Goal: Task Accomplishment & Management: Manage account settings

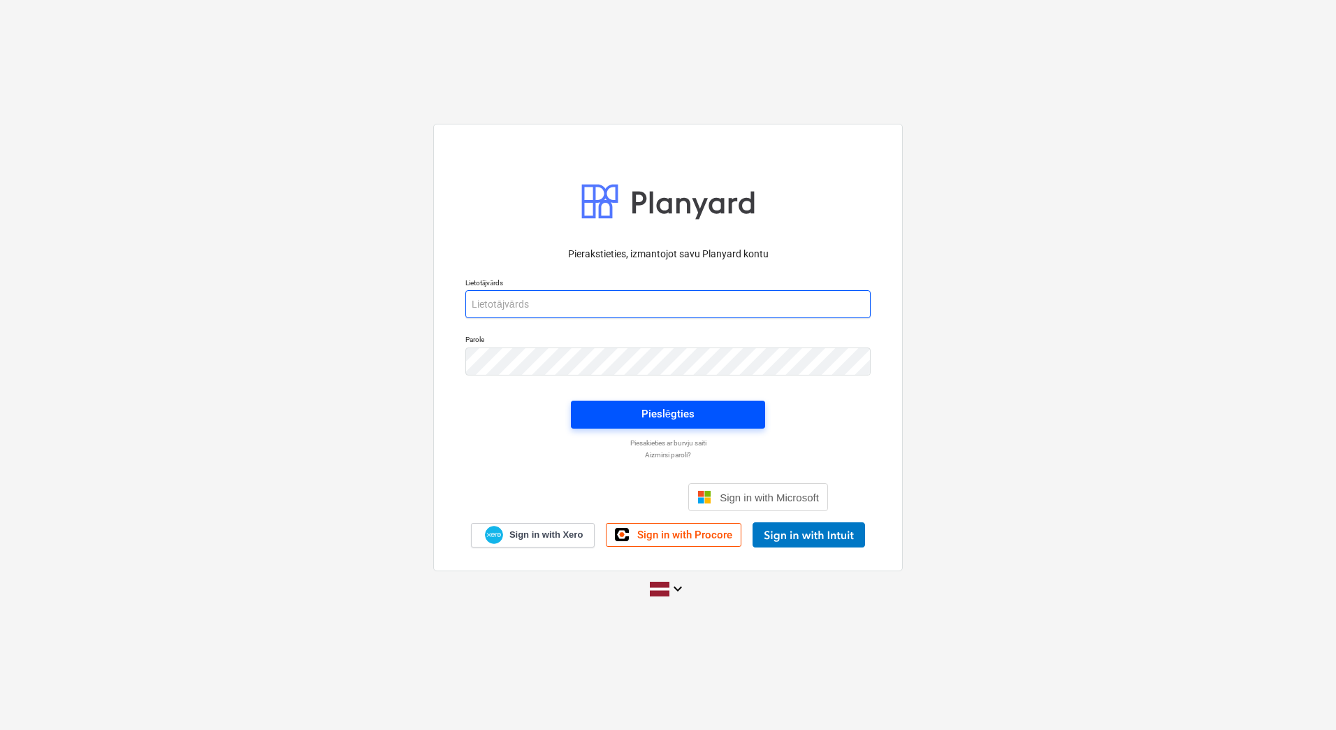
type input "[PERSON_NAME][EMAIL_ADDRESS][DOMAIN_NAME]"
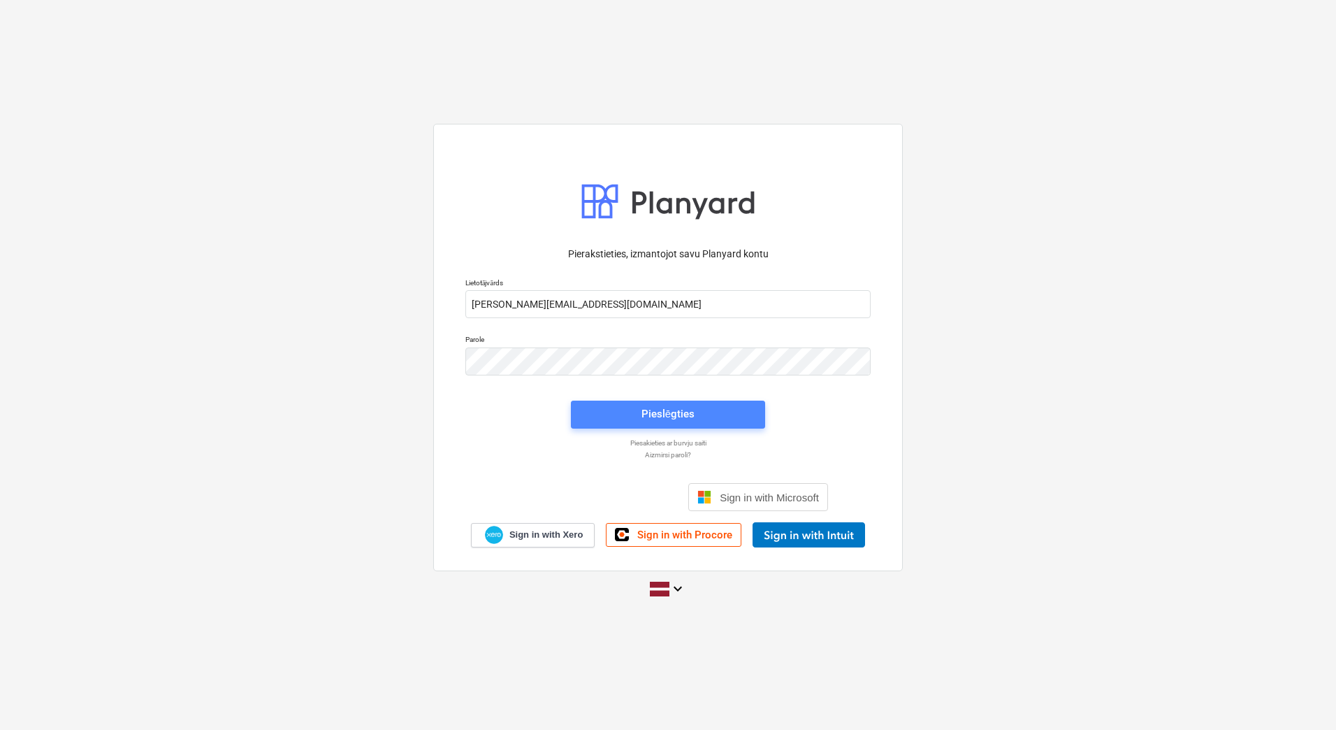
click at [722, 409] on span "Pieslēgties" at bounding box center [668, 414] width 161 height 18
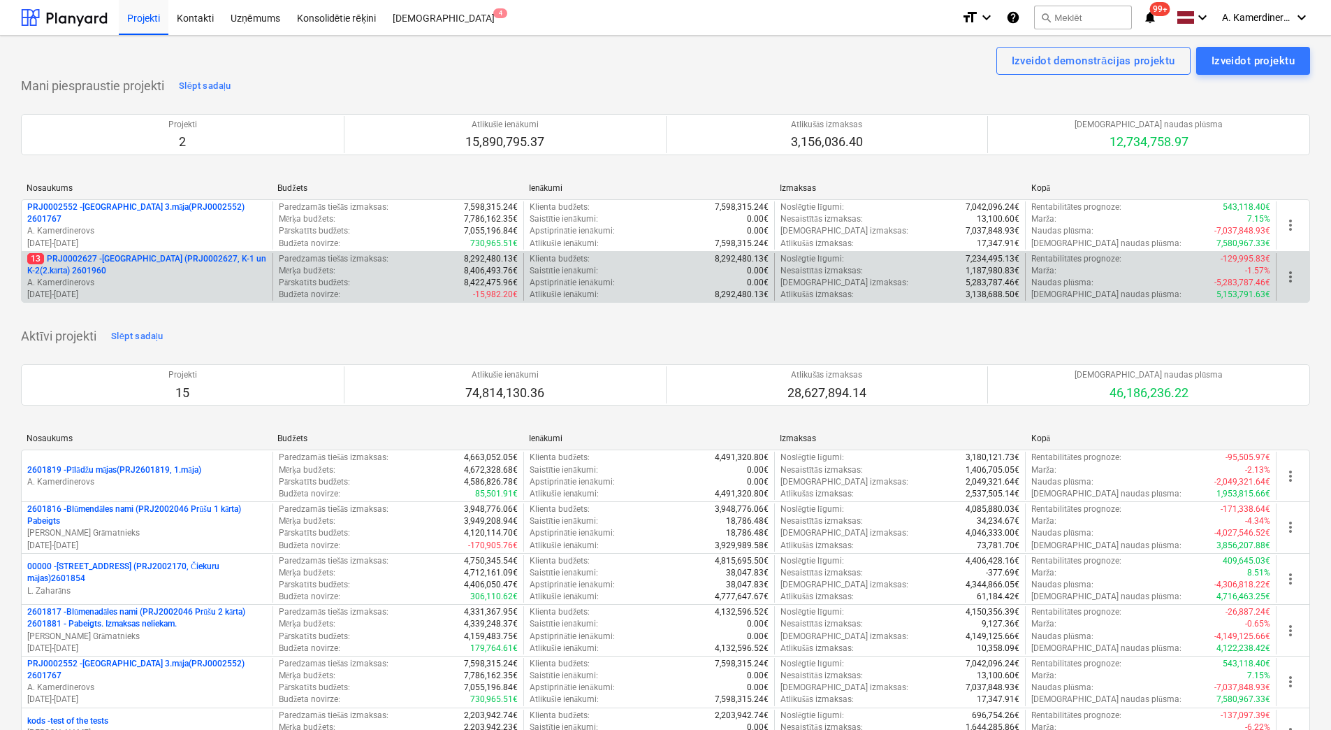
click at [99, 285] on p "A. Kamerdinerovs" at bounding box center [147, 283] width 240 height 12
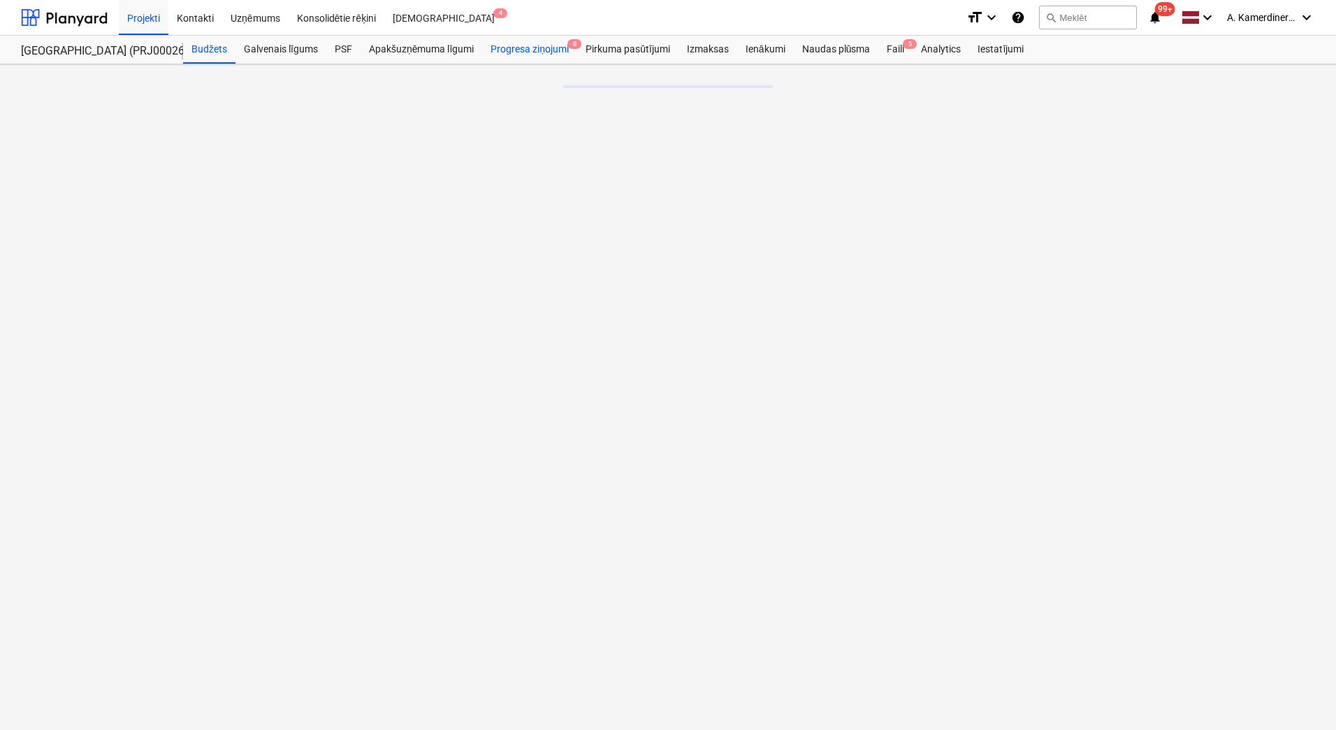
click at [537, 50] on div "Progresa ziņojumi 8" at bounding box center [529, 50] width 95 height 28
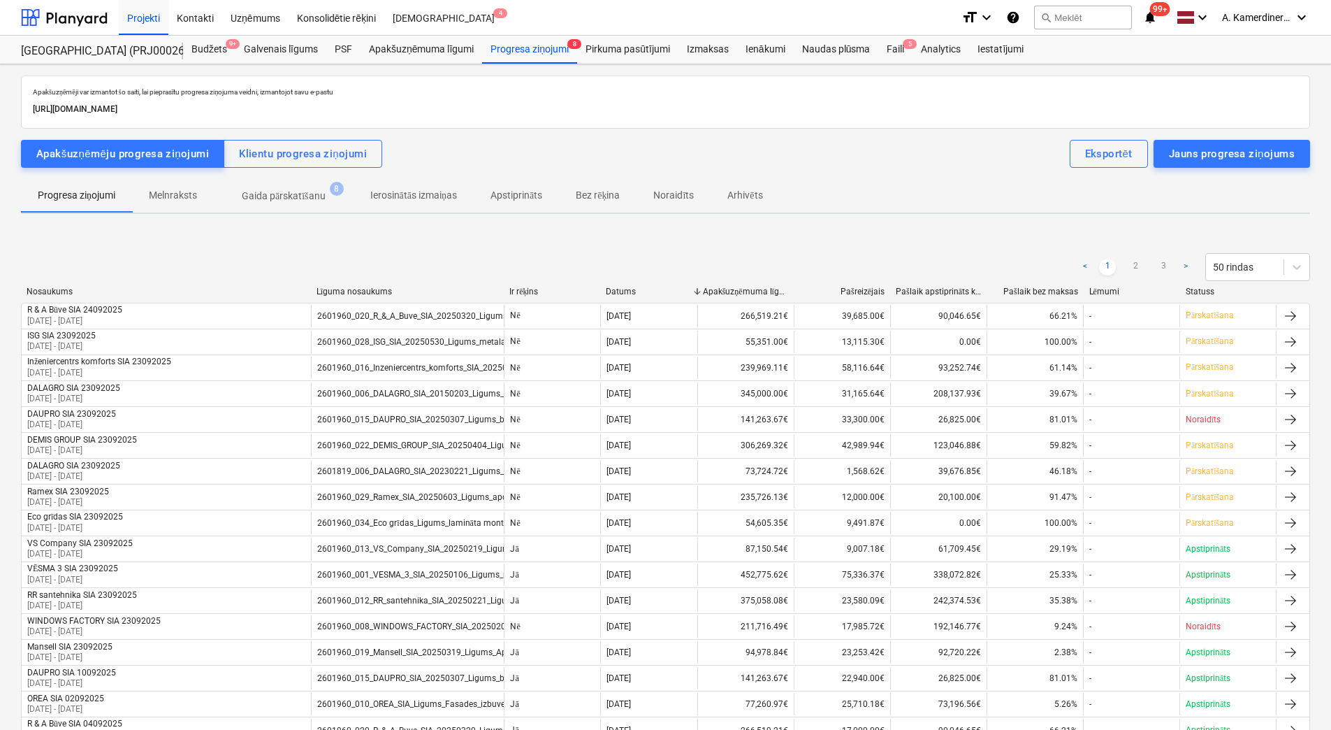
click at [304, 199] on p "Gaida pārskatīšanu" at bounding box center [284, 196] width 84 height 15
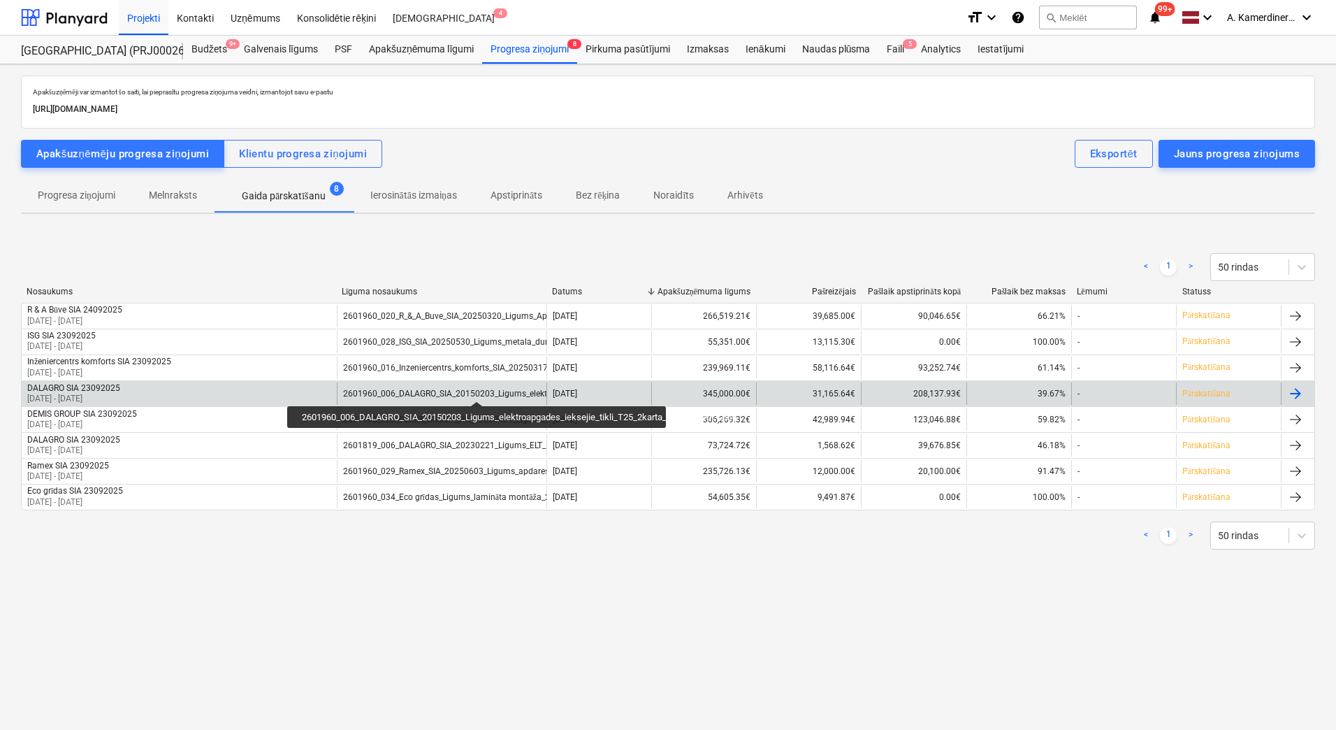
click at [477, 389] on div "2601960_006_DALAGRO_SIA_20150203_Ligums_elektroapgades_ieksejie_tikli_T25_2kart…" at bounding box center [547, 394] width 409 height 10
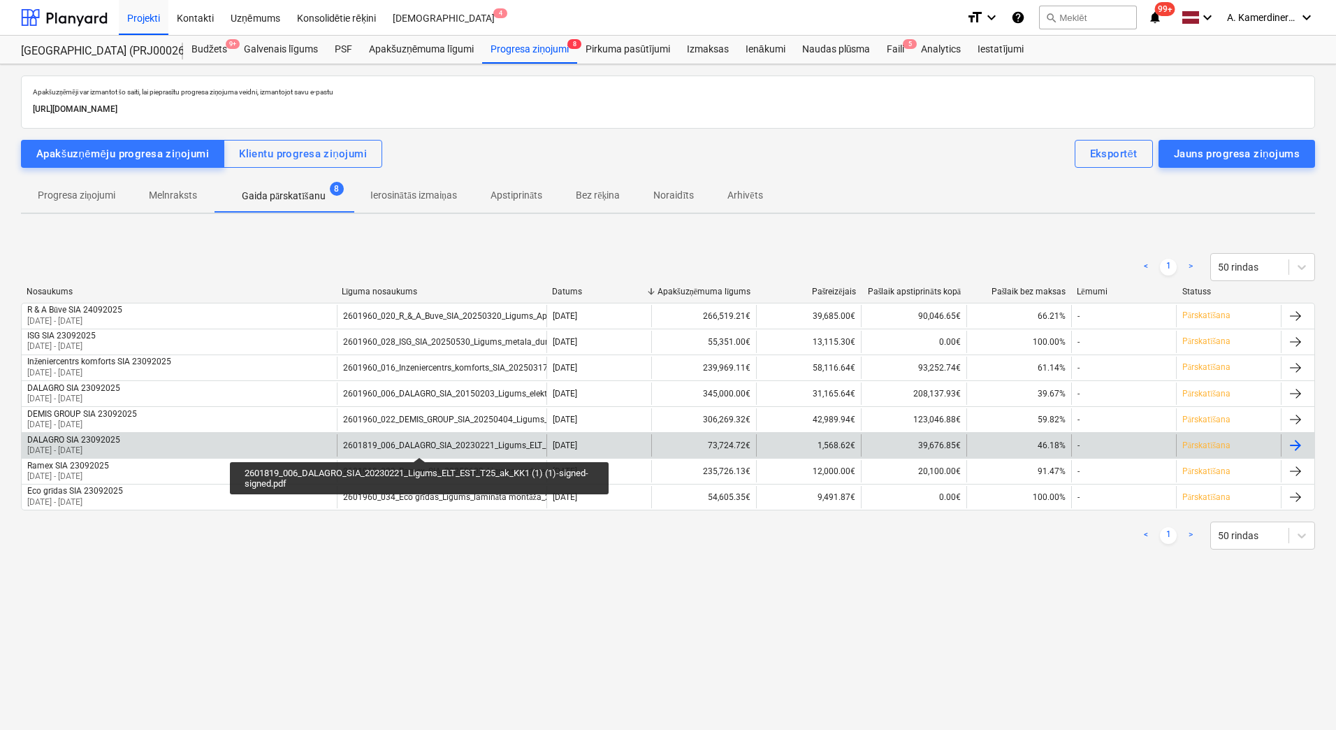
click at [419, 444] on div "2601819_006_DALAGRO_SIA_20230221_Ligums_ELT_EST_T25_ak_KK1 (1) (1)-signed-signe…" at bounding box center [524, 445] width 362 height 10
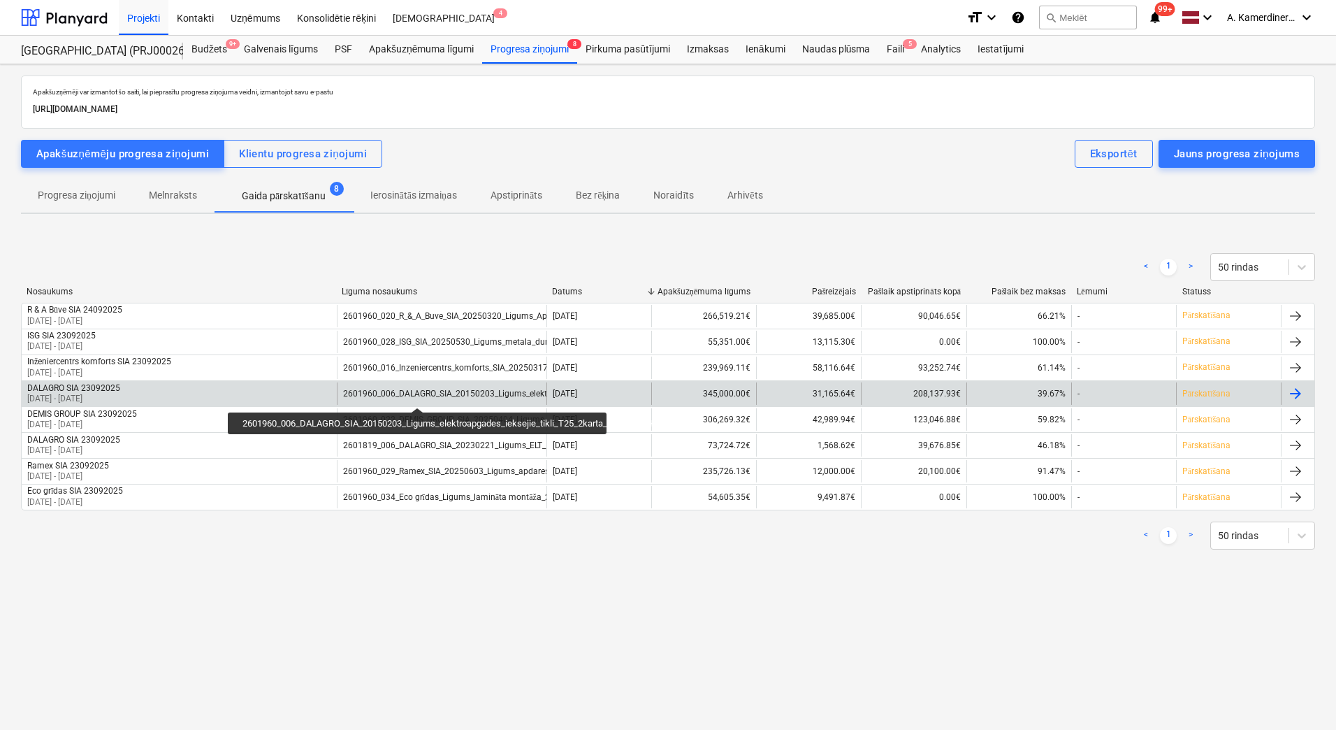
click at [417, 395] on div "2601960_006_DALAGRO_SIA_20150203_Ligums_elektroapgades_ieksejie_tikli_T25_2kart…" at bounding box center [547, 394] width 409 height 10
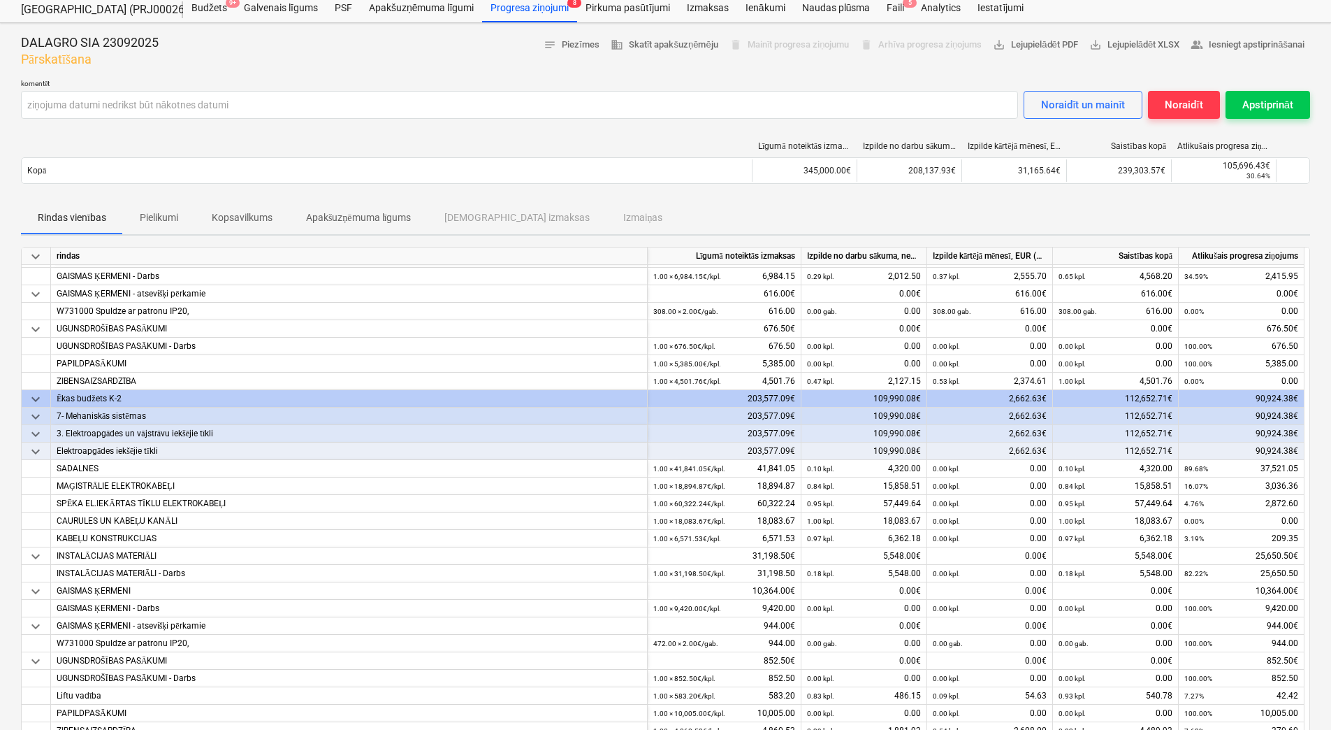
scroll to position [70, 0]
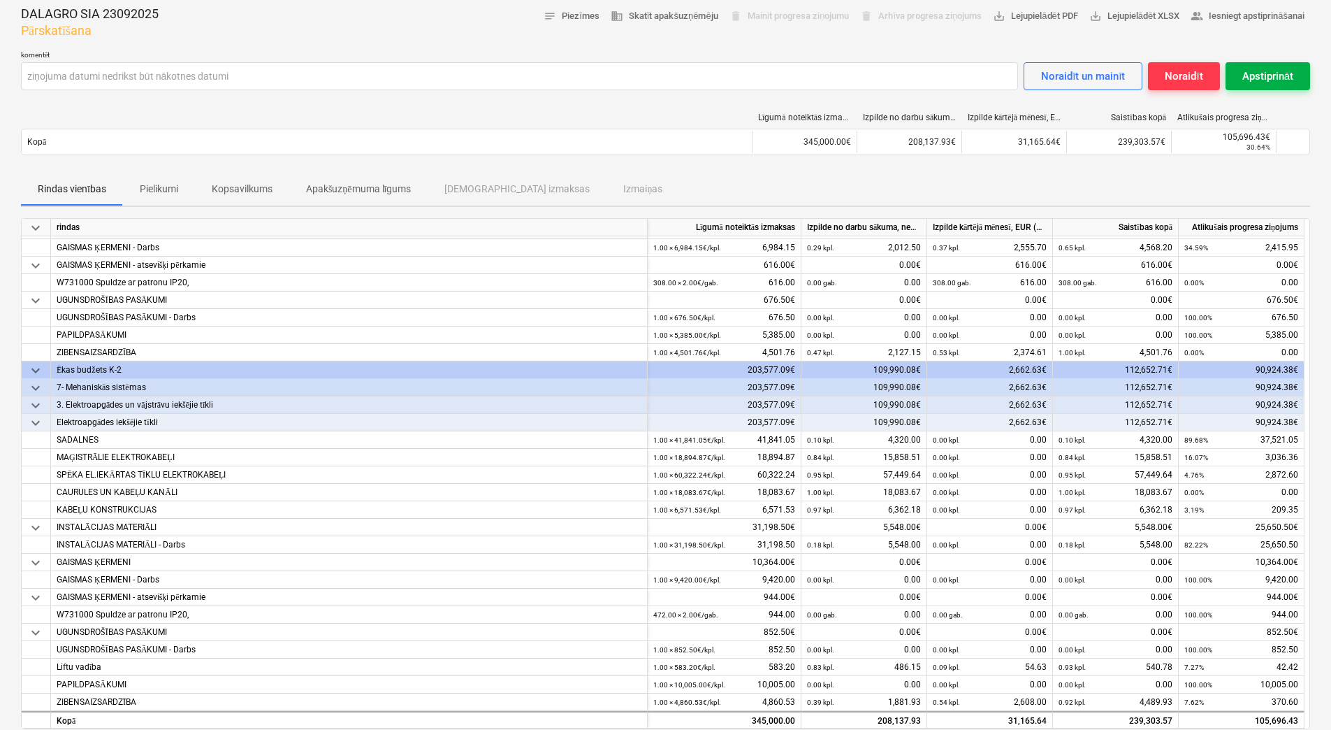
click at [1271, 71] on div "Apstiprināt" at bounding box center [1268, 76] width 51 height 18
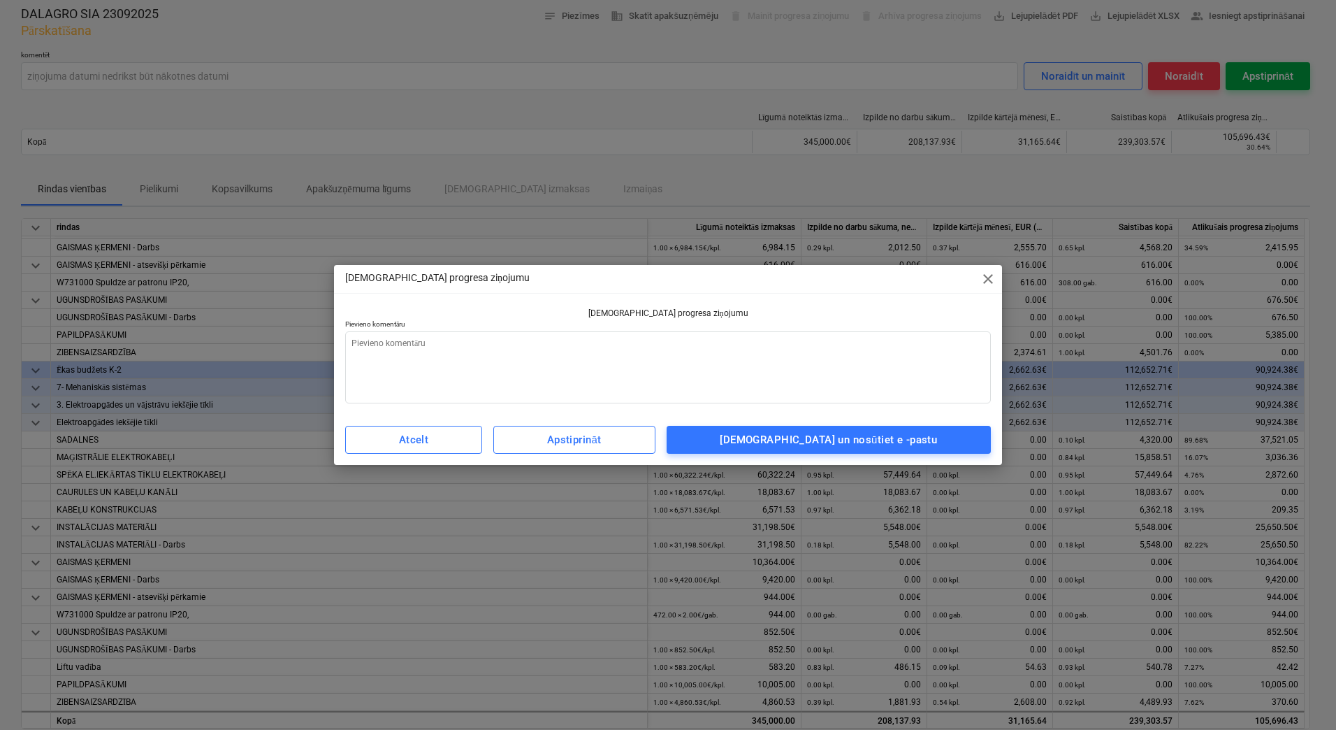
type textarea "x"
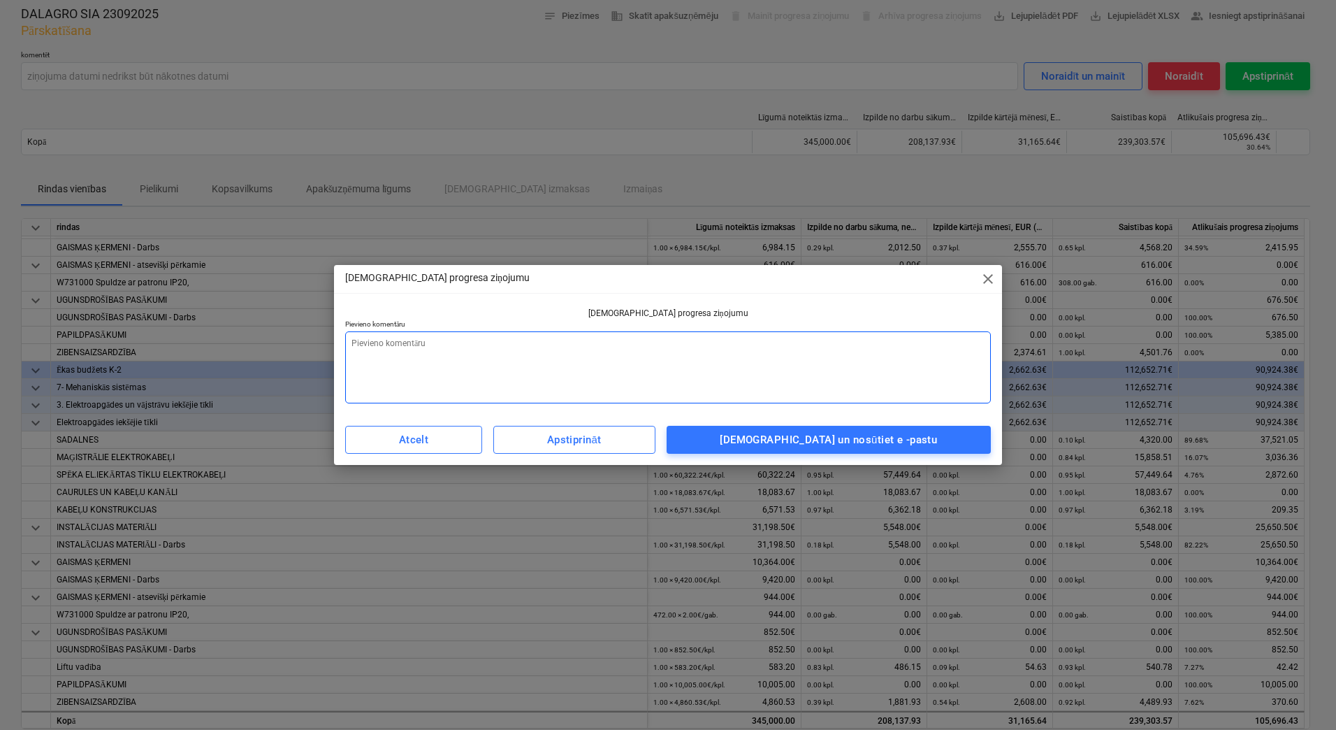
click at [769, 356] on textarea at bounding box center [668, 367] width 646 height 72
type textarea "o"
type textarea "x"
type textarea "ok"
type textarea "x"
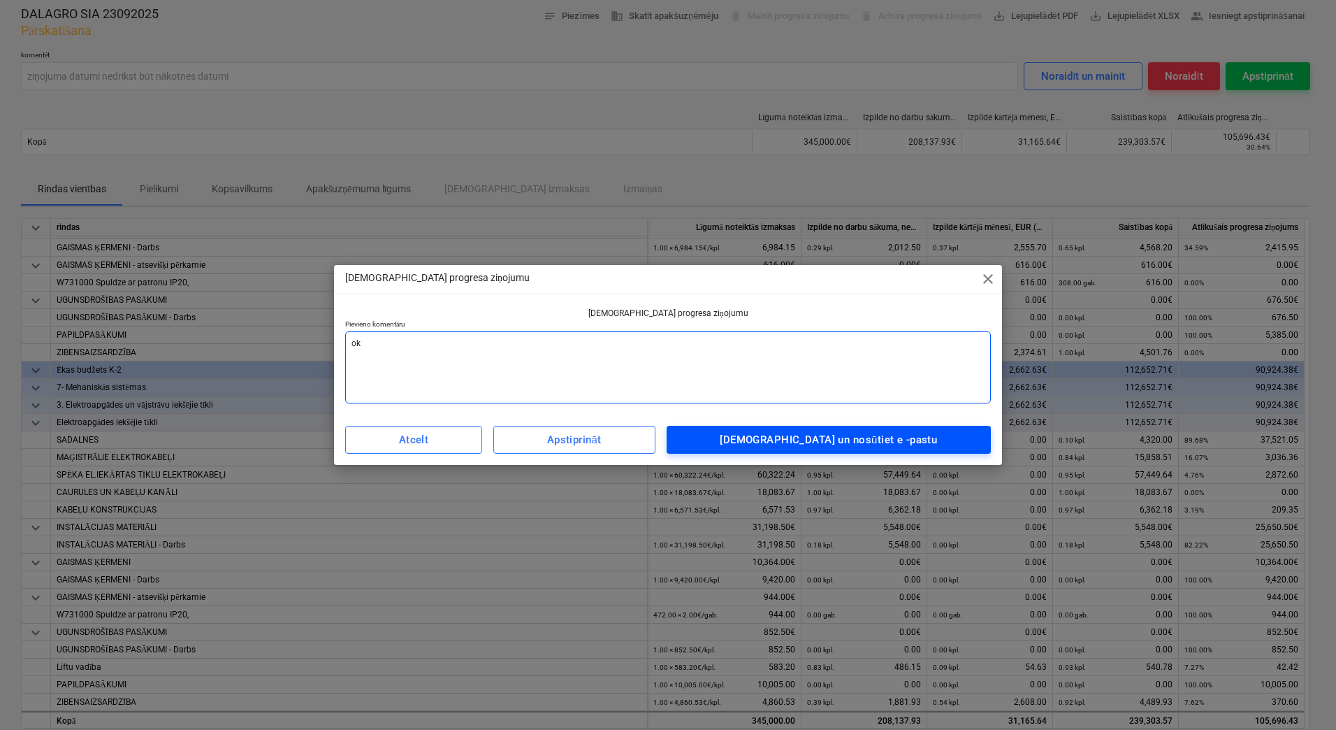
type textarea "ok"
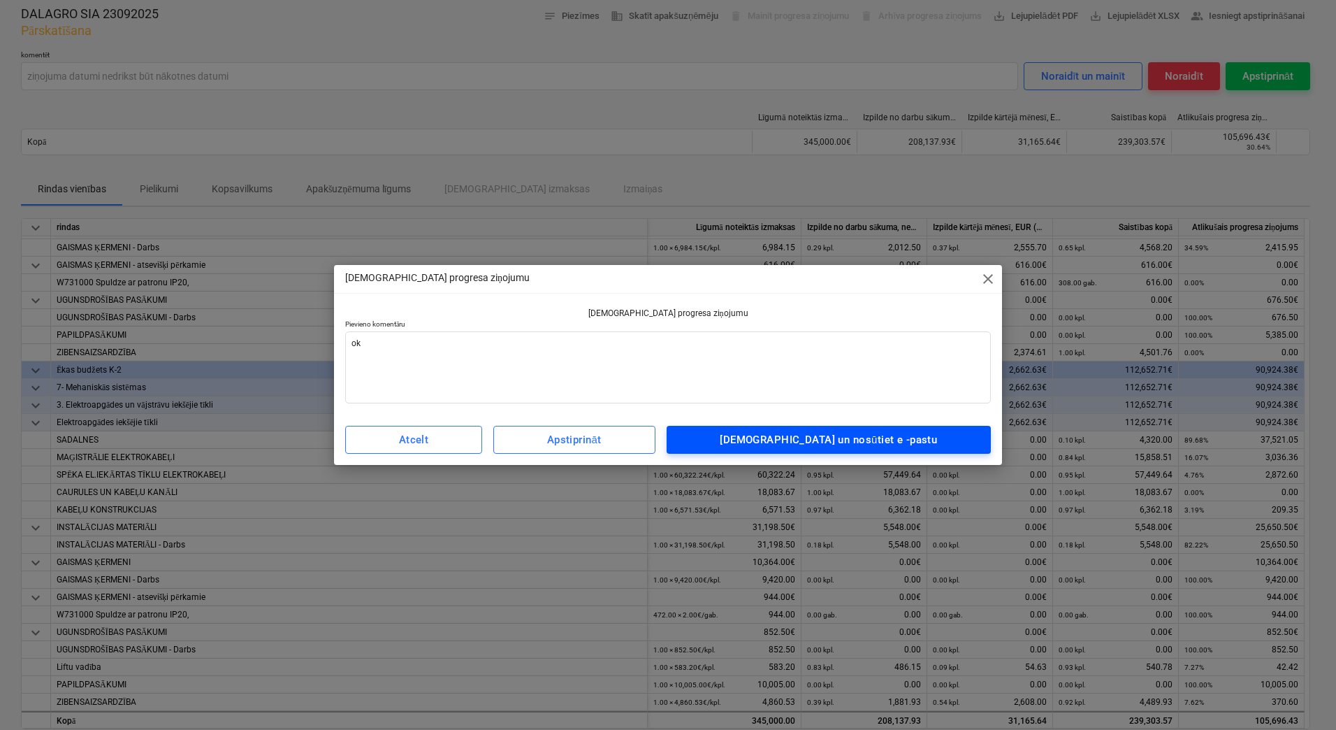
click at [888, 442] on div "Apstipriniet un nosūtiet e -pastu" at bounding box center [828, 440] width 217 height 18
type textarea "x"
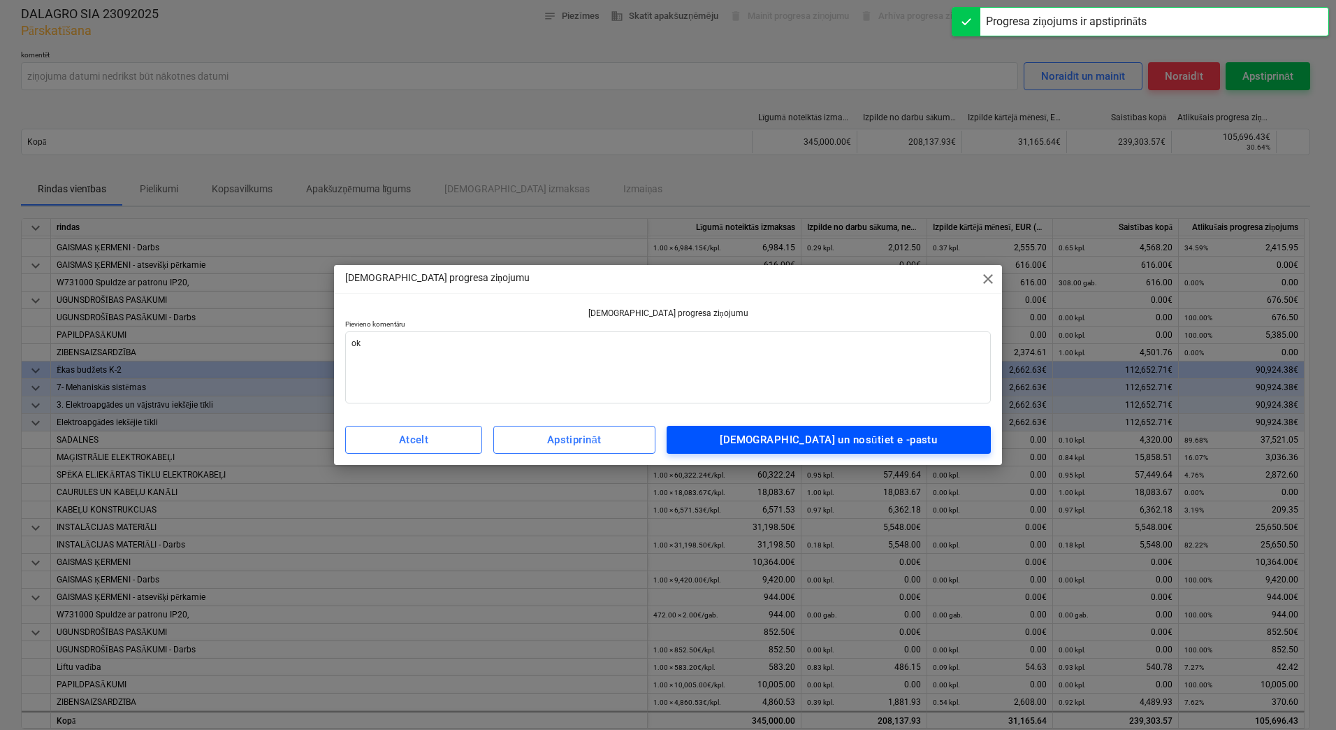
type input "ok"
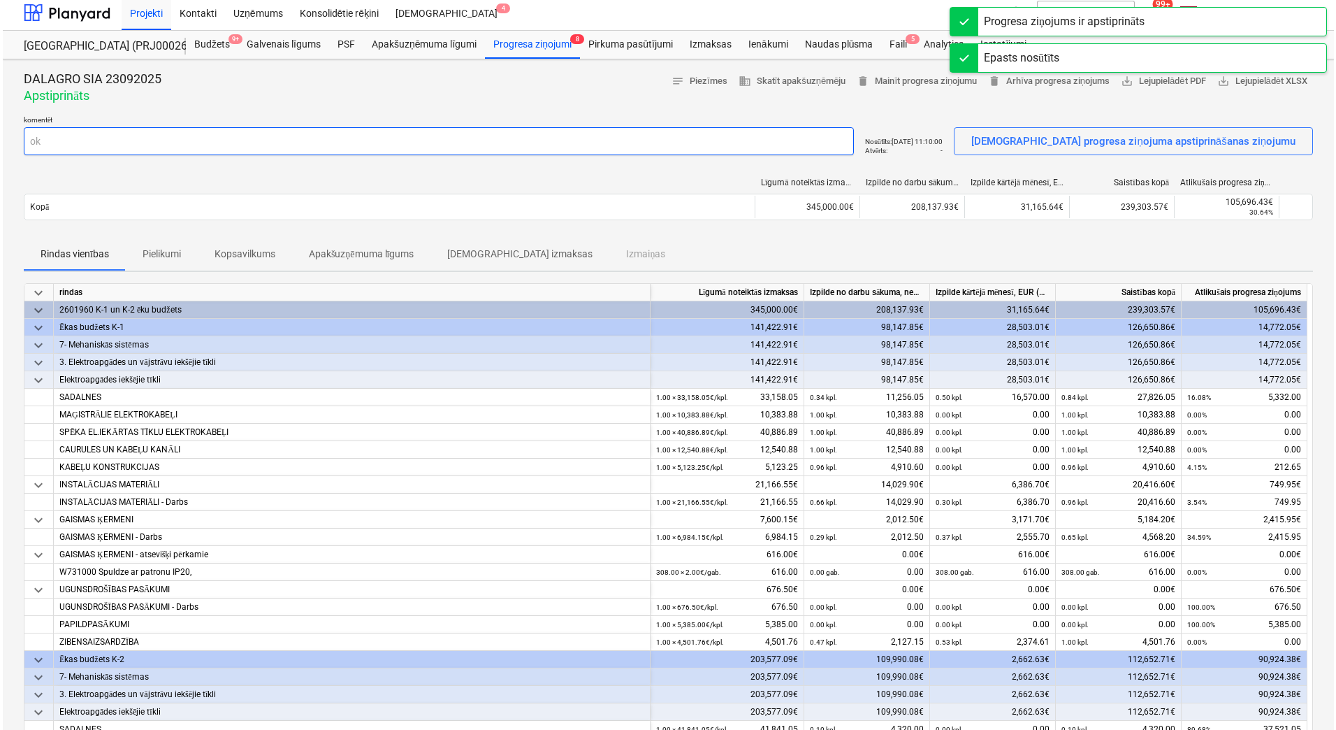
scroll to position [0, 0]
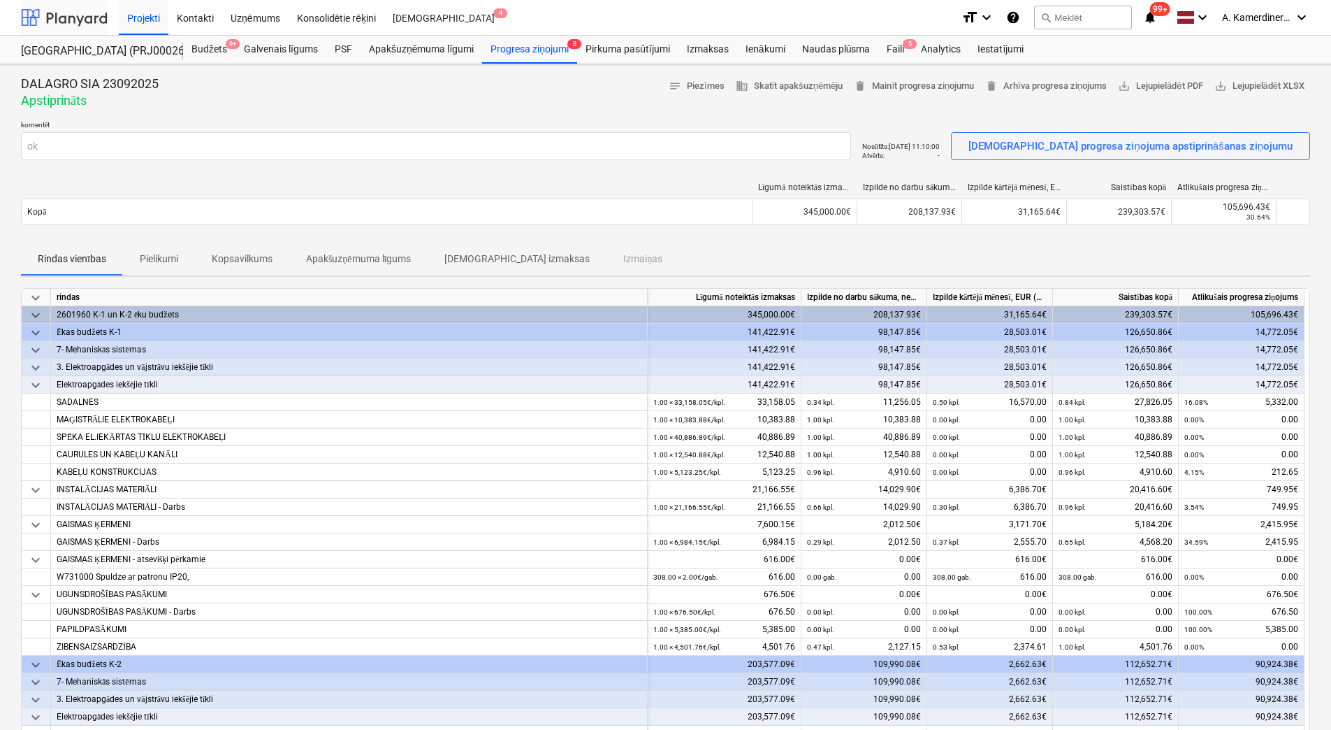
click at [66, 17] on div at bounding box center [64, 17] width 87 height 35
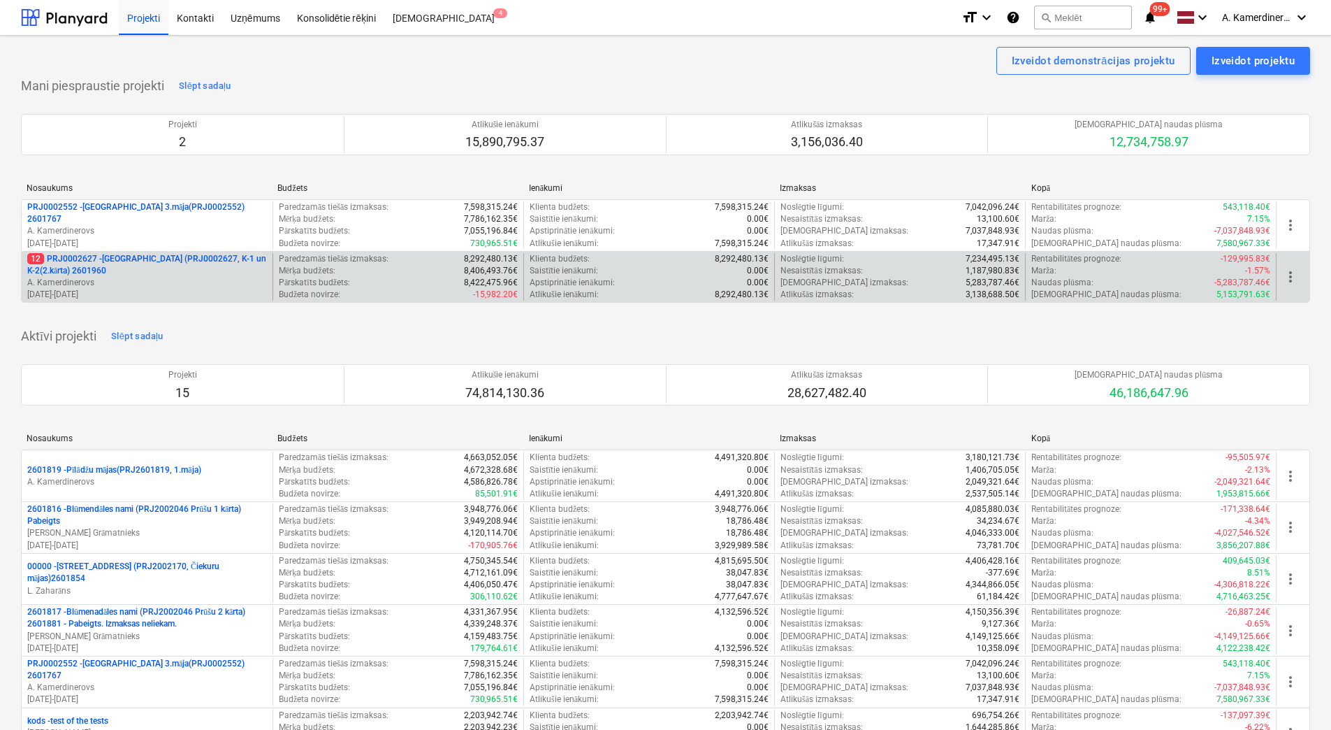
click at [147, 277] on p "A. Kamerdinerovs" at bounding box center [147, 283] width 240 height 12
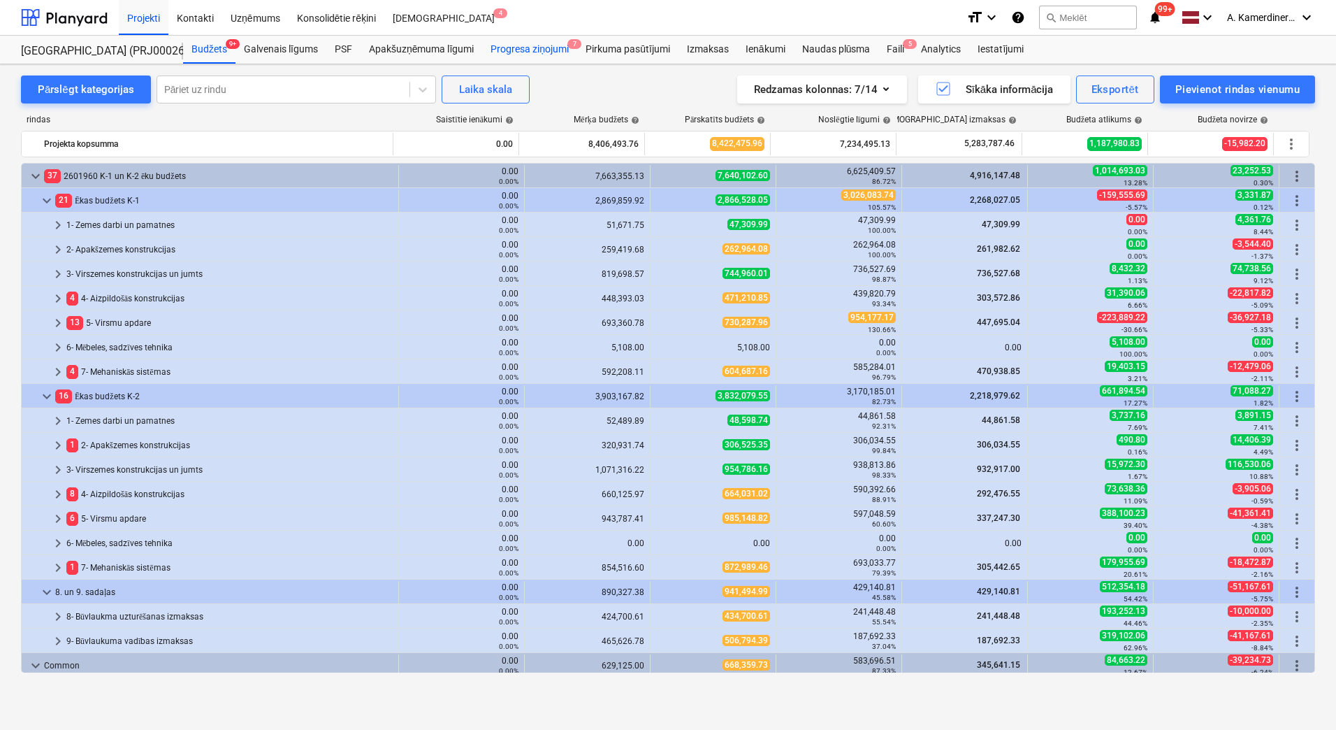
click at [521, 44] on div "Progresa ziņojumi 7" at bounding box center [529, 50] width 95 height 28
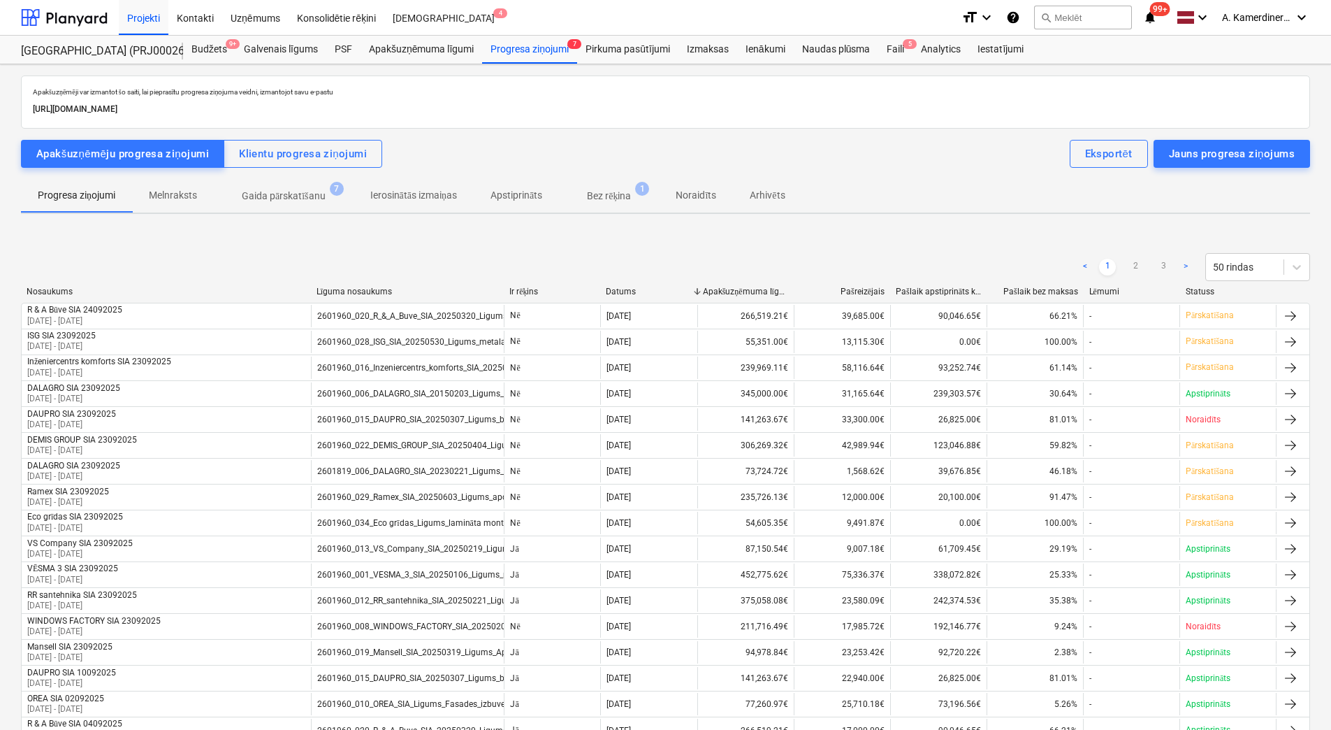
click at [260, 194] on p "Gaida pārskatīšanu" at bounding box center [284, 196] width 84 height 15
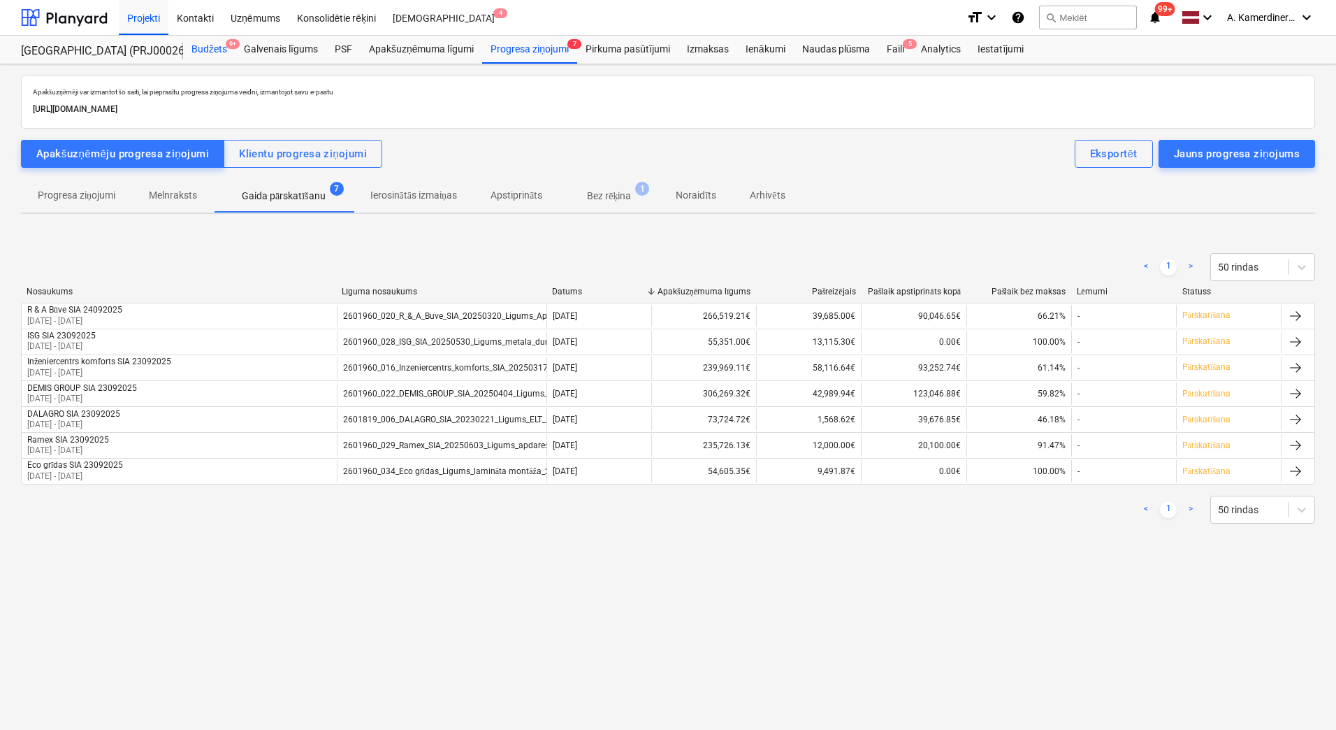
click at [219, 49] on div "Budžets 9+" at bounding box center [209, 50] width 52 height 28
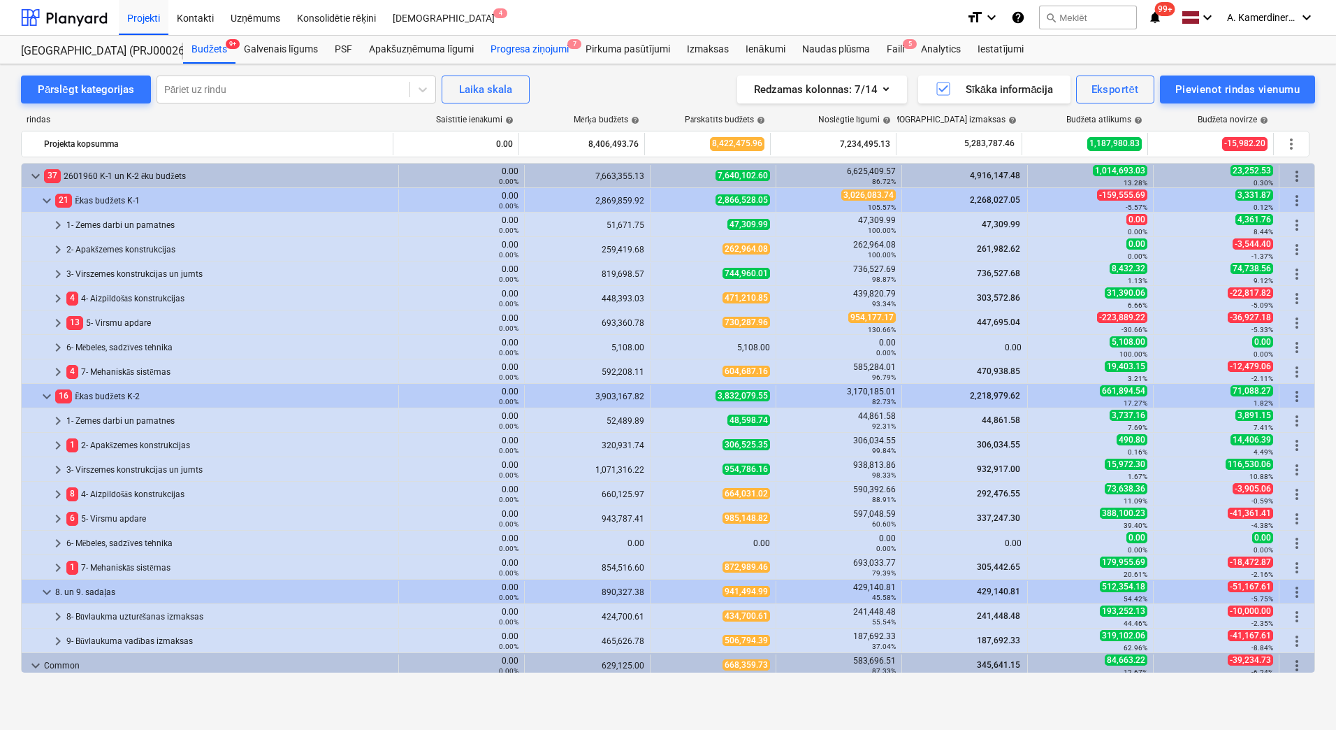
click at [553, 44] on div "Progresa ziņojumi 7" at bounding box center [529, 50] width 95 height 28
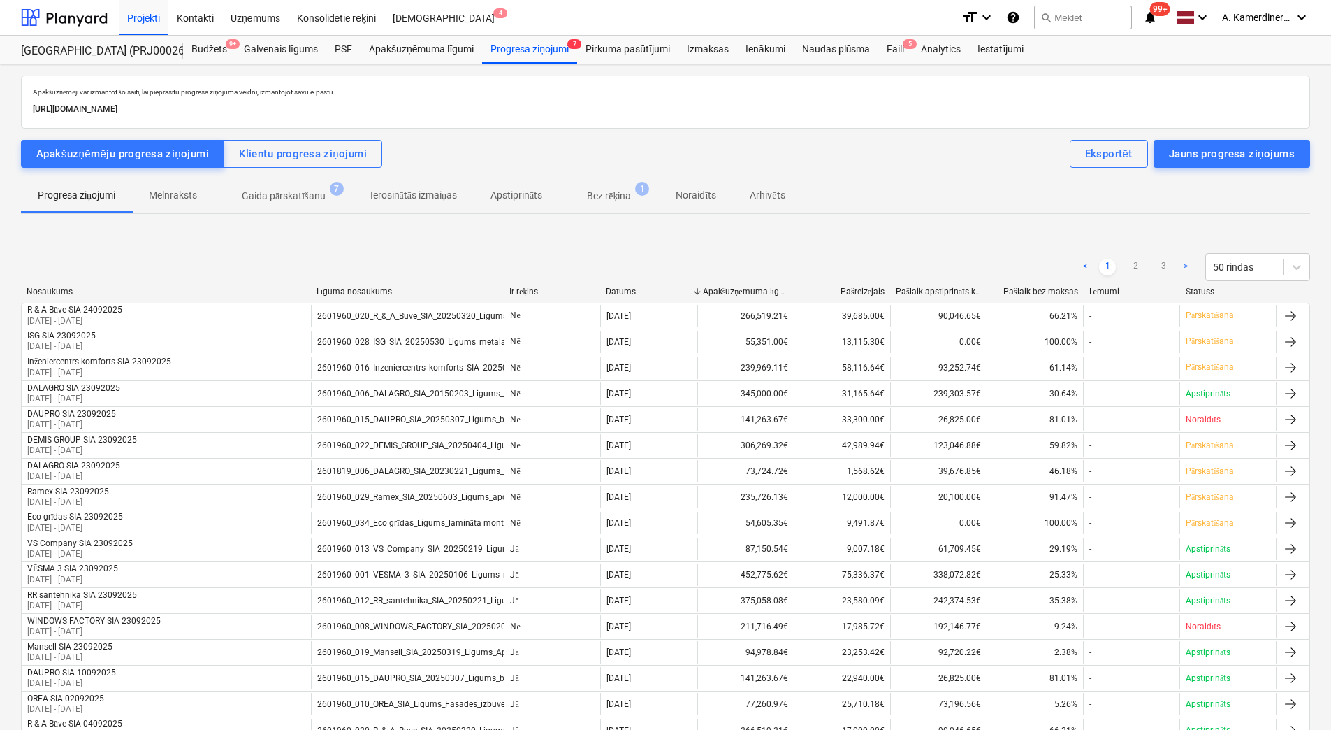
click at [605, 196] on p "Bez rēķina" at bounding box center [609, 196] width 44 height 15
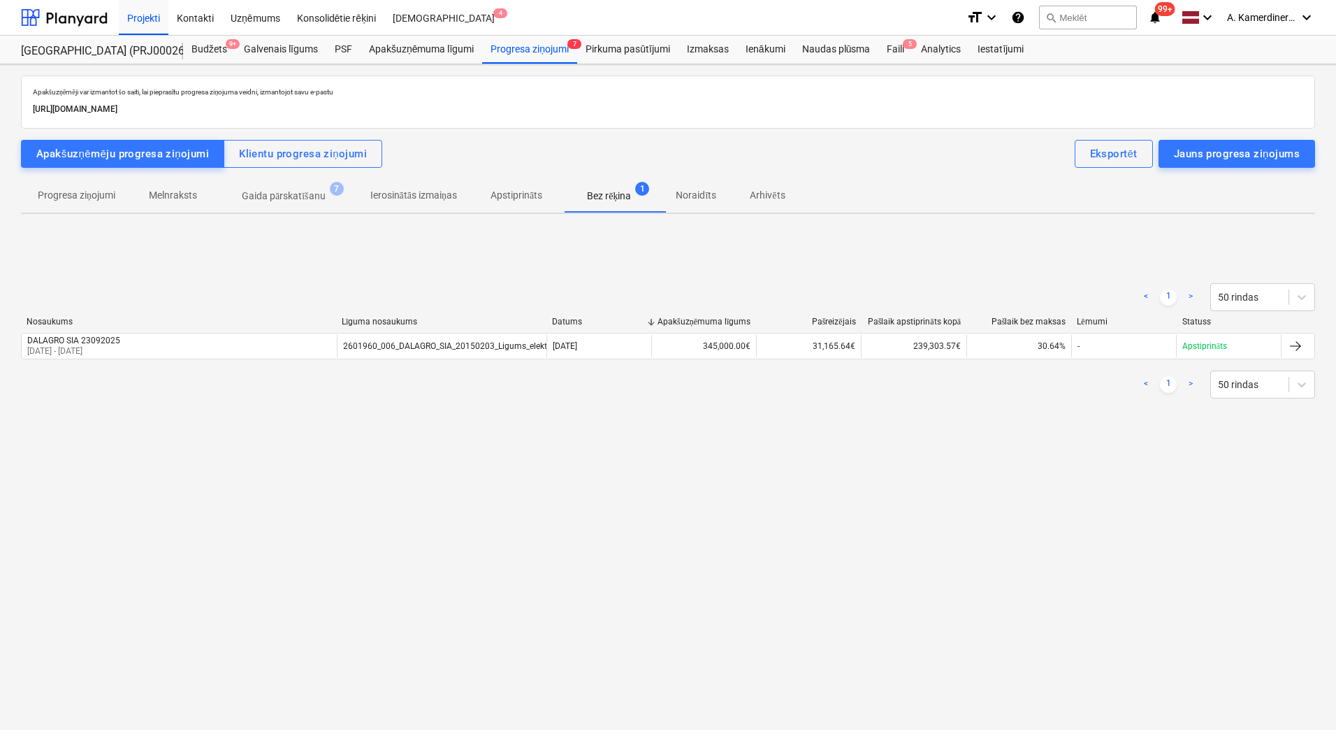
click at [303, 194] on p "Gaida pārskatīšanu" at bounding box center [284, 196] width 84 height 15
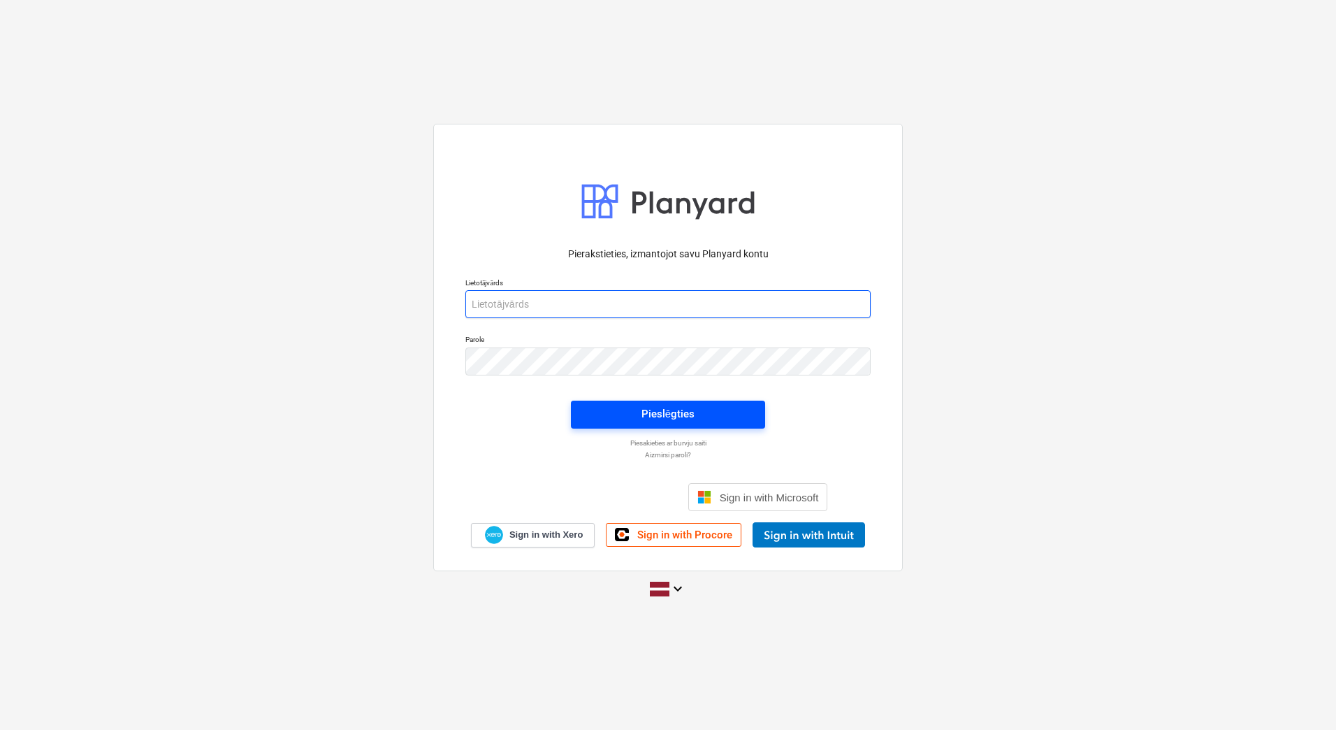
type input "aleksandrs.kamerdinerovs@bonava.com"
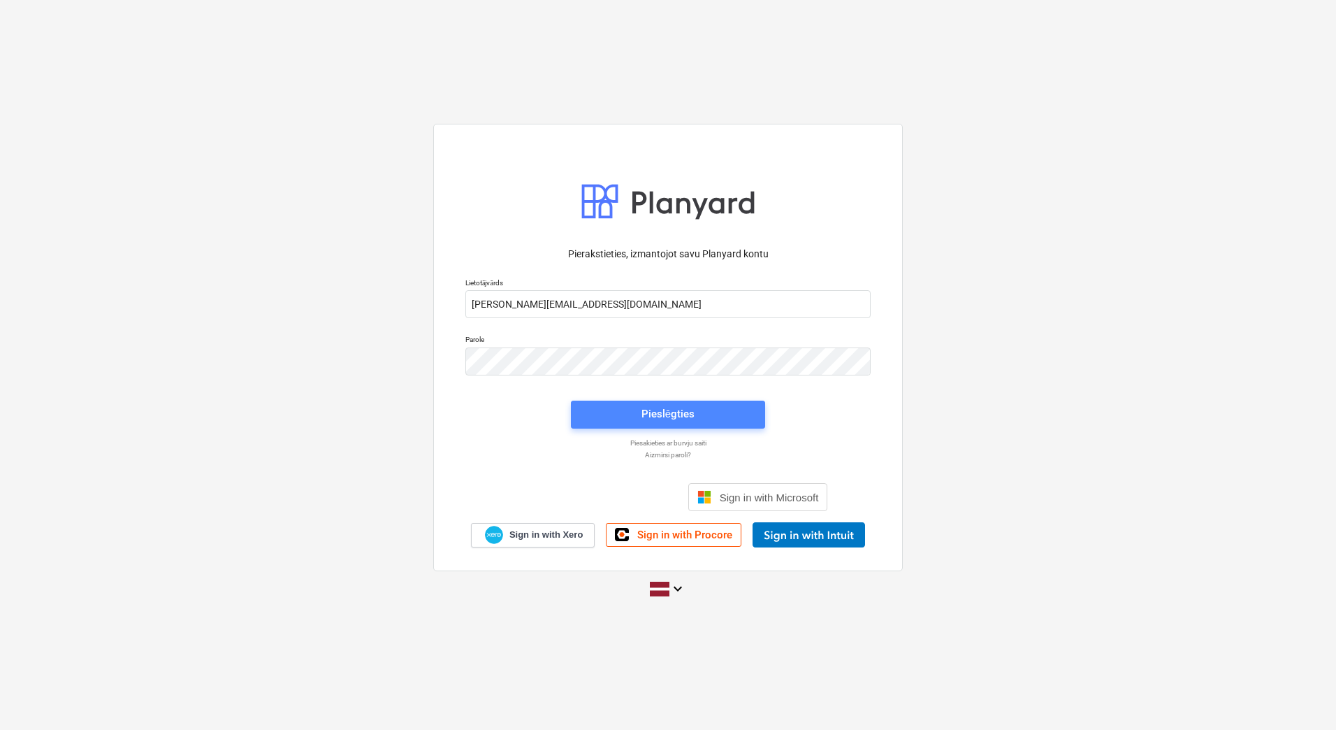
click at [630, 401] on button "Pieslēgties" at bounding box center [668, 414] width 194 height 28
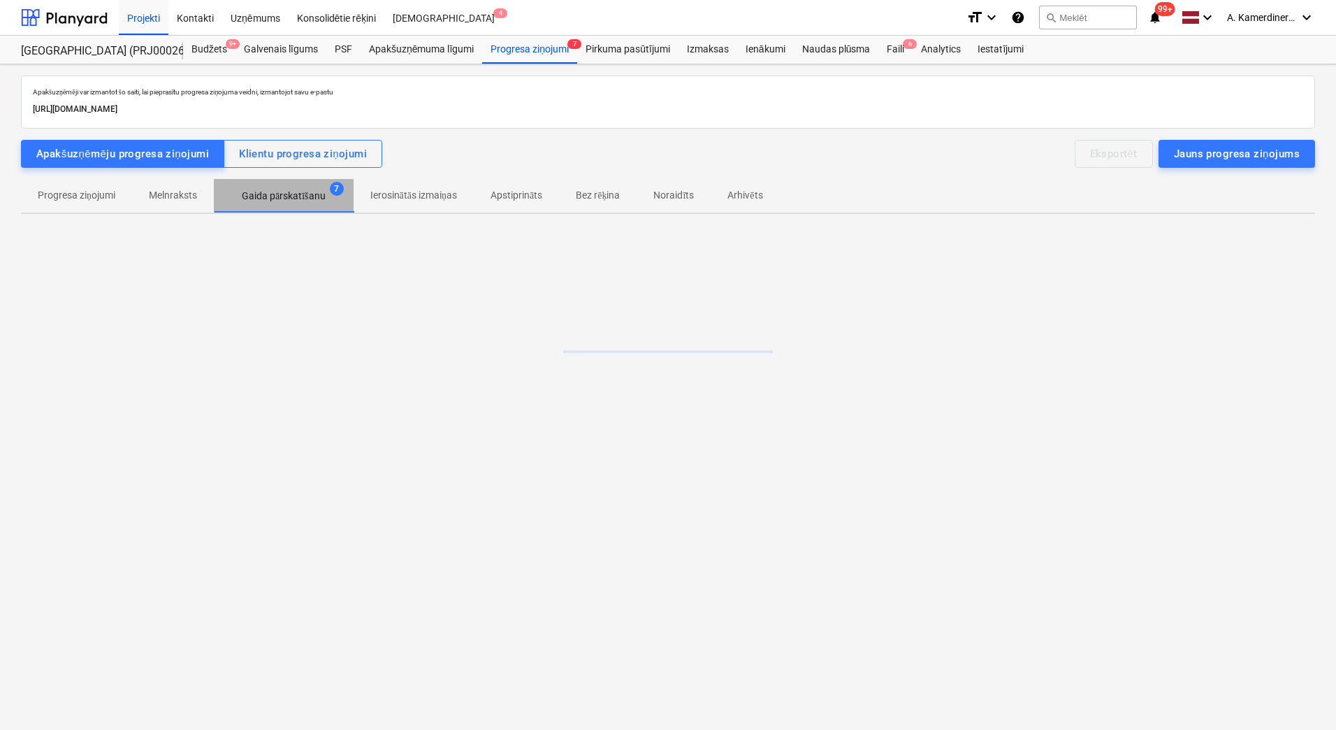
click at [285, 196] on p "Gaida pārskatīšanu" at bounding box center [284, 196] width 84 height 15
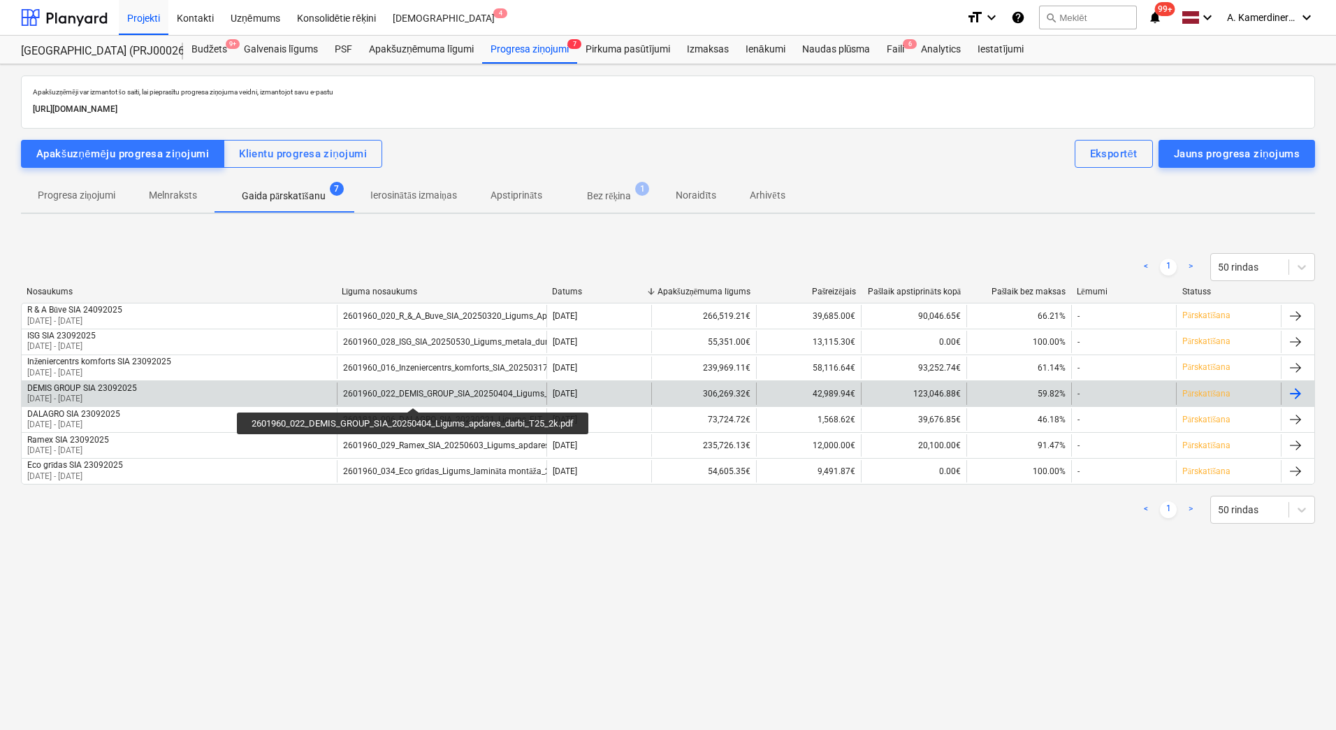
click at [415, 395] on div "2601960_022_DEMIS_GROUP_SIA_20250404_Ligums_apdares_darbi_T25_2k.pdf" at bounding box center [495, 394] width 304 height 10
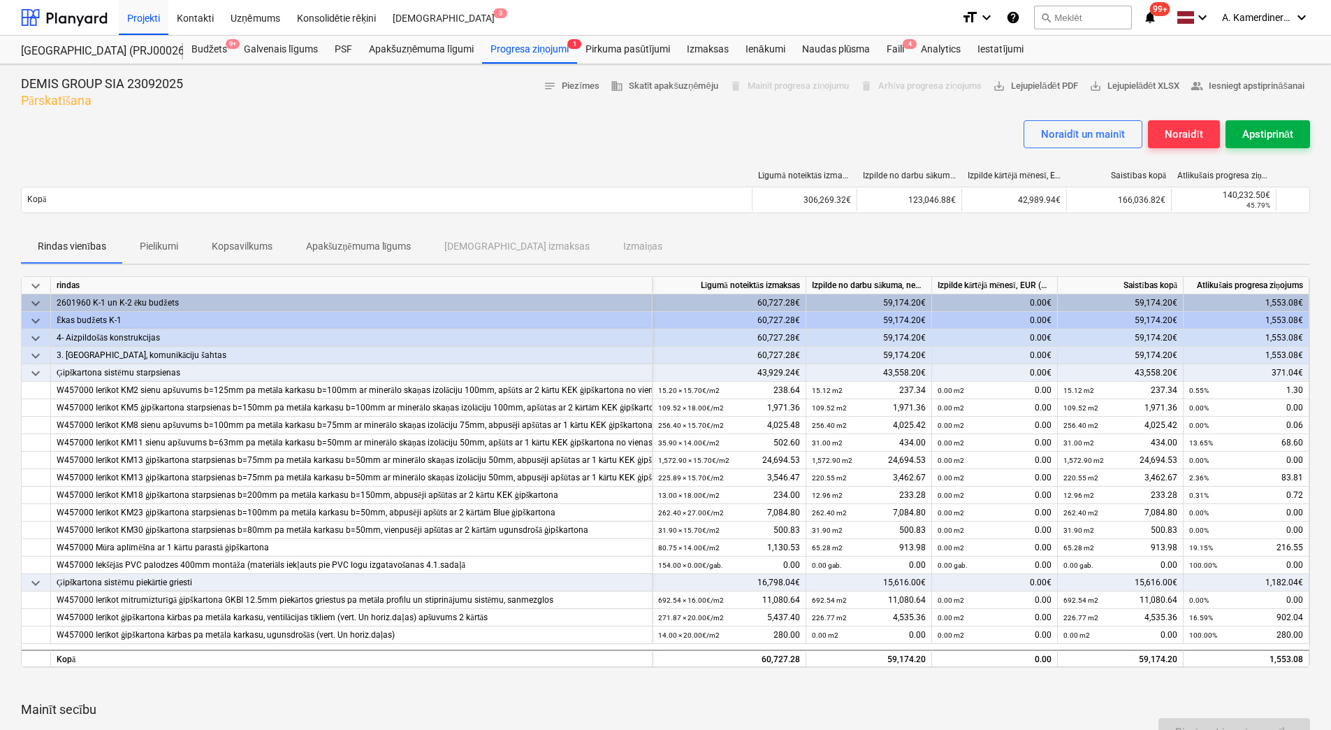
click at [1278, 142] on div "Apstiprināt" at bounding box center [1268, 134] width 51 height 18
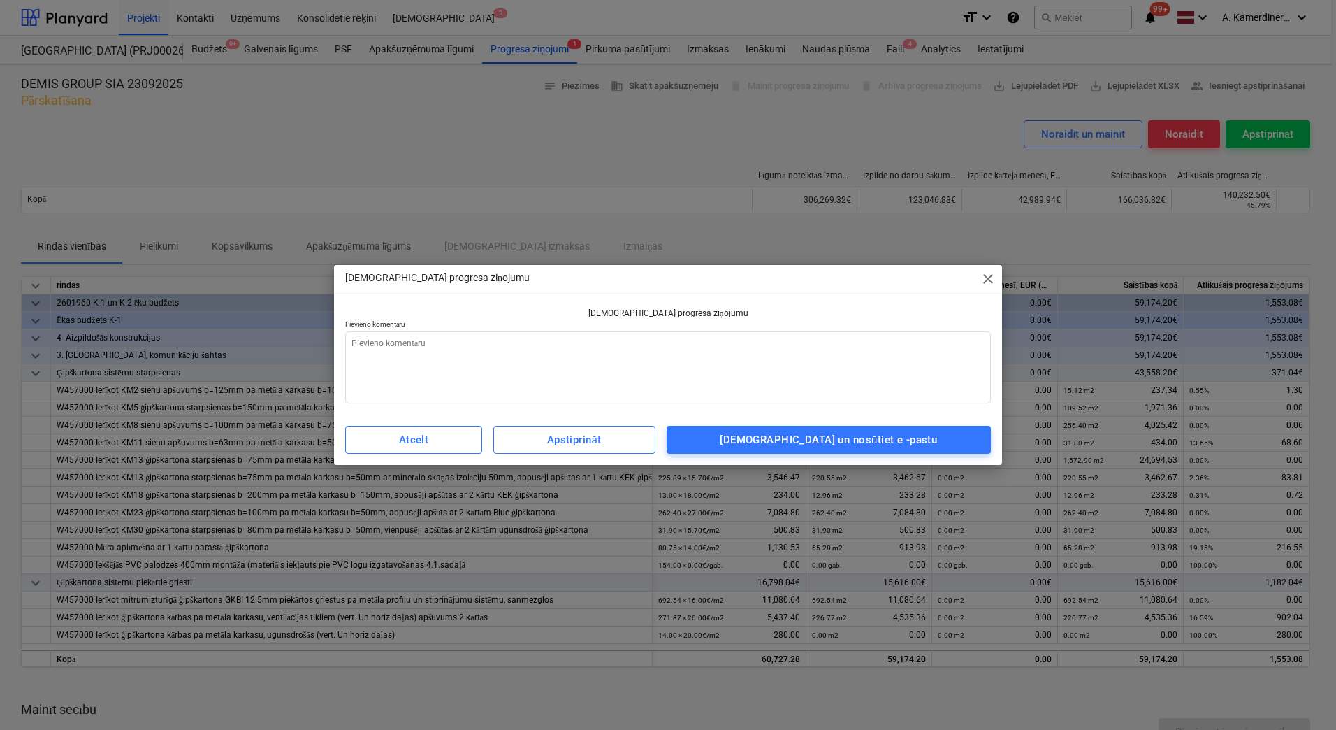
type textarea "x"
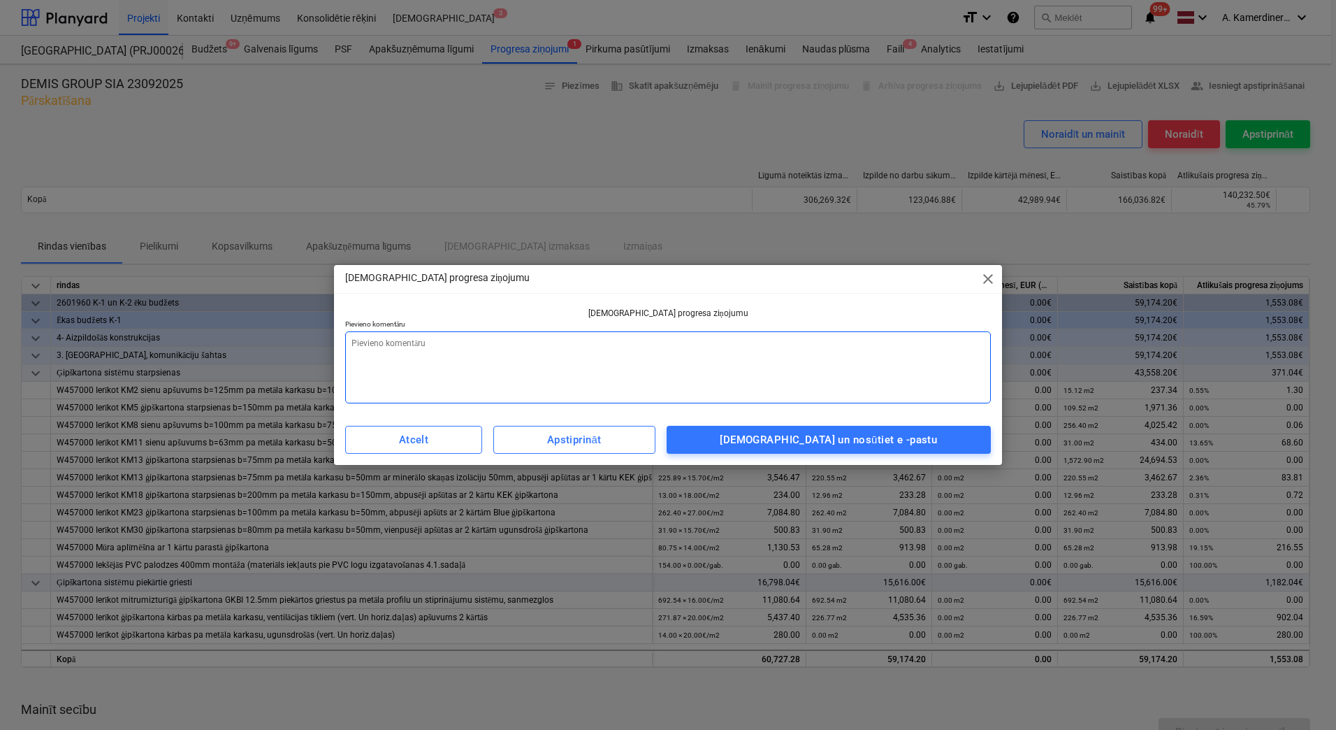
click at [734, 375] on textarea at bounding box center [668, 367] width 646 height 72
type textarea "o"
type textarea "x"
type textarea "ok"
type textarea "x"
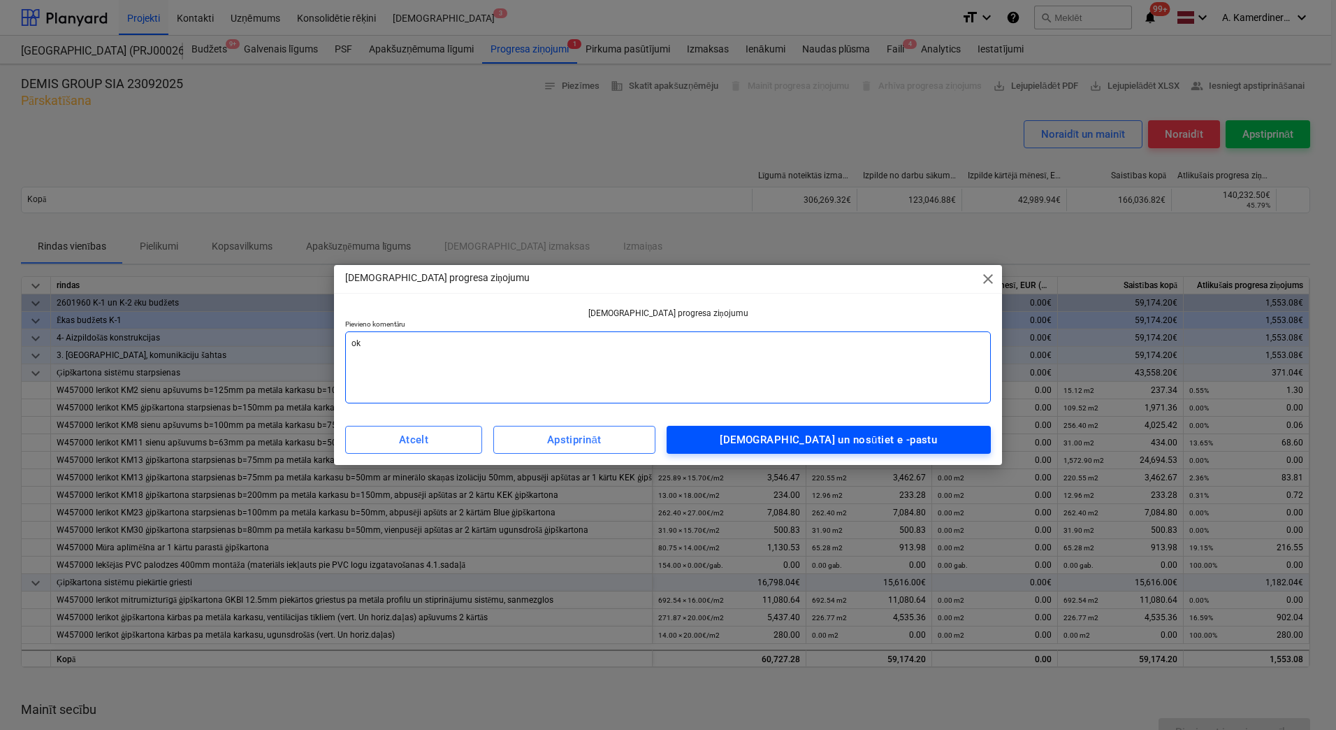
type textarea "ok"
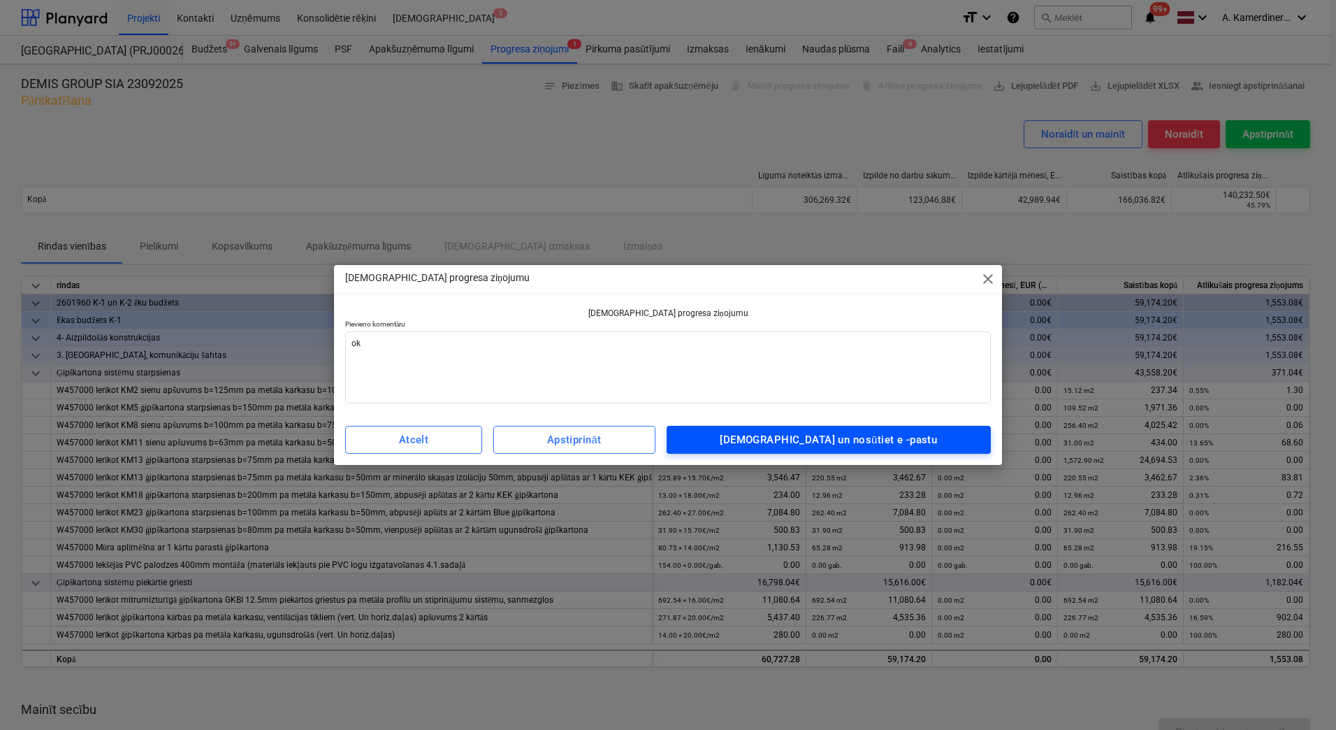
click at [760, 434] on span "Apstipriniet un nosūtiet e -pastu" at bounding box center [829, 440] width 294 height 18
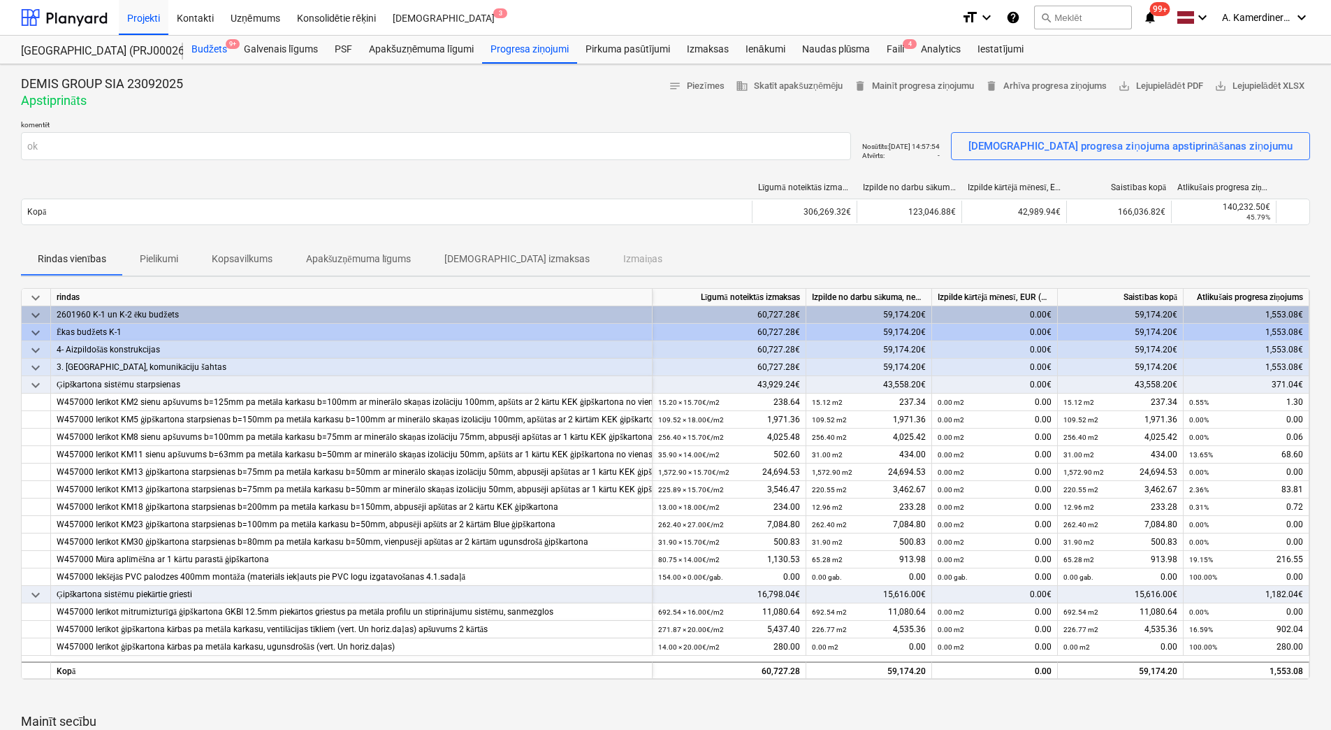
click at [194, 50] on div "Budžets 9+" at bounding box center [209, 50] width 52 height 28
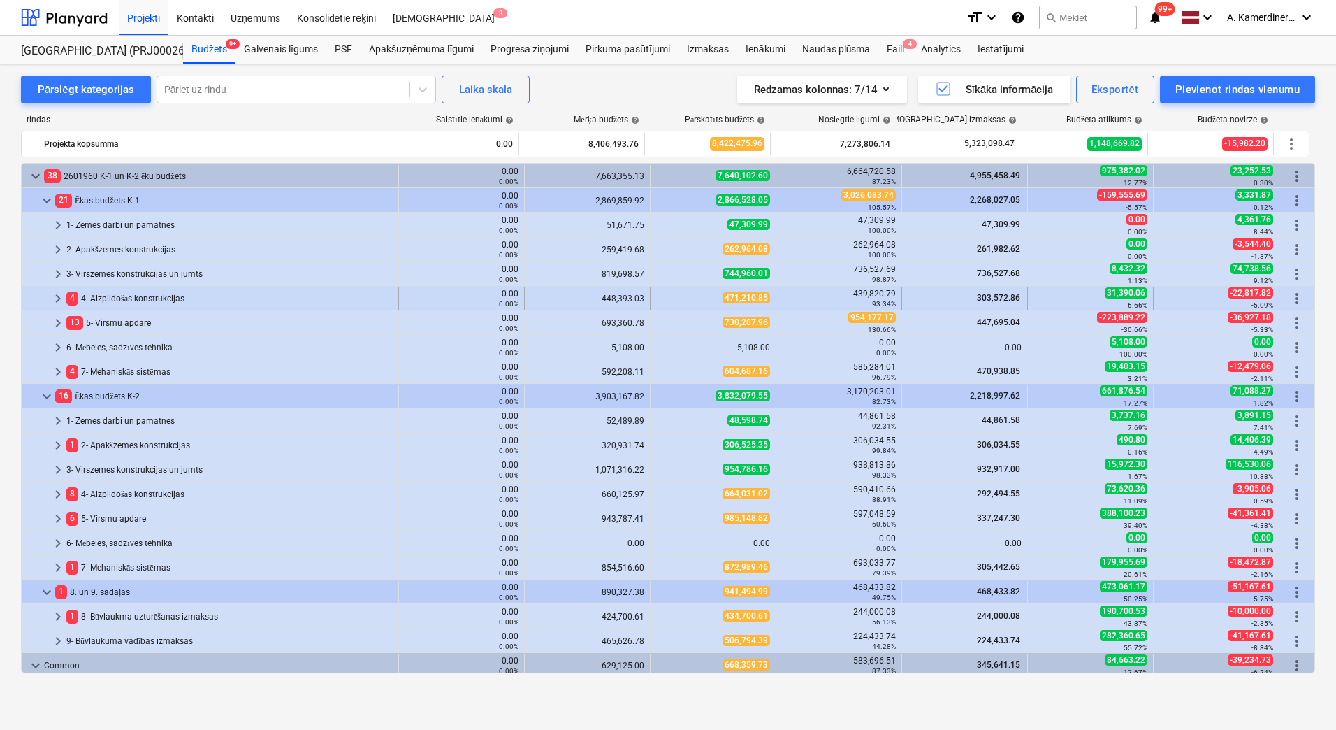
click at [157, 297] on div "4 4- Aizpildošās konstrukcijas" at bounding box center [229, 298] width 326 height 22
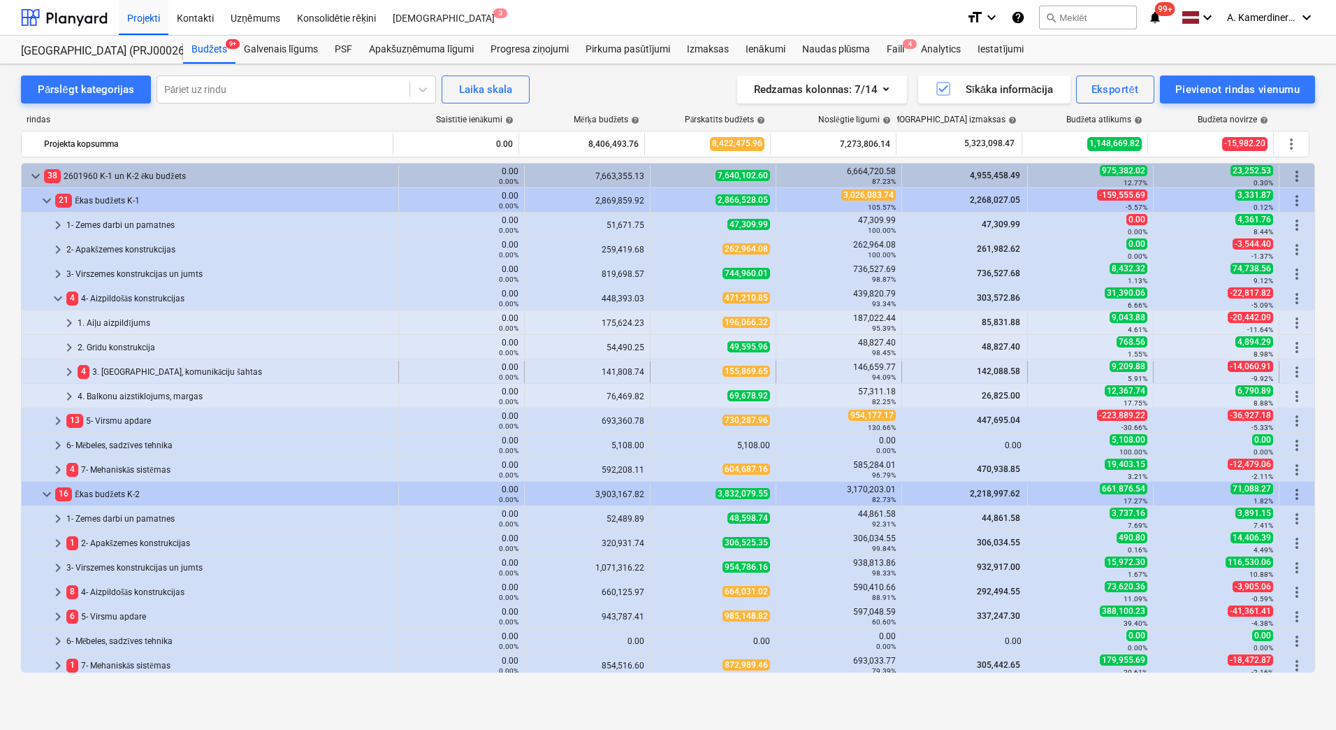
click at [145, 367] on div "4 3. Starpsienas, komunikāciju šahtas" at bounding box center [235, 372] width 315 height 22
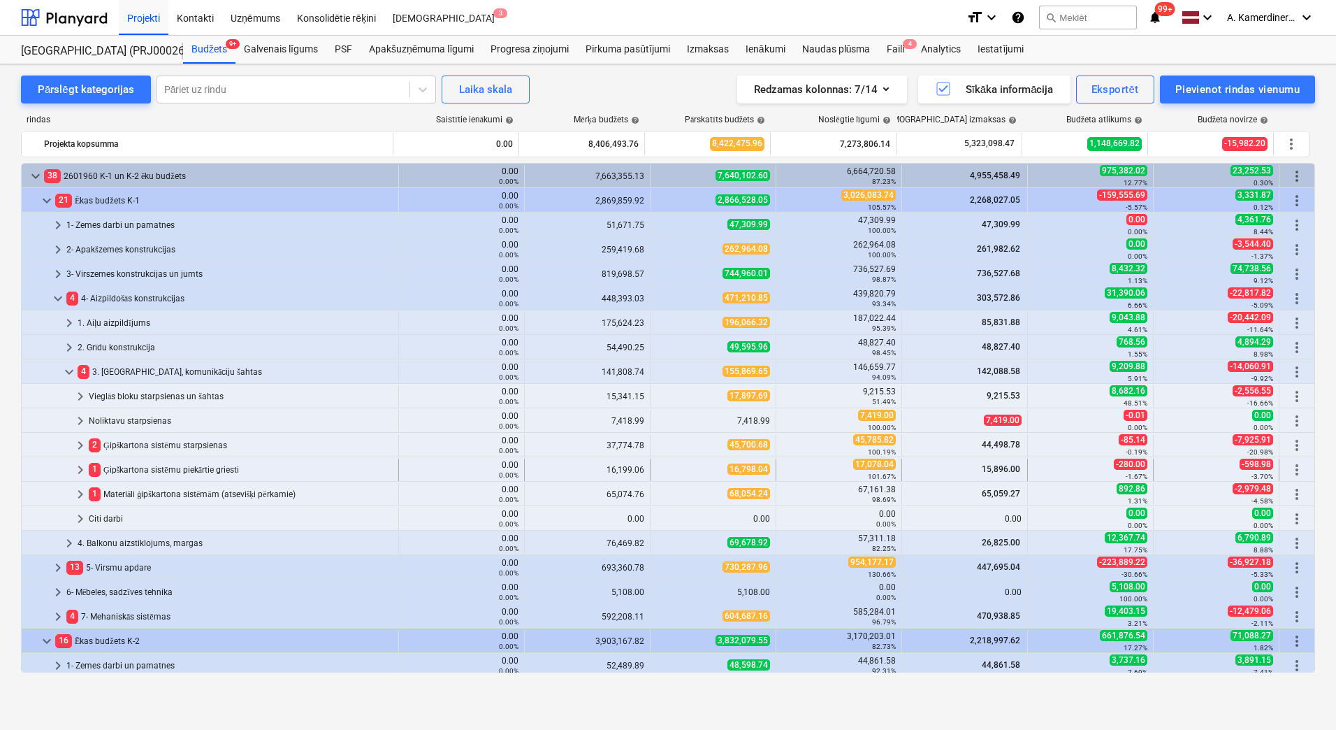
click at [217, 466] on div "1 Ģipškartona sistēmu piekārtie griesti" at bounding box center [241, 469] width 304 height 22
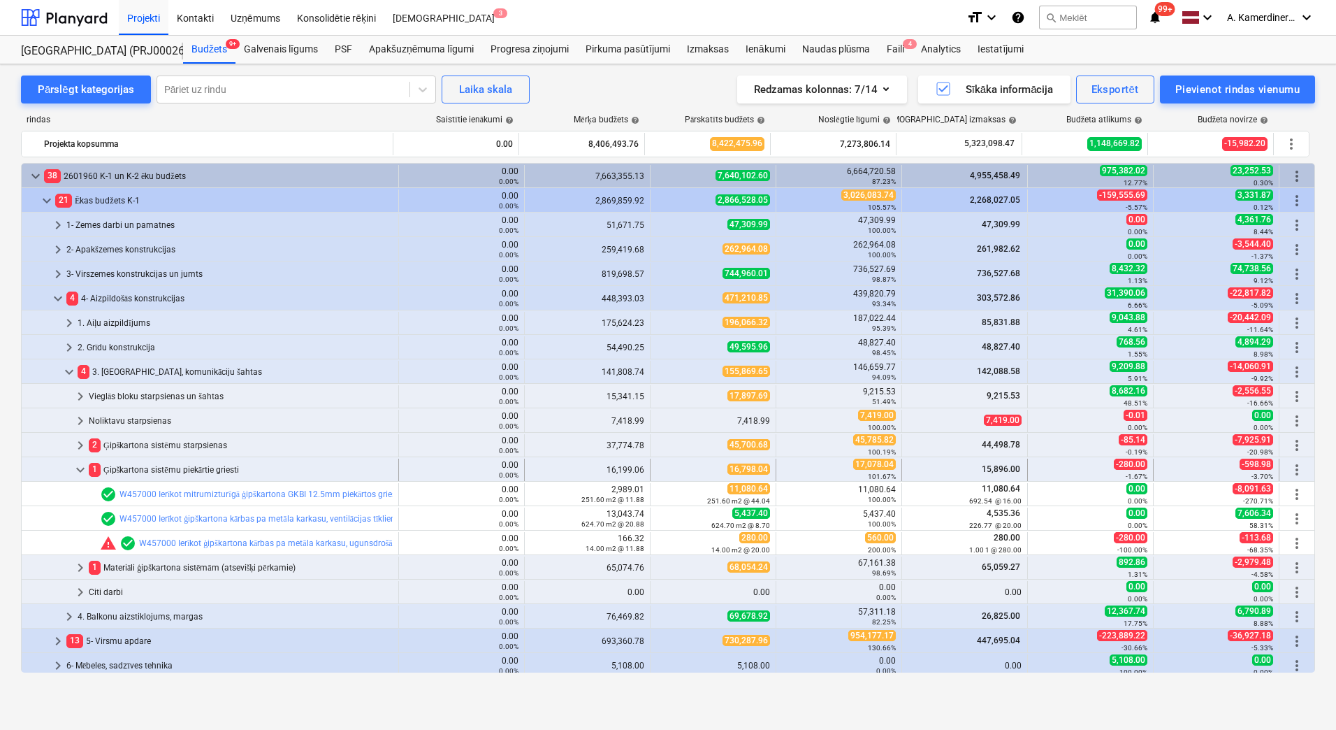
click at [82, 471] on span "keyboard_arrow_down" at bounding box center [80, 469] width 17 height 17
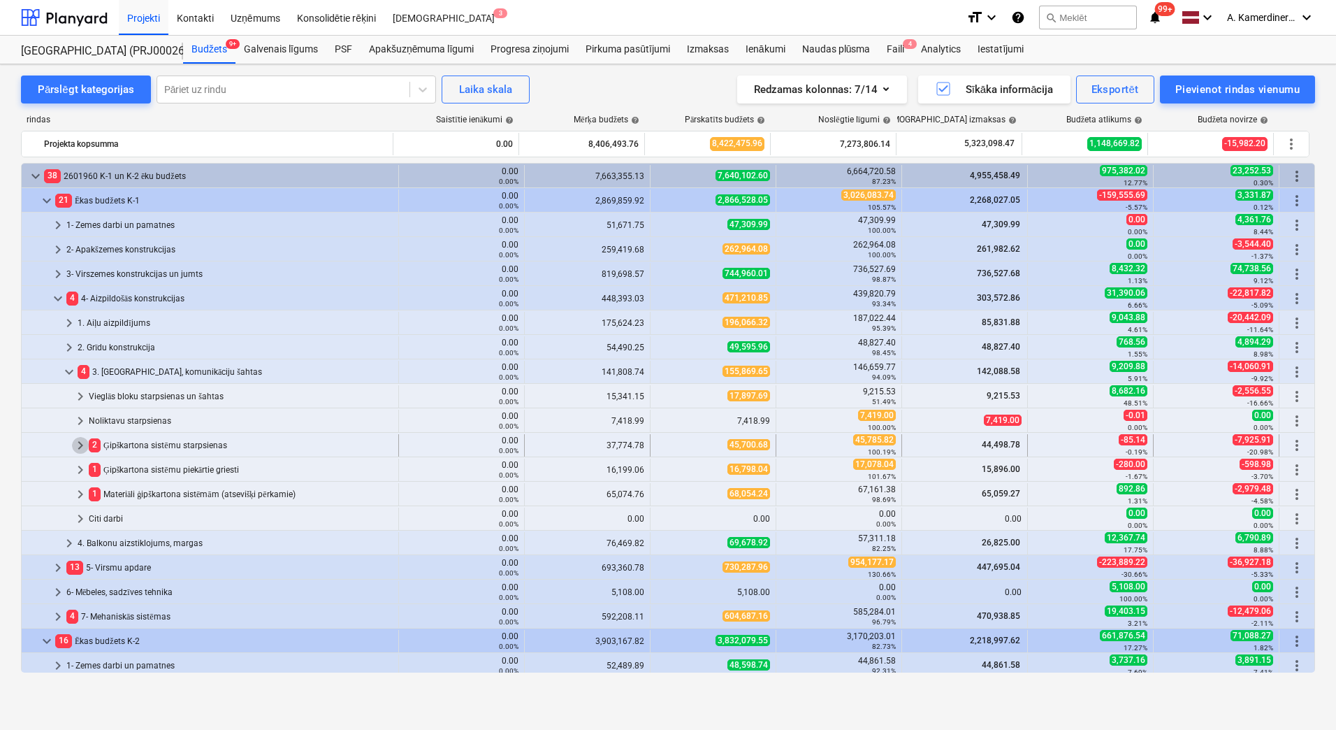
click at [81, 444] on span "keyboard_arrow_right" at bounding box center [80, 445] width 17 height 17
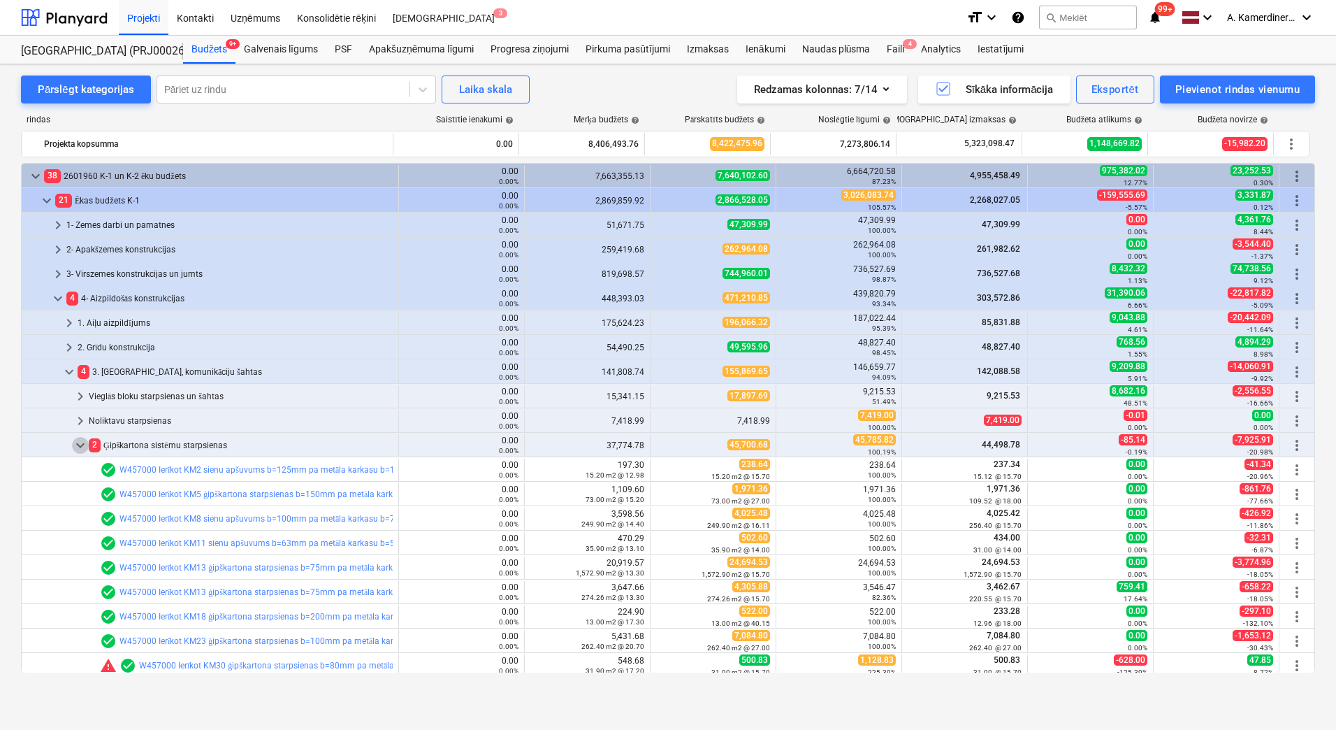
click at [81, 444] on span "keyboard_arrow_down" at bounding box center [80, 445] width 17 height 17
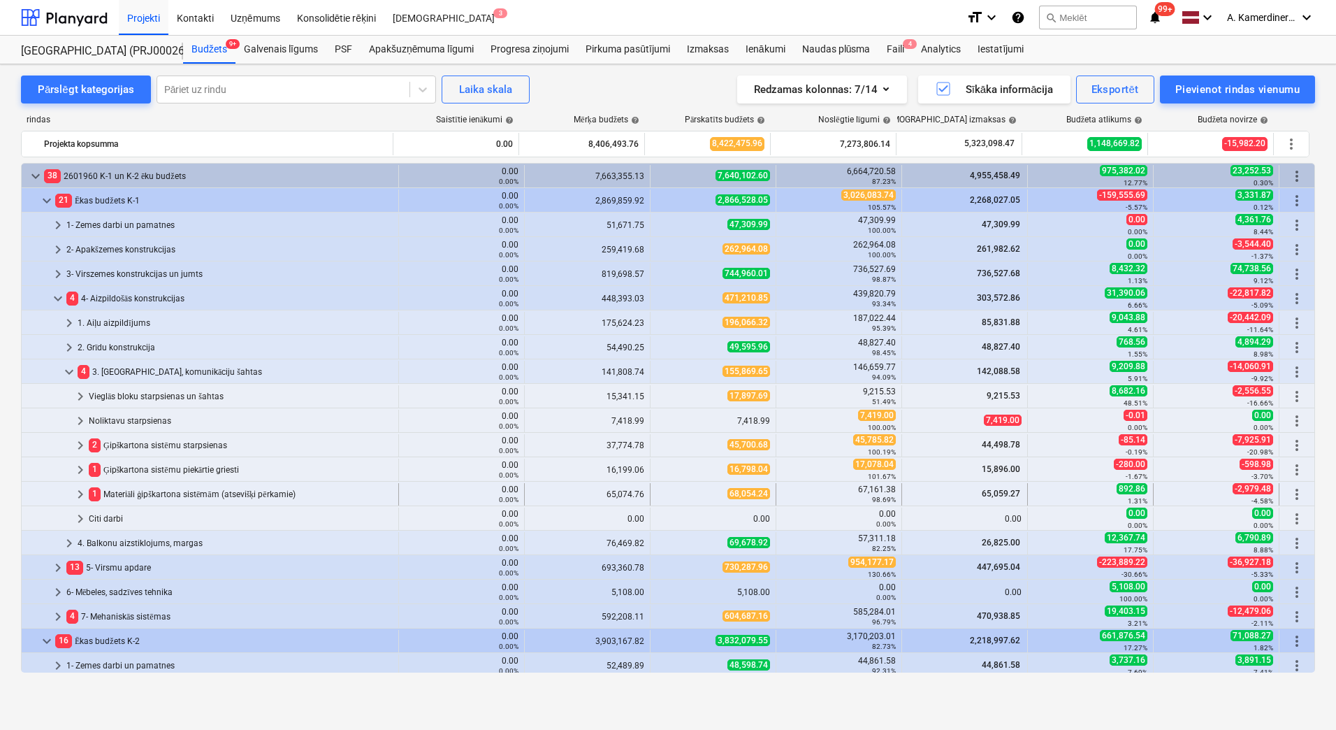
click at [131, 496] on div "1 Materiāli ģipškartona sistēmām (atsevišķi pērkamie)" at bounding box center [241, 494] width 304 height 22
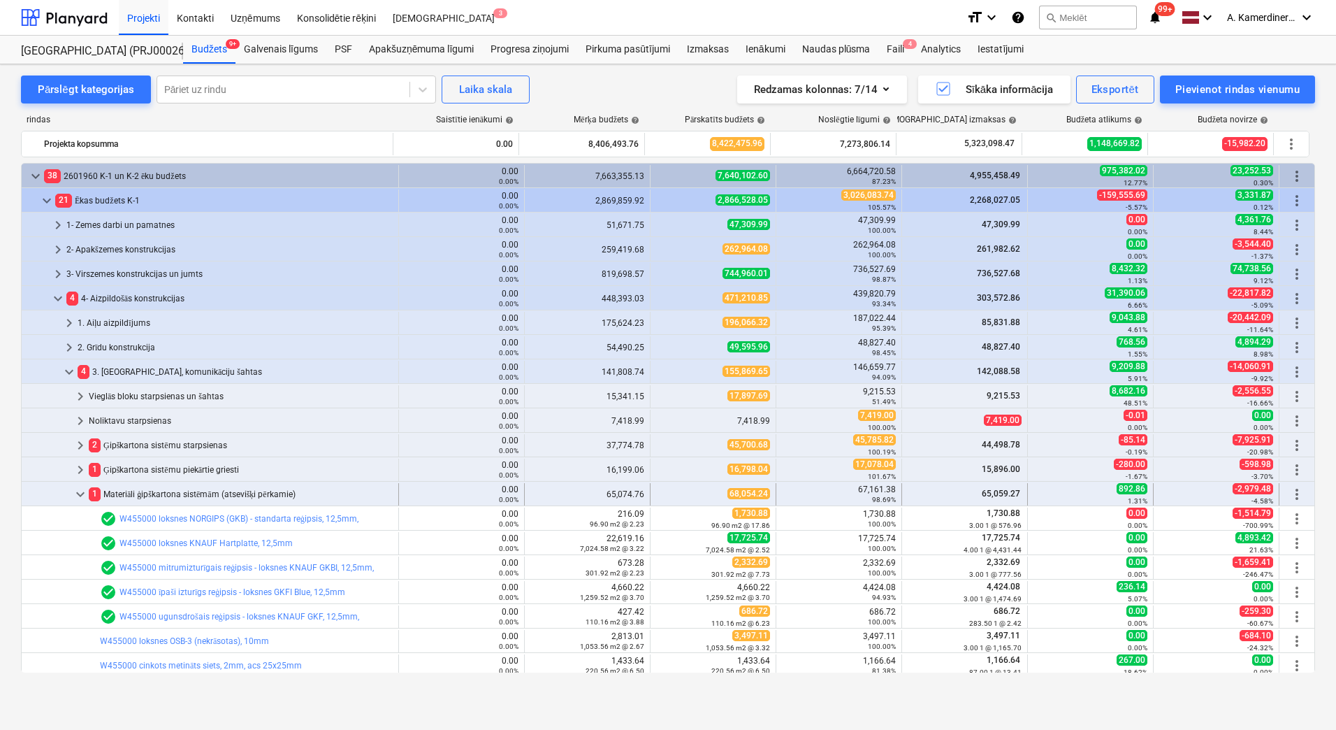
click at [134, 498] on div "1 Materiāli ģipškartona sistēmām (atsevišķi pērkamie)" at bounding box center [241, 494] width 304 height 22
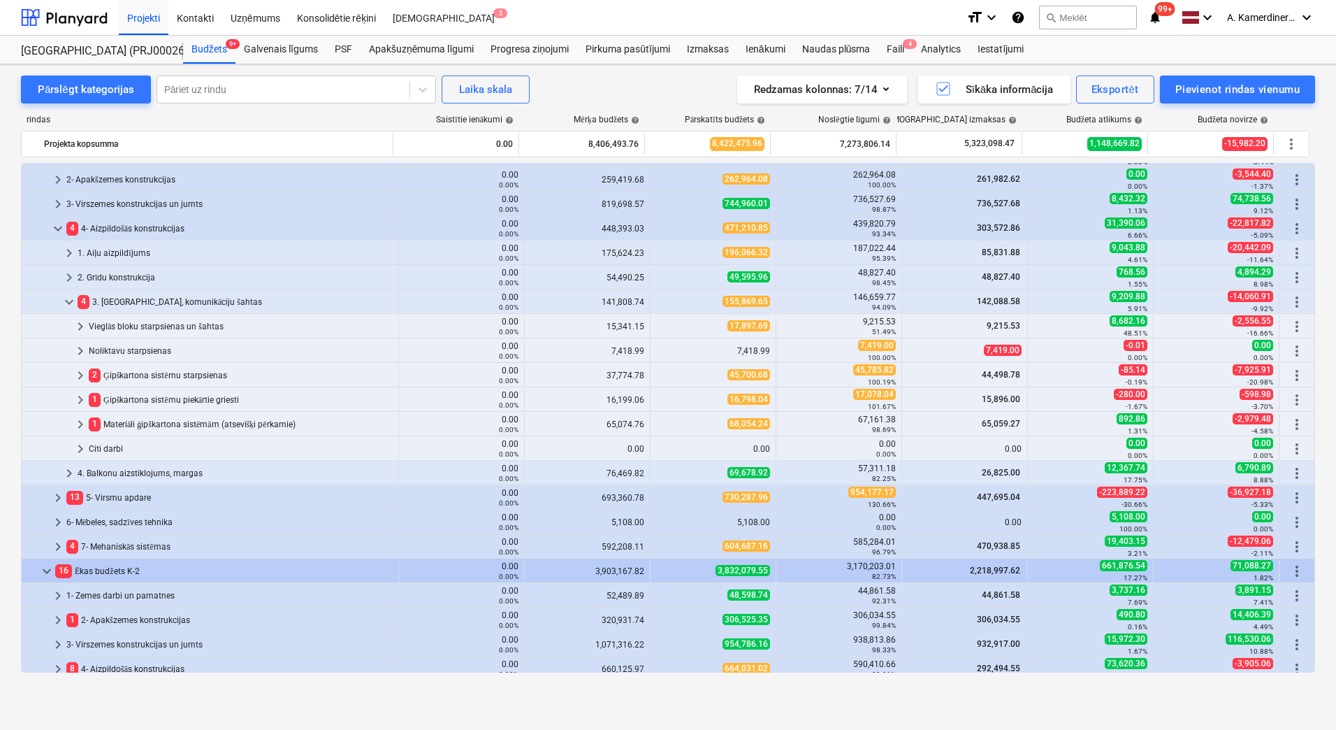
scroll to position [280, 0]
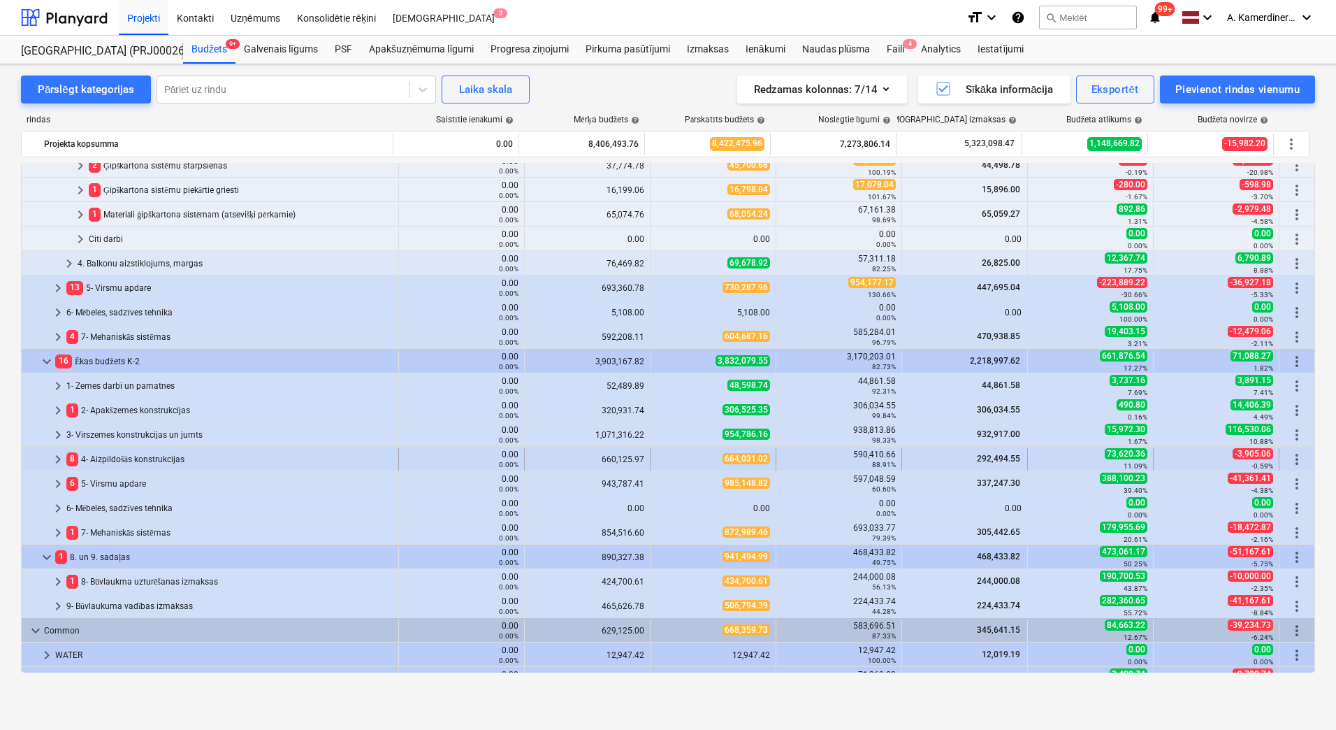
click at [122, 456] on div "8 4- Aizpildošās konstrukcijas" at bounding box center [229, 459] width 326 height 22
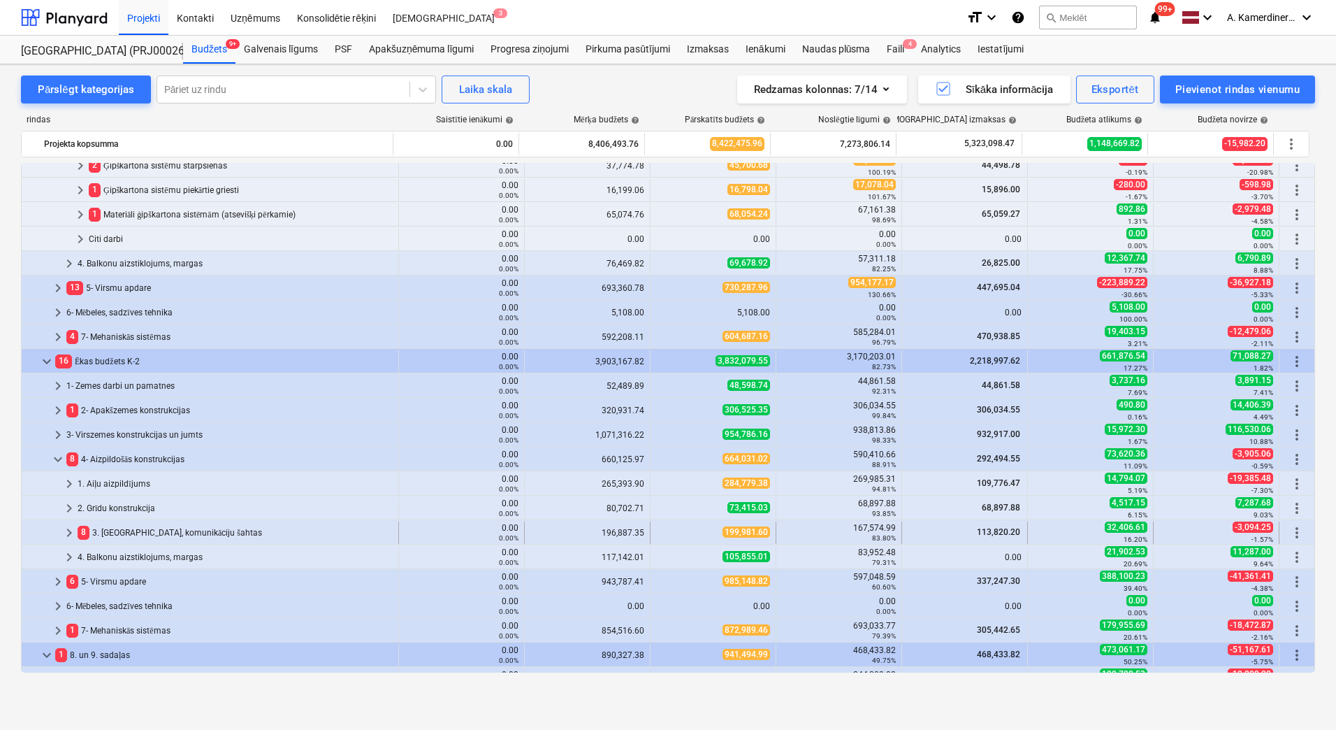
click at [124, 531] on div "8 3. [GEOGRAPHIC_DATA], komunikāciju šahtas" at bounding box center [235, 532] width 315 height 22
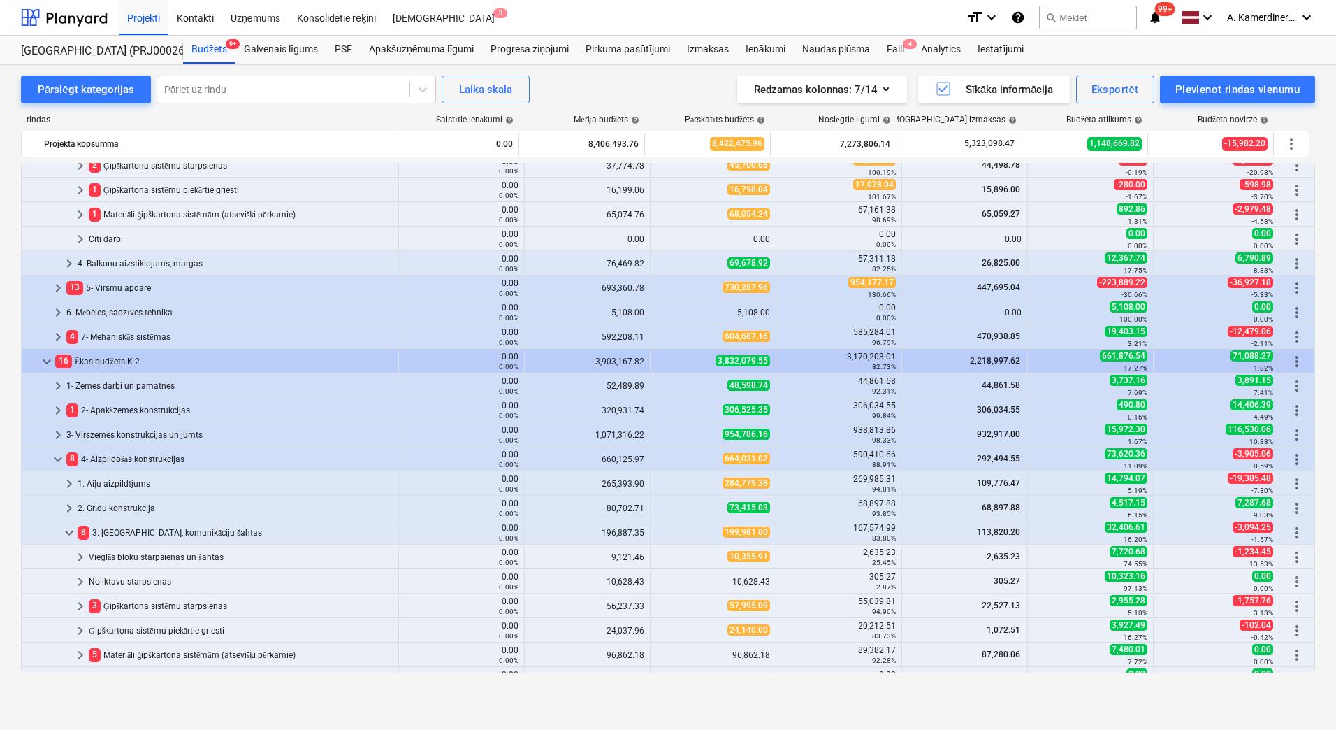
click at [124, 531] on div "8 3. [GEOGRAPHIC_DATA], komunikāciju šahtas" at bounding box center [235, 532] width 315 height 22
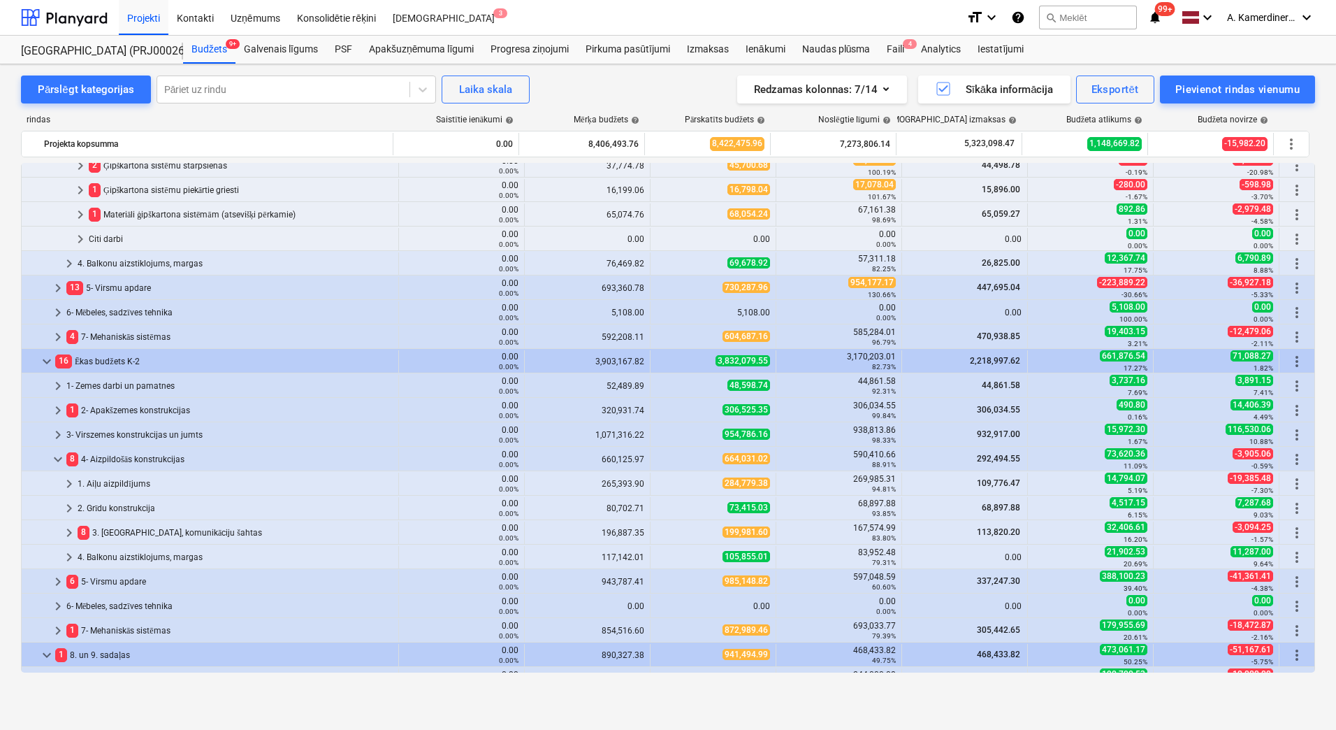
click at [124, 531] on div "8 3. [GEOGRAPHIC_DATA], komunikāciju šahtas" at bounding box center [235, 532] width 315 height 22
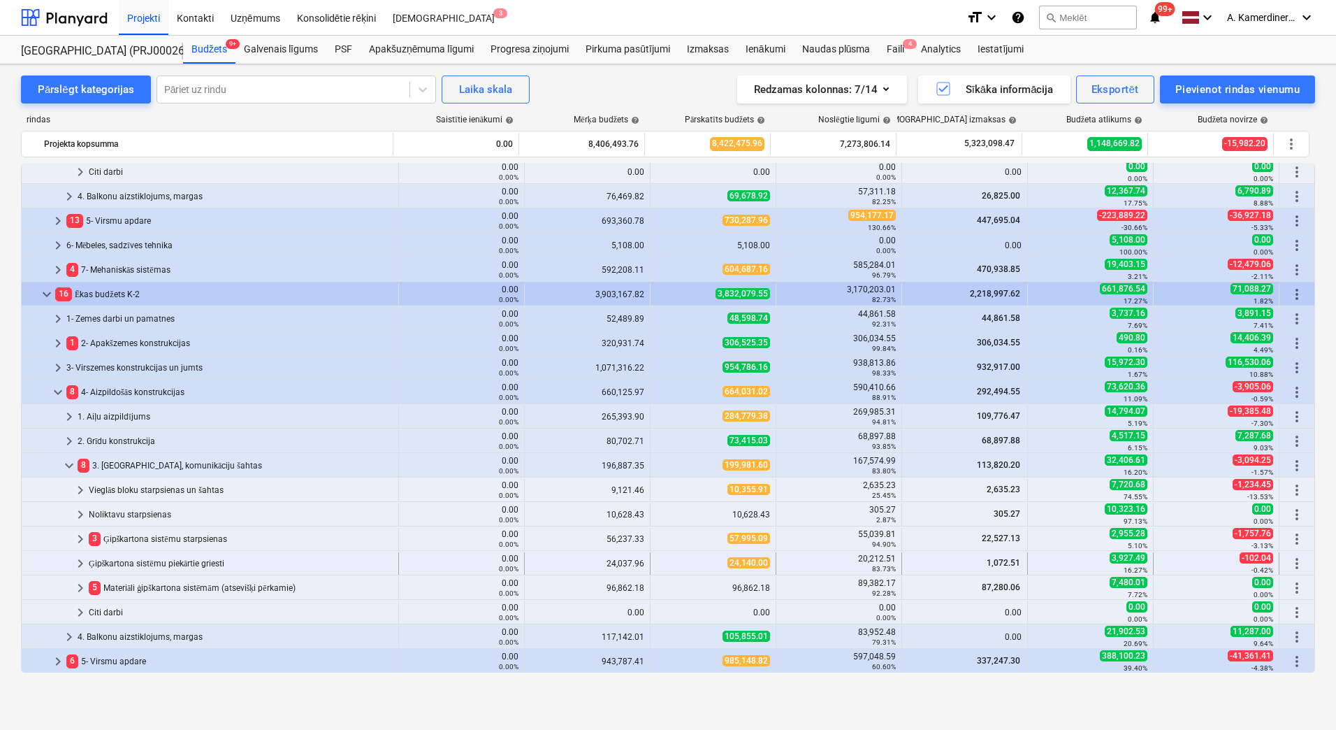
scroll to position [349, 0]
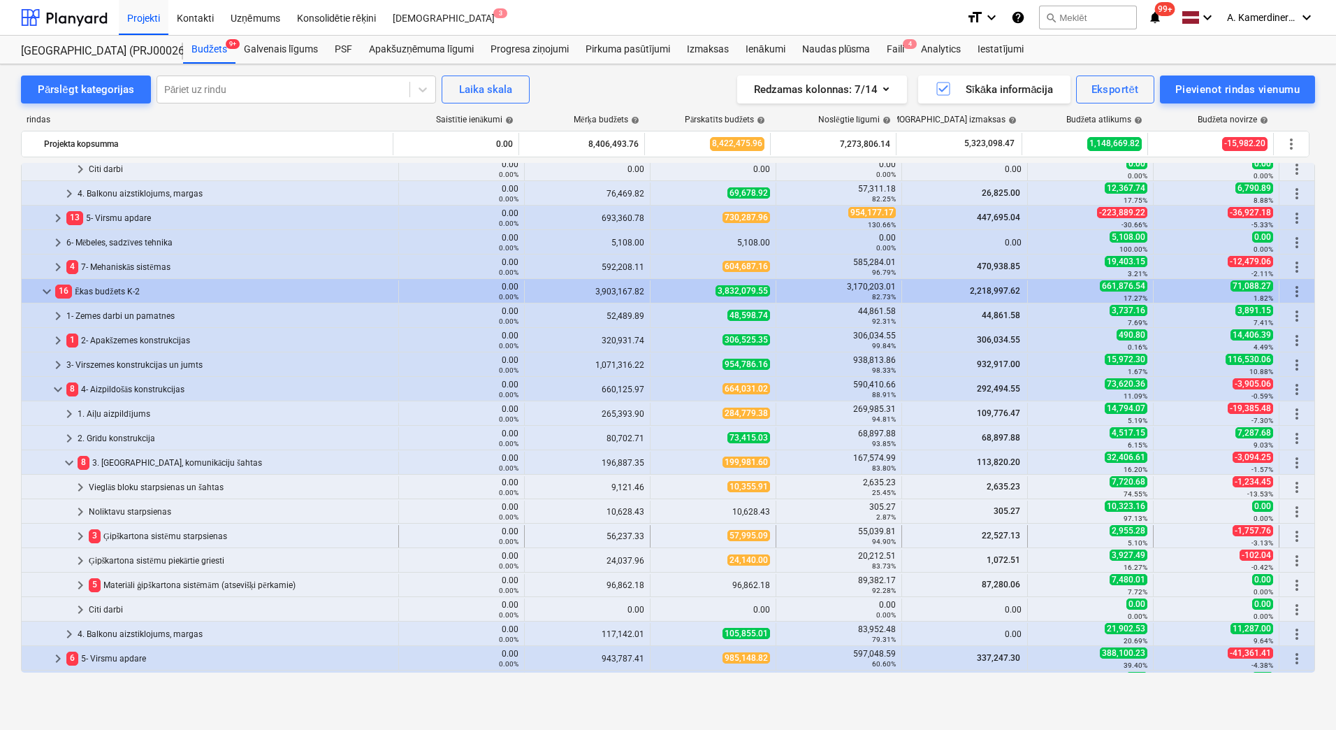
click at [210, 533] on div "3 Ģipškartona sistēmu starpsienas" at bounding box center [241, 536] width 304 height 22
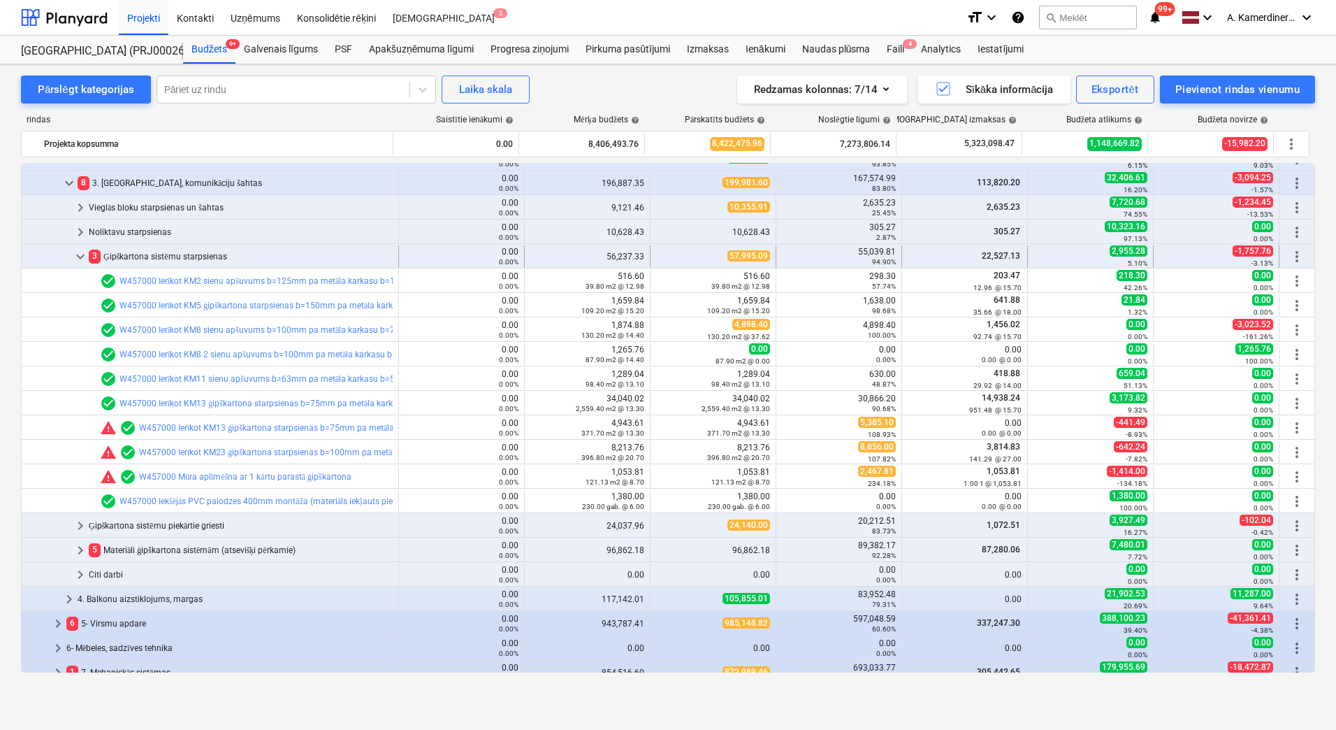
scroll to position [489, 0]
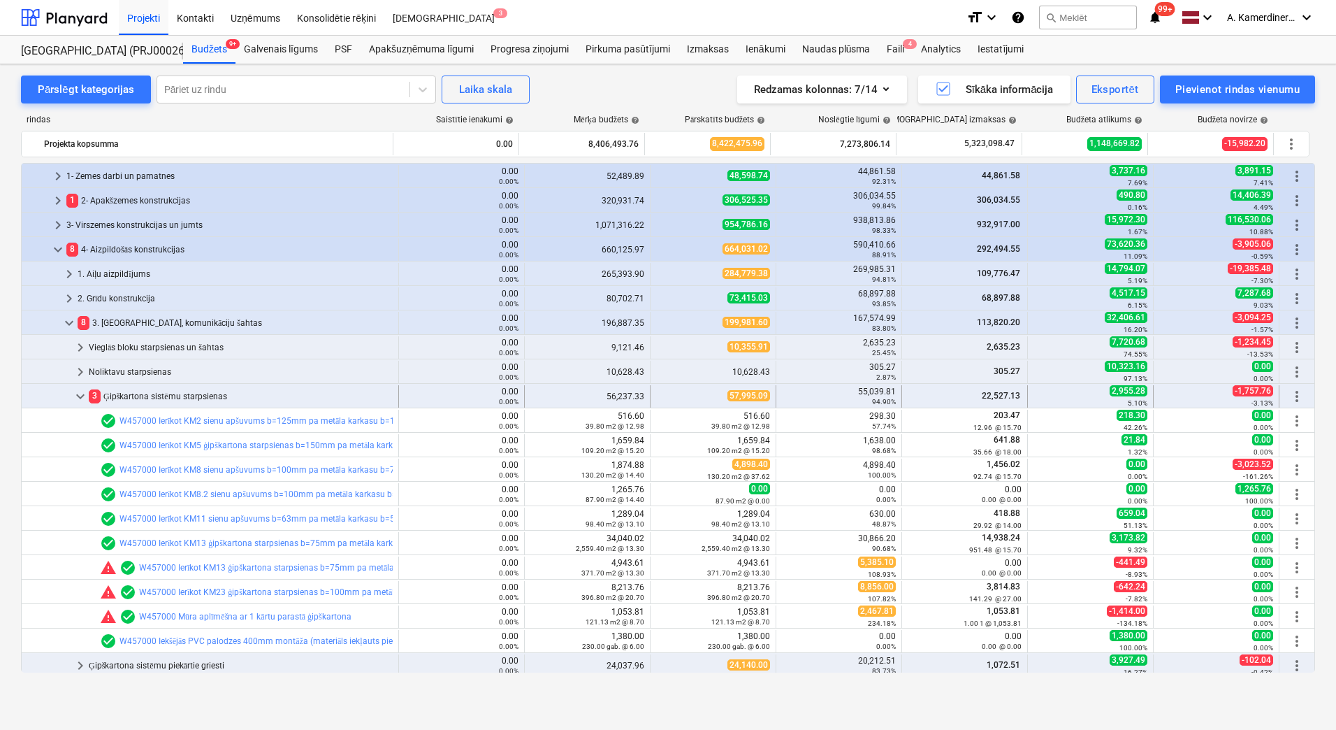
click at [163, 393] on div "3 Ģipškartona sistēmu starpsienas" at bounding box center [241, 396] width 304 height 22
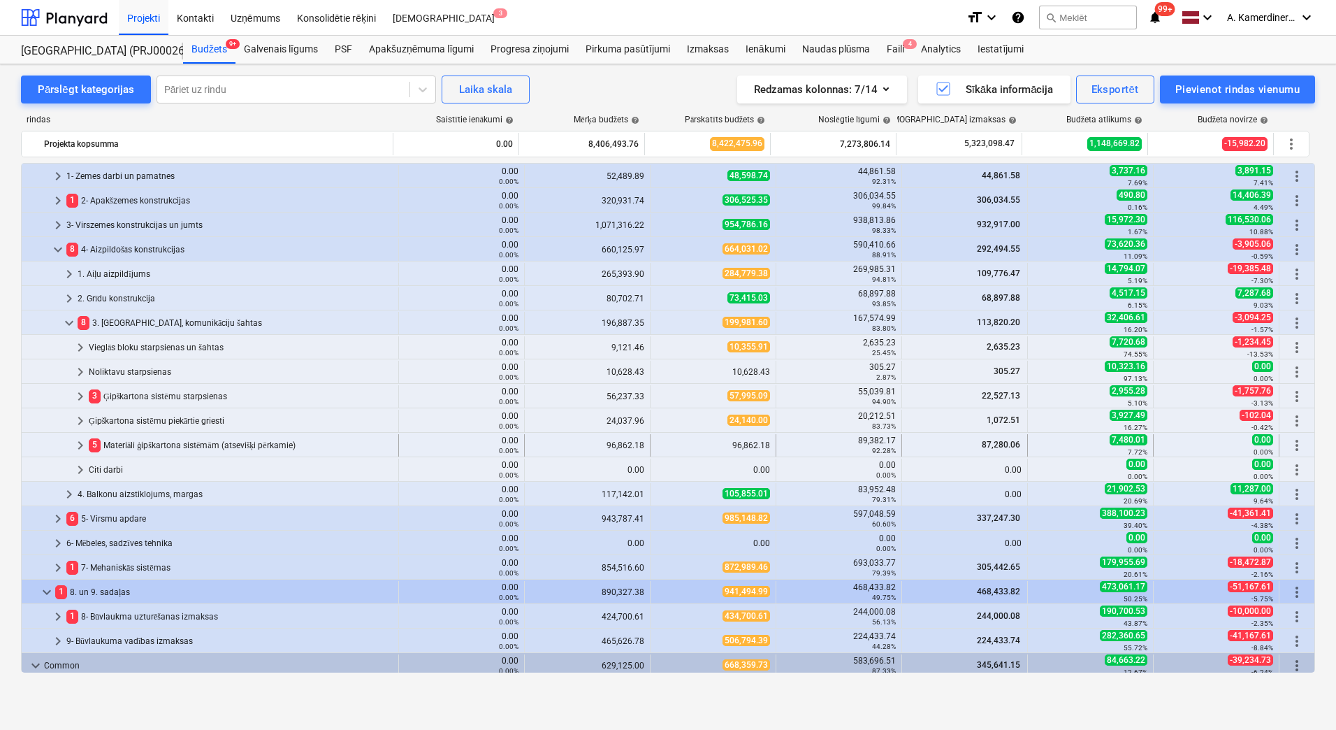
click at [162, 447] on div "5 Materiāli ģipškartona sistēmām (atsevišķi pērkamie)" at bounding box center [241, 445] width 304 height 22
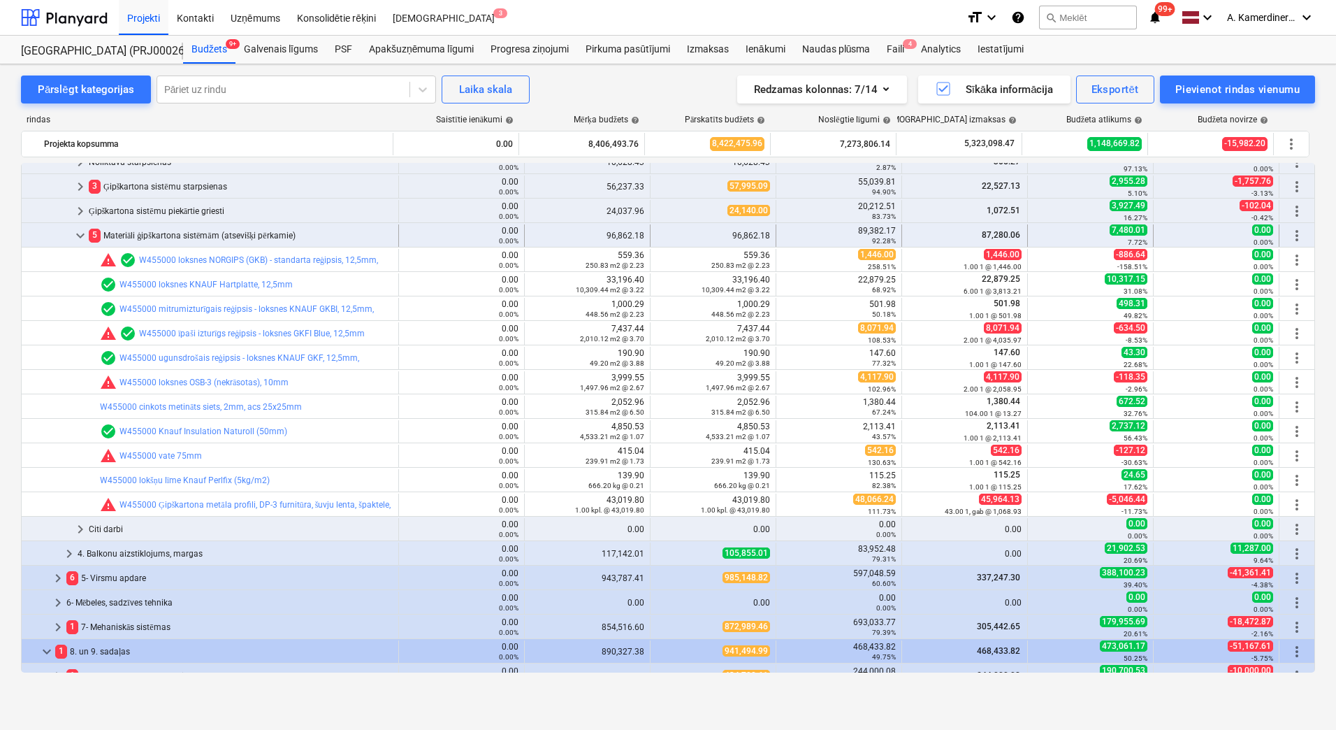
scroll to position [629, 0]
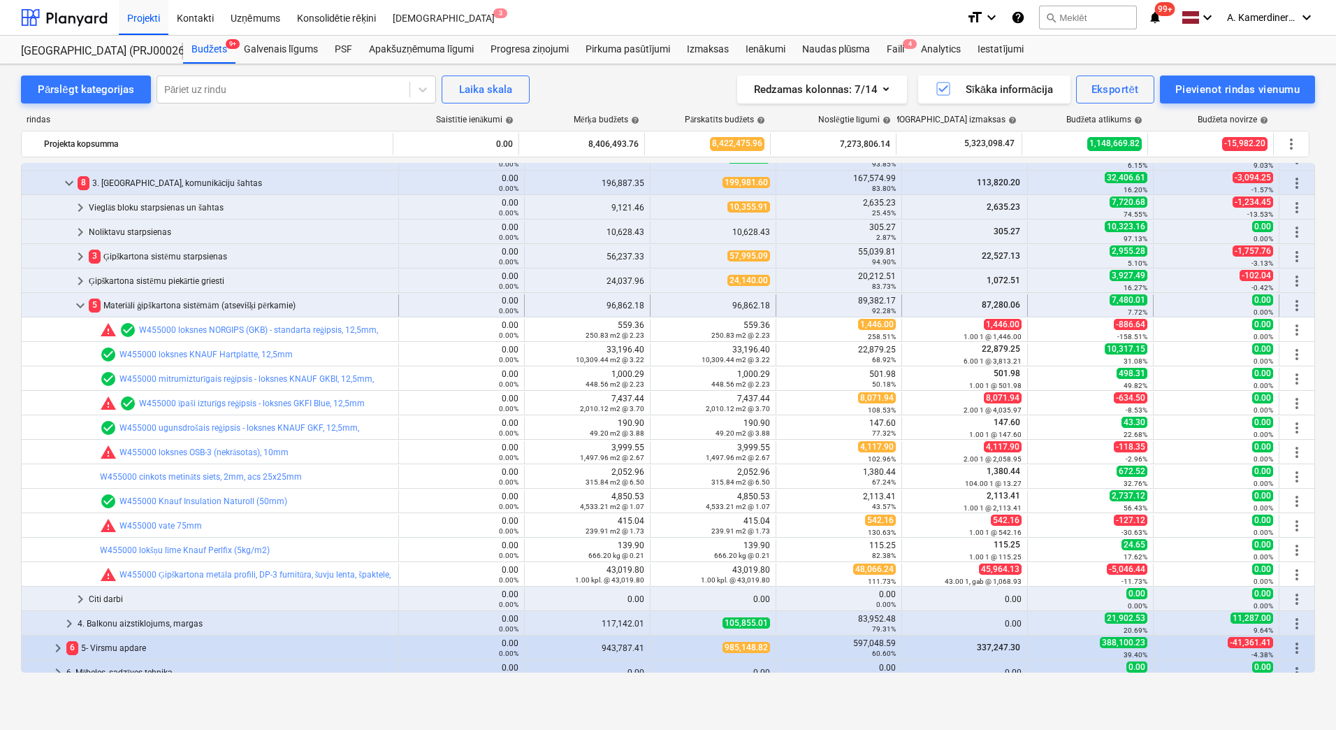
click at [211, 304] on div "5 Materiāli ģipškartona sistēmām (atsevišķi pērkamie)" at bounding box center [241, 305] width 304 height 22
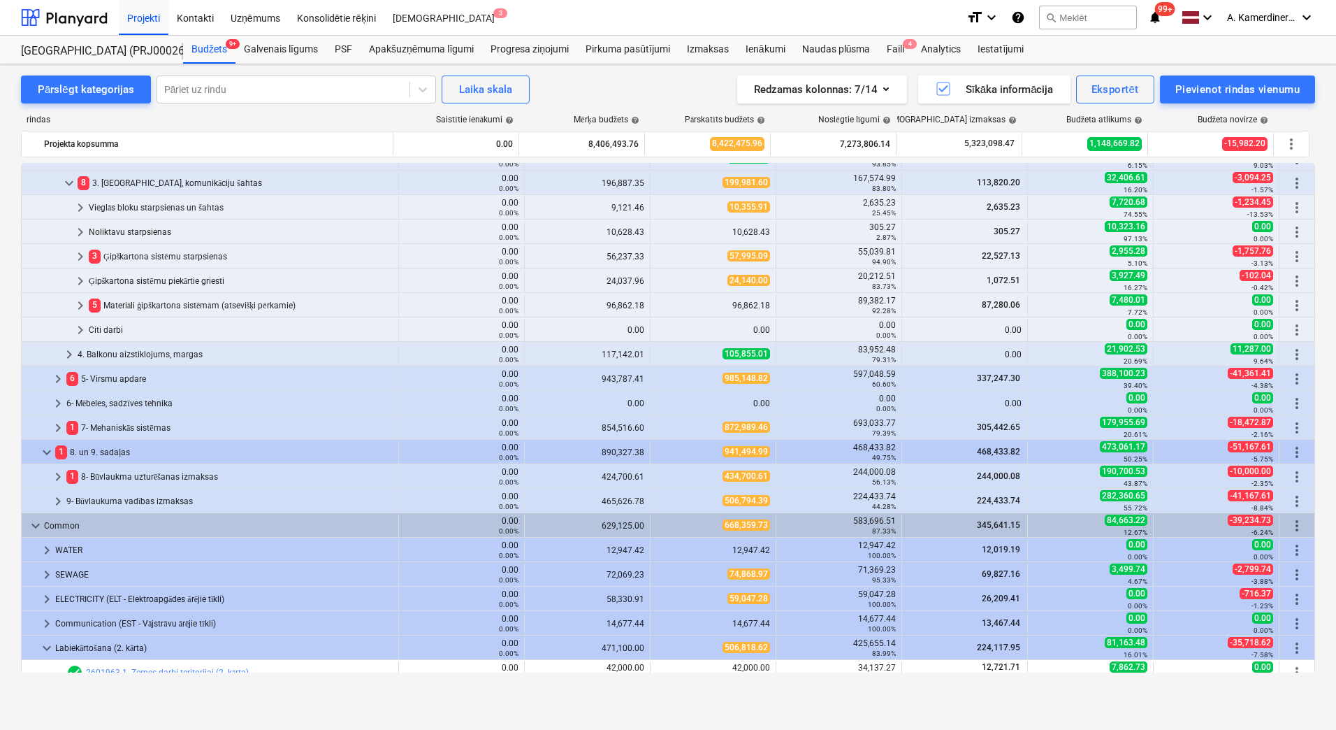
scroll to position [489, 0]
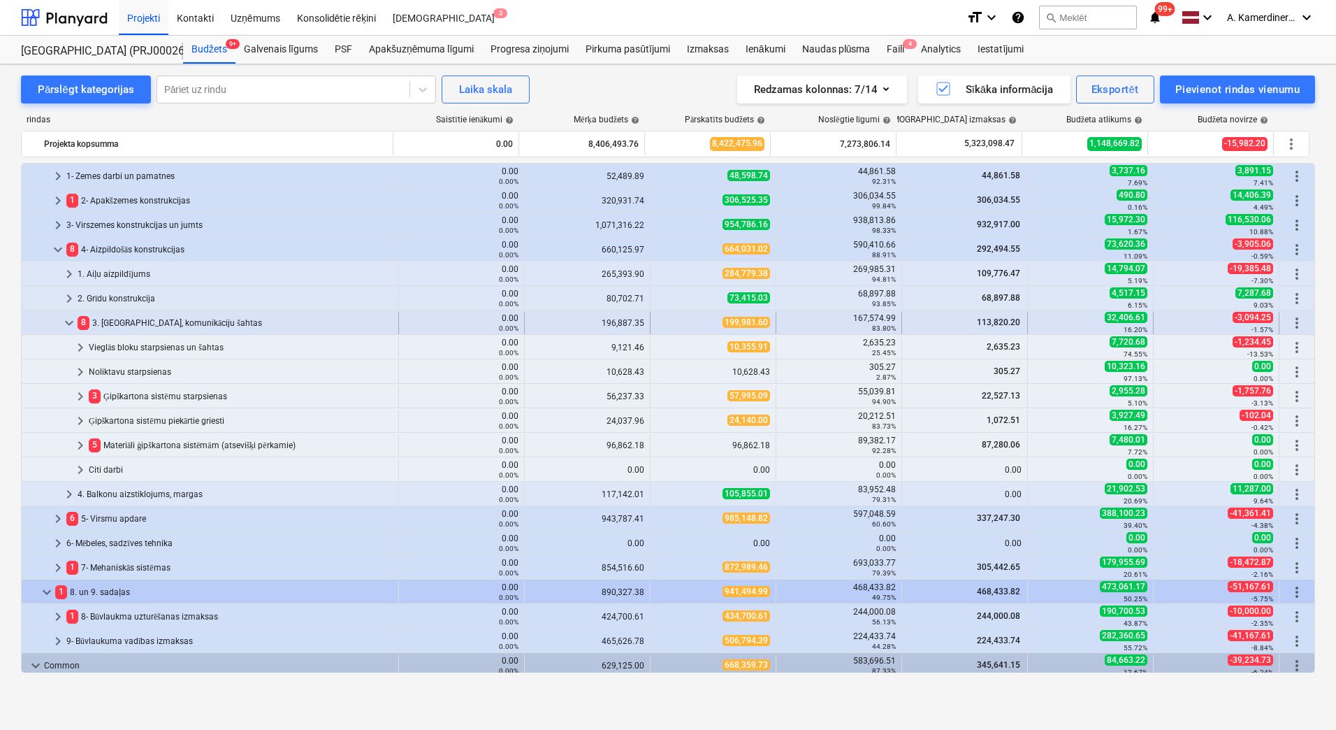
click at [190, 316] on div "8 3. Starpsienas, komunikāciju šahtas" at bounding box center [235, 323] width 315 height 22
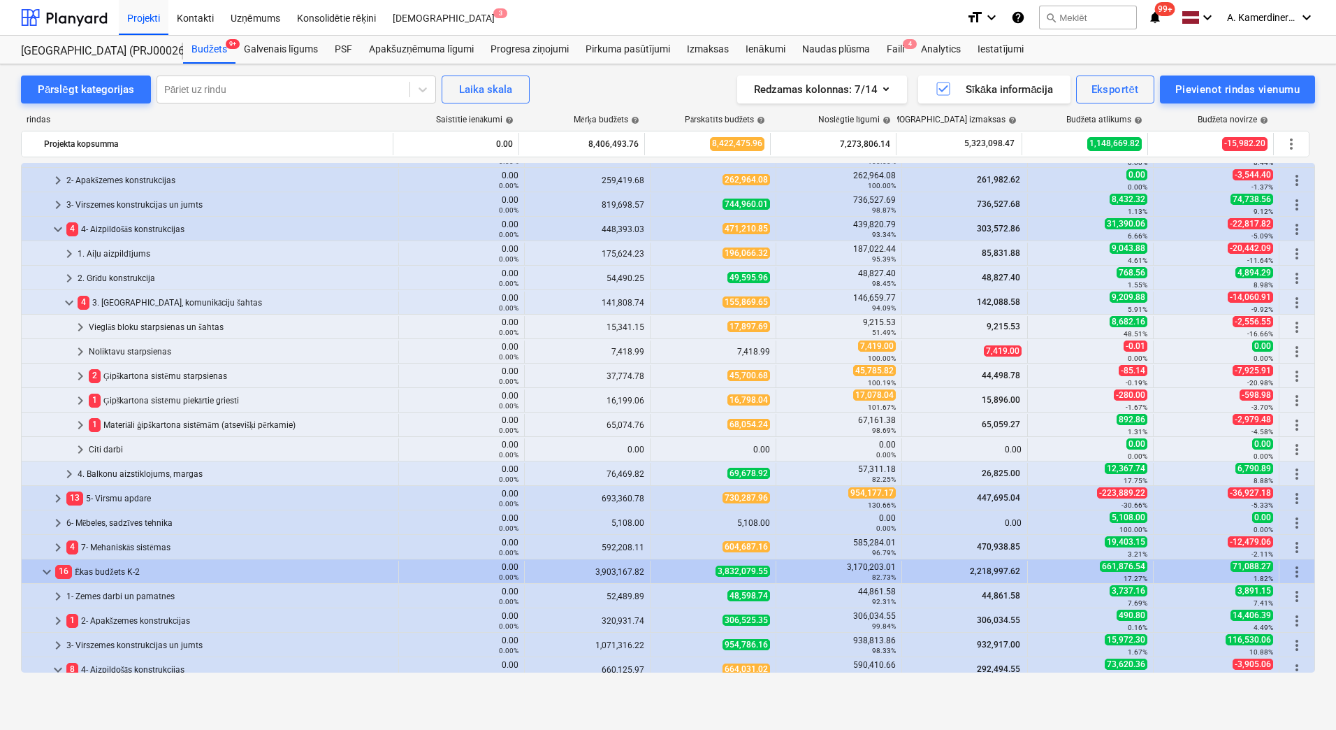
scroll to position [0, 0]
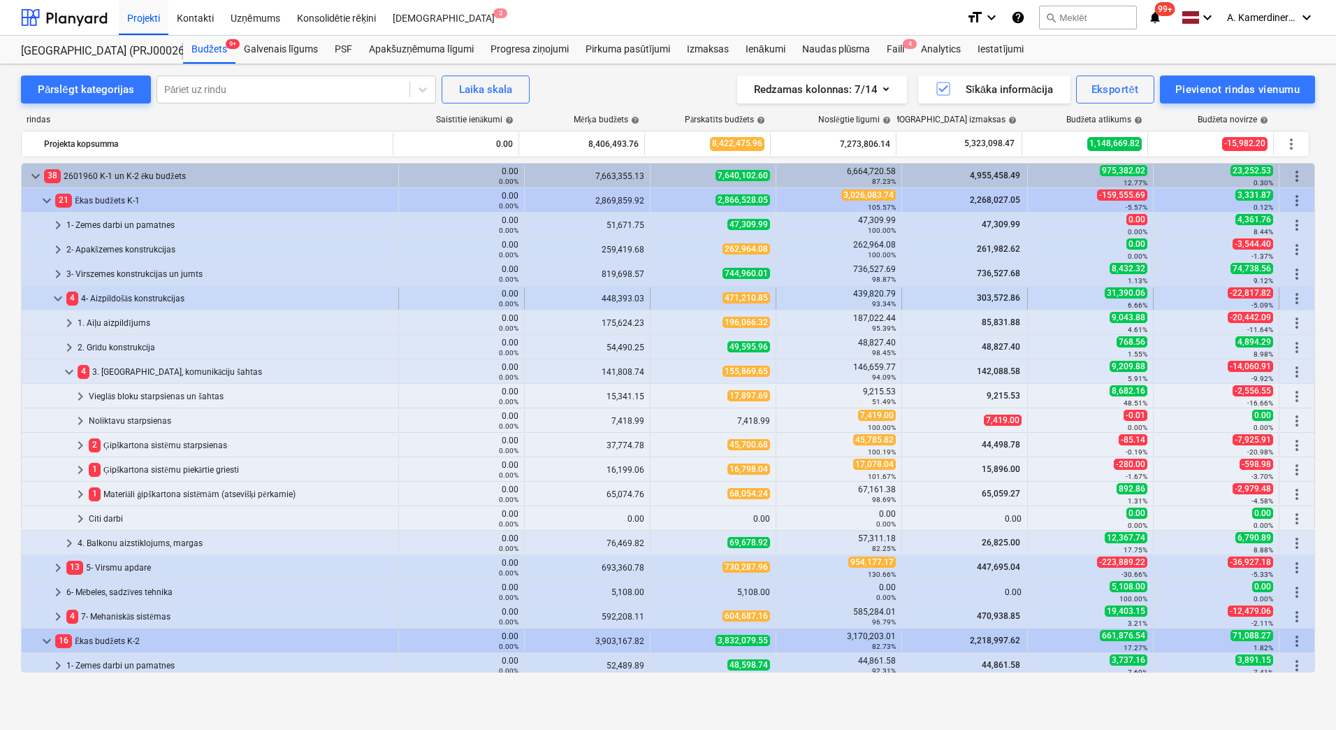
click at [138, 300] on div "4 4- Aizpildošās konstrukcijas" at bounding box center [229, 298] width 326 height 22
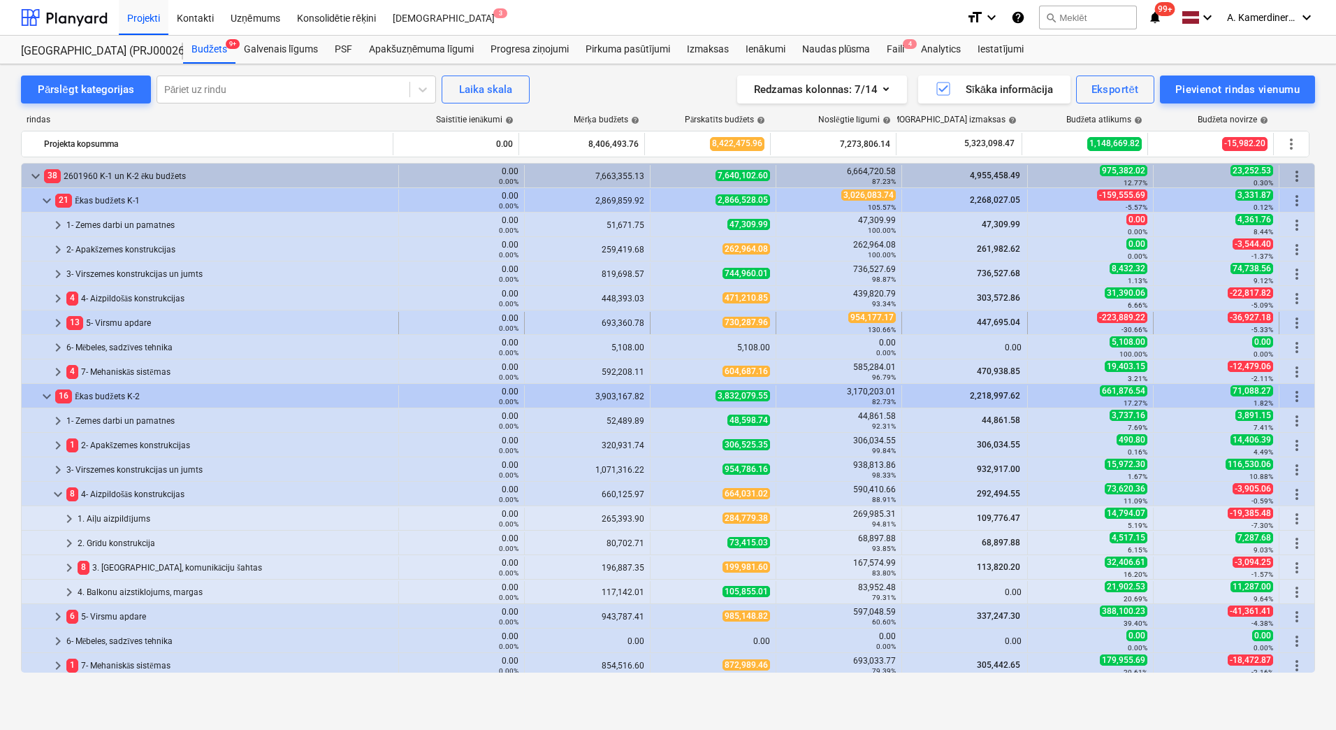
click at [126, 324] on div "13 5- Virsmu apdare" at bounding box center [229, 323] width 326 height 22
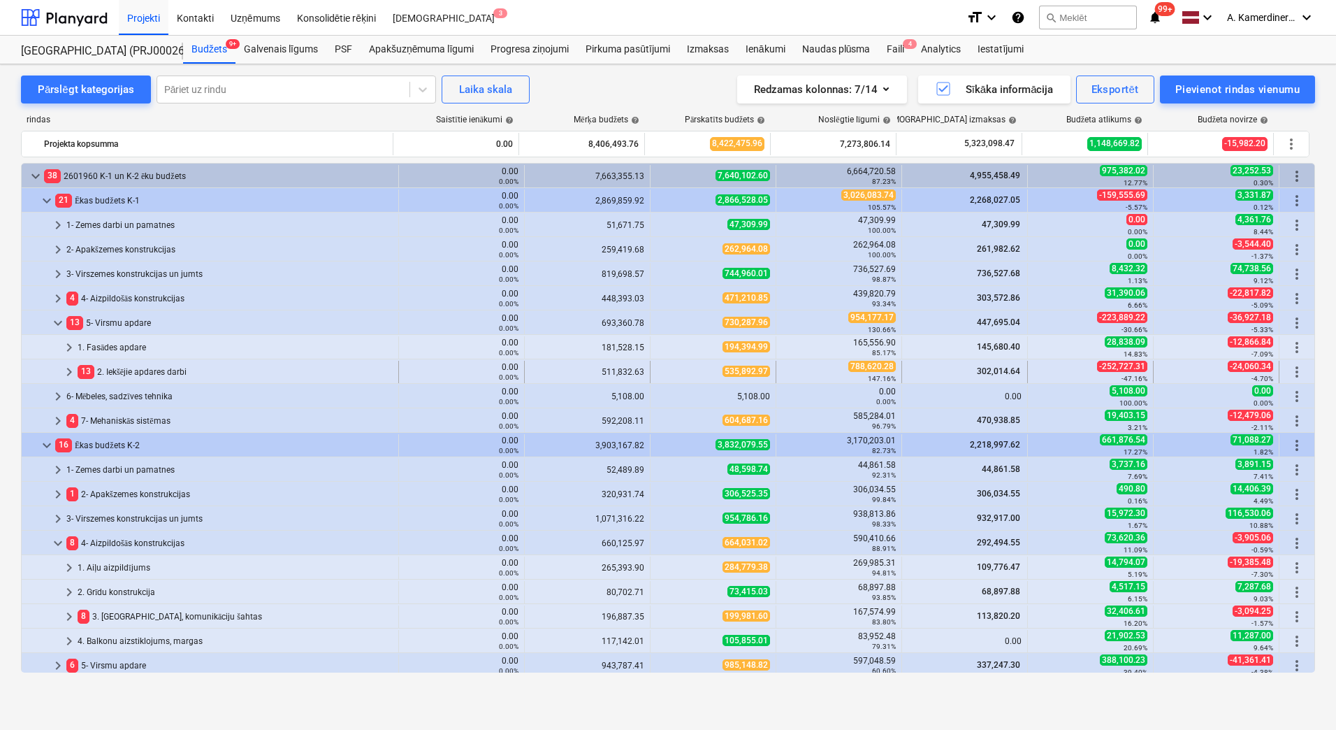
click at [138, 370] on div "13 2. Iekšējie apdares darbi" at bounding box center [235, 372] width 315 height 22
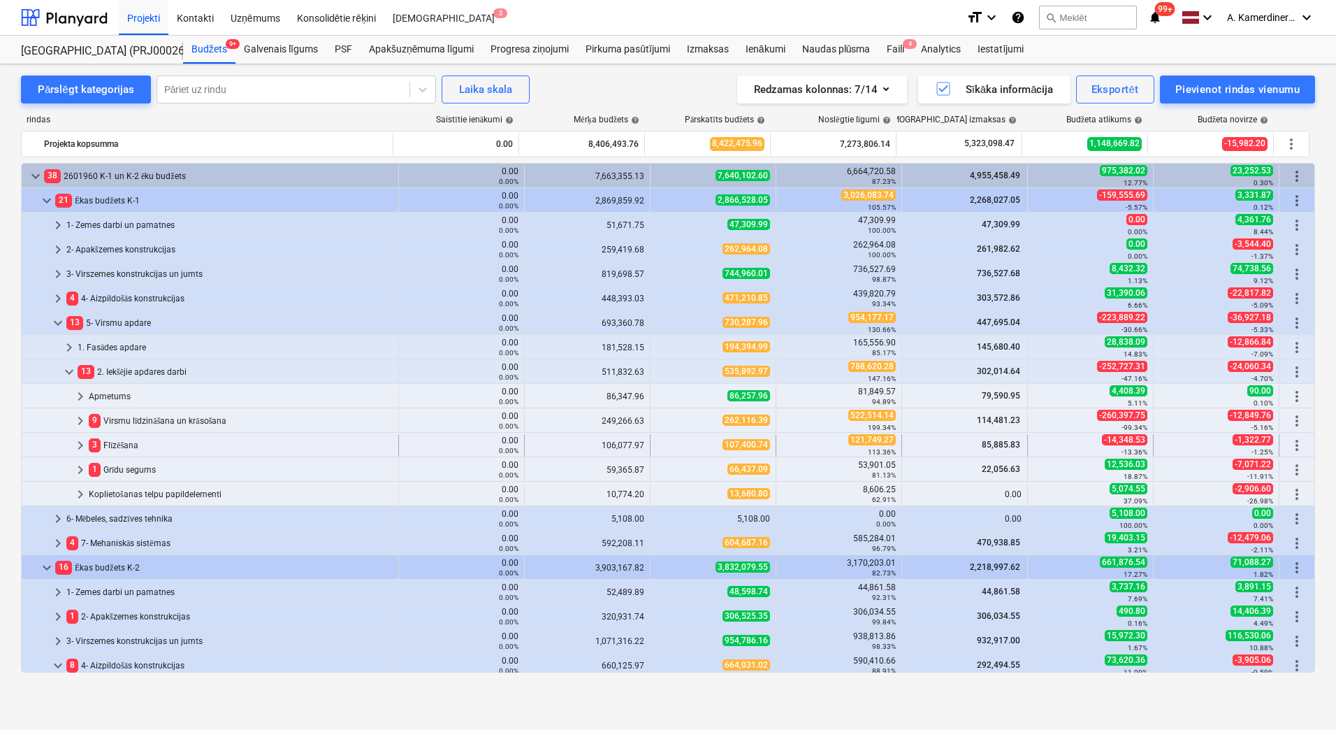
click at [122, 444] on div "3 Flīzēšana" at bounding box center [241, 445] width 304 height 22
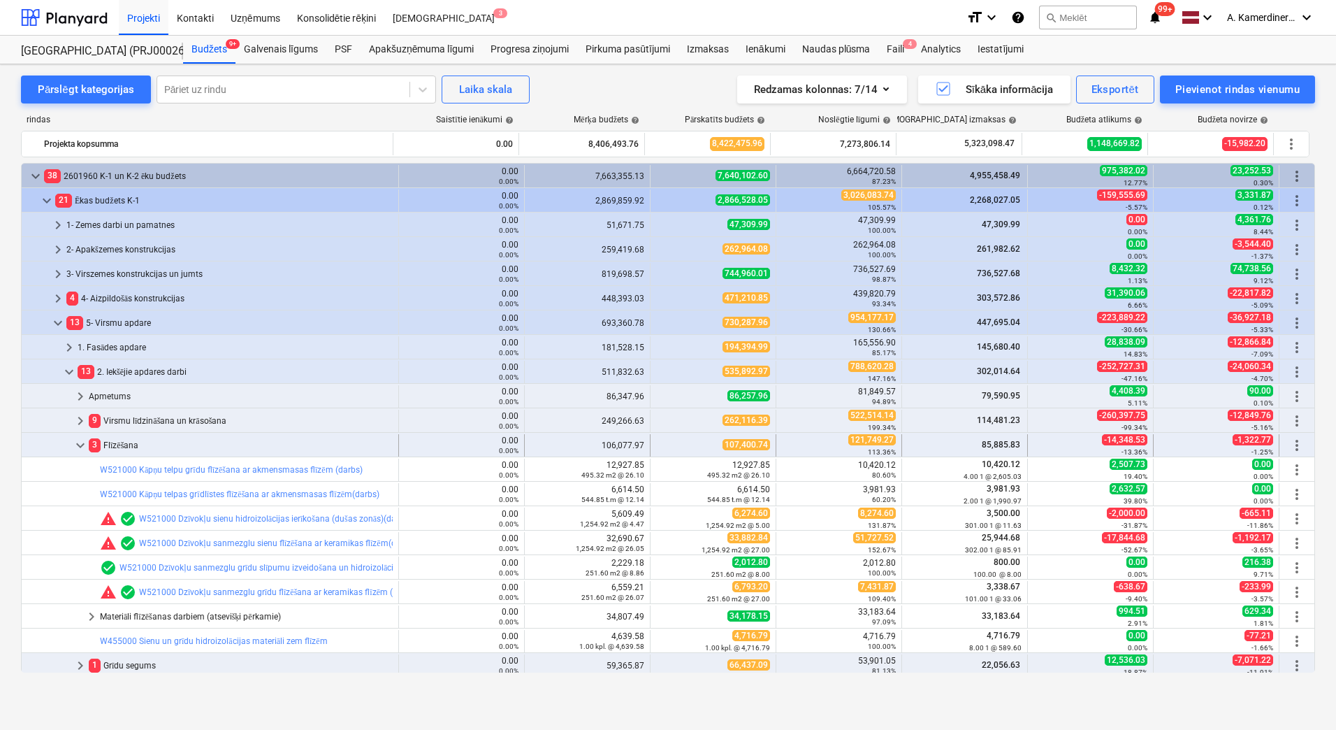
click at [125, 445] on div "3 Flīzēšana" at bounding box center [241, 445] width 304 height 22
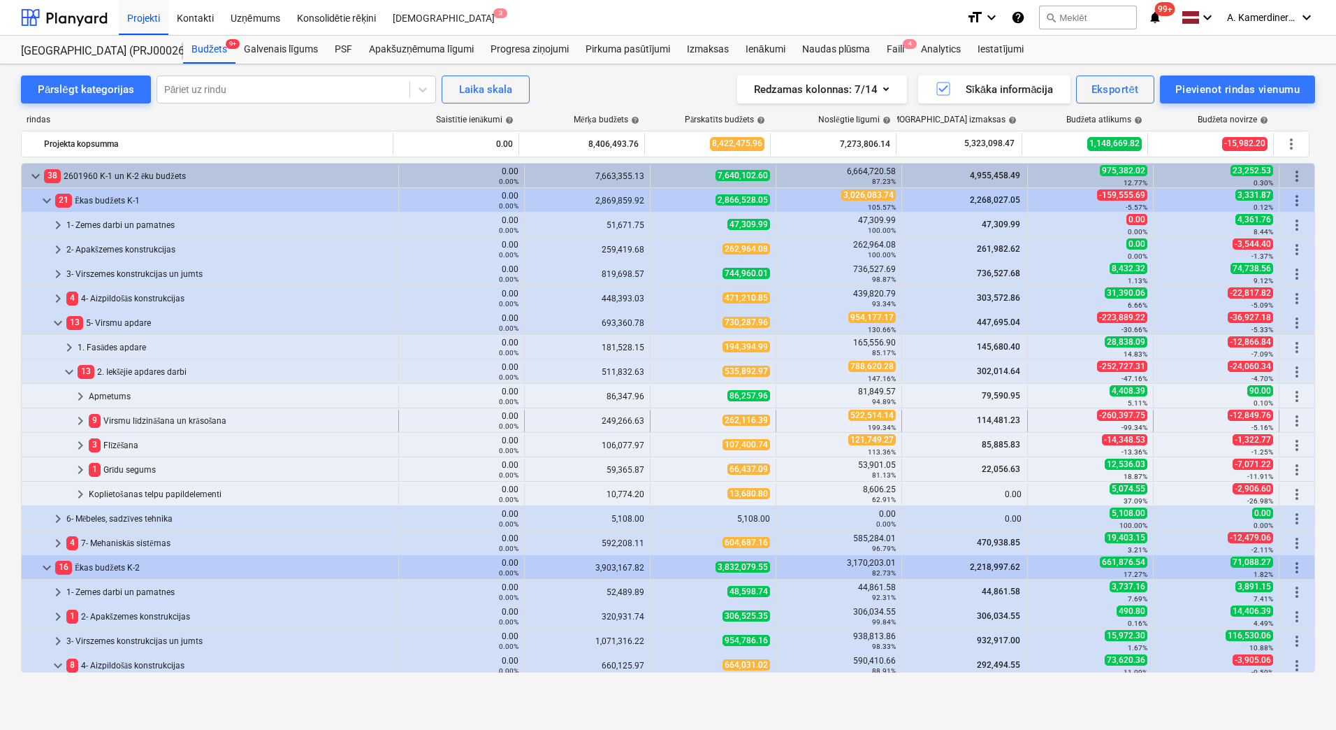
click at [130, 418] on div "9 Virsmu līdzināšana un krāsošana" at bounding box center [241, 421] width 304 height 22
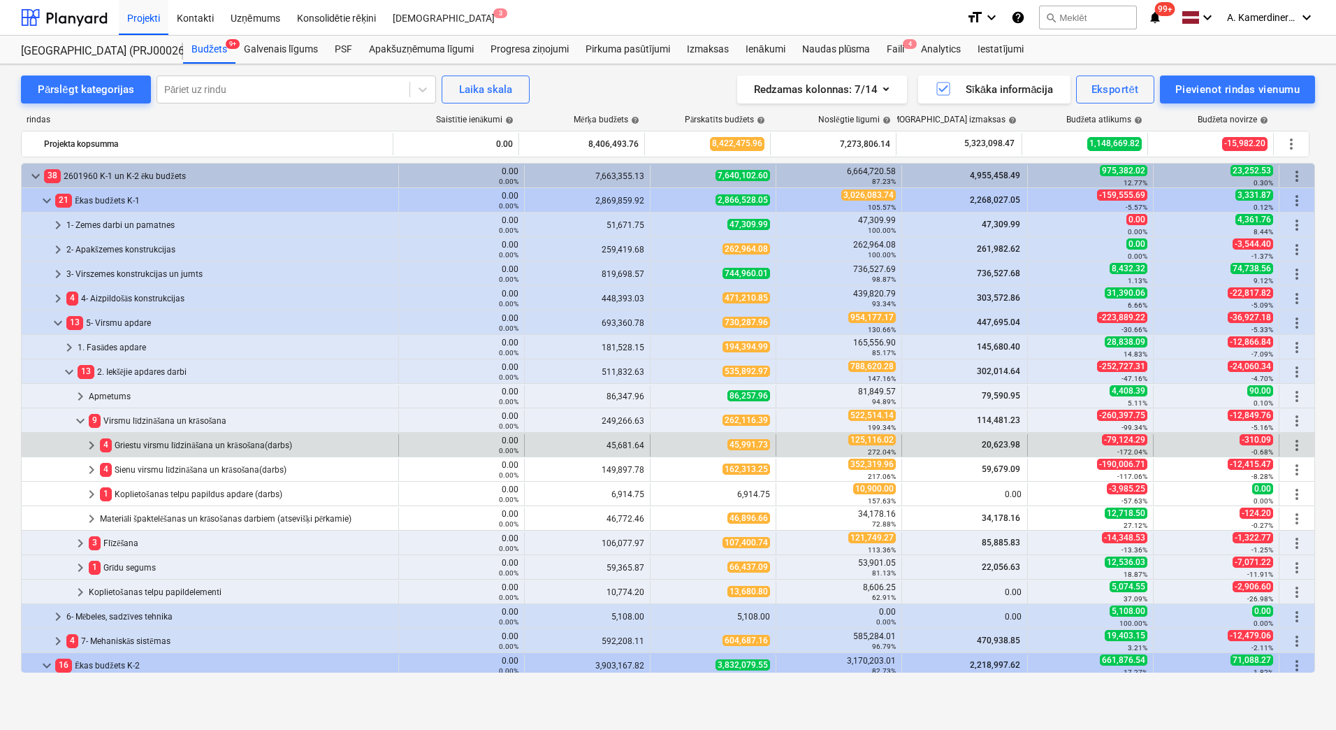
click at [132, 444] on div "4 Griestu virsmu līdzināšana un krāsošana(darbs)" at bounding box center [246, 445] width 293 height 22
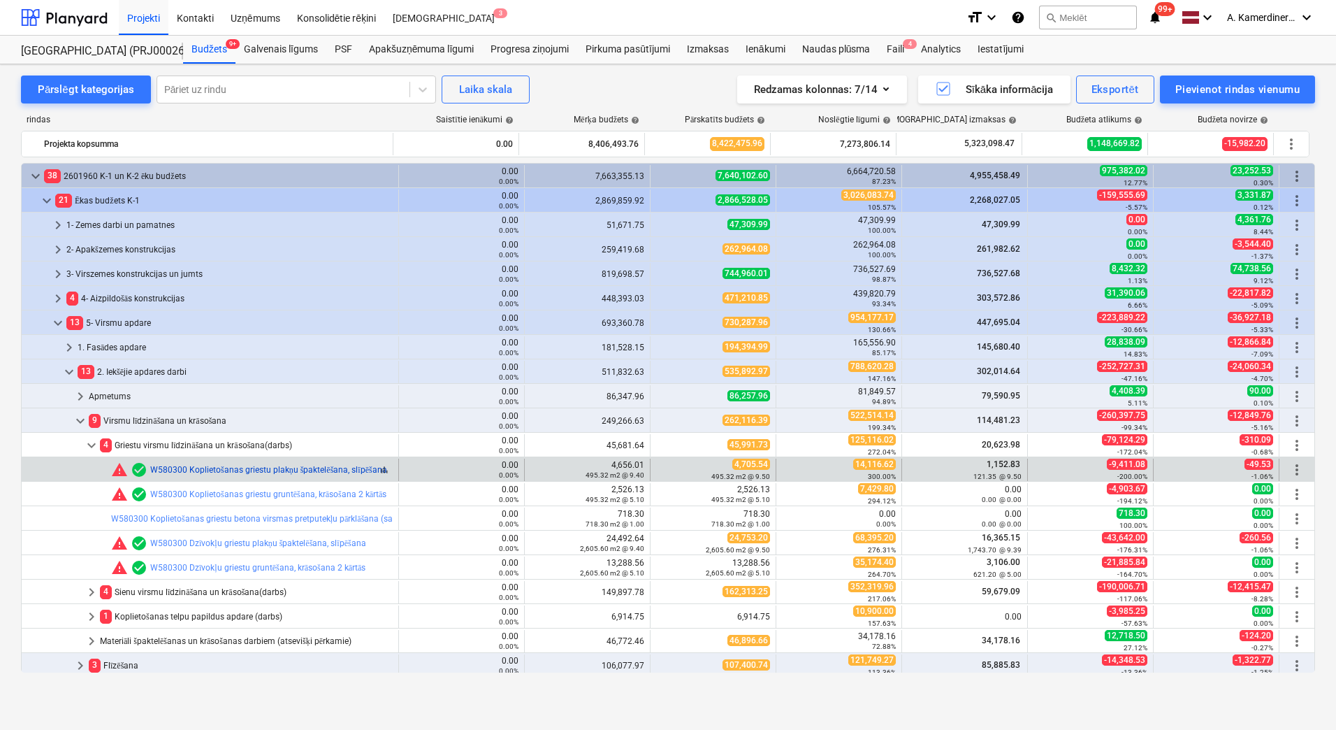
click at [200, 471] on link "W580300 Koplietošanas griestu plakņu špaktelēšana, slīpēšana" at bounding box center [268, 470] width 237 height 10
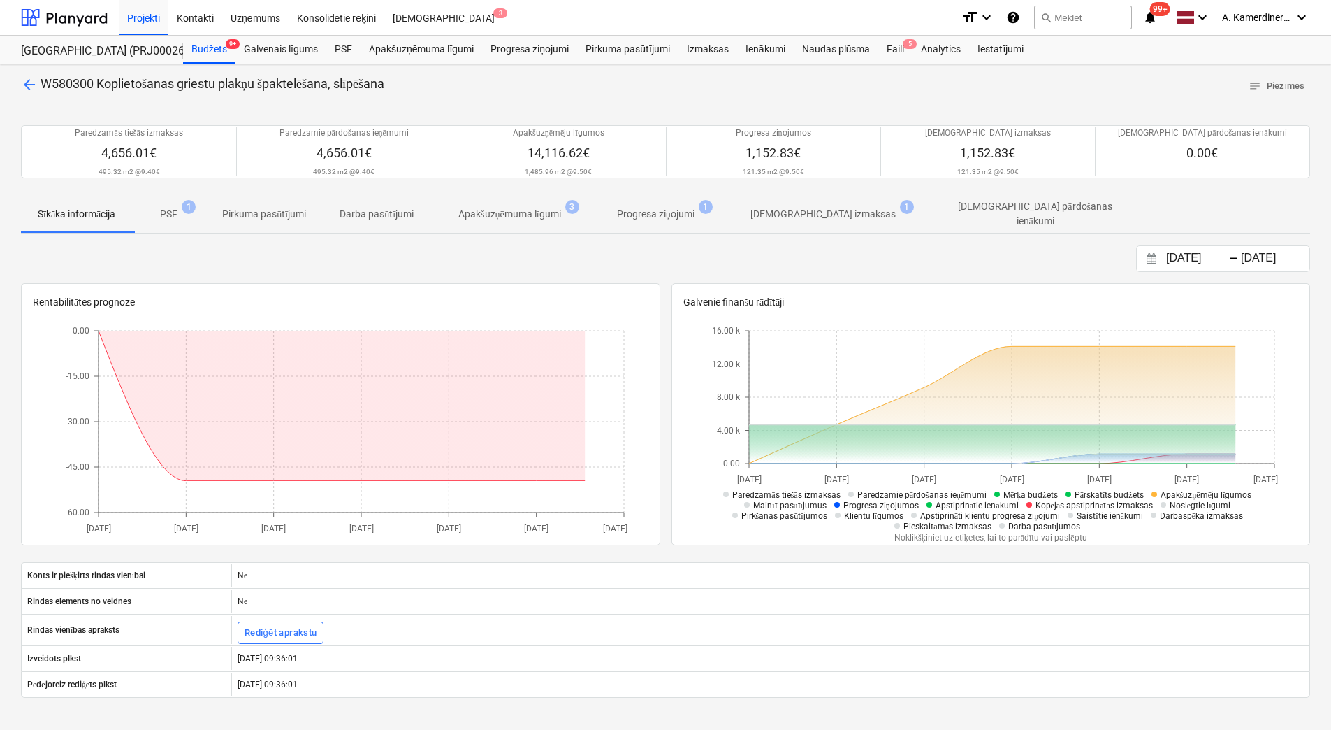
click at [502, 208] on p "Apakšuzņēmuma līgumi" at bounding box center [509, 214] width 103 height 15
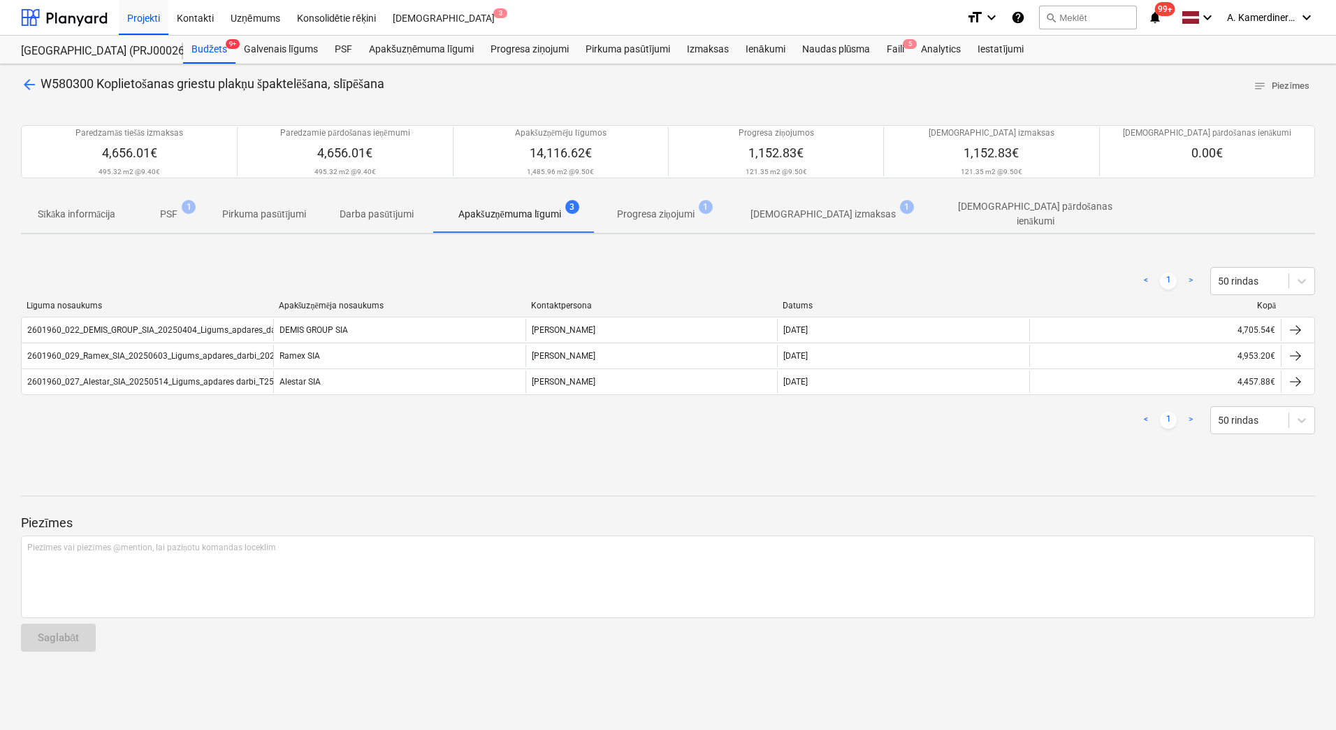
click at [27, 87] on span "arrow_back" at bounding box center [29, 84] width 17 height 17
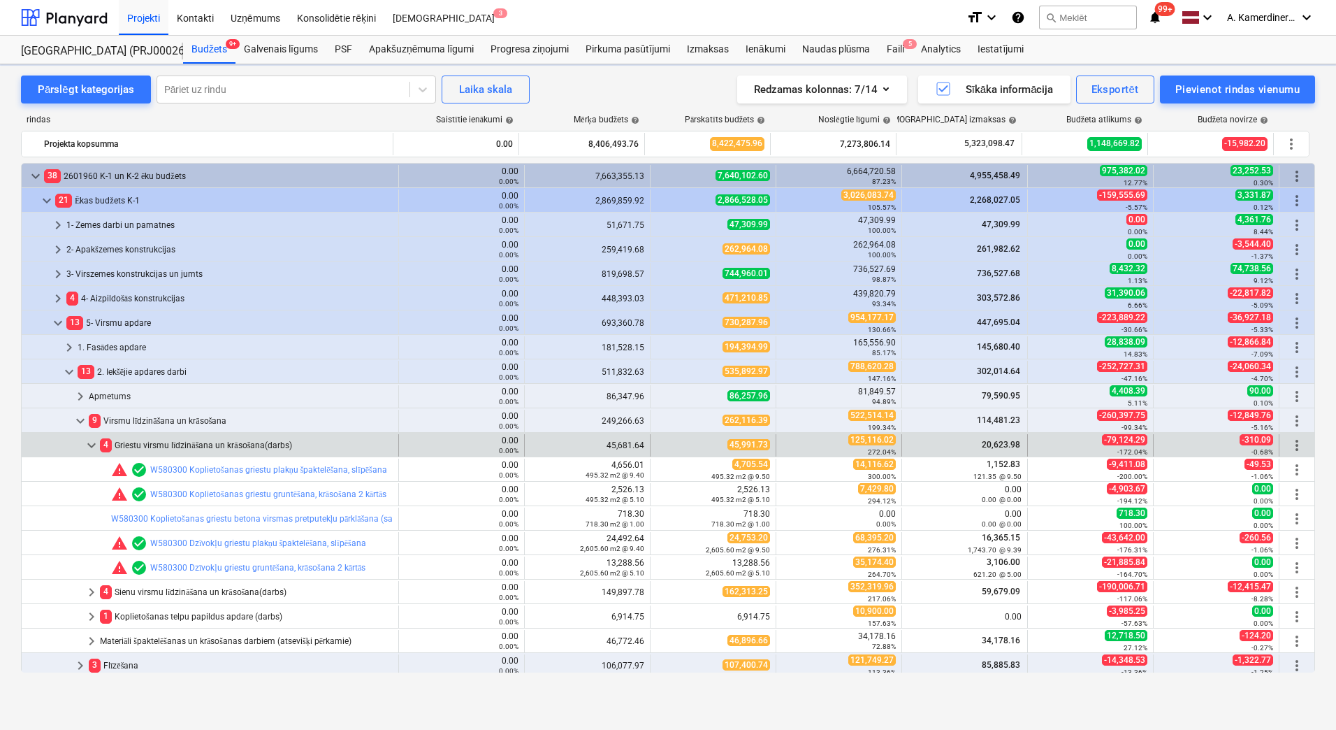
click at [168, 442] on div "4 Griestu virsmu līdzināšana un krāsošana(darbs)" at bounding box center [246, 445] width 293 height 22
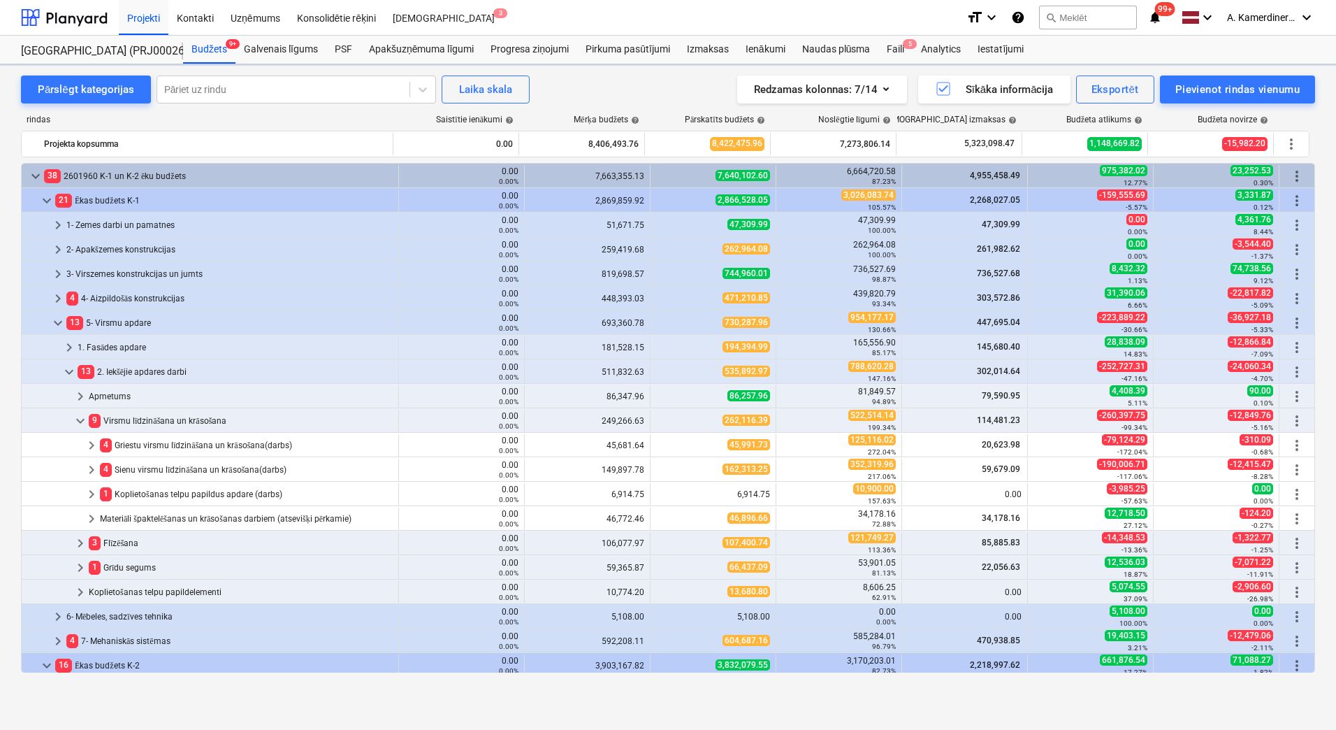
scroll to position [210, 0]
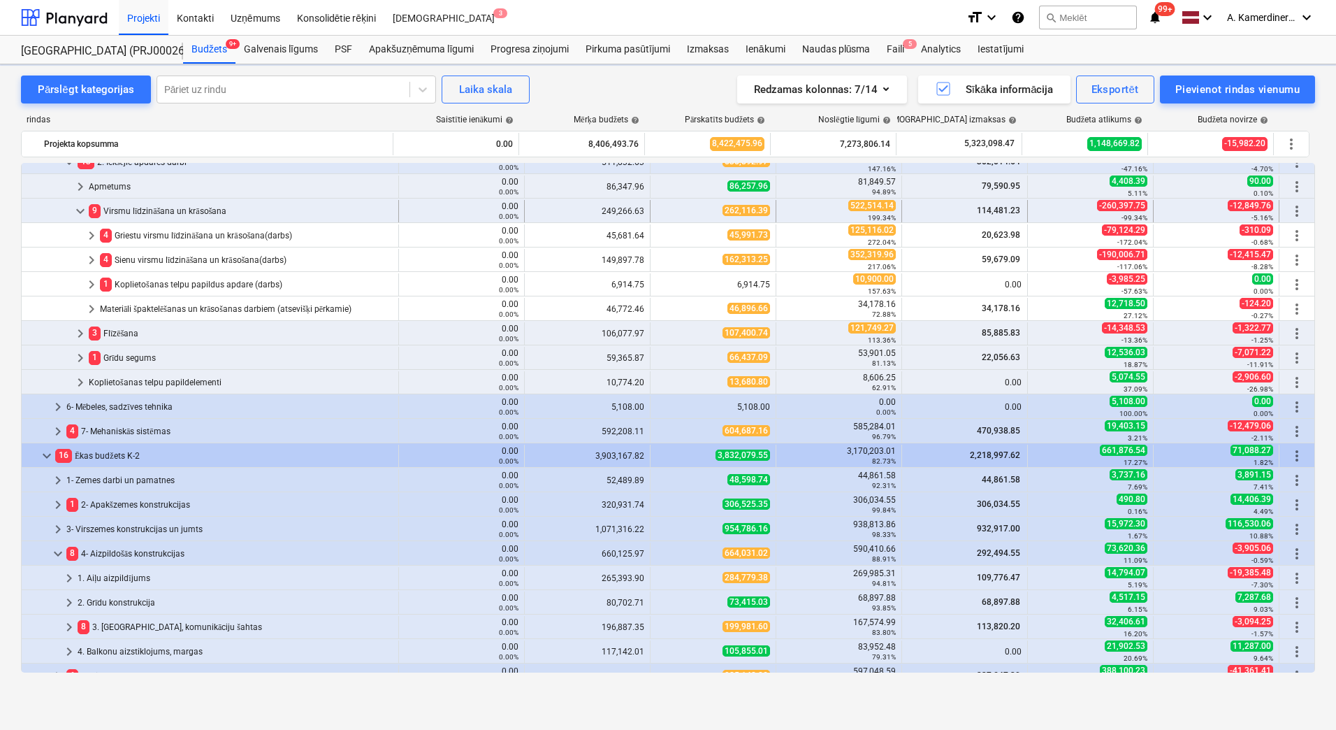
click at [178, 211] on div "9 Virsmu līdzināšana un krāsošana" at bounding box center [241, 211] width 304 height 22
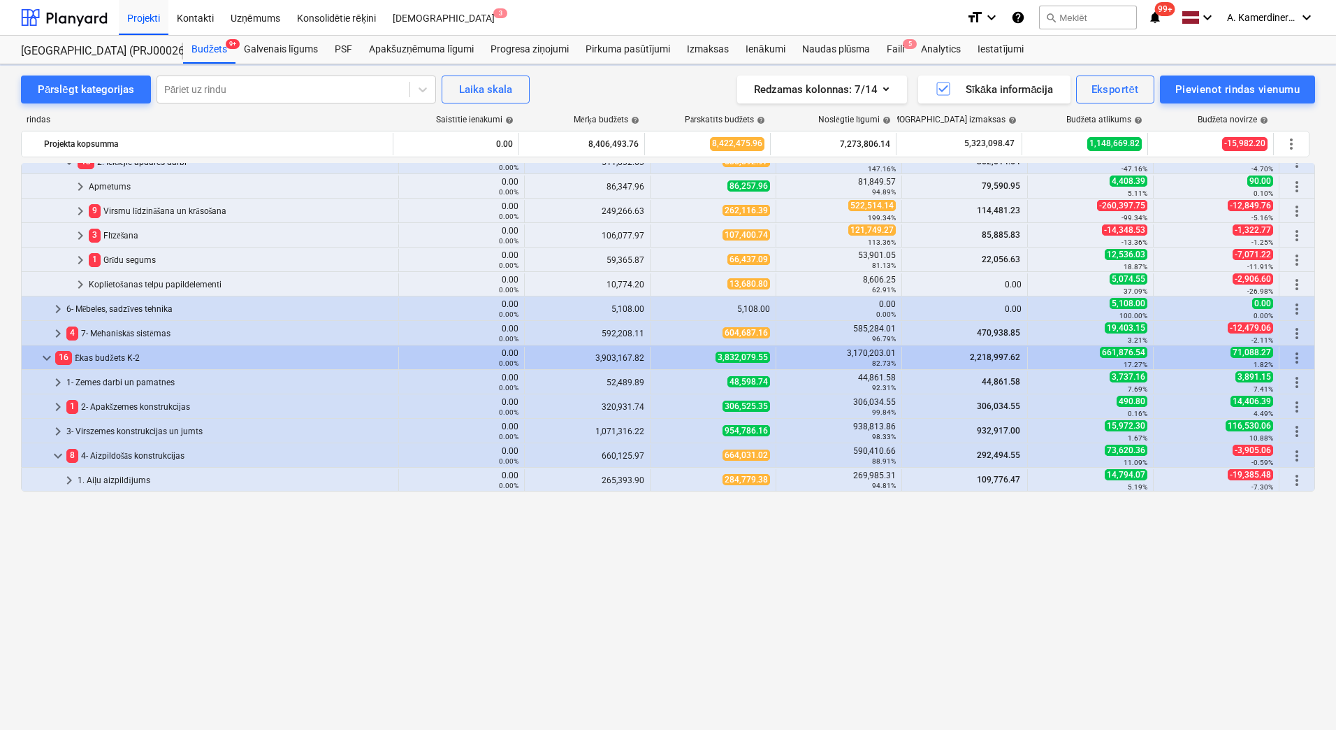
scroll to position [0, 0]
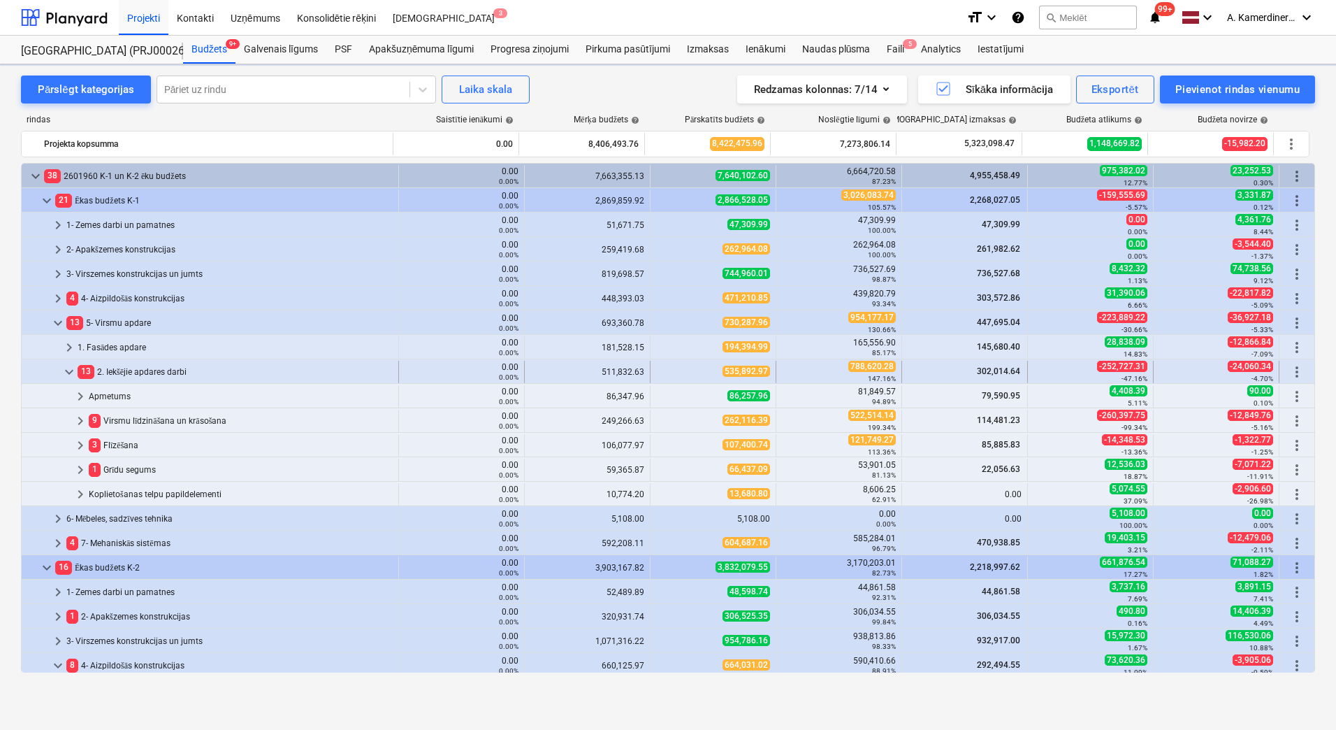
click at [136, 372] on div "13 2. Iekšējie apdares darbi" at bounding box center [235, 372] width 315 height 22
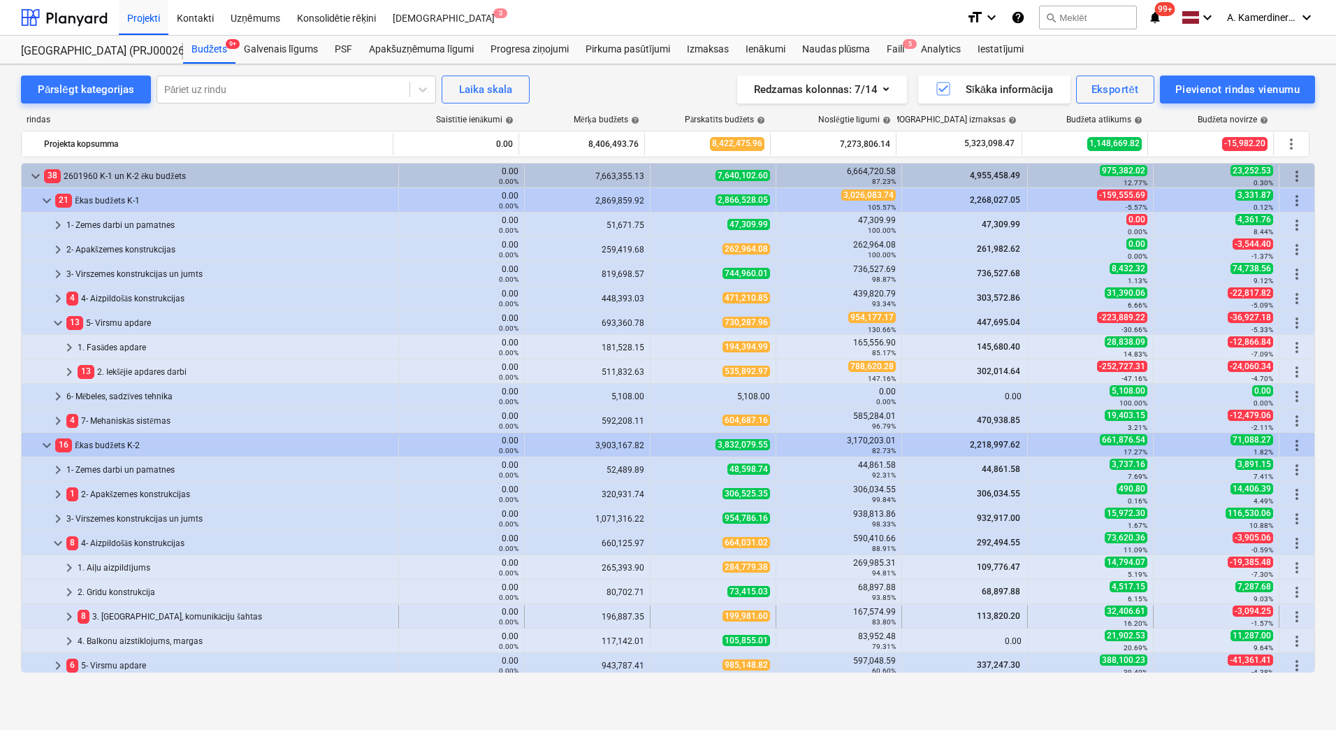
click at [140, 616] on div "8 3. Starpsienas, komunikāciju šahtas" at bounding box center [235, 616] width 315 height 22
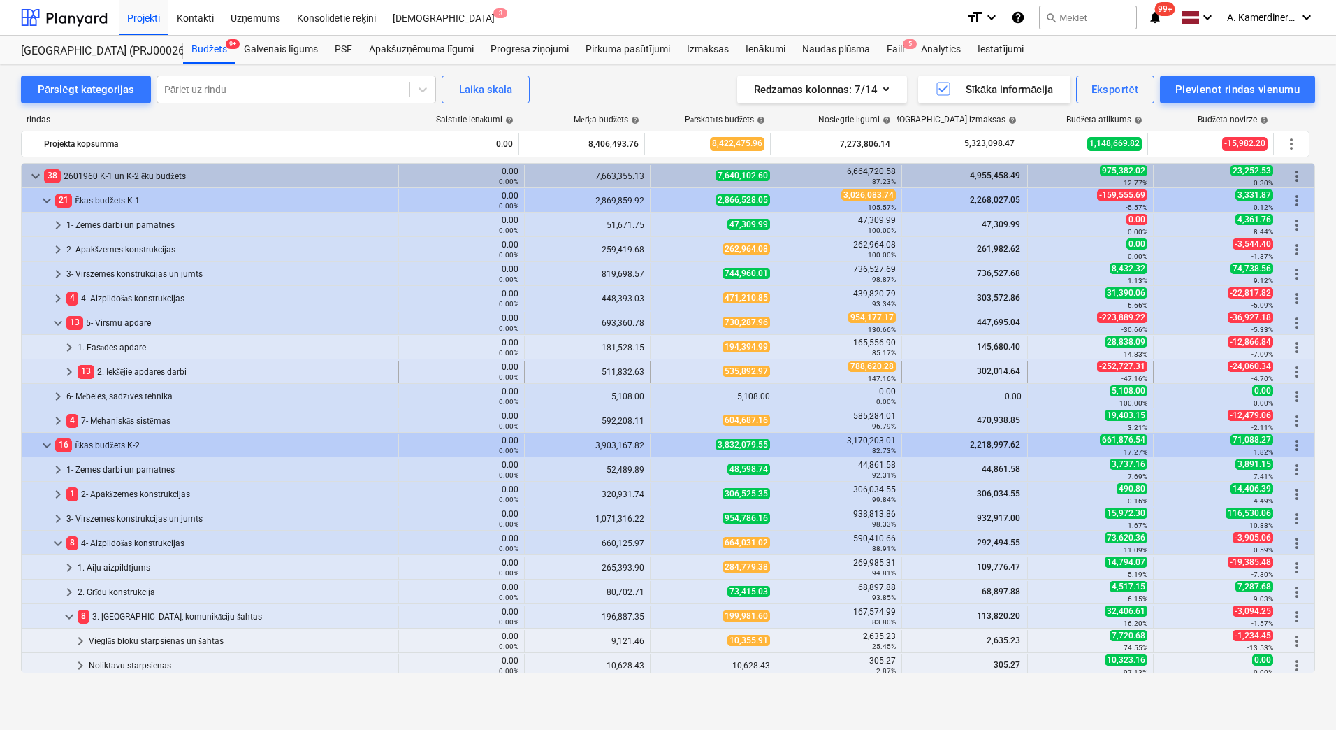
click at [131, 369] on div "13 2. Iekšējie apdares darbi" at bounding box center [235, 372] width 315 height 22
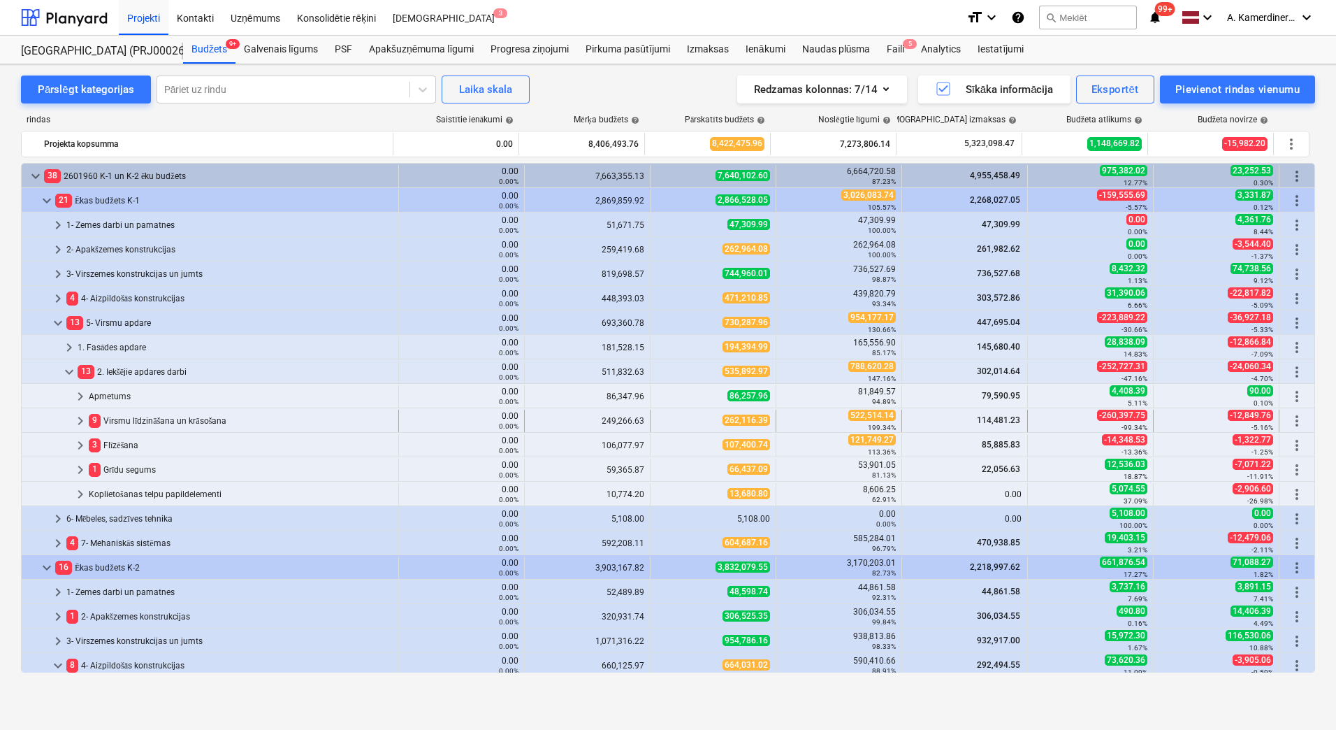
click at [135, 424] on div "9 Virsmu līdzināšana un krāsošana" at bounding box center [241, 421] width 304 height 22
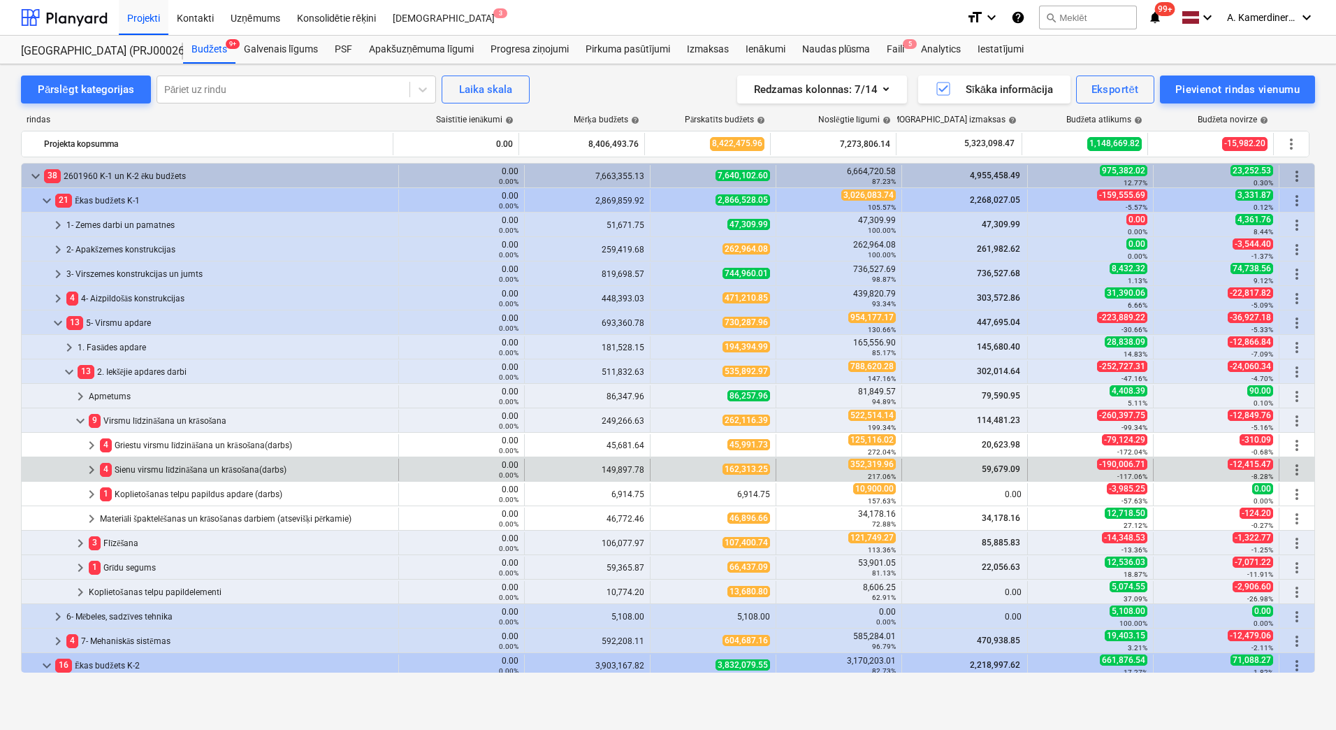
click at [170, 468] on div "4 Sienu virsmu līdzināšana un krāsošana(darbs)" at bounding box center [246, 469] width 293 height 22
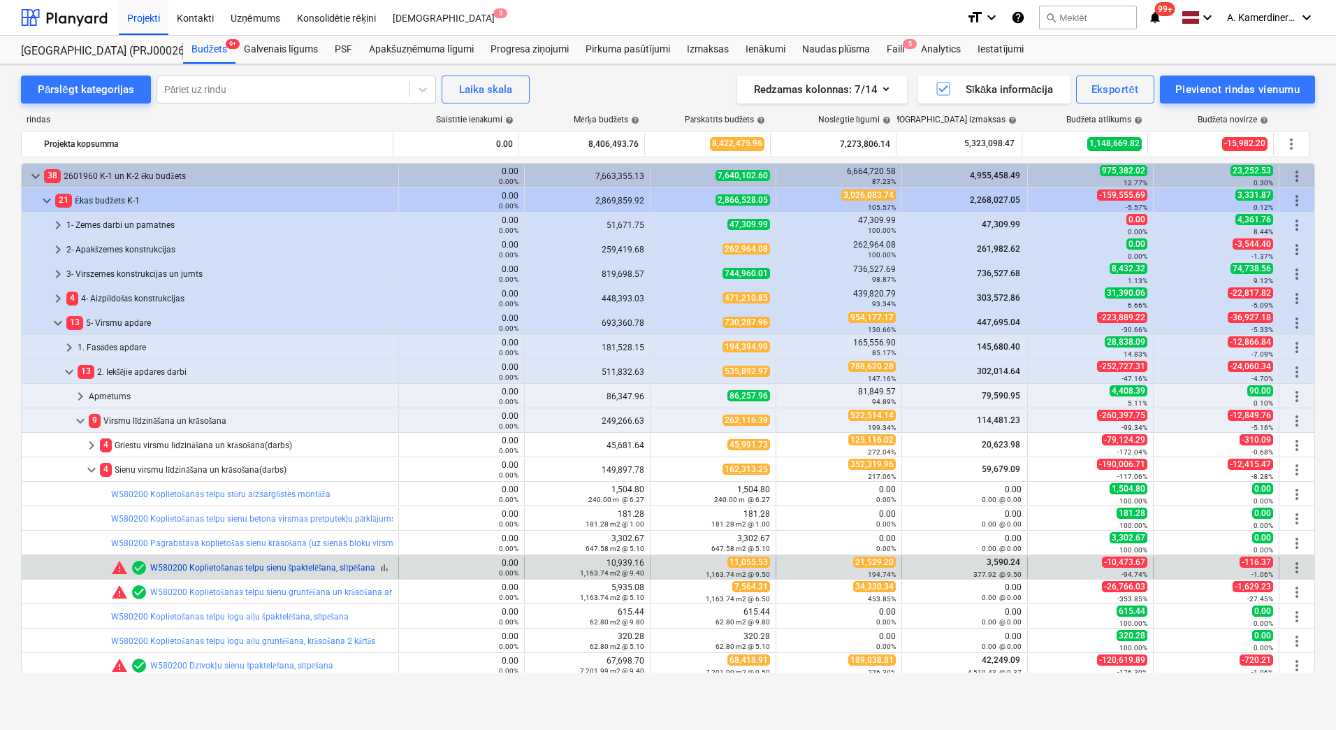
click at [209, 564] on link "W580200 Koplietošanas telpu sienu špaktelēšana, slīpēšana" at bounding box center [262, 568] width 225 height 10
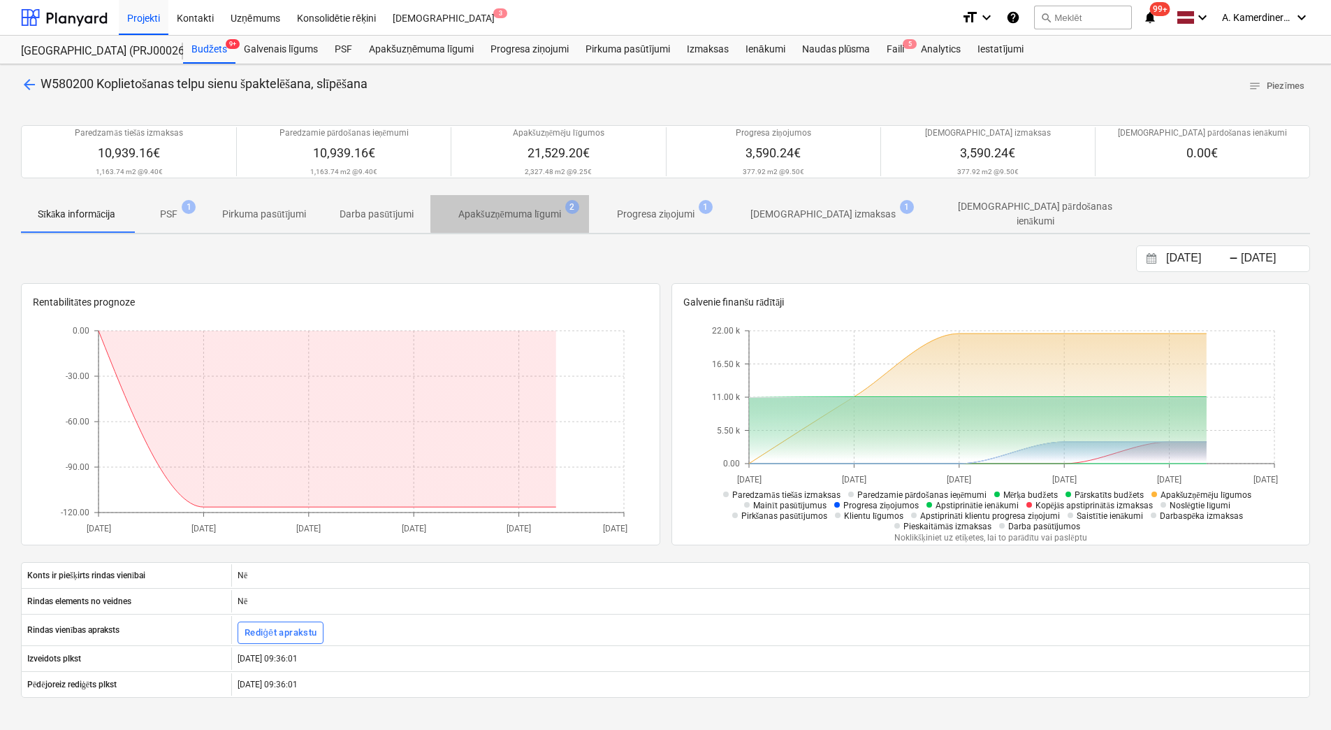
click at [535, 210] on p "Apakšuzņēmuma līgumi" at bounding box center [509, 214] width 103 height 15
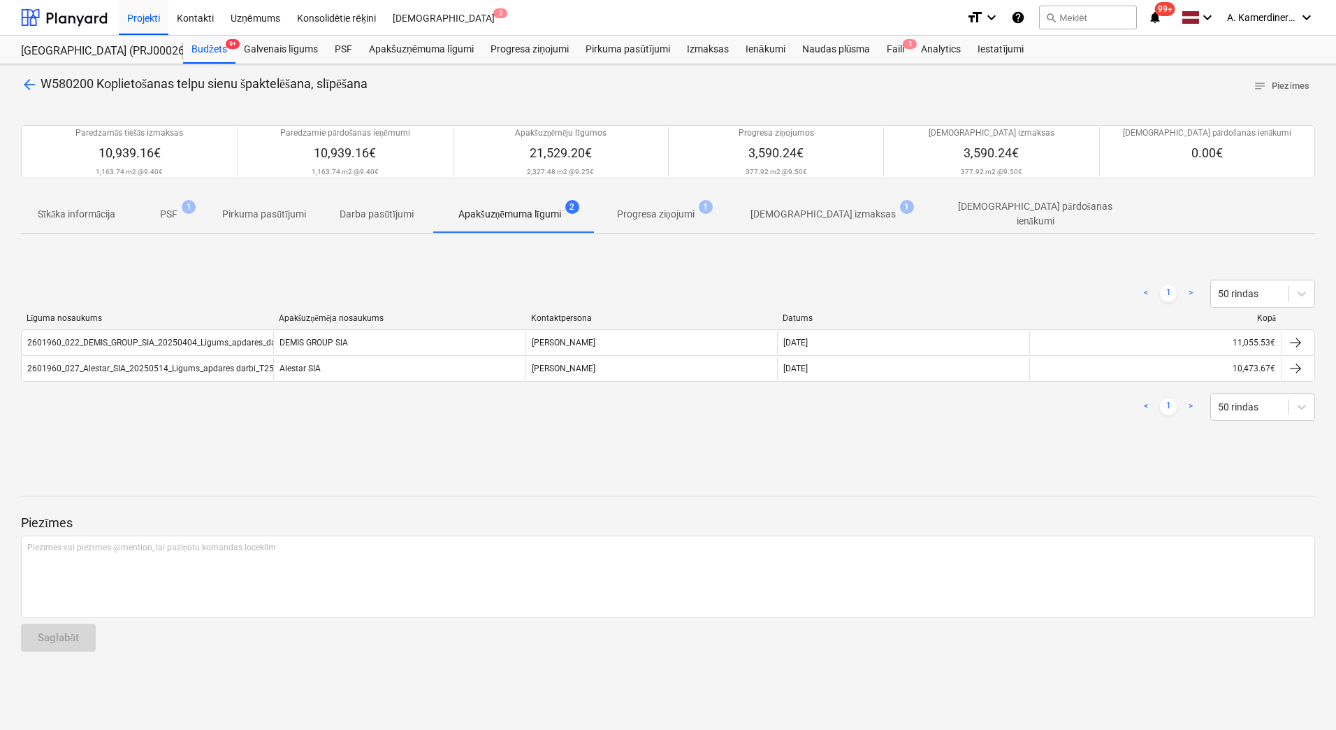
click at [32, 86] on span "arrow_back" at bounding box center [29, 84] width 17 height 17
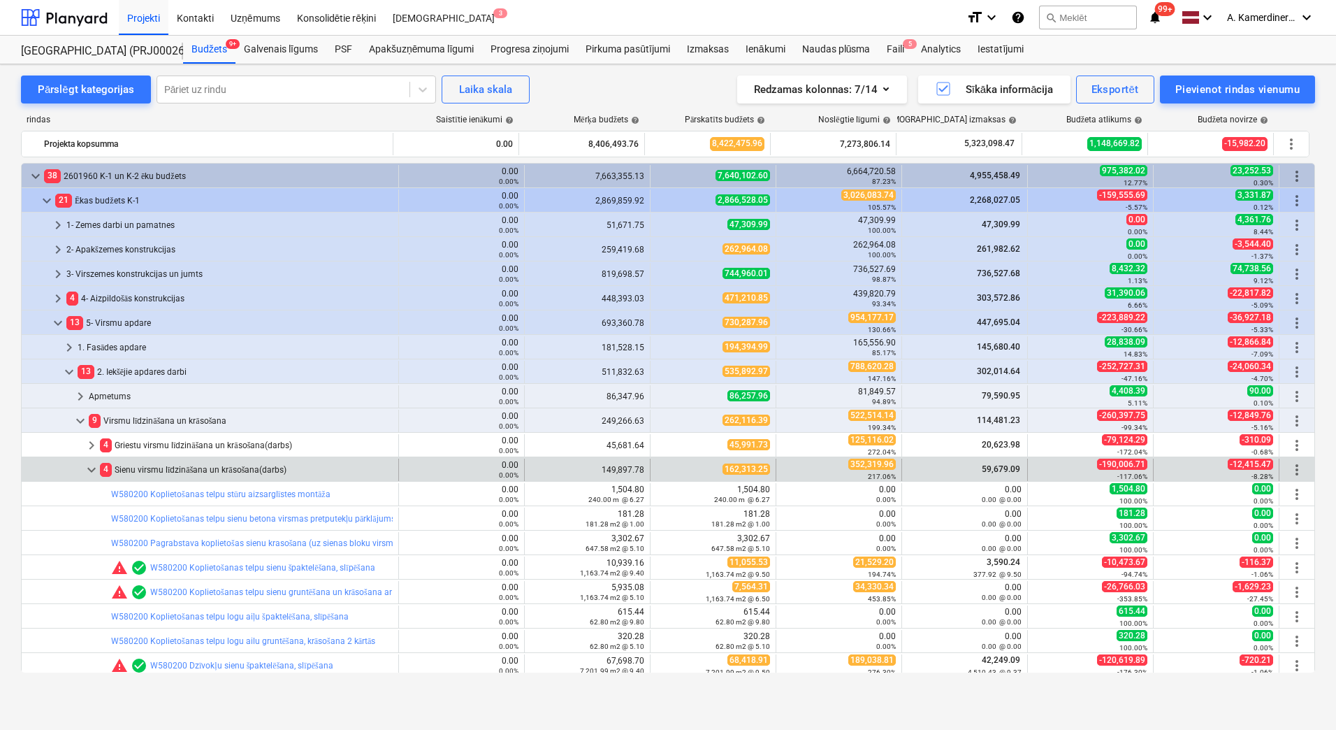
scroll to position [210, 0]
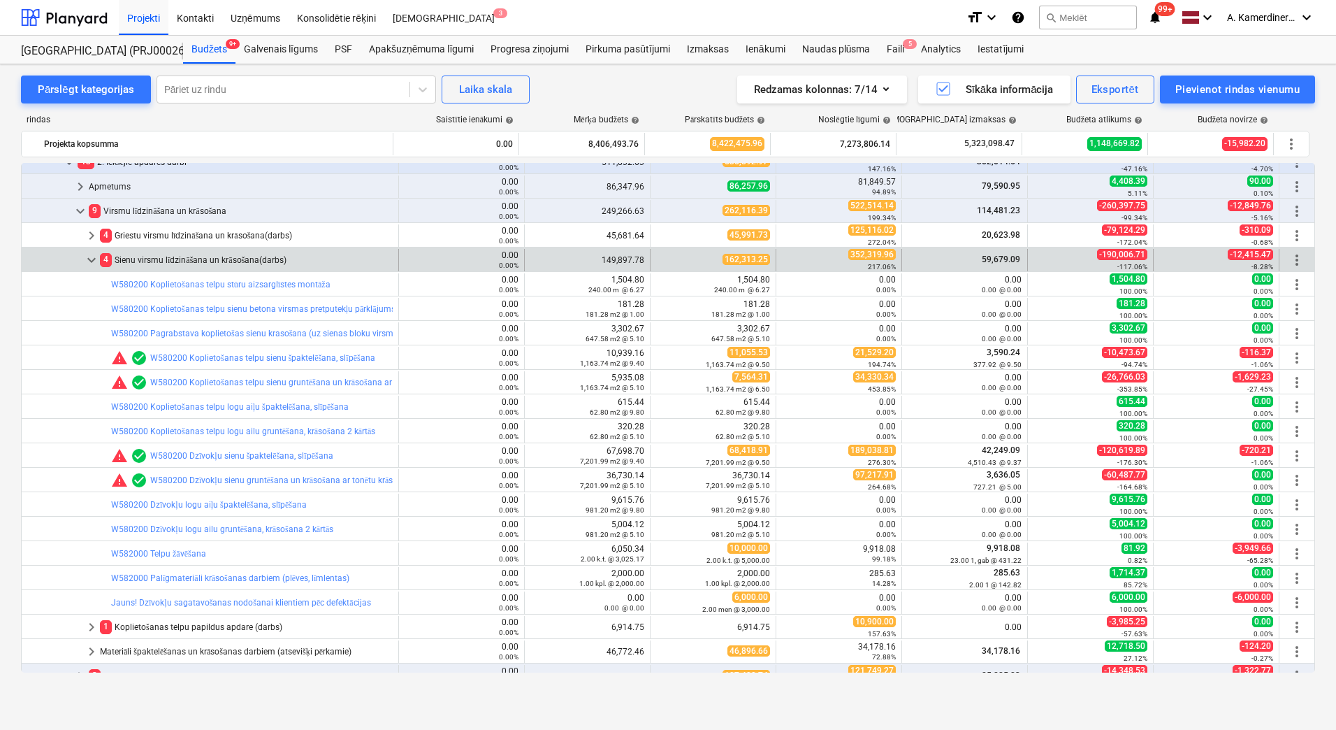
click at [87, 260] on span "keyboard_arrow_down" at bounding box center [91, 260] width 17 height 17
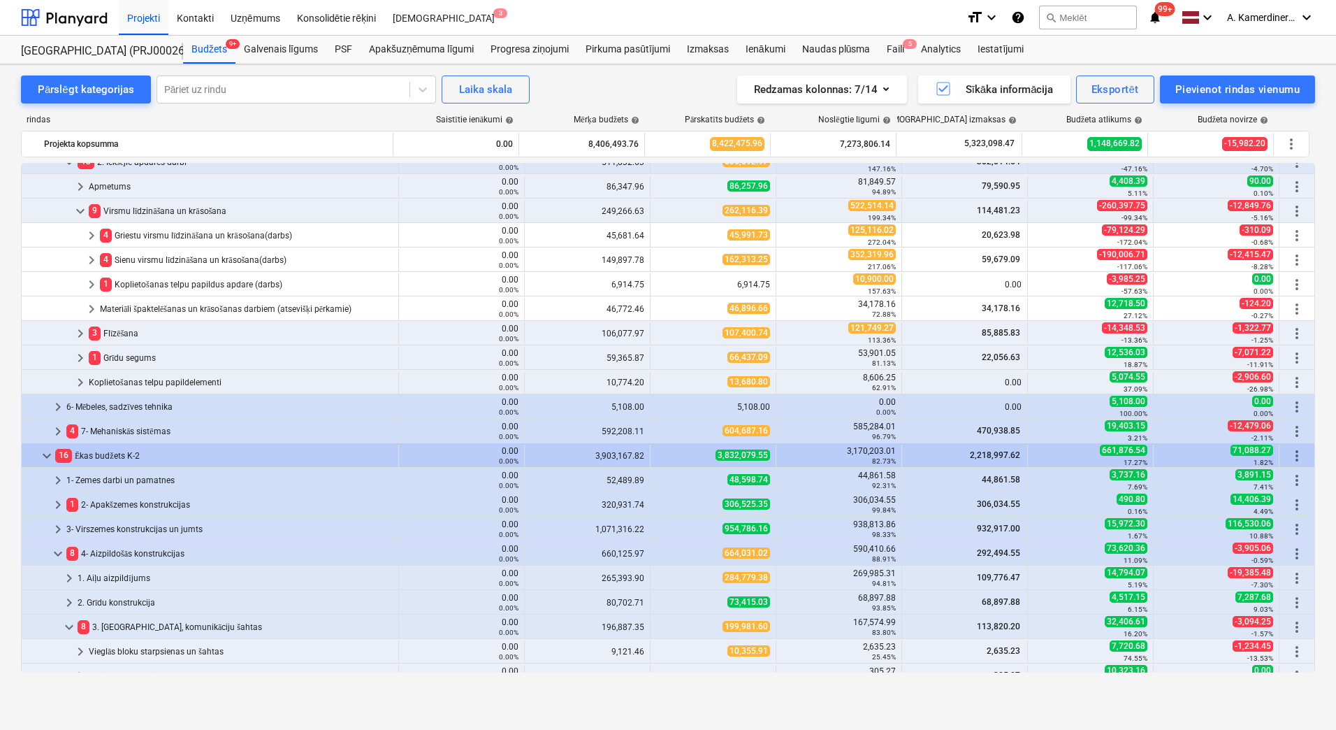
scroll to position [489, 0]
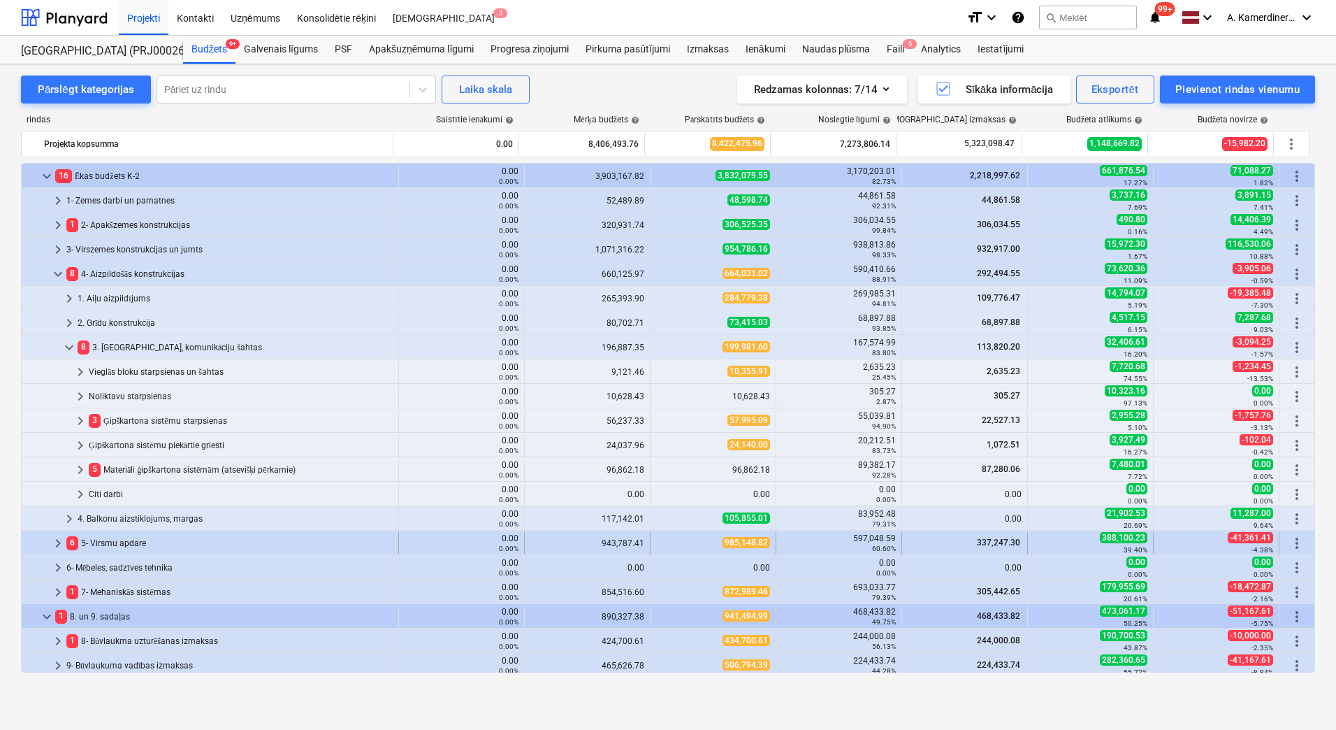
click at [117, 544] on div "6 5- Virsmu apdare" at bounding box center [229, 543] width 326 height 22
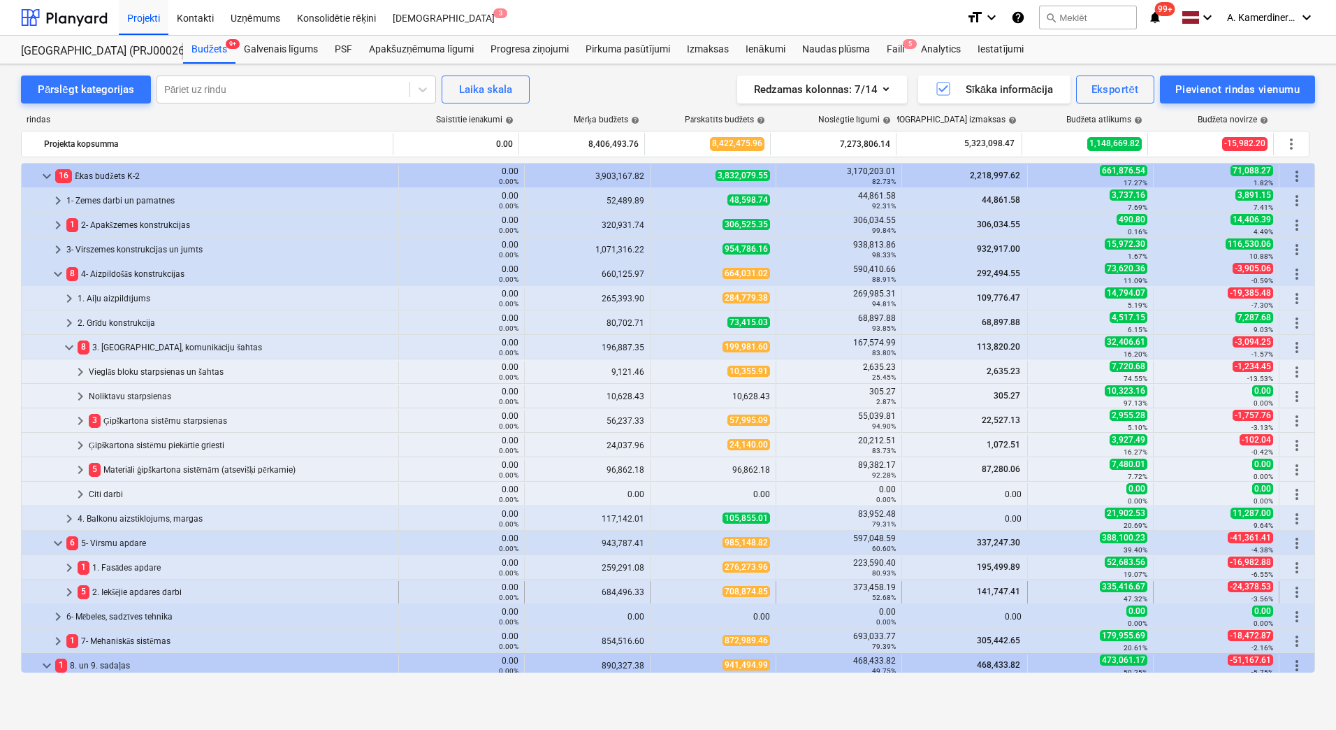
click at [124, 589] on div "5 2. Iekšējie apdares darbi" at bounding box center [235, 592] width 315 height 22
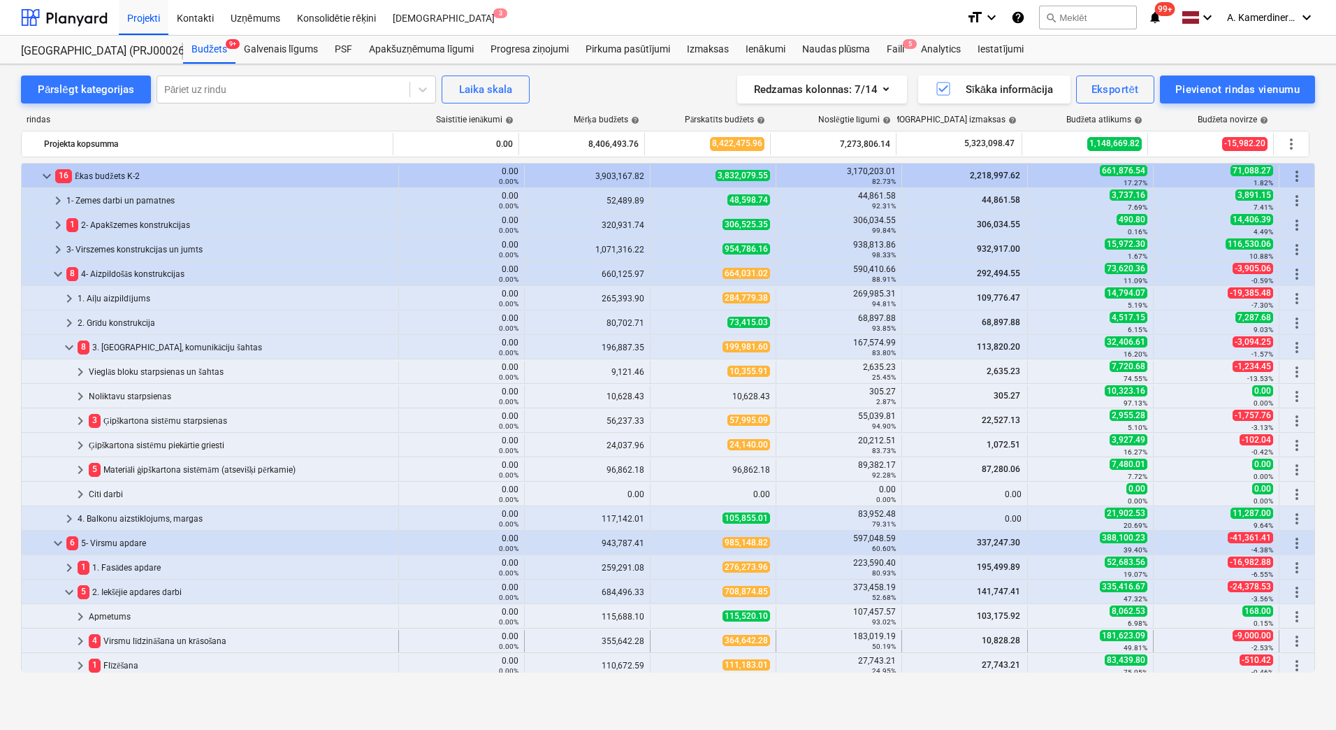
scroll to position [699, 0]
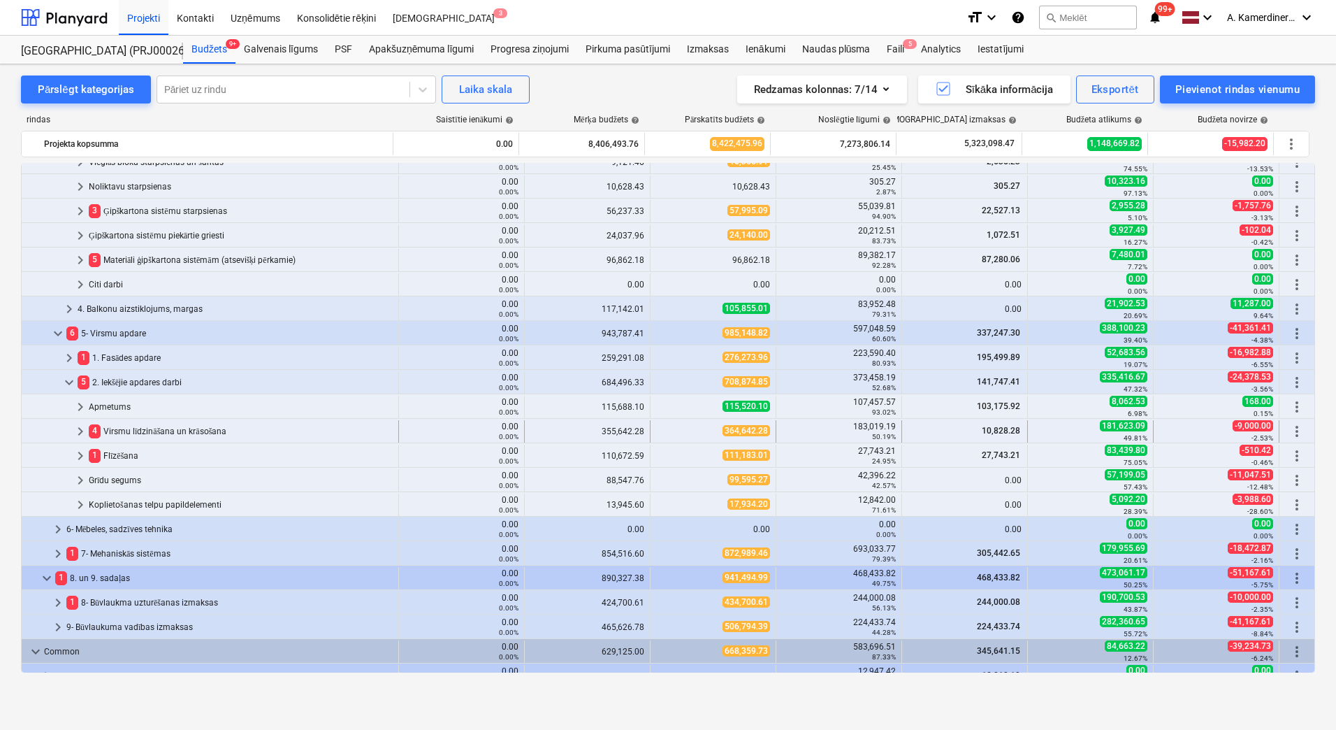
click at [138, 431] on div "4 Virsmu līdzināšana un krāsošana" at bounding box center [241, 431] width 304 height 22
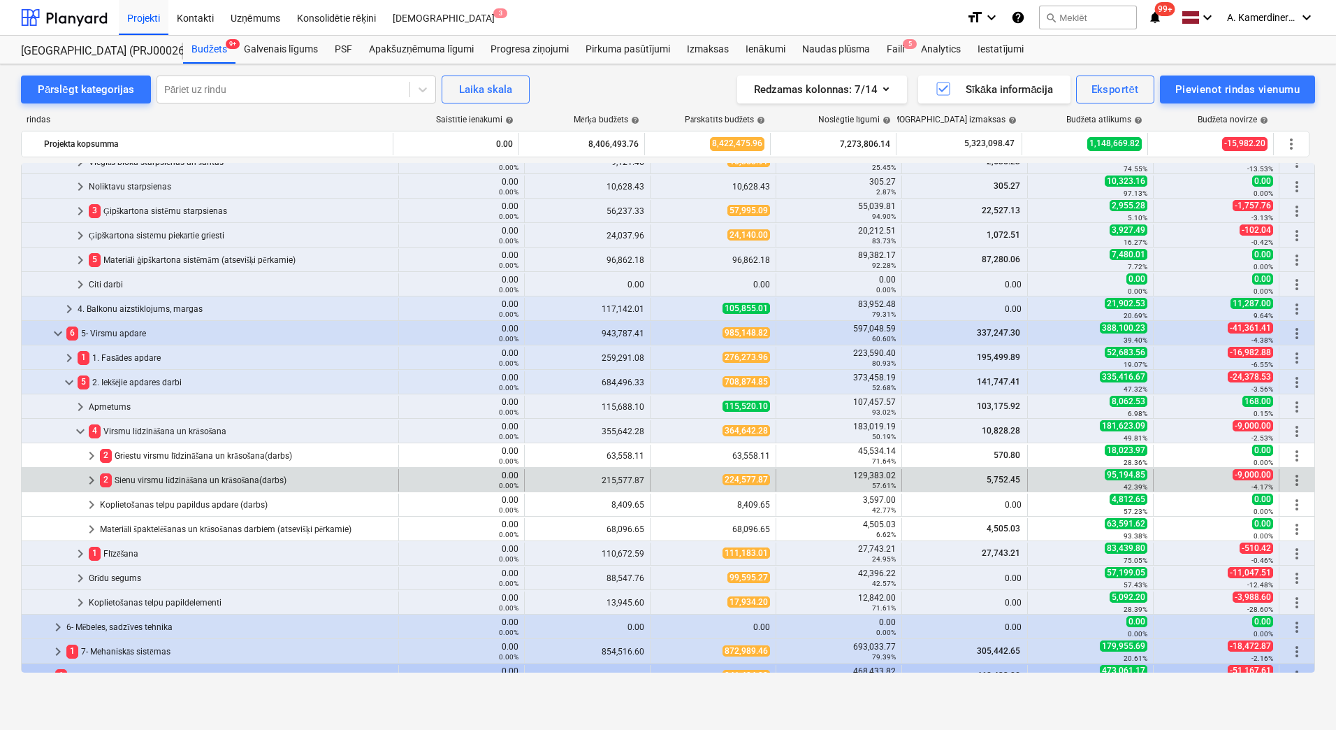
click at [161, 481] on div "2 Sienu virsmu līdzināšana un krāsošana(darbs)" at bounding box center [246, 480] width 293 height 22
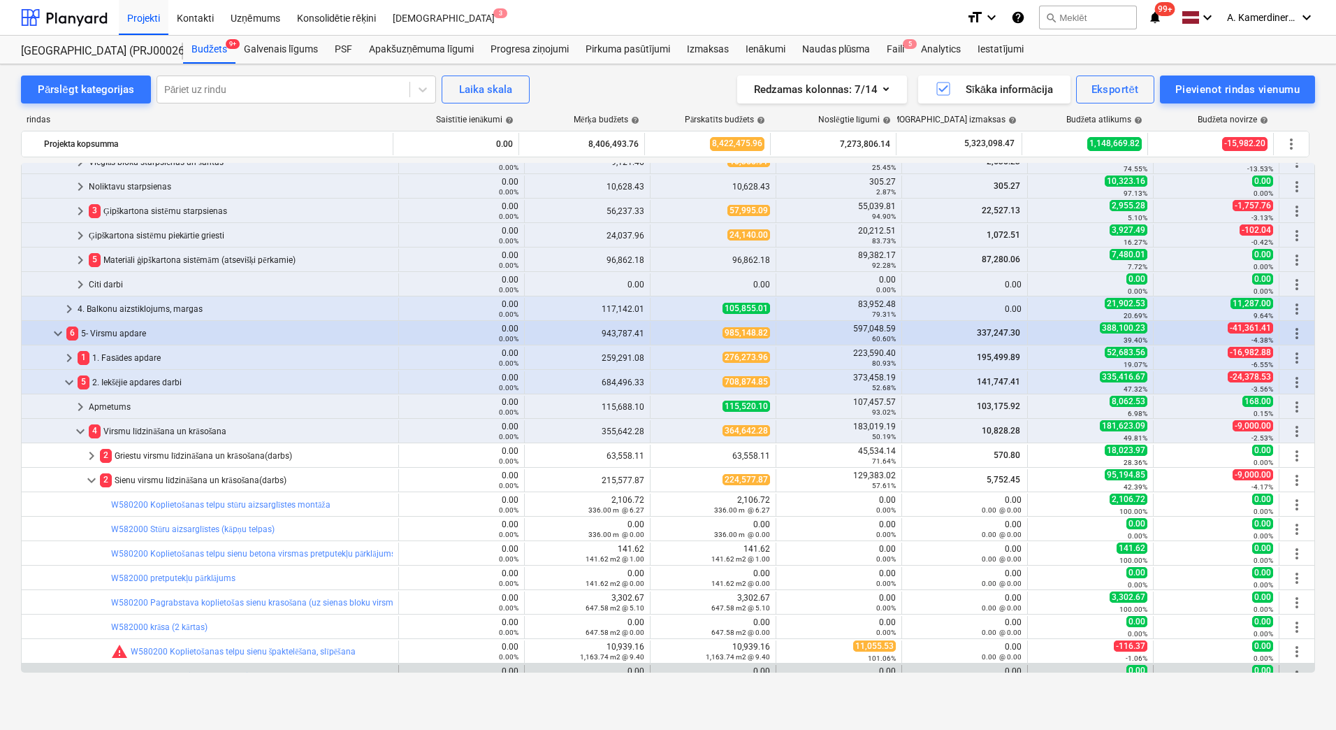
scroll to position [909, 0]
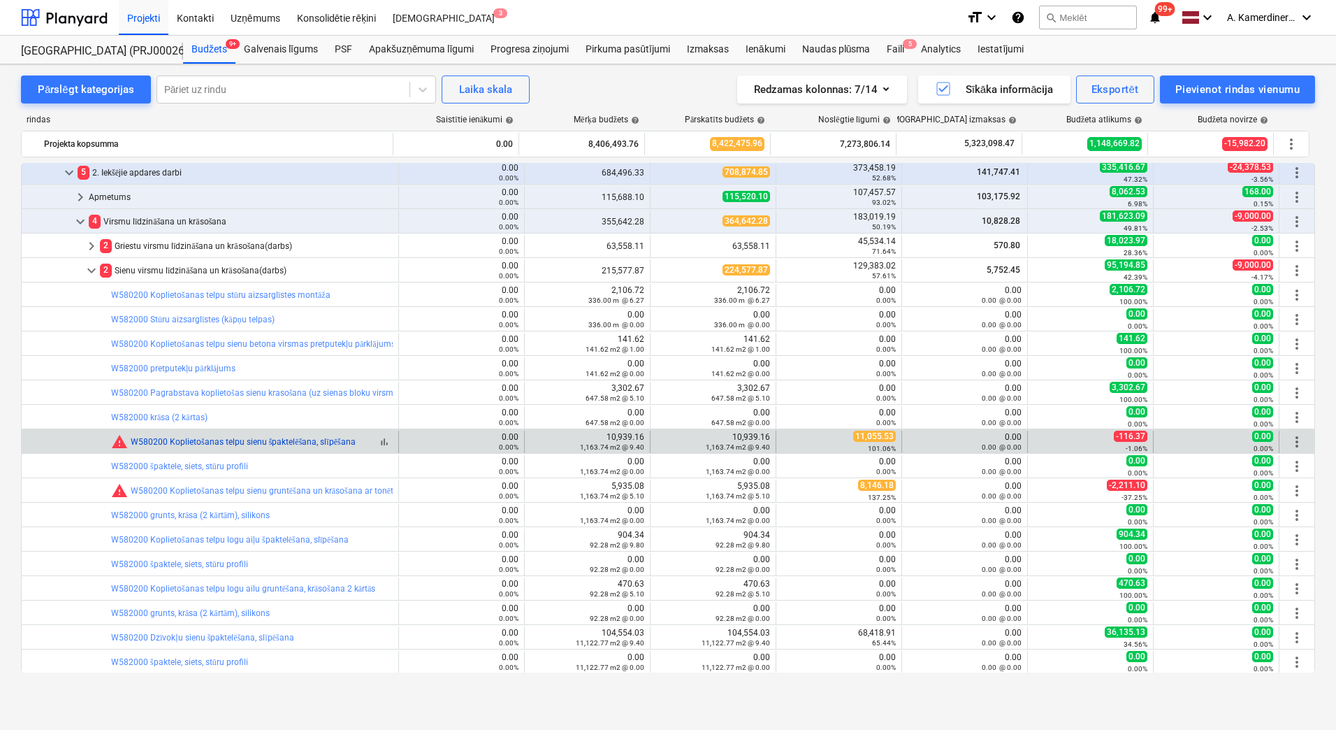
click at [222, 444] on link "W580200 Koplietošanas telpu sienu špaktelēšana, slīpēšana" at bounding box center [243, 442] width 225 height 10
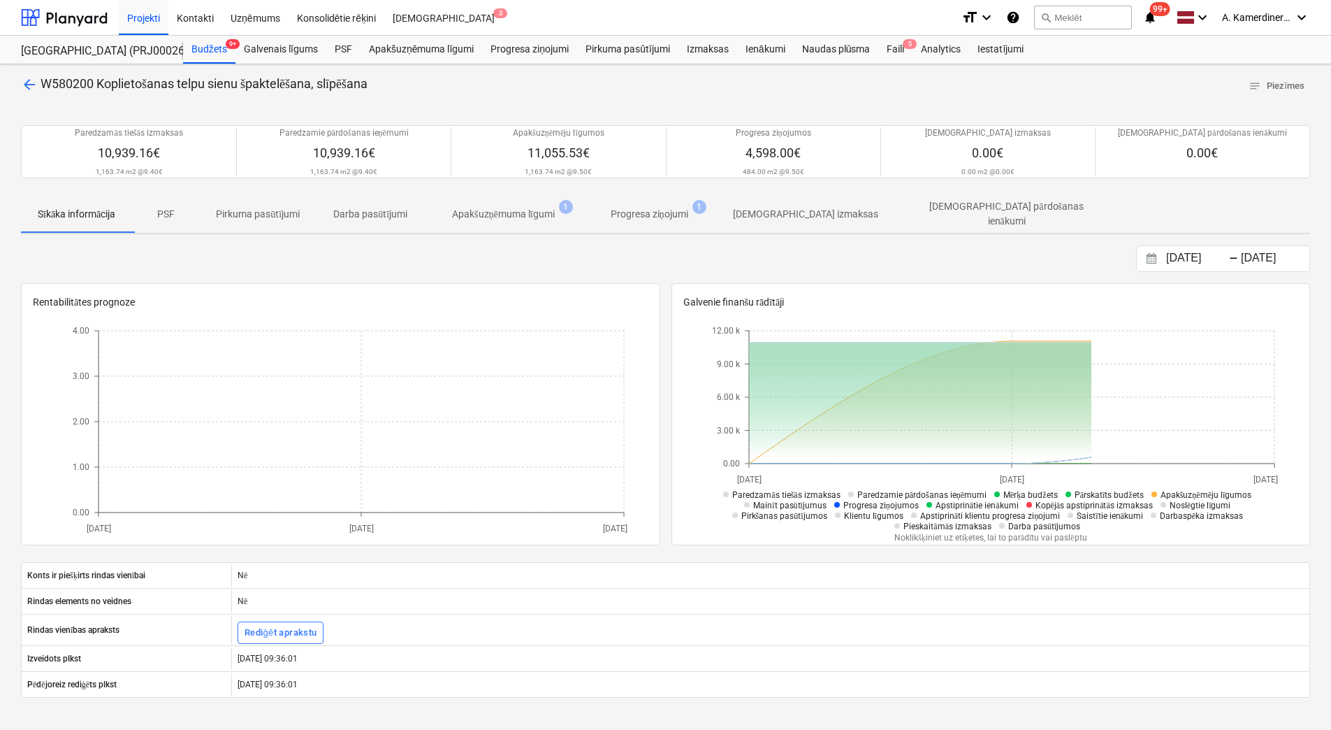
click at [533, 214] on p "Apakšuzņēmuma līgumi" at bounding box center [503, 214] width 103 height 15
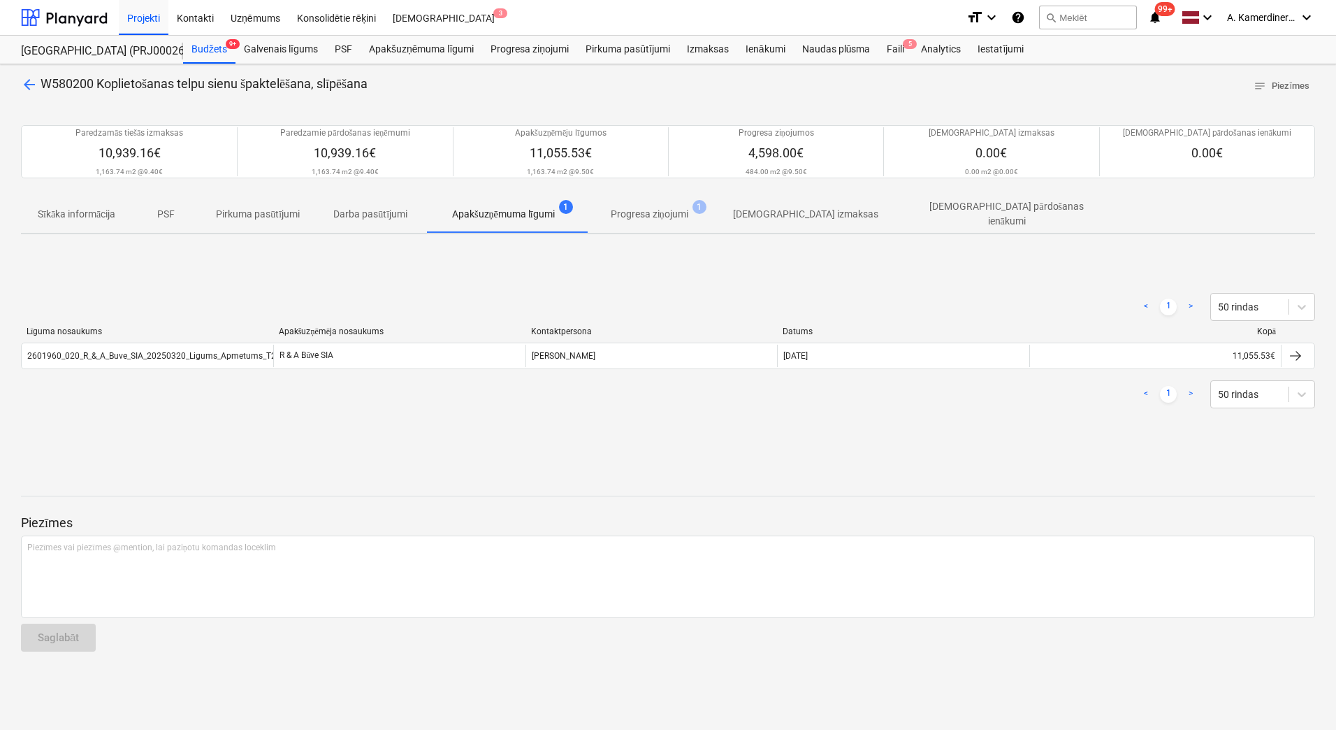
click at [33, 84] on span "arrow_back" at bounding box center [29, 84] width 17 height 17
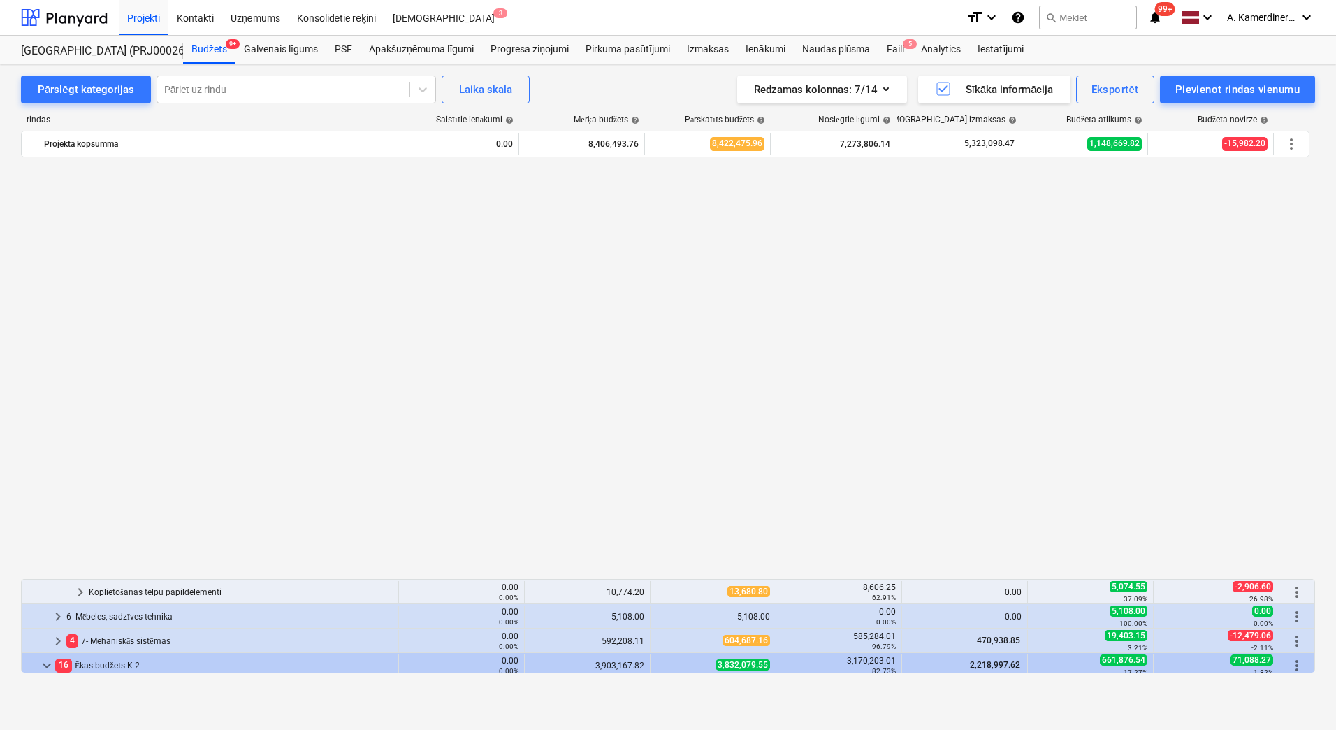
scroll to position [909, 0]
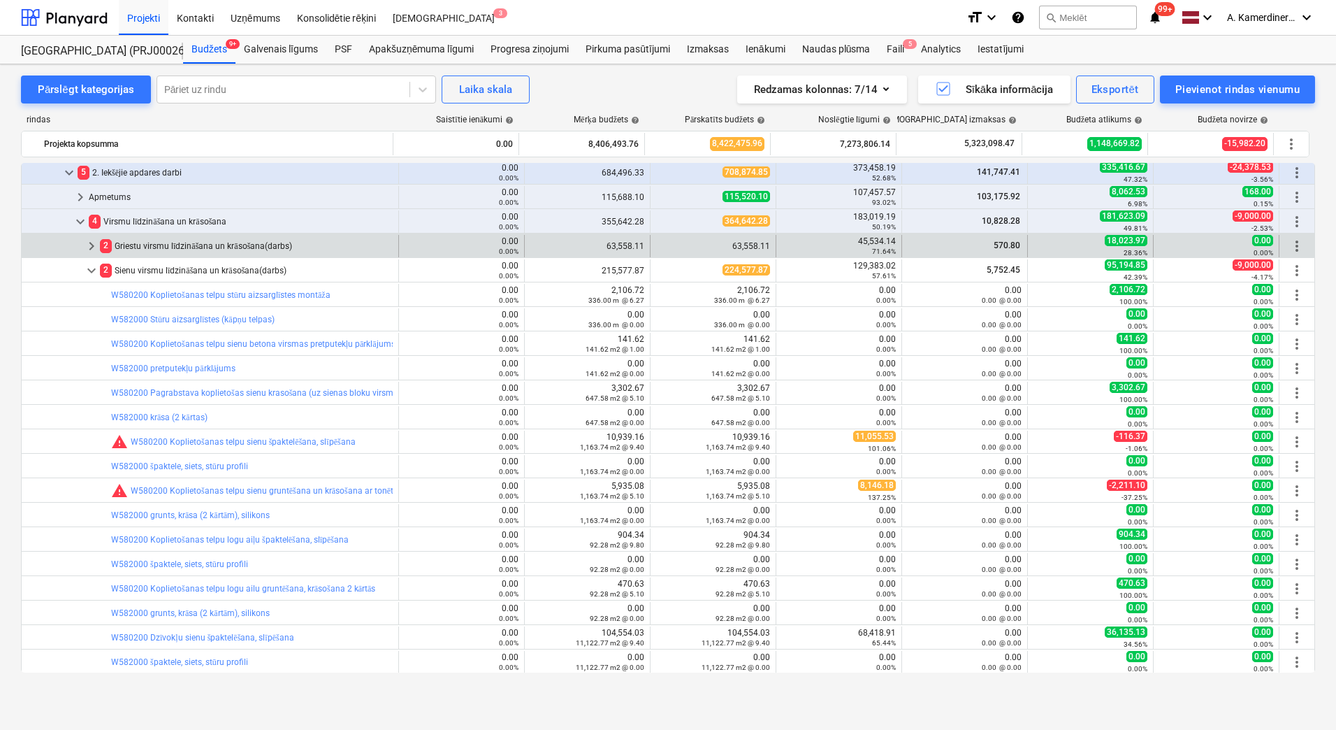
click at [156, 246] on div "2 Griestu virsmu līdzināšana un krāsošana(darbs)" at bounding box center [246, 246] width 293 height 22
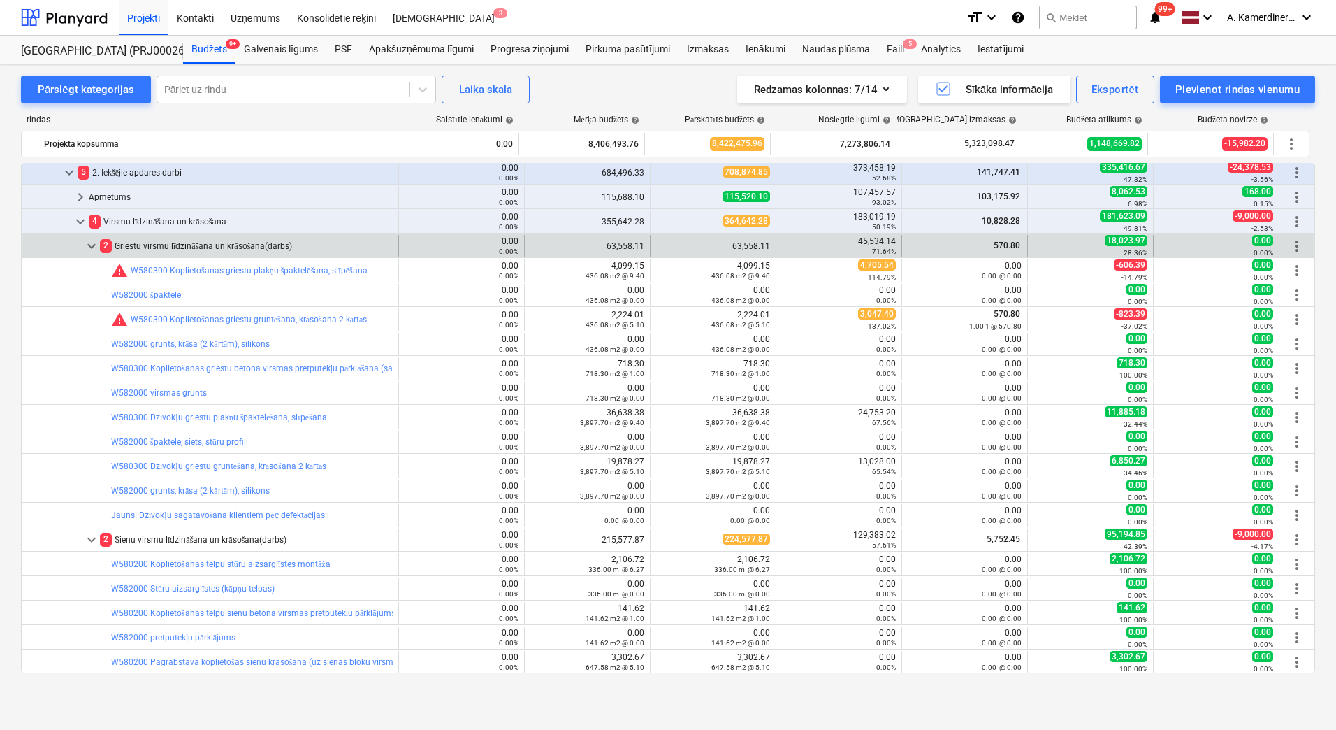
click at [181, 239] on div "2 Griestu virsmu līdzināšana un krāsošana(darbs)" at bounding box center [246, 246] width 293 height 22
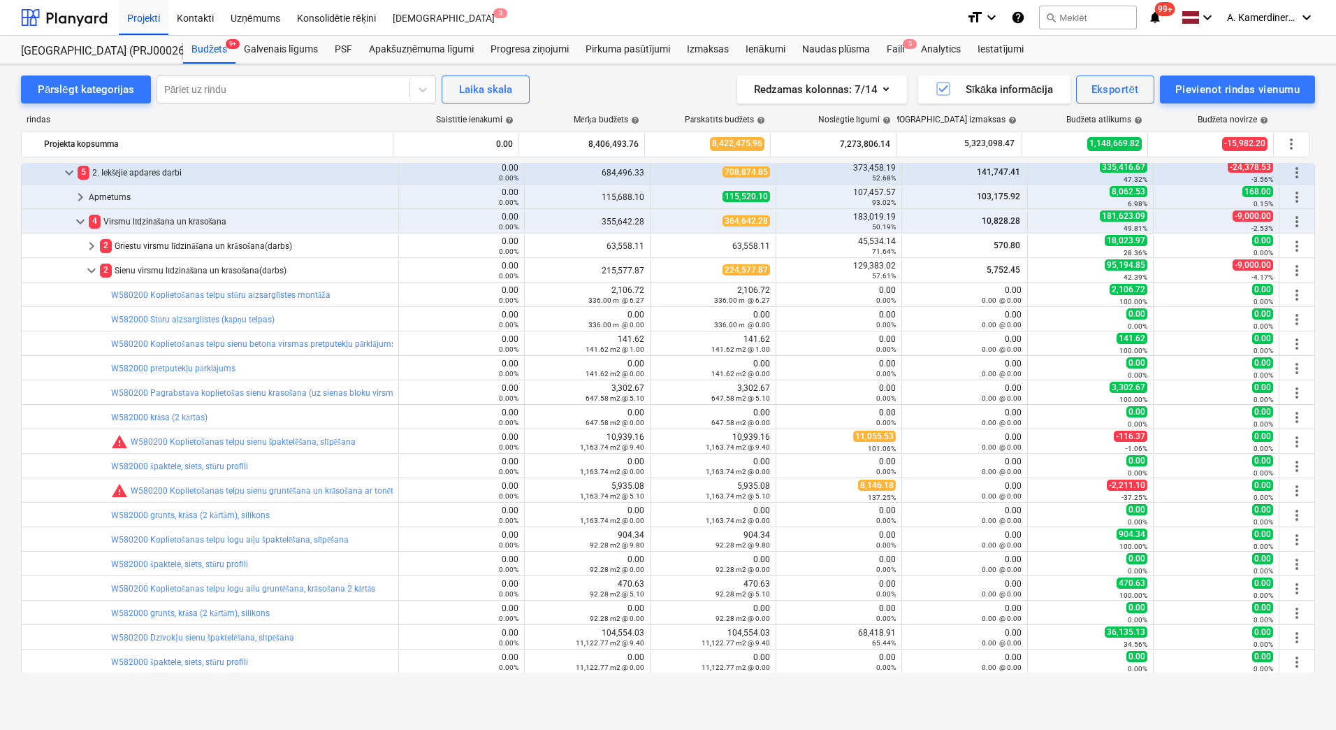
click at [181, 239] on div "2 Griestu virsmu līdzināšana un krāsošana(darbs)" at bounding box center [246, 246] width 293 height 22
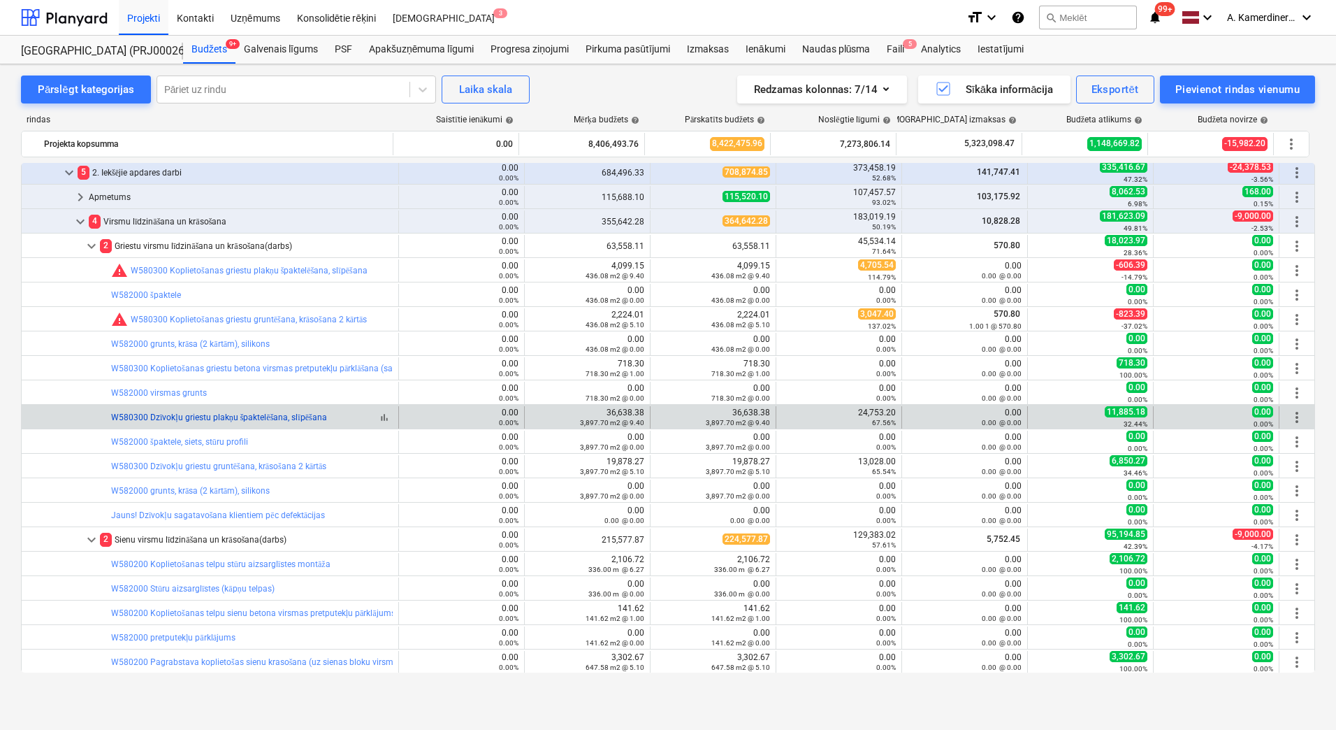
click at [198, 418] on link "W580300 Dzīvokļu griestu plakņu špaktelēšana, slīpēšana" at bounding box center [219, 417] width 216 height 10
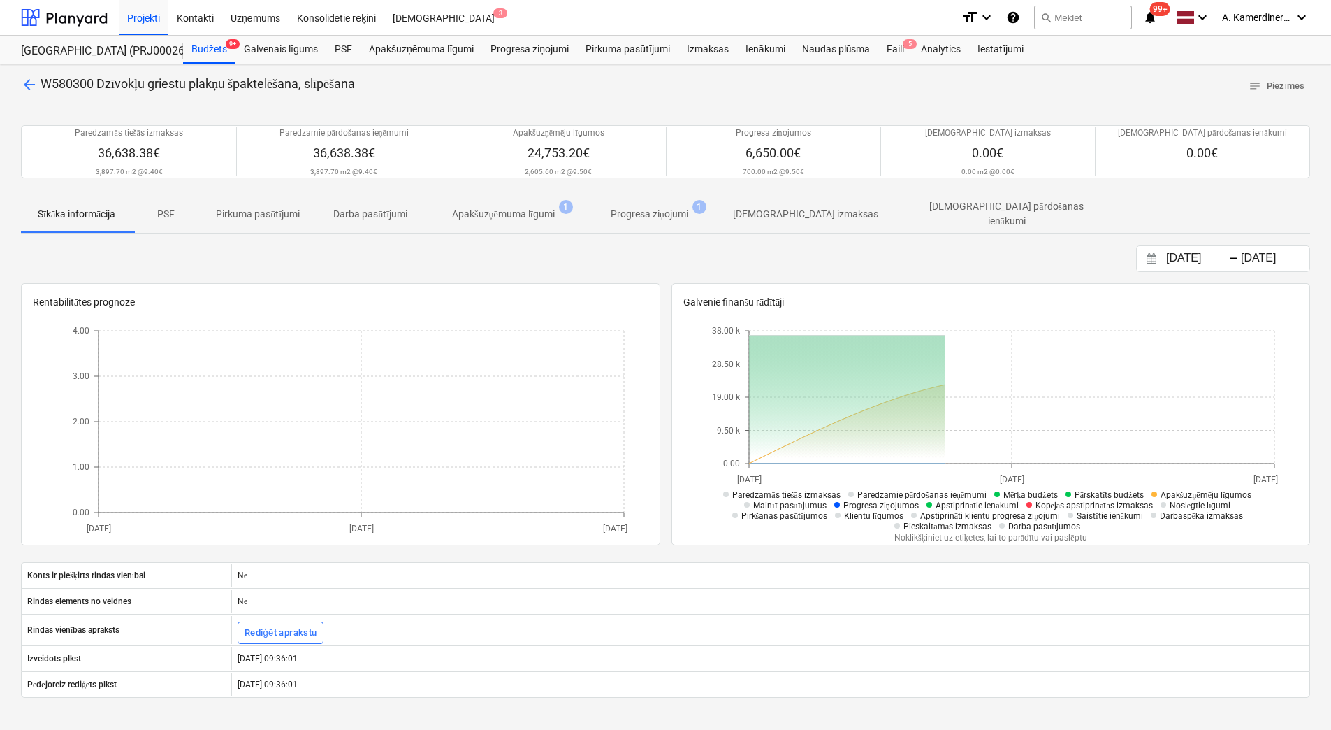
click at [509, 212] on p "Apakšuzņēmuma līgumi" at bounding box center [503, 214] width 103 height 15
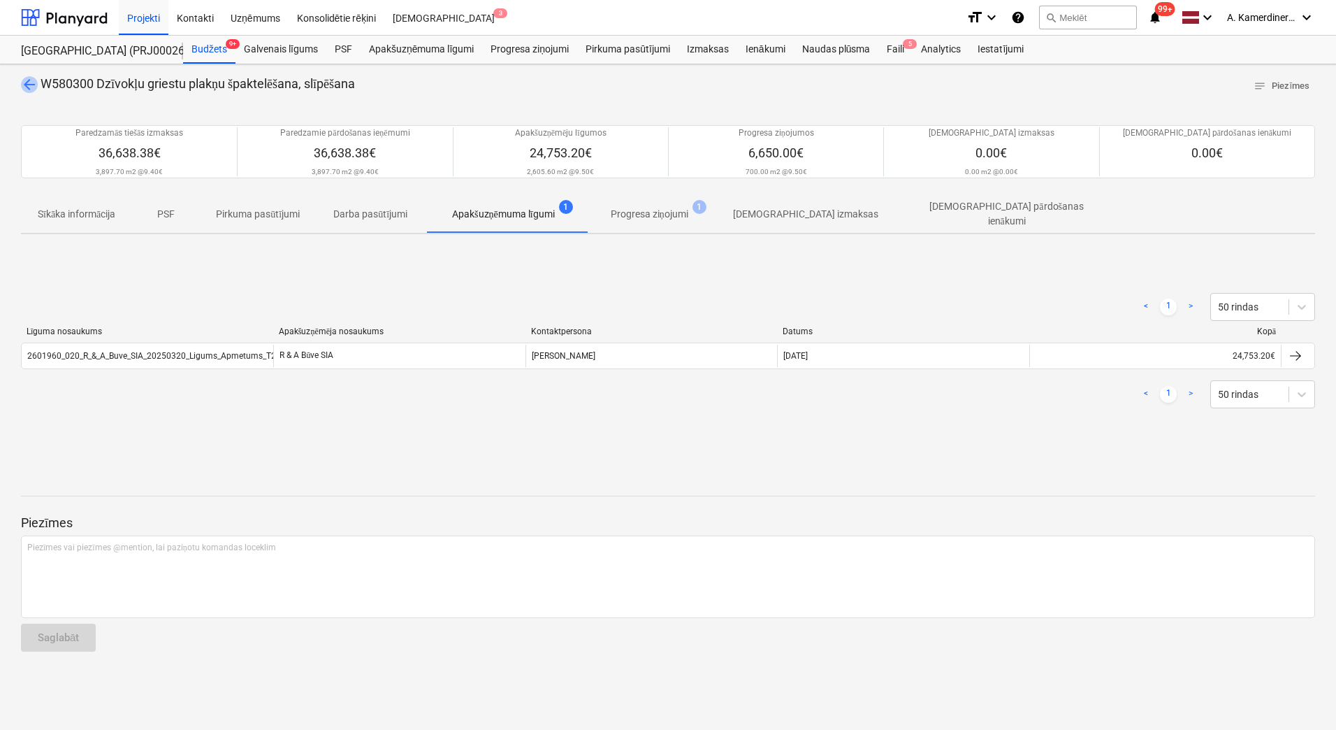
click at [29, 83] on span "arrow_back" at bounding box center [29, 84] width 17 height 17
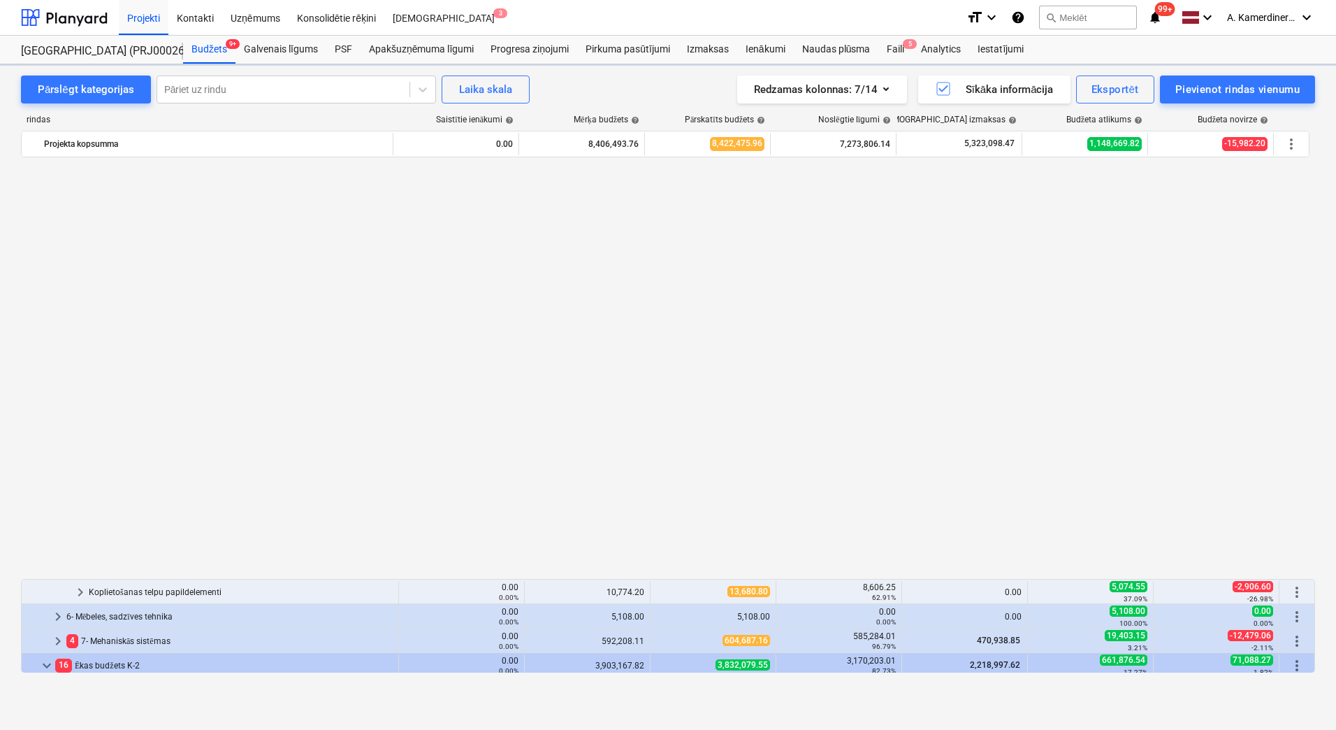
scroll to position [909, 0]
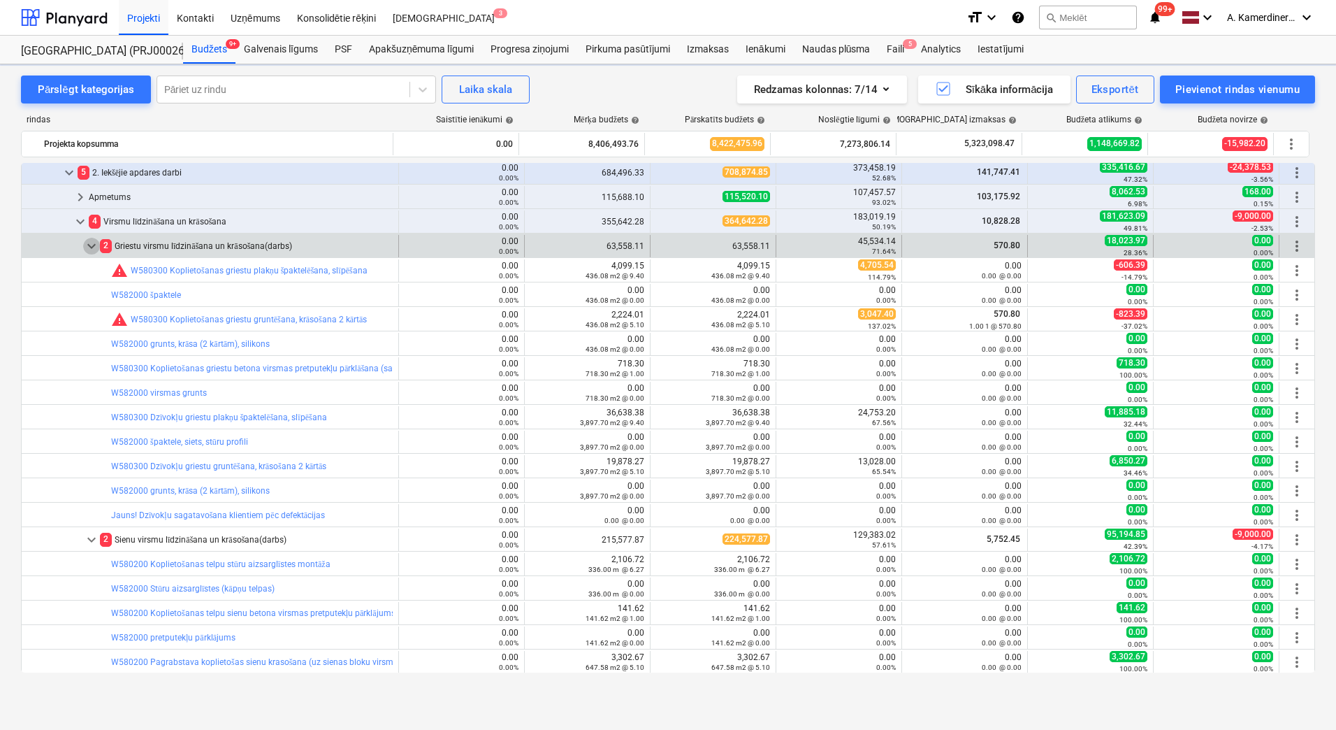
click at [87, 247] on span "keyboard_arrow_down" at bounding box center [91, 246] width 17 height 17
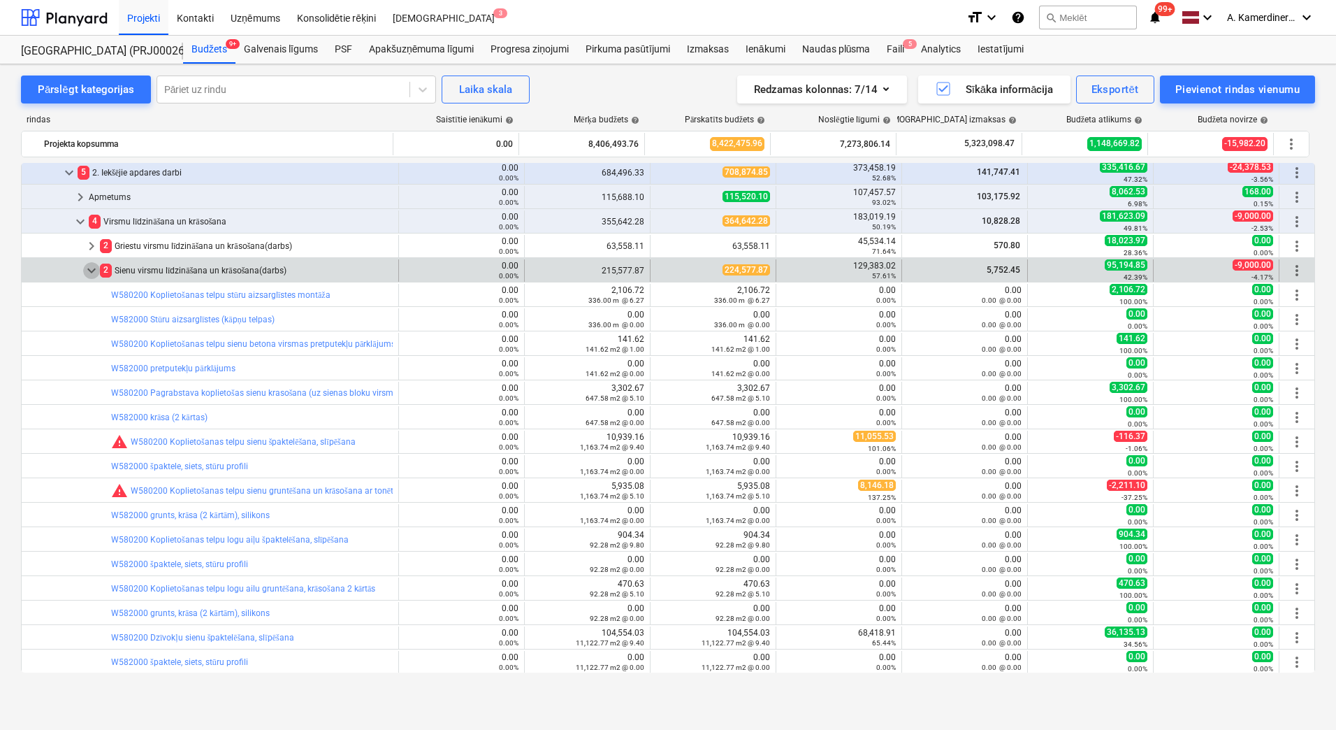
click at [88, 273] on span "keyboard_arrow_down" at bounding box center [91, 270] width 17 height 17
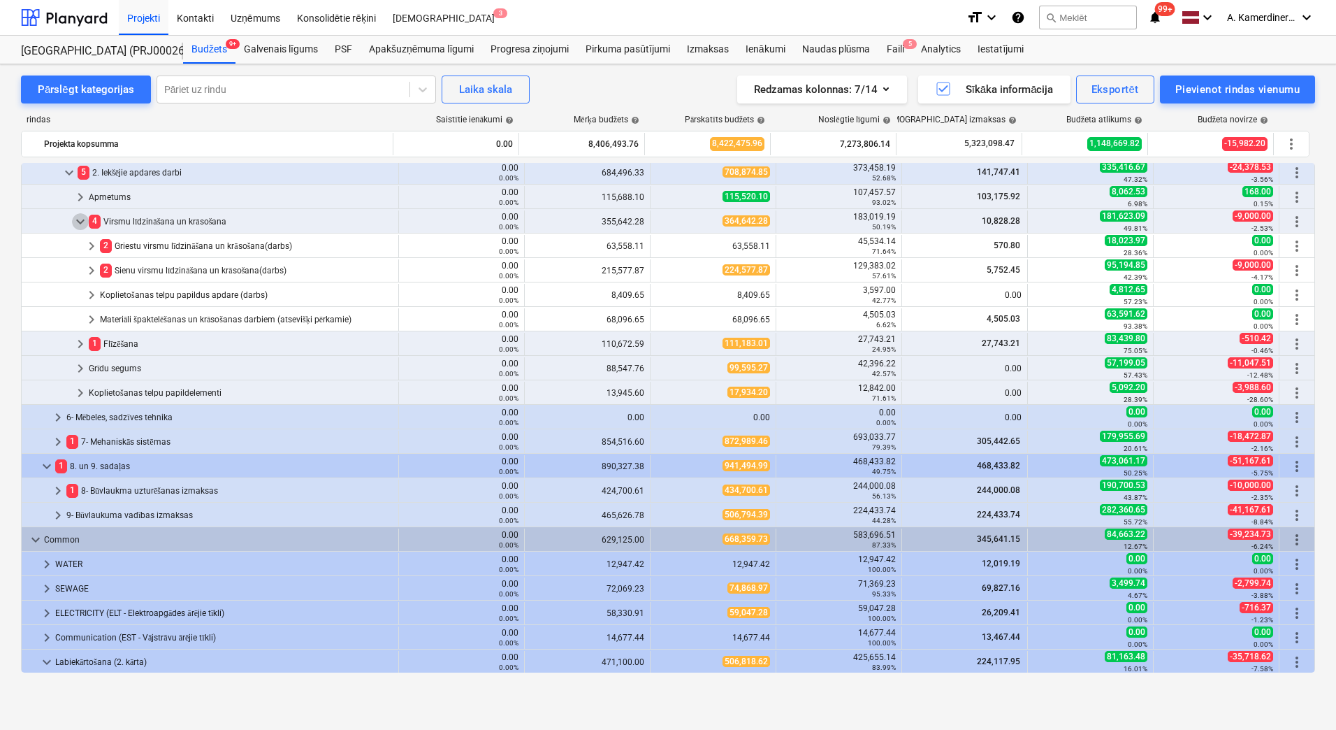
click at [80, 222] on span "keyboard_arrow_down" at bounding box center [80, 221] width 17 height 17
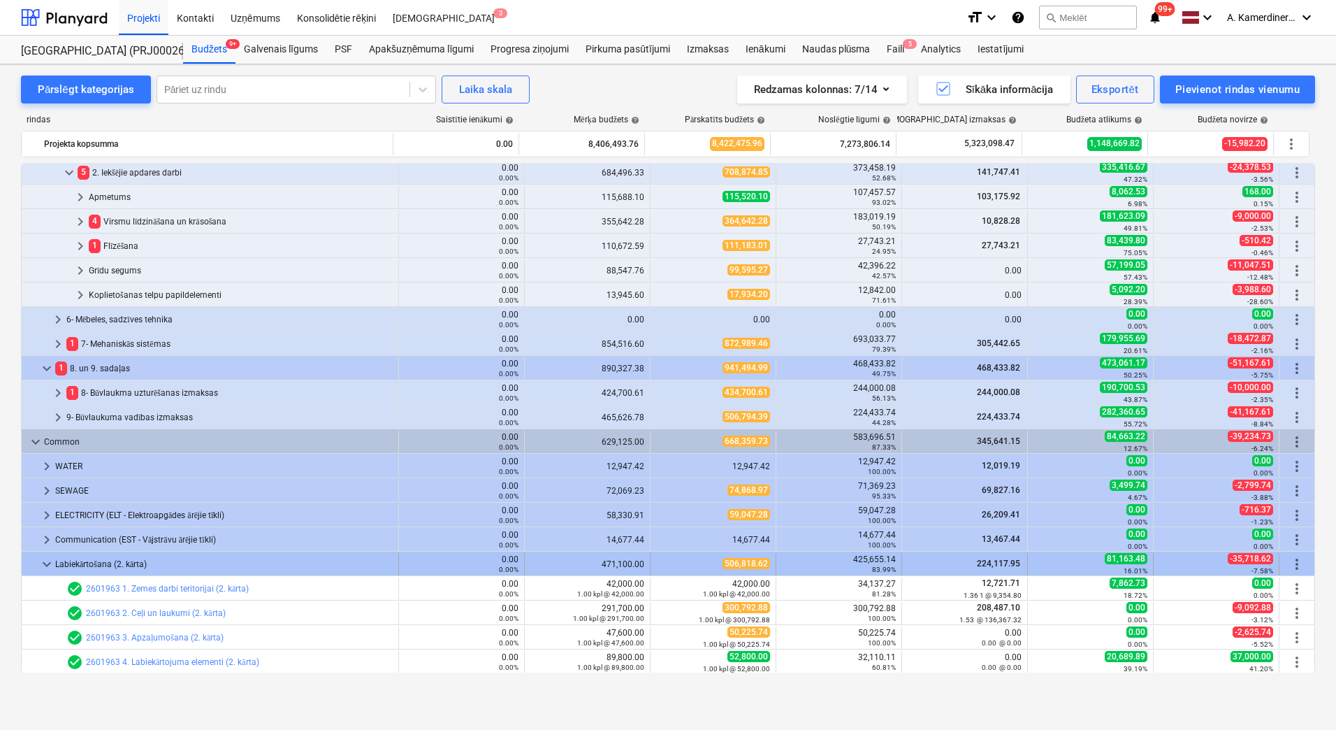
click at [48, 565] on span "keyboard_arrow_down" at bounding box center [46, 564] width 17 height 17
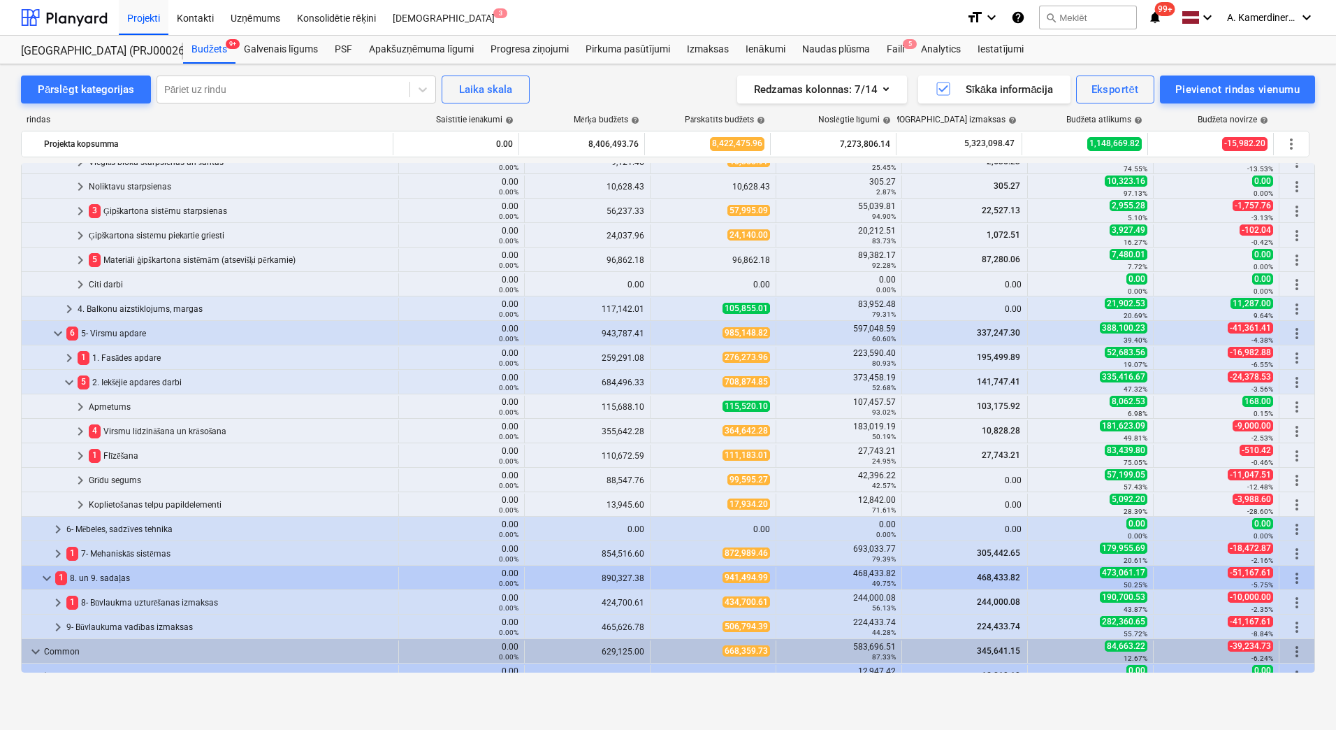
scroll to position [419, 0]
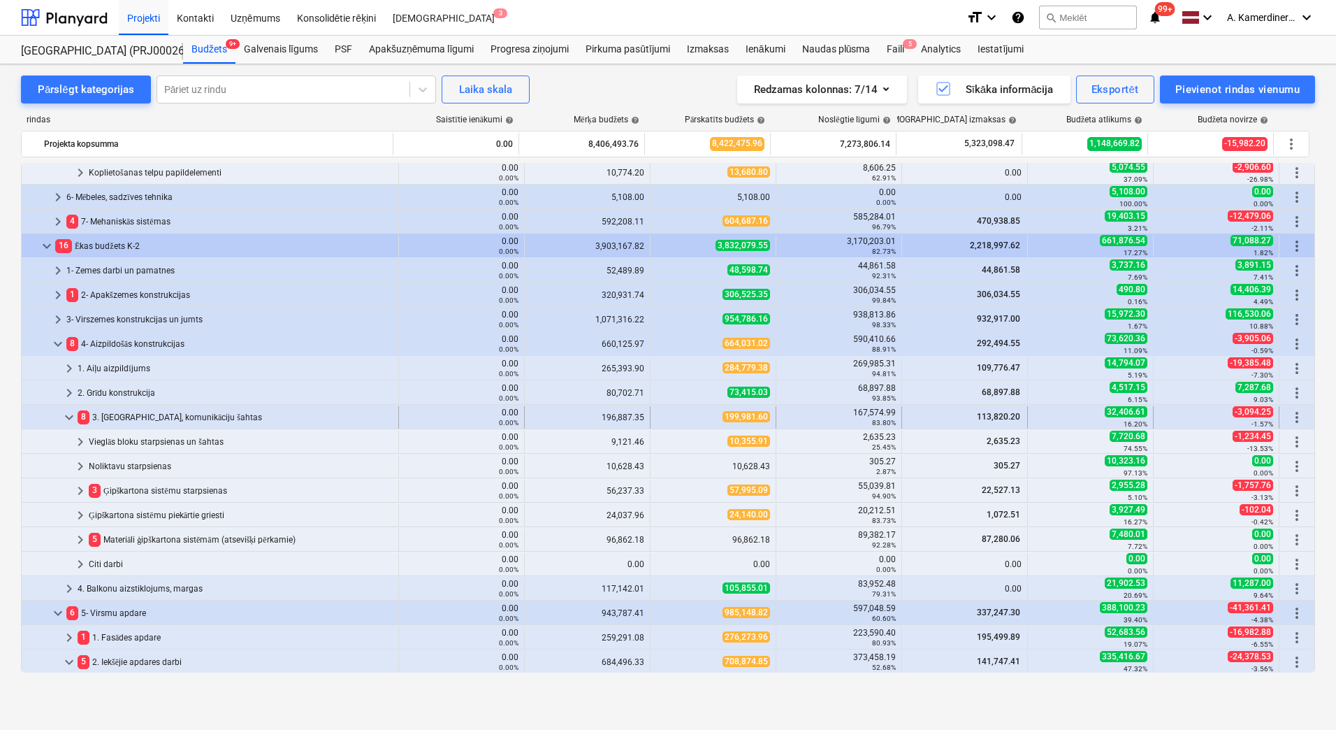
click at [175, 412] on div "8 3. Starpsienas, komunikāciju šahtas" at bounding box center [235, 417] width 315 height 22
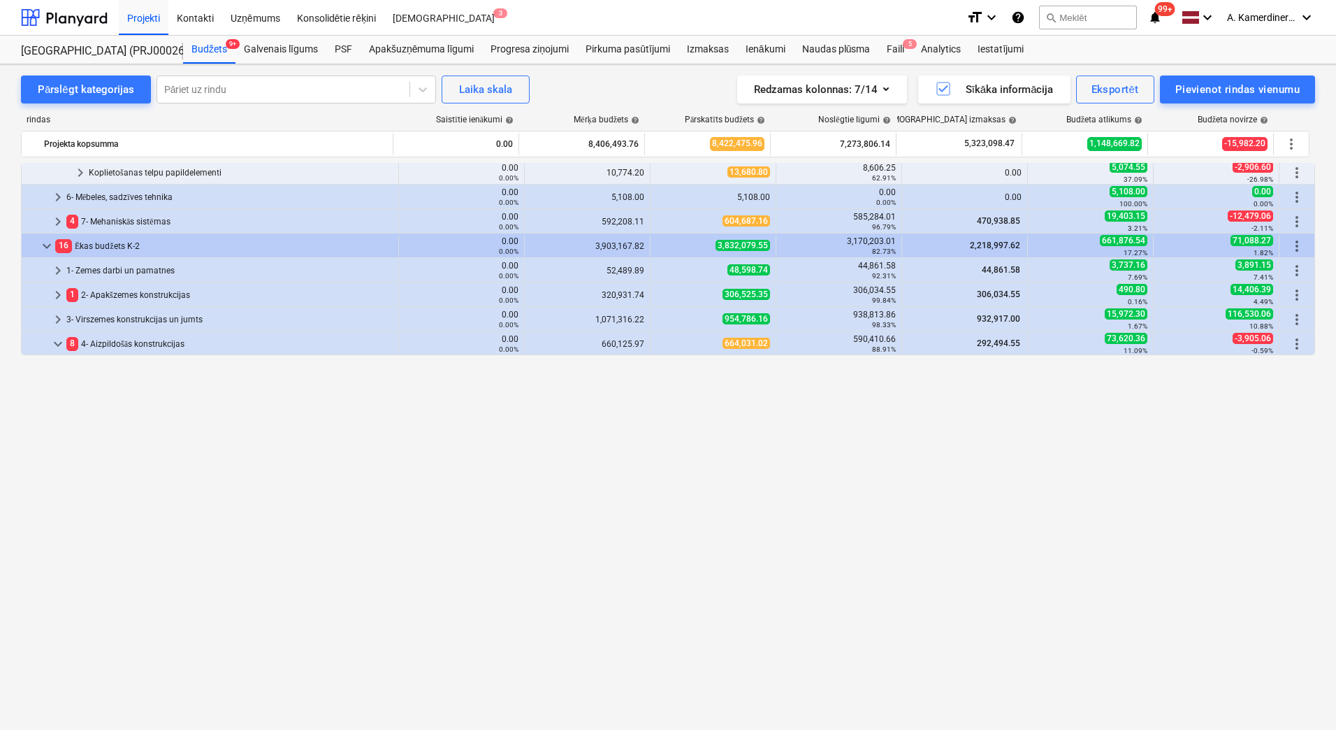
scroll to position [70, 0]
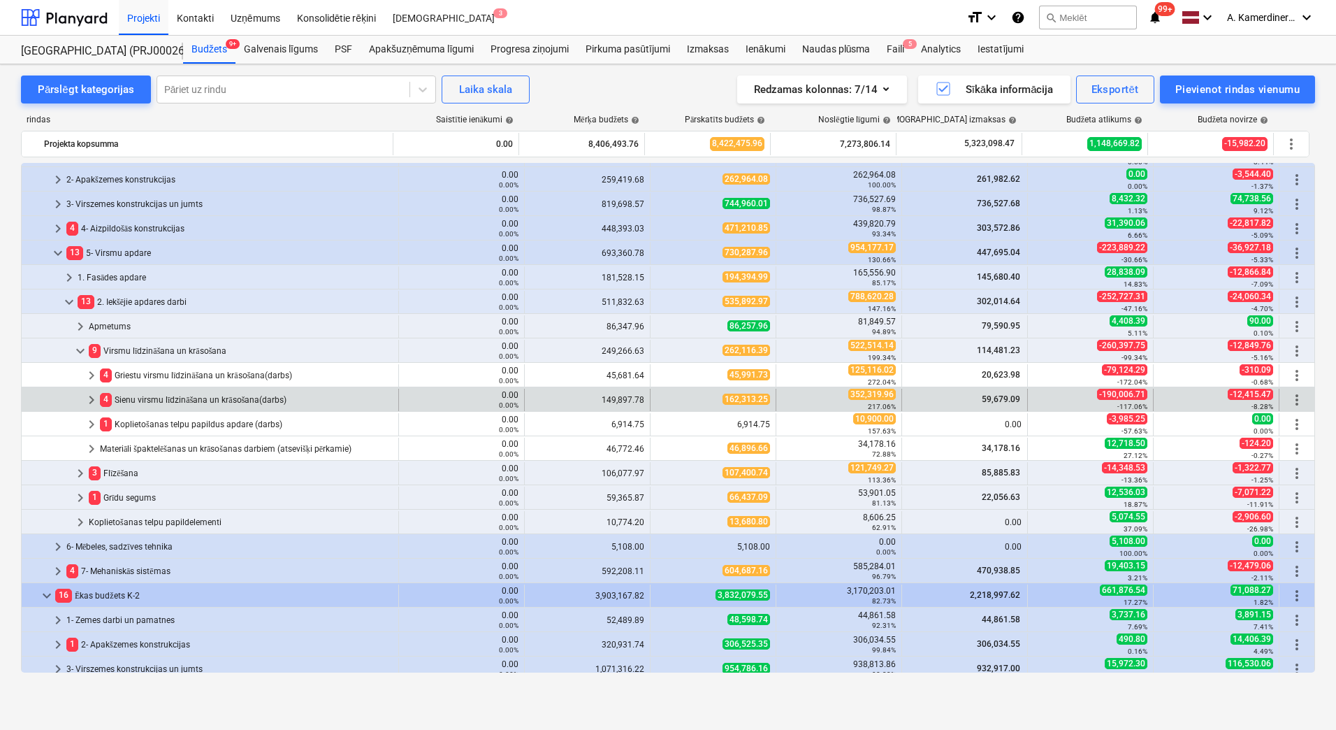
click at [153, 397] on div "4 Sienu virsmu līdzināšana un krāsošana(darbs)" at bounding box center [246, 400] width 293 height 22
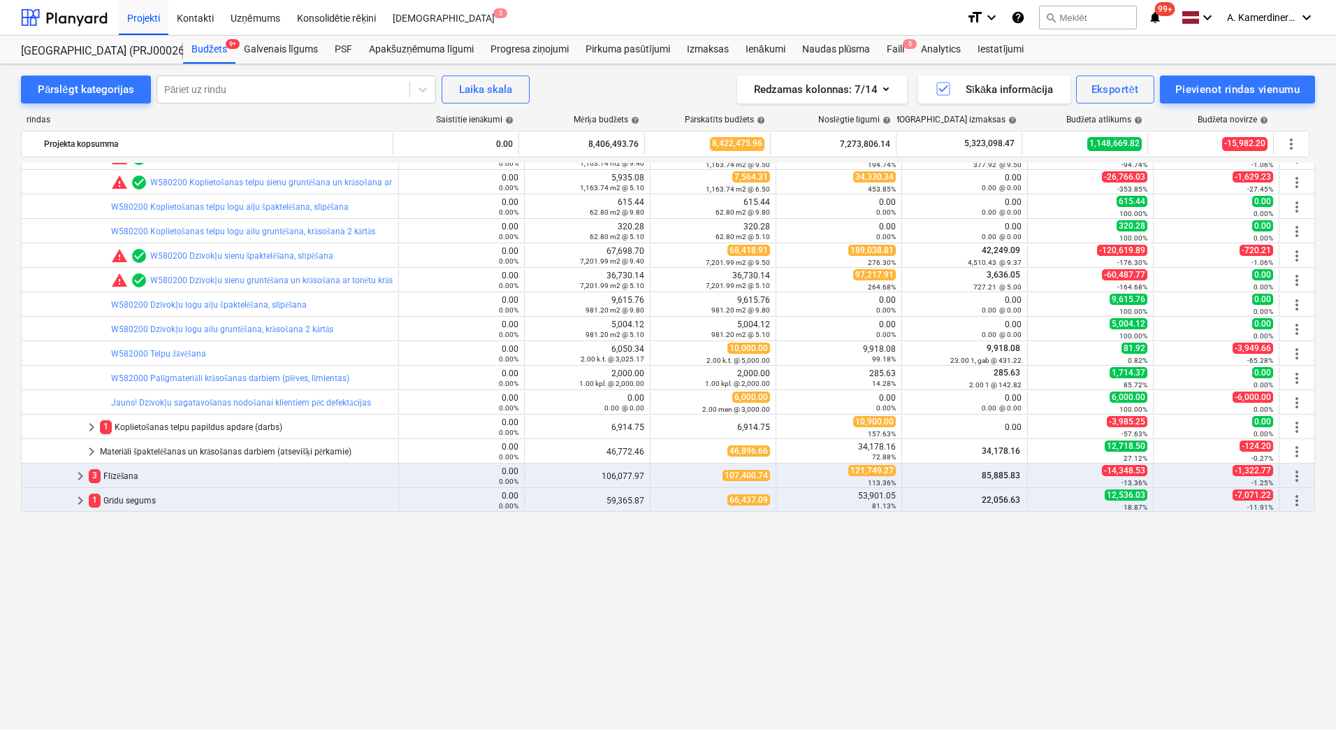
scroll to position [210, 0]
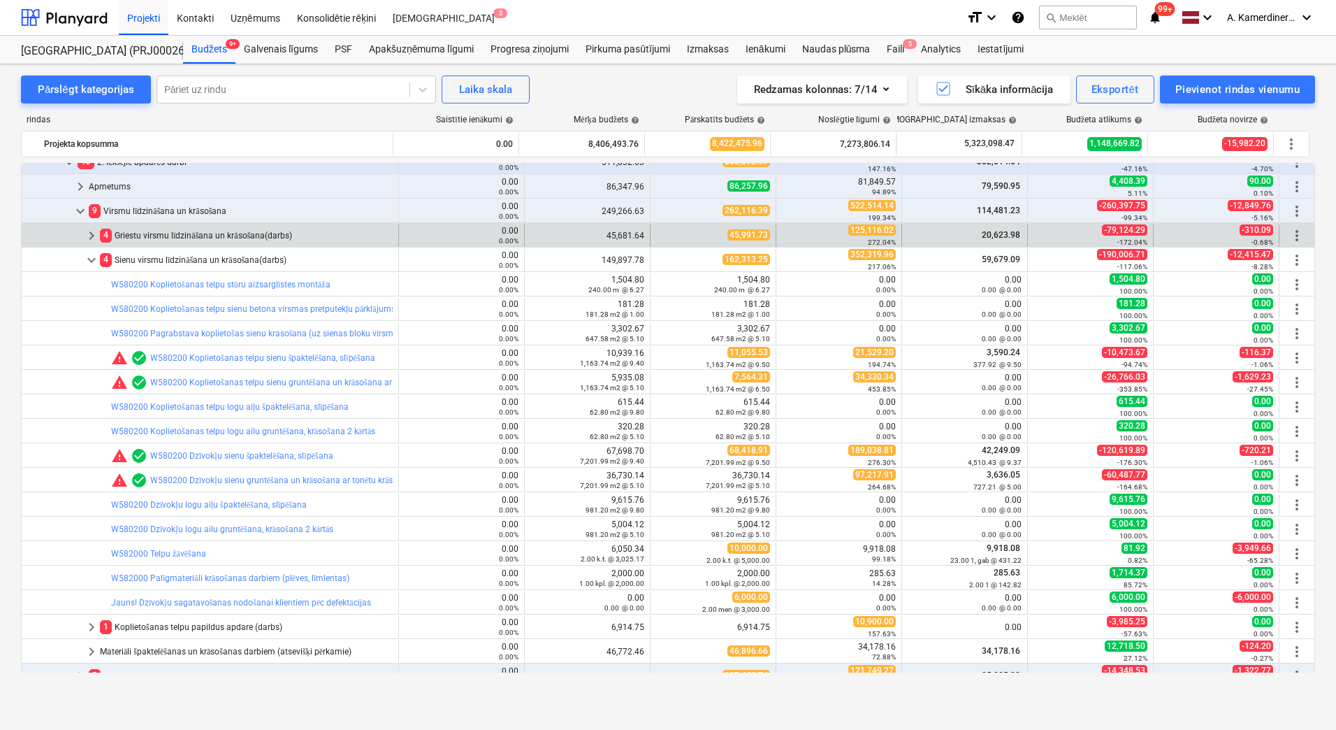
click at [186, 237] on div "4 Griestu virsmu līdzināšana un krāsošana(darbs)" at bounding box center [246, 235] width 293 height 22
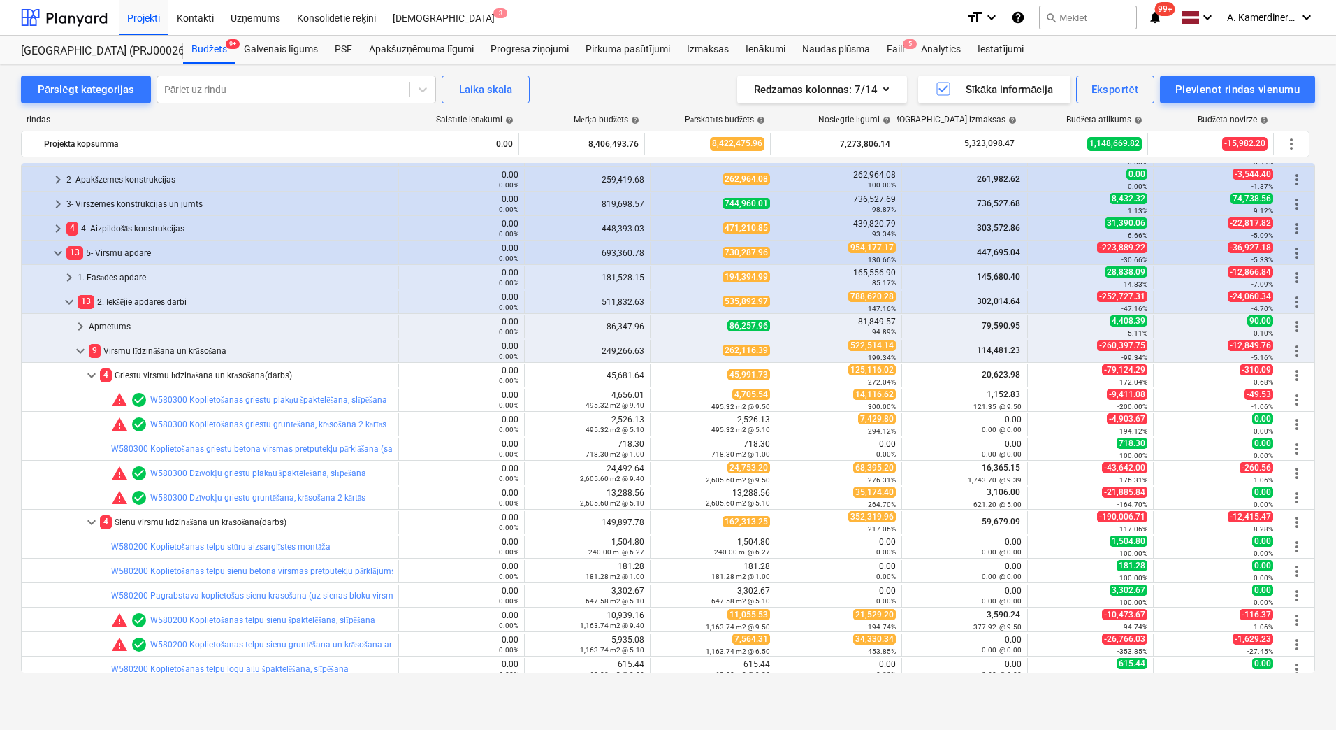
scroll to position [419, 0]
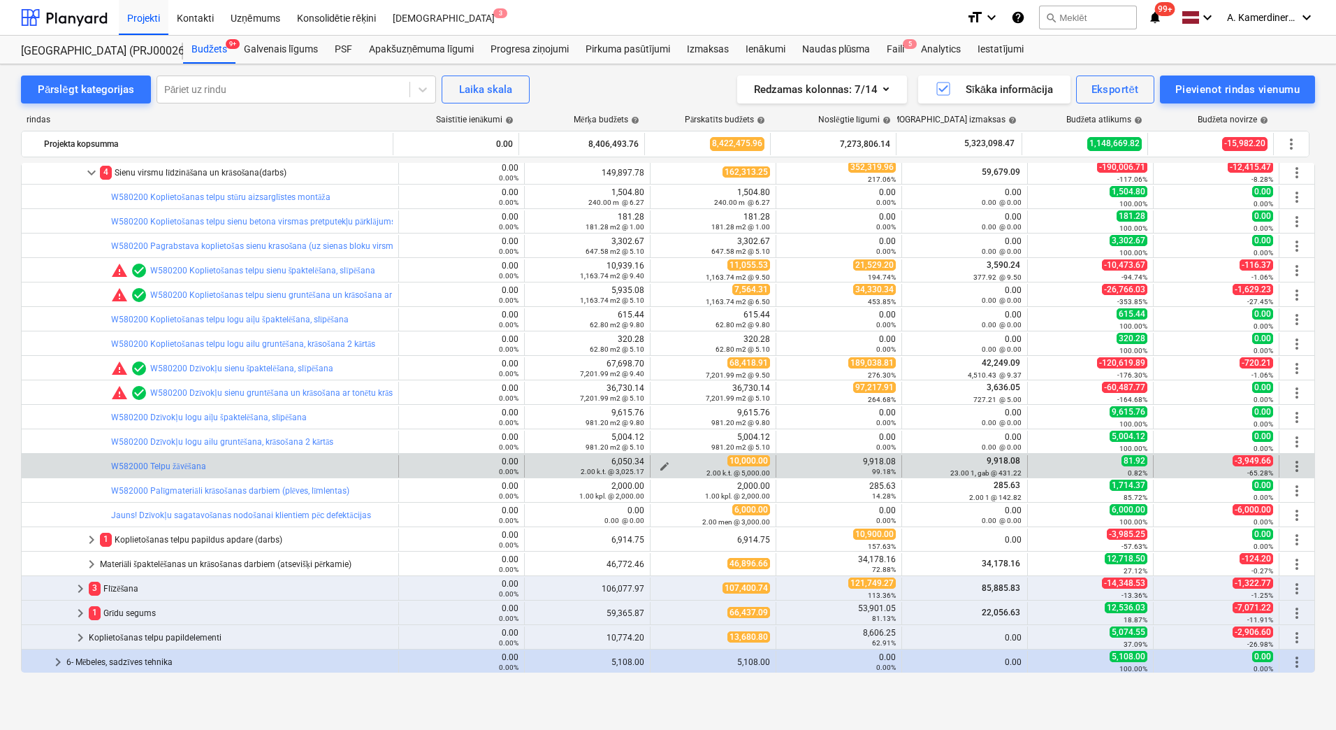
click at [659, 468] on div "2.00 k.t. @ 5,000.00" at bounding box center [713, 473] width 114 height 10
click at [660, 461] on span "edit" at bounding box center [664, 466] width 11 height 11
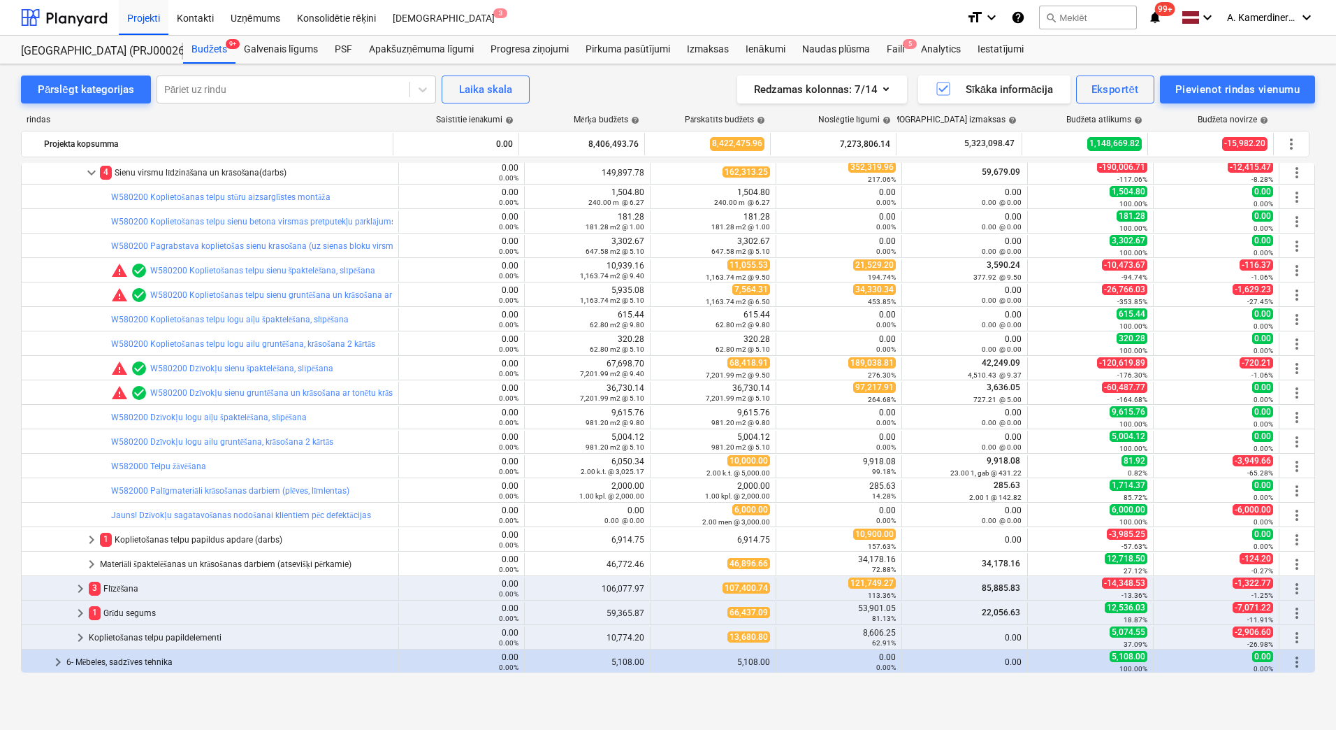
scroll to position [140, 0]
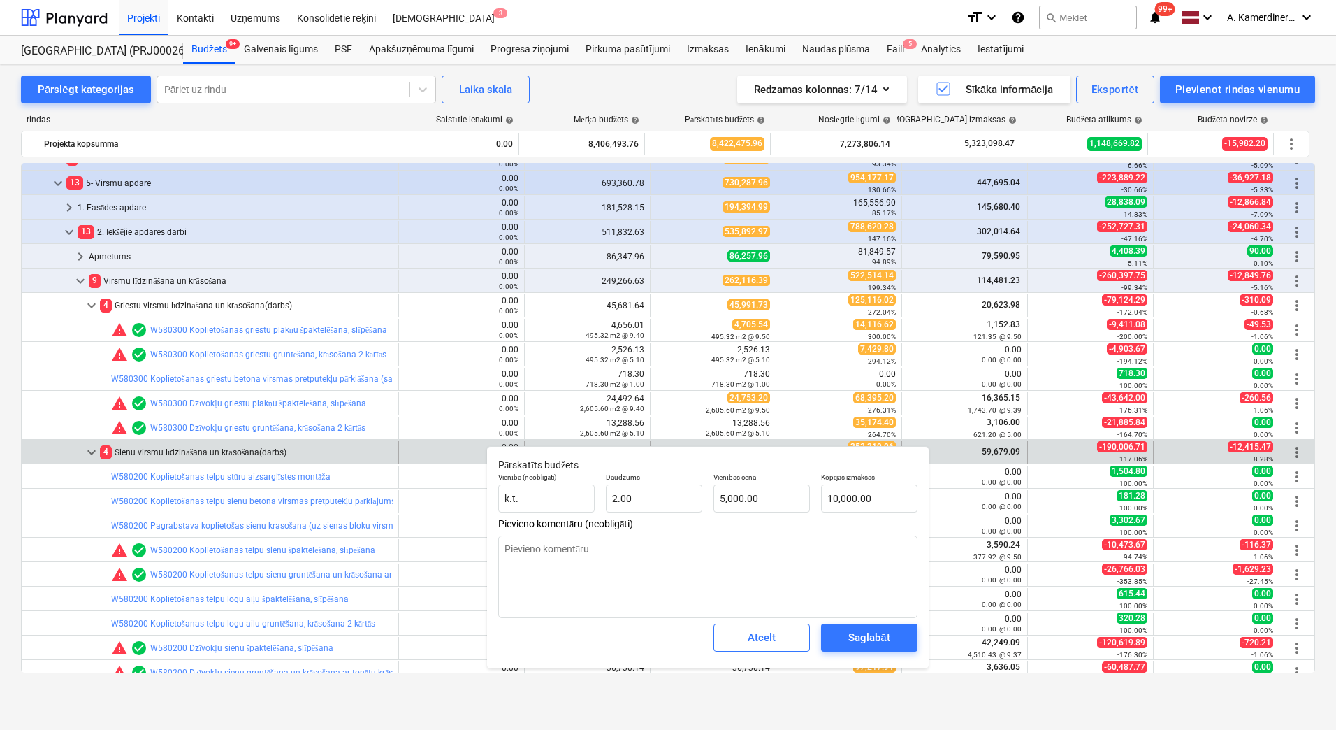
type textarea "x"
click at [89, 451] on span "keyboard_arrow_down" at bounding box center [91, 452] width 17 height 17
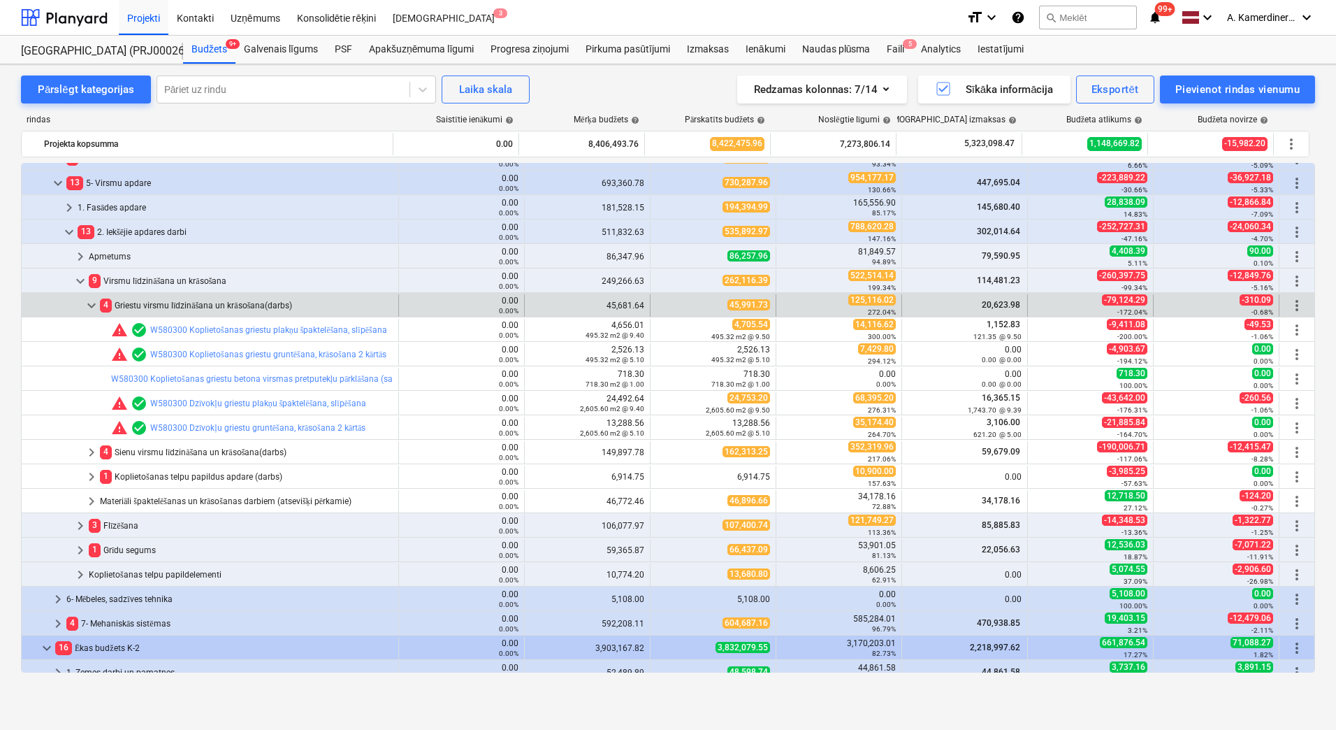
click at [93, 305] on span "keyboard_arrow_down" at bounding box center [91, 305] width 17 height 17
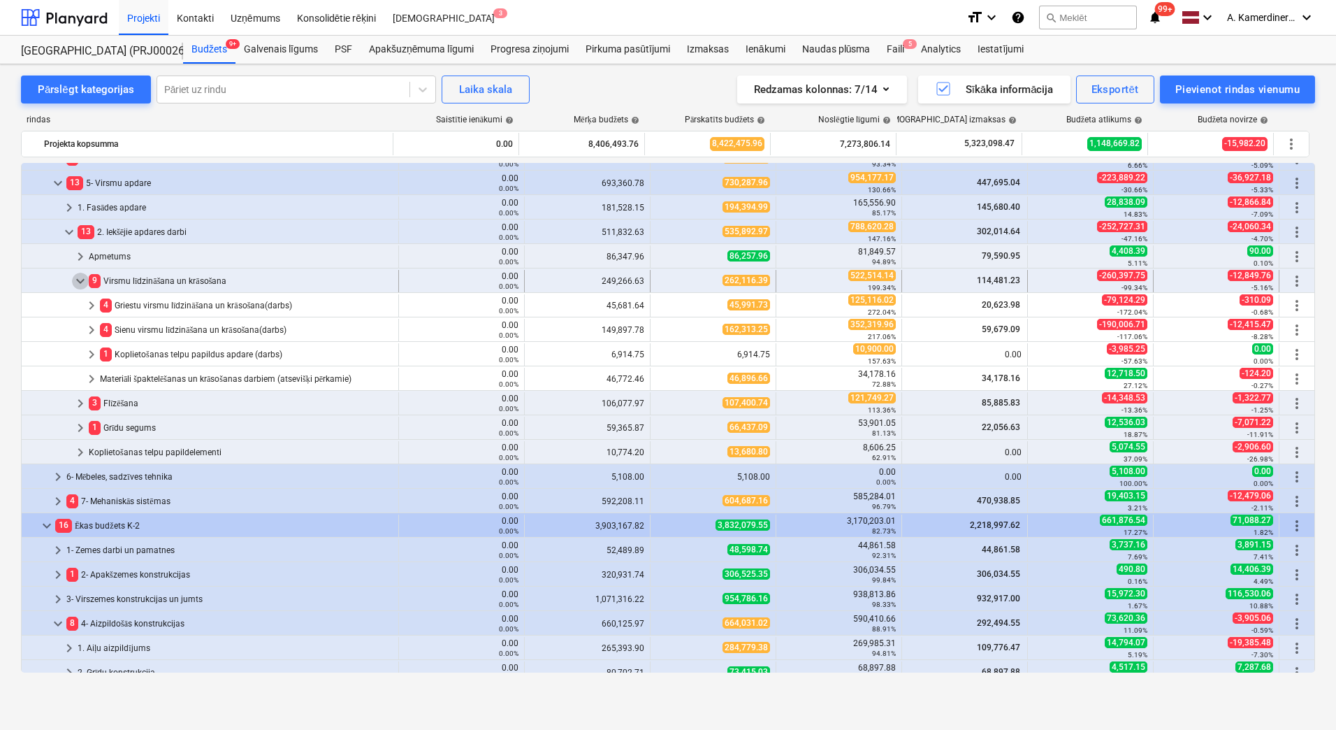
click at [81, 281] on span "keyboard_arrow_down" at bounding box center [80, 281] width 17 height 17
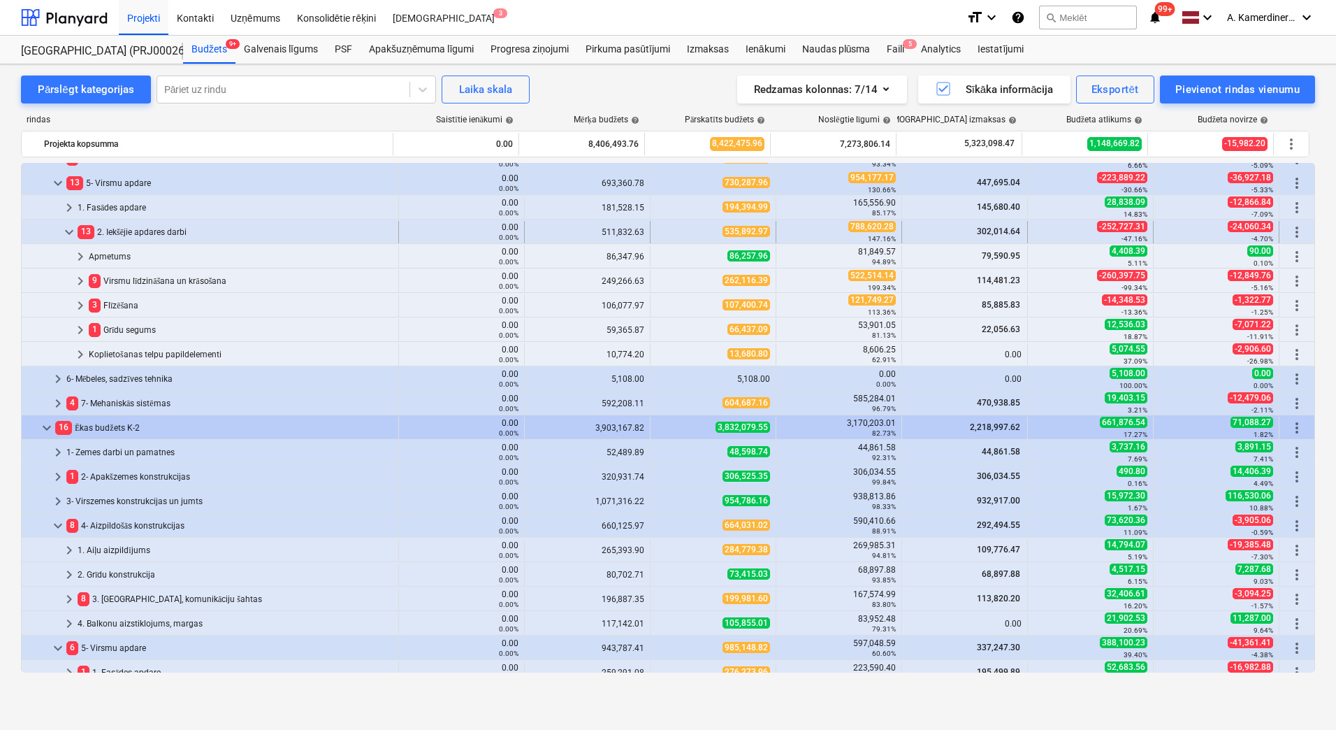
click at [67, 233] on span "keyboard_arrow_down" at bounding box center [69, 232] width 17 height 17
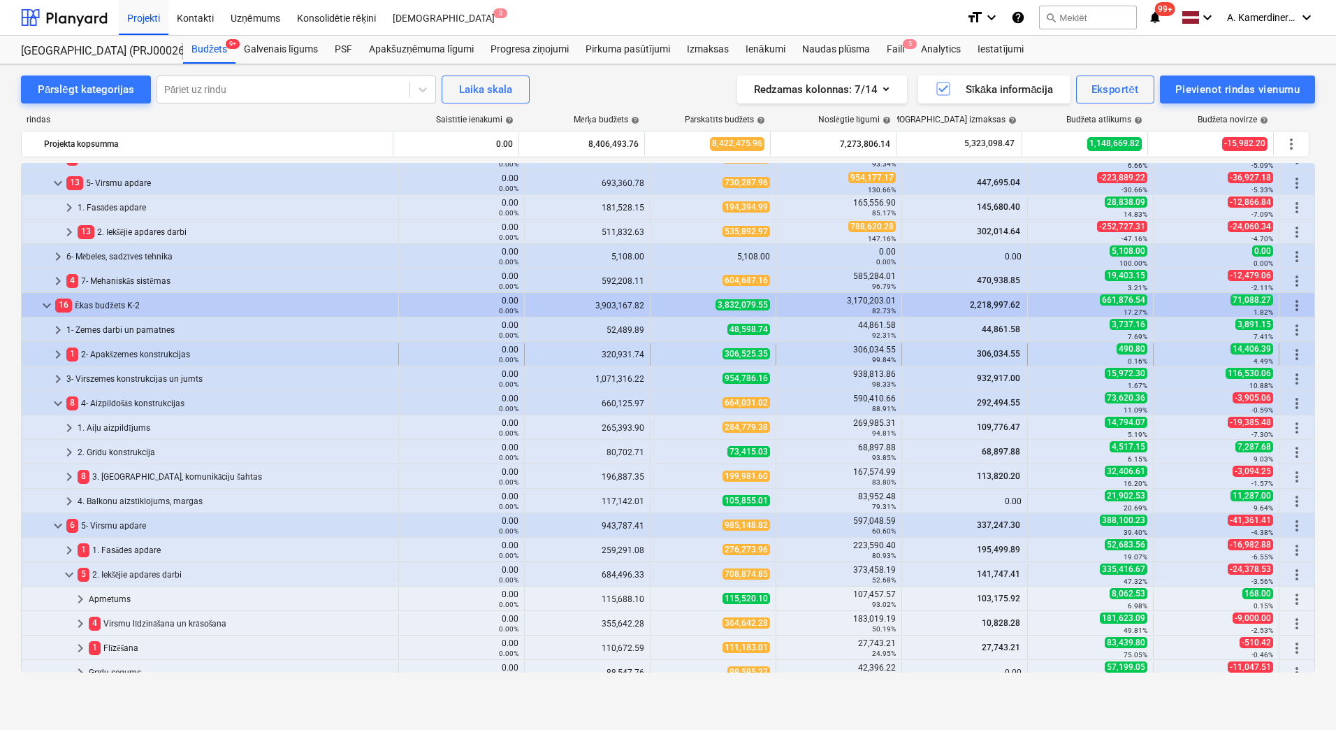
scroll to position [349, 0]
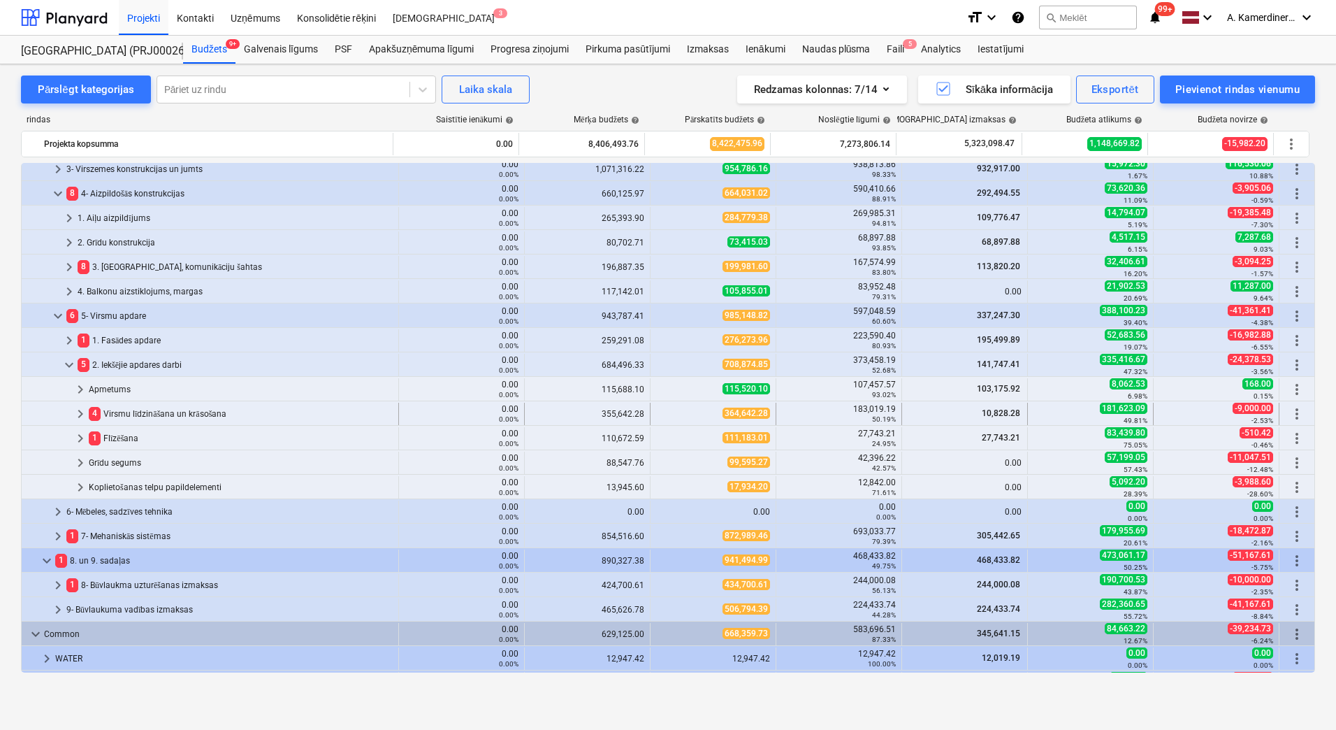
click at [143, 409] on div "4 Virsmu līdzināšana un krāsošana" at bounding box center [241, 414] width 304 height 22
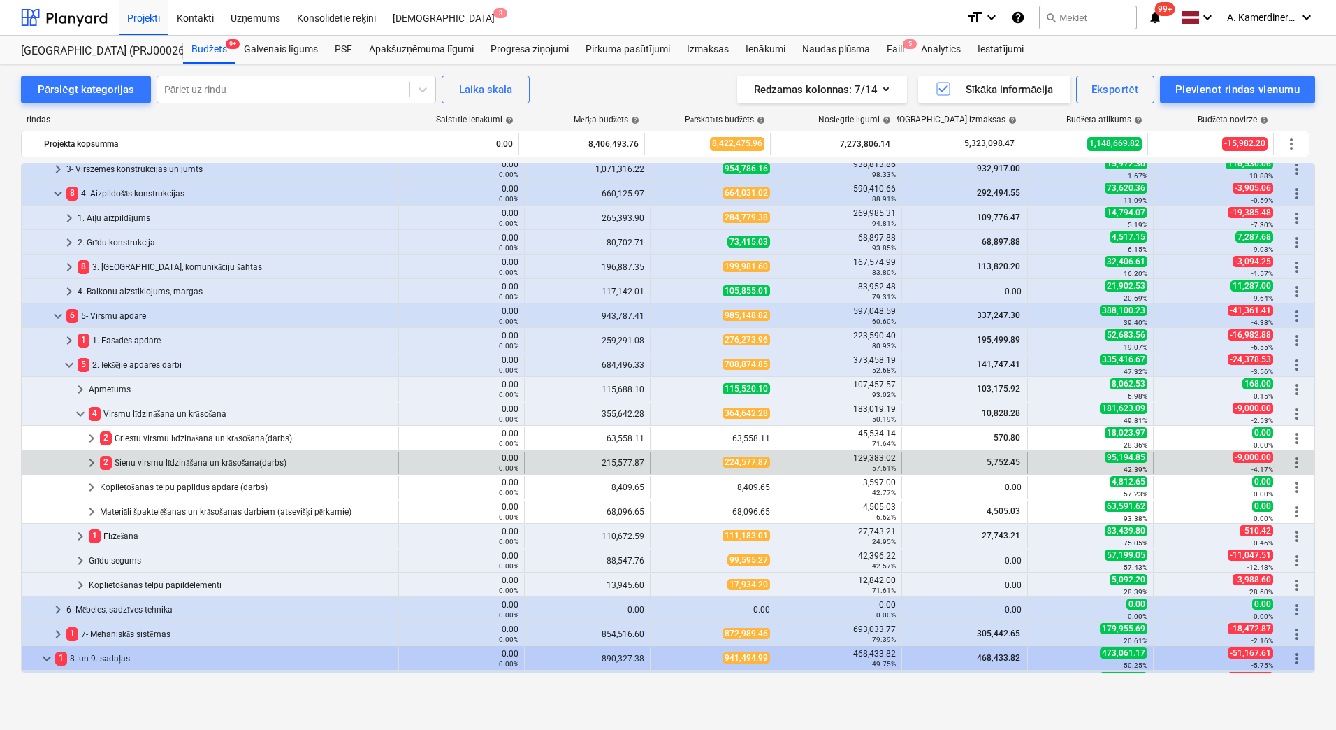
click at [140, 460] on div "2 Sienu virsmu līdzināšana un krāsošana(darbs)" at bounding box center [246, 462] width 293 height 22
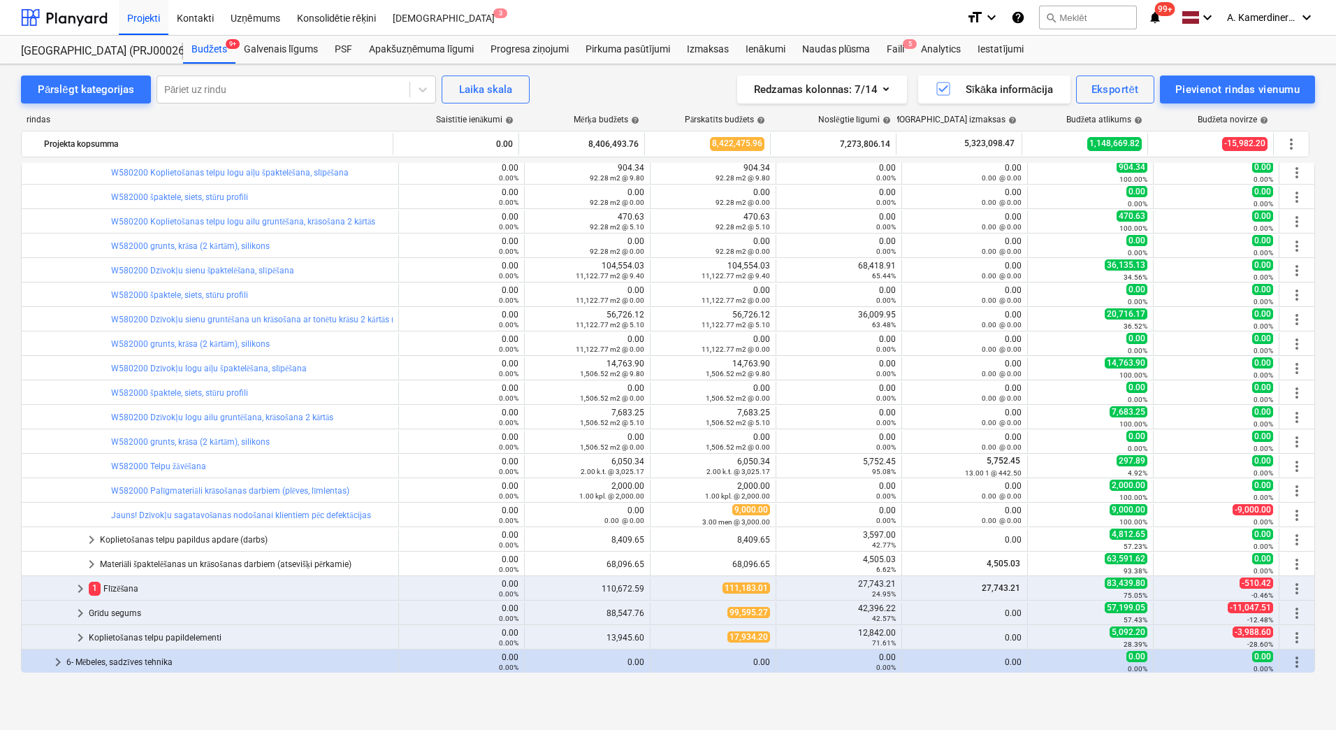
scroll to position [489, 0]
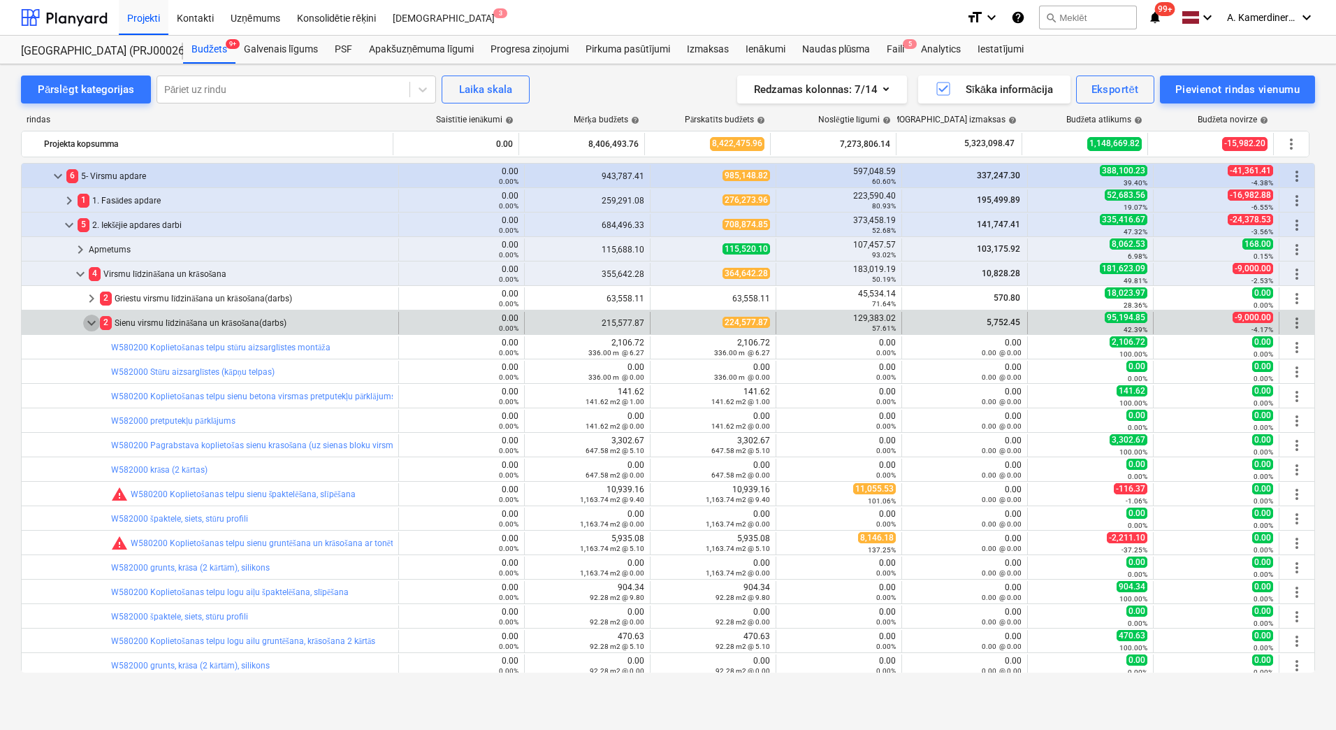
click at [96, 322] on span "keyboard_arrow_down" at bounding box center [91, 322] width 17 height 17
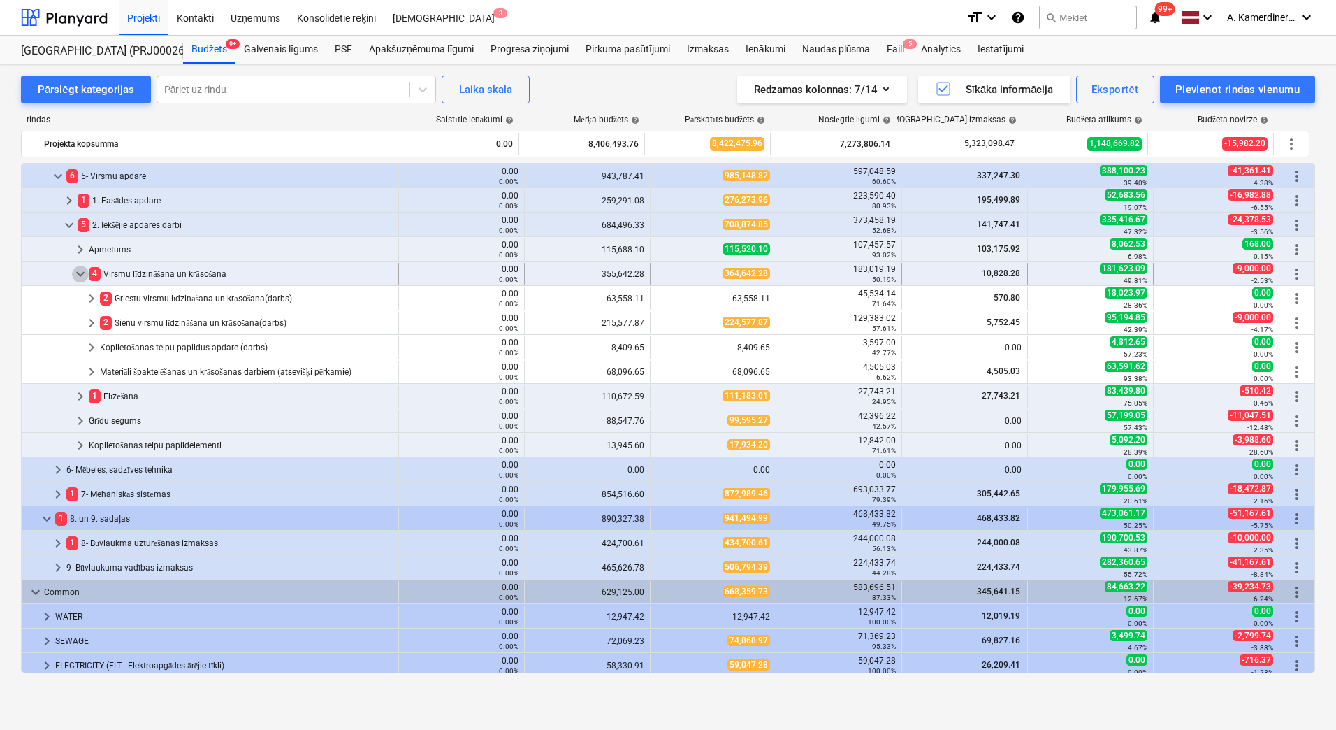
click at [79, 275] on span "keyboard_arrow_down" at bounding box center [80, 274] width 17 height 17
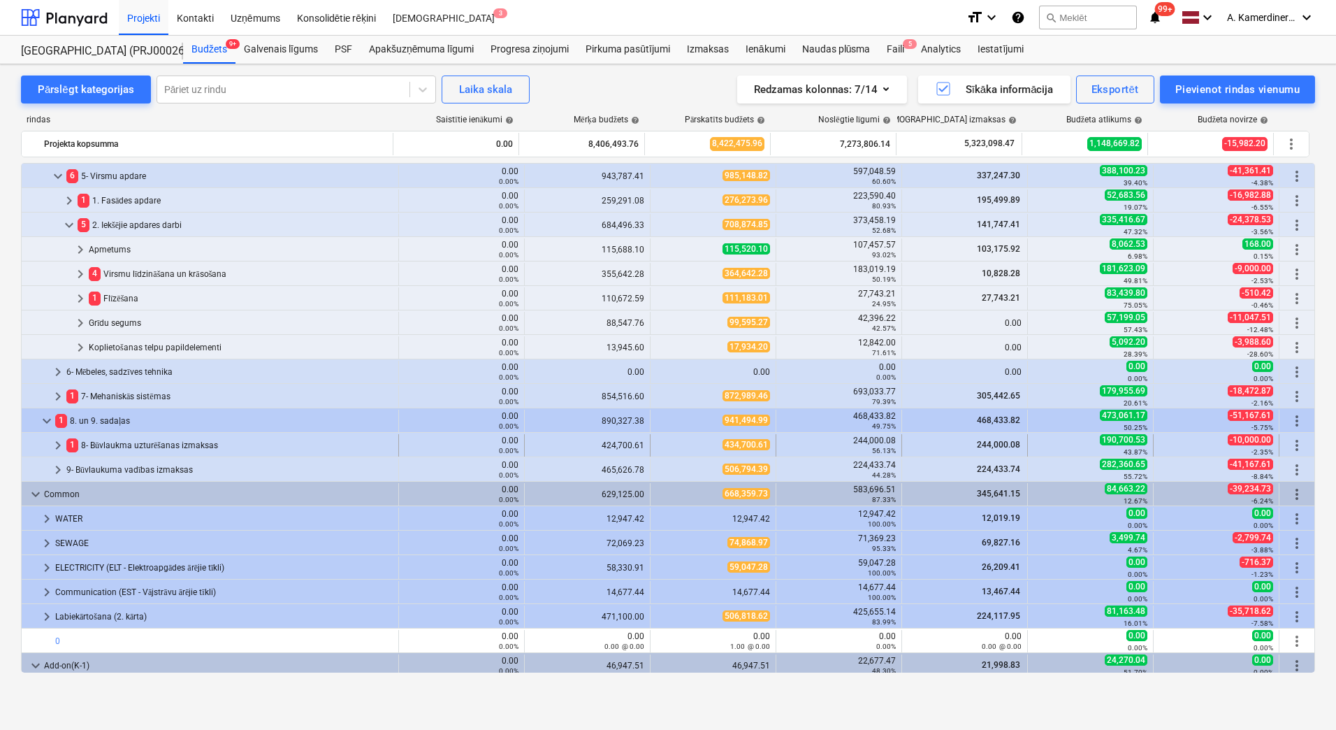
click at [147, 447] on div "1 8- Būvlaukma uzturēšanas izmaksas" at bounding box center [229, 445] width 326 height 22
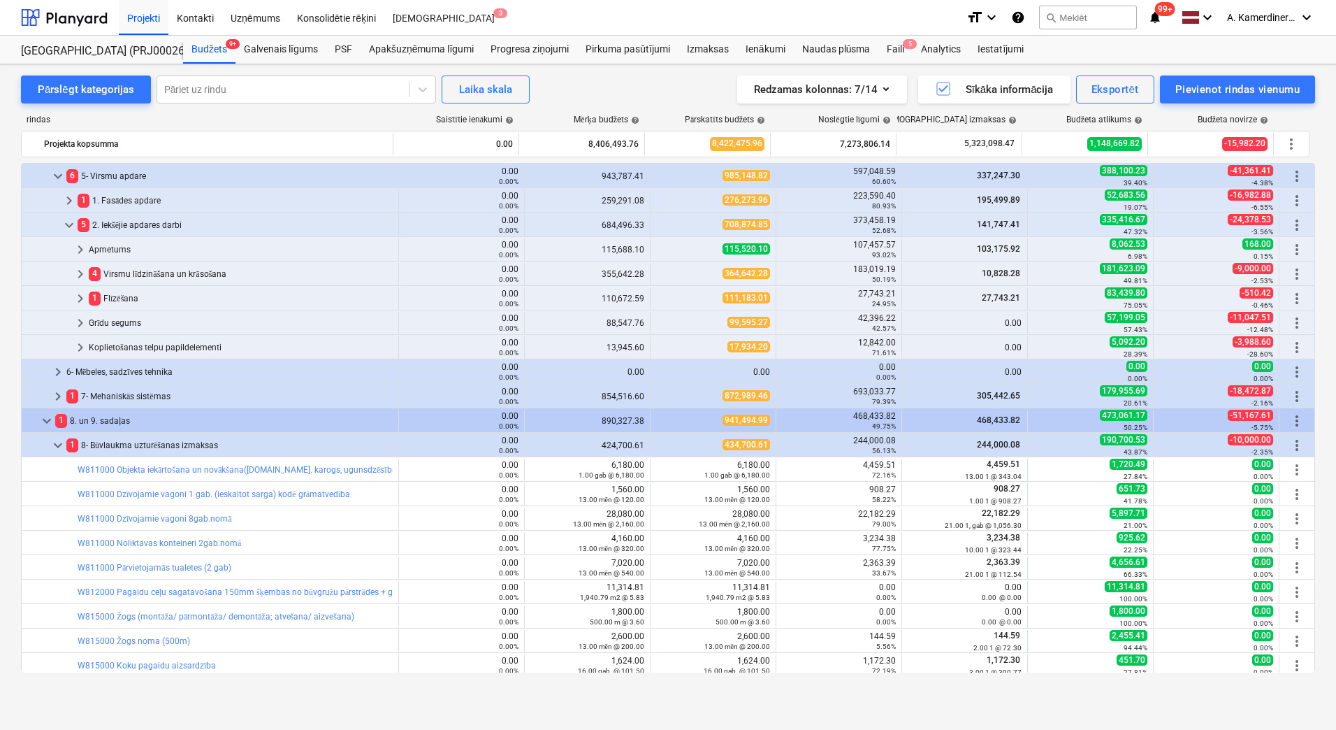
scroll to position [839, 0]
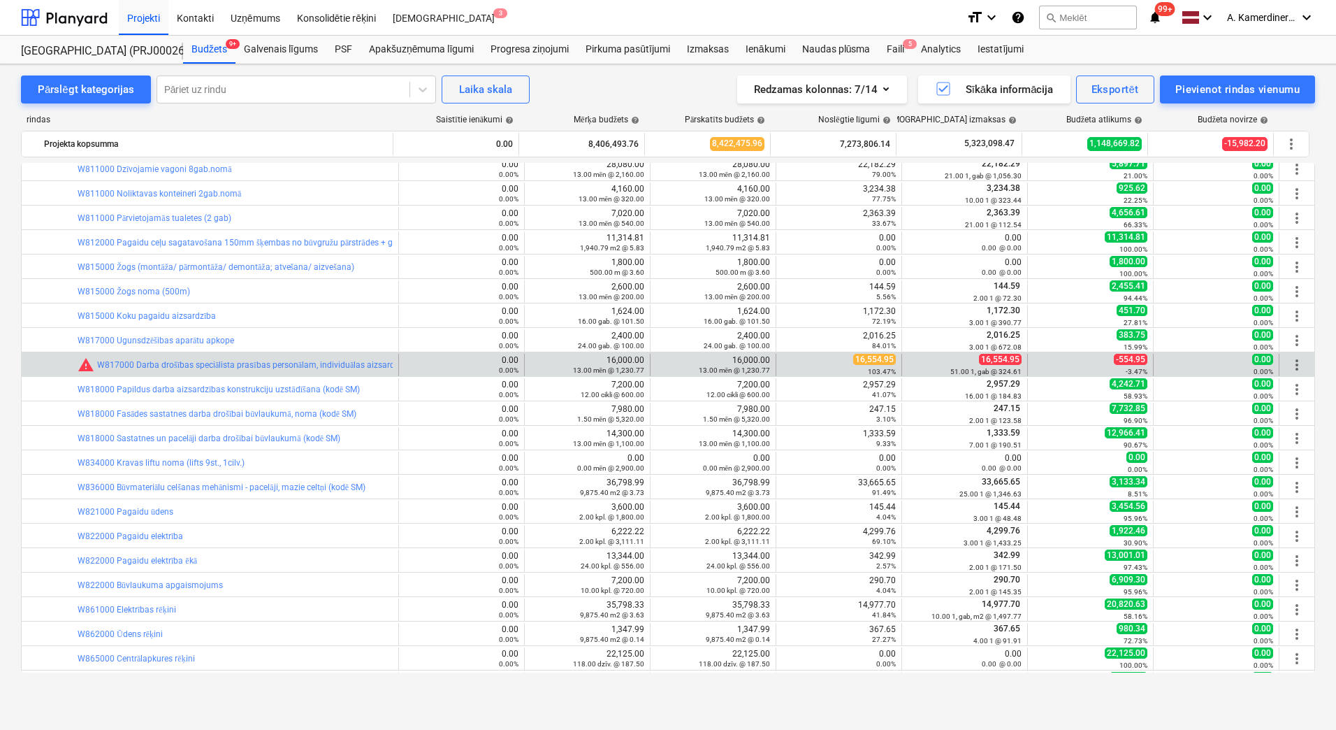
click at [702, 361] on div "16,000.00 13.00 mēn @ 1,230.77" at bounding box center [734, 365] width 71 height 20
click at [661, 359] on div "edit 16,000.00 13.00 mēn @ 1,230.77" at bounding box center [713, 365] width 114 height 22
click at [753, 363] on div "16,000.00 13.00 mēn @ 1,230.77" at bounding box center [734, 365] width 71 height 20
drag, startPoint x: 688, startPoint y: 366, endPoint x: 657, endPoint y: 366, distance: 31.5
click at [688, 366] on div "edit 16,000.00 13.00 mēn @ 1,230.77" at bounding box center [713, 365] width 114 height 22
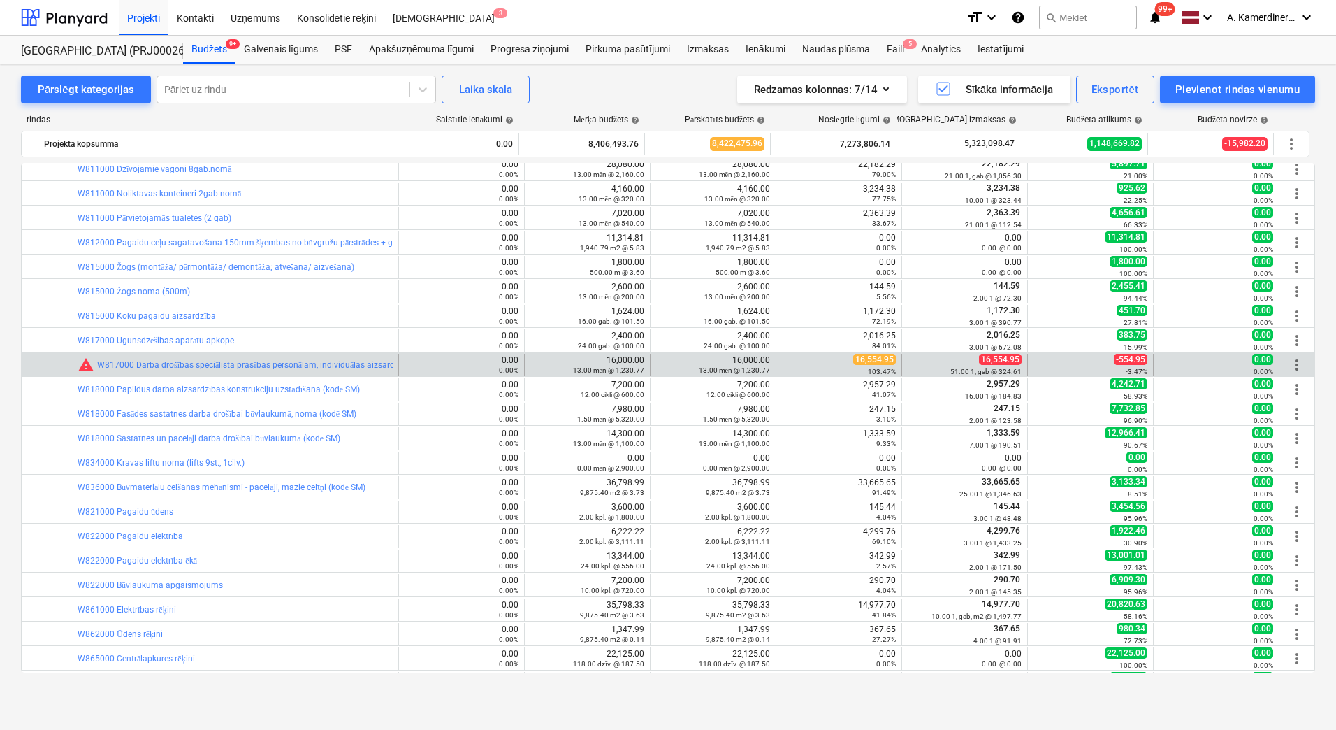
click at [651, 372] on div "edit 16,000.00 13.00 mēn @ 1,230.77" at bounding box center [714, 365] width 126 height 22
click at [644, 355] on div "16,000.00 13.00 mēn @ 1,230.77" at bounding box center [588, 365] width 126 height 22
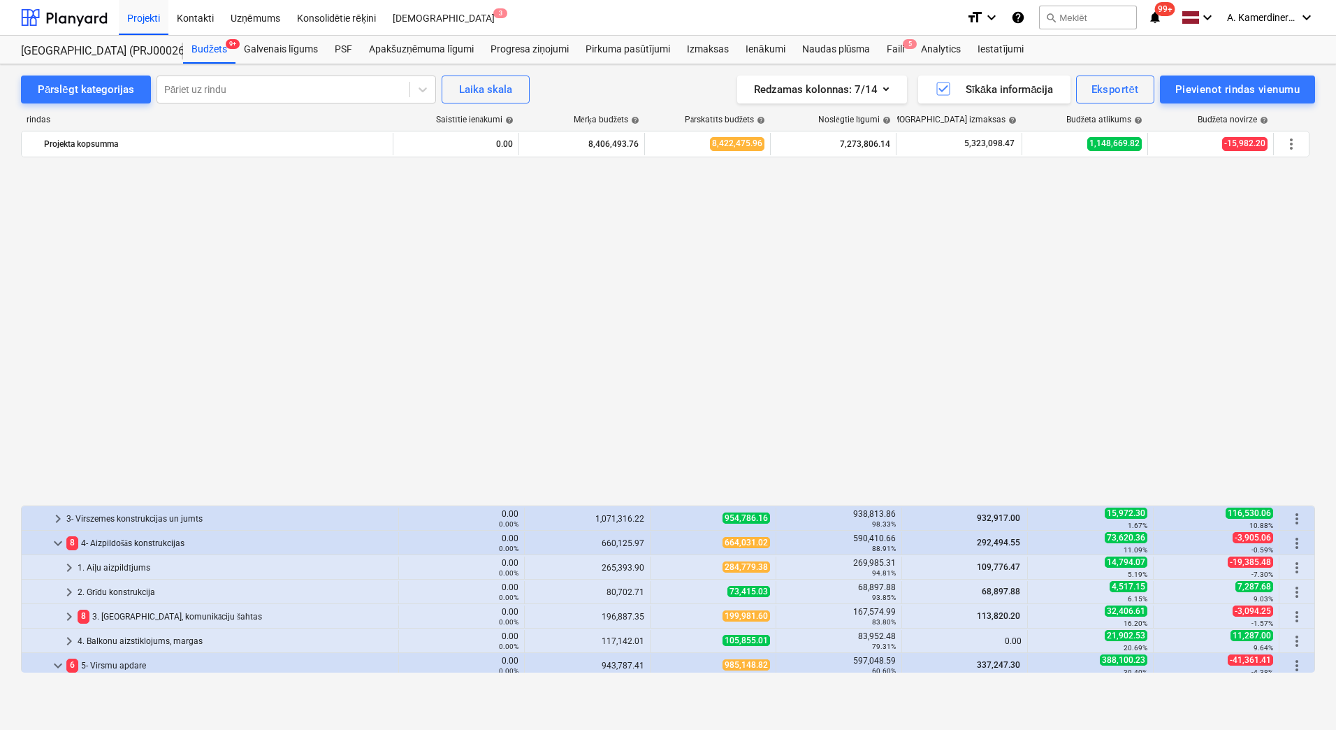
scroll to position [839, 0]
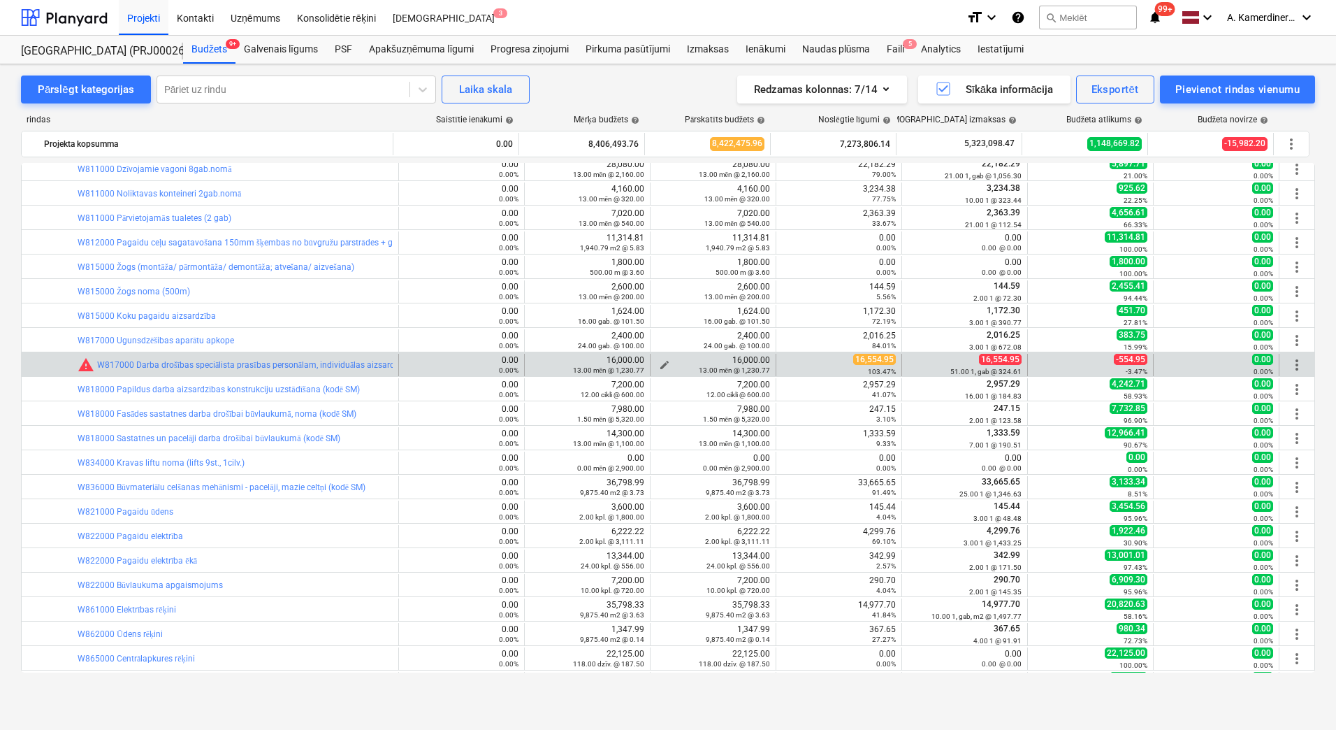
click at [661, 361] on span "edit" at bounding box center [664, 364] width 11 height 11
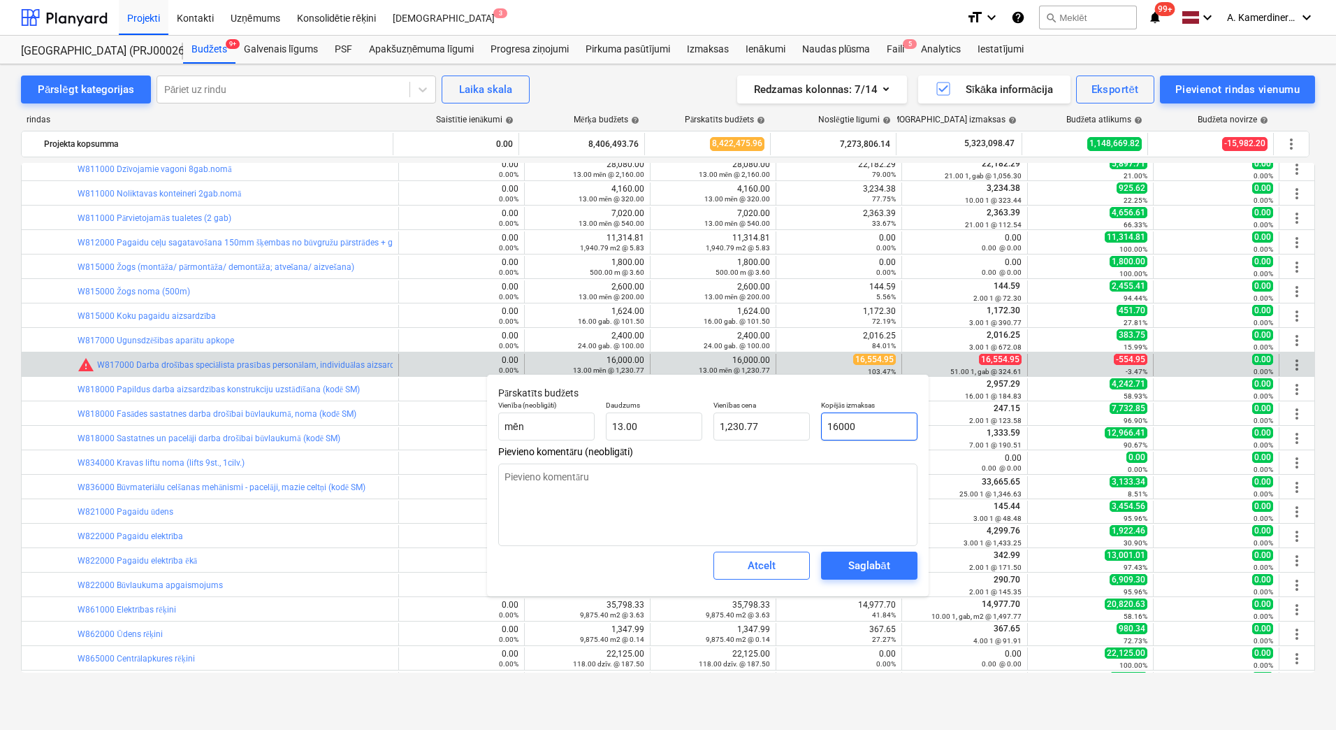
drag, startPoint x: 837, startPoint y: 424, endPoint x: 814, endPoint y: 420, distance: 23.4
click at [814, 420] on div "Vienība (neobligāti) mēn Daudzums 13.00 Vienības cena 1,230.77 Kopējās izmaksas…" at bounding box center [708, 420] width 431 height 51
type input "2000"
type textarea "x"
type input "153.85"
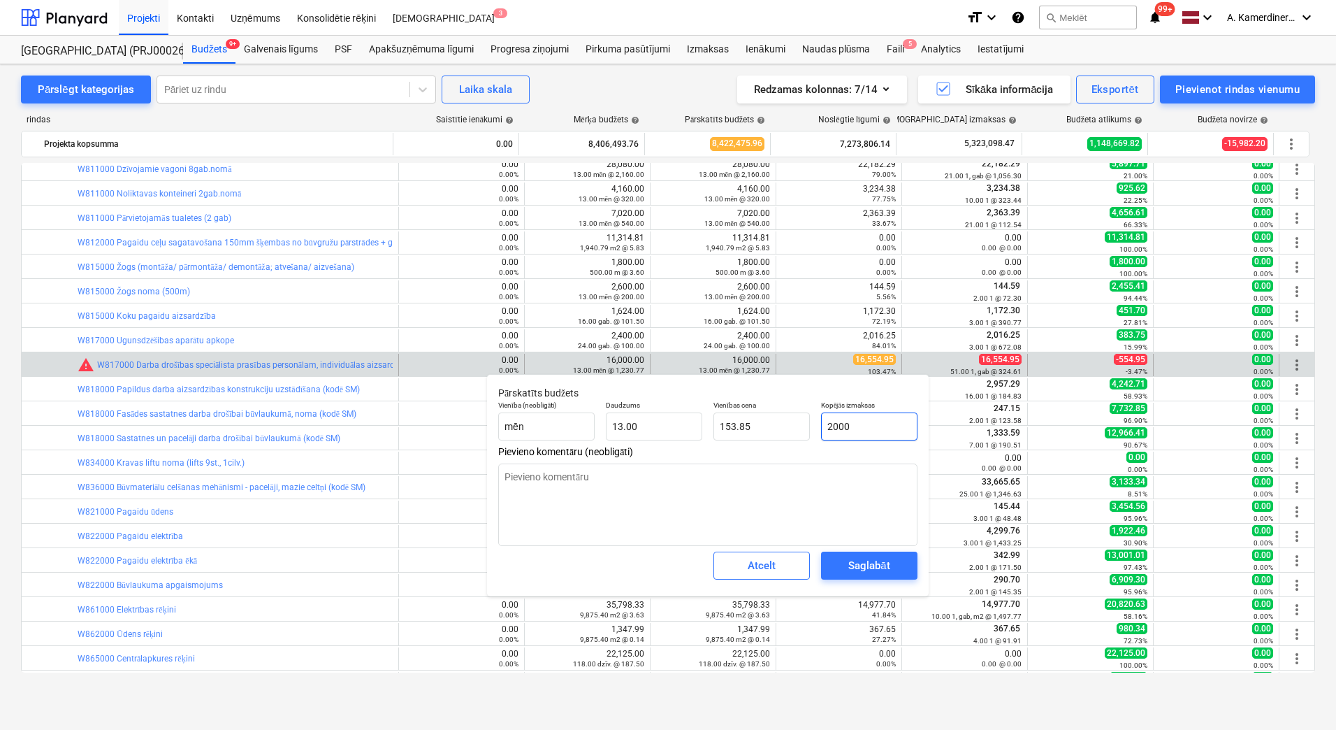
type input "22000"
type textarea "x"
type input "1,692.31"
type input "22,000.00"
click at [851, 570] on div "Saglabāt" at bounding box center [868, 565] width 41 height 18
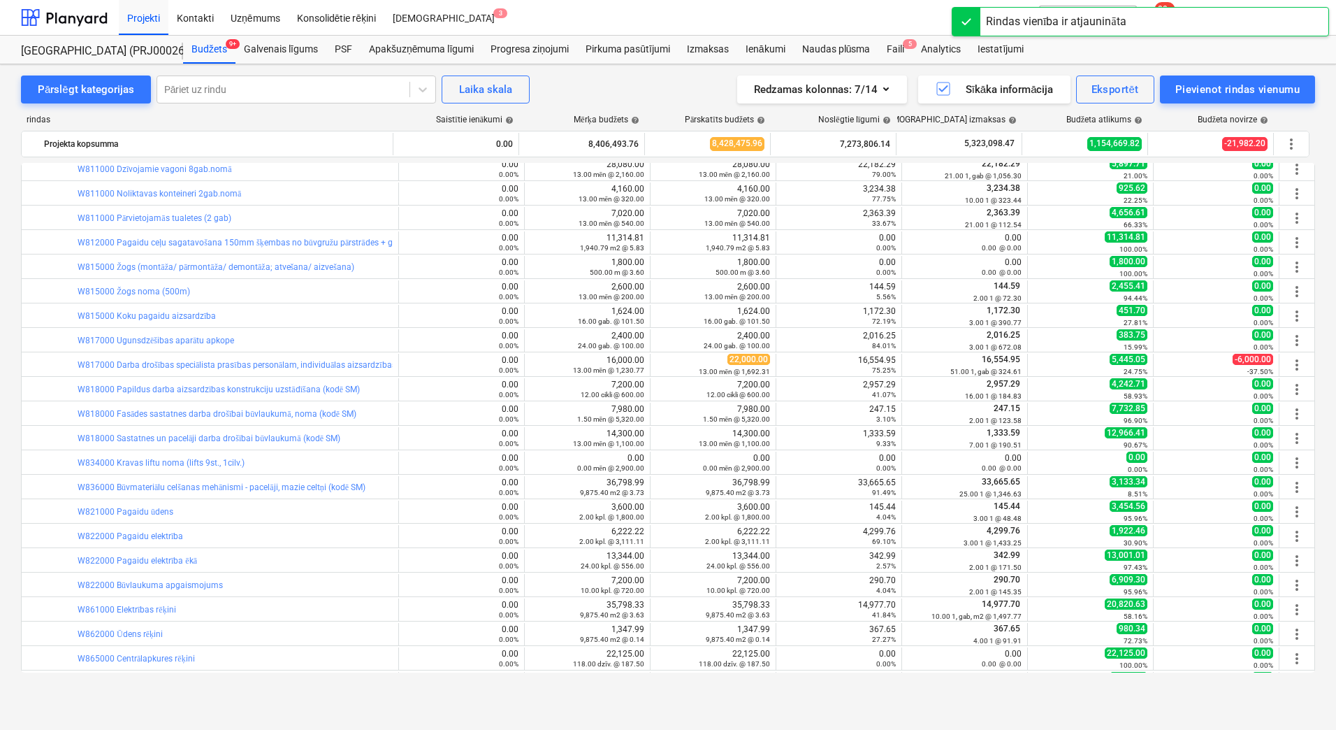
scroll to position [419, 0]
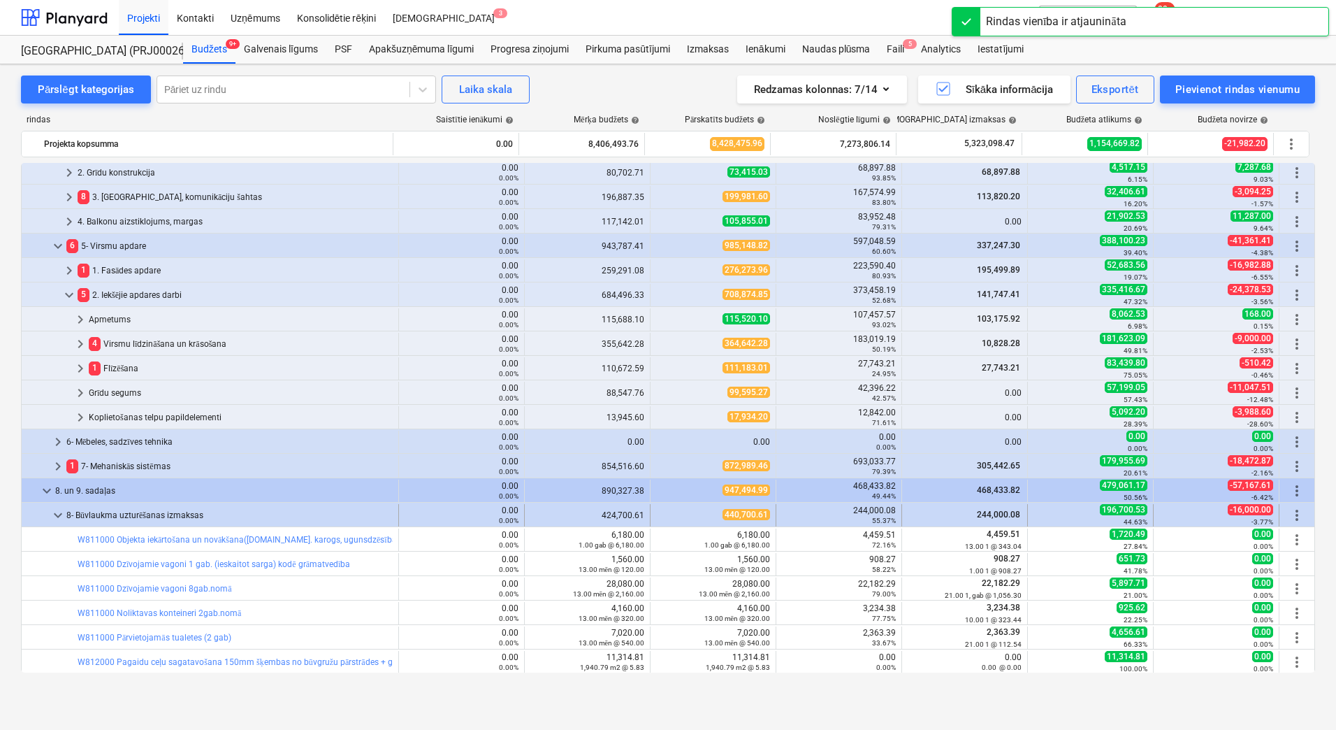
click at [57, 512] on span "keyboard_arrow_down" at bounding box center [58, 515] width 17 height 17
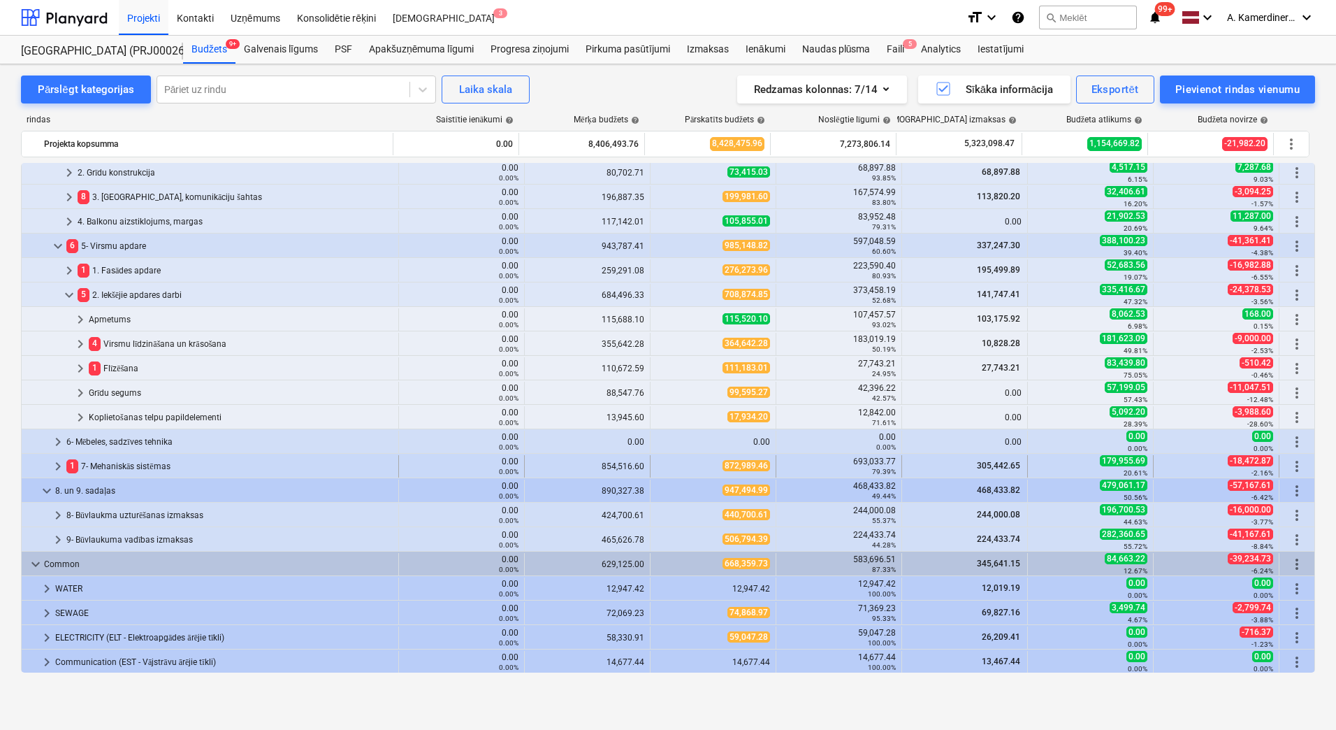
click at [57, 463] on span "keyboard_arrow_right" at bounding box center [58, 466] width 17 height 17
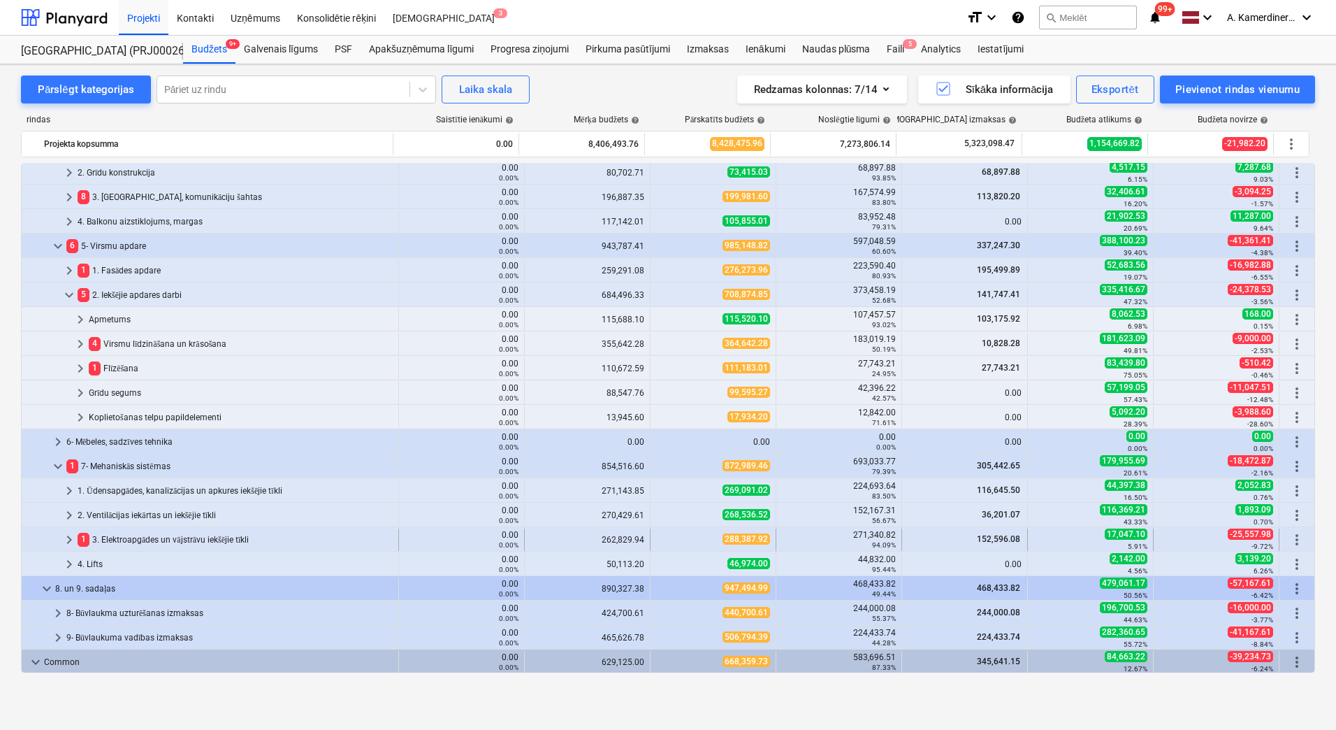
click at [126, 540] on div "1 3. Elektroapgādes un vājstrāvu iekšējie tīkli" at bounding box center [235, 539] width 315 height 22
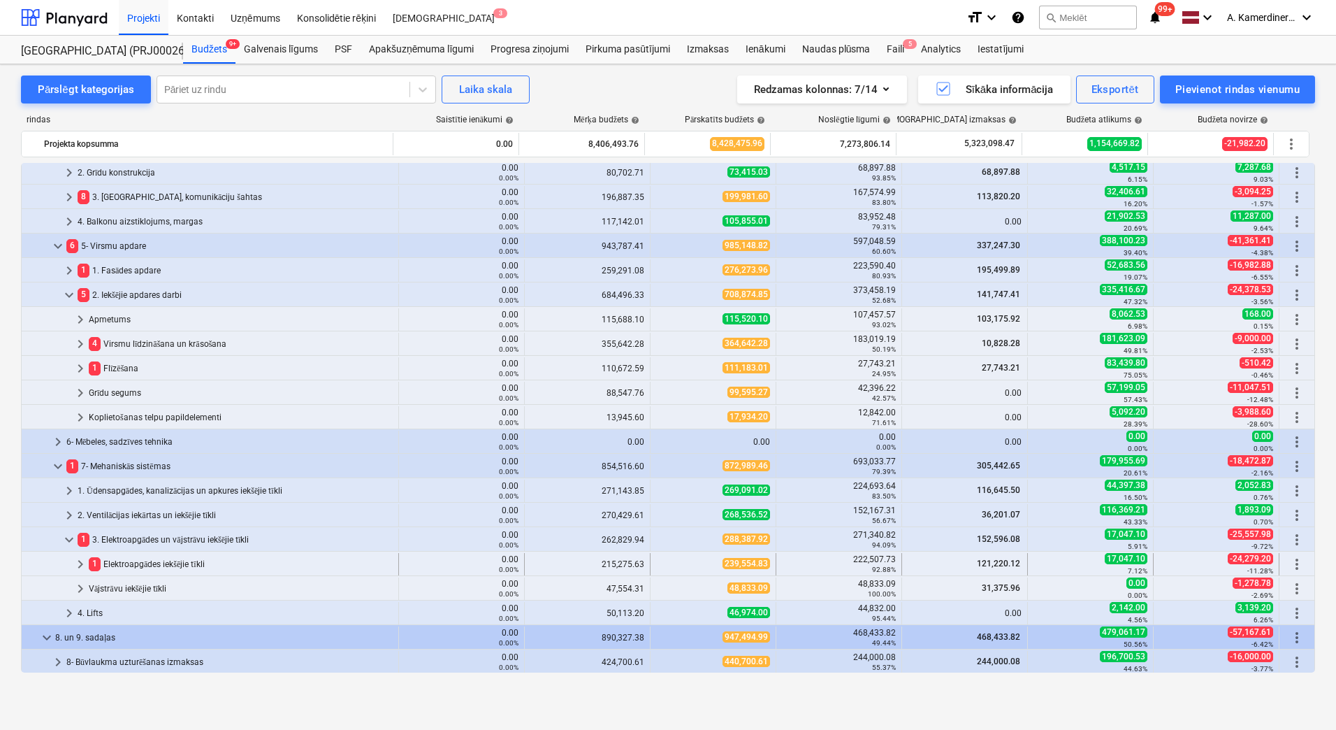
click at [134, 559] on div "1 Elektroapgādes iekšējie tīkli" at bounding box center [241, 564] width 304 height 22
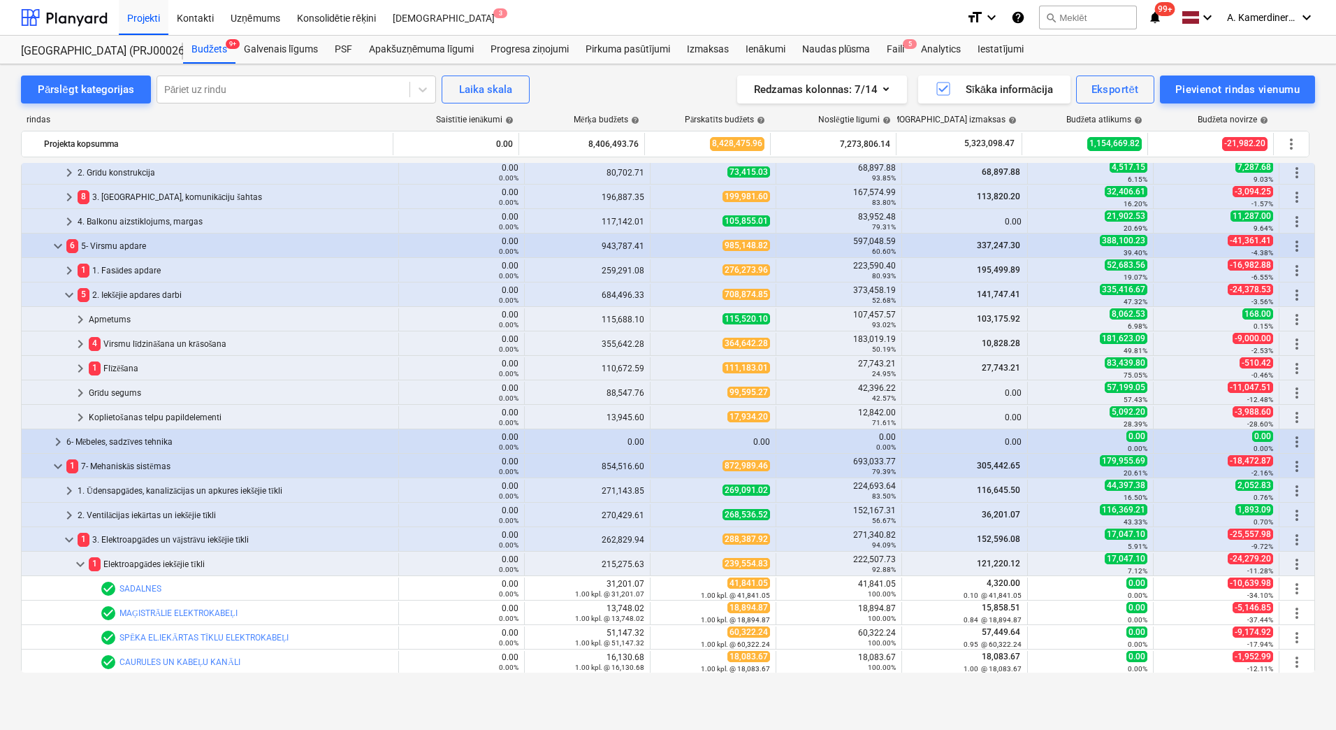
scroll to position [699, 0]
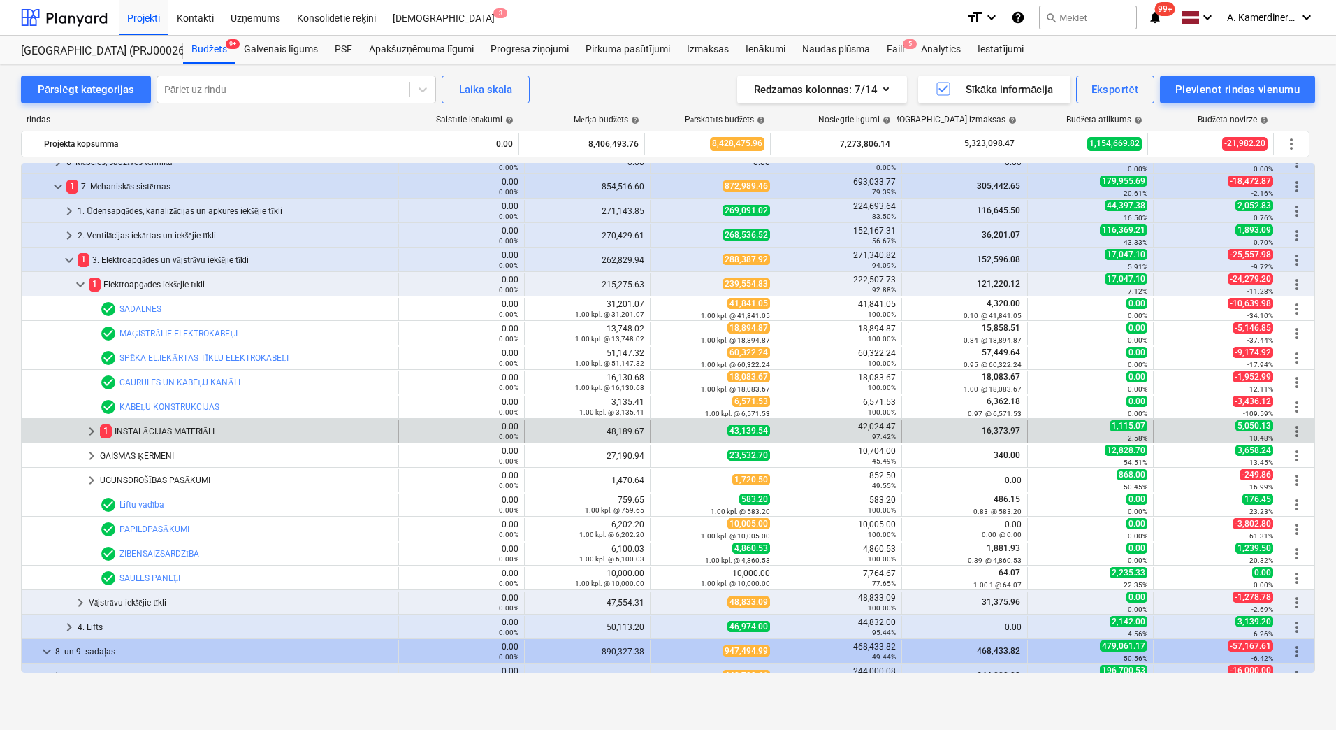
click at [182, 433] on div "1 INSTALĀCIJAS MATERIĀLI" at bounding box center [246, 431] width 293 height 22
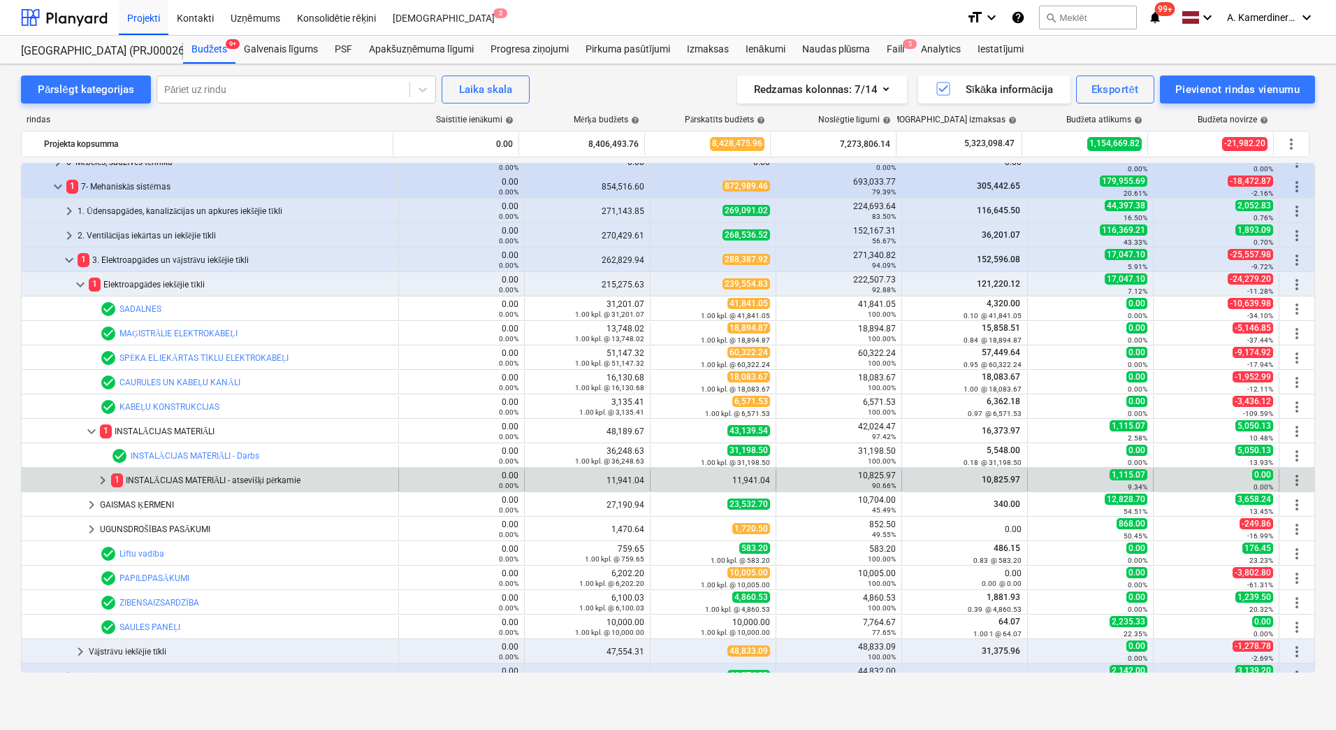
click at [191, 483] on div "1 INSTALĀCIJAS MATERIĀLI - atsevišķi pērkamie" at bounding box center [252, 480] width 282 height 22
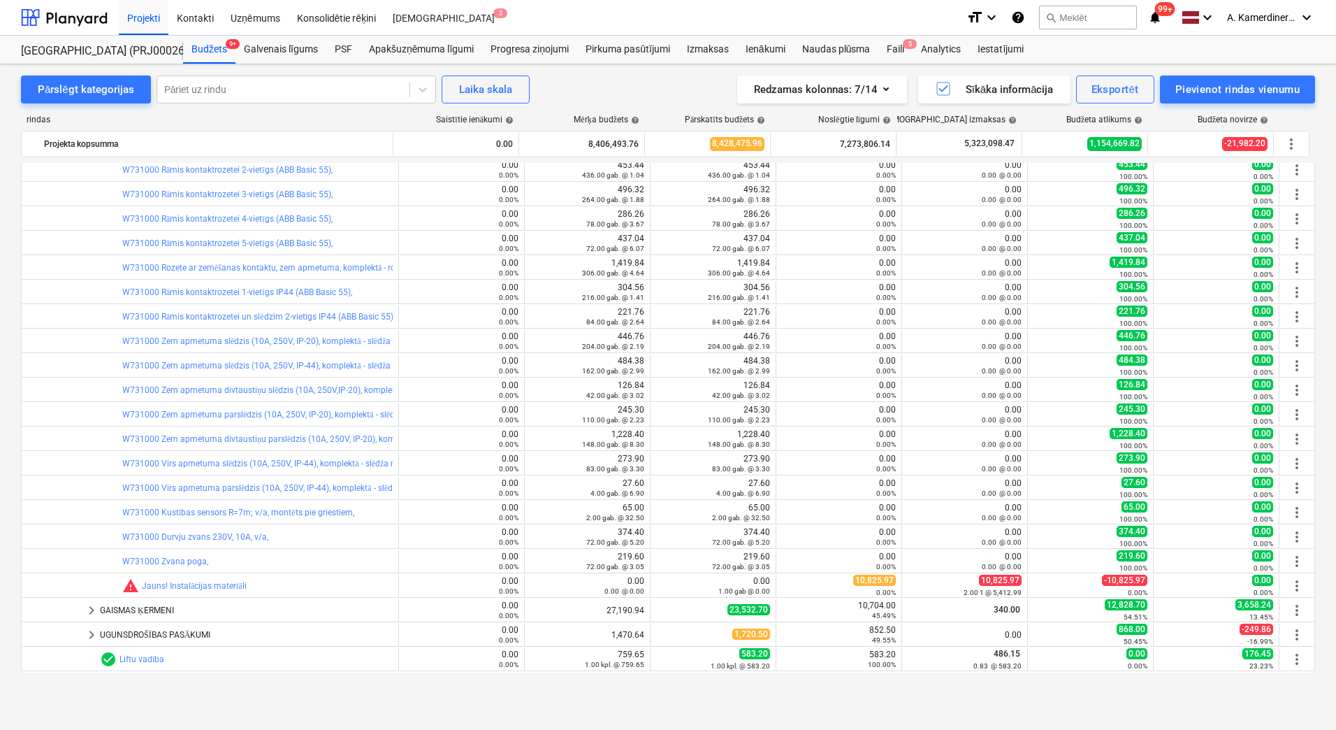
scroll to position [1188, 0]
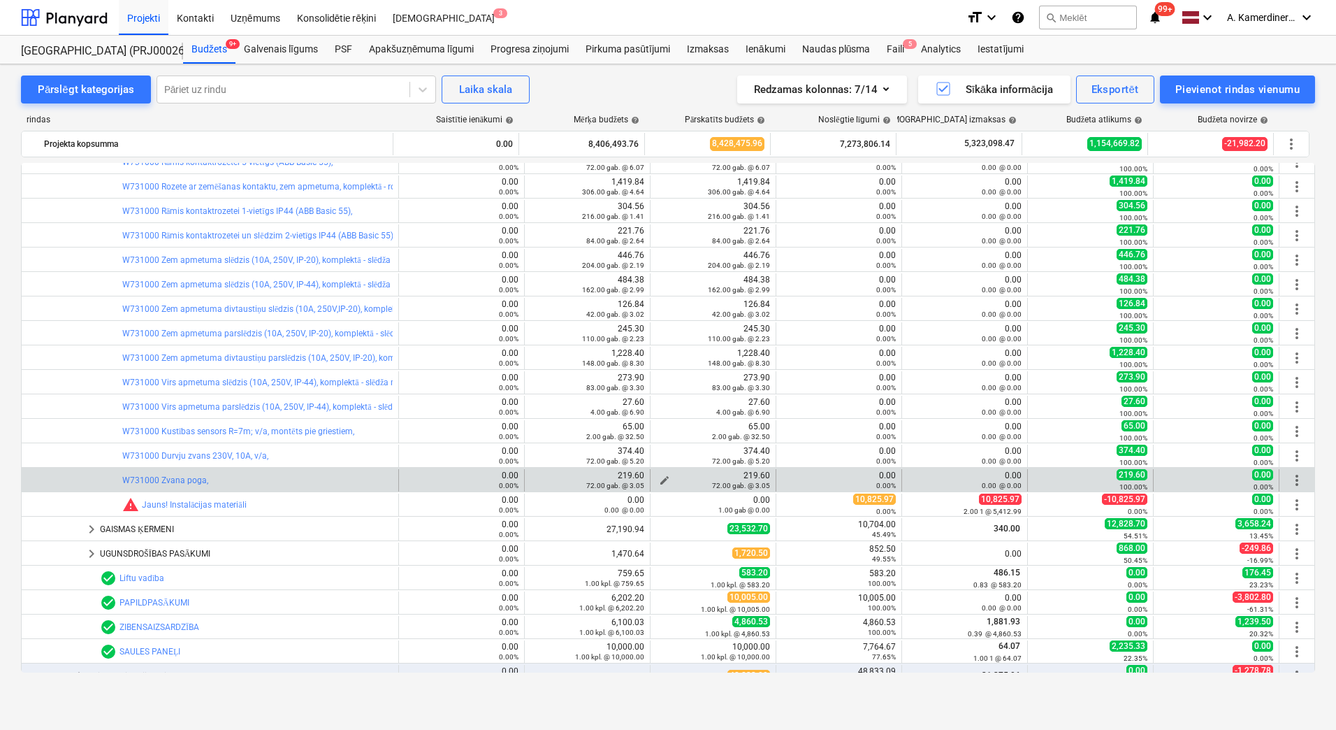
click at [662, 475] on span "edit" at bounding box center [664, 480] width 11 height 11
type textarea "x"
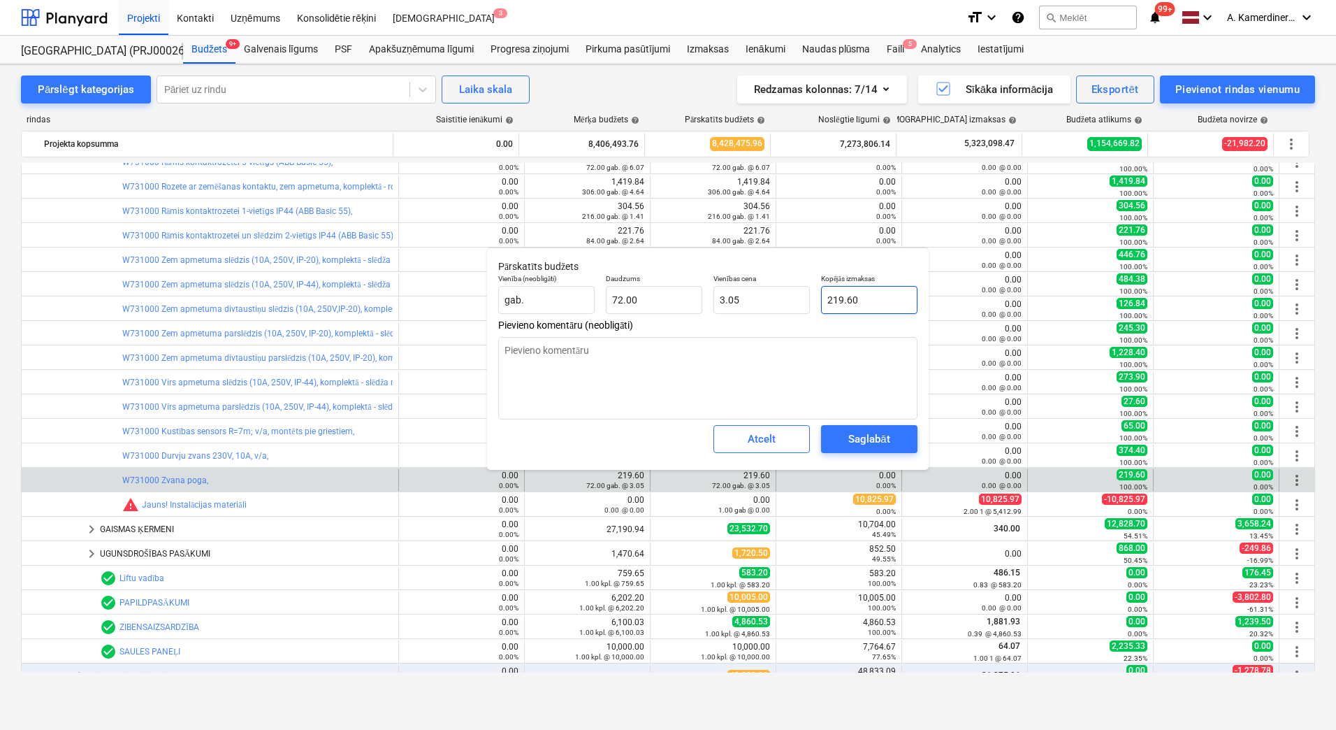
type input "219.6"
click at [854, 301] on input "219.6" at bounding box center [869, 300] width 96 height 28
click at [832, 301] on input "219.6" at bounding box center [869, 300] width 96 height 28
type textarea "x"
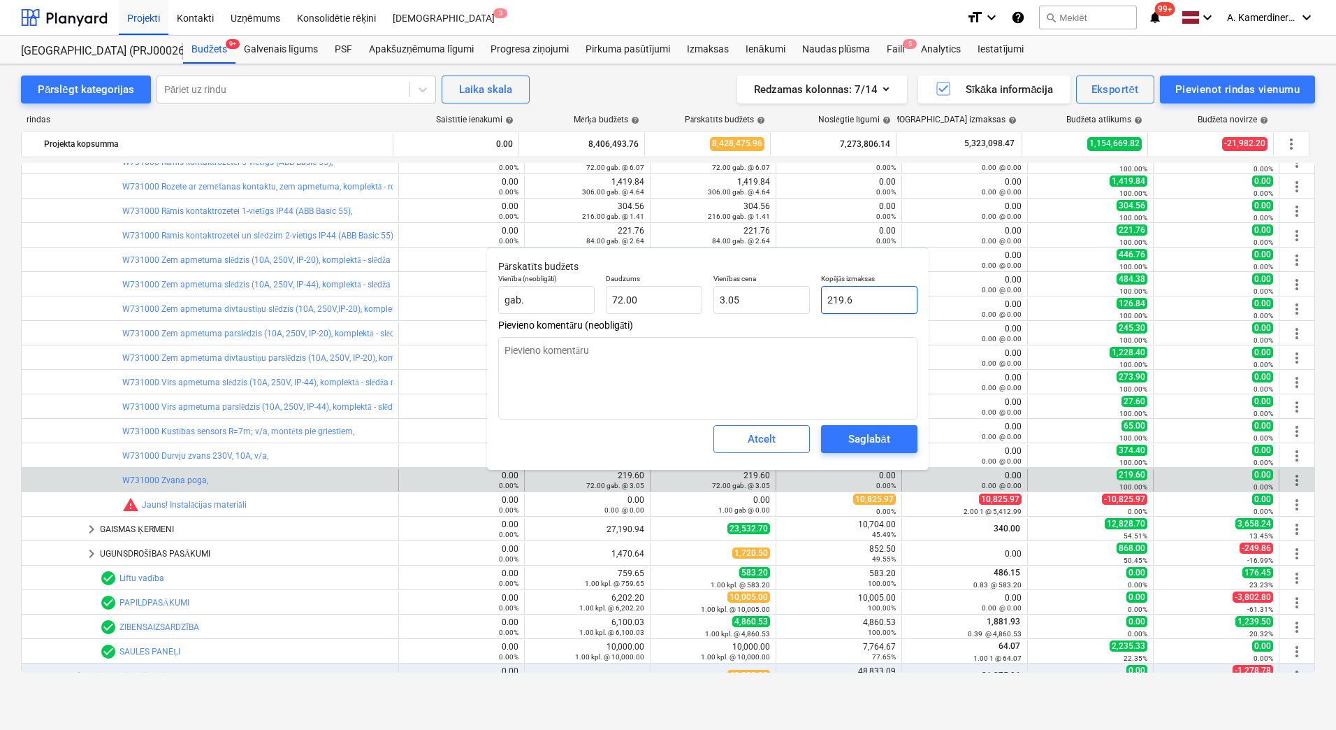
type input "0"
type input "0.00"
type input "0"
type textarea "x"
type input "0.00"
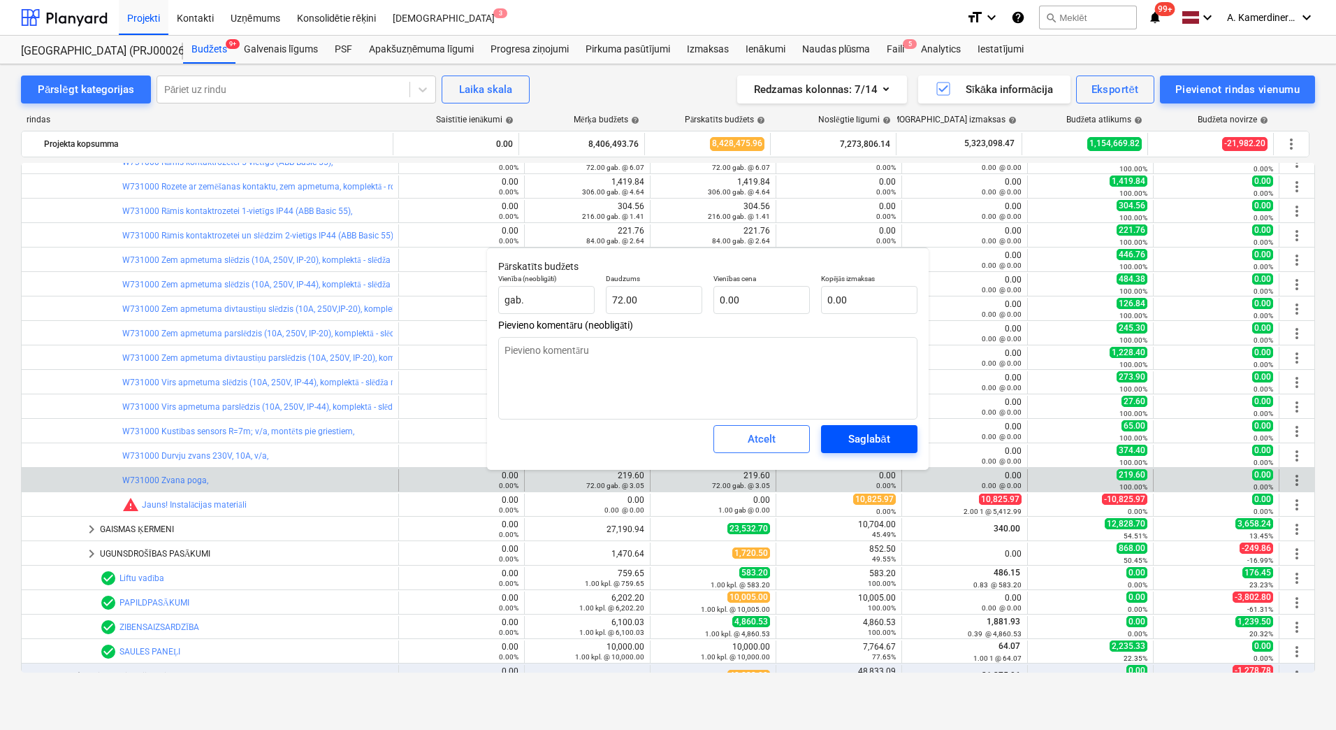
click at [862, 440] on div "Saglabāt" at bounding box center [868, 439] width 41 height 18
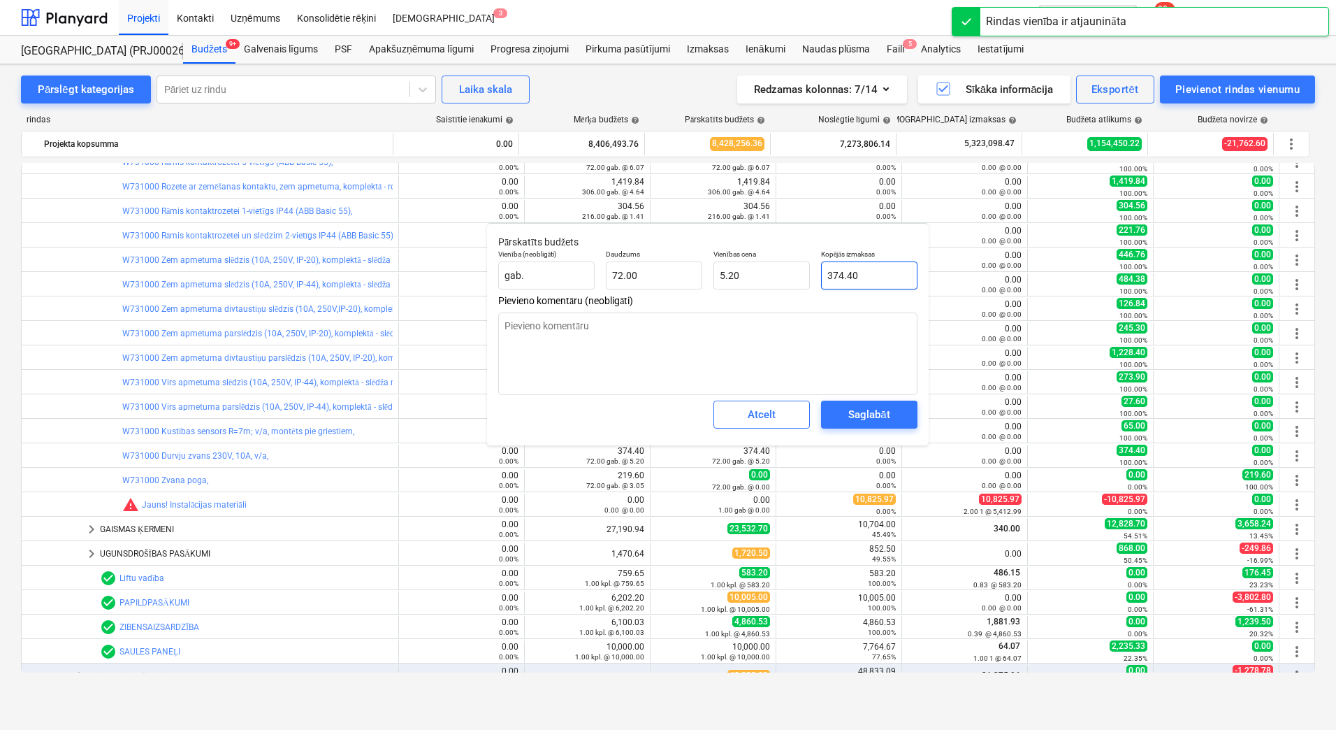
type textarea "x"
type input "374.4"
click at [853, 275] on input "374.4" at bounding box center [869, 275] width 96 height 28
type textarea "x"
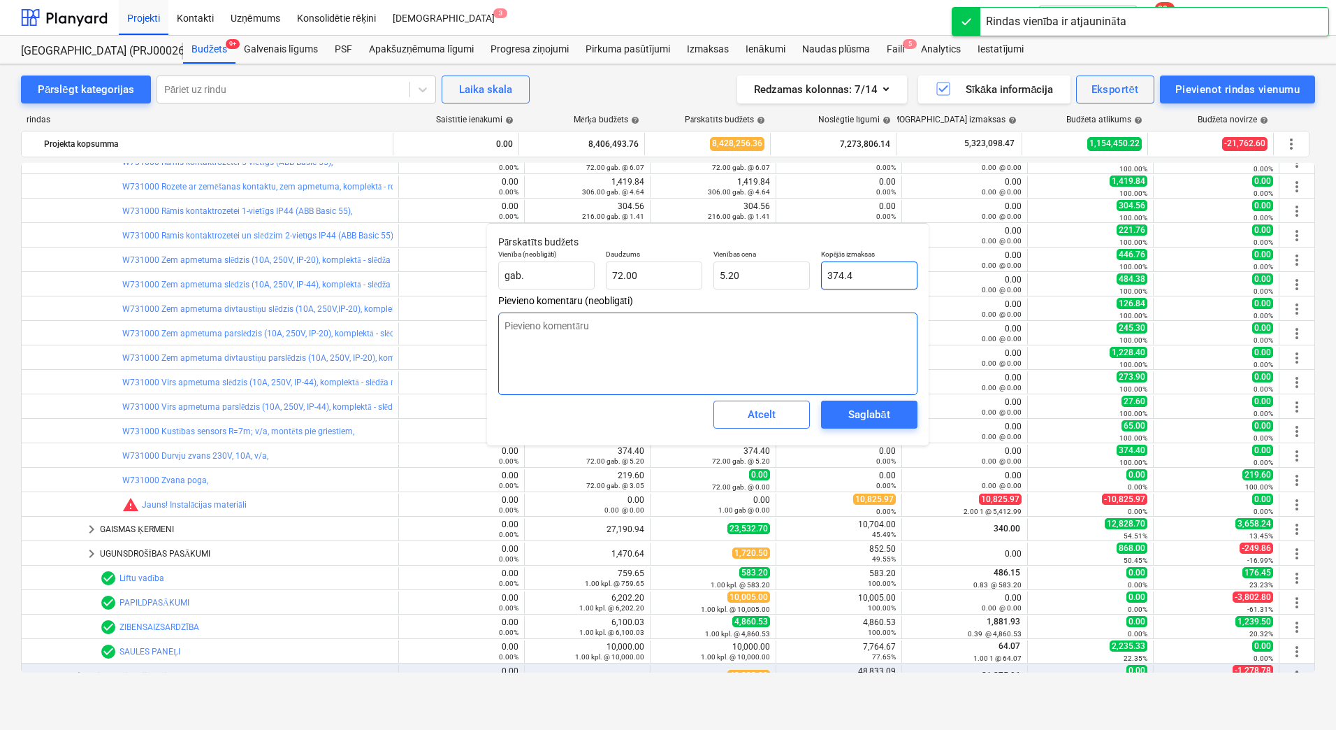
type input "0"
type input "0.00"
type input "0"
type textarea "x"
type input "0.00"
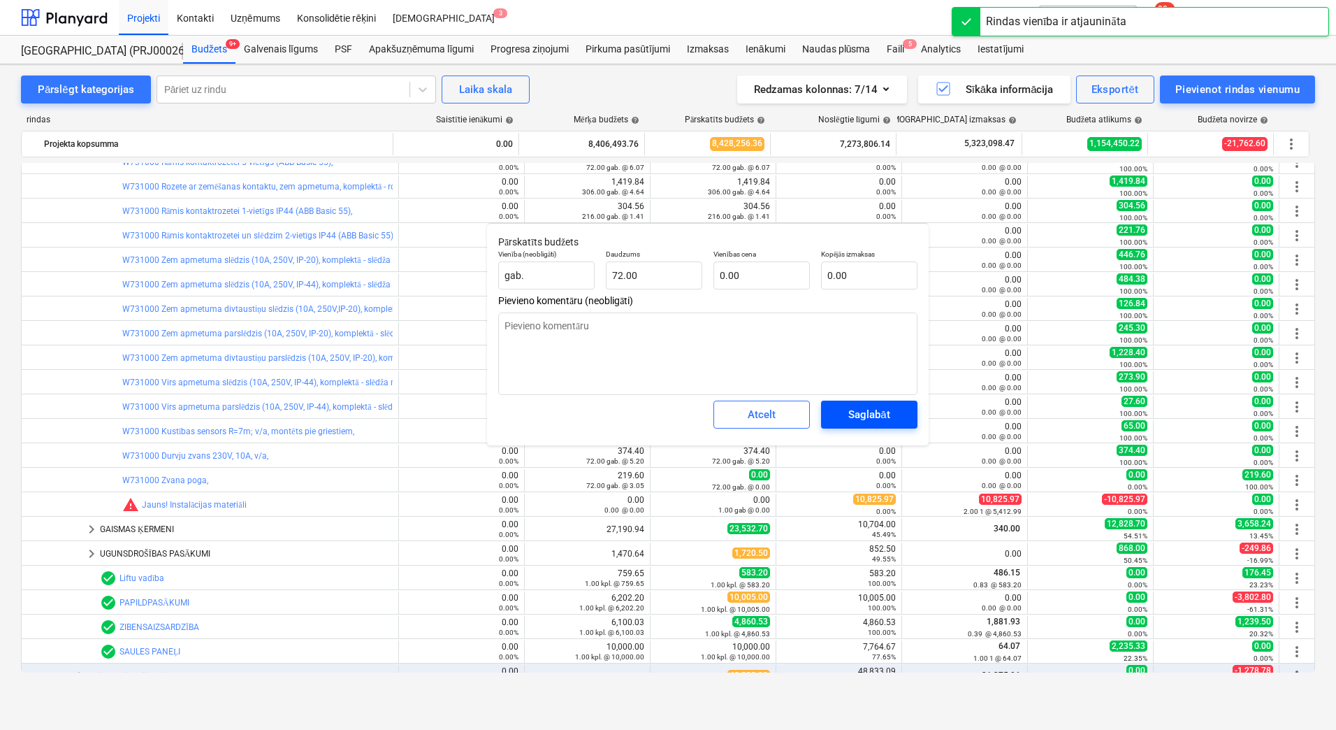
click at [863, 419] on div "Saglabāt" at bounding box center [868, 414] width 41 height 18
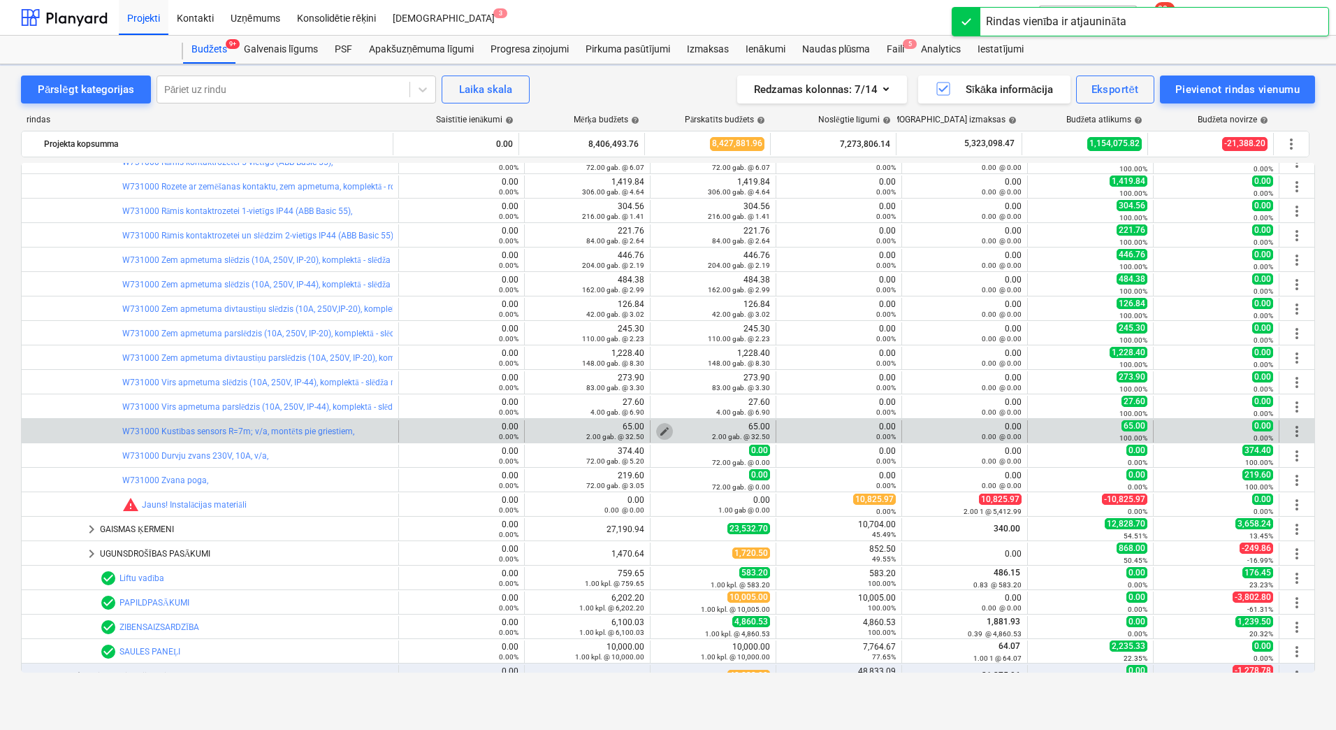
click at [659, 427] on span "edit" at bounding box center [664, 431] width 11 height 11
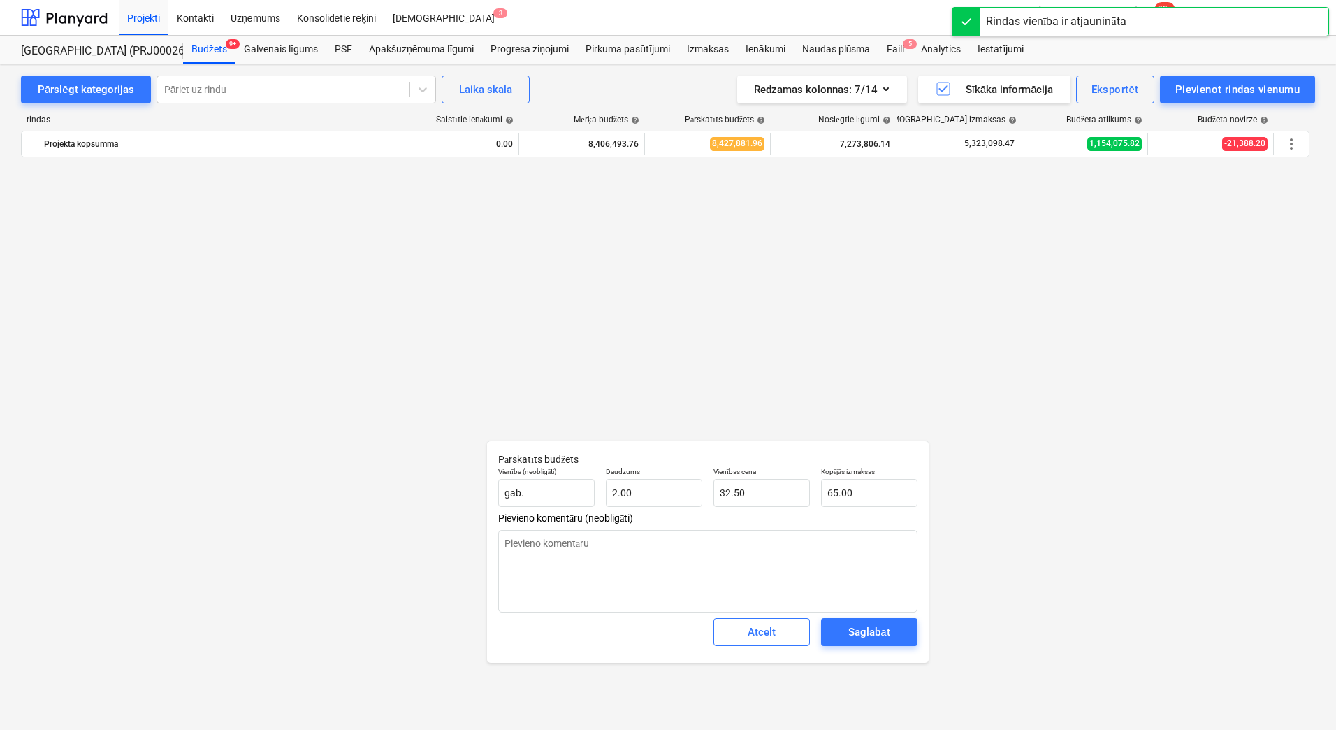
type textarea "x"
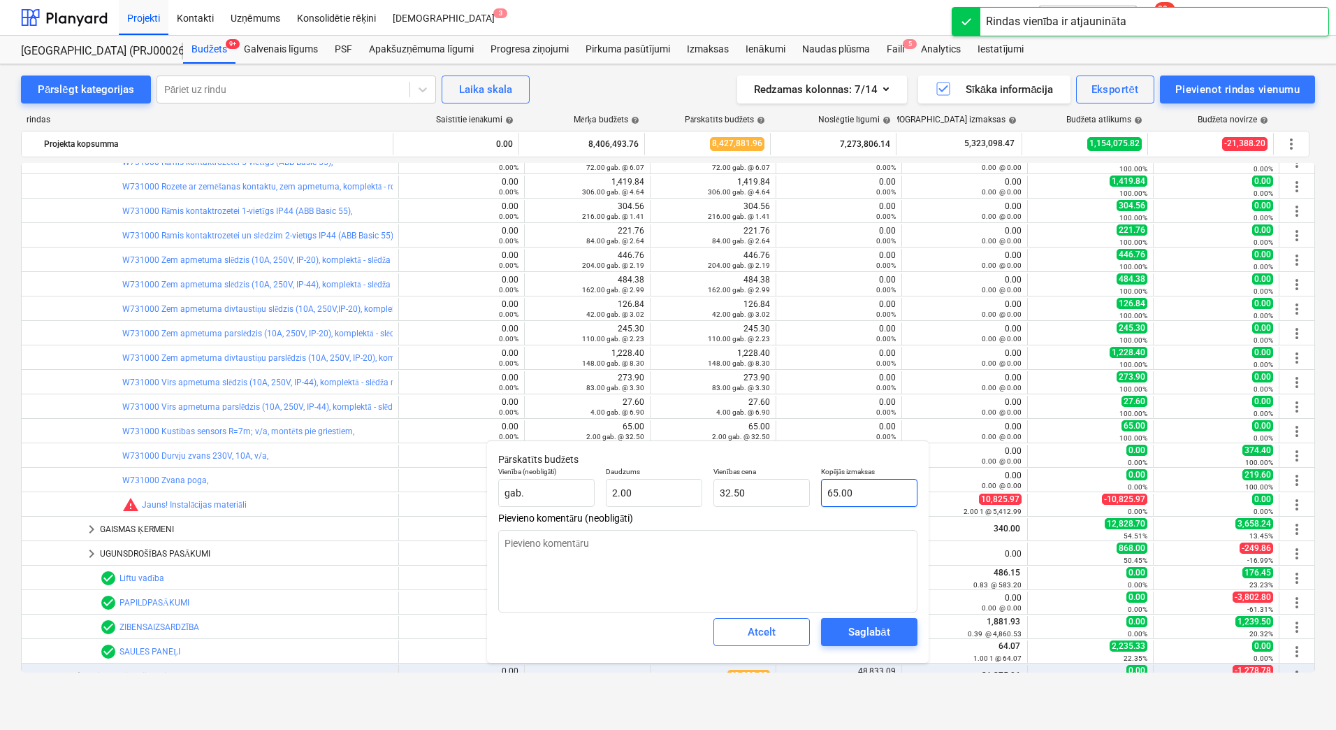
type input "65"
click at [844, 491] on input "65" at bounding box center [869, 493] width 96 height 28
type textarea "x"
type input "0"
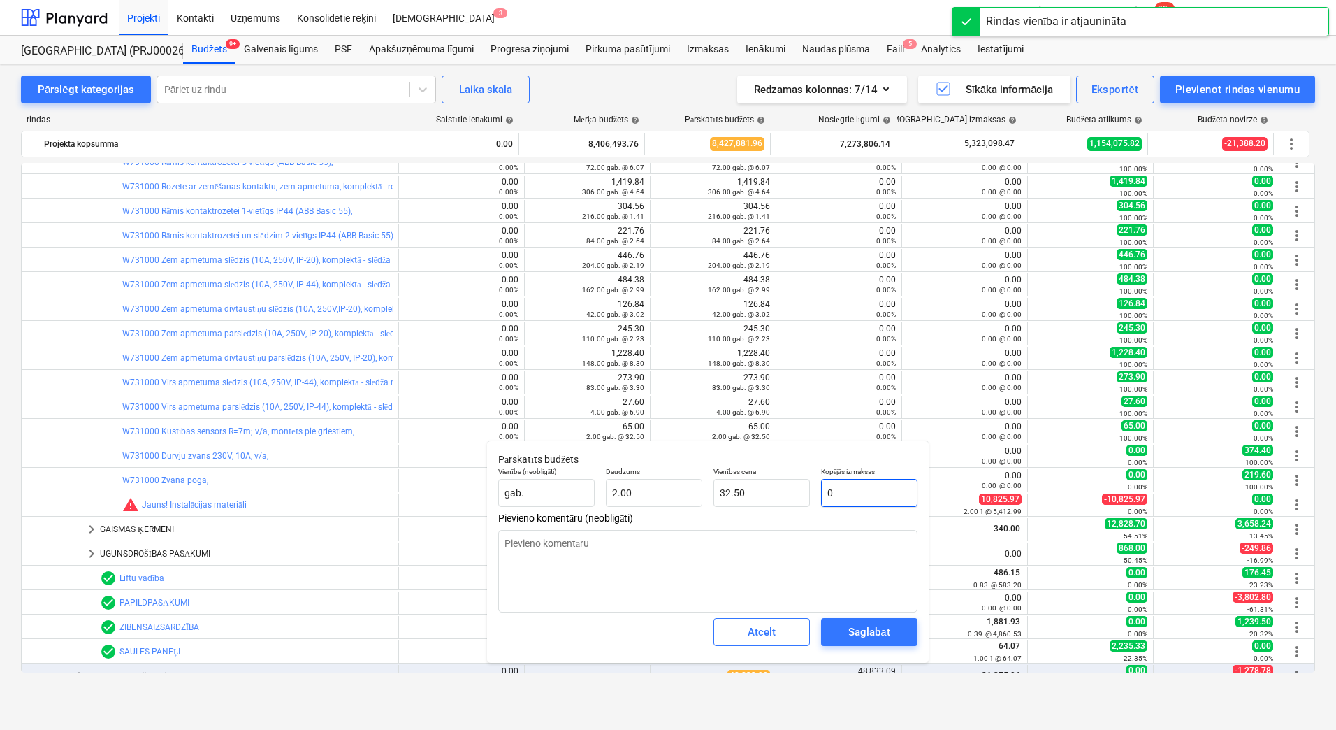
type input "0.00"
type input "0"
type textarea "x"
type input "0.00"
click at [855, 628] on div "Saglabāt" at bounding box center [868, 632] width 41 height 18
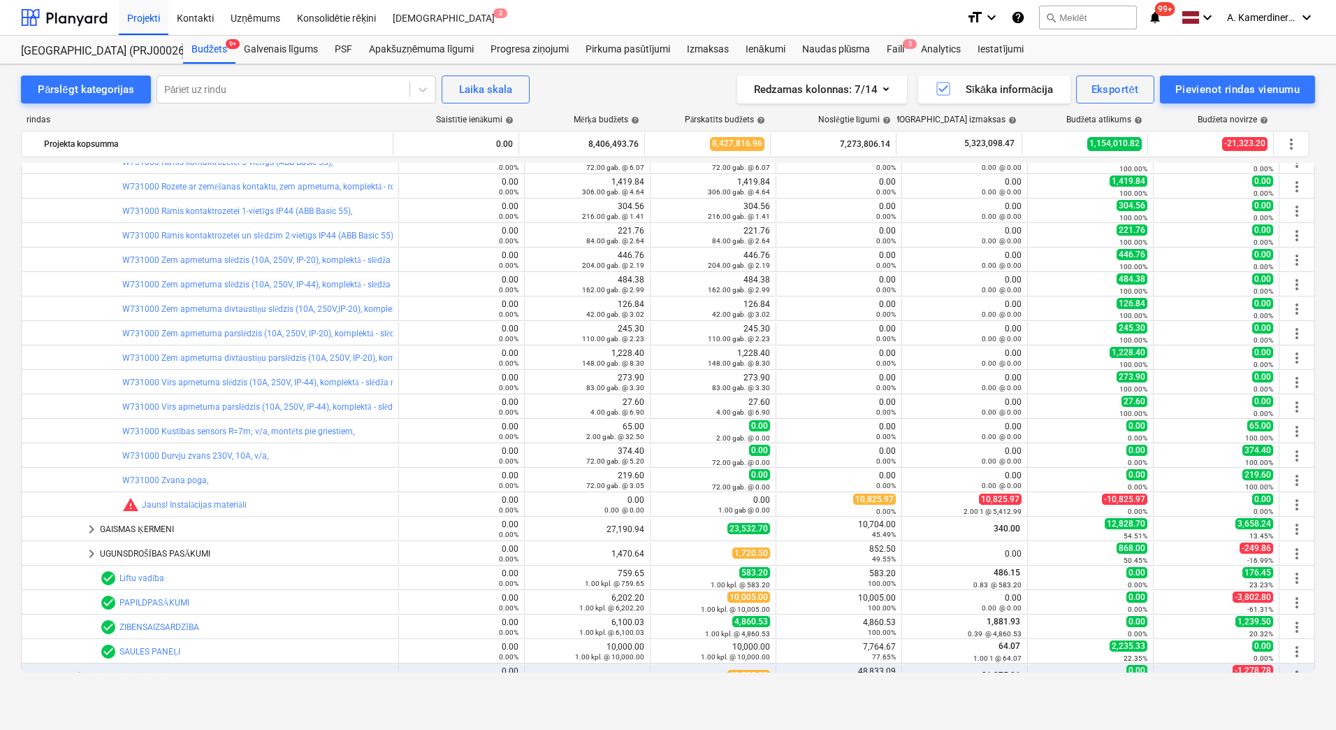
type textarea "x"
type input "2.00"
type input "0.00"
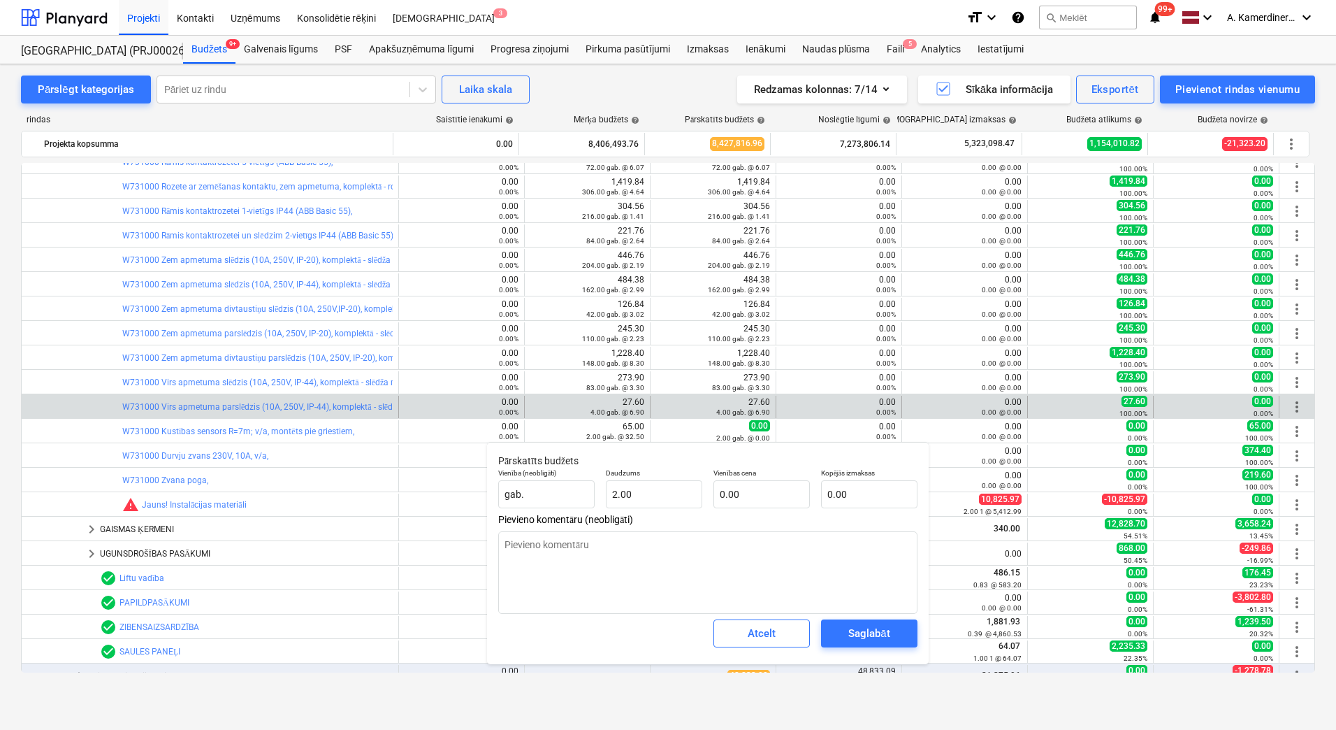
click at [656, 405] on div "edit 27.60 4.00 gab. @ 6.90" at bounding box center [713, 407] width 114 height 22
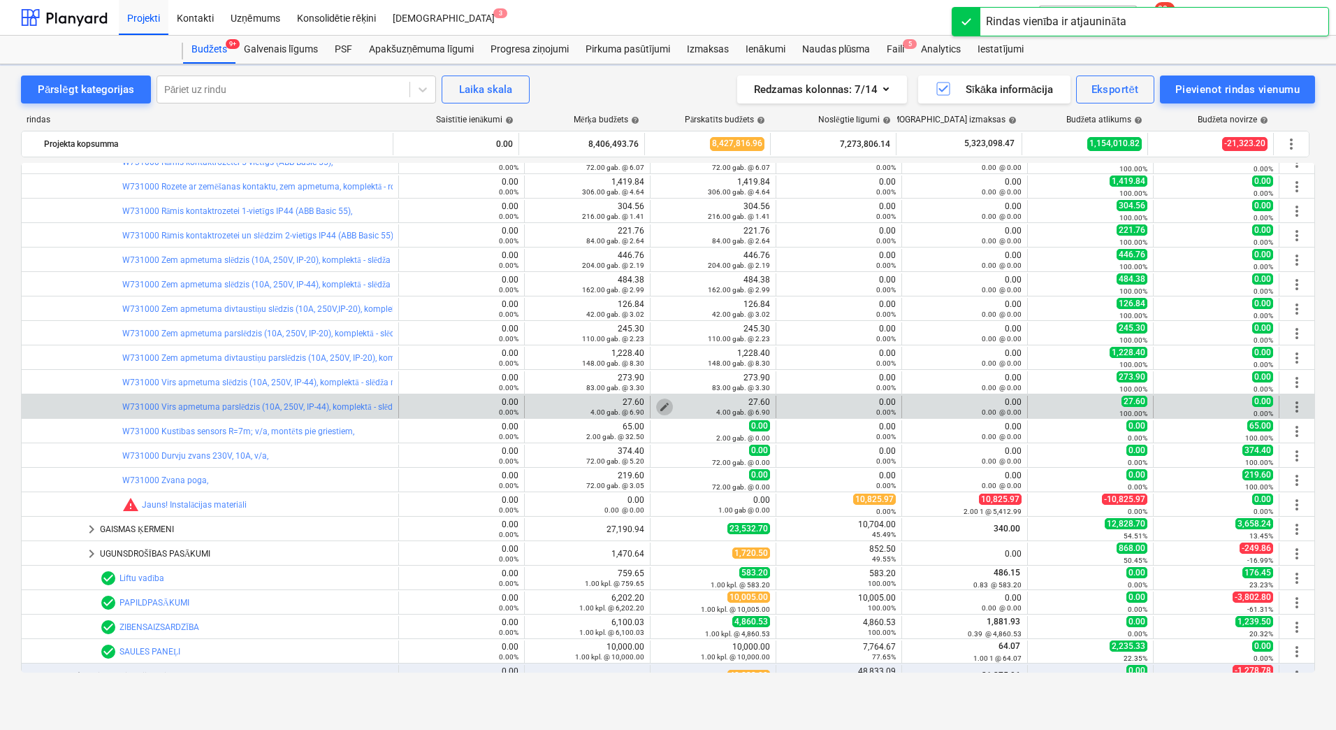
click at [659, 405] on span "edit" at bounding box center [664, 406] width 11 height 11
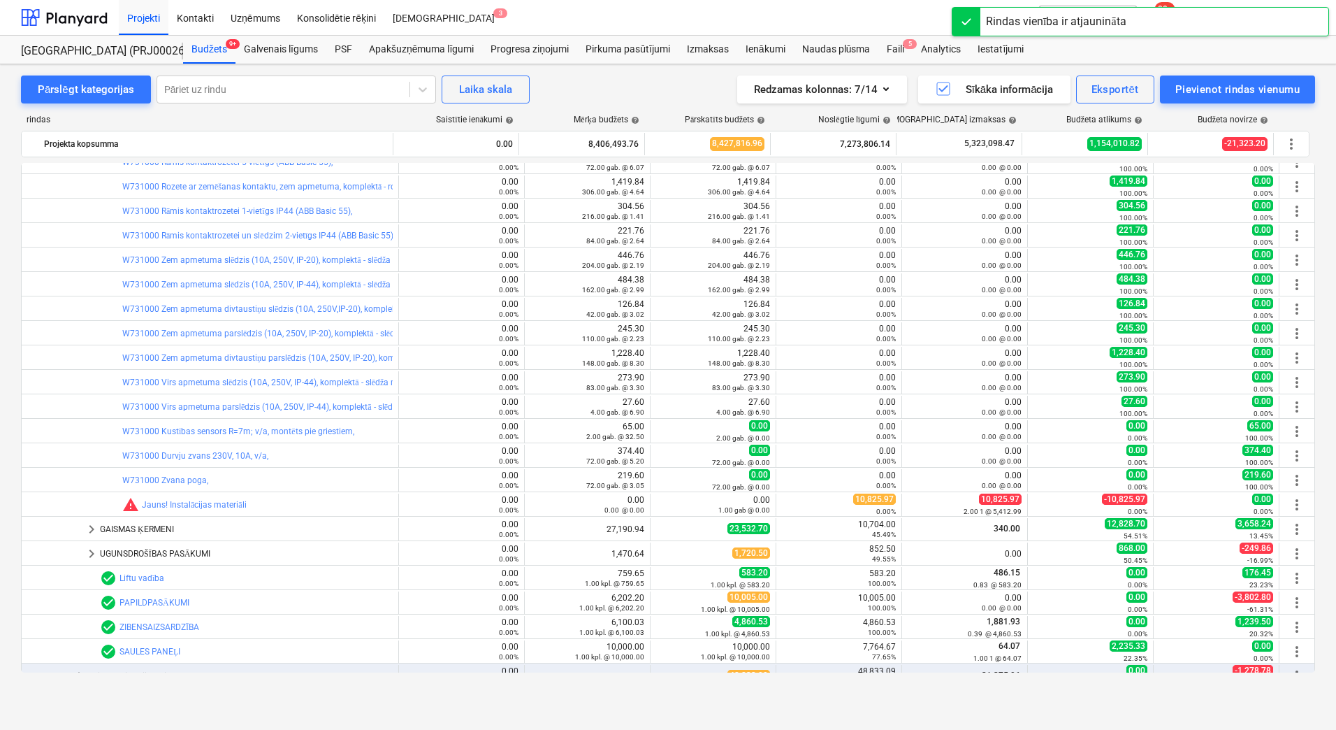
type textarea "x"
type input "4.00"
type input "6.90"
type input "27.60"
type textarea "x"
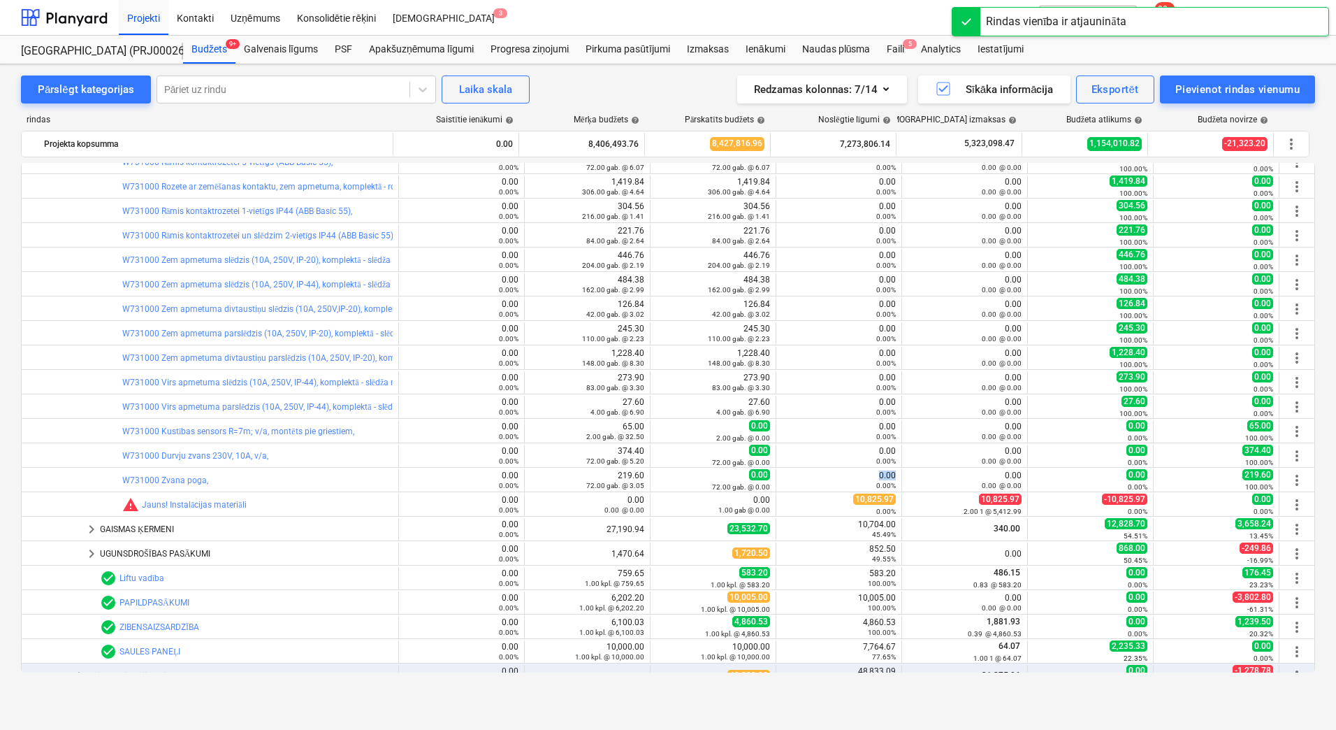
click at [832, 470] on body "Projekti Kontakti Uzņēmums Konsolidētie rēķini Iesūtne 3 format_size keyboard_a…" at bounding box center [668, 365] width 1336 height 730
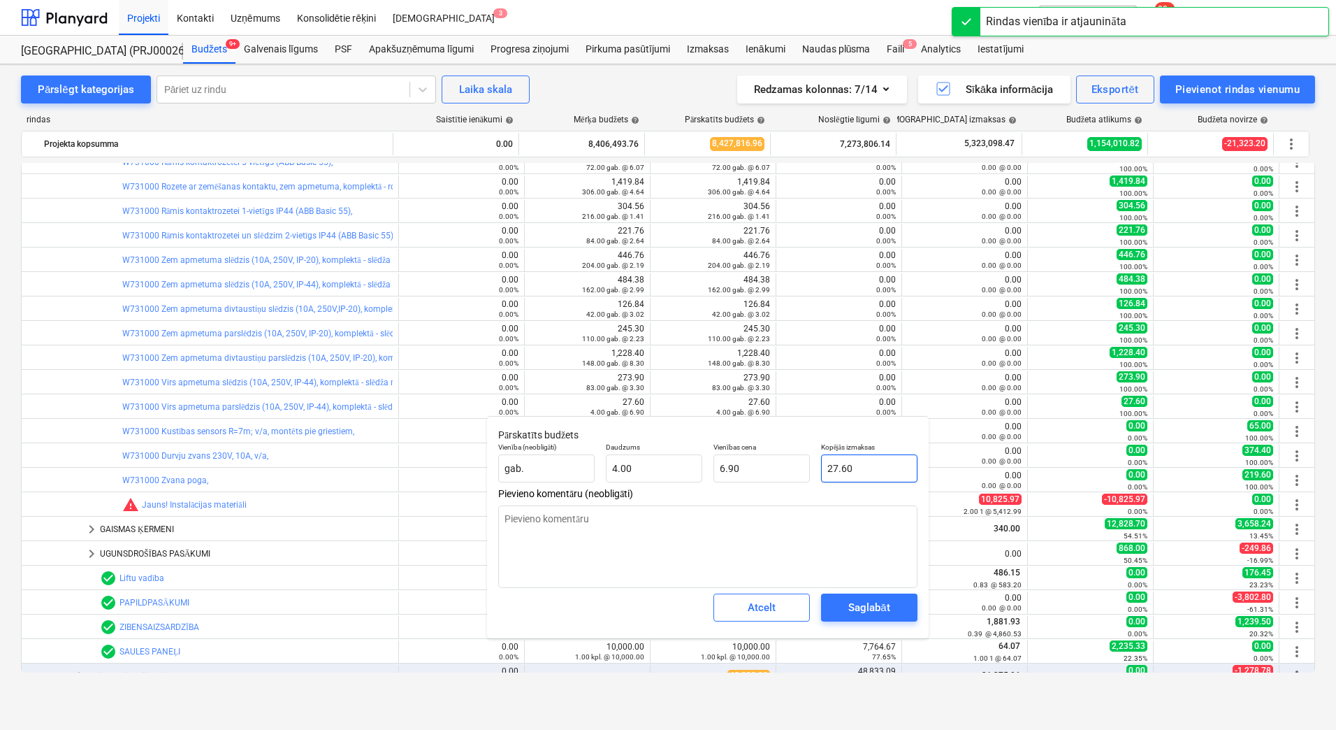
type input "27.6"
click at [833, 465] on input "27.6" at bounding box center [869, 468] width 96 height 28
type textarea "x"
type input "0"
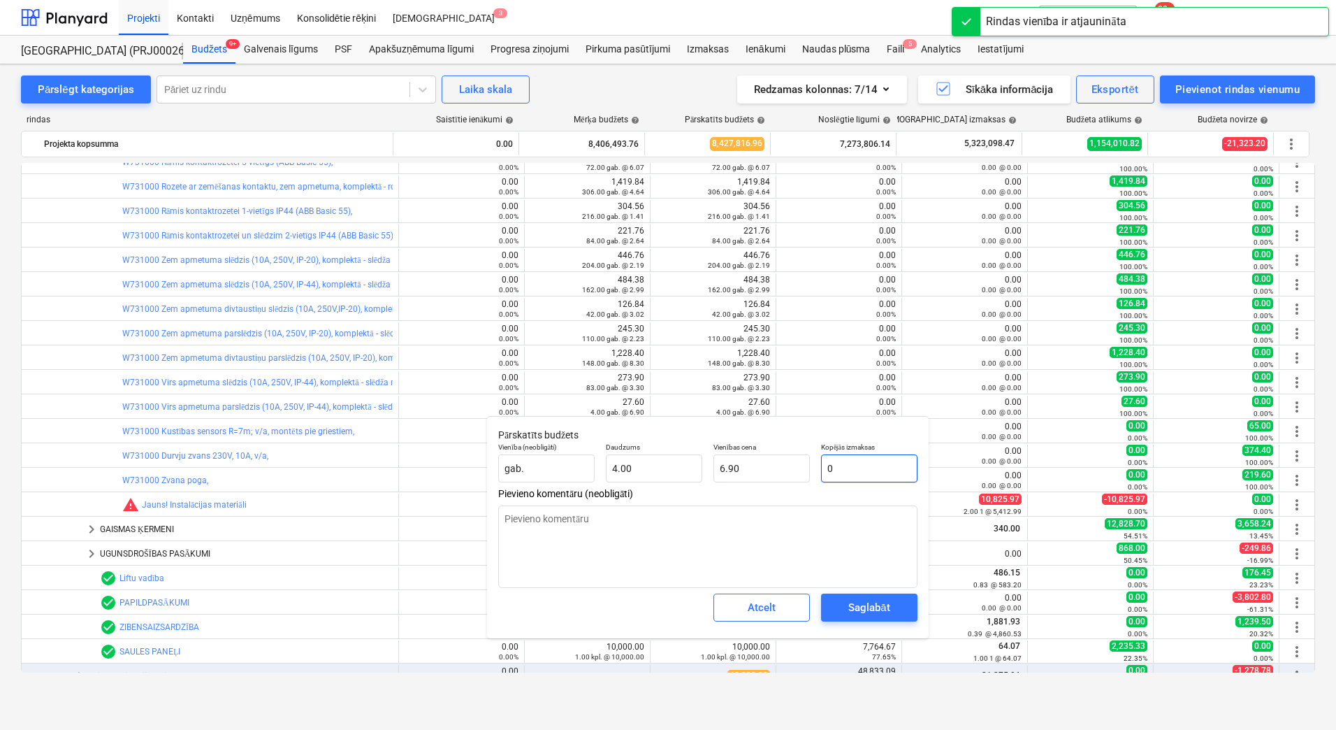
type input "0.00"
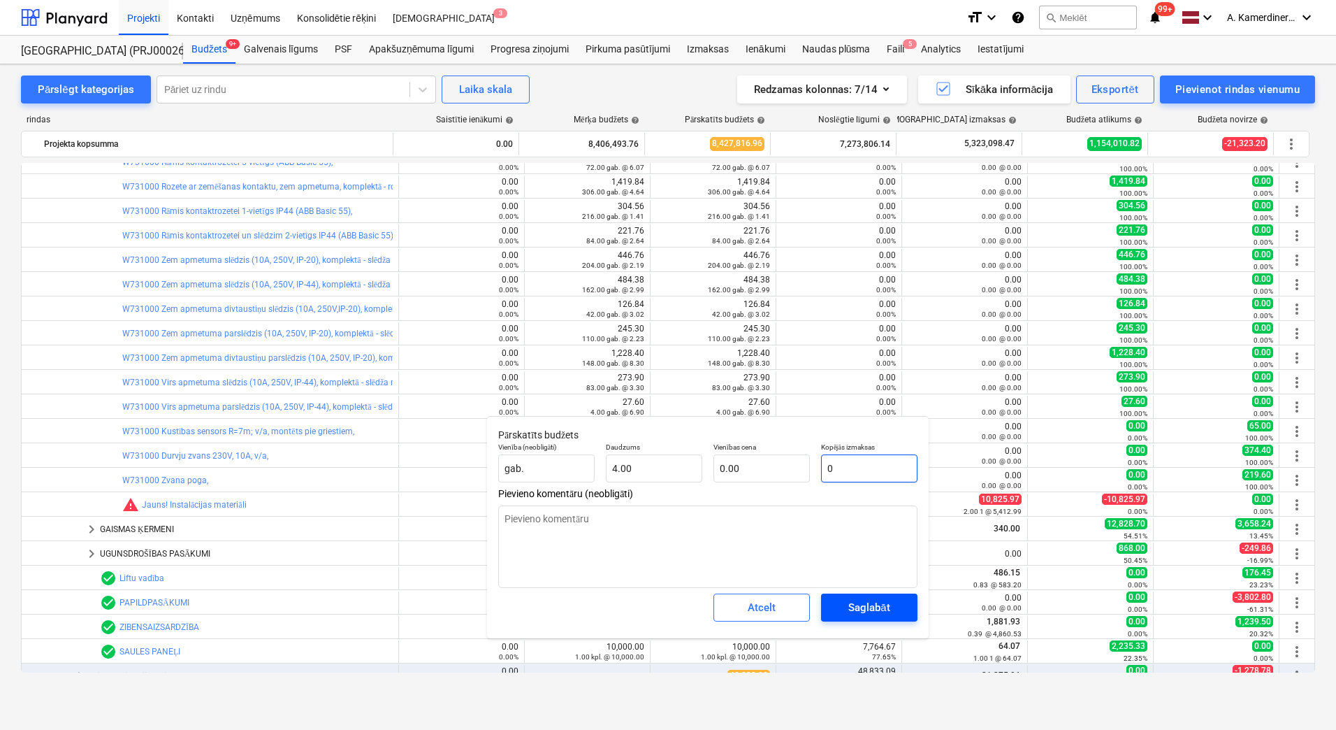
type input "0"
type textarea "x"
type input "0.00"
click at [867, 599] on div "Saglabāt" at bounding box center [868, 607] width 41 height 18
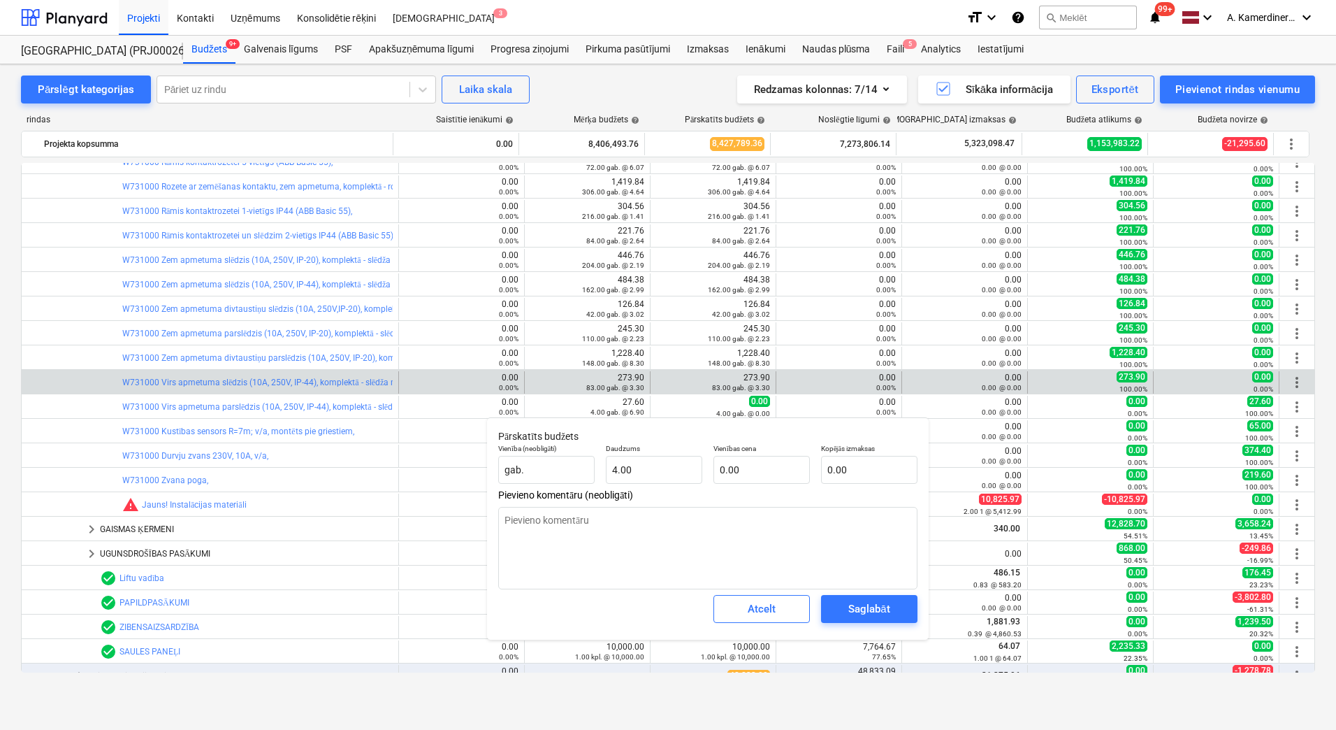
click at [656, 379] on div "edit 273.90 83.00 gab. @ 3.30" at bounding box center [713, 382] width 114 height 22
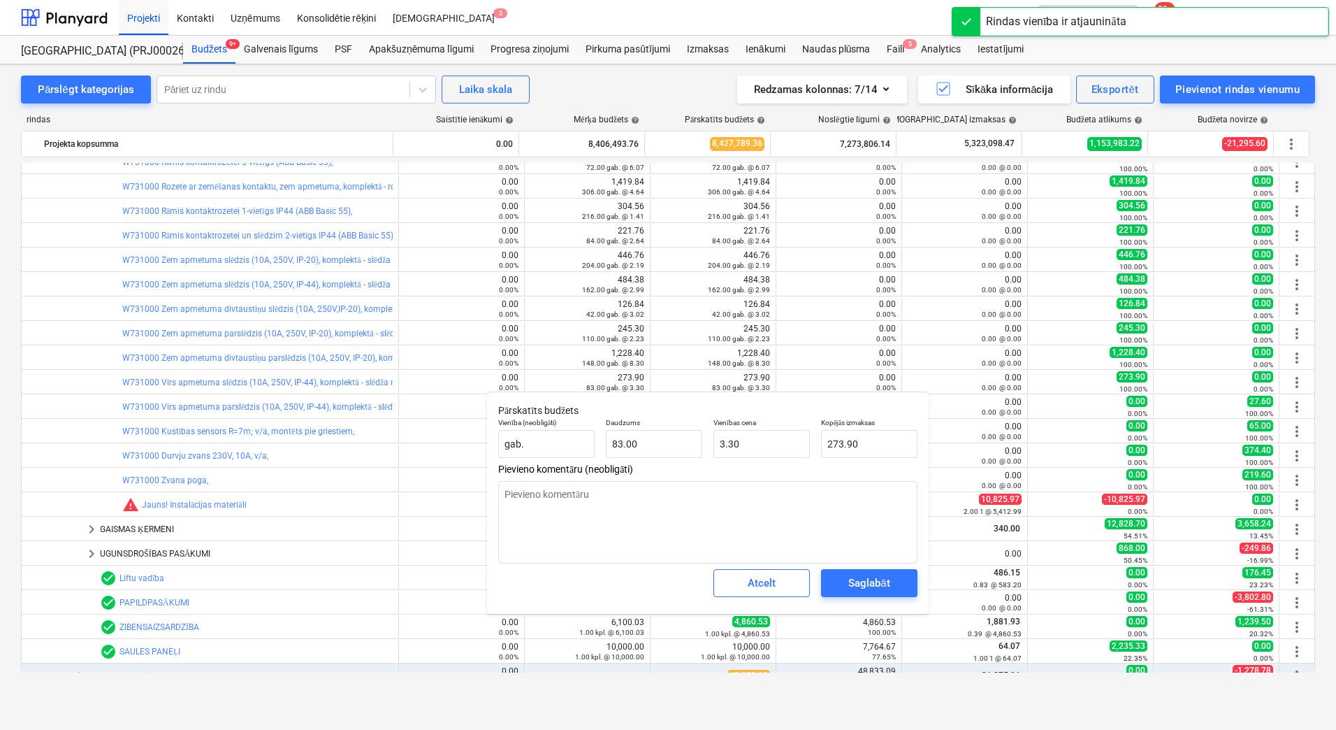
click at [846, 446] on body "Projekti Kontakti Uzņēmums Konsolidētie rēķini Iesūtne 3 format_size keyboard_a…" at bounding box center [668, 365] width 1336 height 730
type textarea "x"
type input "273.9"
click at [845, 443] on input "273.9" at bounding box center [869, 444] width 96 height 28
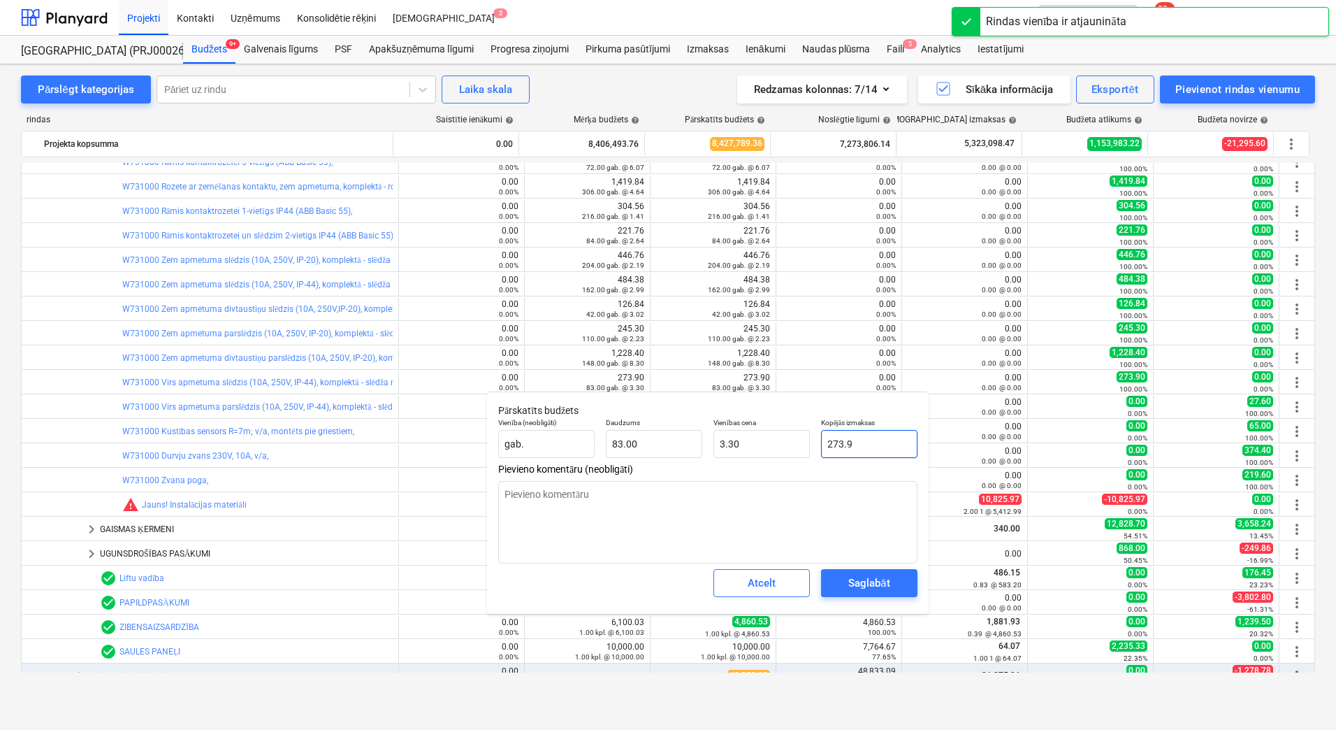
type textarea "x"
type input "0"
type input "0.00"
type input "0"
type textarea "x"
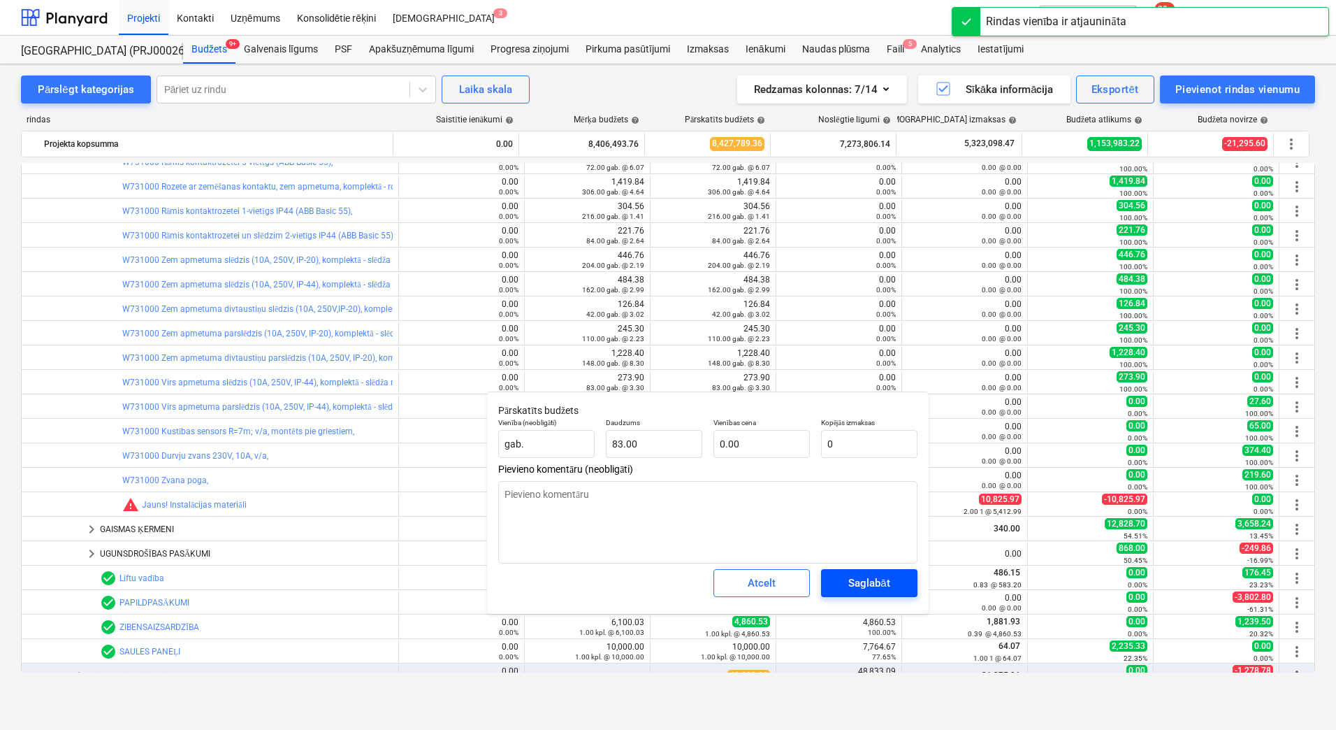
type input "0.00"
click at [857, 573] on button "Saglabāt" at bounding box center [869, 583] width 96 height 28
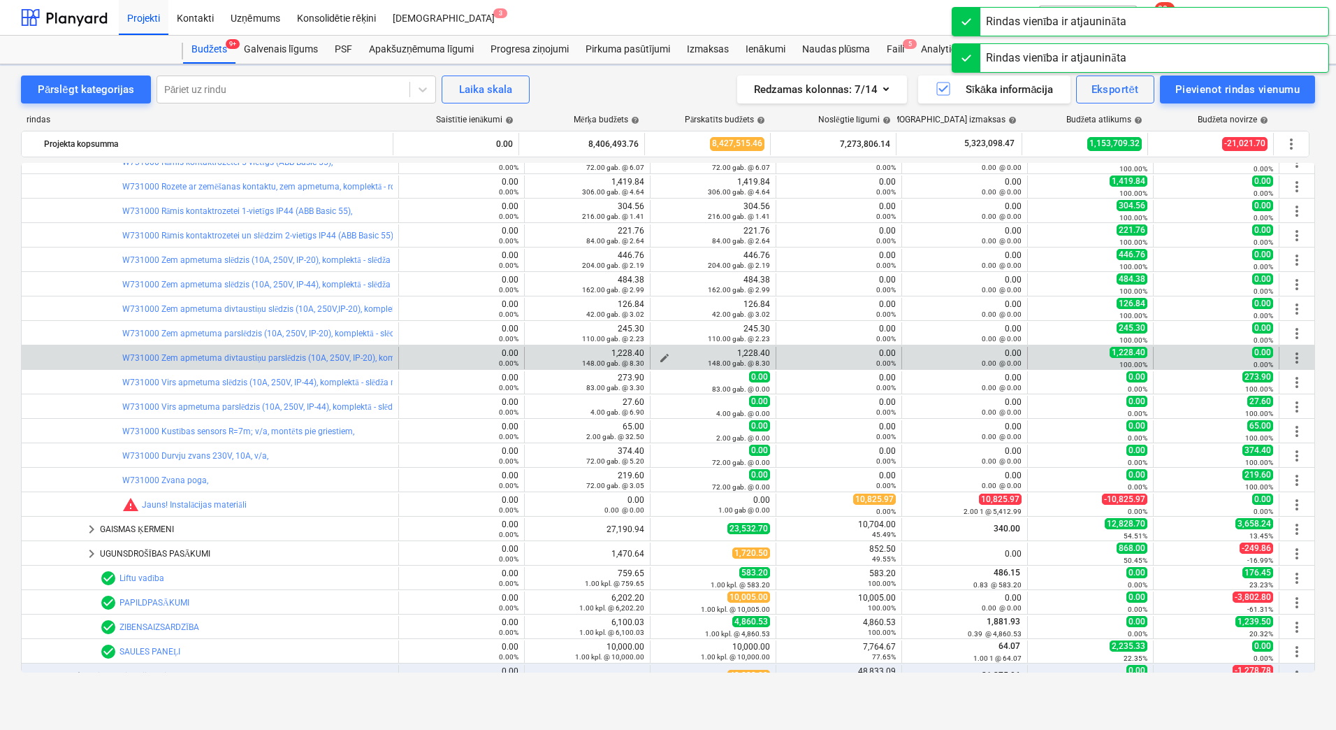
click at [656, 359] on div "148.00 gab. @ 8.30" at bounding box center [713, 363] width 114 height 10
click at [659, 352] on span "edit" at bounding box center [664, 357] width 11 height 11
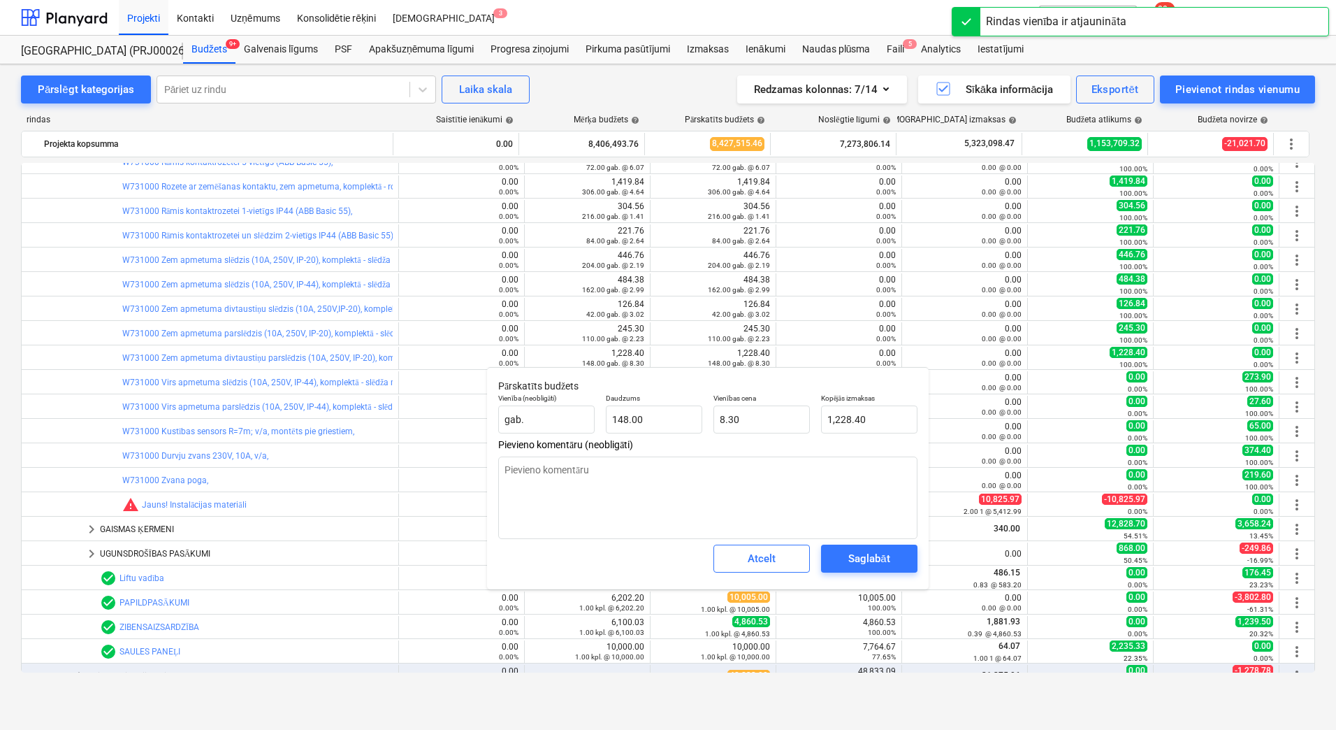
type textarea "x"
type input "1228.4"
click at [848, 423] on input "1228.4" at bounding box center [869, 419] width 96 height 28
type textarea "x"
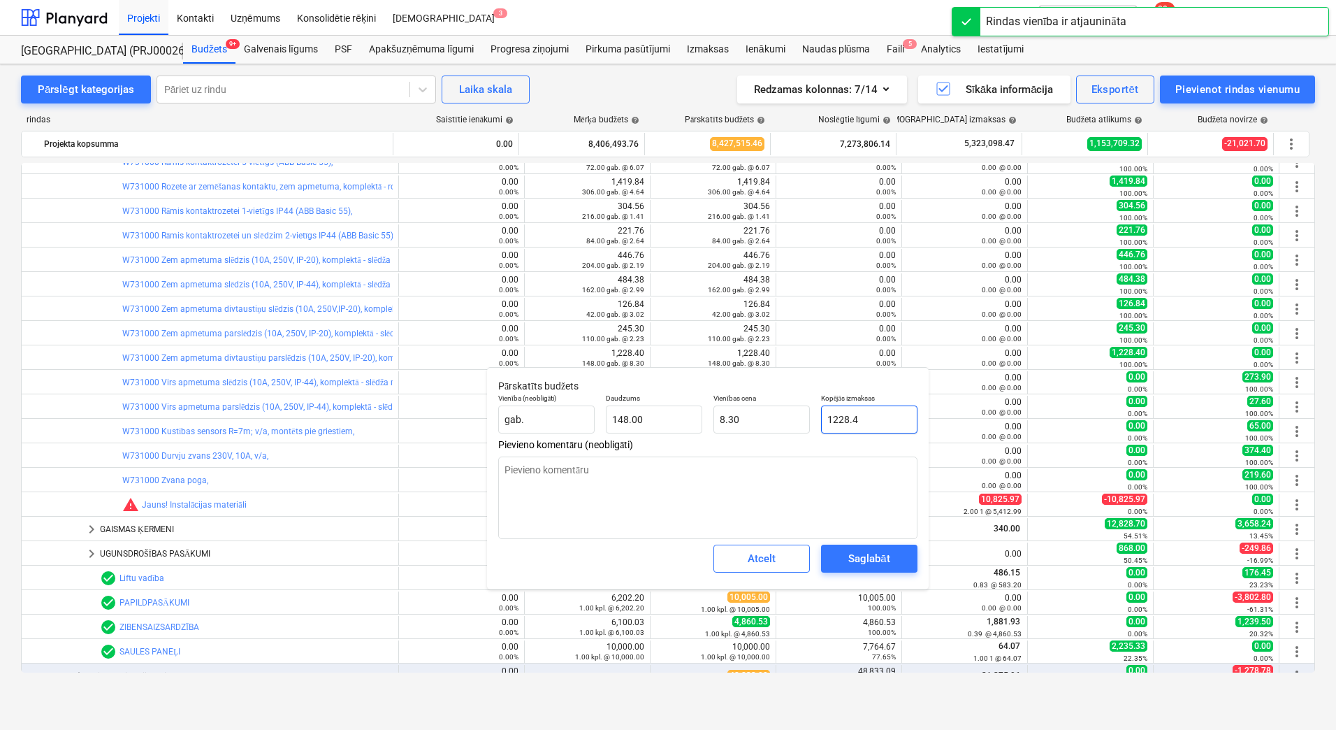
type input "0"
type input "0.00"
type input "0"
type textarea "x"
type input "0.00"
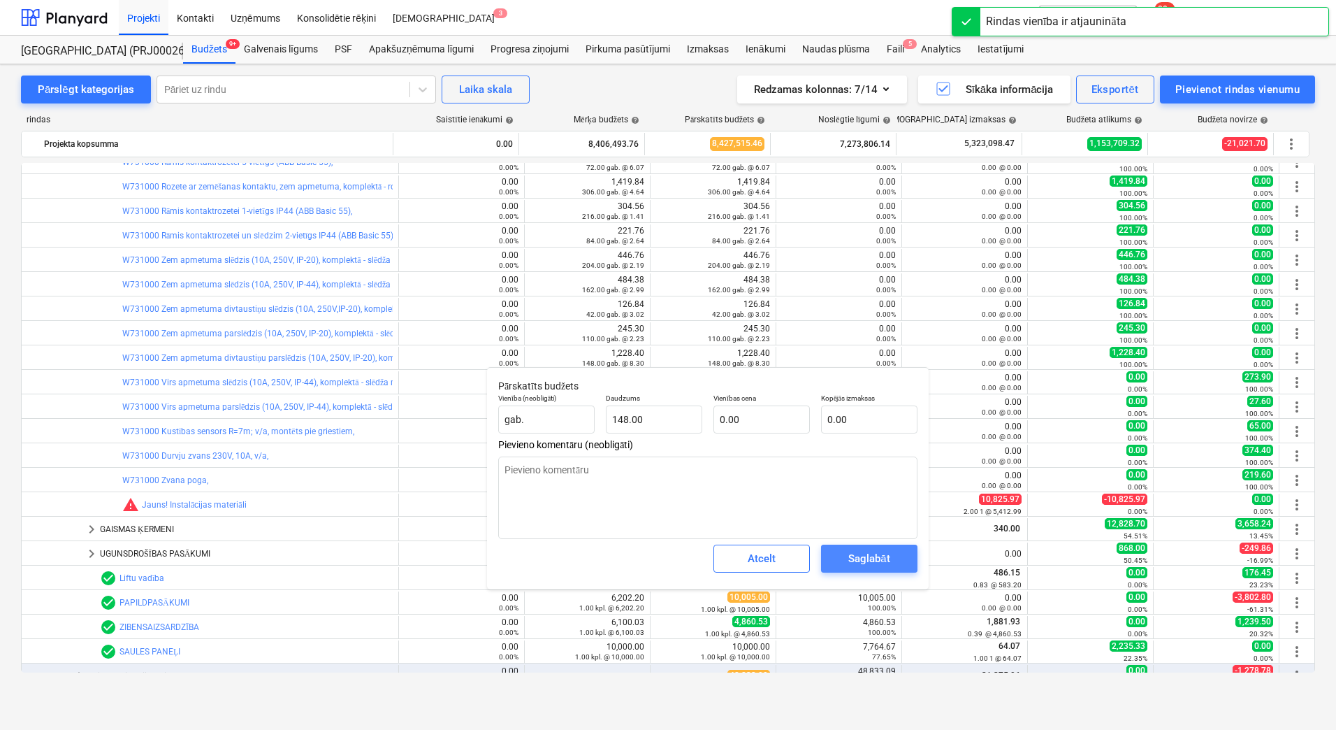
click at [874, 557] on div "Saglabāt" at bounding box center [868, 558] width 41 height 18
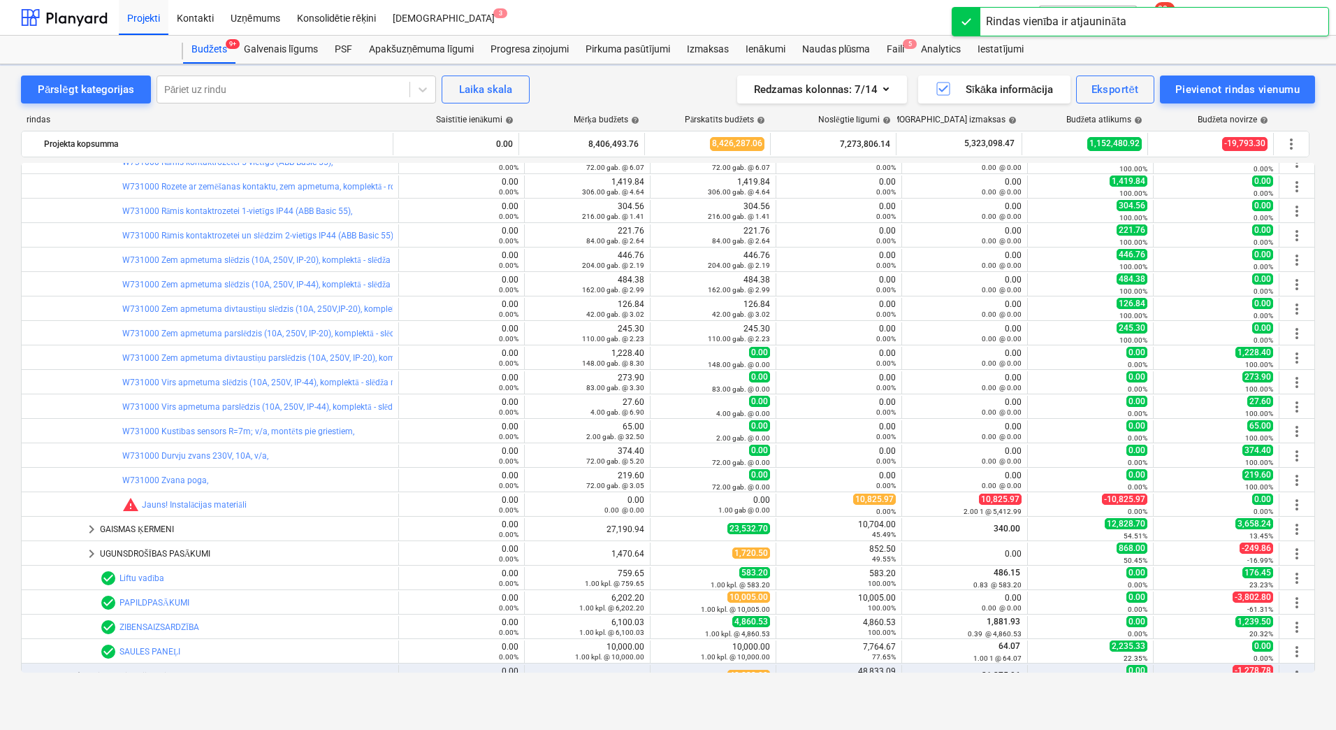
click at [656, 336] on div "110.00 gab. @ 2.23" at bounding box center [713, 338] width 114 height 10
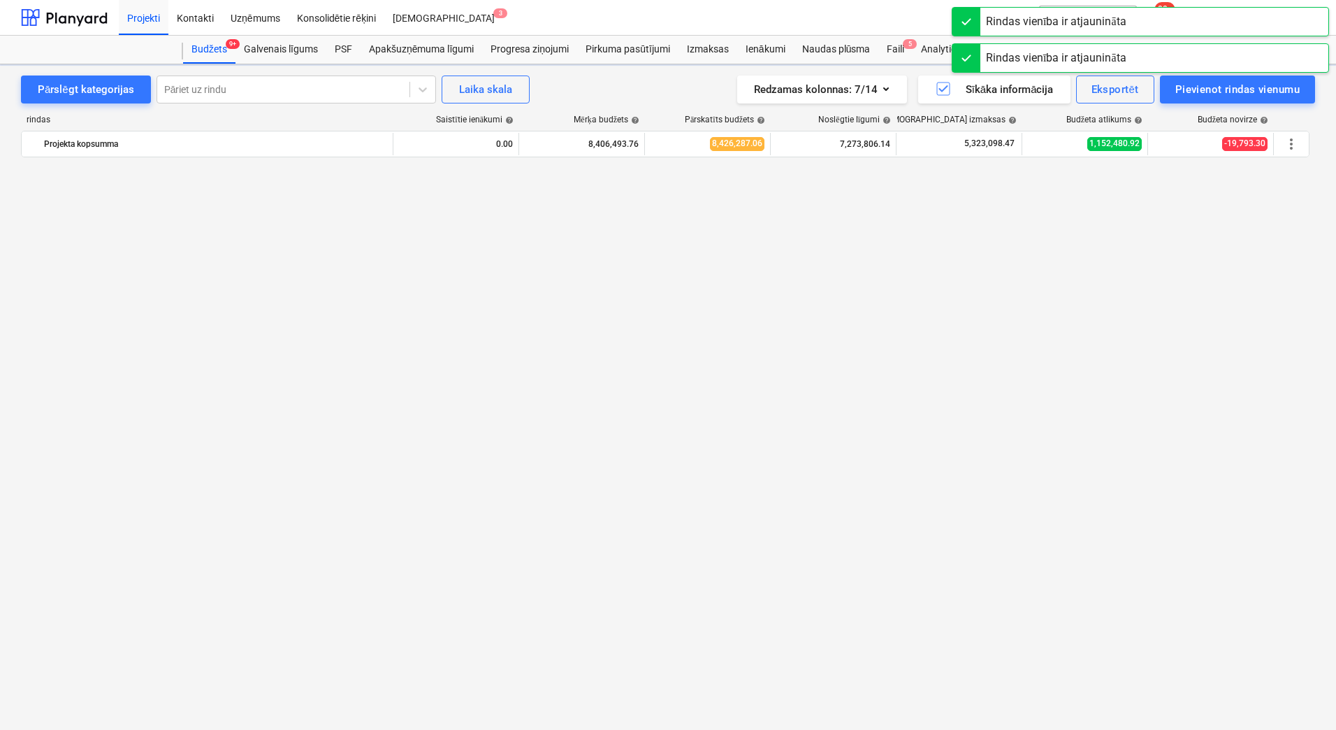
type textarea "x"
type input "110.00"
type input "2.23"
type input "245.30"
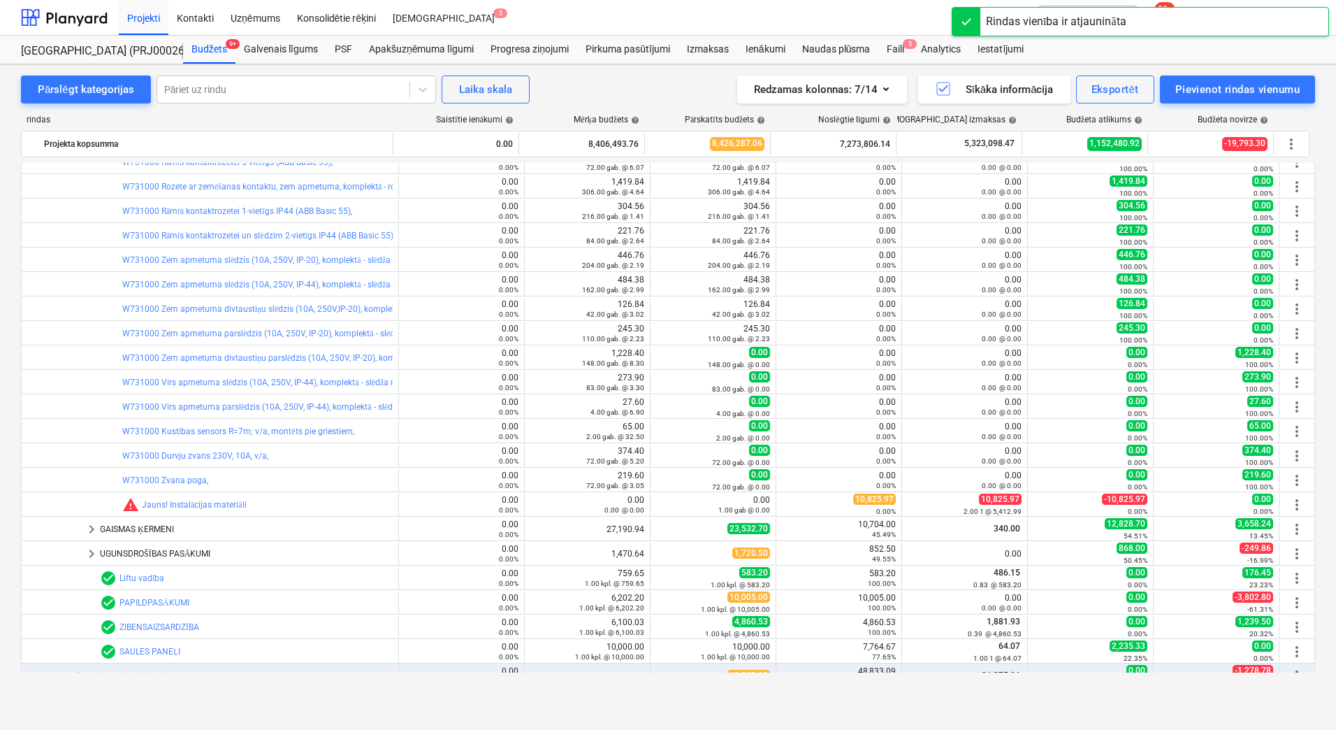
type textarea "x"
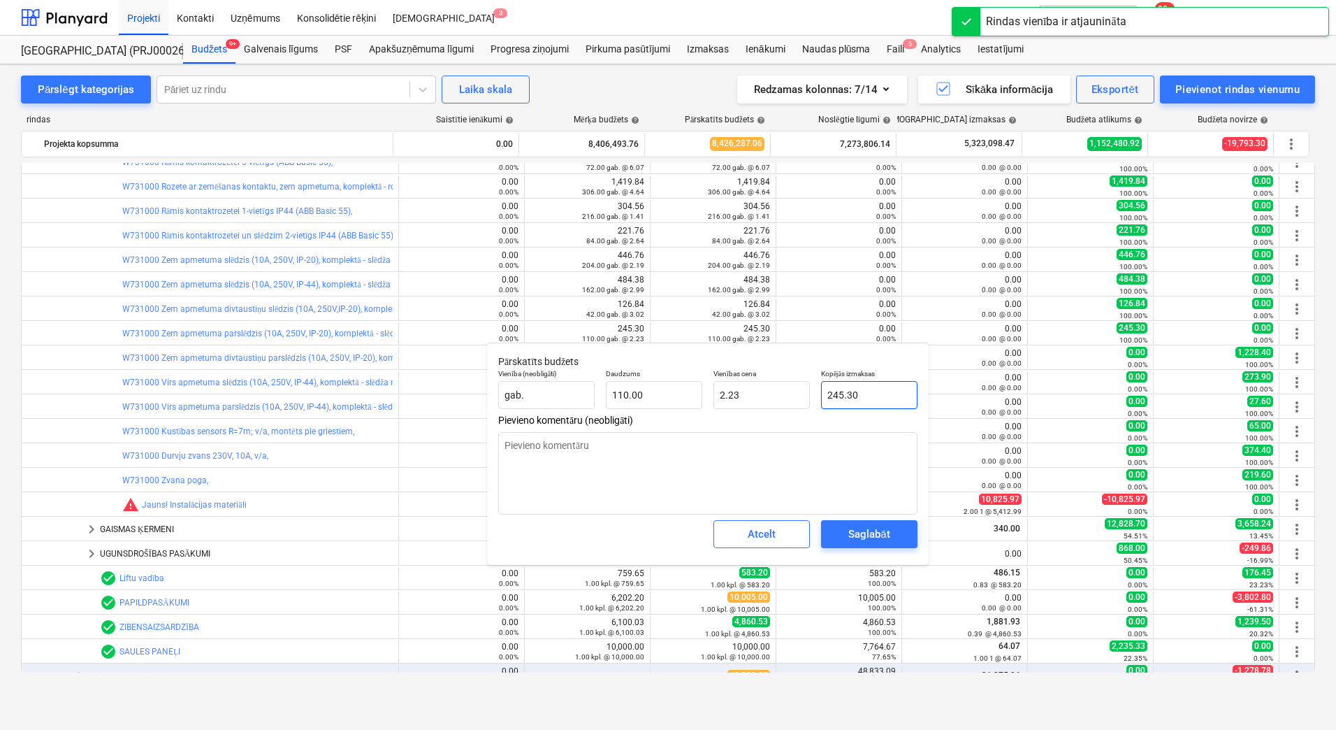
type input "245.3"
click at [841, 396] on input "245.3" at bounding box center [869, 395] width 96 height 28
type textarea "x"
type input "0"
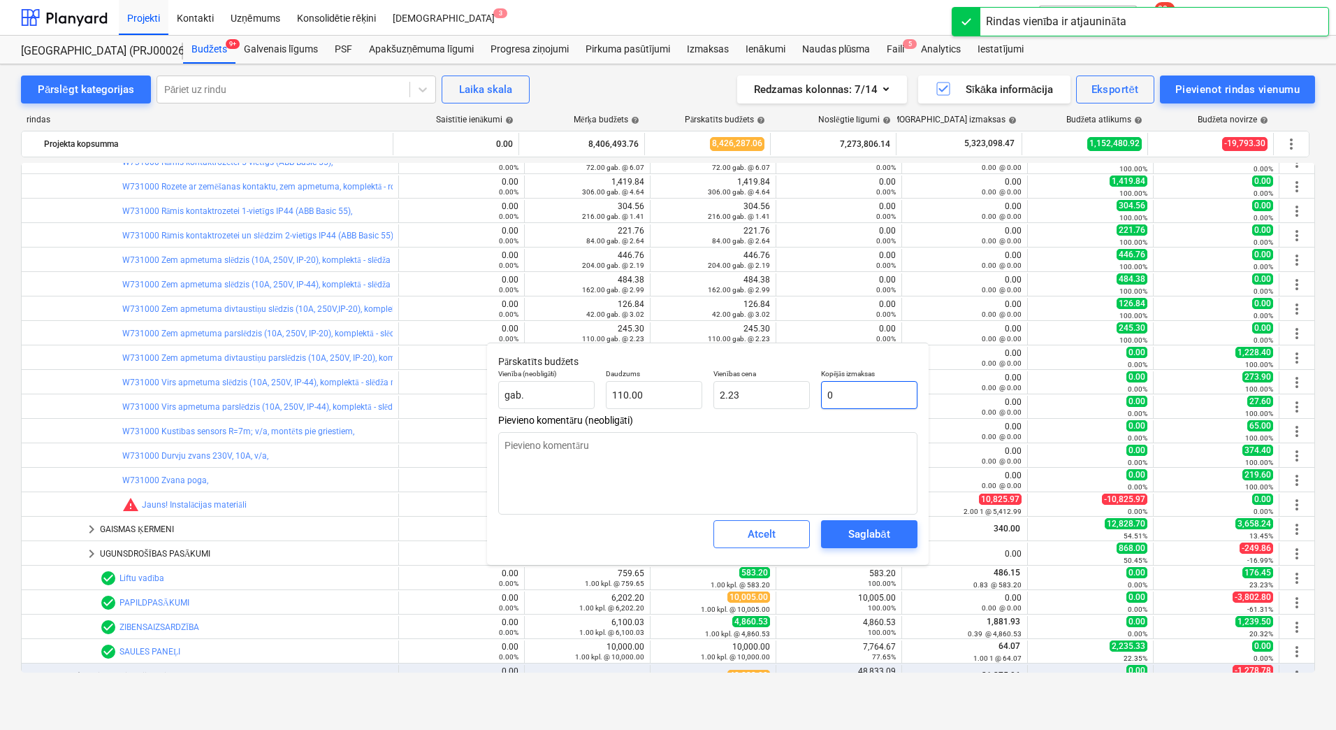
type input "0.00"
type input "0"
type textarea "x"
type input "0.00"
click at [869, 533] on div "Saglabāt" at bounding box center [868, 534] width 41 height 18
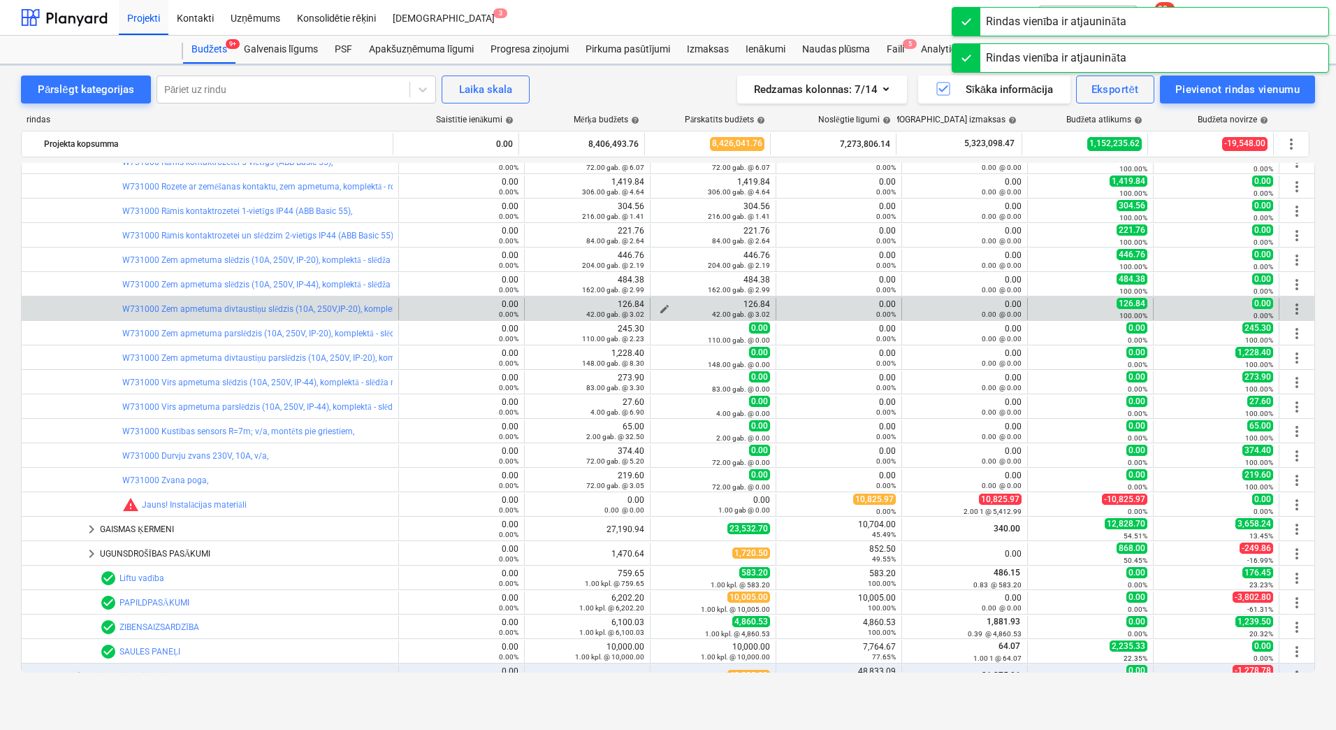
click at [660, 307] on span "edit" at bounding box center [664, 308] width 11 height 11
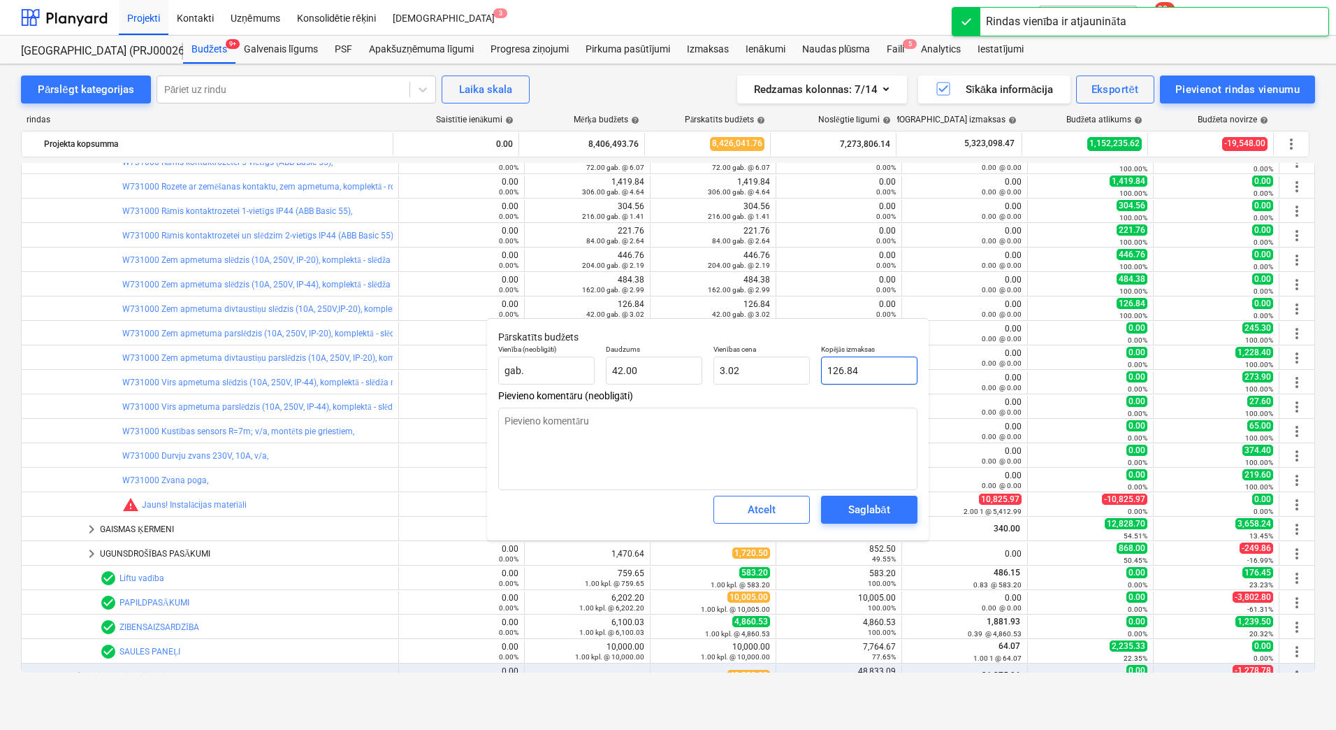
click at [852, 375] on input "126.84" at bounding box center [869, 370] width 96 height 28
type textarea "x"
type input "0"
type input "0.00"
type input "0"
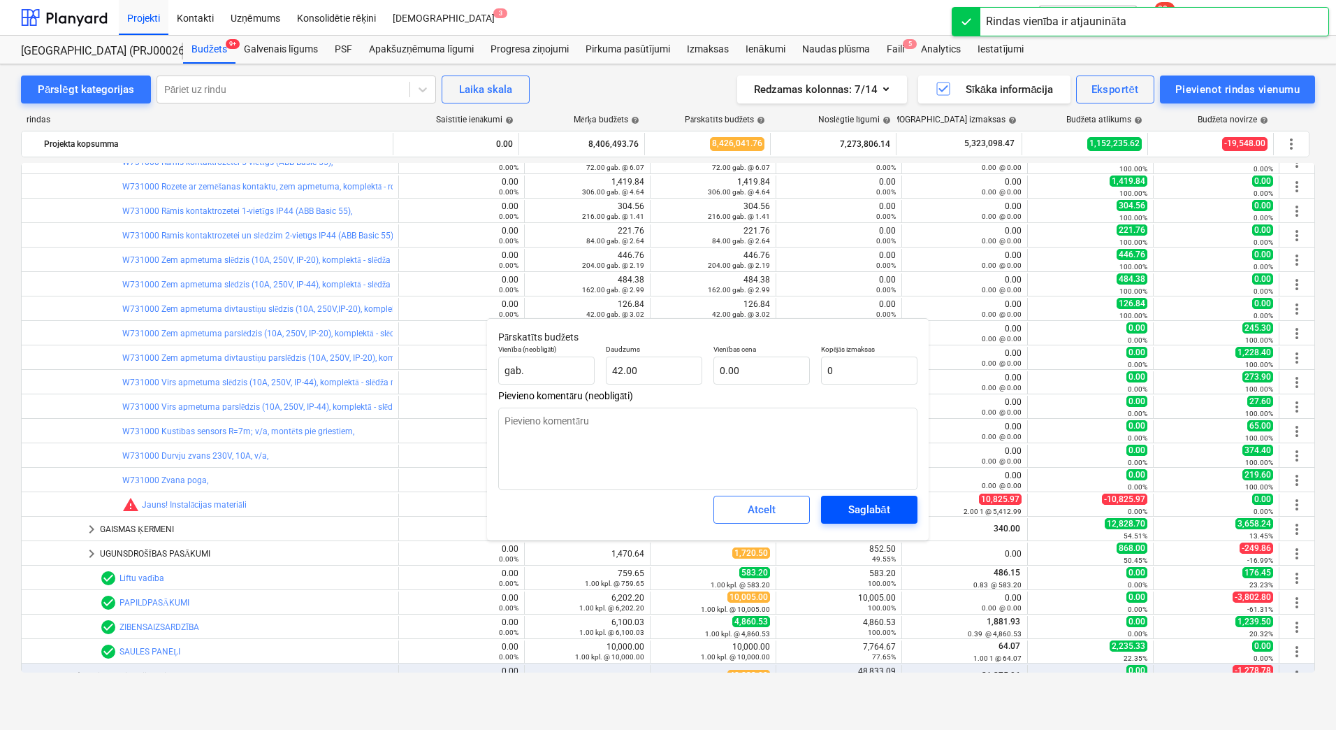
type textarea "x"
type input "0.00"
click at [863, 515] on div "Saglabāt" at bounding box center [868, 509] width 41 height 18
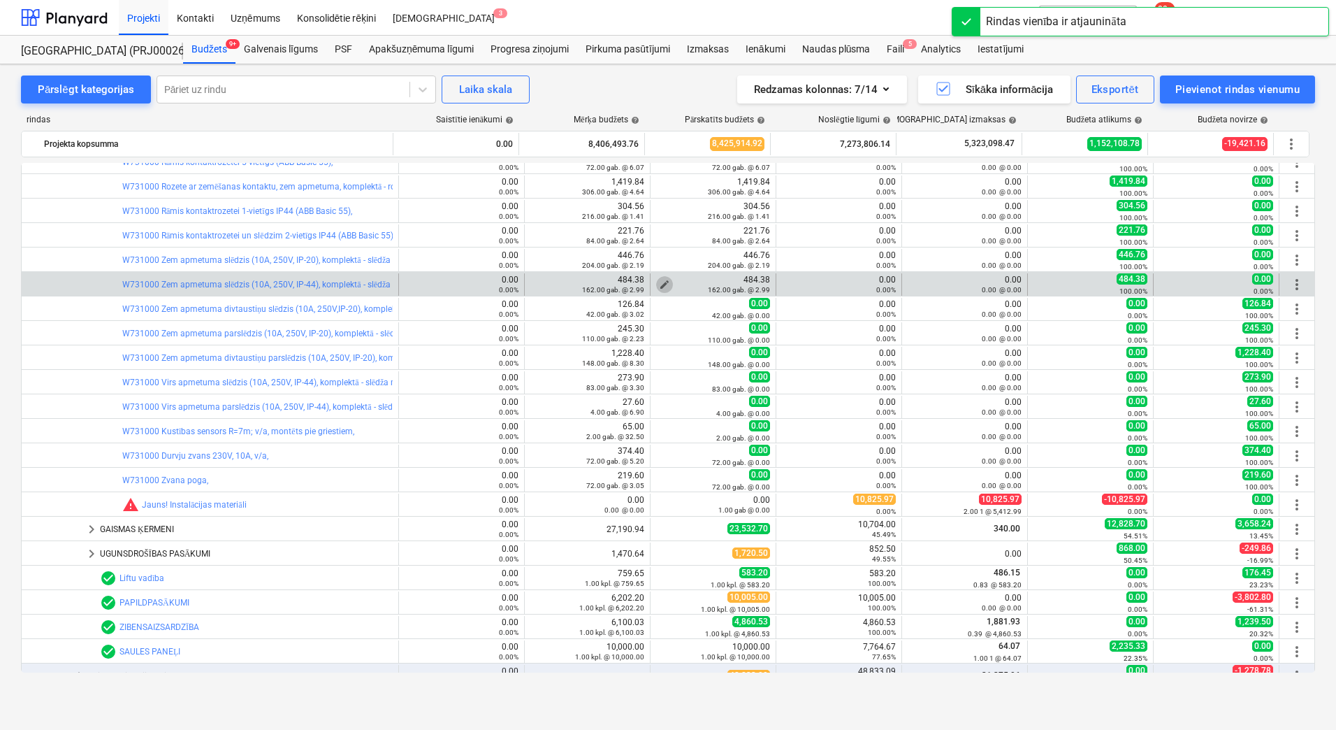
click at [662, 283] on span "edit" at bounding box center [664, 284] width 11 height 11
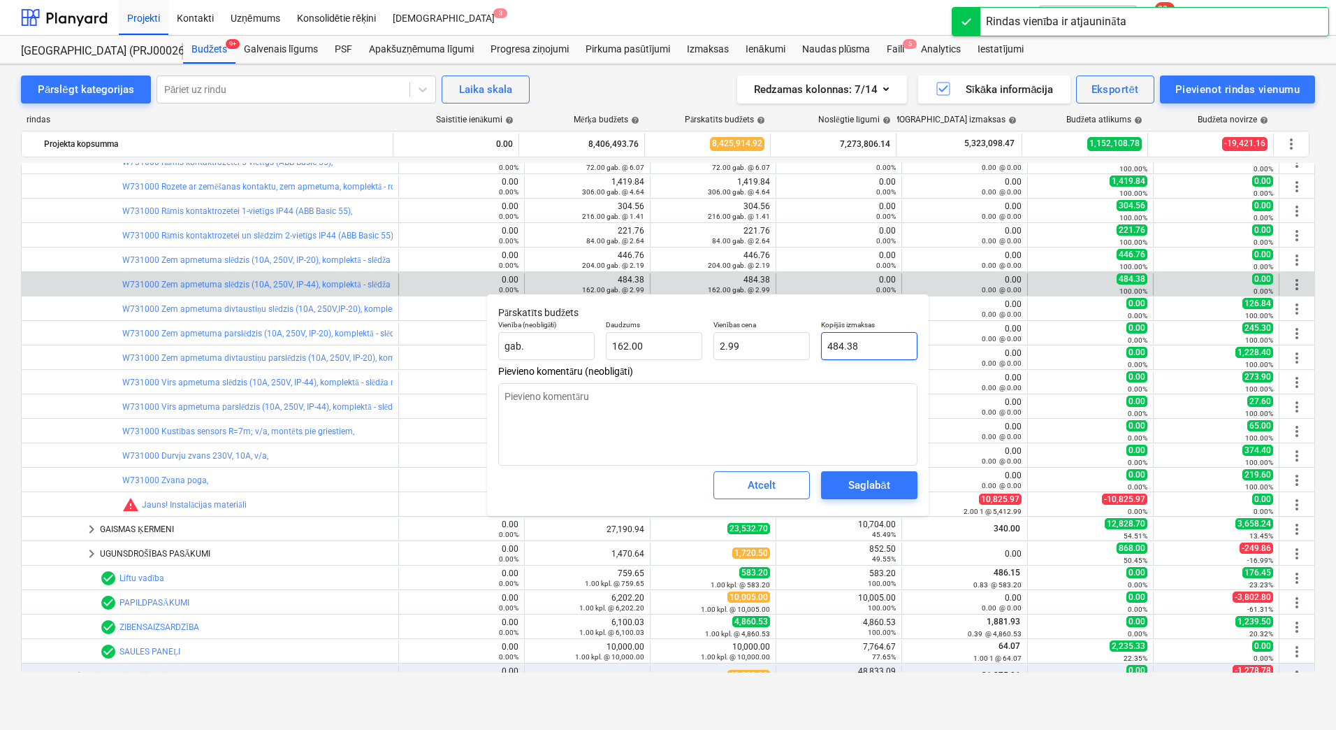
click at [848, 342] on input "484.38" at bounding box center [869, 346] width 96 height 28
type textarea "x"
type input "0"
type input "0.00"
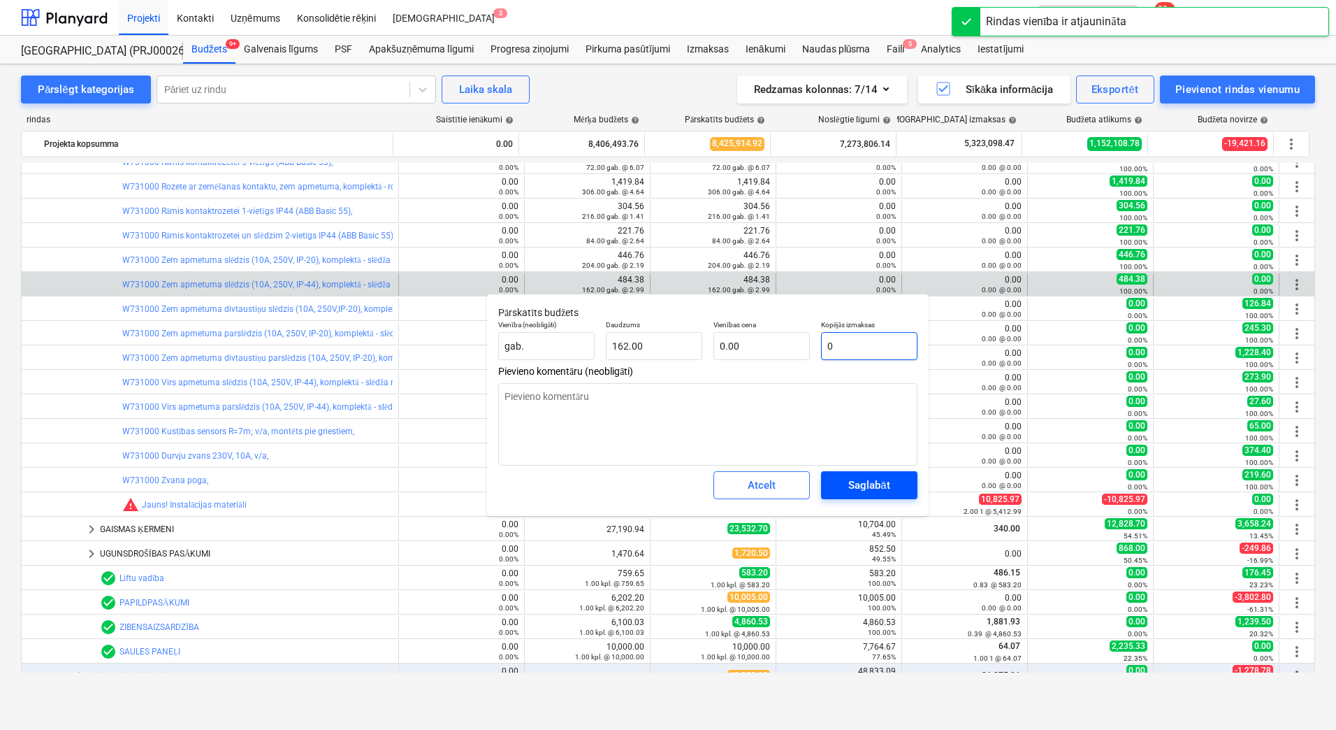
type input "0"
type textarea "x"
type input "0.00"
click at [879, 480] on div "Saglabāt" at bounding box center [868, 485] width 41 height 18
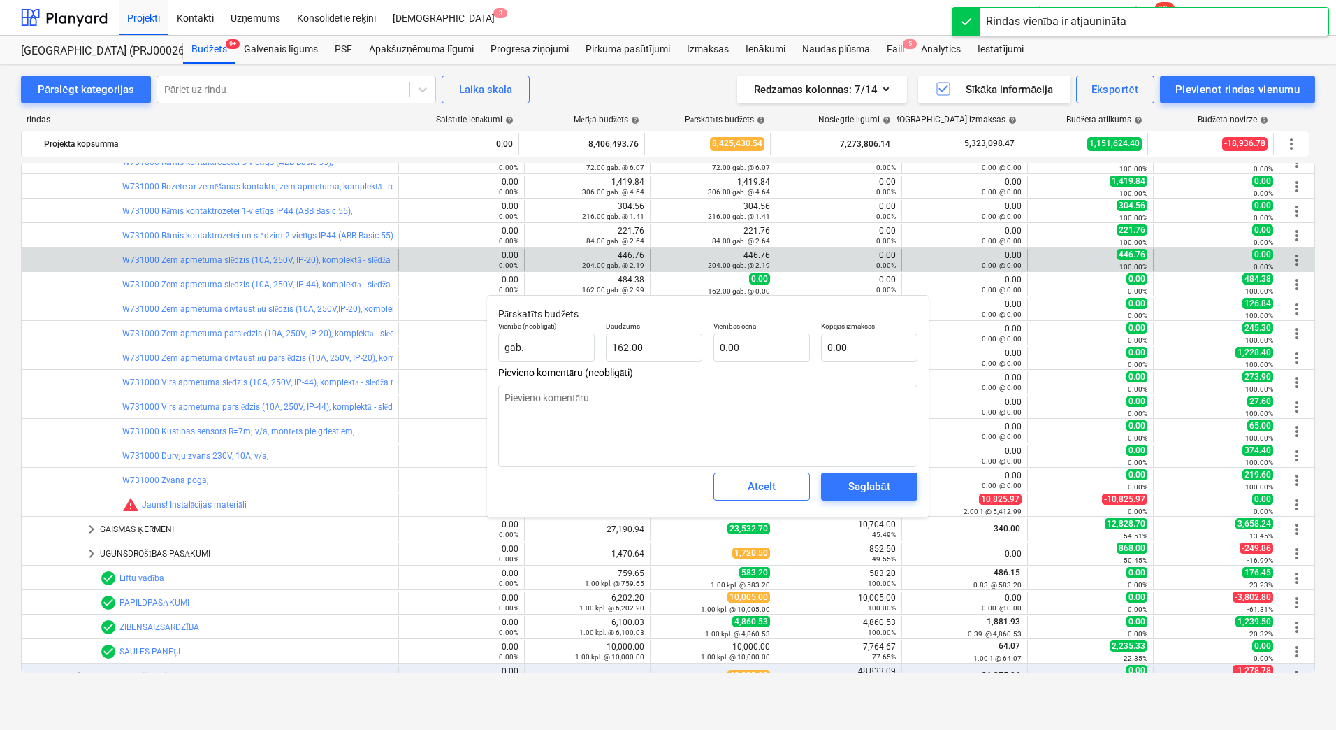
click at [656, 260] on div "edit 446.76 204.00 gab. @ 2.19" at bounding box center [713, 260] width 114 height 22
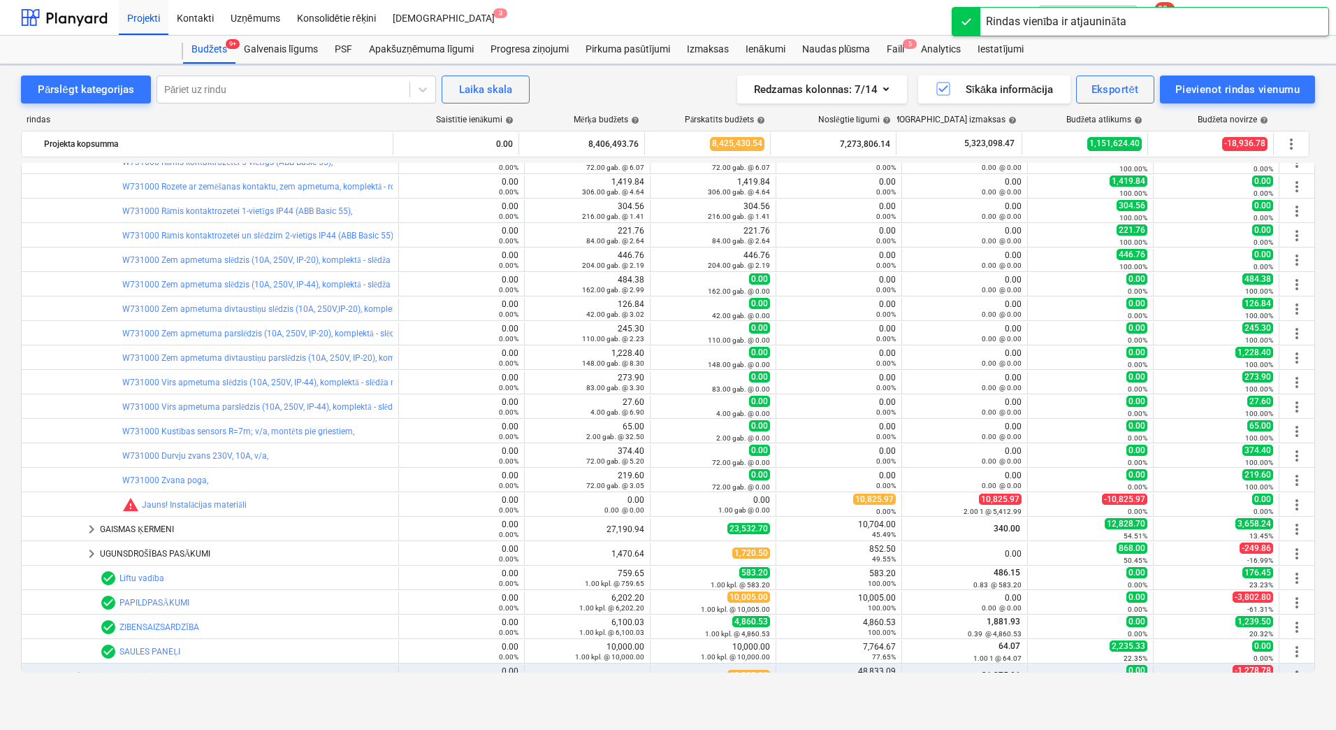
click at [659, 258] on span "edit" at bounding box center [664, 259] width 11 height 11
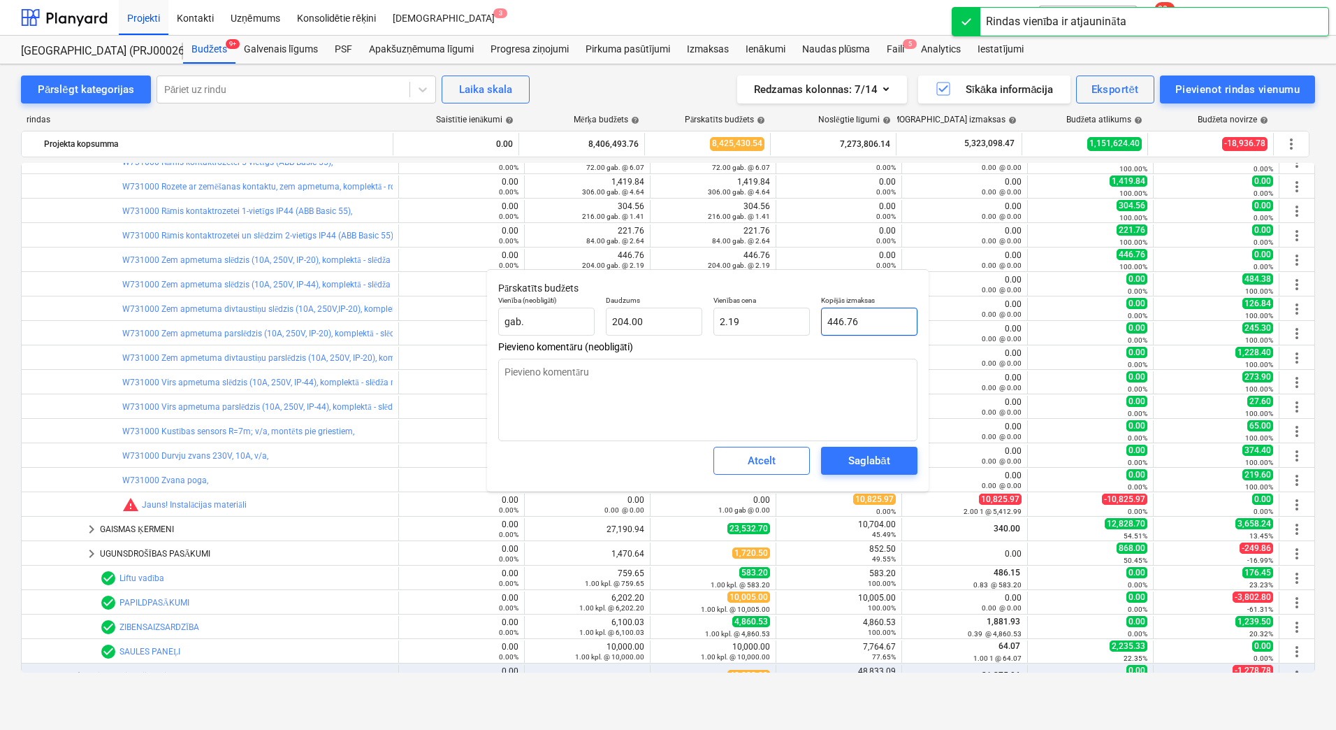
click at [848, 316] on input "446.76" at bounding box center [869, 322] width 96 height 28
type textarea "x"
type input "0"
type input "0.00"
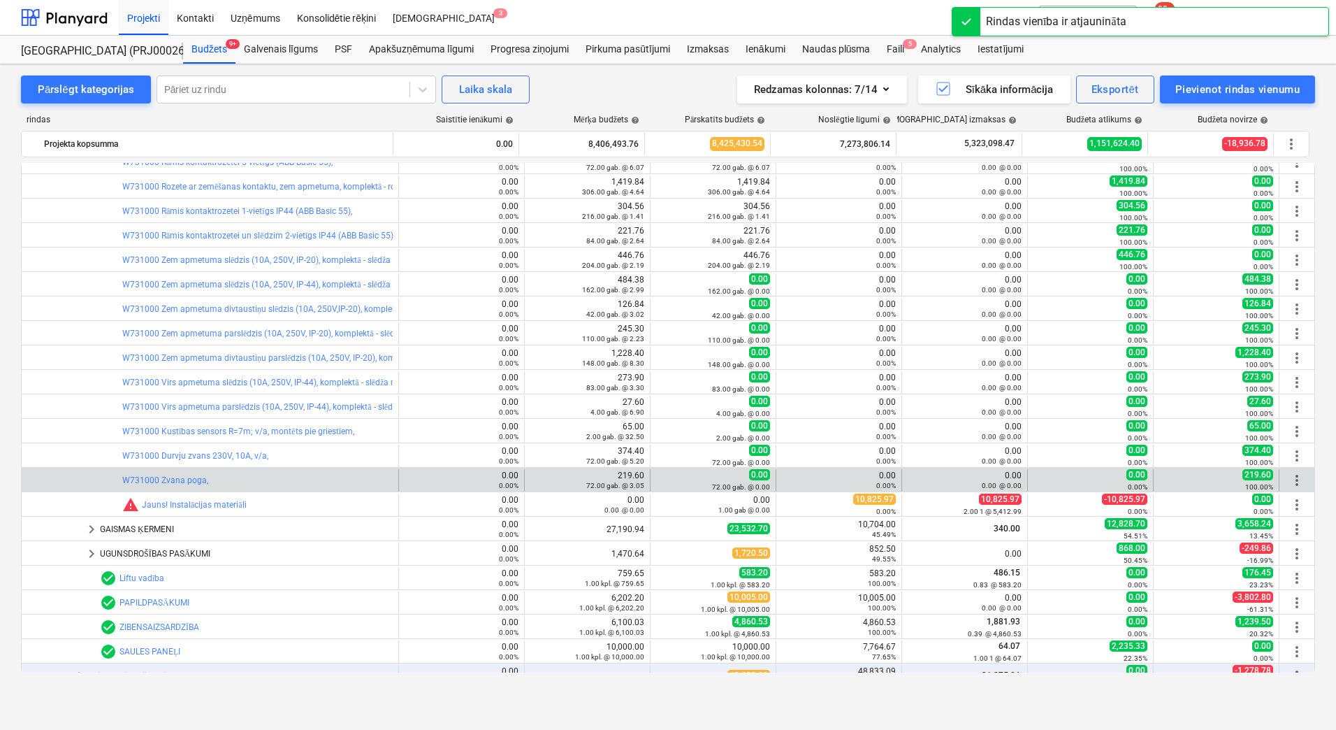
type textarea "x"
type input "204.00"
type input "0.00"
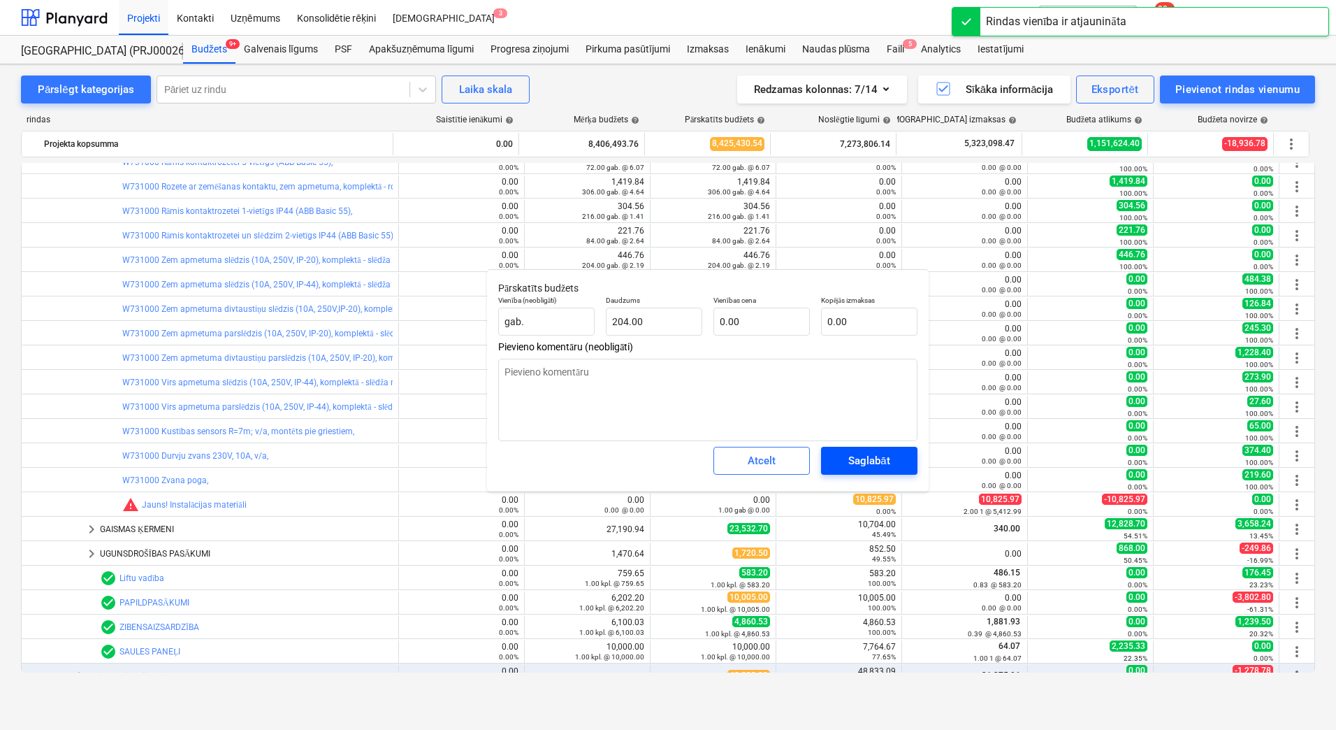
click at [877, 462] on div "Saglabāt" at bounding box center [868, 460] width 41 height 18
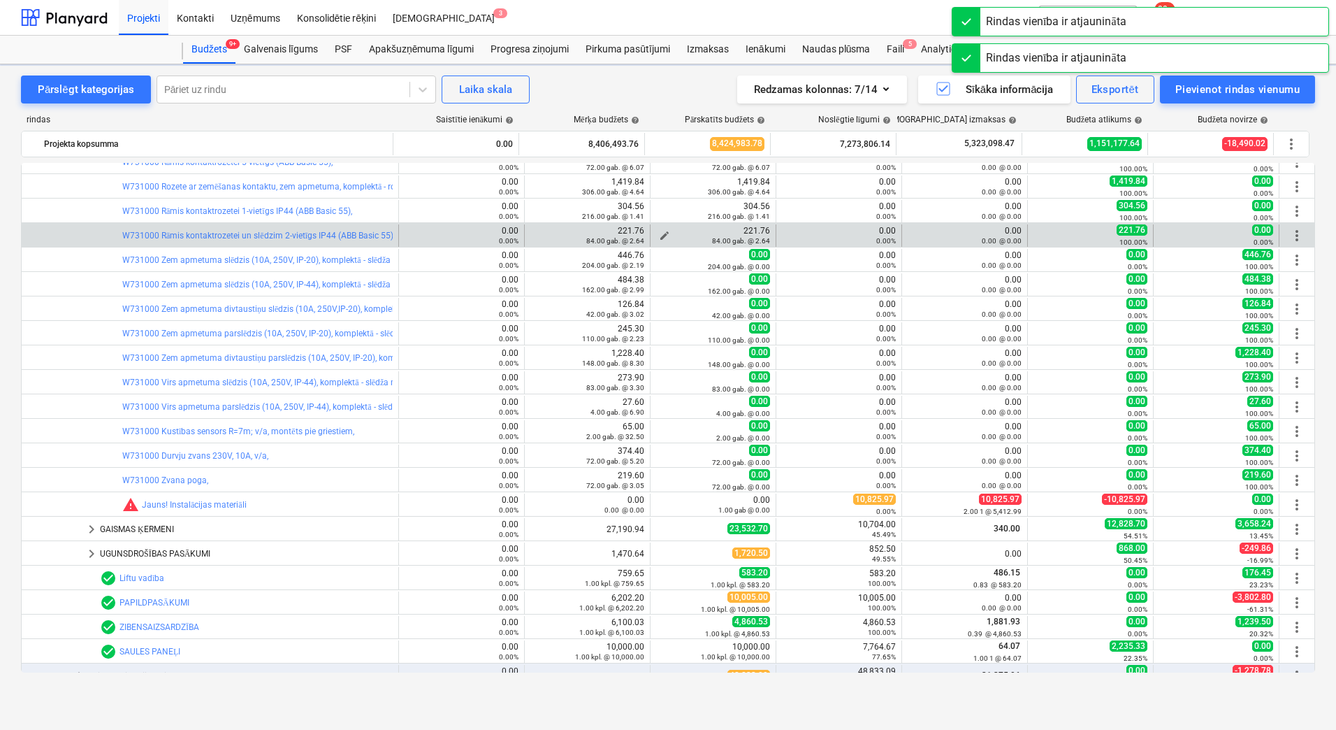
click at [685, 229] on div "221.76 84.00 gab. @ 2.64" at bounding box center [713, 236] width 114 height 20
click at [663, 231] on span "edit" at bounding box center [664, 235] width 11 height 11
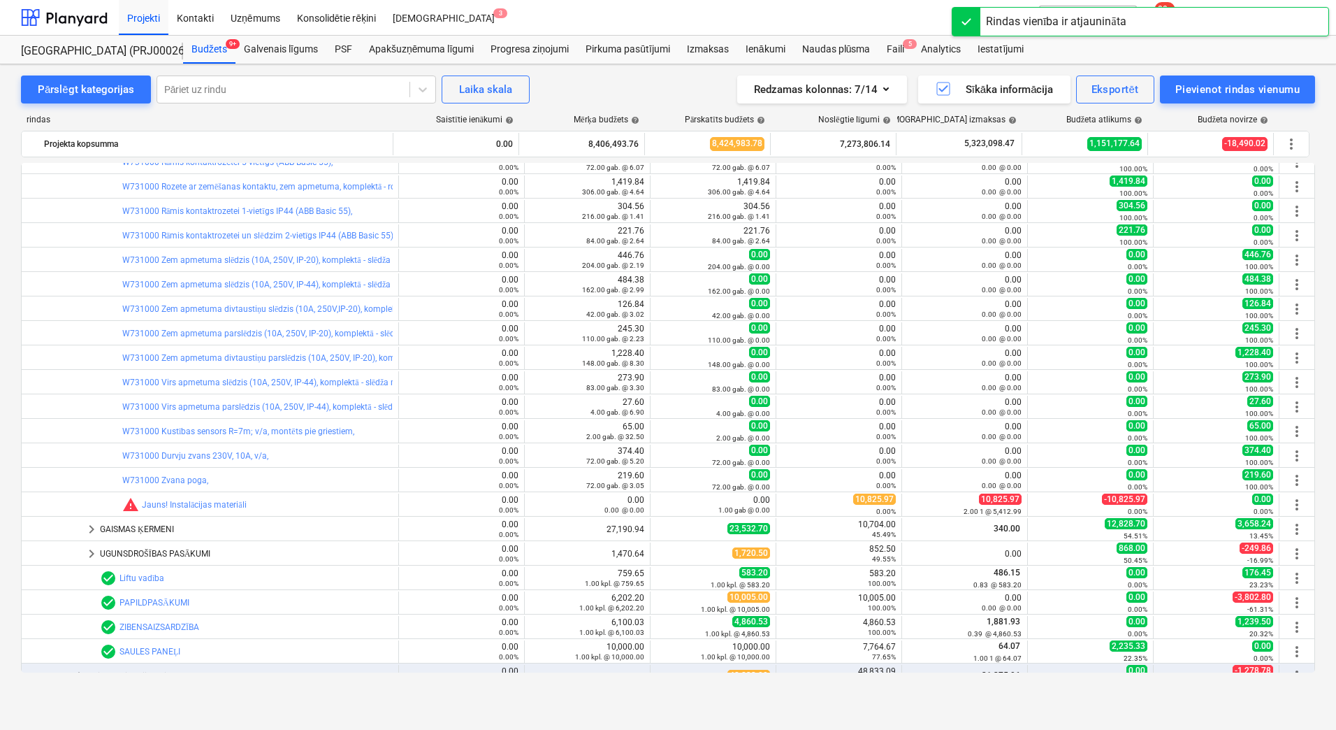
type textarea "x"
type input "84.00"
type input "2.64"
type input "221.76"
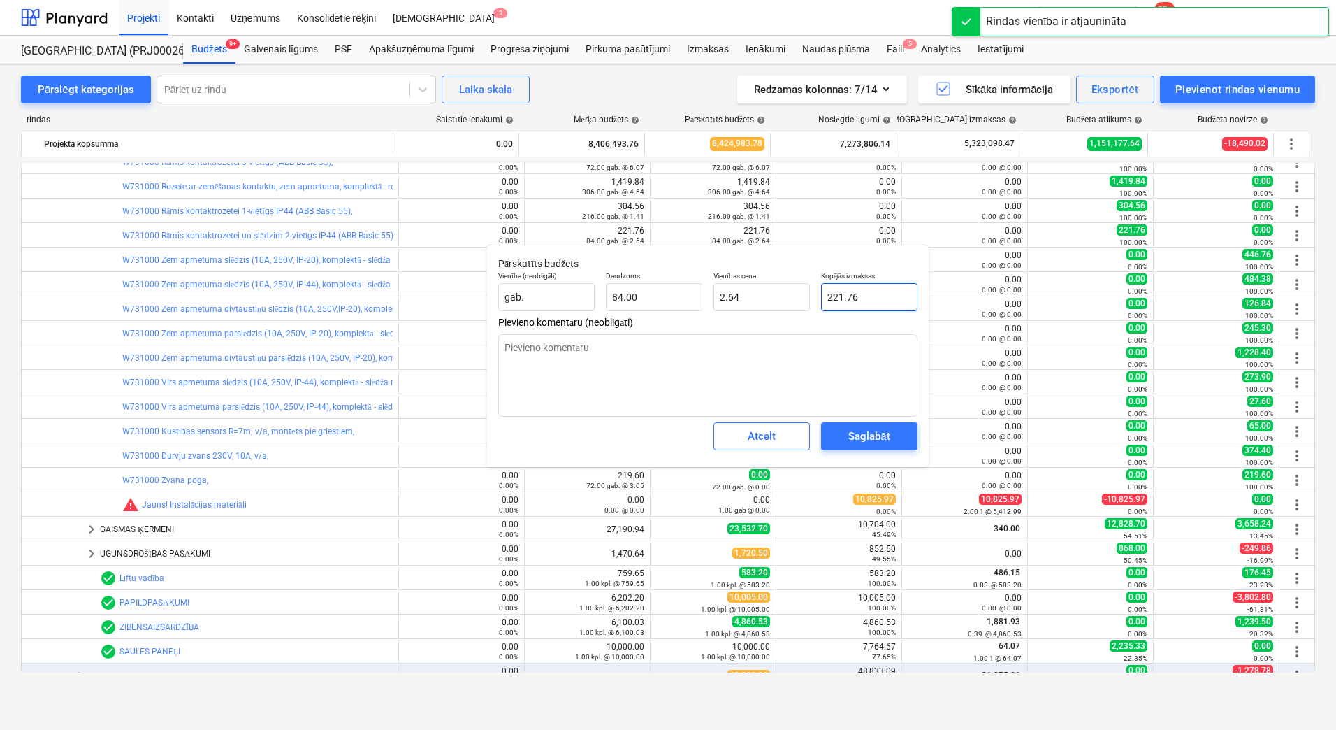
click at [834, 296] on input "221.76" at bounding box center [869, 297] width 96 height 28
type textarea "x"
type input "0"
type input "0.00"
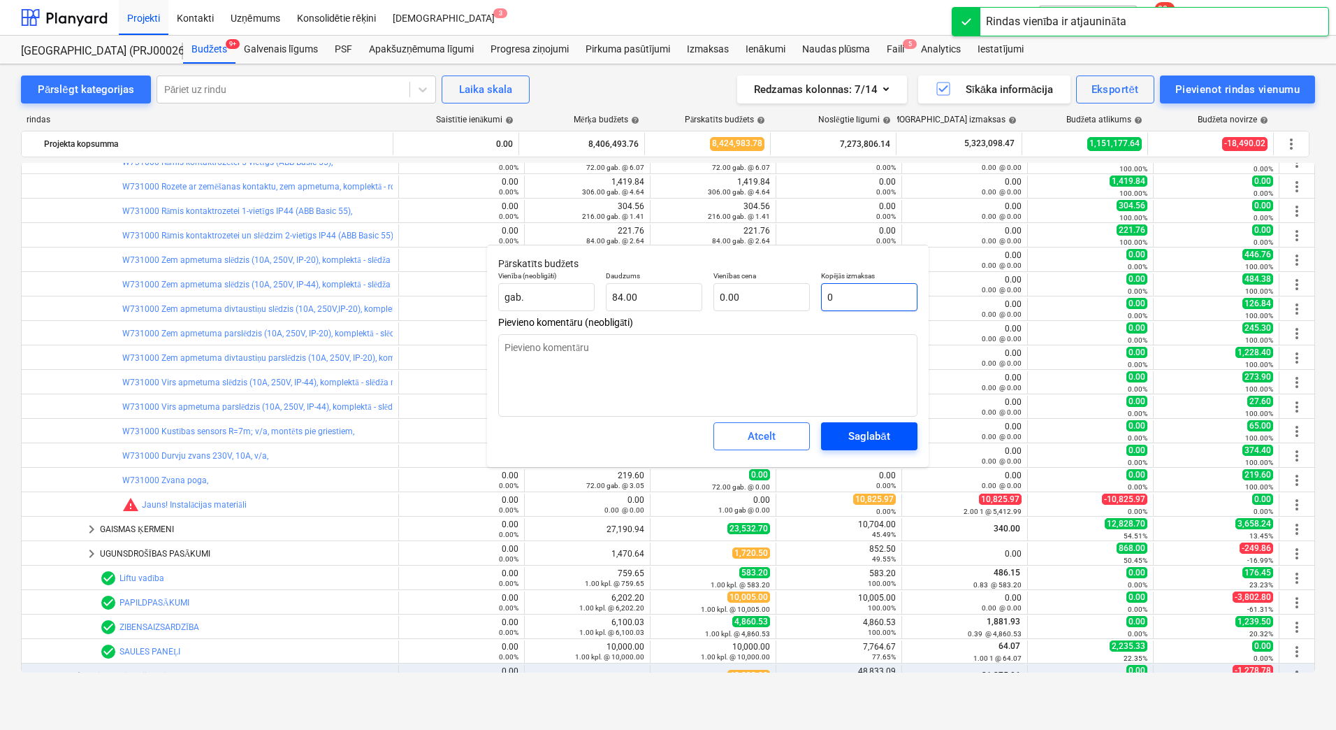
type input "0"
type textarea "x"
type input "0.00"
click at [885, 440] on div "Saglabāt" at bounding box center [868, 436] width 41 height 18
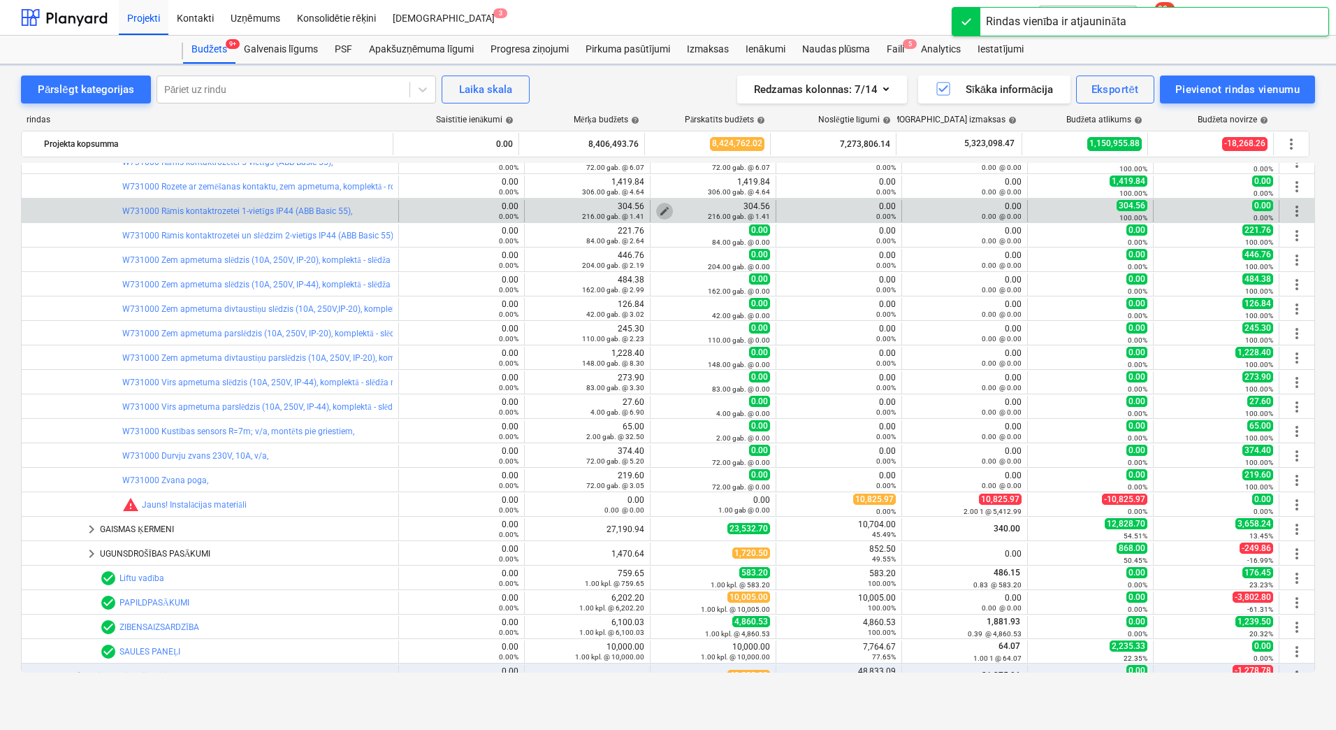
click at [659, 207] on span "edit" at bounding box center [664, 210] width 11 height 11
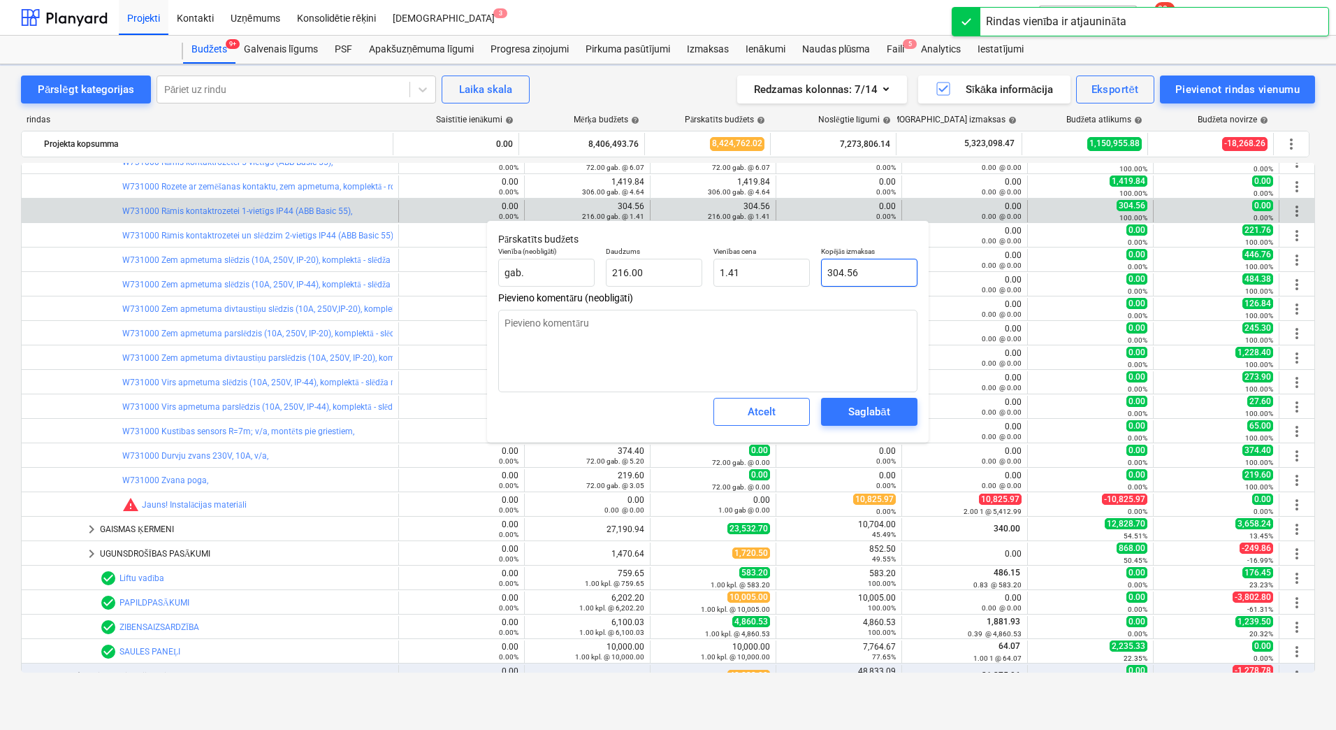
click at [853, 277] on input "304.56" at bounding box center [869, 273] width 96 height 28
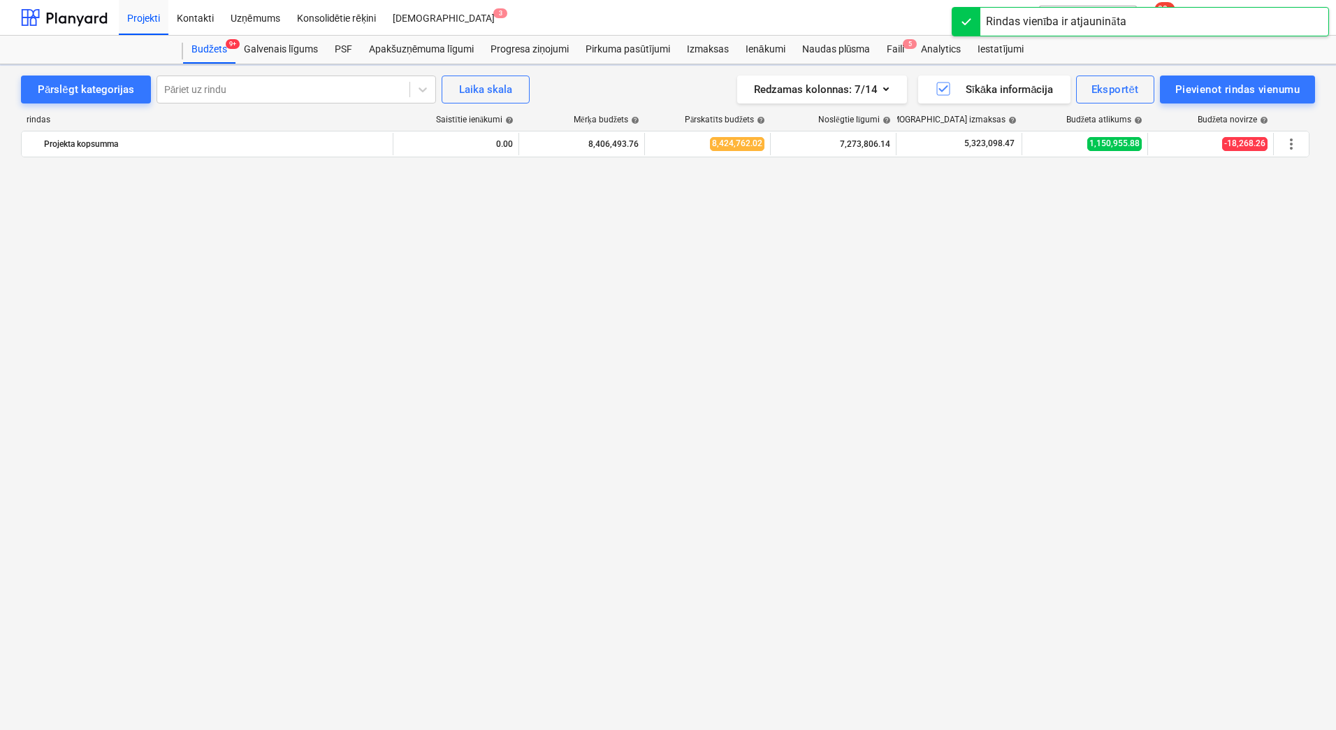
type textarea "x"
type input "216.00"
type input "1.41"
type input "304.56"
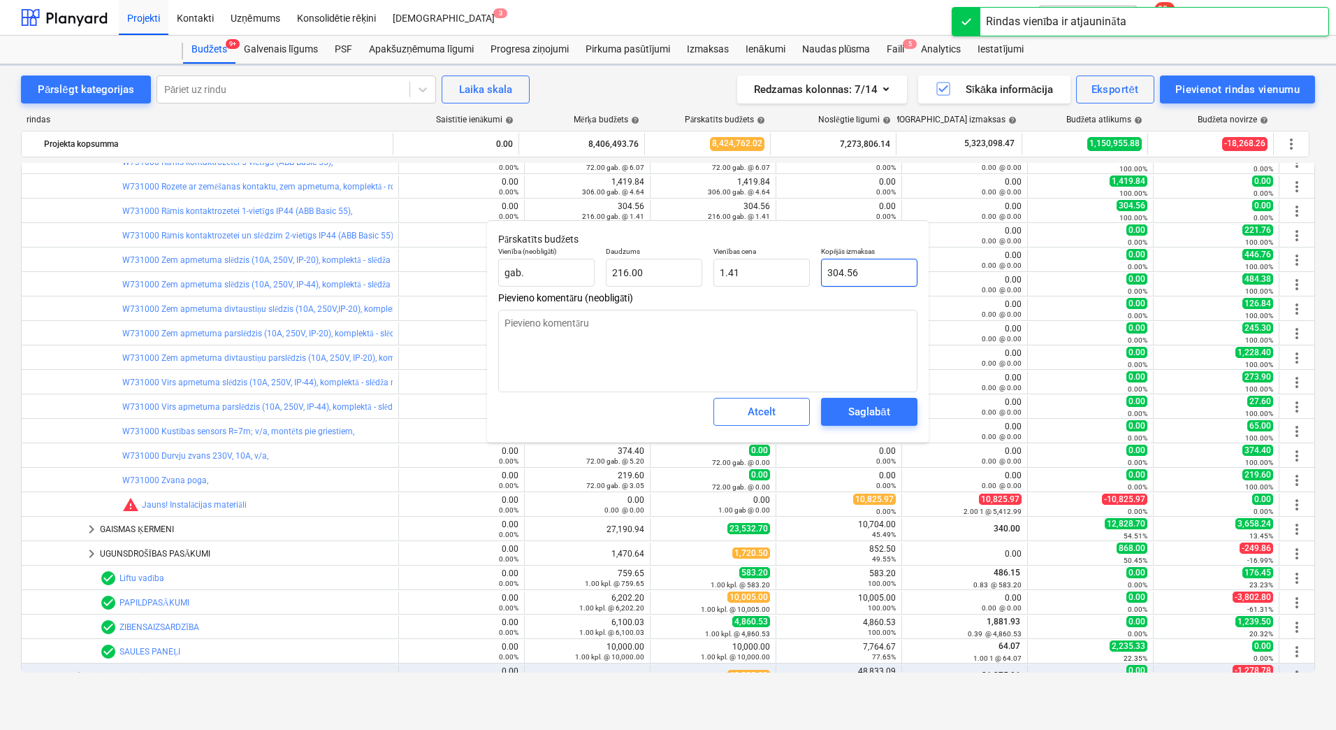
click at [841, 269] on input "304.56" at bounding box center [869, 273] width 96 height 28
type textarea "x"
type input "0"
type input "0.00"
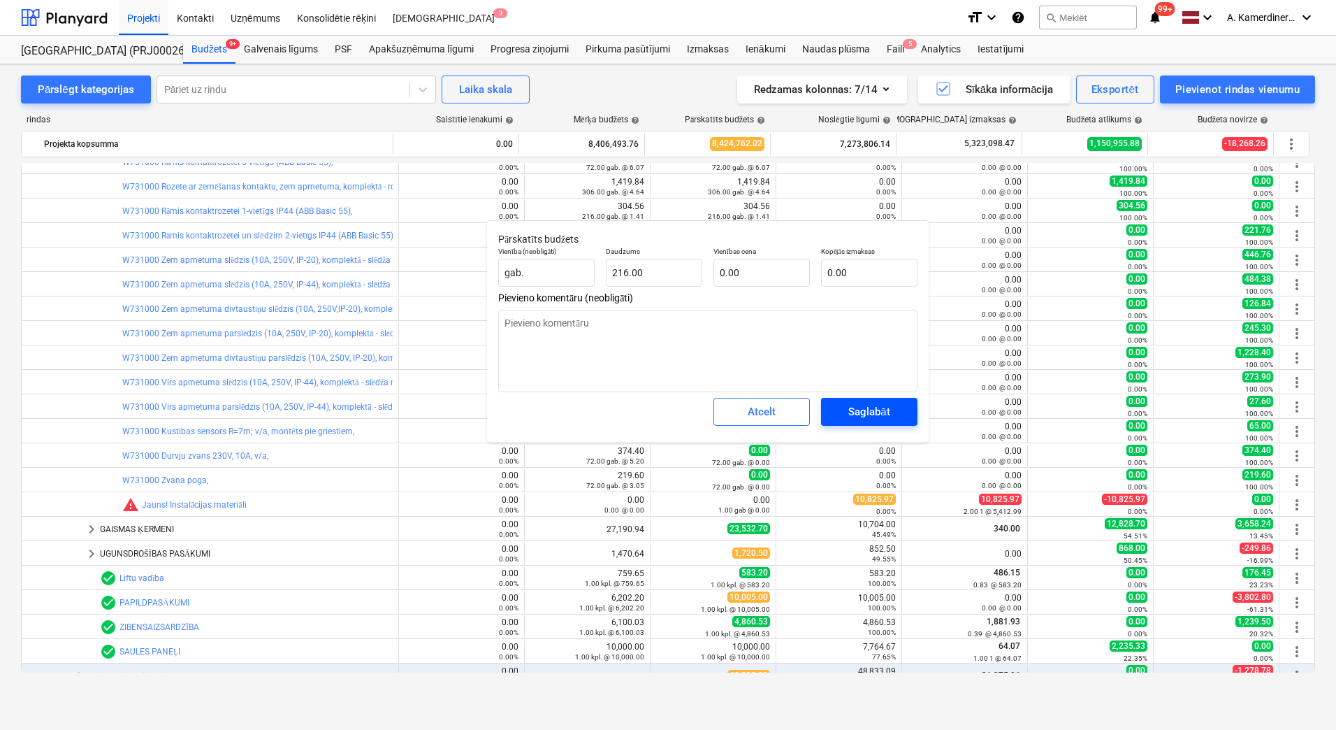
click at [882, 402] on button "Saglabāt" at bounding box center [869, 412] width 96 height 28
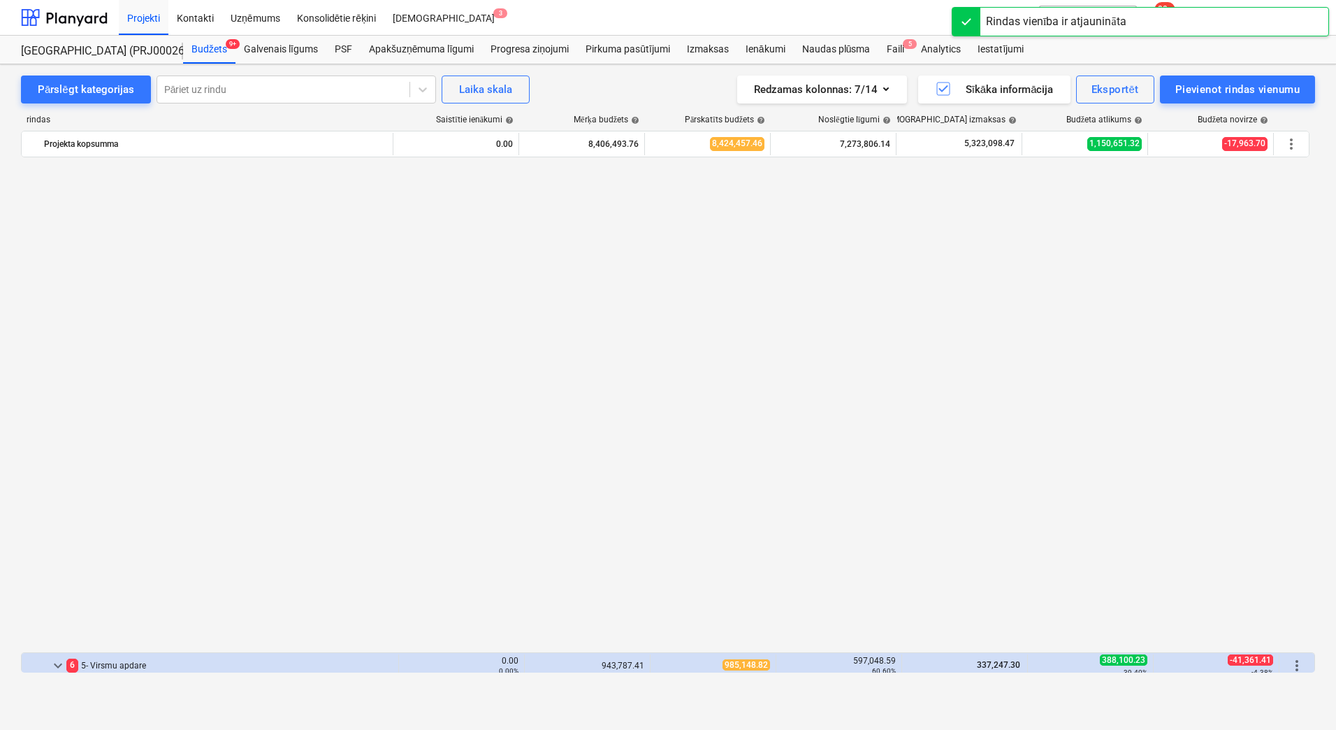
scroll to position [978, 0]
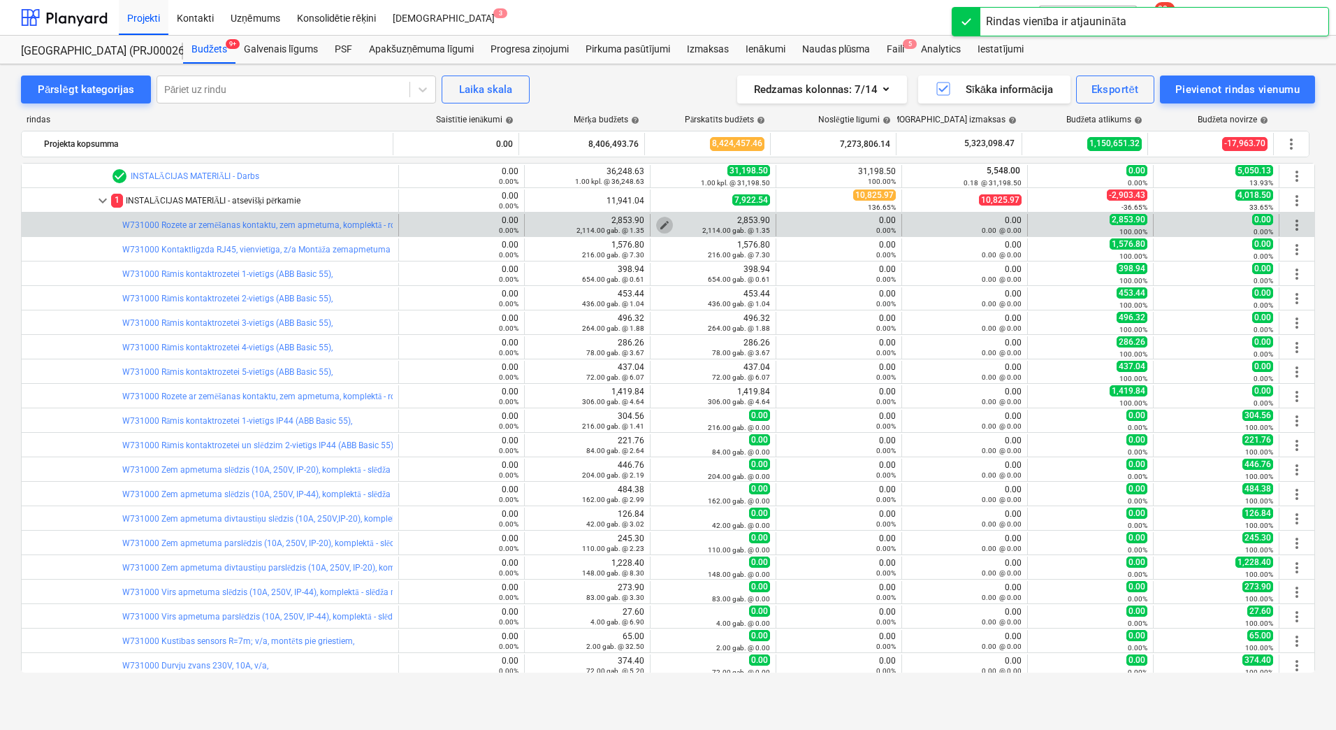
click at [659, 222] on span "edit" at bounding box center [664, 224] width 11 height 11
type textarea "x"
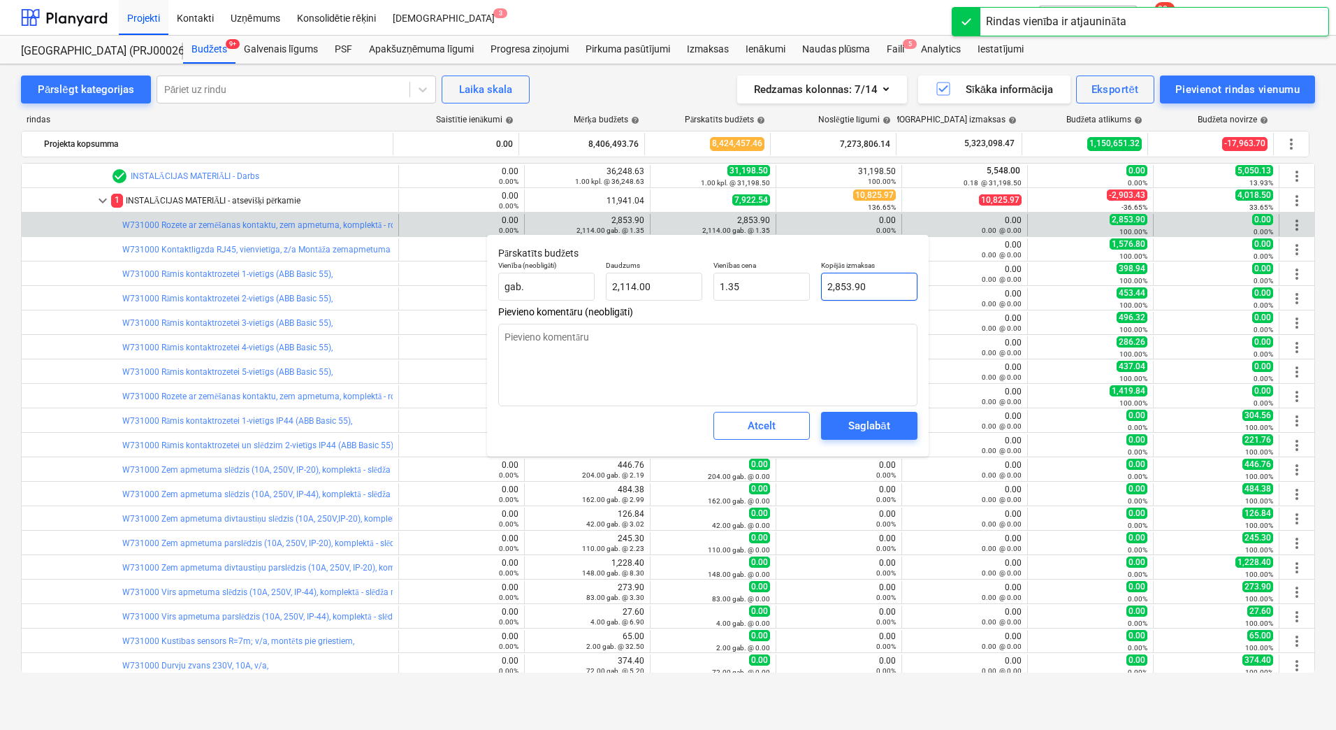
type input "2853.9"
click at [853, 286] on input "2853.9" at bounding box center [869, 287] width 96 height 28
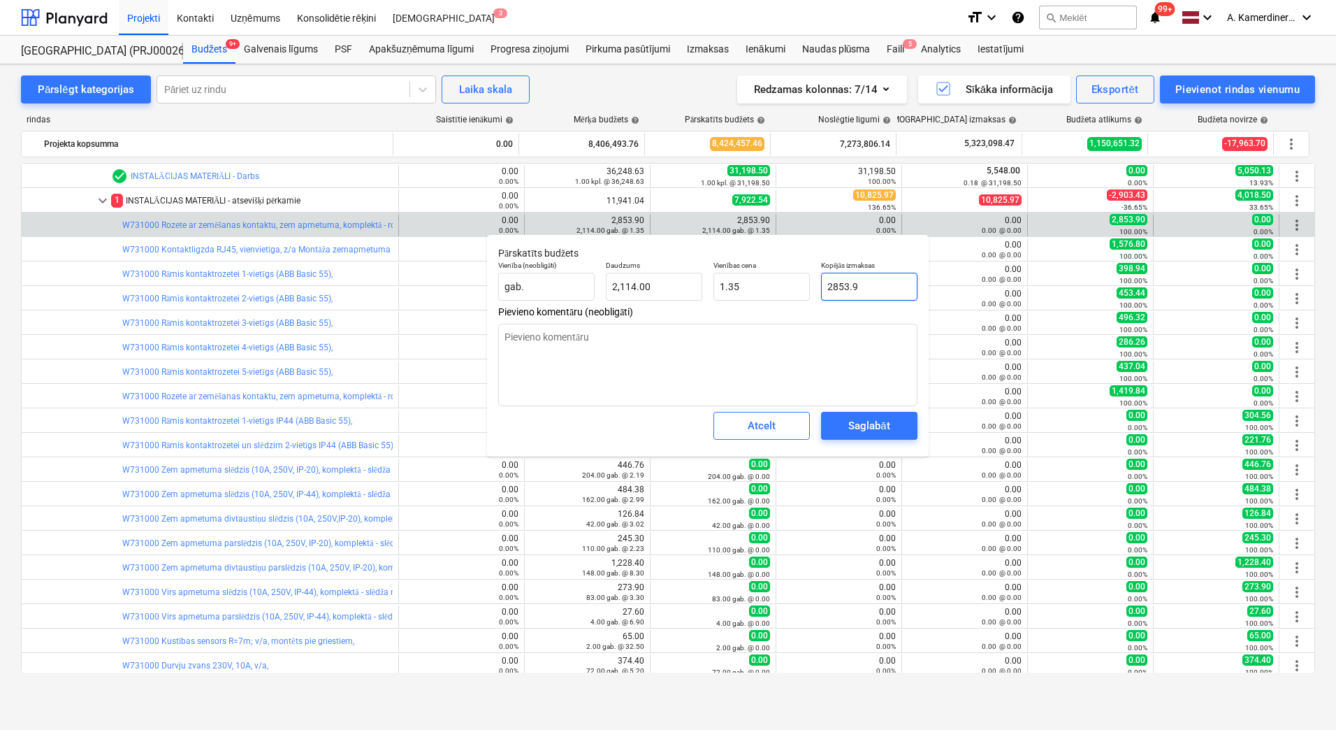
click at [853, 286] on input "2853.9" at bounding box center [869, 287] width 96 height 28
type textarea "x"
type input "0"
type input "0.00"
type input "0"
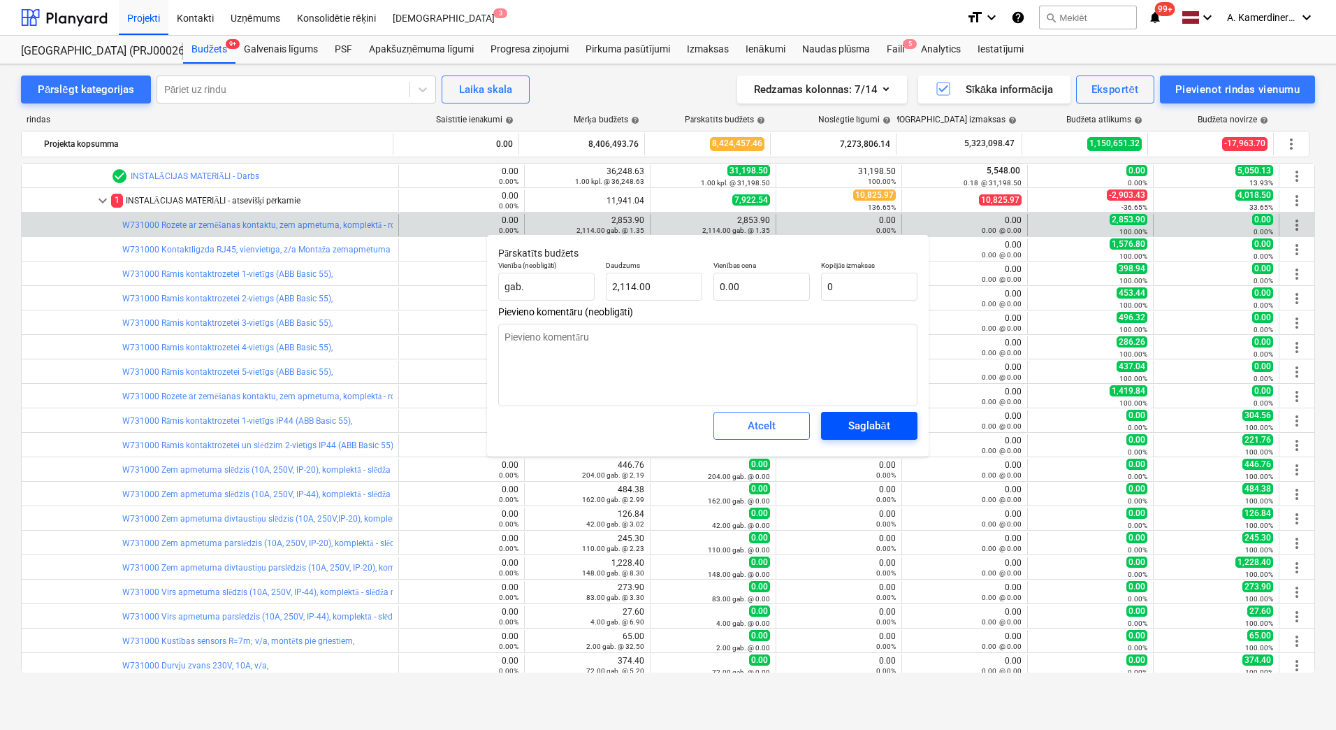
type textarea "x"
type input "0.00"
click at [894, 428] on span "Saglabāt" at bounding box center [869, 426] width 63 height 18
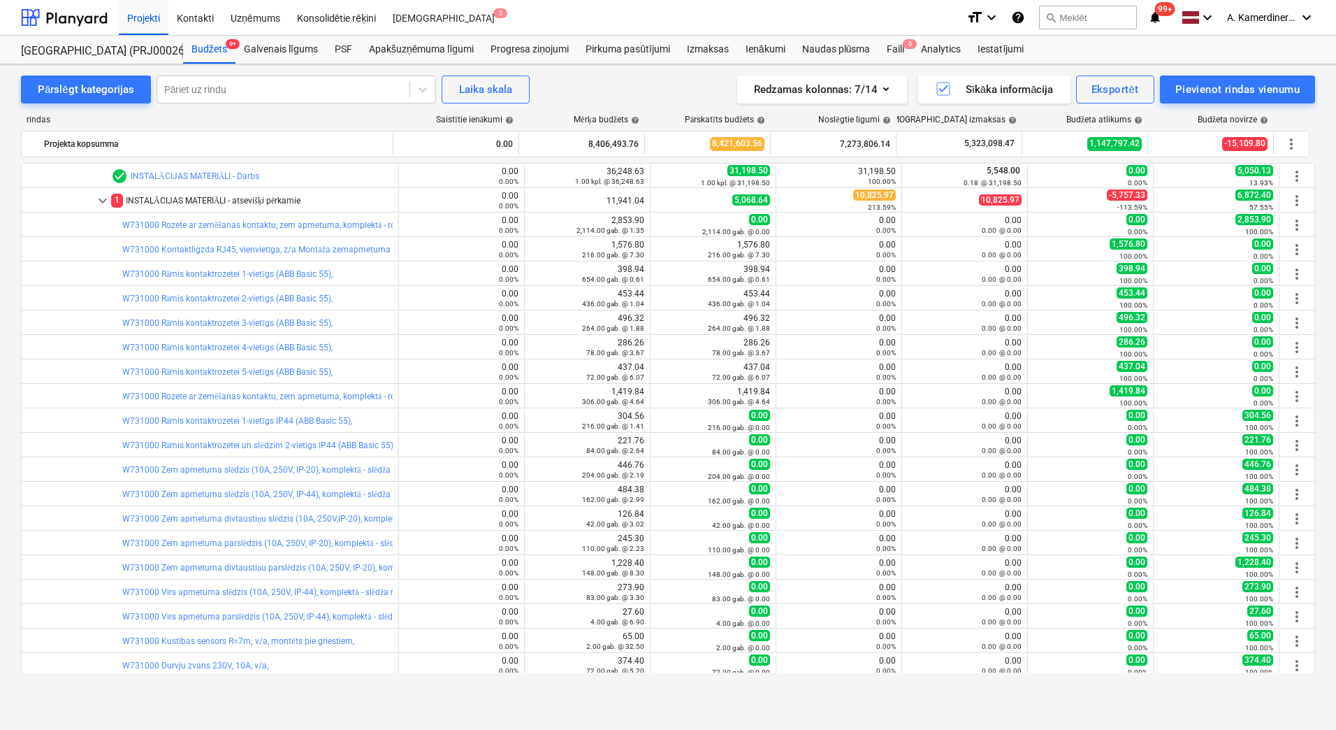
type textarea "x"
type input "2,114.00"
type input "0.00"
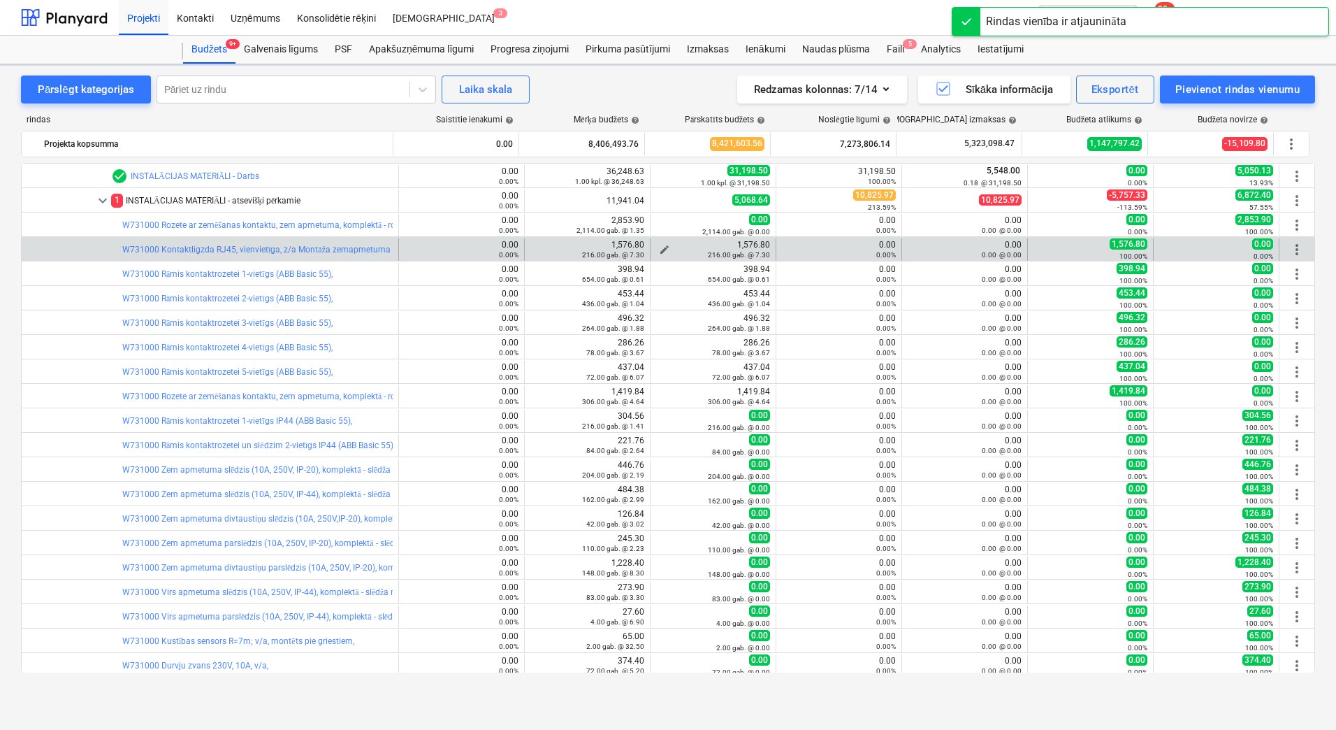
click at [660, 247] on span "edit" at bounding box center [664, 249] width 11 height 11
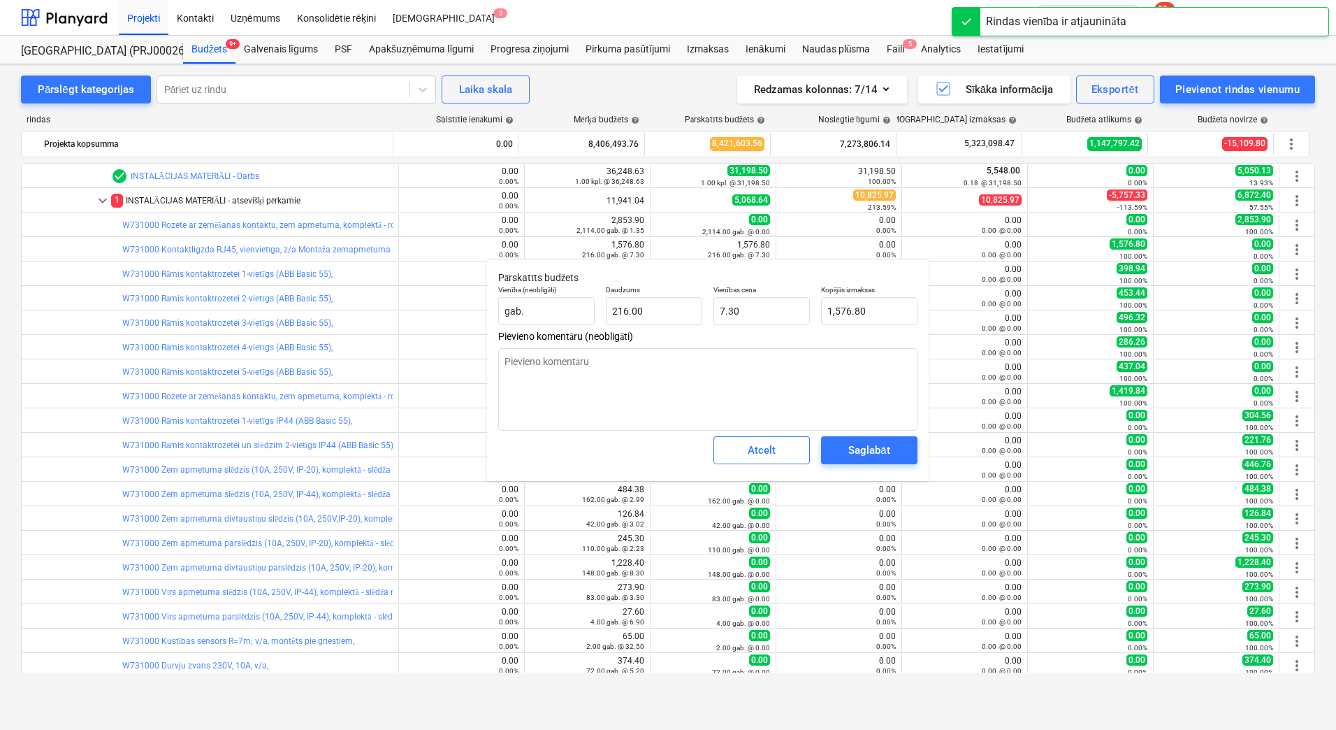
type textarea "x"
type input "1576.8"
click at [848, 314] on input "1576.8" at bounding box center [869, 311] width 96 height 28
type textarea "x"
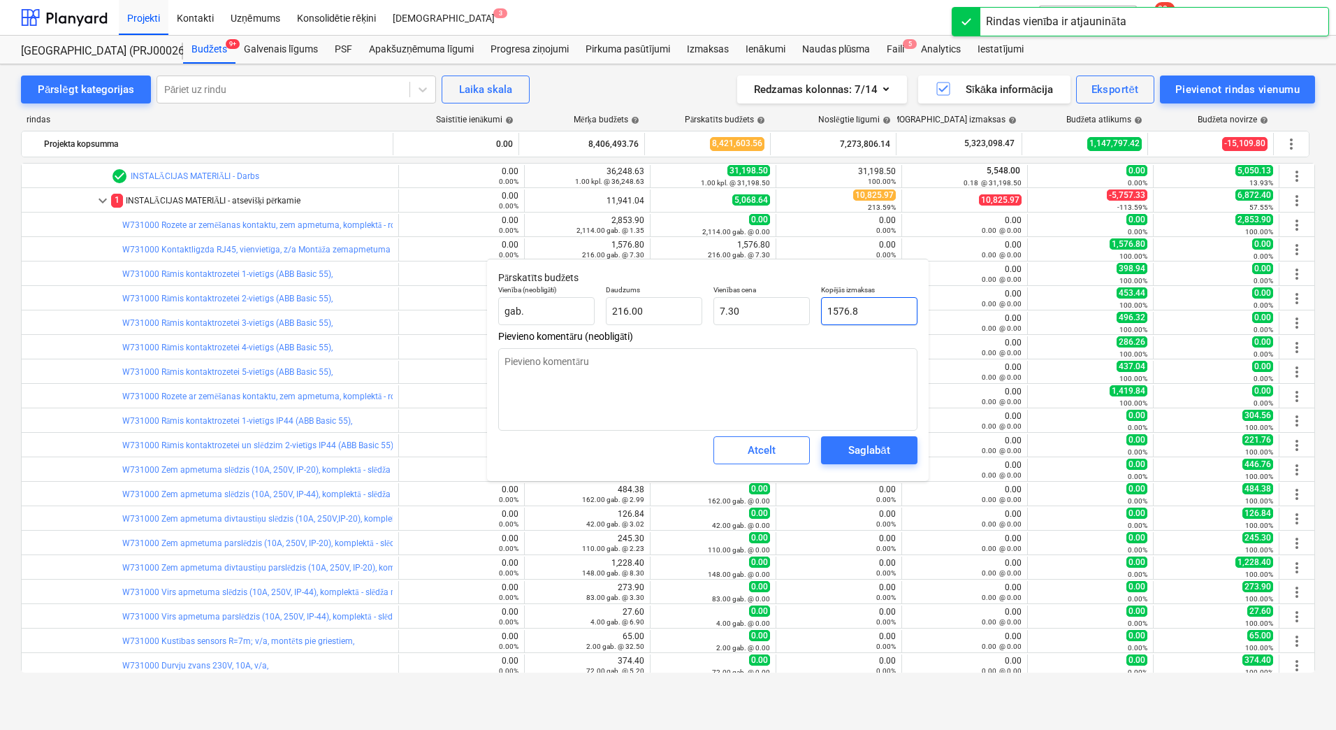
type input "0"
type input "0.00"
type input "0"
type textarea "x"
type input "0.00"
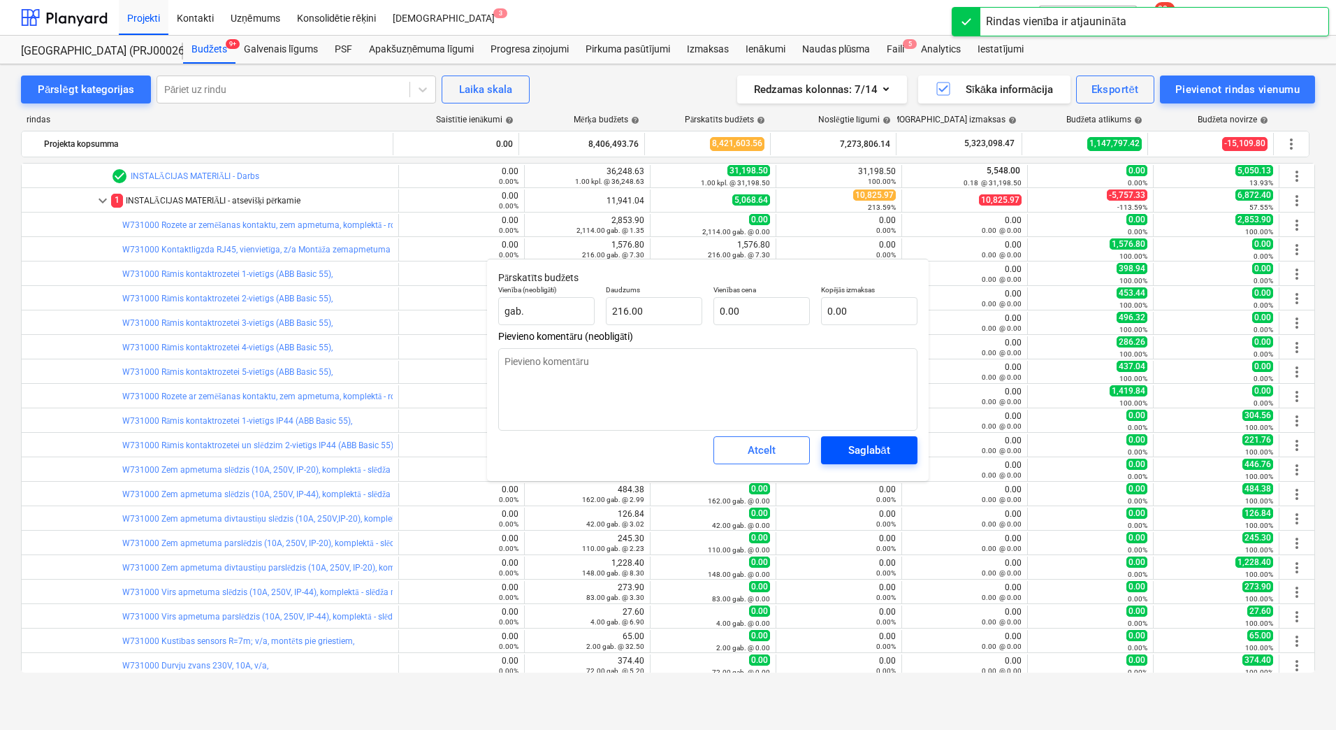
click at [872, 451] on div "Saglabāt" at bounding box center [868, 450] width 41 height 18
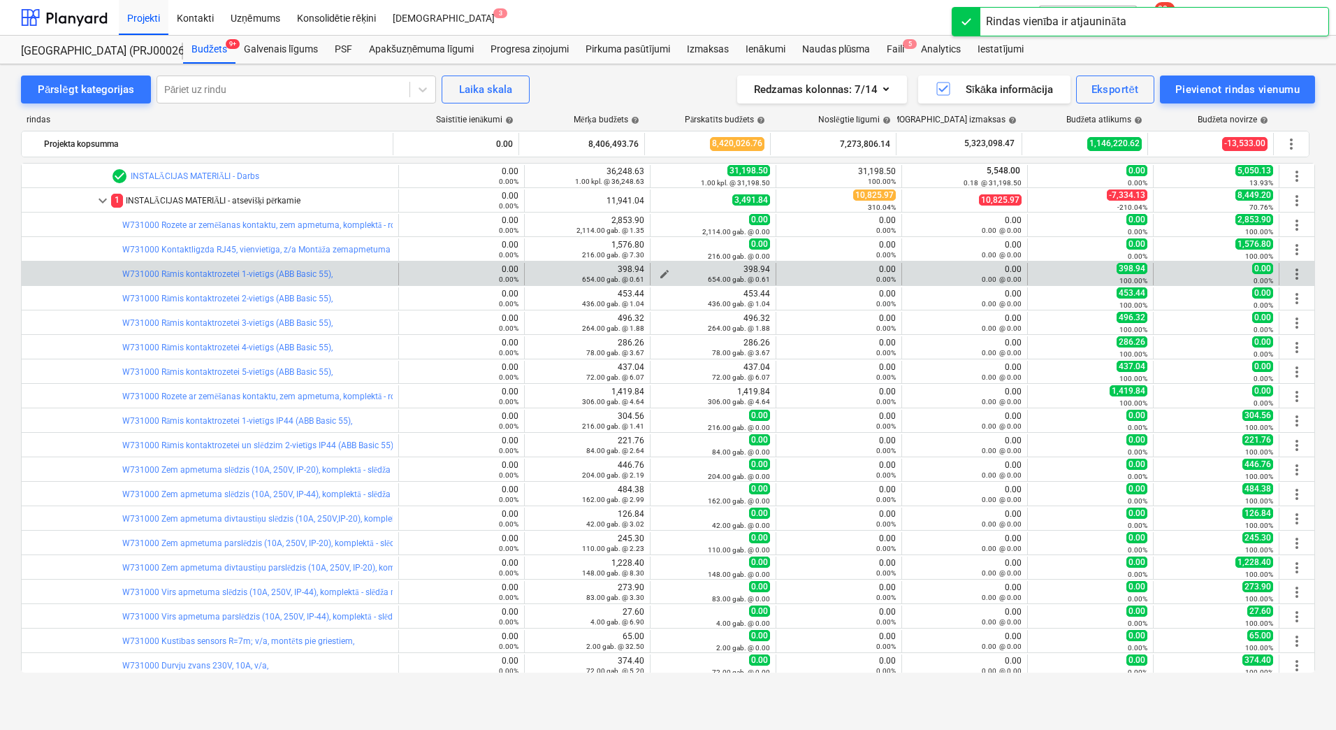
click at [656, 274] on div "654.00 gab. @ 0.61" at bounding box center [713, 279] width 114 height 10
click at [661, 269] on span "edit" at bounding box center [664, 273] width 11 height 11
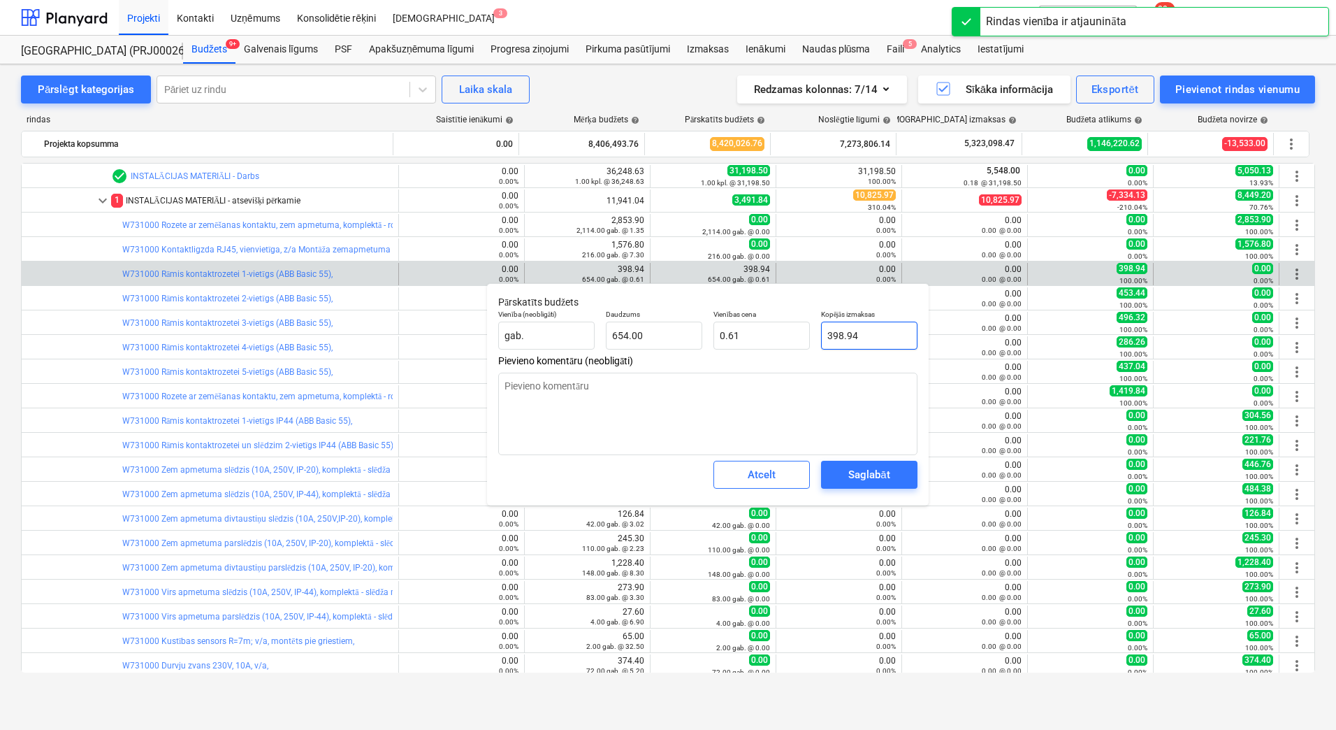
click at [848, 343] on input "398.94" at bounding box center [869, 335] width 96 height 28
type textarea "x"
type input "0"
type input "0.00"
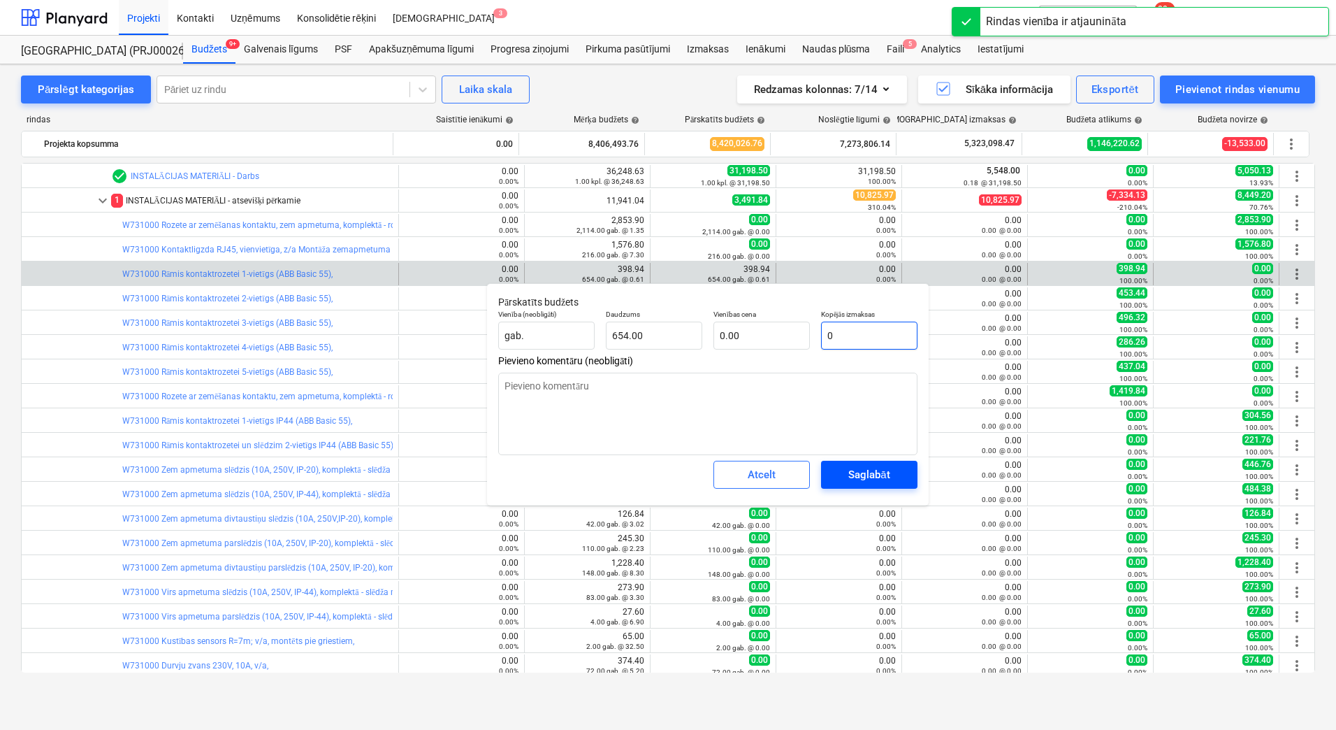
type input "0"
type textarea "x"
type input "0.00"
click at [871, 472] on div "Saglabāt" at bounding box center [868, 474] width 41 height 18
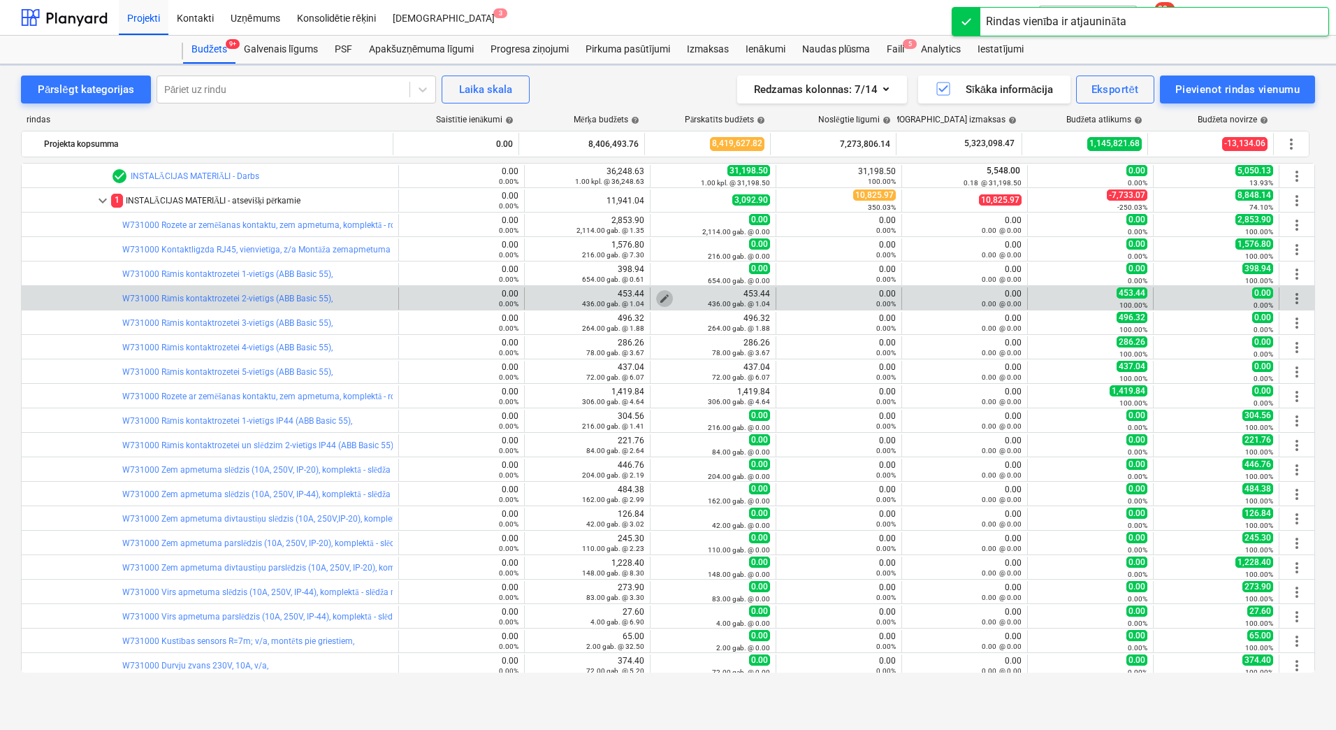
click at [656, 295] on button "edit" at bounding box center [664, 298] width 17 height 17
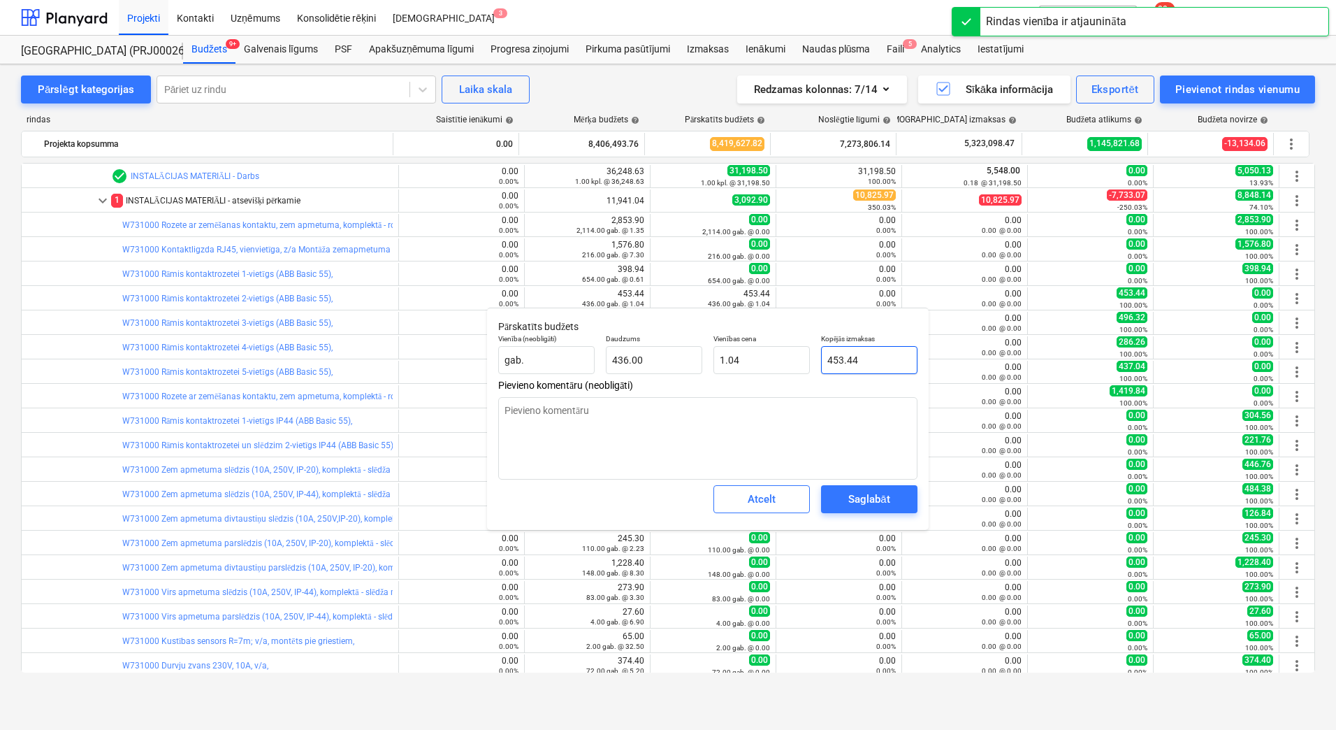
click at [851, 361] on input "453.44" at bounding box center [869, 360] width 96 height 28
type textarea "x"
type input "0"
type input "0.00"
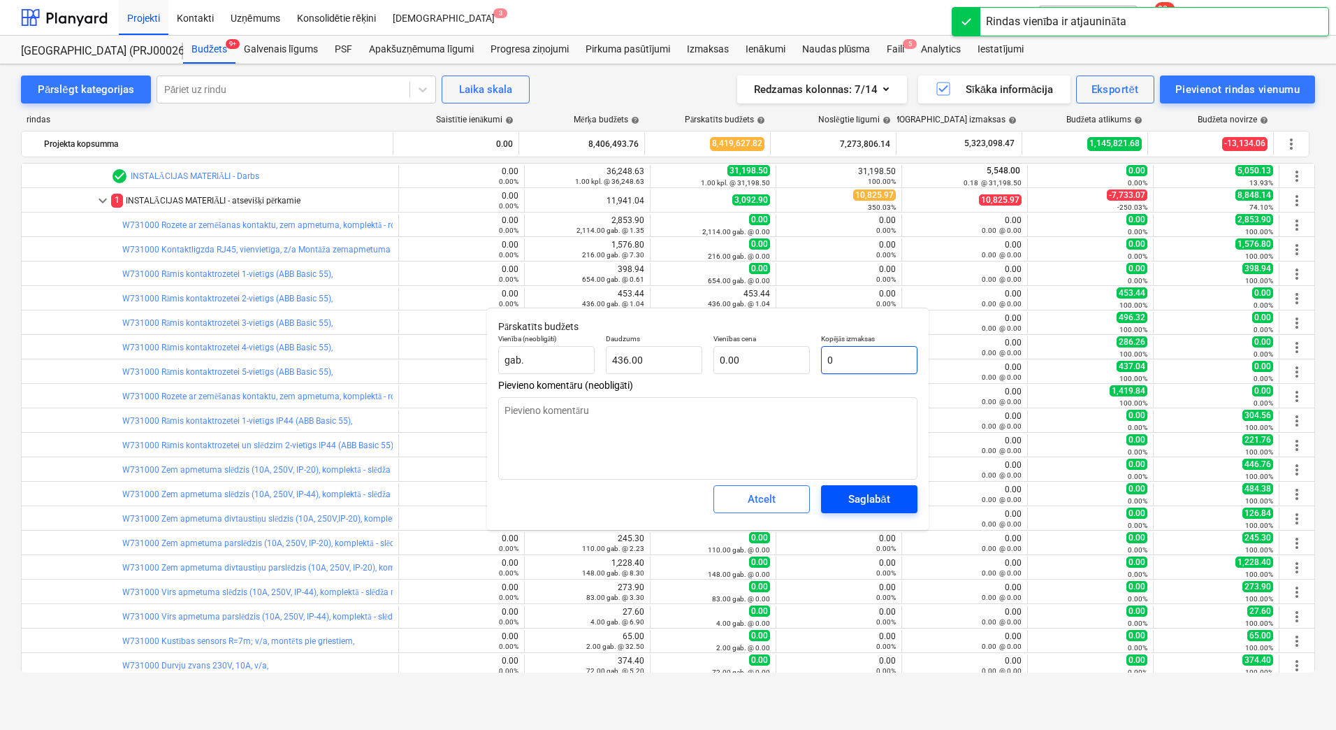
type input "0"
type textarea "x"
type input "0.00"
click at [872, 498] on div "Saglabāt" at bounding box center [868, 499] width 41 height 18
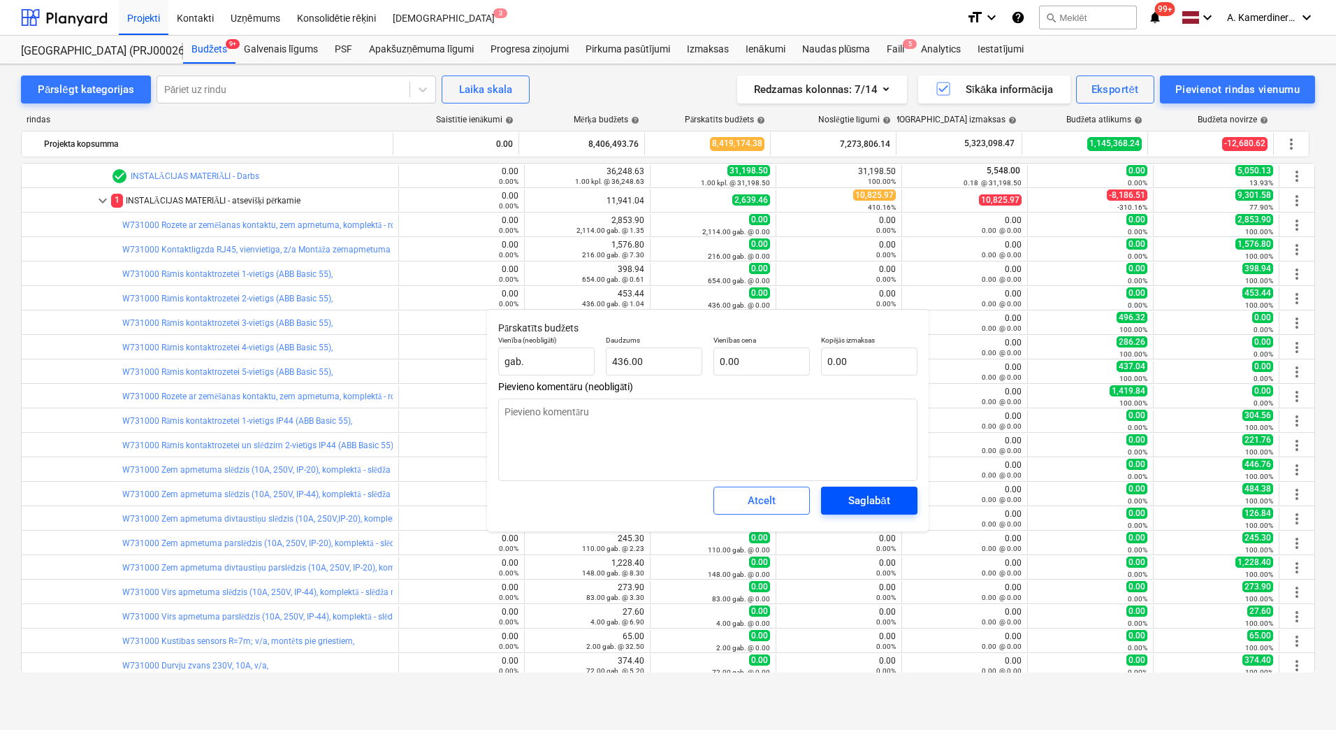
click at [875, 499] on div "Saglabāt" at bounding box center [868, 500] width 41 height 18
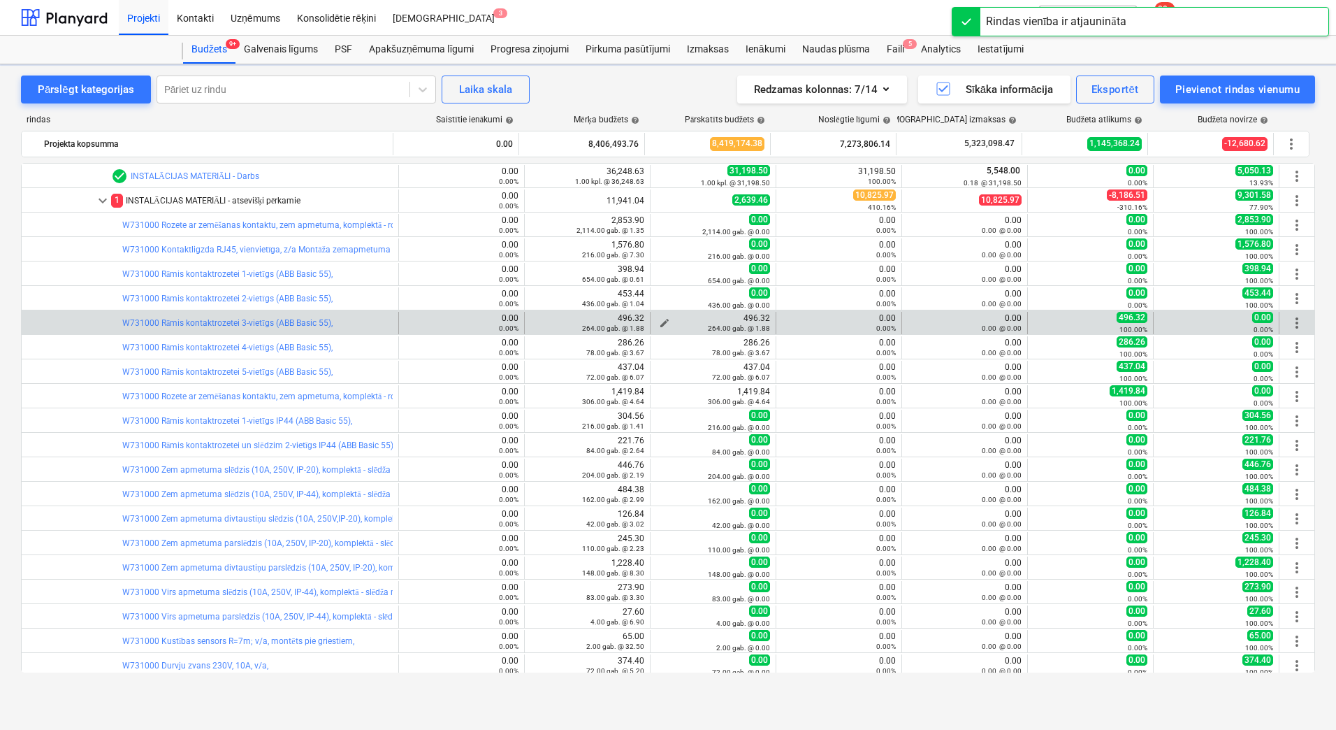
click at [657, 323] on div "264.00 gab. @ 1.88" at bounding box center [713, 328] width 114 height 10
click at [660, 321] on span "edit" at bounding box center [664, 322] width 11 height 11
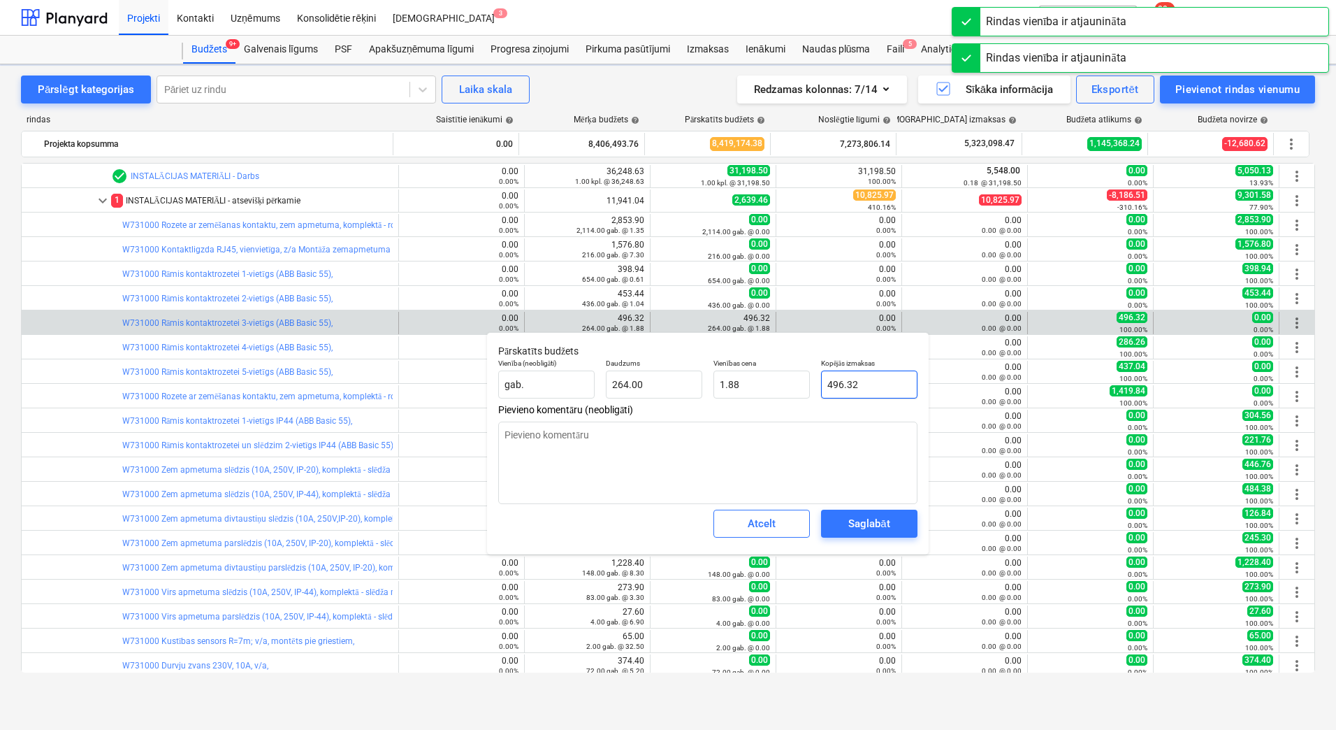
click at [859, 385] on input "496.32" at bounding box center [869, 384] width 96 height 28
type textarea "x"
type input "0"
type input "0.00"
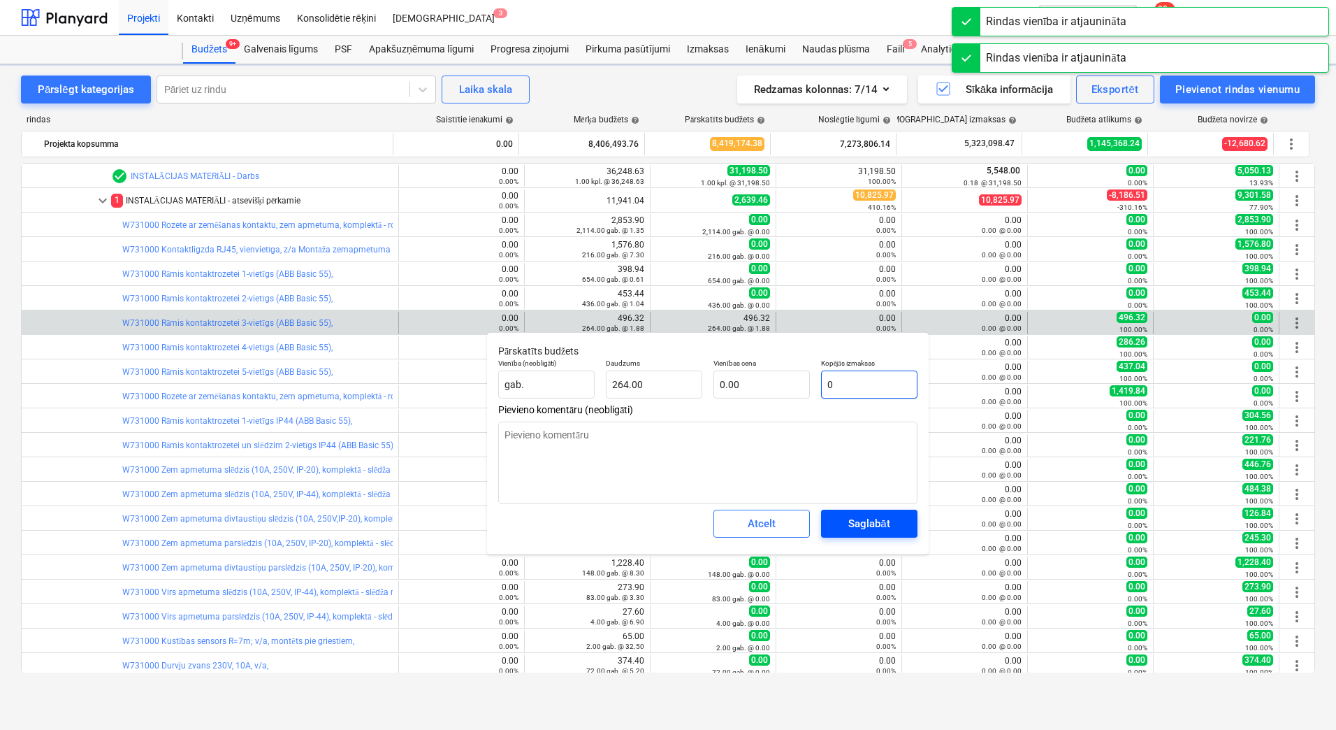
type input "0"
type textarea "x"
type input "0.00"
click at [885, 523] on div "Saglabāt" at bounding box center [868, 523] width 41 height 18
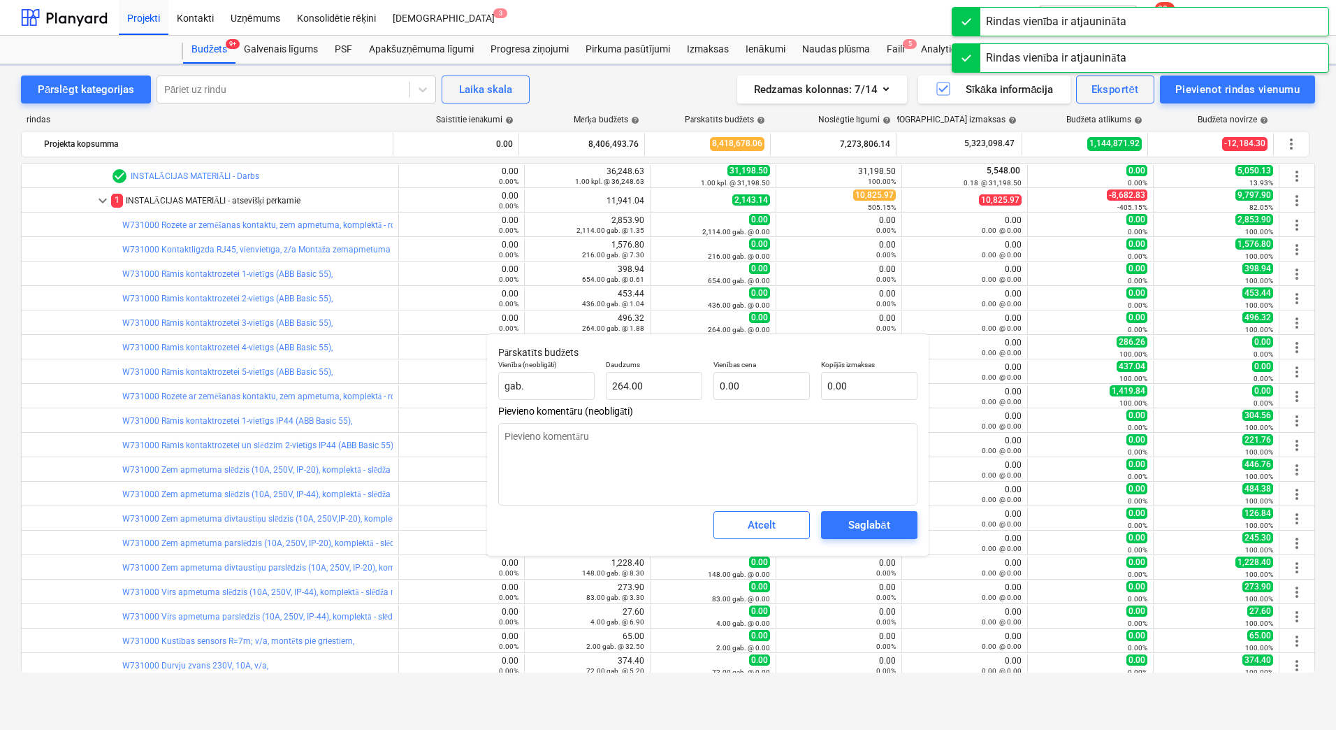
click at [885, 523] on div "Saglabāt" at bounding box center [868, 525] width 41 height 18
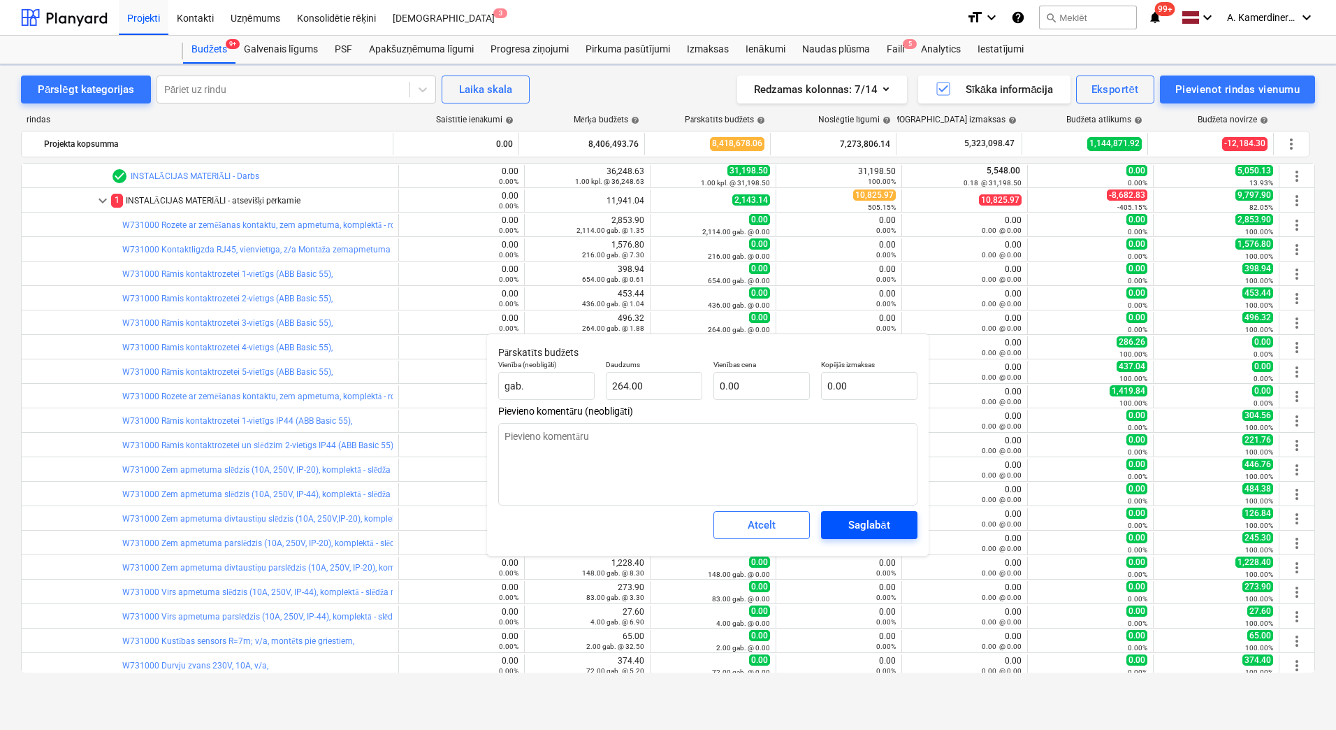
click at [843, 520] on span "Saglabāt" at bounding box center [869, 525] width 63 height 18
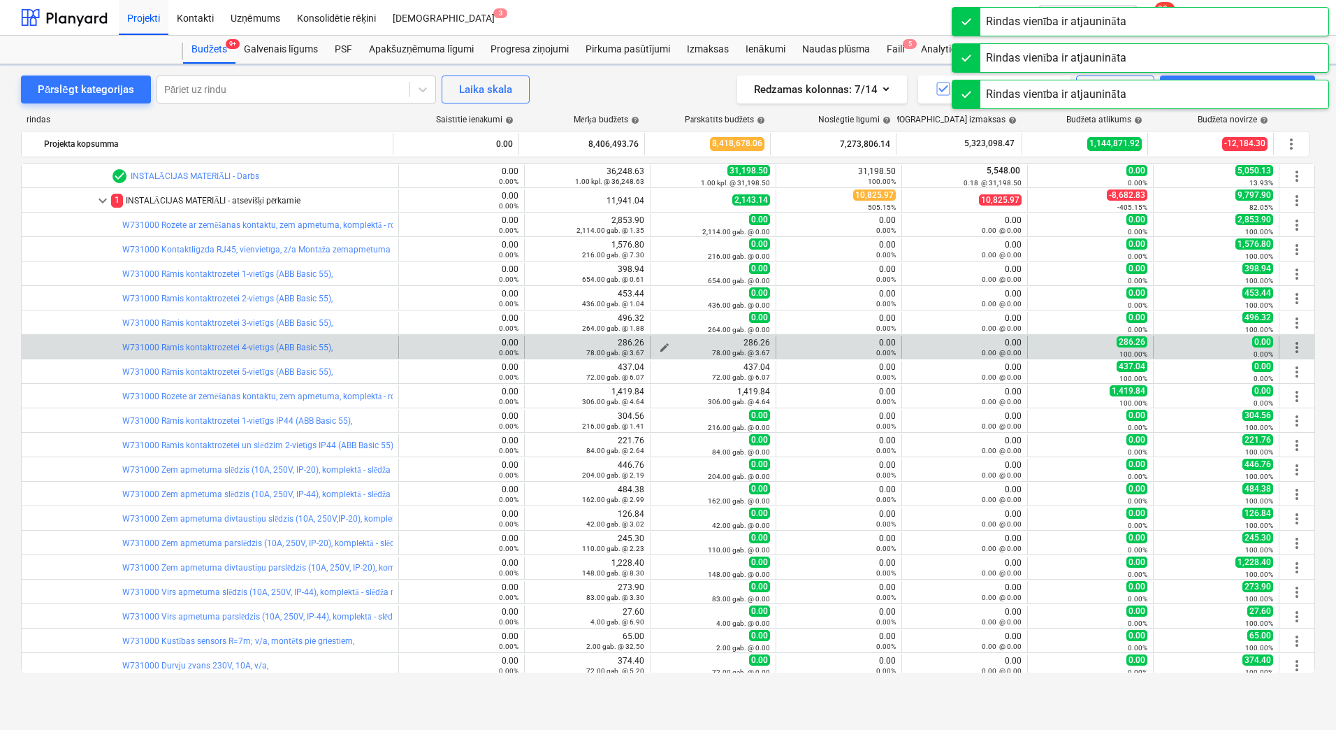
click at [661, 343] on span "edit" at bounding box center [664, 347] width 11 height 11
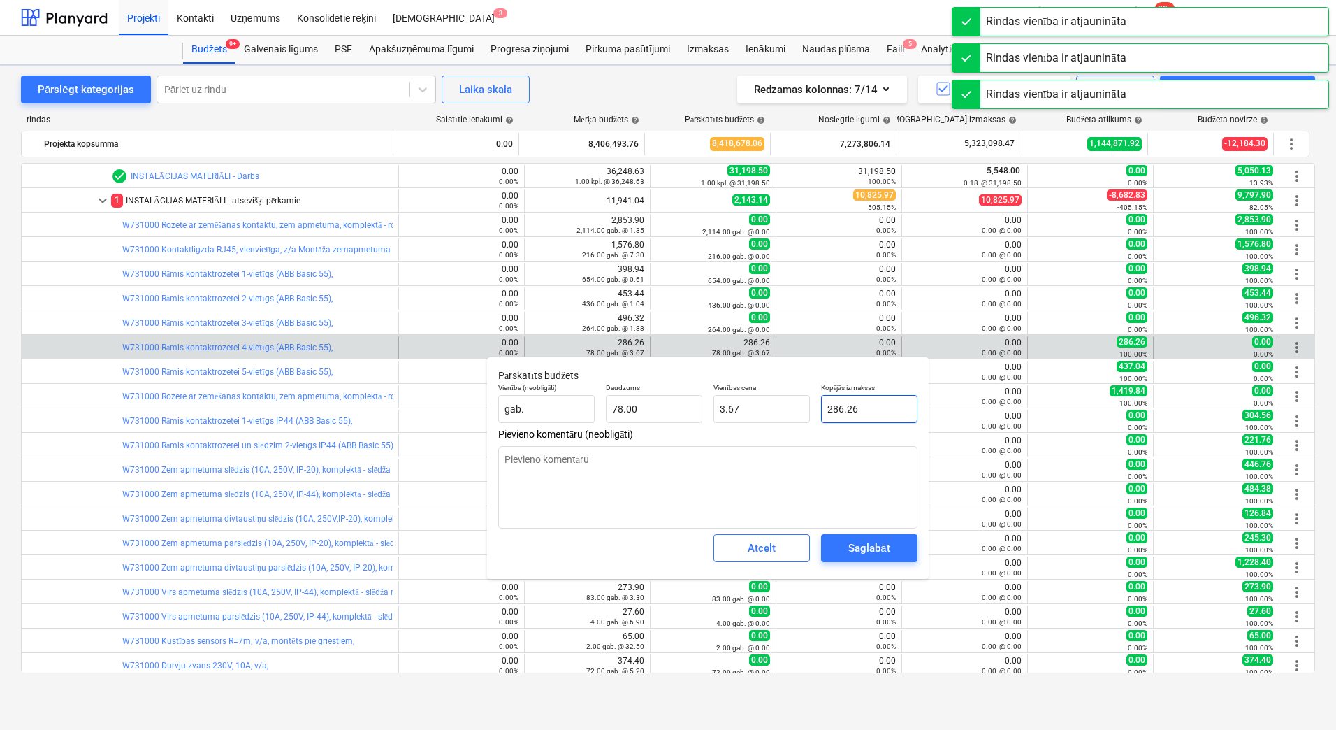
click at [843, 410] on input "286.26" at bounding box center [869, 409] width 96 height 28
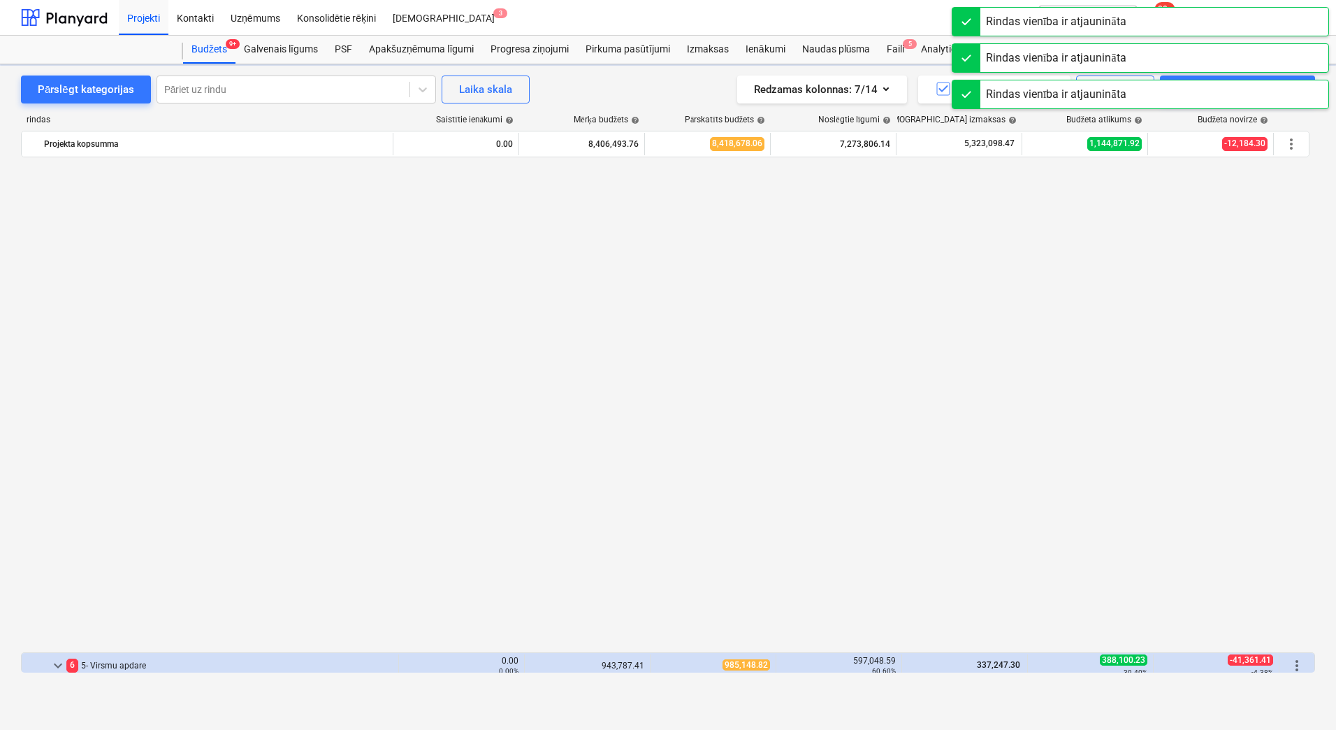
type textarea "x"
type input "78.00"
type input "3.67"
type input "286.26"
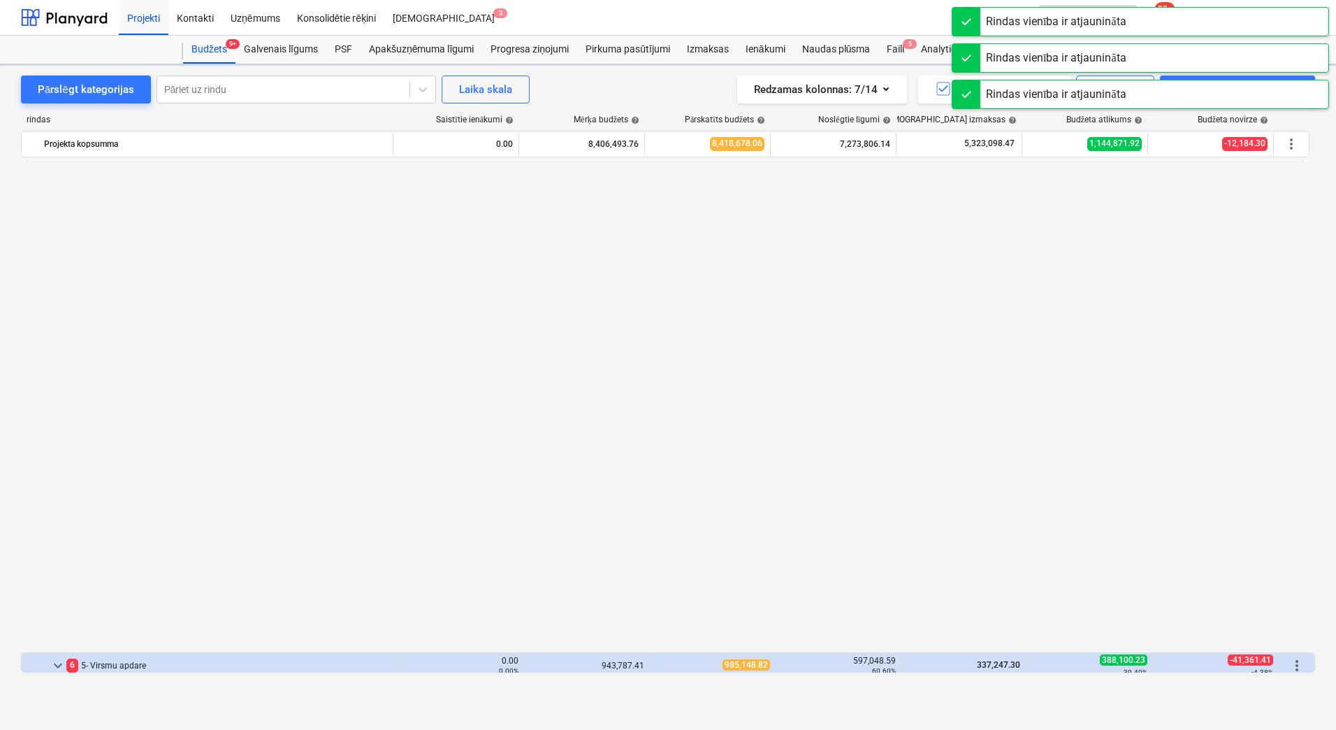
type textarea "x"
type input "78.00"
type input "3.67"
type input "286.26"
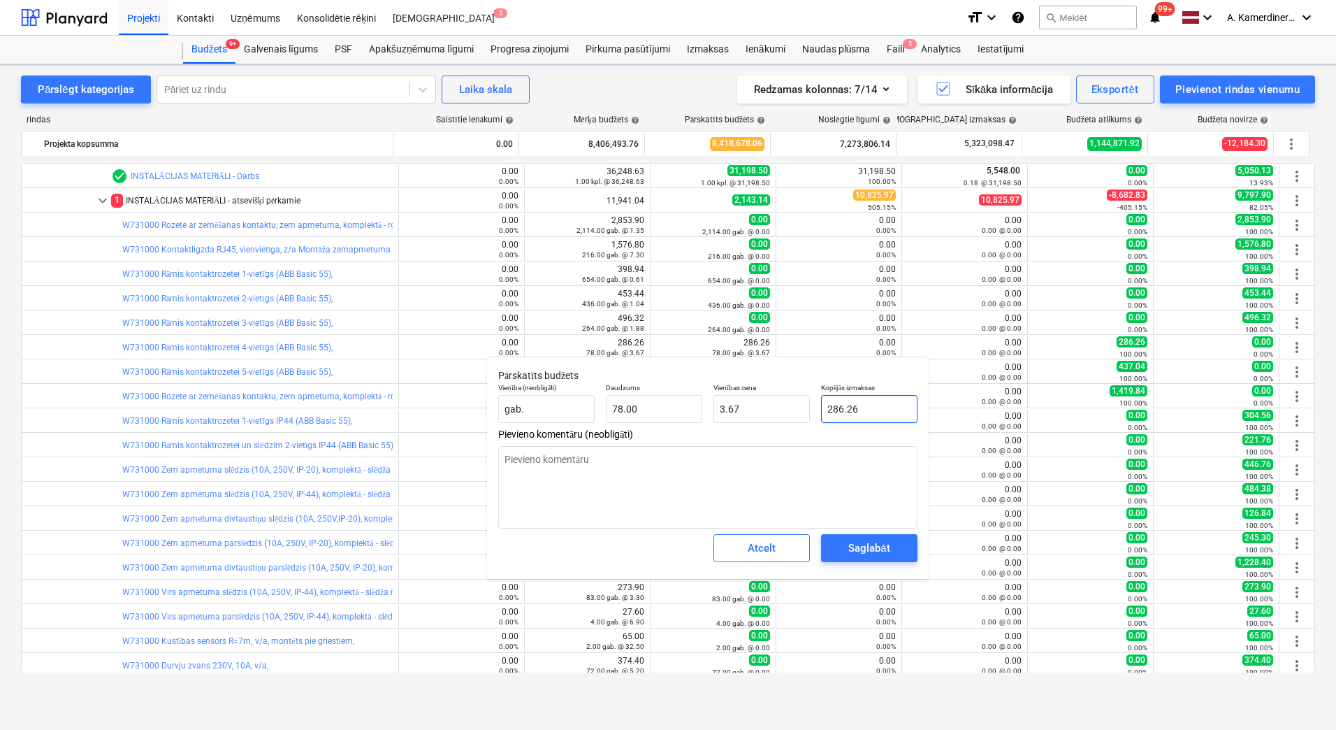
drag, startPoint x: 853, startPoint y: 427, endPoint x: 848, endPoint y: 410, distance: 18.3
click at [848, 410] on input "286.26" at bounding box center [869, 409] width 96 height 28
type textarea "x"
type input "0"
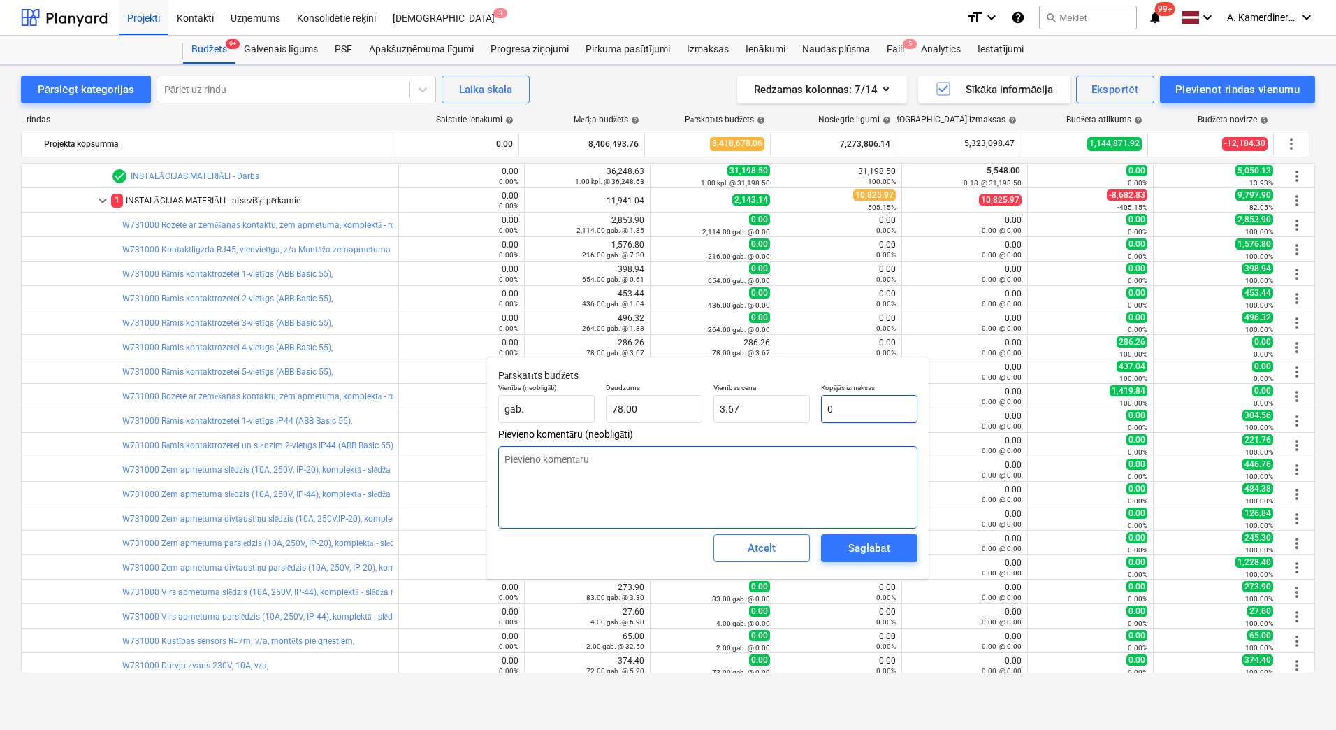
type input "0.00"
type input "0"
type textarea "x"
type input "0.00"
click at [870, 531] on div "Saglabāt" at bounding box center [870, 547] width 108 height 39
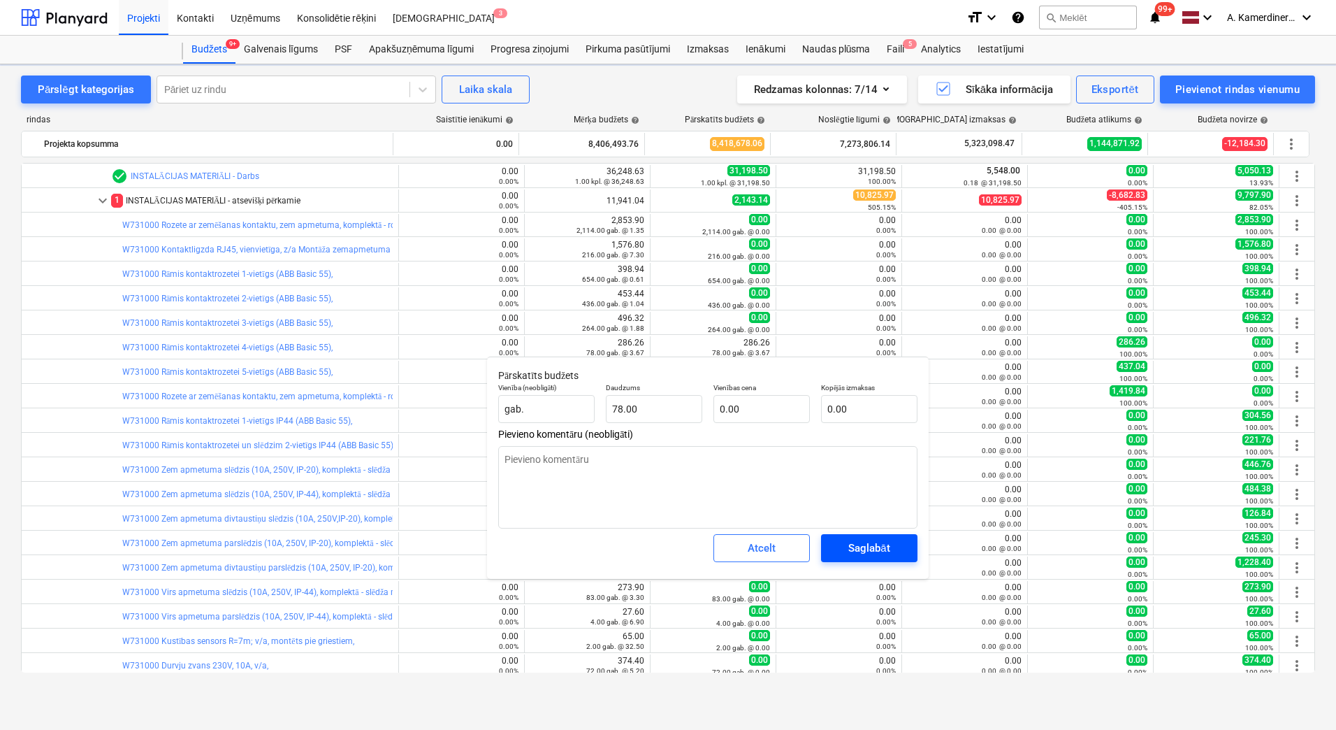
click at [869, 539] on div "Saglabāt" at bounding box center [868, 548] width 41 height 18
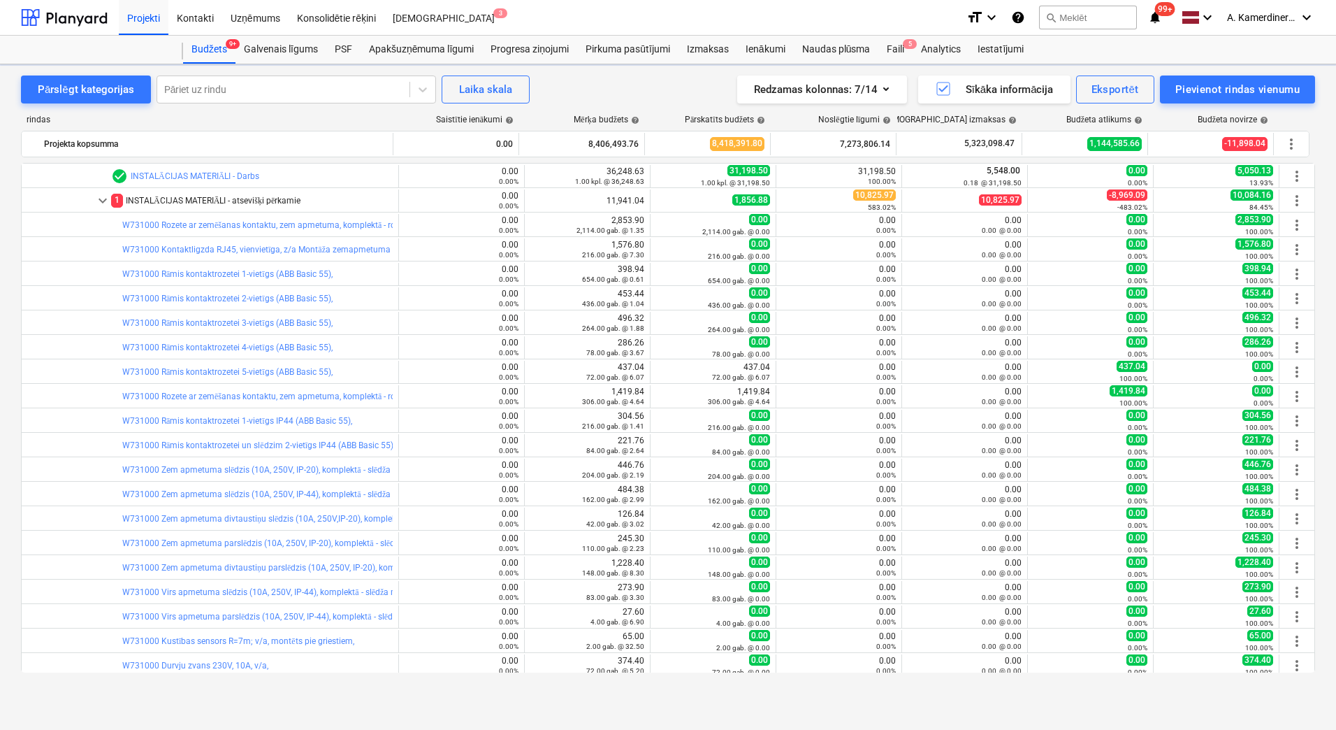
type textarea "x"
type input "78.00"
type input "0.00"
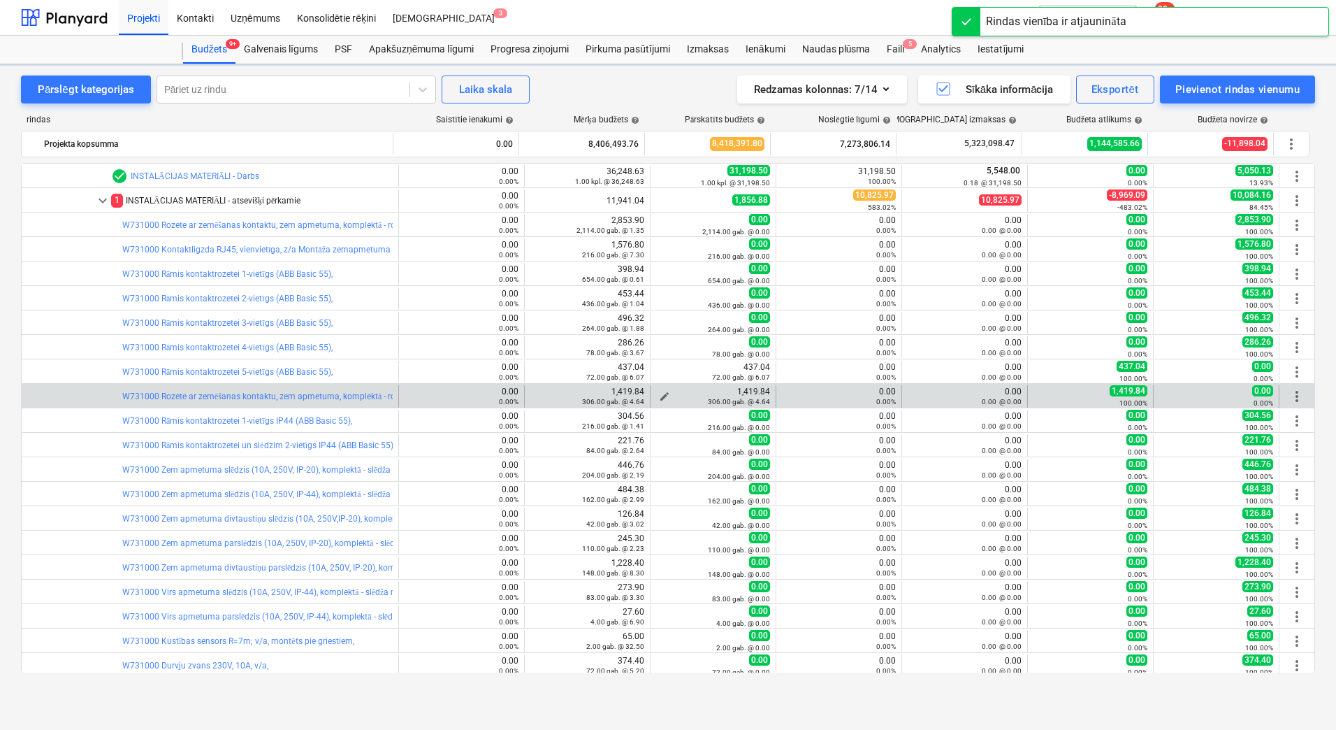
click at [659, 394] on span "edit" at bounding box center [664, 396] width 11 height 11
type textarea "x"
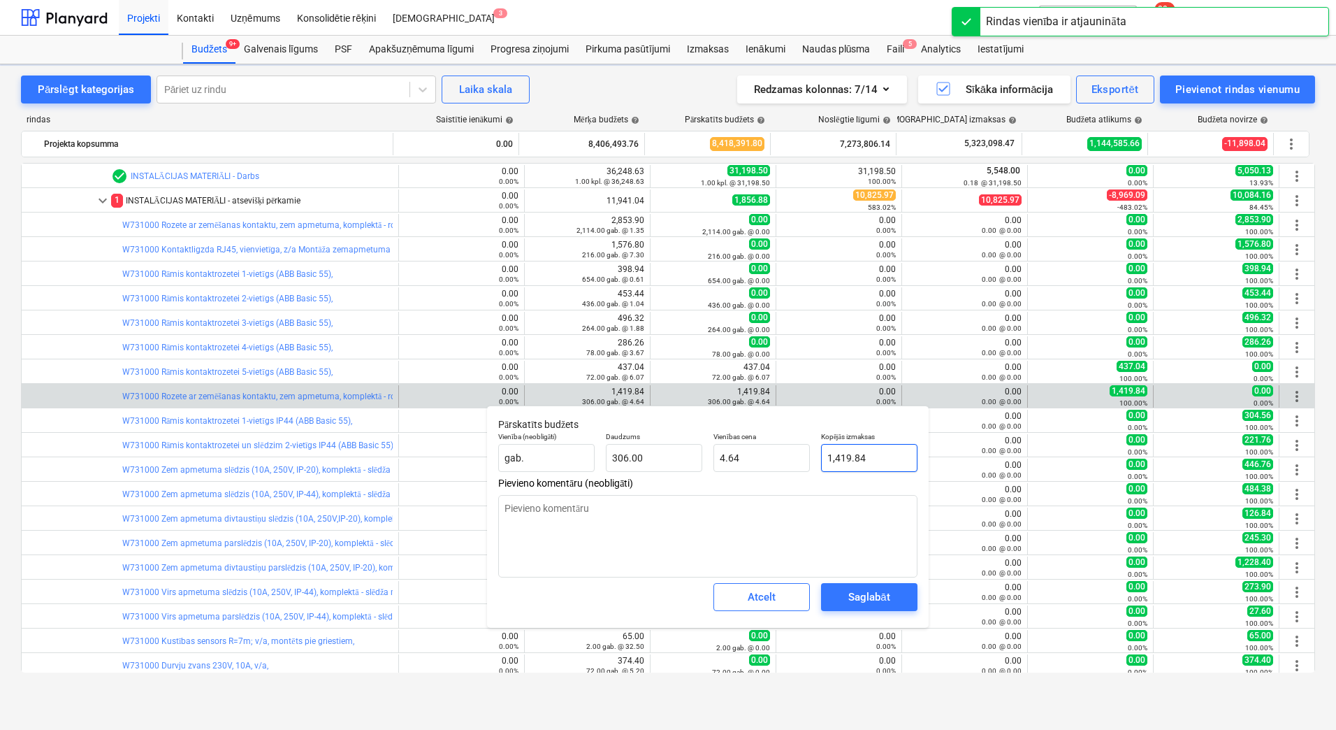
type input "1419.84"
click at [841, 458] on input "1419.84" at bounding box center [869, 458] width 96 height 28
type textarea "x"
type input "0"
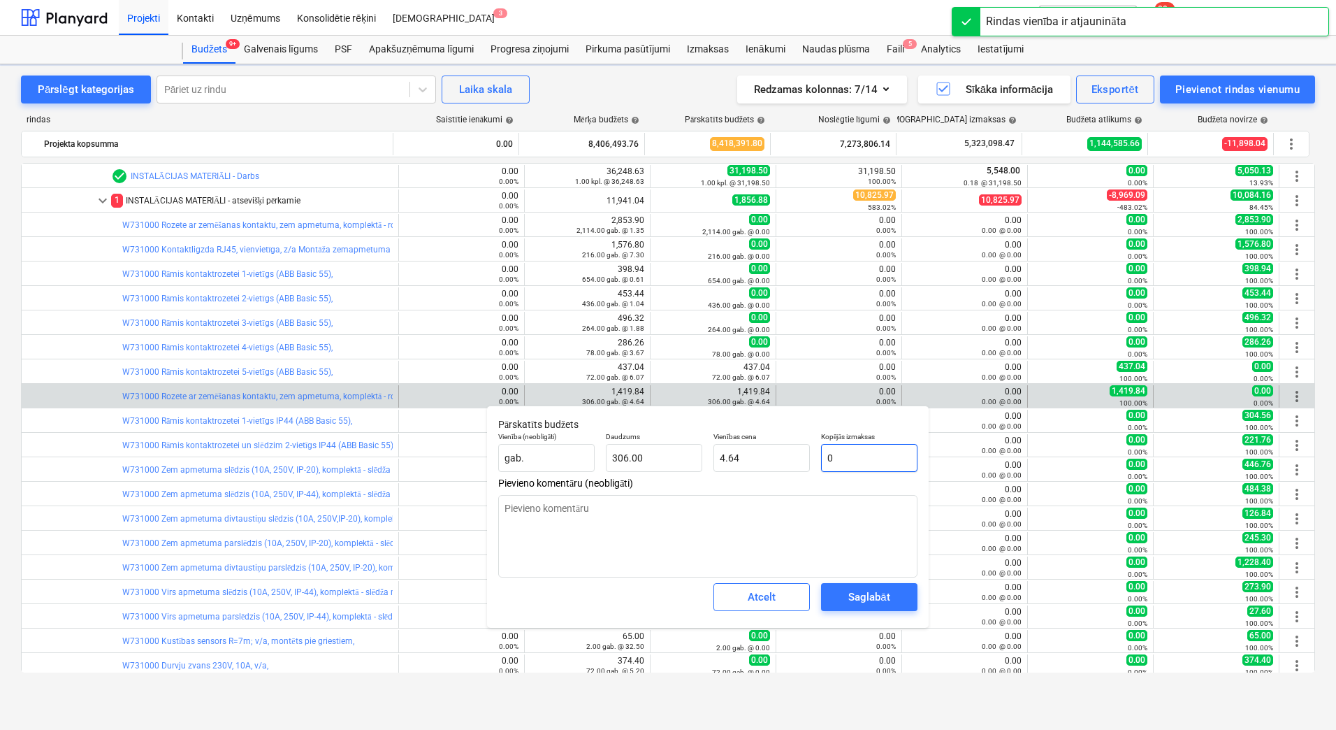
type input "0.00"
type input "0"
type textarea "x"
type input "0.00"
click at [881, 602] on div "Saglabāt" at bounding box center [868, 597] width 41 height 18
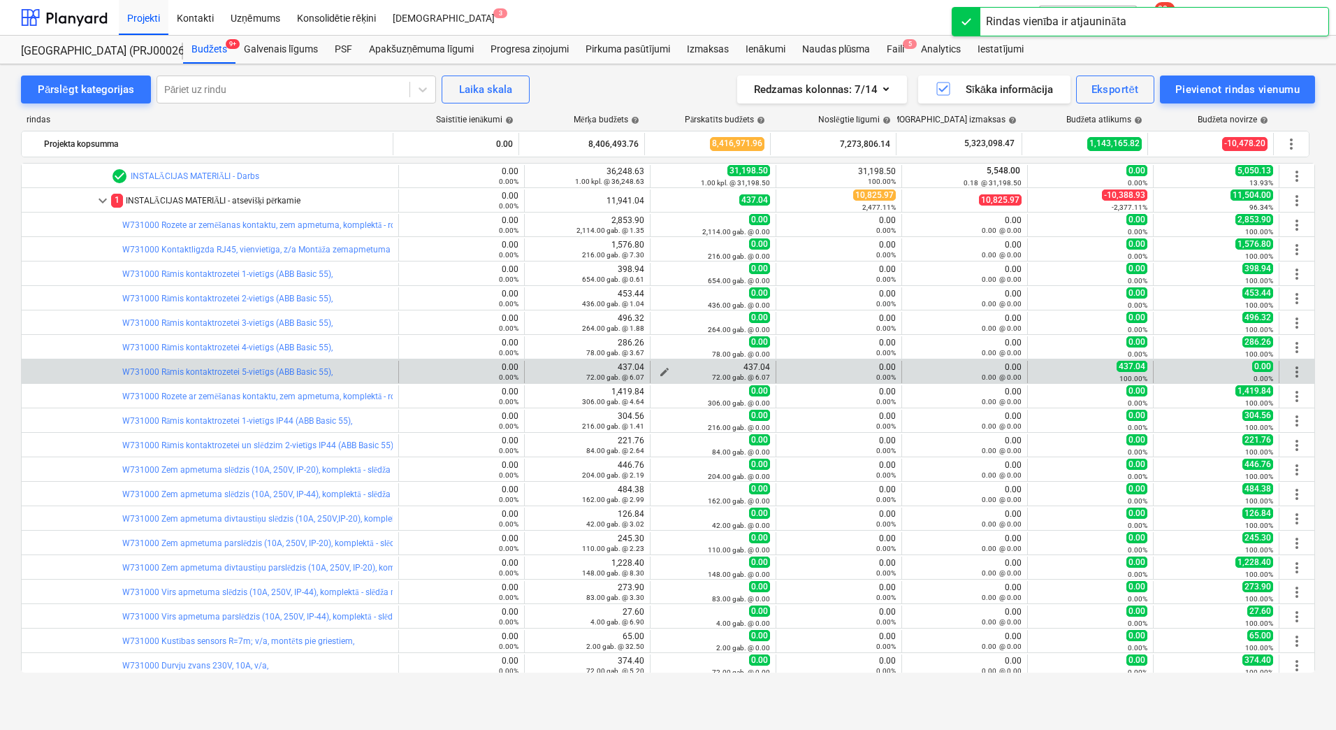
click at [659, 369] on span "edit" at bounding box center [664, 371] width 11 height 11
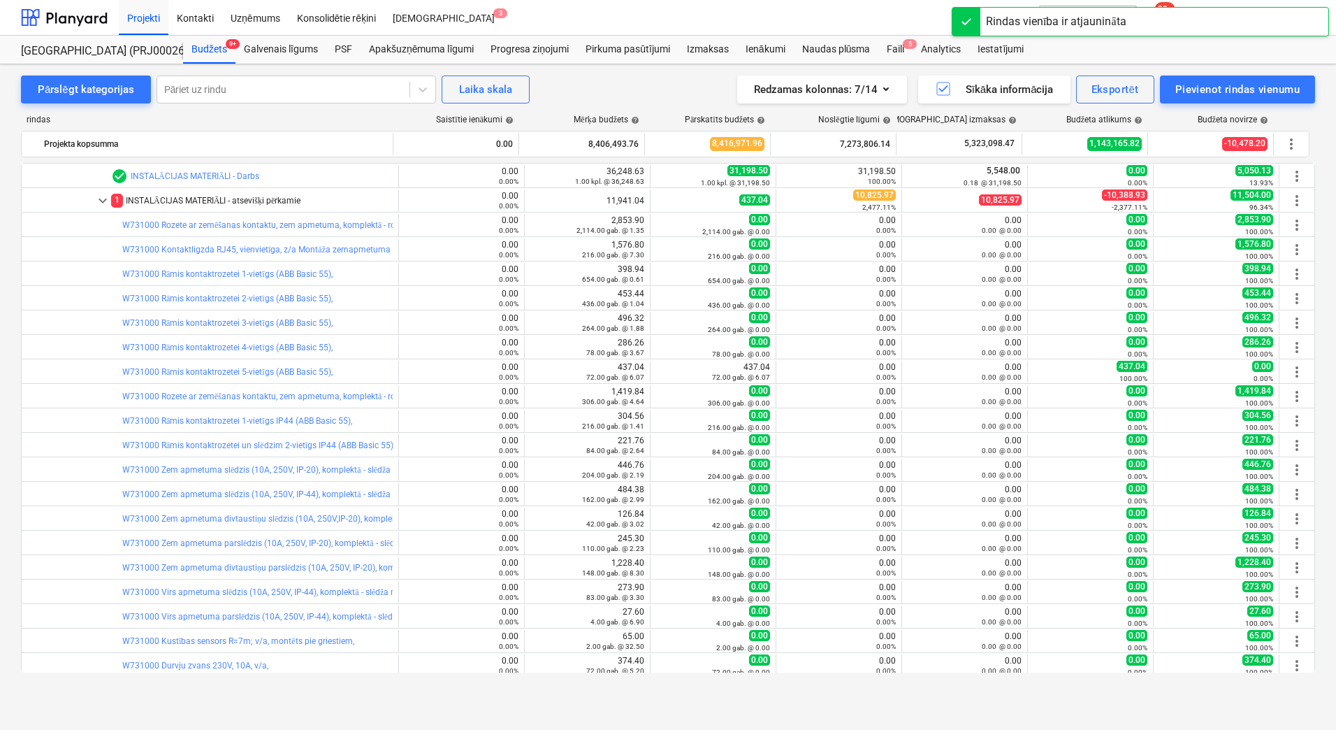
type textarea "x"
type input "72.00"
type input "6.07"
type input "437.04"
click at [851, 435] on body "Projekti Kontakti Uzņēmums Konsolidētie rēķini Iesūtne 3 format_size keyboard_a…" at bounding box center [668, 365] width 1336 height 730
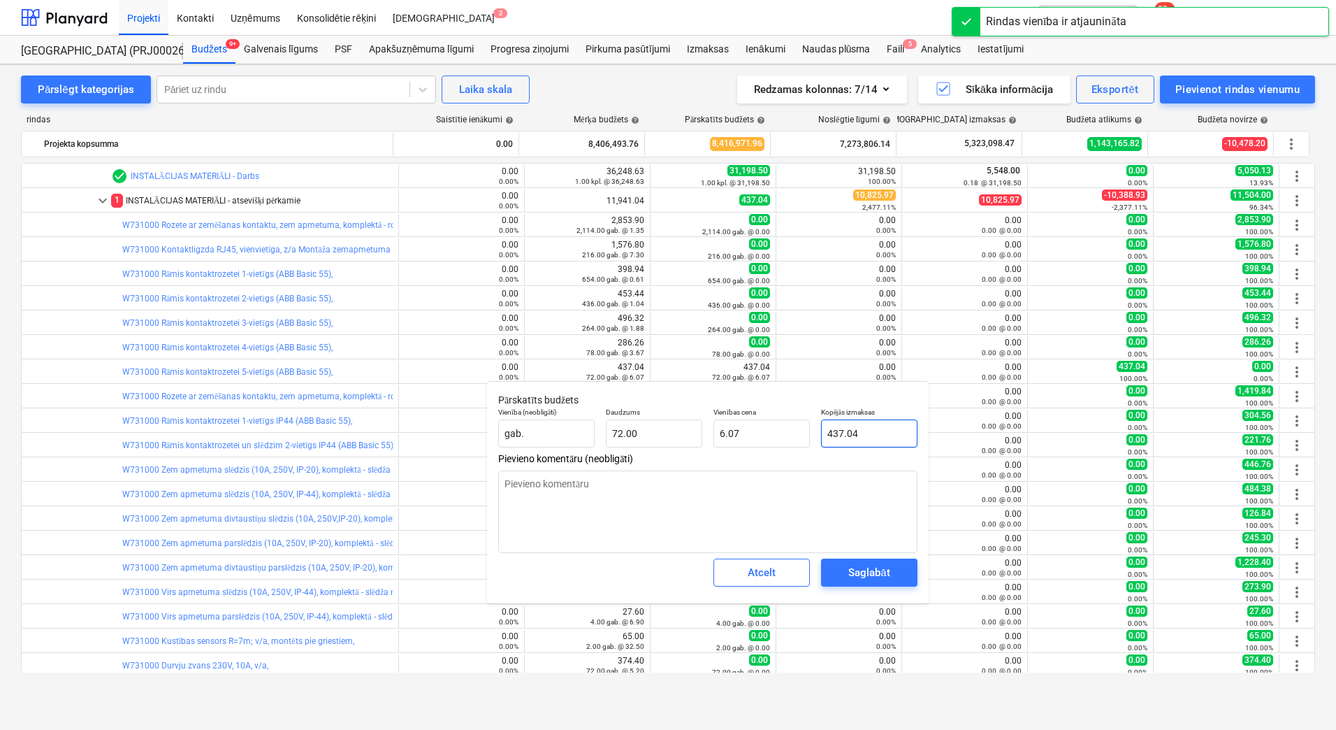
click at [847, 431] on input "437.04" at bounding box center [869, 433] width 96 height 28
type textarea "x"
type input "0"
type input "0.00"
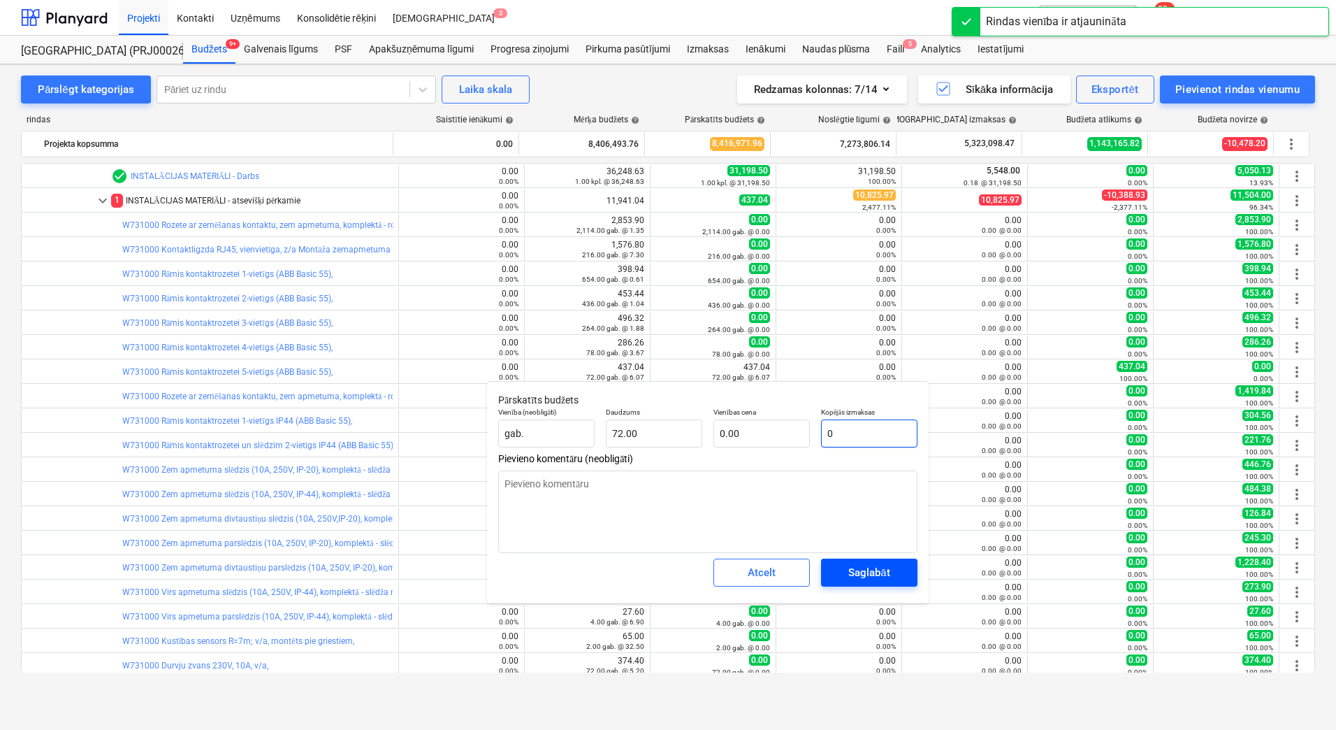
type input "0"
type textarea "x"
type input "0.00"
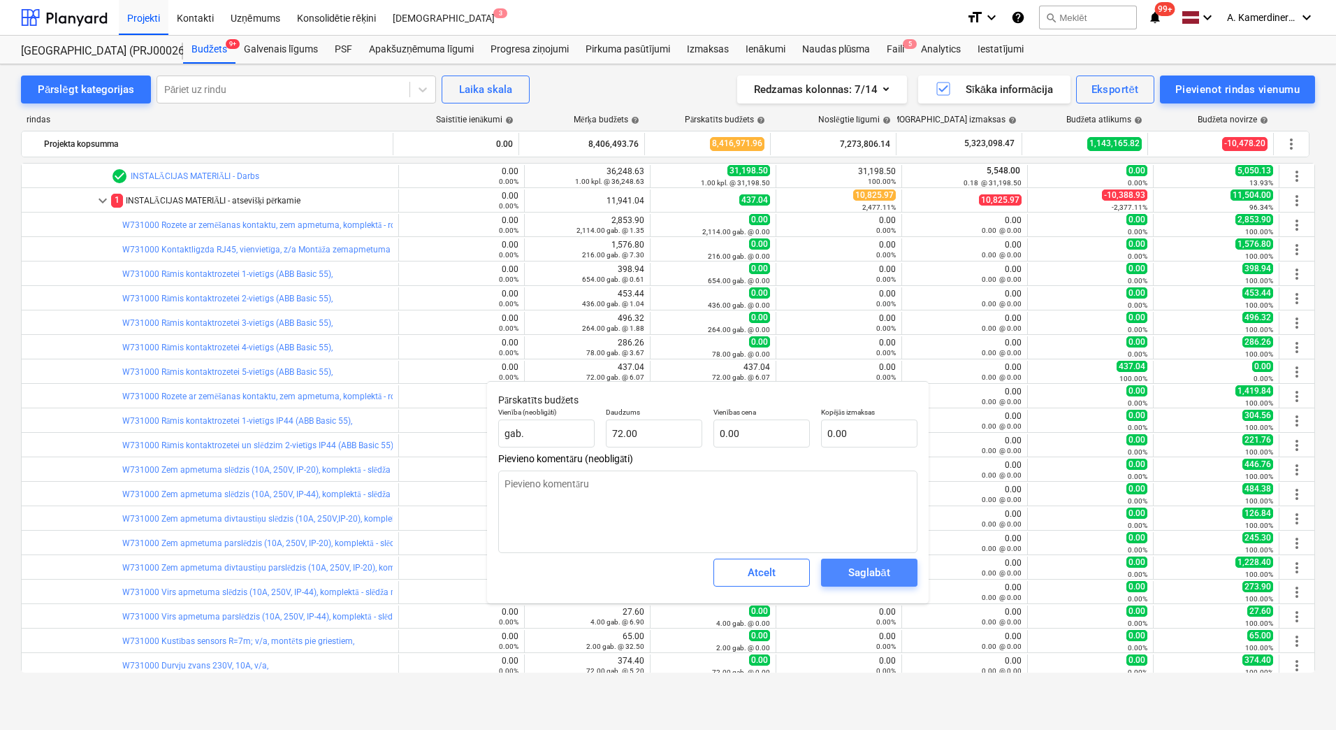
click at [874, 577] on div "Saglabāt" at bounding box center [868, 572] width 41 height 18
click at [874, 577] on div "Saglabāt" at bounding box center [868, 574] width 41 height 18
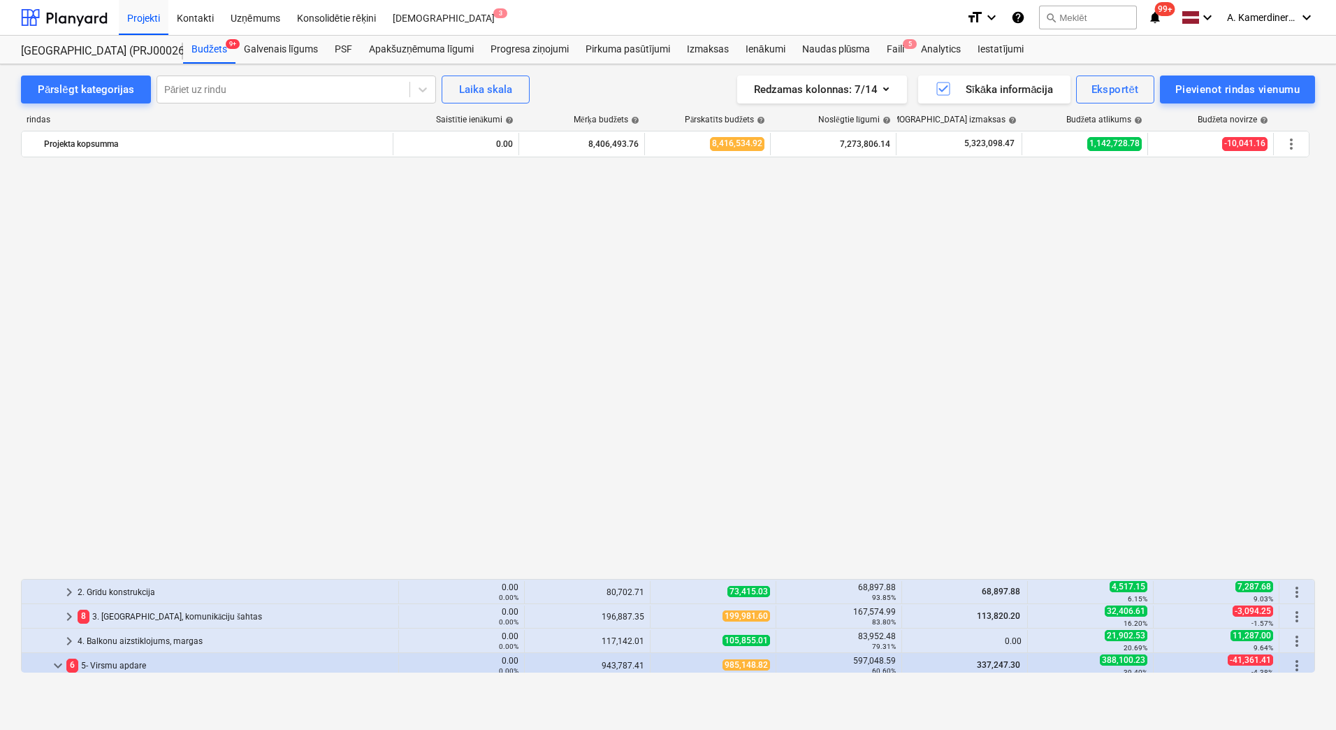
scroll to position [909, 0]
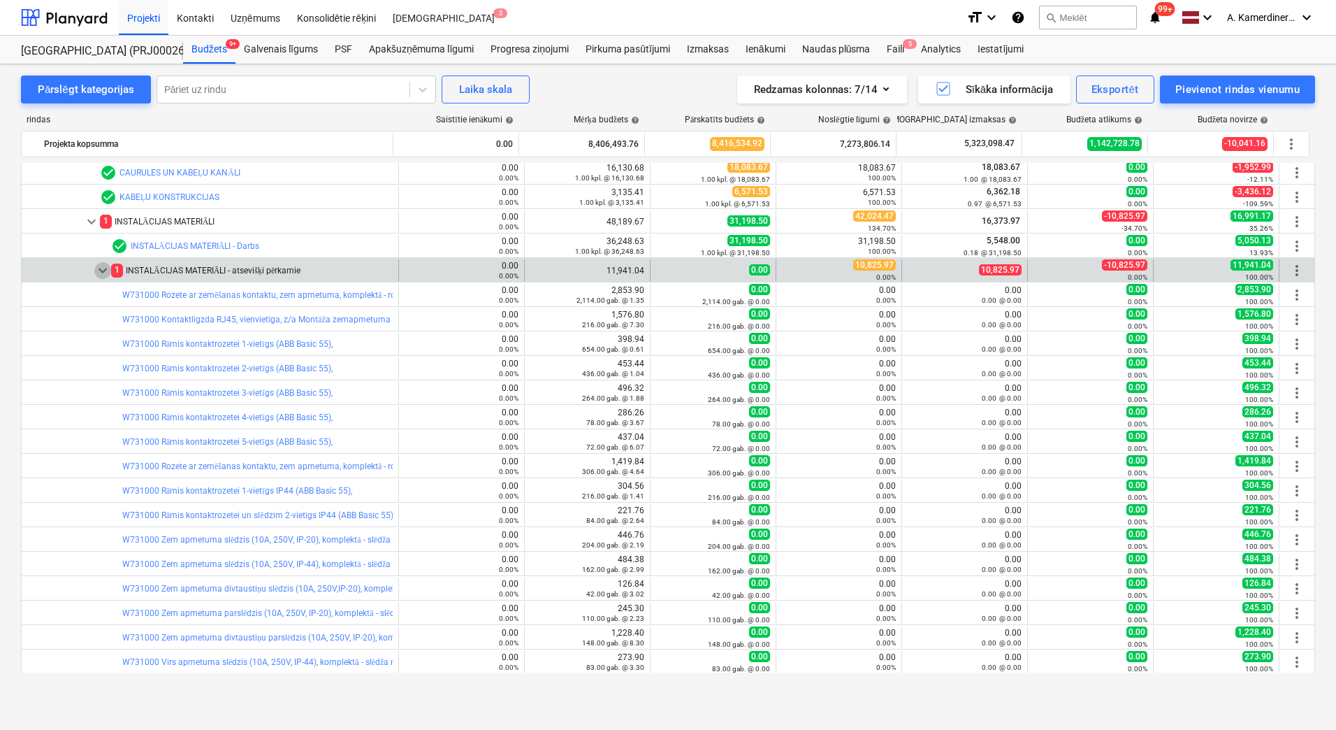
click at [103, 268] on span "keyboard_arrow_down" at bounding box center [102, 270] width 17 height 17
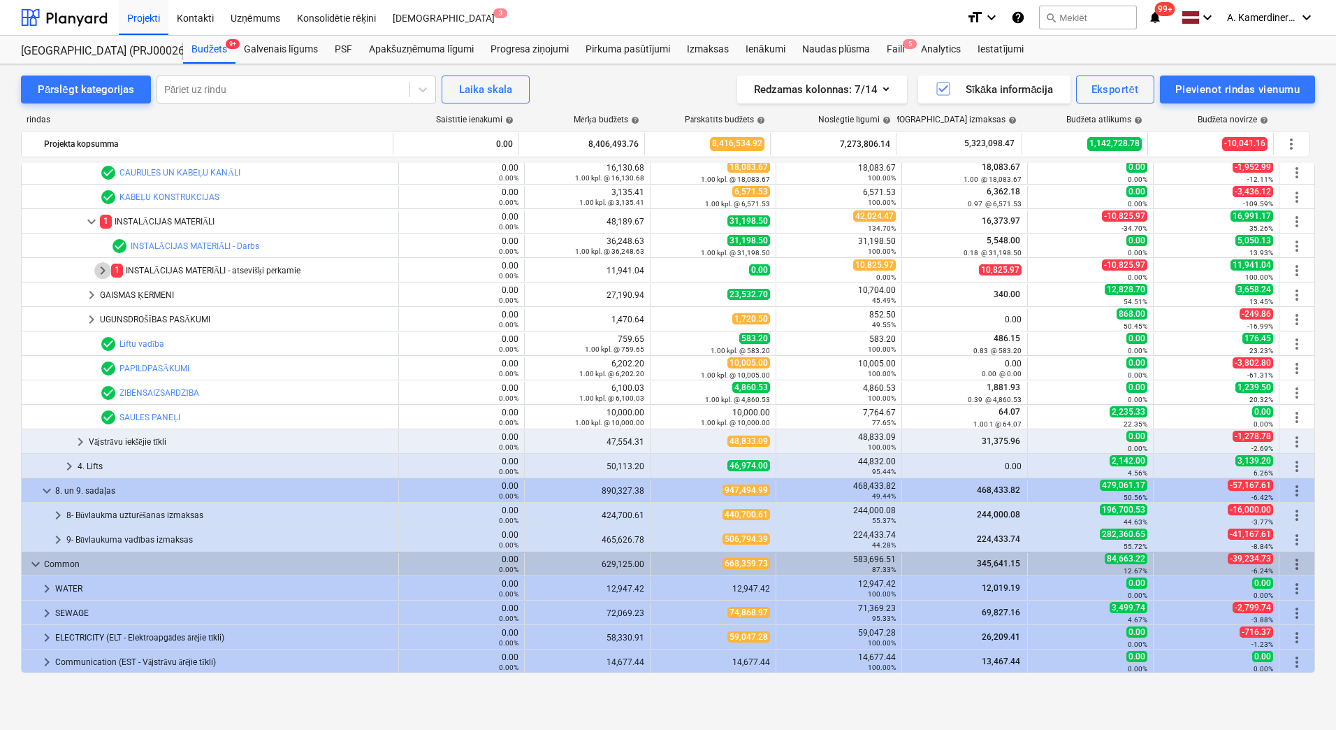
click at [103, 268] on span "keyboard_arrow_right" at bounding box center [102, 270] width 17 height 17
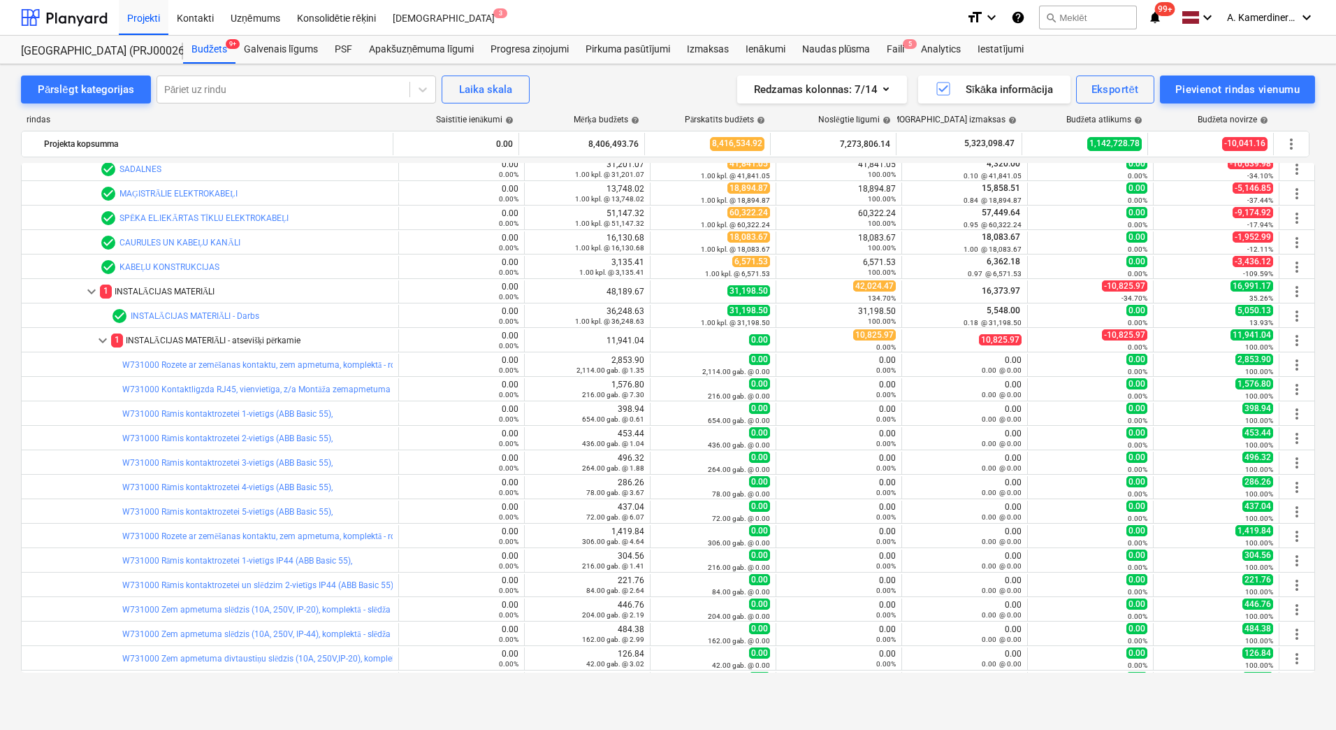
scroll to position [1188, 0]
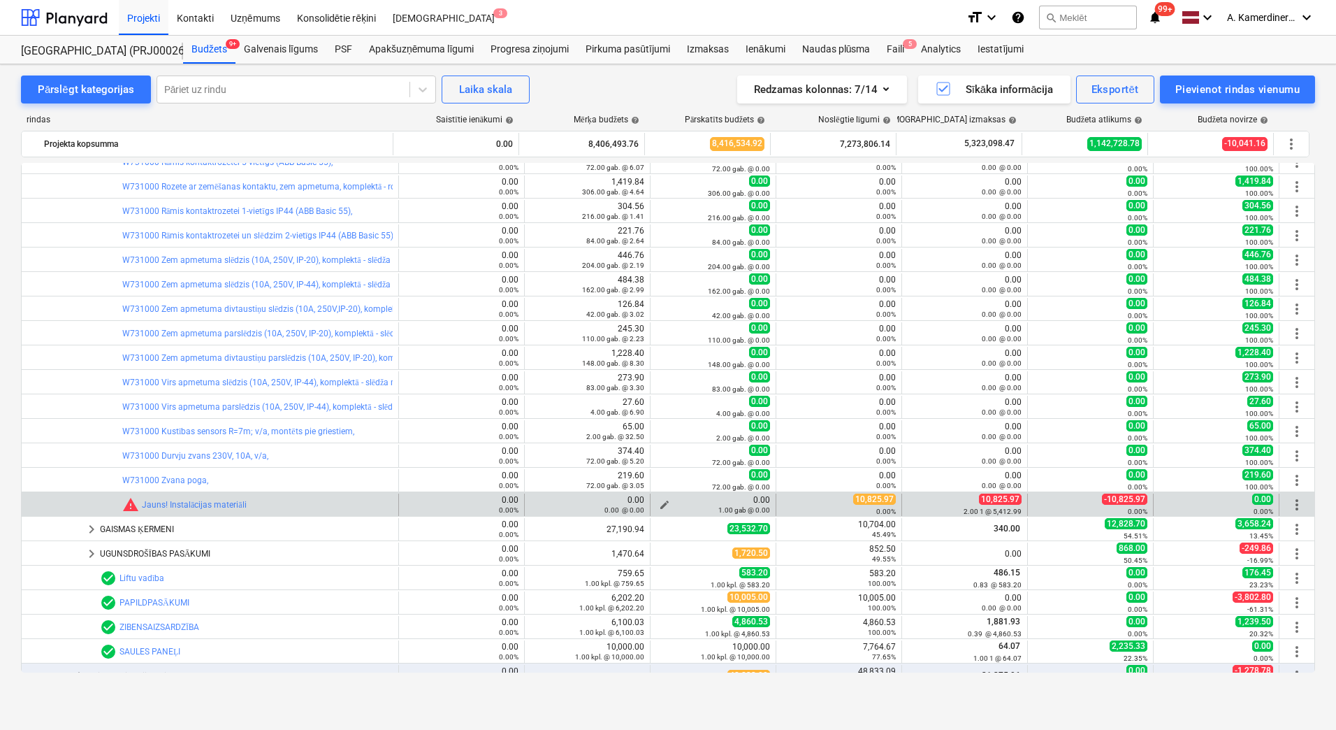
click at [659, 501] on span "edit" at bounding box center [664, 504] width 11 height 11
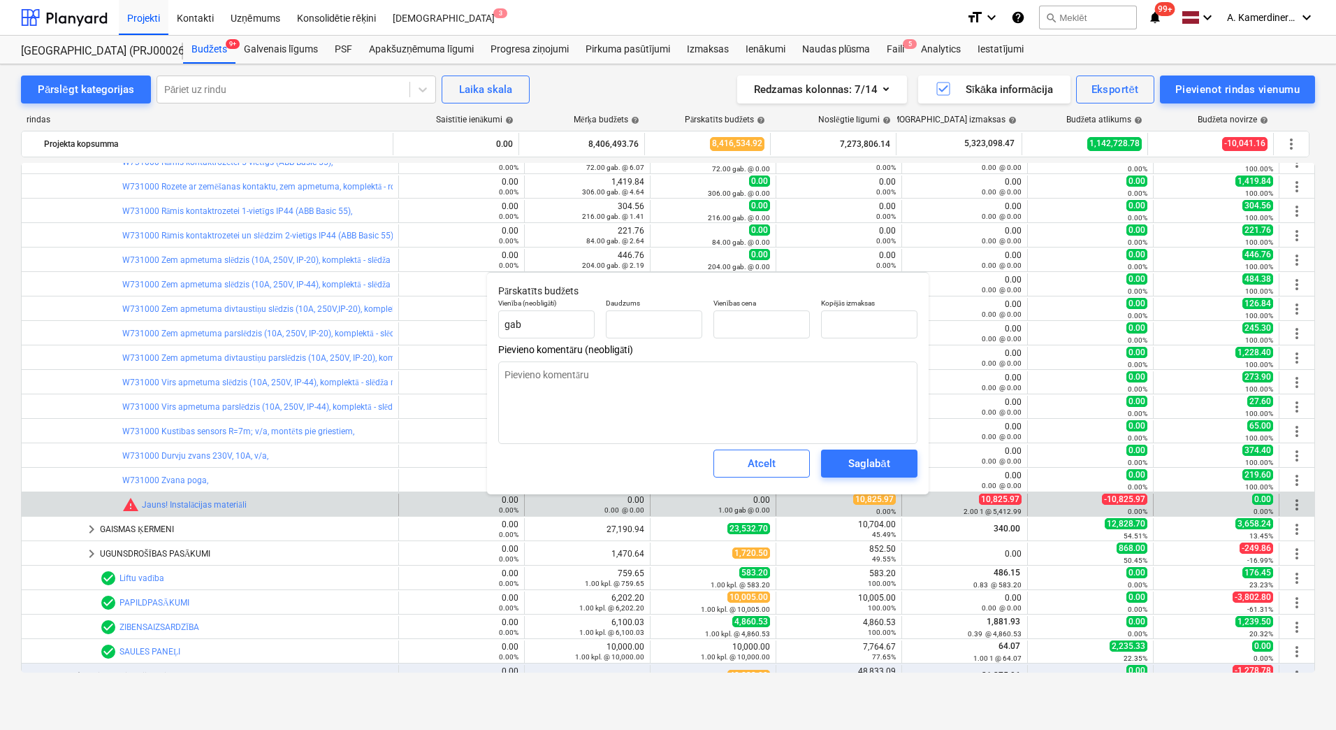
type textarea "x"
type input "1.00"
type input "0.00"
click at [840, 325] on input "text" at bounding box center [869, 324] width 96 height 28
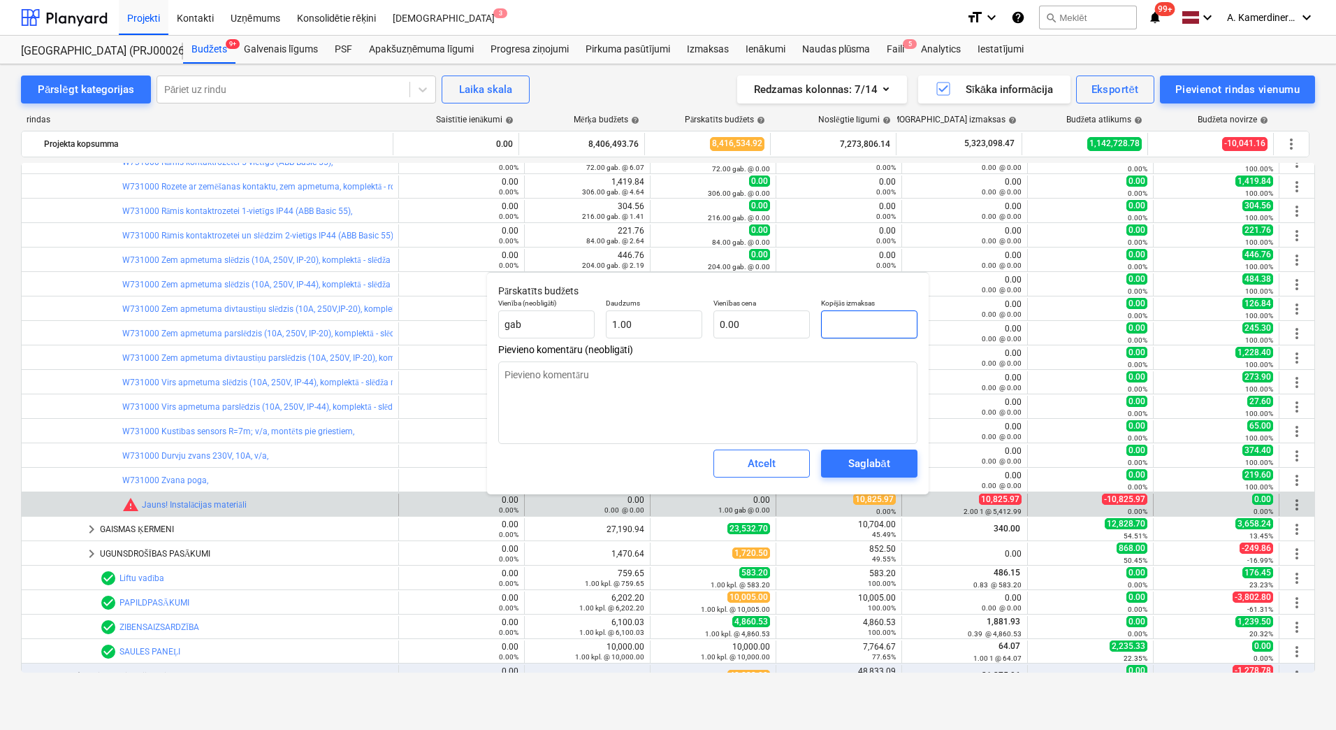
type textarea "x"
type input "1"
type input "1.00"
type textarea "x"
type input "10"
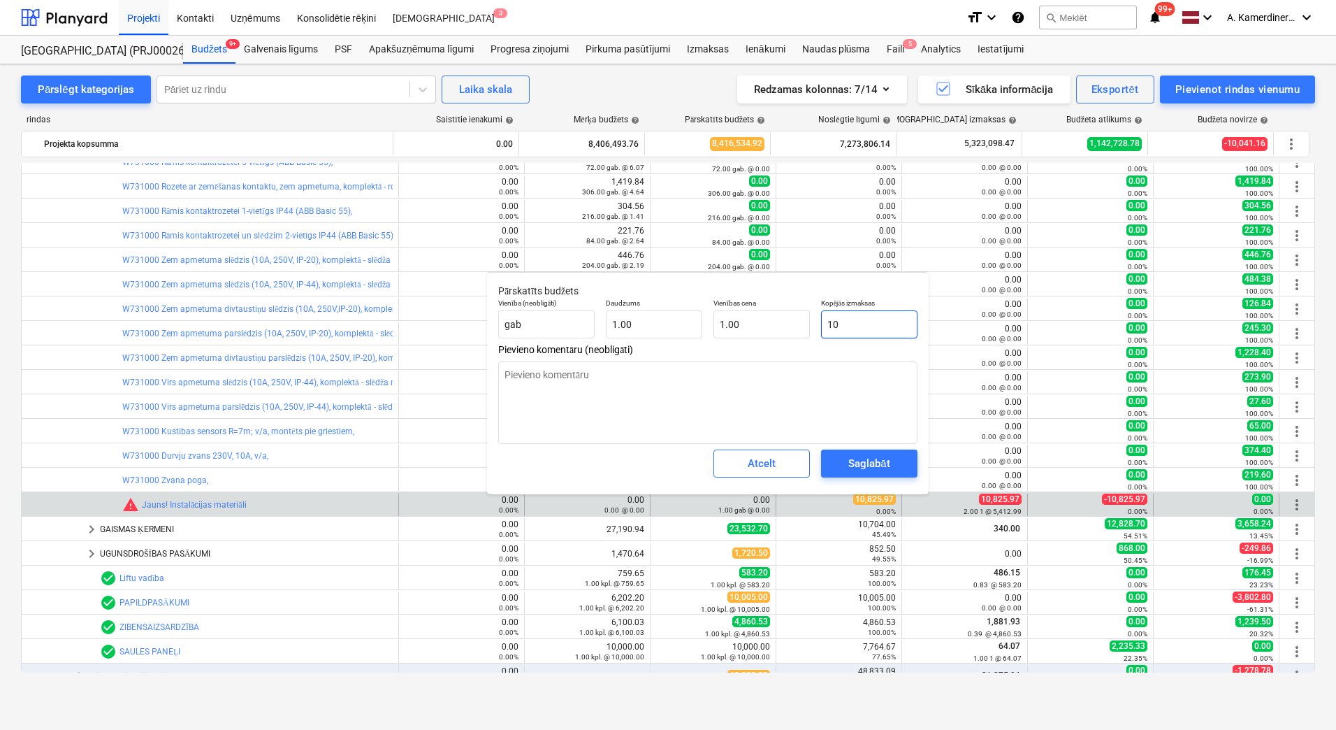
type input "10.00"
type textarea "x"
type input "108"
type input "108.00"
type textarea "x"
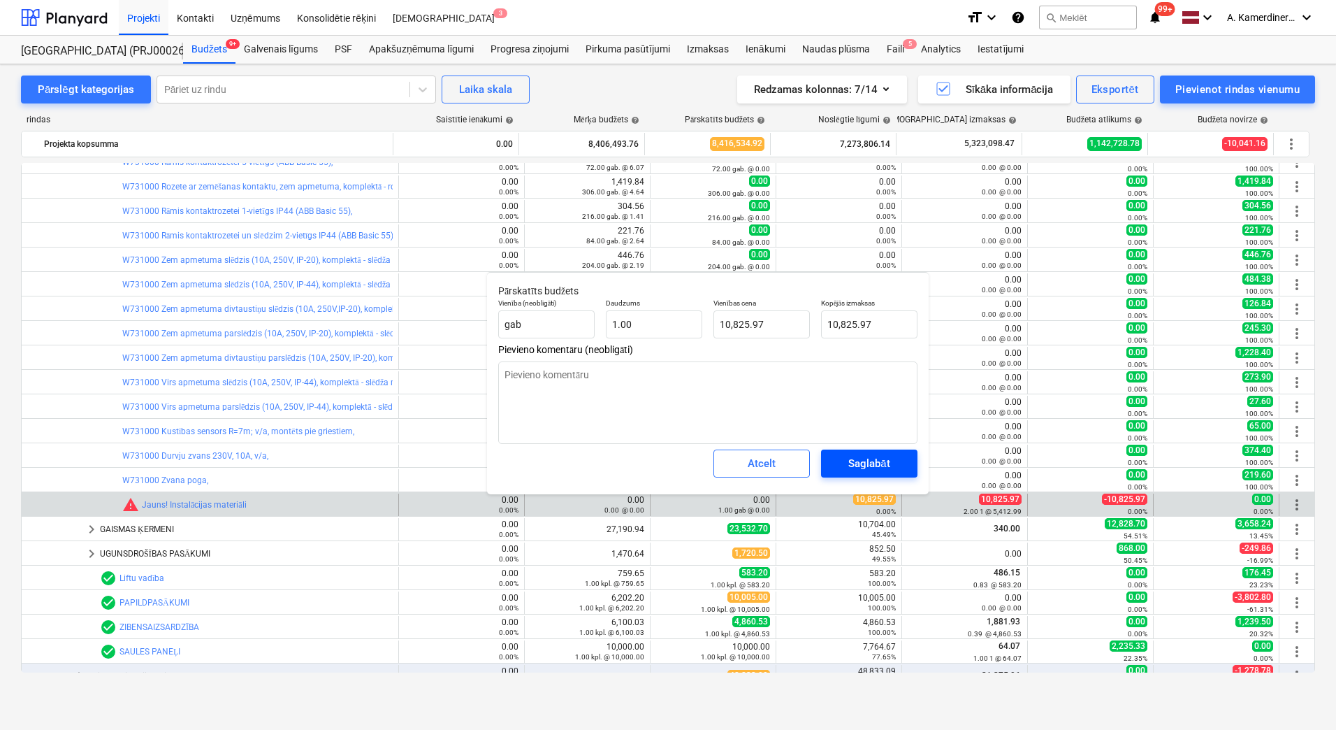
click at [873, 469] on div "Saglabāt" at bounding box center [868, 463] width 41 height 18
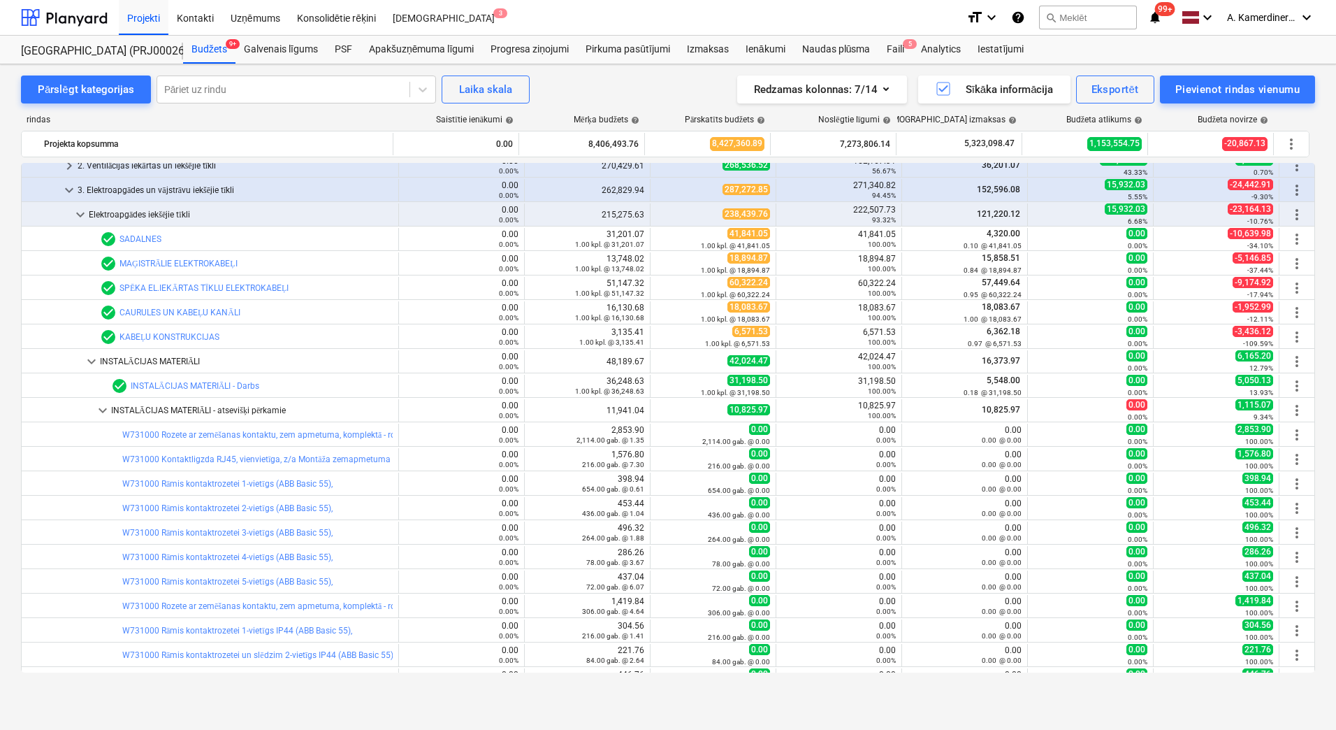
scroll to position [909, 0]
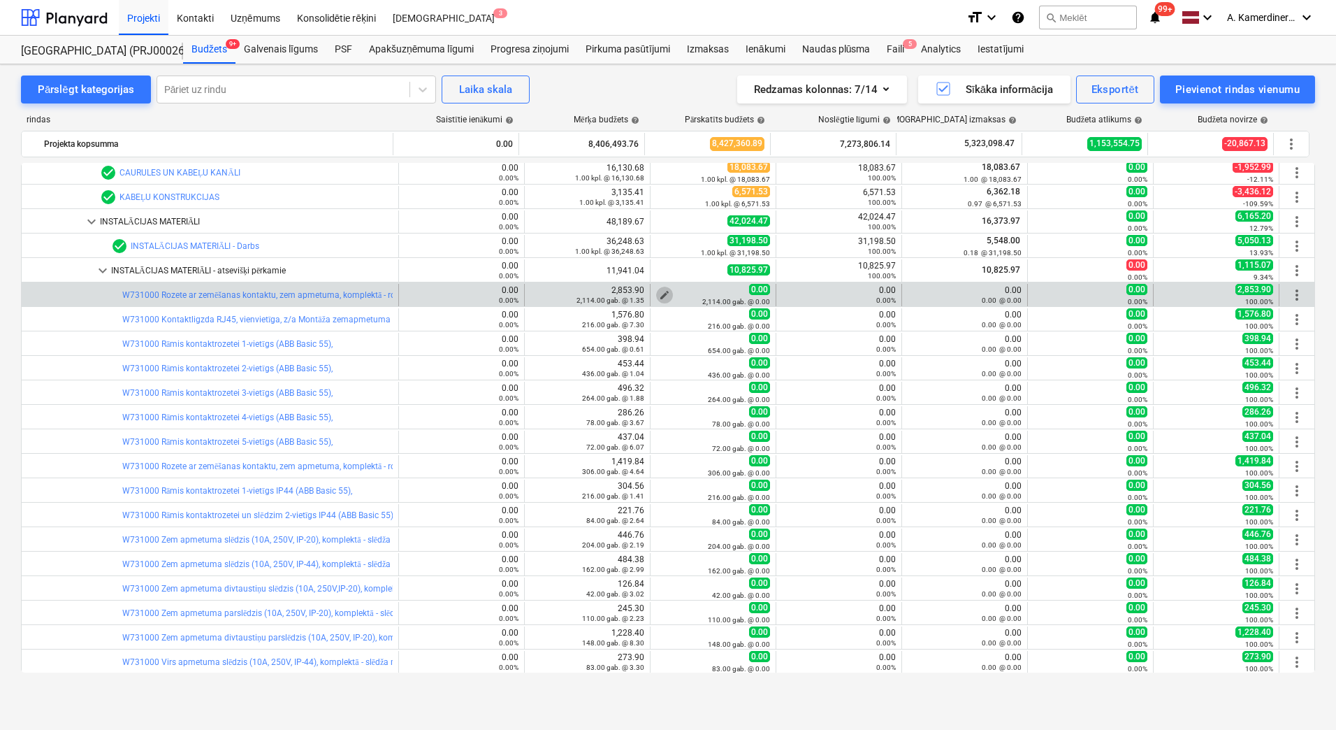
click at [659, 294] on span "edit" at bounding box center [664, 294] width 11 height 11
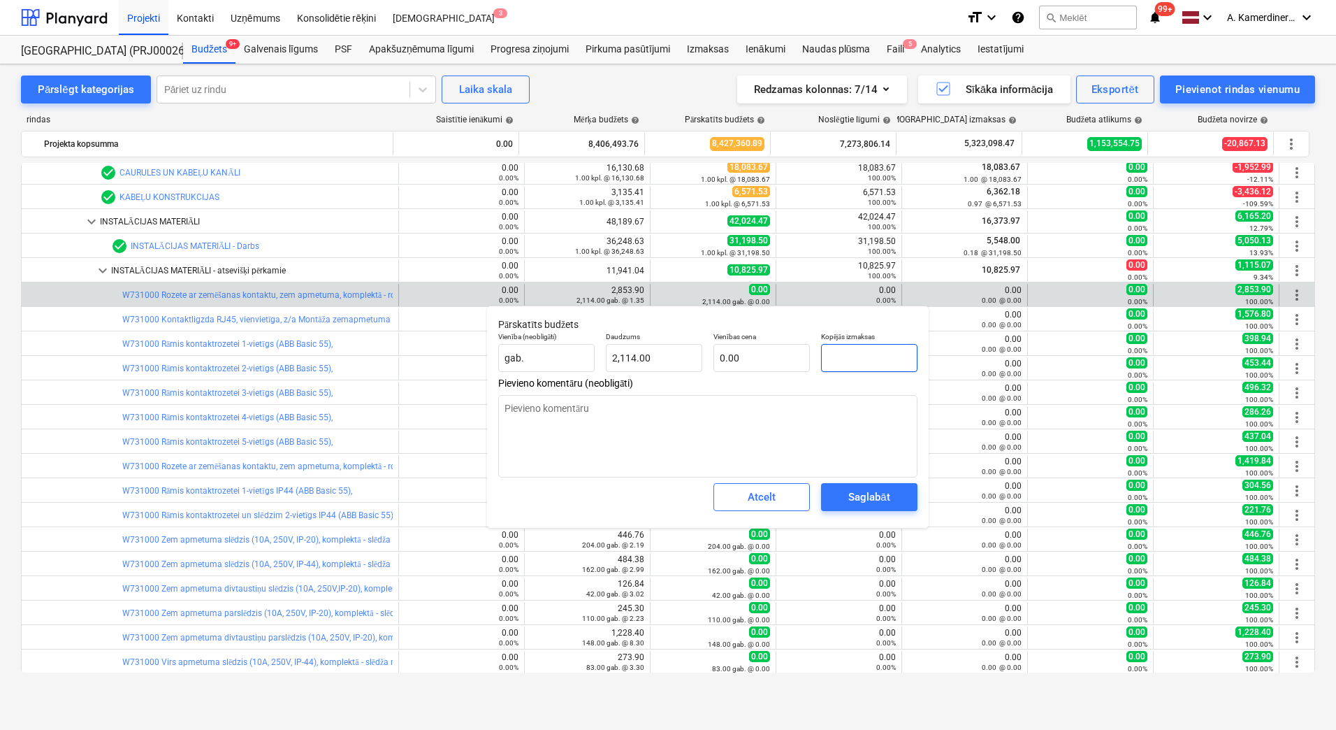
click at [862, 361] on input "text" at bounding box center [869, 358] width 96 height 28
click at [851, 496] on div "Saglabāt" at bounding box center [868, 497] width 41 height 18
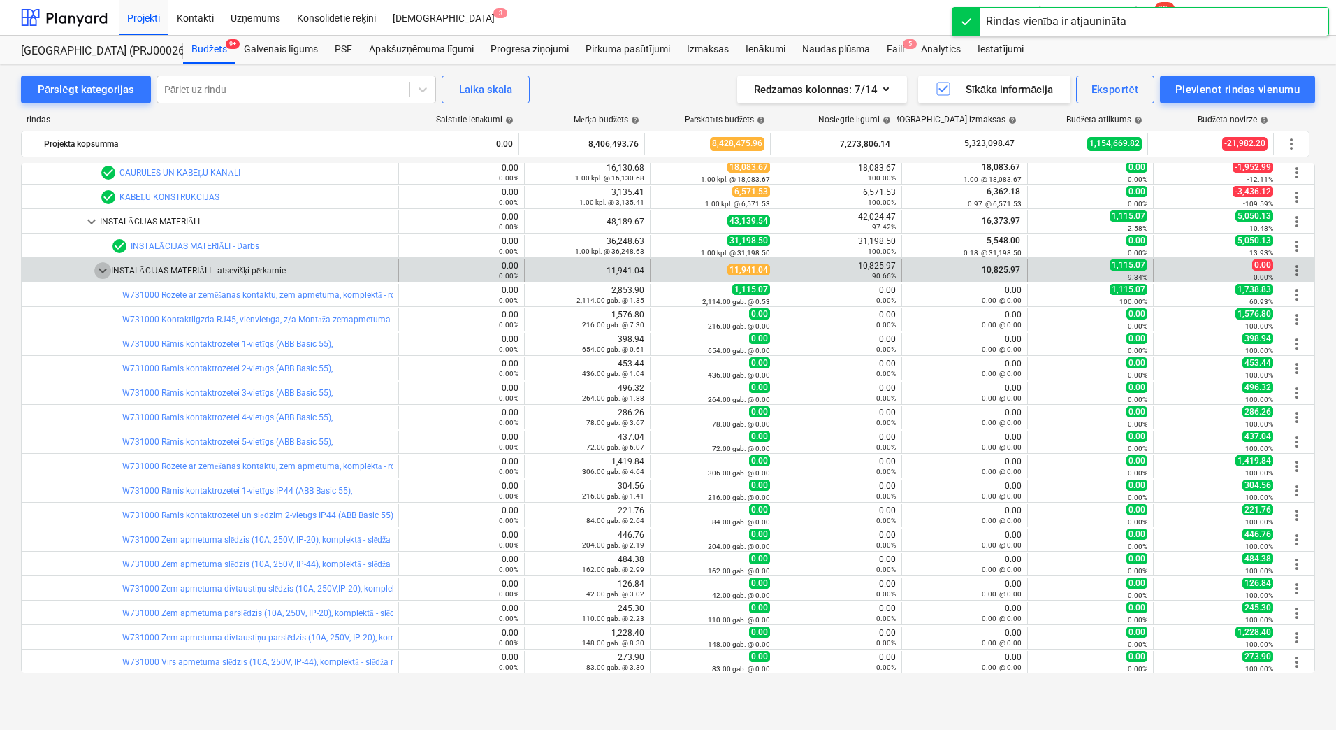
click at [102, 267] on span "keyboard_arrow_down" at bounding box center [102, 270] width 17 height 17
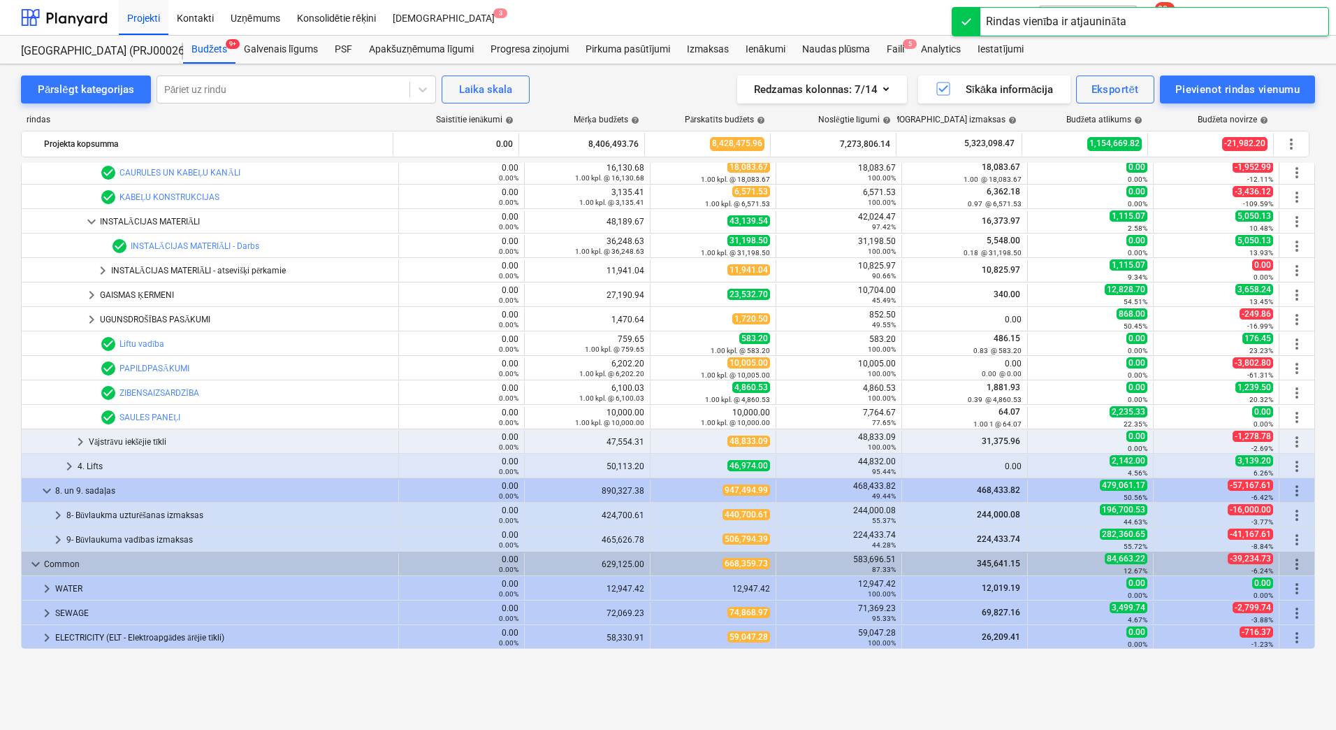
scroll to position [839, 0]
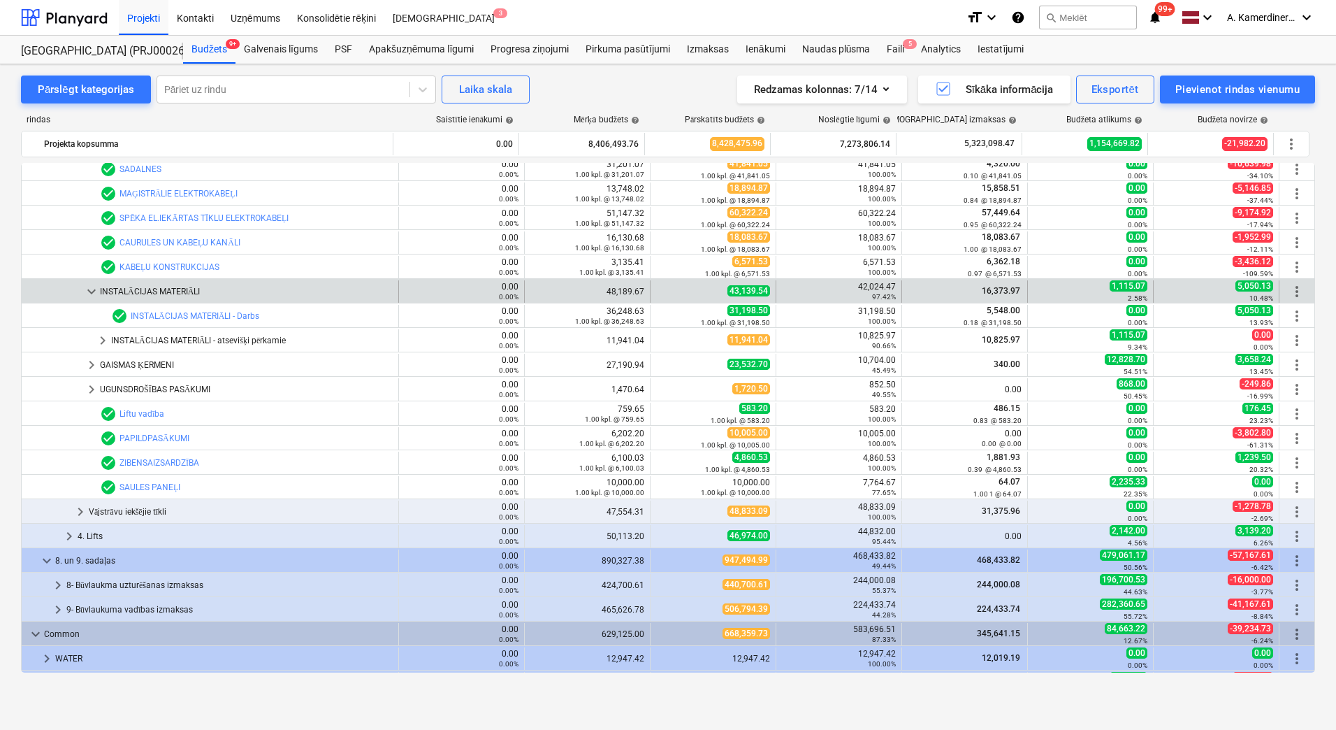
click at [90, 291] on span "keyboard_arrow_down" at bounding box center [91, 291] width 17 height 17
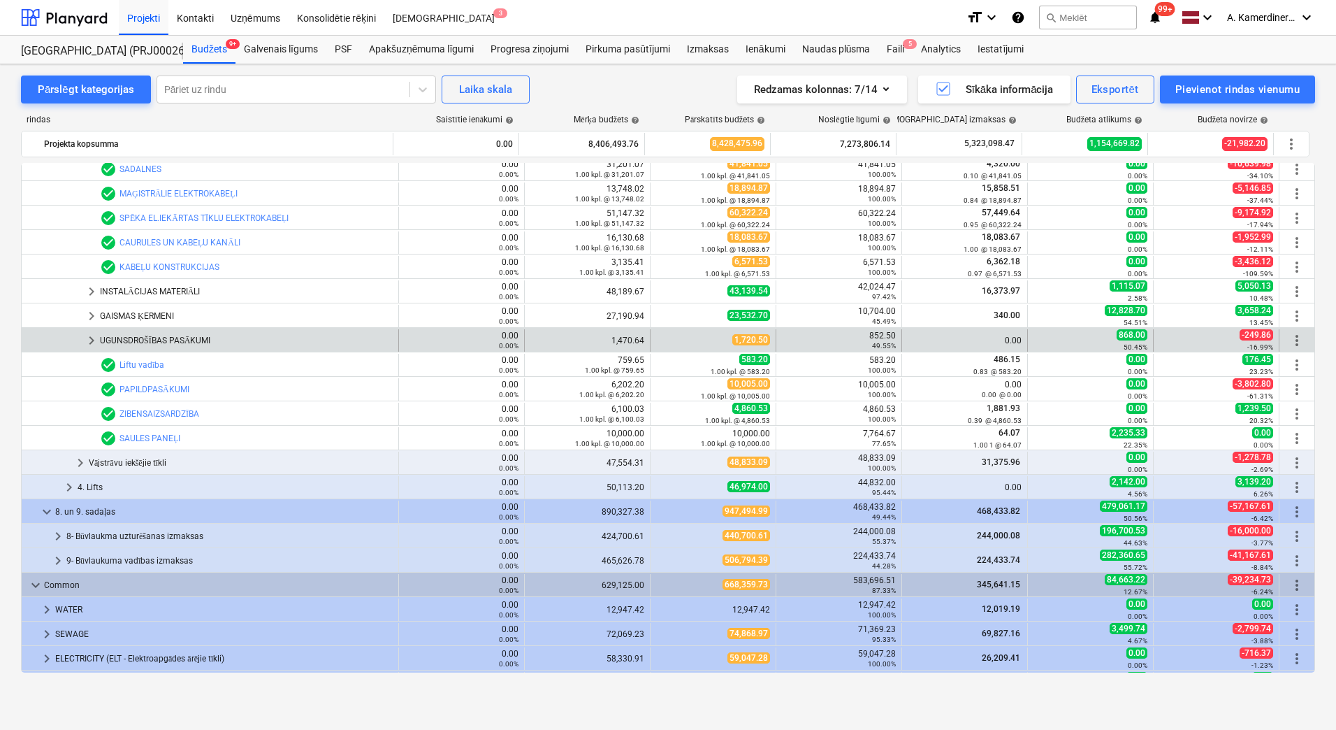
click at [88, 342] on span "keyboard_arrow_right" at bounding box center [91, 340] width 17 height 17
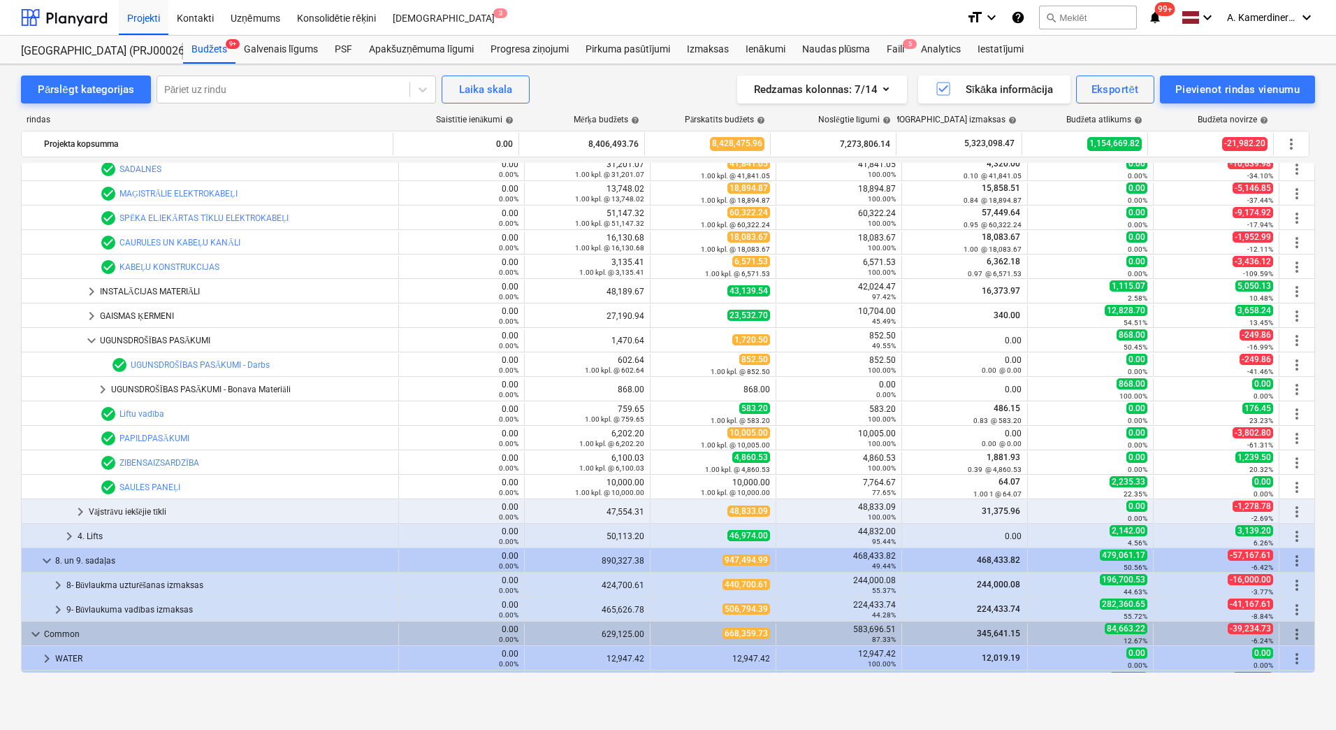
click at [88, 342] on span "keyboard_arrow_down" at bounding box center [91, 340] width 17 height 17
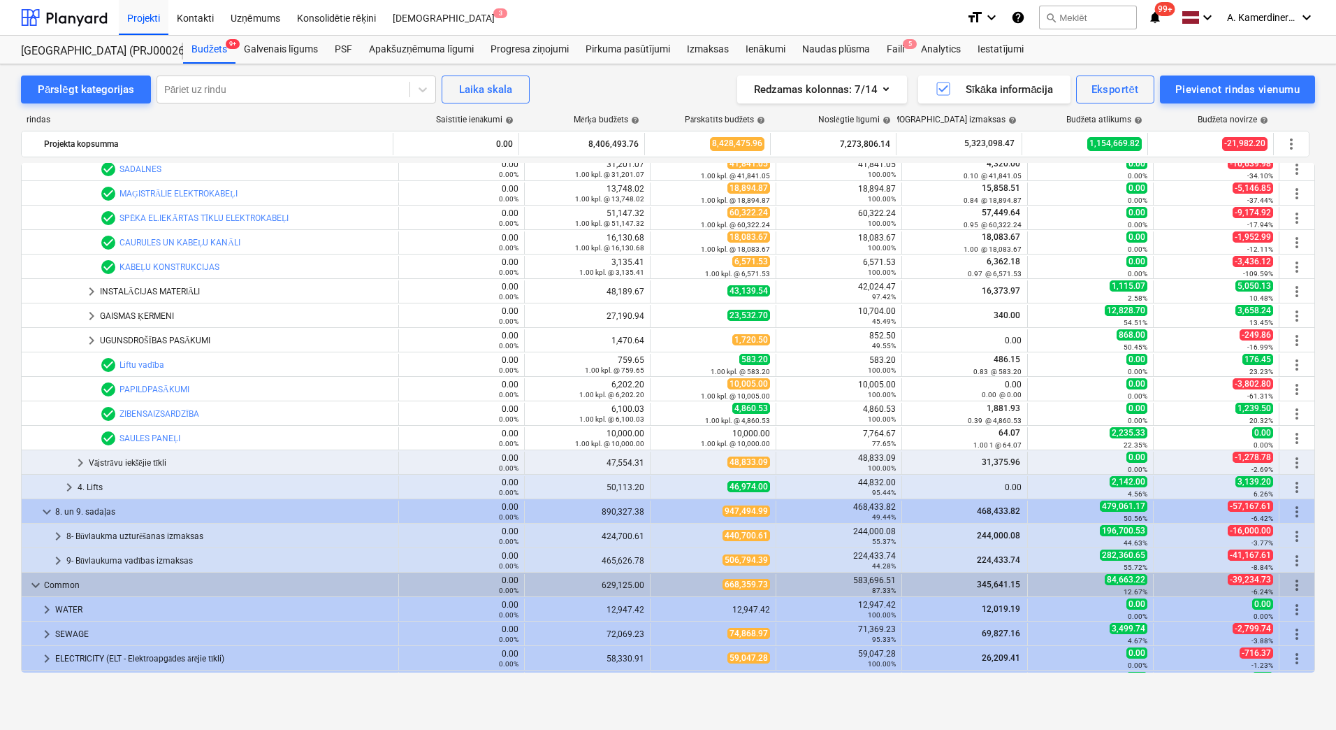
click at [88, 342] on span "keyboard_arrow_right" at bounding box center [91, 340] width 17 height 17
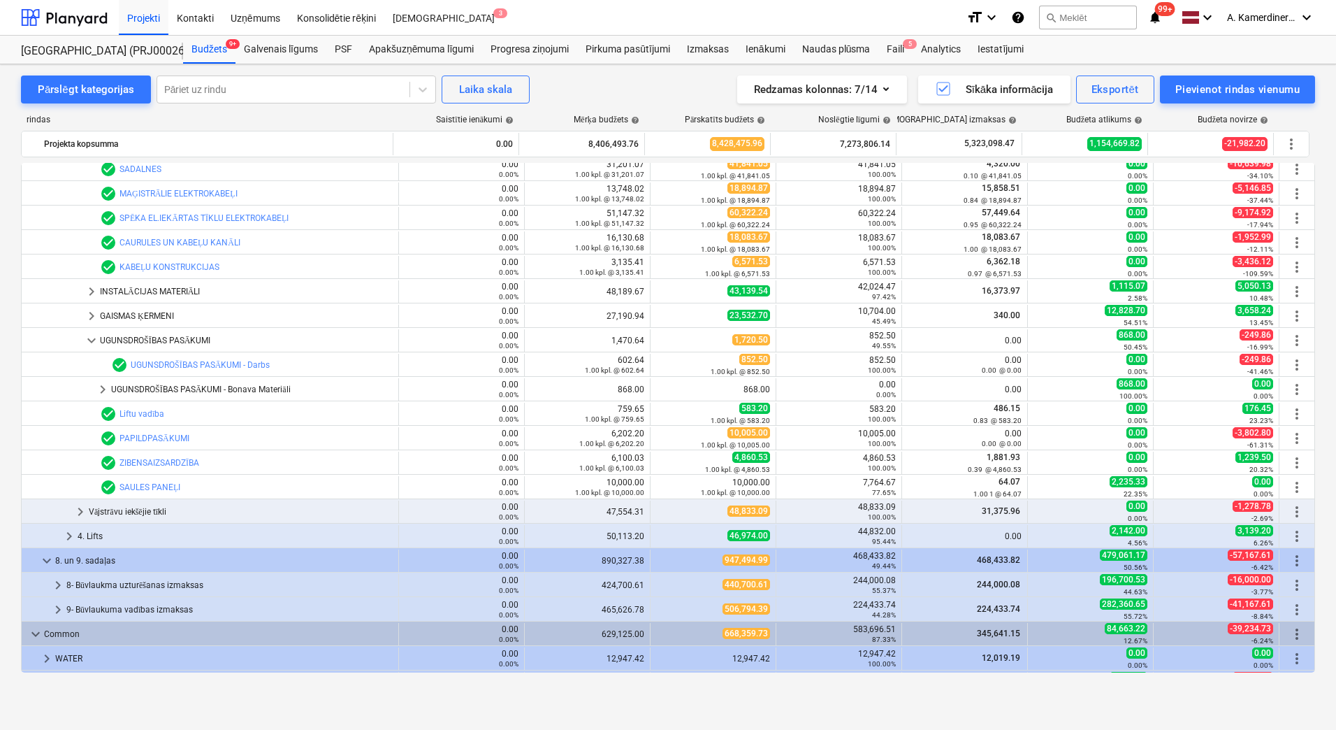
click at [88, 342] on span "keyboard_arrow_down" at bounding box center [91, 340] width 17 height 17
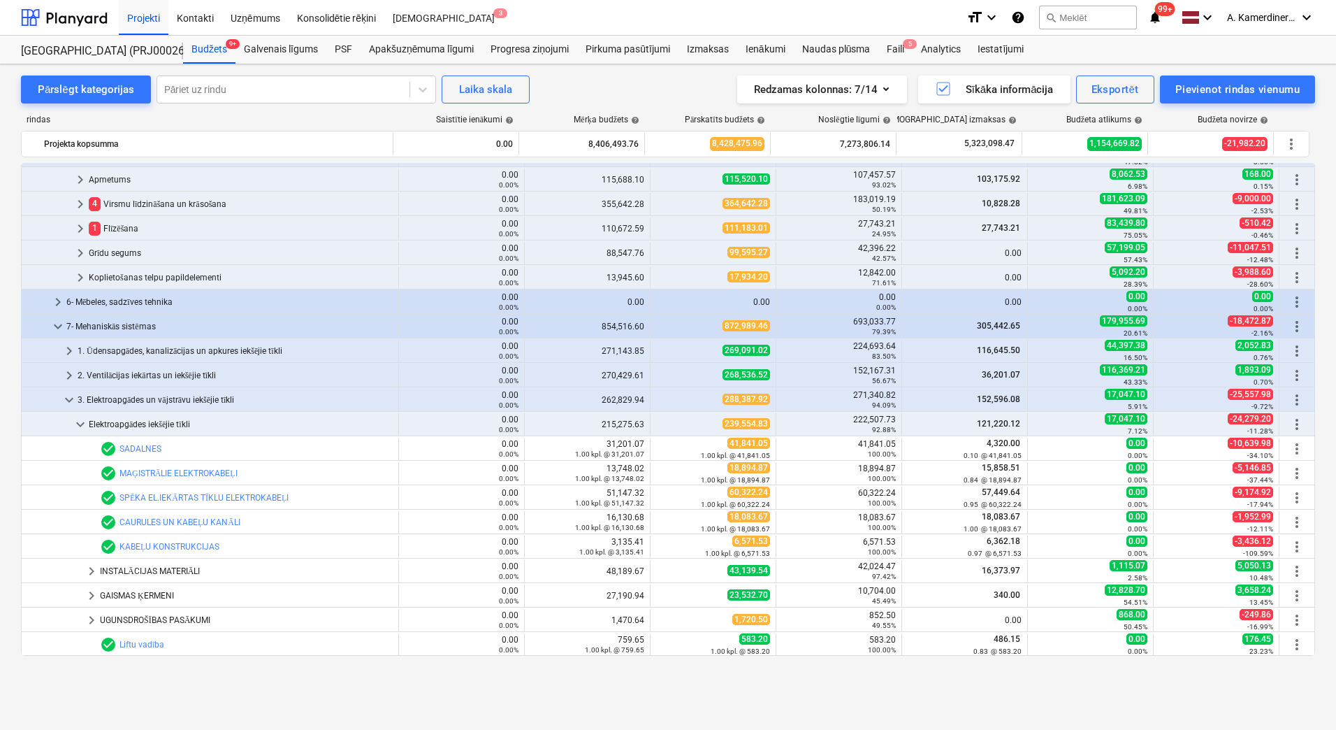
scroll to position [419, 0]
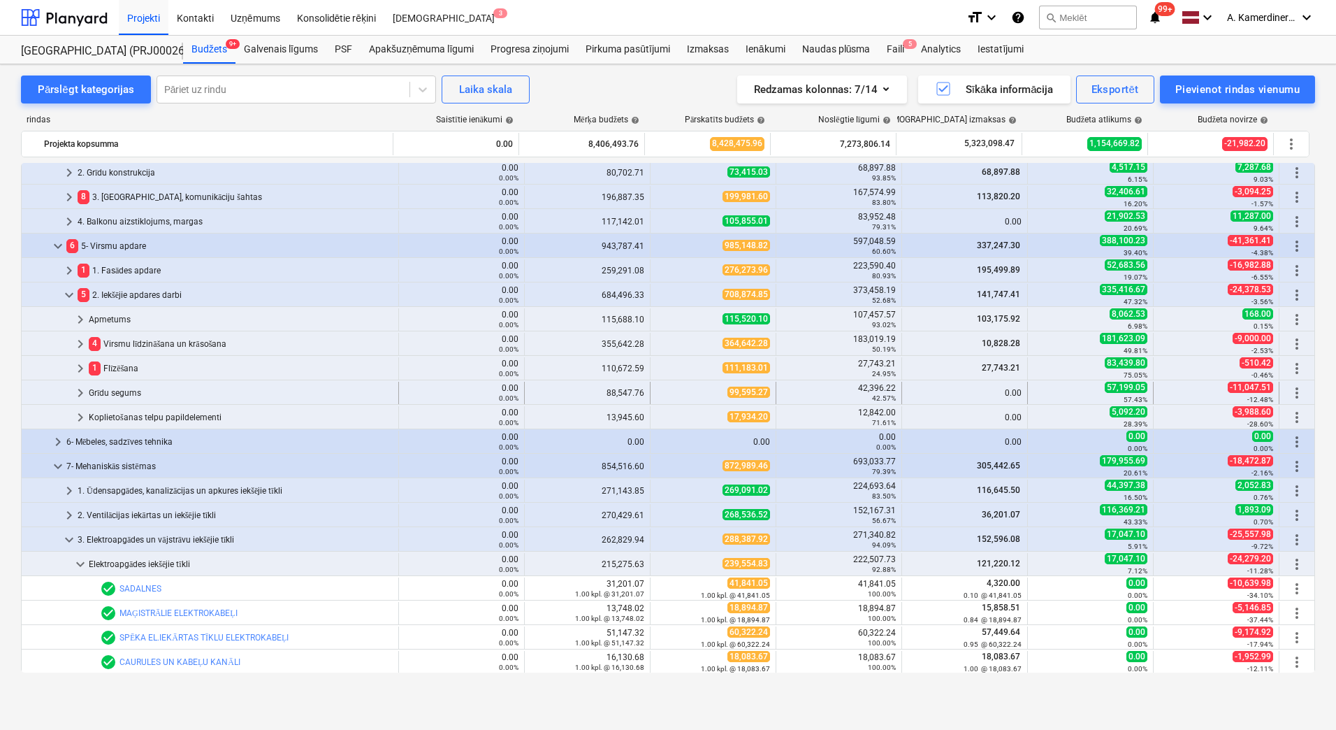
click at [131, 393] on div "Grīdu segums" at bounding box center [241, 393] width 304 height 22
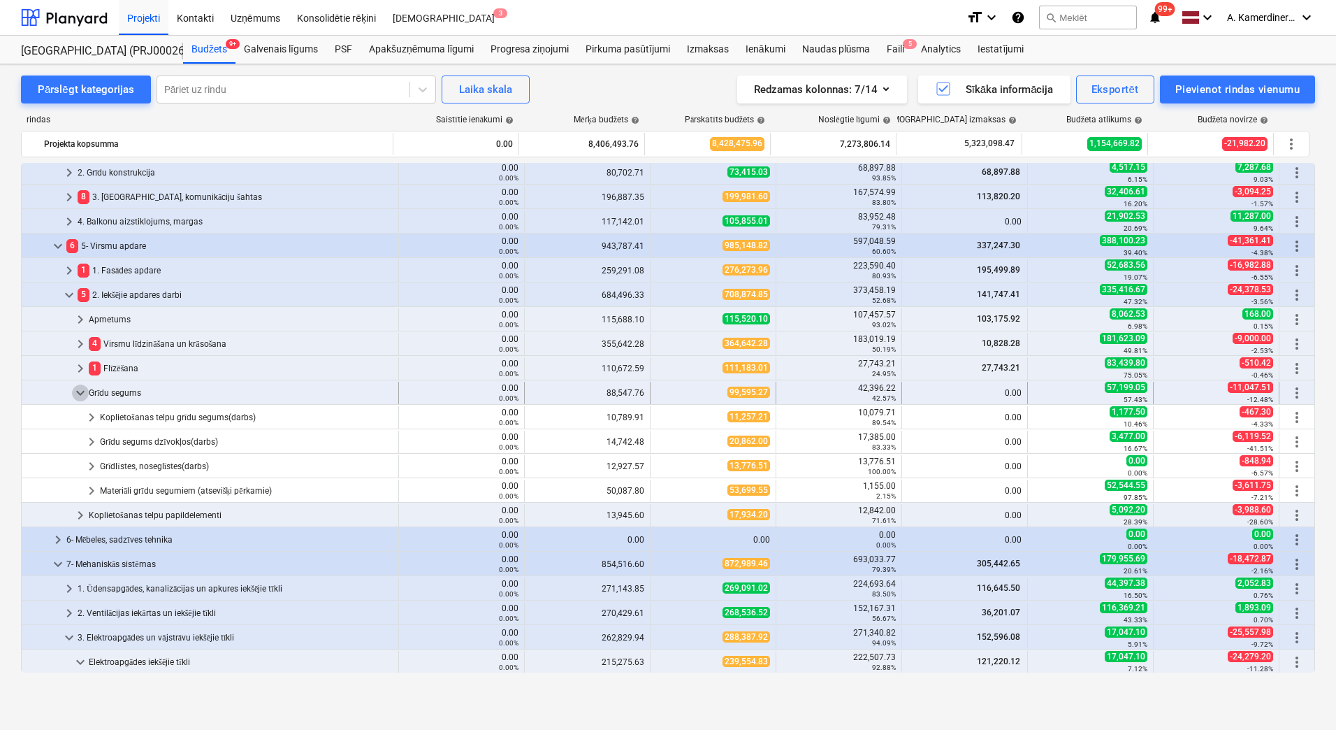
click at [76, 386] on span "keyboard_arrow_down" at bounding box center [80, 392] width 17 height 17
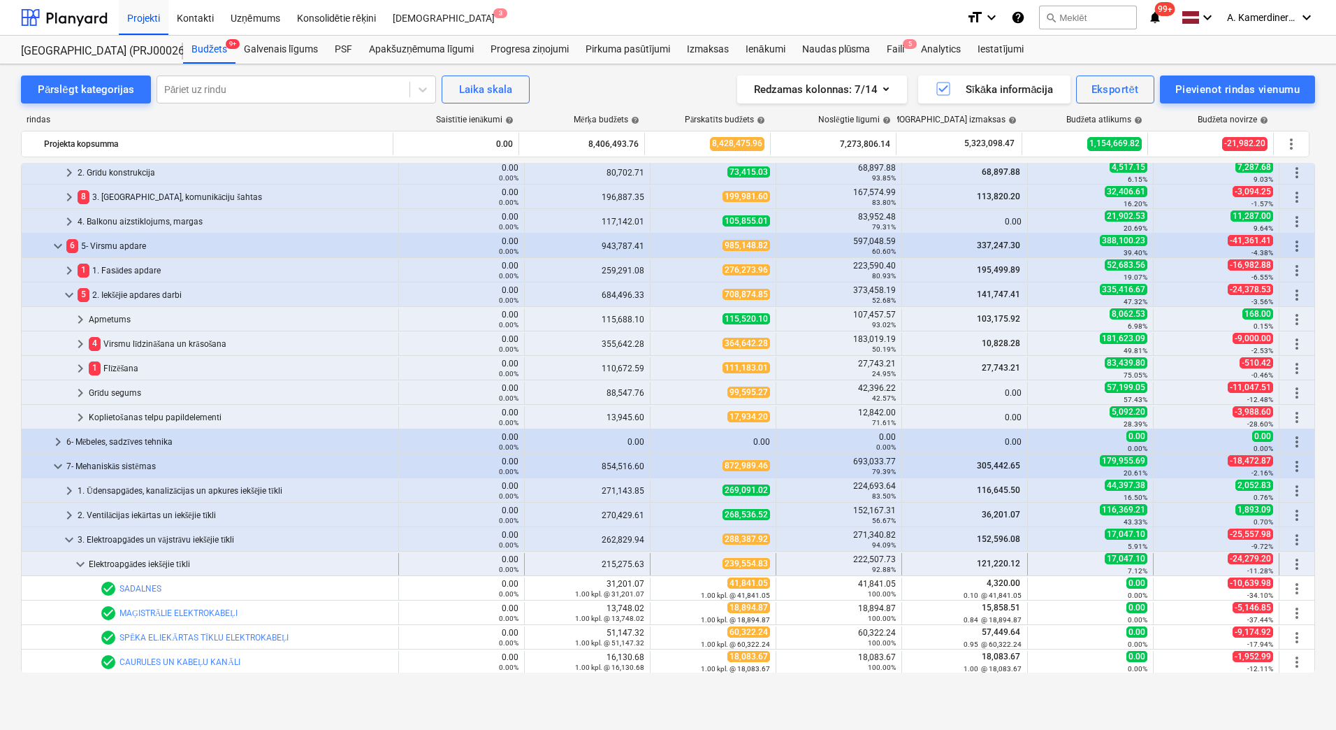
scroll to position [559, 0]
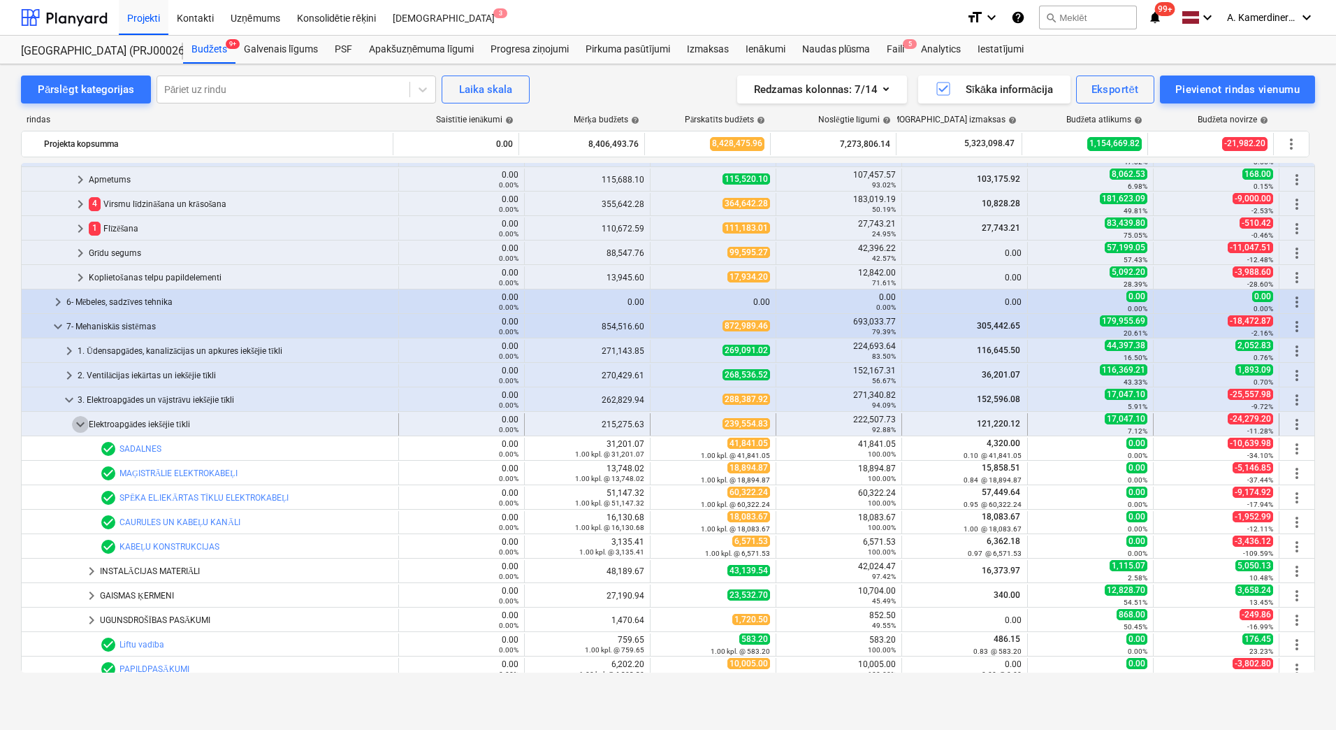
click at [80, 420] on span "keyboard_arrow_down" at bounding box center [80, 424] width 17 height 17
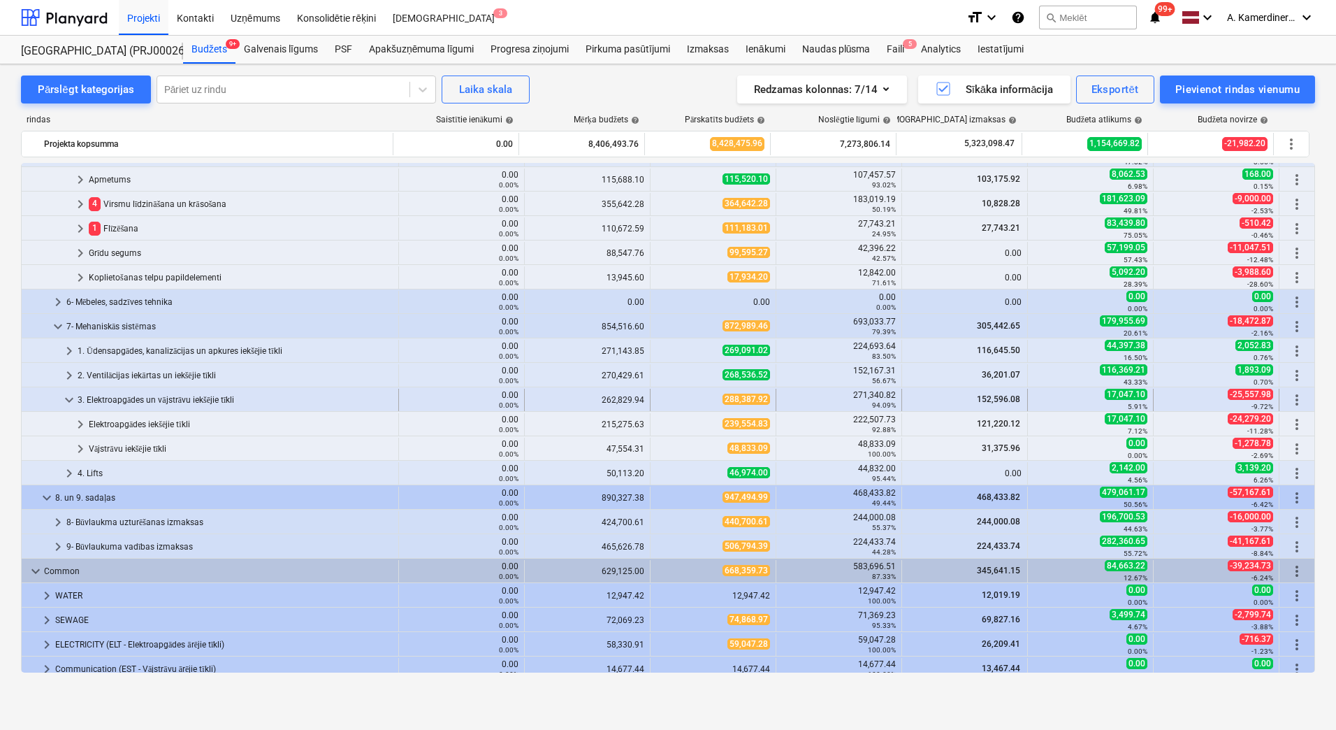
click at [68, 400] on span "keyboard_arrow_down" at bounding box center [69, 399] width 17 height 17
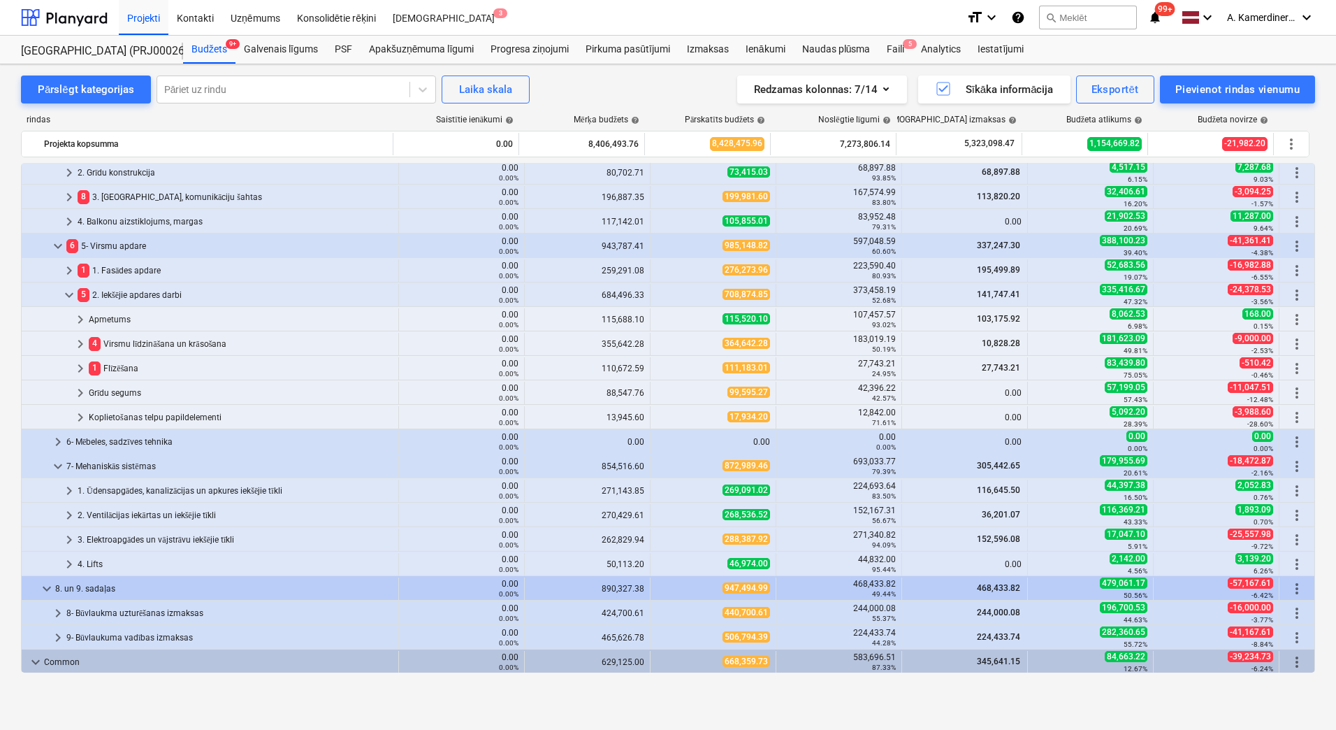
scroll to position [210, 0]
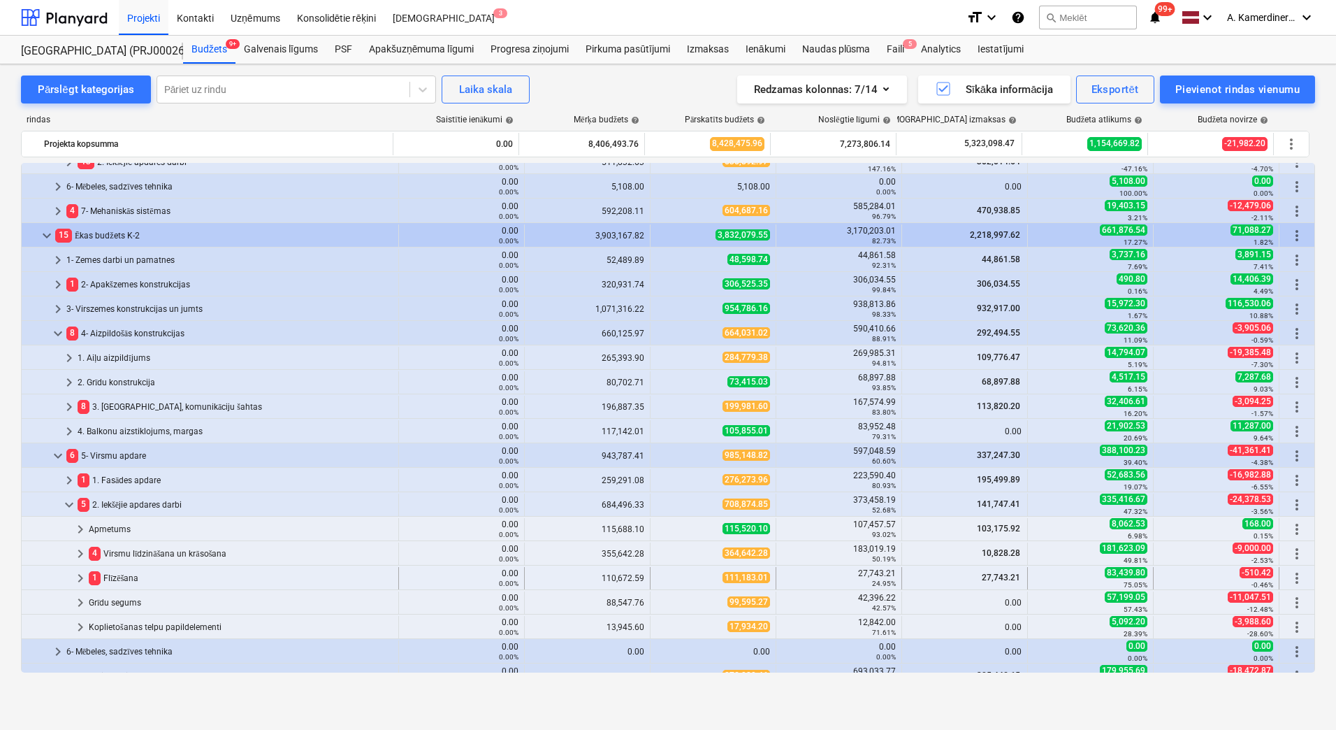
click at [139, 578] on div "1 Flīzēšana" at bounding box center [241, 578] width 304 height 22
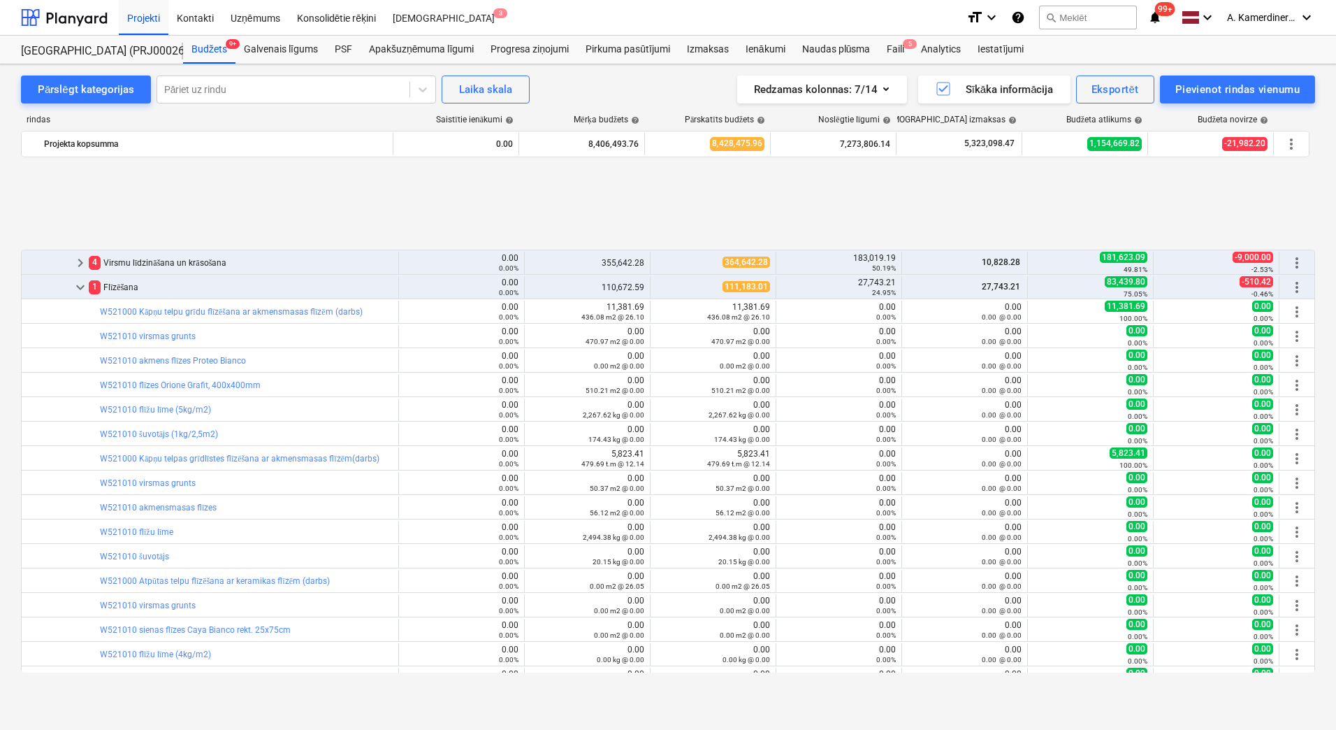
scroll to position [1118, 0]
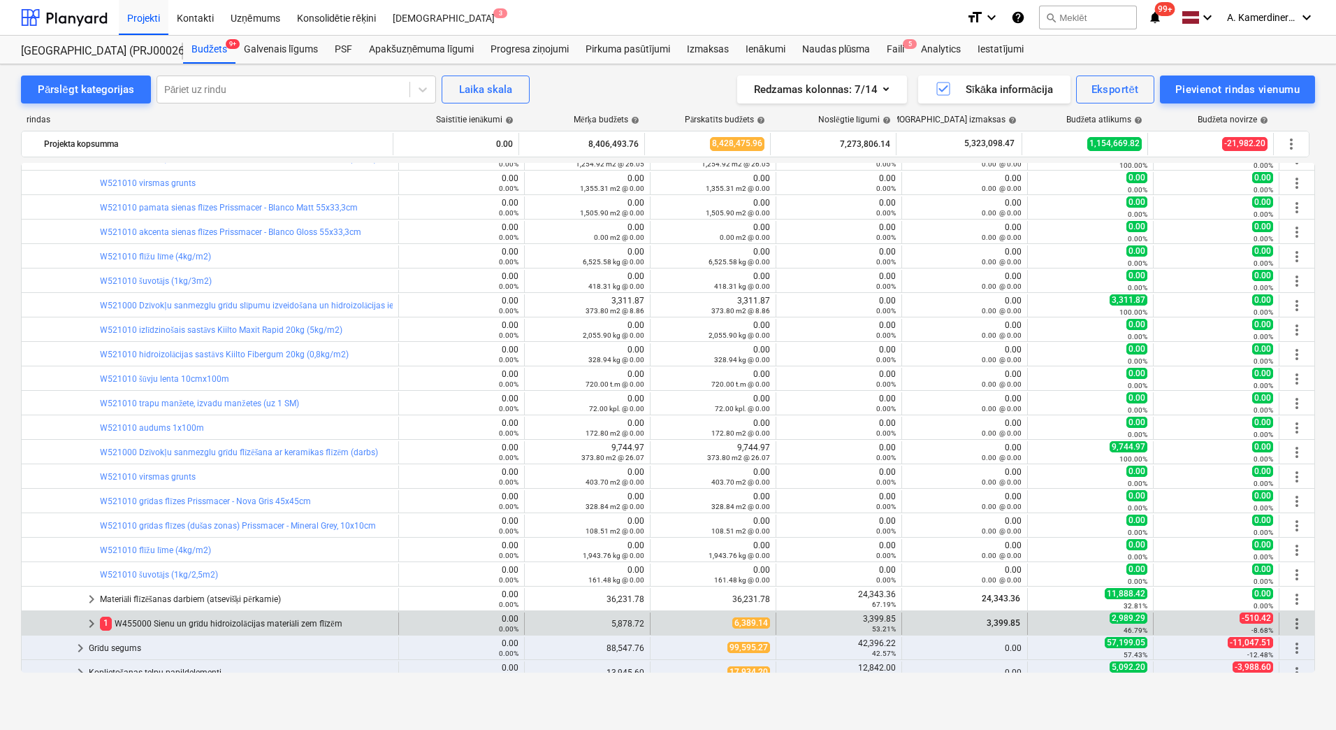
click at [183, 621] on div "1 W455000 Sienu un grīdu hidroizolācijas materiāli zem flīzēm" at bounding box center [246, 623] width 293 height 22
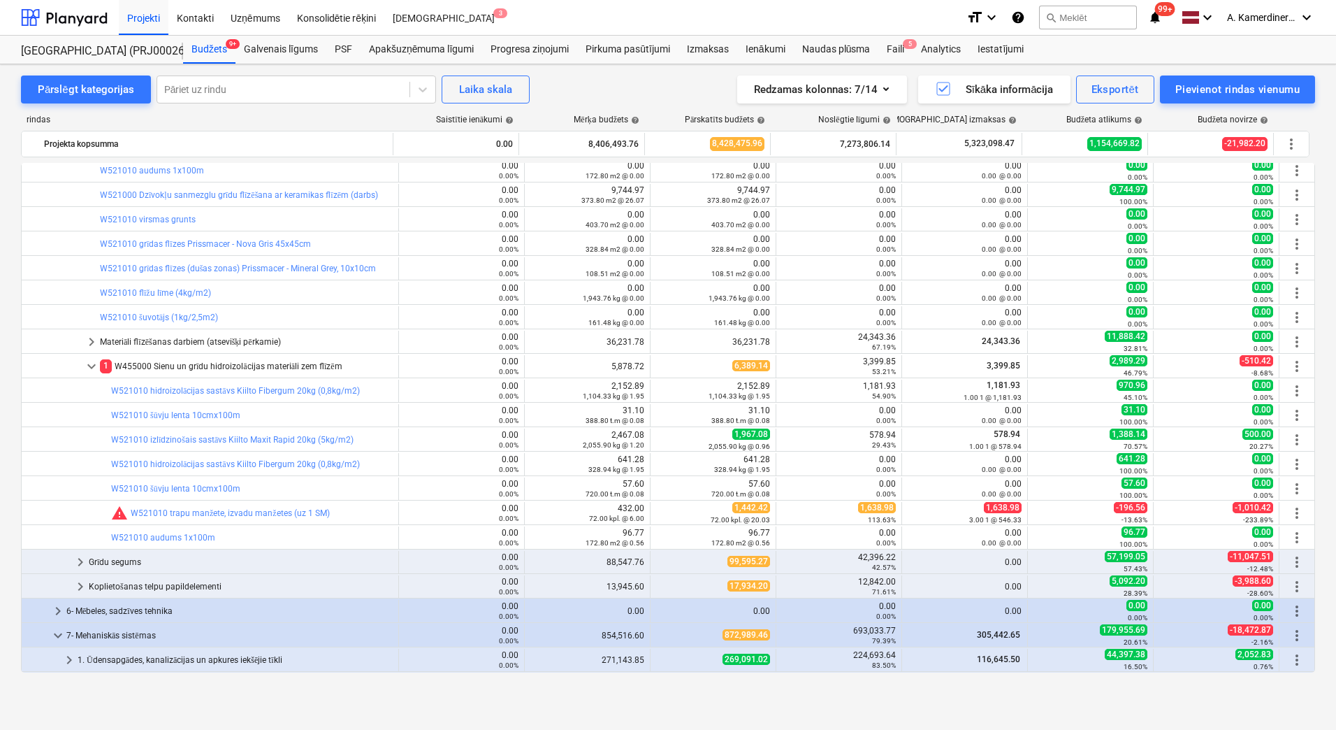
scroll to position [1258, 0]
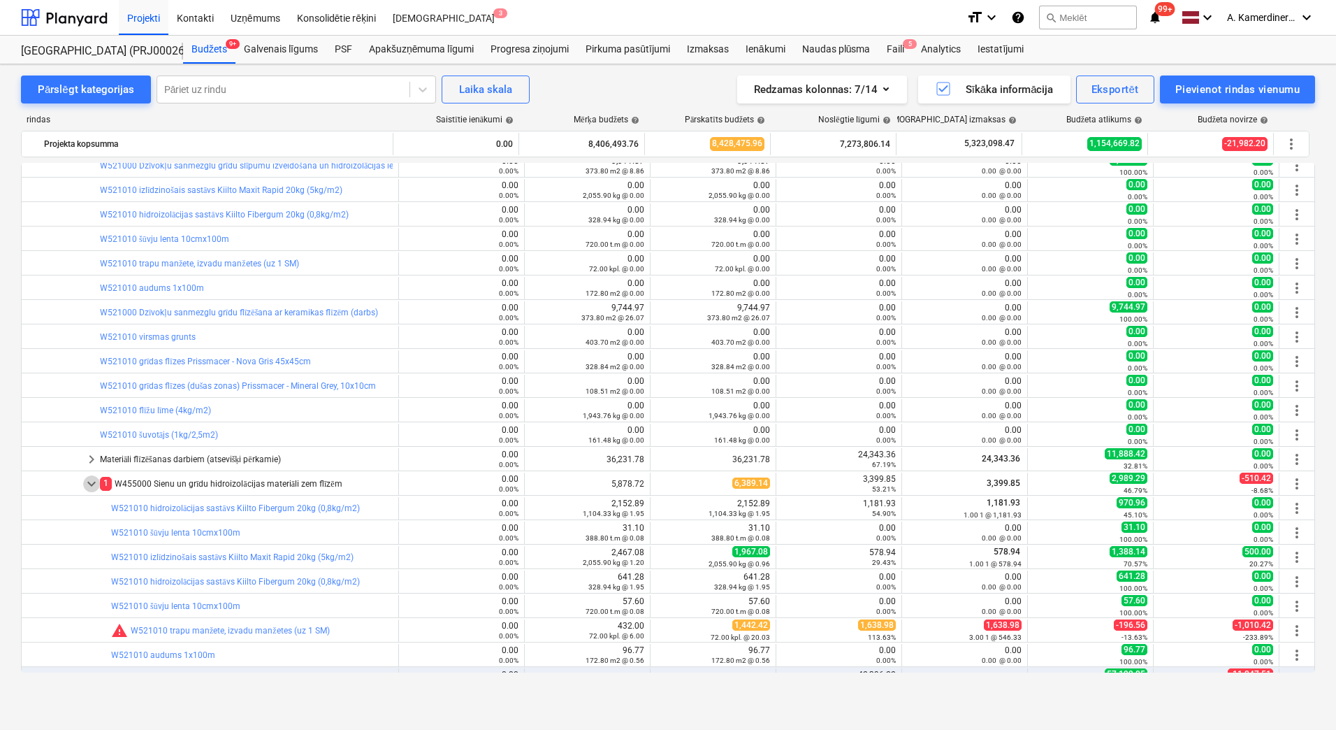
click at [89, 484] on span "keyboard_arrow_down" at bounding box center [91, 483] width 17 height 17
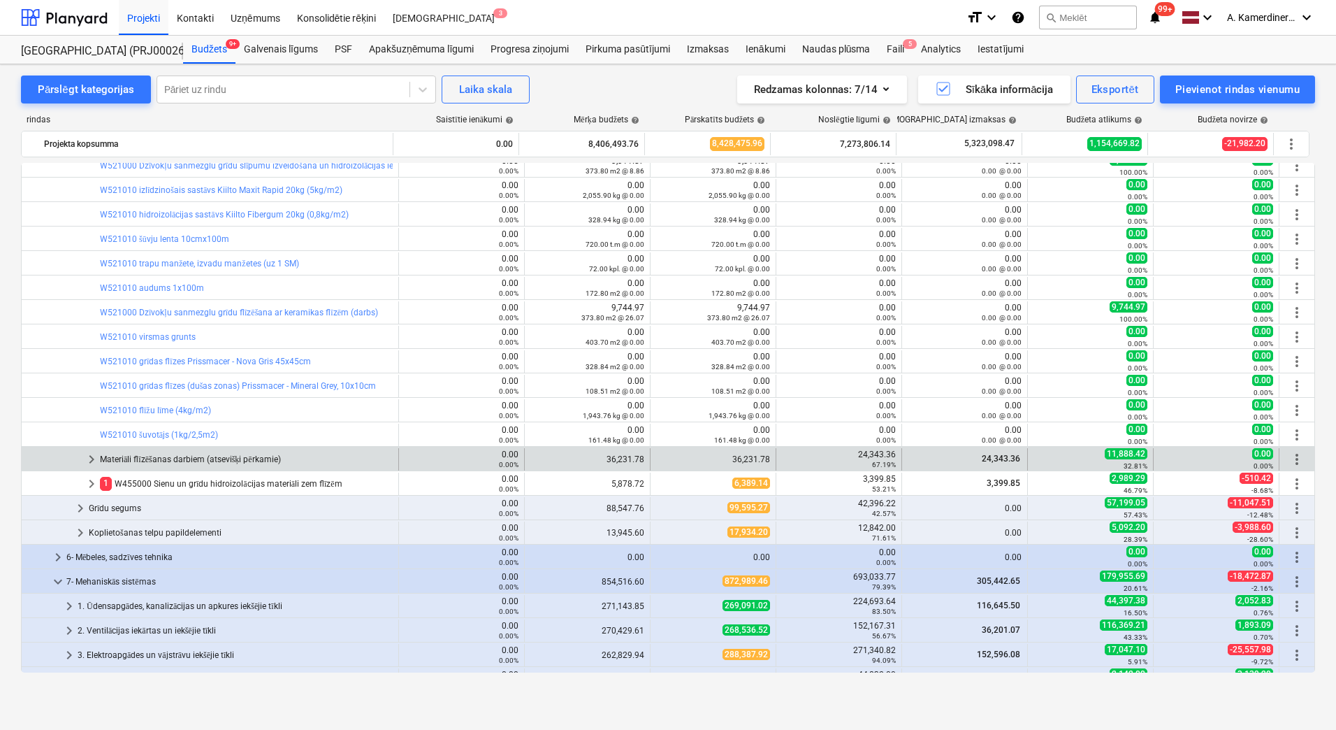
click at [206, 456] on div "Materiāli flīzēšanas darbiem (atsevišķi pērkamie)" at bounding box center [246, 459] width 293 height 22
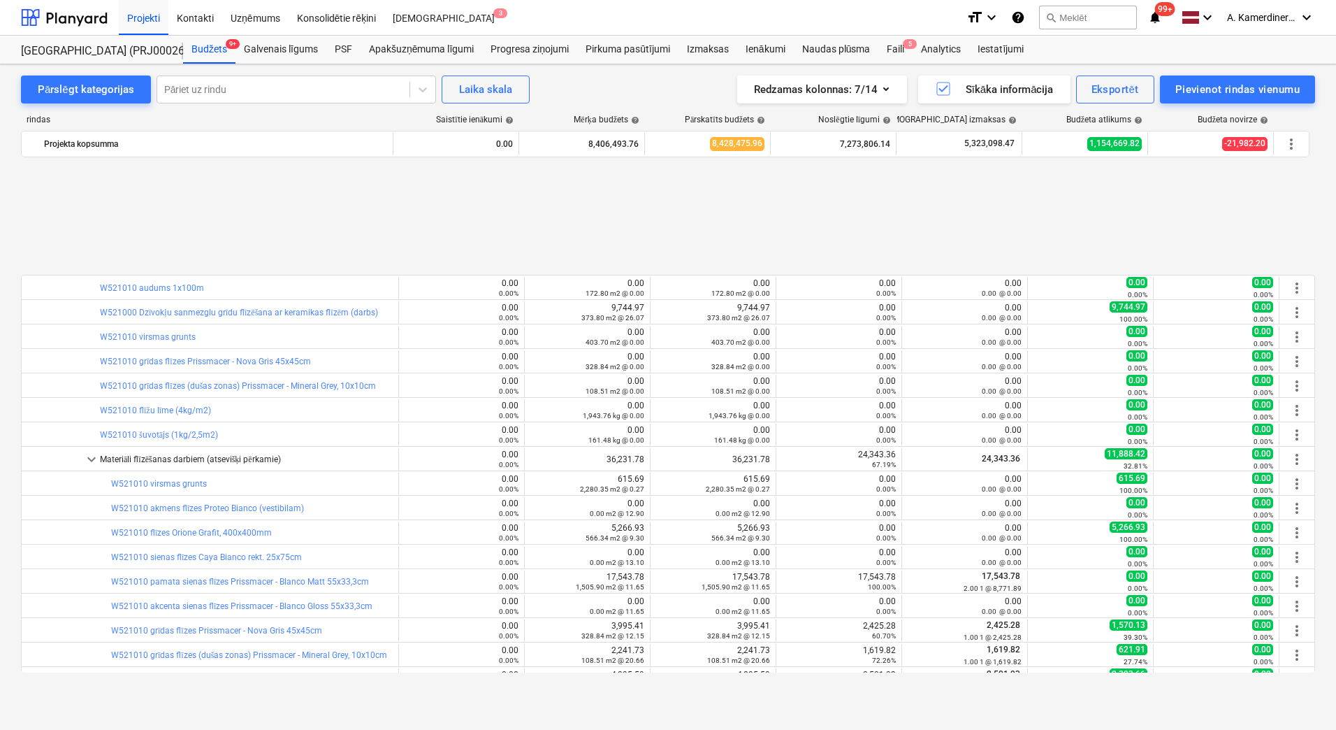
scroll to position [1398, 0]
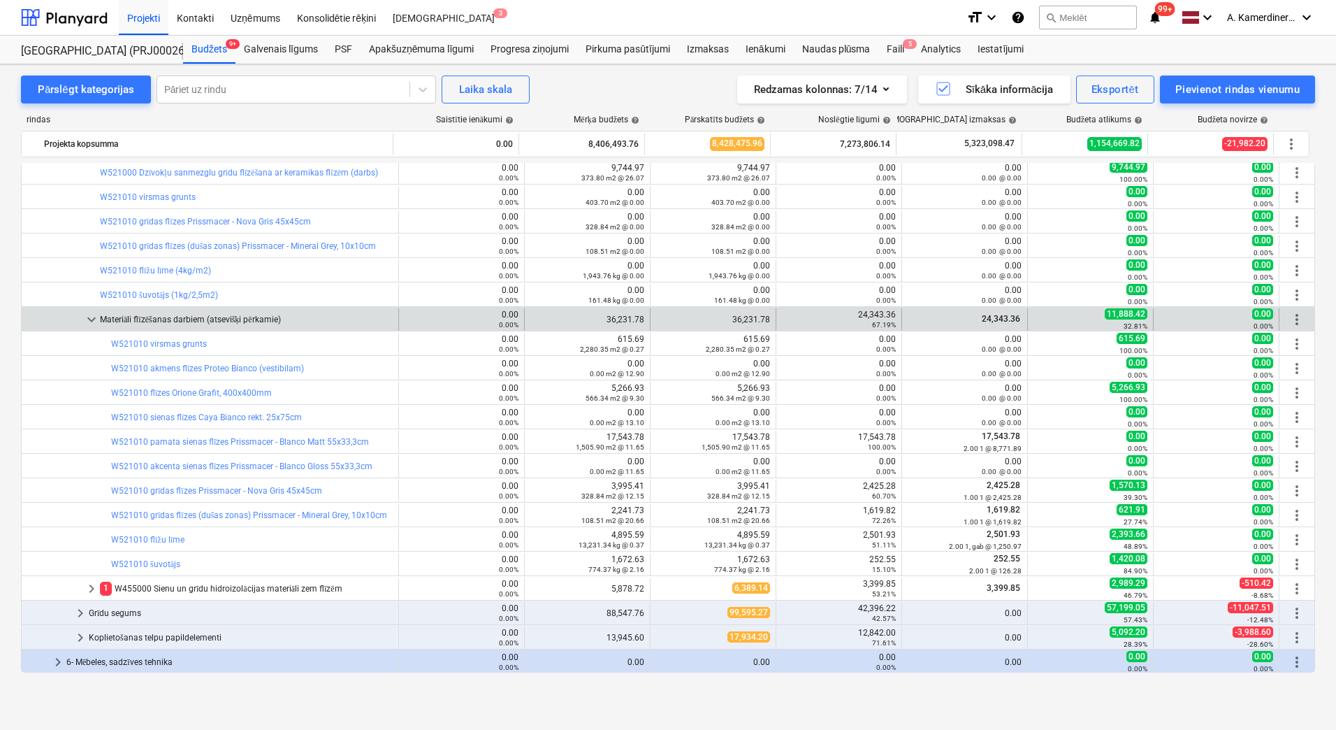
click at [170, 321] on div "Materiāli flīzēšanas darbiem (atsevišķi pērkamie)" at bounding box center [246, 319] width 293 height 22
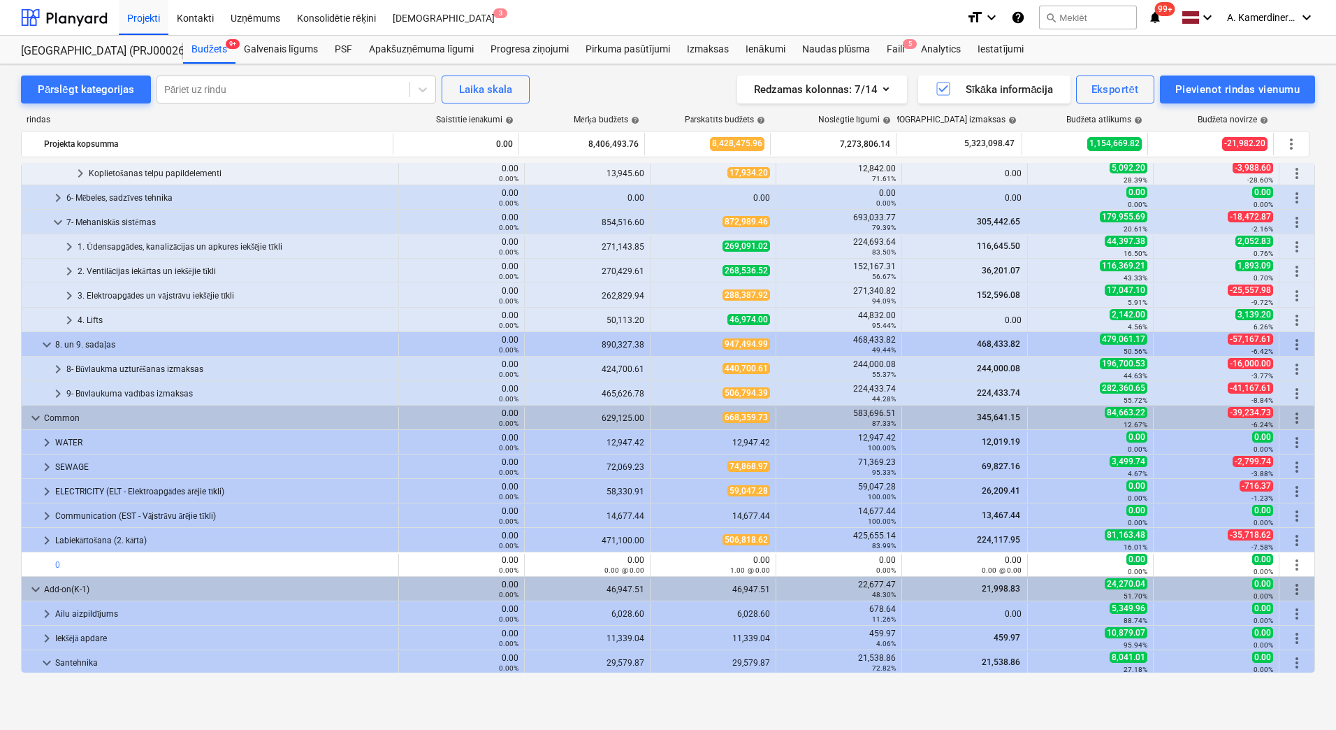
scroll to position [419, 0]
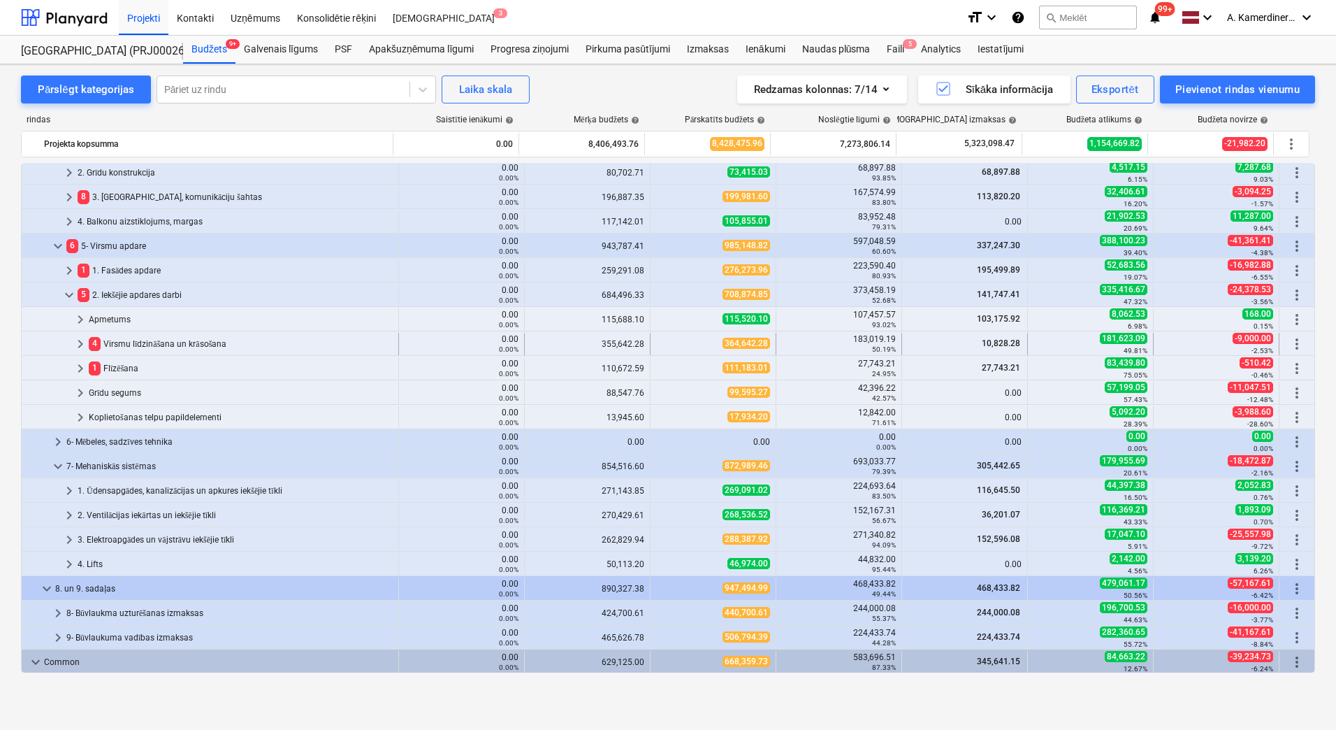
click at [129, 341] on div "4 Virsmu līdzināšana un krāsošana" at bounding box center [241, 344] width 304 height 22
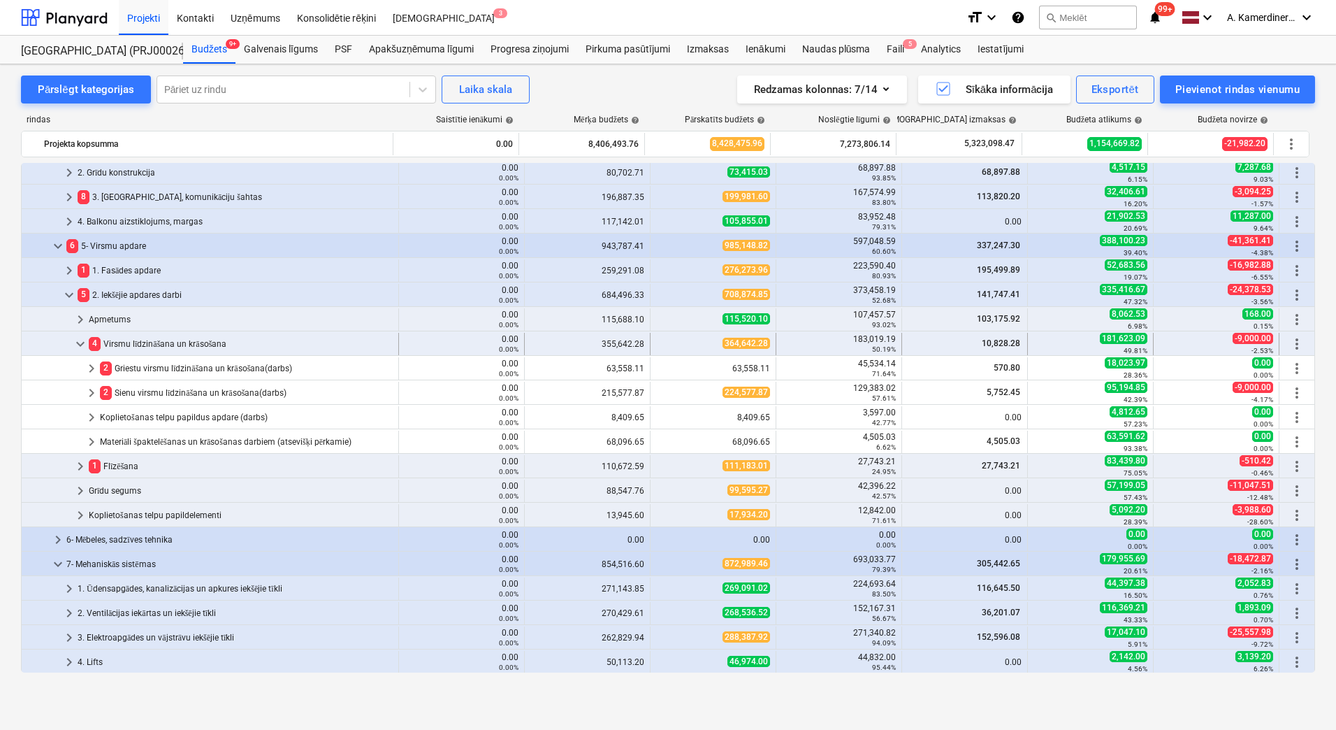
click at [140, 340] on div "4 Virsmu līdzināšana un krāsošana" at bounding box center [241, 344] width 304 height 22
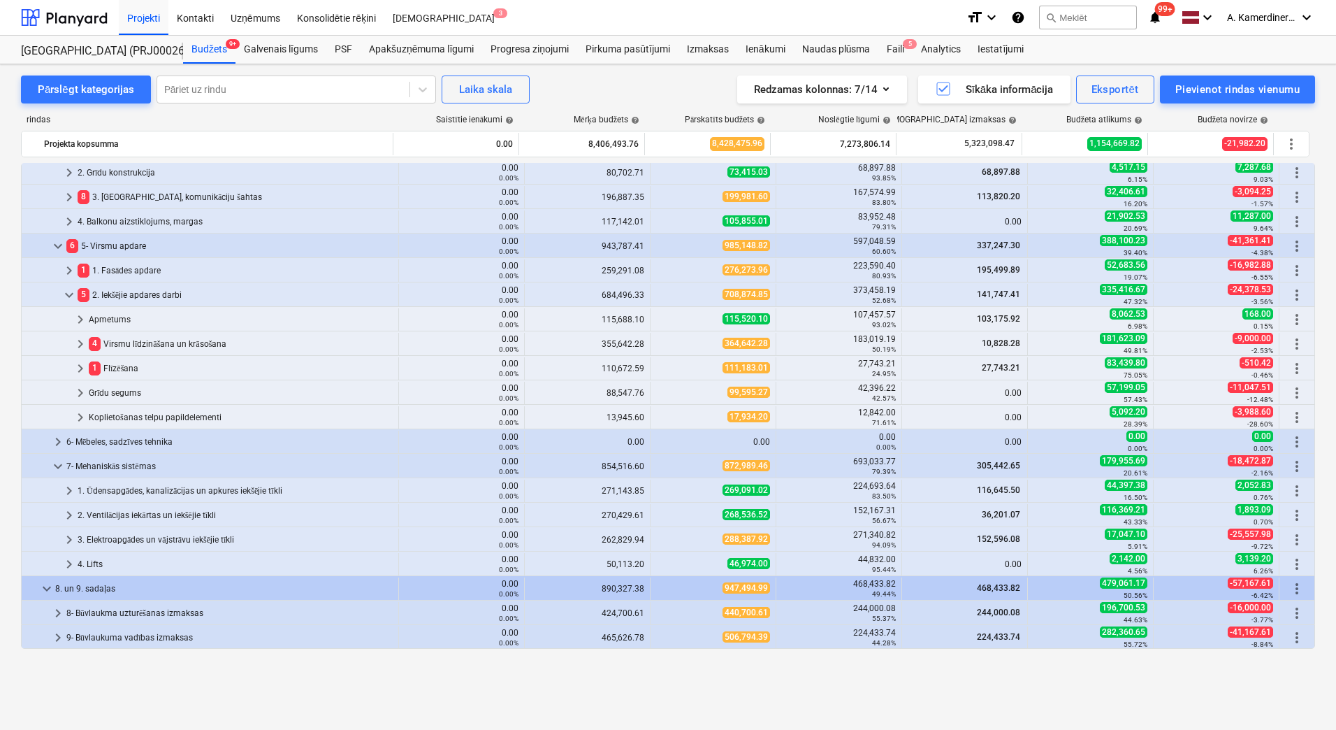
click at [140, 333] on div "keyboard_arrow_down 36 2601960 K-1 un K-2 ēku budžets 0.00 0.00% 7,663,355.13 7…" at bounding box center [668, 417] width 1294 height 509
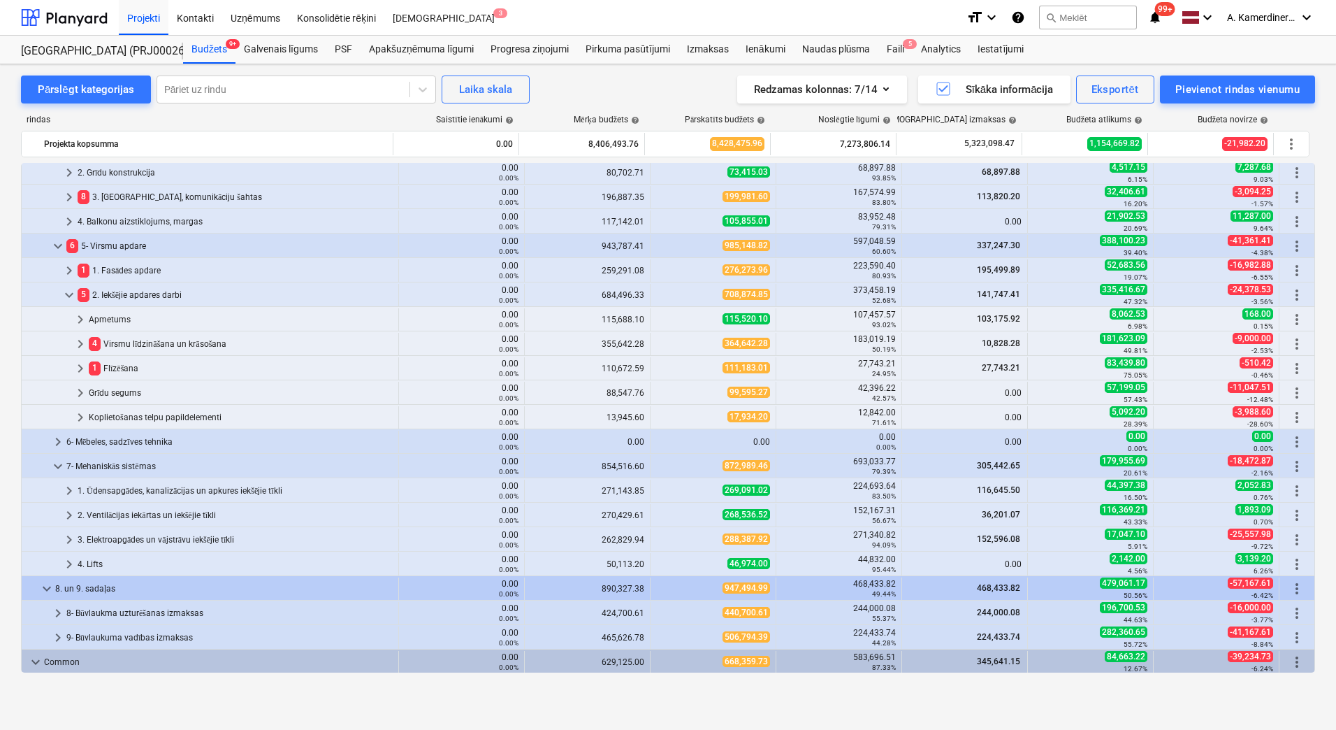
scroll to position [349, 0]
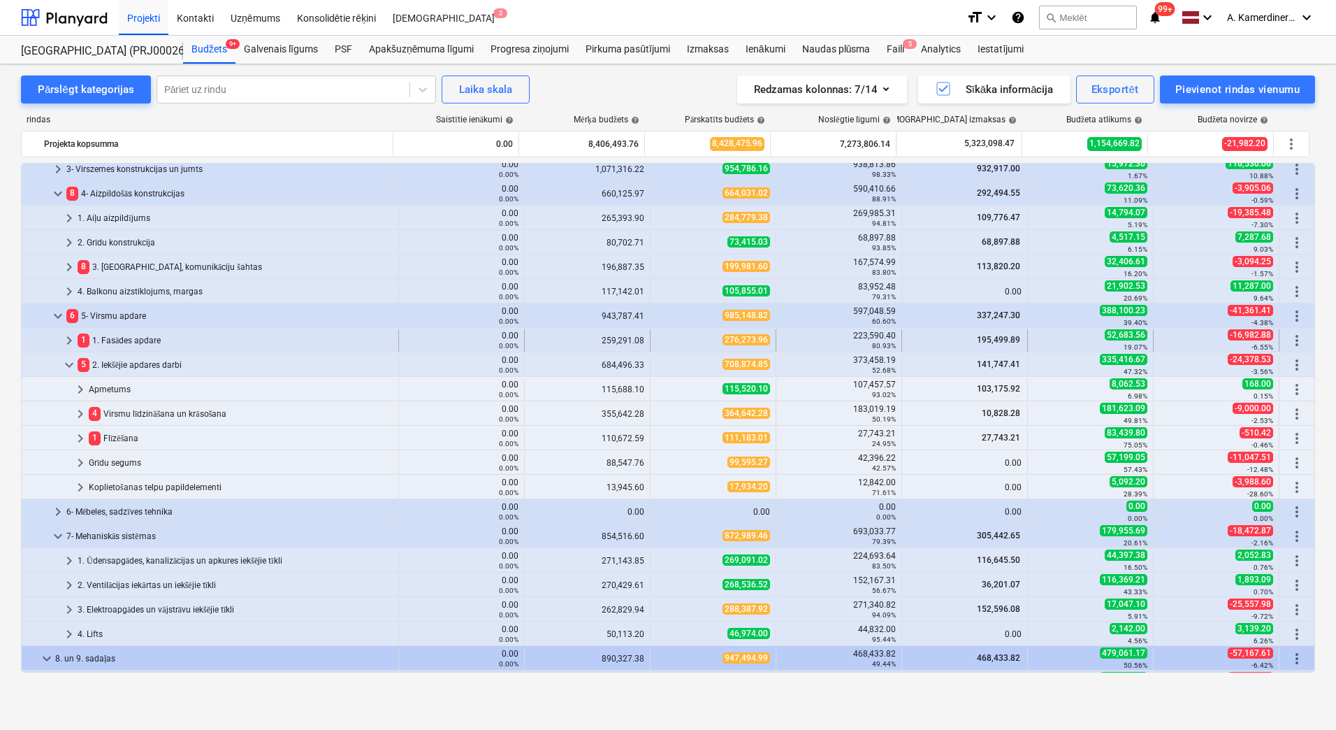
click at [130, 340] on div "1 1. Fasādes apdare" at bounding box center [235, 340] width 315 height 22
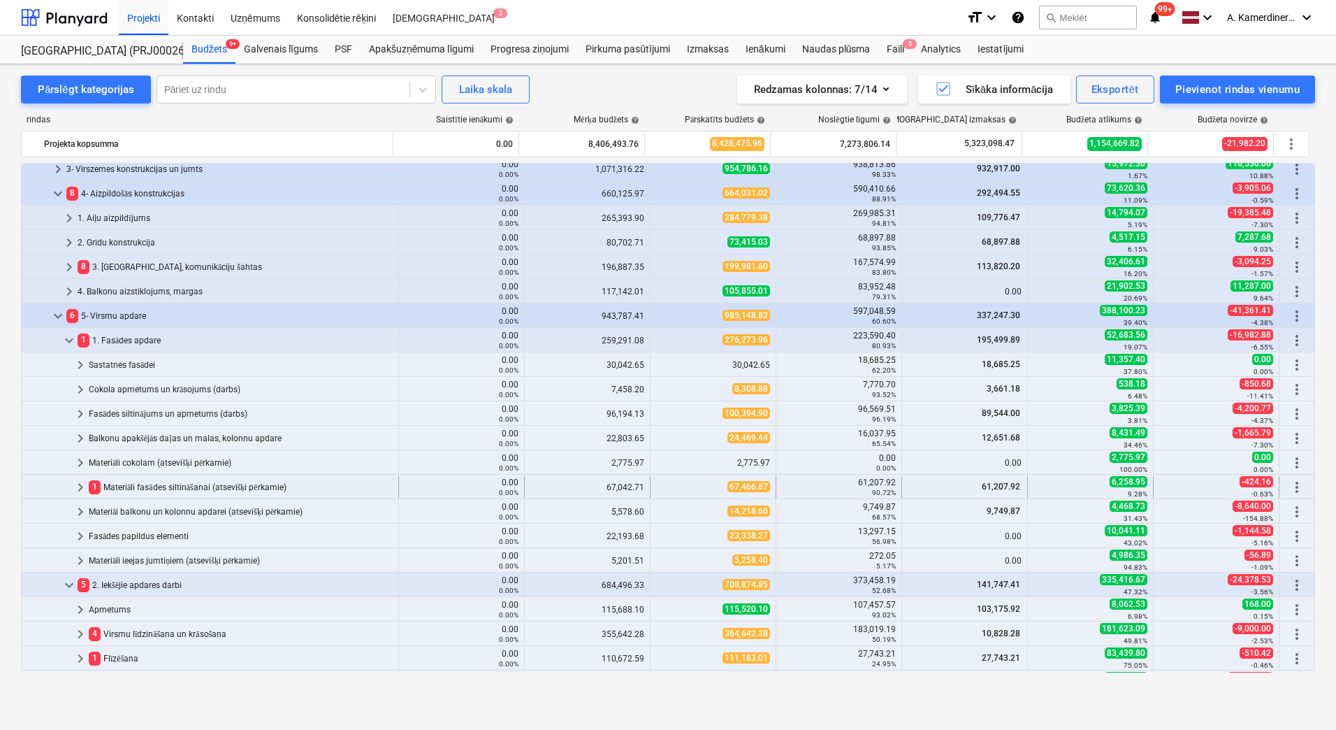
click at [134, 484] on div "1 Materiāli fasādes siltināšanai (atsevišķi pērkamie)" at bounding box center [241, 487] width 304 height 22
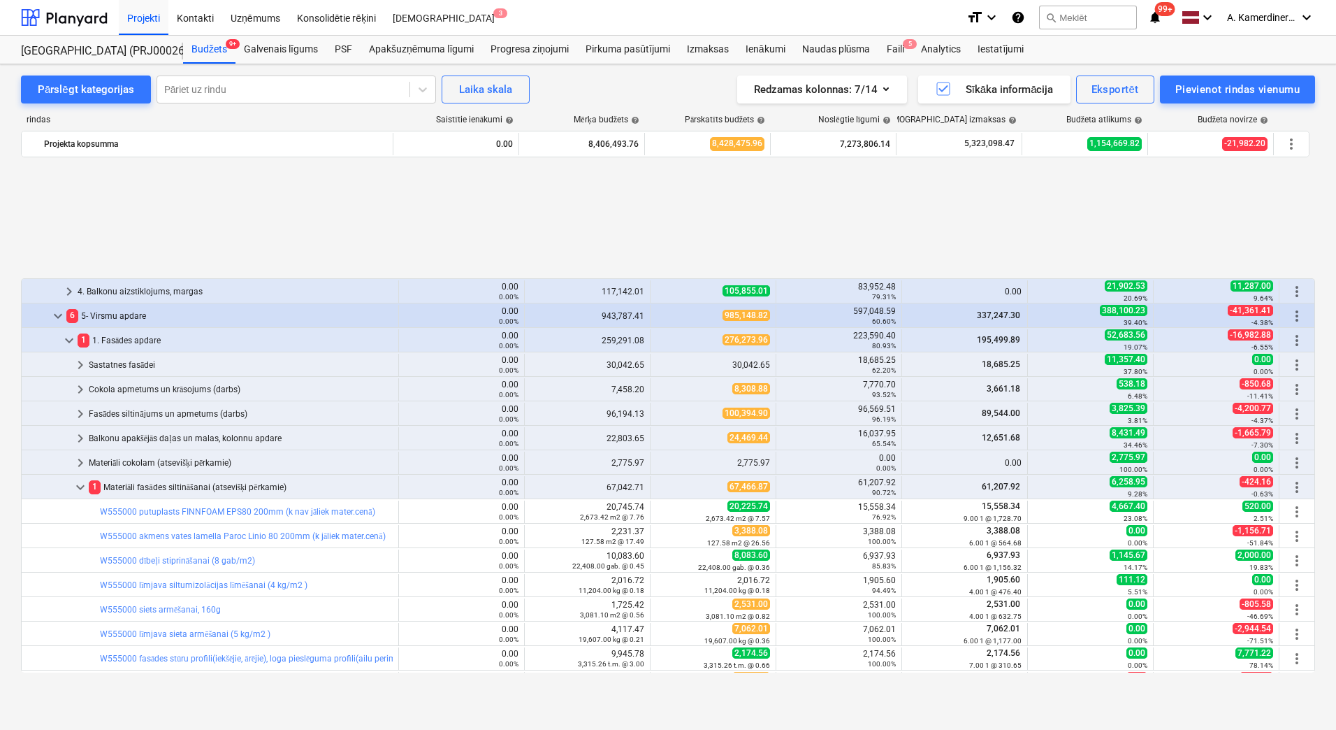
scroll to position [629, 0]
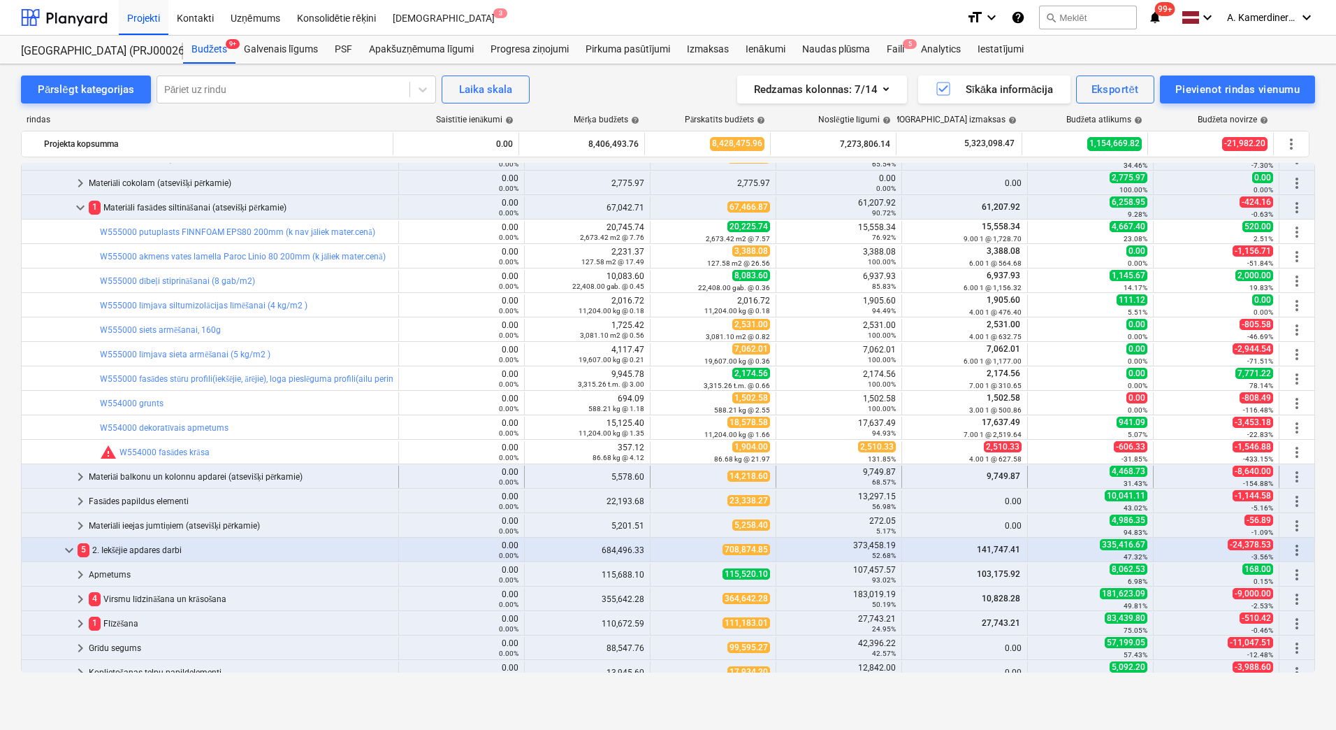
click at [166, 472] on div "Materiāi balkonu un kolonnu apdarei (atsevišķi pērkamie)" at bounding box center [241, 476] width 304 height 22
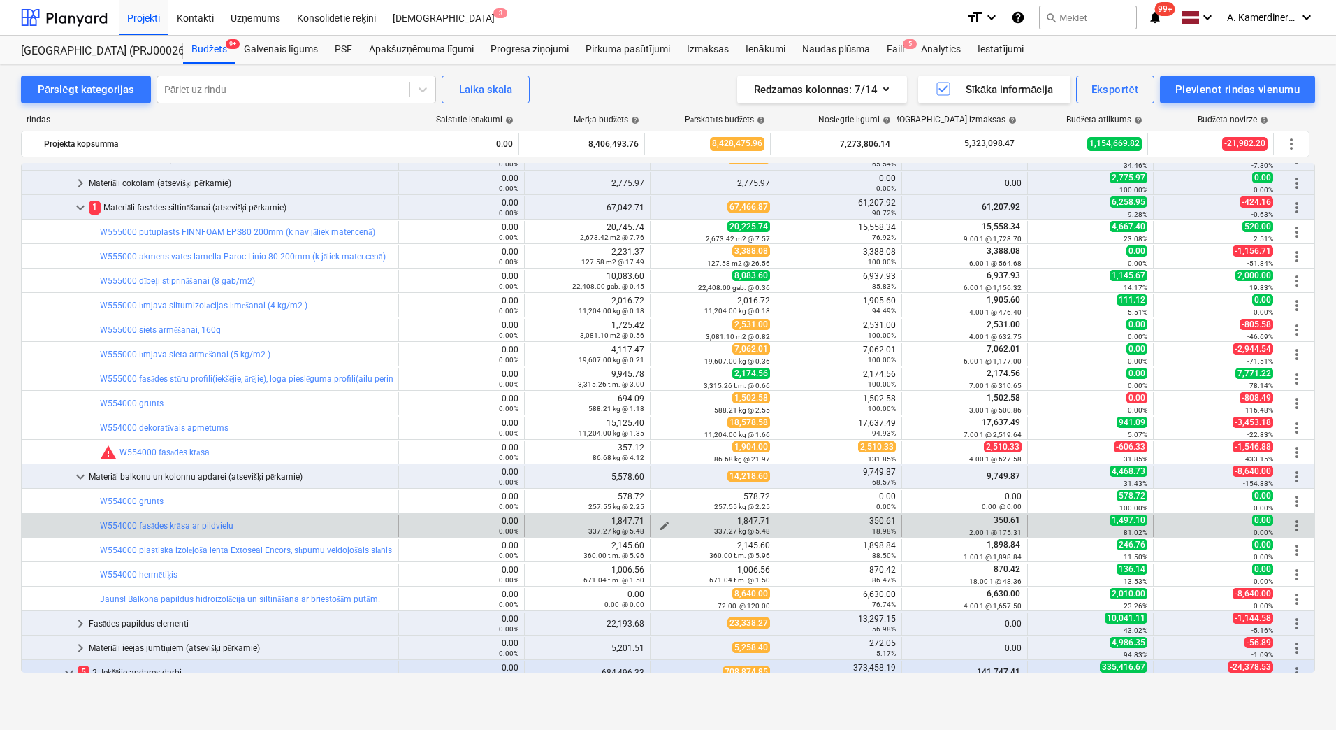
click at [660, 521] on span "edit" at bounding box center [664, 525] width 11 height 11
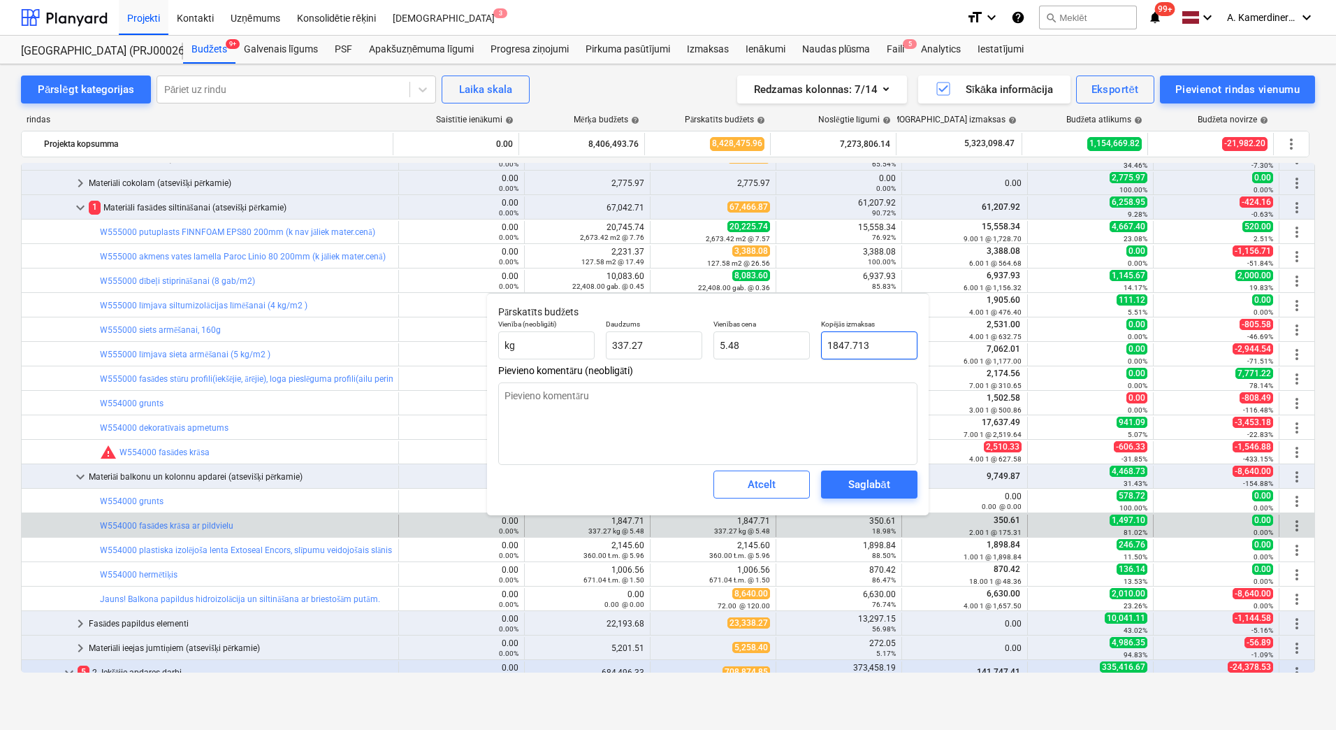
click at [854, 339] on input "1847.713" at bounding box center [869, 345] width 96 height 28
click at [853, 344] on input "1847.713" at bounding box center [869, 345] width 96 height 28
click at [876, 490] on div "Saglabāt" at bounding box center [868, 484] width 41 height 18
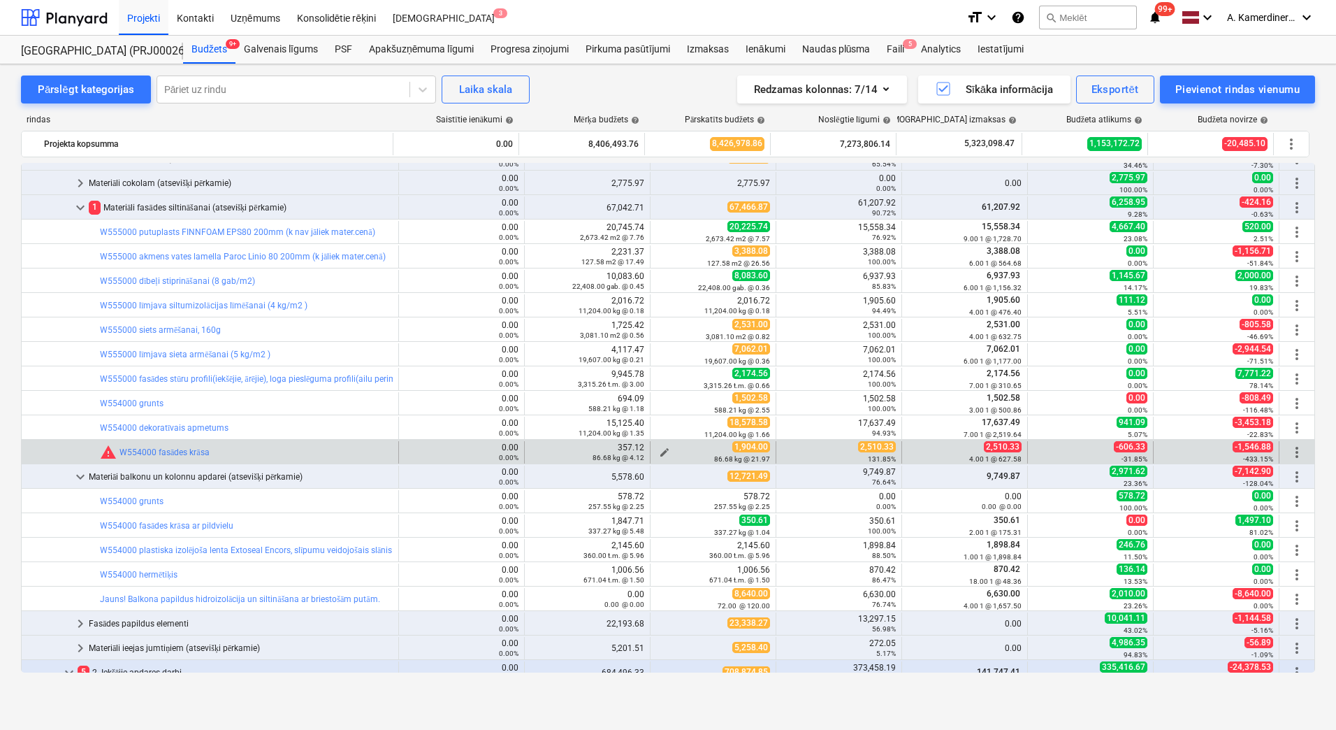
click at [659, 449] on span "edit" at bounding box center [664, 452] width 11 height 11
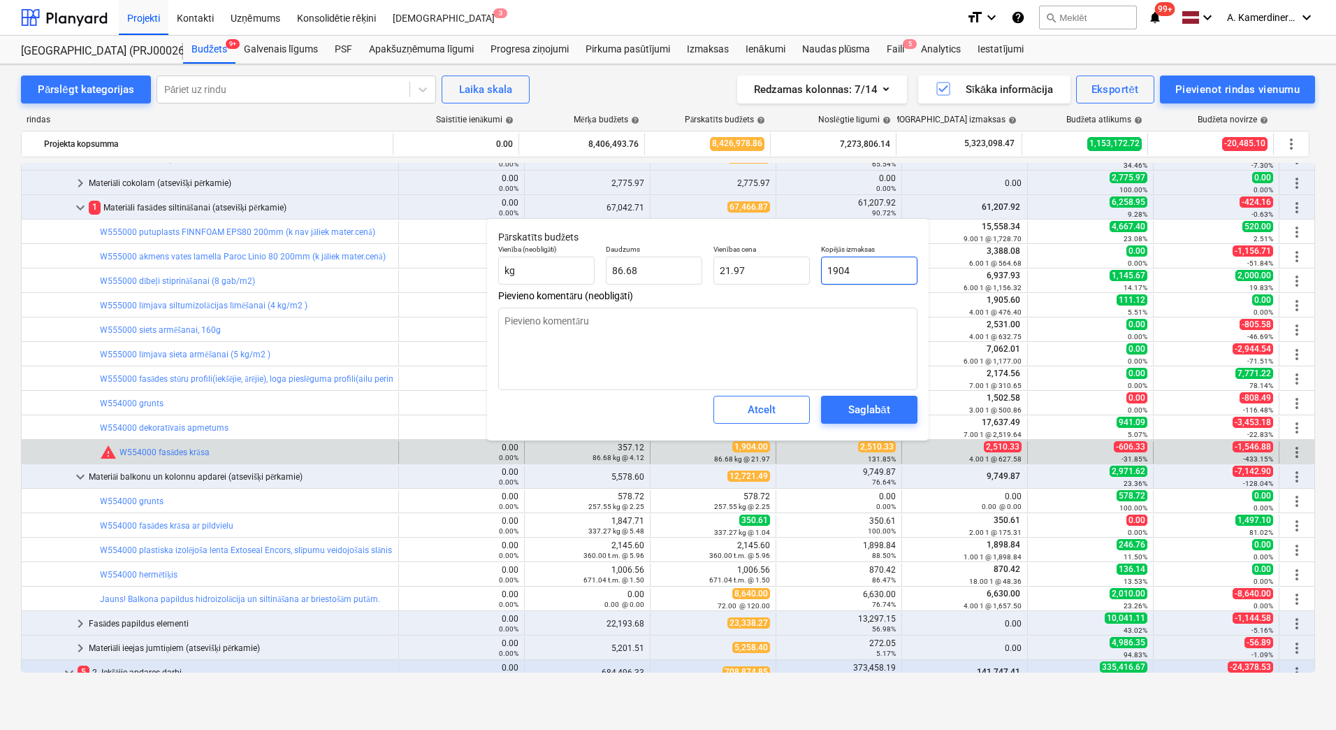
click at [857, 271] on input "1904" at bounding box center [869, 270] width 96 height 28
drag, startPoint x: 866, startPoint y: 268, endPoint x: 820, endPoint y: 267, distance: 45.4
click at [820, 267] on div "Kopējās izmaksas 1904" at bounding box center [870, 264] width 108 height 51
click at [876, 413] on div "Saglabāt" at bounding box center [868, 409] width 41 height 18
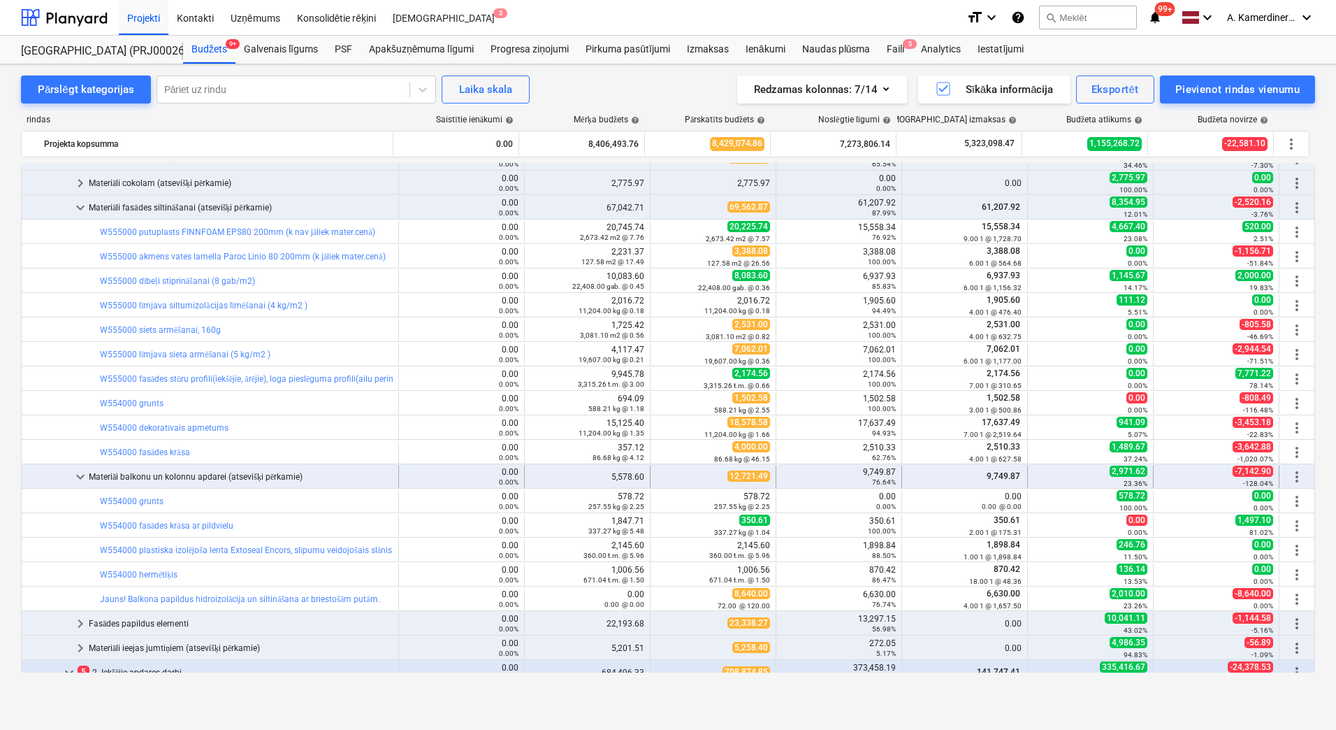
click at [213, 474] on div "Materiāi balkonu un kolonnu apdarei (atsevišķi pērkamie)" at bounding box center [241, 476] width 304 height 22
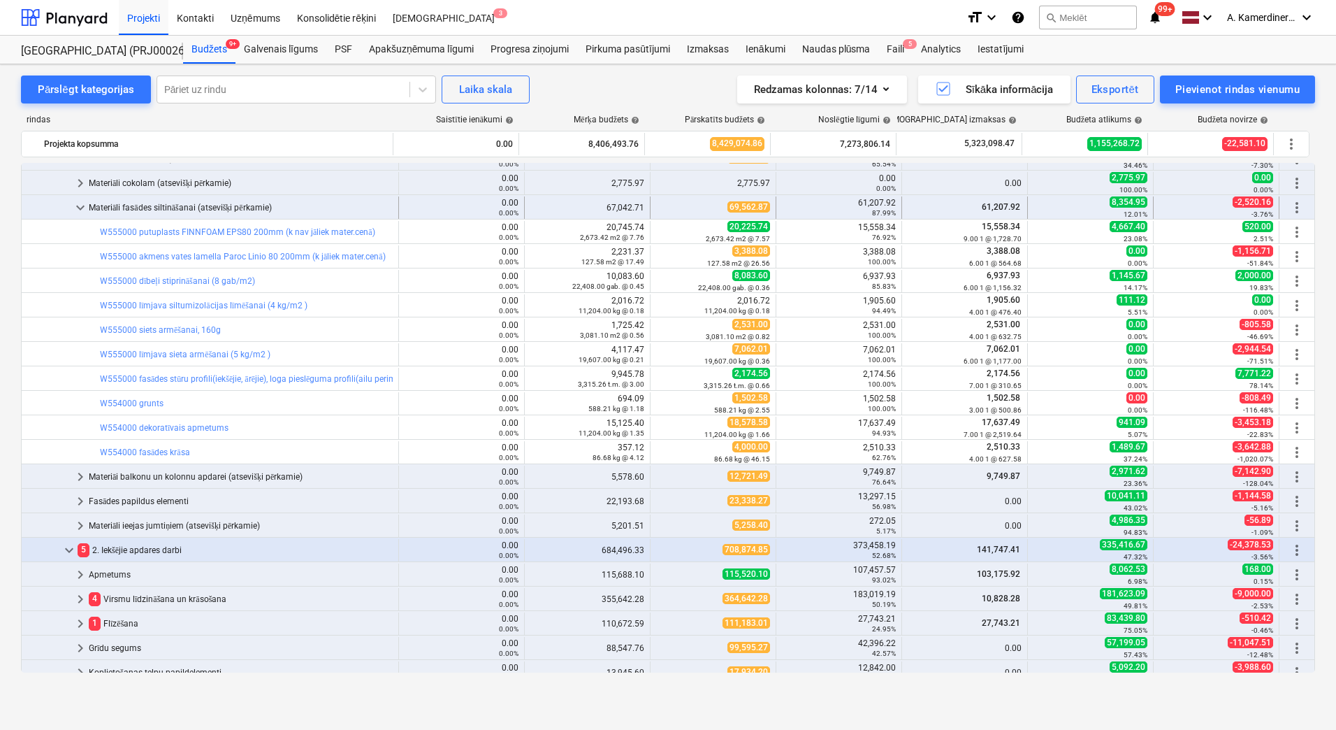
click at [181, 207] on div "Materiāli fasādes siltināšanai (atsevišķi pērkamie)" at bounding box center [241, 207] width 304 height 22
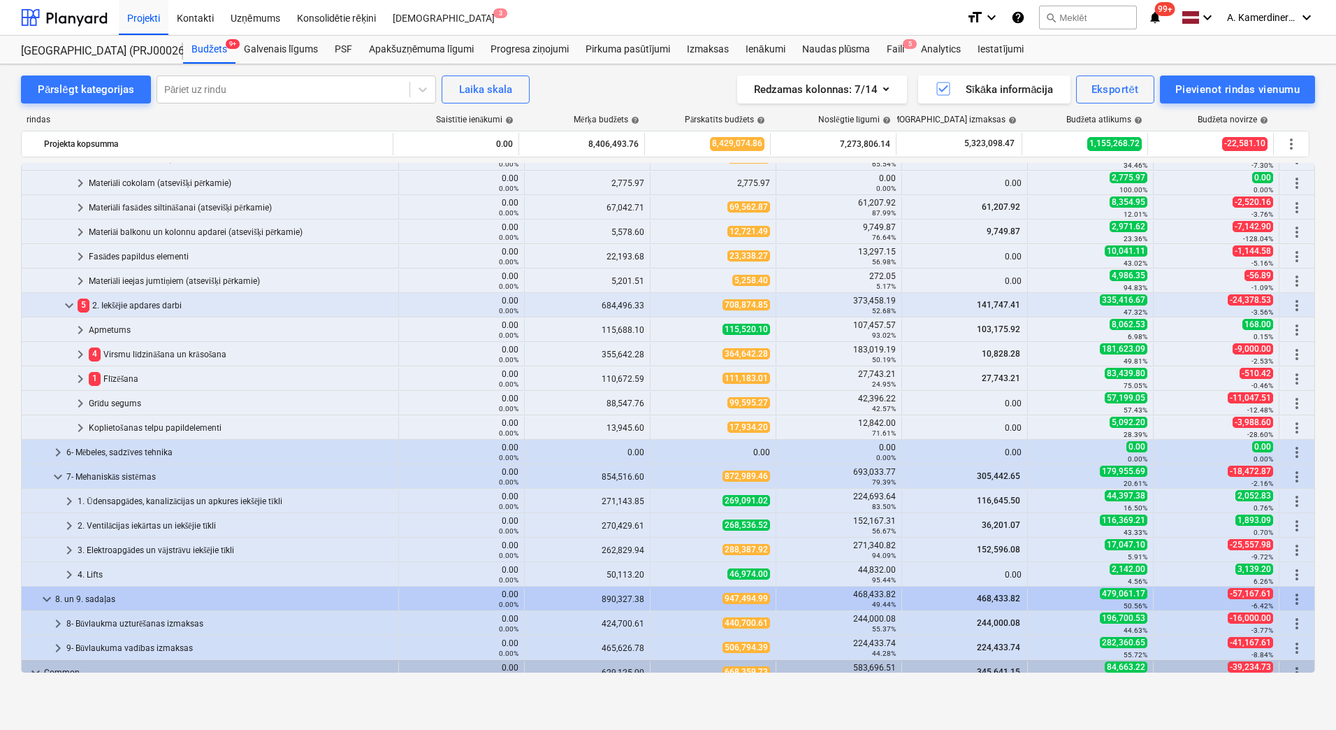
scroll to position [349, 0]
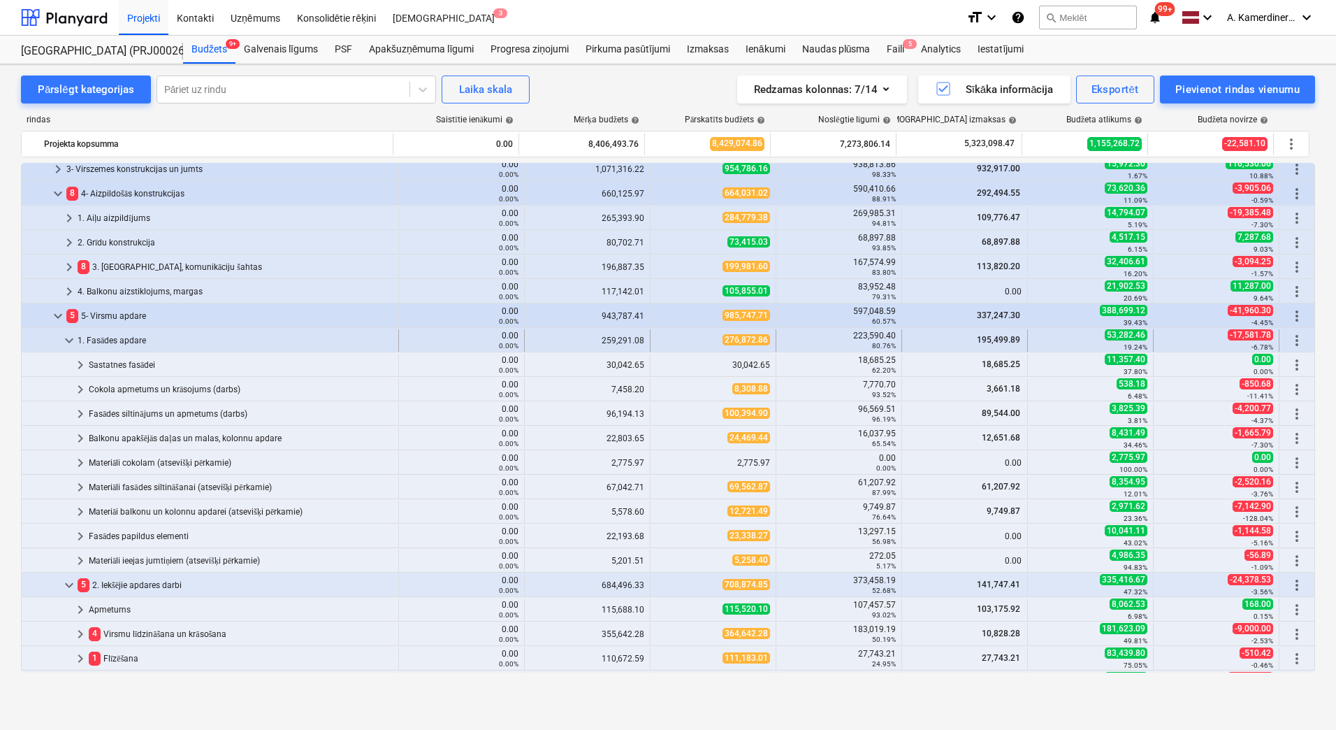
click at [62, 338] on span "keyboard_arrow_down" at bounding box center [69, 340] width 17 height 17
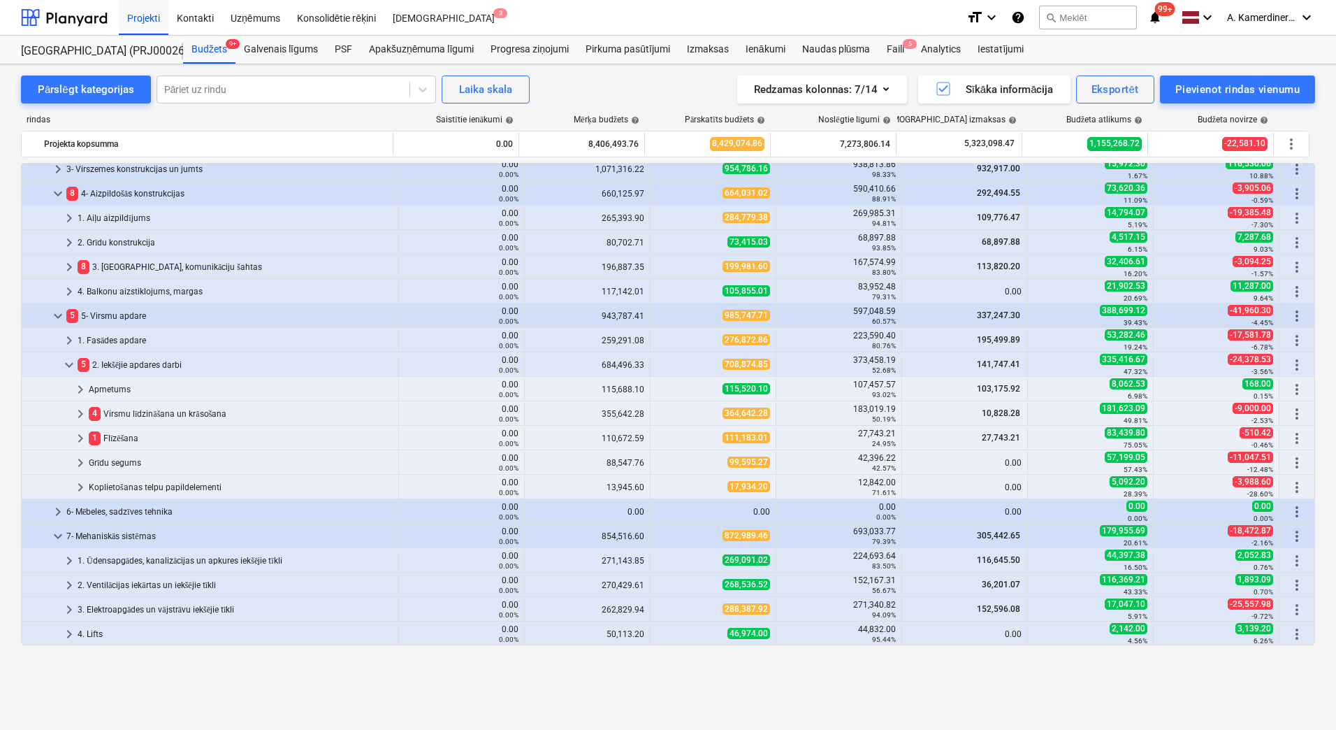
scroll to position [210, 0]
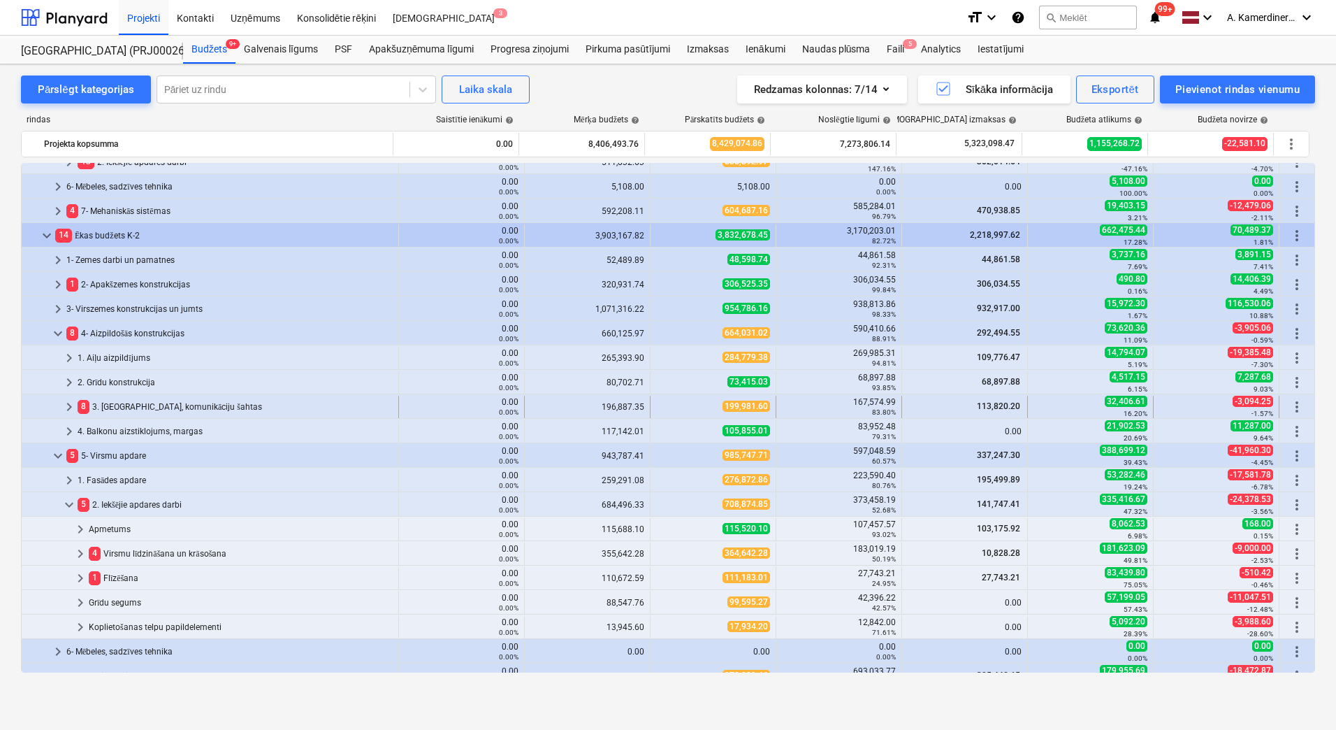
click at [124, 403] on div "8 3. Starpsienas, komunikāciju šahtas" at bounding box center [235, 407] width 315 height 22
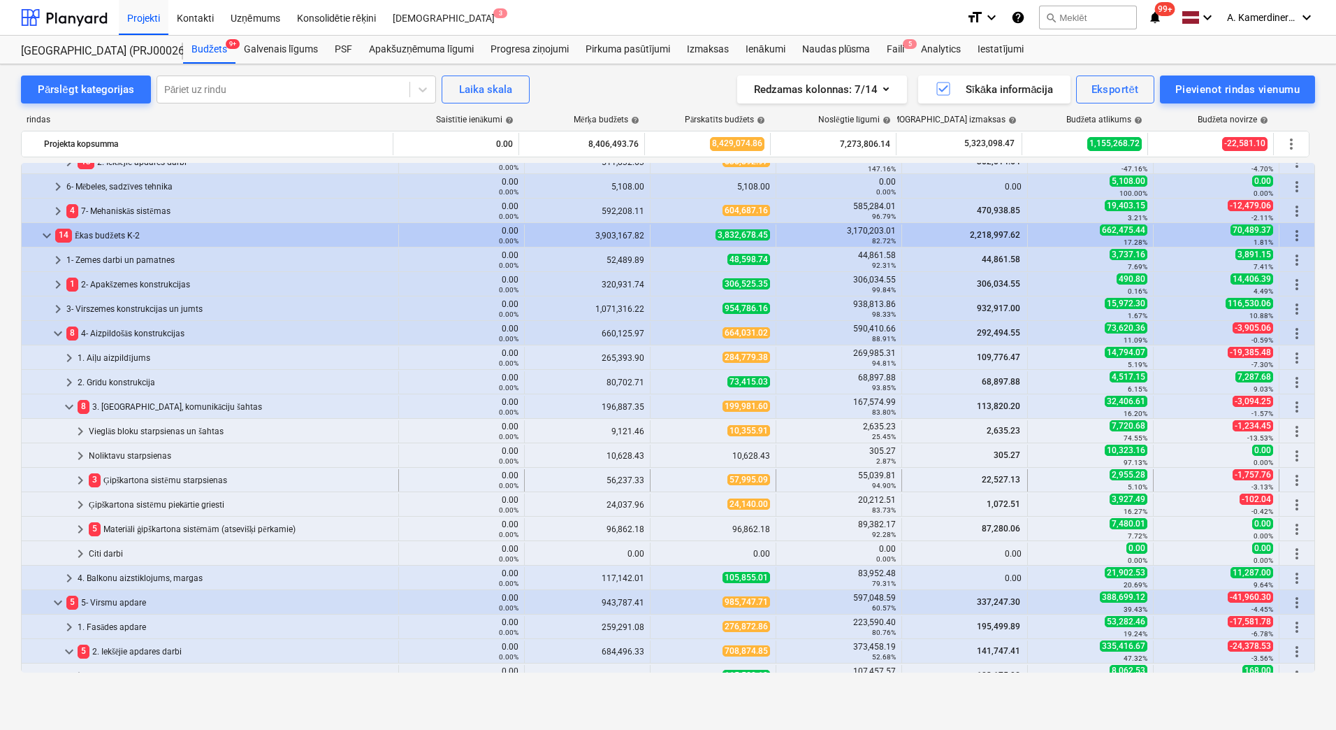
click at [156, 482] on div "3 Ģipškartona sistēmu starpsienas" at bounding box center [241, 480] width 304 height 22
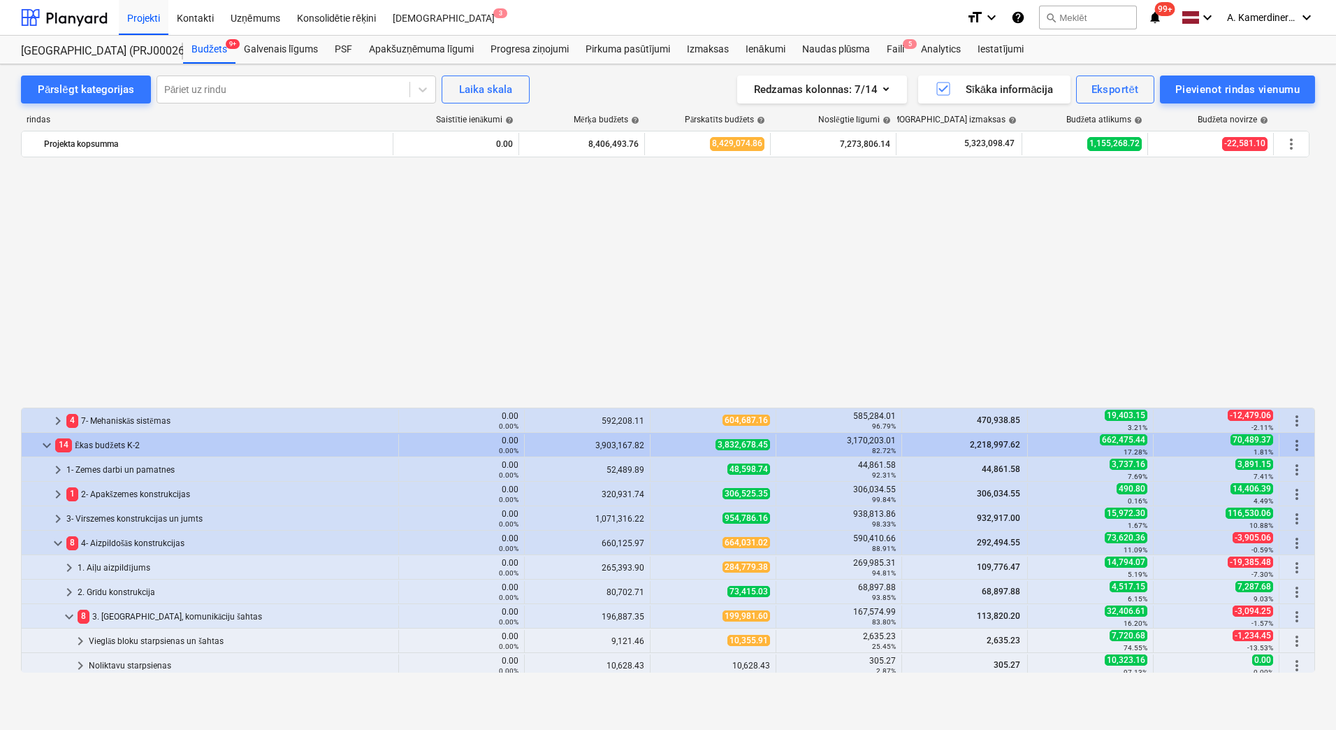
scroll to position [280, 0]
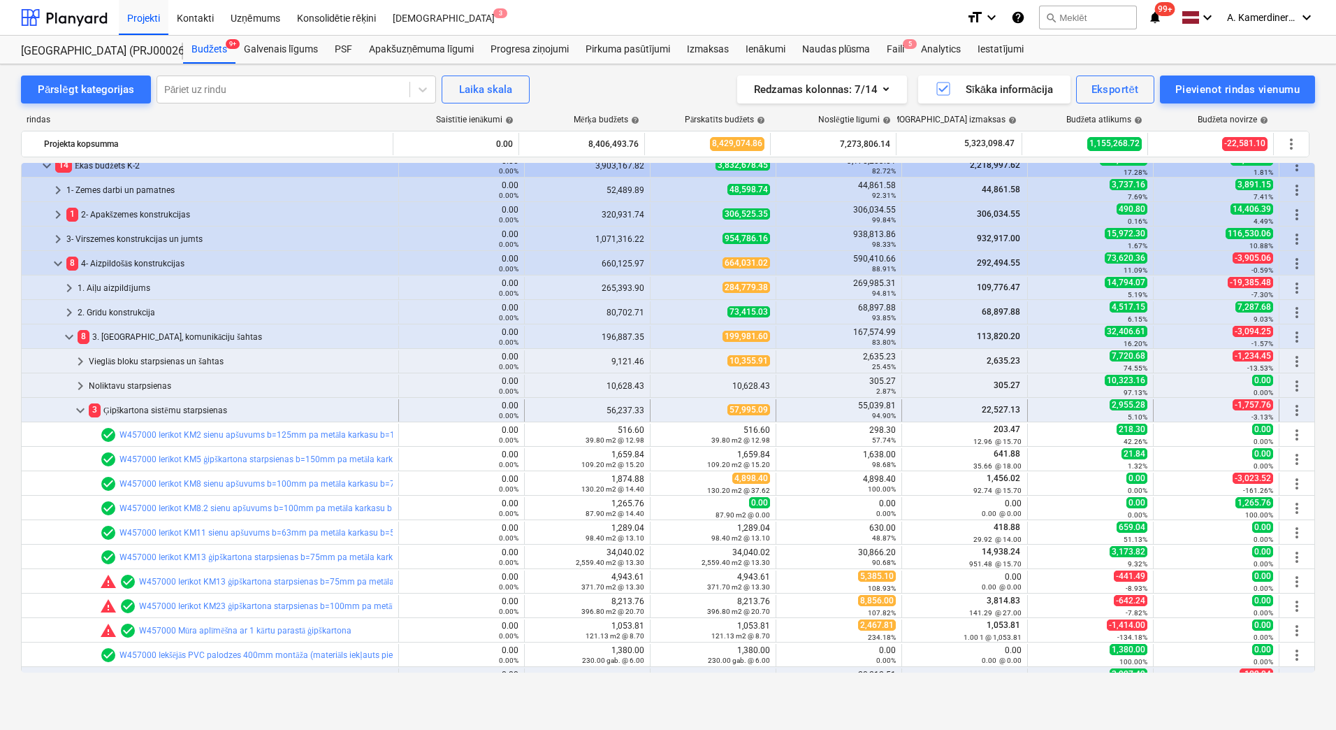
click at [164, 414] on div "3 Ģipškartona sistēmu starpsienas" at bounding box center [241, 410] width 304 height 22
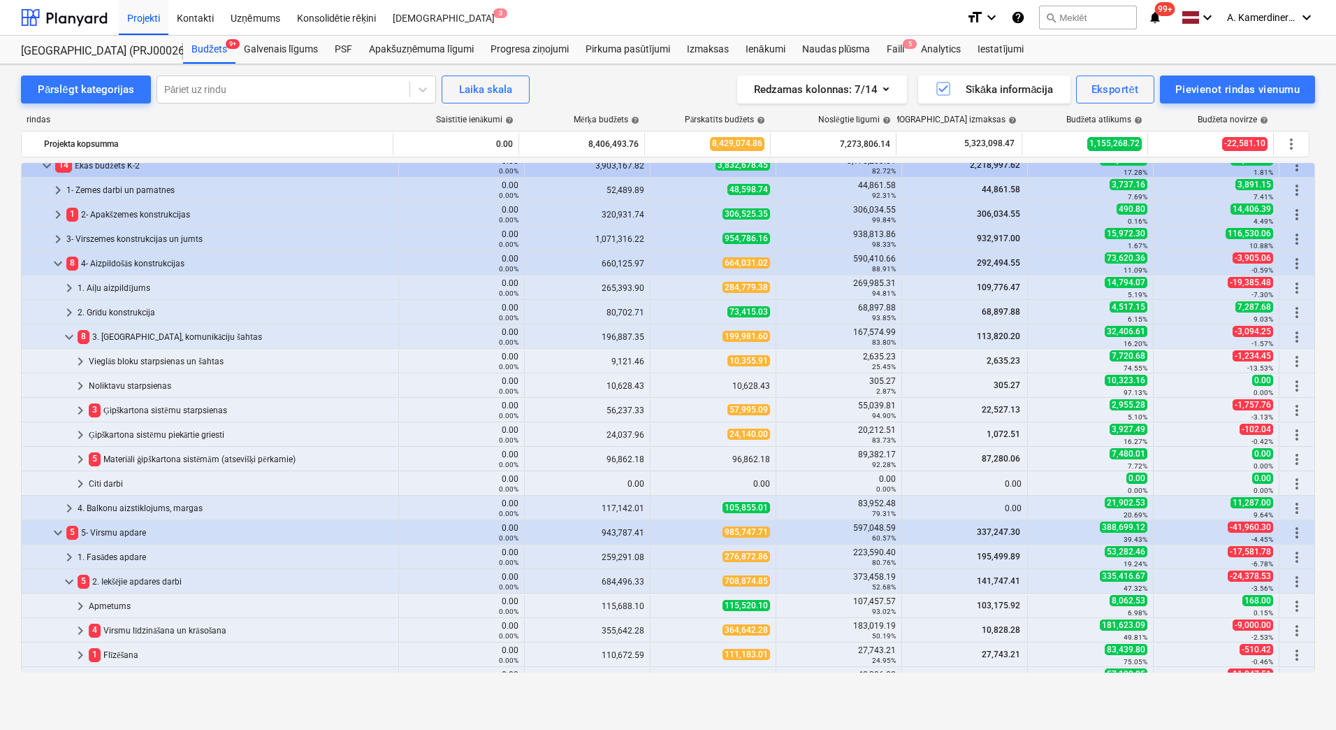
click at [164, 414] on div "3 Ģipškartona sistēmu starpsienas" at bounding box center [241, 410] width 304 height 22
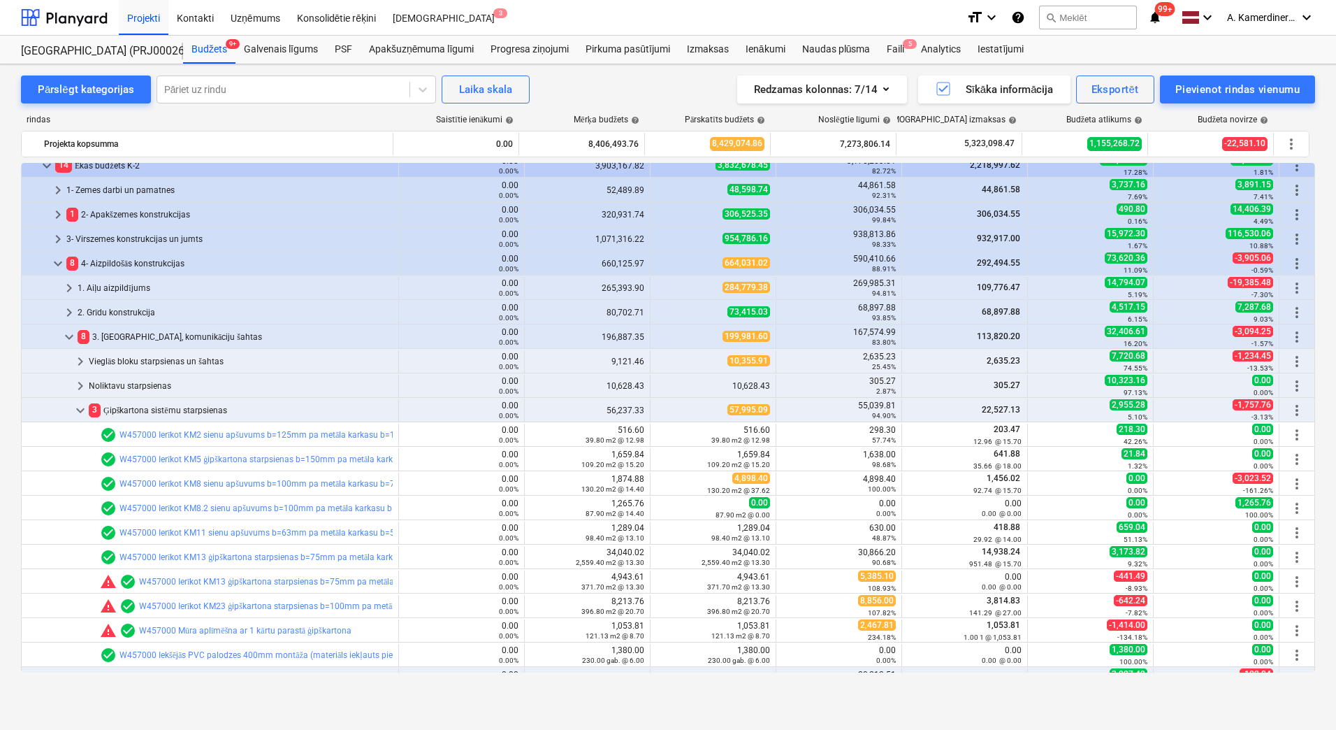
click at [164, 414] on div "3 Ģipškartona sistēmu starpsienas" at bounding box center [241, 410] width 304 height 22
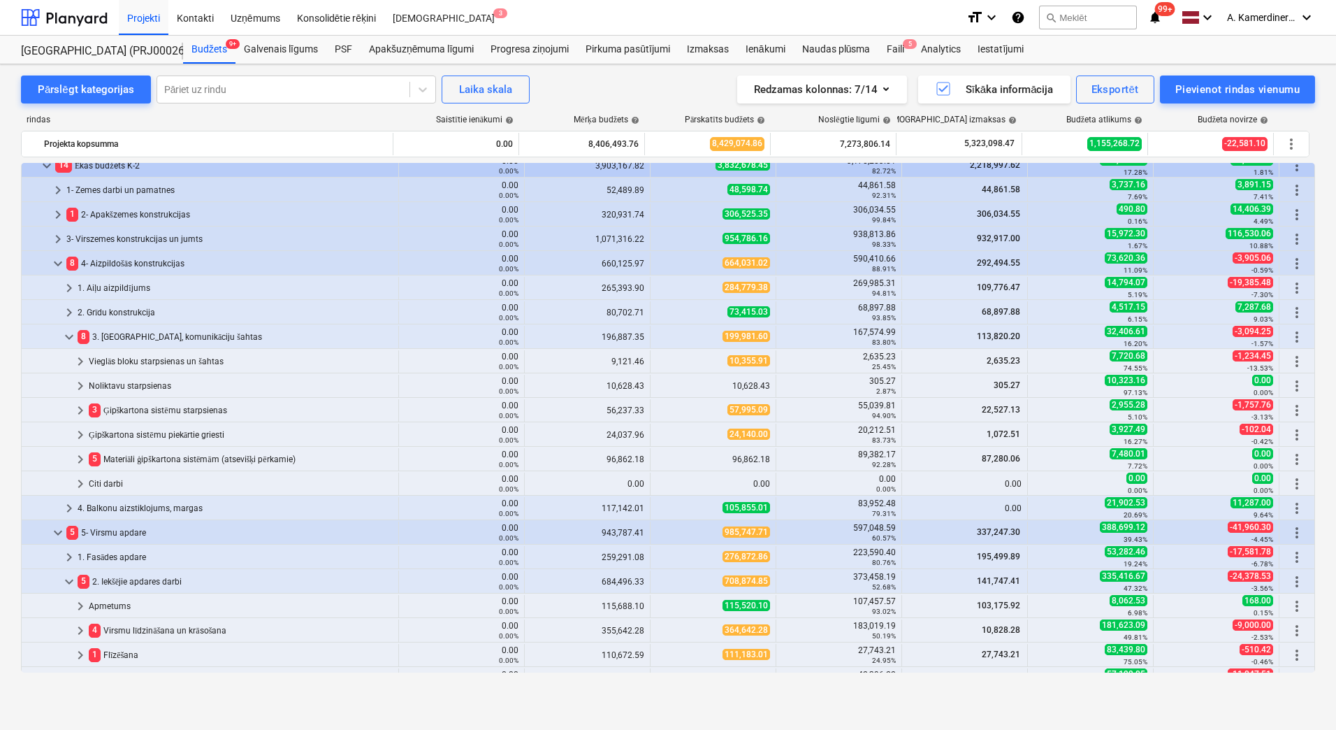
click at [164, 414] on div "3 Ģipškartona sistēmu starpsienas" at bounding box center [241, 410] width 304 height 22
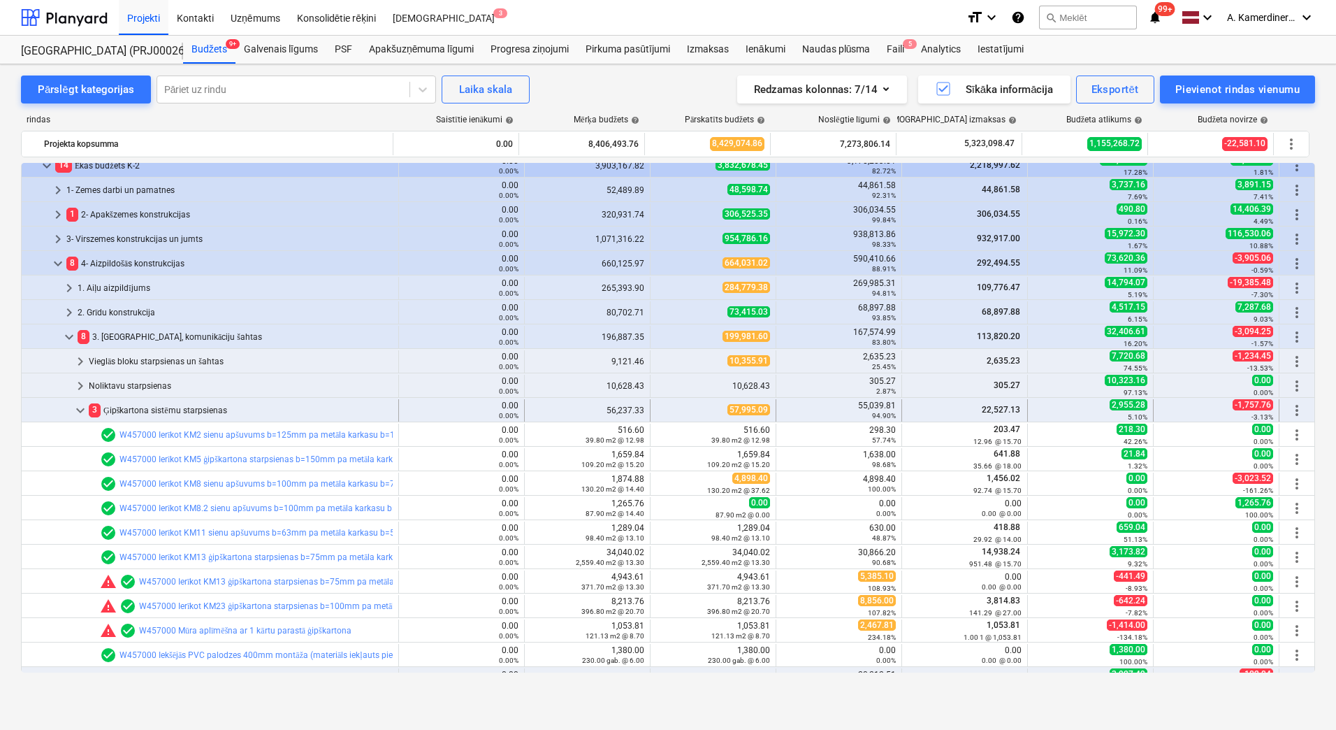
click at [167, 410] on div "3 Ģipškartona sistēmu starpsienas" at bounding box center [241, 410] width 304 height 22
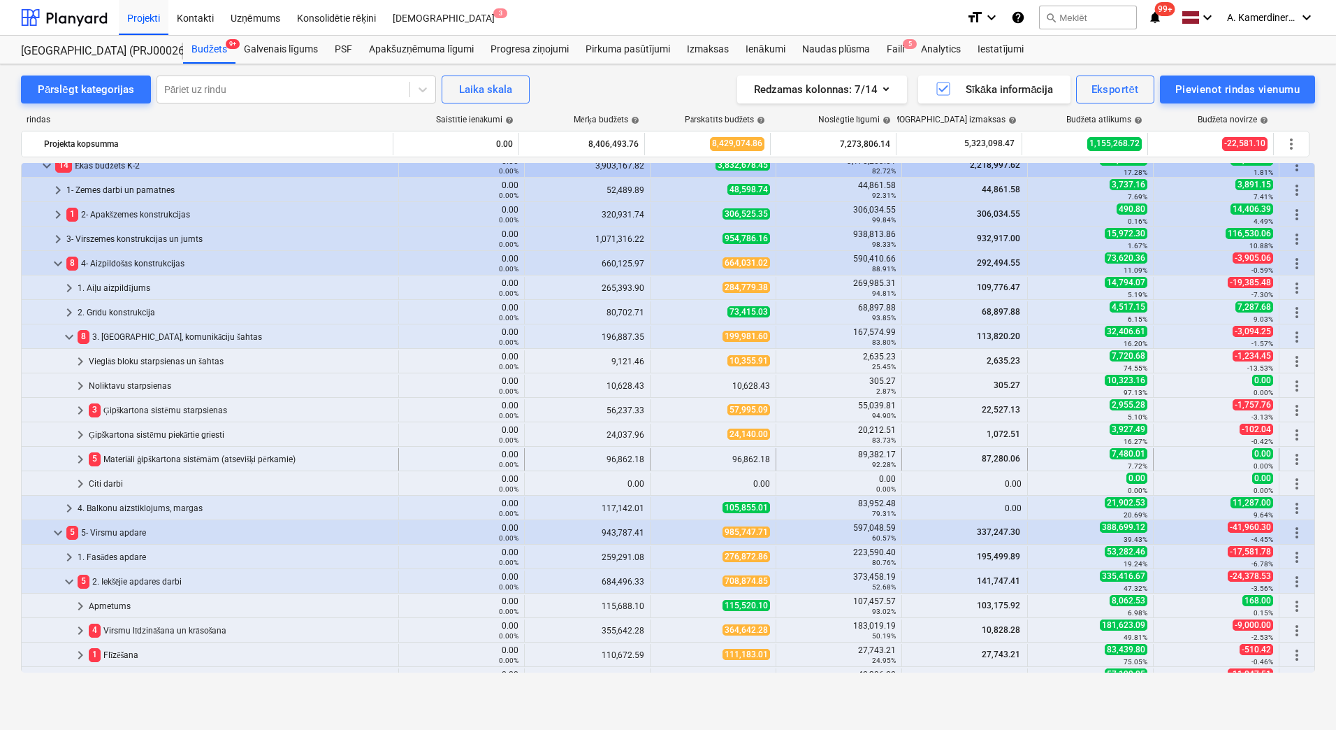
click at [143, 457] on div "5 Materiāli ģipškartona sistēmām (atsevišķi pērkamie)" at bounding box center [241, 459] width 304 height 22
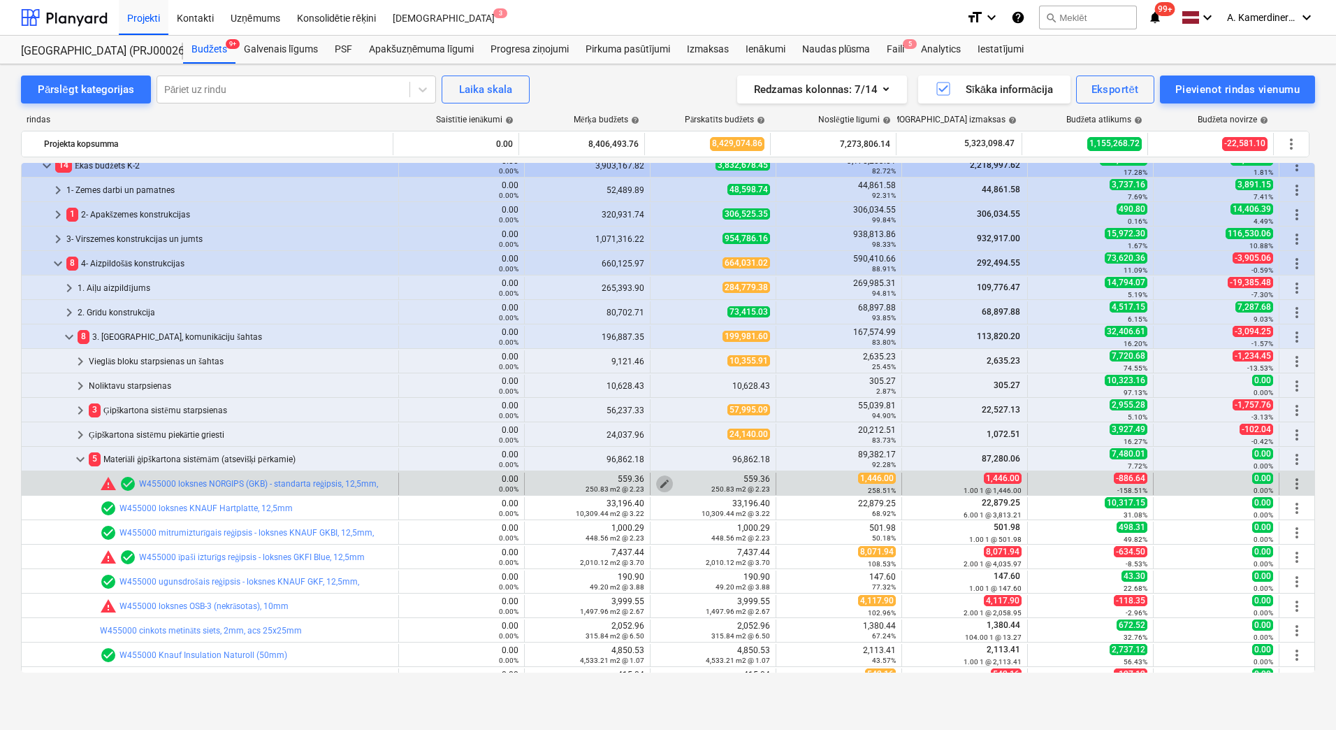
click at [659, 482] on span "edit" at bounding box center [664, 483] width 11 height 11
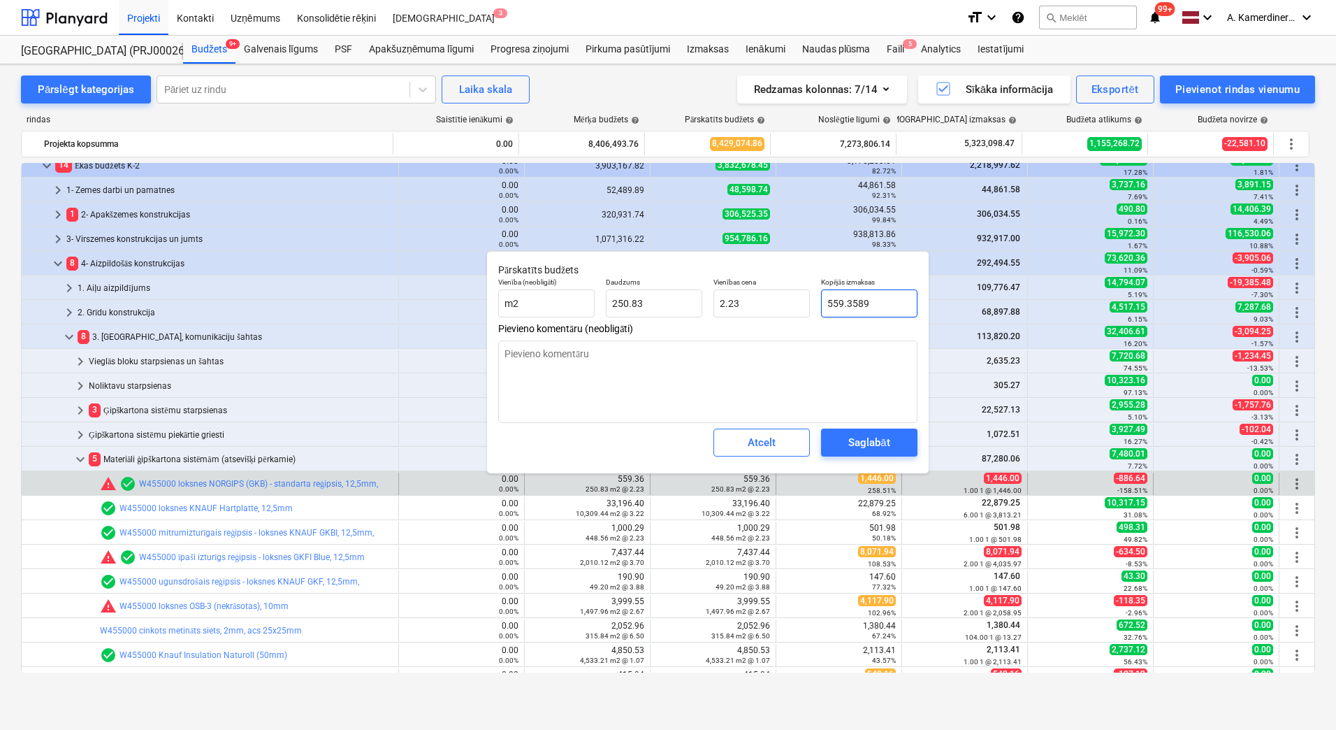
drag, startPoint x: 844, startPoint y: 298, endPoint x: 818, endPoint y: 297, distance: 25.9
click at [819, 297] on div "Kopējās izmaksas 559.3589" at bounding box center [870, 297] width 108 height 51
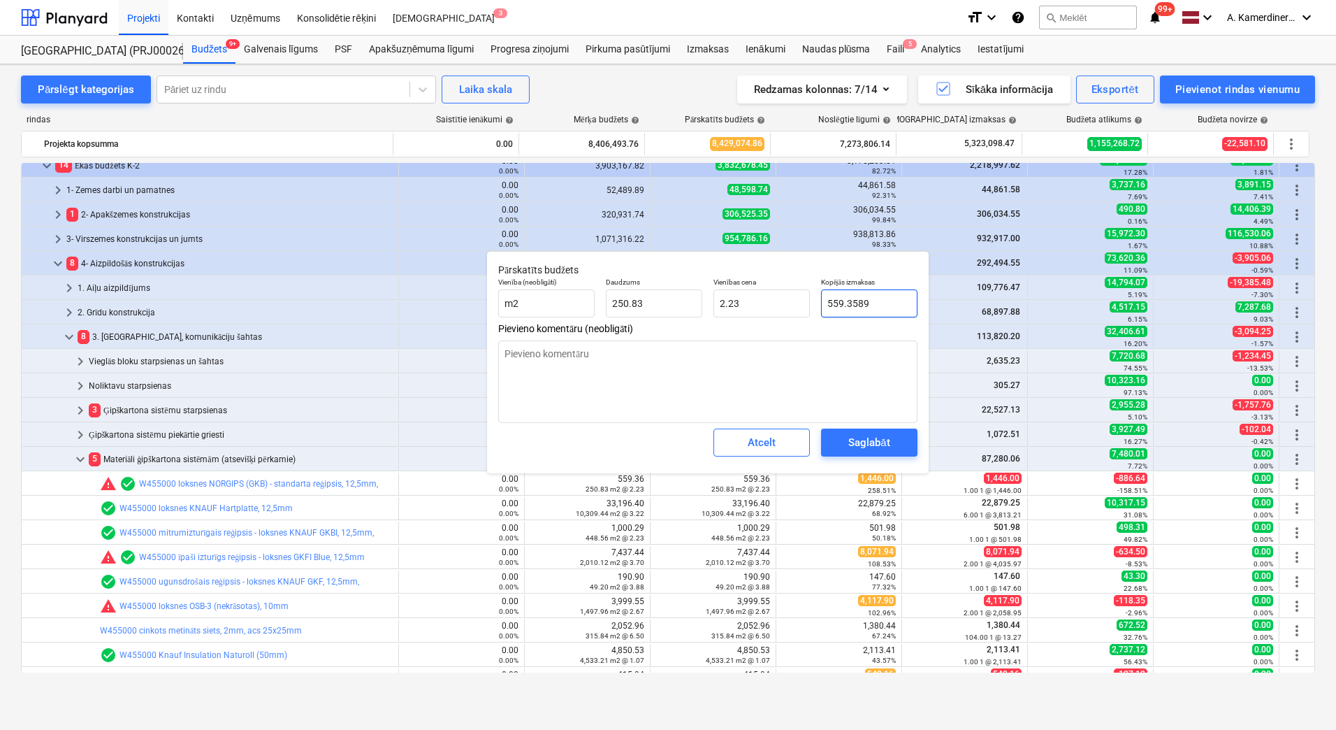
click at [868, 300] on input "559.3589" at bounding box center [869, 303] width 96 height 28
click at [881, 437] on div "Saglabāt" at bounding box center [868, 442] width 41 height 18
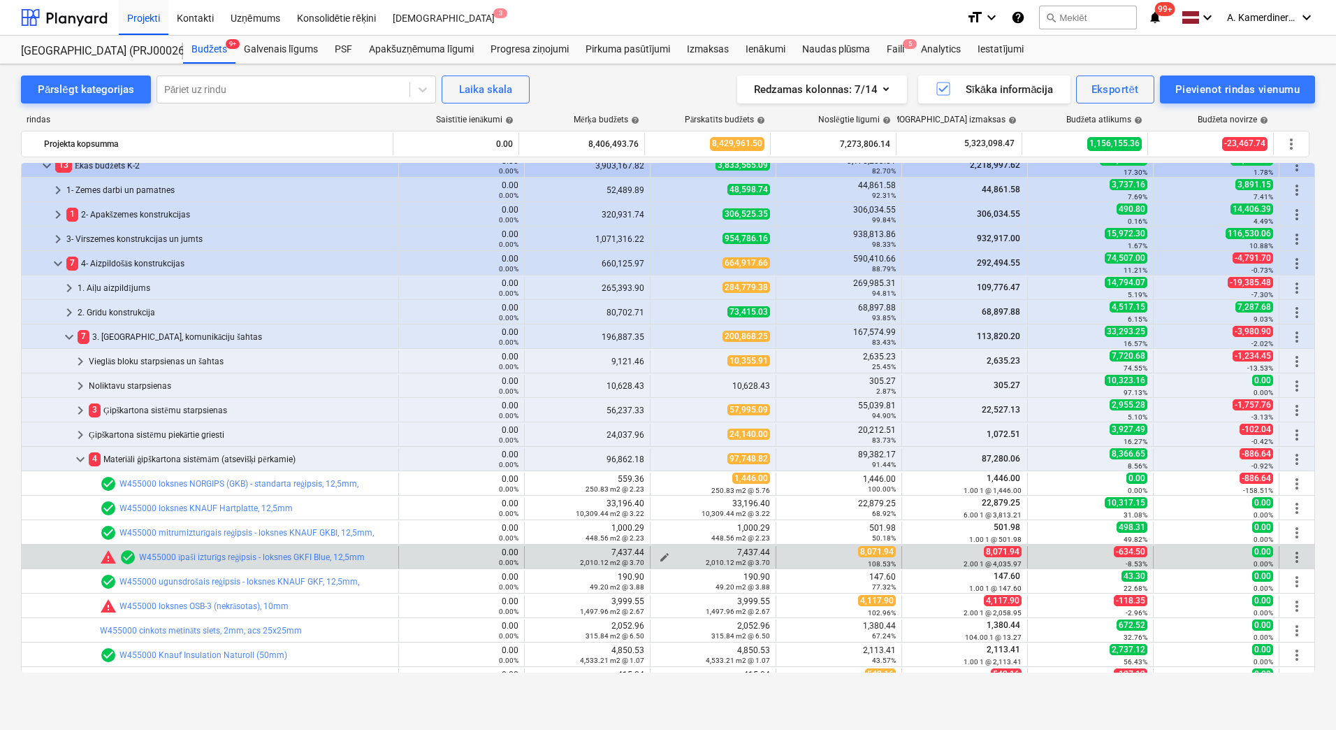
click at [656, 555] on button "edit" at bounding box center [664, 557] width 17 height 17
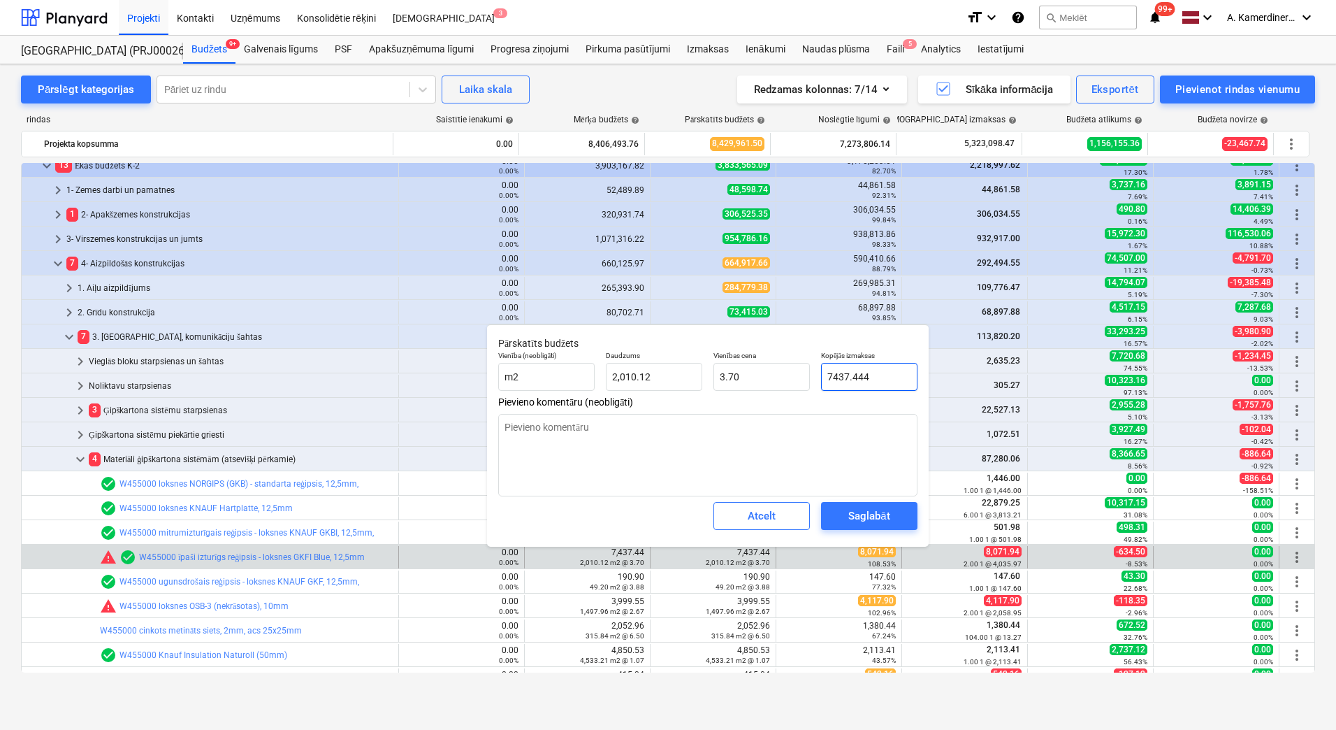
drag, startPoint x: 869, startPoint y: 374, endPoint x: 820, endPoint y: 371, distance: 49.0
click at [820, 371] on div "Kopējās izmaksas 7437.444" at bounding box center [870, 370] width 108 height 51
click at [876, 516] on div "Saglabāt" at bounding box center [868, 516] width 41 height 18
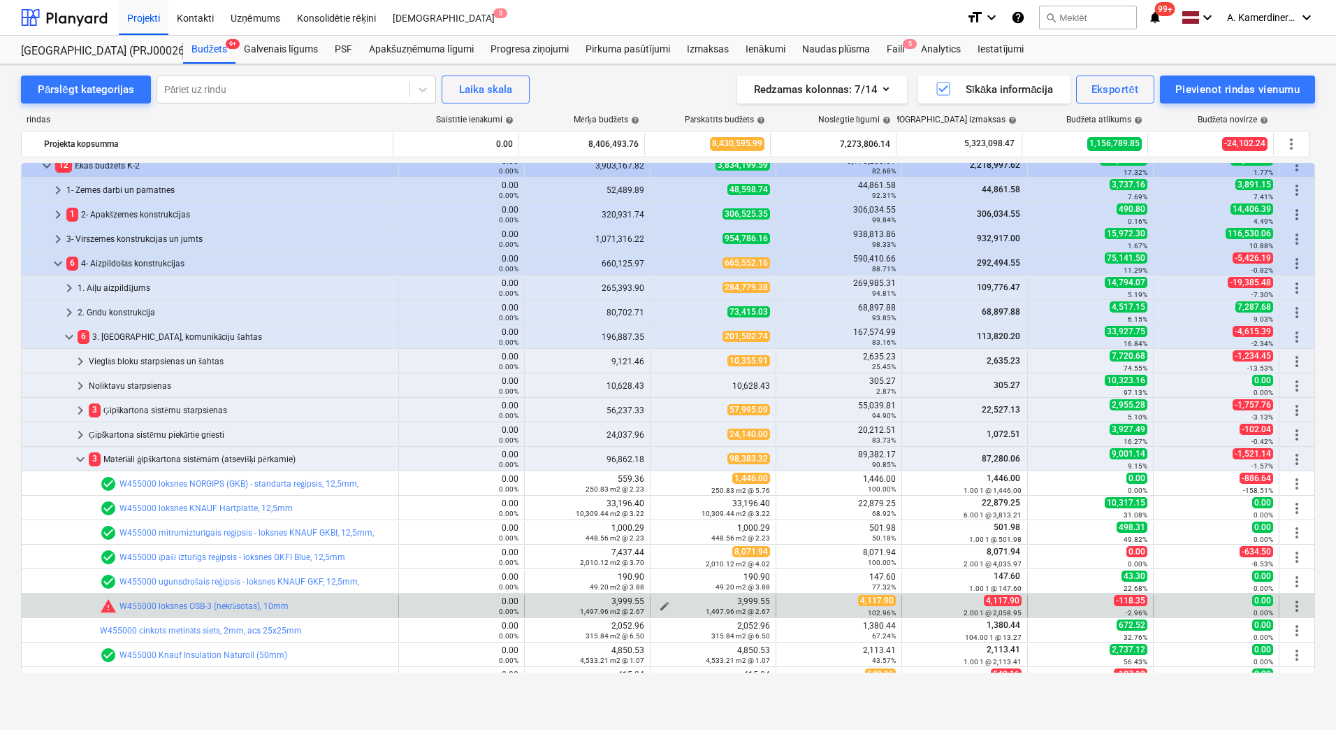
click at [660, 603] on span "edit" at bounding box center [664, 605] width 11 height 11
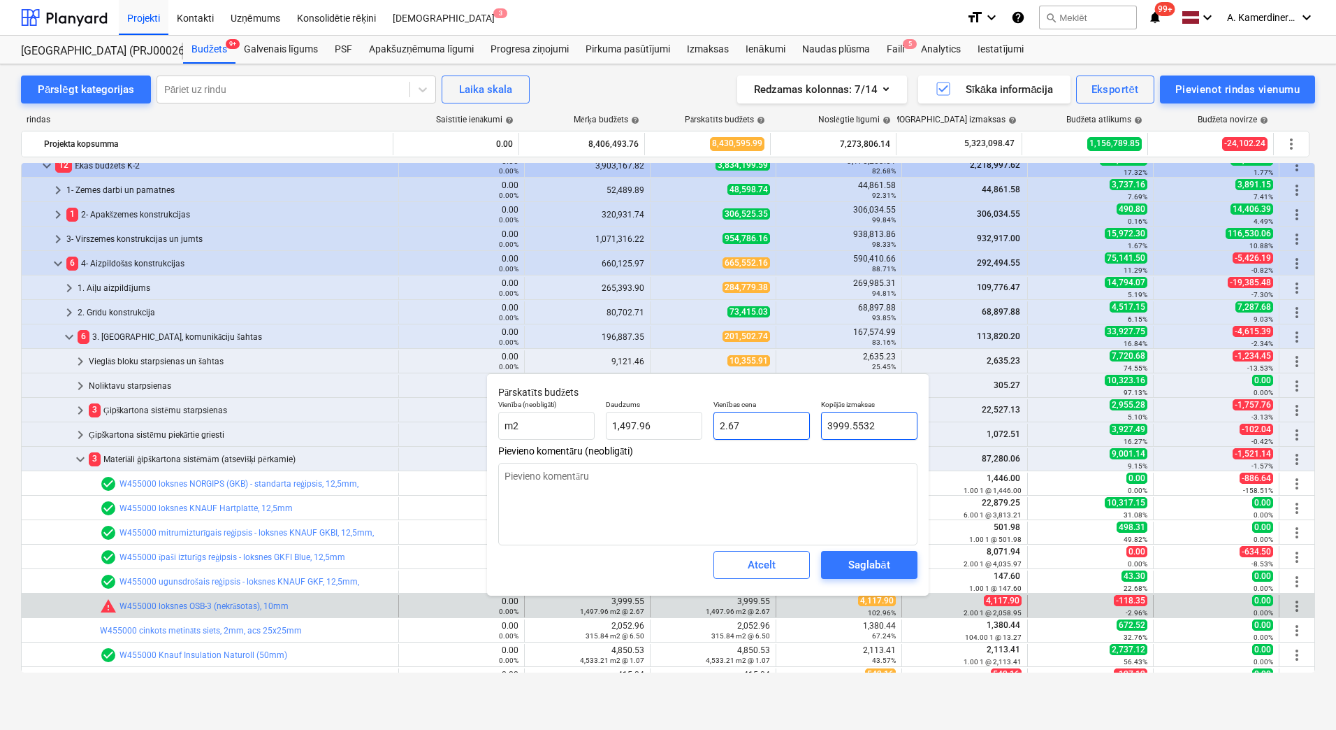
drag, startPoint x: 874, startPoint y: 421, endPoint x: 804, endPoint y: 421, distance: 69.9
click at [804, 421] on div "Vienība (neobligāti) m2 Daudzums 1,497.96 Vienības cena 2.67 Kopējās izmaksas 3…" at bounding box center [708, 419] width 431 height 51
click at [871, 567] on div "Saglabāt" at bounding box center [868, 565] width 41 height 18
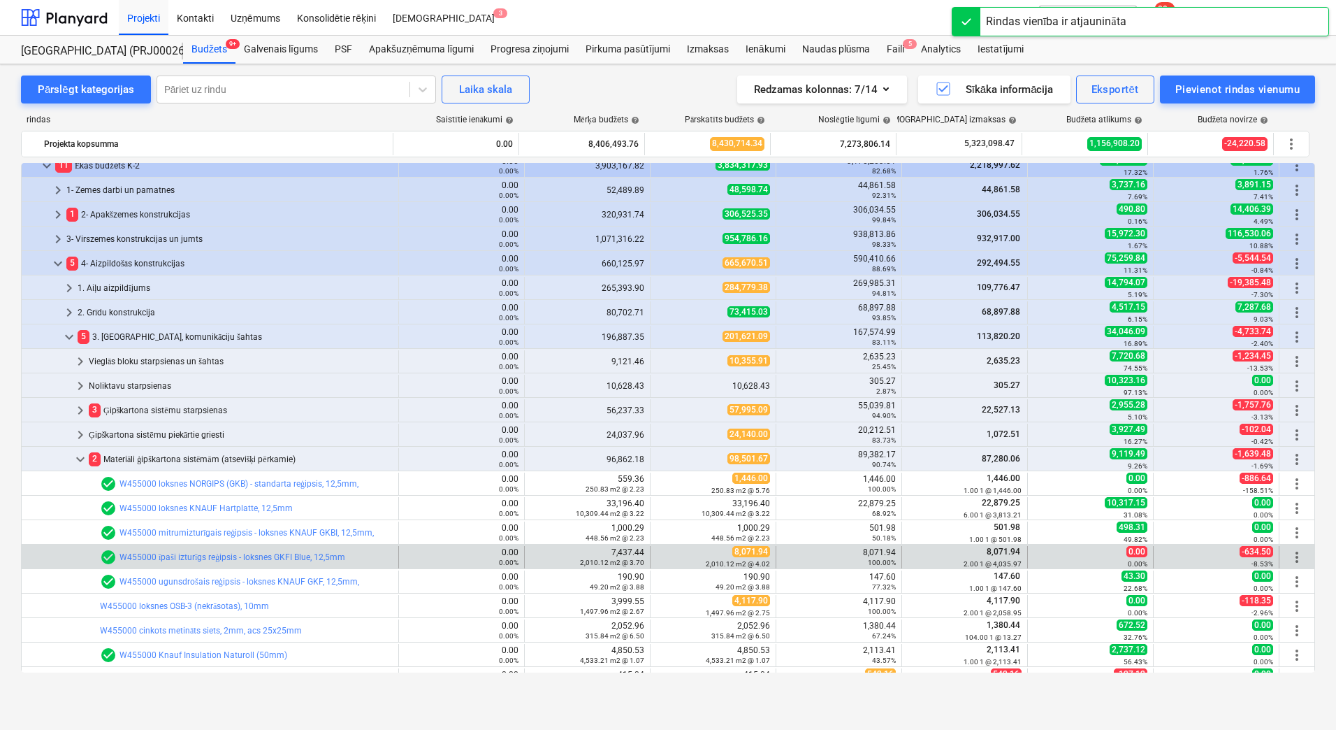
scroll to position [419, 0]
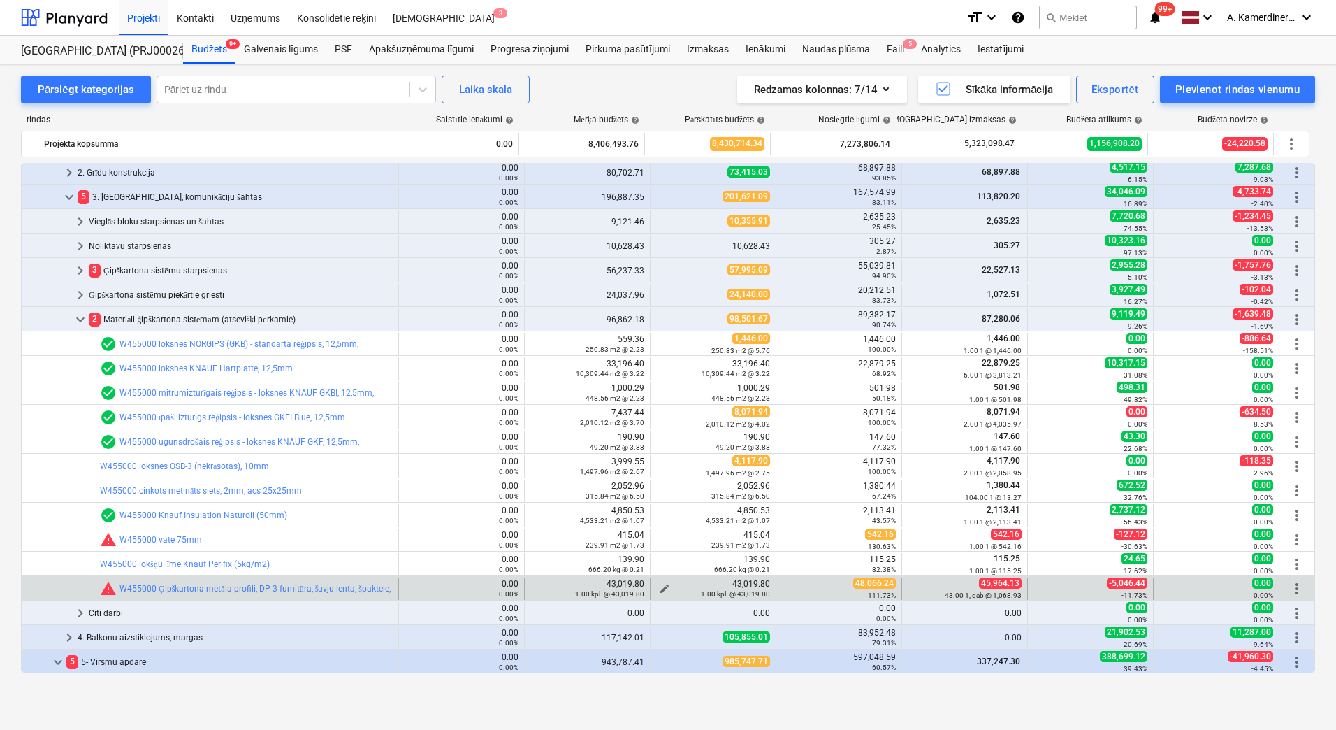
click at [659, 586] on span "edit" at bounding box center [664, 588] width 11 height 11
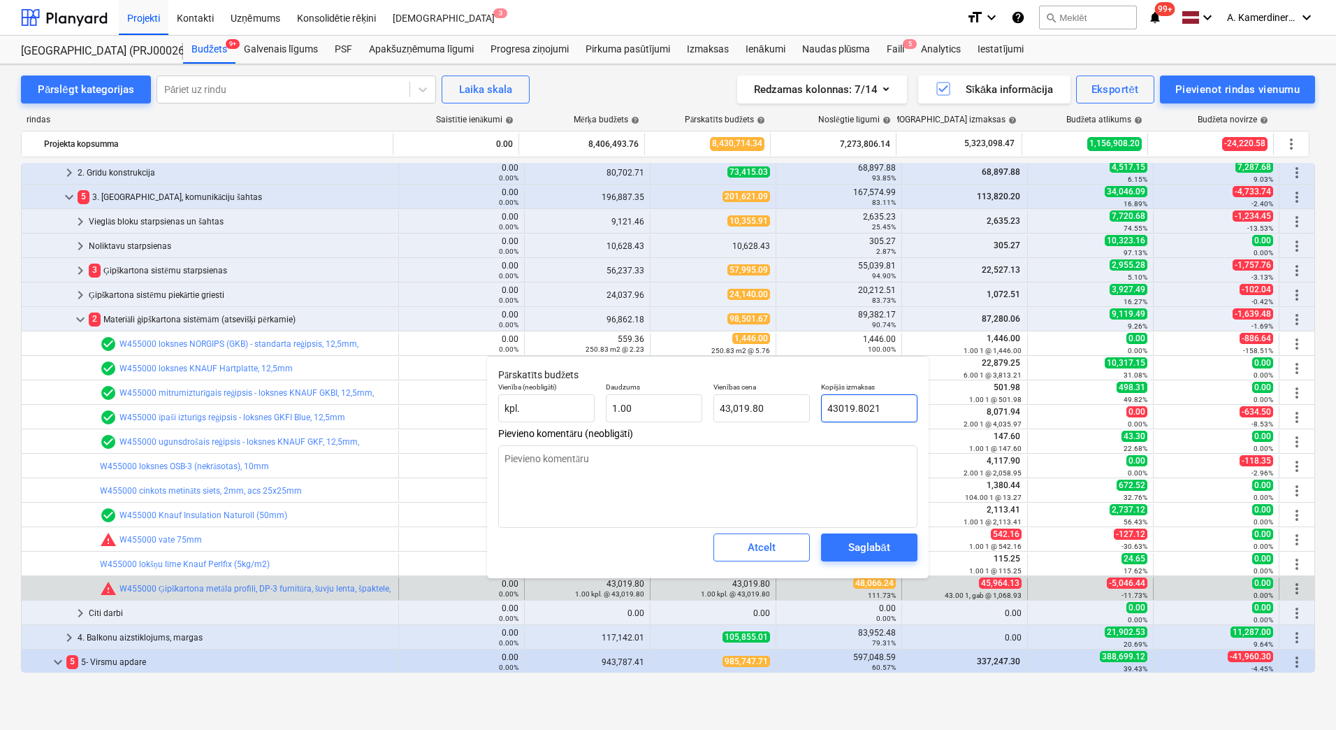
drag, startPoint x: 889, startPoint y: 407, endPoint x: 818, endPoint y: 407, distance: 71.3
click at [818, 407] on div "Kopējās izmaksas 43019.8021" at bounding box center [870, 402] width 108 height 51
click at [873, 550] on div "Saglabāt" at bounding box center [868, 547] width 41 height 18
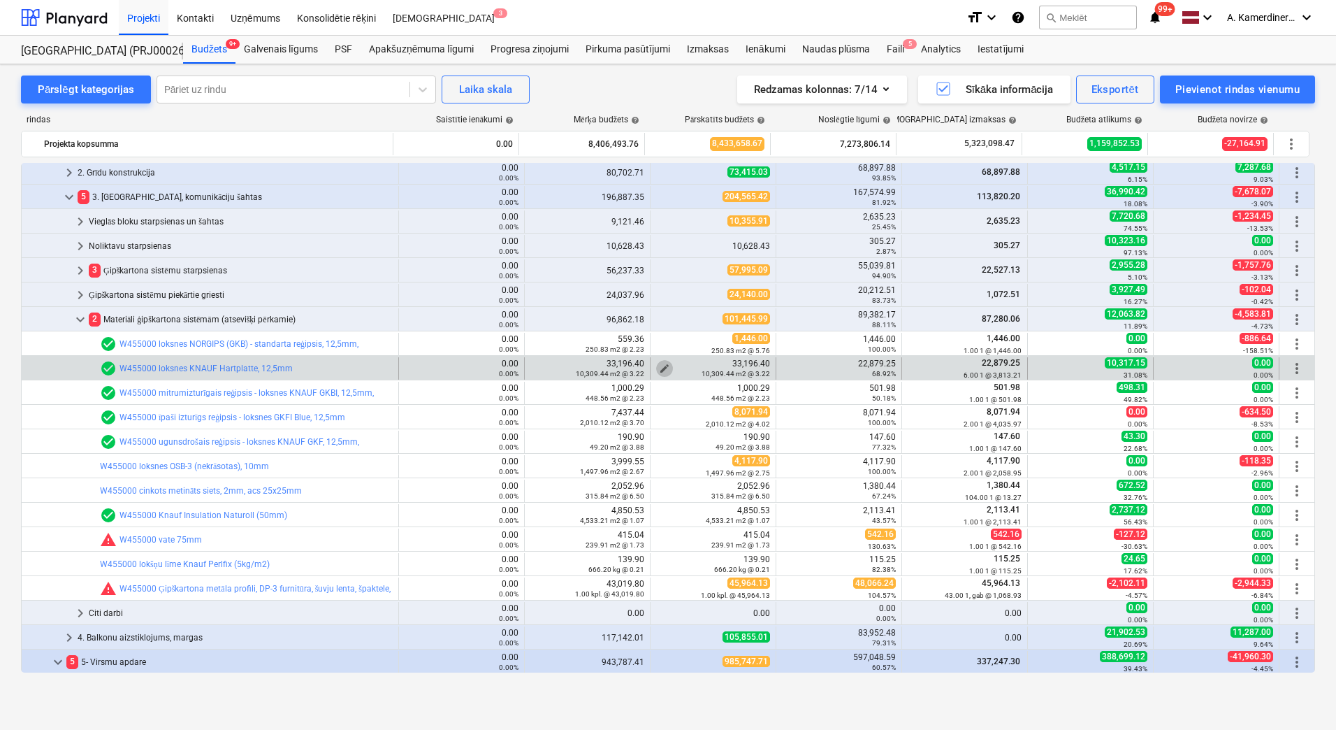
click at [659, 365] on span "edit" at bounding box center [664, 368] width 11 height 11
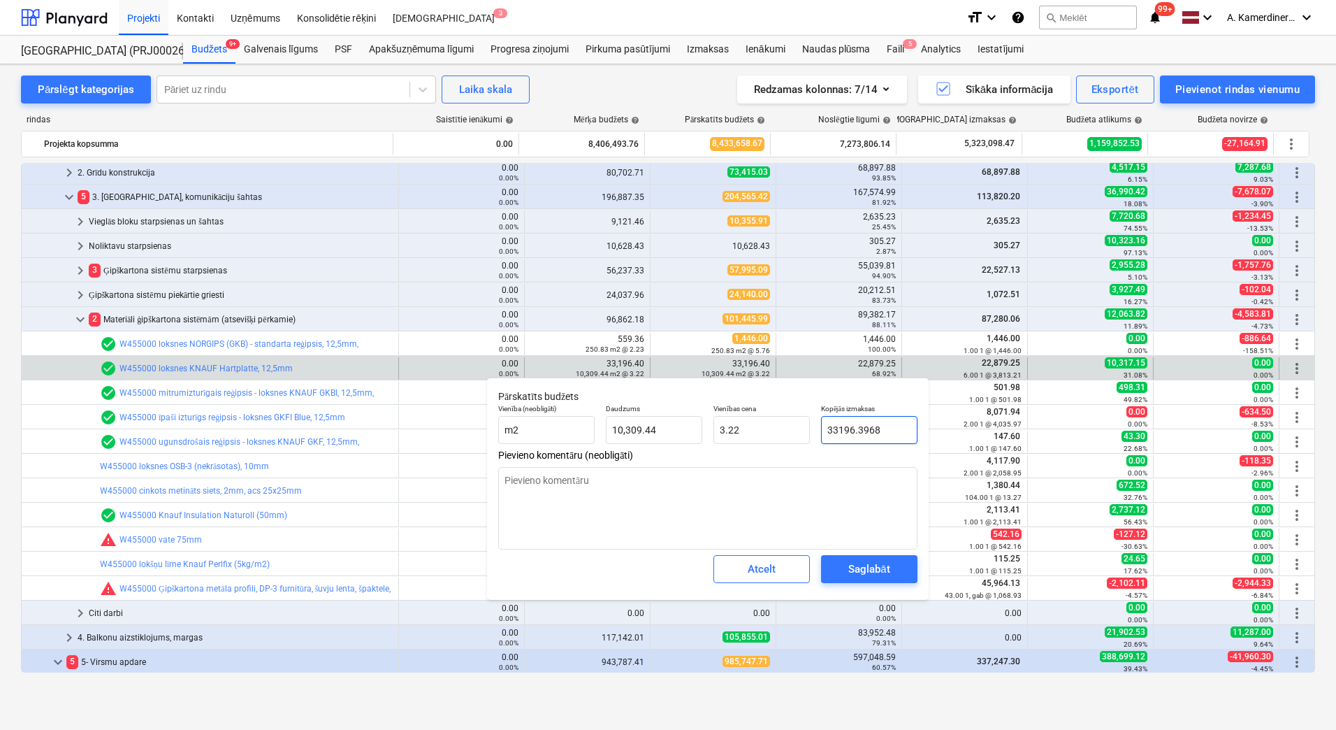
drag, startPoint x: 882, startPoint y: 431, endPoint x: 815, endPoint y: 429, distance: 67.1
click at [815, 429] on div "Vienība (neobligāti) m2 Daudzums 10,309.44 Vienības cena 3.22 Kopējās izmaksas …" at bounding box center [708, 423] width 431 height 51
click at [856, 574] on div "Saglabāt" at bounding box center [868, 569] width 41 height 18
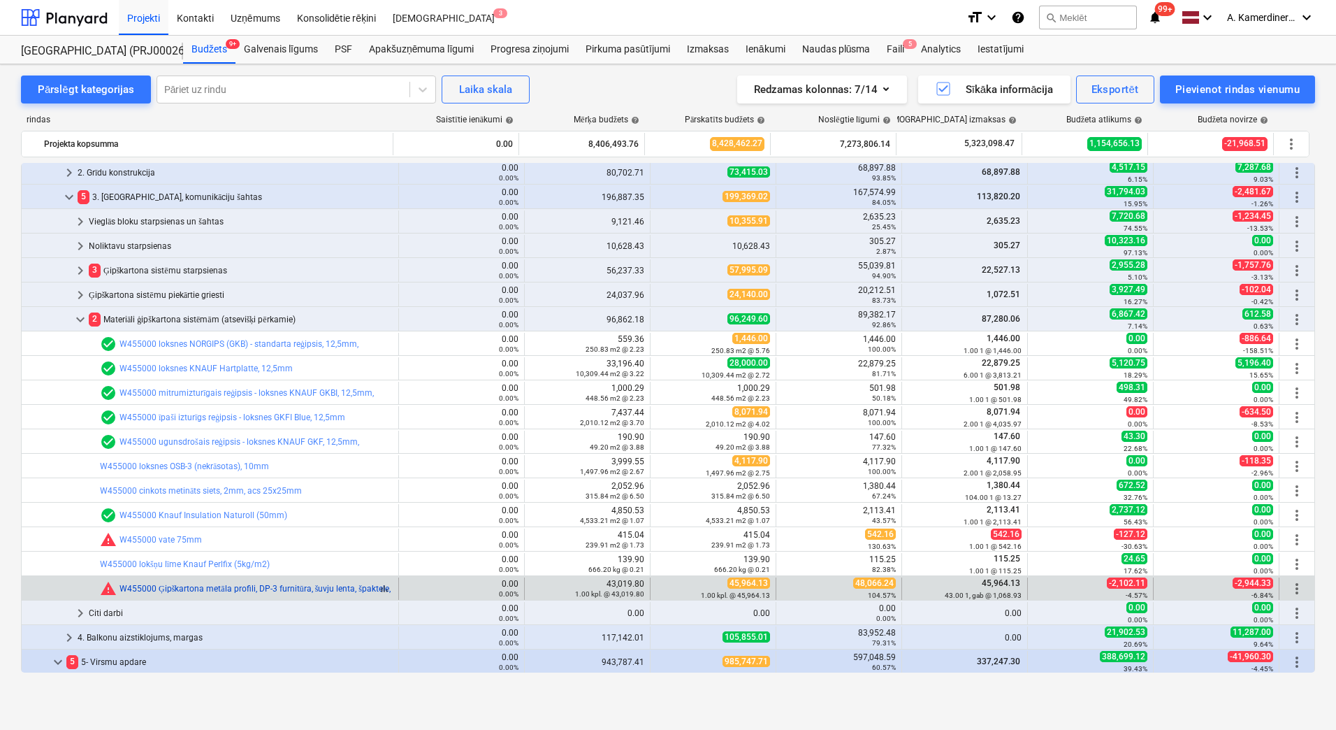
click at [219, 588] on link "W455000 Ģipškartona metāla profili, DP-3 furnitūra, šuvju lenta, špaktele, prof…" at bounding box center [403, 589] width 567 height 10
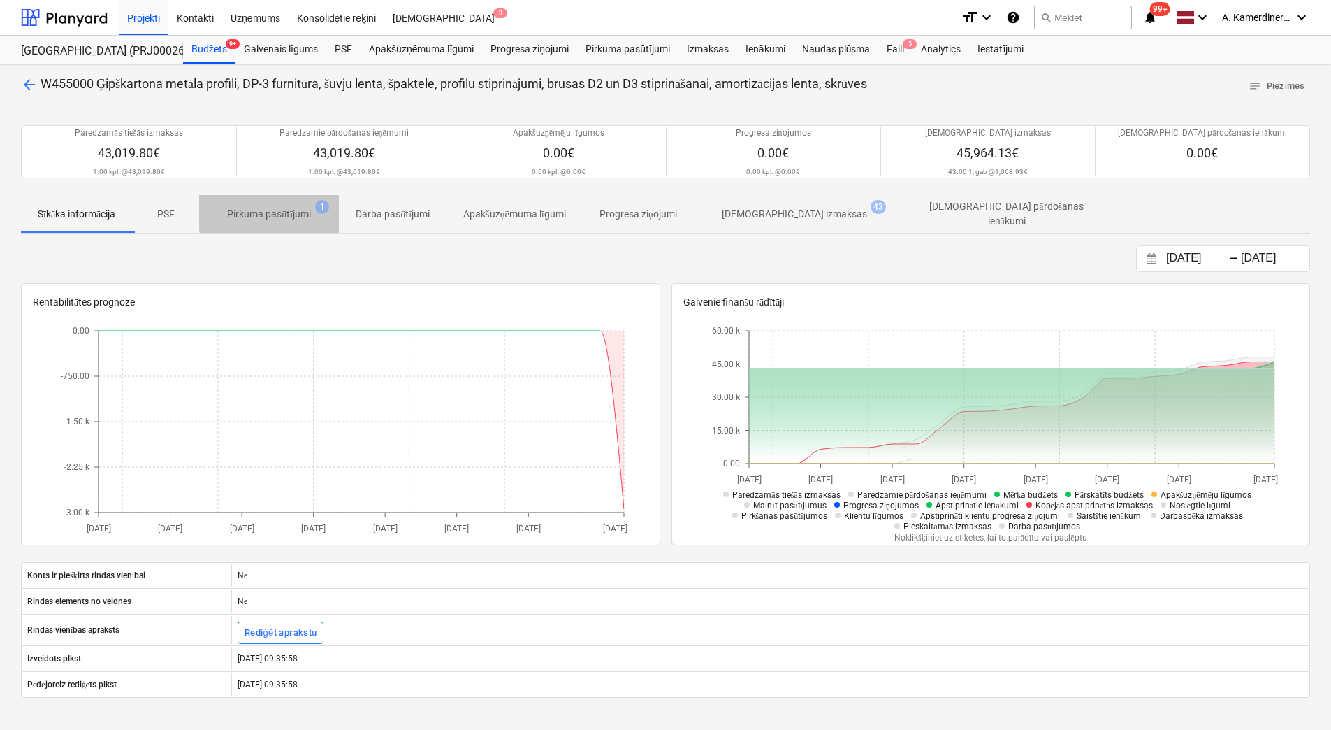
click at [284, 208] on p "Pirkuma pasūtījumi" at bounding box center [269, 214] width 84 height 15
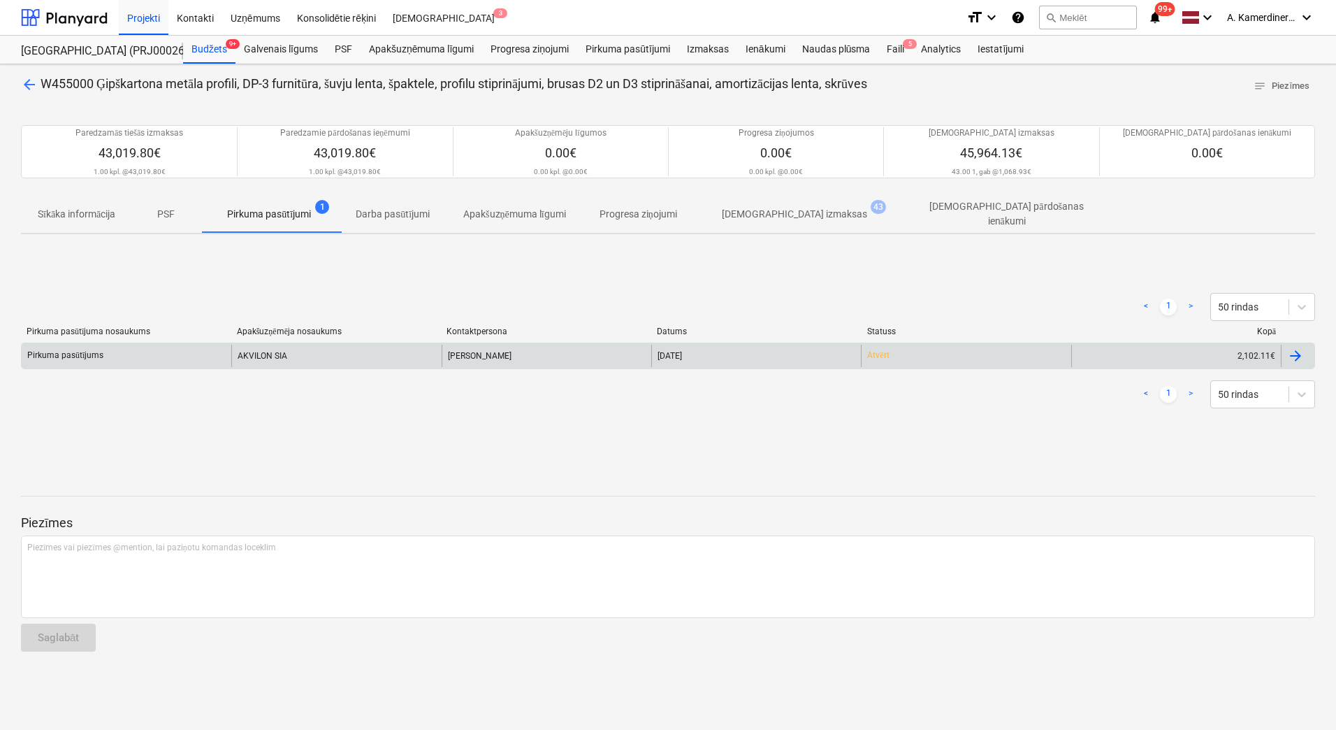
click at [262, 354] on div "AKVILON SIA" at bounding box center [336, 356] width 210 height 22
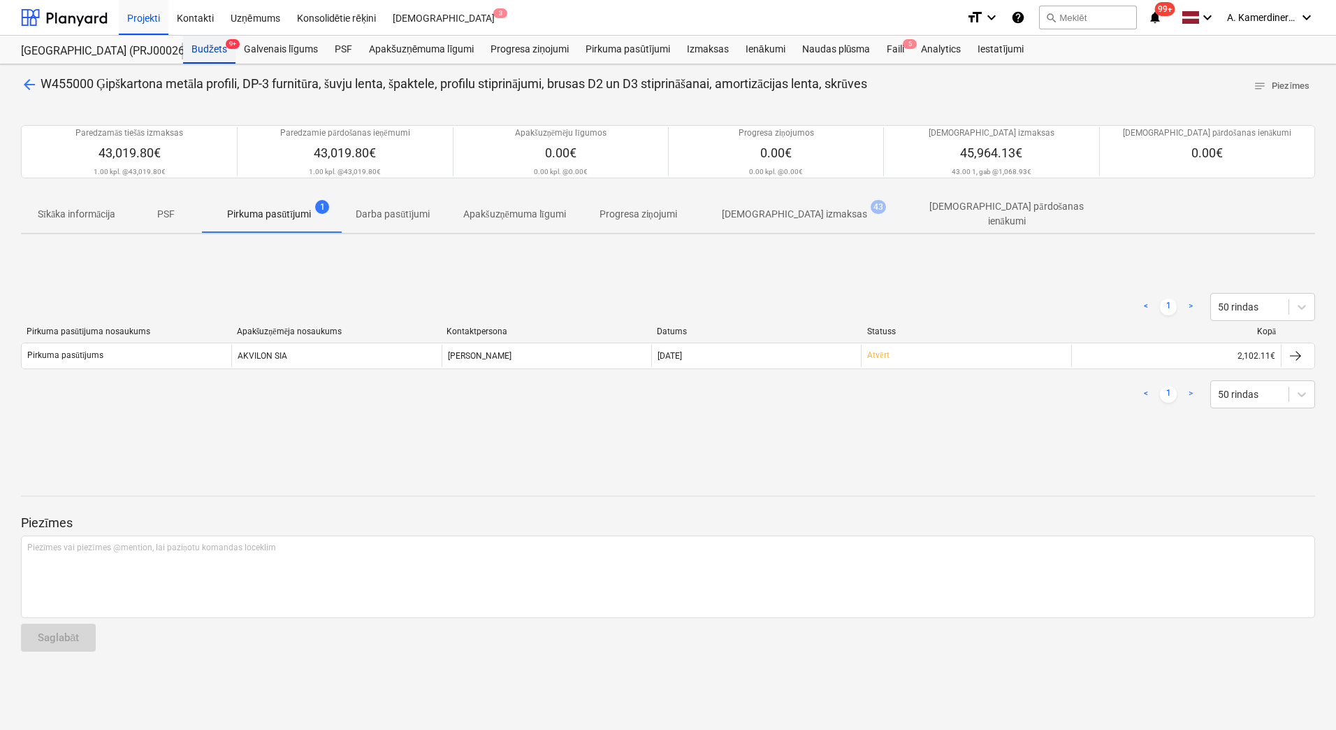
click at [202, 59] on div "Budžets 9+" at bounding box center [209, 50] width 52 height 28
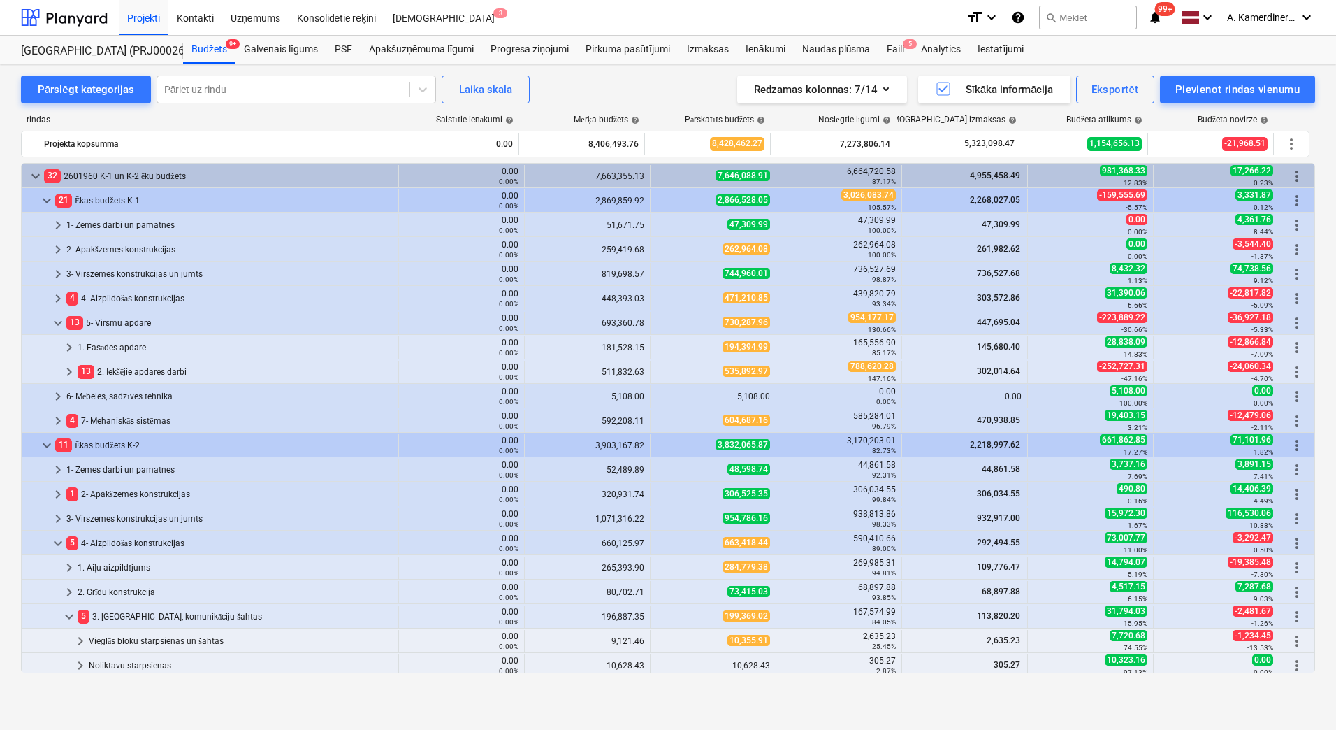
scroll to position [419, 0]
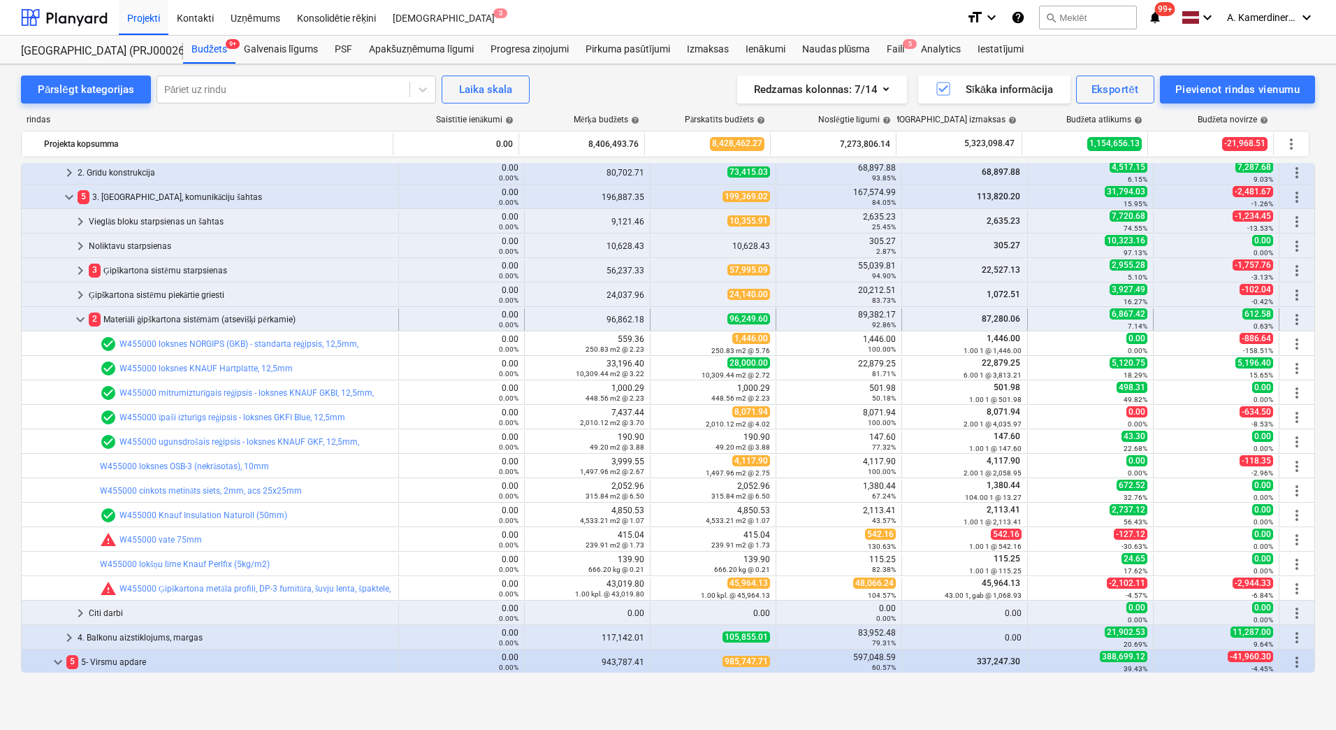
click at [122, 323] on div "2 Materiāli ģipškartona sistēmām (atsevišķi pērkamie)" at bounding box center [241, 319] width 304 height 22
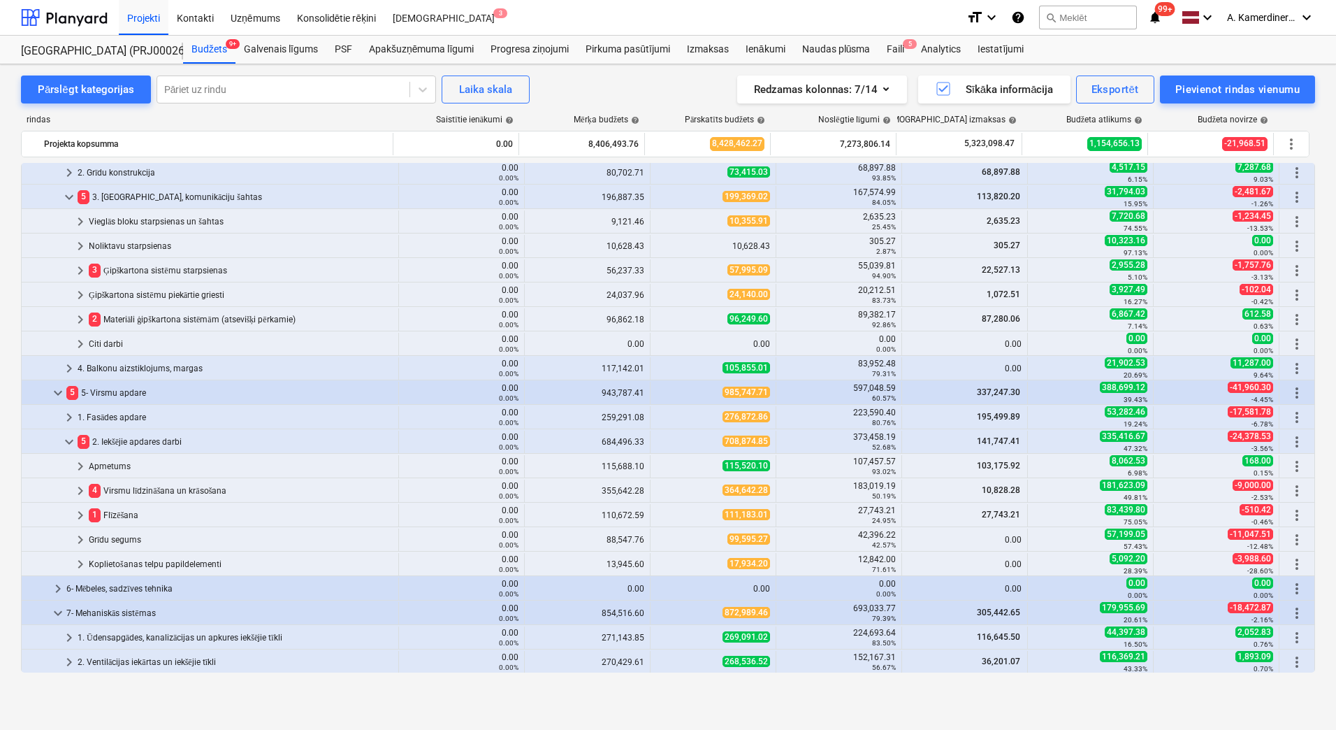
scroll to position [210, 0]
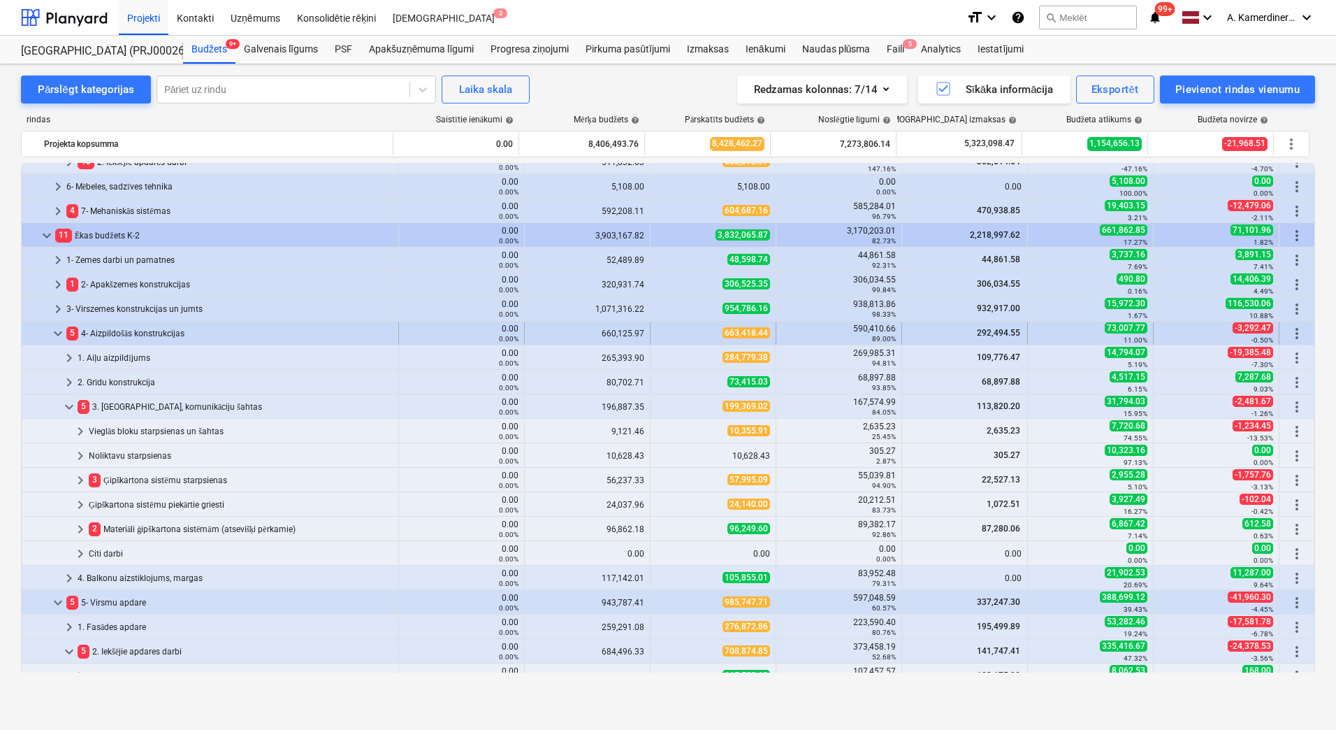
click at [53, 328] on span "keyboard_arrow_down" at bounding box center [58, 333] width 17 height 17
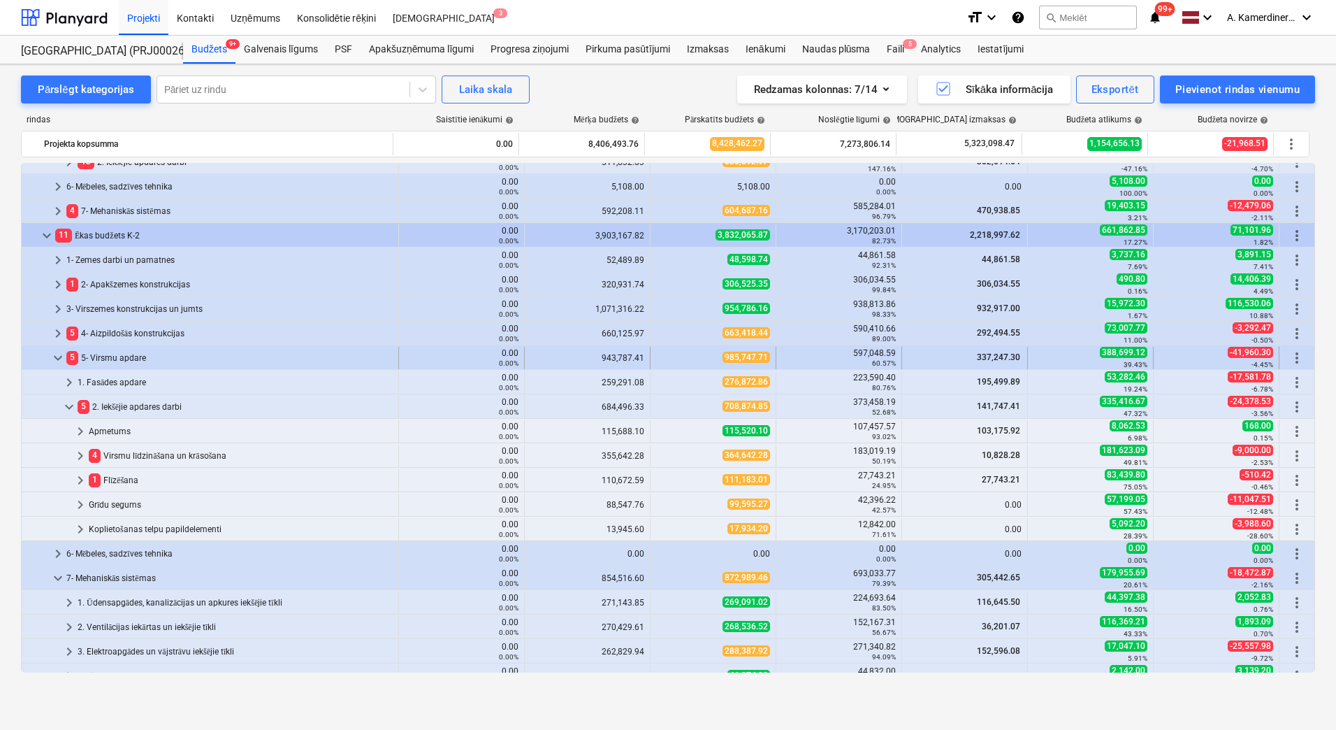
click at [57, 359] on span "keyboard_arrow_down" at bounding box center [58, 357] width 17 height 17
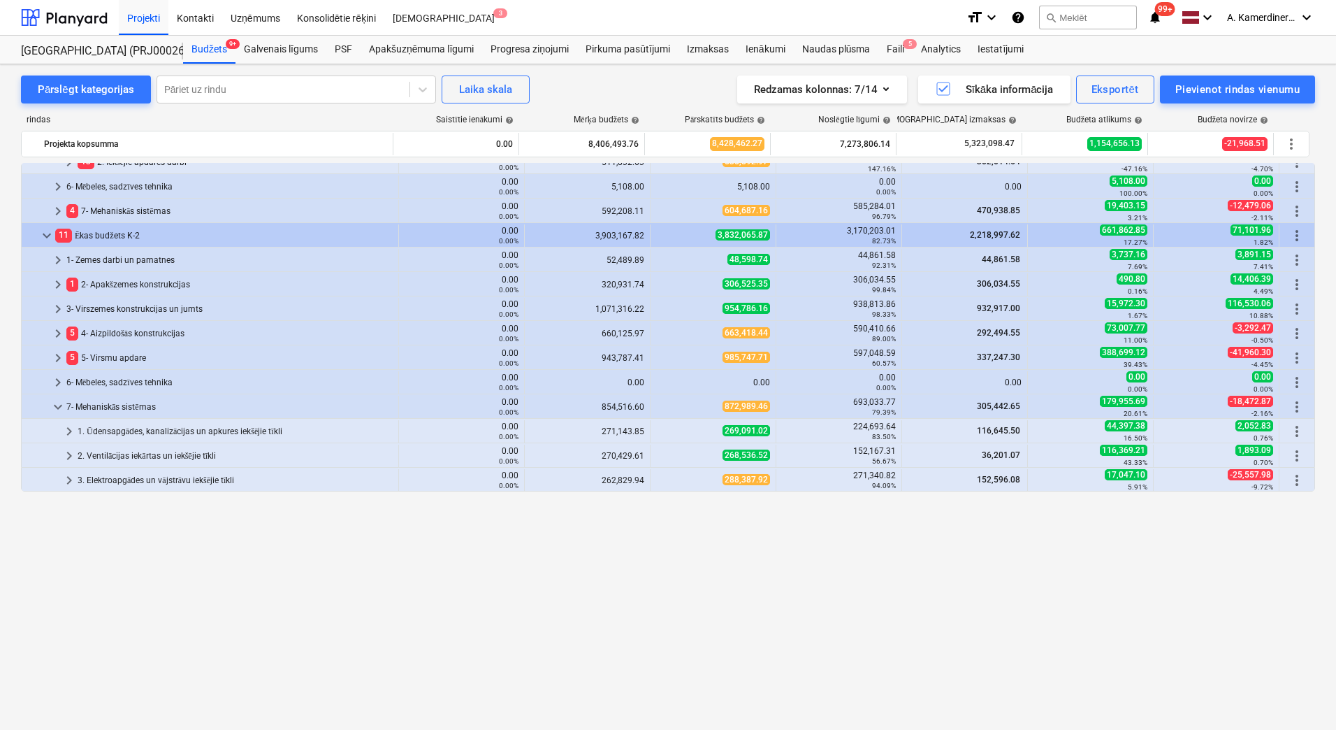
scroll to position [0, 0]
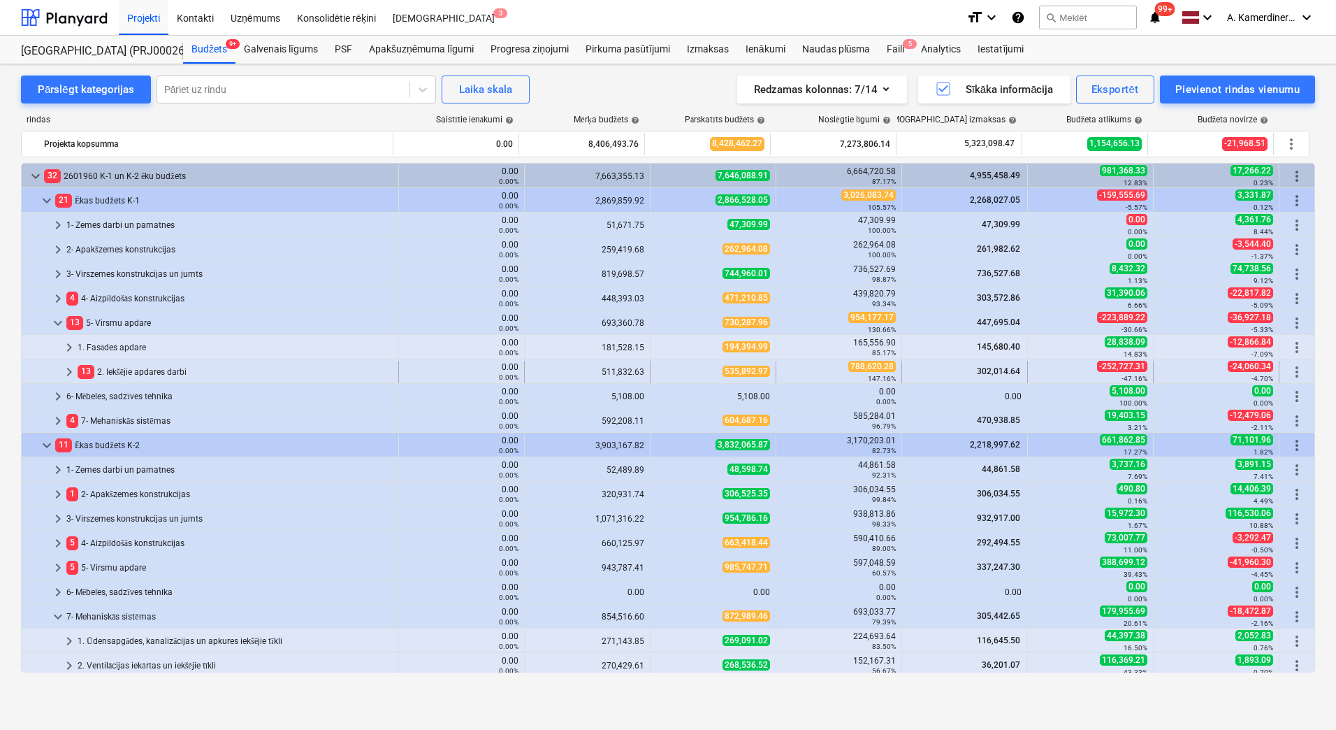
click at [129, 372] on div "13 2. Iekšējie apdares darbi" at bounding box center [235, 372] width 315 height 22
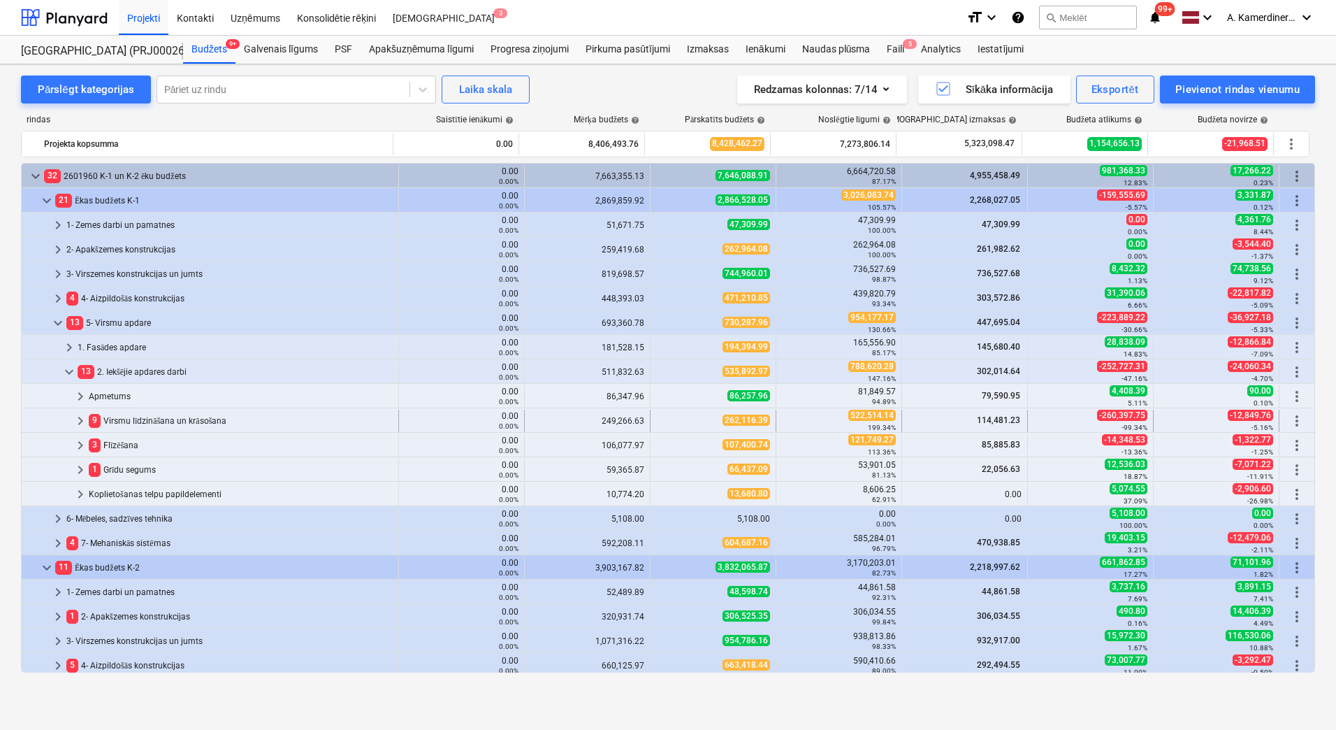
click at [126, 419] on div "9 Virsmu līdzināšana un krāsošana" at bounding box center [241, 421] width 304 height 22
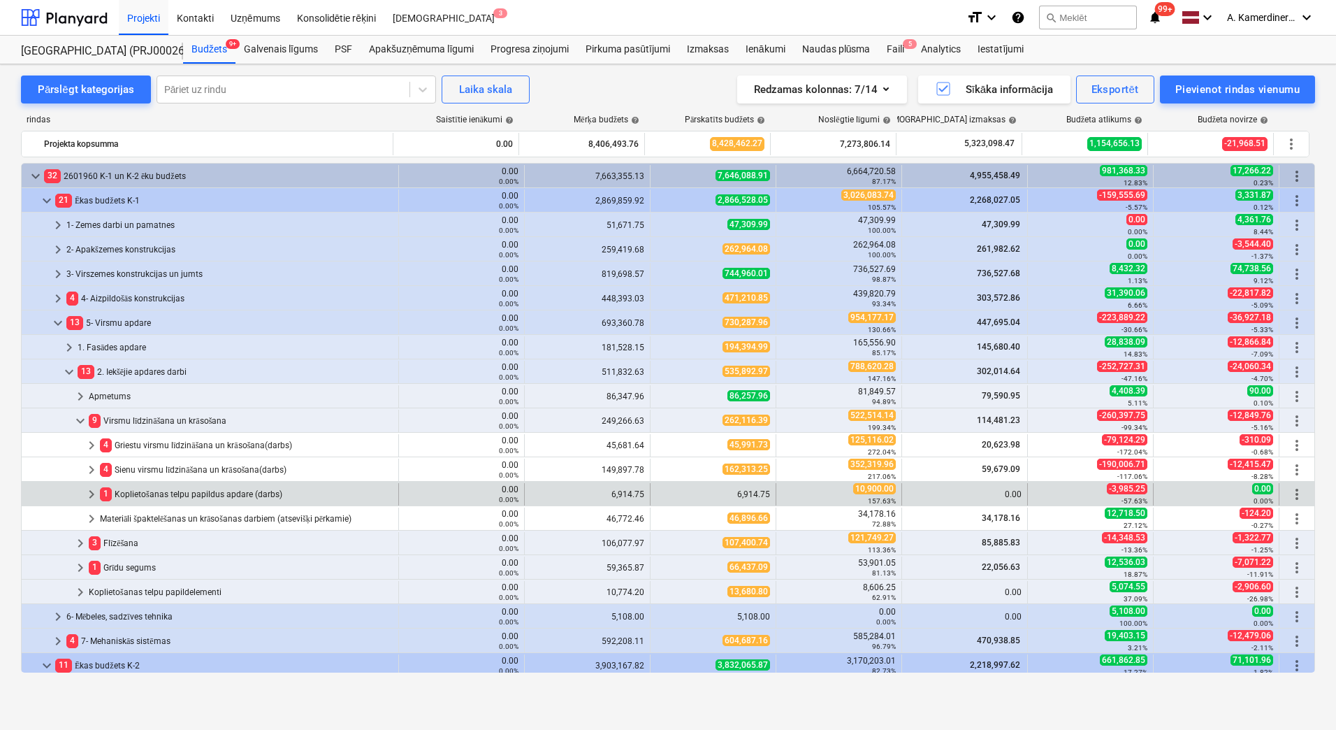
click at [163, 496] on div "1 Koplietošanas telpu papildus apdare (darbs)" at bounding box center [246, 494] width 293 height 22
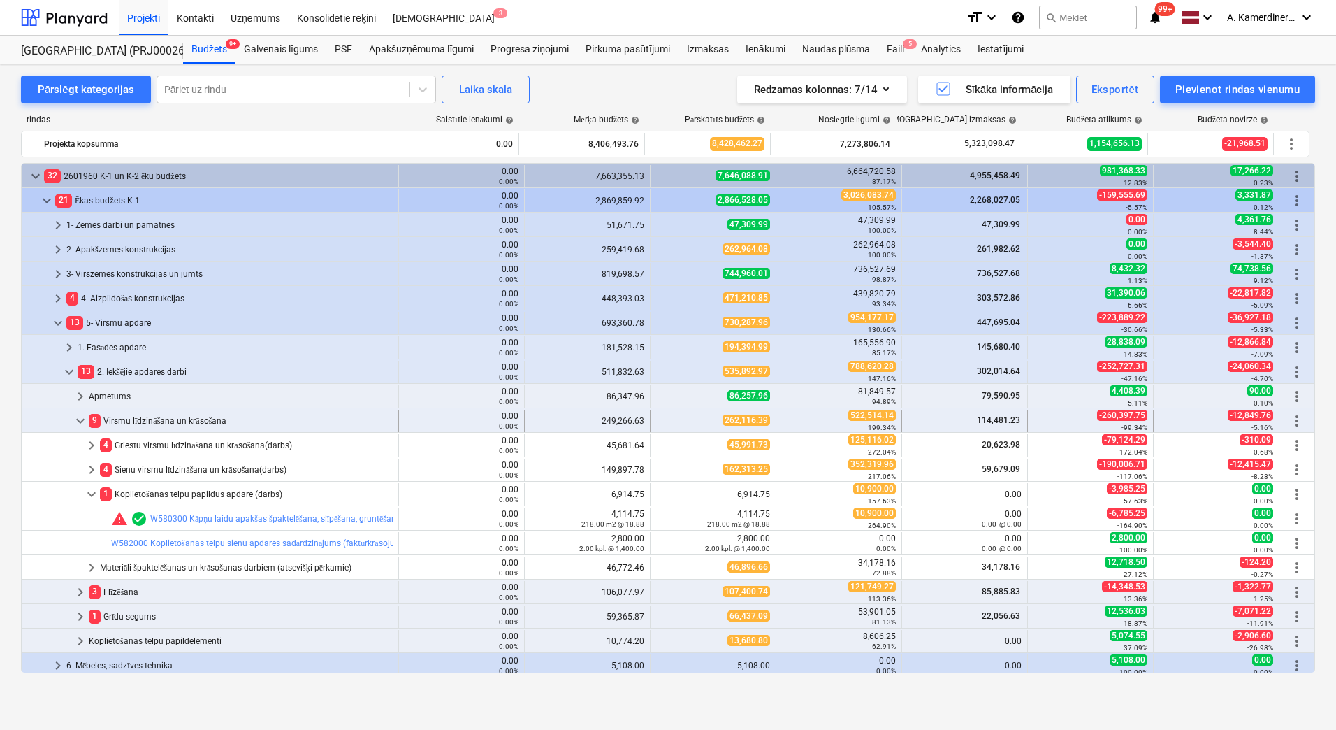
click at [123, 421] on div "9 Virsmu līdzināšana un krāsošana" at bounding box center [241, 421] width 304 height 22
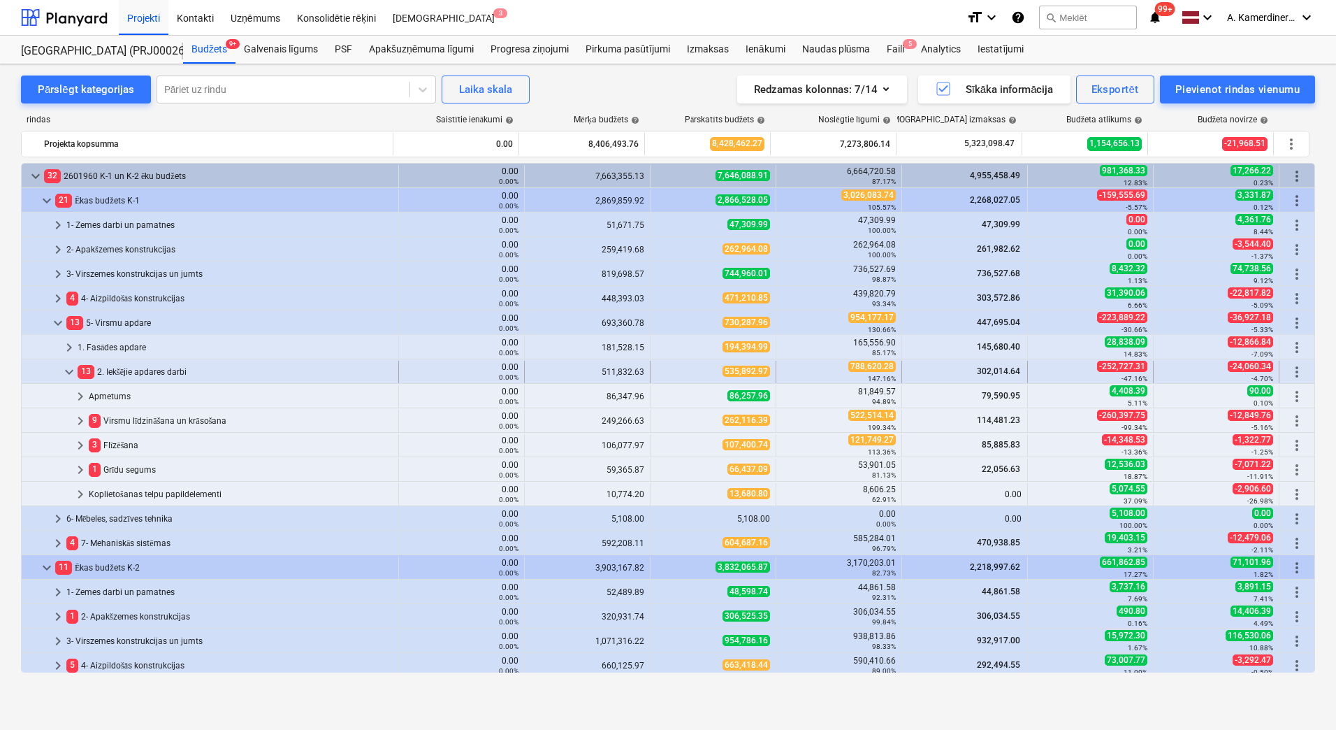
click at [129, 367] on div "13 2. Iekšējie apdares darbi" at bounding box center [235, 372] width 315 height 22
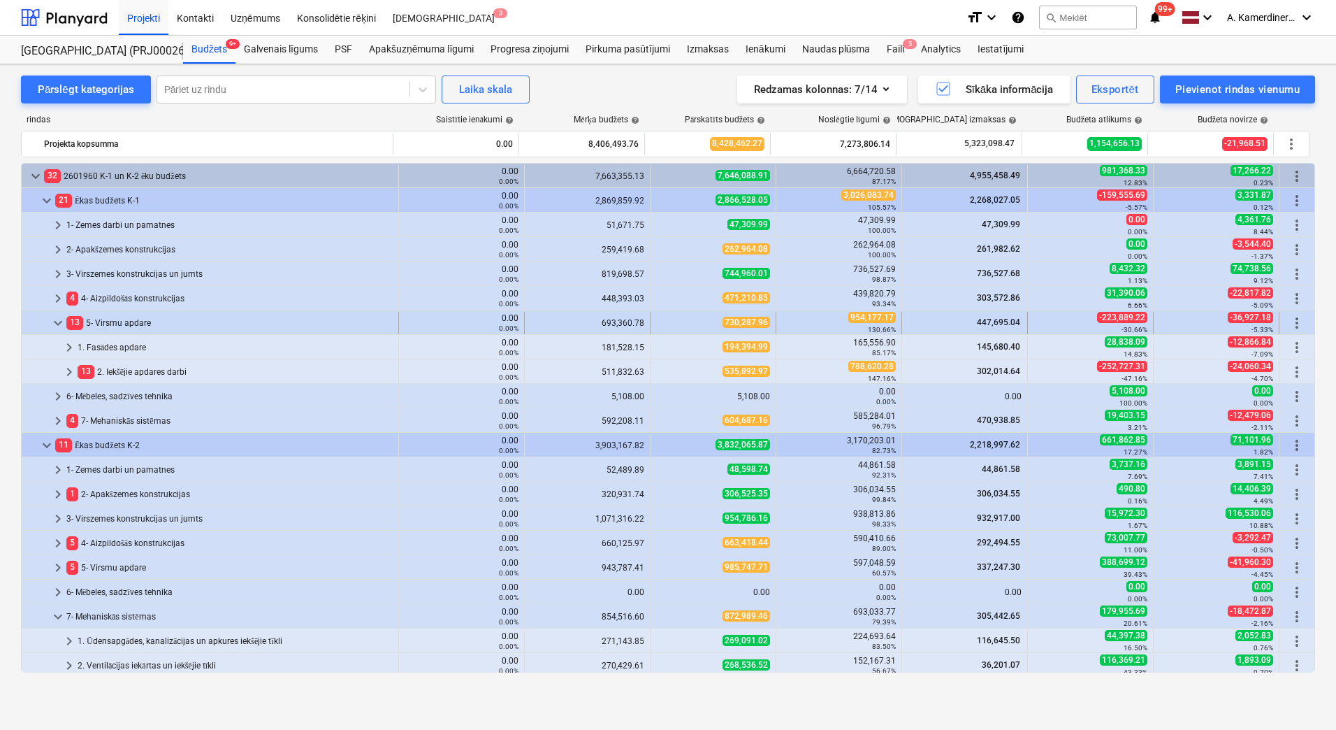
click at [126, 324] on div "13 5- Virsmu apdare" at bounding box center [229, 323] width 326 height 22
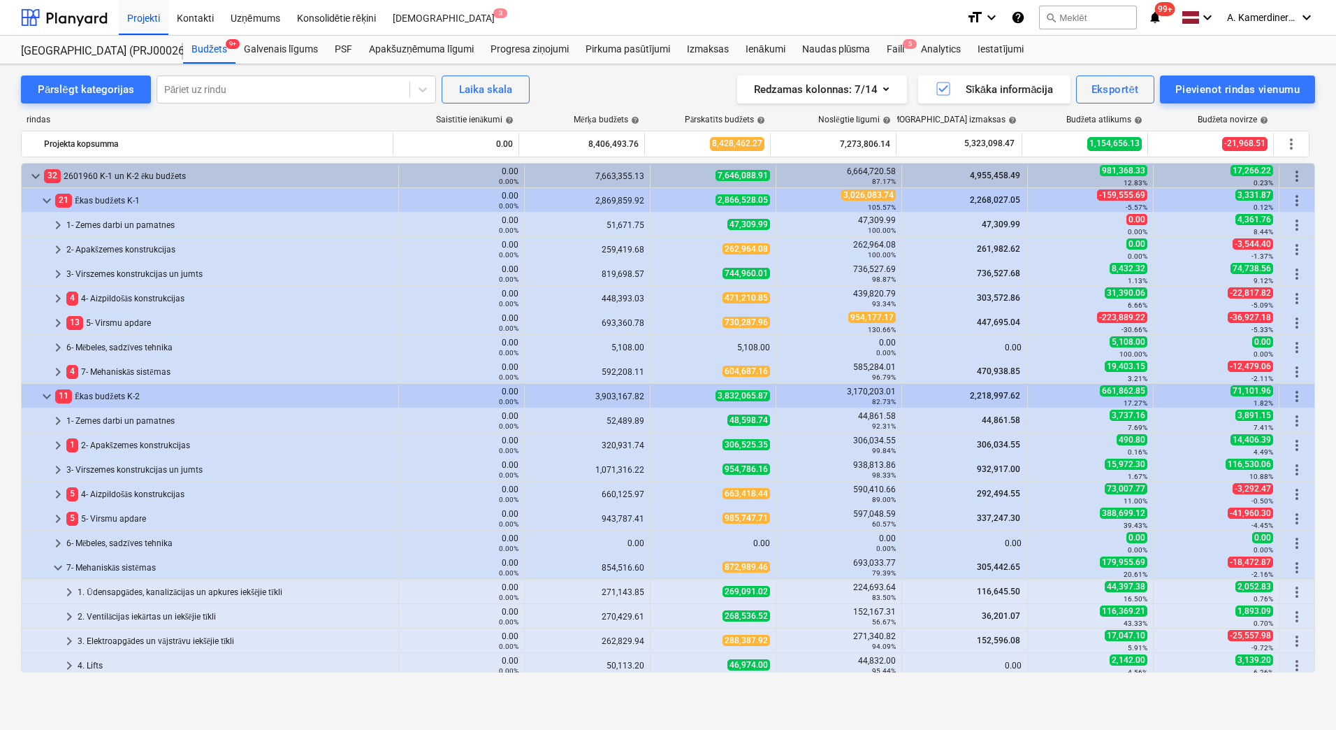
click at [126, 324] on div "13 5- Virsmu apdare" at bounding box center [229, 323] width 326 height 22
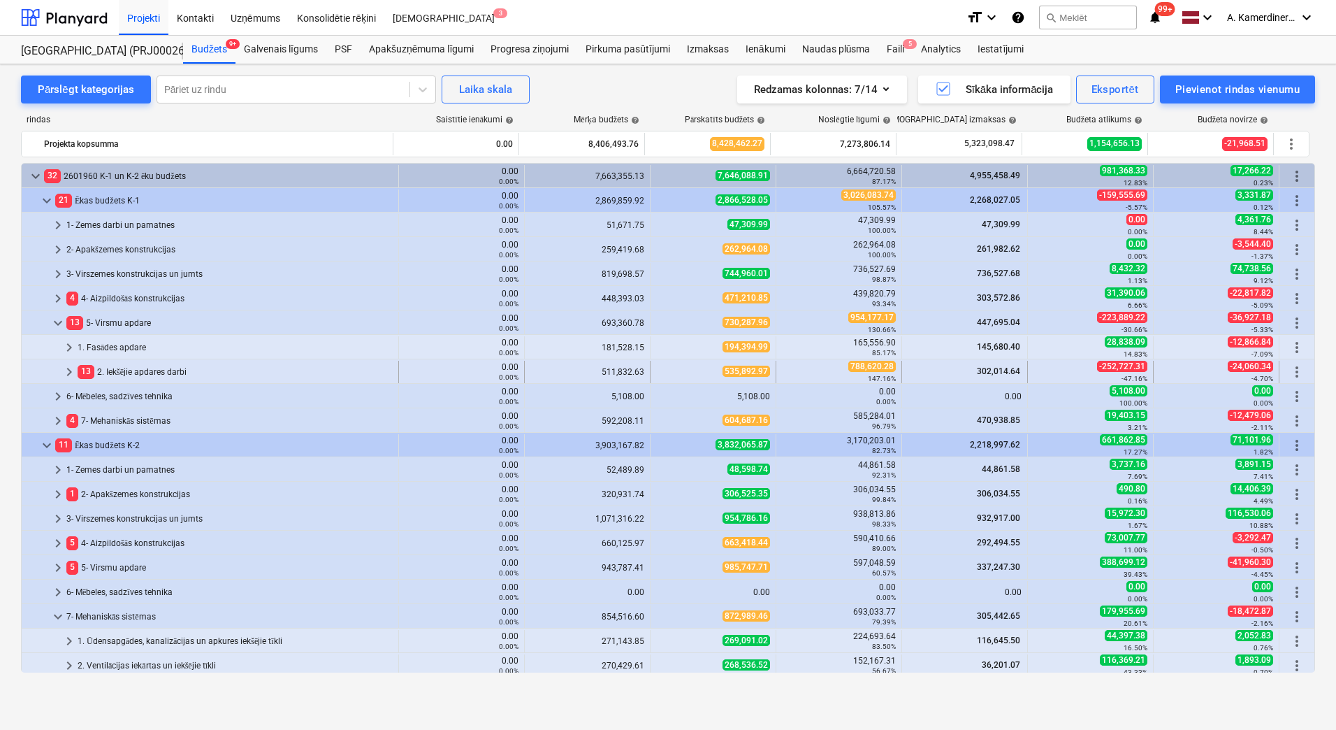
click at [126, 372] on div "13 2. Iekšējie apdares darbi" at bounding box center [235, 372] width 315 height 22
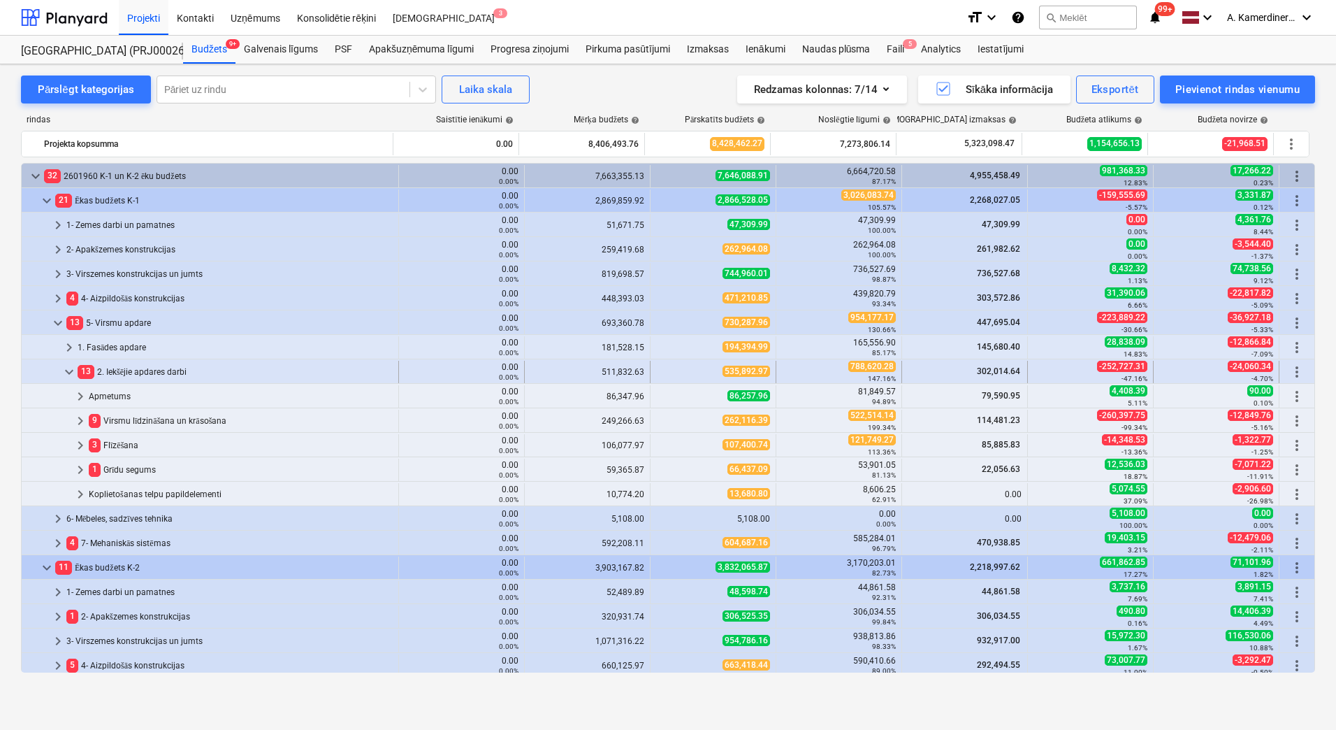
click at [139, 370] on div "13 2. Iekšējie apdares darbi" at bounding box center [235, 372] width 315 height 22
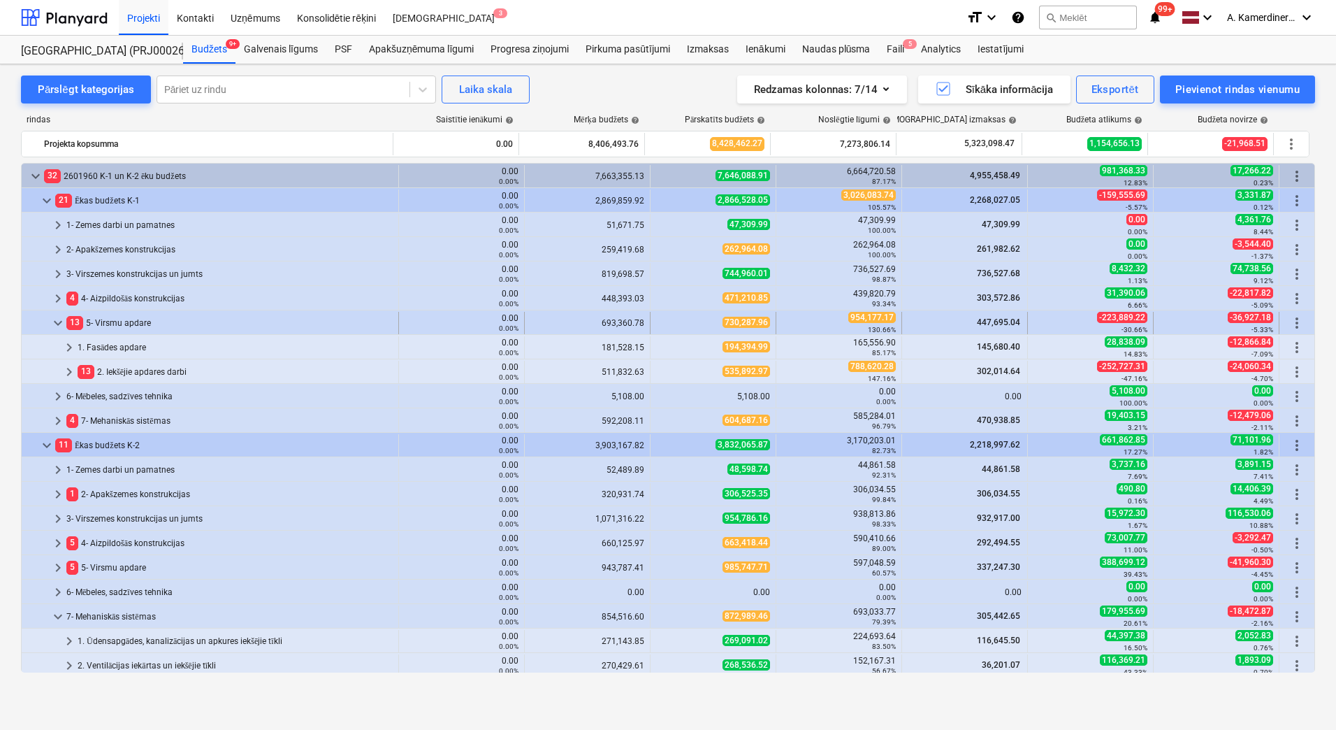
click at [123, 320] on div "13 5- Virsmu apdare" at bounding box center [229, 323] width 326 height 22
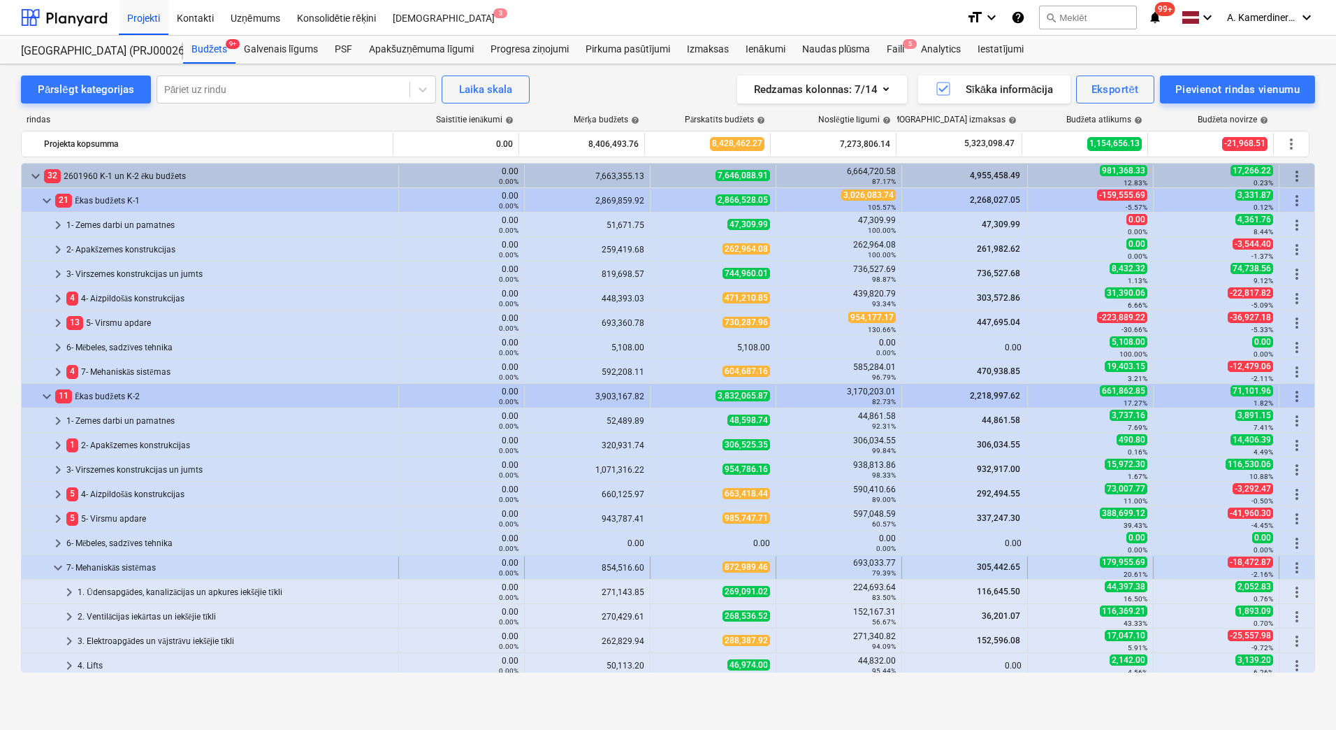
click at [115, 563] on div "7- Mehaniskās sistēmas" at bounding box center [229, 567] width 326 height 22
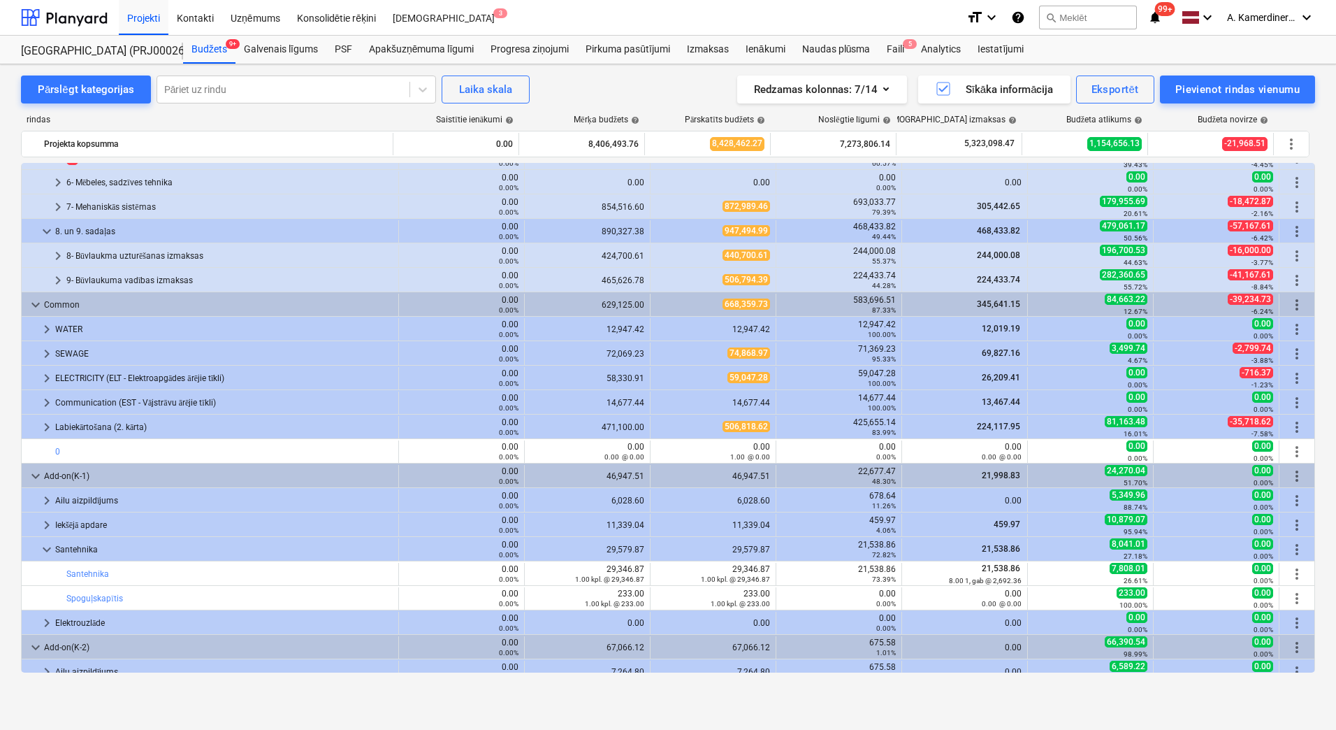
scroll to position [542, 0]
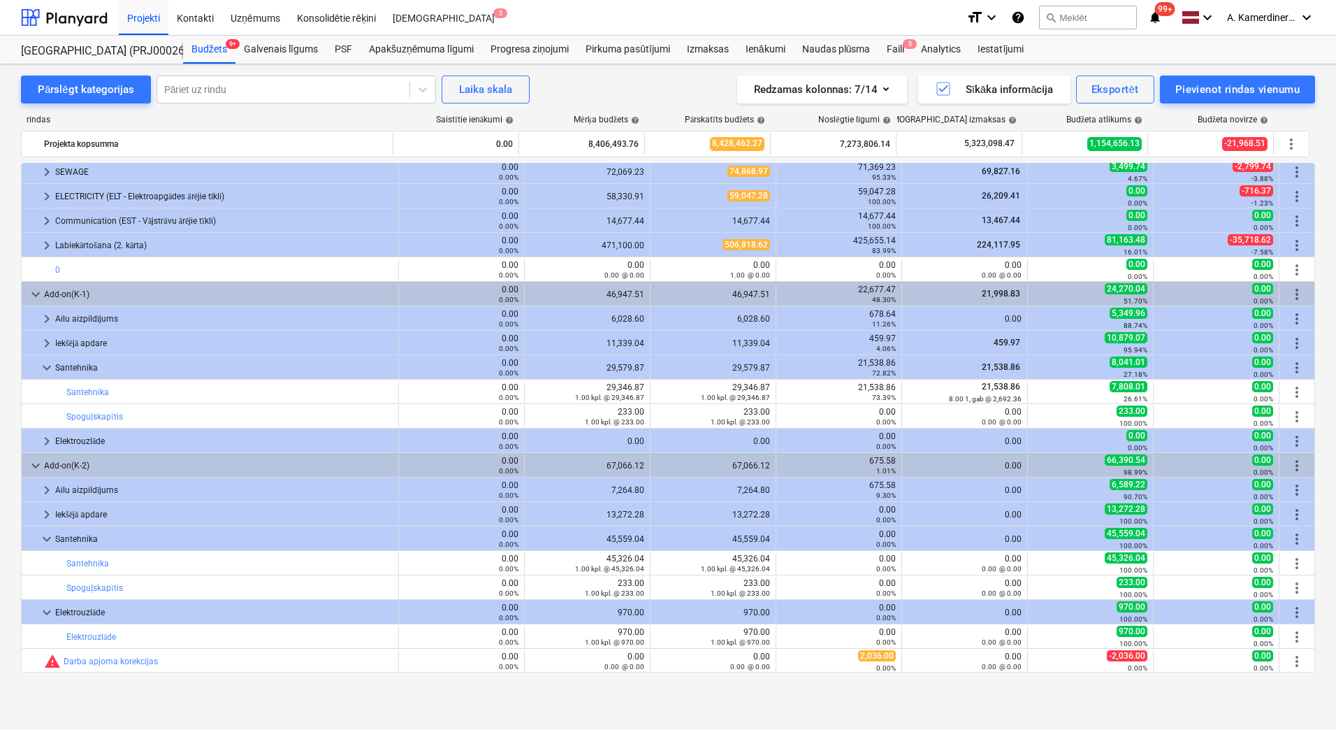
click at [866, 658] on span "2,036.00" at bounding box center [877, 655] width 38 height 11
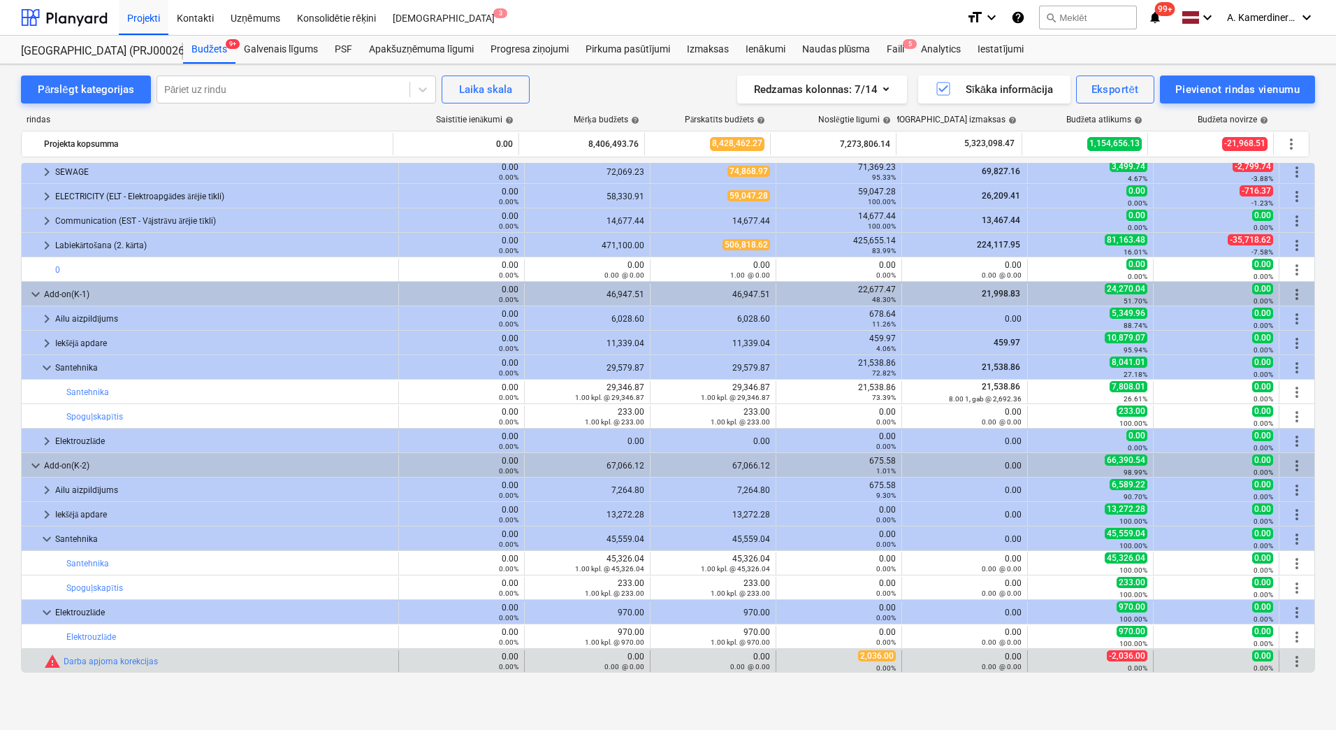
click at [551, 653] on div "0.00 0.00 @ 0.00" at bounding box center [587, 661] width 114 height 20
click at [133, 658] on link "Darba apjoma korekcijas" at bounding box center [111, 661] width 94 height 10
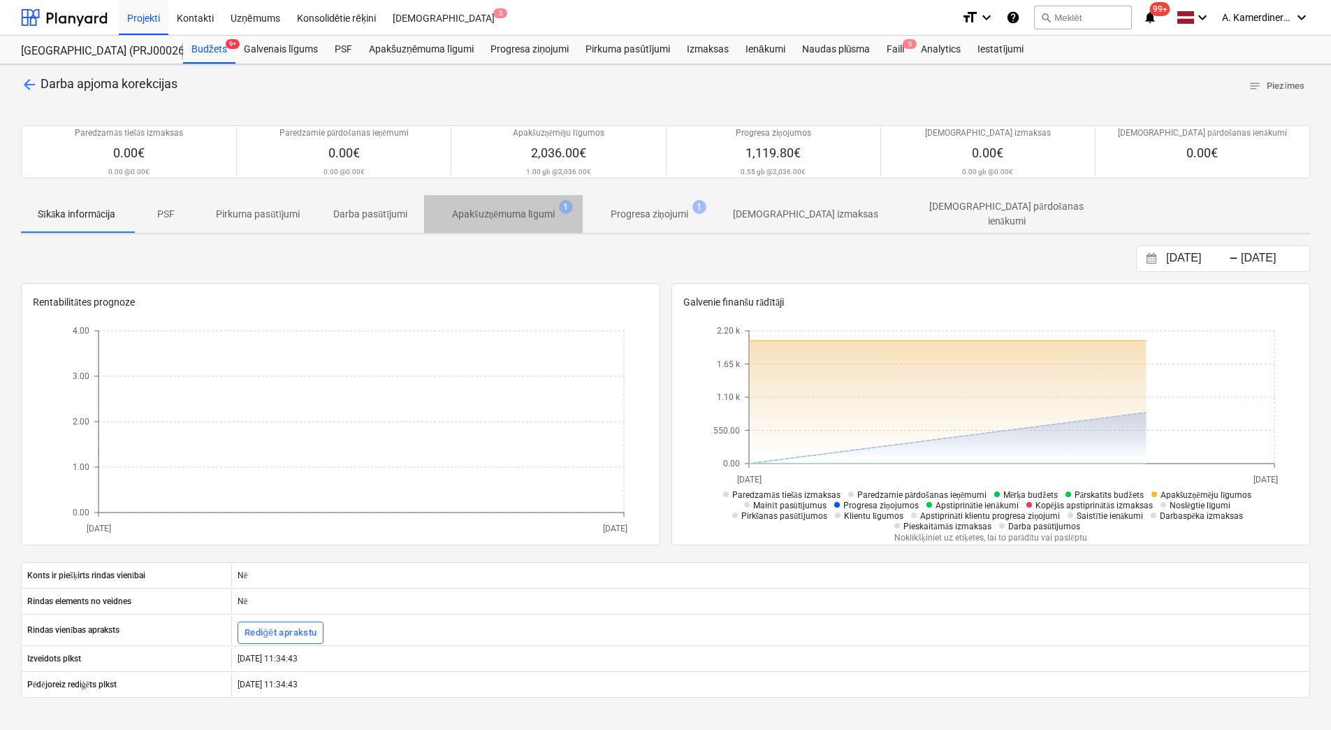
click at [526, 215] on p "Apakšuzņēmuma līgumi" at bounding box center [503, 214] width 103 height 15
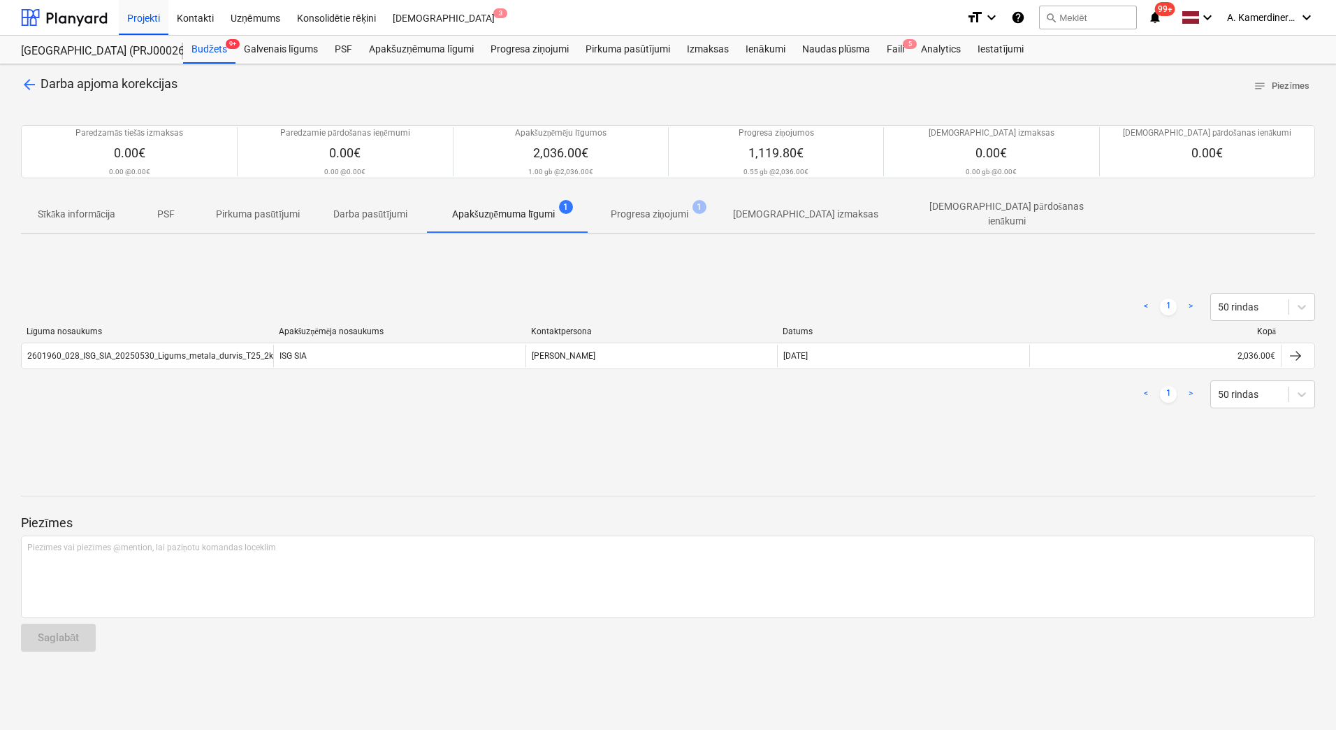
click at [29, 86] on span "arrow_back" at bounding box center [29, 84] width 17 height 17
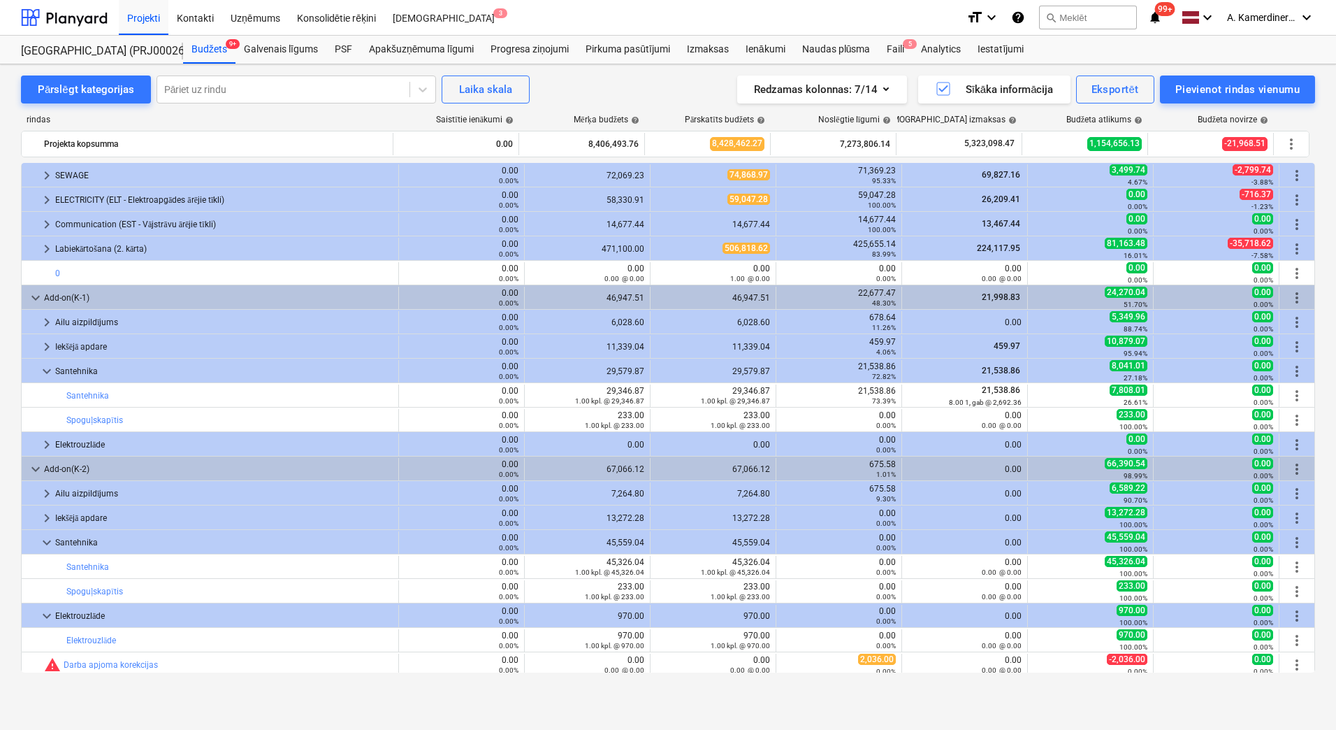
scroll to position [542, 0]
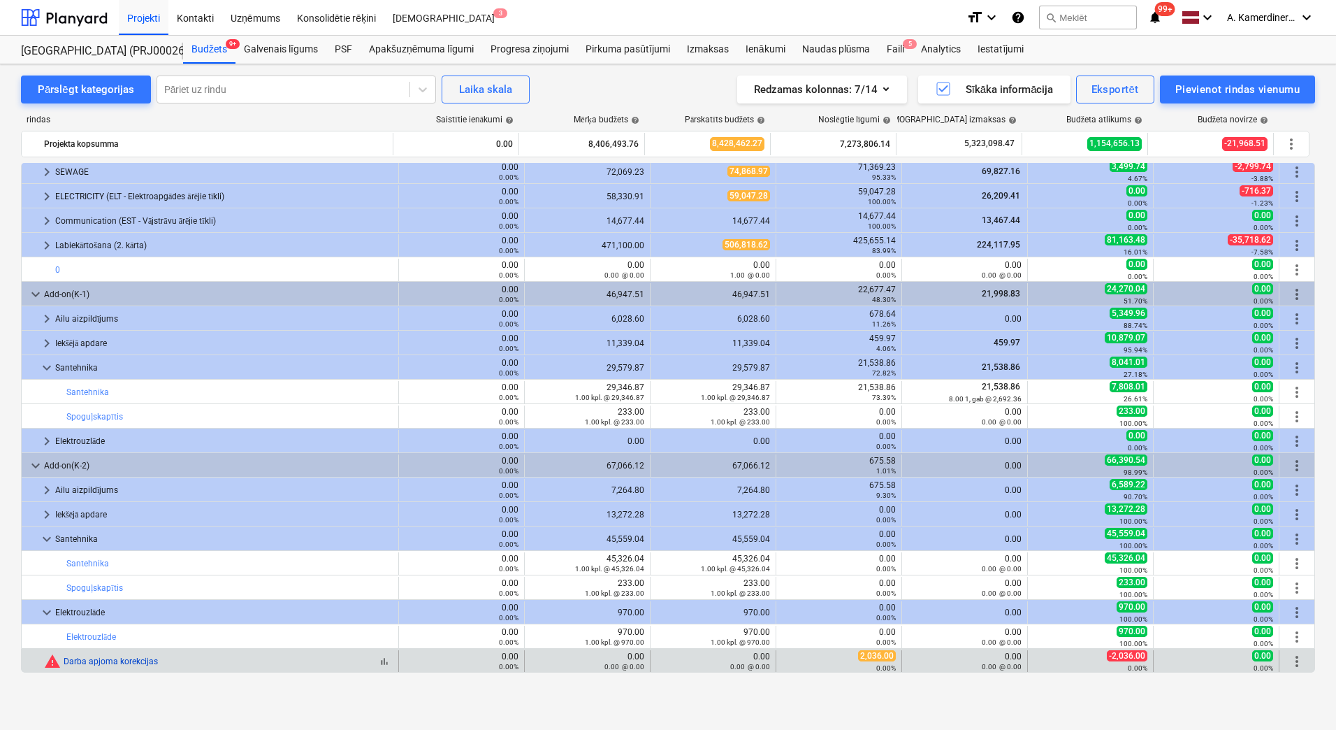
click at [148, 658] on link "Darba apjoma korekcijas" at bounding box center [111, 661] width 94 height 10
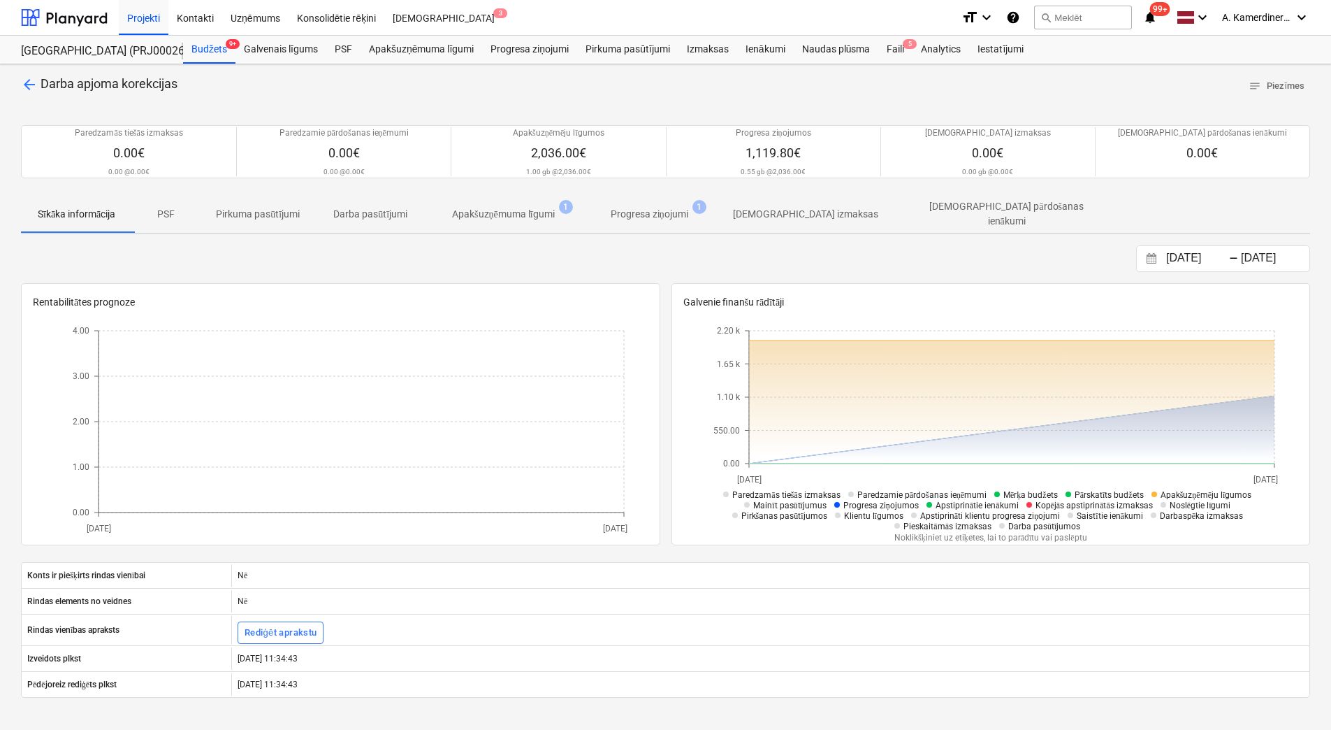
click at [31, 78] on span "arrow_back" at bounding box center [29, 84] width 17 height 17
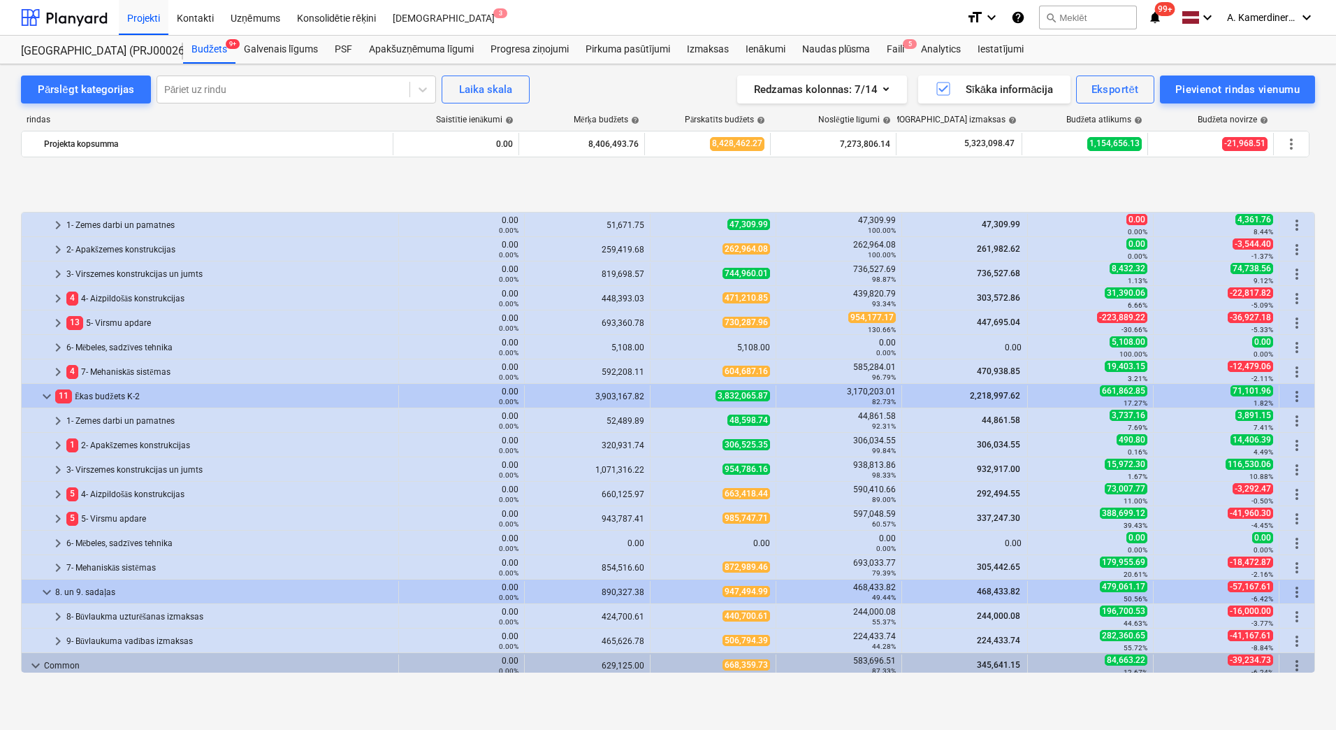
scroll to position [542, 0]
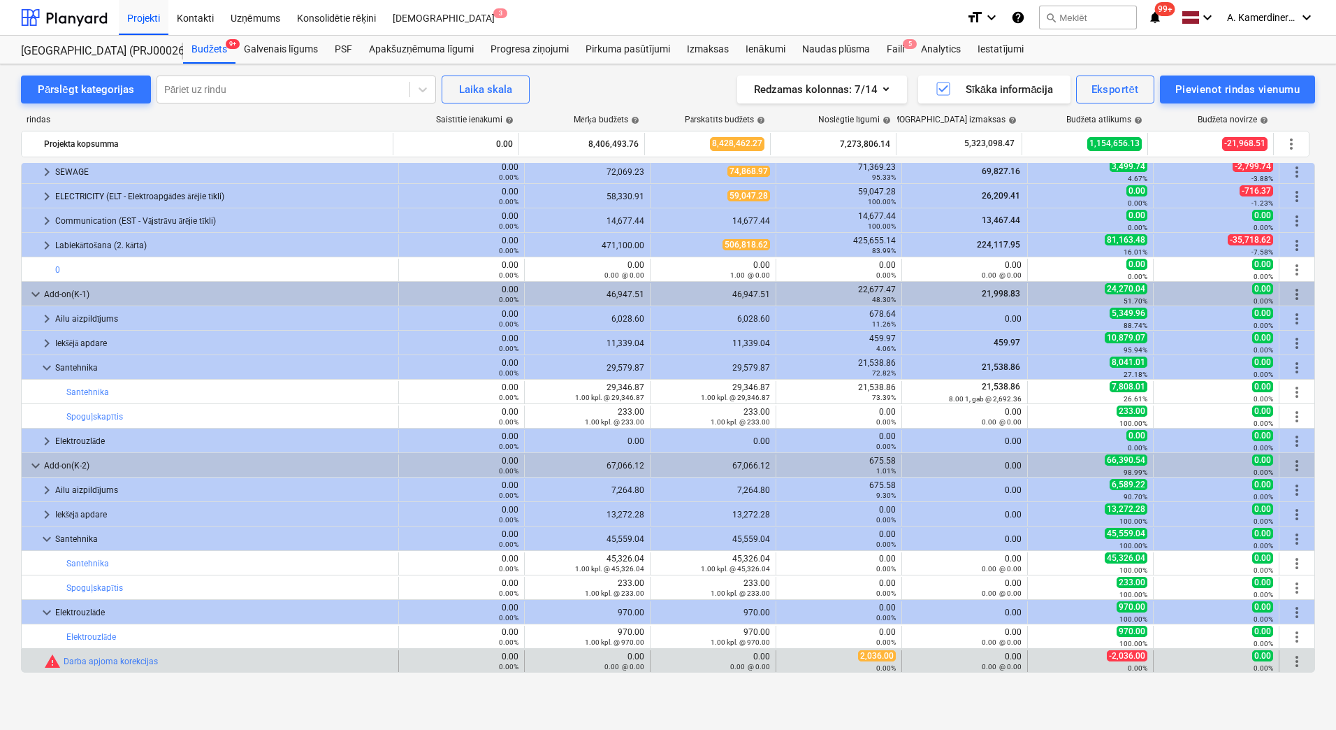
click at [1290, 657] on span "more_vert" at bounding box center [1297, 661] width 17 height 17
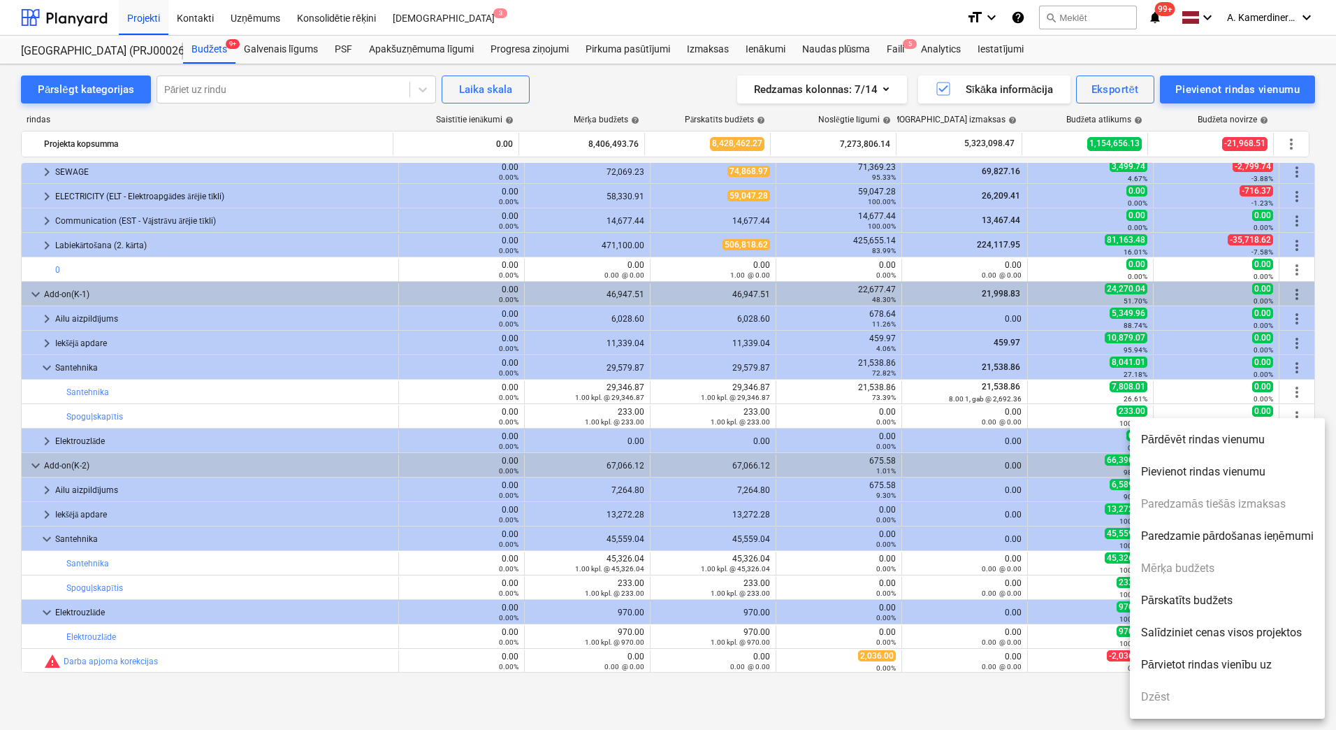
click at [1331, 93] on div at bounding box center [668, 365] width 1336 height 730
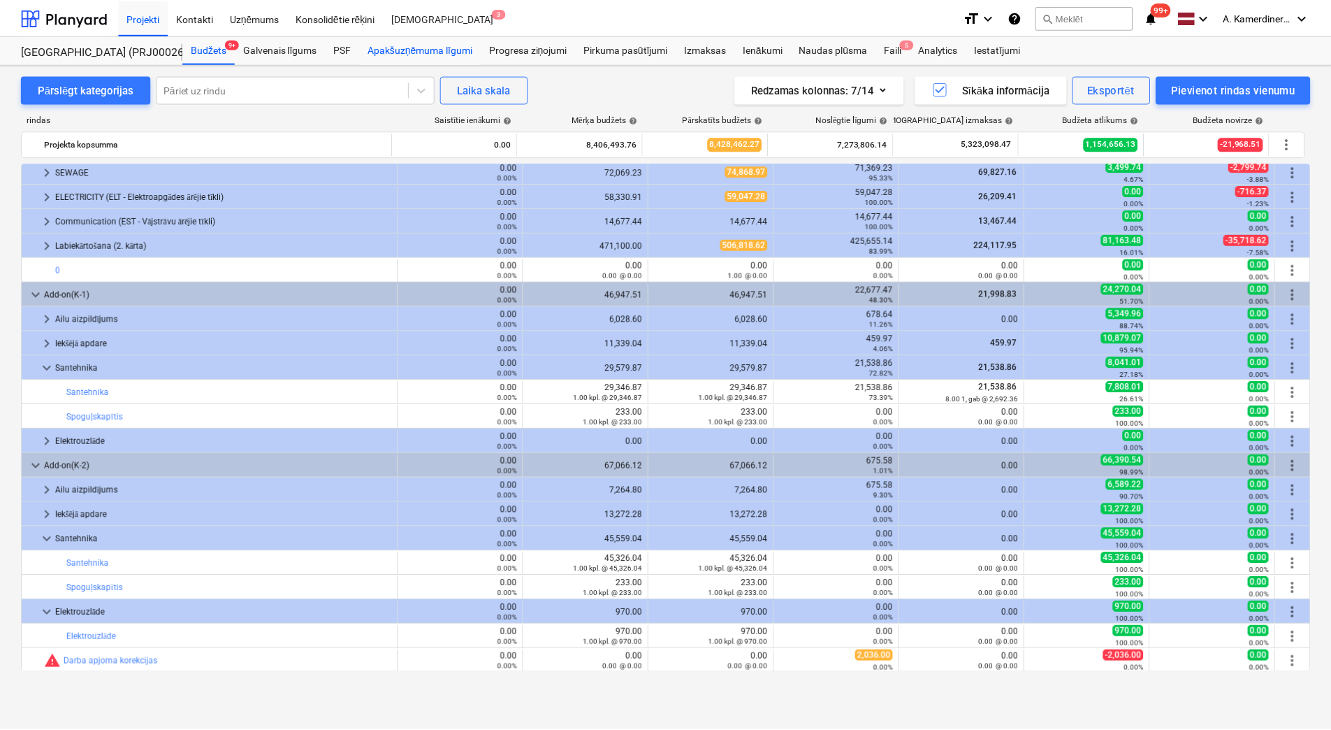
scroll to position [263, 0]
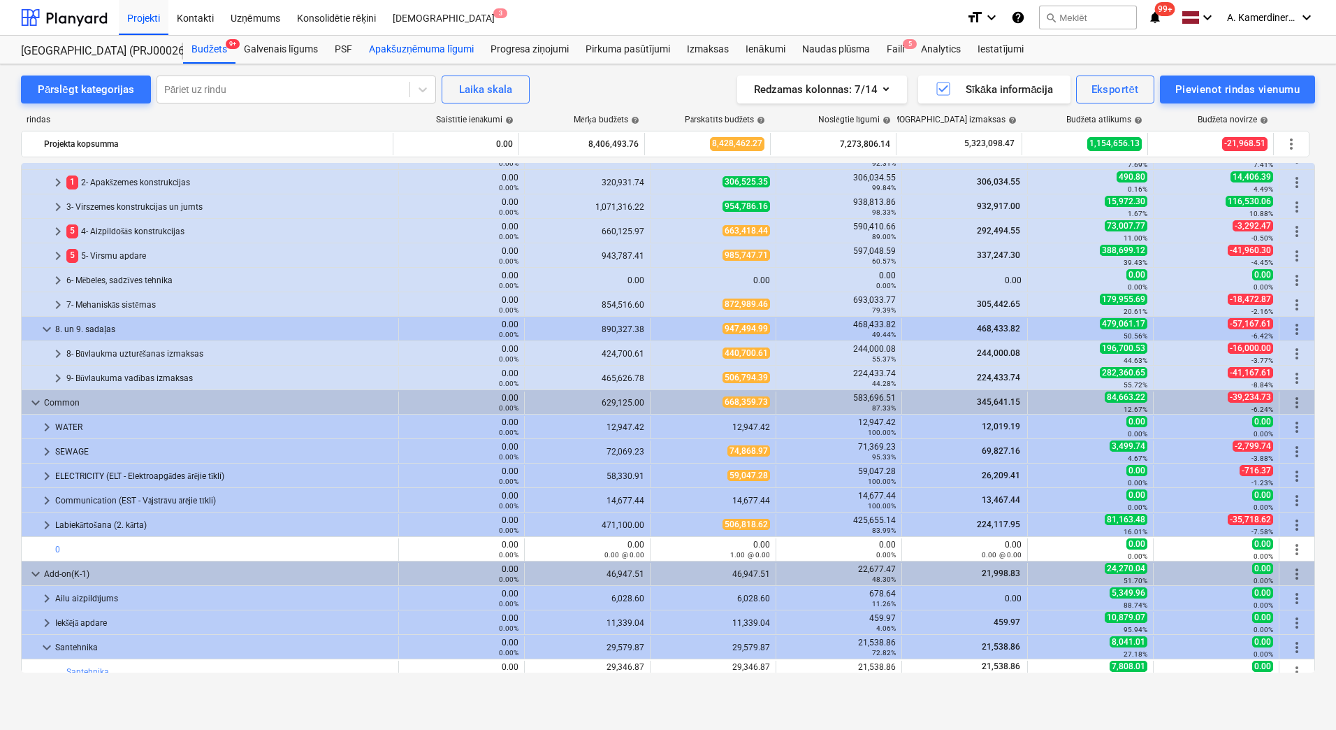
click at [423, 44] on div "Apakšuzņēmuma līgumi" at bounding box center [422, 50] width 122 height 28
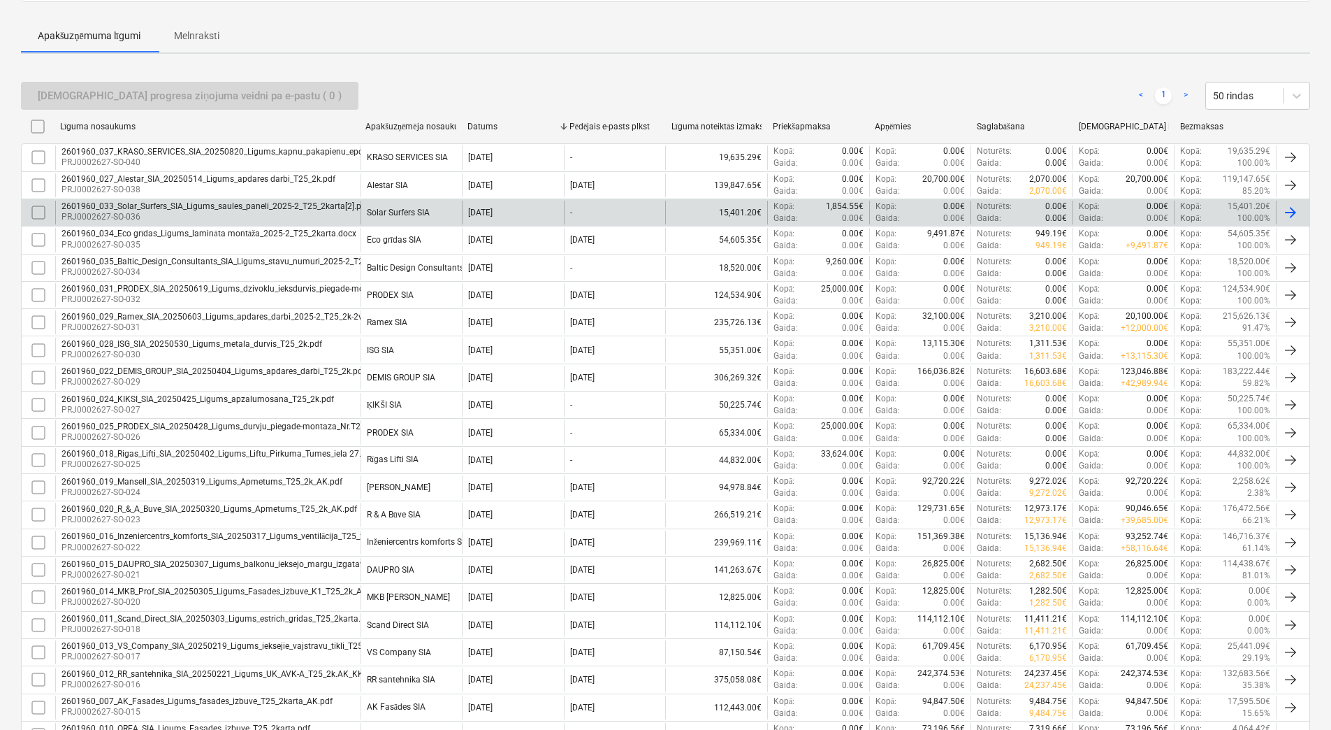
scroll to position [210, 0]
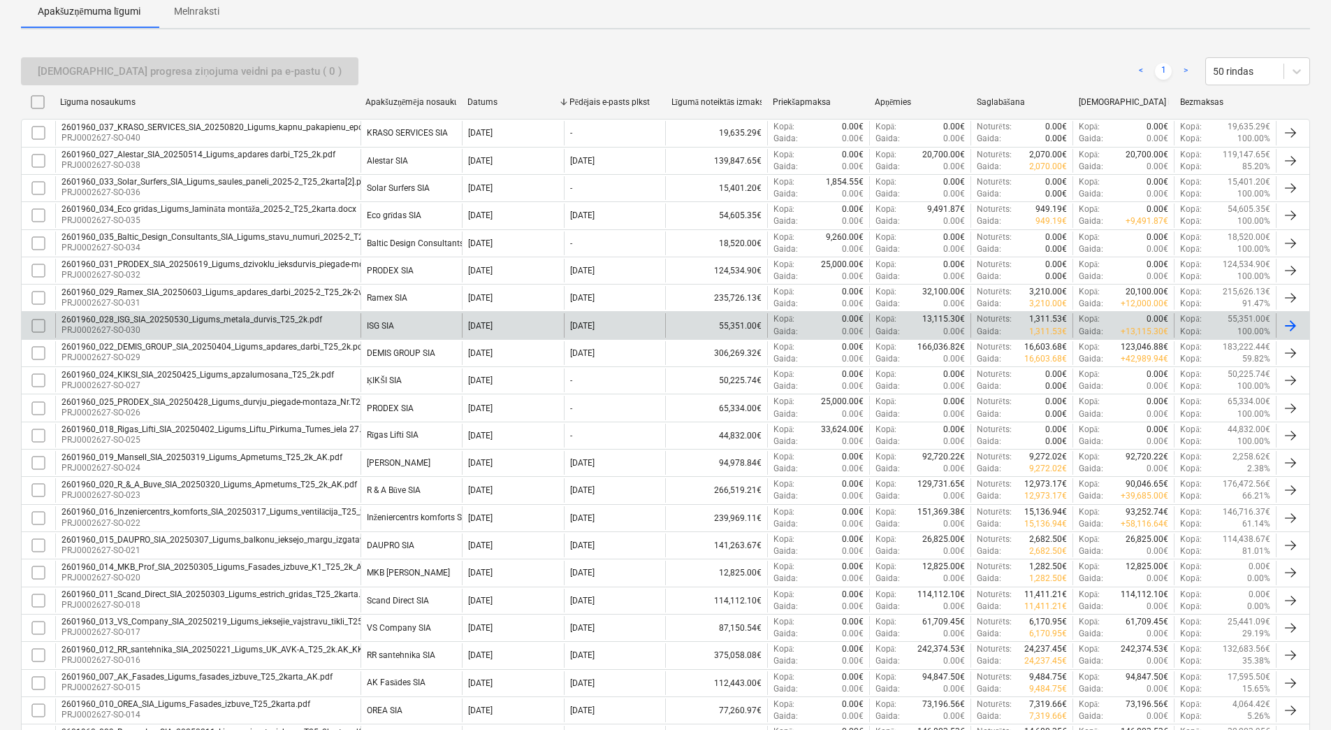
click at [245, 324] on div "2601960_028_ISG_SIA_20250530_Ligums_metala_durvis_T25_2k.pdf" at bounding box center [192, 319] width 261 height 10
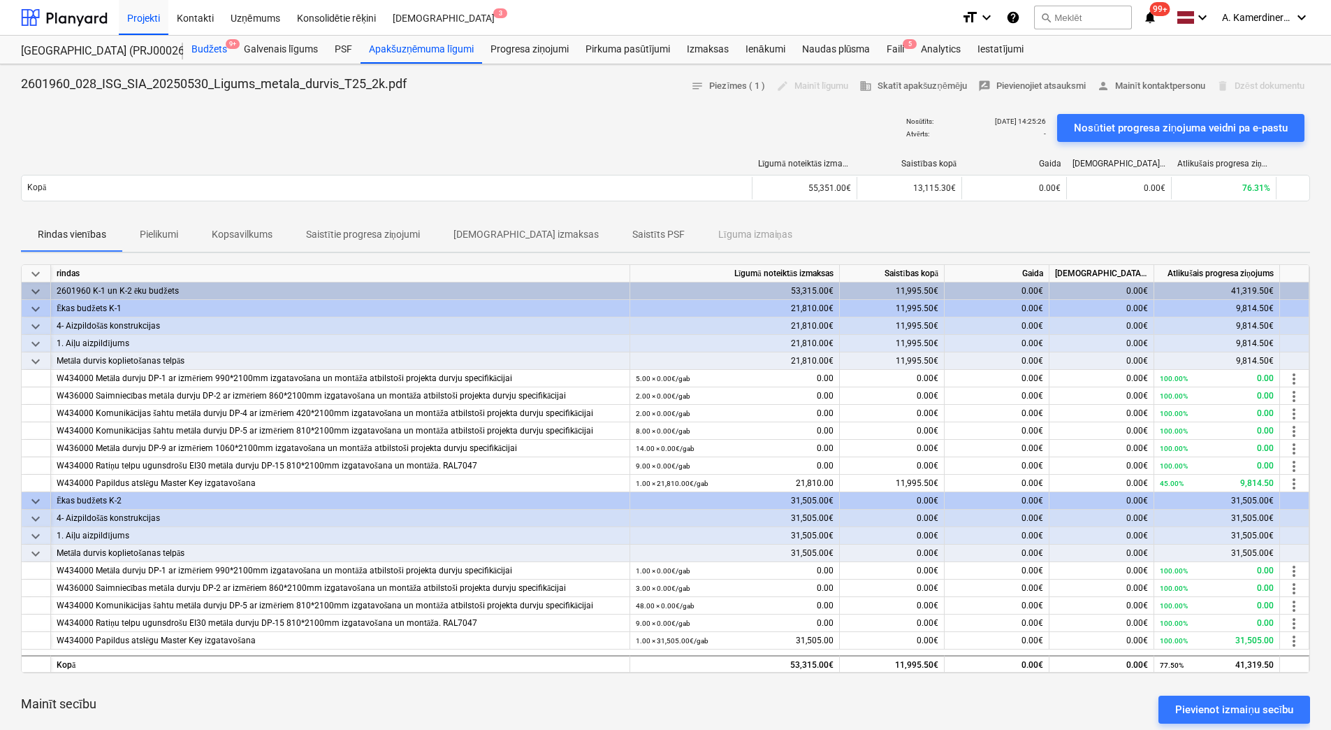
click at [200, 59] on div "Budžets 9+" at bounding box center [209, 50] width 52 height 28
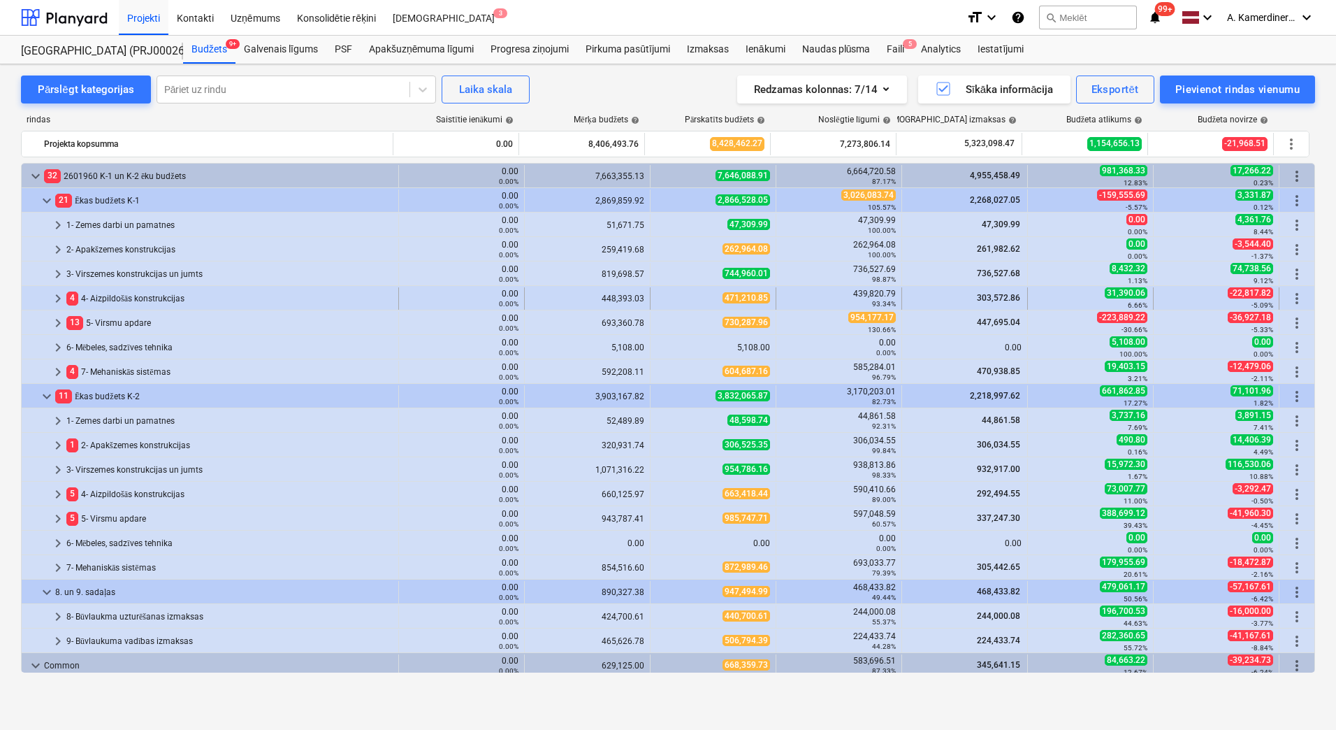
click at [128, 295] on div "4 4- Aizpildošās konstrukcijas" at bounding box center [229, 298] width 326 height 22
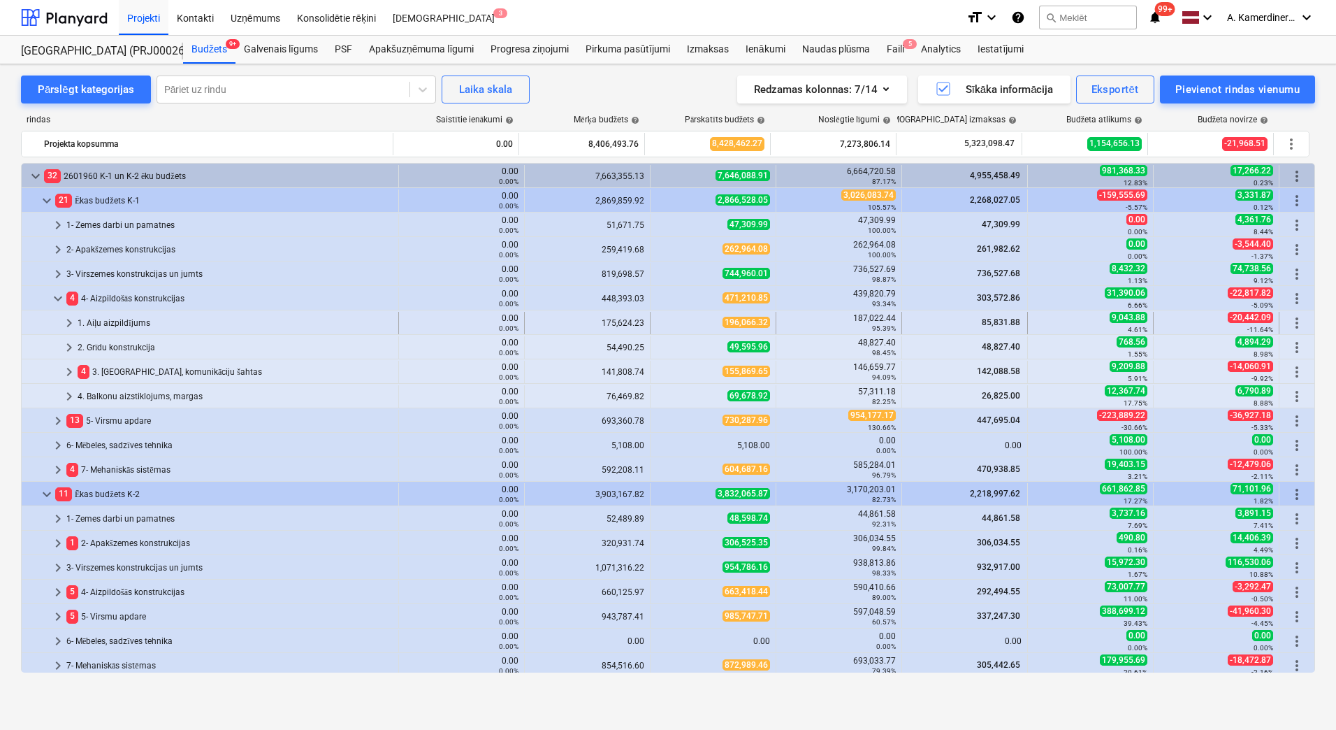
click at [119, 318] on div "1. Aiļu aizpildījums" at bounding box center [235, 323] width 315 height 22
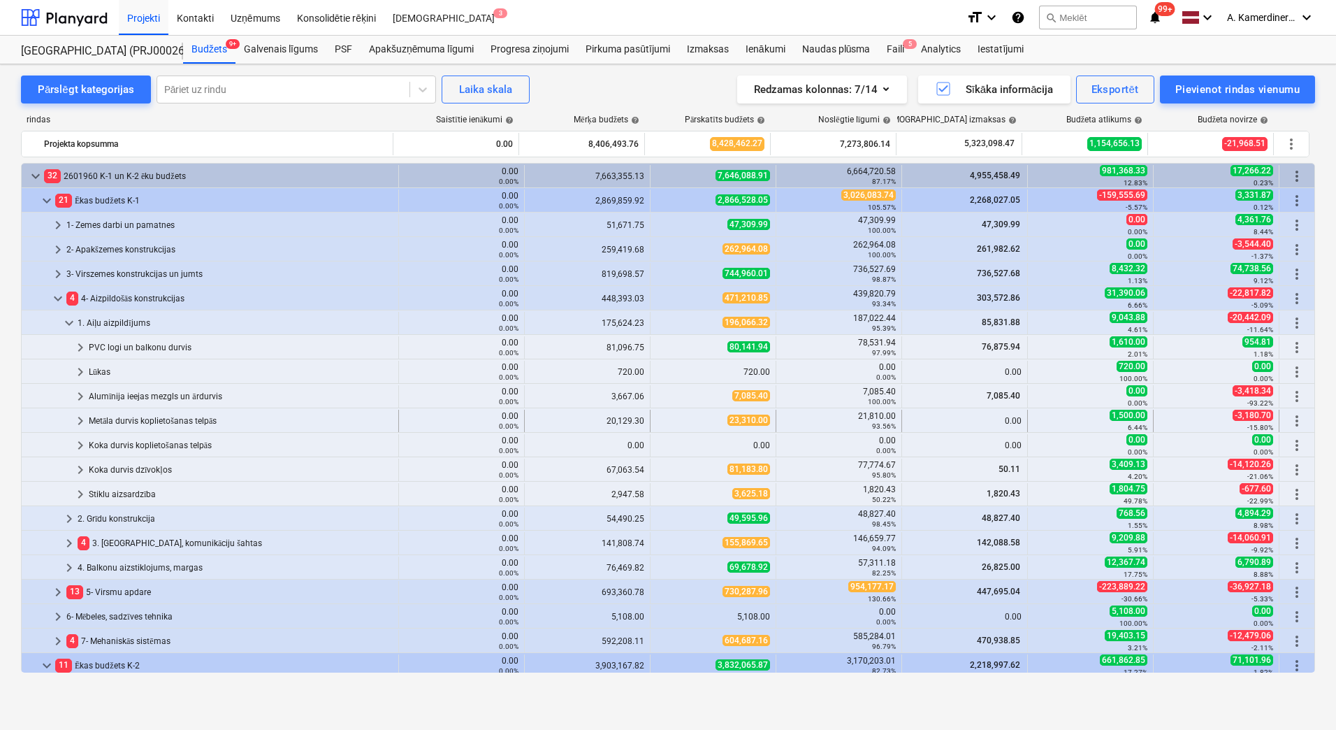
click at [134, 417] on div "Metāla durvis koplietošanas telpās" at bounding box center [241, 421] width 304 height 22
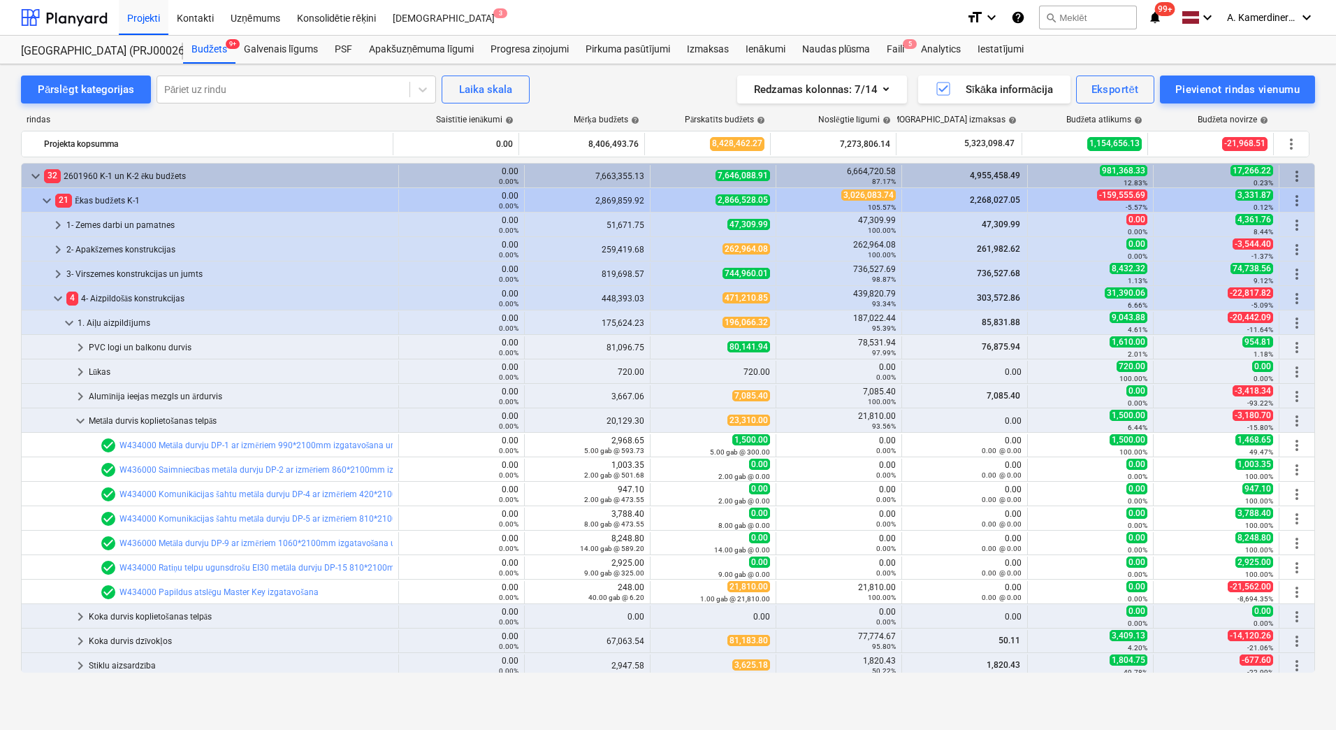
click at [134, 417] on div "Metāla durvis koplietošanas telpās" at bounding box center [241, 421] width 304 height 22
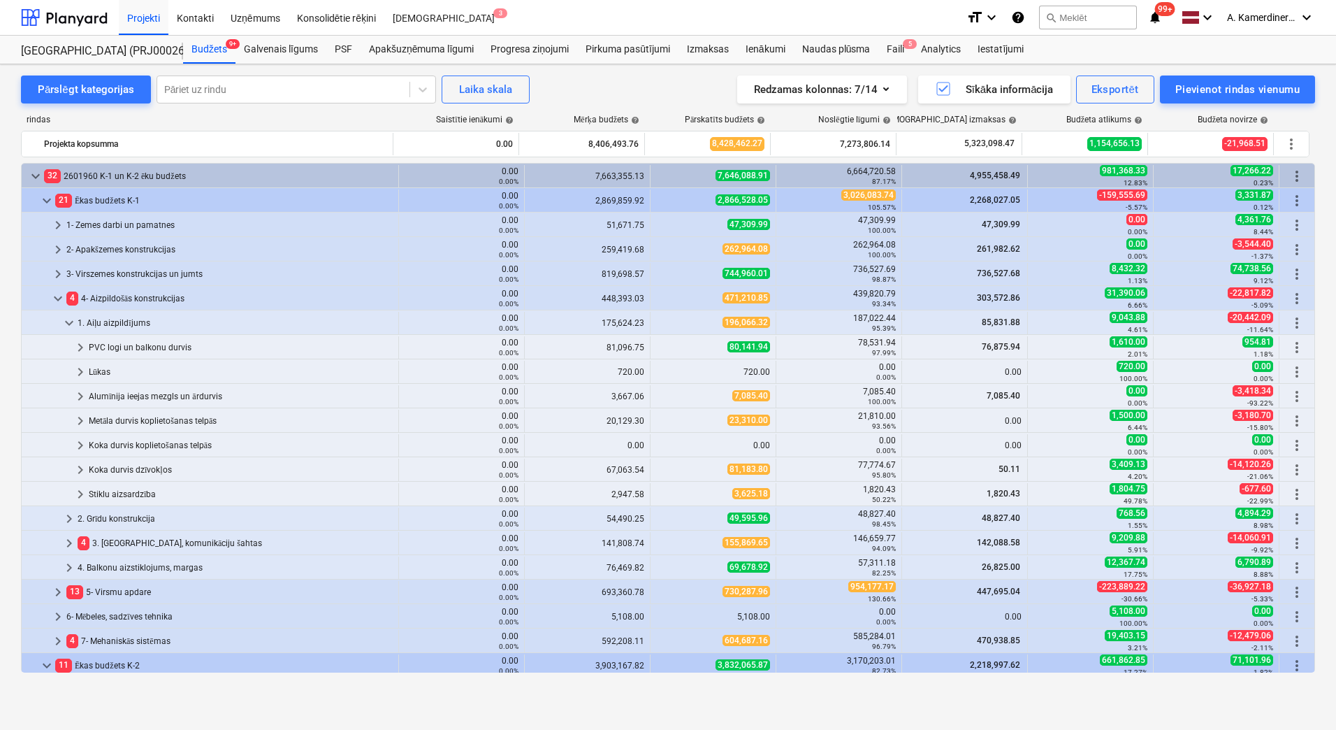
click at [134, 417] on div "Metāla durvis koplietošanas telpās" at bounding box center [241, 421] width 304 height 22
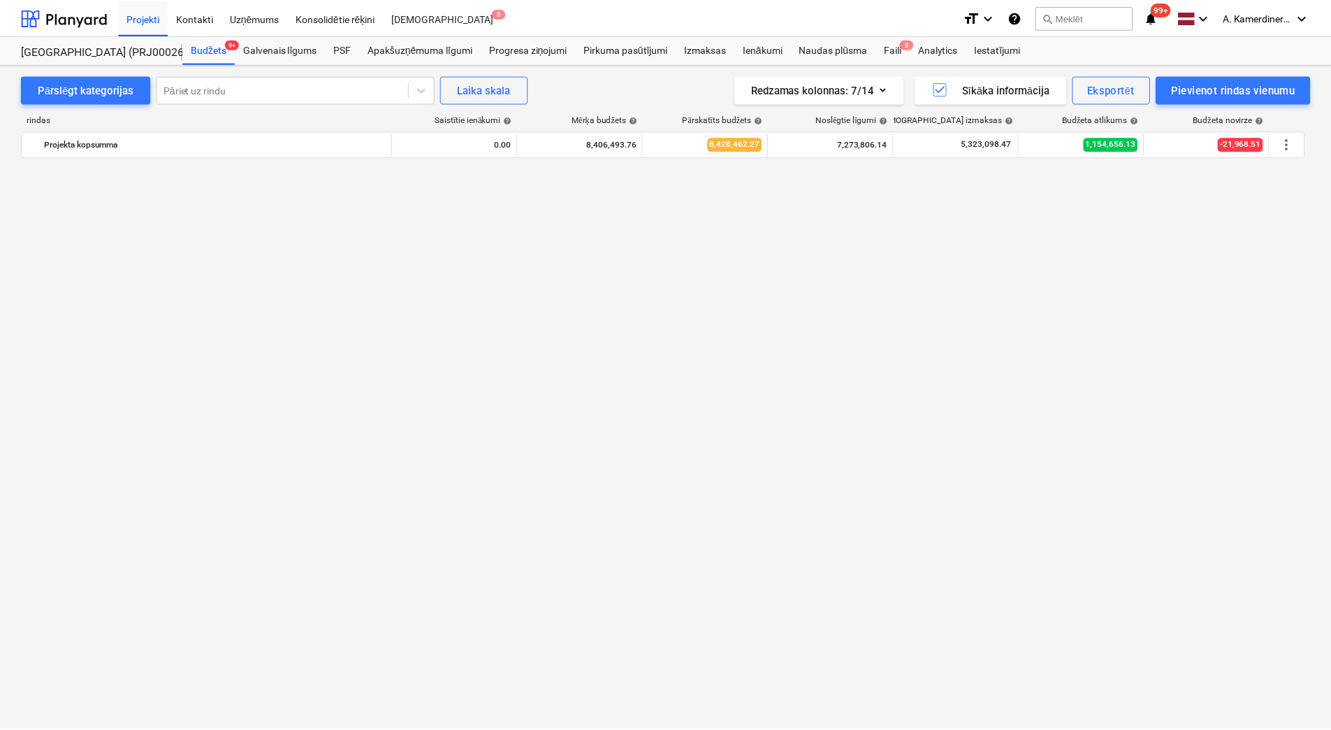
scroll to position [983, 0]
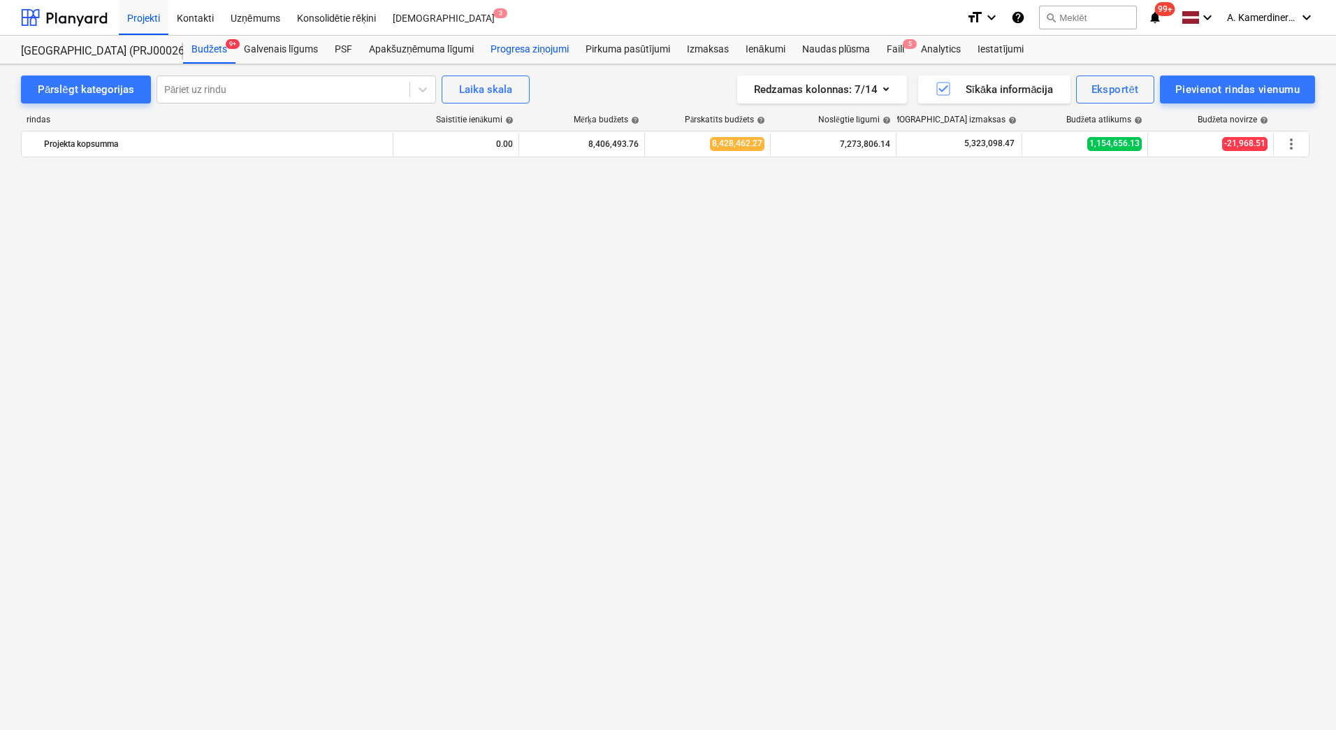
click at [514, 52] on div "Progresa ziņojumi" at bounding box center [529, 50] width 95 height 28
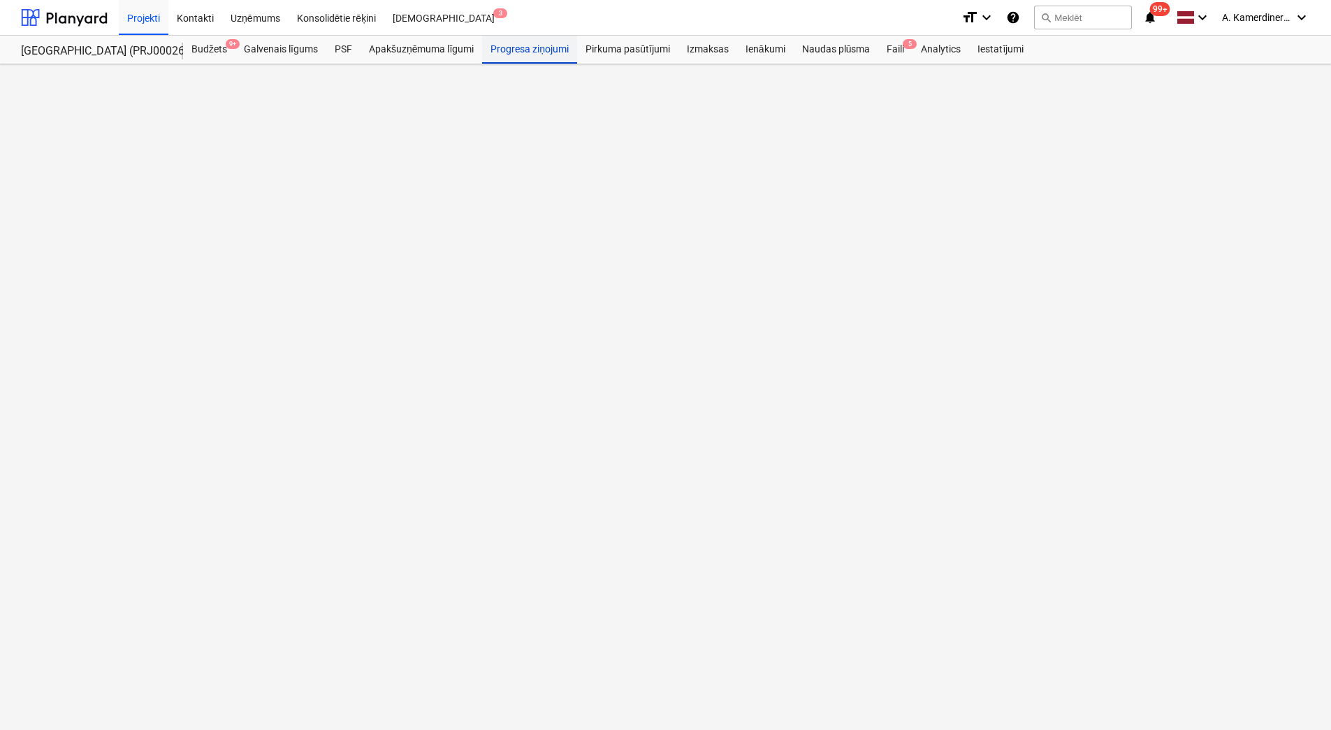
click p "Gaida pārskatīšanu"
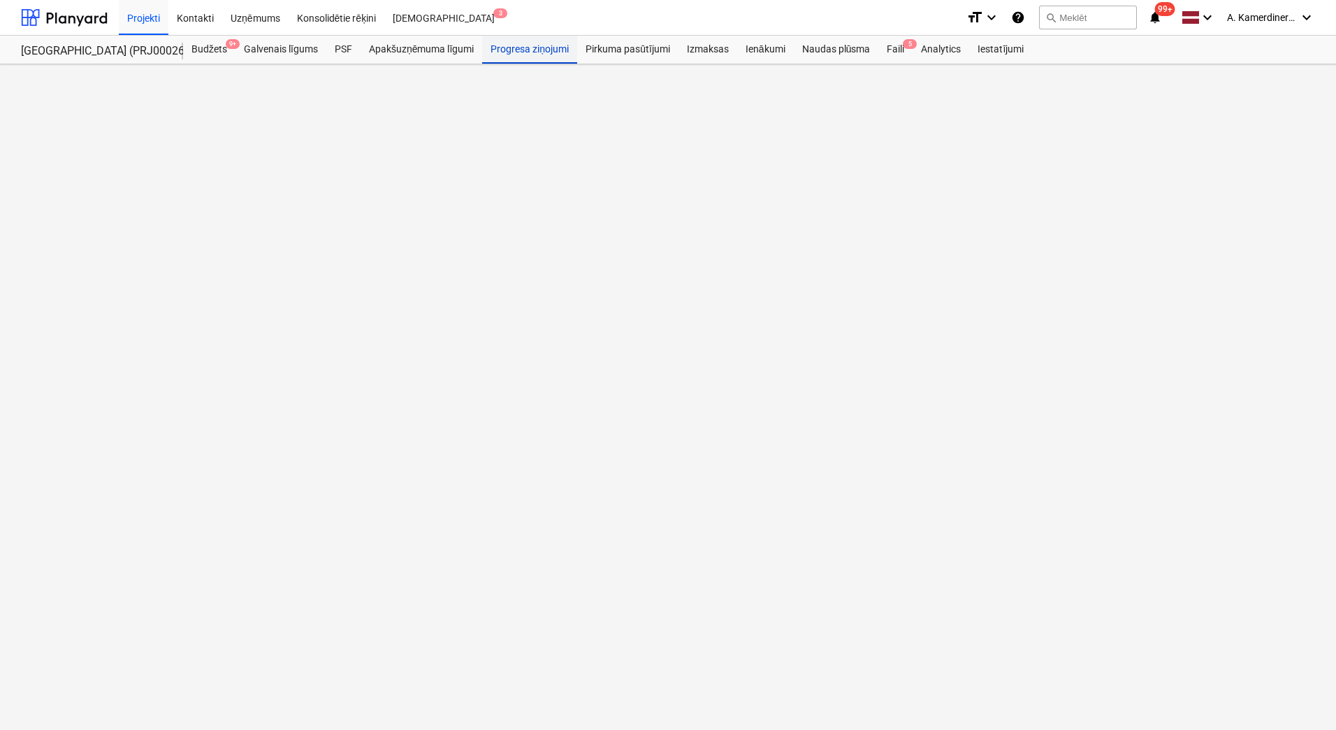
click p "Apstiprināts"
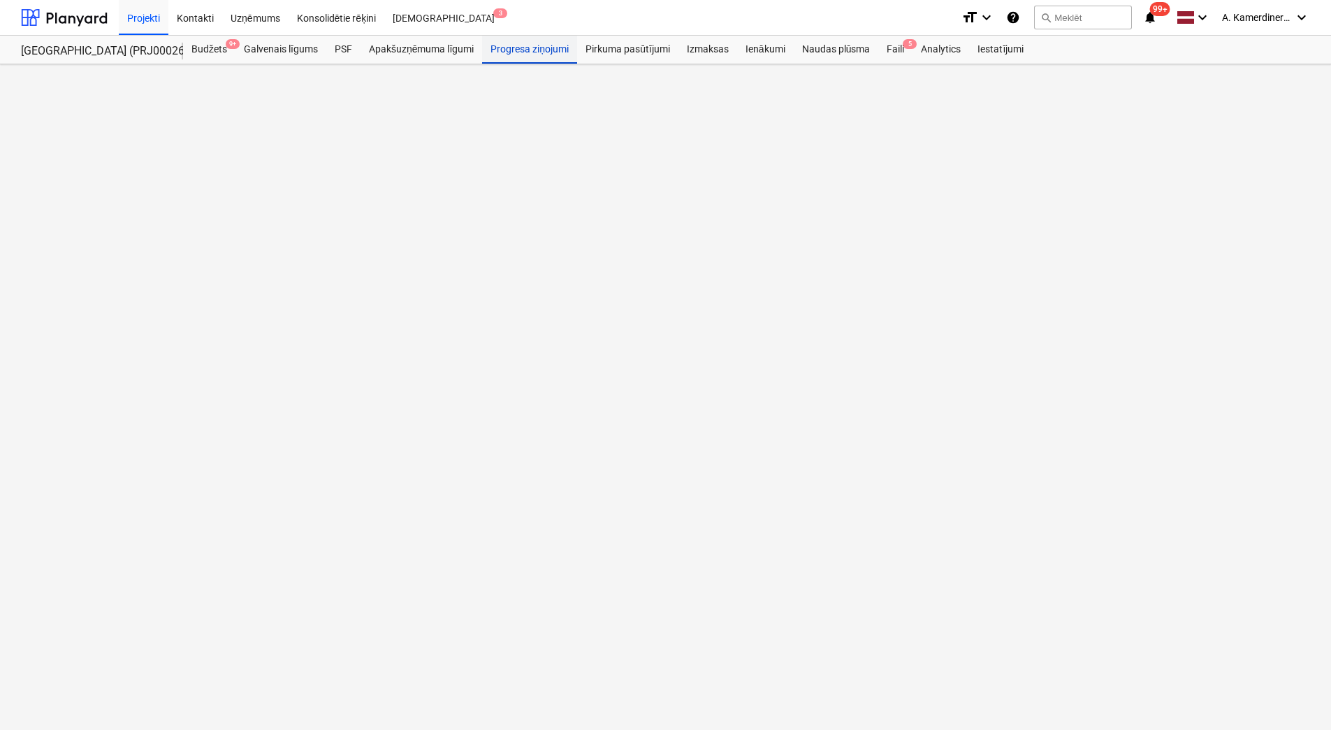
click div "2601960_028_ISG_SIA_20250530_Ligums_metala_durvis_T25_2k.pdf"
click span "delete Arhīva progresa ziņojums"
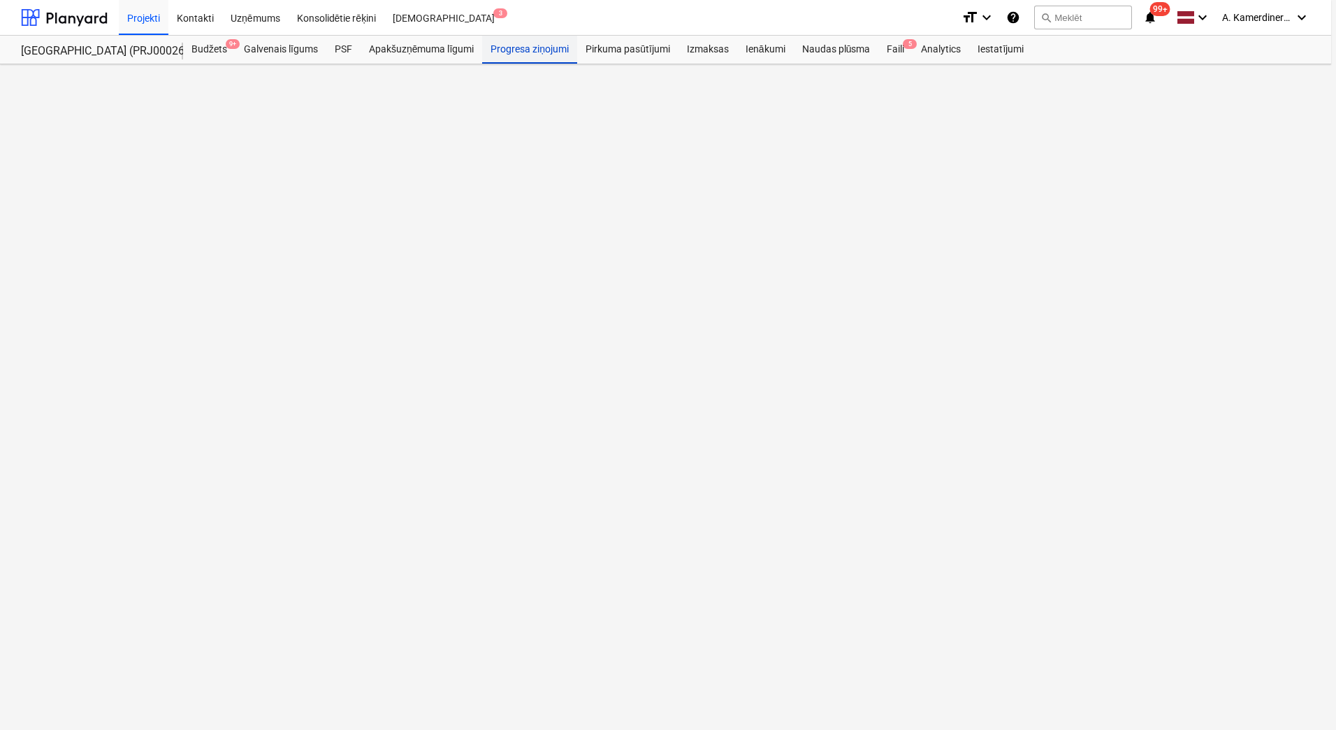
click textarea
click div "Arhīvu"
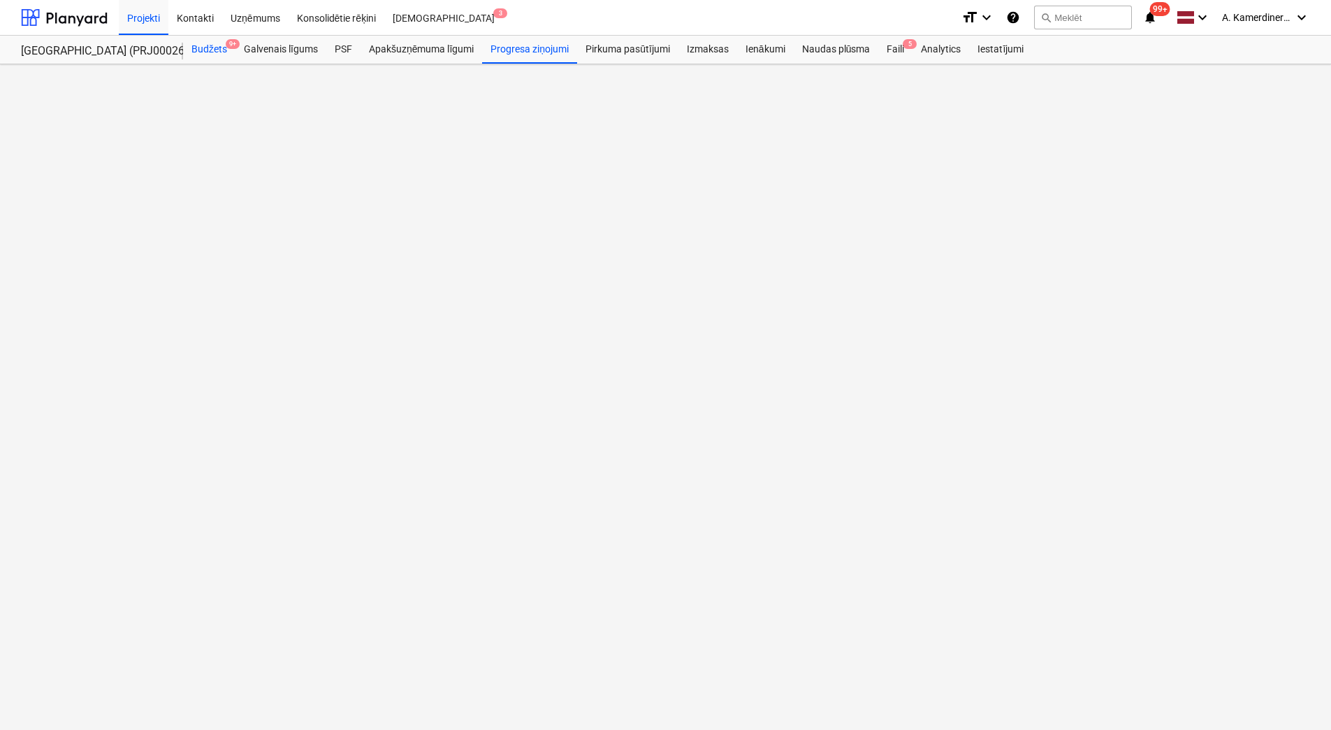
click at [215, 50] on div "Budžets 9+" at bounding box center [209, 50] width 52 height 28
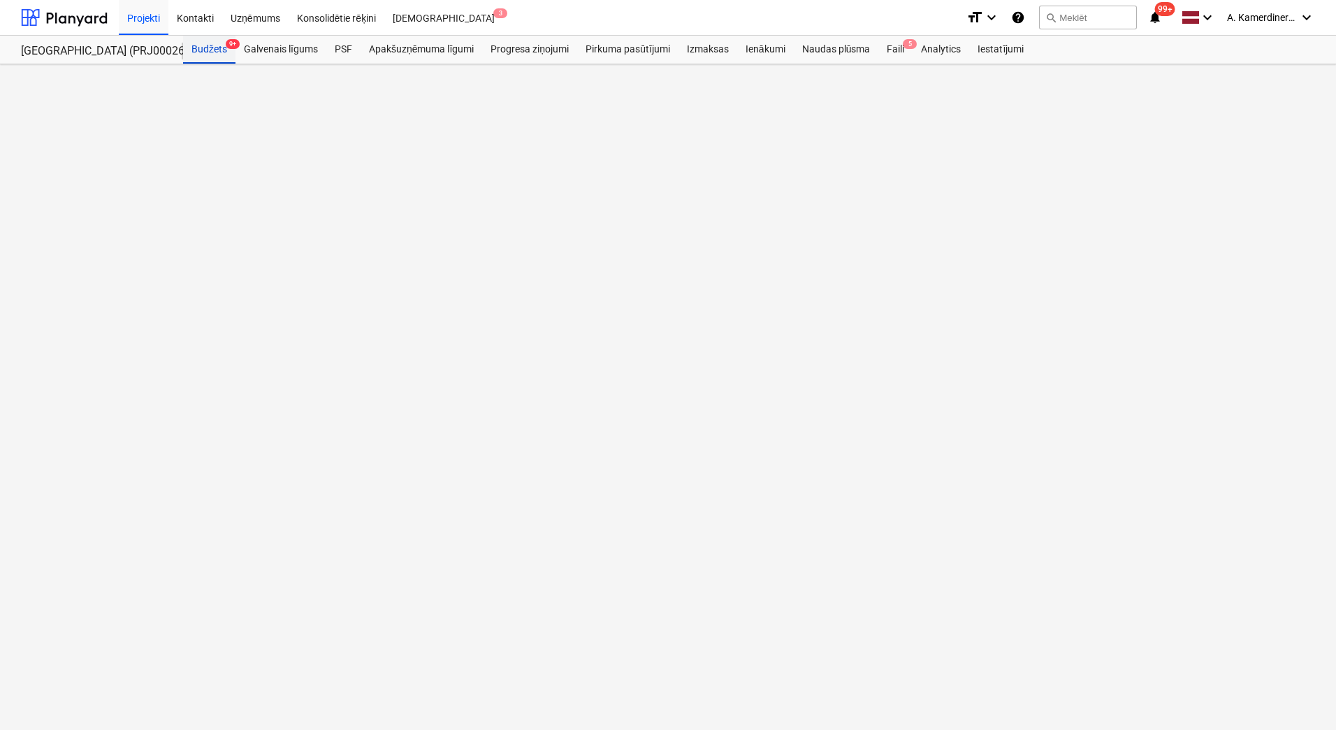
scroll to position [983, 0]
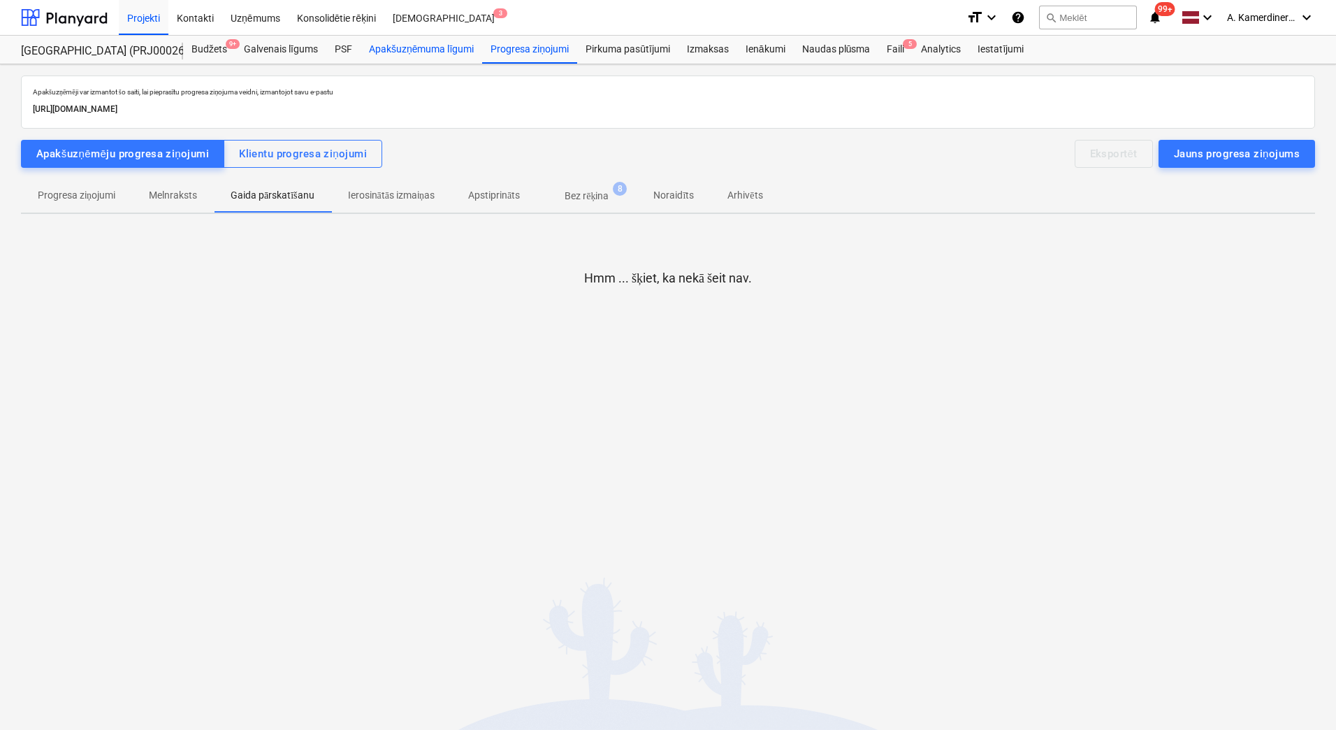
click at [392, 55] on div "Apakšuzņēmuma līgumi" at bounding box center [422, 50] width 122 height 28
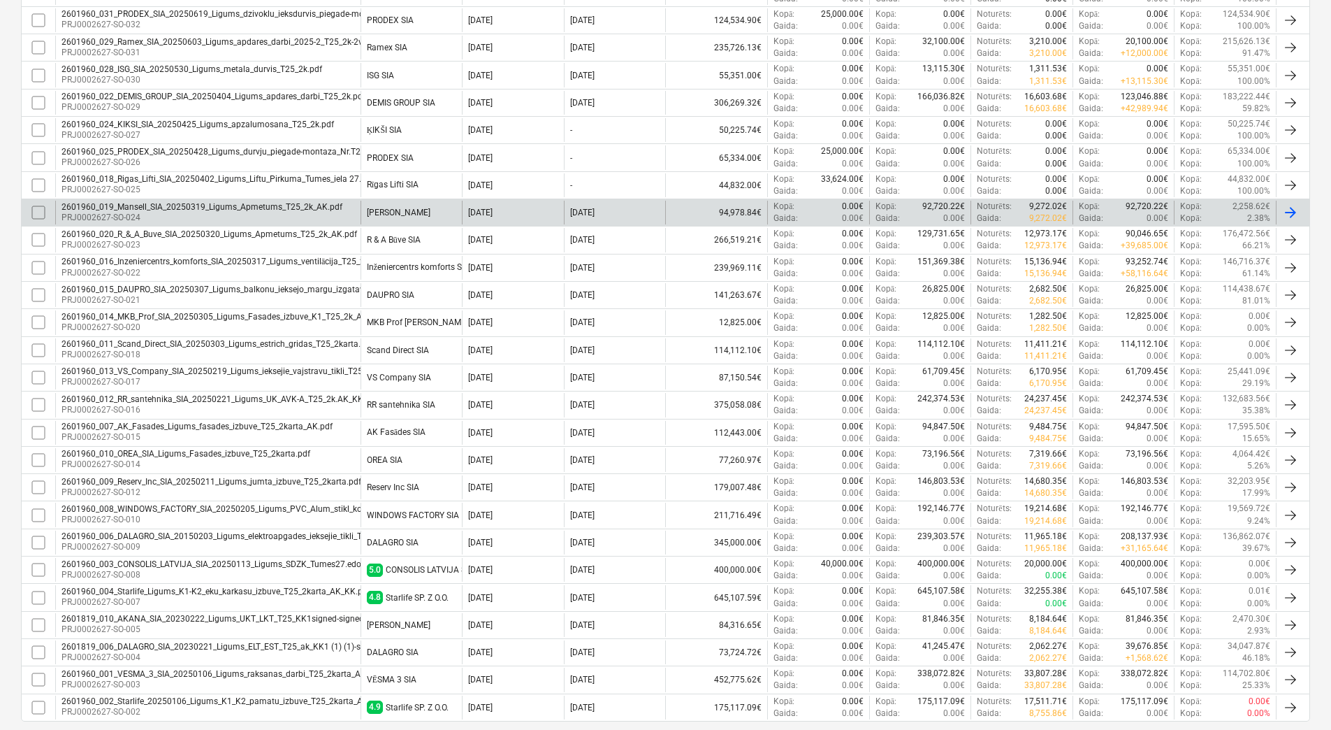
scroll to position [390, 0]
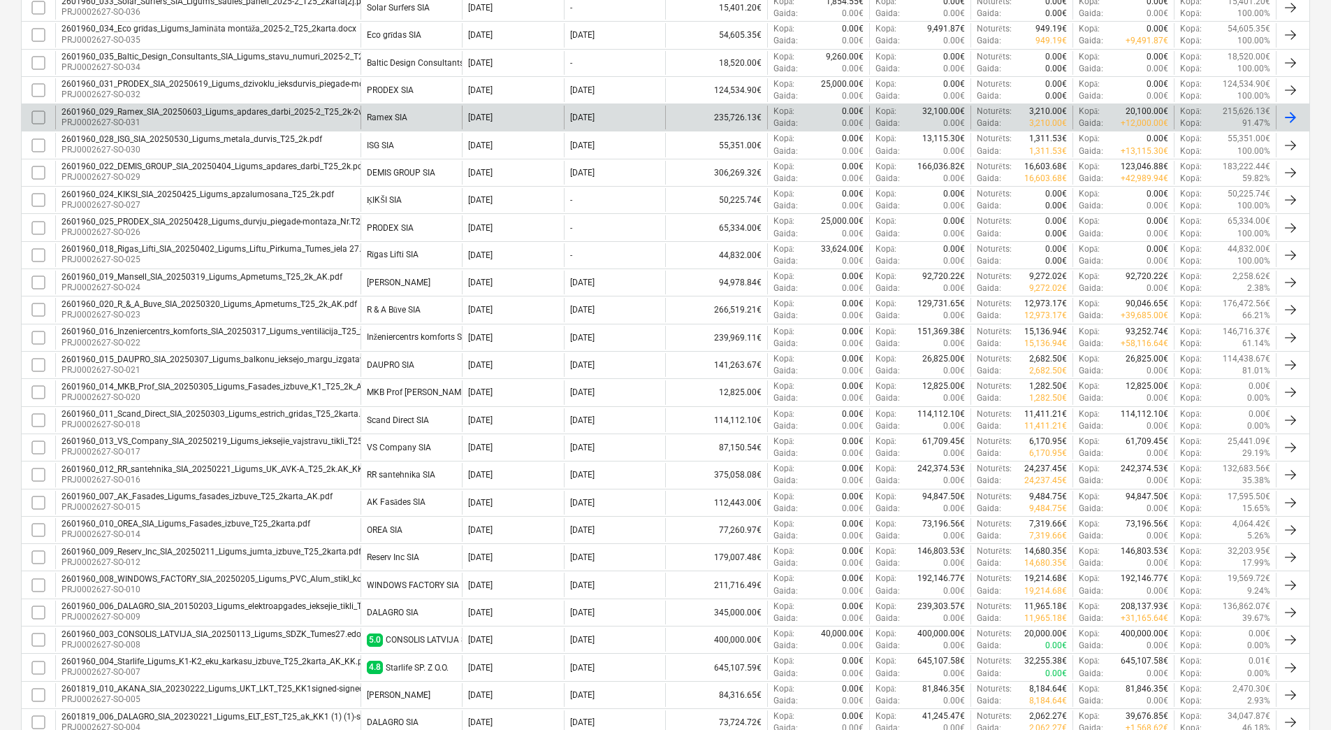
click at [208, 119] on p "PRJ0002627-SO-031" at bounding box center [225, 123] width 327 height 12
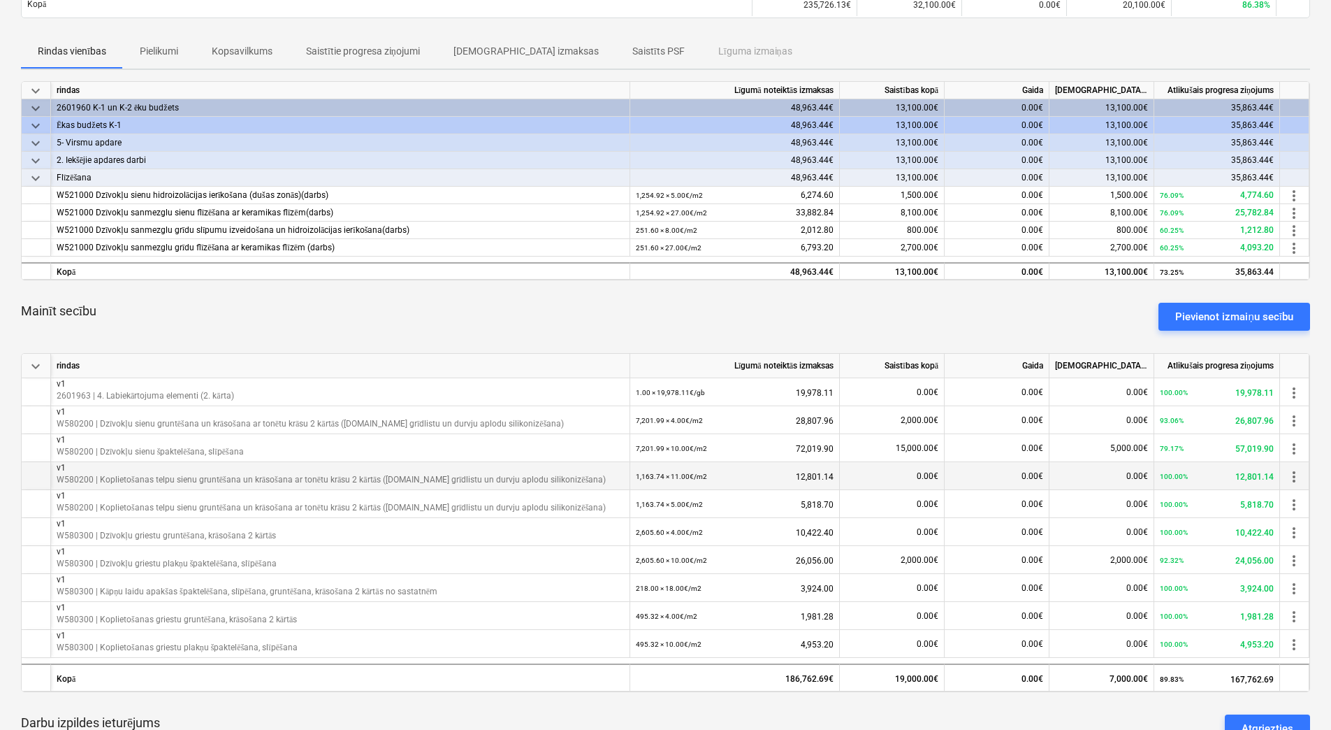
scroll to position [210, 0]
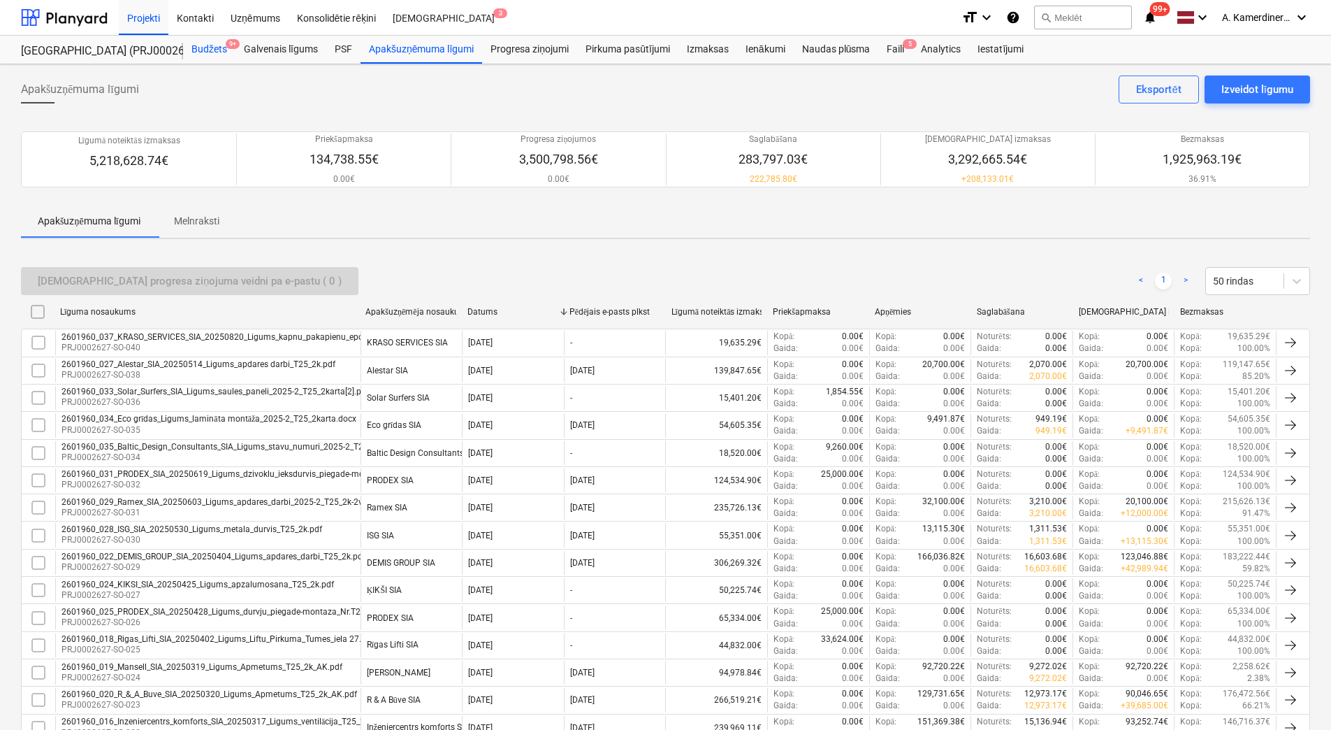
click at [205, 56] on div "Budžets 9+" at bounding box center [209, 50] width 52 height 28
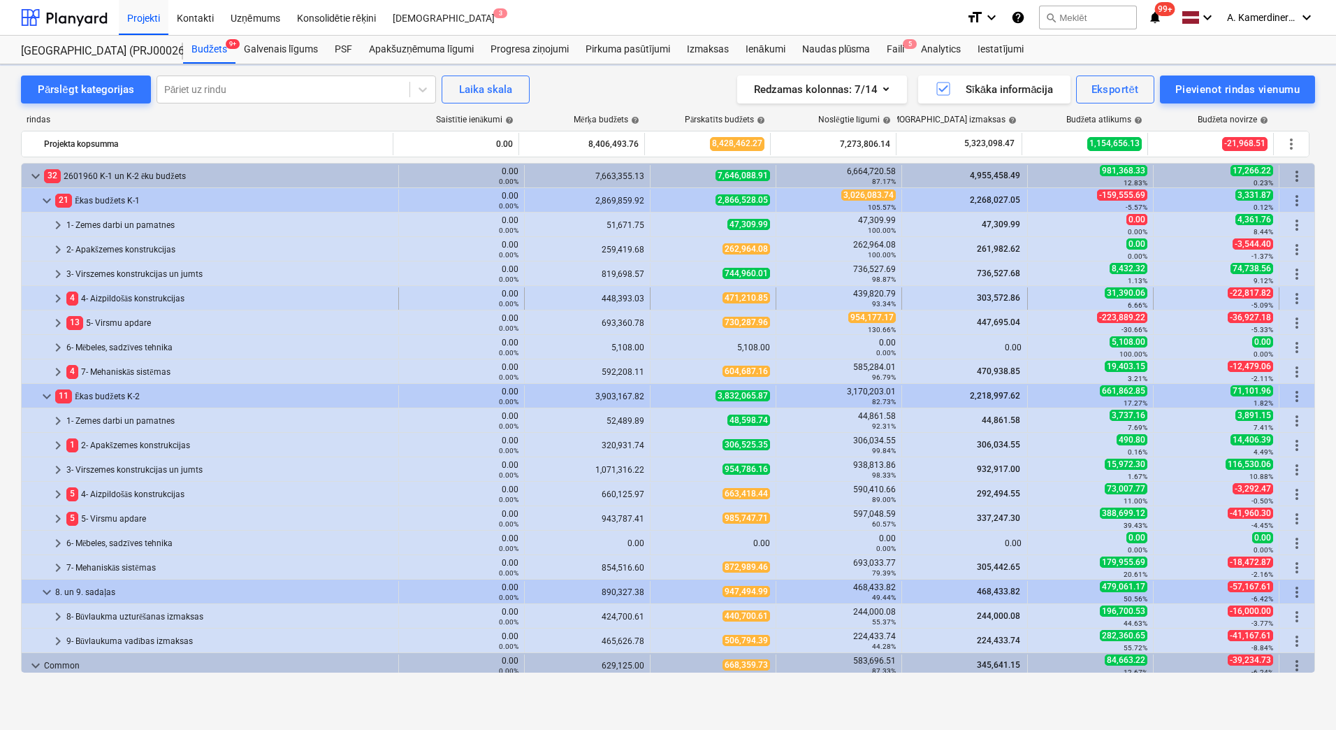
click at [117, 299] on div "4 4- Aizpildošās konstrukcijas" at bounding box center [229, 298] width 326 height 22
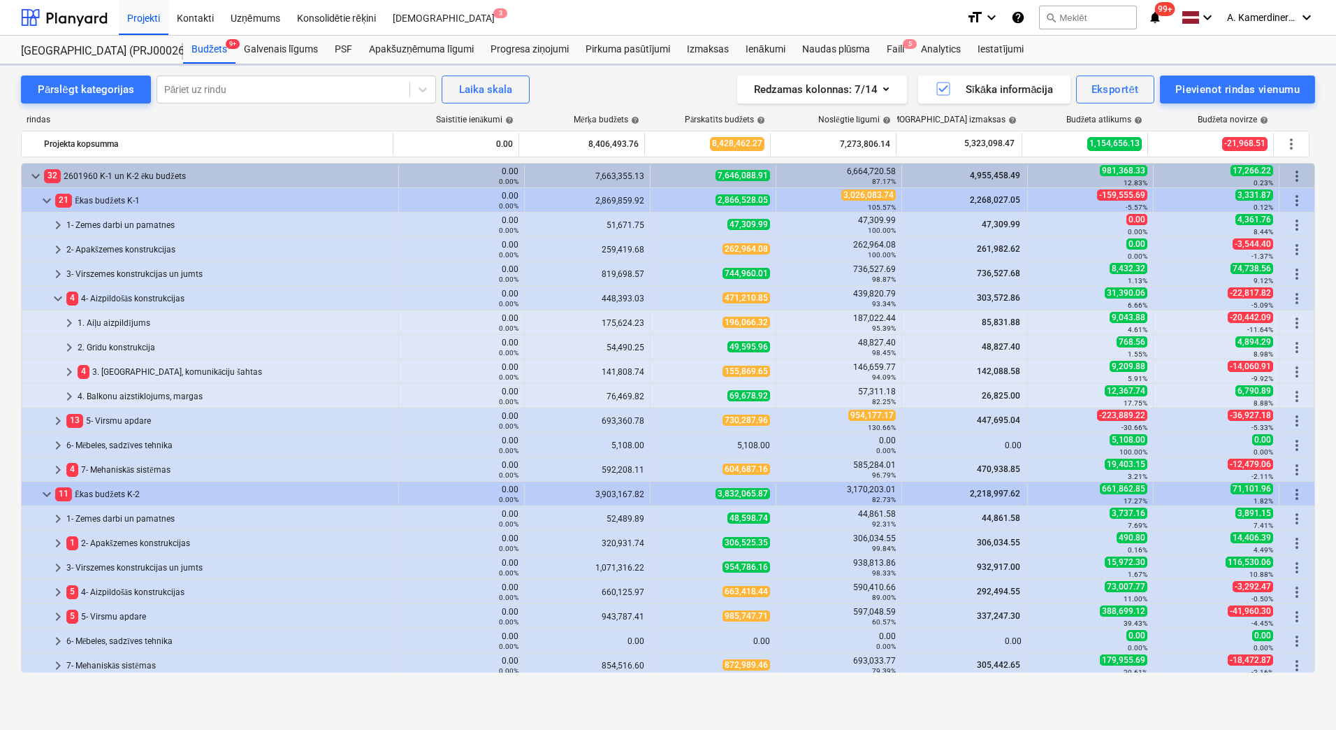
click at [117, 299] on div "4 4- Aizpildošās konstrukcijas" at bounding box center [229, 298] width 326 height 22
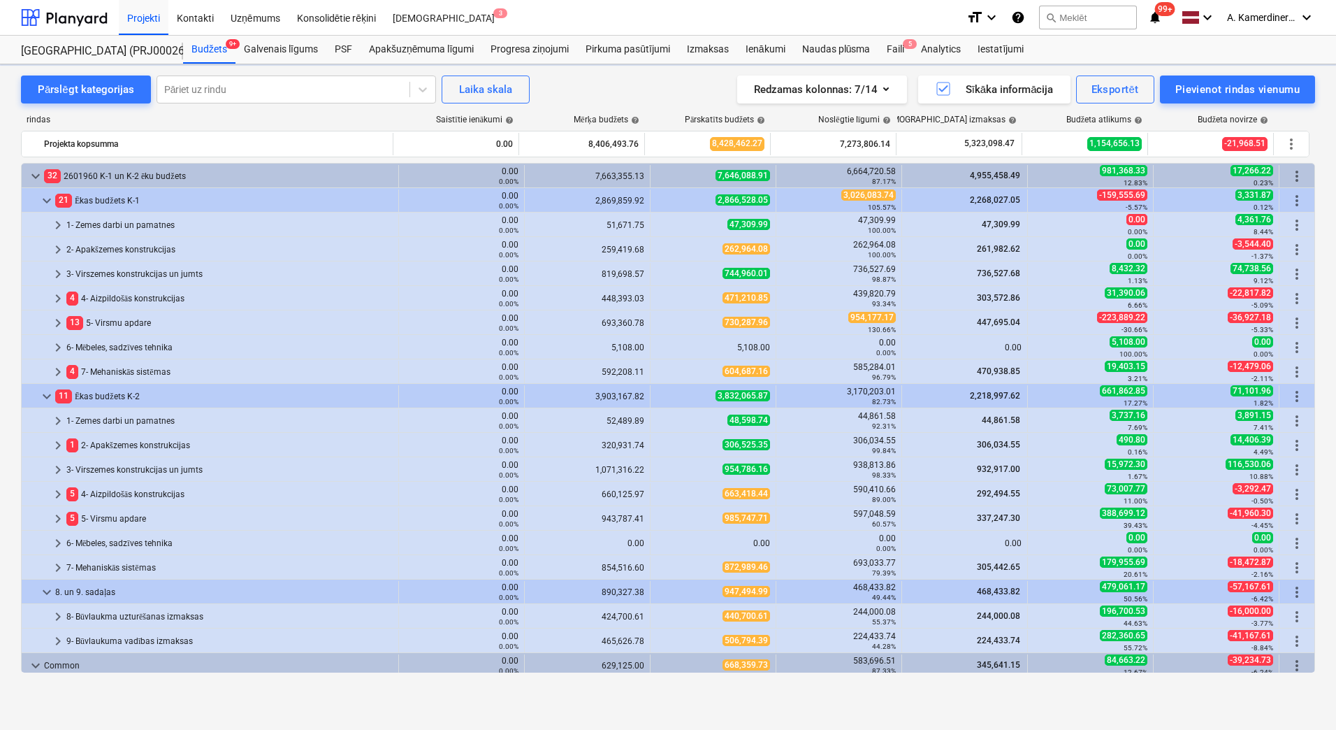
click at [117, 299] on div "4 4- Aizpildošās konstrukcijas" at bounding box center [229, 298] width 326 height 22
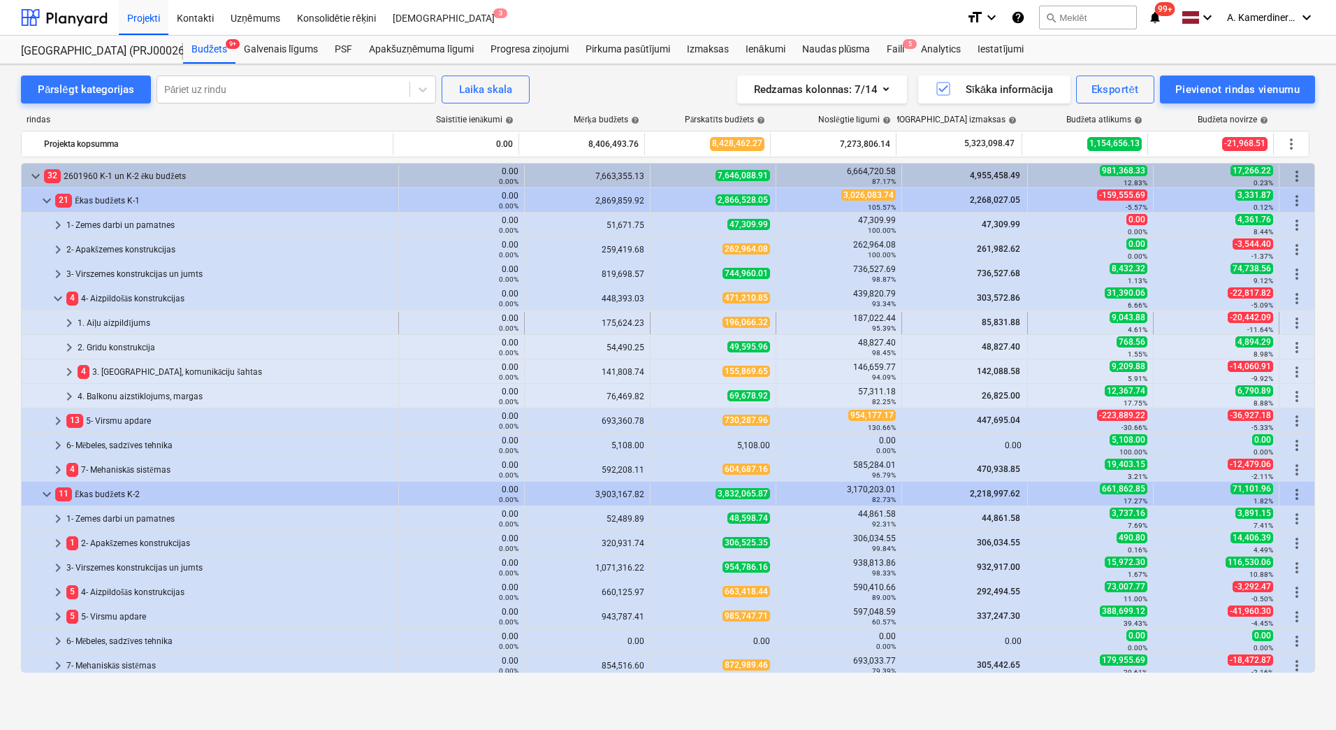
click at [129, 320] on div "1. Aiļu aizpildījums" at bounding box center [235, 323] width 315 height 22
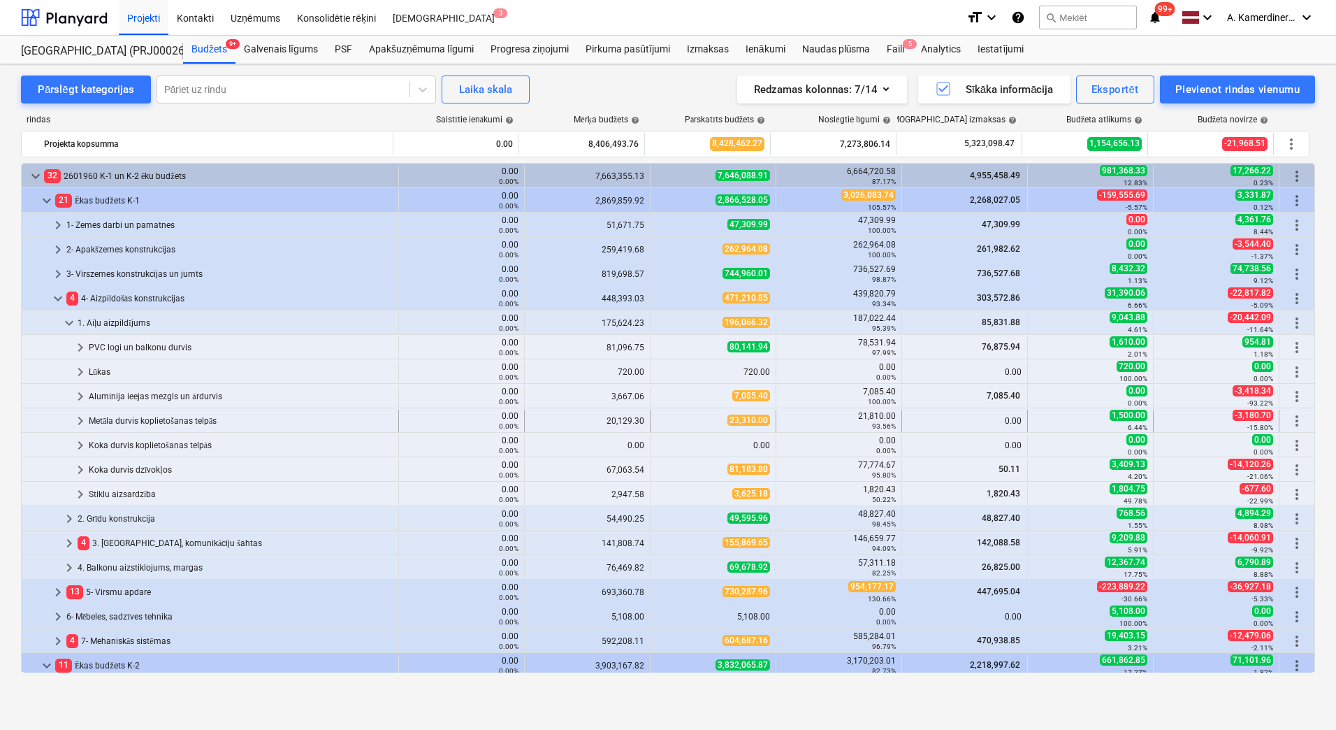
click at [134, 412] on div "Metāla durvis koplietošanas telpās" at bounding box center [241, 421] width 304 height 22
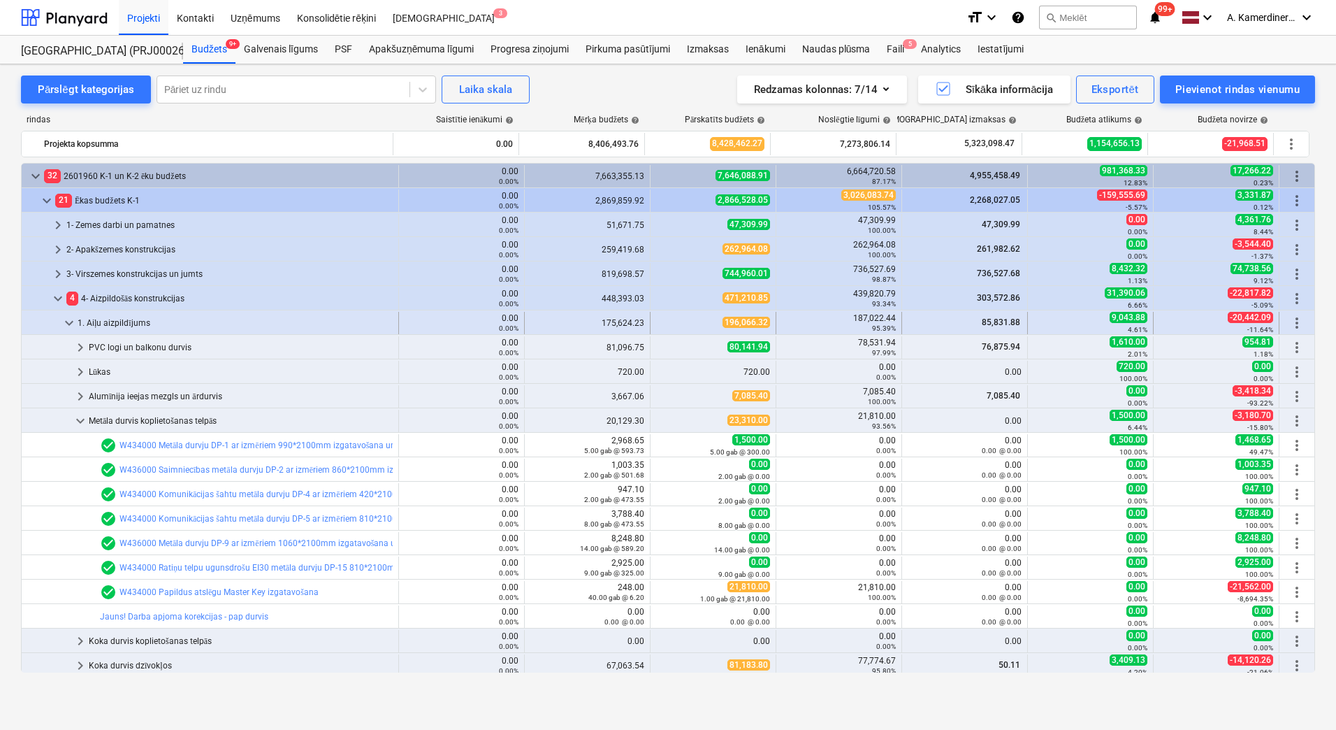
click at [68, 319] on span "keyboard_arrow_down" at bounding box center [69, 322] width 17 height 17
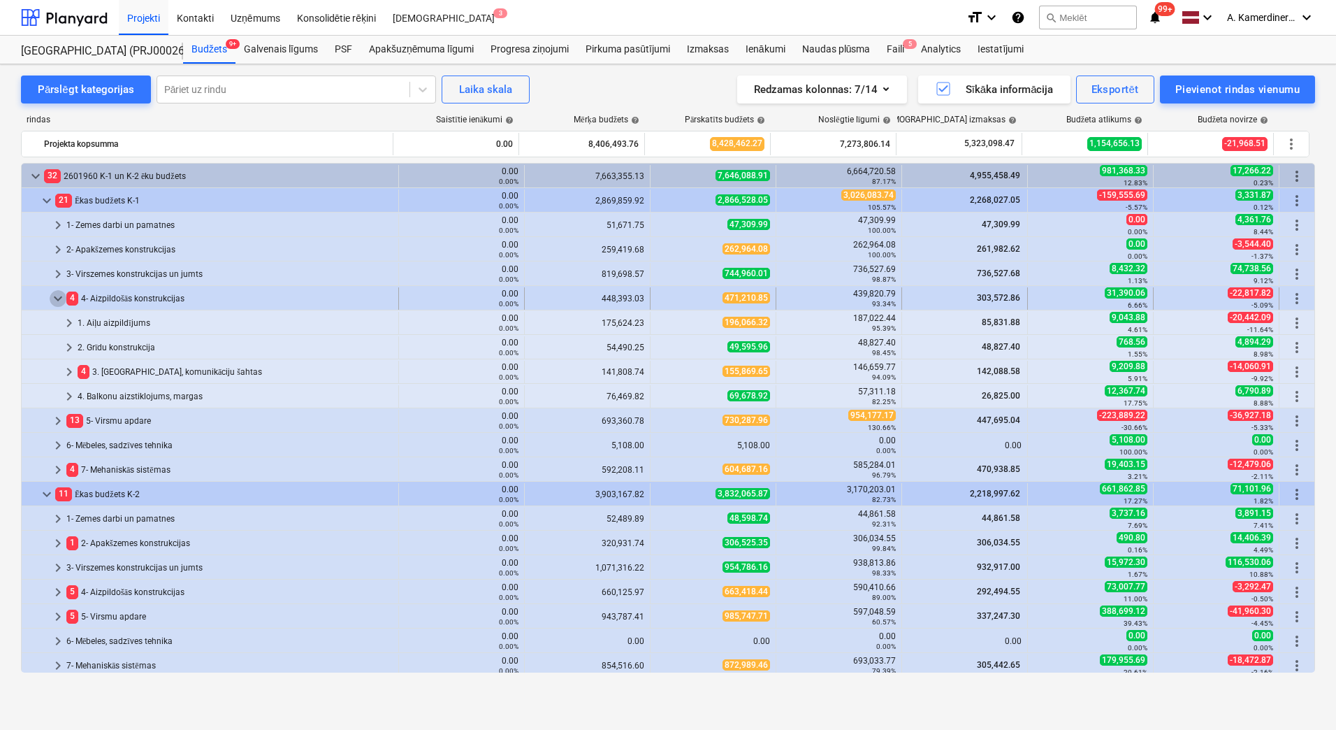
click at [62, 293] on span "keyboard_arrow_down" at bounding box center [58, 298] width 17 height 17
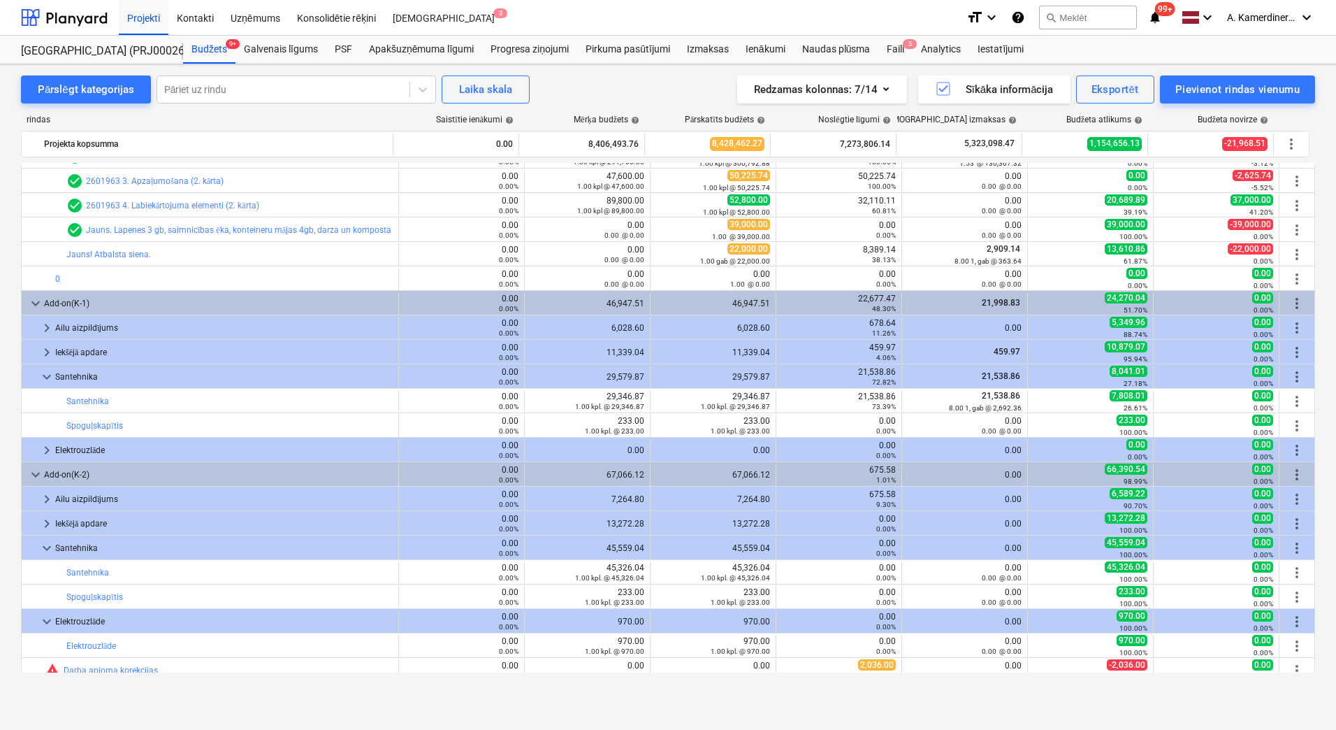
scroll to position [689, 0]
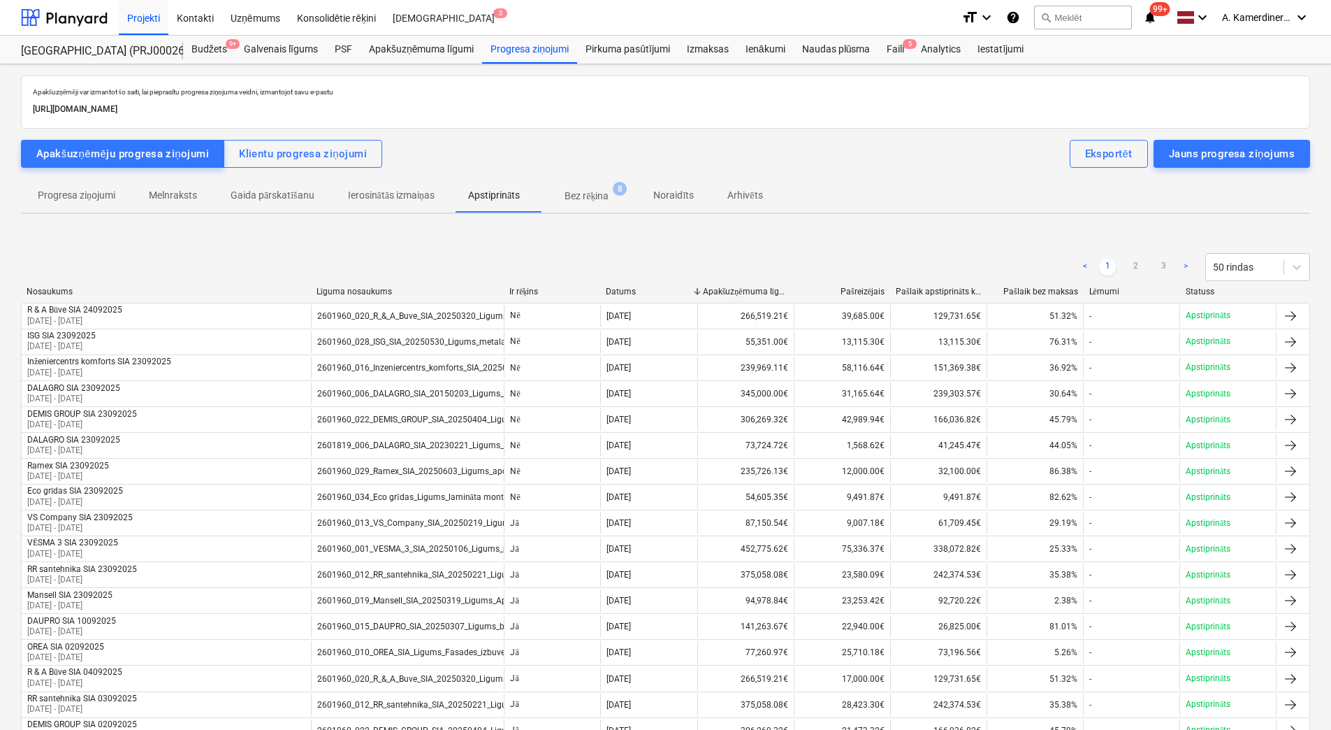
click at [600, 198] on p "Bez rēķina" at bounding box center [587, 196] width 44 height 15
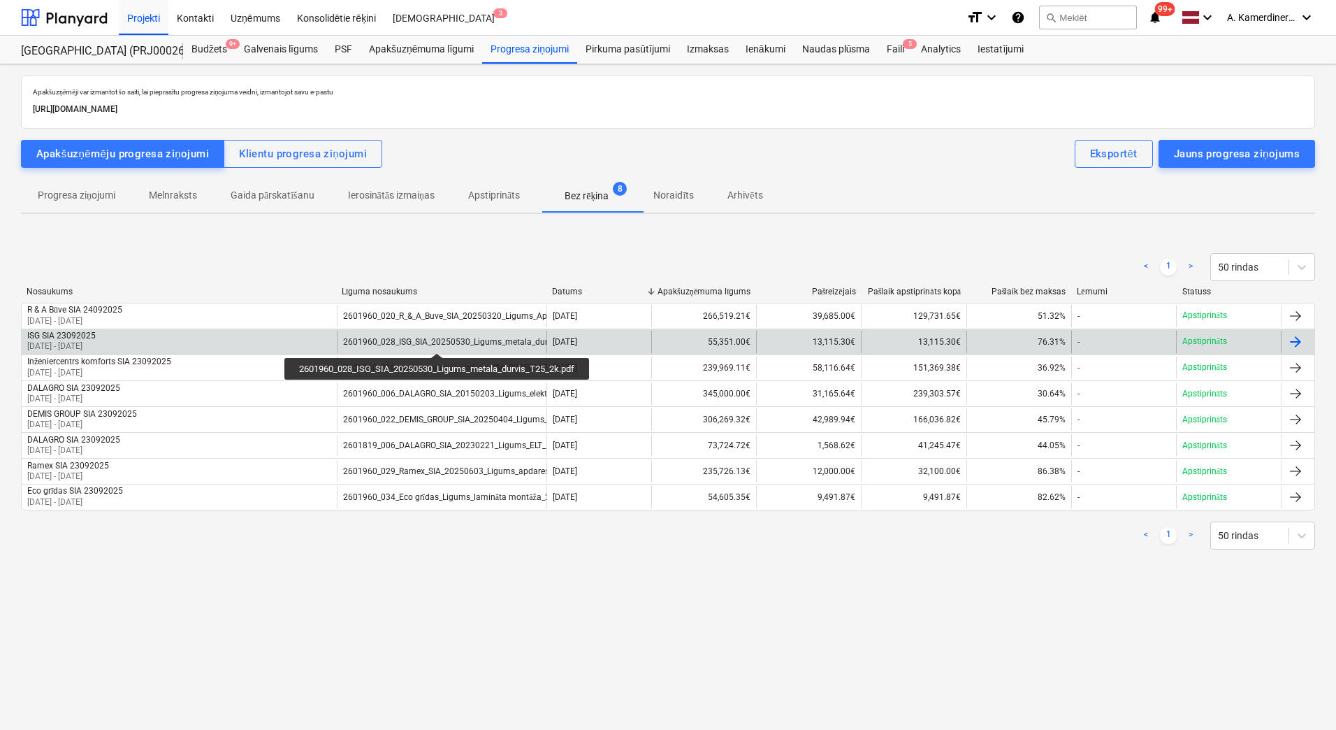
click at [439, 340] on div "2601960_028_ISG_SIA_20250530_Ligums_metala_durvis_T25_2k.pdf" at bounding box center [473, 342] width 261 height 10
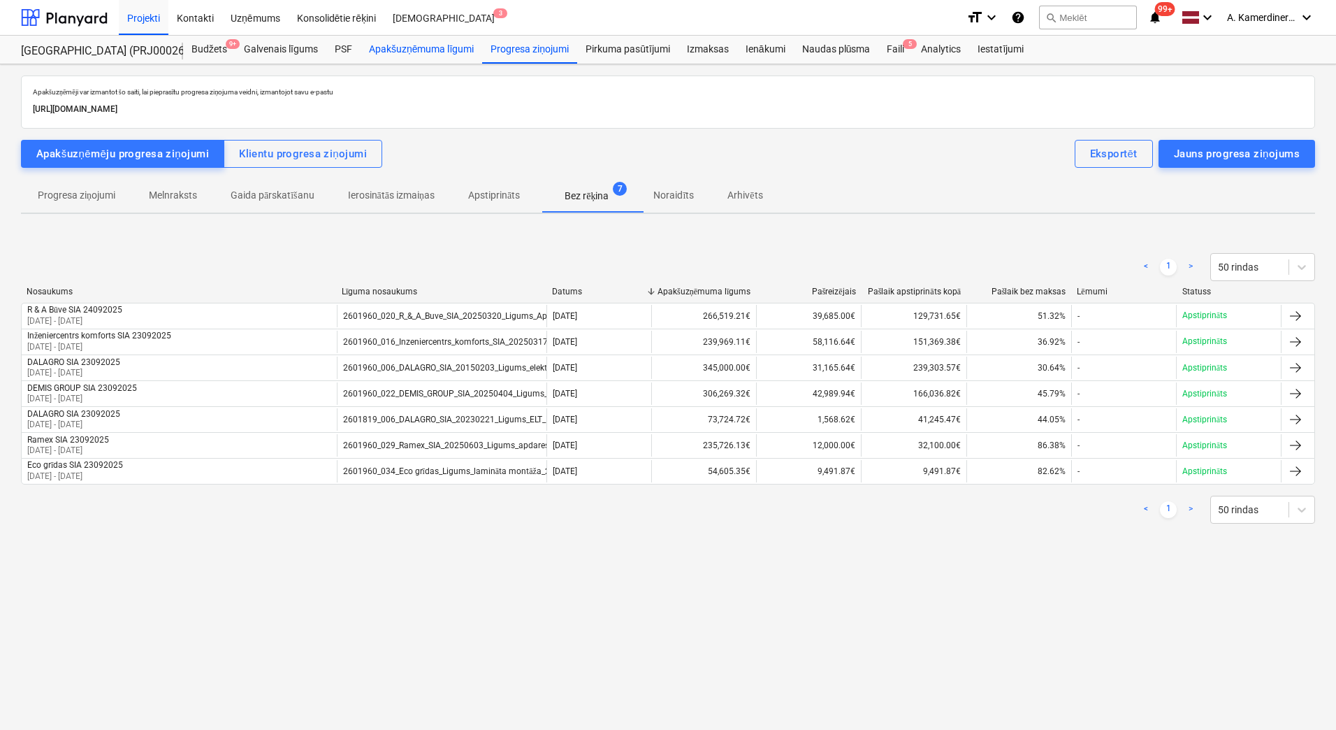
click at [394, 52] on div "Apakšuzņēmuma līgumi" at bounding box center [422, 50] width 122 height 28
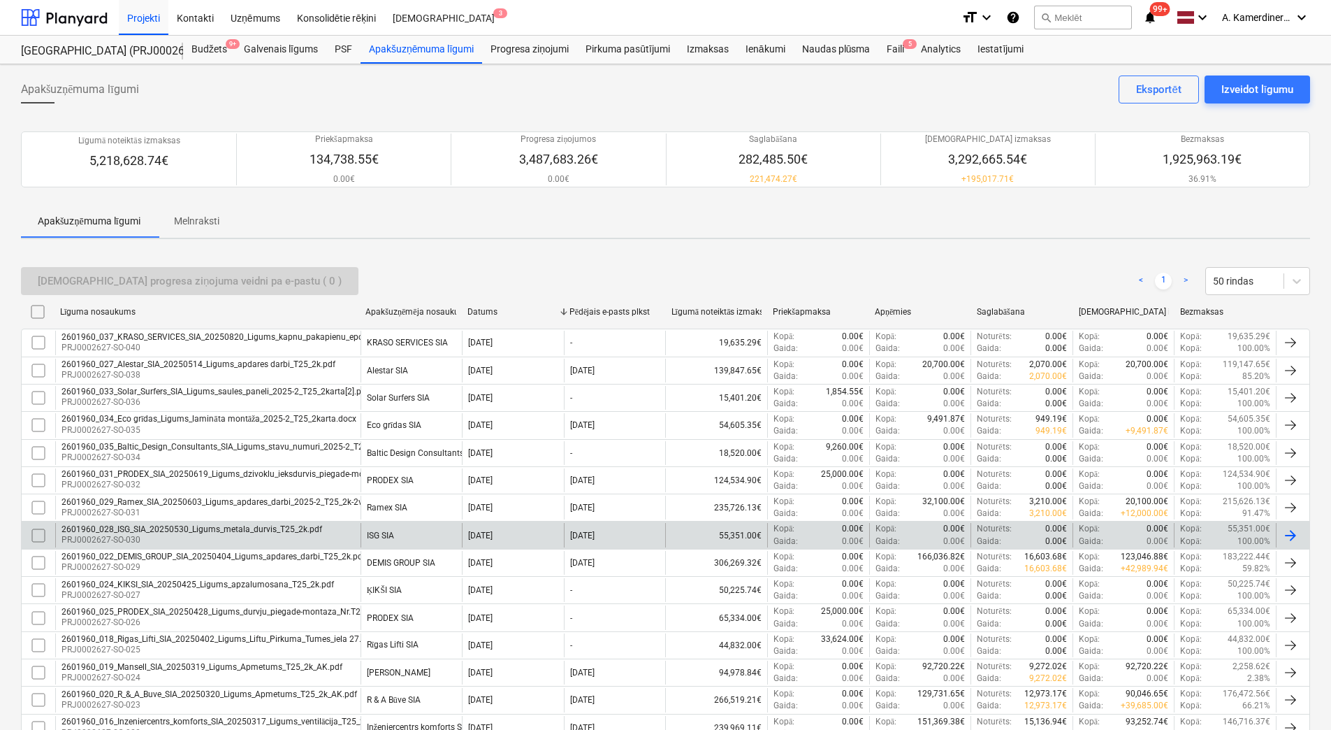
click at [234, 530] on div "2601960_028_ISG_SIA_20250530_Ligums_metala_durvis_T25_2k.pdf" at bounding box center [192, 529] width 261 height 10
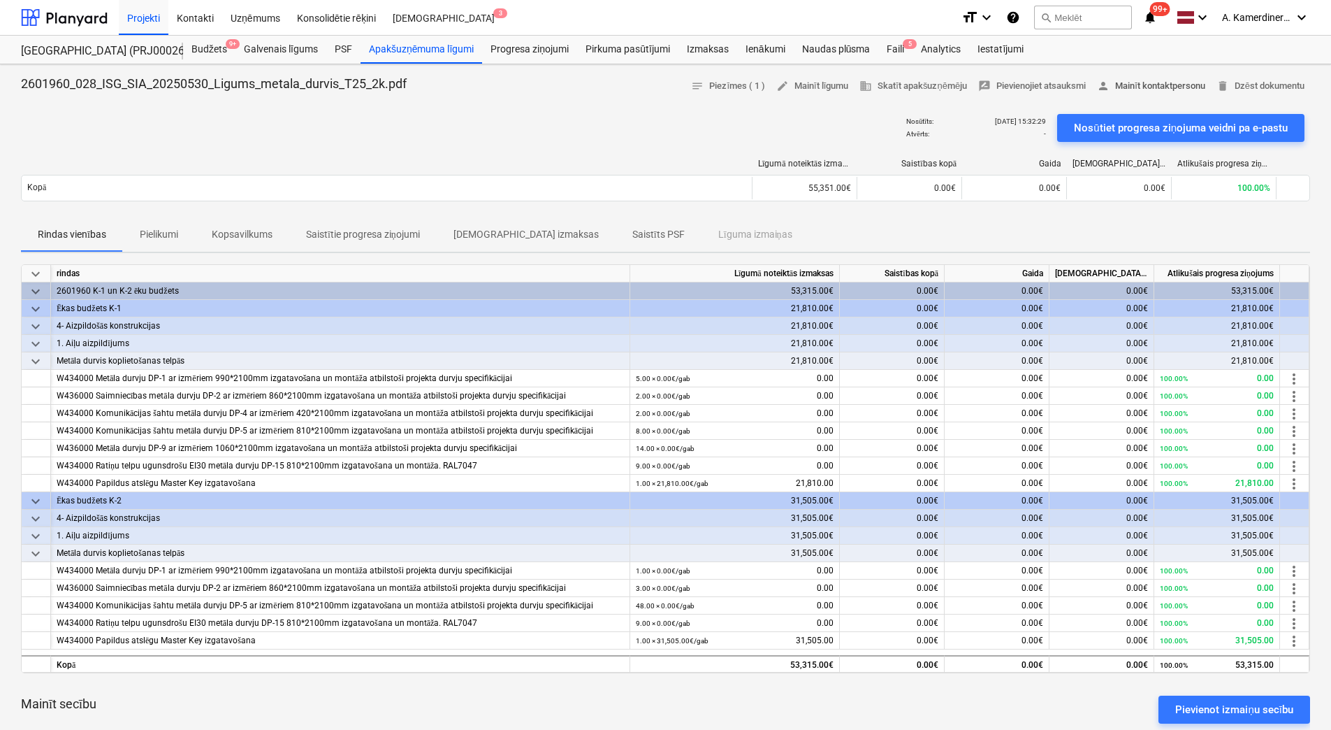
click at [1159, 89] on span "person Mainīt kontaktpersonu" at bounding box center [1151, 86] width 108 height 16
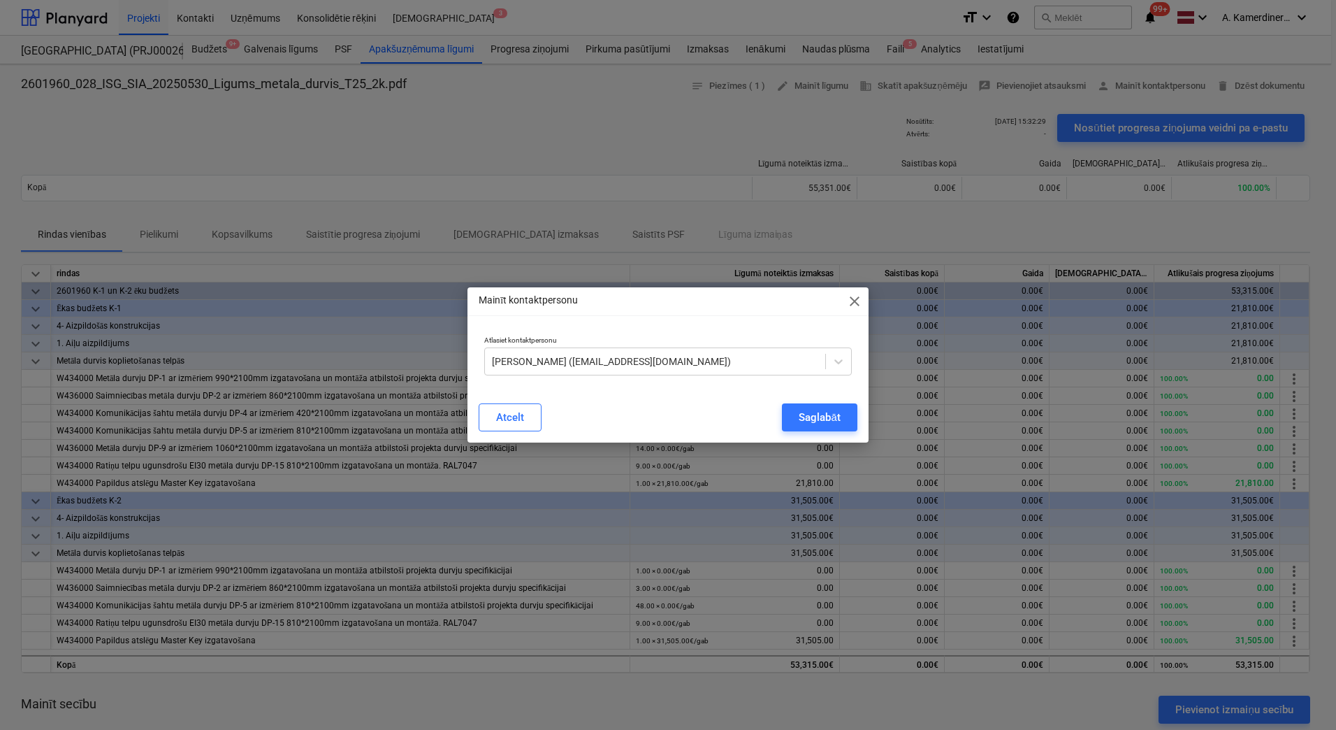
click at [853, 299] on span "close" at bounding box center [854, 301] width 17 height 17
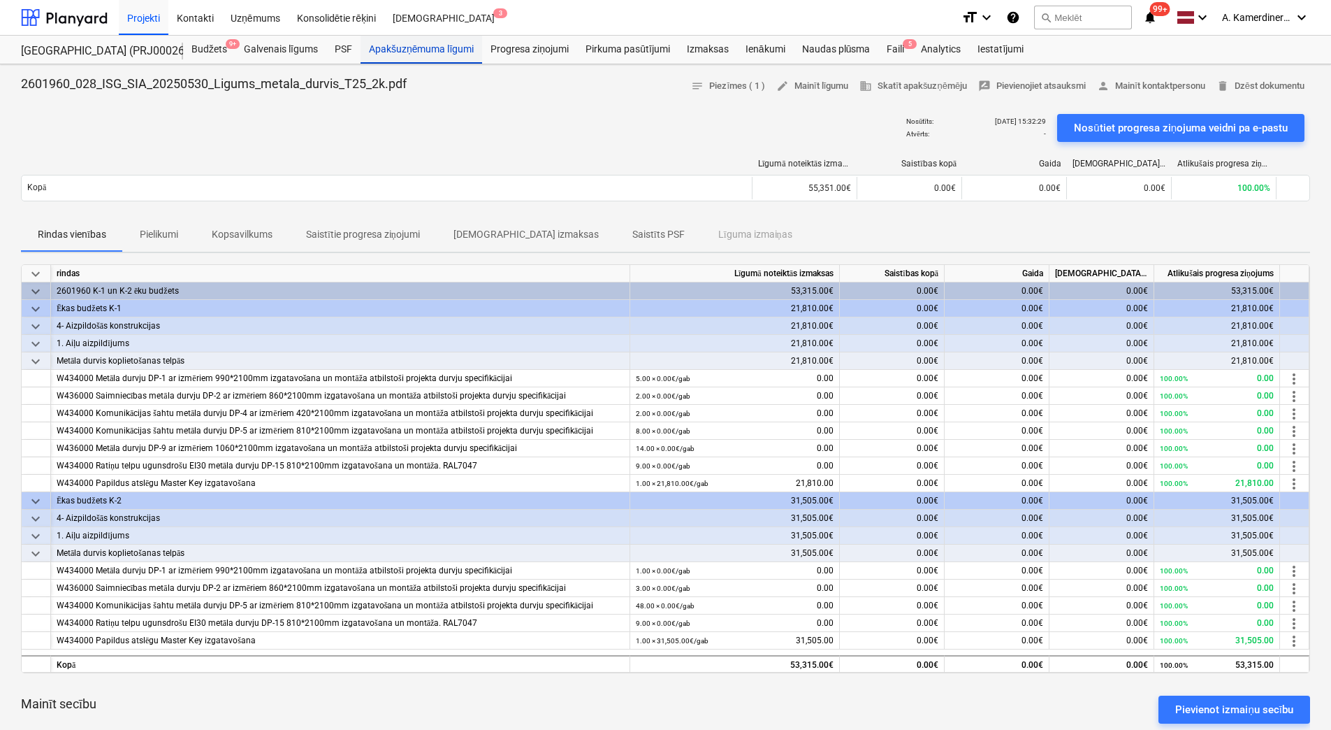
click at [378, 57] on div "Apakšuzņēmuma līgumi" at bounding box center [422, 50] width 122 height 28
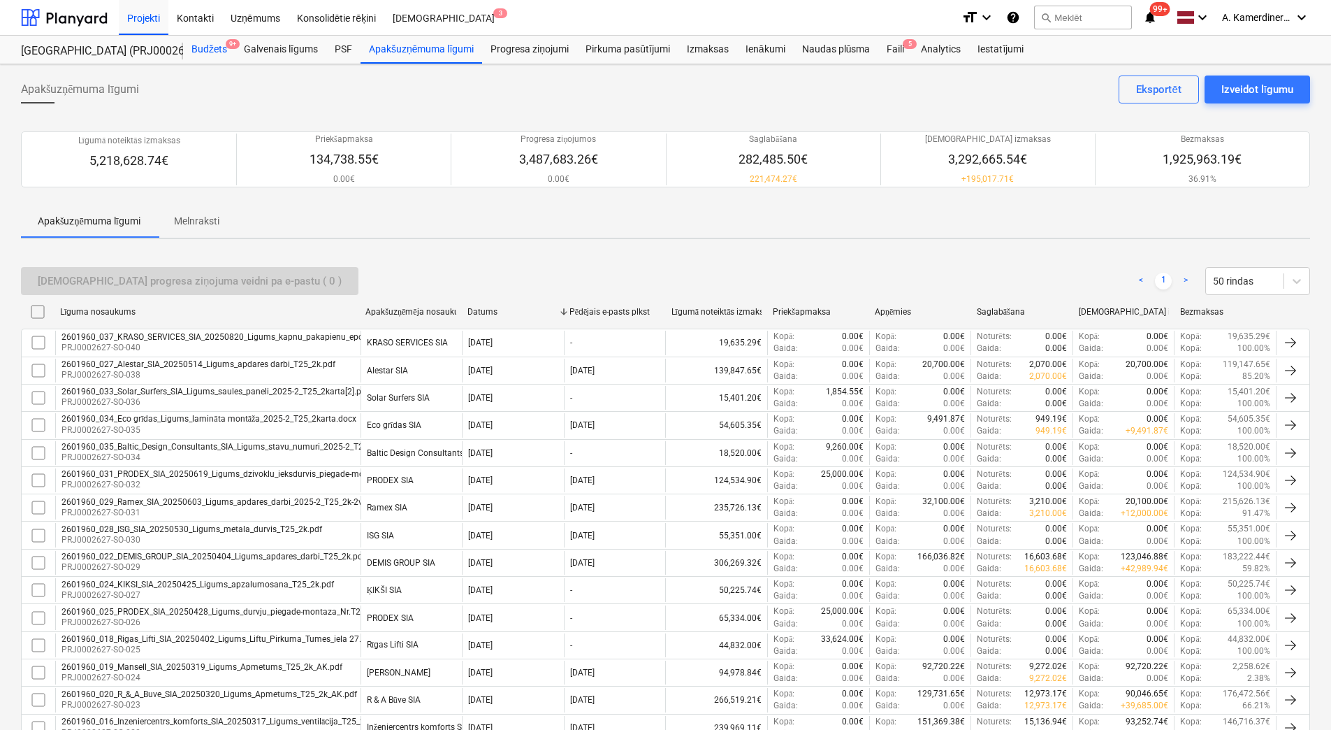
click at [208, 50] on div "Budžets 9+" at bounding box center [209, 50] width 52 height 28
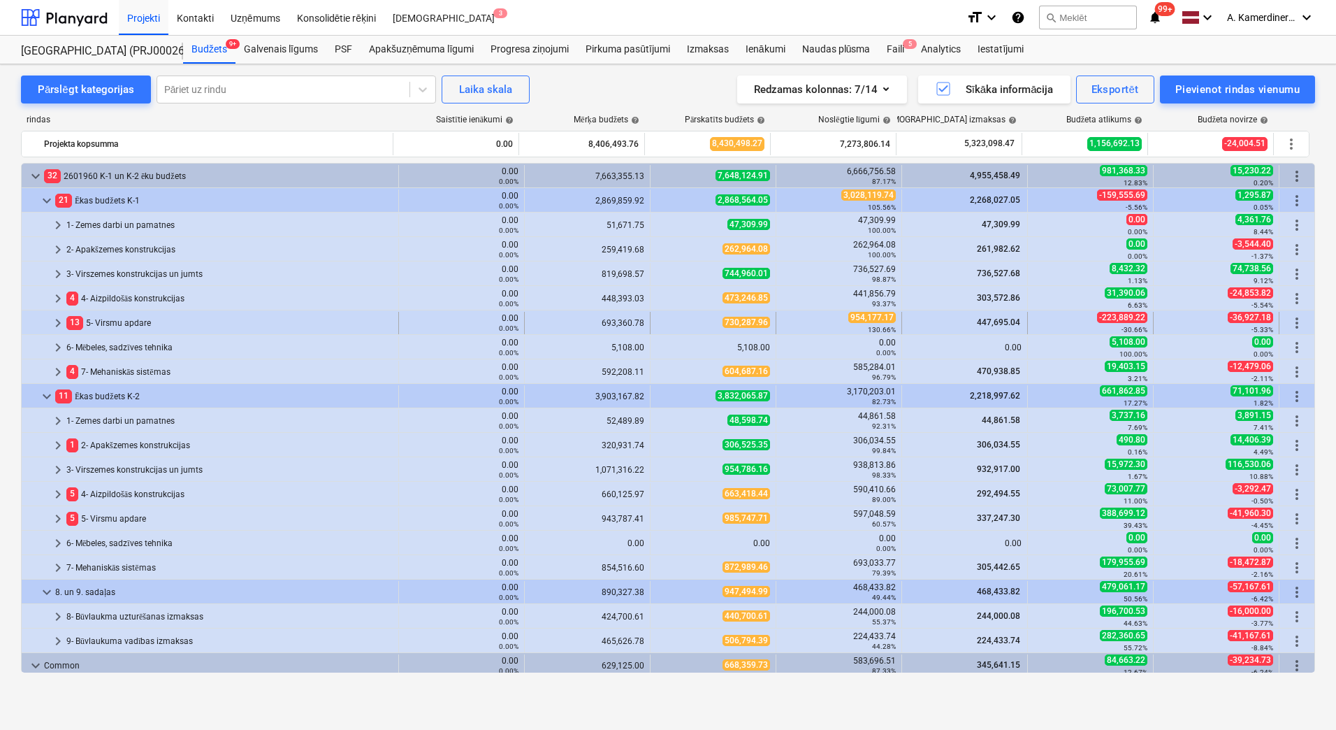
click at [122, 320] on div "13 5- Virsmu apdare" at bounding box center [229, 323] width 326 height 22
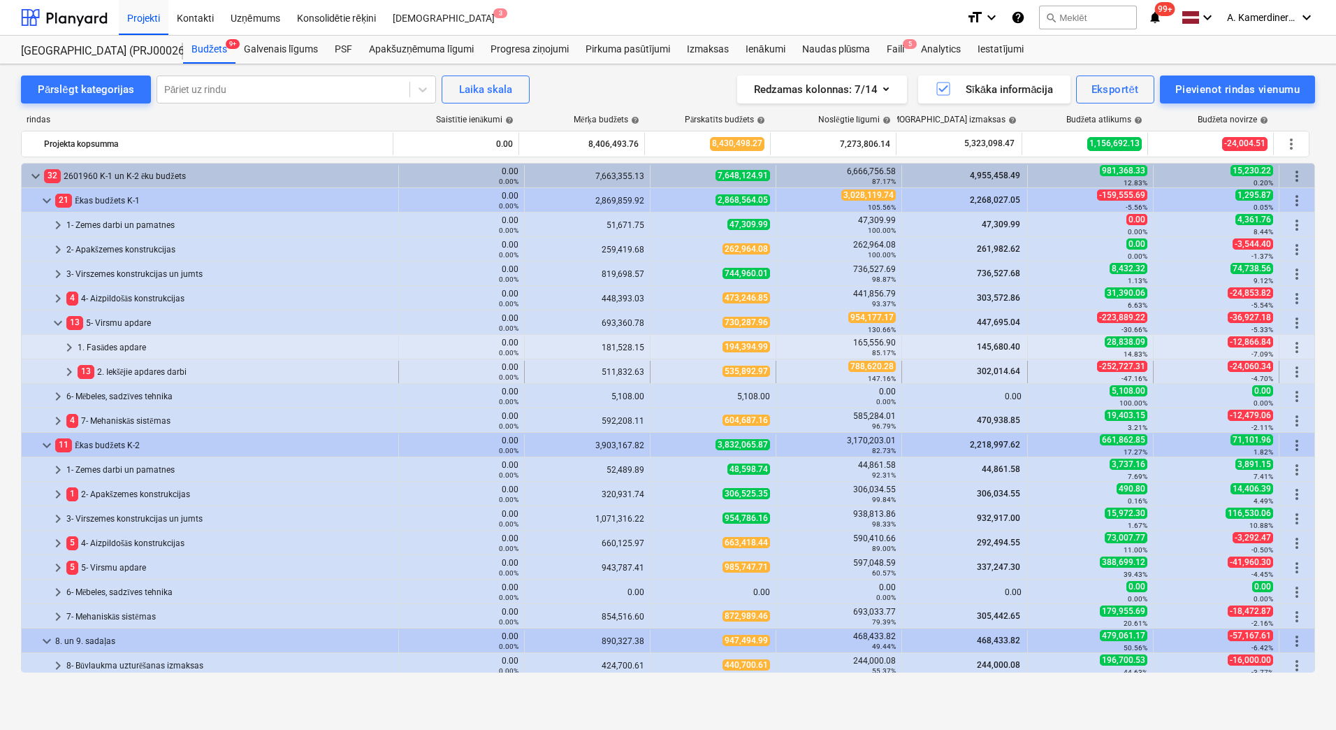
click at [132, 370] on div "13 2. Iekšējie apdares darbi" at bounding box center [235, 372] width 315 height 22
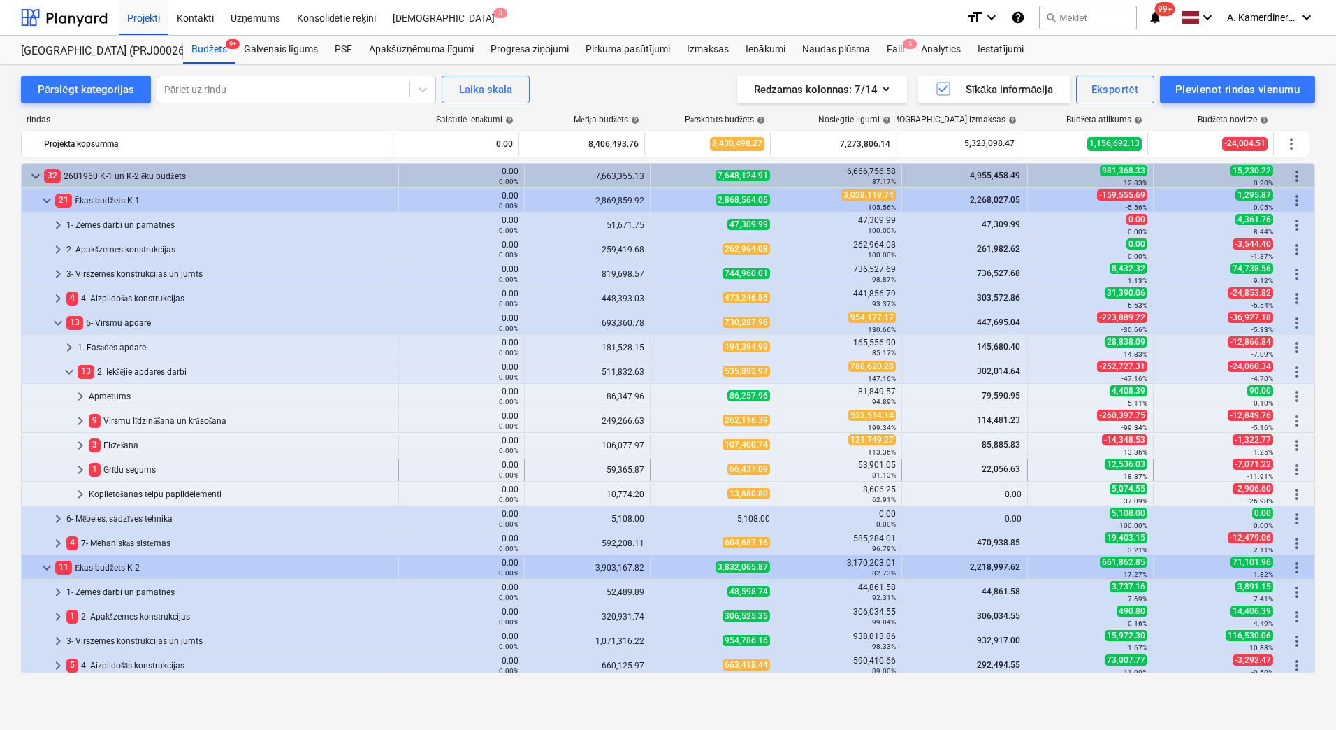
click at [126, 469] on div "1 Grīdu segums" at bounding box center [241, 469] width 304 height 22
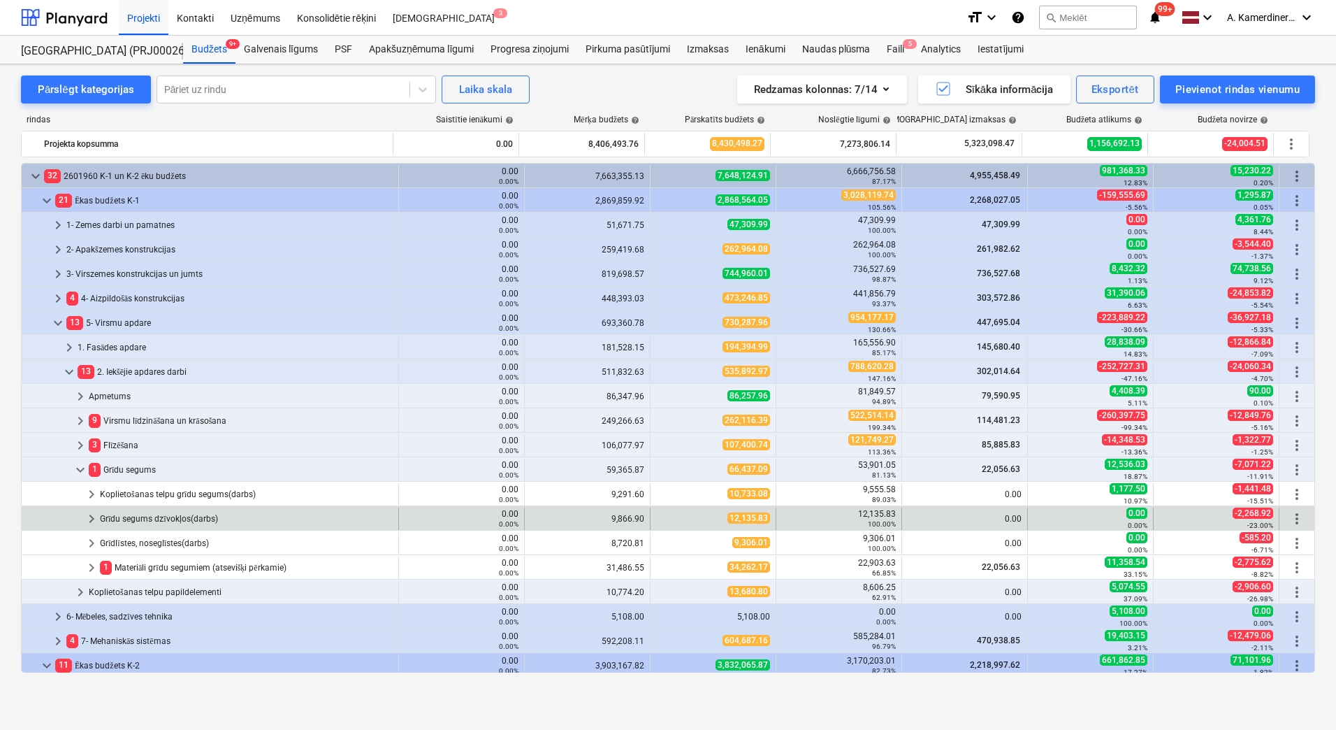
click at [174, 516] on div "Grīdu segums dzīvokļos(darbs)" at bounding box center [246, 518] width 293 height 22
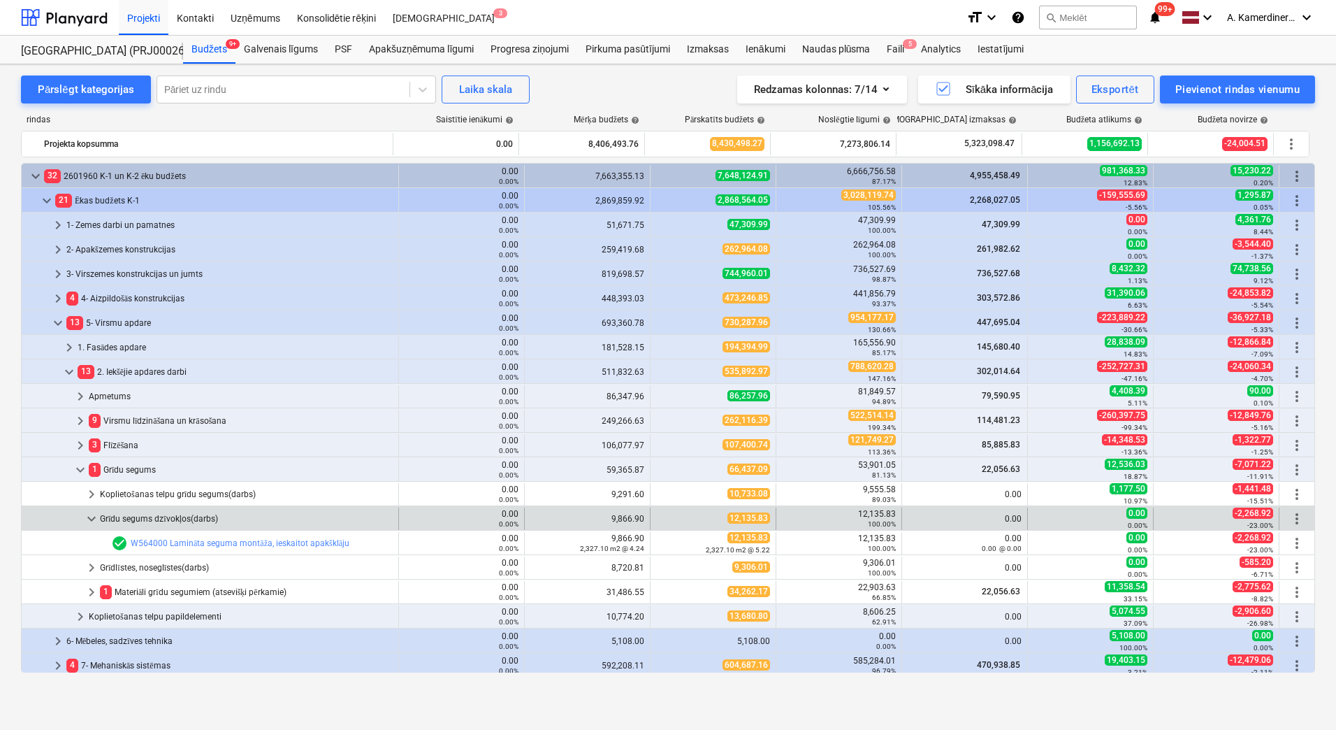
click at [1297, 517] on span "more_vert" at bounding box center [1297, 518] width 17 height 17
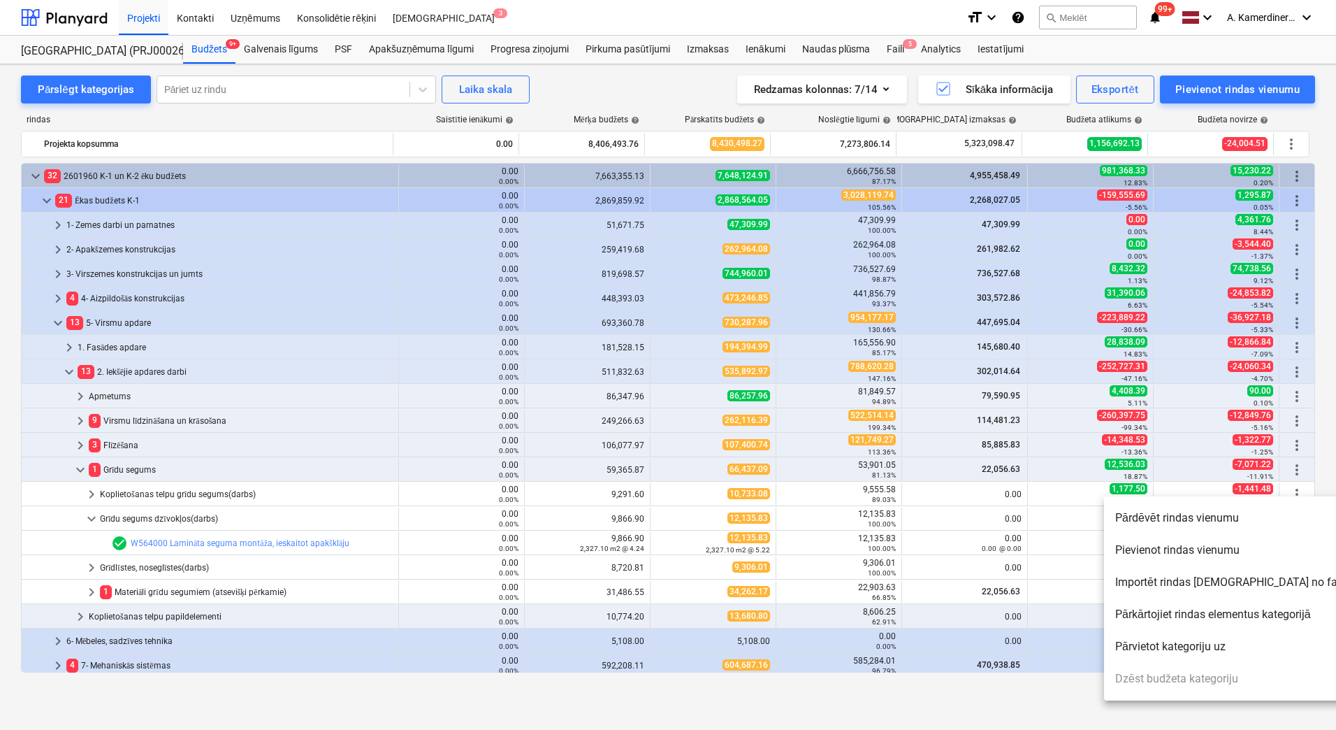
click at [1202, 552] on li "Pievienot rindas vienumu" at bounding box center [1232, 550] width 256 height 32
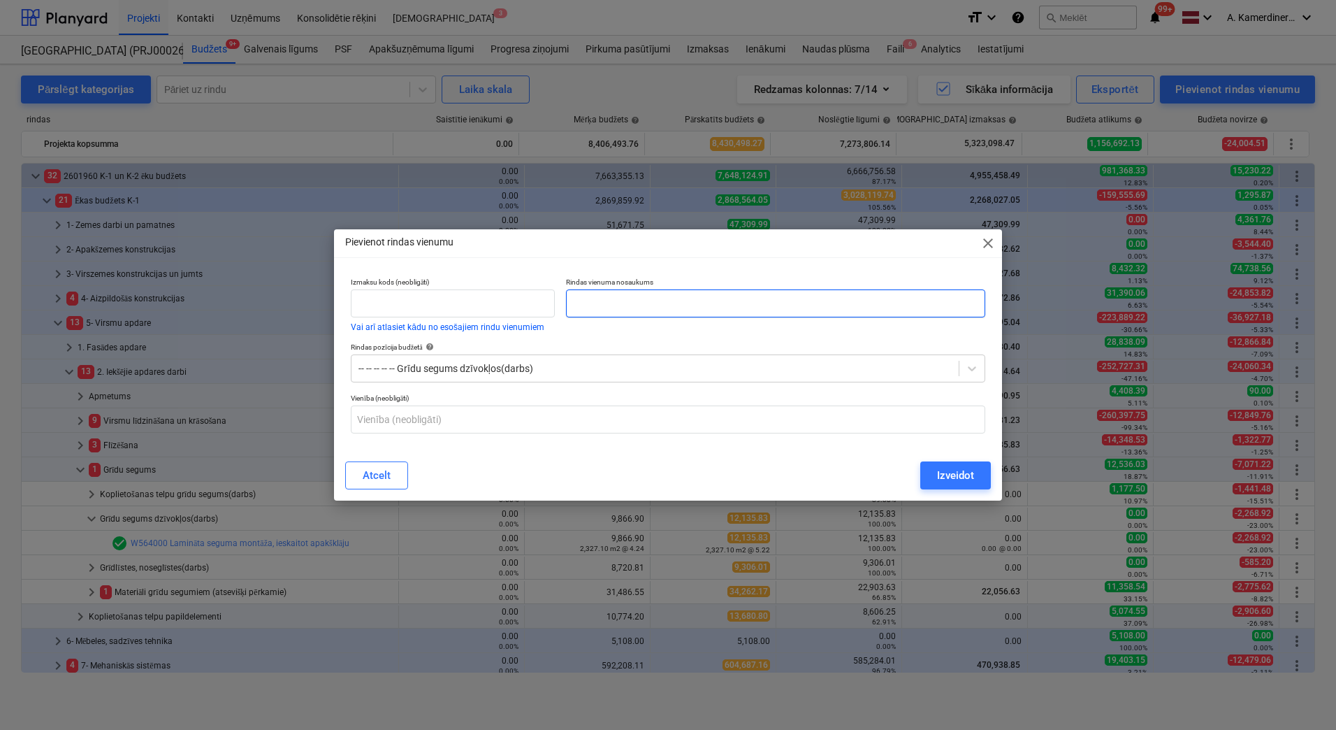
click at [594, 297] on input "text" at bounding box center [775, 303] width 419 height 28
type input "Jauns! Grīdu pieslīpēšana/ piešpaktelēšana"
click at [958, 483] on div "Izveidot" at bounding box center [955, 475] width 37 height 18
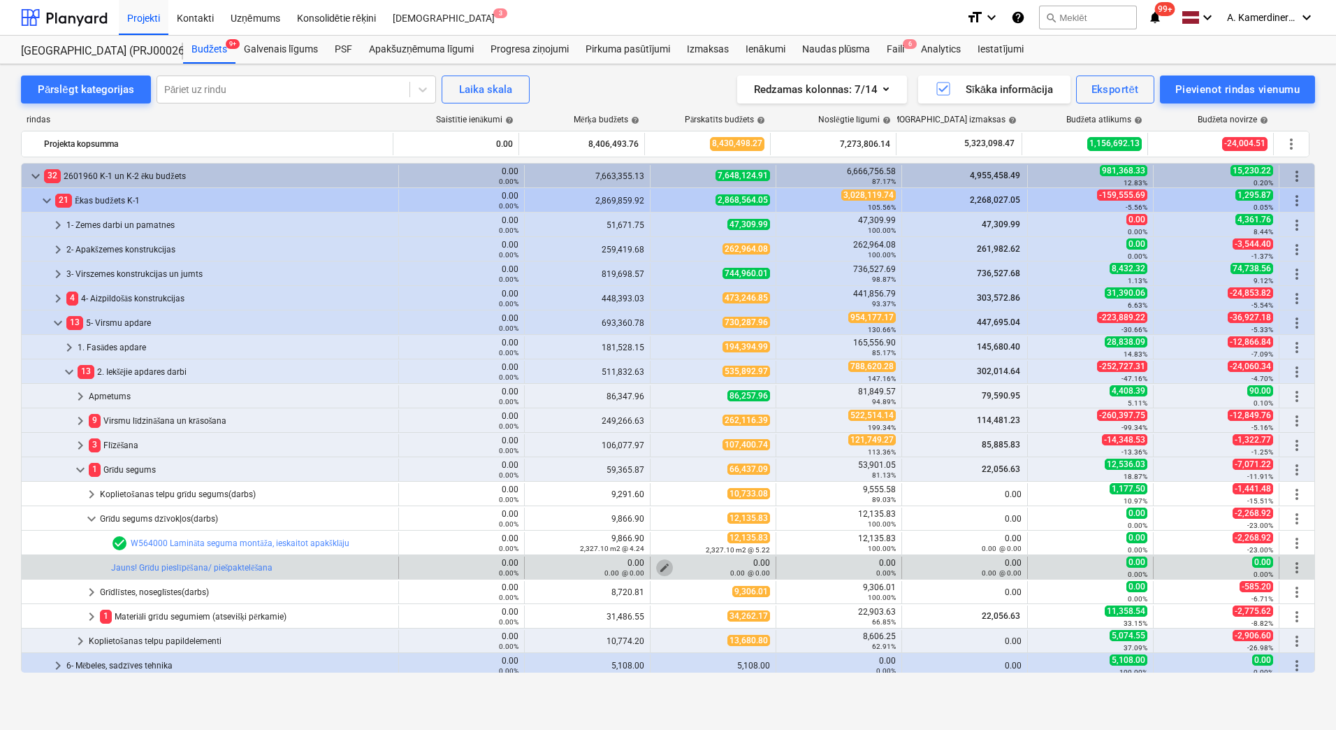
click at [659, 566] on span "edit" at bounding box center [664, 567] width 11 height 11
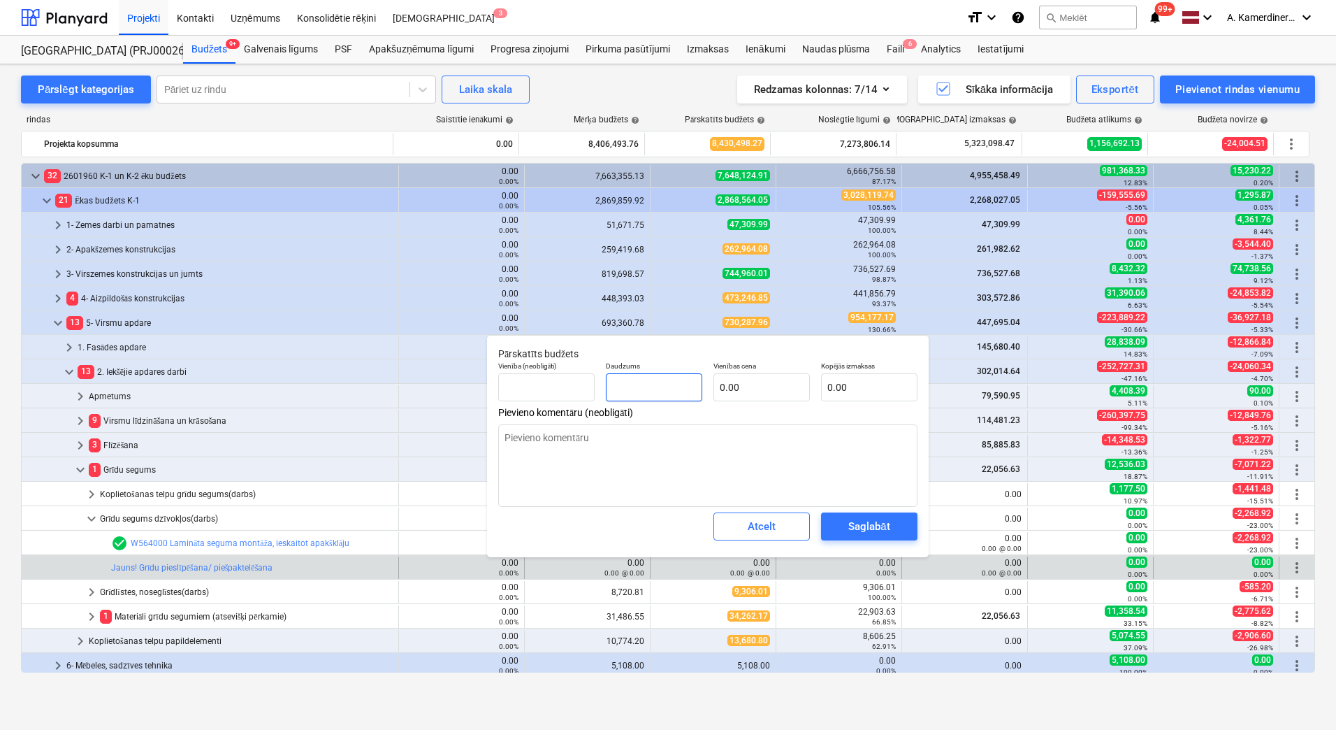
click at [633, 382] on input "text" at bounding box center [654, 387] width 96 height 28
type input "2"
type textarea "x"
type input "23"
type textarea "x"
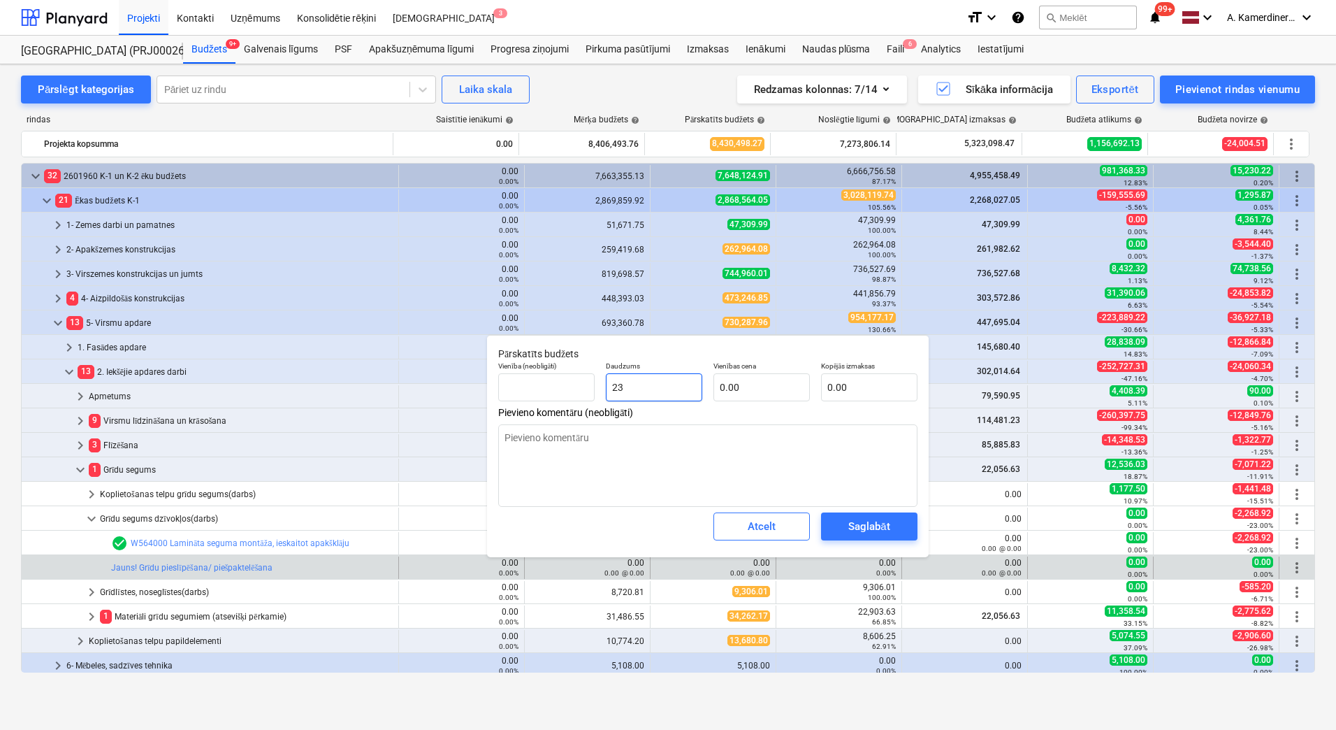
type input "232"
type textarea "x"
type input "2327"
type textarea "x"
type input "2327."
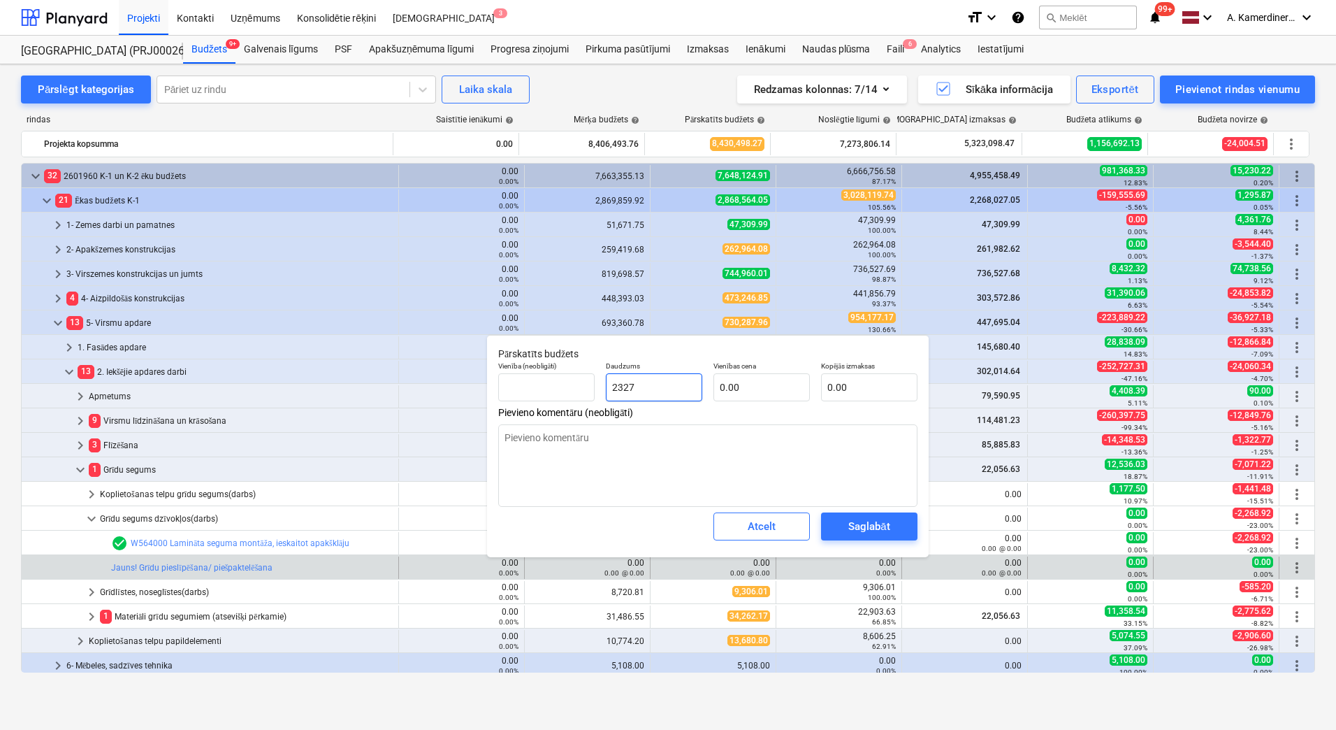
type textarea "x"
type input "2327.1"
type textarea "x"
type input "2,327.10"
type textarea "x"
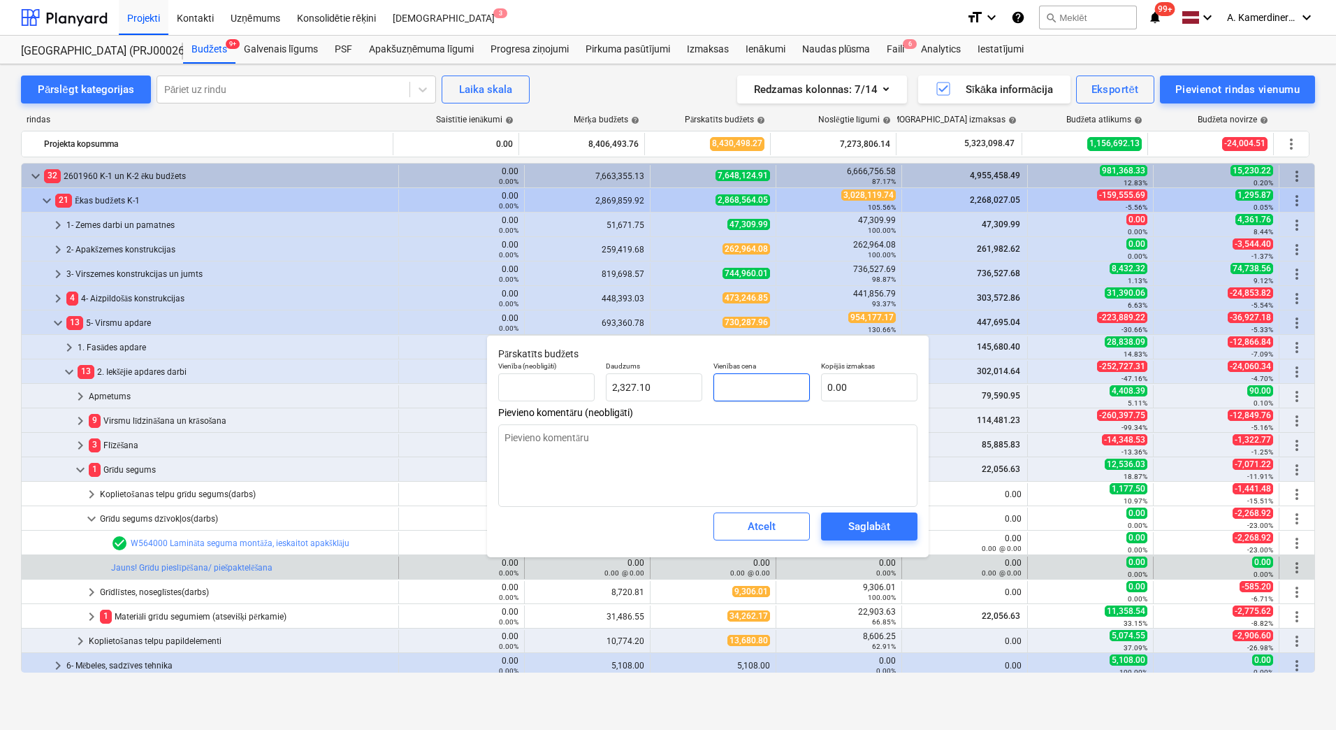
click at [769, 392] on input "text" at bounding box center [762, 387] width 96 height 28
type input "0"
type textarea "x"
type input "06"
type textarea "x"
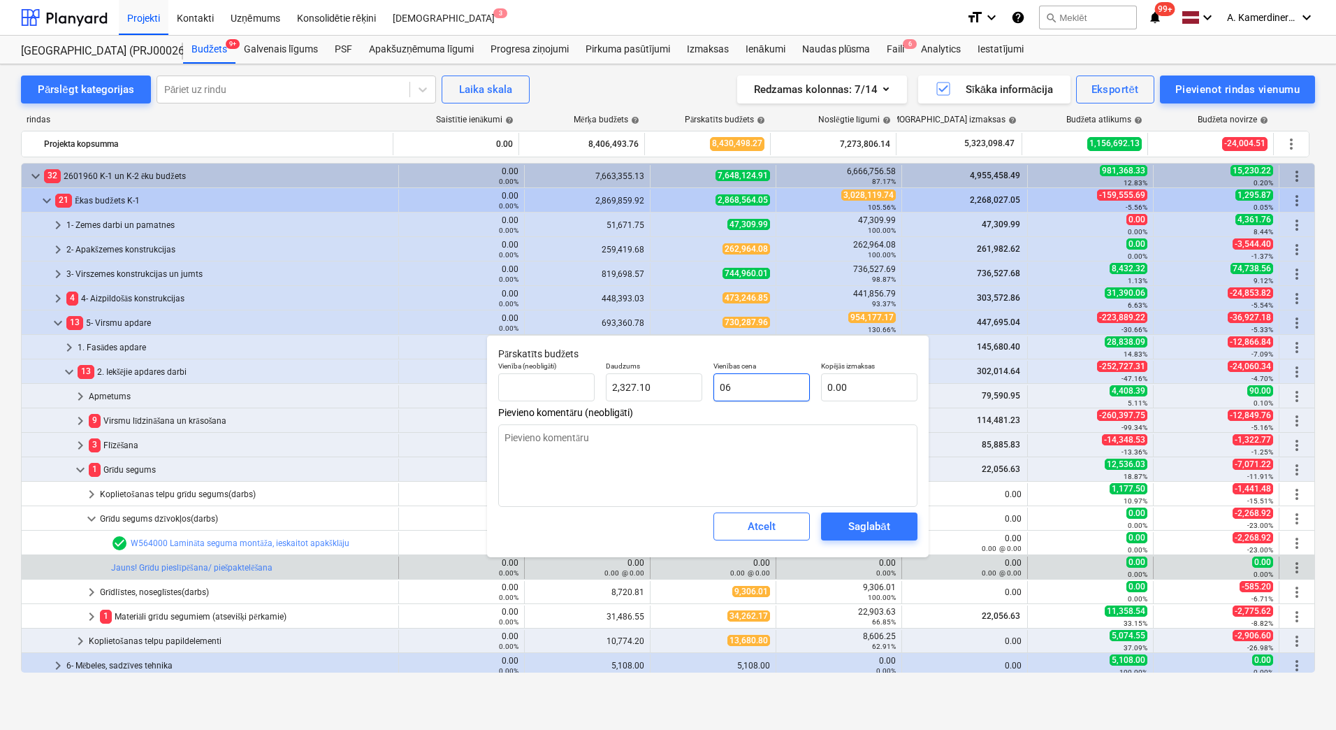
type input "13,962.60"
type input "0"
type textarea "x"
type input "0.00"
type input "0."
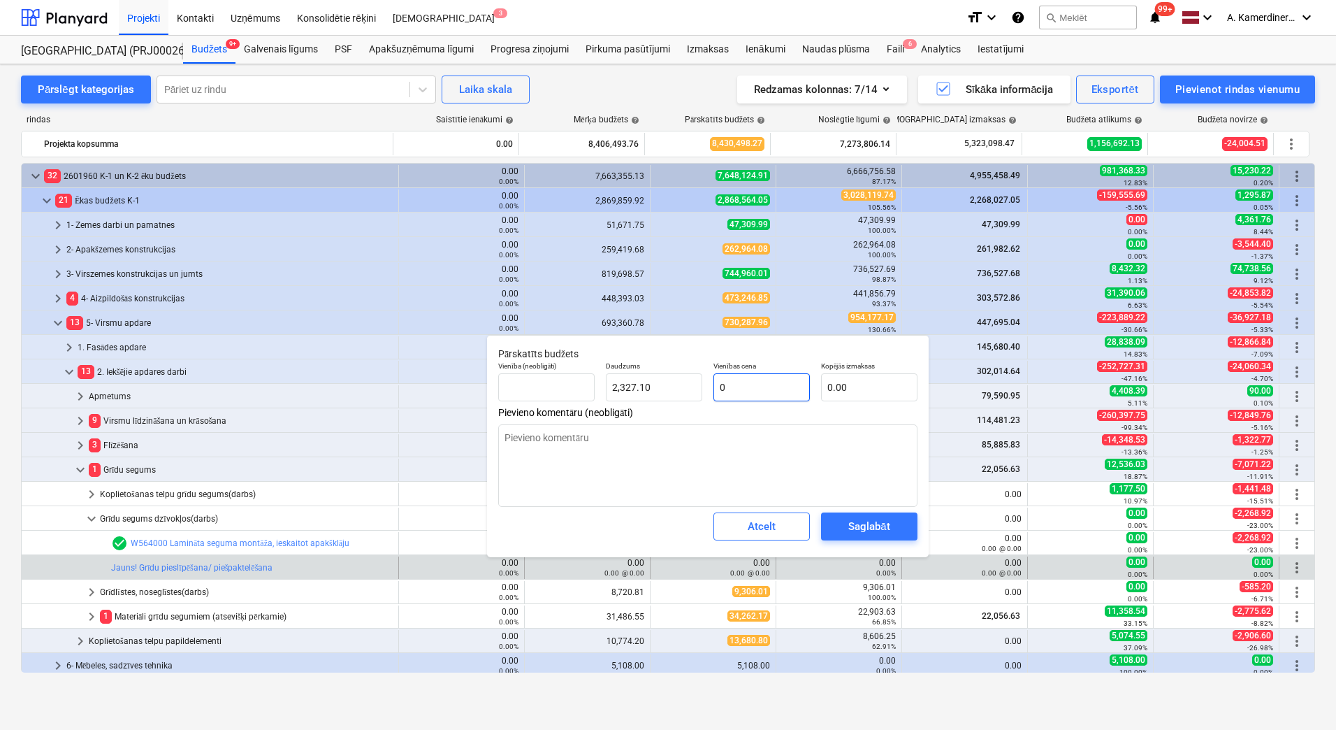
type textarea "x"
type input "0.6"
type textarea "x"
type input "1,396.26"
type input "0.60"
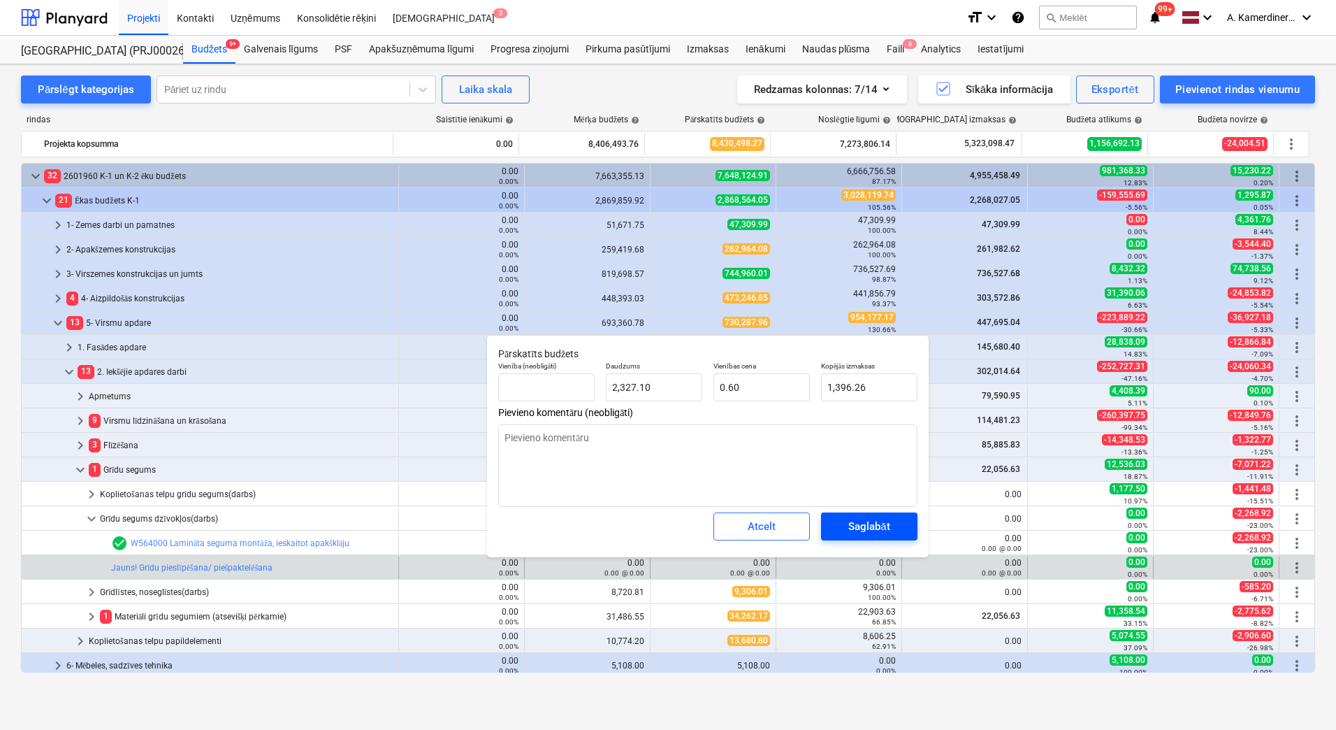
click at [862, 520] on div "Saglabāt" at bounding box center [868, 526] width 41 height 18
type textarea "x"
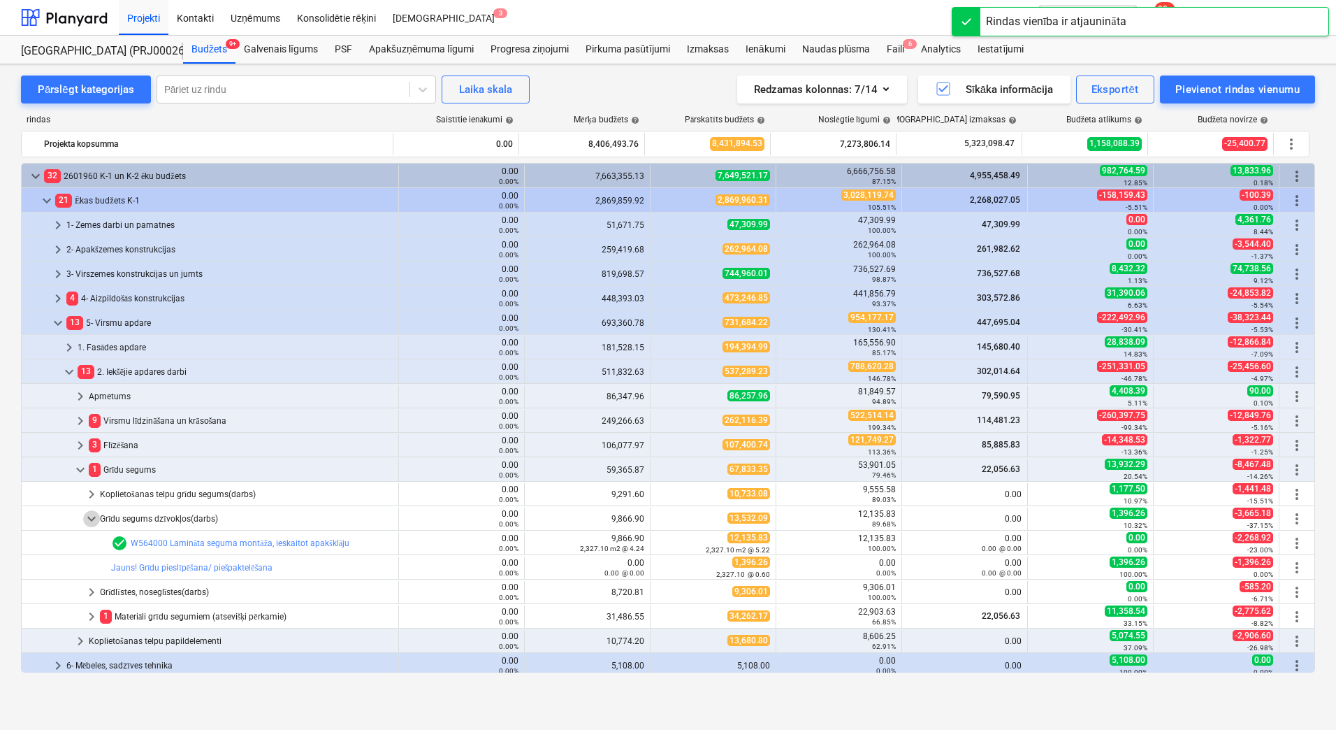
click at [94, 520] on span "keyboard_arrow_down" at bounding box center [91, 518] width 17 height 17
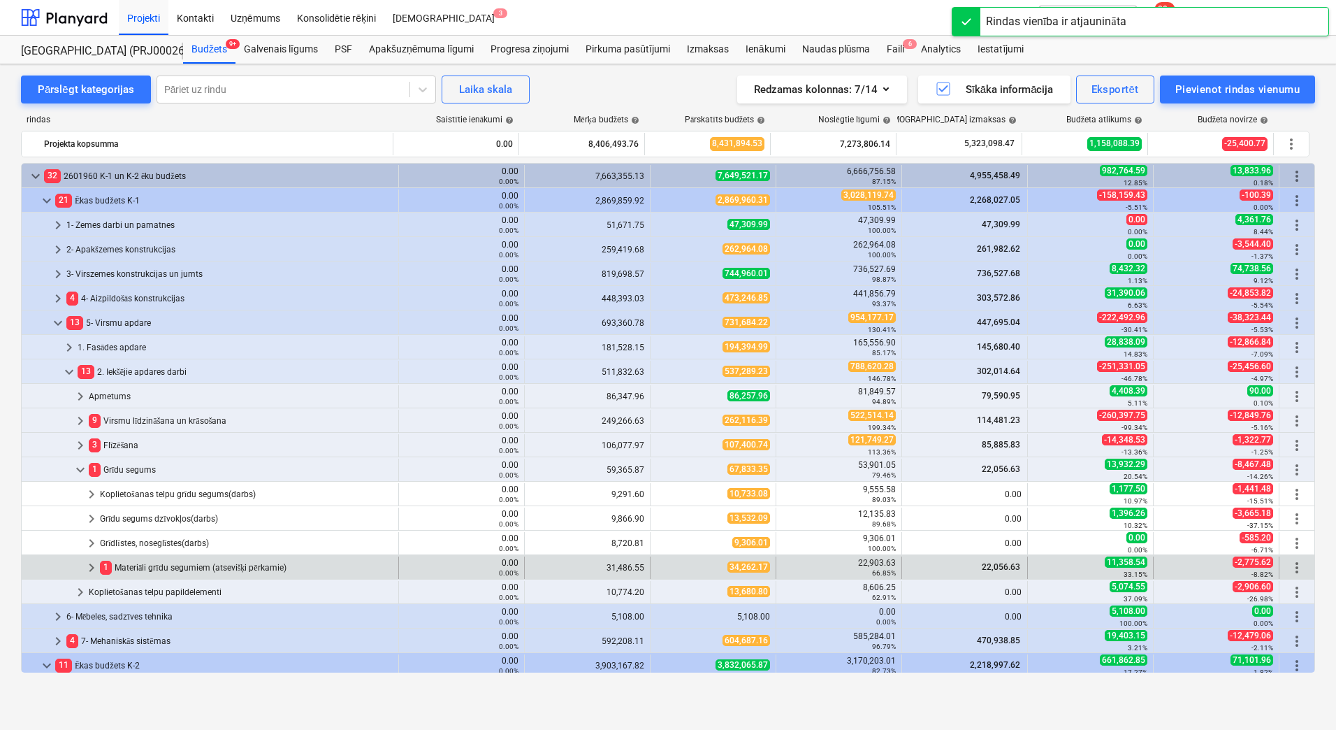
click at [92, 565] on span "keyboard_arrow_right" at bounding box center [91, 567] width 17 height 17
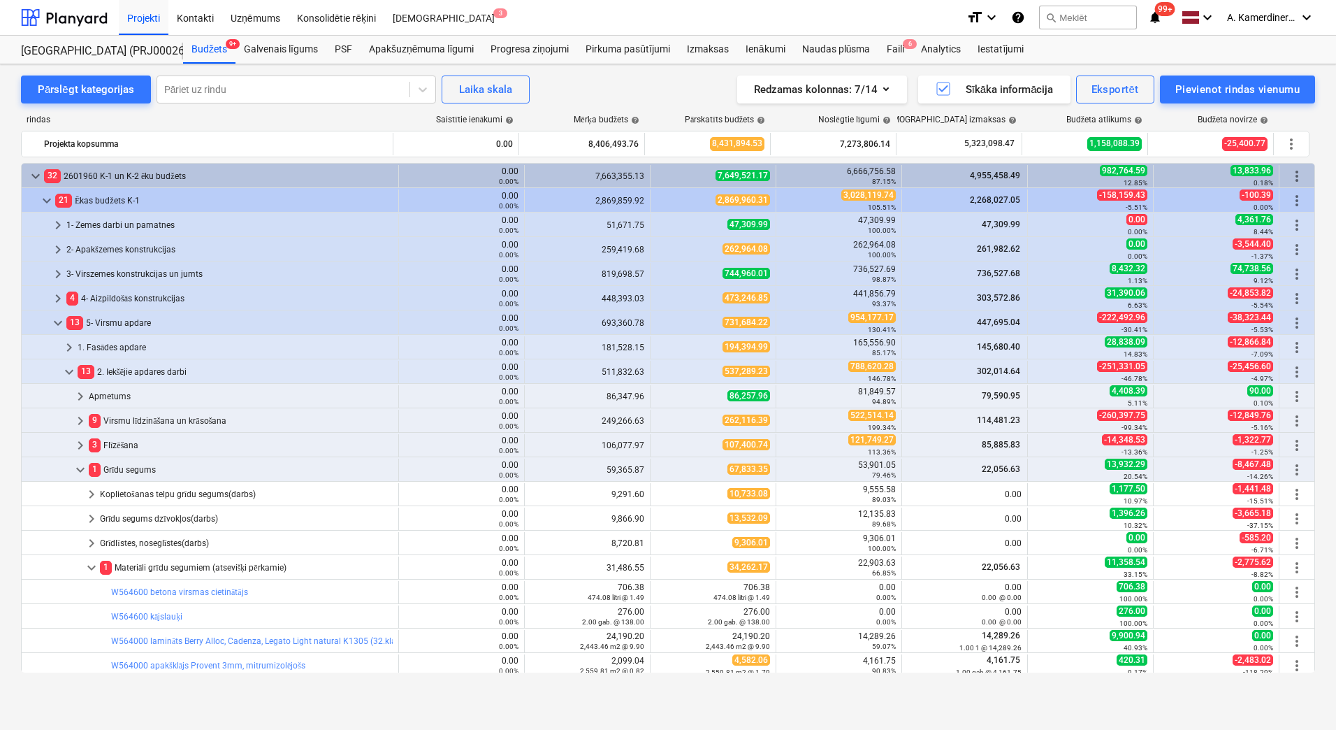
scroll to position [280, 0]
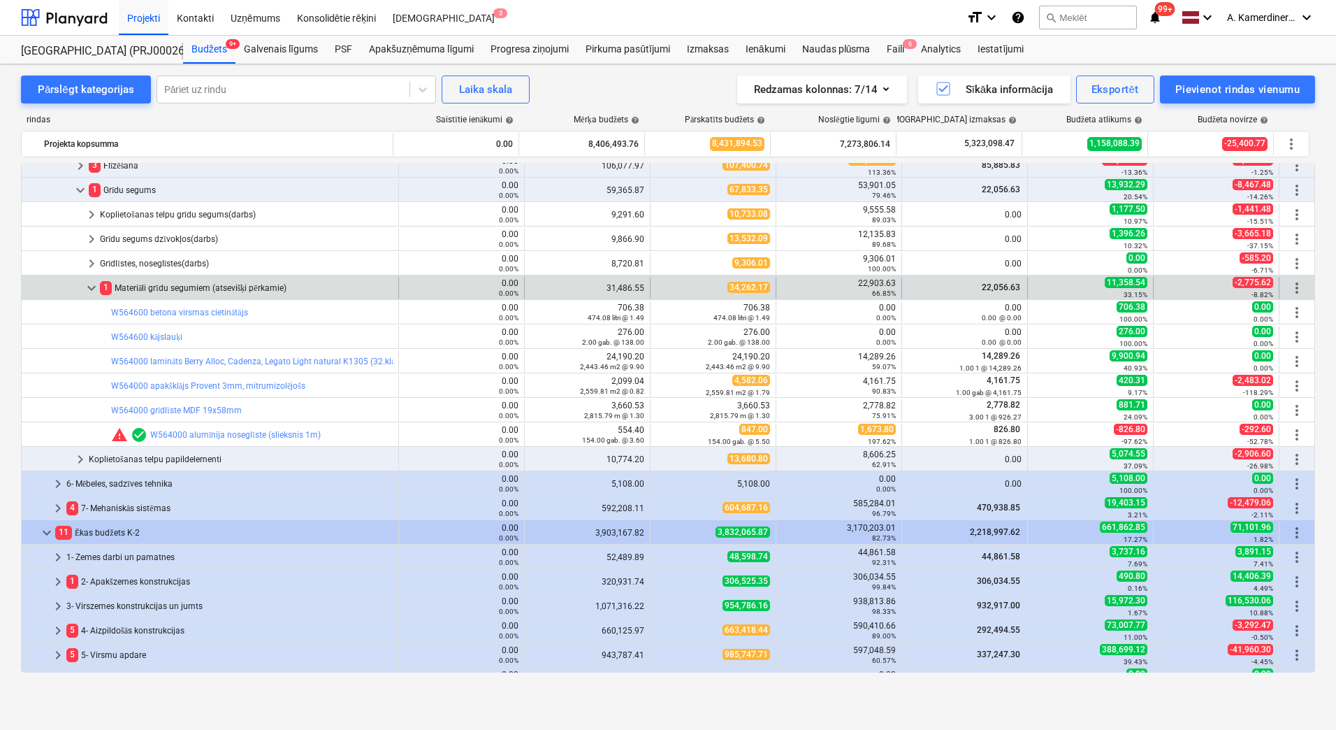
click at [92, 283] on span "keyboard_arrow_down" at bounding box center [91, 288] width 17 height 17
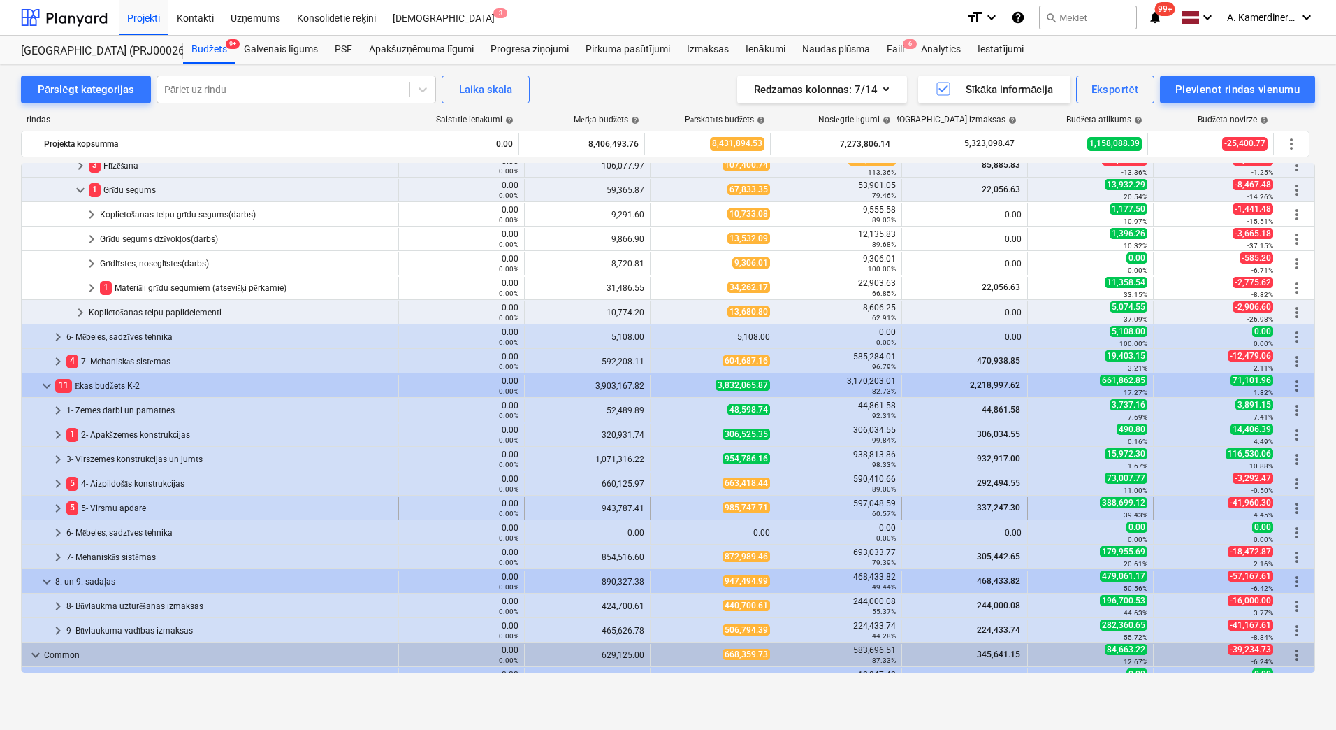
click at [94, 511] on div "5 5- Virsmu apdare" at bounding box center [229, 508] width 326 height 22
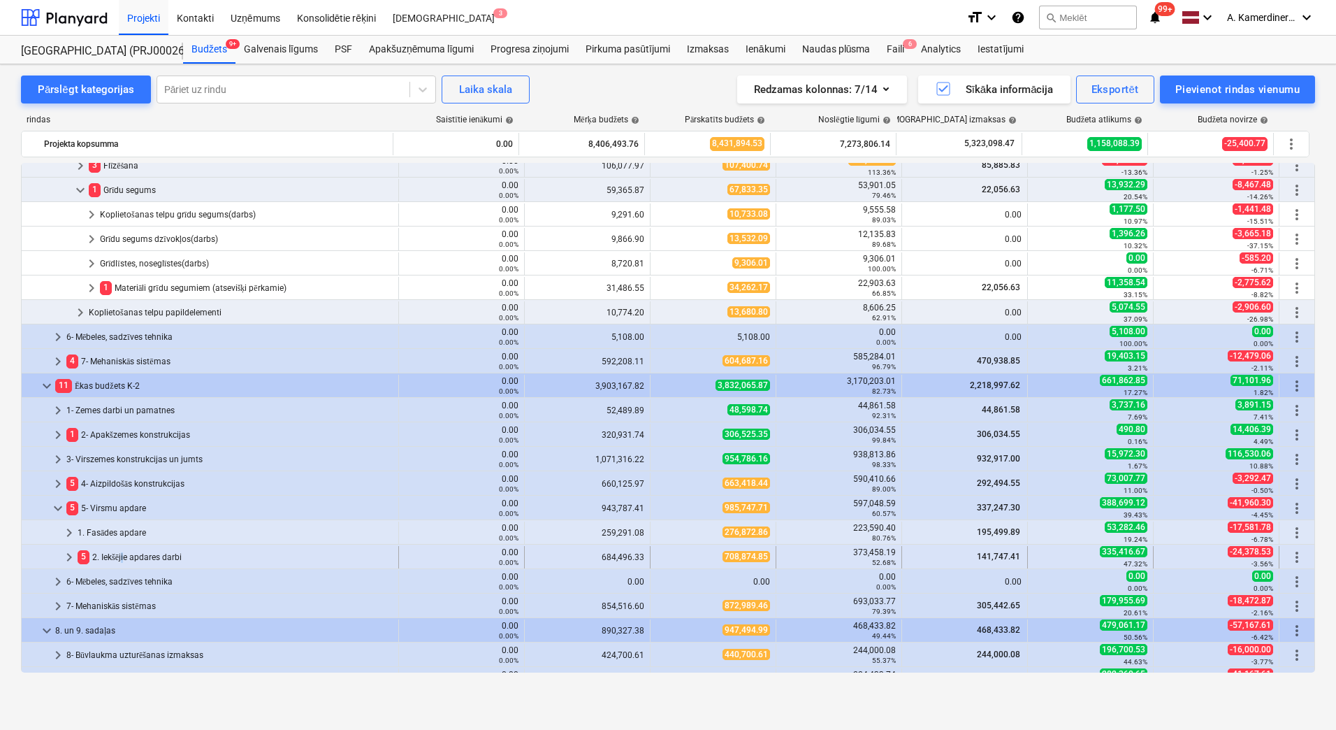
click at [122, 558] on div "5 2. Iekšējie apdares darbi" at bounding box center [235, 557] width 315 height 22
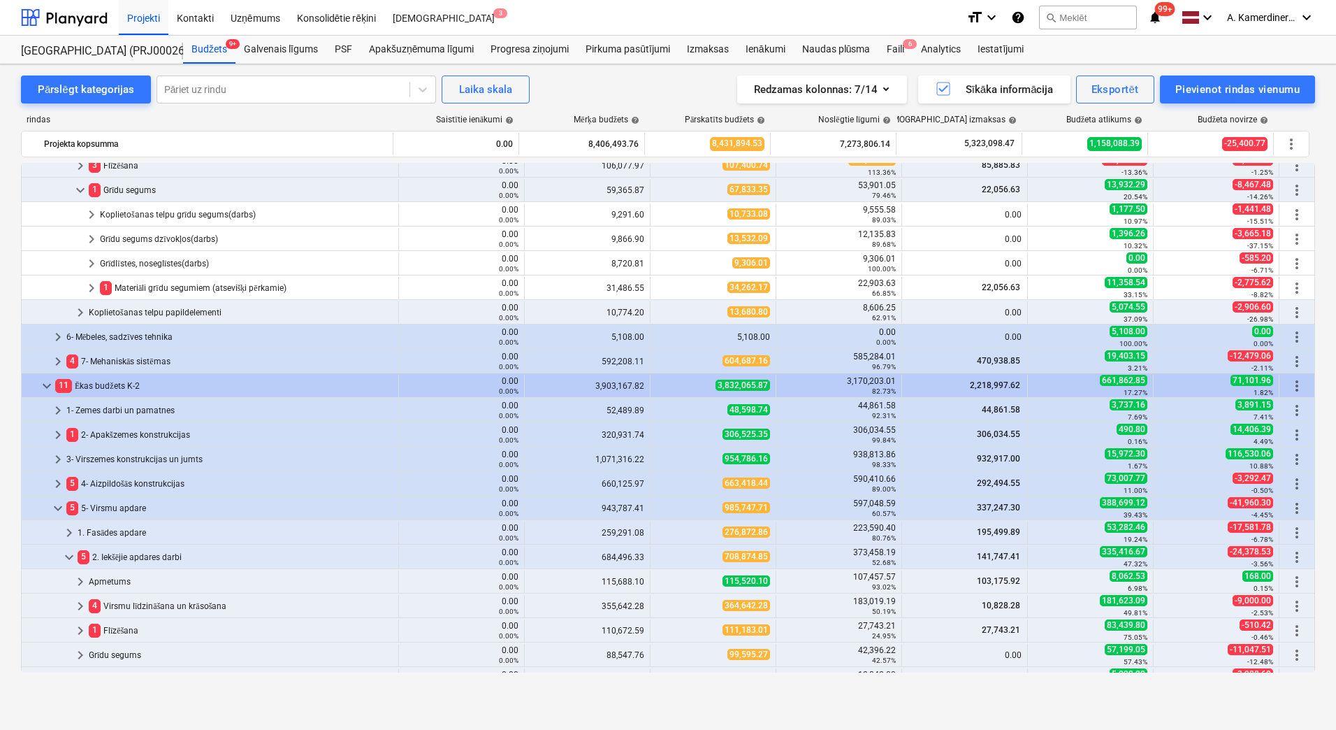
scroll to position [419, 0]
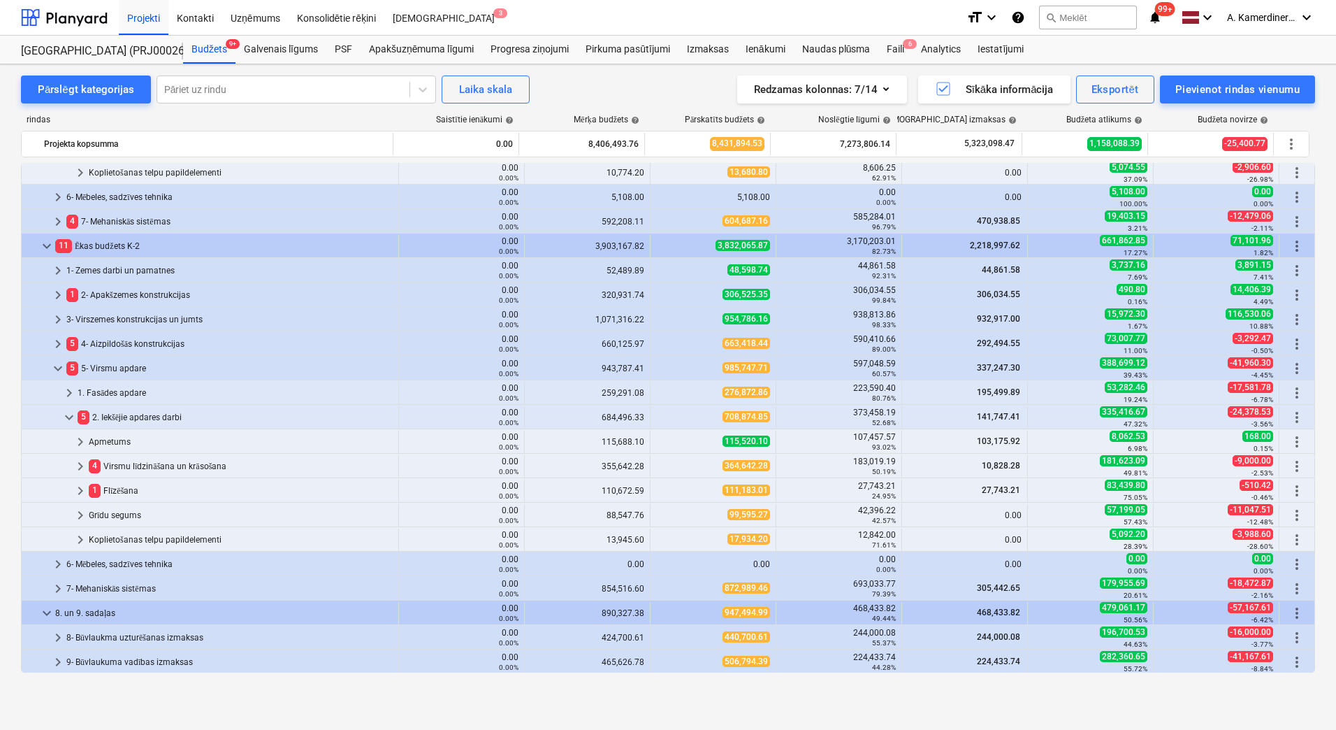
click at [116, 516] on div "Grīdu segums" at bounding box center [241, 515] width 304 height 22
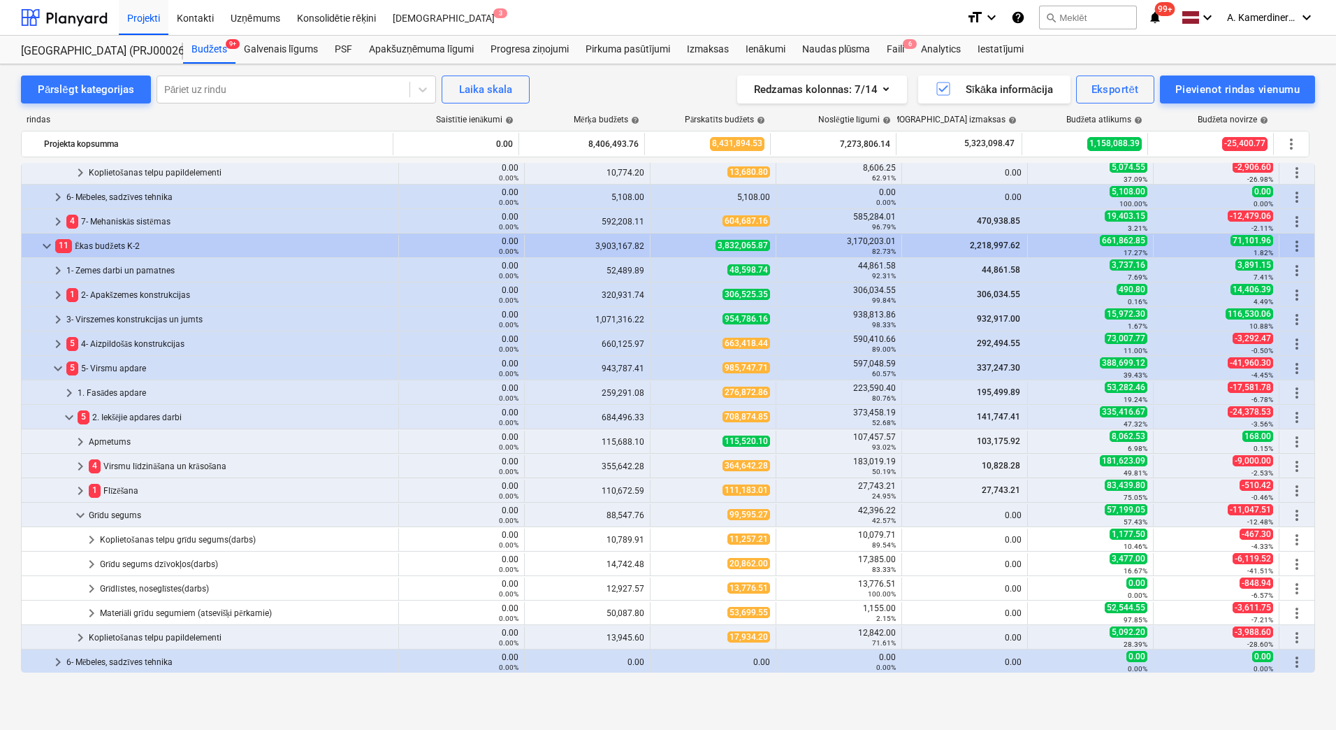
scroll to position [559, 0]
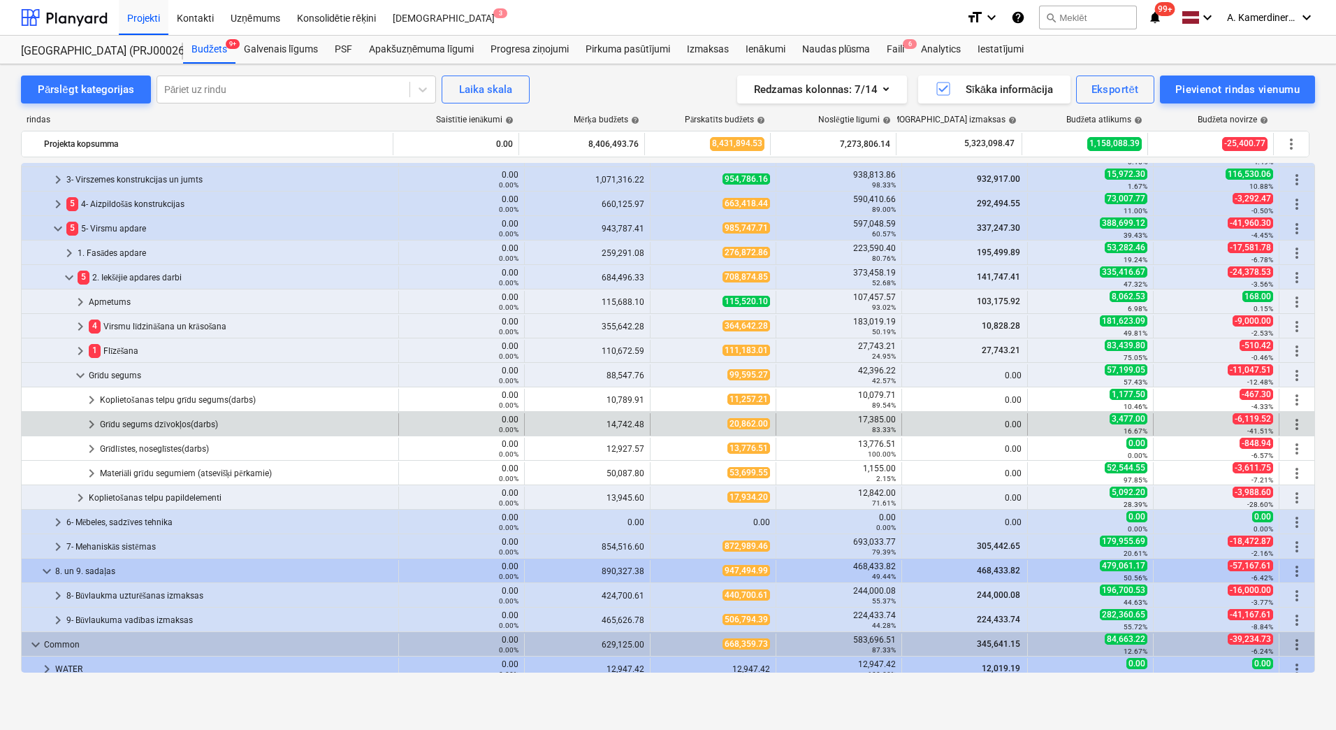
click at [143, 425] on div "Grīdu segums dzīvokļos(darbs)" at bounding box center [246, 424] width 293 height 22
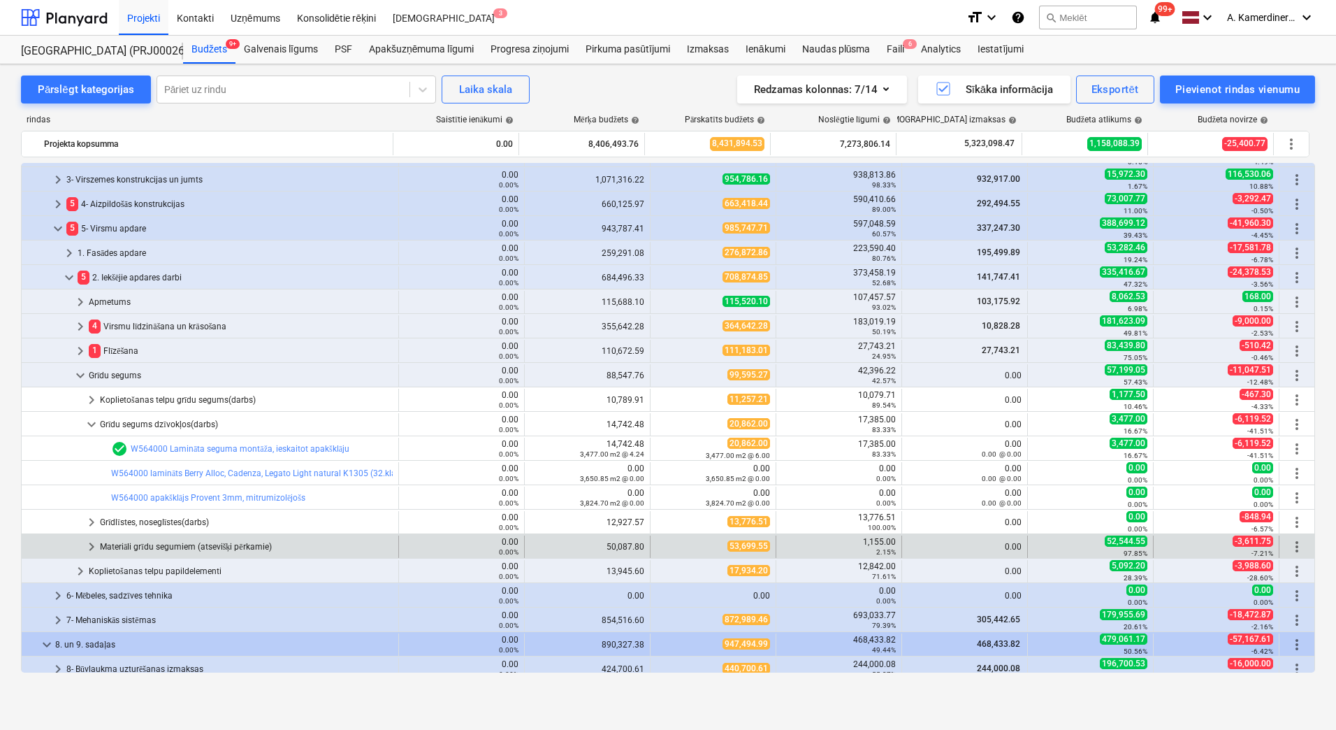
click at [161, 546] on div "Materiāli grīdu segumiem (atsevišķi pērkamie)" at bounding box center [246, 546] width 293 height 22
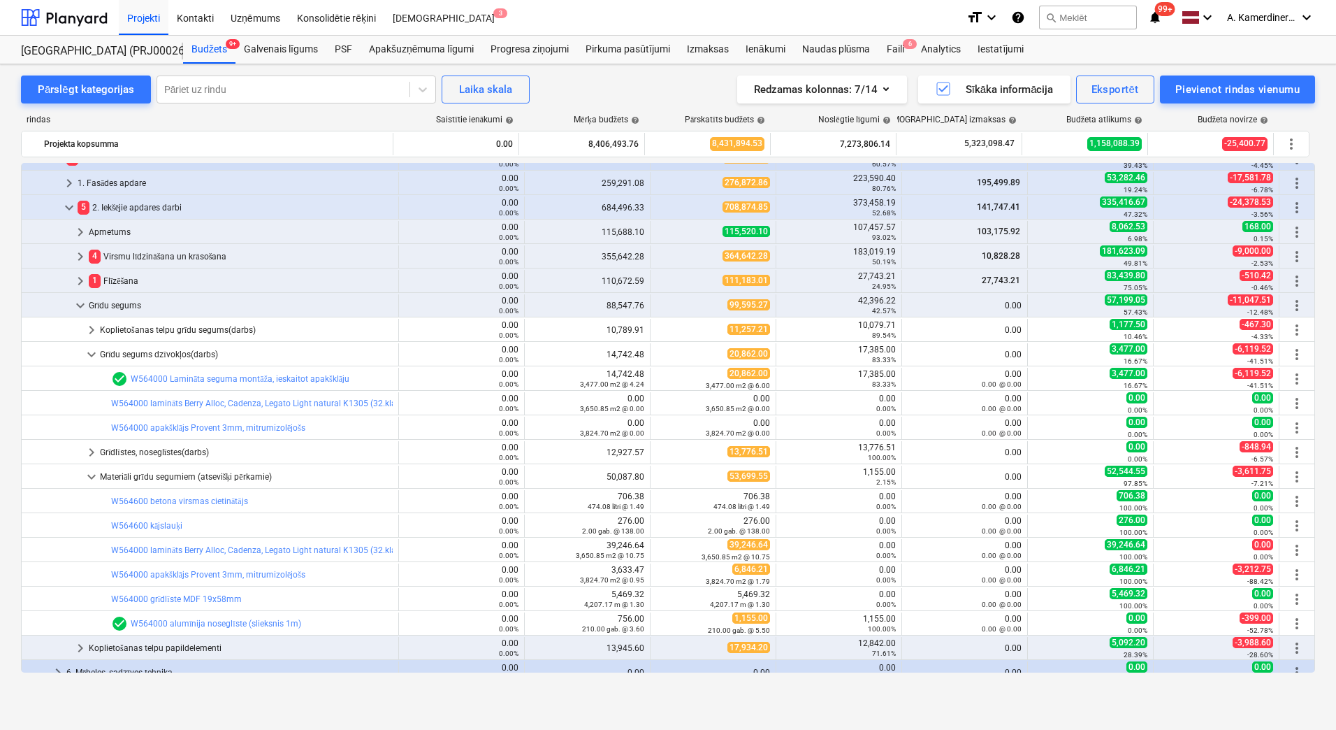
scroll to position [140, 0]
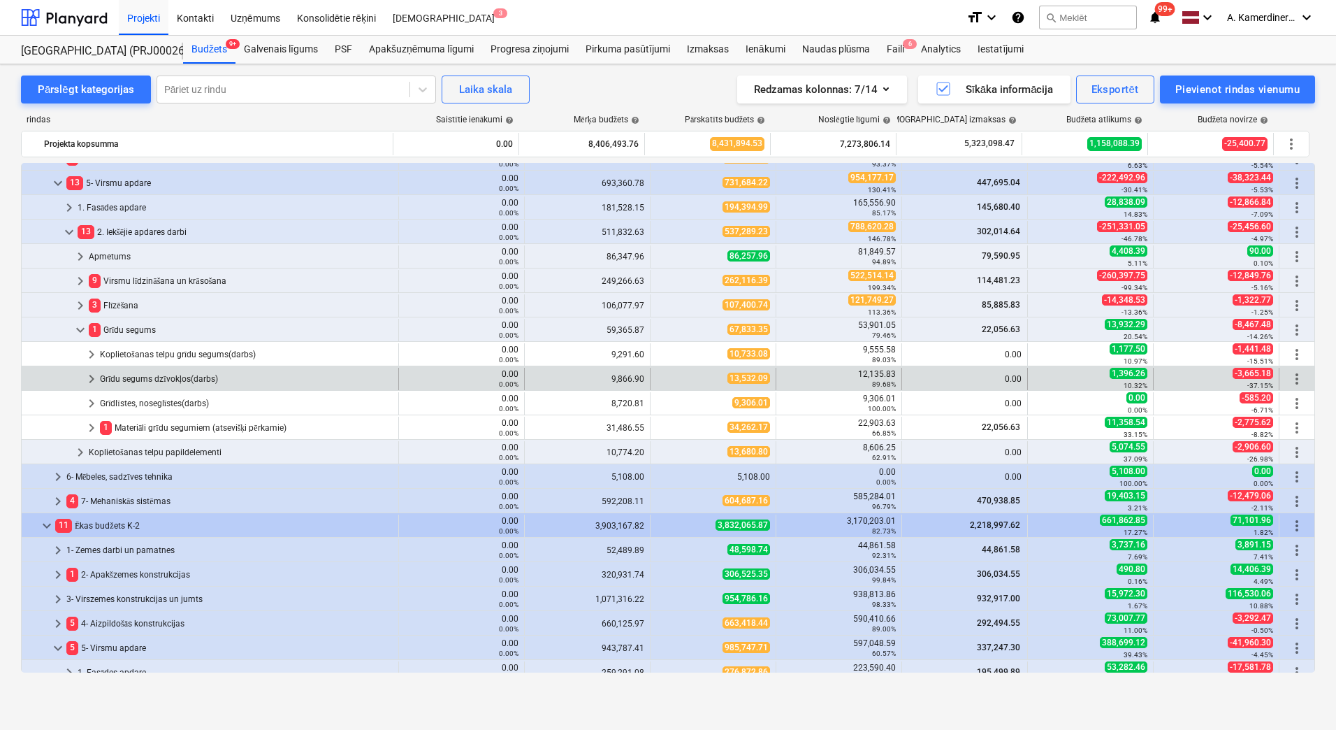
click at [166, 379] on div "Grīdu segums dzīvokļos(darbs)" at bounding box center [246, 379] width 293 height 22
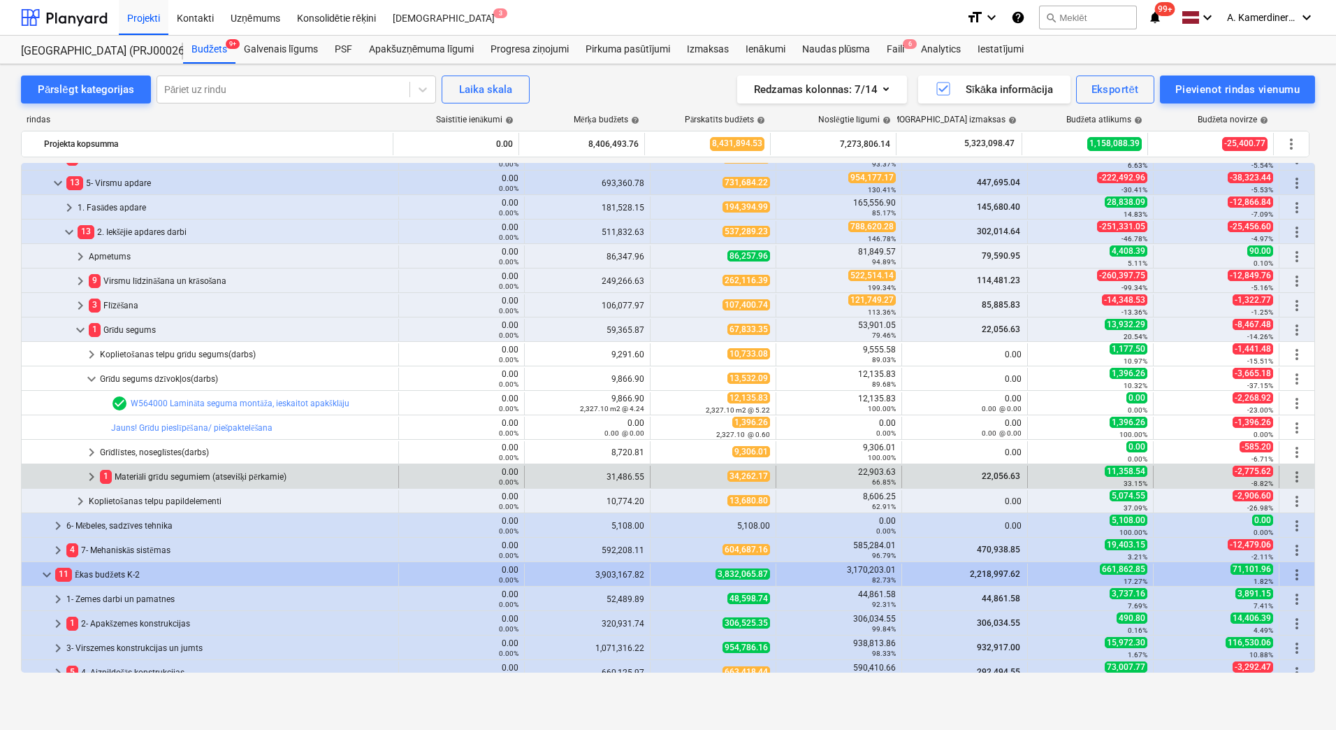
click at [169, 476] on div "1 Materiāli grīdu segumiem (atsevišķi pērkamie)" at bounding box center [246, 476] width 293 height 22
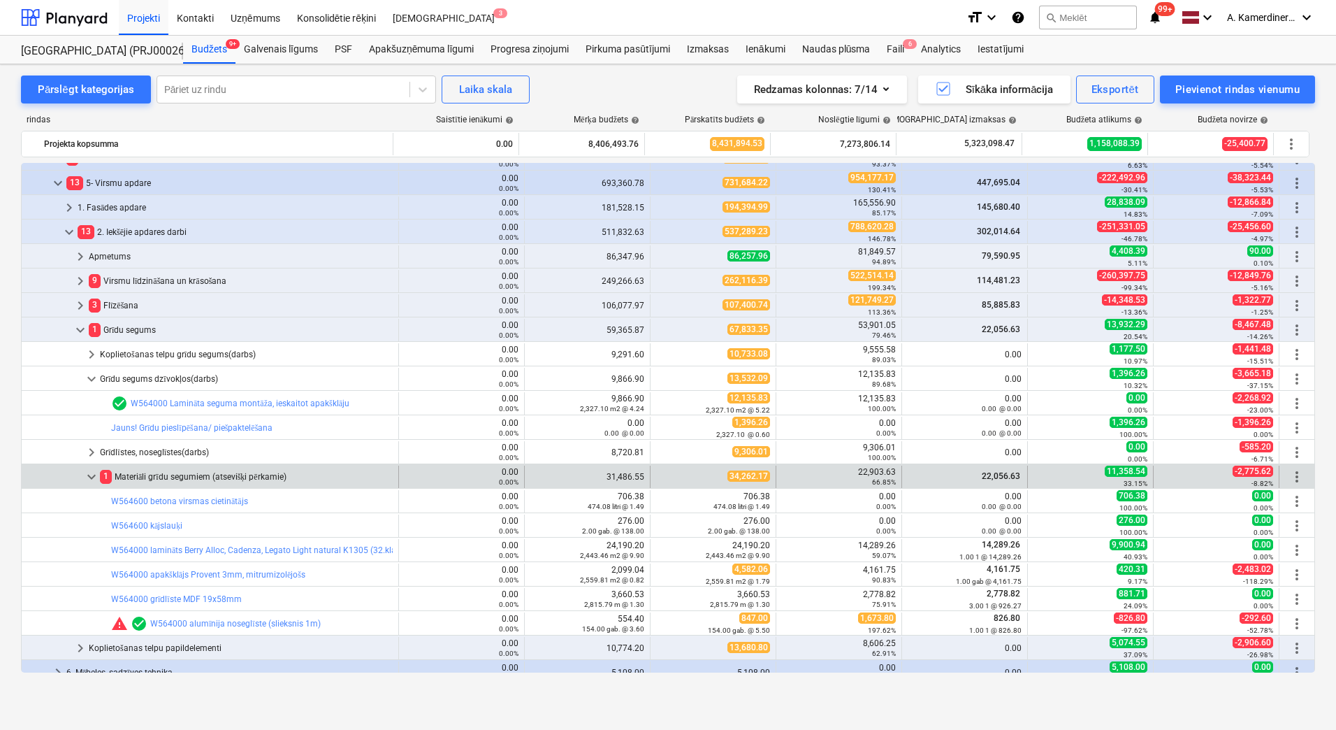
click at [169, 475] on div "1 Materiāli grīdu segumiem (atsevišķi pērkamie)" at bounding box center [246, 476] width 293 height 22
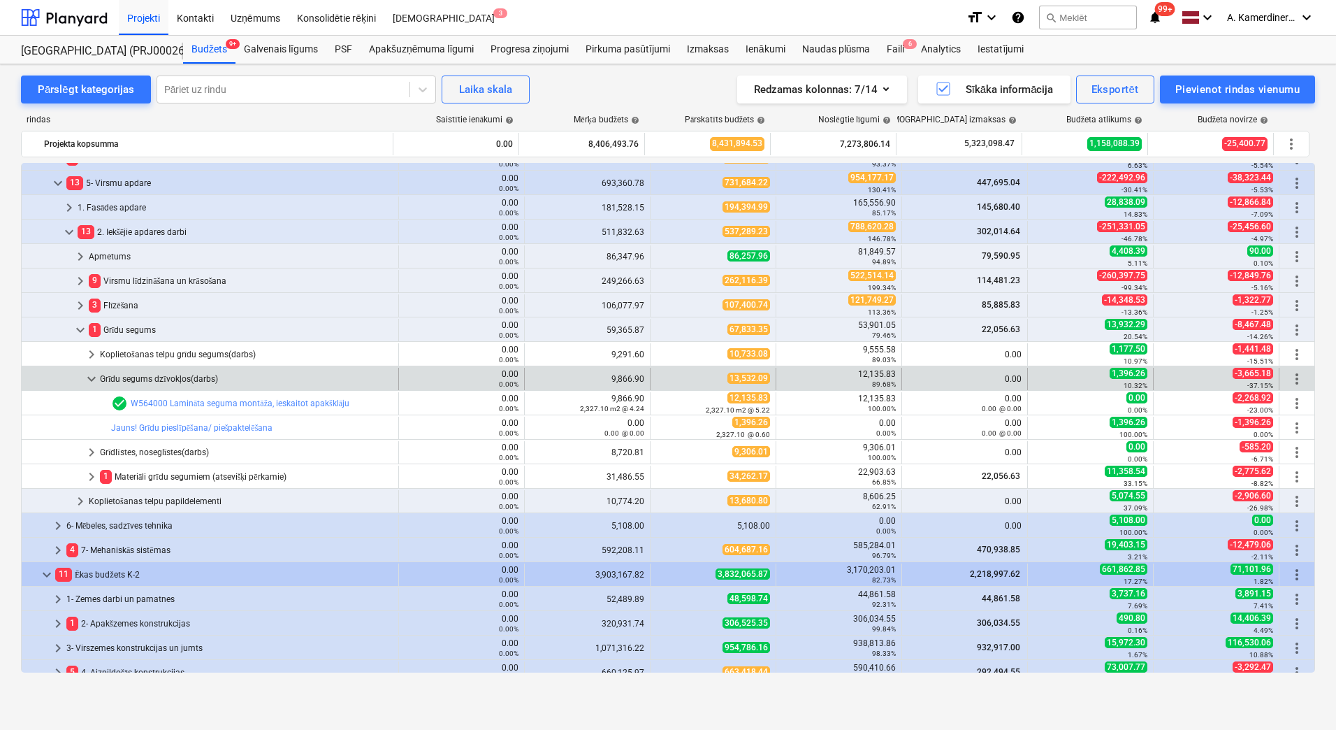
click at [166, 375] on div "Grīdu segums dzīvokļos(darbs)" at bounding box center [246, 379] width 293 height 22
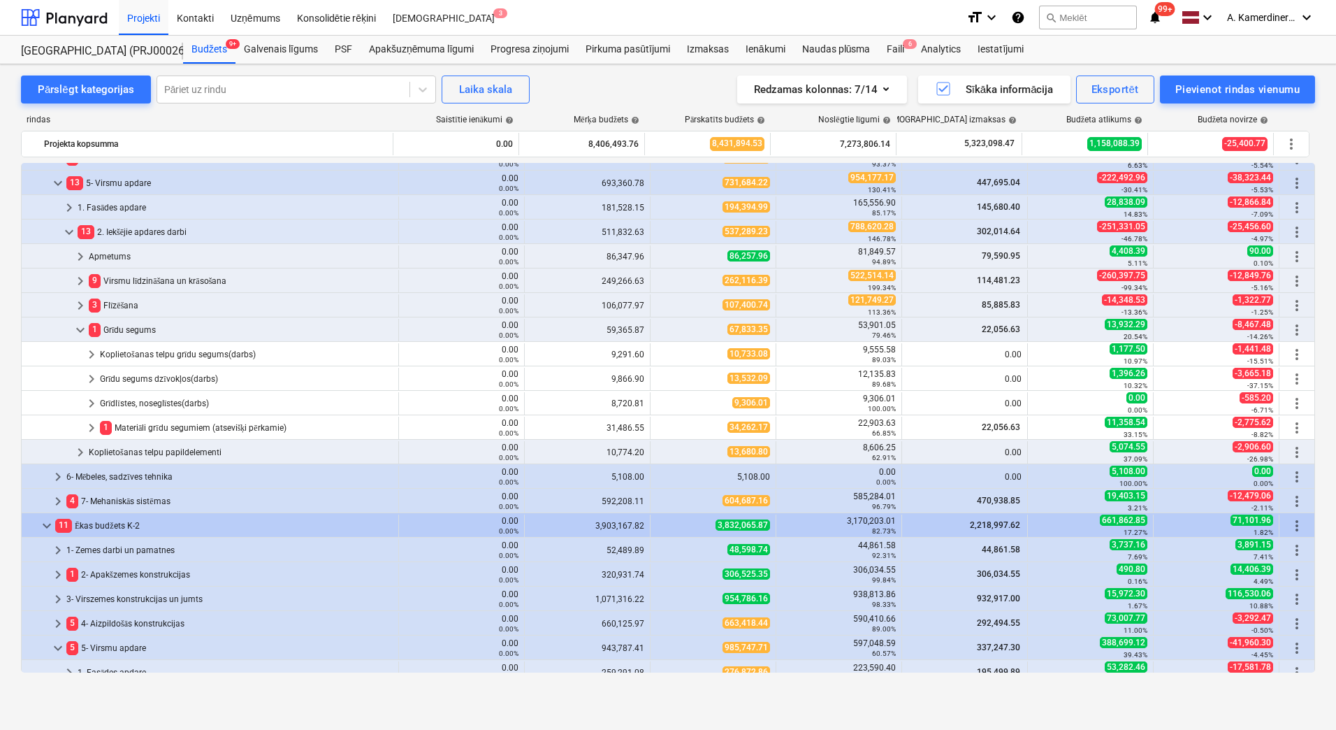
scroll to position [559, 0]
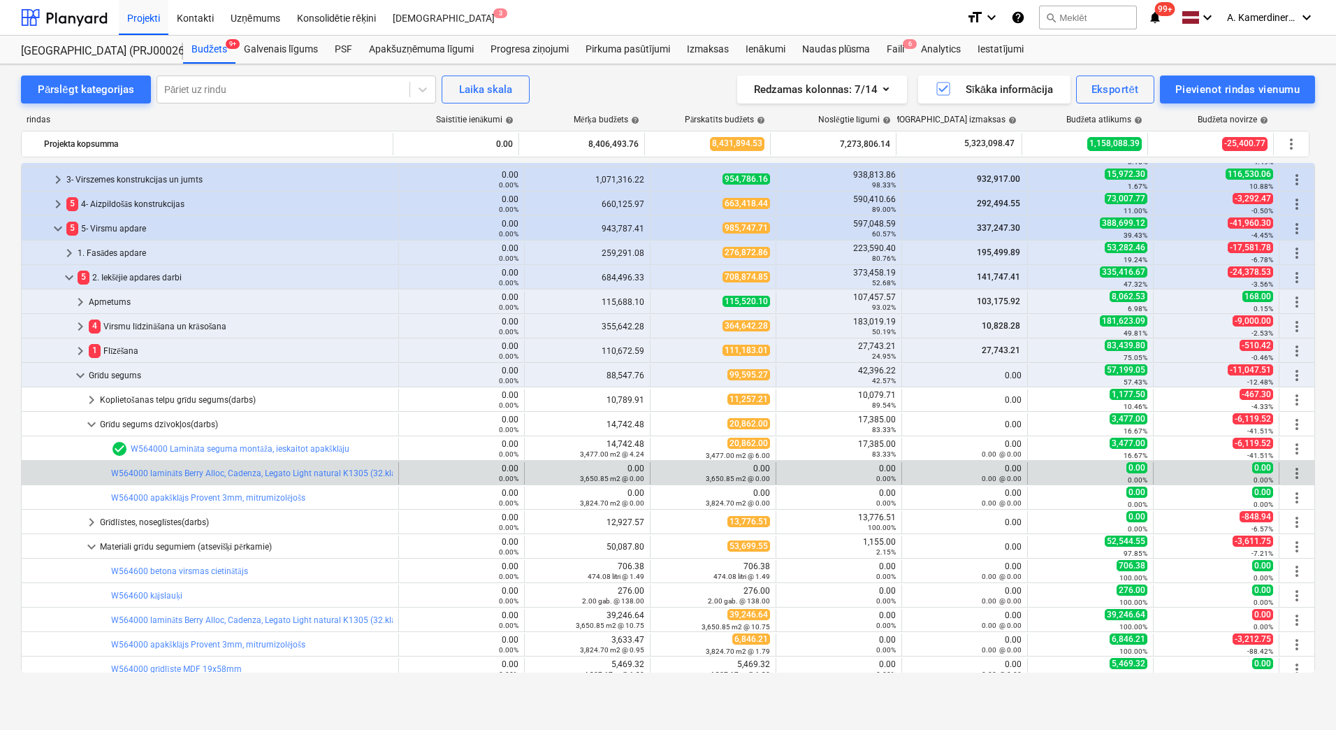
click at [1296, 475] on span "more_vert" at bounding box center [1297, 473] width 17 height 17
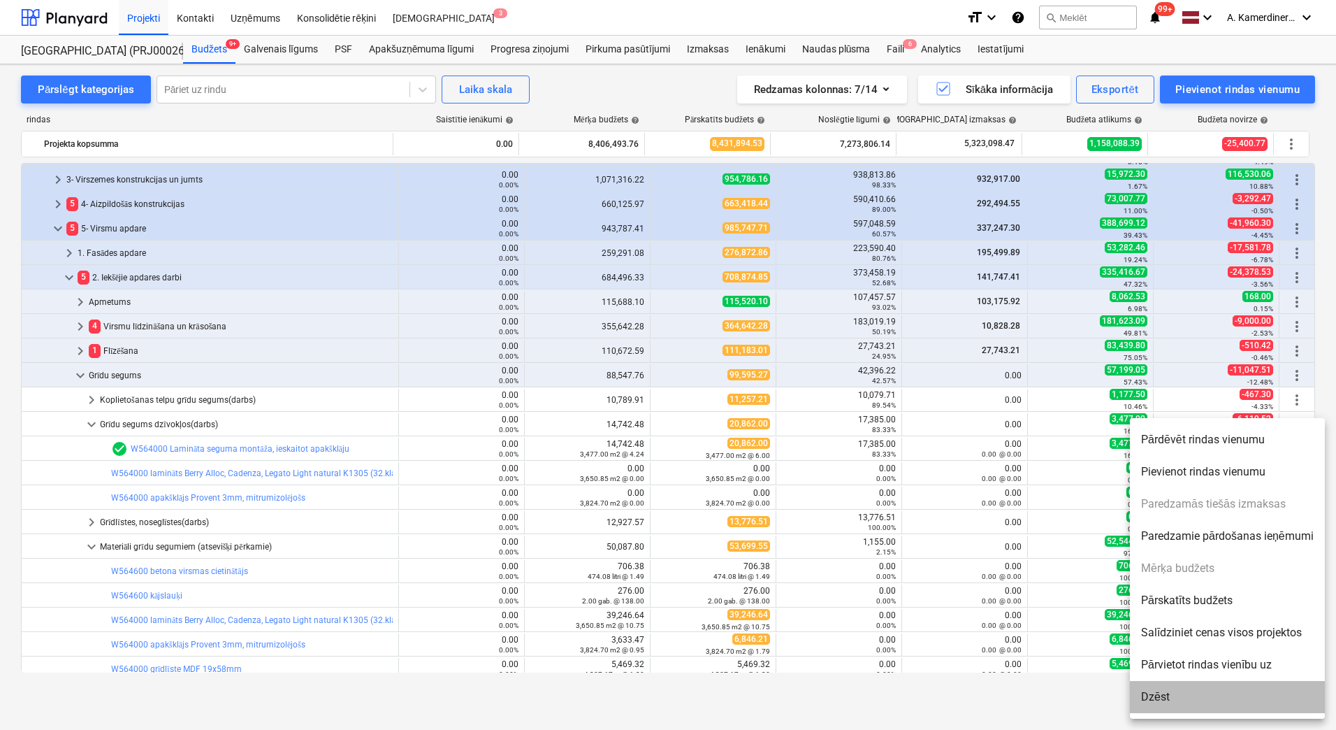
click at [1159, 699] on li "Dzēst" at bounding box center [1227, 697] width 195 height 32
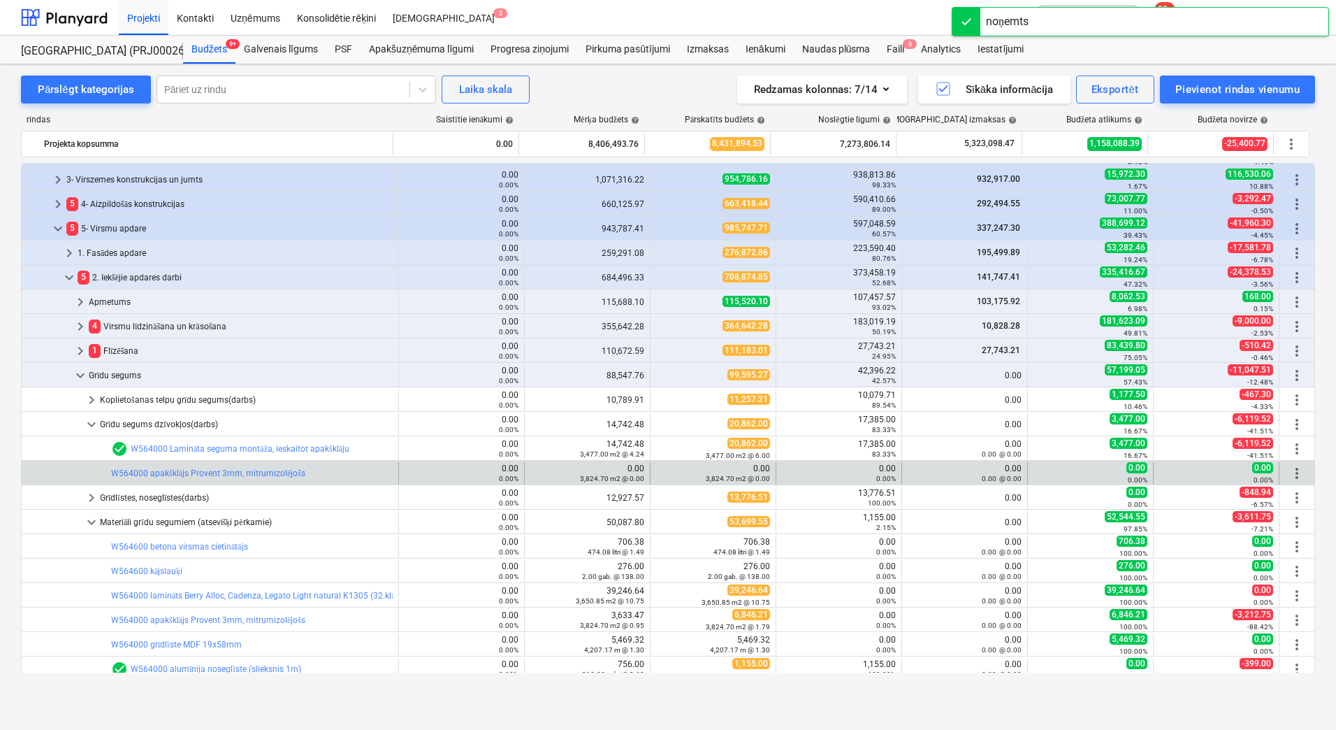
click at [1298, 473] on span "more_vert" at bounding box center [1297, 473] width 17 height 17
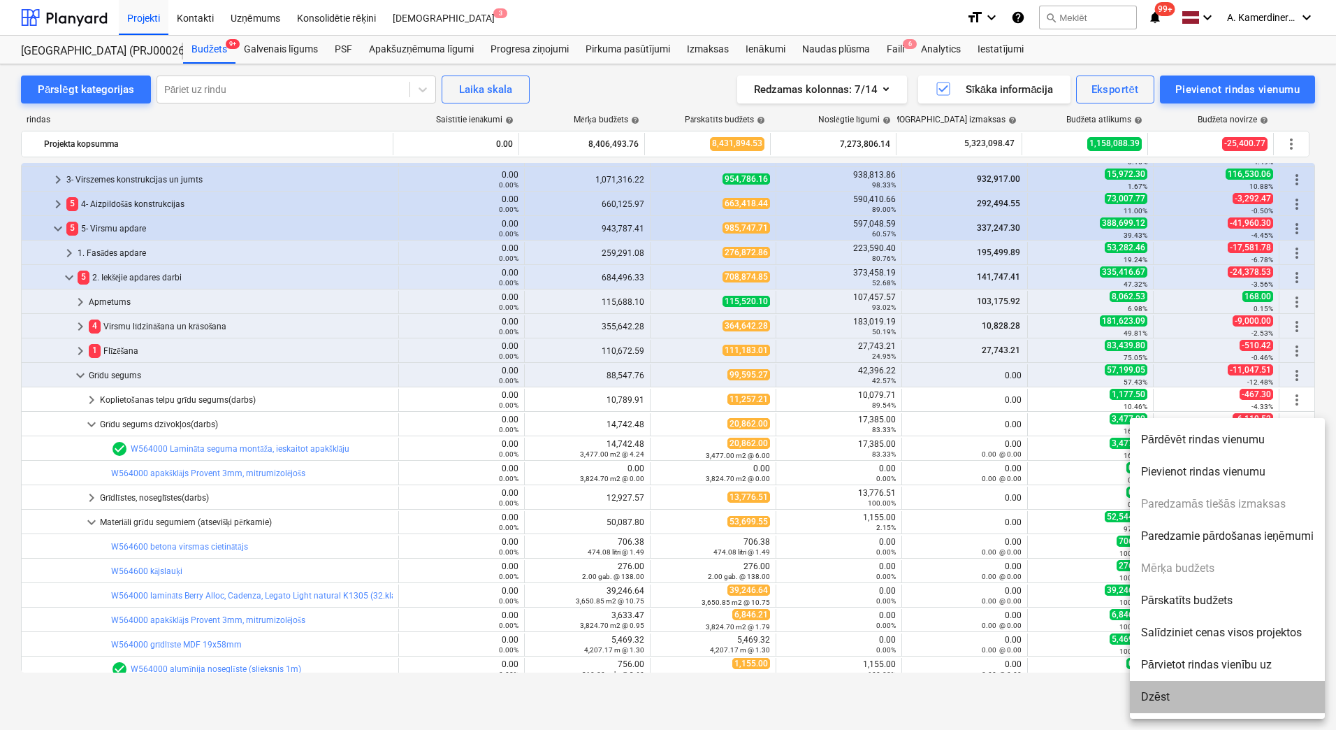
click at [1174, 695] on li "Dzēst" at bounding box center [1227, 697] width 195 height 32
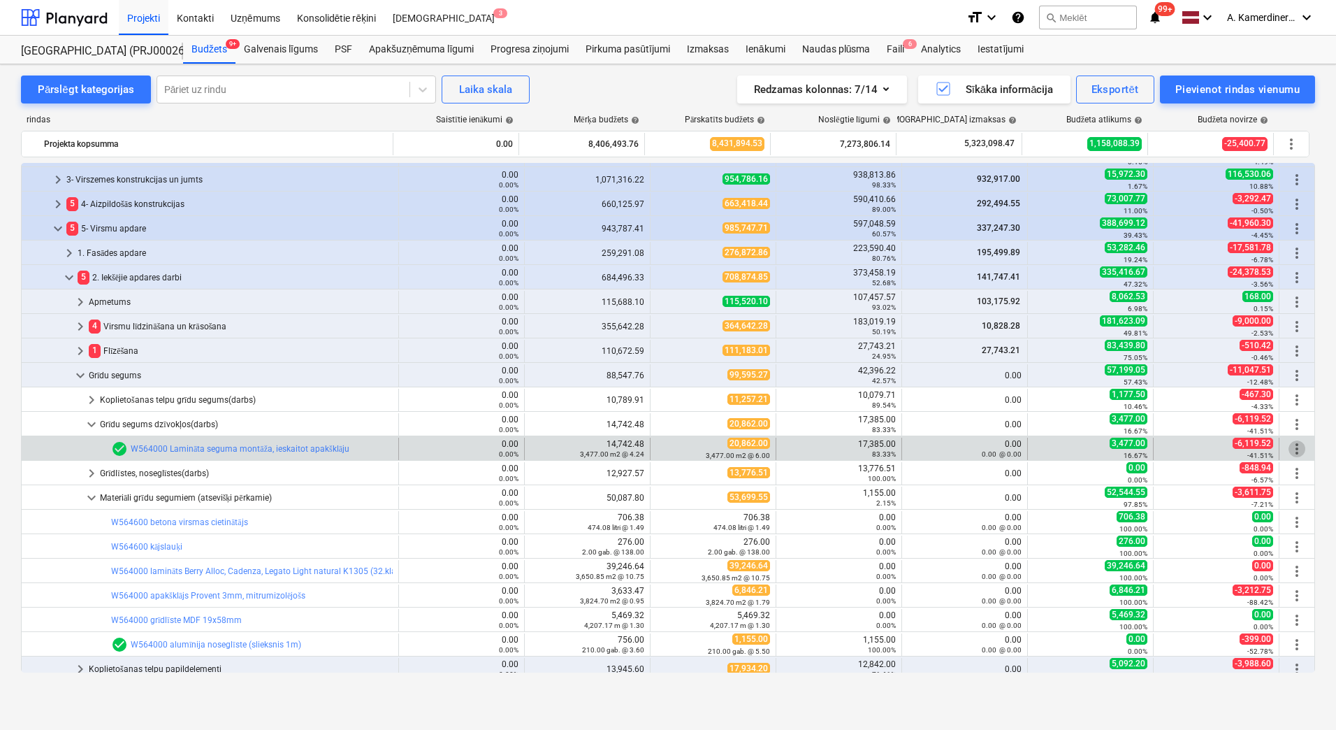
click at [1289, 455] on span "more_vert" at bounding box center [1297, 448] width 17 height 17
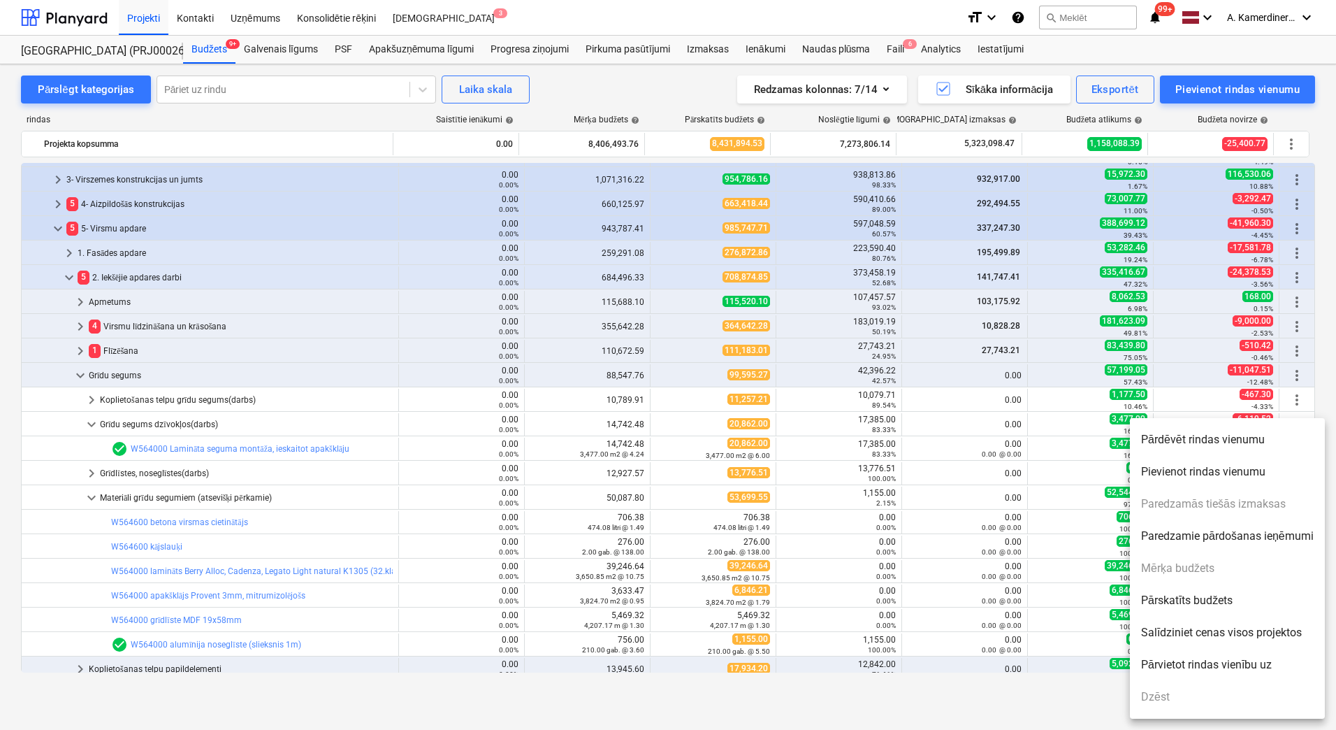
click at [1225, 477] on li "Pievienot rindas vienumu" at bounding box center [1227, 472] width 195 height 32
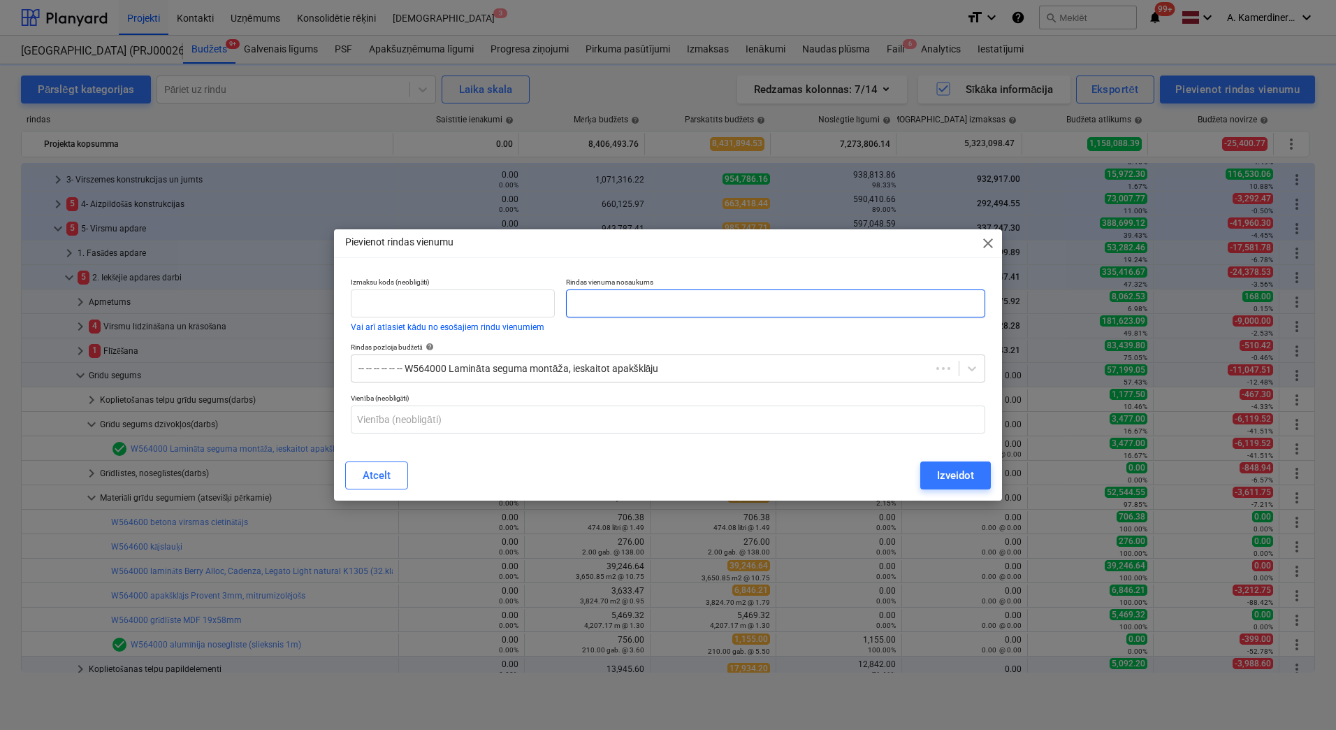
click at [692, 307] on input "text" at bounding box center [775, 303] width 419 height 28
type input "Jauns! Grīdu pieslīpēšana / piešpaktelēšana"
click at [942, 470] on div "Izveidot" at bounding box center [955, 475] width 37 height 18
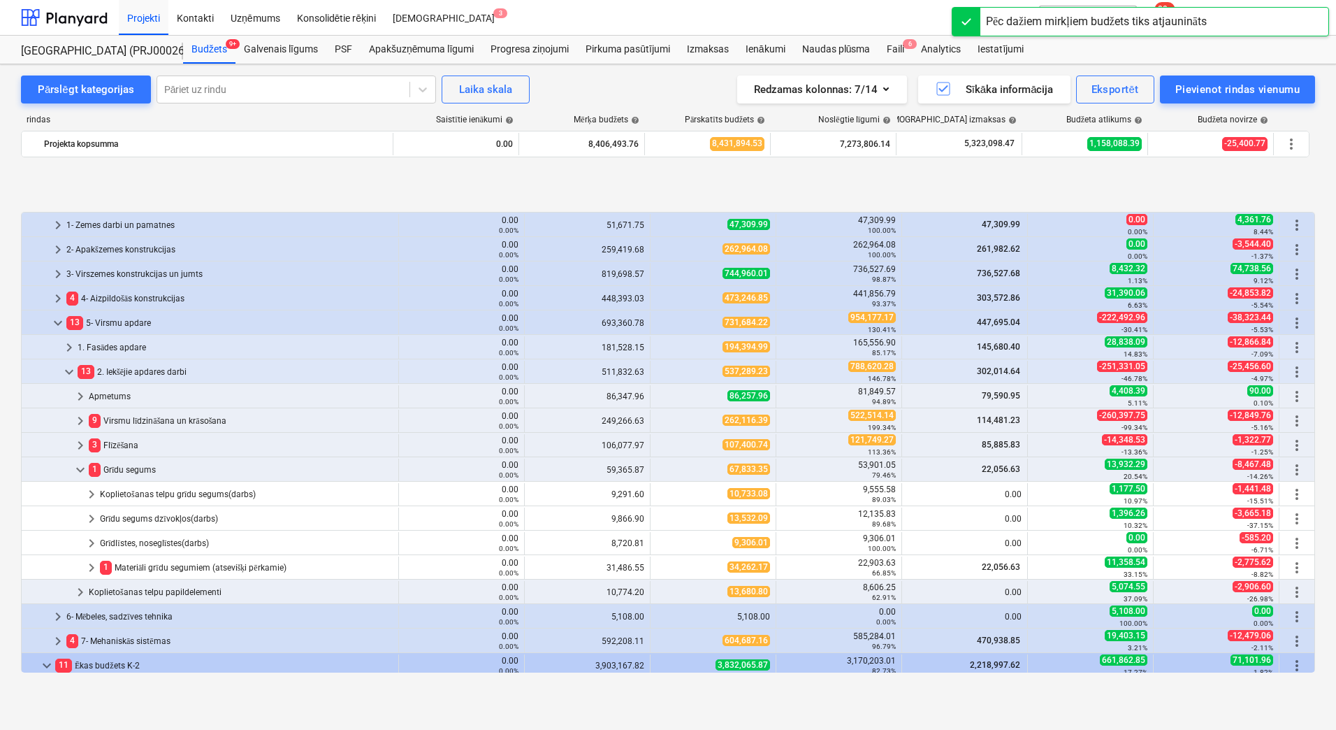
scroll to position [559, 0]
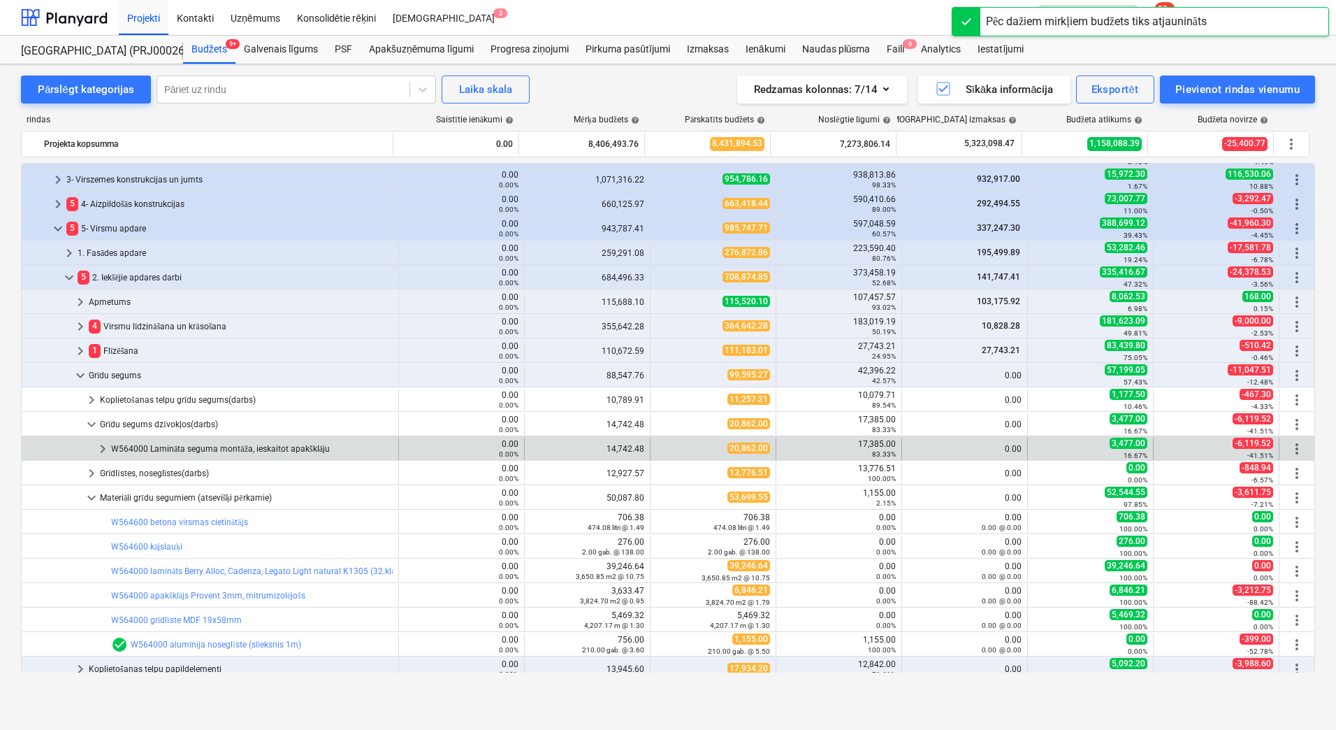
click at [230, 446] on div "W564000 Lamināta seguma montāža, ieskaitot apakšklāju" at bounding box center [252, 449] width 282 height 22
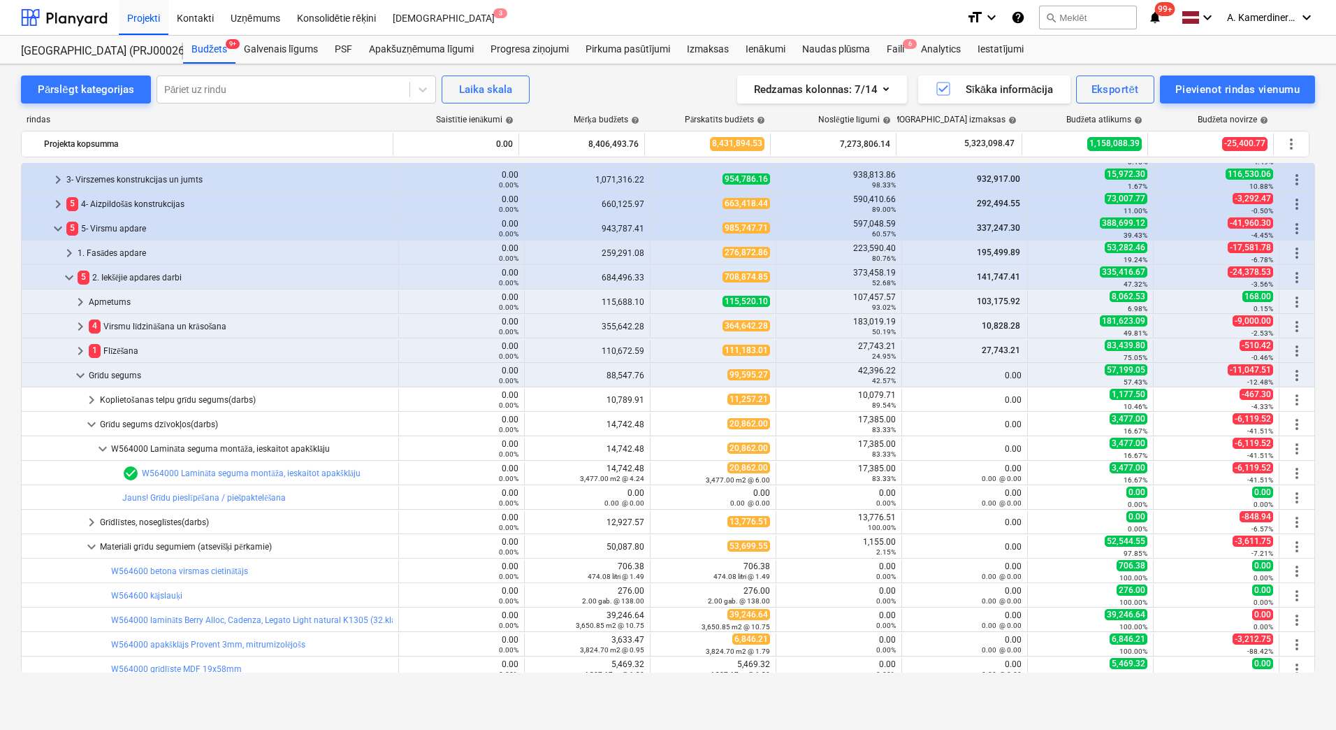
click at [230, 446] on div "W564000 Lamināta seguma montāža, ieskaitot apakšklāju" at bounding box center [252, 449] width 282 height 22
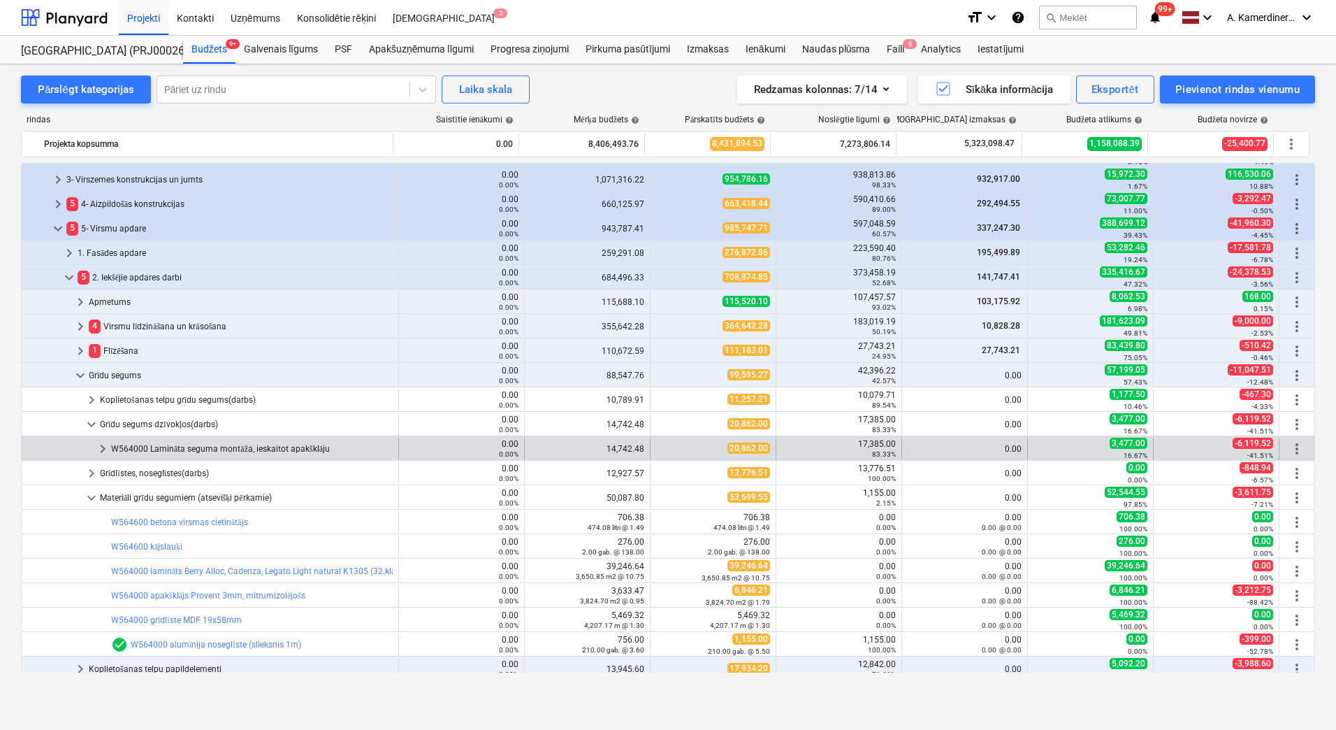
click at [219, 440] on div "W564000 Lamināta seguma montāža, ieskaitot apakšklāju" at bounding box center [252, 449] width 282 height 22
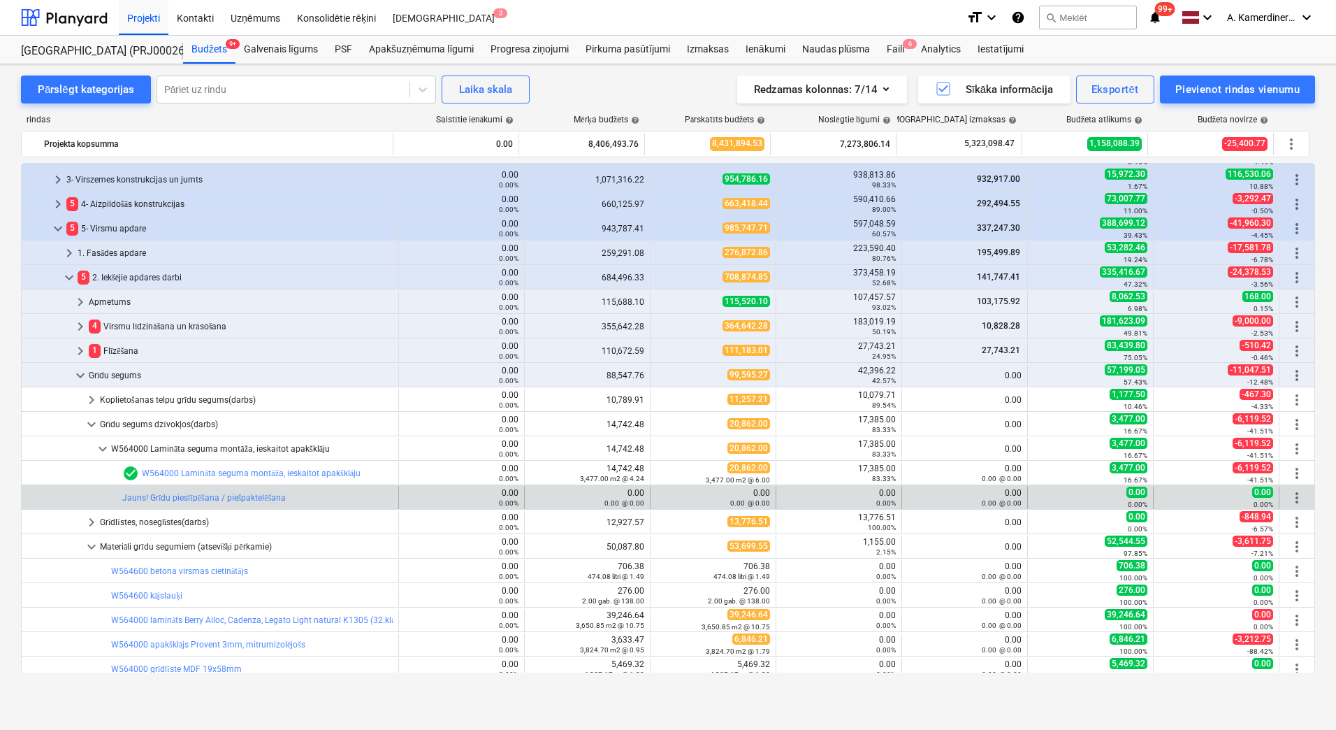
click at [1300, 491] on span "more_vert" at bounding box center [1297, 497] width 17 height 17
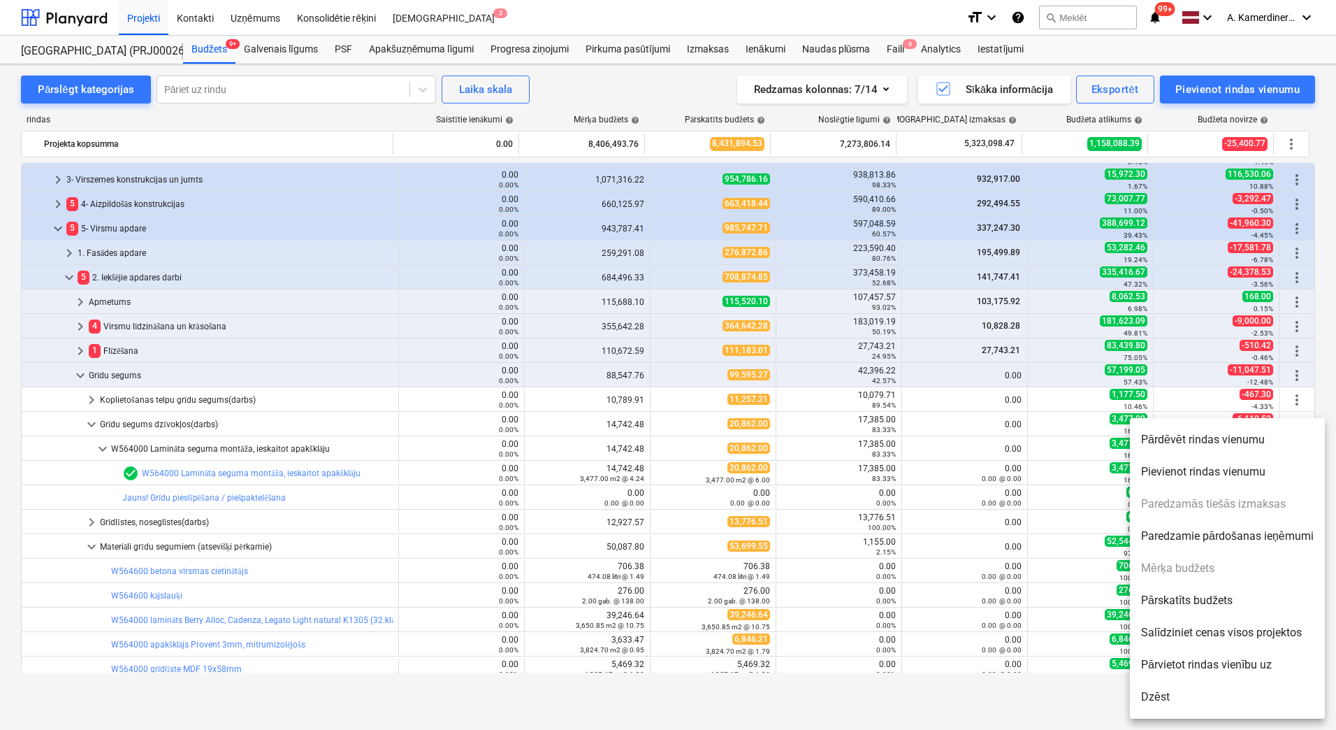
click at [1190, 693] on li "Dzēst" at bounding box center [1227, 697] width 195 height 32
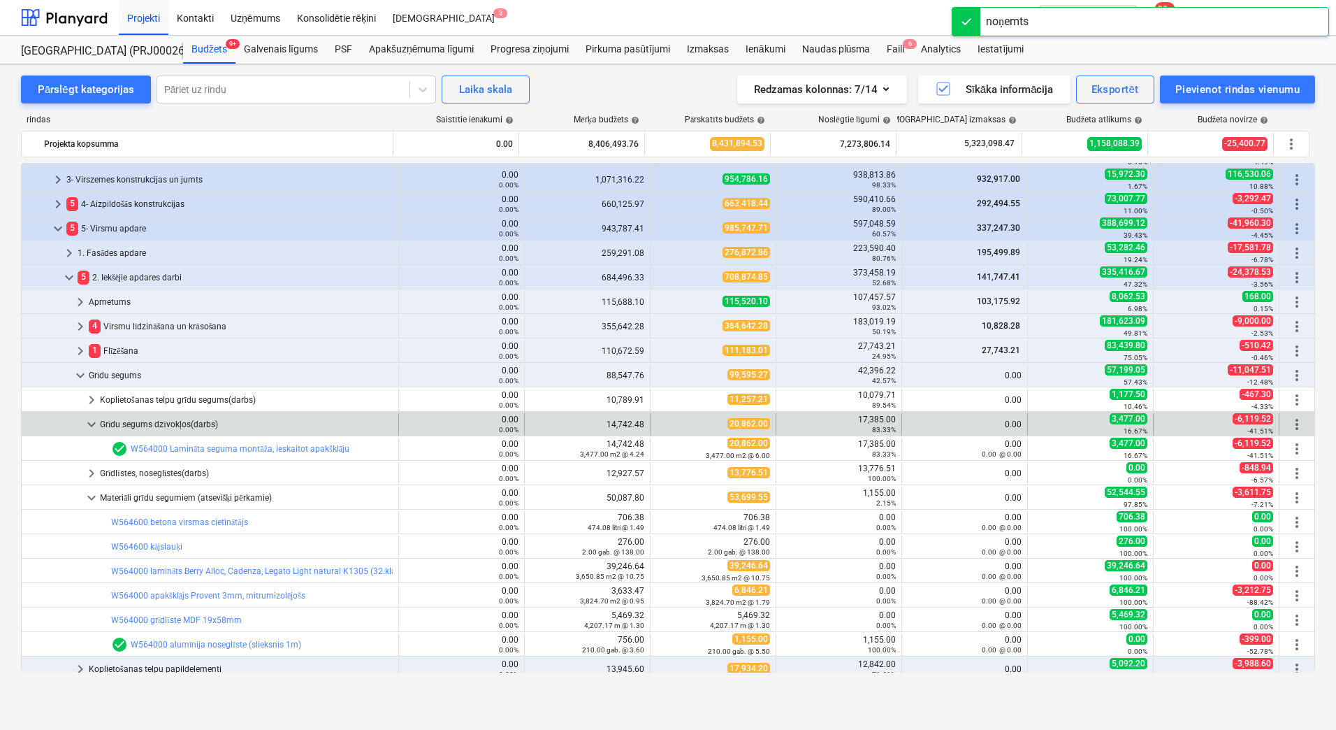
click at [1301, 426] on div "more_vert" at bounding box center [1297, 424] width 24 height 22
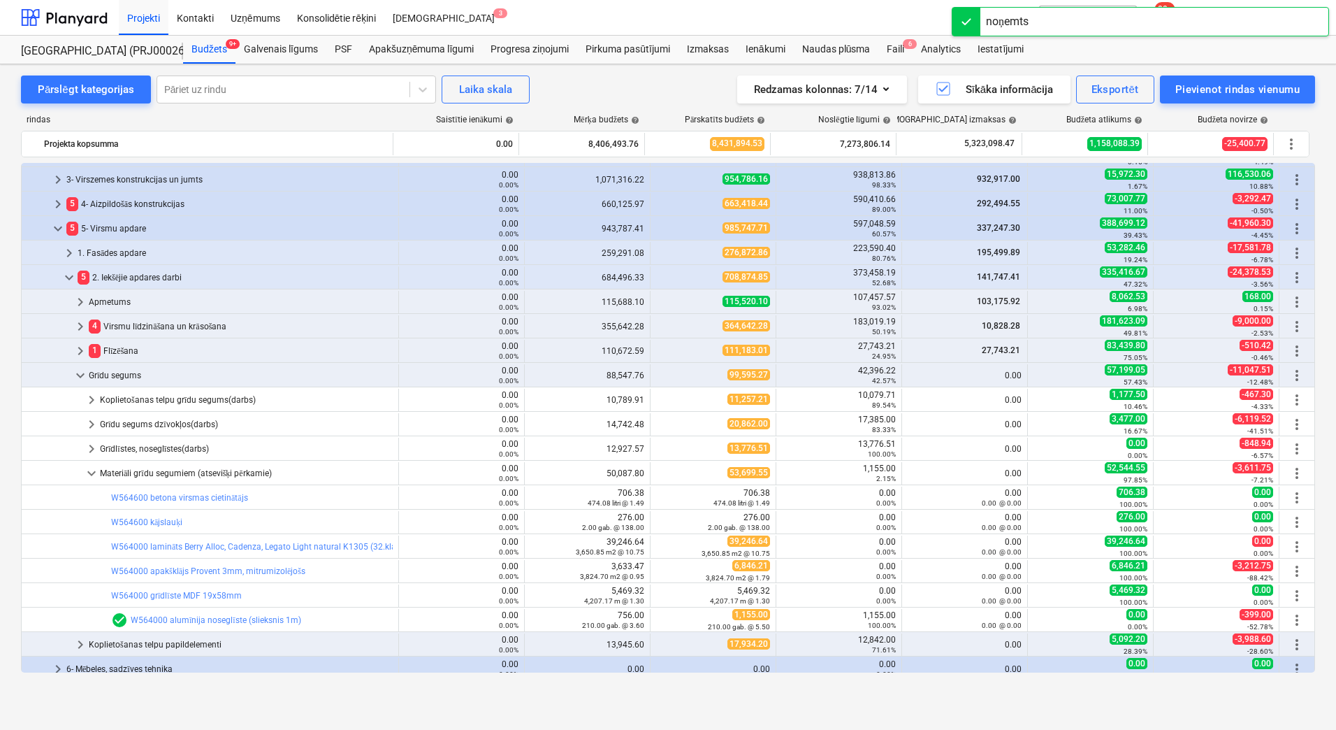
click at [1301, 426] on div "more_vert" at bounding box center [1297, 424] width 24 height 22
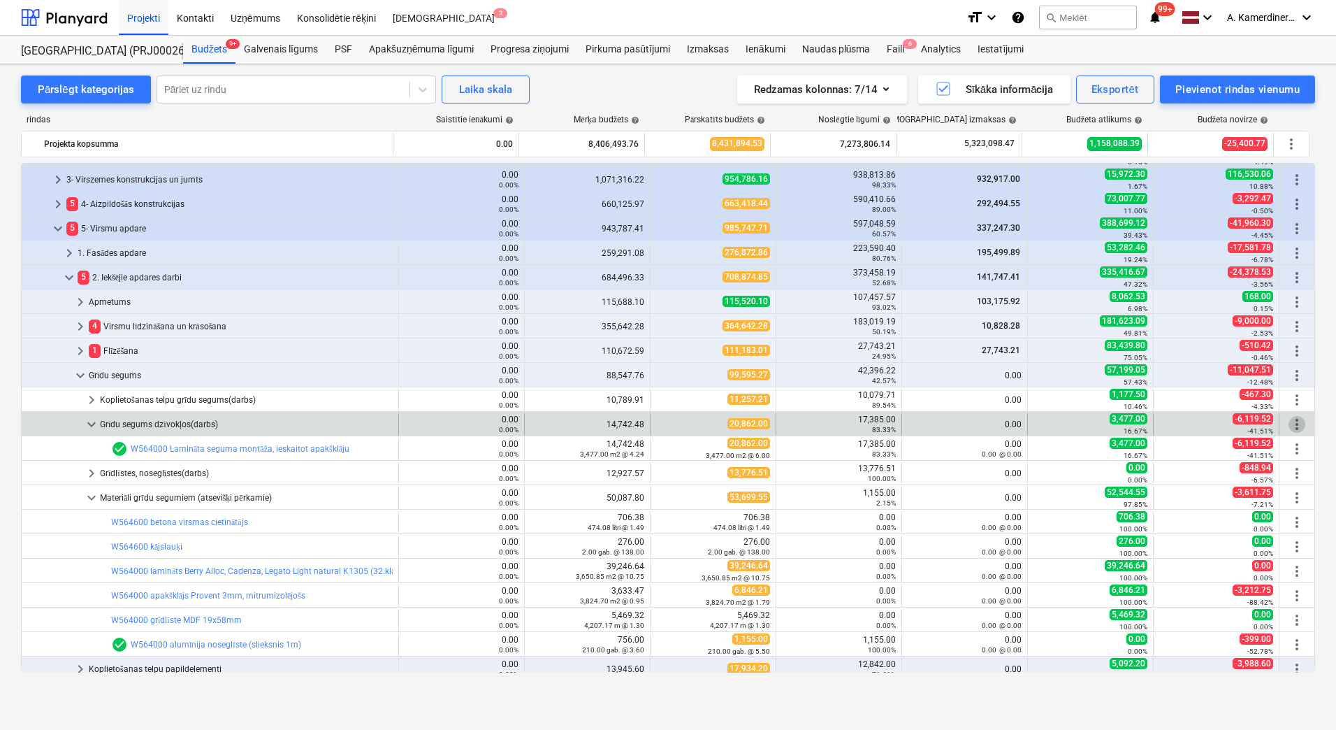
click at [1293, 427] on span "more_vert" at bounding box center [1297, 424] width 17 height 17
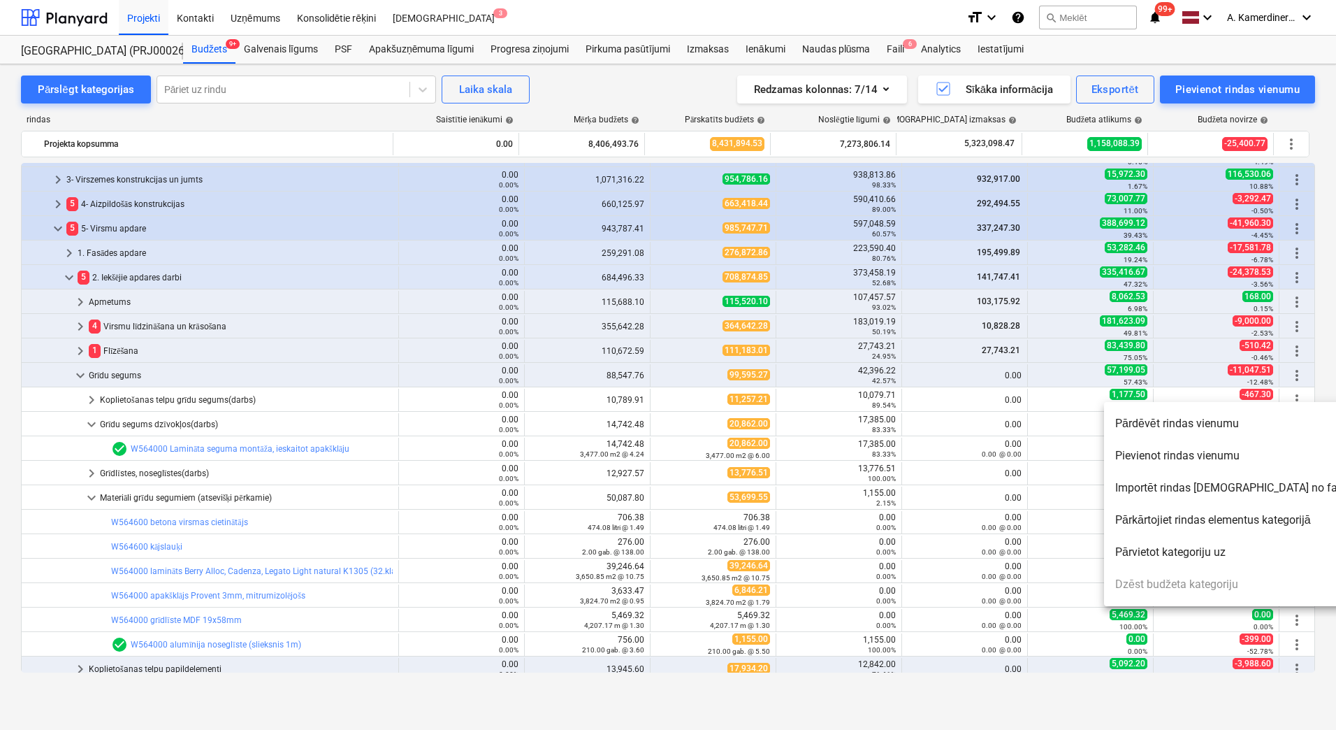
click at [1261, 451] on li "Pievienot rindas vienumu" at bounding box center [1232, 456] width 256 height 32
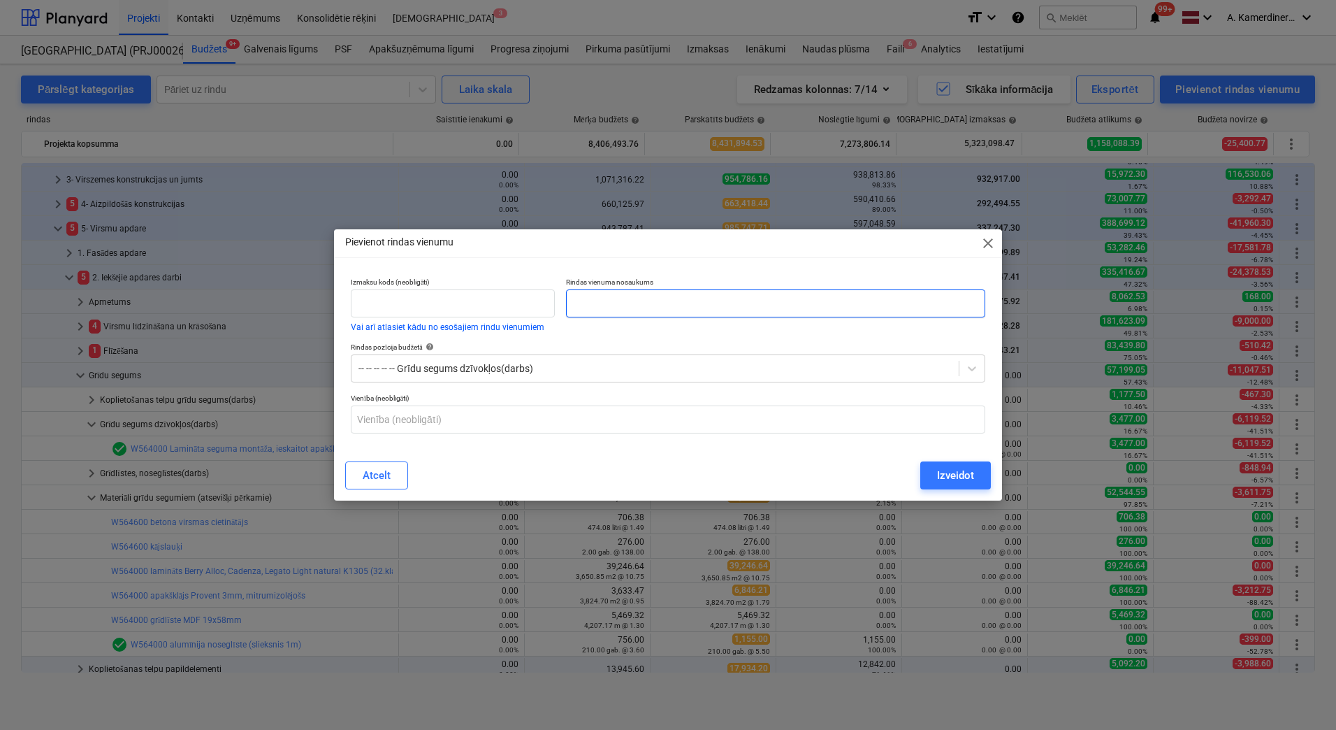
click at [731, 303] on input "text" at bounding box center [775, 303] width 419 height 28
click at [732, 302] on input "Jauns! Grīdu pieslīpšana / piešpaktelešana" at bounding box center [775, 303] width 419 height 28
type input "Jauns! Grīdu pieslīpšana / piešpaktēlešana"
click at [956, 472] on div "Izveidot" at bounding box center [955, 475] width 37 height 18
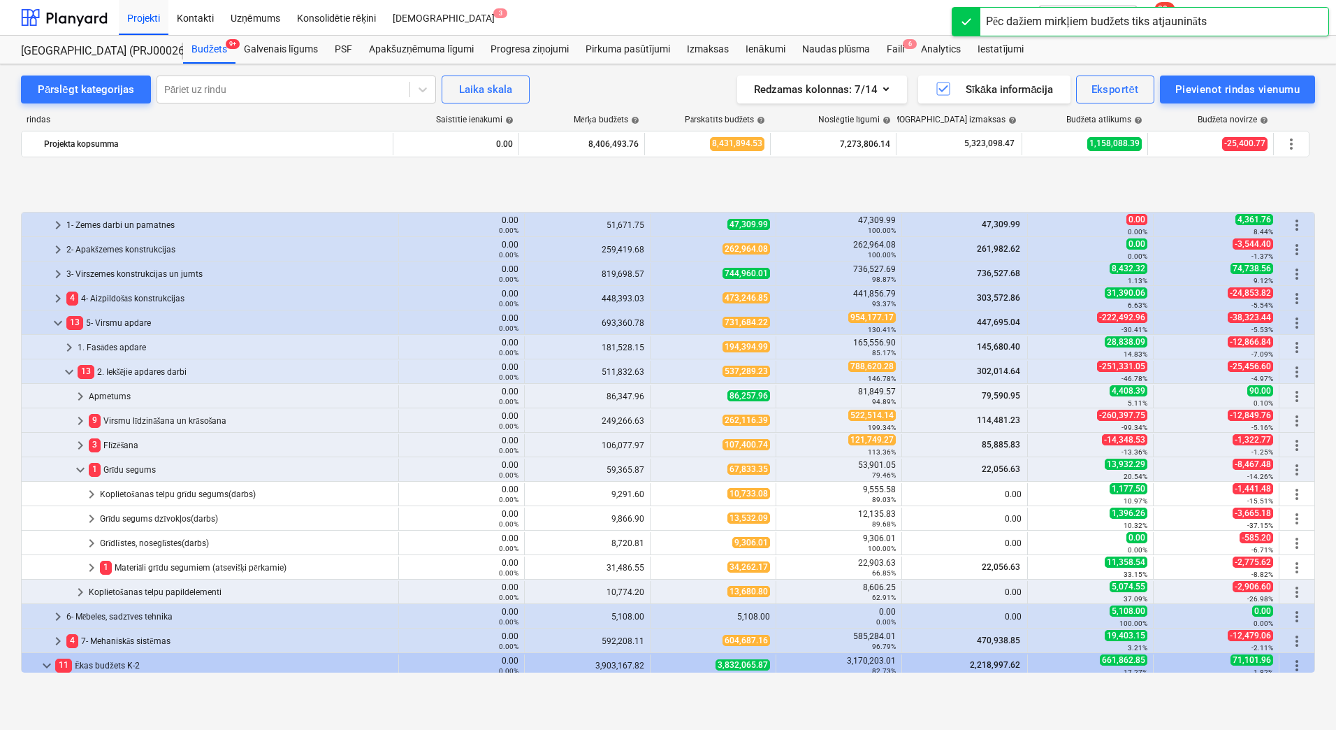
scroll to position [559, 0]
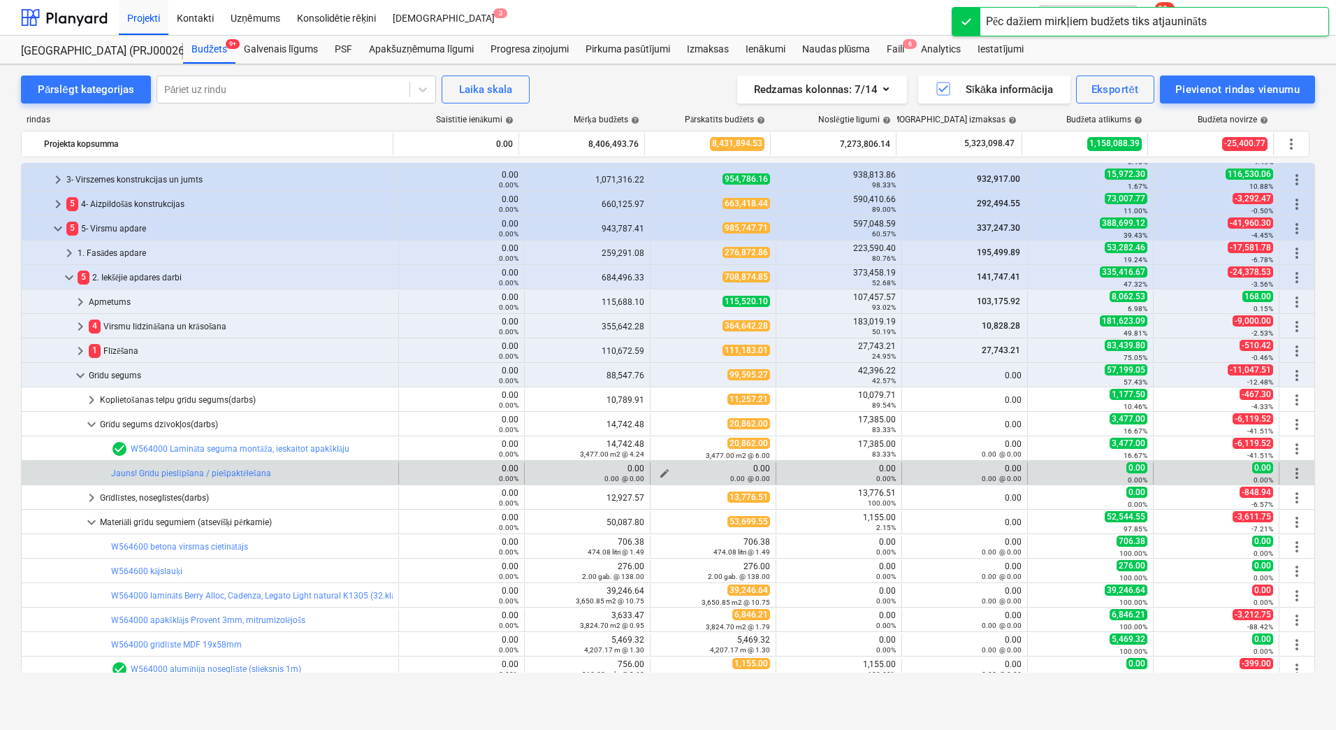
click at [659, 471] on span "edit" at bounding box center [664, 473] width 11 height 11
type textarea "x"
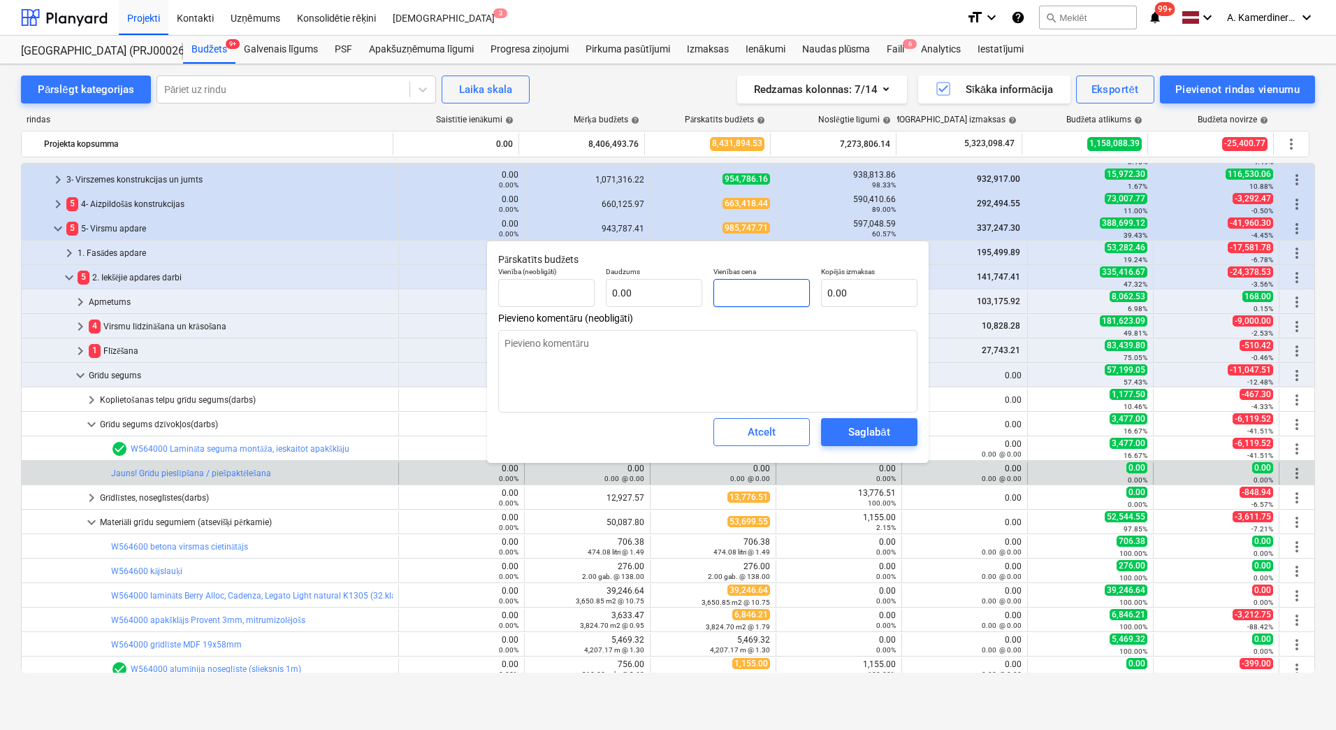
click at [734, 288] on input "text" at bounding box center [762, 293] width 96 height 28
type textarea "x"
type input "0.00"
click at [654, 302] on input "text" at bounding box center [654, 293] width 96 height 28
type textarea "x"
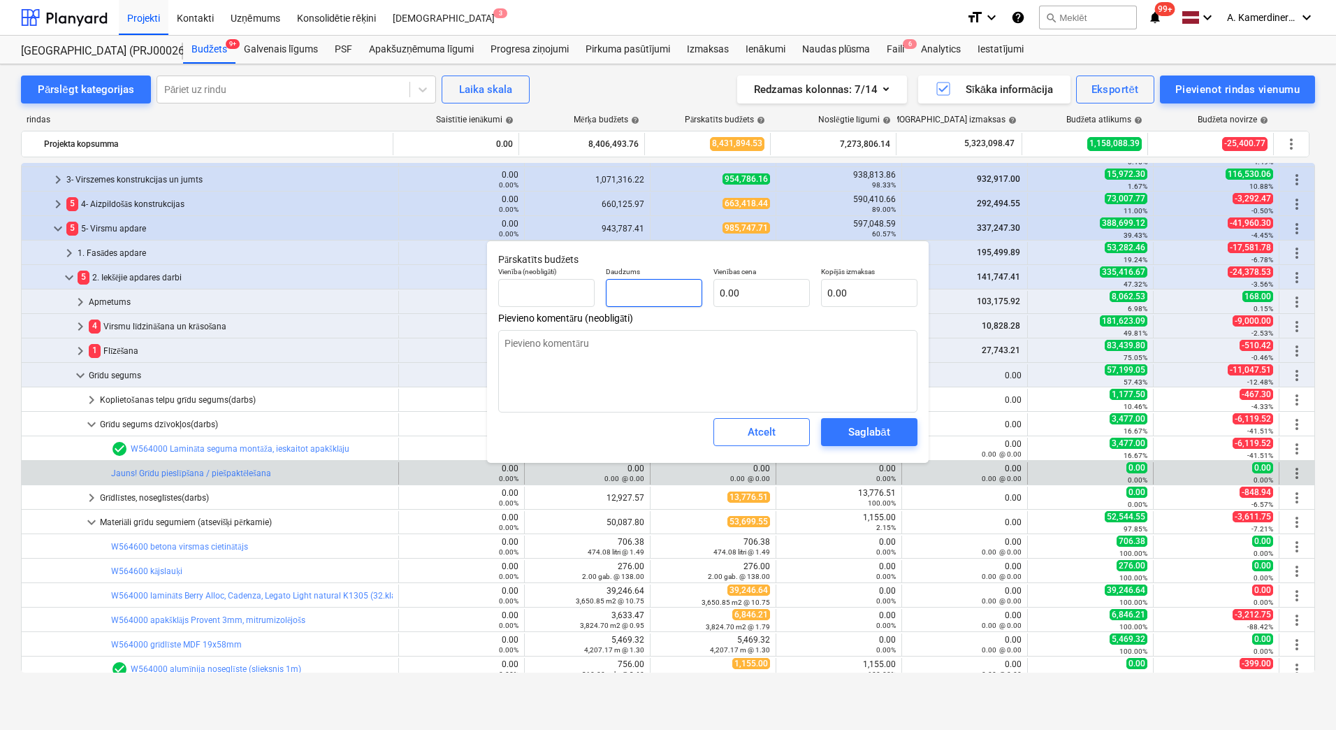
type input "3"
type textarea "x"
type input "34"
type textarea "x"
type input "347"
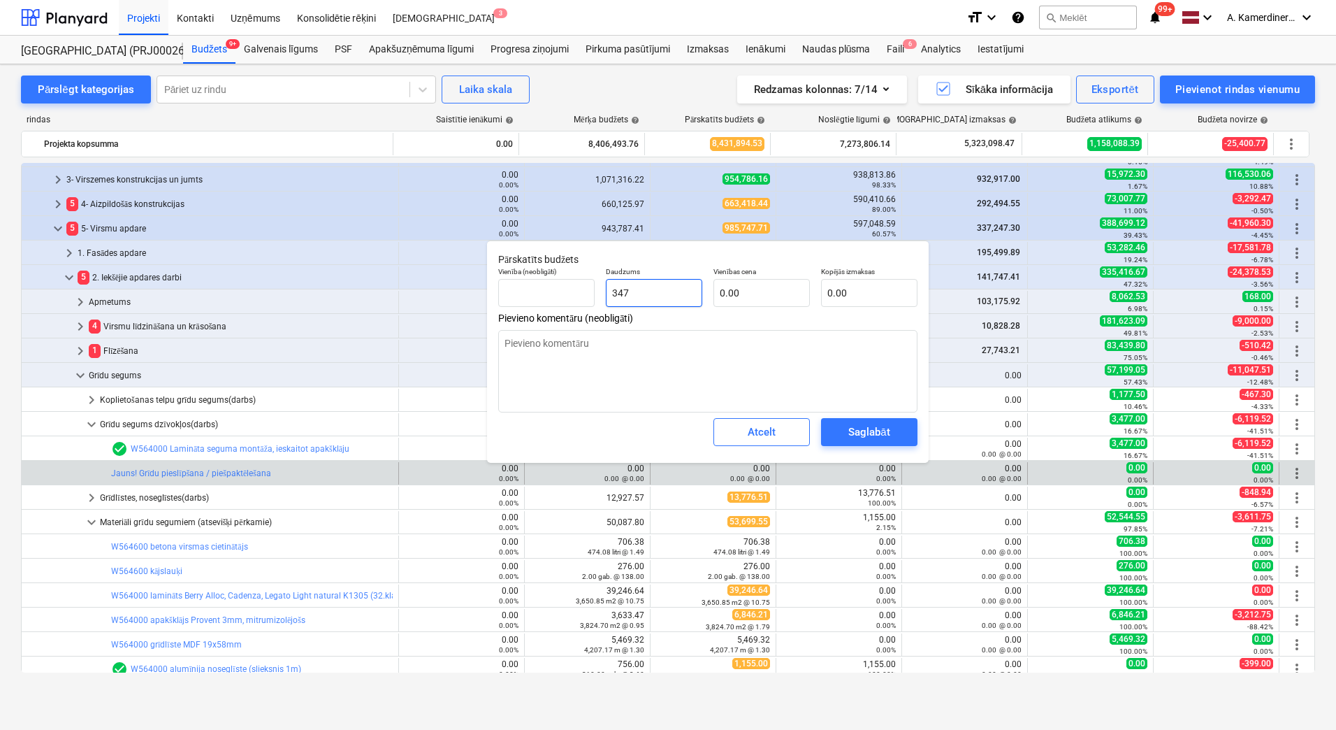
type textarea "x"
type input "3477"
type textarea "x"
type input "3,477.00"
click at [756, 297] on input "text" at bounding box center [762, 293] width 96 height 28
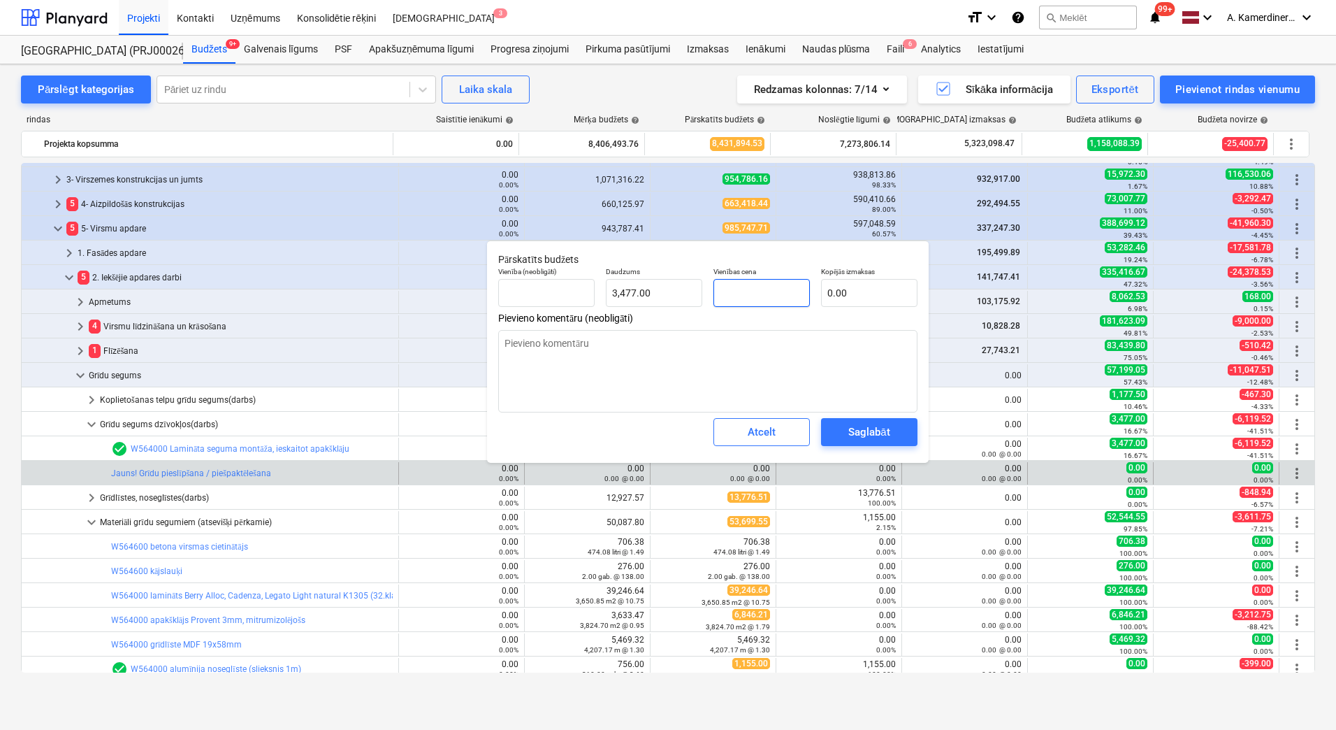
type textarea "x"
type input "."
type textarea "x"
type input ".0"
type textarea "x"
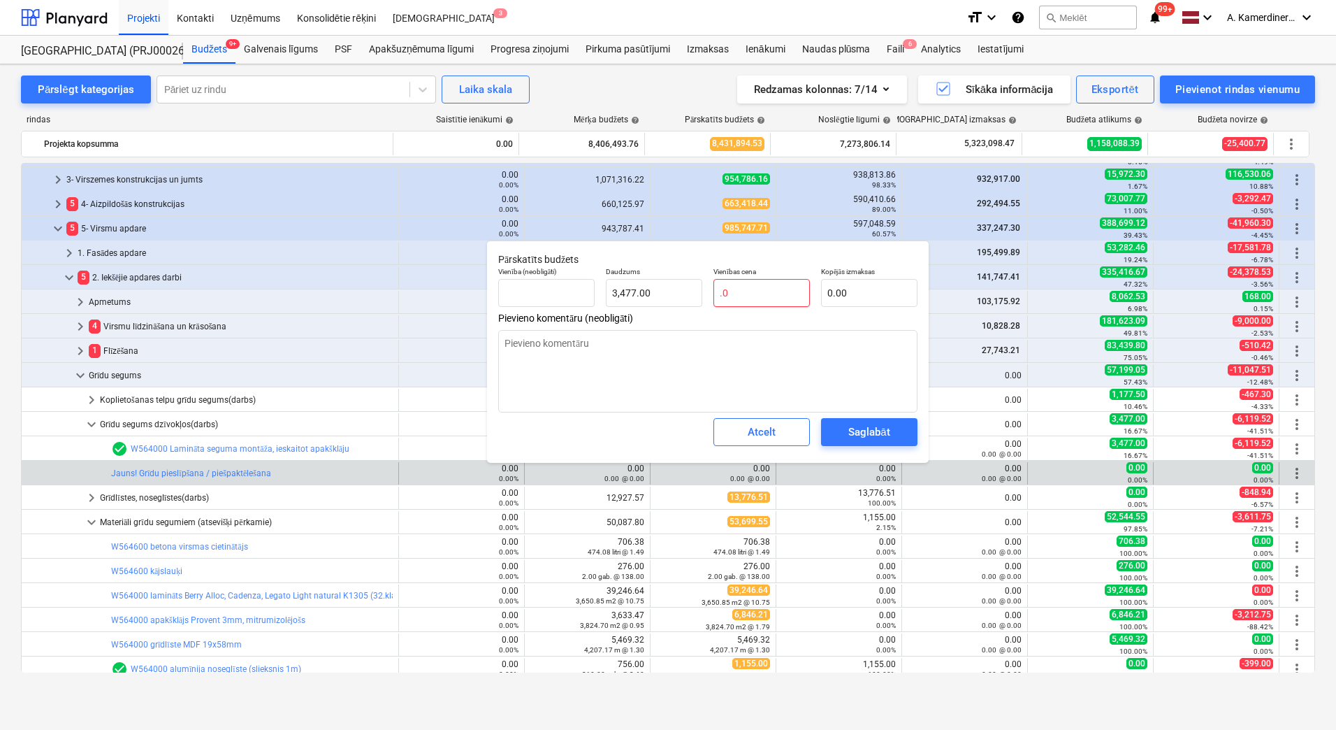
type input ".06"
type input "208.62"
type textarea "x"
type input ".0"
type input "0.00"
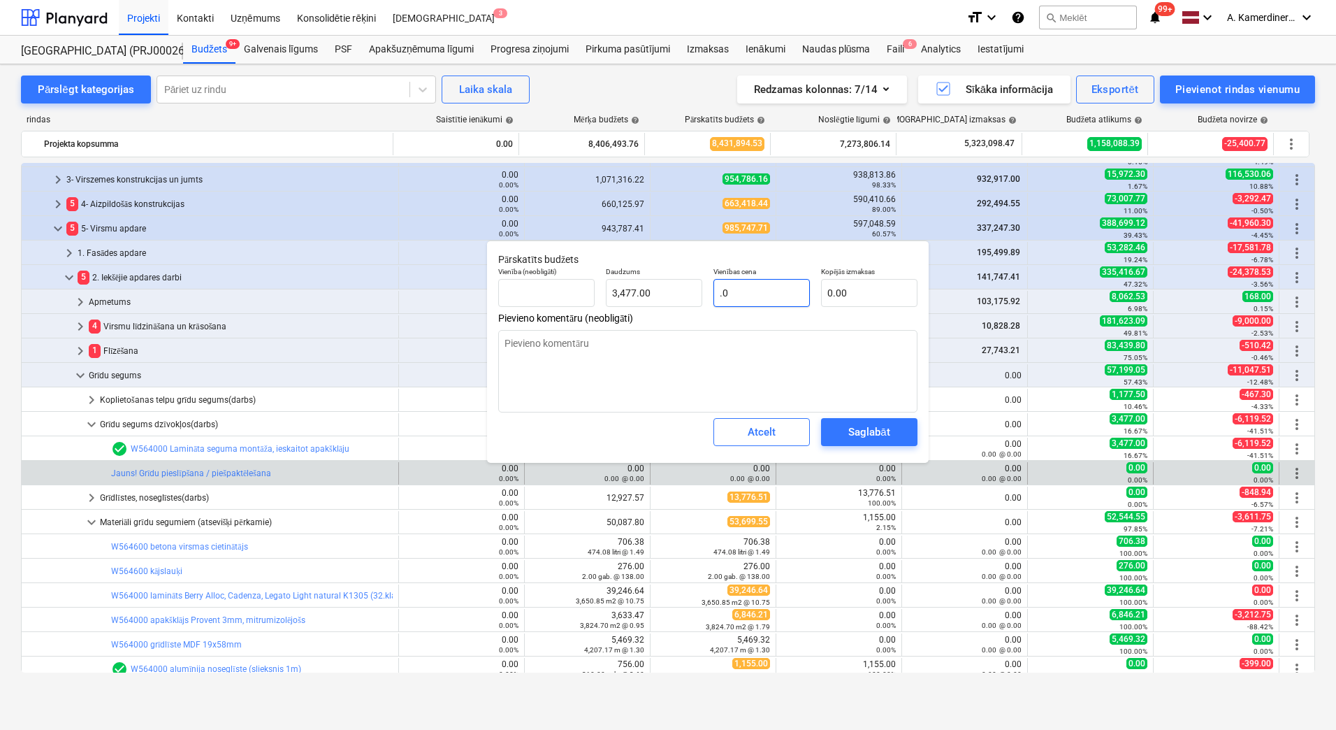
type textarea "x"
type input "."
type textarea "x"
type input "0"
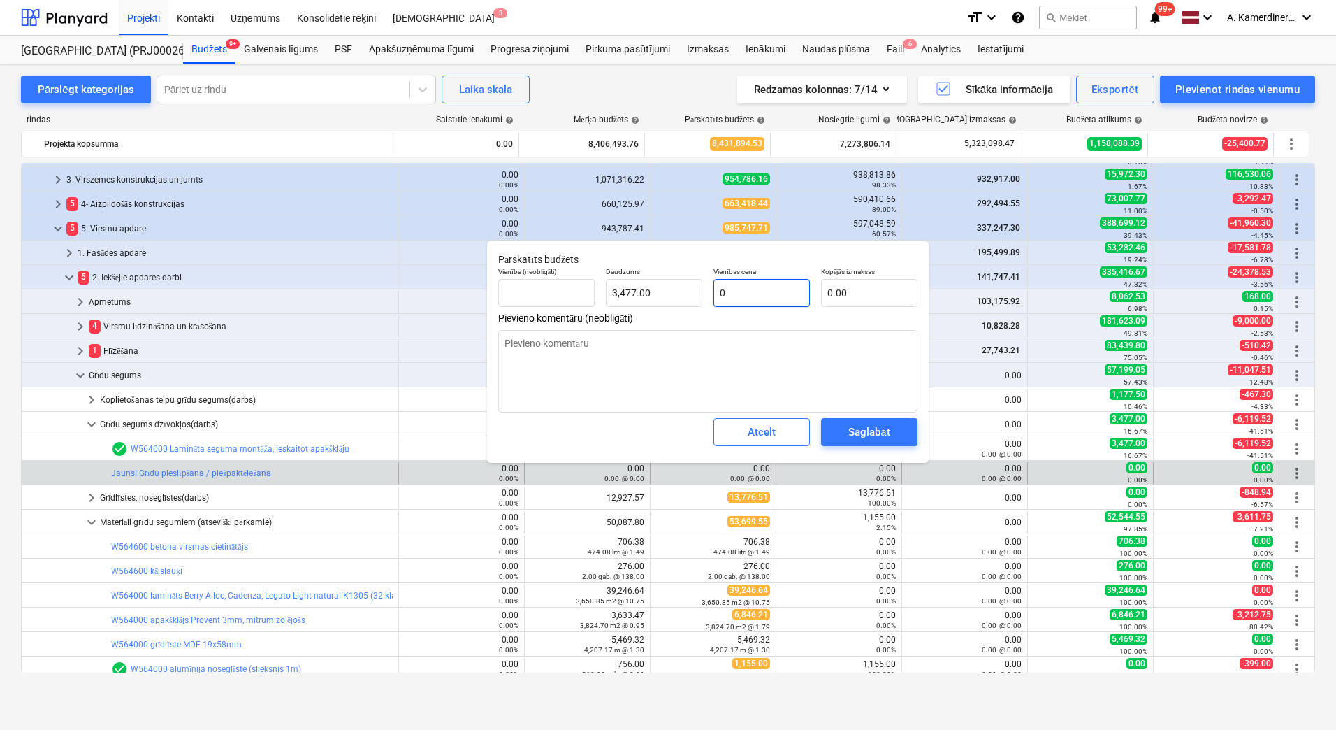
type textarea "x"
type input "0."
type textarea "x"
type input "0.6"
type input "2,086.20"
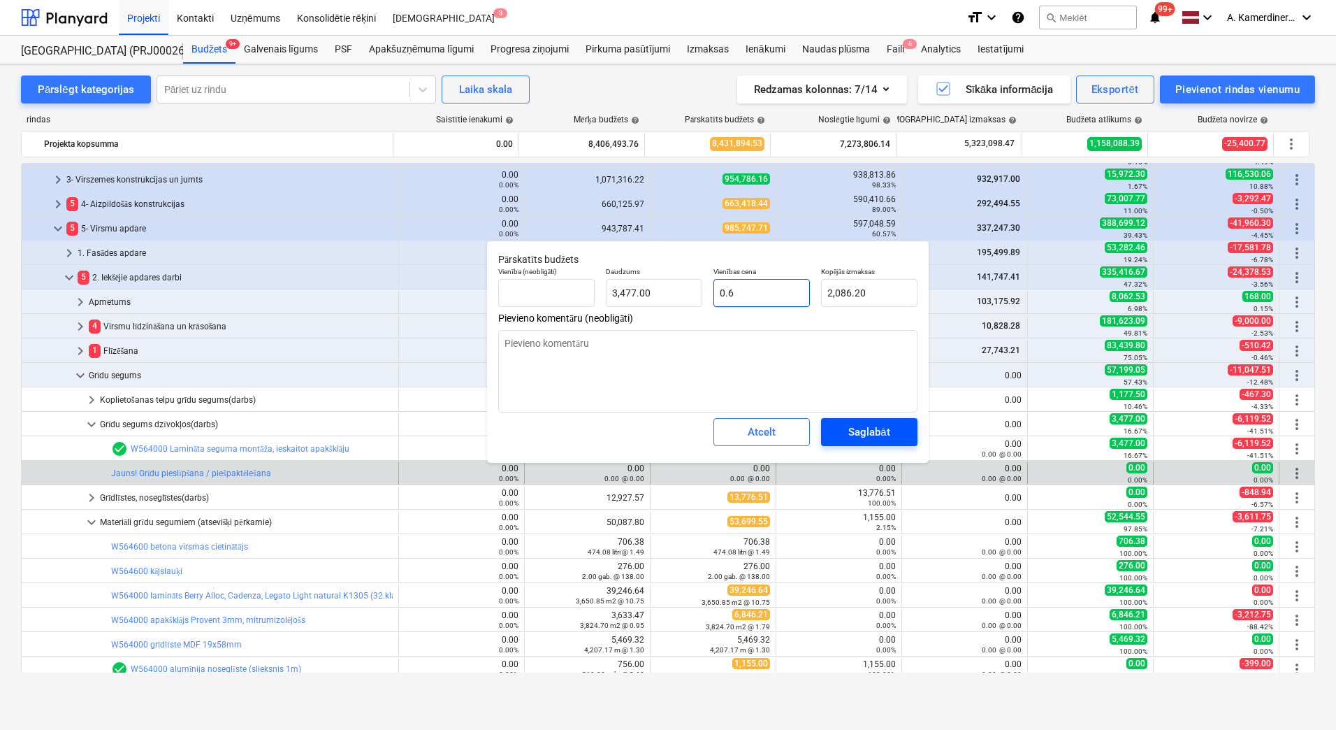
type input "0.6"
type textarea "x"
type input "0.60"
click at [848, 434] on div "Saglabāt" at bounding box center [868, 432] width 41 height 18
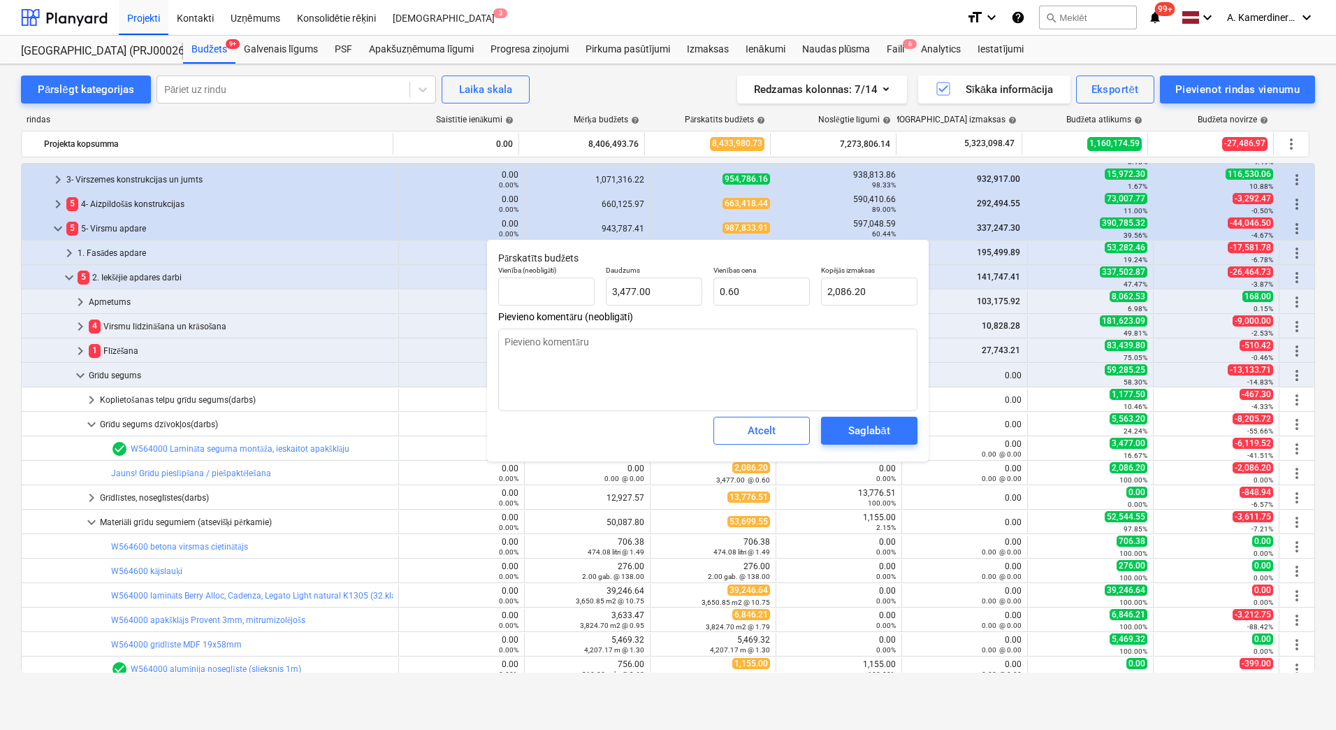
type textarea "x"
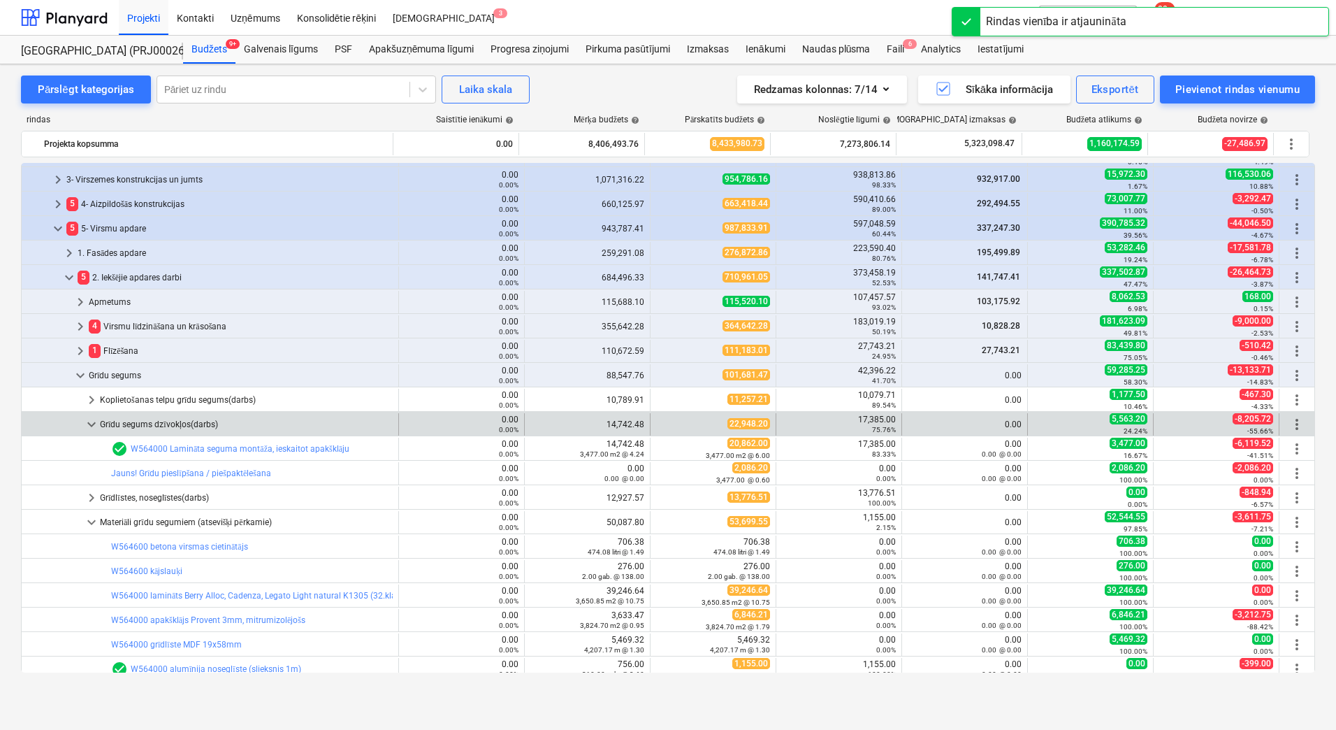
click at [191, 419] on div "Grīdu segums dzīvokļos(darbs)" at bounding box center [246, 424] width 293 height 22
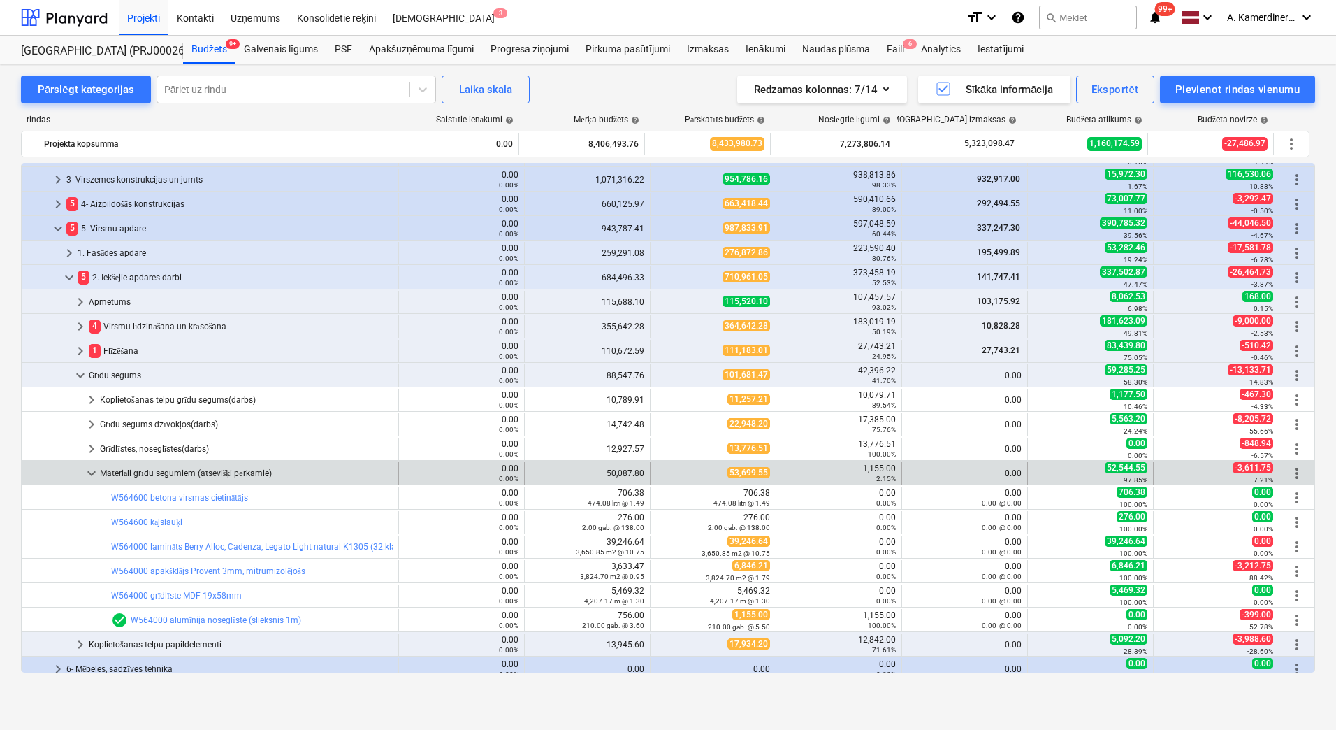
click at [118, 468] on div "Materiāli grīdu segumiem (atsevišķi pērkamie)" at bounding box center [246, 473] width 293 height 22
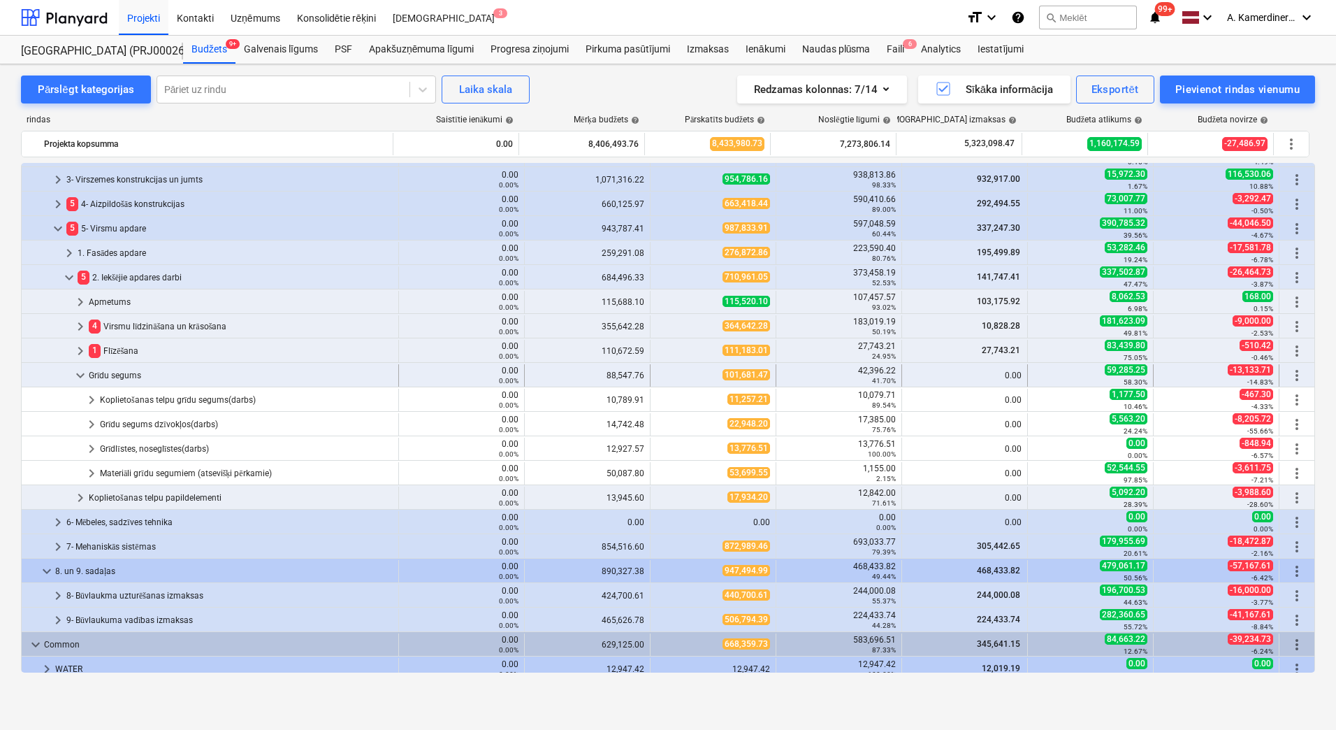
click at [115, 375] on div "Grīdu segums" at bounding box center [241, 375] width 304 height 22
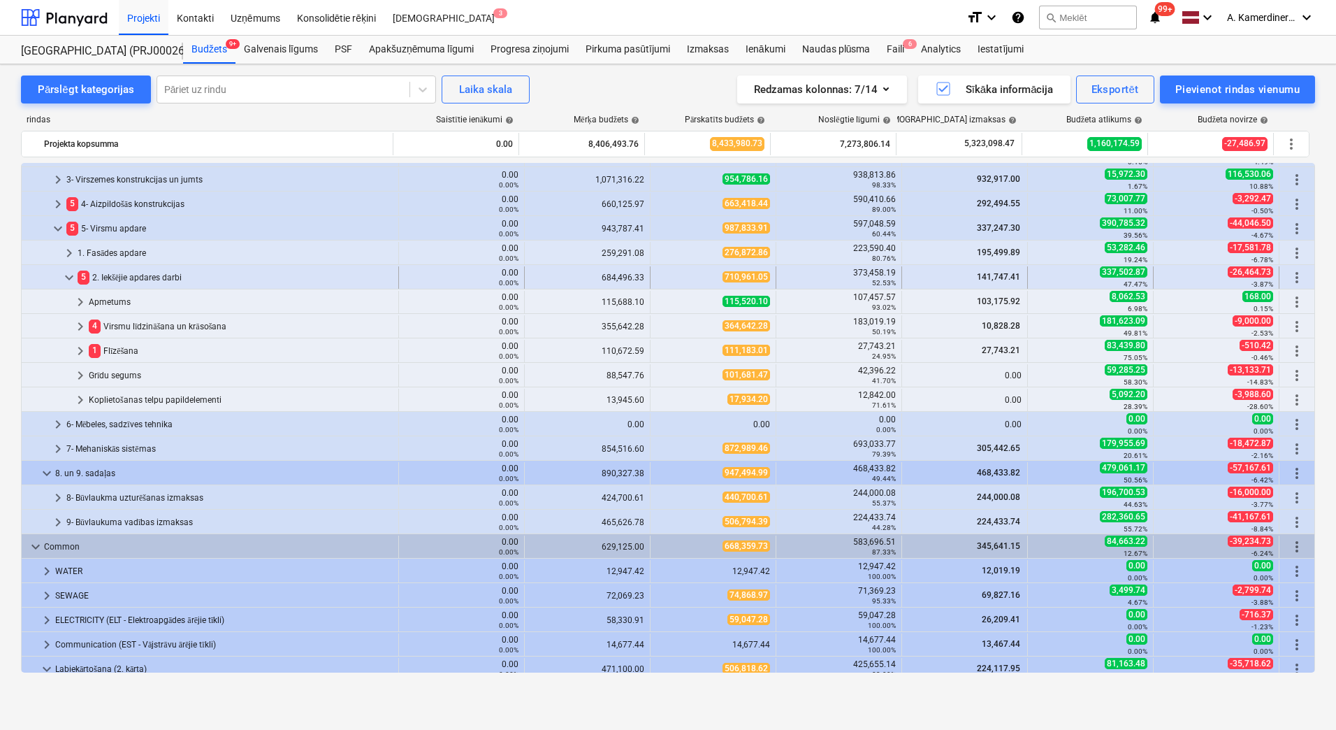
click at [109, 271] on div "5 2. Iekšējie apdares darbi" at bounding box center [235, 277] width 315 height 22
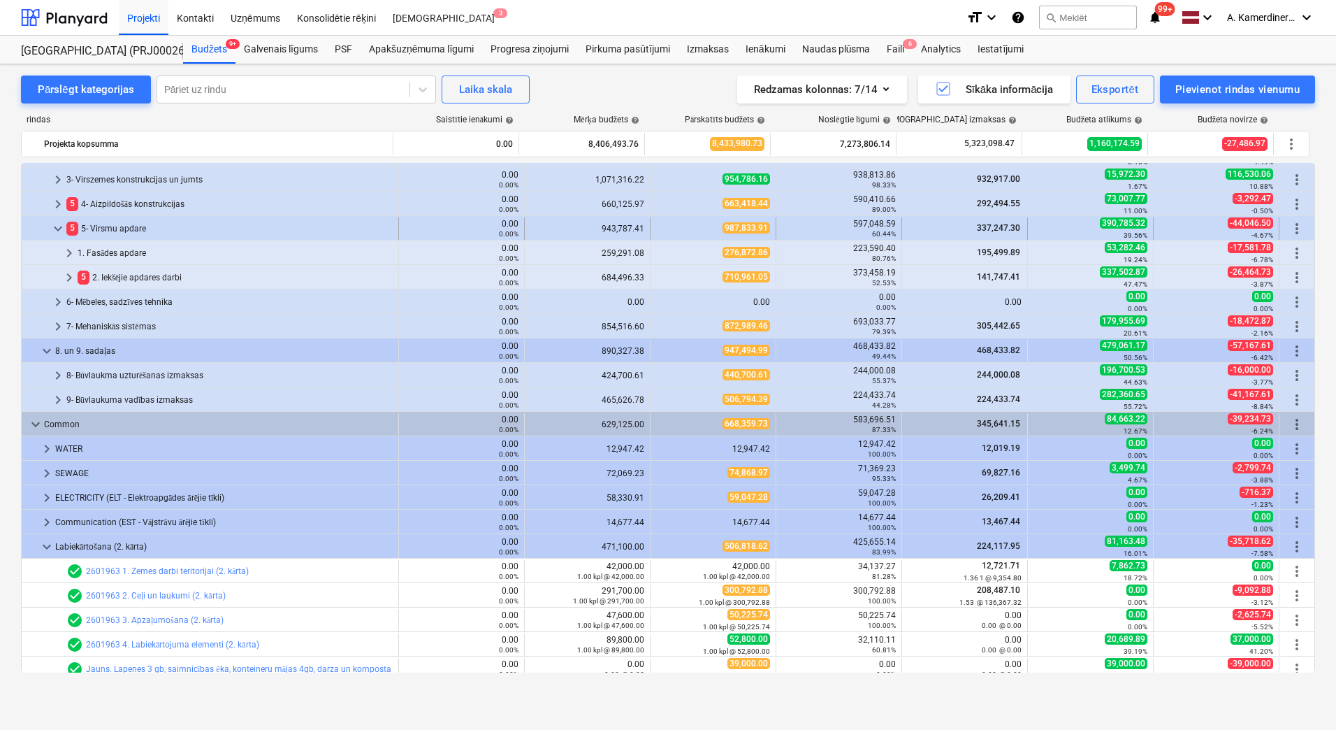
click at [111, 229] on div "5 5- Virsmu apdare" at bounding box center [229, 228] width 326 height 22
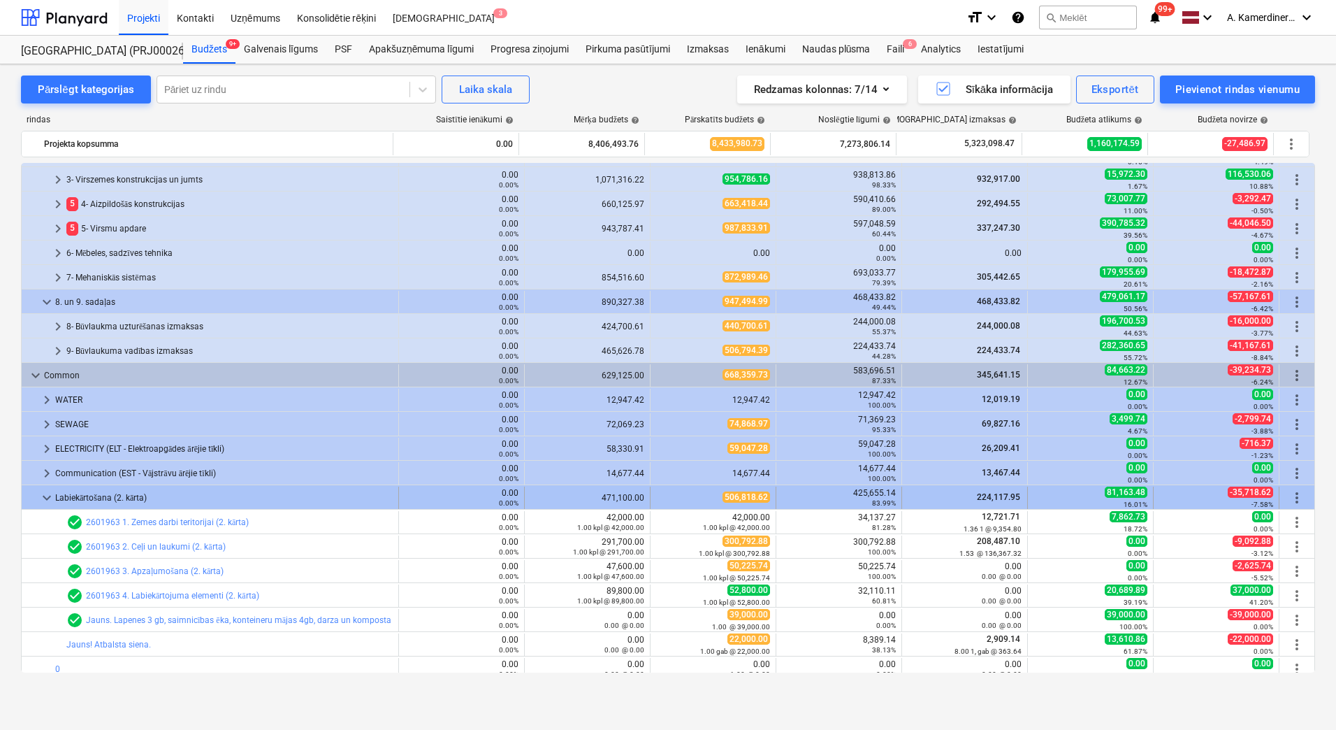
click at [87, 497] on div "Labiekārtošana (2. kārta)" at bounding box center [224, 497] width 338 height 22
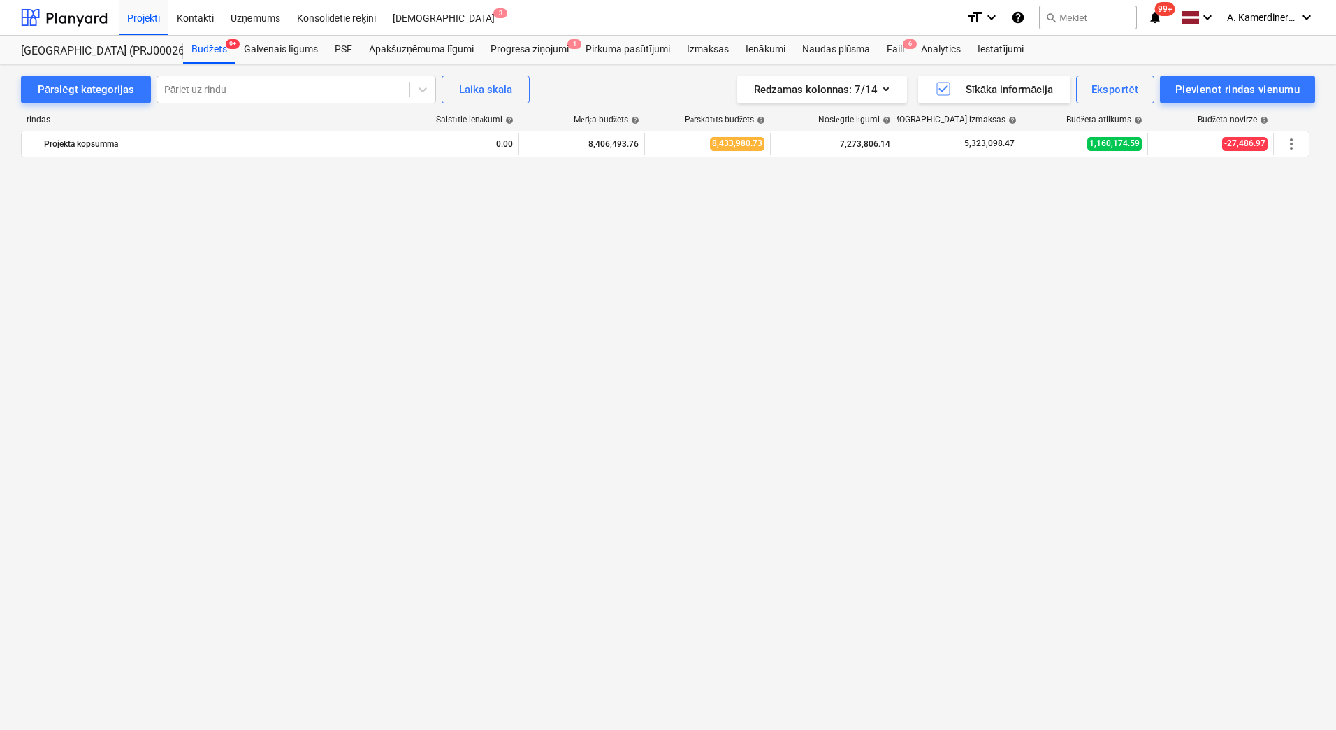
scroll to position [0, 0]
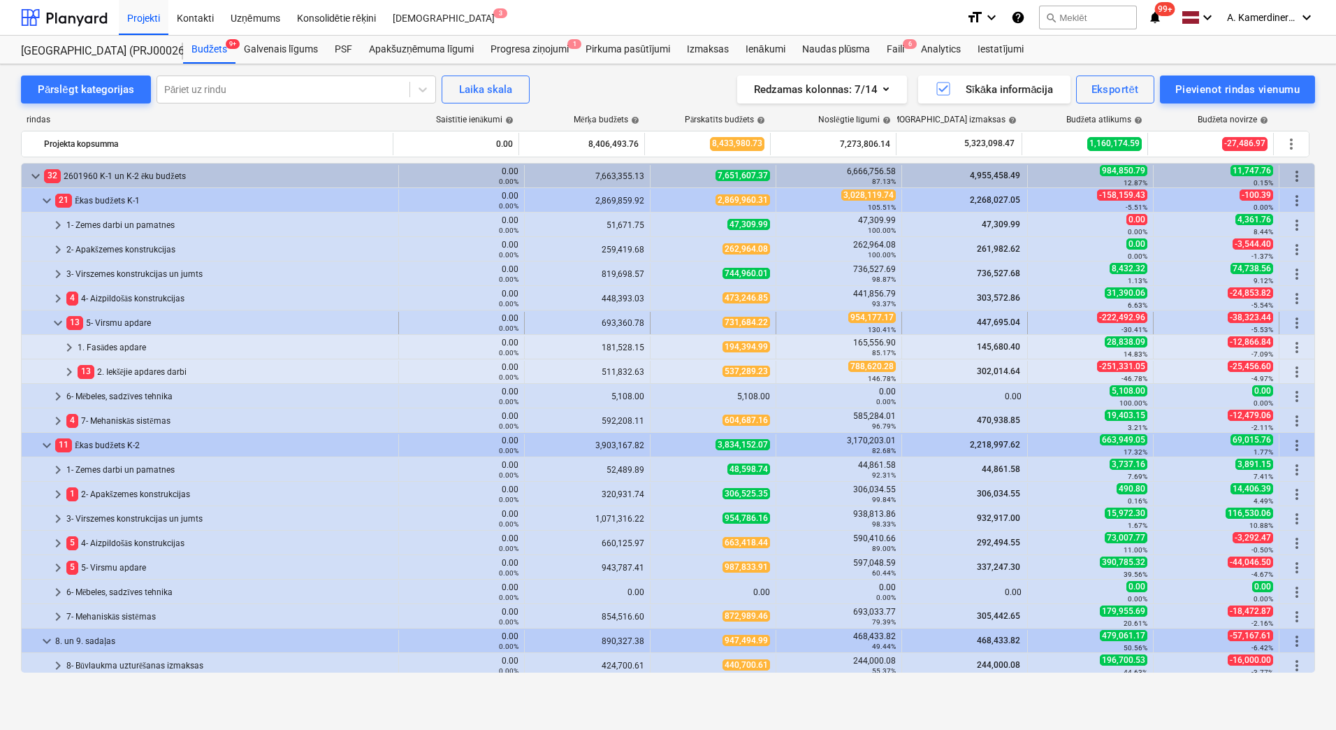
click at [129, 319] on div "13 5- Virsmu apdare" at bounding box center [229, 323] width 326 height 22
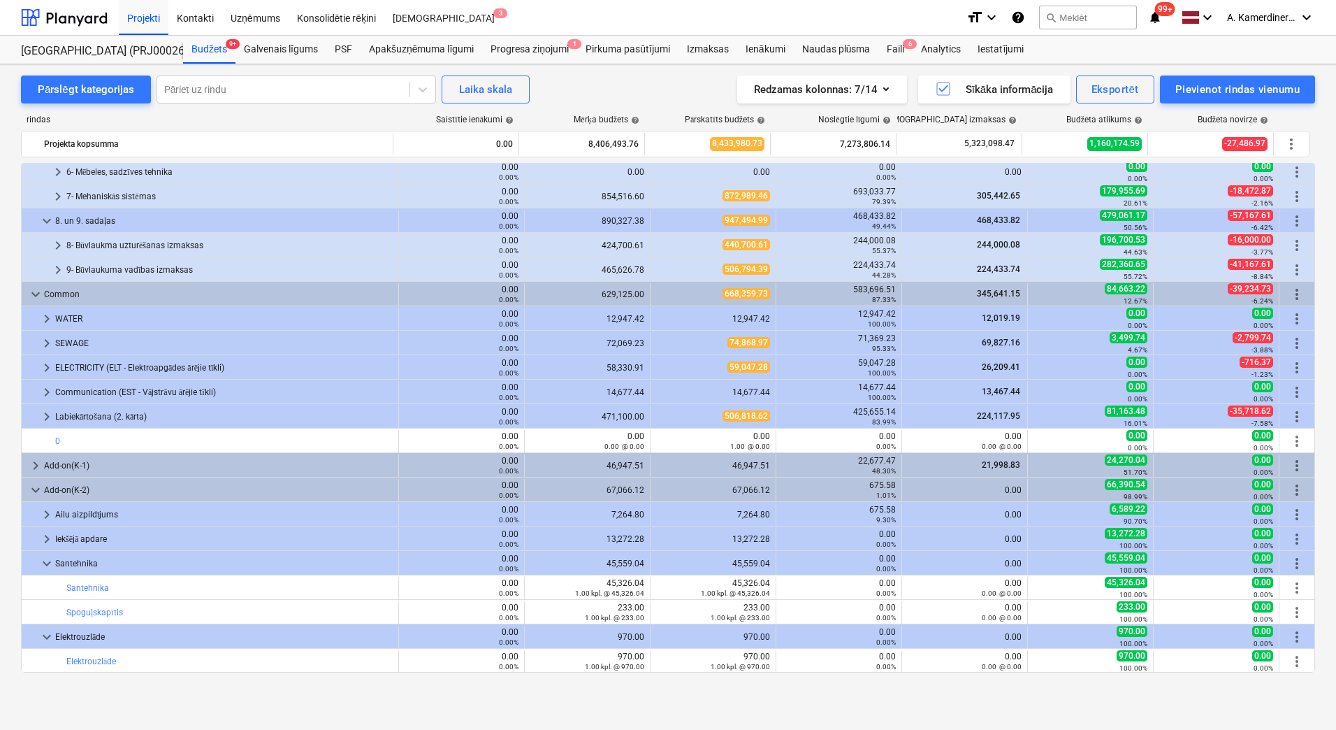
scroll to position [371, 0]
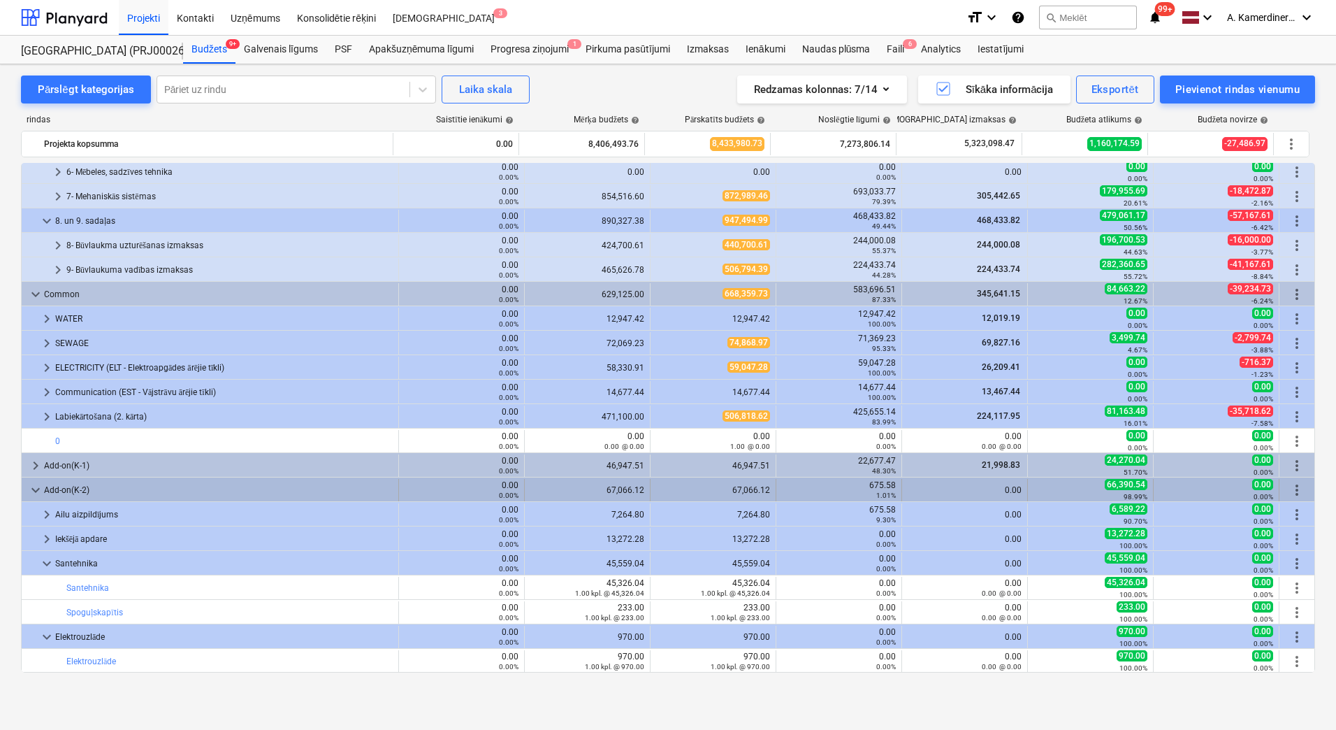
click at [68, 486] on div "Add-on(K-2)" at bounding box center [218, 490] width 349 height 22
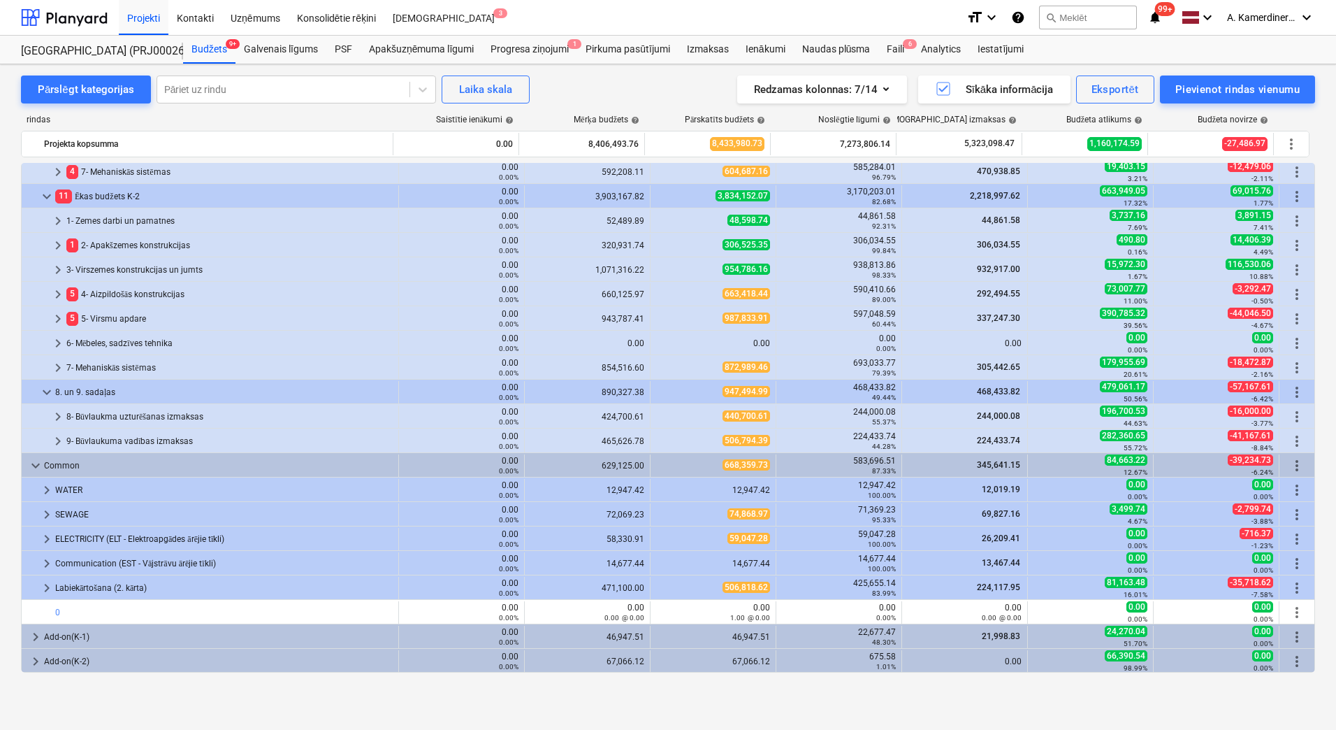
scroll to position [200, 0]
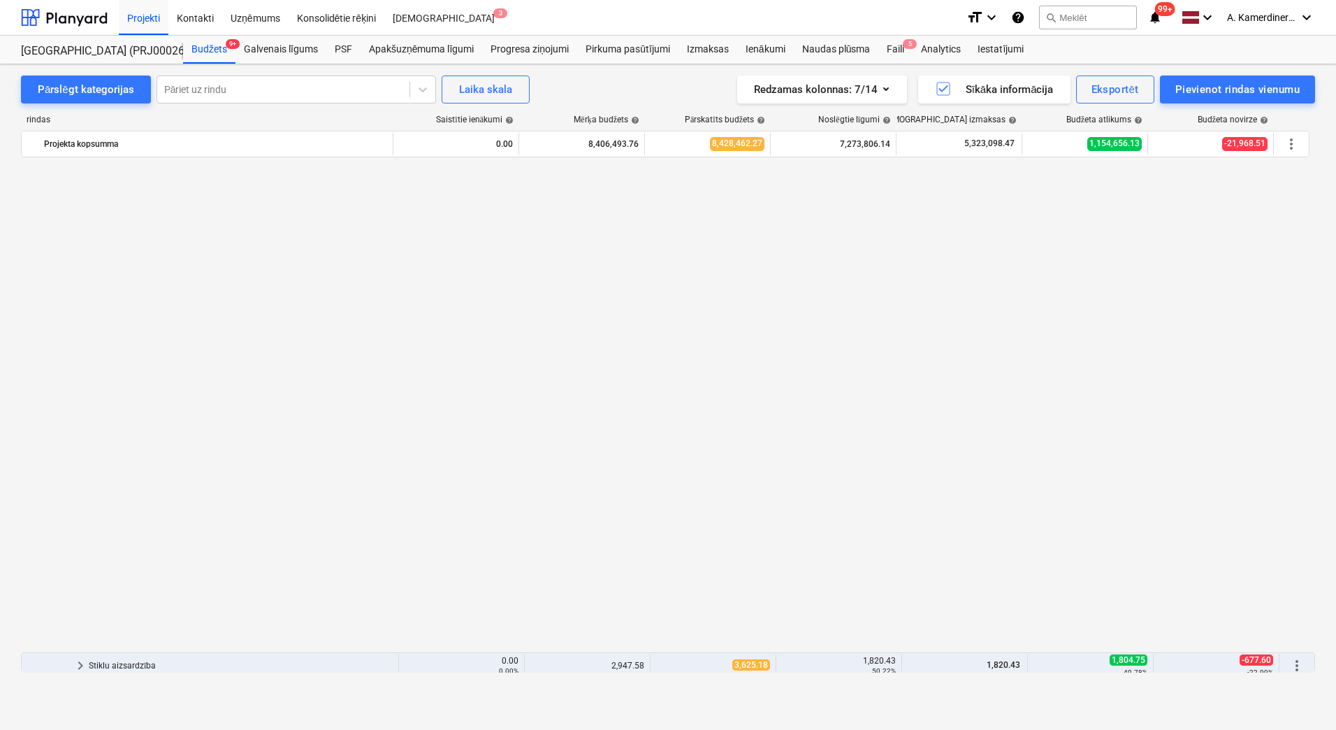
scroll to position [983, 0]
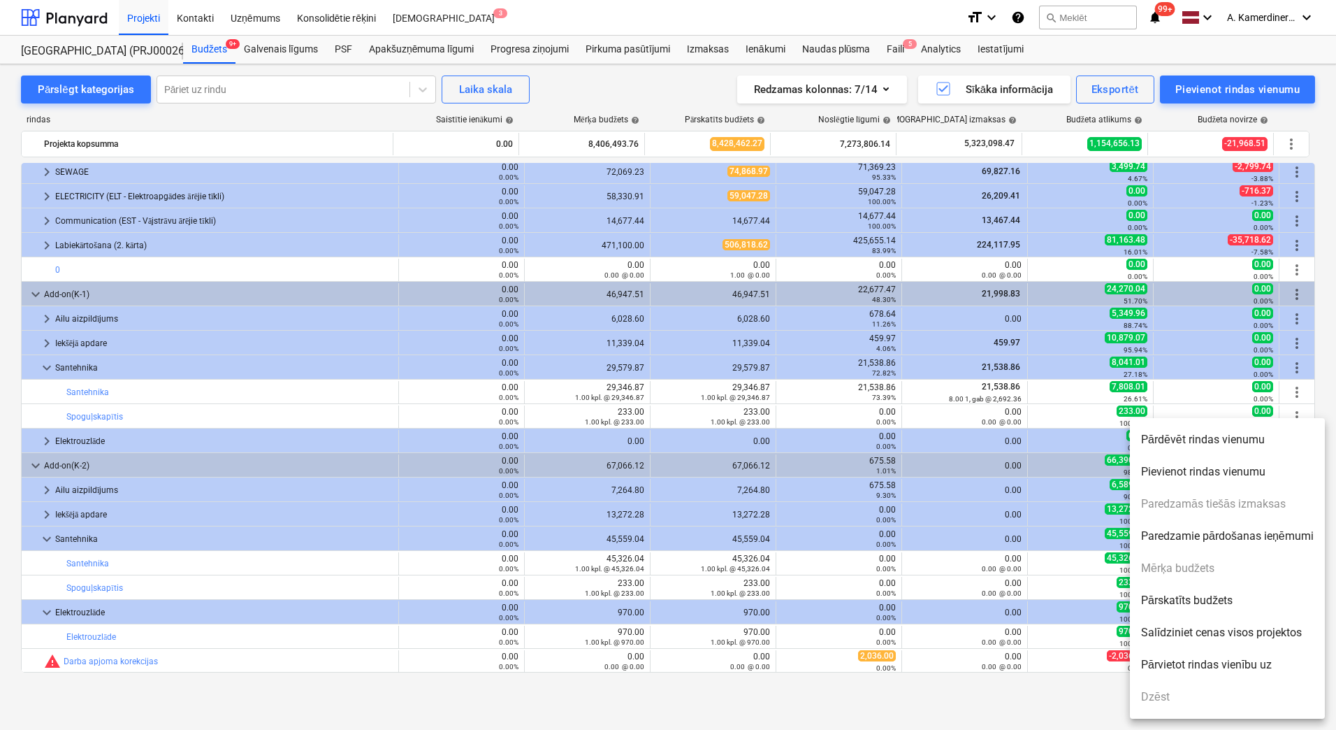
click at [728, 653] on div at bounding box center [668, 365] width 1336 height 730
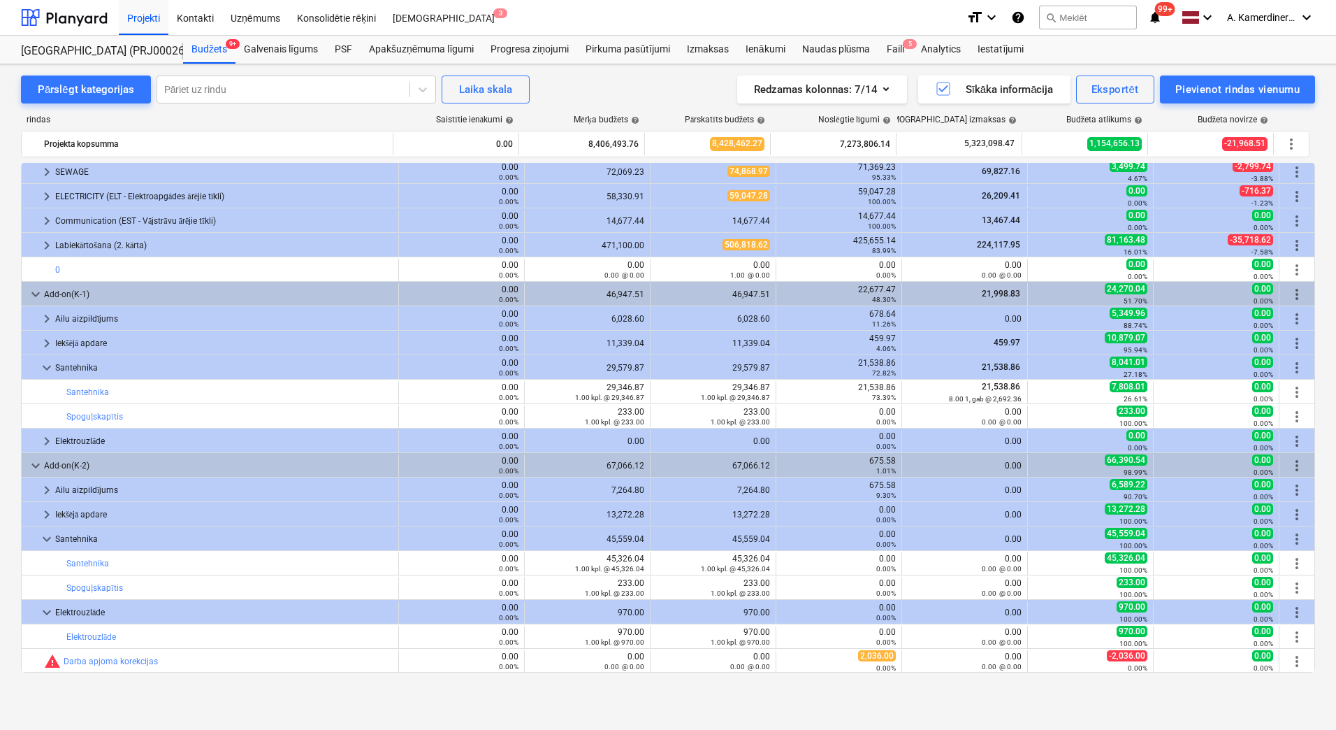
drag, startPoint x: 693, startPoint y: 658, endPoint x: 702, endPoint y: 691, distance: 34.1
click at [702, 691] on div "Pārslēgt kategorijas Pāriet uz rindu Laika skala Redzamas kolonnas : 7/14 Sīkāk…" at bounding box center [668, 382] width 1336 height 636
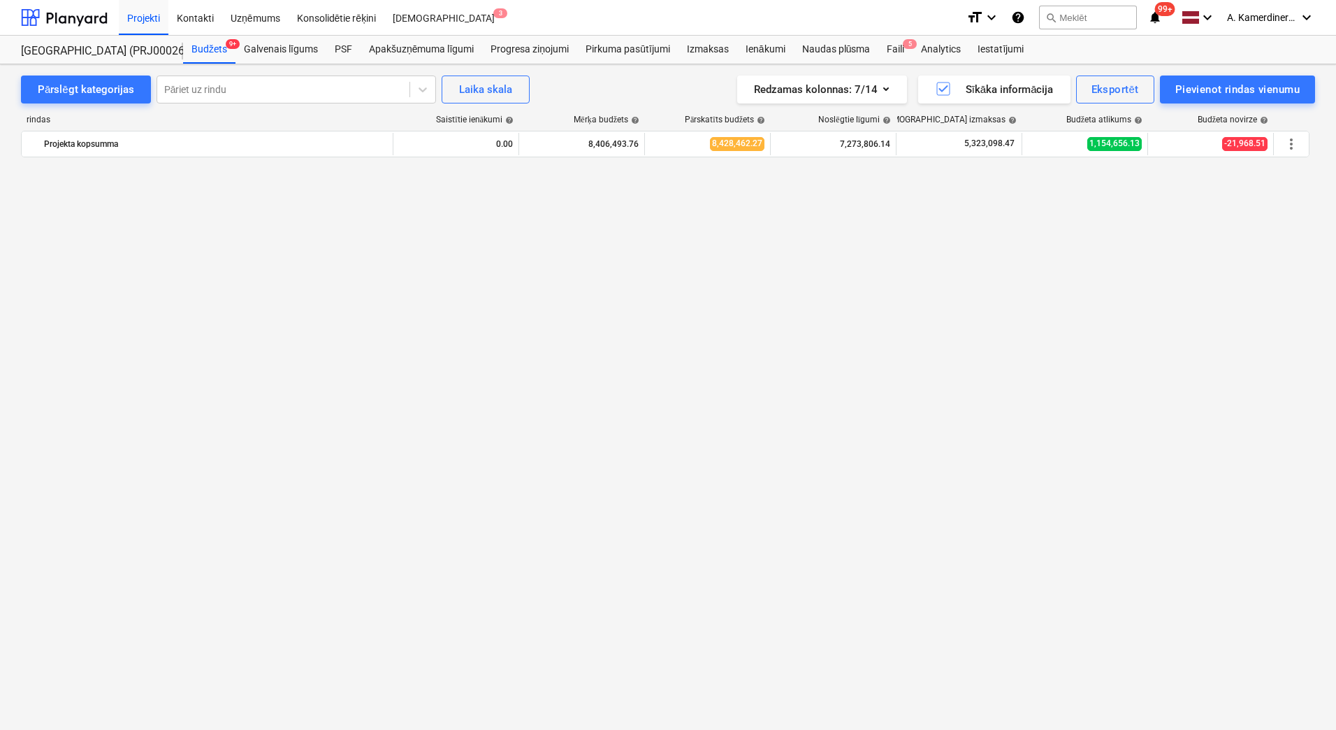
scroll to position [74, 0]
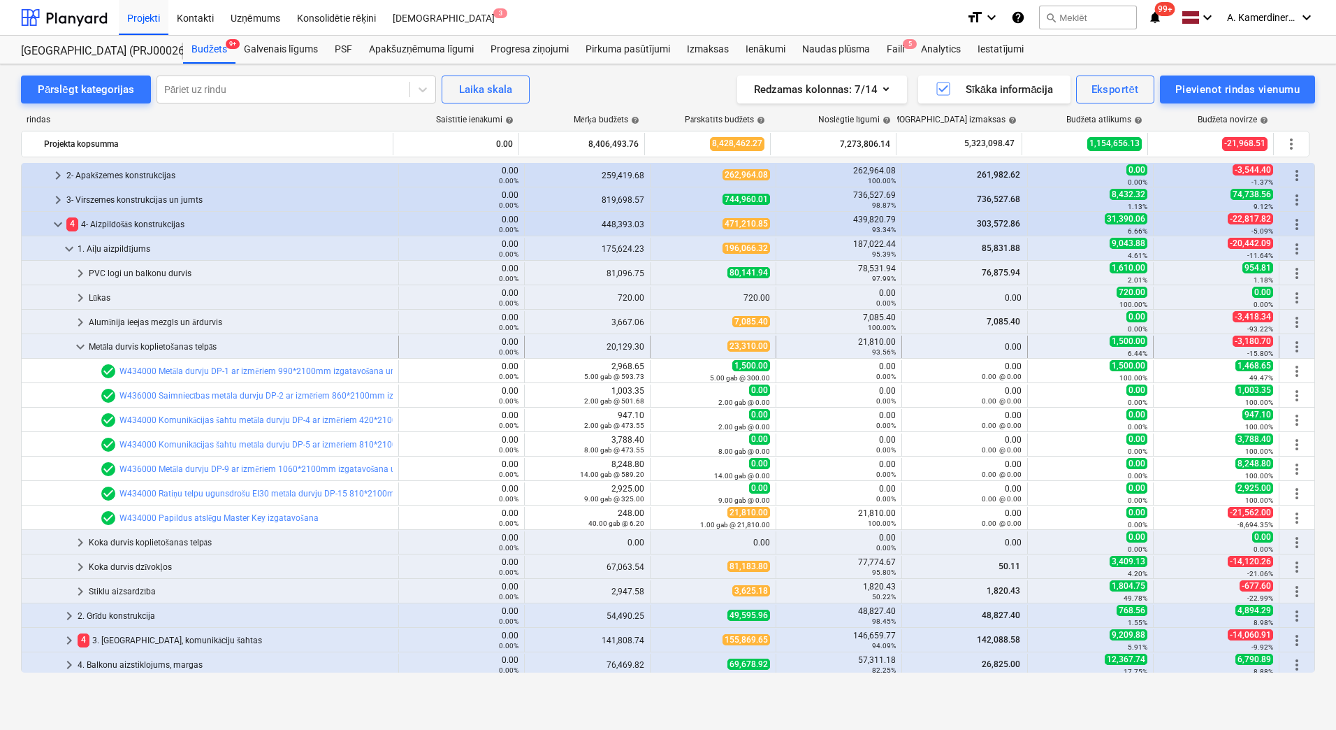
click at [1303, 345] on div "more_vert" at bounding box center [1297, 346] width 24 height 22
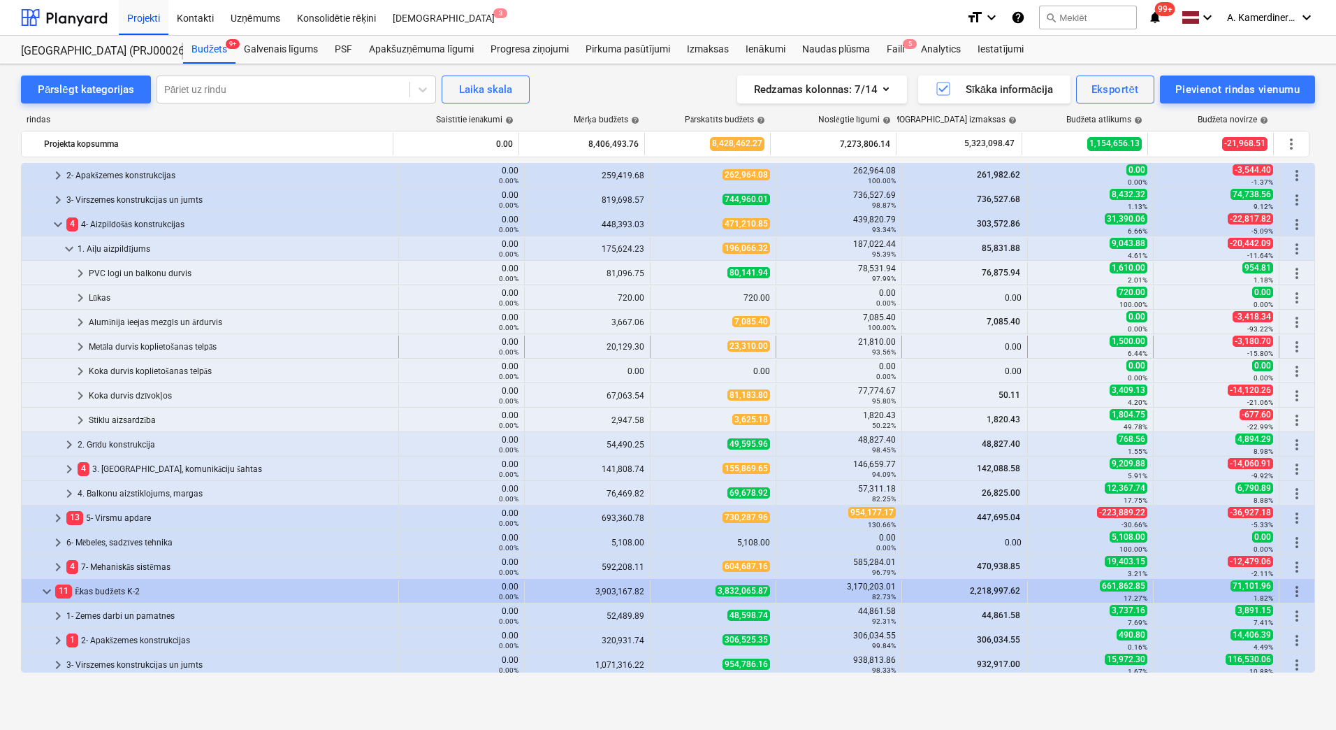
click at [1290, 352] on span "more_vert" at bounding box center [1297, 346] width 17 height 17
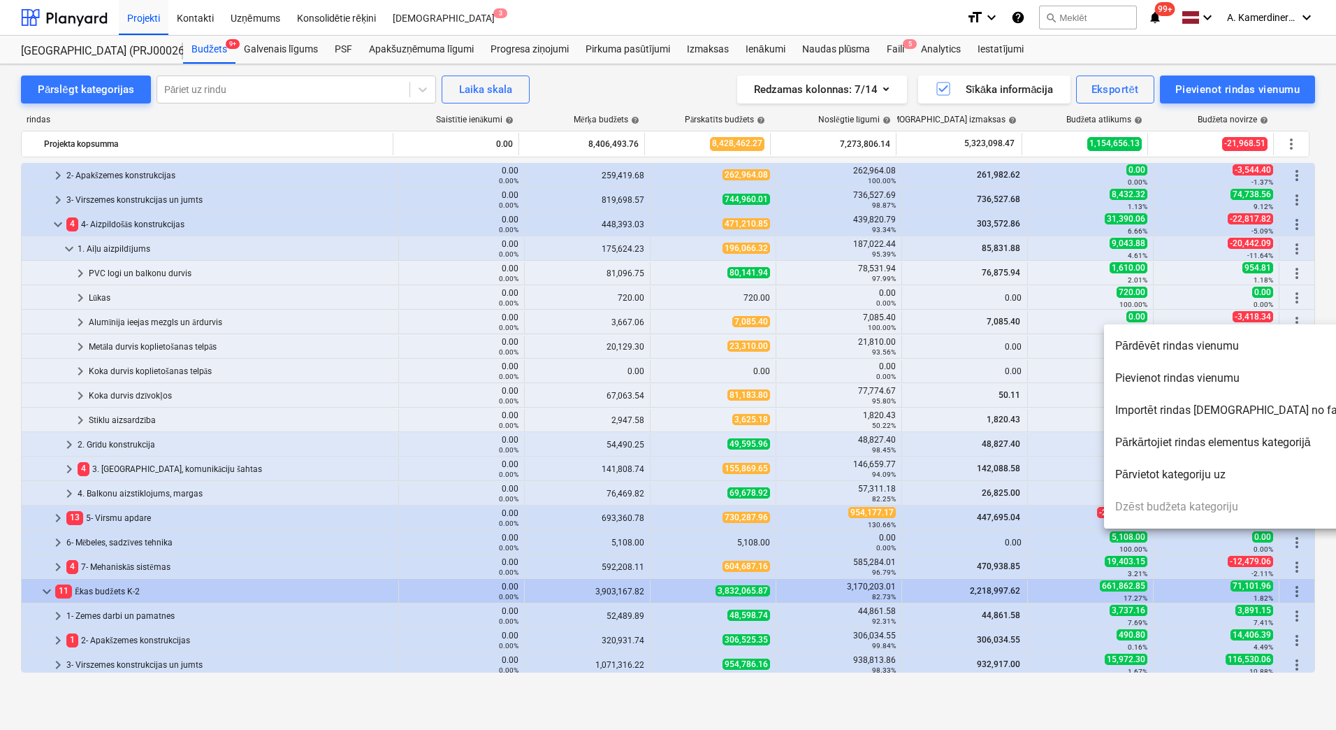
click at [147, 370] on div at bounding box center [668, 365] width 1336 height 730
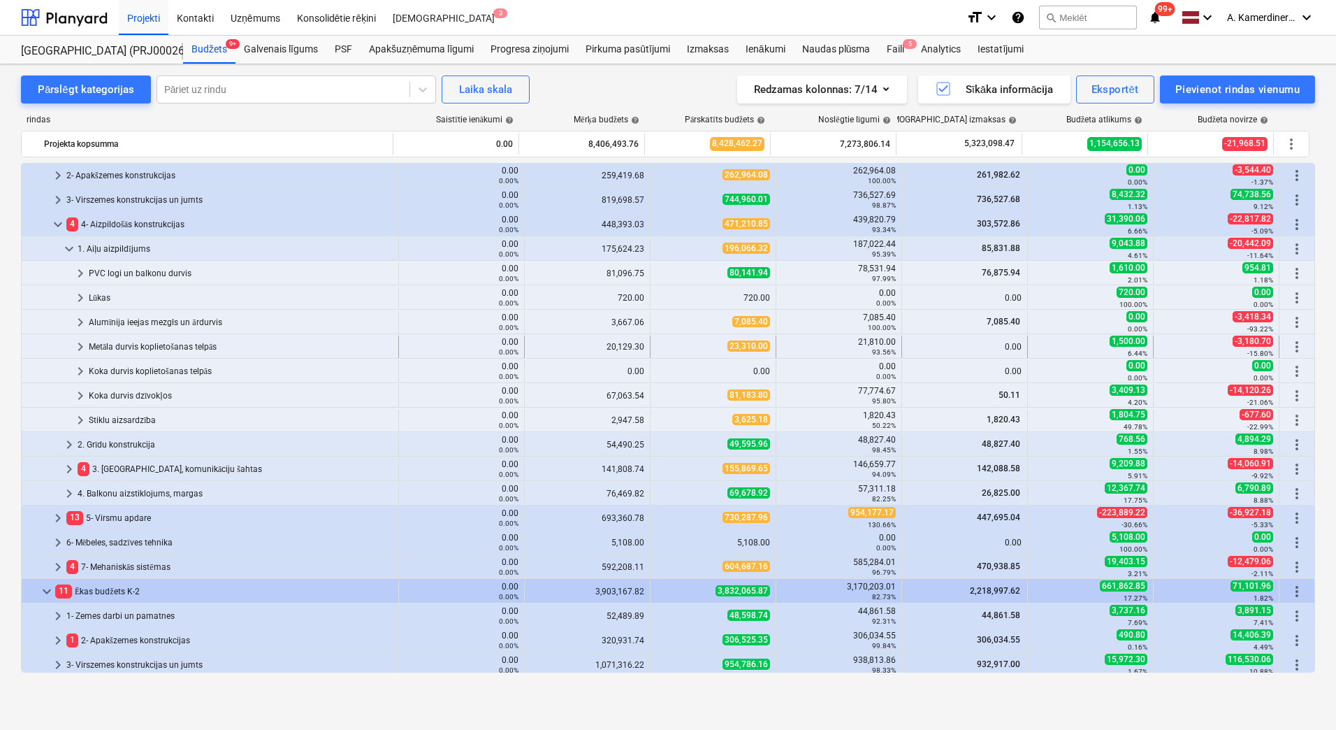
click at [143, 345] on div "Metāla durvis koplietošanas telpās" at bounding box center [241, 346] width 304 height 22
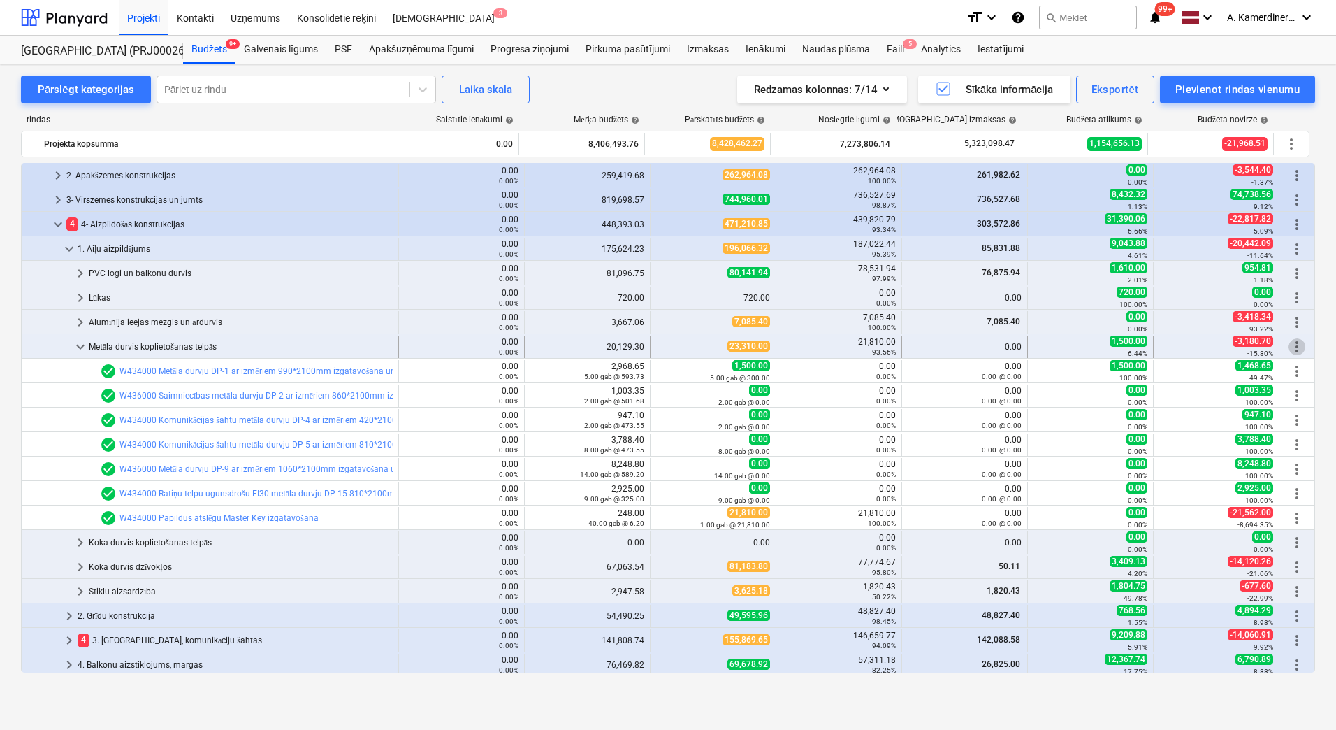
click at [1289, 342] on span "more_vert" at bounding box center [1297, 346] width 17 height 17
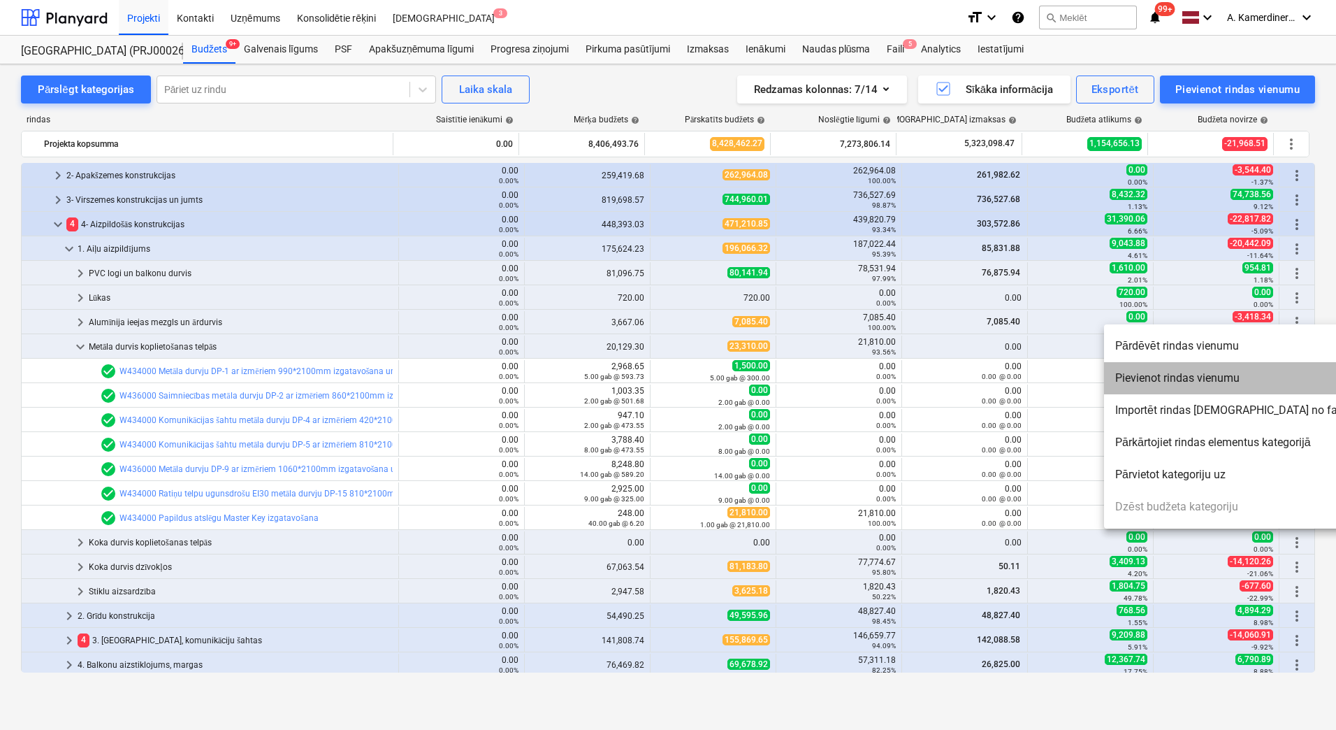
click at [1228, 376] on li "Pievienot rindas vienumu" at bounding box center [1232, 378] width 256 height 32
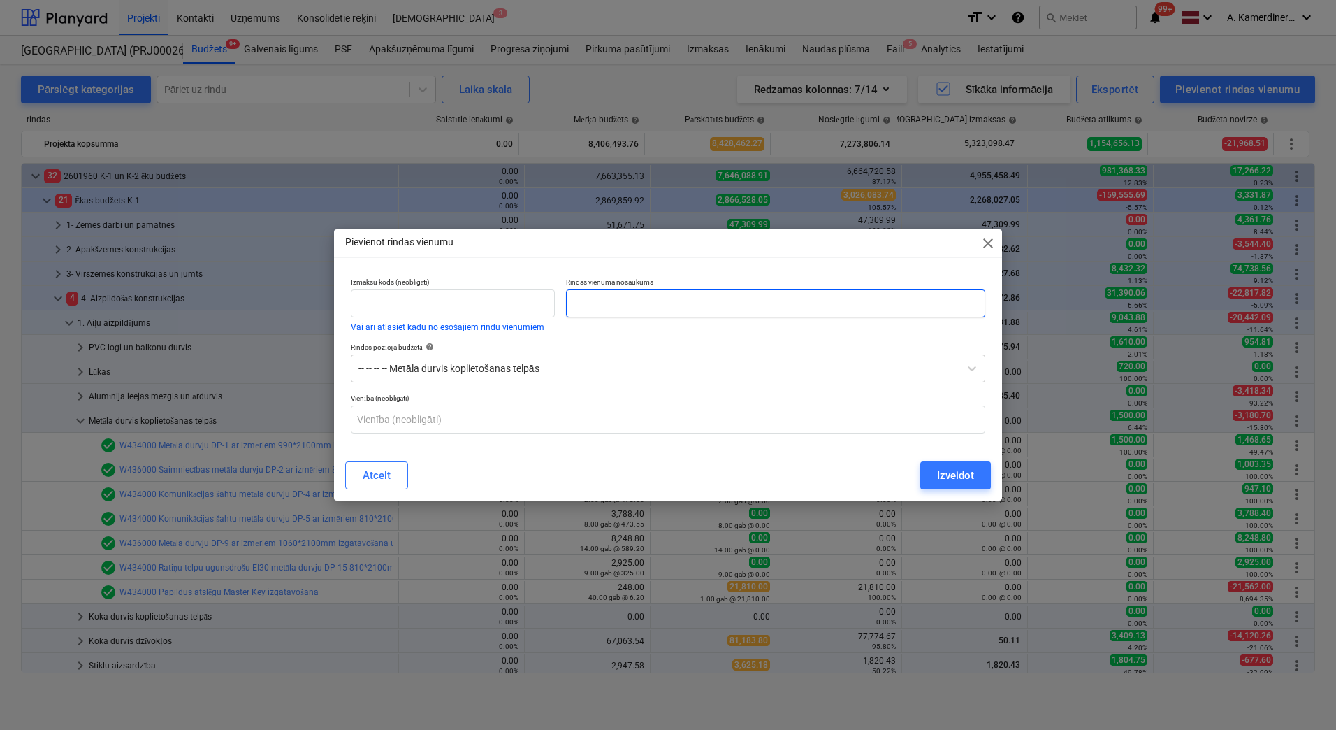
click at [639, 294] on input "text" at bounding box center [775, 303] width 419 height 28
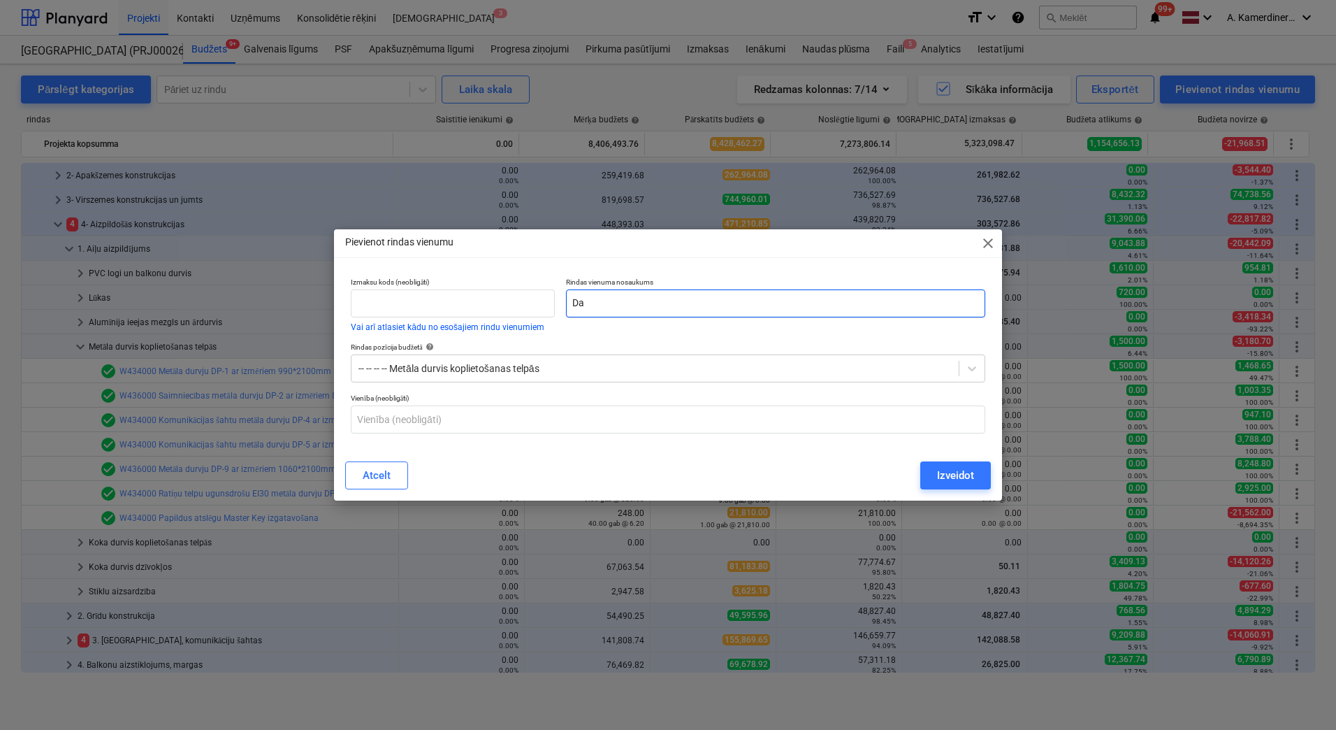
type input "D"
type input "Jauns! Darba apjoma korekcijas - pap durvis"
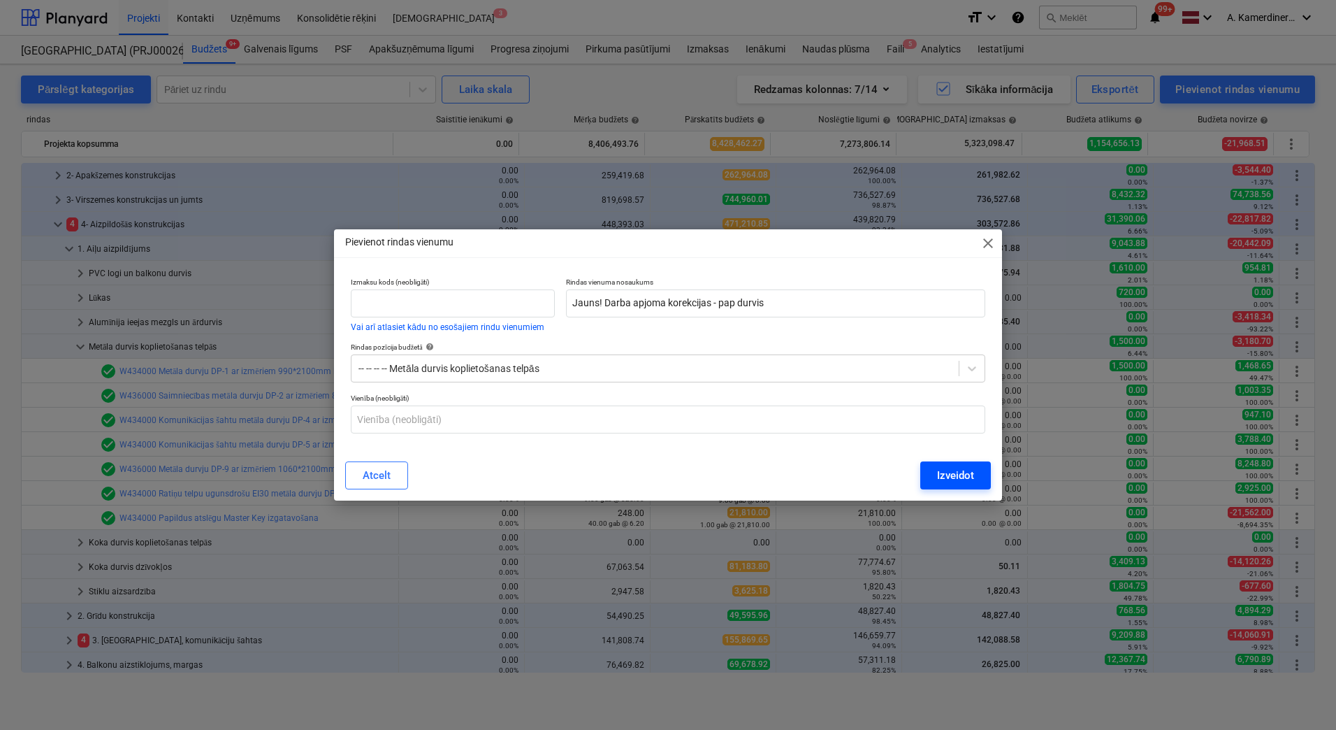
click at [942, 472] on div "Izveidot" at bounding box center [955, 475] width 37 height 18
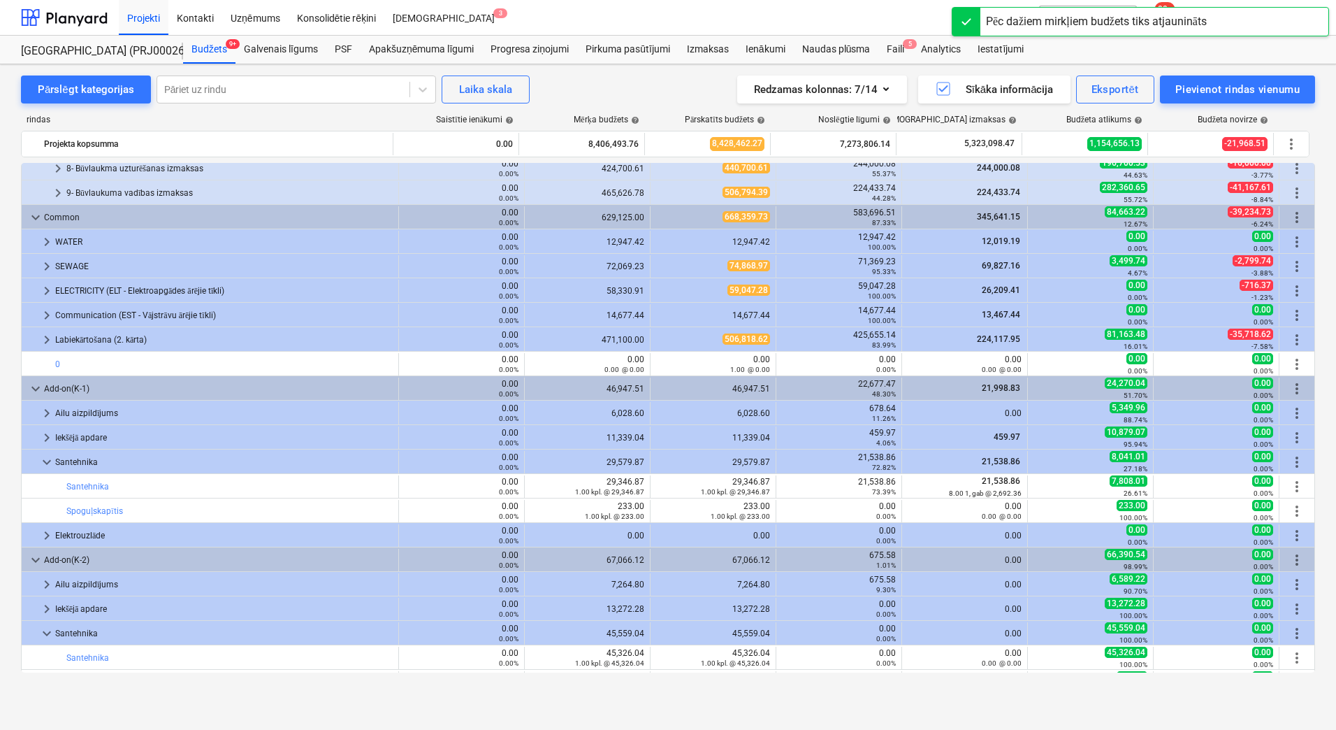
scroll to position [1007, 0]
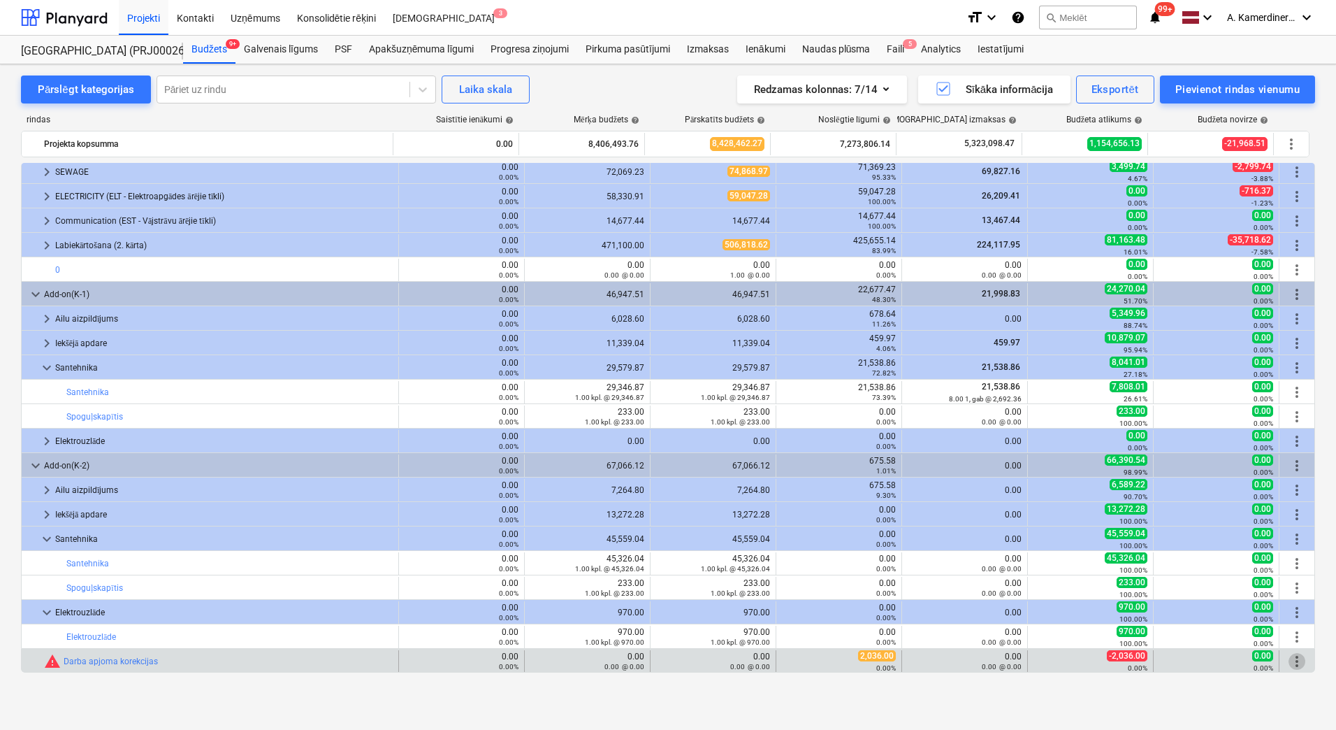
click at [1293, 658] on span "more_vert" at bounding box center [1297, 661] width 17 height 17
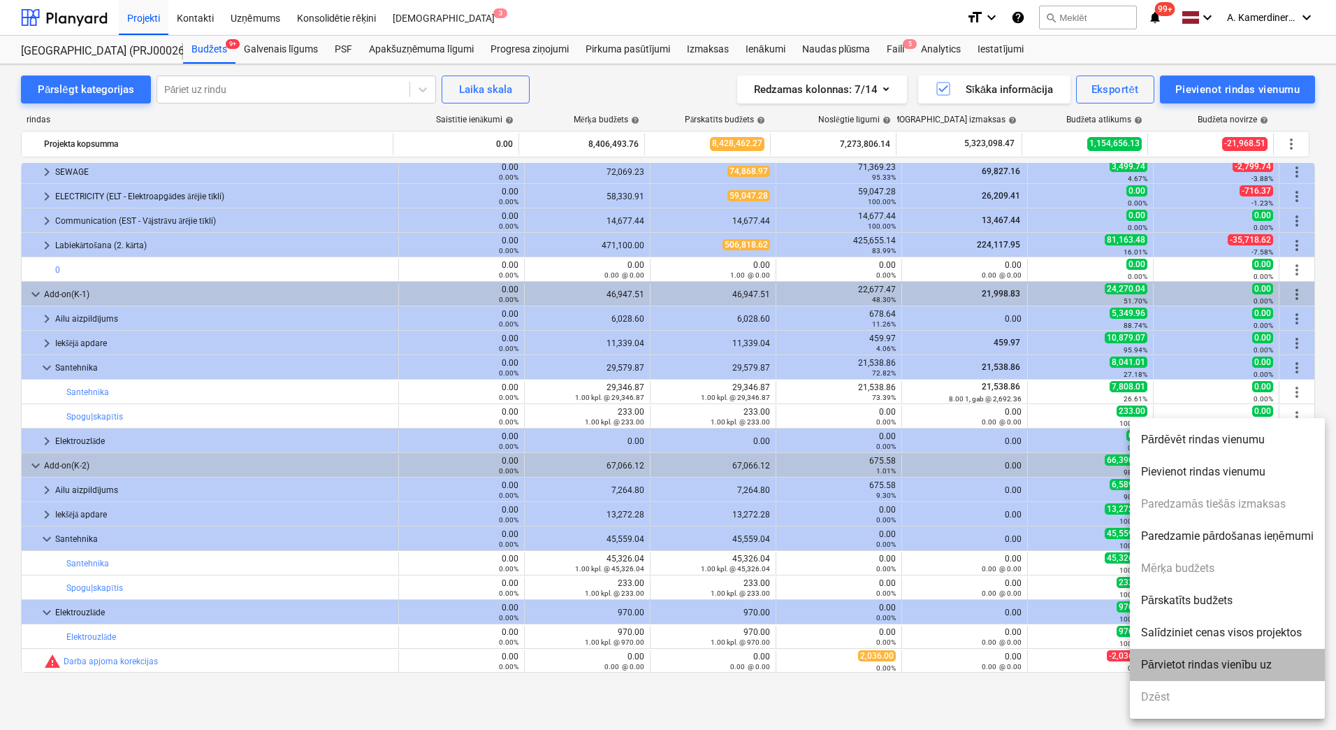
click at [1190, 668] on li "Pārvietot rindas vienību uz" at bounding box center [1227, 665] width 195 height 32
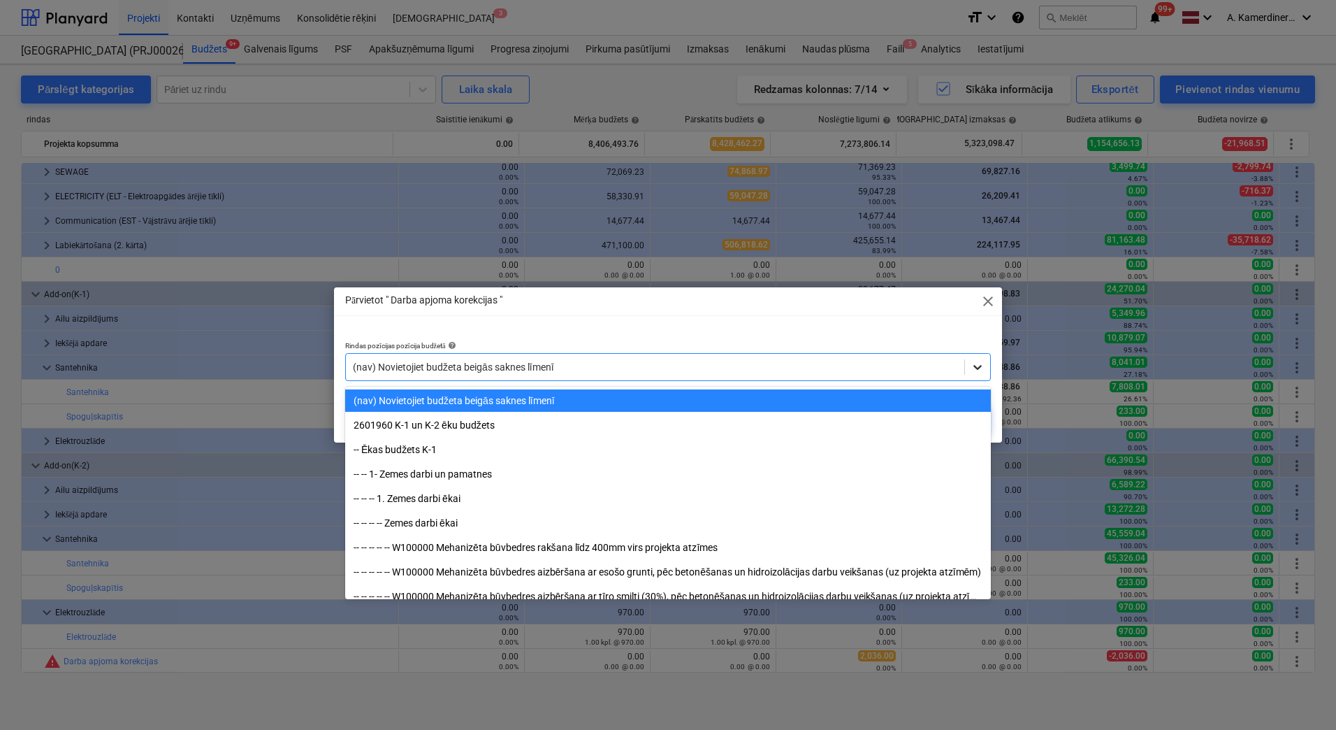
click at [976, 366] on icon at bounding box center [978, 367] width 14 height 14
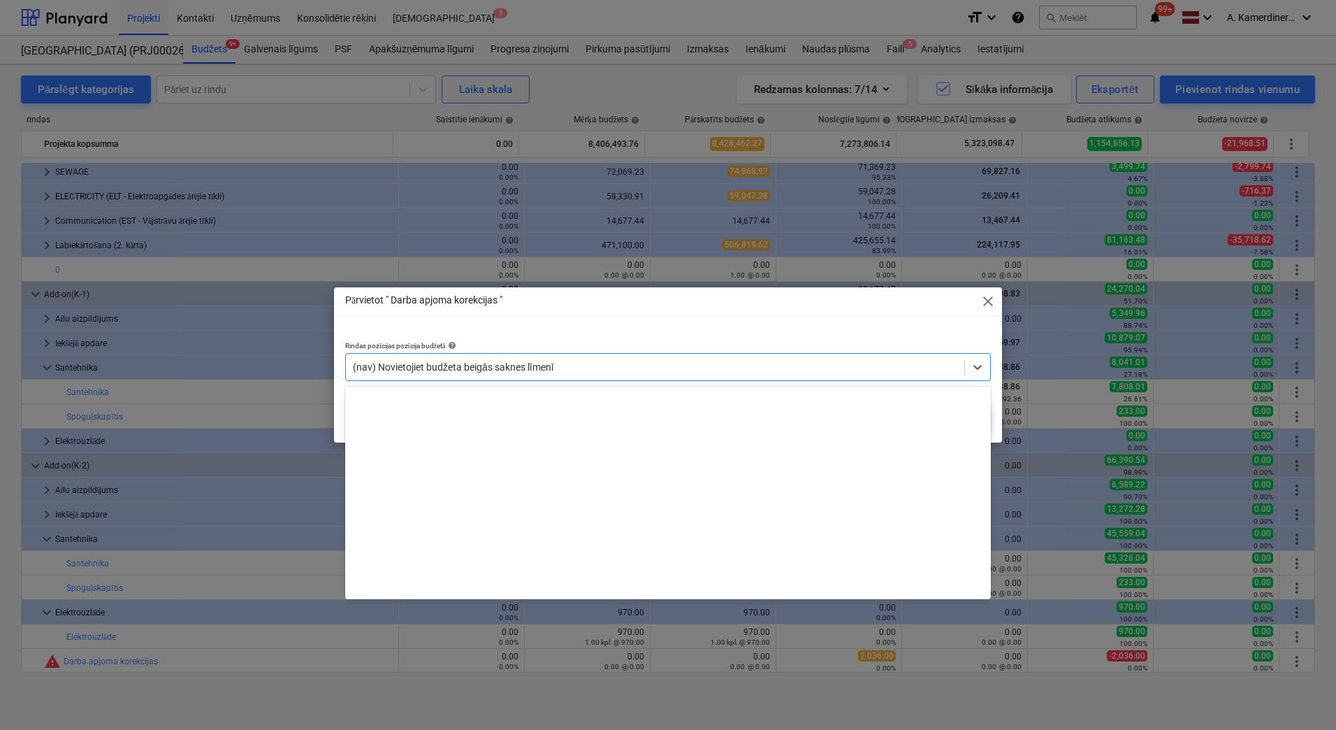
scroll to position [6968, 0]
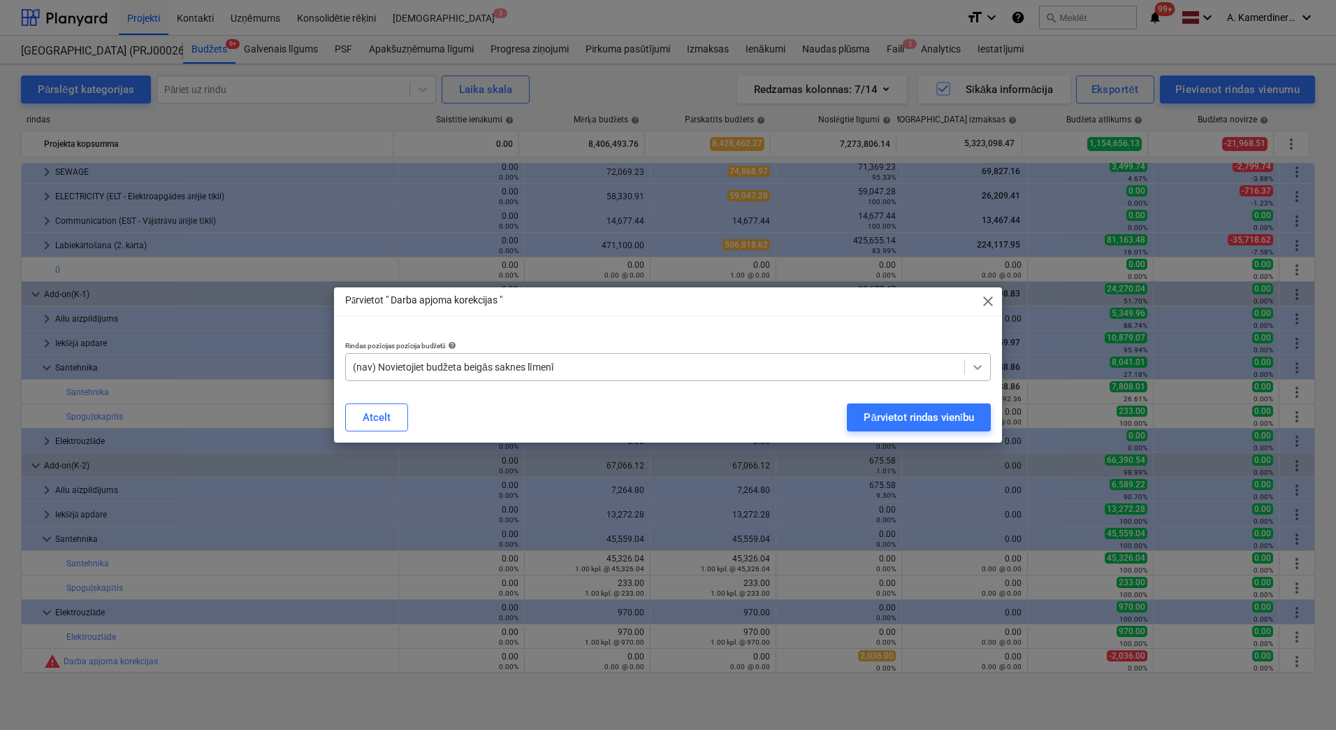
click at [978, 368] on icon at bounding box center [978, 367] width 8 height 5
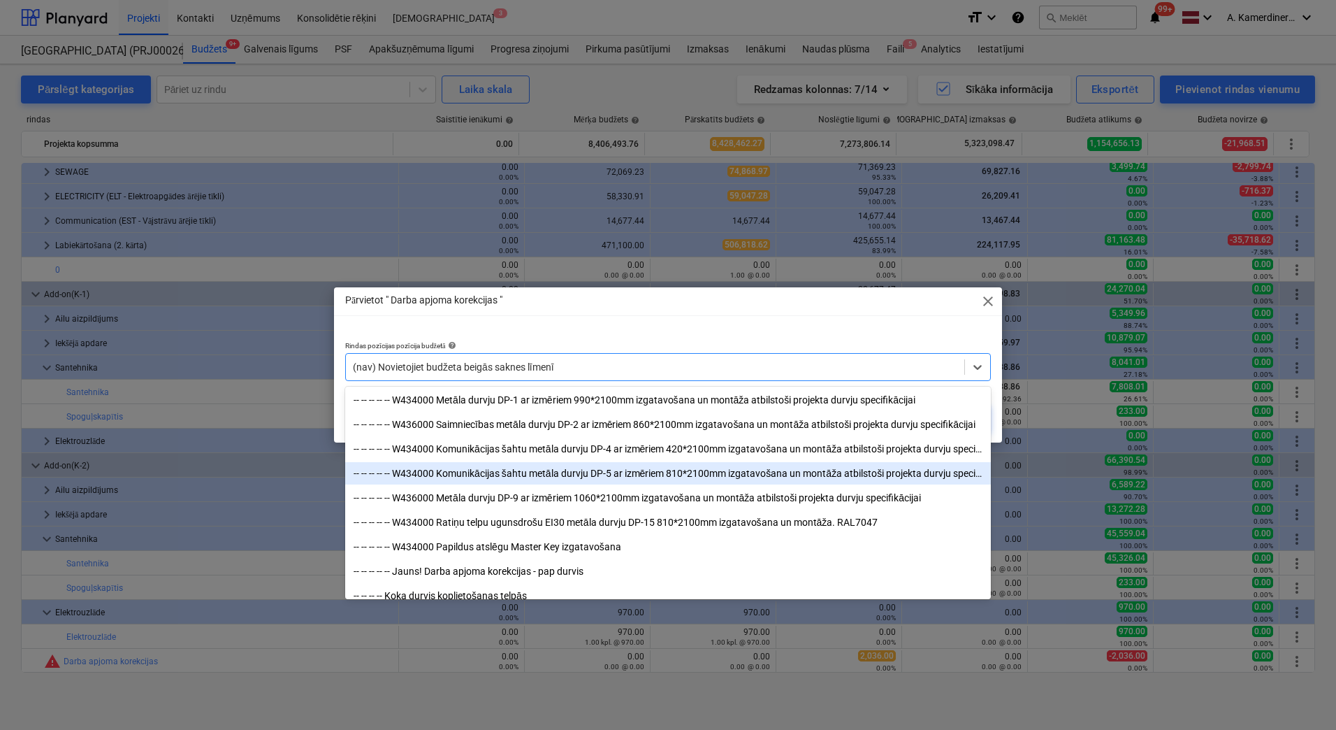
scroll to position [5183, 0]
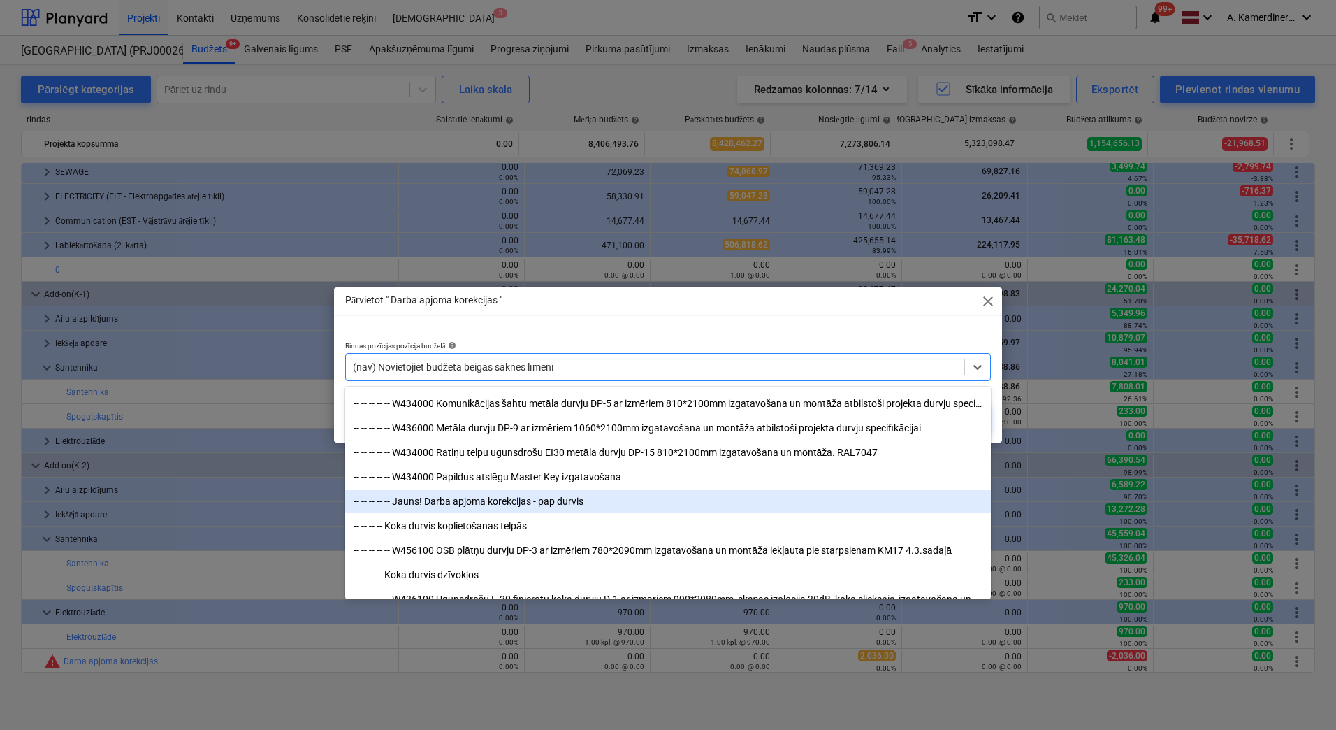
drag, startPoint x: 535, startPoint y: 514, endPoint x: 535, endPoint y: 504, distance: 10.5
click at [535, 504] on div "-- -- -- -- -- Jauns! Darba apjoma korekcijas - pap durvis" at bounding box center [668, 501] width 646 height 22
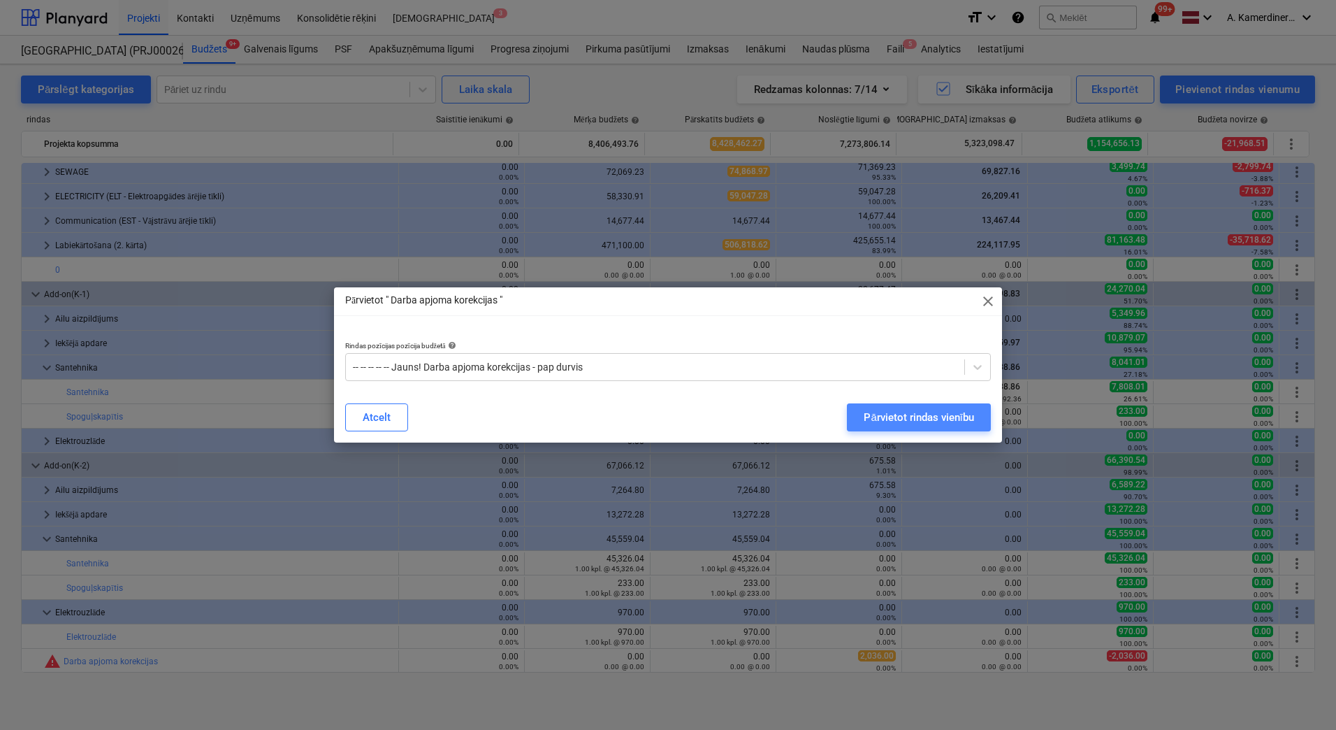
click at [906, 420] on div "Pārvietot rindas vienību" at bounding box center [919, 417] width 110 height 18
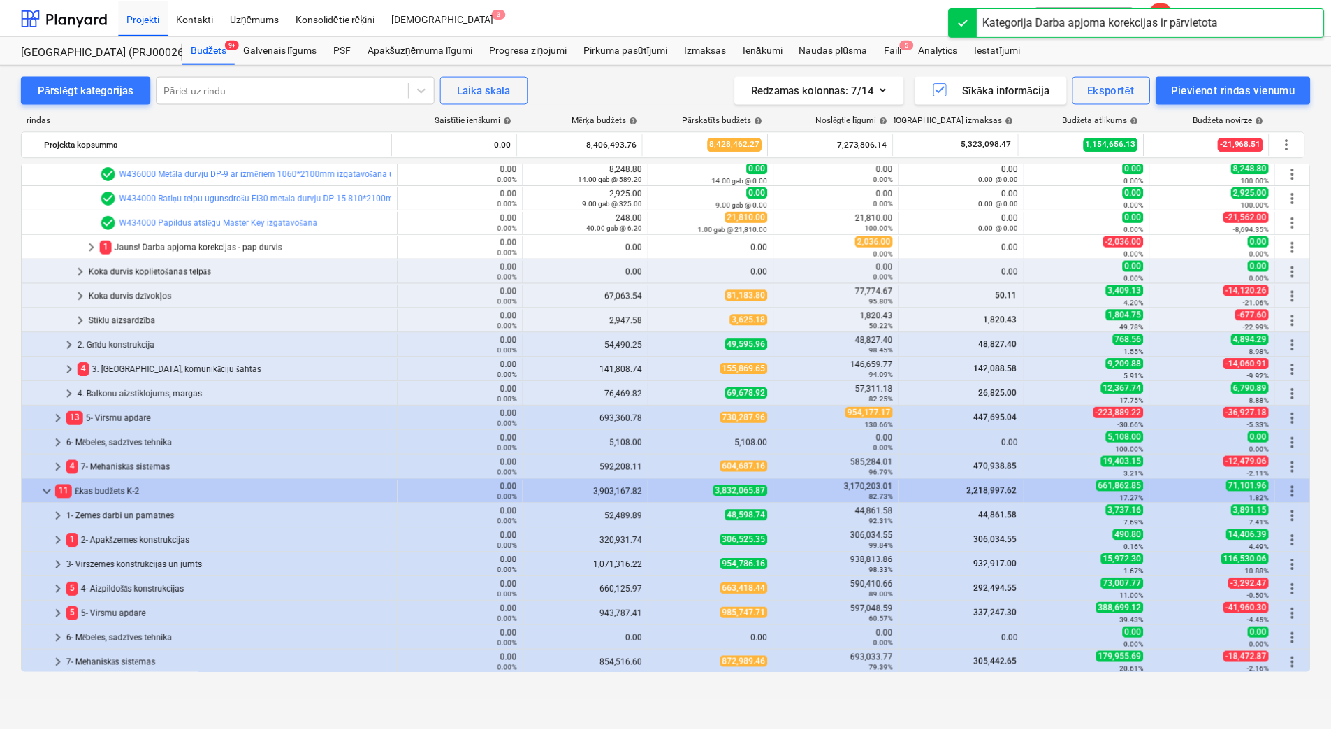
scroll to position [284, 0]
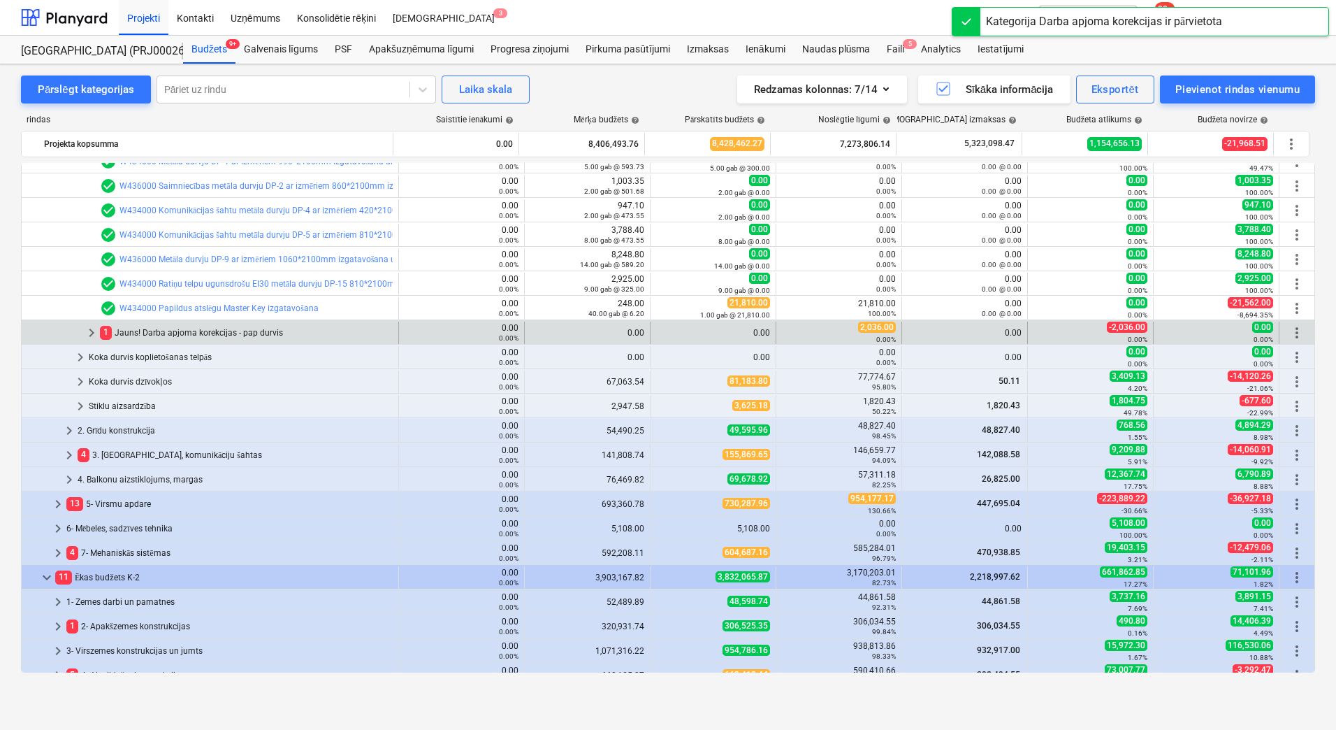
click at [85, 331] on span "keyboard_arrow_right" at bounding box center [91, 332] width 17 height 17
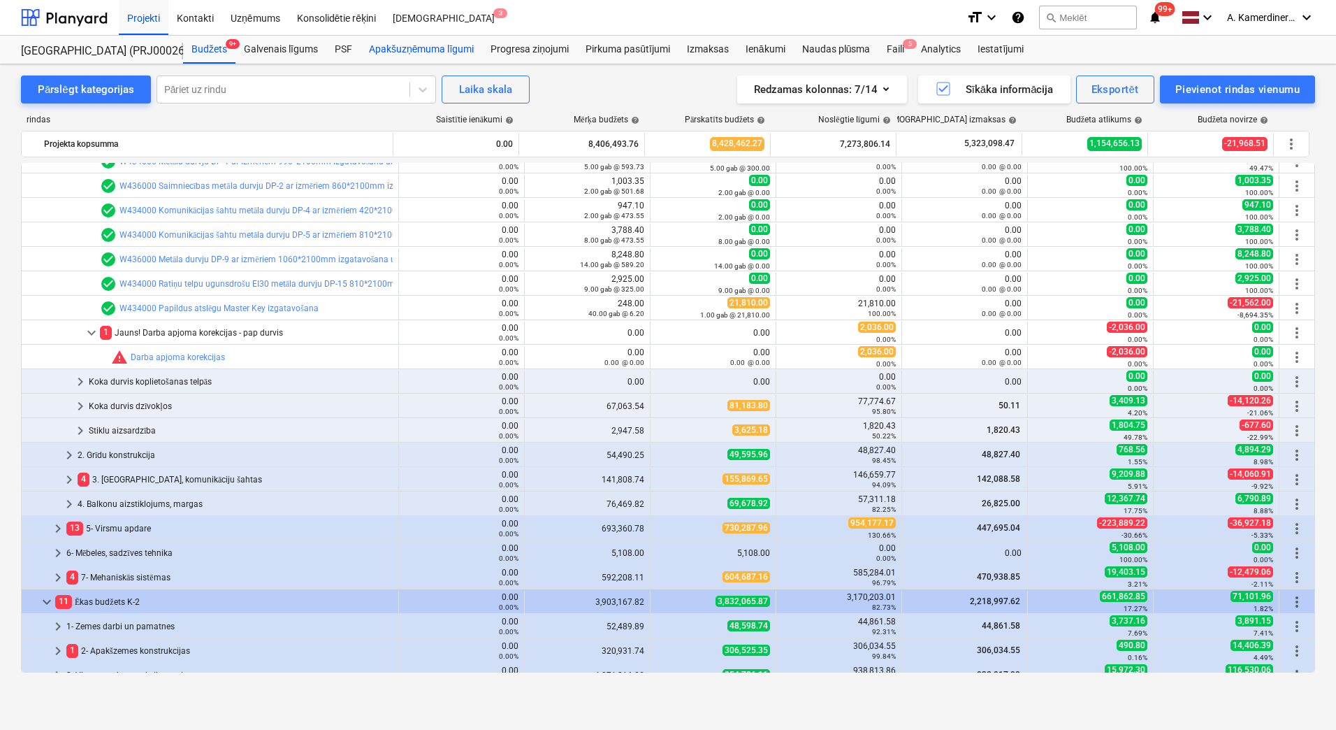
click at [451, 50] on div "Apakšuzņēmuma līgumi" at bounding box center [422, 50] width 122 height 28
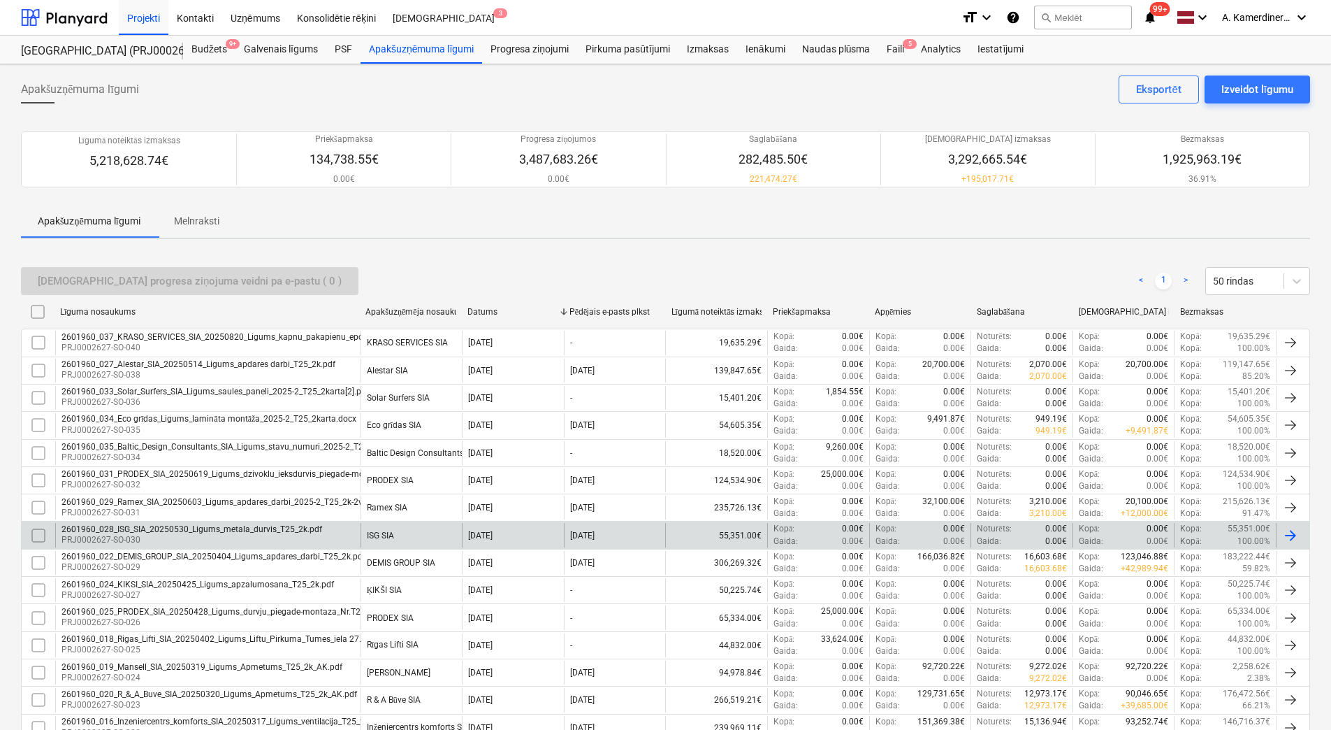
click at [238, 534] on div "2601960_028_ISG_SIA_20250530_Ligums_metala_durvis_T25_2k.pdf" at bounding box center [192, 529] width 261 height 10
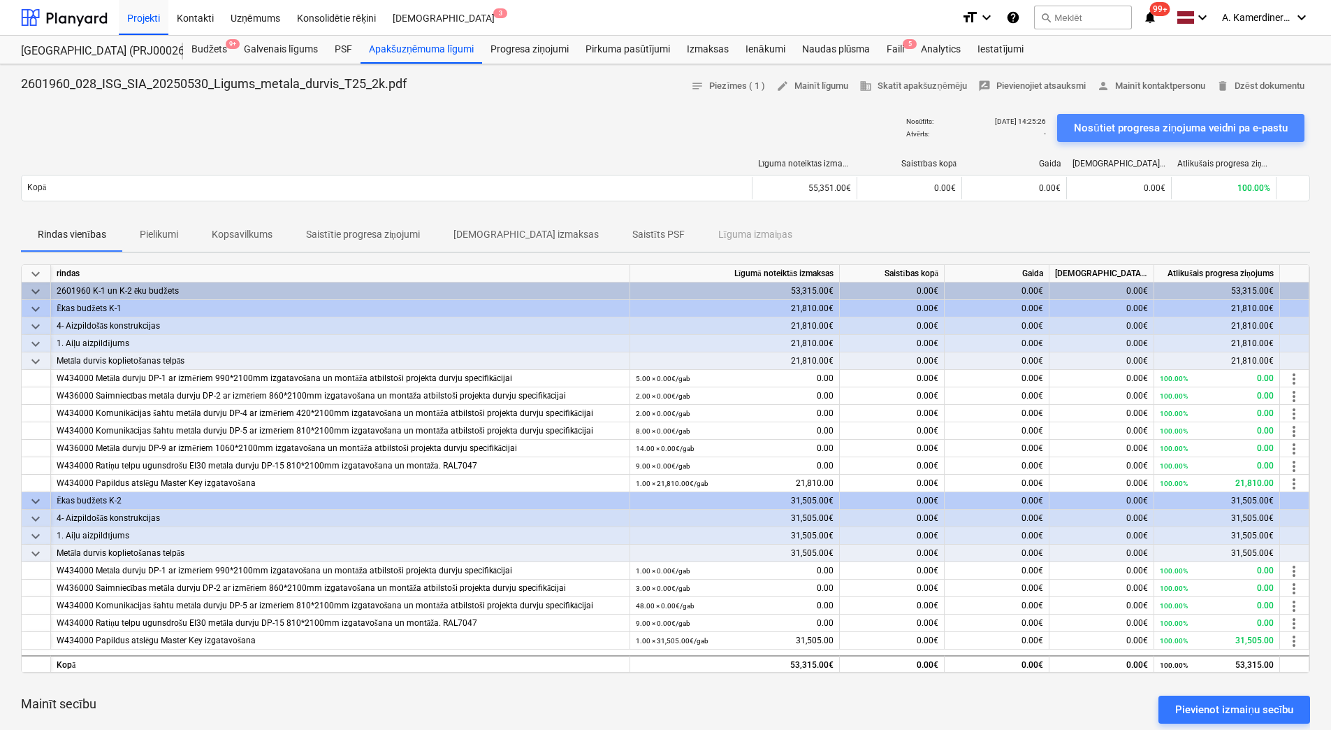
click at [1159, 126] on div "Nosūtiet progresa ziņojuma veidni pa e-pastu" at bounding box center [1181, 128] width 214 height 18
click at [203, 48] on div "Budžets 9+" at bounding box center [209, 50] width 52 height 28
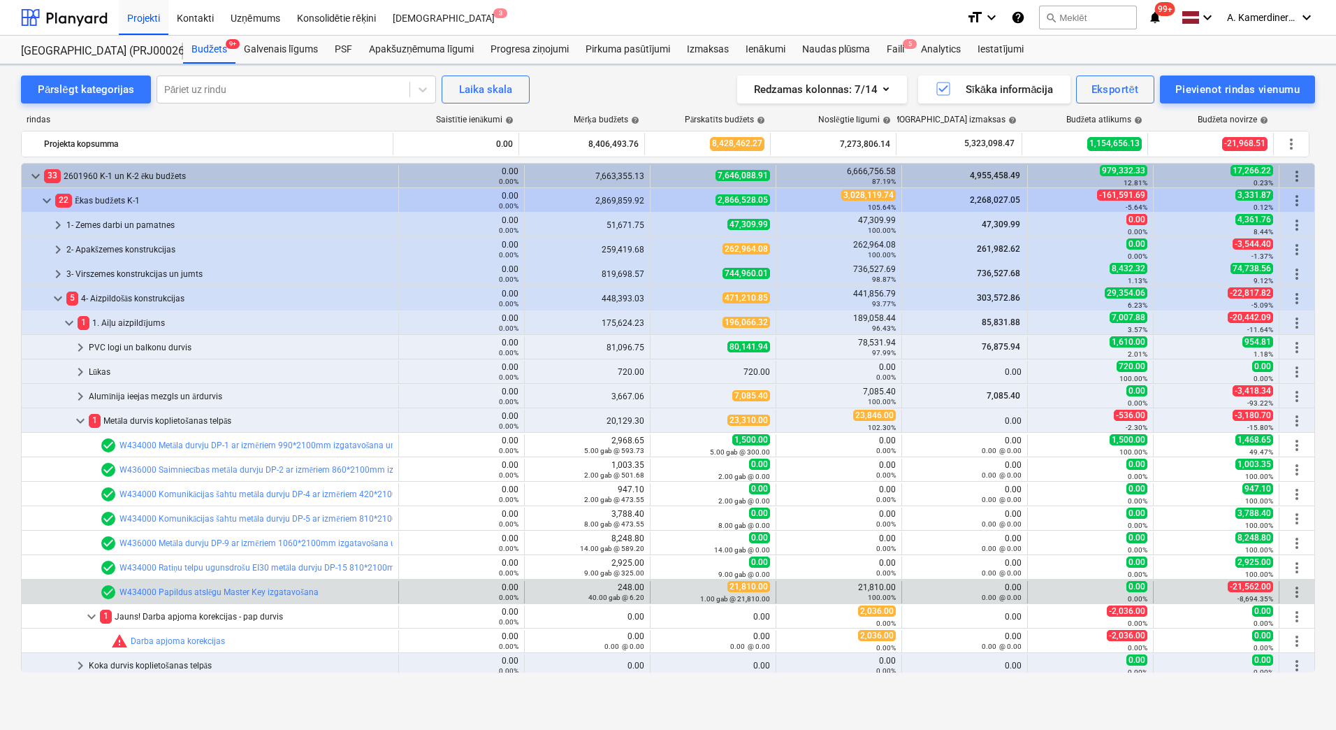
scroll to position [284, 0]
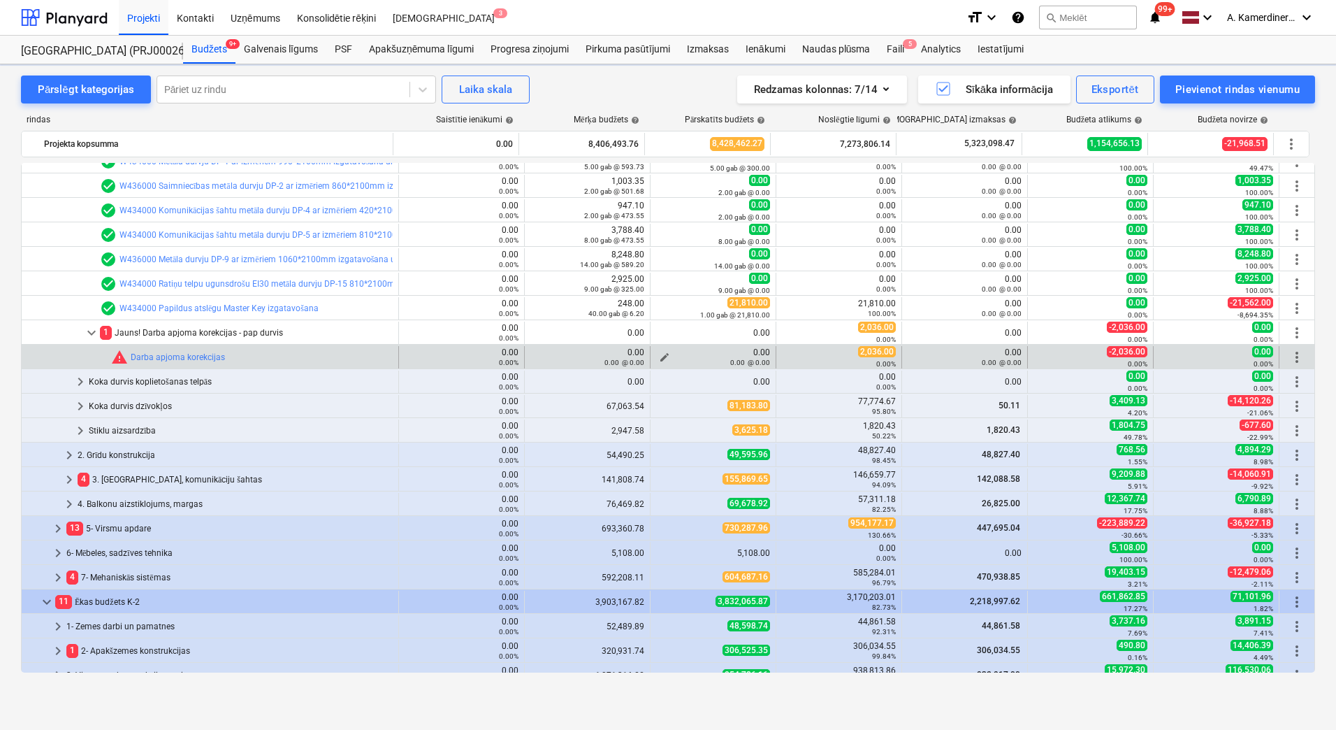
click at [659, 353] on span "edit" at bounding box center [664, 357] width 11 height 11
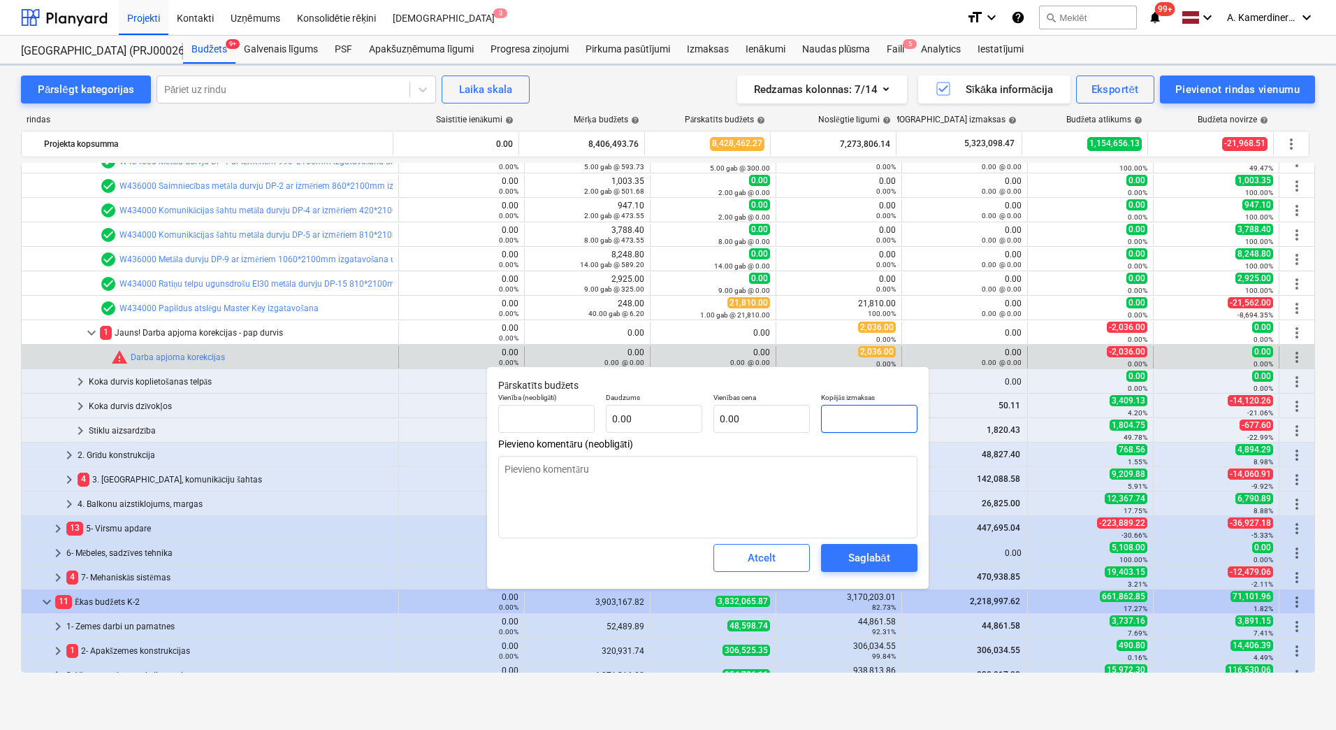
click at [853, 421] on input "text" at bounding box center [869, 419] width 96 height 28
type input "gab"
type input "2"
type textarea "x"
type input "1.00"
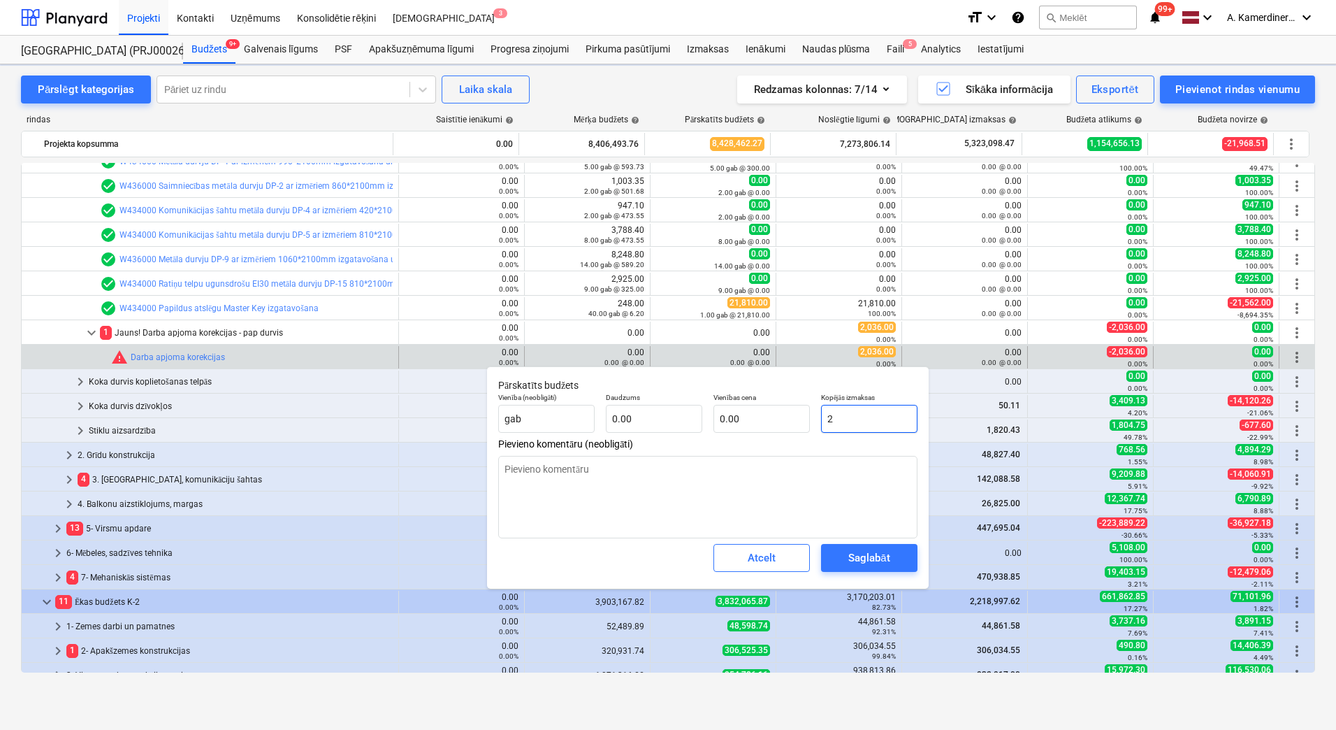
type input "2.00"
type input "20"
type textarea "x"
type input "20.00"
type input "203"
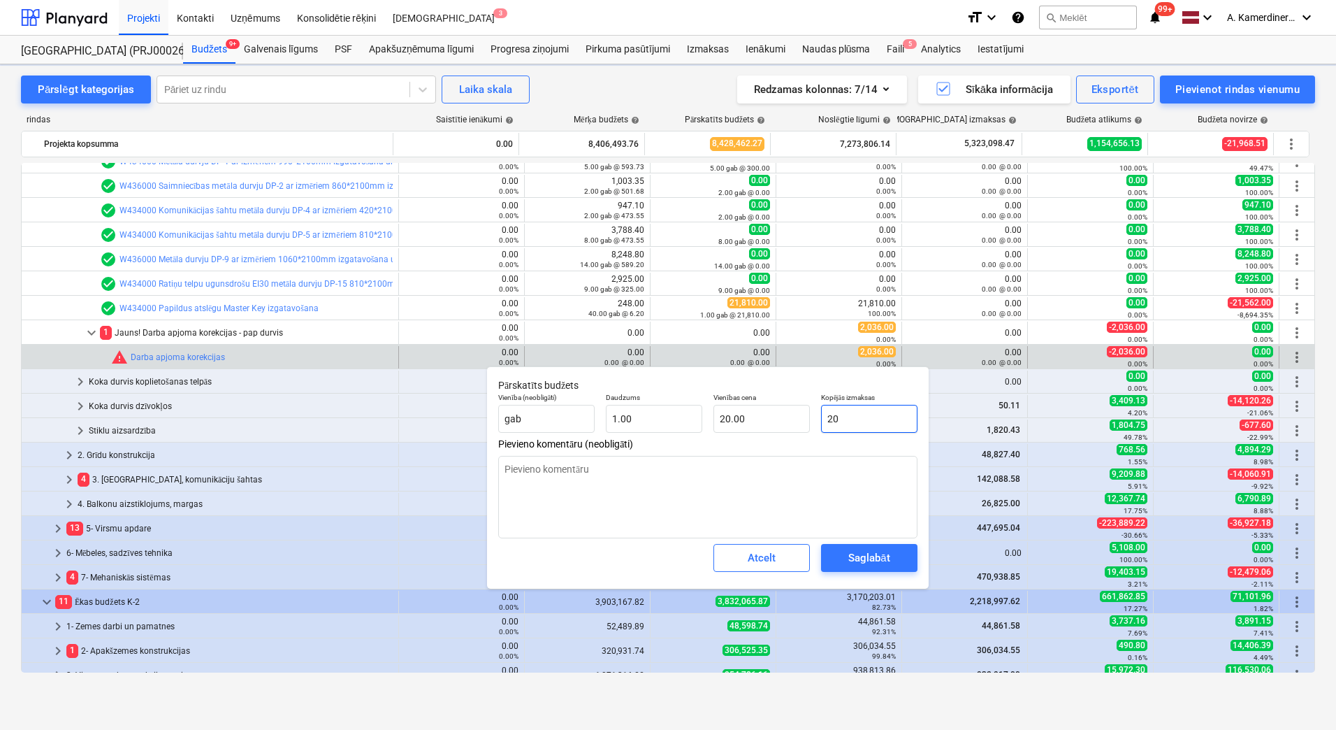
type textarea "x"
type input "203.00"
type input "2036"
type textarea "x"
type input "2,036.00"
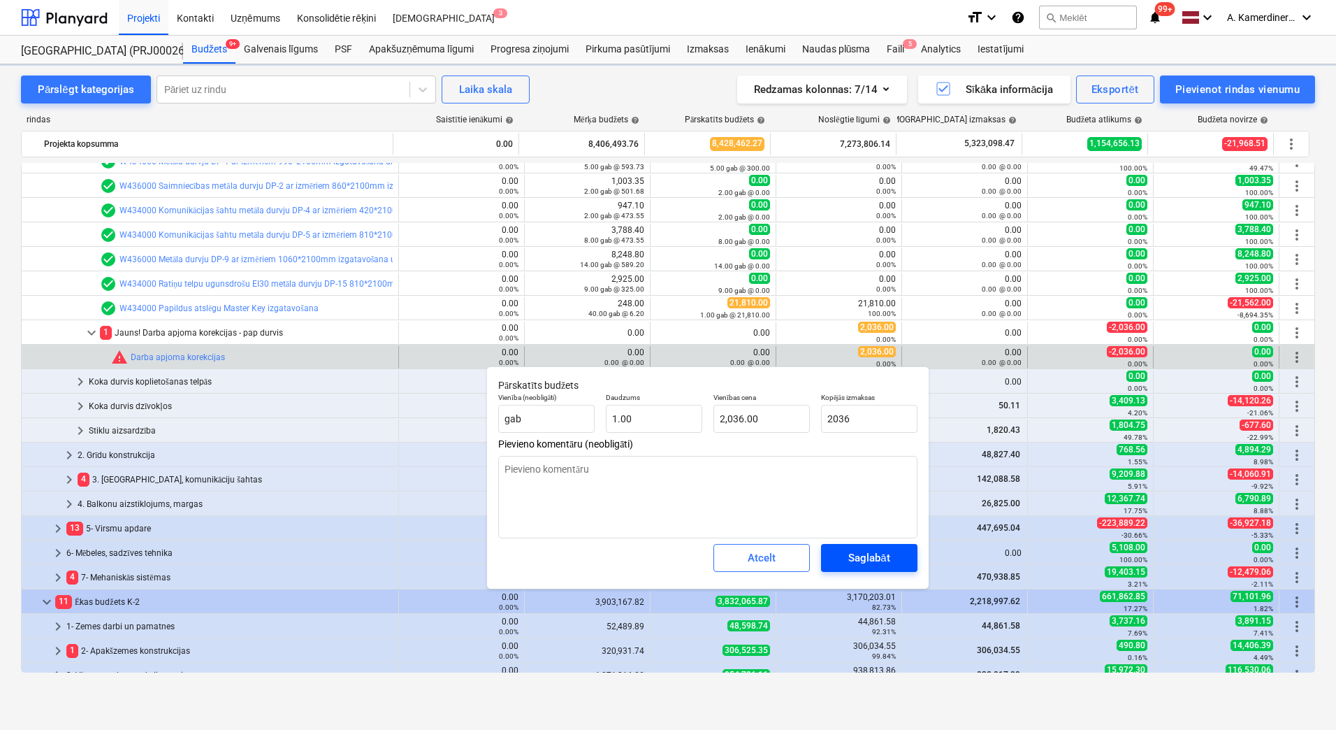
type input "2,036.00"
click at [867, 564] on div "Saglabāt" at bounding box center [868, 558] width 41 height 18
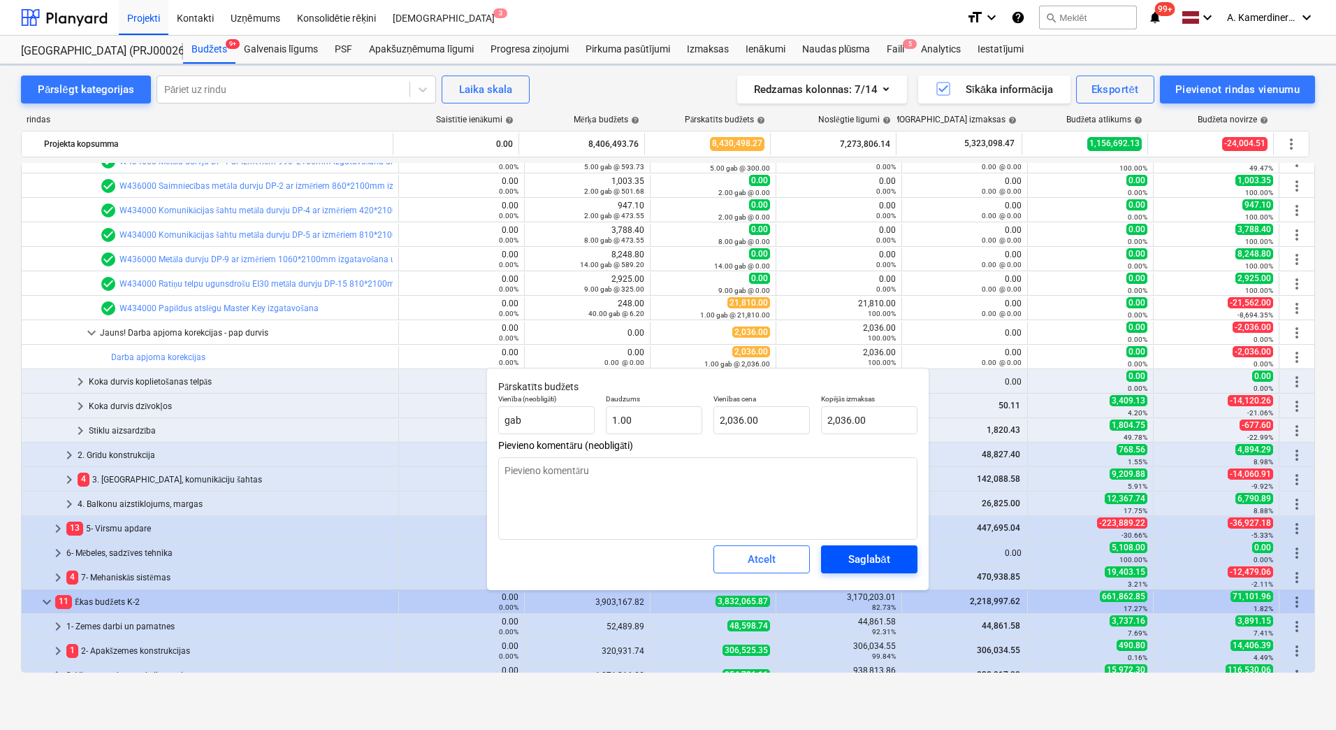
type textarea "x"
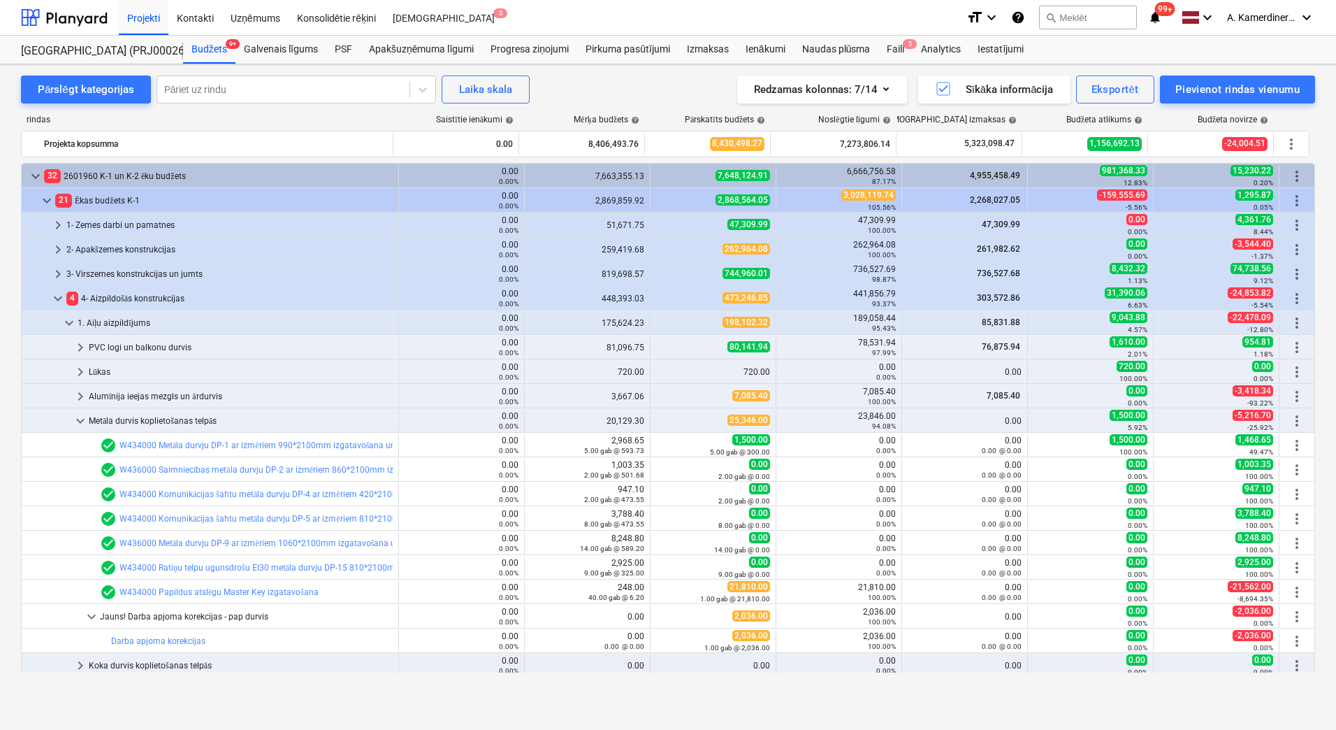
scroll to position [74, 0]
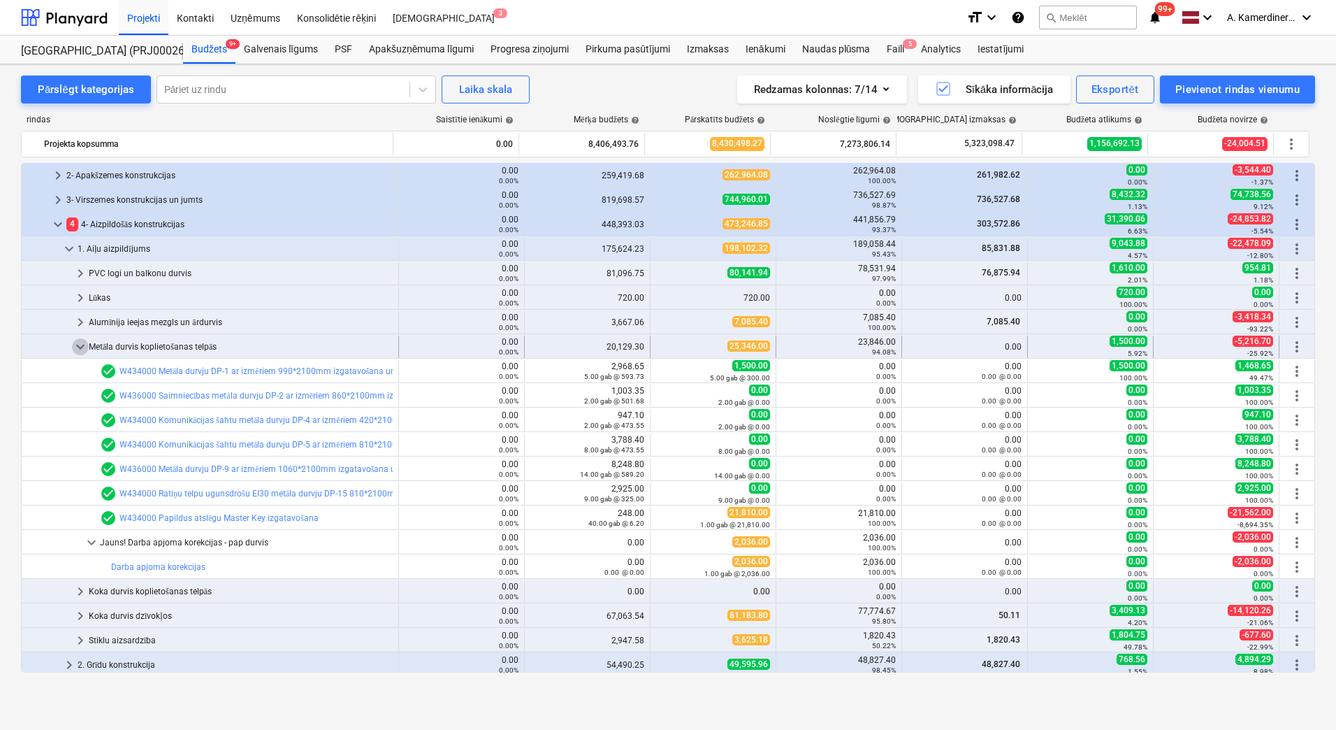
click at [80, 345] on span "keyboard_arrow_down" at bounding box center [80, 346] width 17 height 17
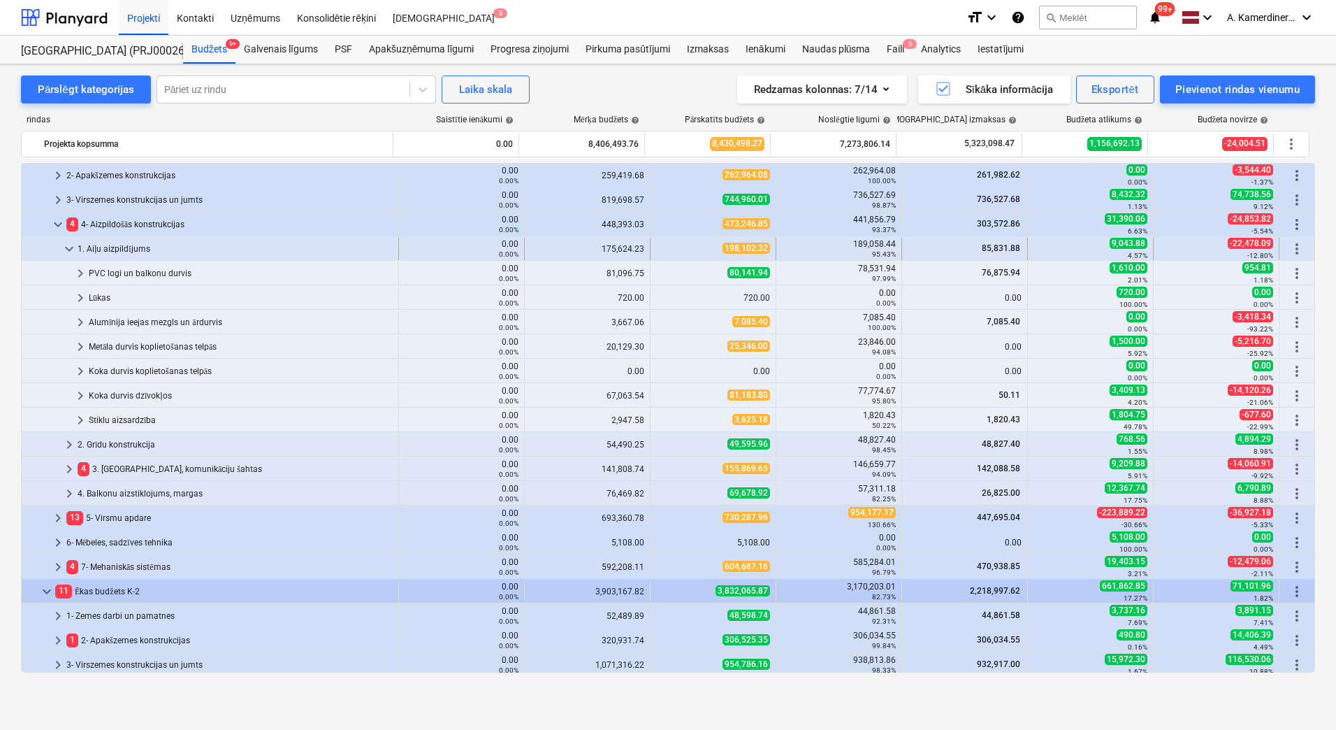
click at [64, 248] on span "keyboard_arrow_down" at bounding box center [69, 248] width 17 height 17
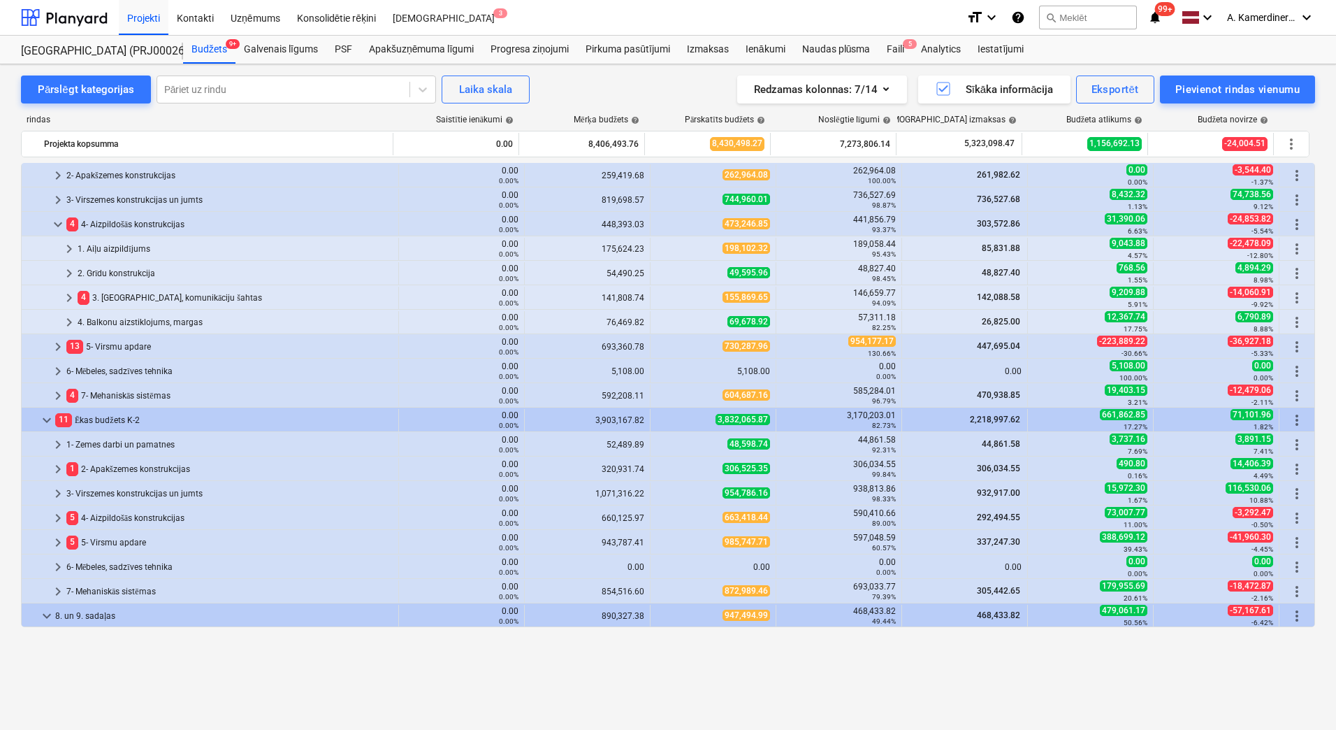
scroll to position [0, 0]
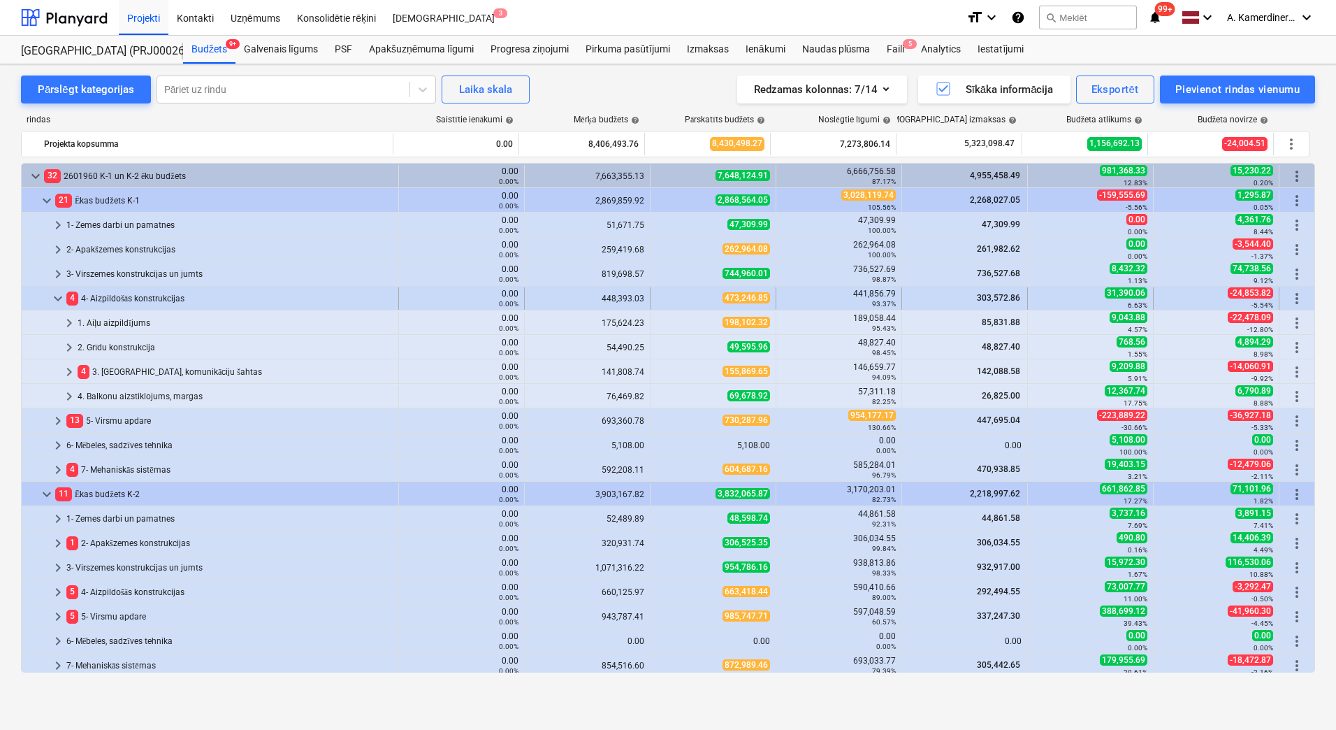
click at [58, 296] on span "keyboard_arrow_down" at bounding box center [58, 298] width 17 height 17
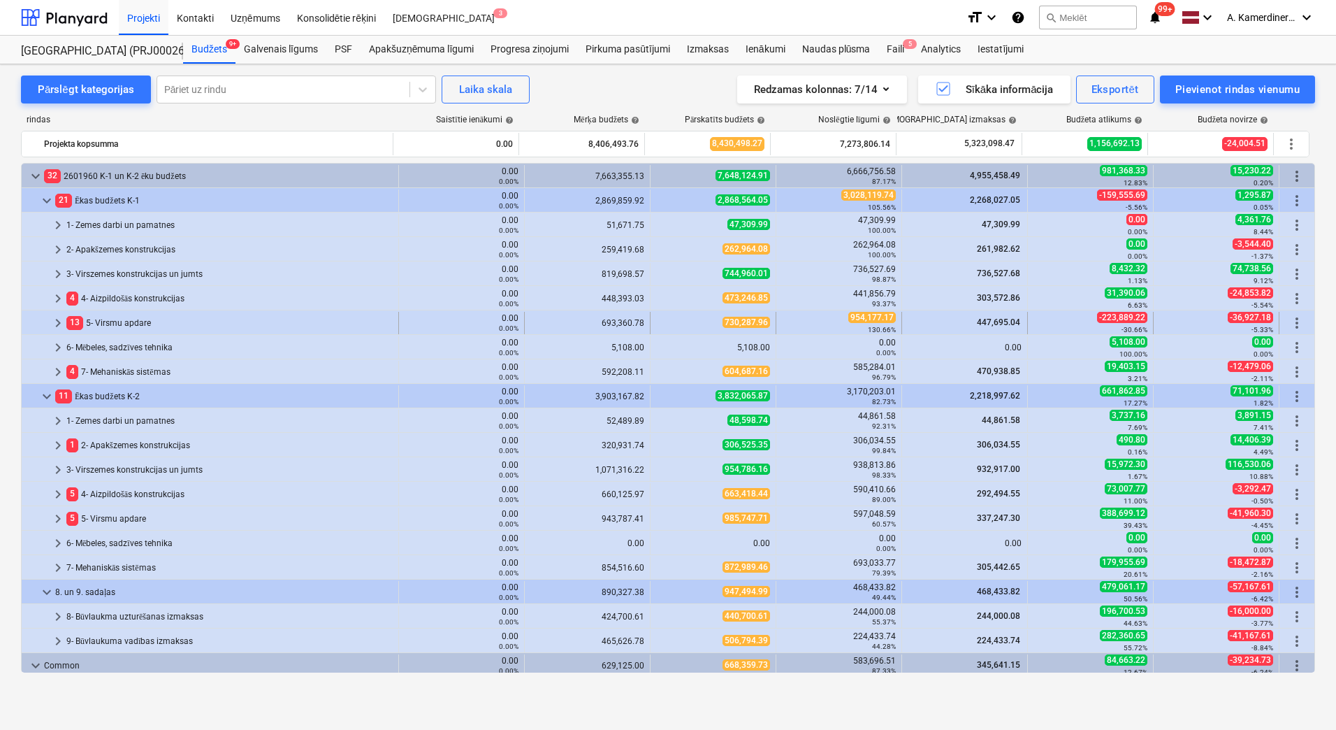
click at [120, 316] on div "13 5- Virsmu apdare" at bounding box center [229, 323] width 326 height 22
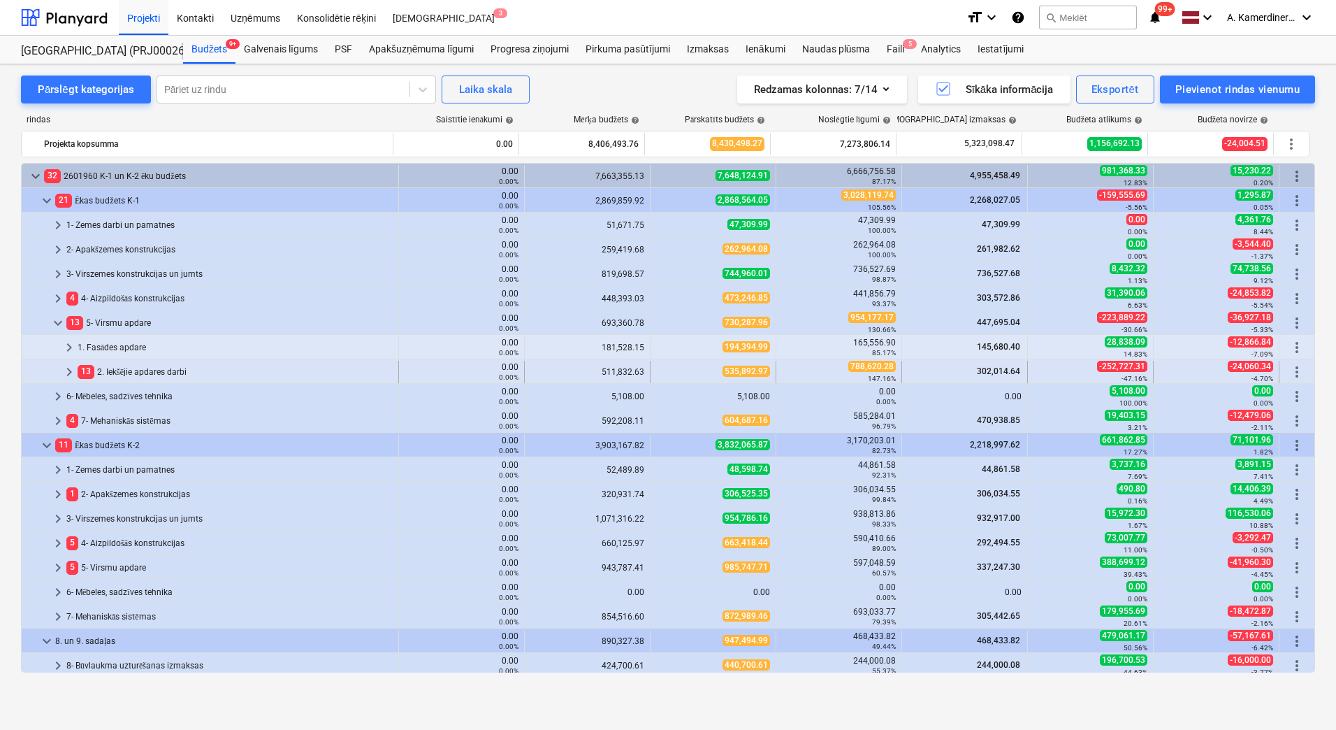
click at [120, 370] on div "13 2. Iekšējie apdares darbi" at bounding box center [235, 372] width 315 height 22
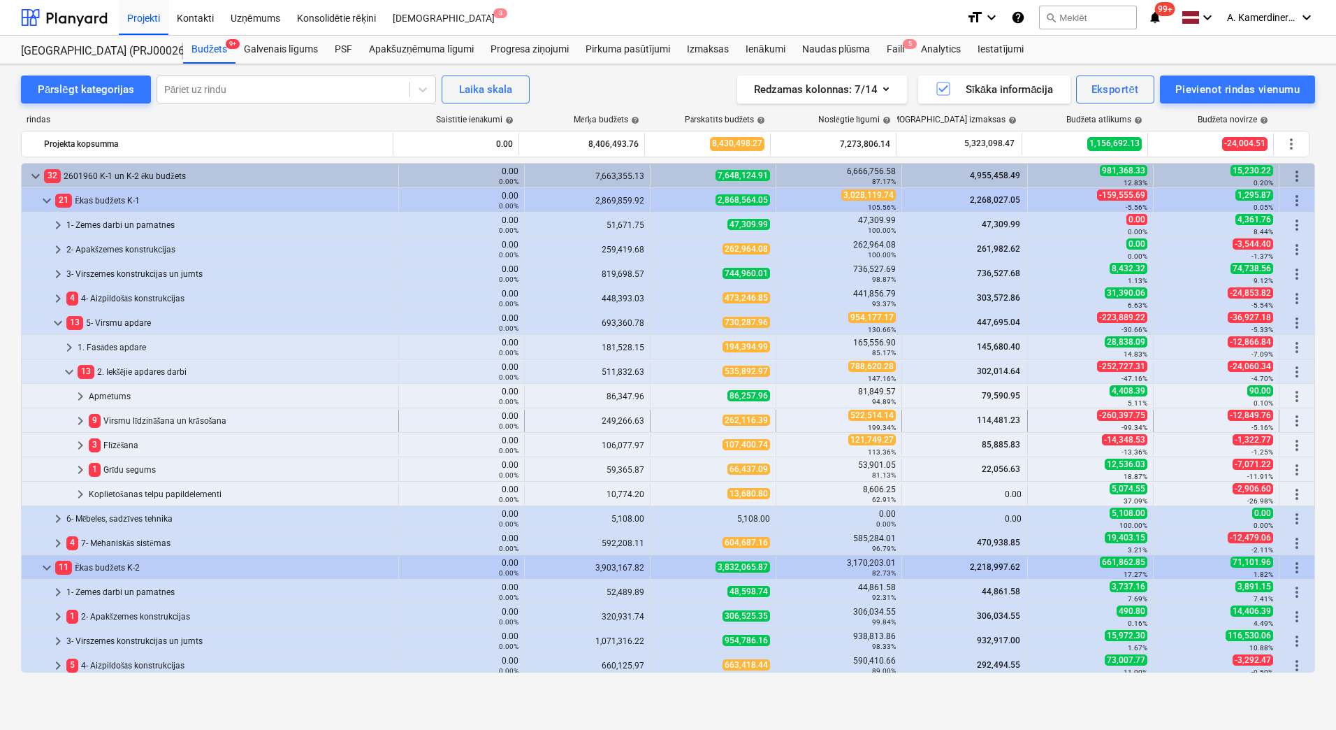
click at [137, 417] on div "9 Virsmu līdzināšana un krāsošana" at bounding box center [241, 421] width 304 height 22
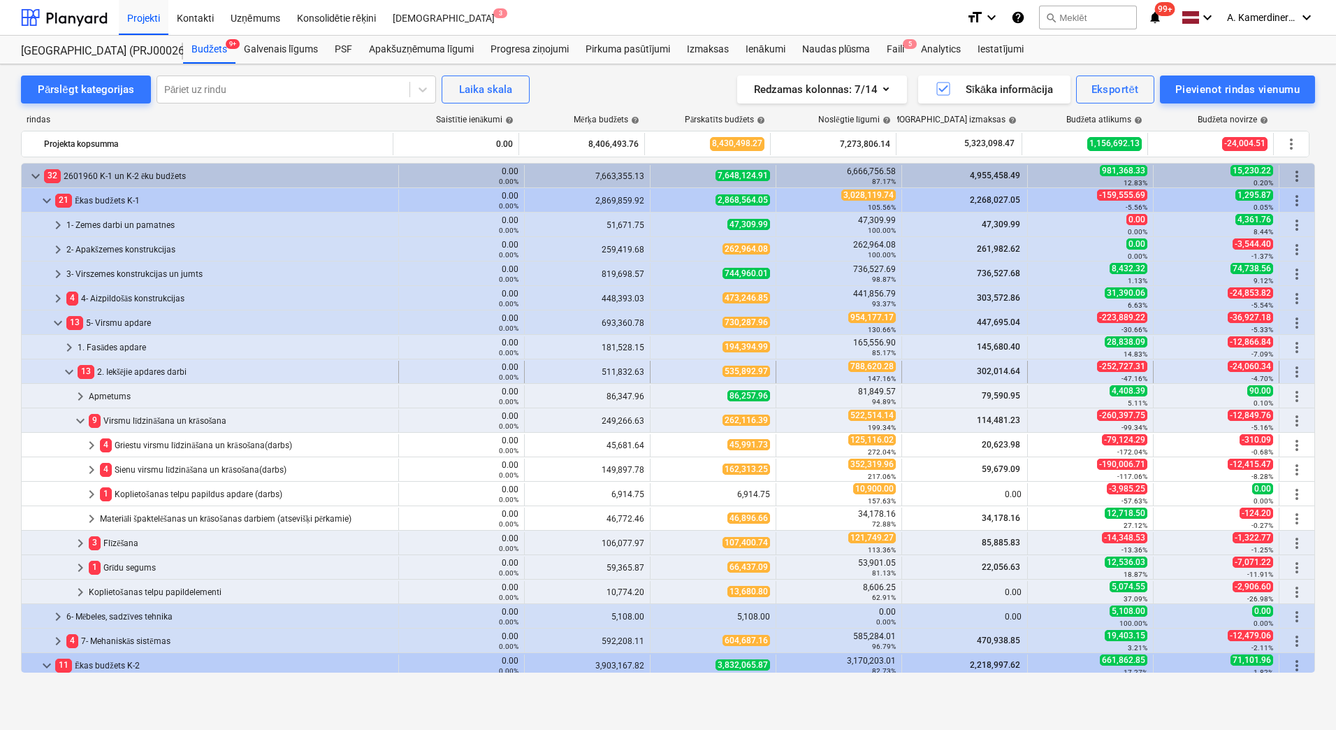
click at [70, 371] on span "keyboard_arrow_down" at bounding box center [69, 371] width 17 height 17
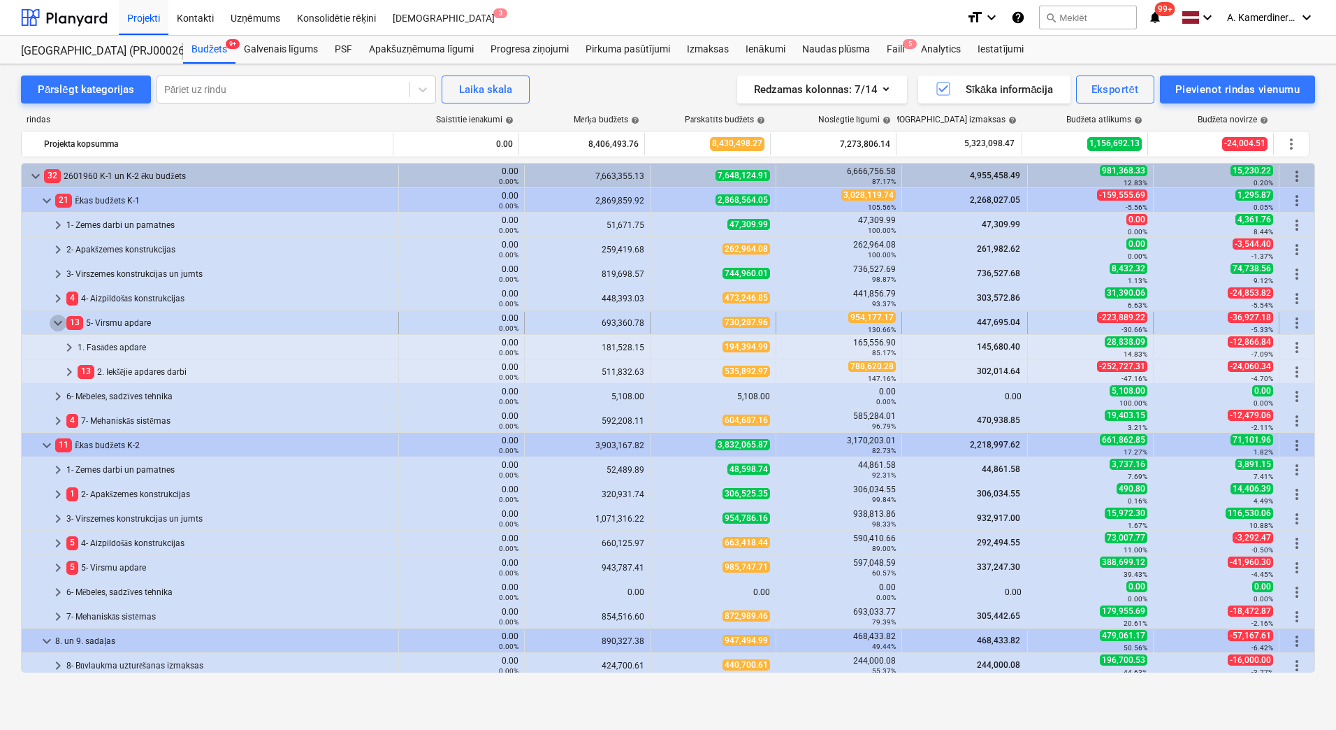
click at [57, 321] on span "keyboard_arrow_down" at bounding box center [58, 322] width 17 height 17
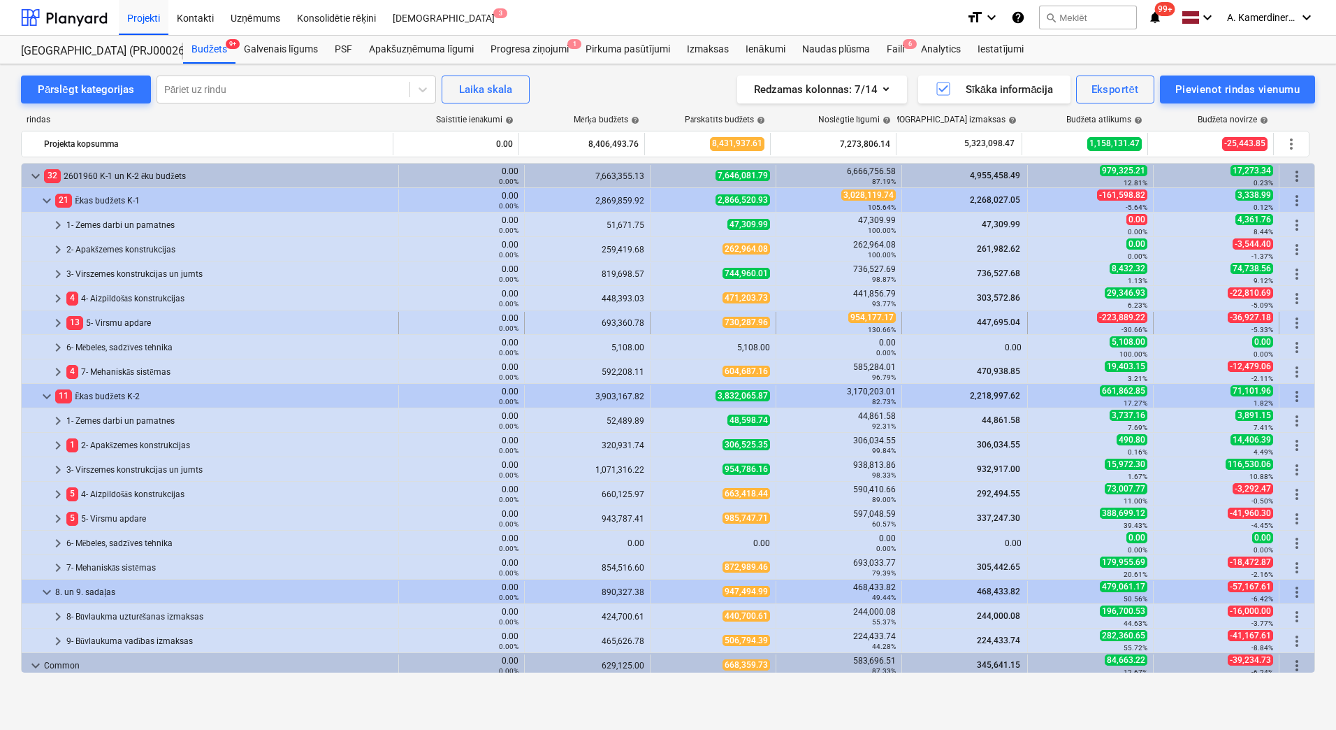
click at [117, 320] on div "13 5- Virsmu apdare" at bounding box center [229, 323] width 326 height 22
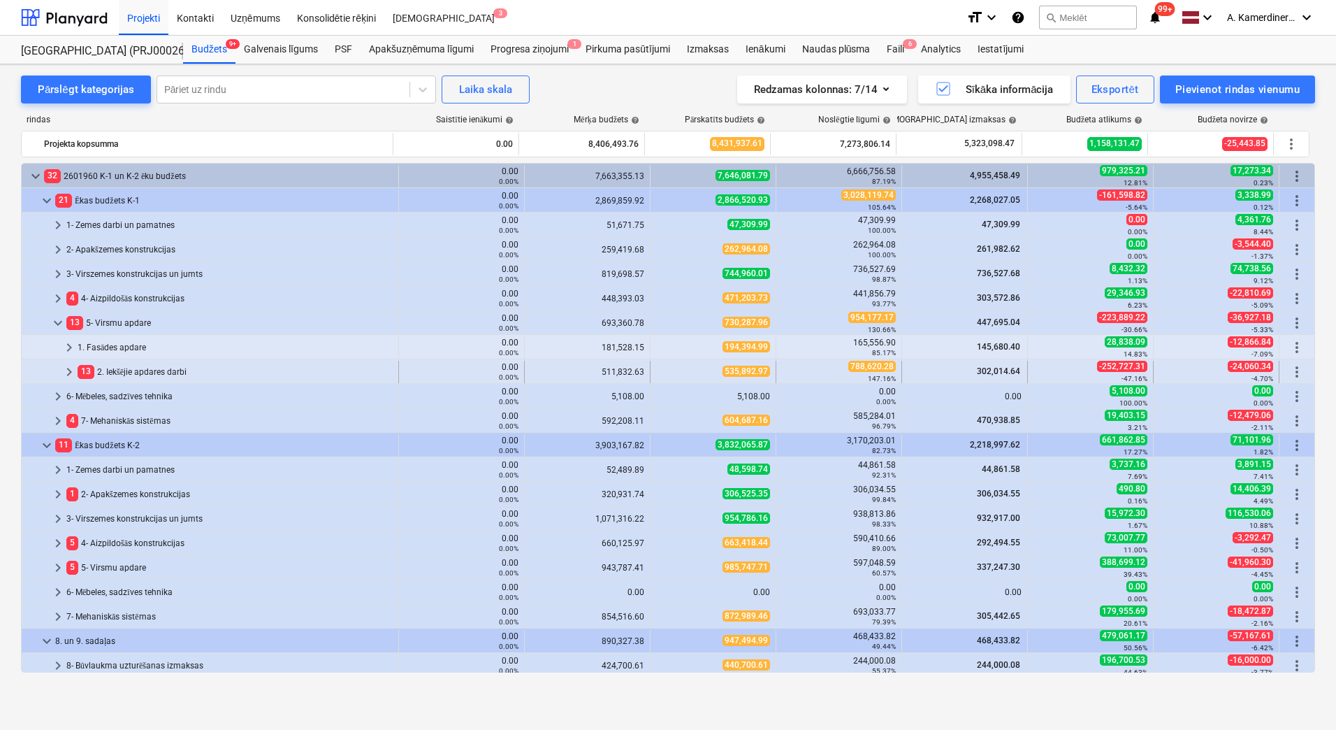
click at [138, 373] on div "13 2. Iekšējie apdares darbi" at bounding box center [235, 372] width 315 height 22
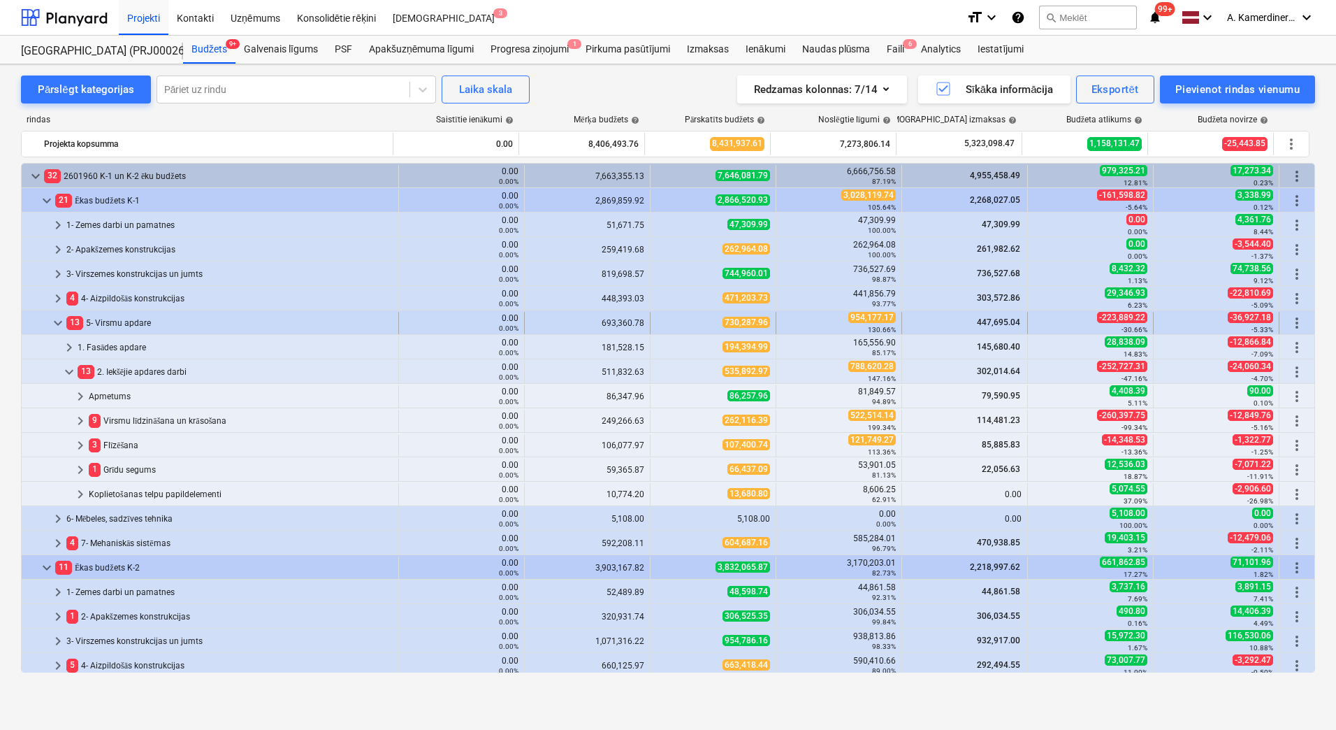
click at [110, 320] on div "13 5- Virsmu apdare" at bounding box center [229, 323] width 326 height 22
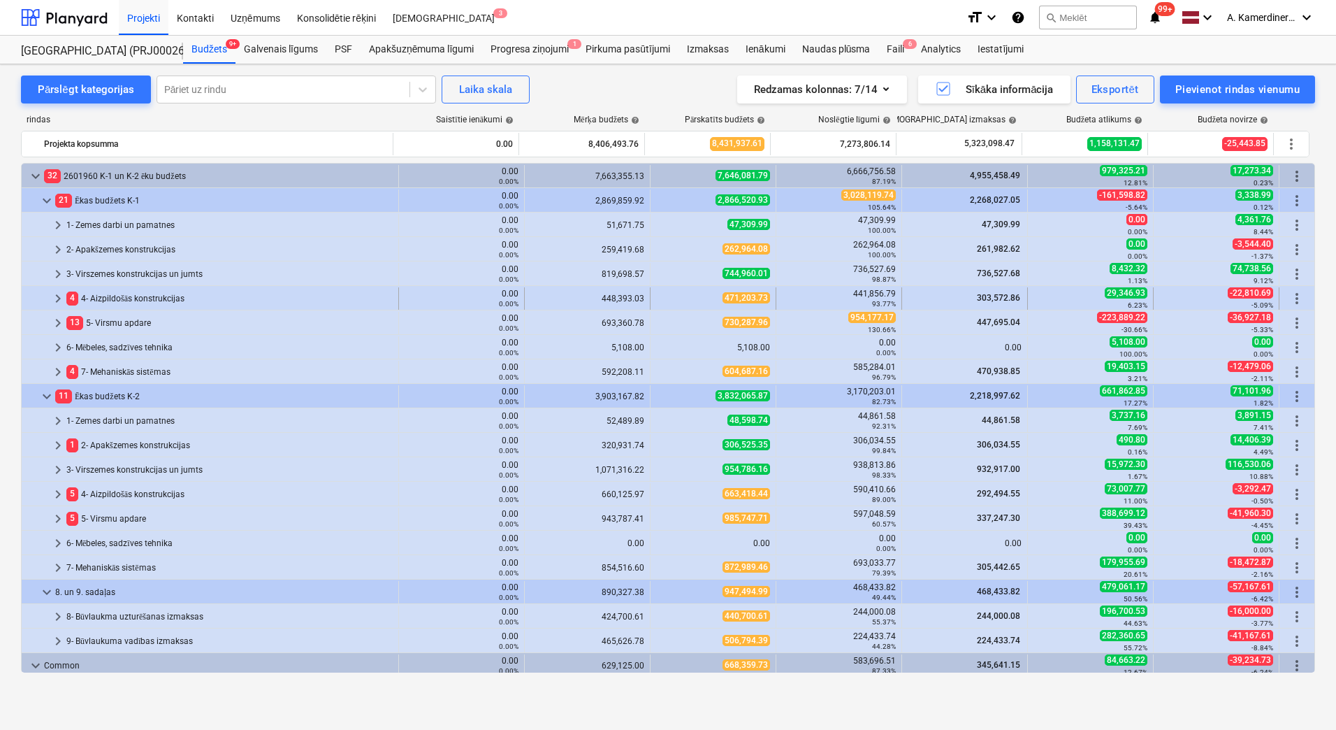
click at [117, 294] on div "4 4- Aizpildošās konstrukcijas" at bounding box center [229, 298] width 326 height 22
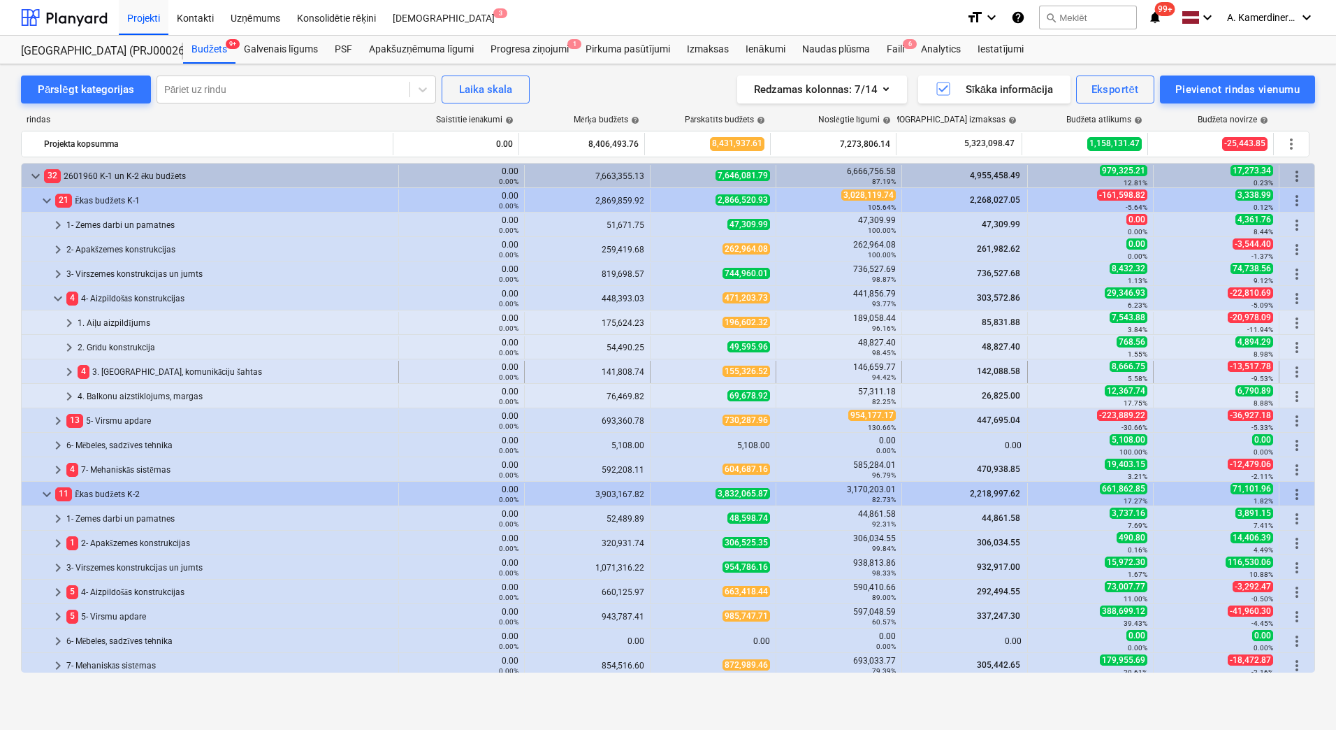
click at [117, 375] on div "4 3. Starpsienas, komunikāciju šahtas" at bounding box center [235, 372] width 315 height 22
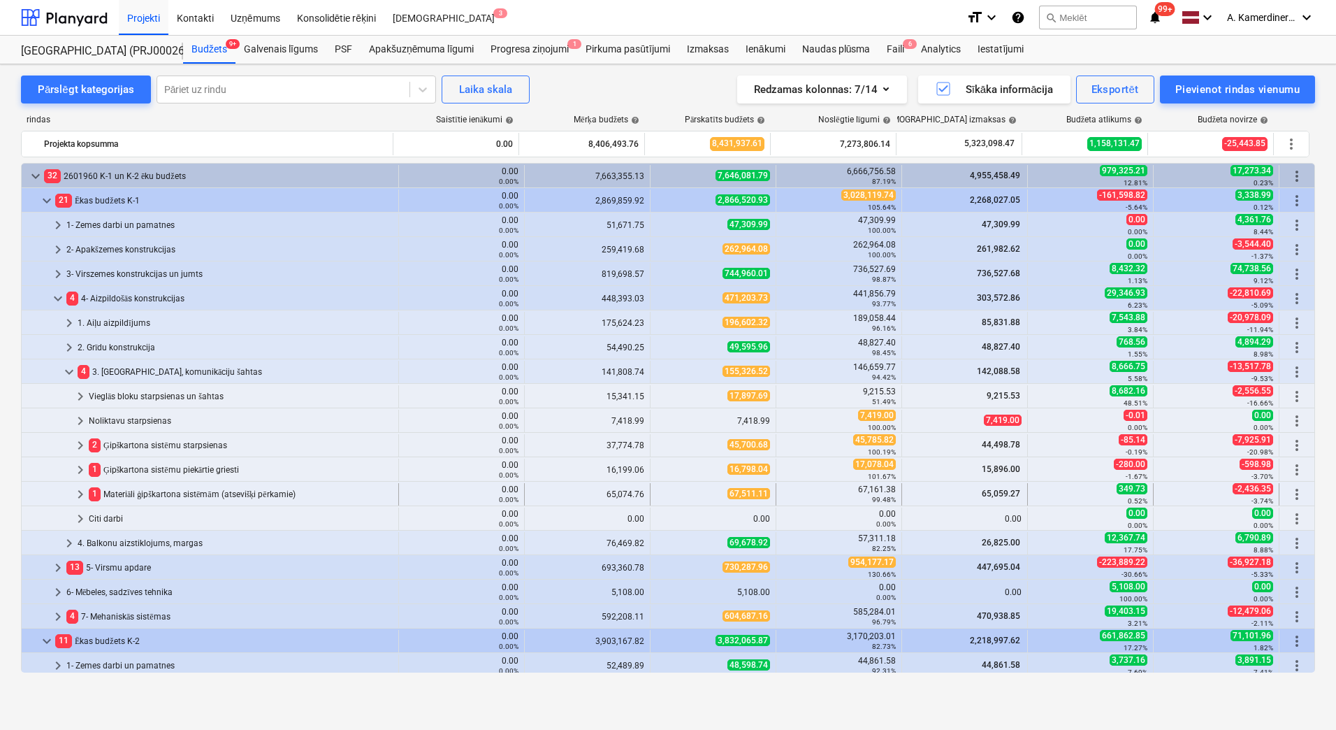
click at [133, 493] on div "1 Materiāli ģipškartona sistēmām (atsevišķi pērkamie)" at bounding box center [241, 494] width 304 height 22
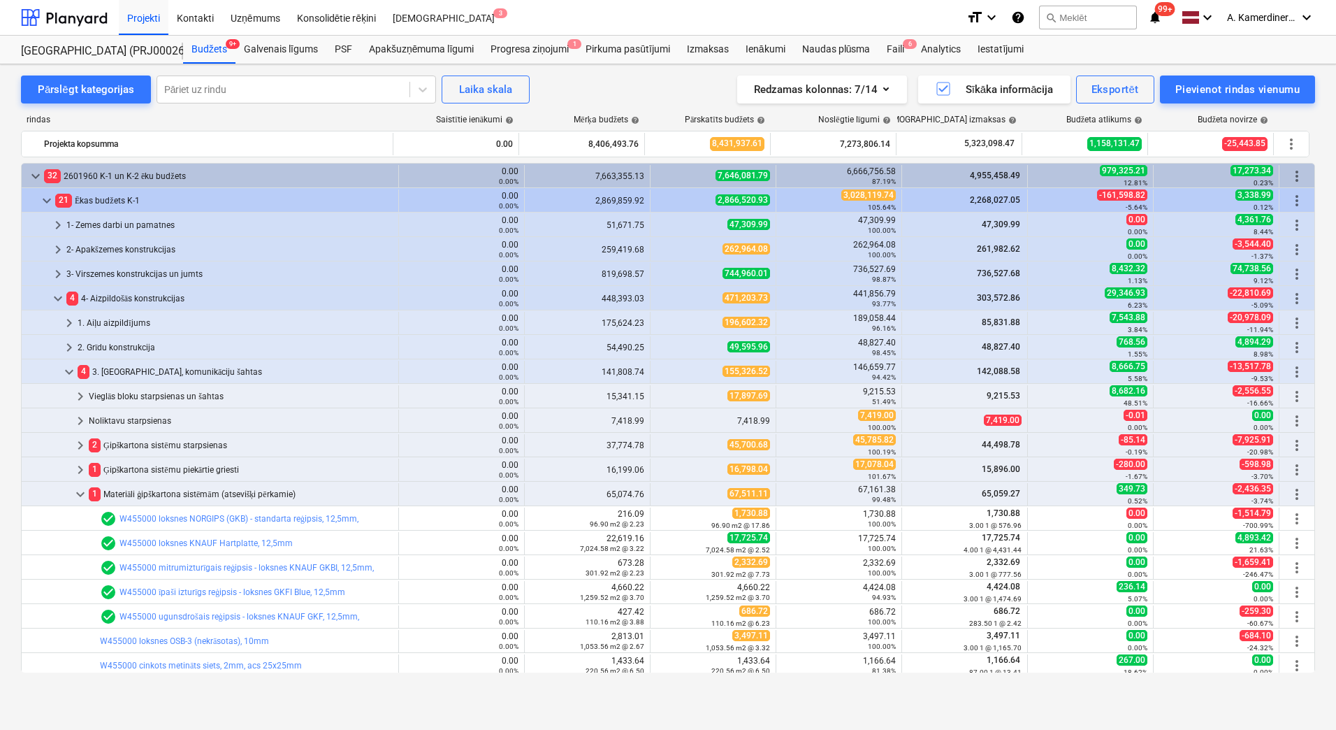
scroll to position [210, 0]
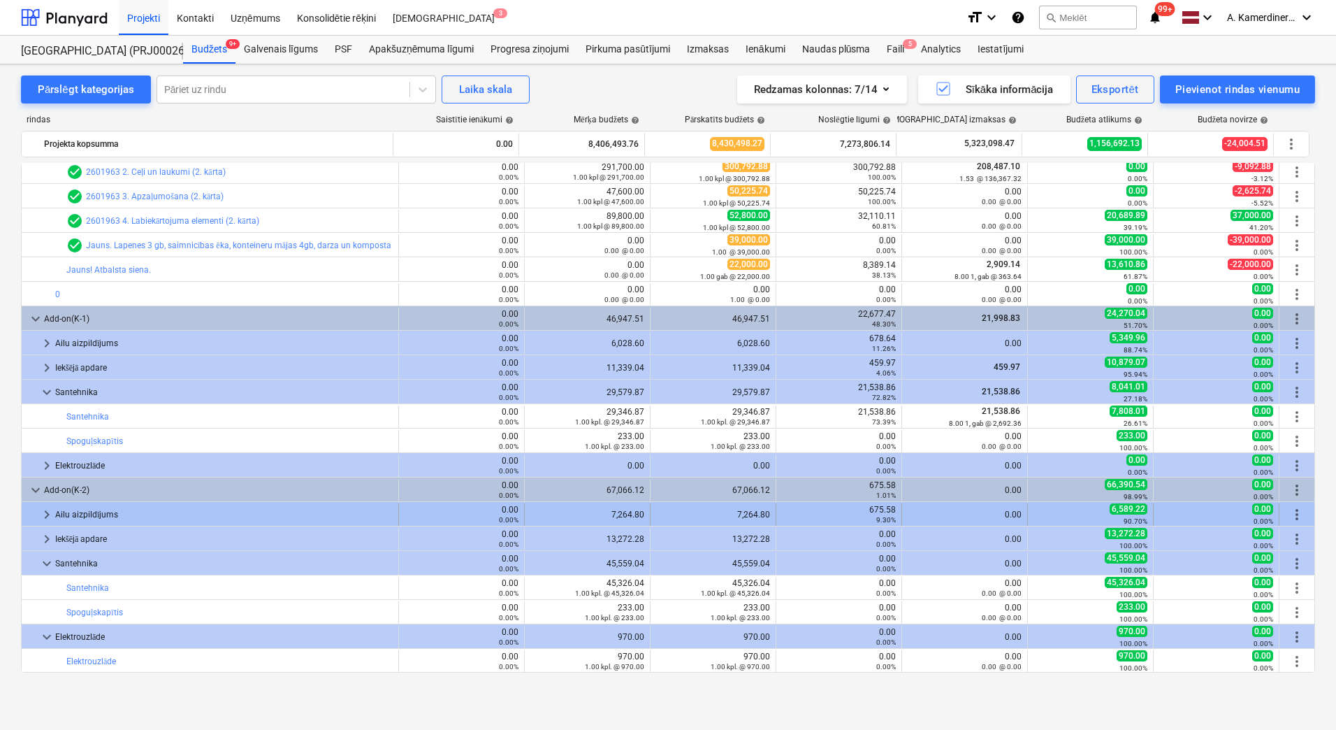
scroll to position [665, 0]
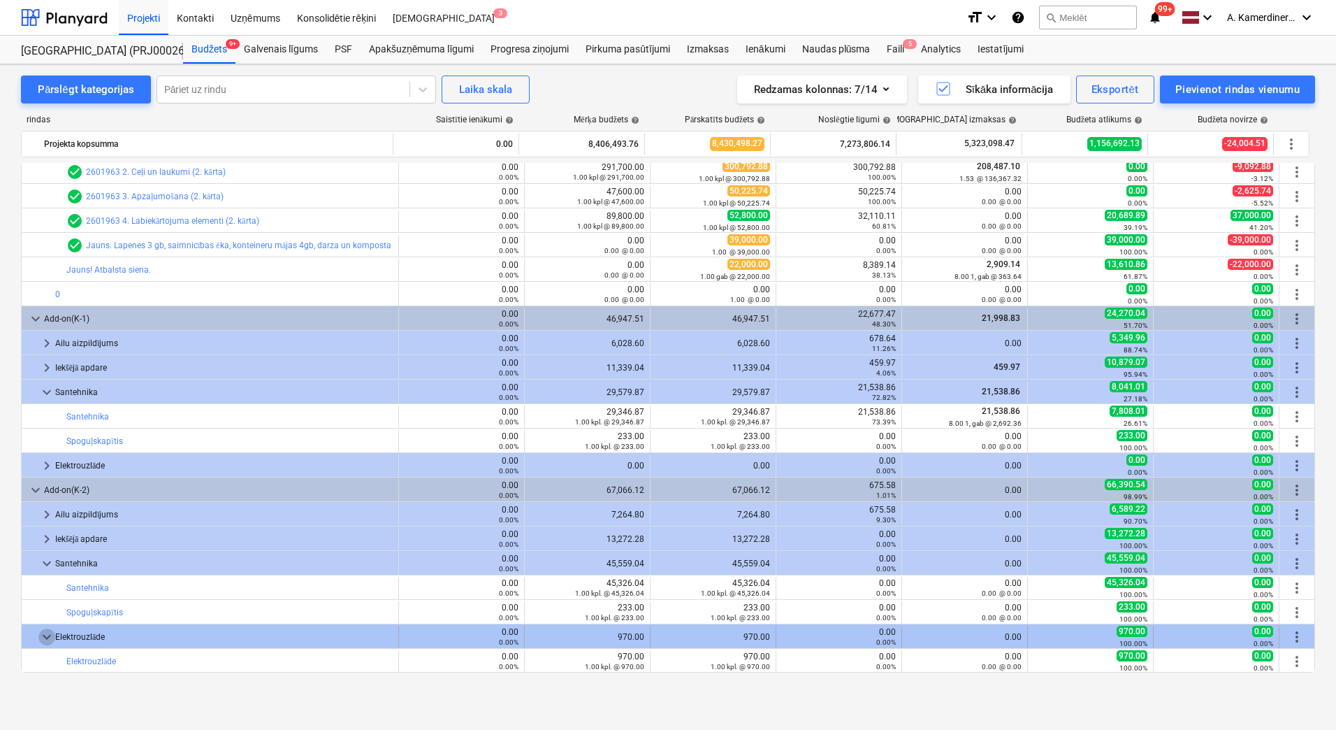
click at [50, 637] on span "keyboard_arrow_down" at bounding box center [46, 636] width 17 height 17
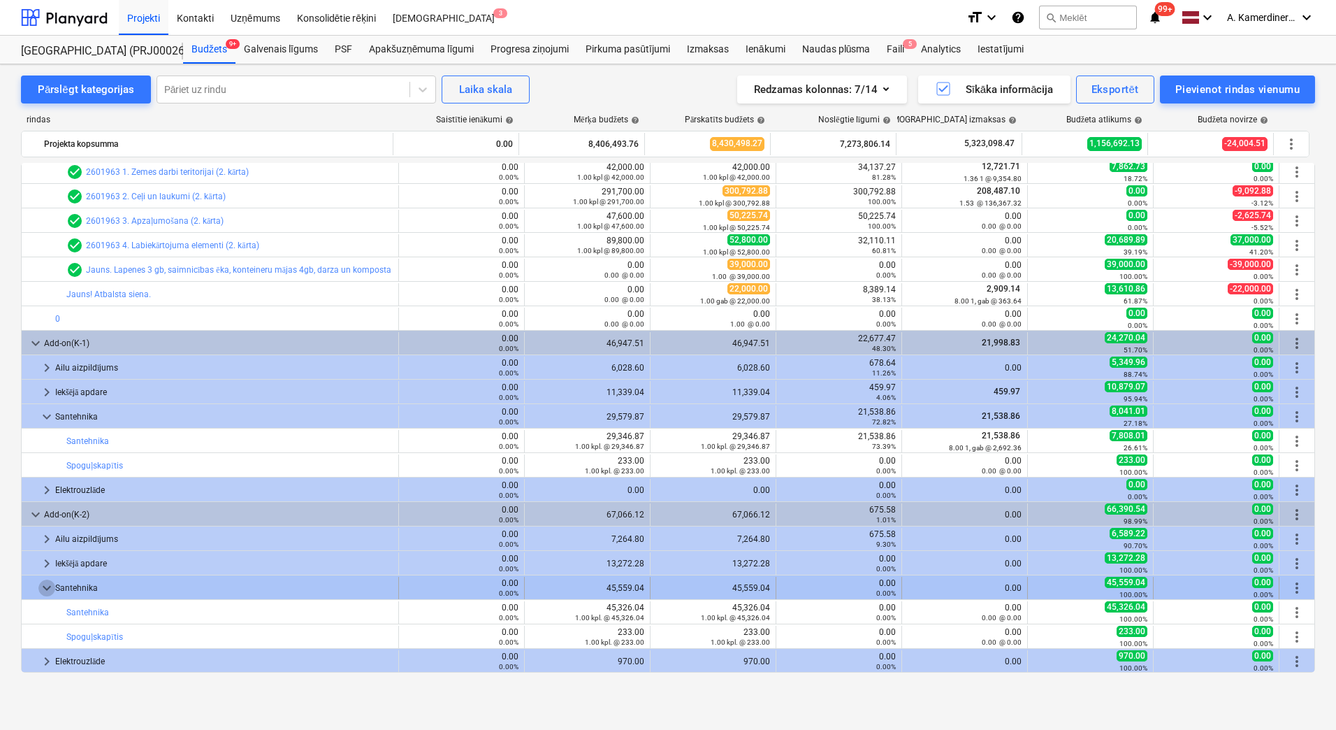
click at [44, 591] on span "keyboard_arrow_down" at bounding box center [46, 587] width 17 height 17
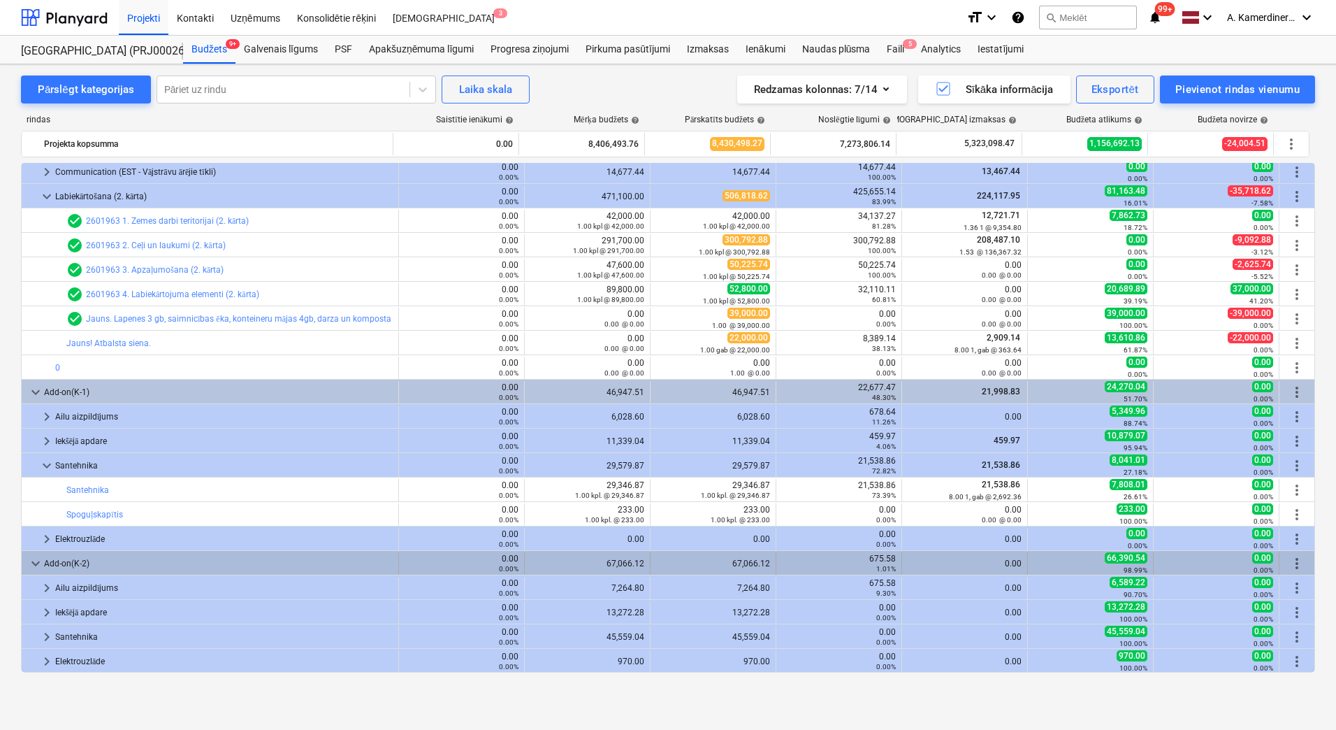
scroll to position [591, 0]
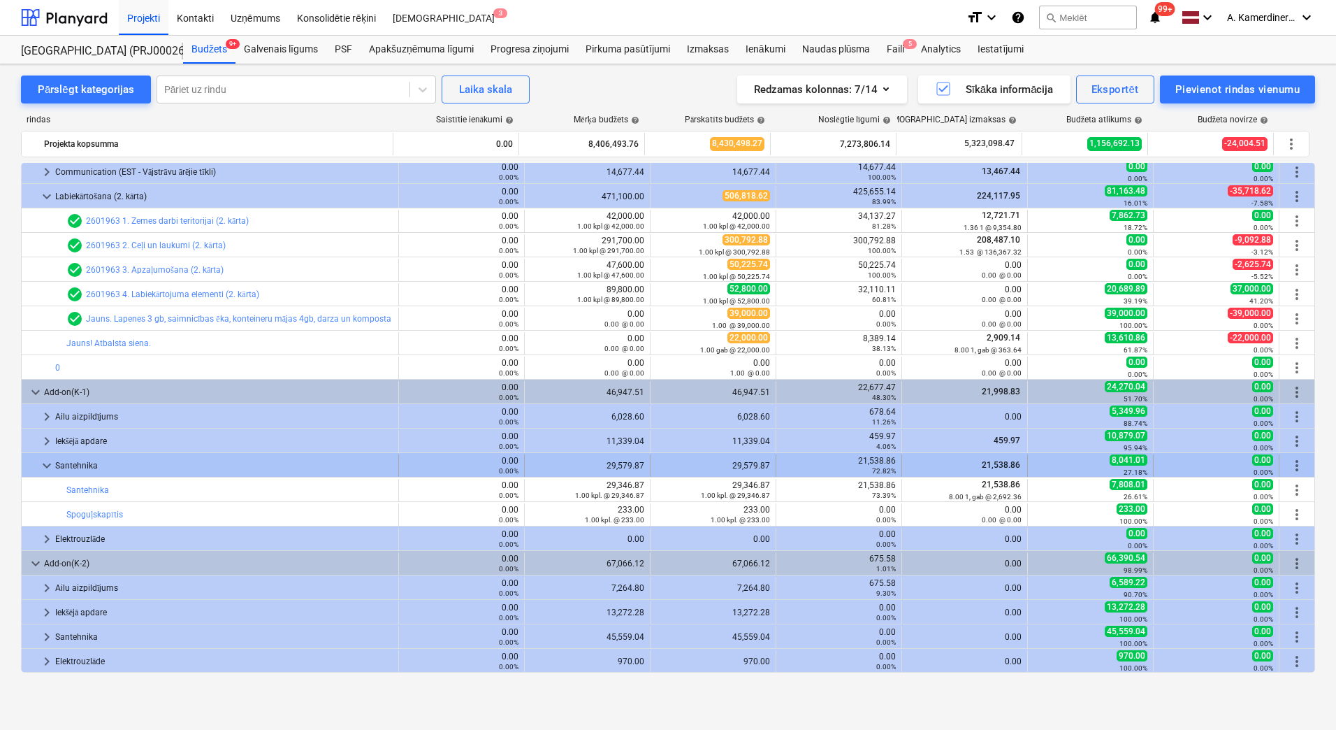
click at [45, 465] on span "keyboard_arrow_down" at bounding box center [46, 465] width 17 height 17
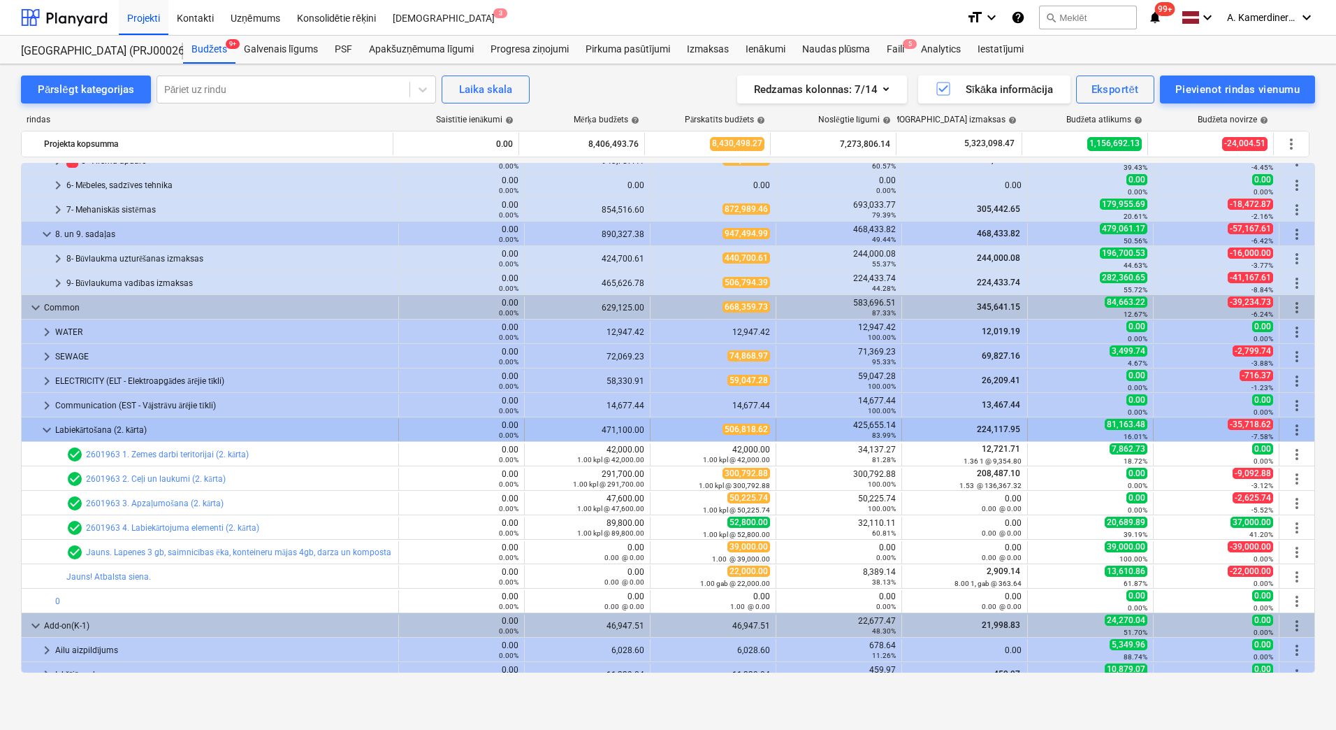
scroll to position [333, 0]
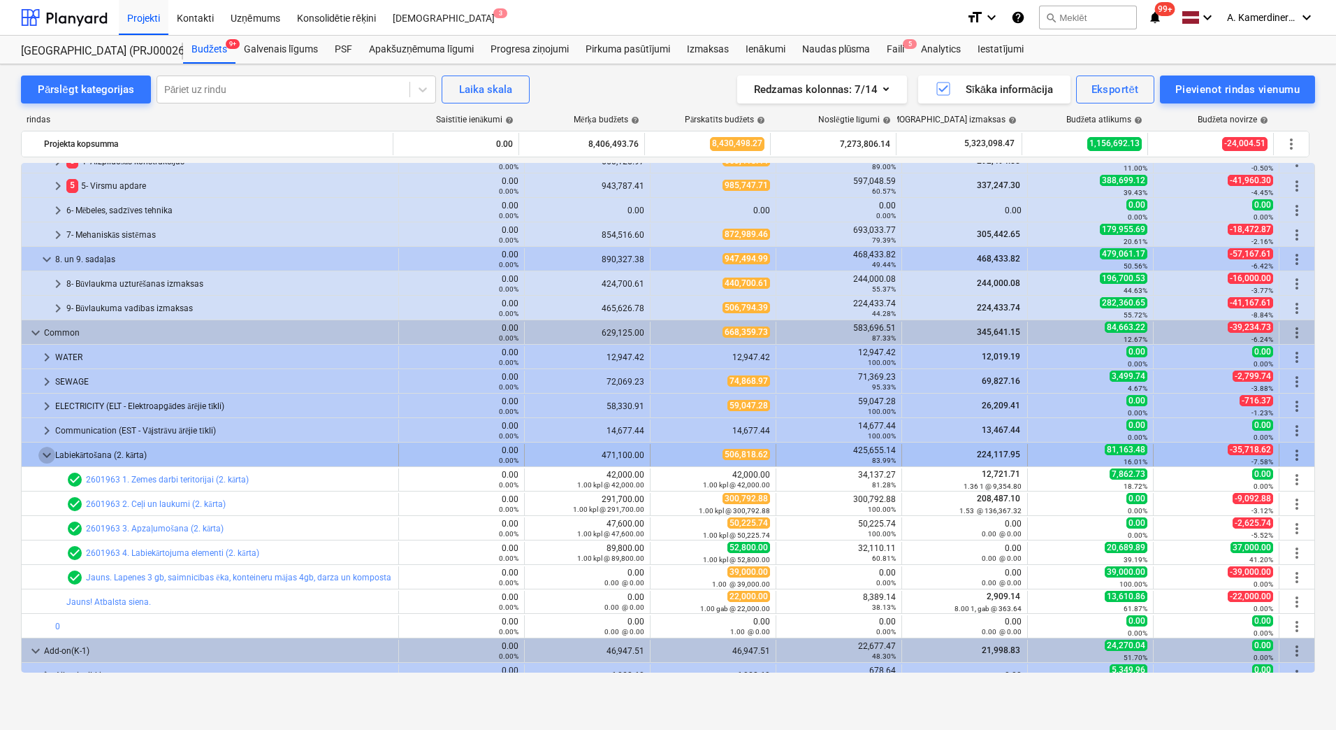
click at [45, 453] on span "keyboard_arrow_down" at bounding box center [46, 455] width 17 height 17
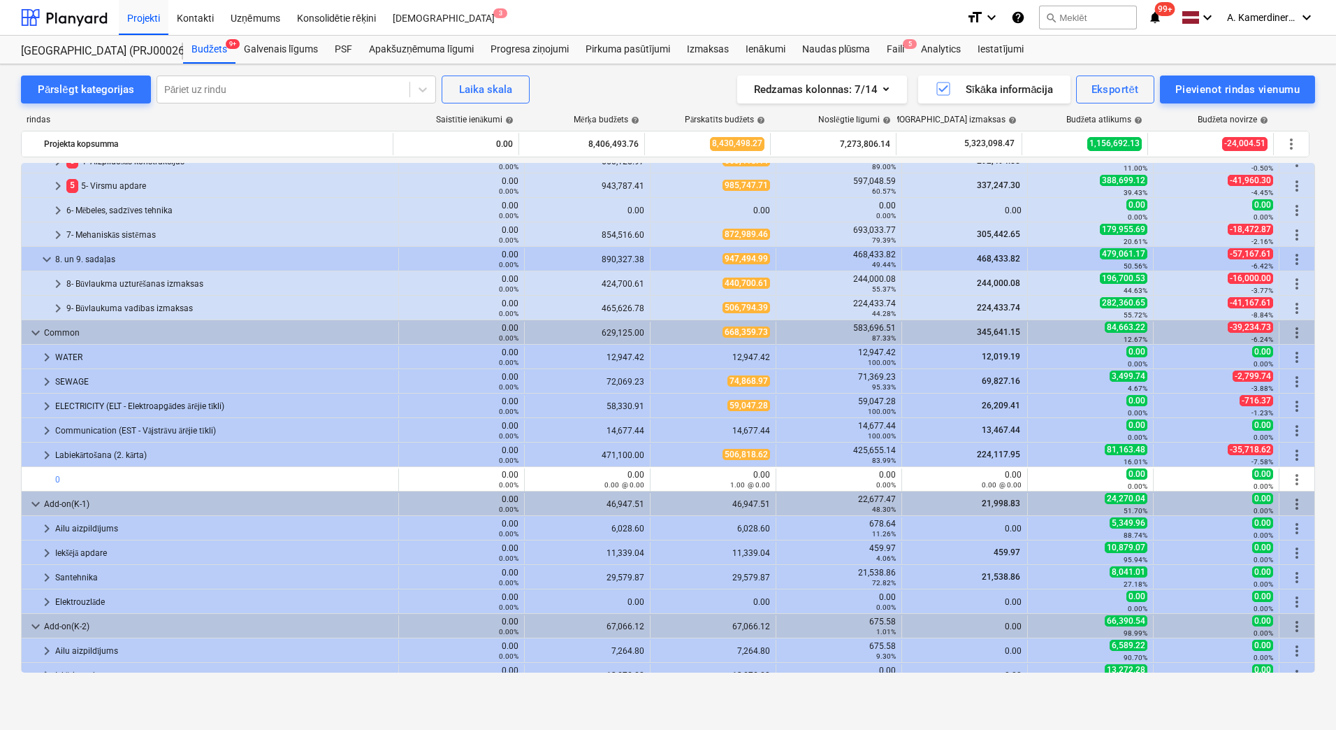
scroll to position [0, 0]
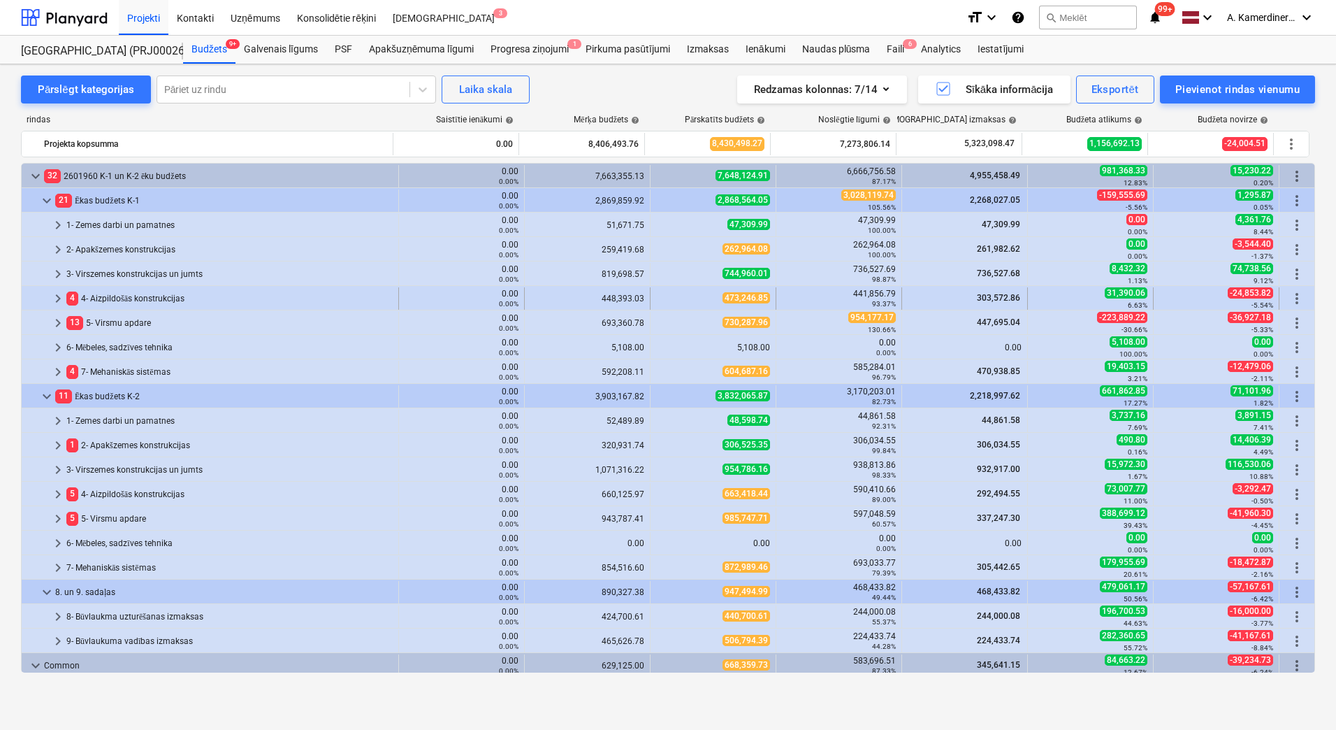
click at [125, 297] on div "4 4- Aizpildošās konstrukcijas" at bounding box center [229, 298] width 326 height 22
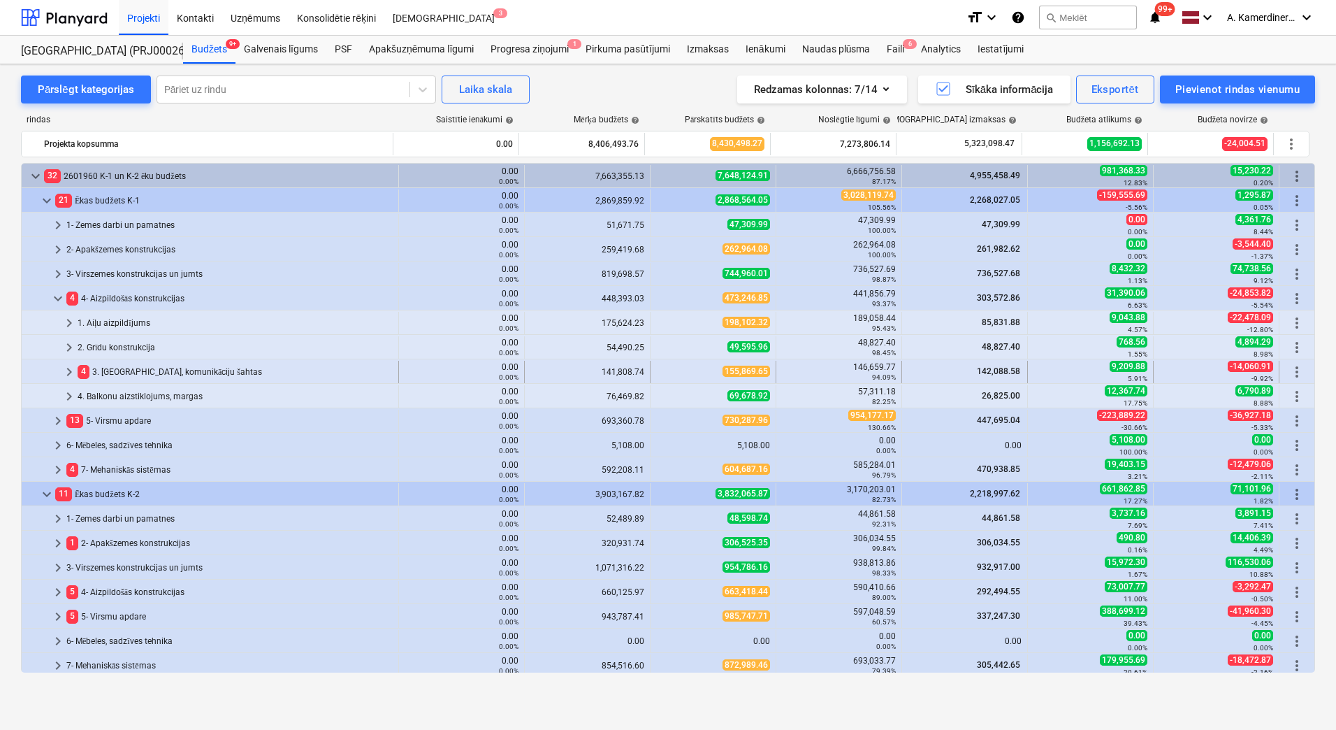
click at [124, 369] on div "4 3. [GEOGRAPHIC_DATA], komunikāciju šahtas" at bounding box center [235, 372] width 315 height 22
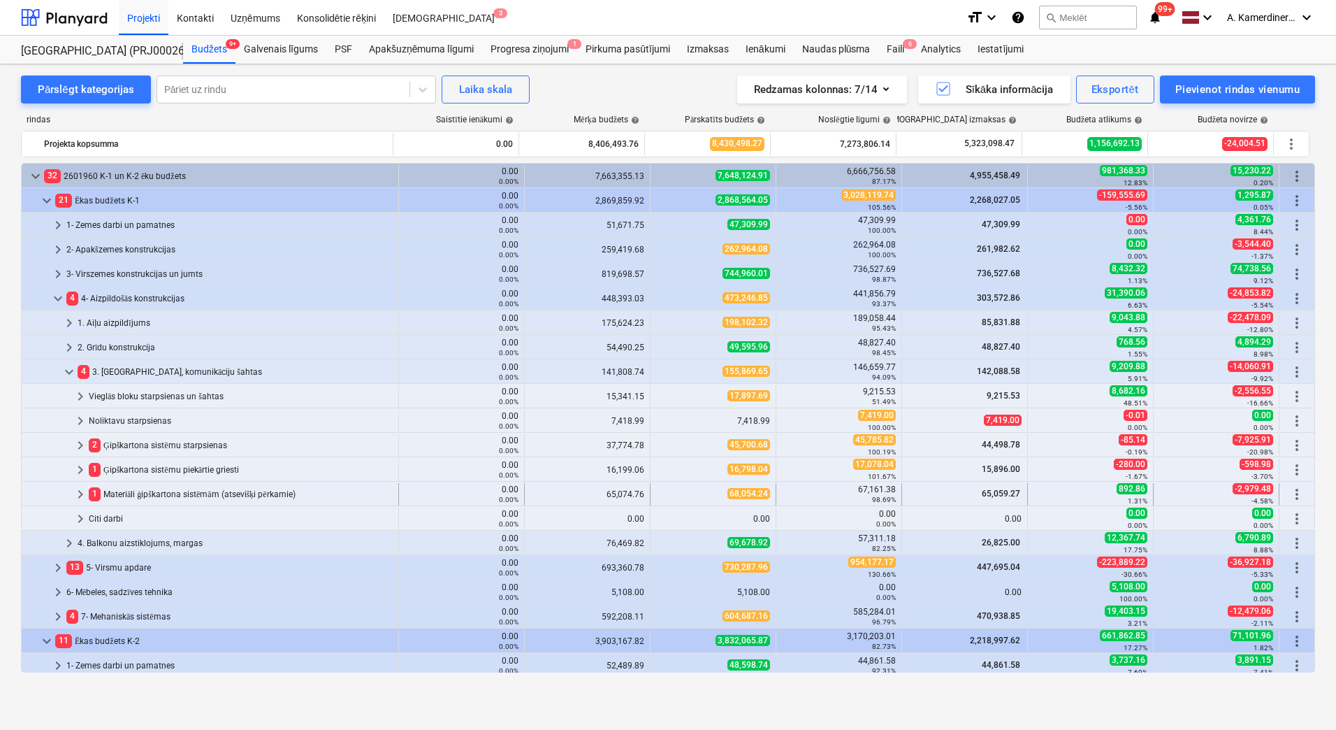
click at [147, 494] on div "1 Materiāli ģipškartona sistēmām (atsevišķi pērkamie)" at bounding box center [241, 494] width 304 height 22
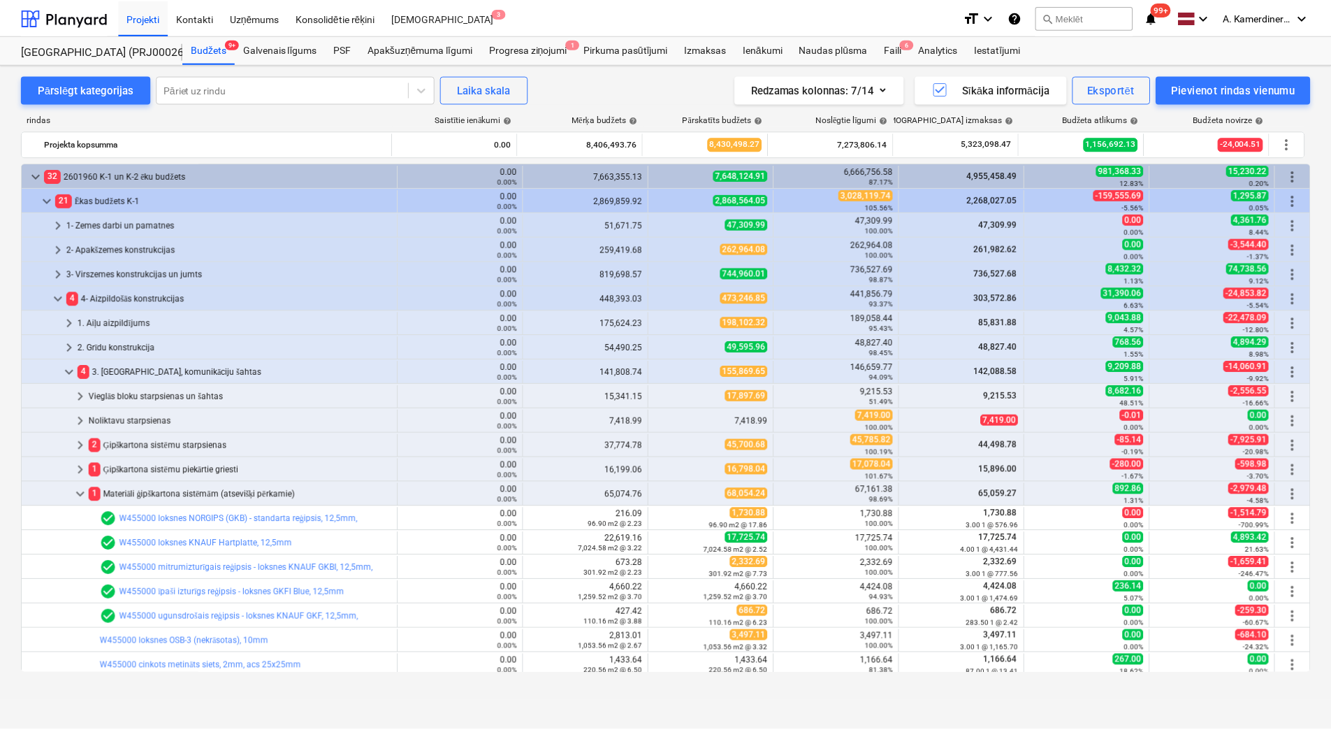
scroll to position [210, 0]
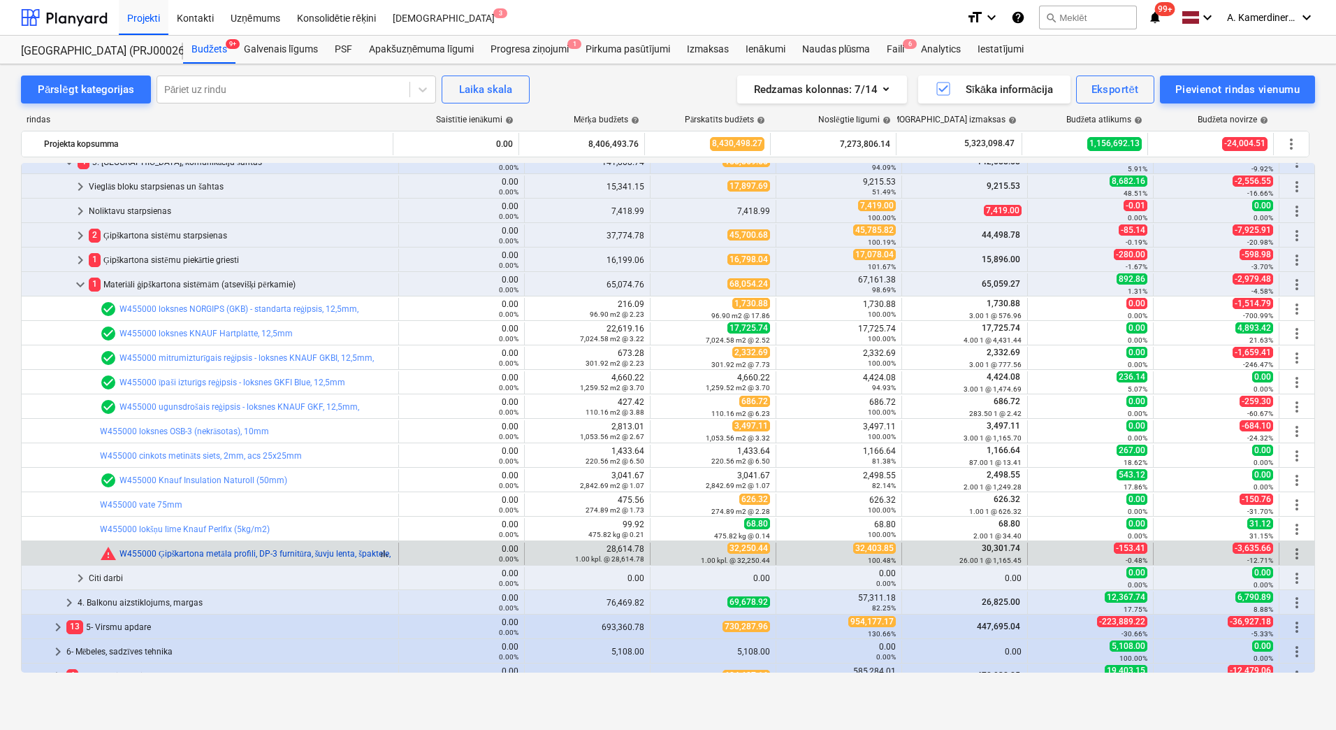
click at [216, 551] on link "W455000 Ģipškartona metāla profili, DP-3 furnitūra, šuvju lenta, špaktele, prof…" at bounding box center [403, 554] width 567 height 10
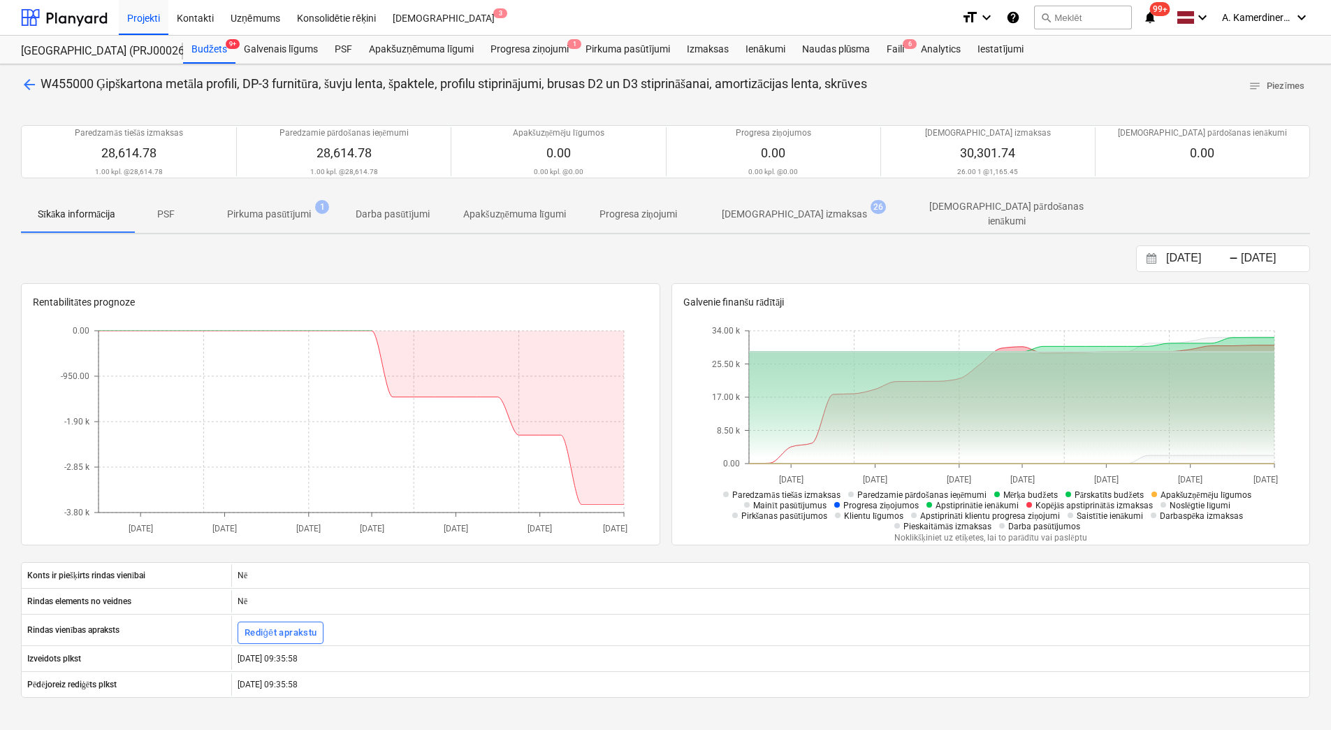
click at [816, 201] on span "[DEMOGRAPHIC_DATA] izmaksas 26" at bounding box center [794, 213] width 201 height 25
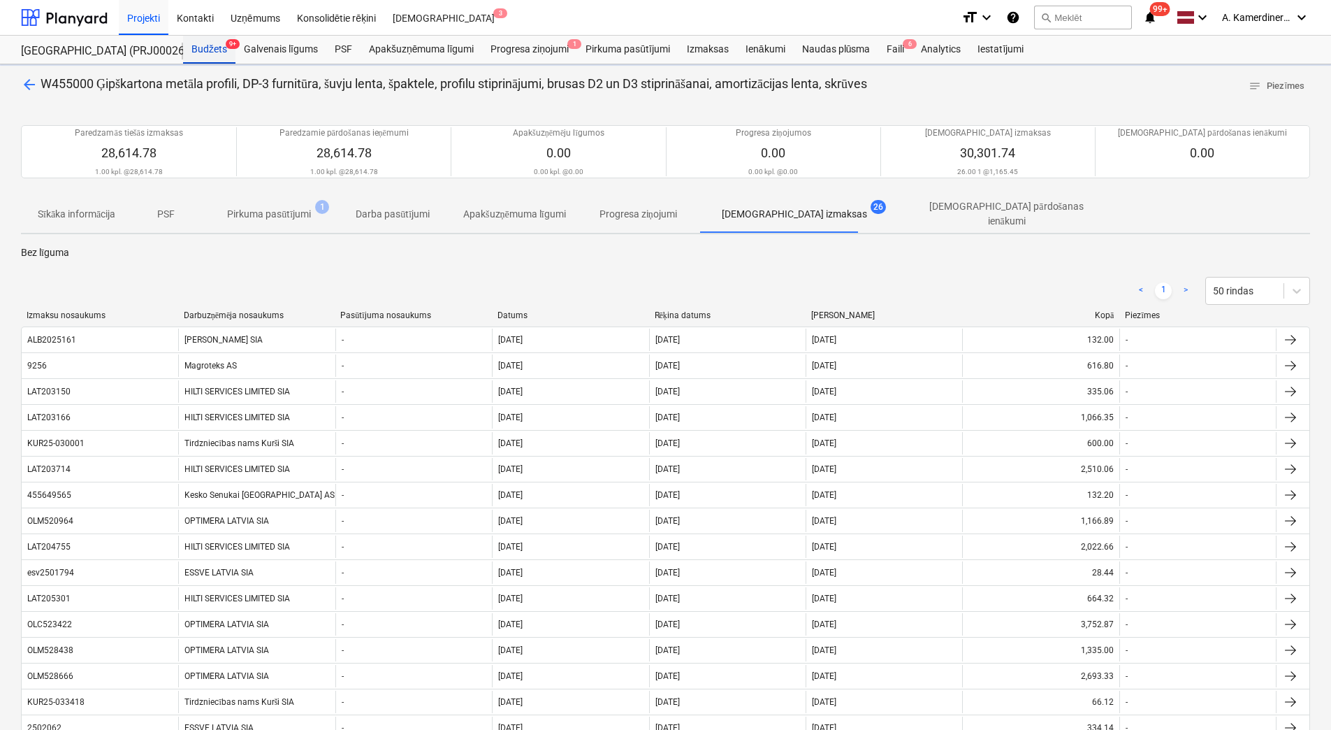
click at [210, 38] on div "Budžets 9+" at bounding box center [209, 50] width 52 height 28
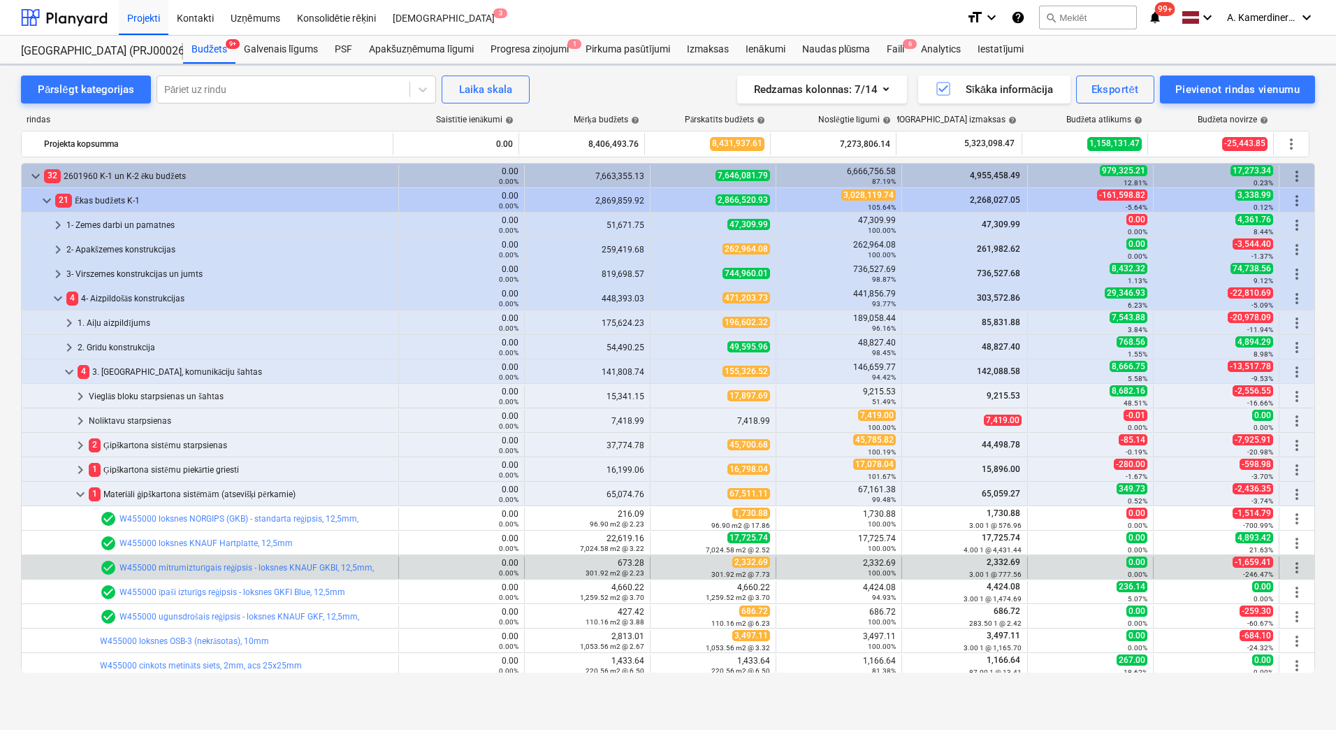
scroll to position [210, 0]
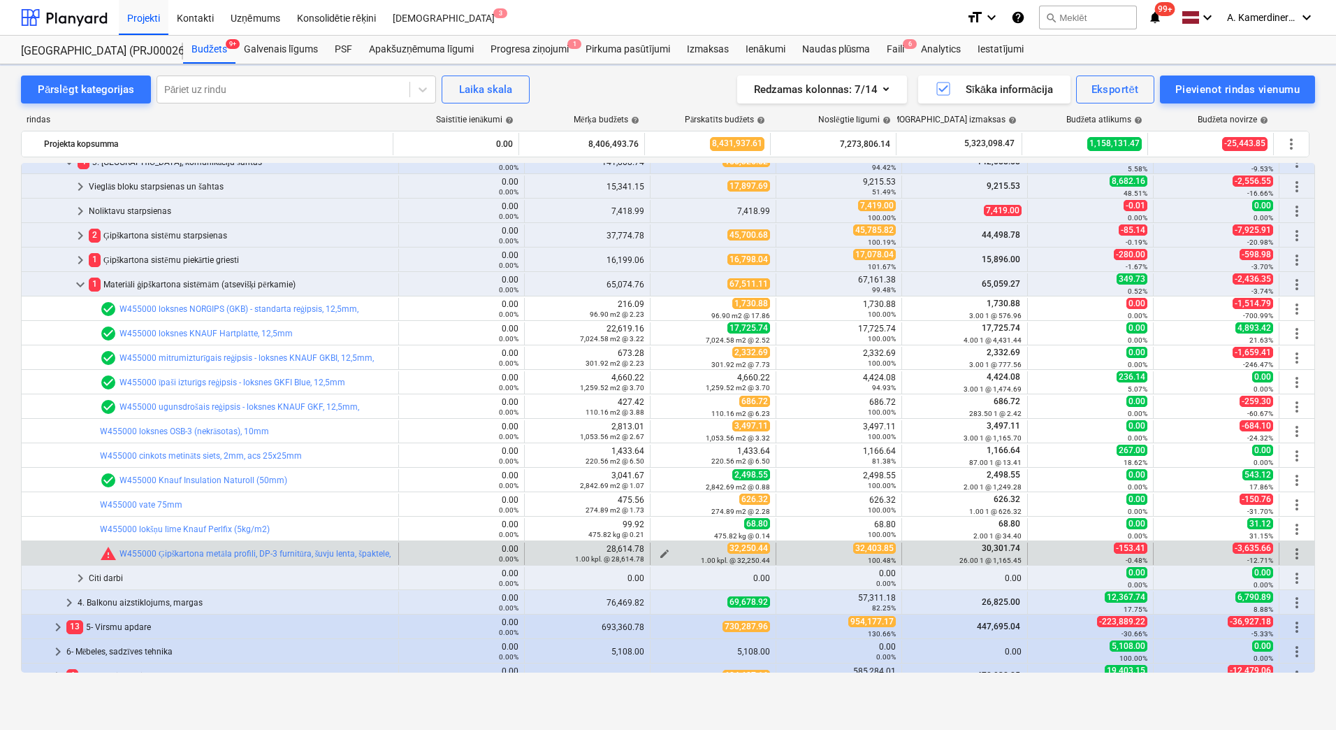
click at [660, 552] on span "edit" at bounding box center [664, 553] width 11 height 11
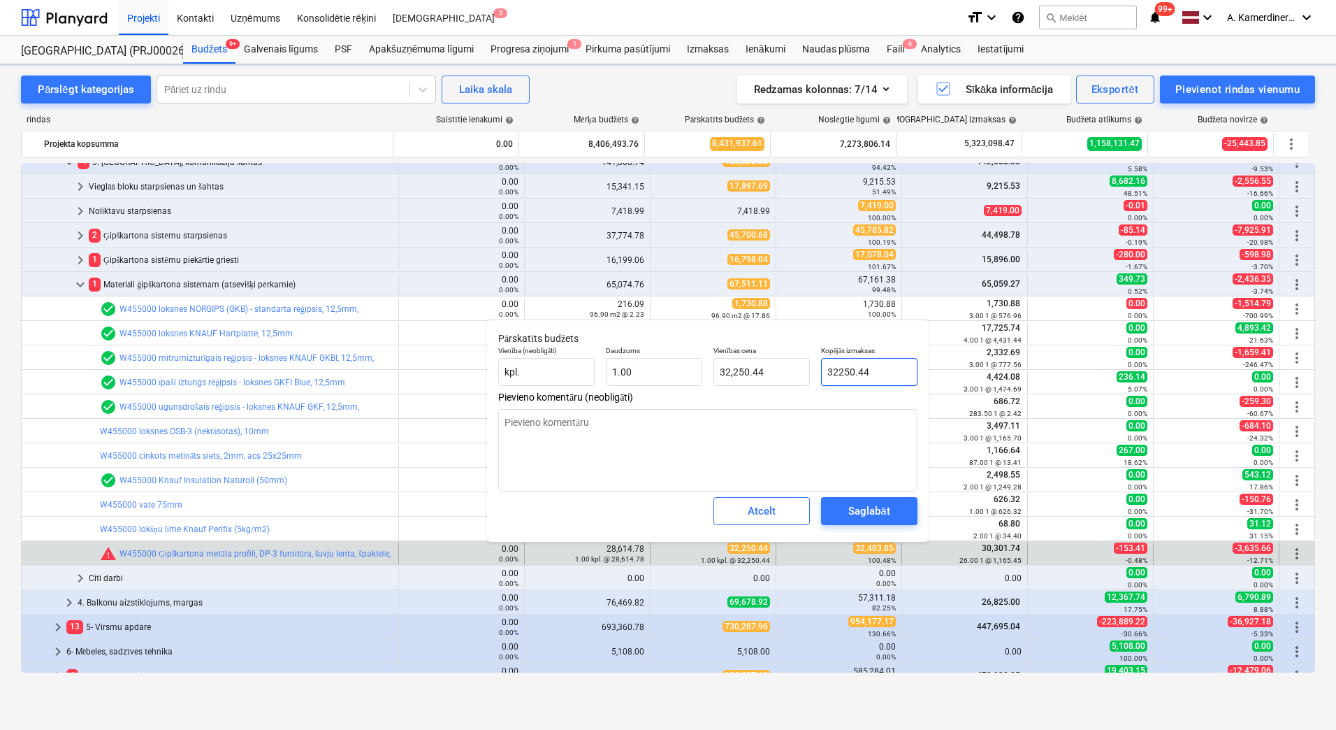
drag, startPoint x: 876, startPoint y: 372, endPoint x: 837, endPoint y: 373, distance: 39.9
click at [837, 373] on input "32250.44" at bounding box center [869, 372] width 96 height 28
type input "324"
type textarea "x"
type input "324.00"
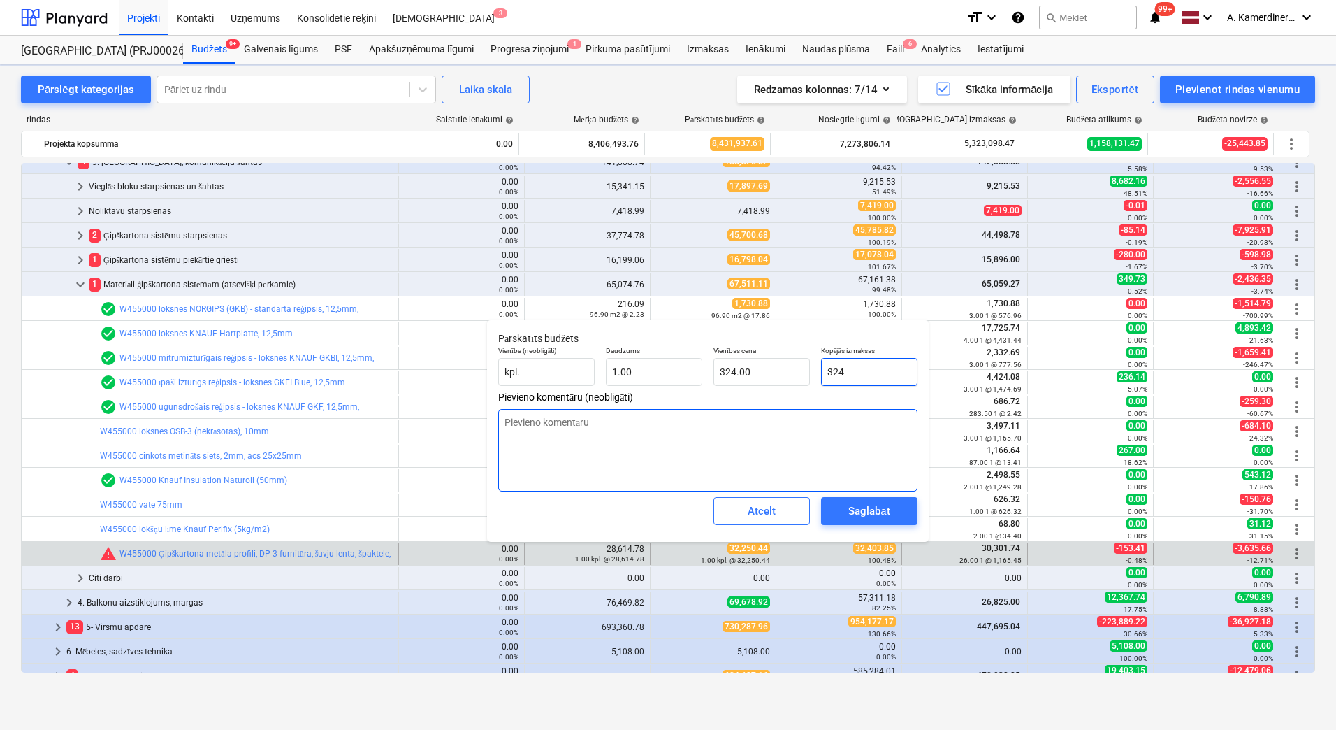
type input "3240"
type textarea "x"
type input "3,240.00"
type textarea "x"
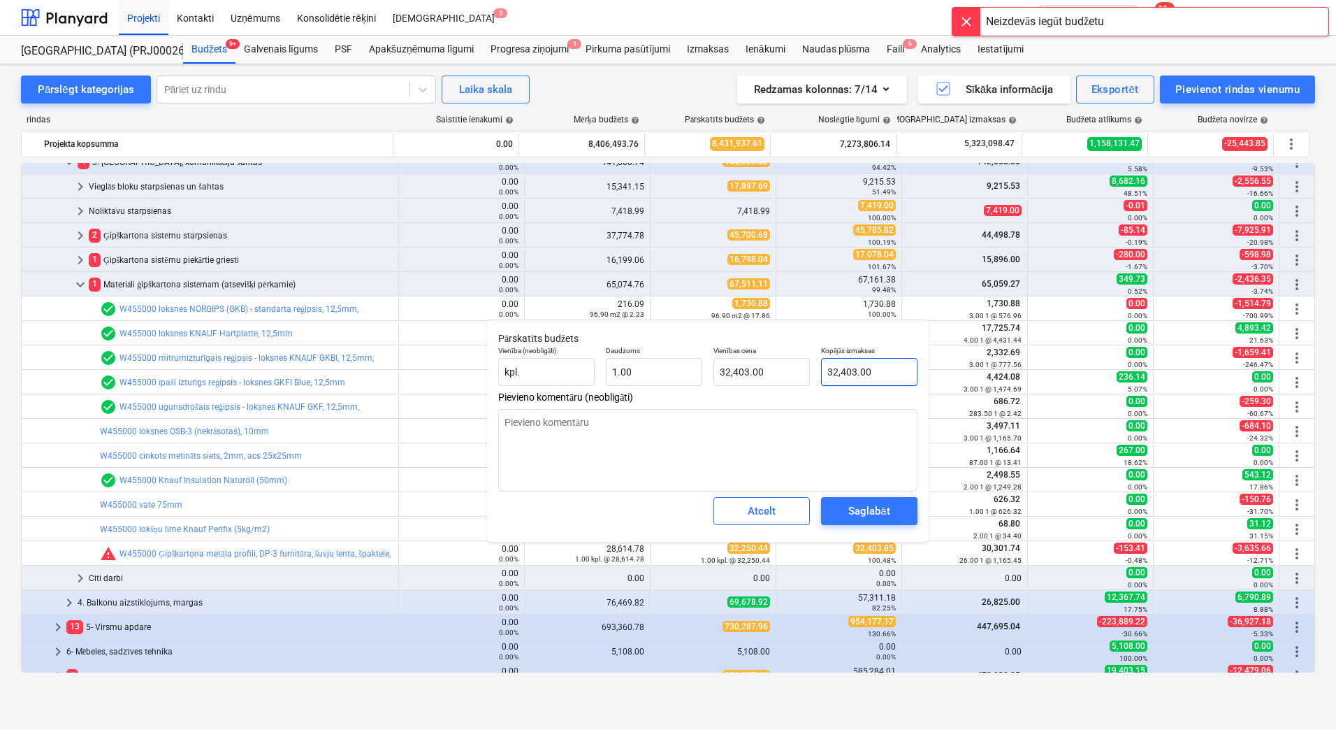
type input "32403"
click at [875, 374] on input "32403" at bounding box center [869, 372] width 96 height 28
type textarea "x"
type input "32403."
type textarea "x"
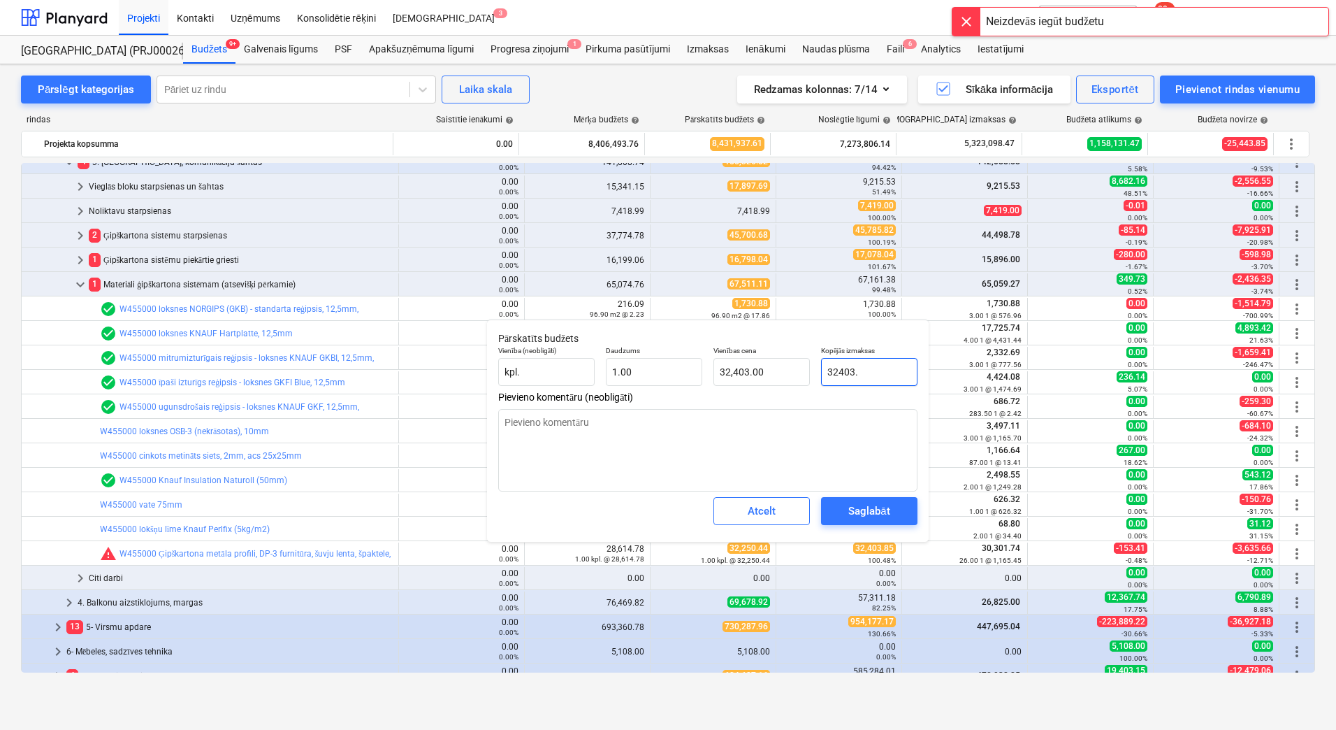
type input "32403.8"
type input "32,403.80"
type textarea "x"
type input "32403.85"
type input "32,403.85"
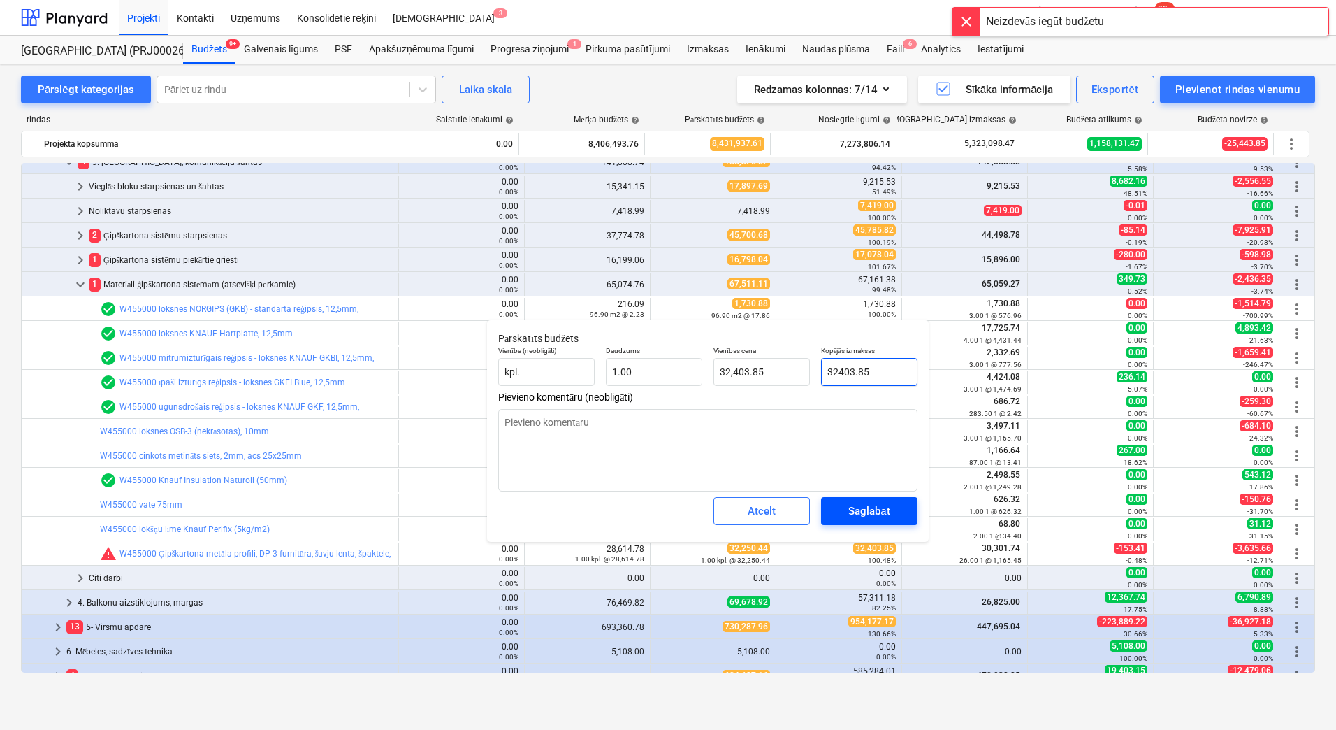
type input "32403.85"
type textarea "x"
type input "32,403.85"
click at [882, 516] on div "Saglabāt" at bounding box center [868, 511] width 41 height 18
type textarea "x"
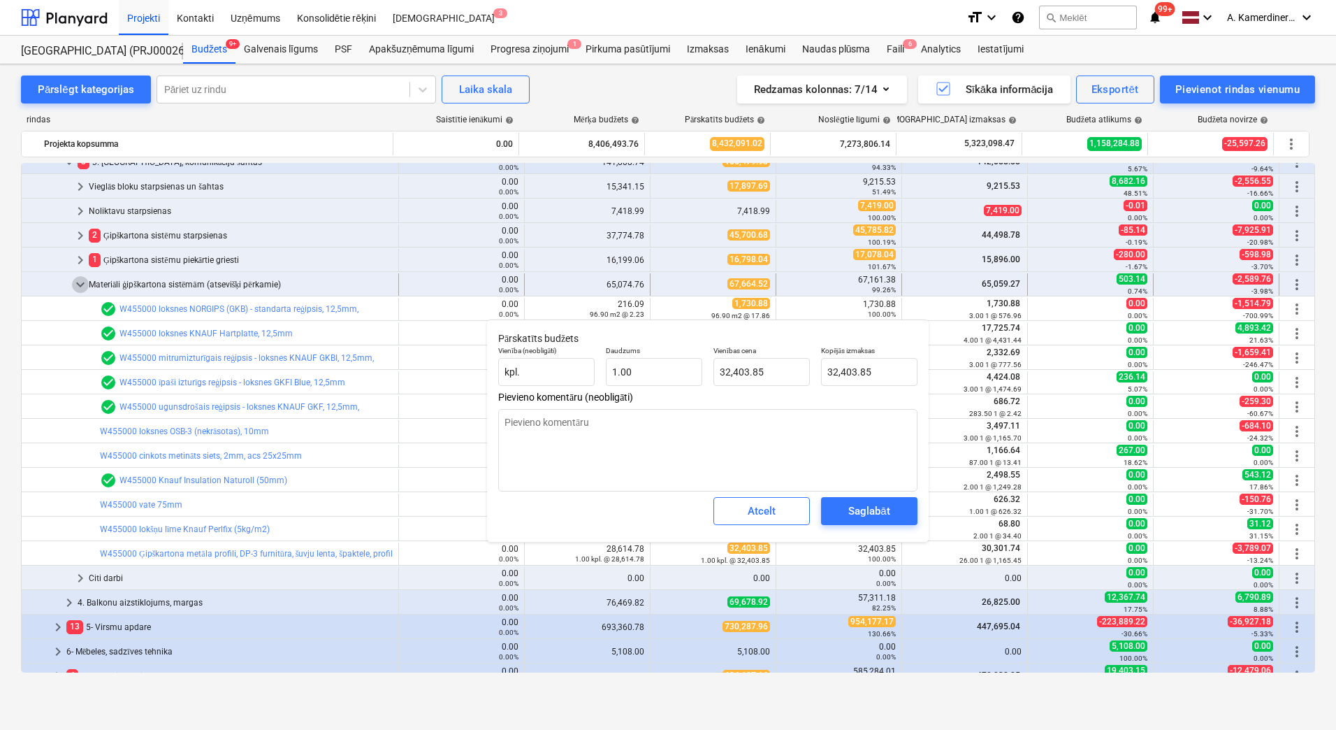
click at [82, 284] on span "keyboard_arrow_down" at bounding box center [80, 284] width 17 height 17
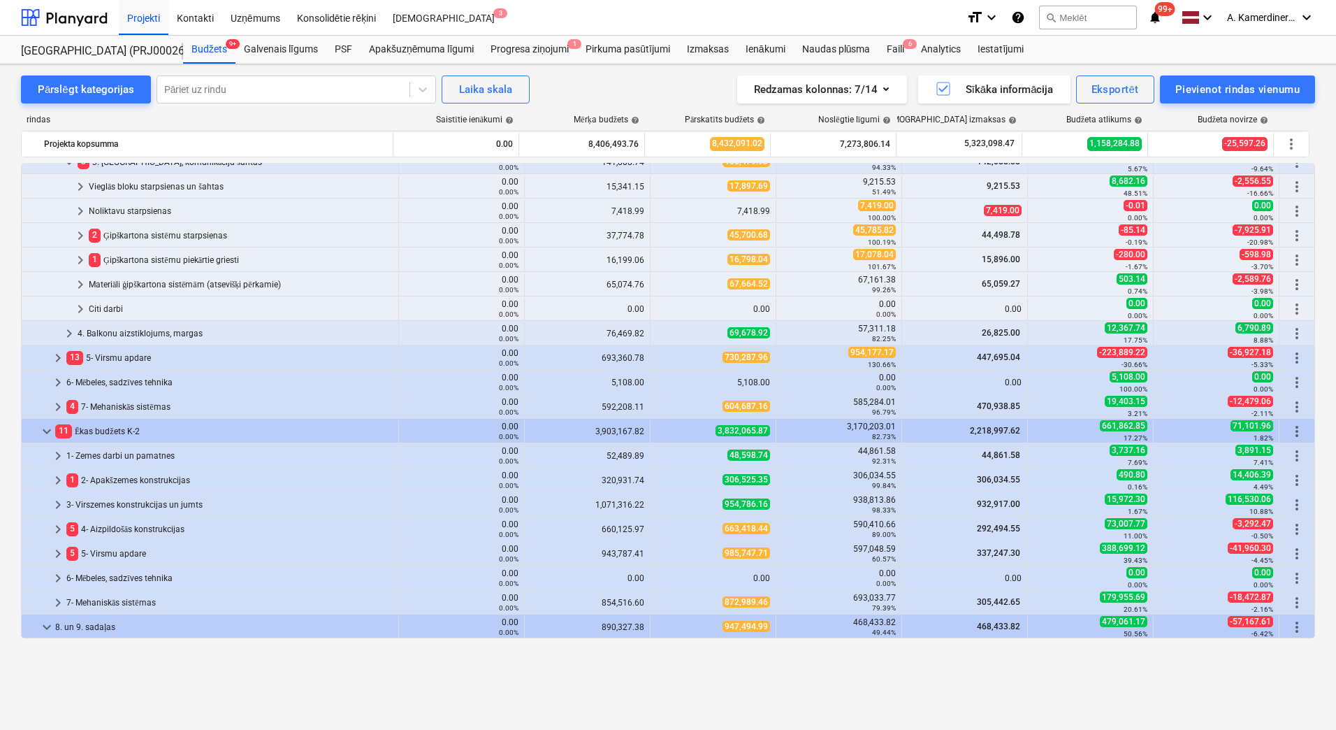
scroll to position [140, 0]
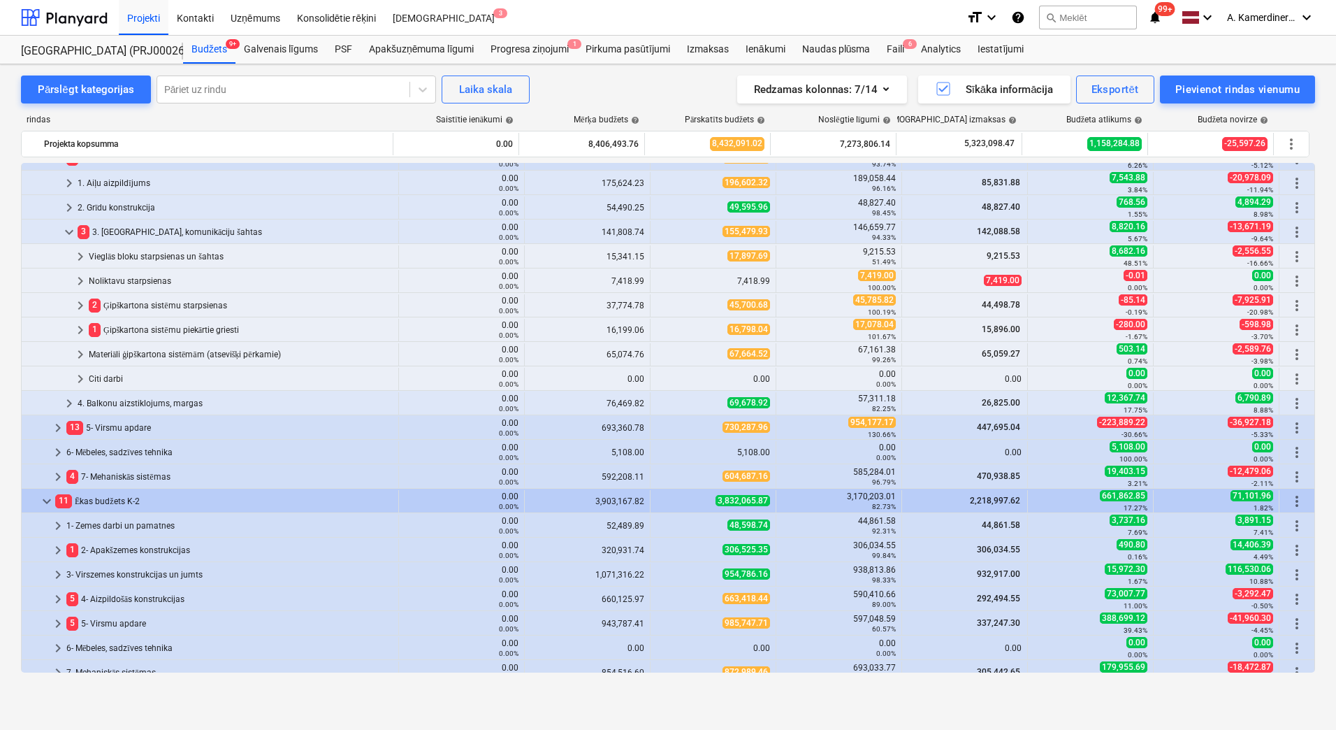
click at [174, 330] on div "1 Ģipškartona sistēmu piekārtie griesti" at bounding box center [241, 330] width 304 height 22
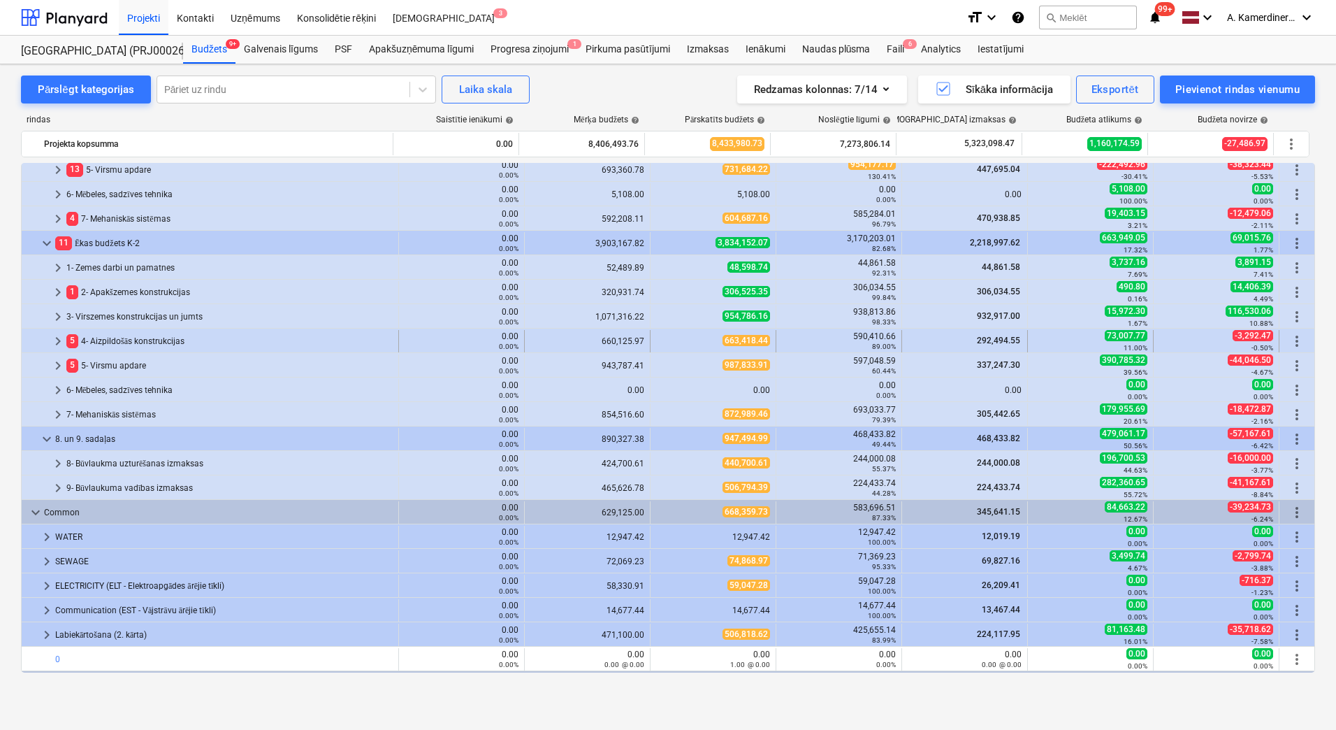
scroll to position [130, 0]
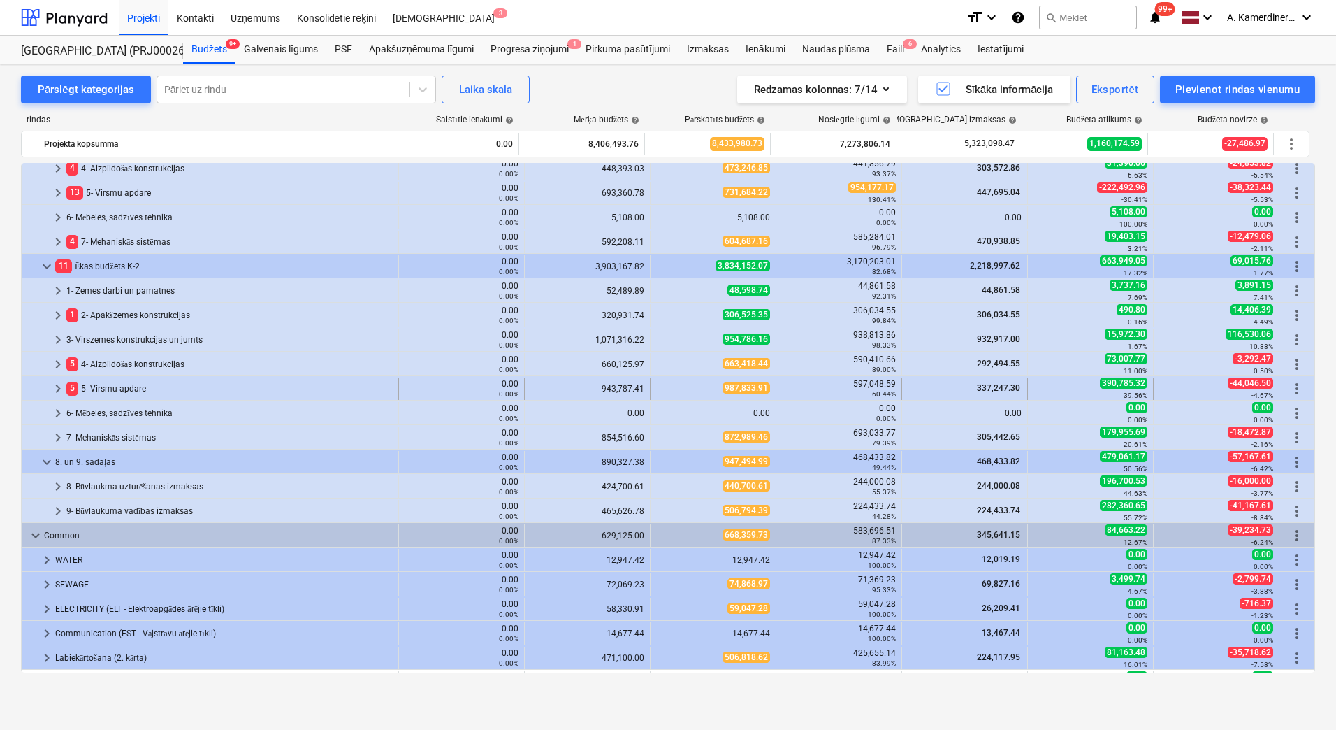
click at [122, 384] on div "5 5- Virsmu apdare" at bounding box center [229, 388] width 326 height 22
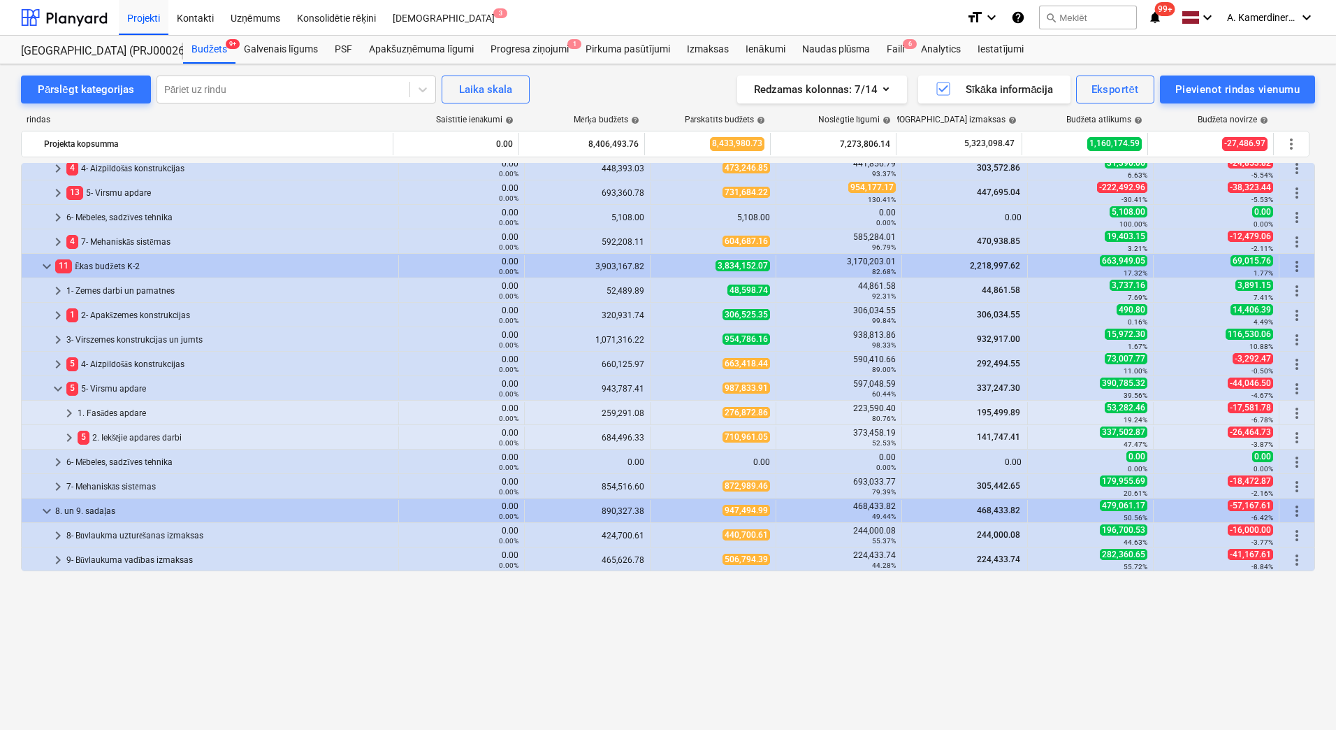
scroll to position [0, 0]
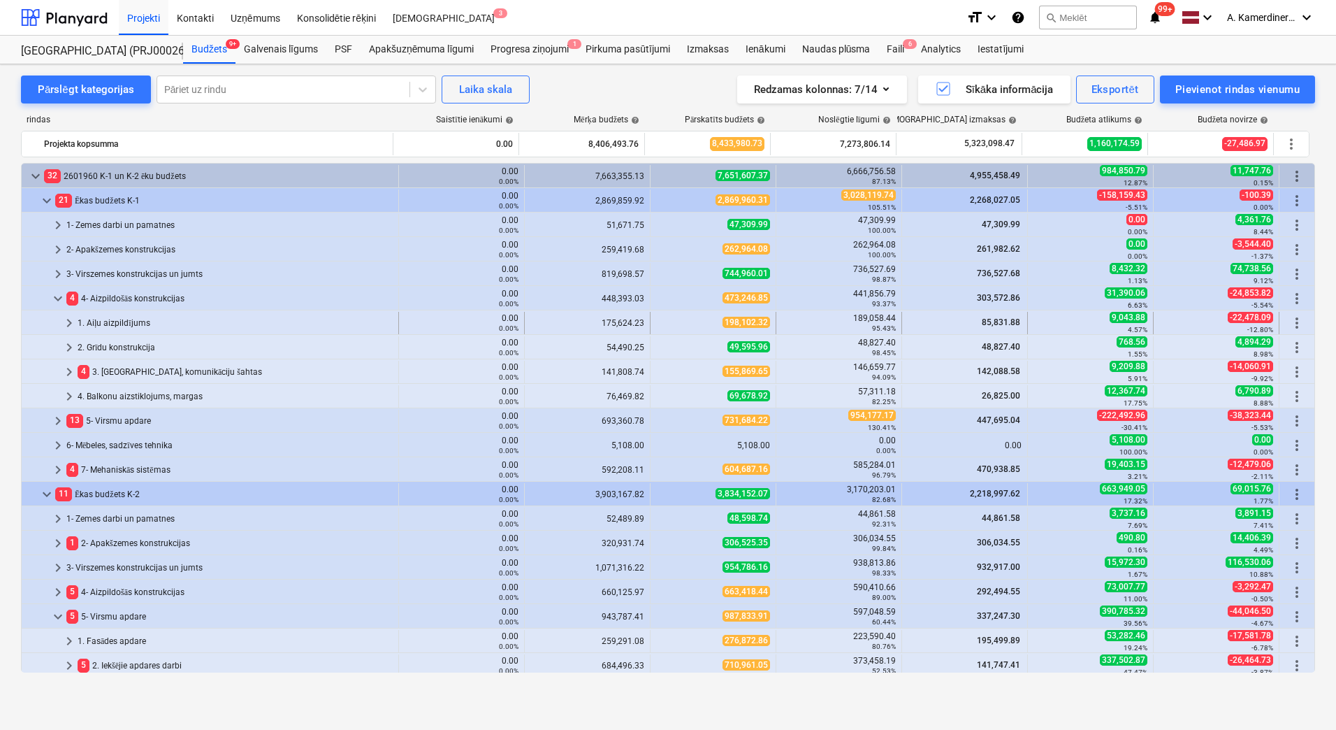
click at [152, 321] on div "1. Aiļu aizpildījums" at bounding box center [235, 323] width 315 height 22
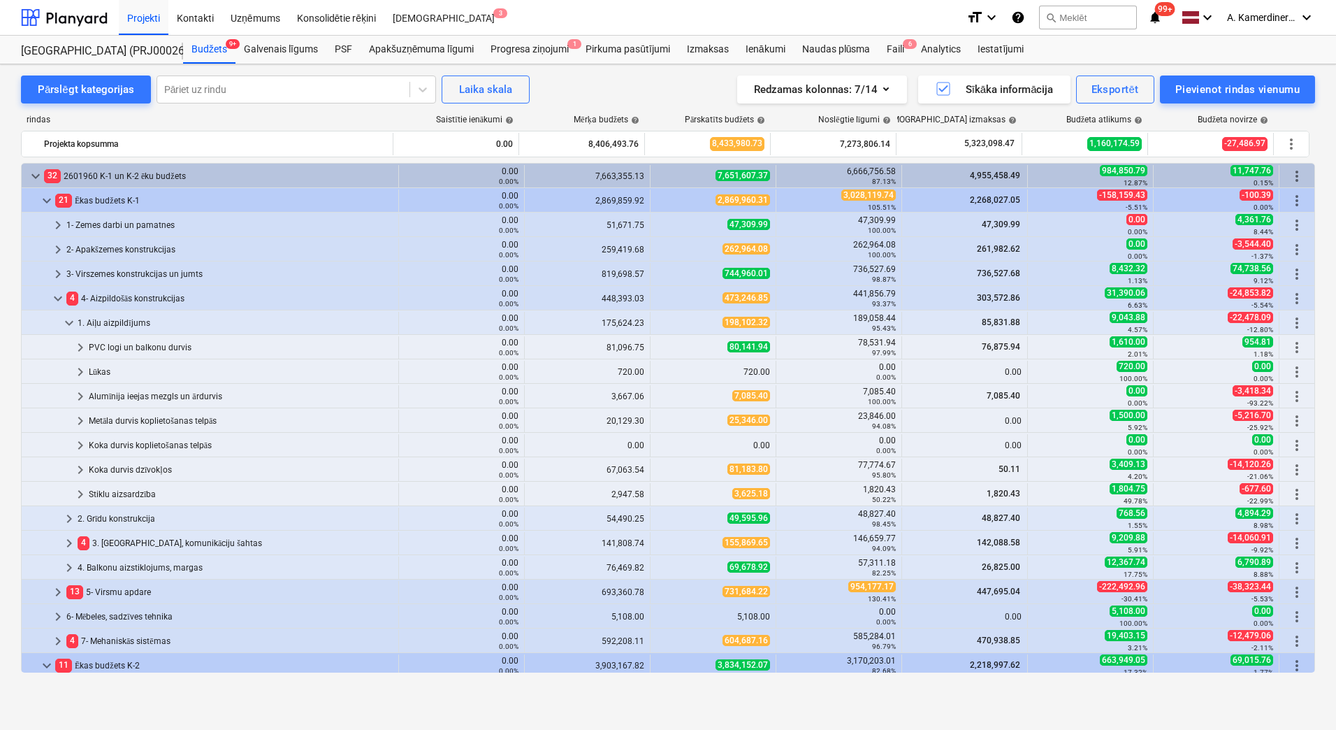
click at [141, 416] on div "Metāla durvis koplietošanas telpās" at bounding box center [241, 421] width 304 height 22
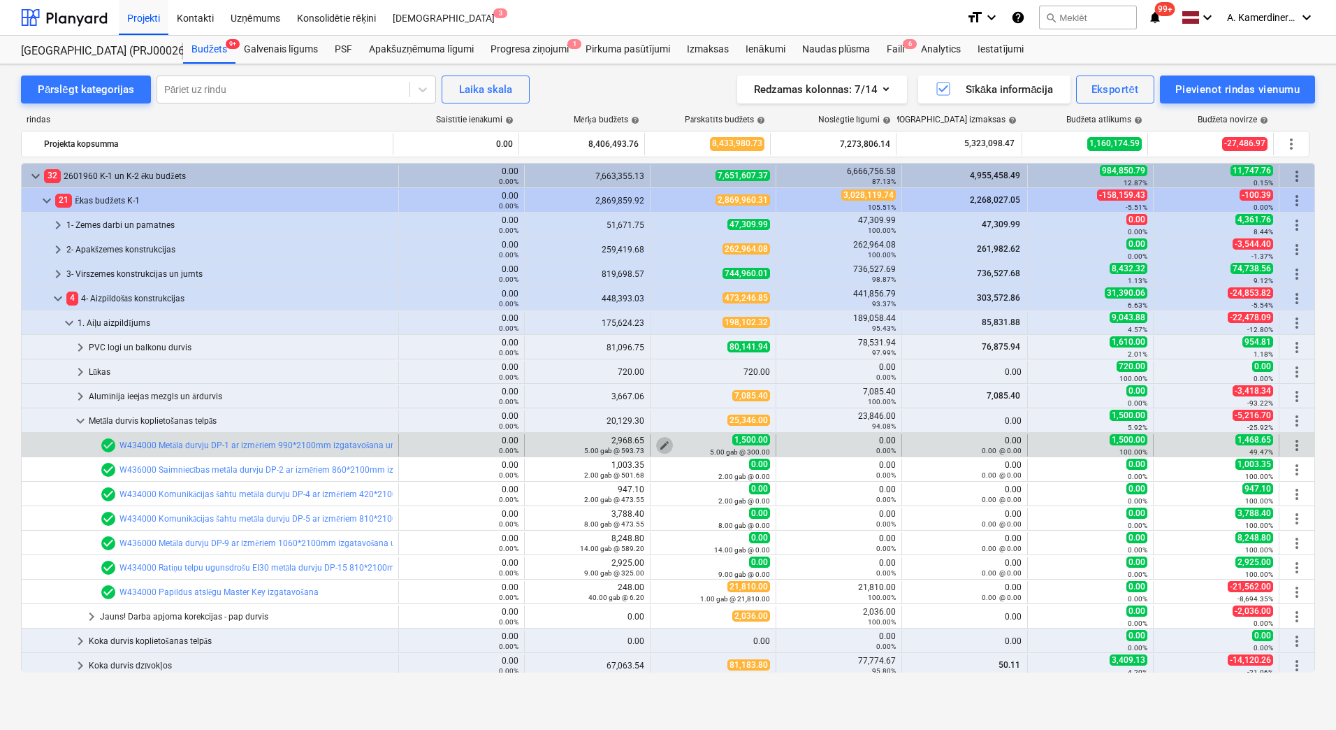
click at [662, 444] on span "edit" at bounding box center [664, 445] width 11 height 11
type textarea "x"
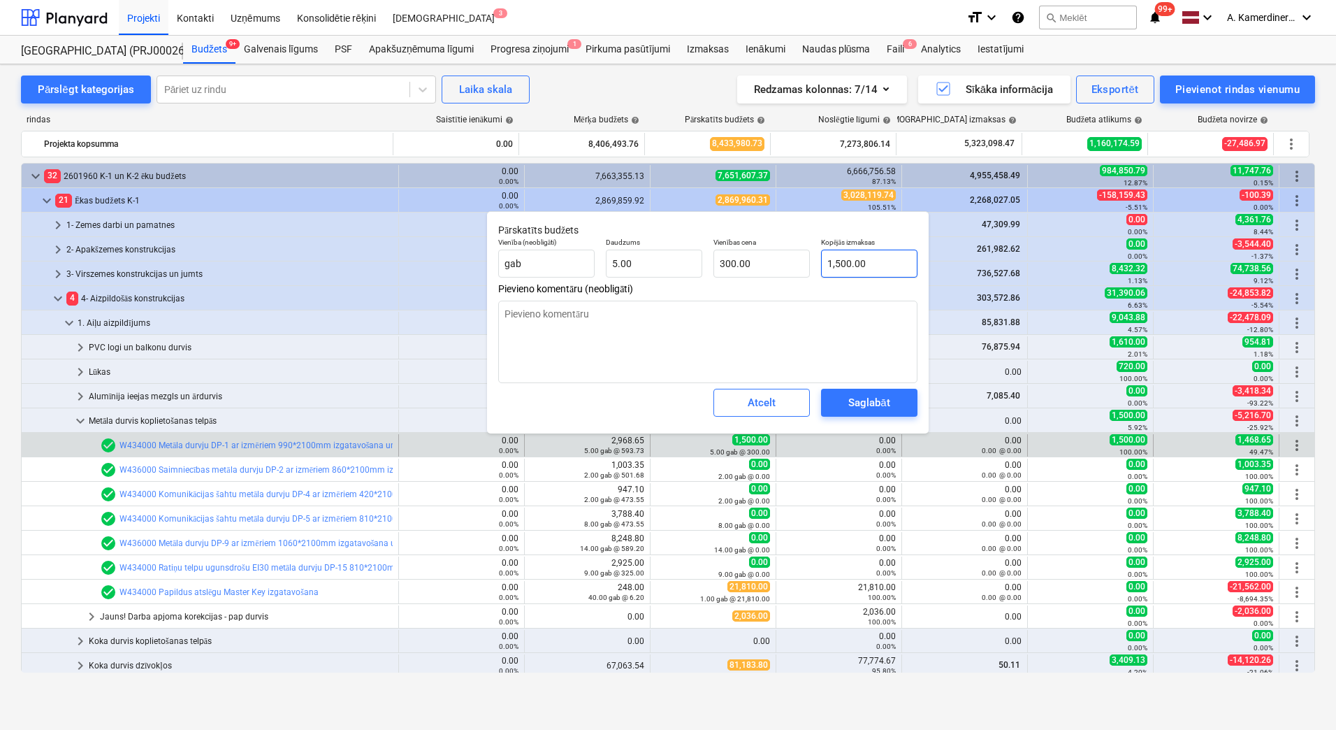
type input "1500"
click at [844, 260] on input "1500" at bounding box center [869, 264] width 96 height 28
drag, startPoint x: 860, startPoint y: 259, endPoint x: 808, endPoint y: 256, distance: 51.8
click at [808, 256] on div "Vienība (neobligāti) gab Daudzums 5.00 Vienības cena 300.00 Kopējās izmaksas 15…" at bounding box center [708, 257] width 431 height 51
type textarea "x"
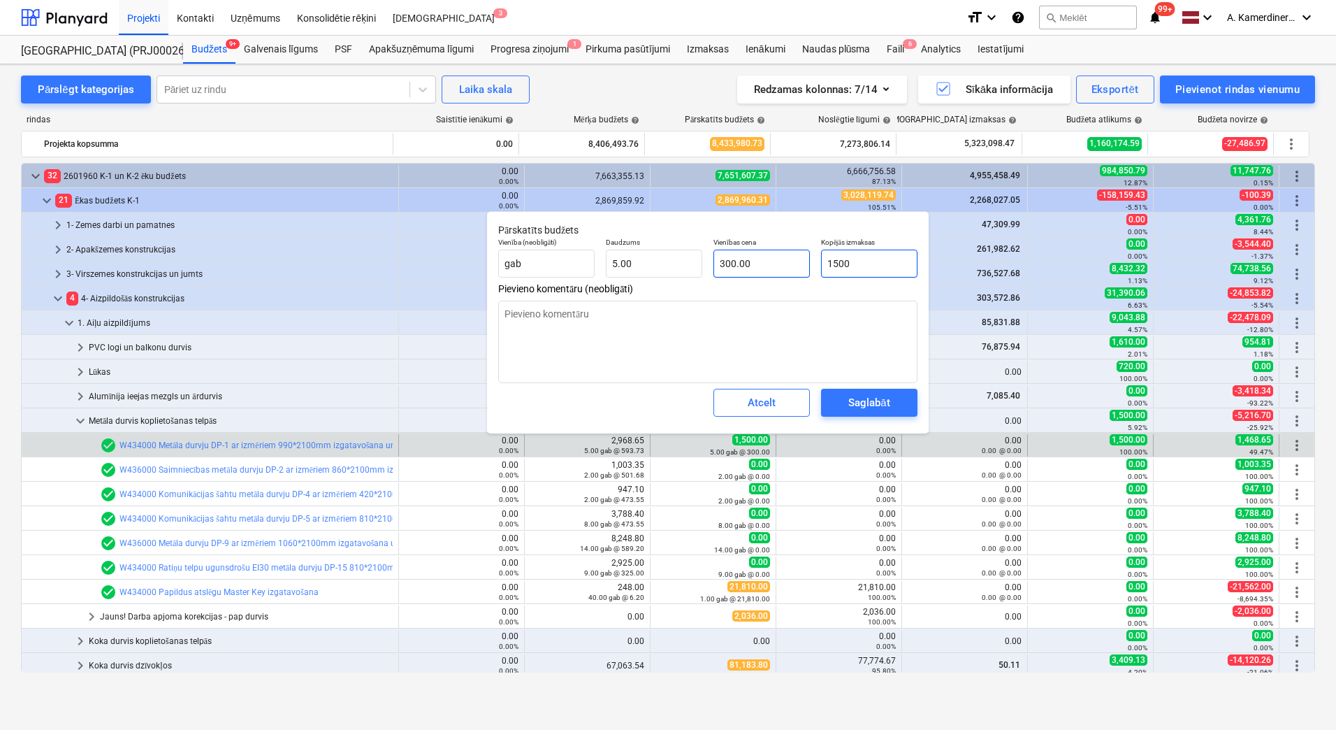
type input "0"
type input "0.00"
type input "0"
type textarea "x"
type input "0.00"
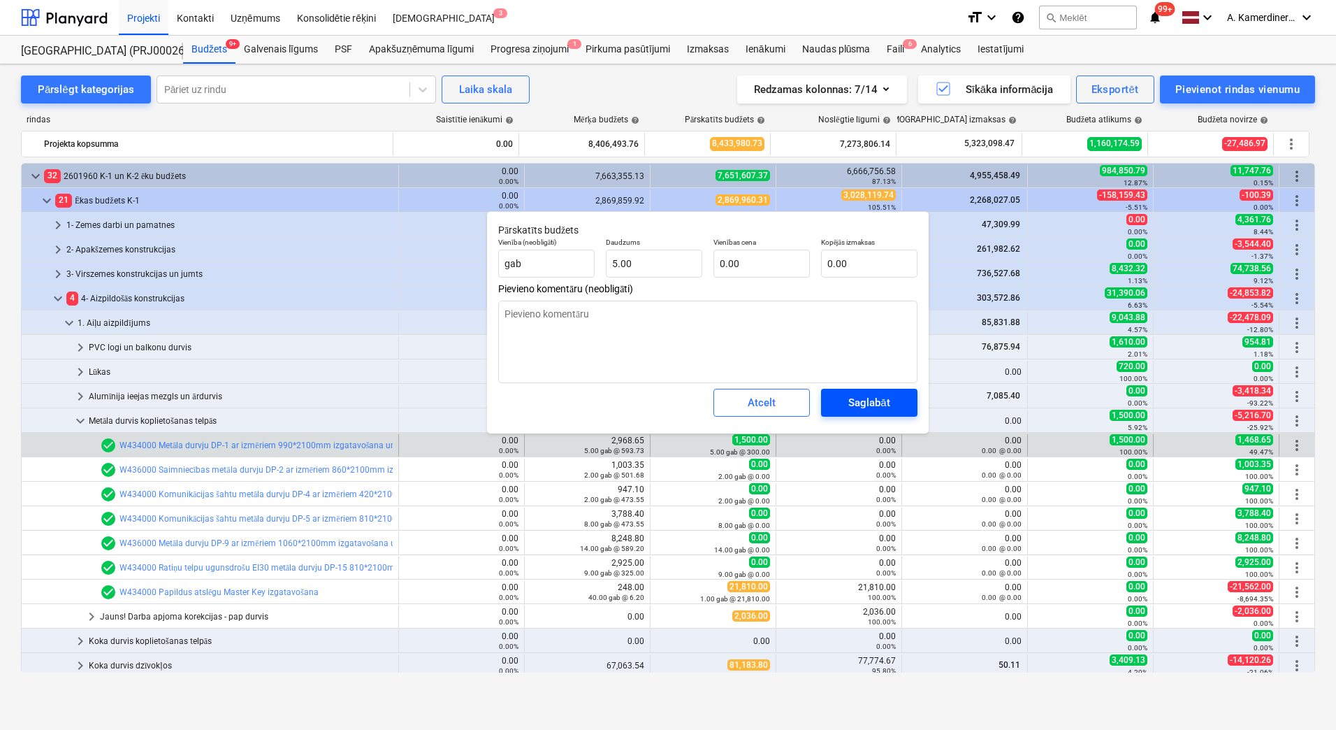
click at [878, 397] on div "Saglabāt" at bounding box center [868, 402] width 41 height 18
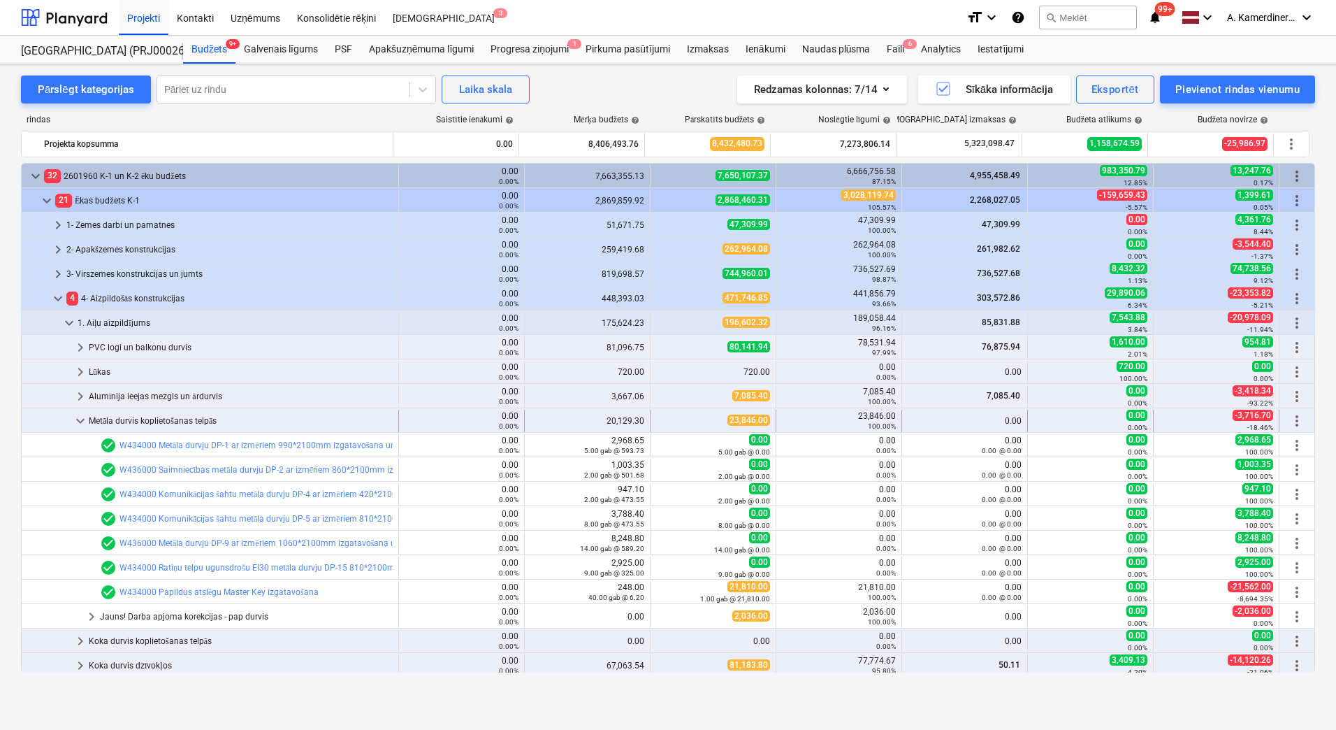
click at [198, 420] on div "Metāla durvis koplietošanas telpās" at bounding box center [241, 421] width 304 height 22
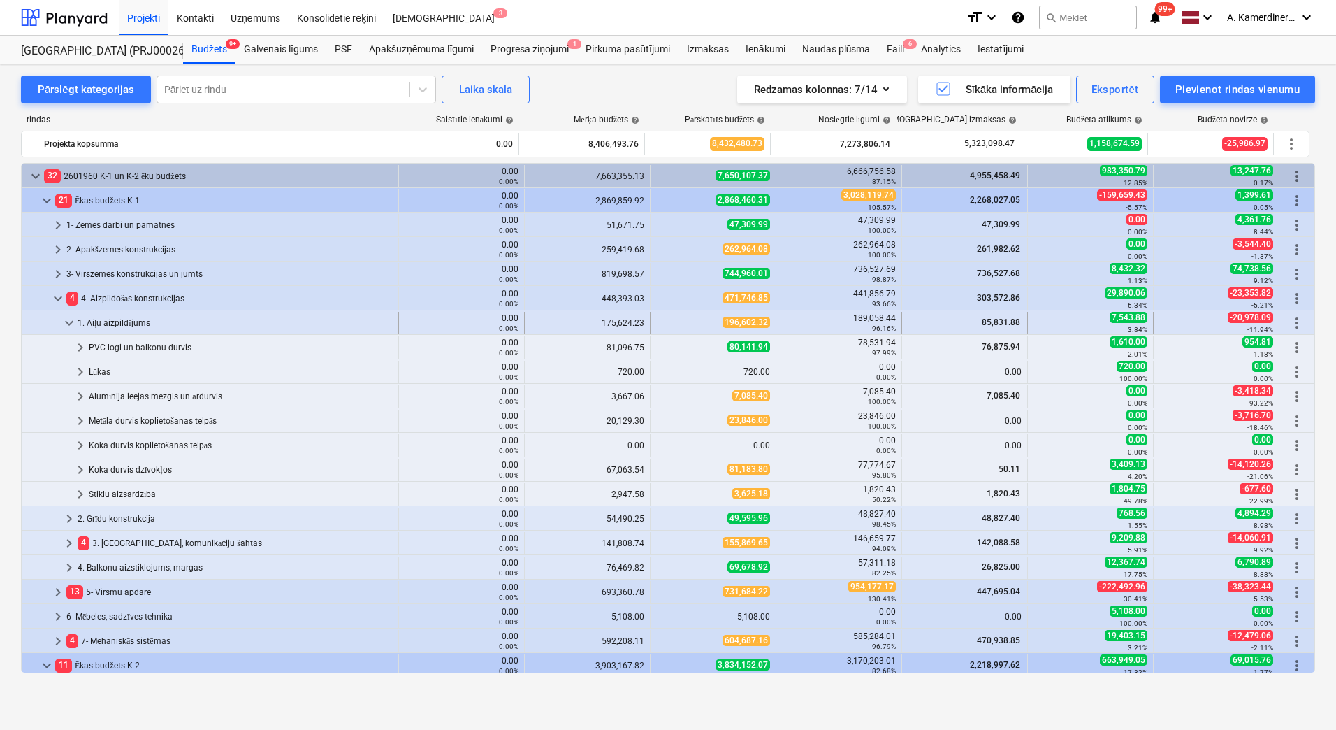
click at [142, 322] on div "1. Aiļu aizpildījums" at bounding box center [235, 323] width 315 height 22
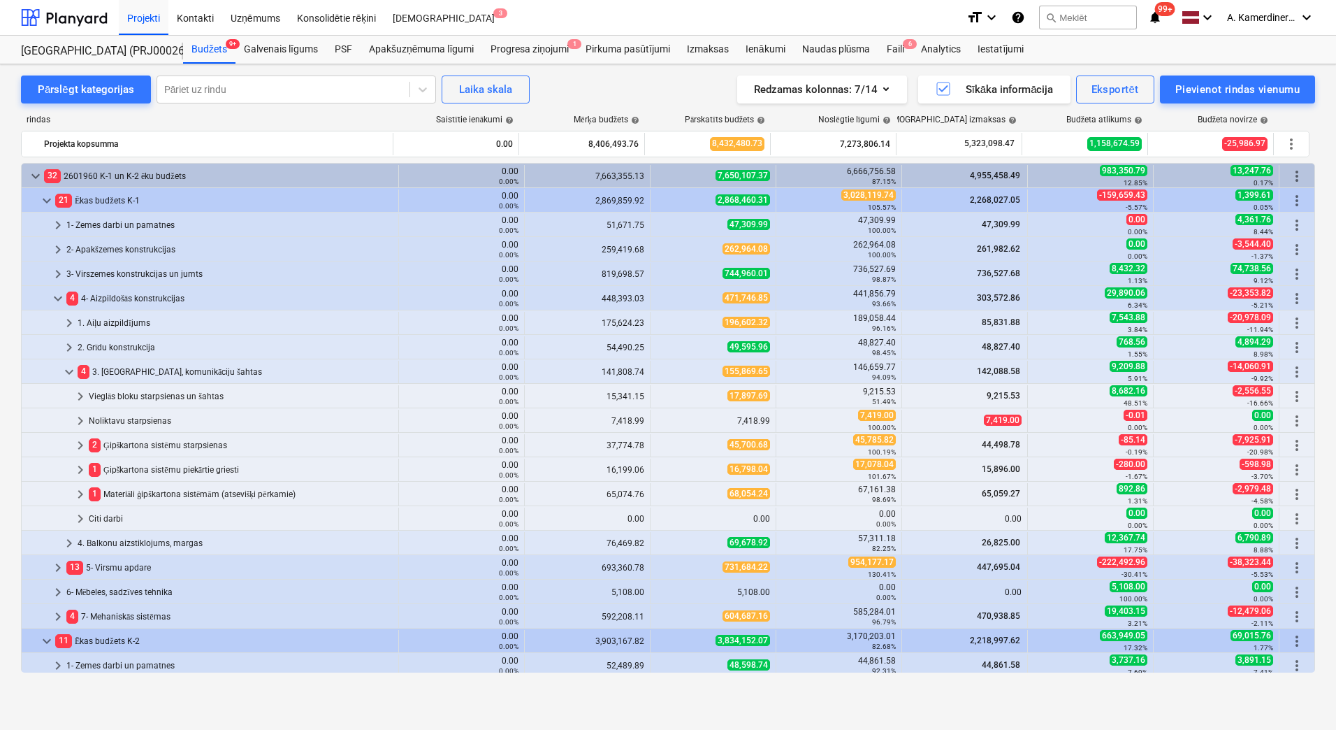
click at [171, 370] on div "4 3. Starpsienas, komunikāciju šahtas" at bounding box center [235, 372] width 315 height 22
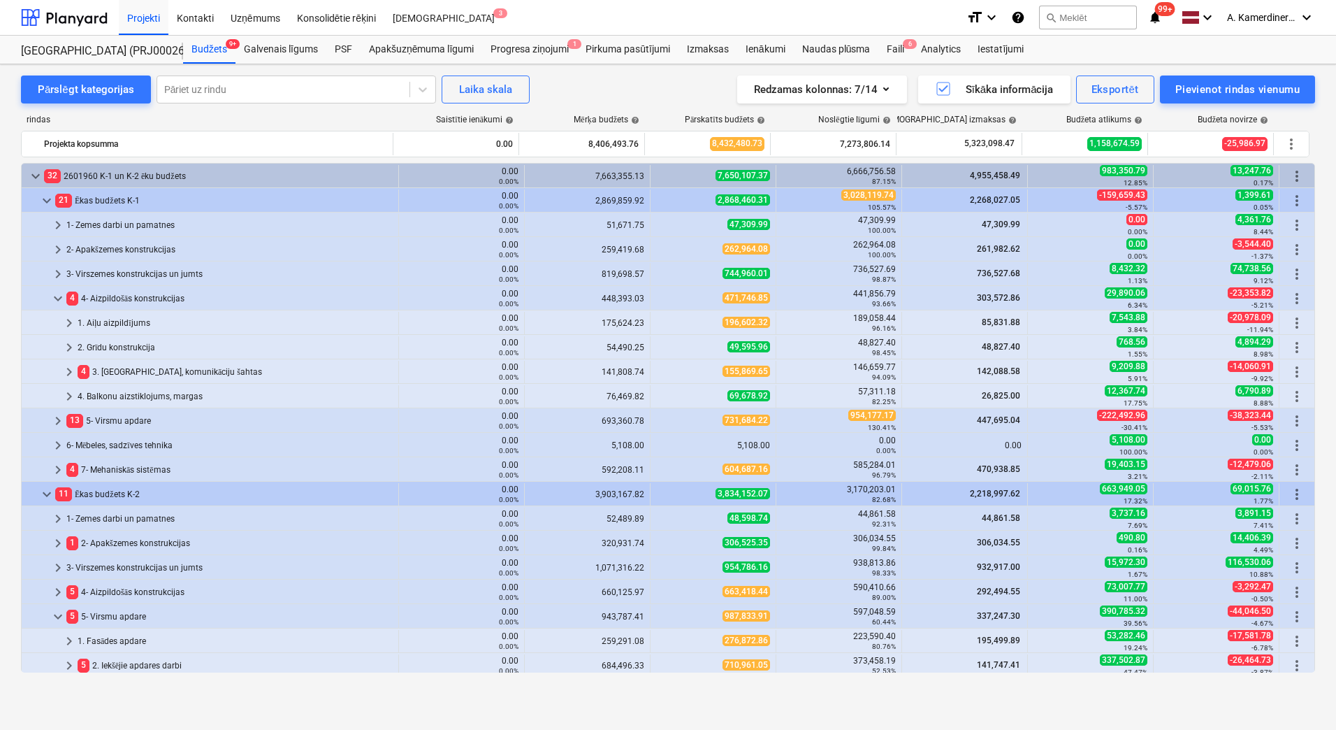
click at [171, 370] on div "4 3. Starpsienas, komunikāciju šahtas" at bounding box center [235, 372] width 315 height 22
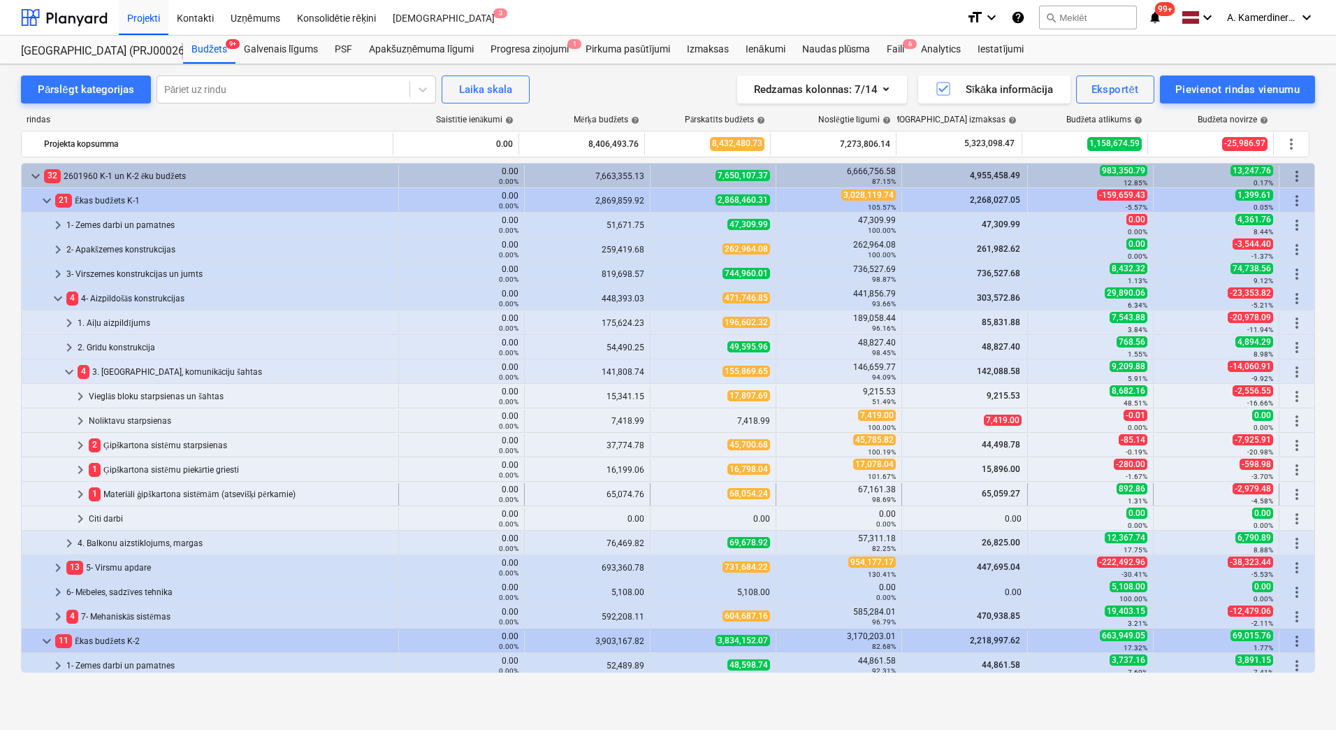
click at [175, 489] on div "1 Materiāli ģipškartona sistēmām (atsevišķi pērkamie)" at bounding box center [241, 494] width 304 height 22
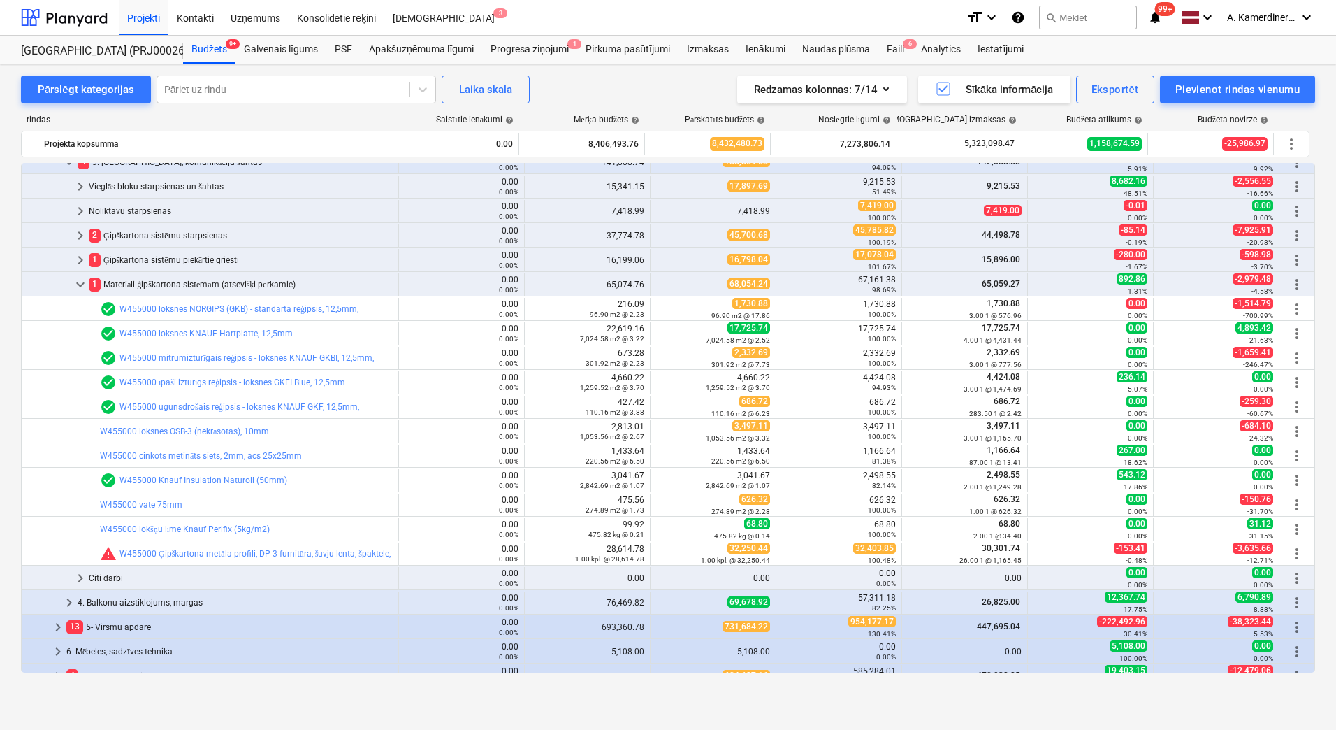
scroll to position [280, 0]
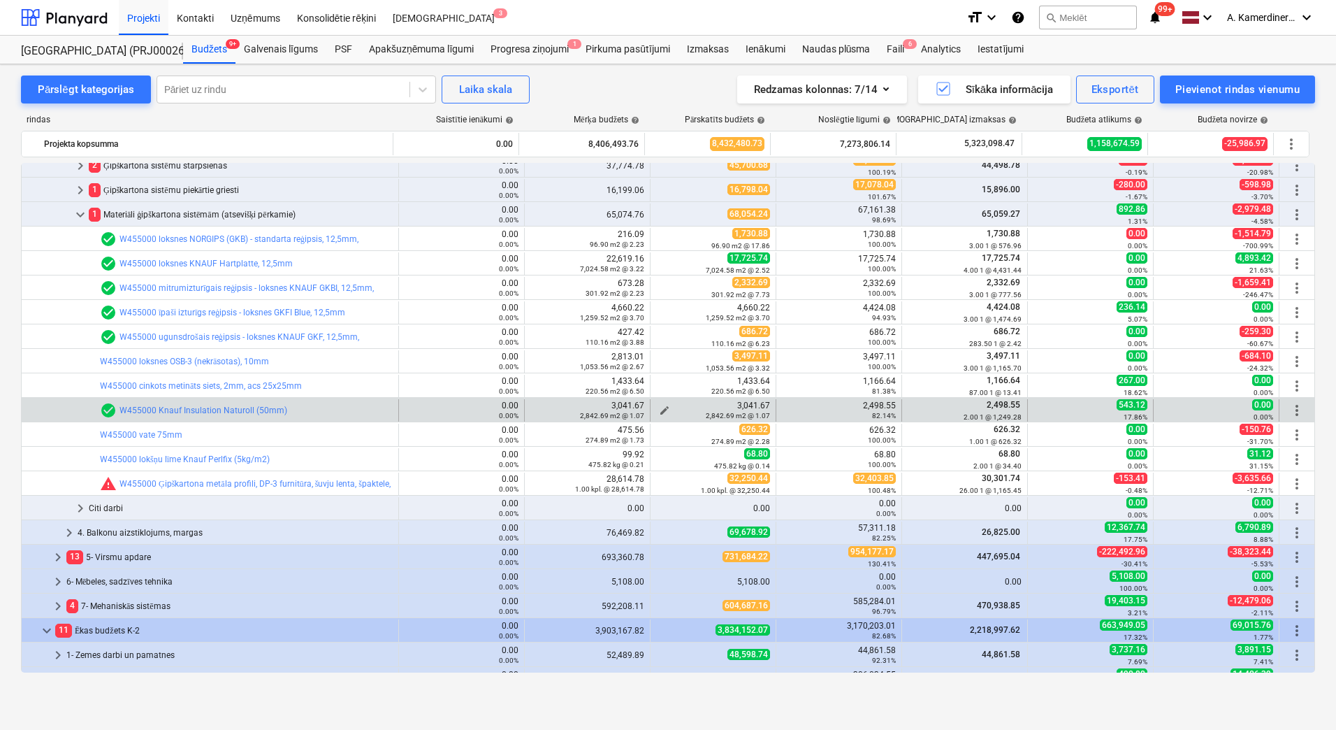
click at [659, 409] on span "edit" at bounding box center [664, 410] width 11 height 11
type textarea "x"
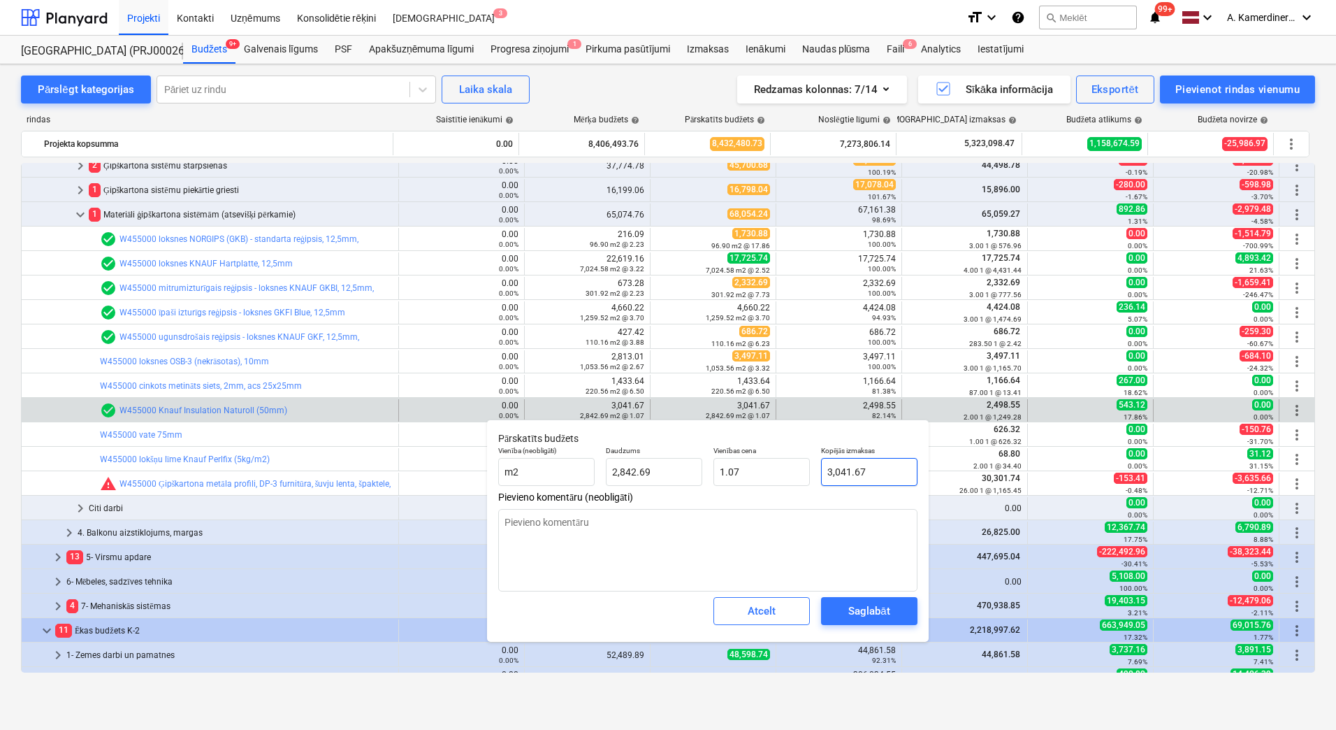
type input "3041.674"
drag, startPoint x: 882, startPoint y: 475, endPoint x: 818, endPoint y: 466, distance: 64.9
click at [818, 466] on div "Kopējās izmaksas 3041.674" at bounding box center [870, 465] width 108 height 51
type textarea "x"
type input "2"
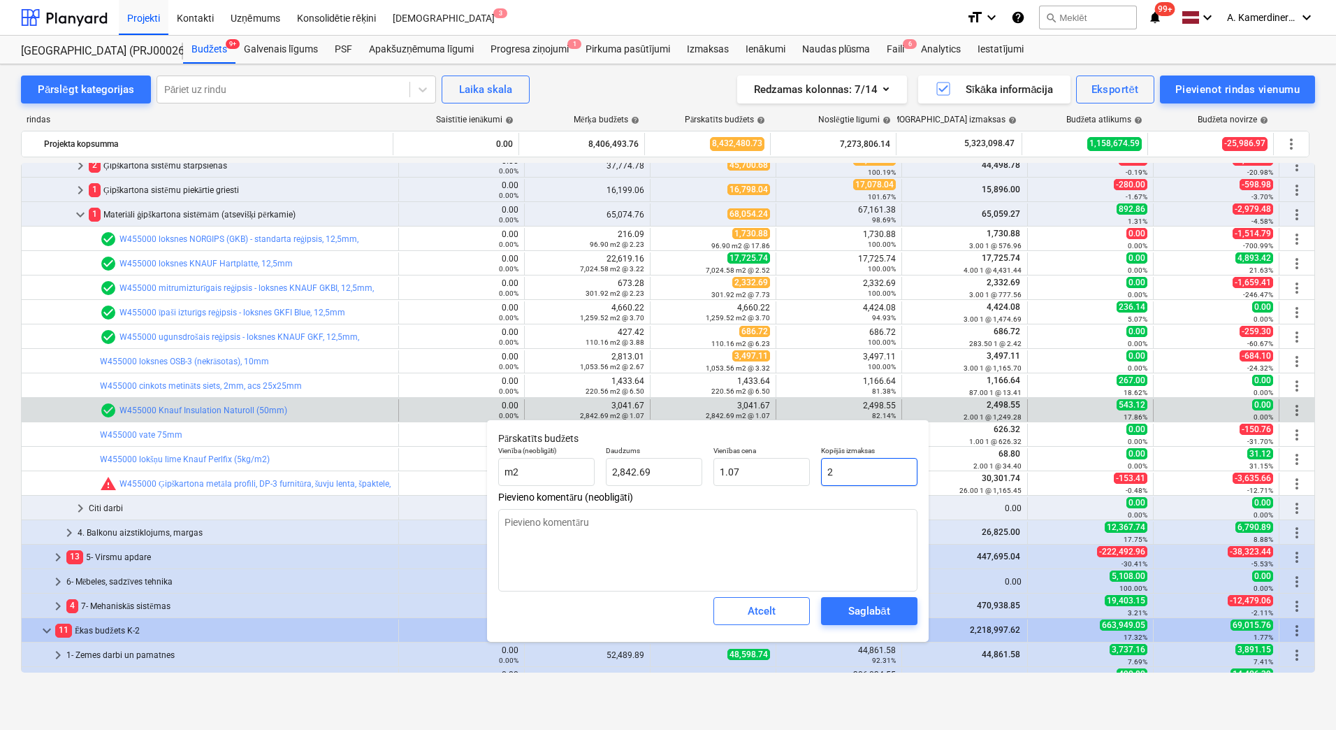
type input "0.00"
type textarea "x"
type input "24"
type input "0.01"
type textarea "x"
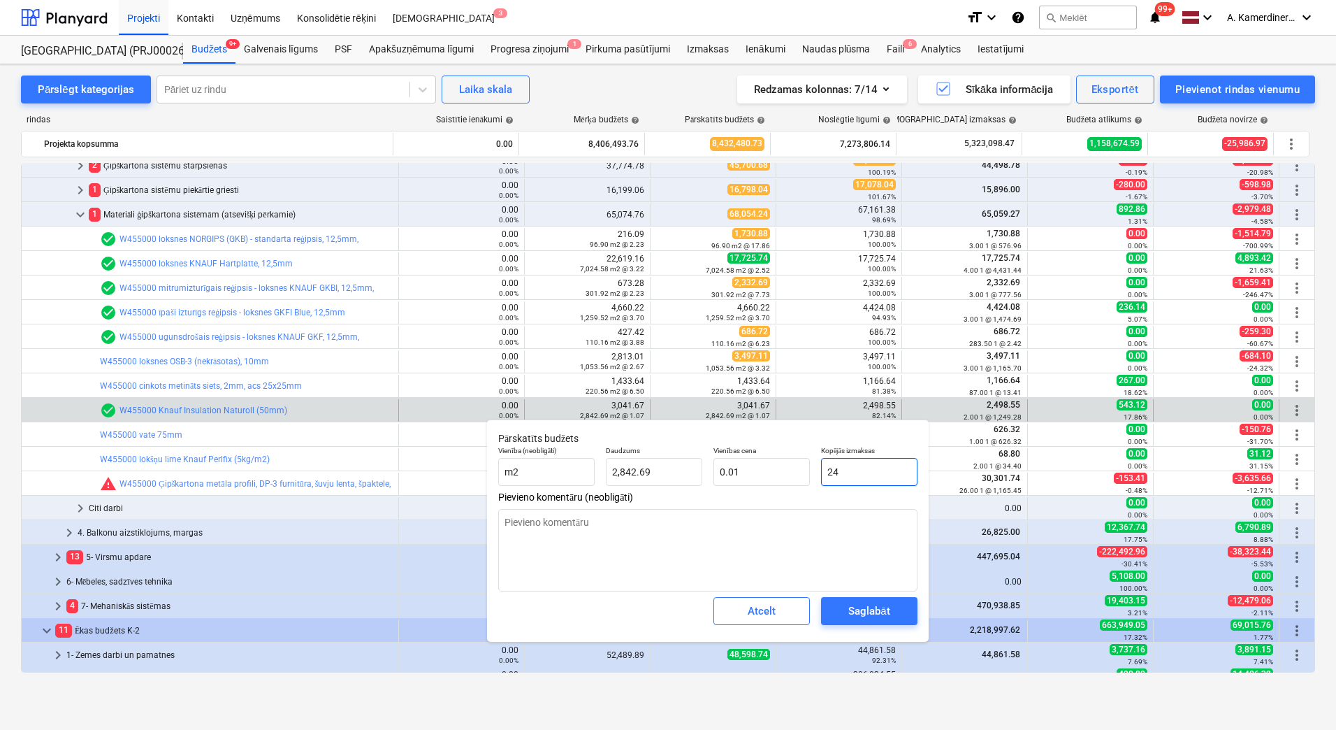
type input "249"
type input "0.09"
type textarea "x"
type input "2498"
type input "0.88"
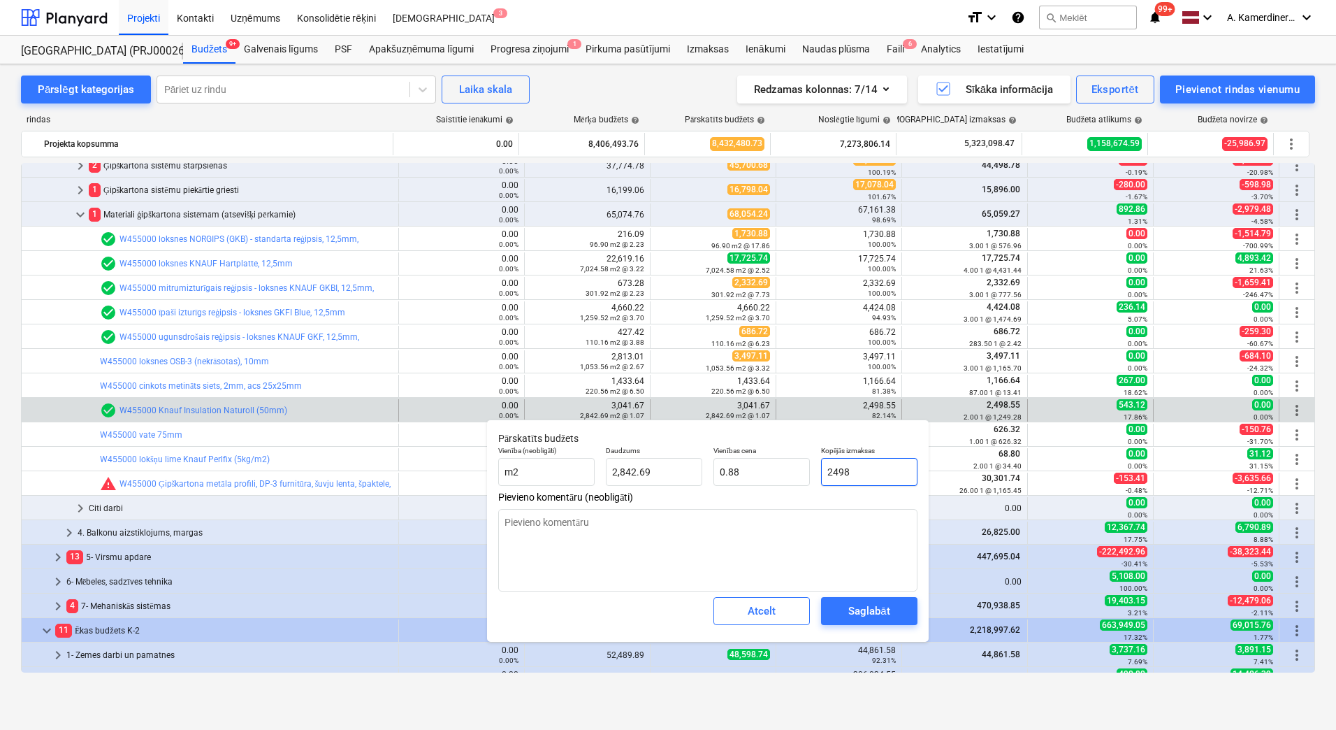
type textarea "x"
type input "2498."
type textarea "x"
type input "2498.5"
type textarea "x"
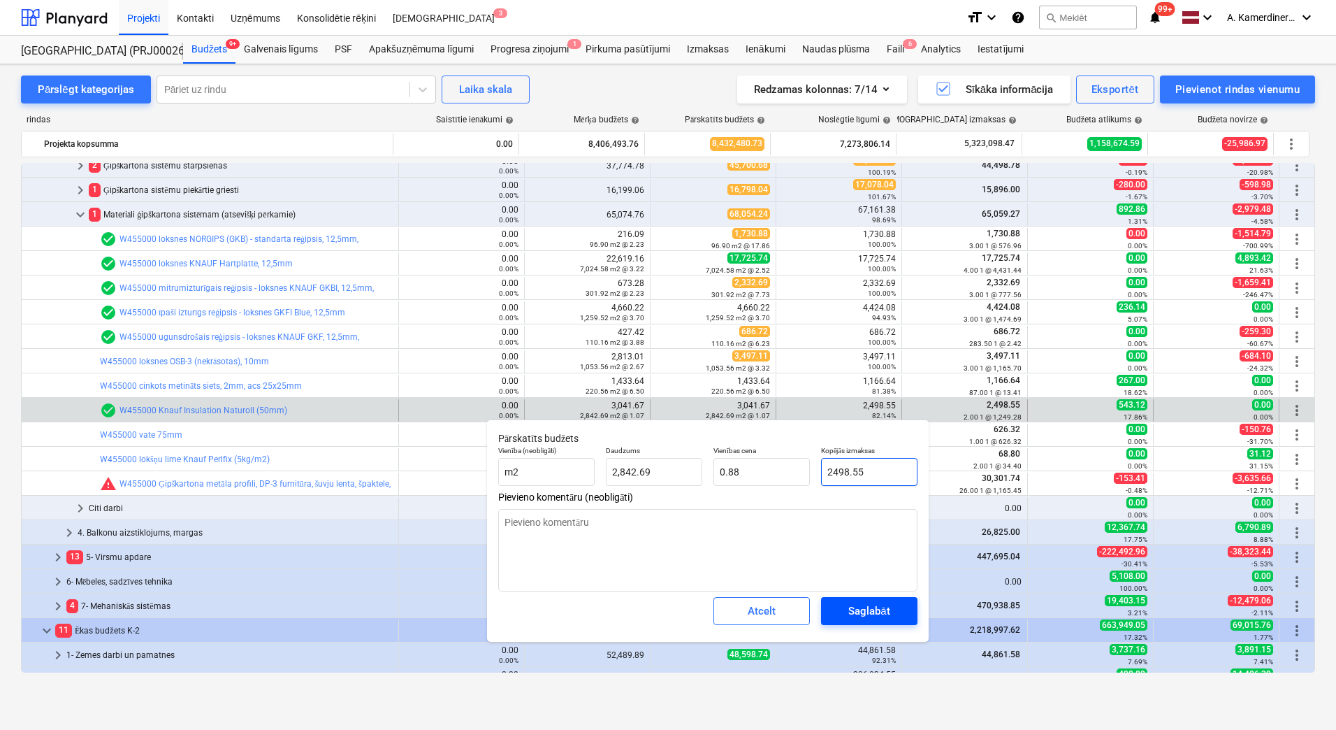
type input "2498.55"
type textarea "x"
type input "2,498.55"
click at [881, 608] on div "Saglabāt" at bounding box center [868, 611] width 41 height 18
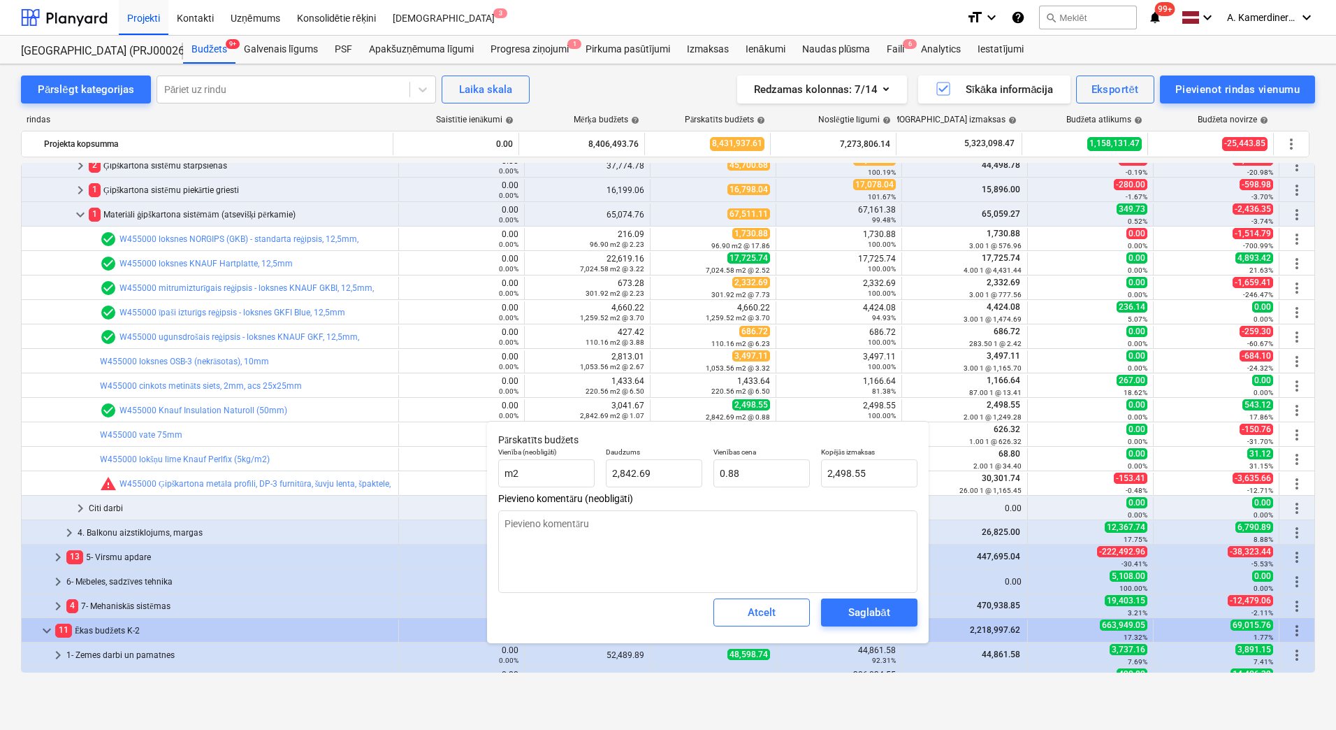
type textarea "x"
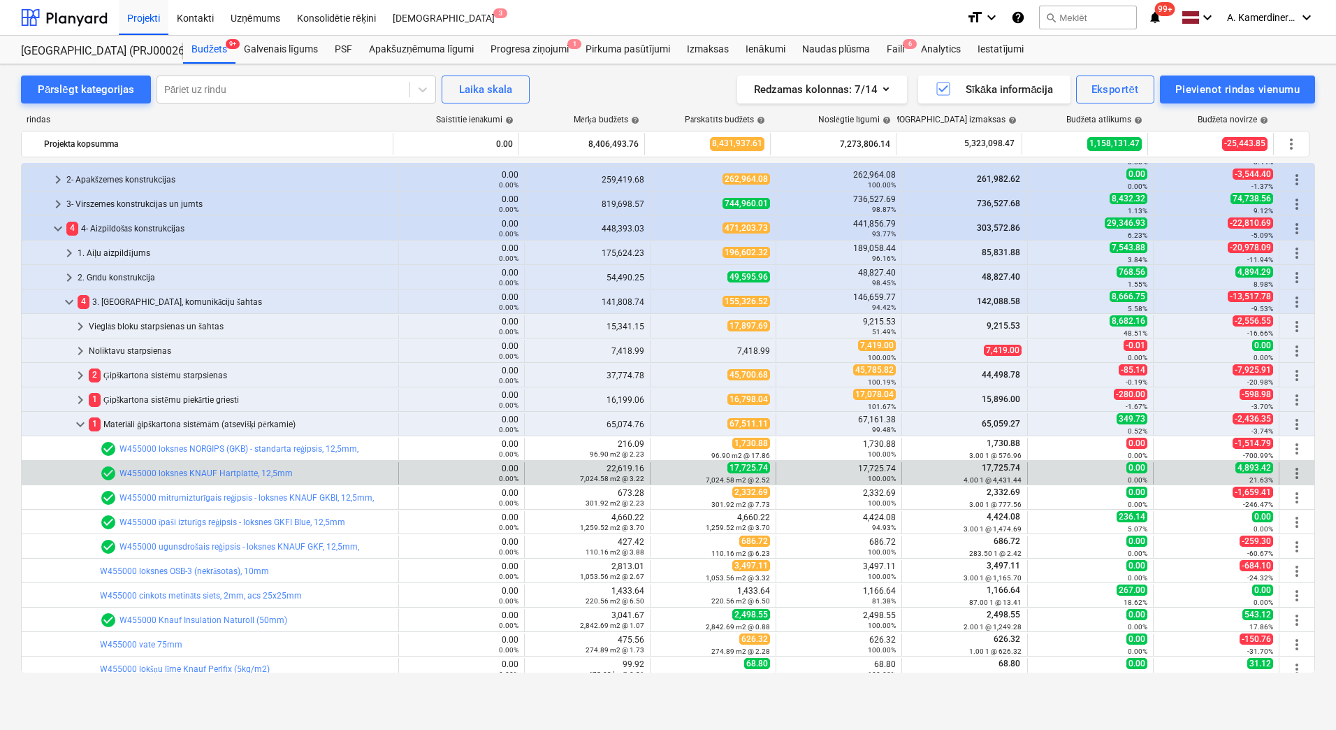
scroll to position [210, 0]
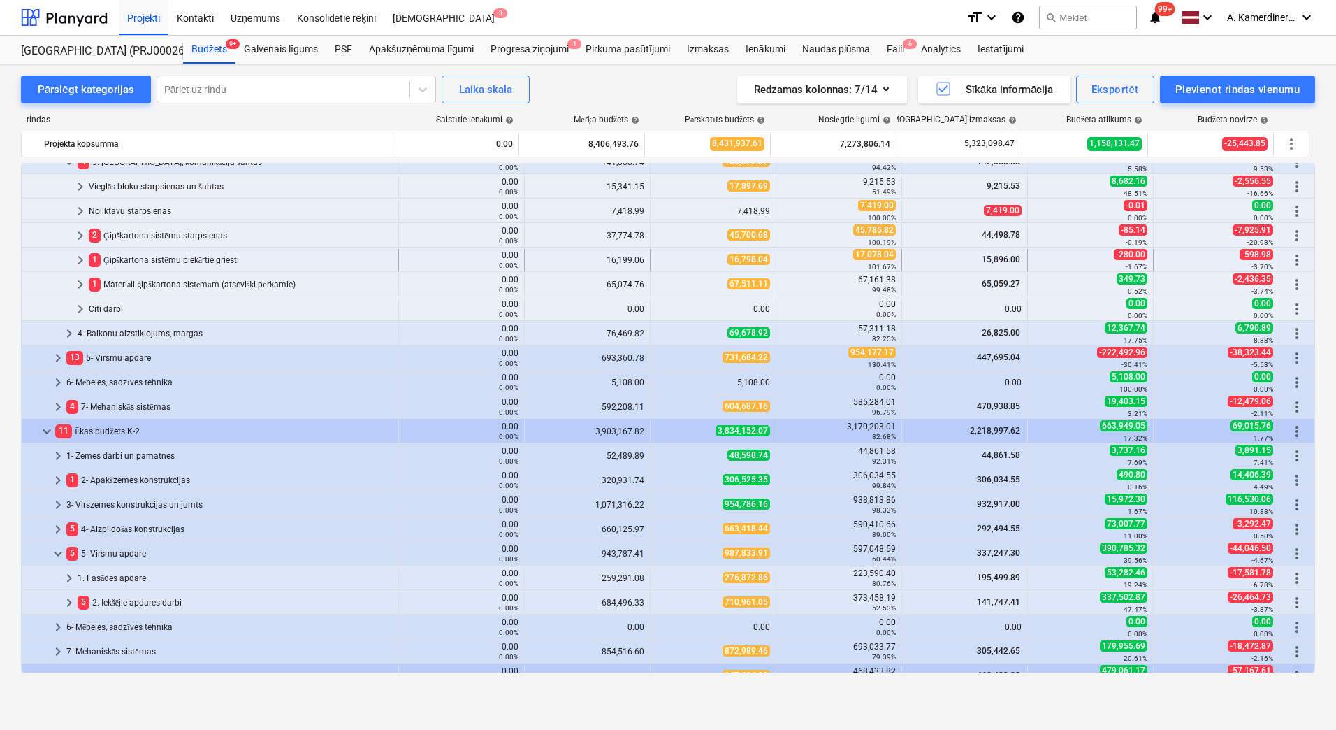
click at [189, 257] on div "1 Ģipškartona sistēmu piekārtie griesti" at bounding box center [241, 260] width 304 height 22
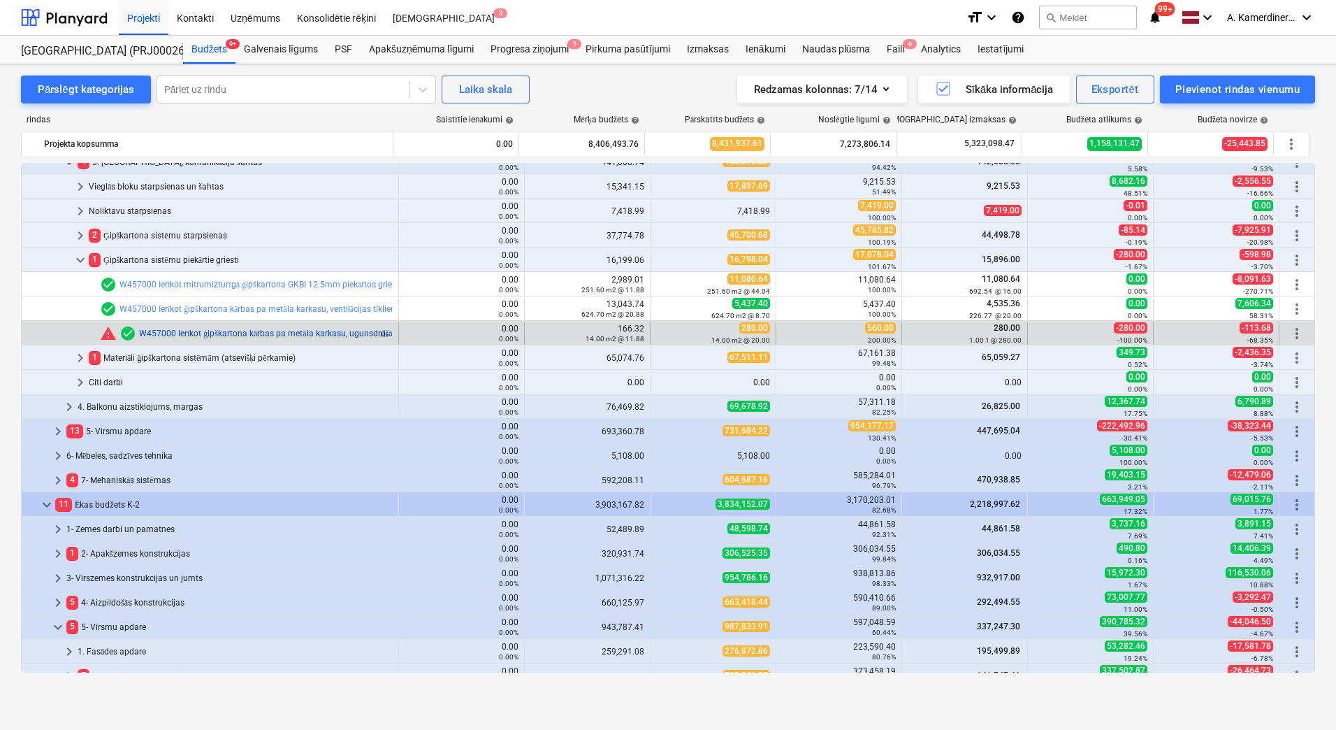
click at [203, 333] on link "W457000 Ierīkot ģipškartona kārbas pa metāla karkasu, ugunsdrošās (vert. Un hor…" at bounding box center [308, 333] width 338 height 10
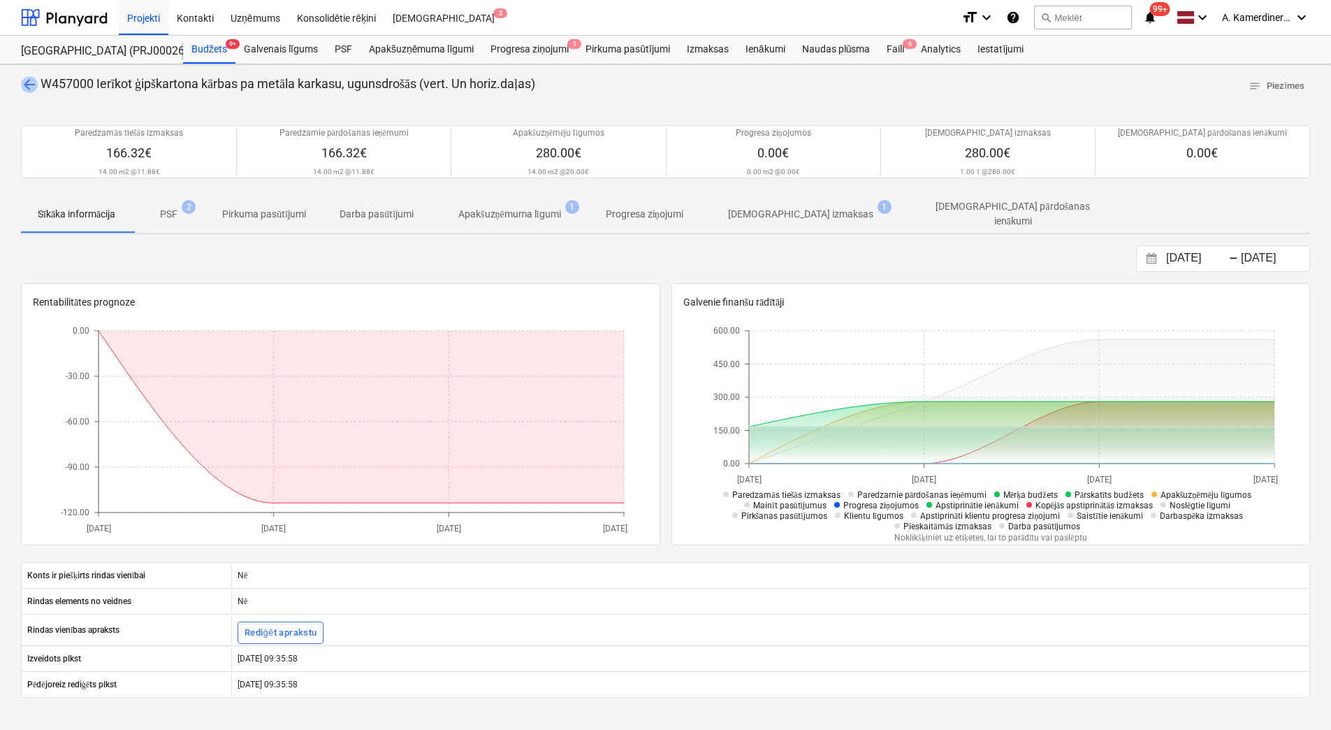
click at [31, 82] on span "arrow_back" at bounding box center [29, 84] width 17 height 17
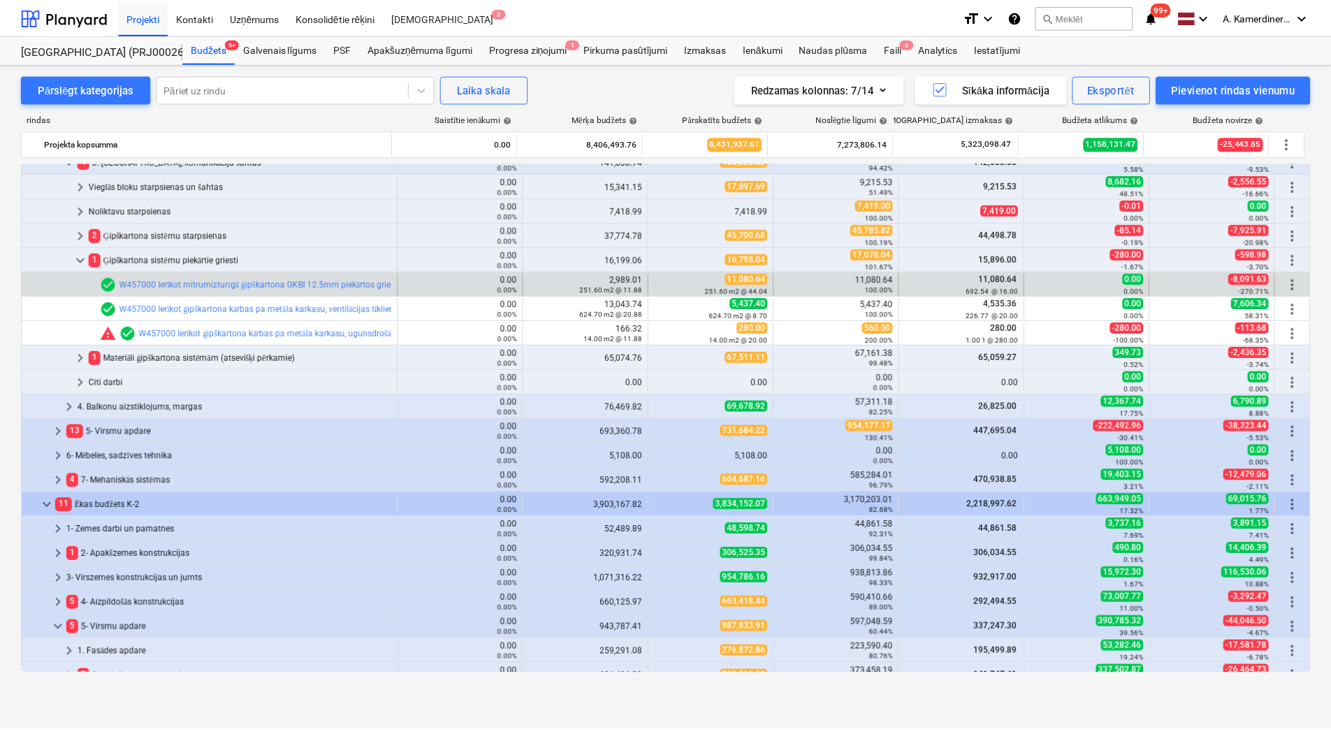
scroll to position [140, 0]
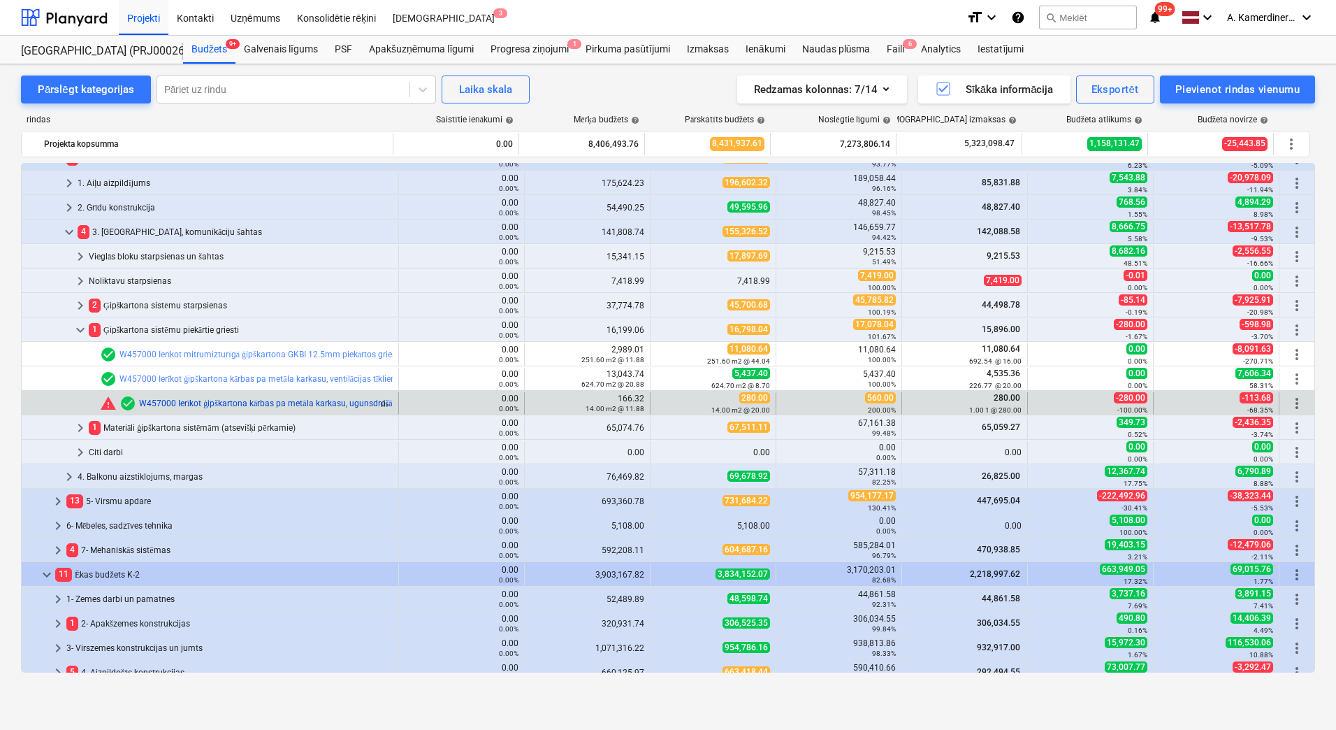
click at [307, 400] on link "W457000 Ierīkot ģipškartona kārbas pa metāla karkasu, ugunsdrošās (vert. Un hor…" at bounding box center [308, 403] width 338 height 10
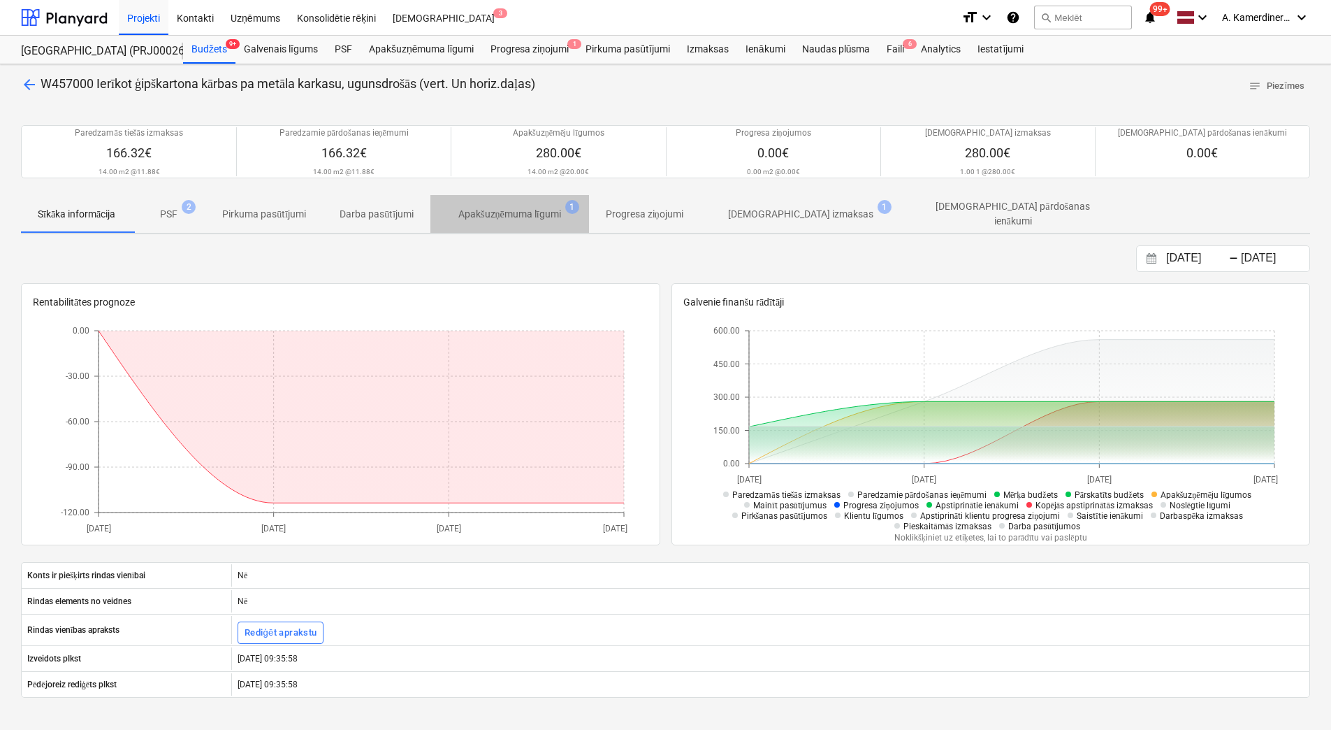
click at [535, 212] on p "Apakšuzņēmuma līgumi" at bounding box center [509, 214] width 103 height 15
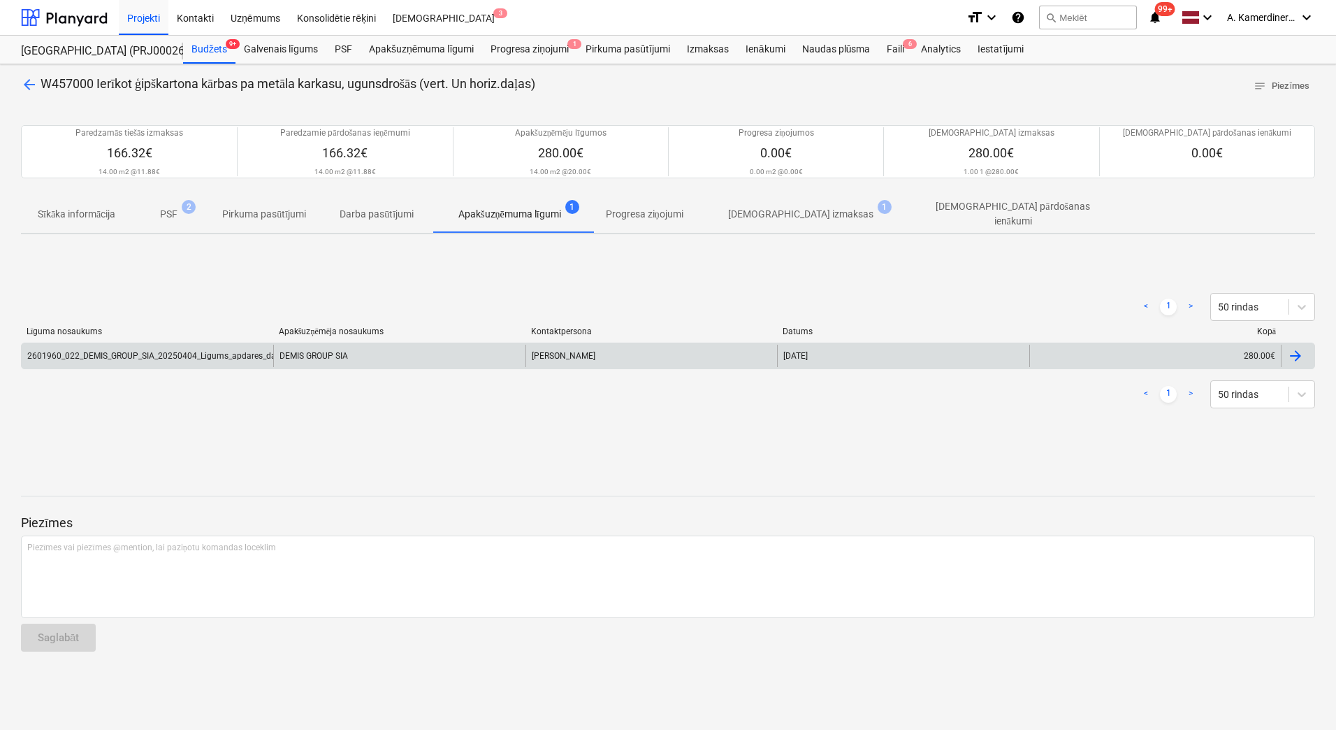
click at [373, 353] on div "DEMIS GROUP SIA" at bounding box center [399, 356] width 252 height 22
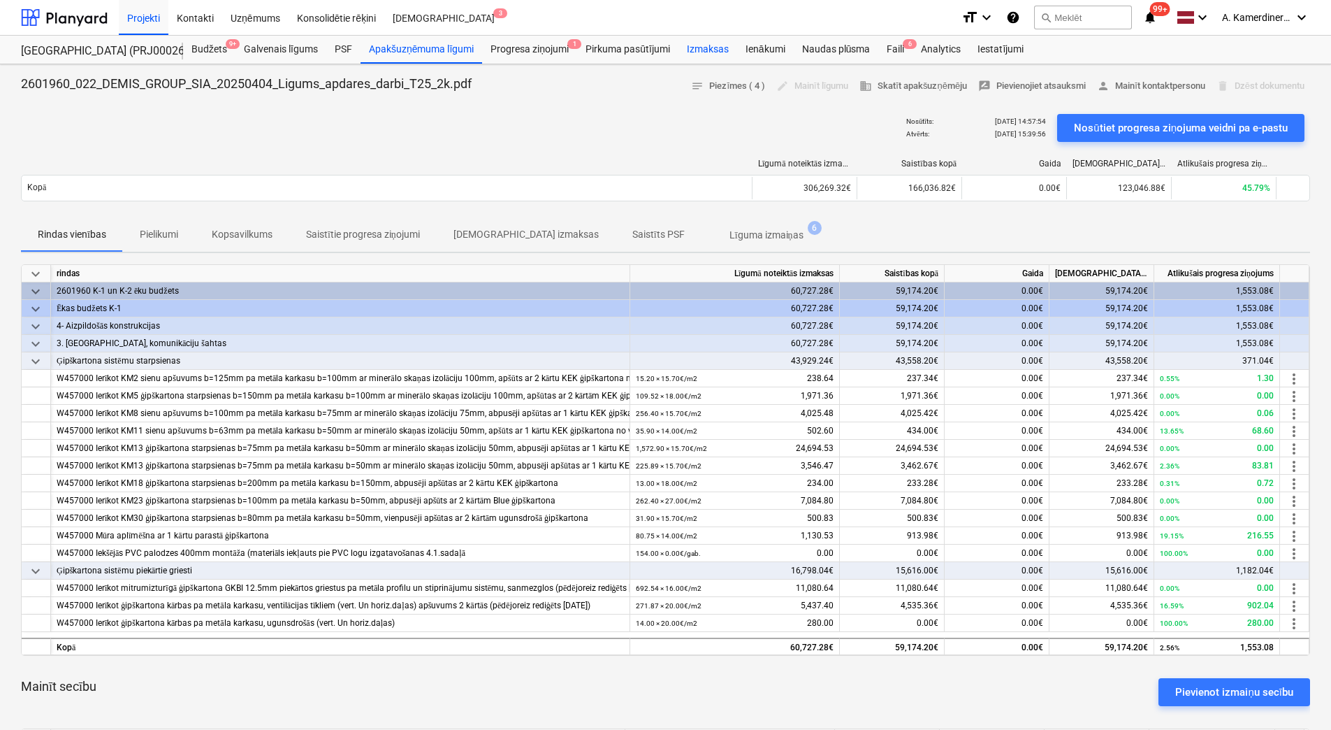
click at [705, 50] on div "Izmaksas" at bounding box center [708, 50] width 59 height 28
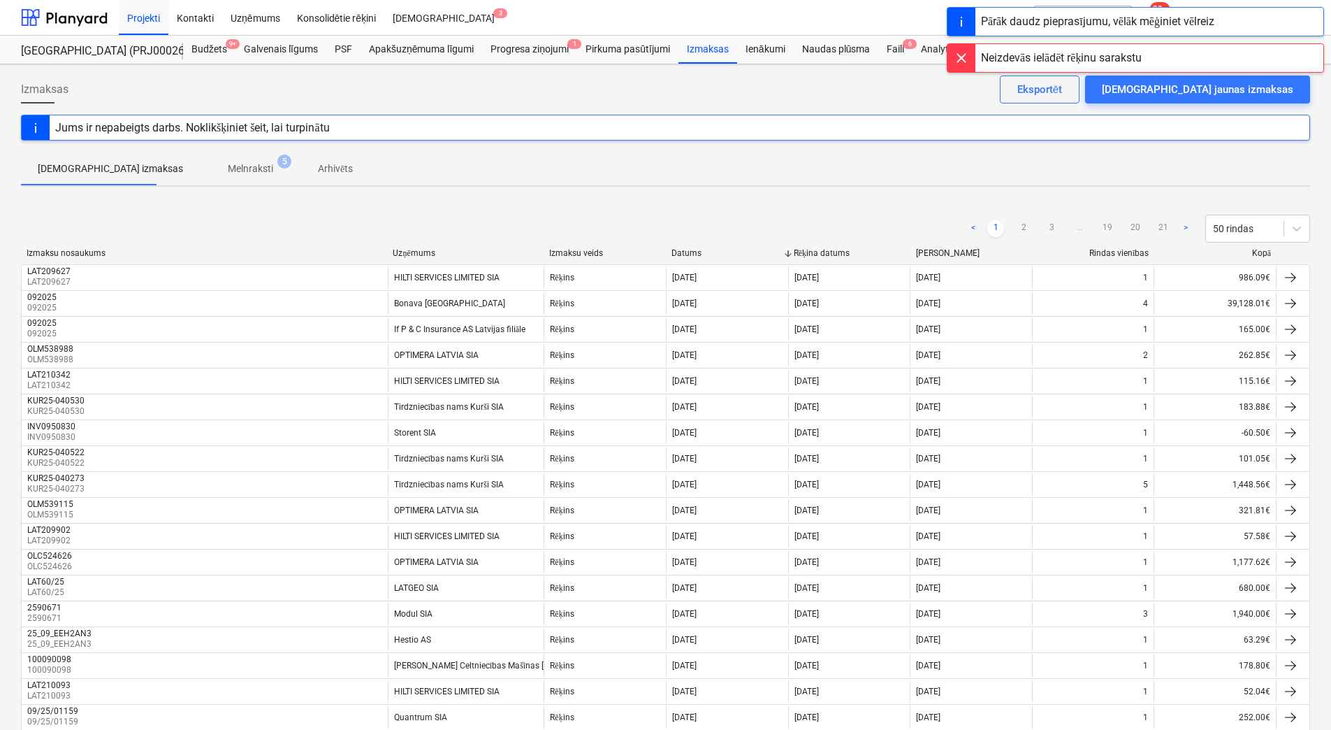
click at [841, 210] on div "< 1 2 3 ... 19 20 21 > 50 rindas" at bounding box center [665, 228] width 1289 height 39
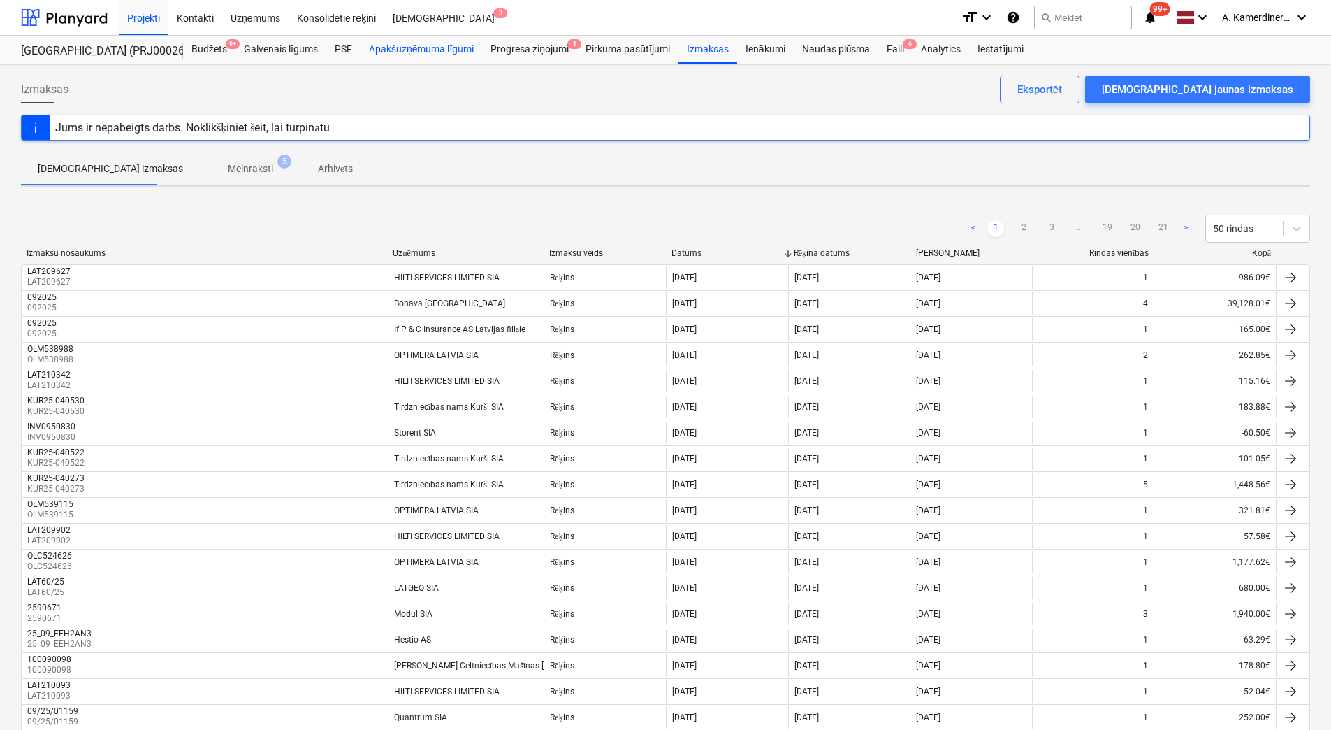
click at [400, 52] on div "Apakšuzņēmuma līgumi" at bounding box center [422, 50] width 122 height 28
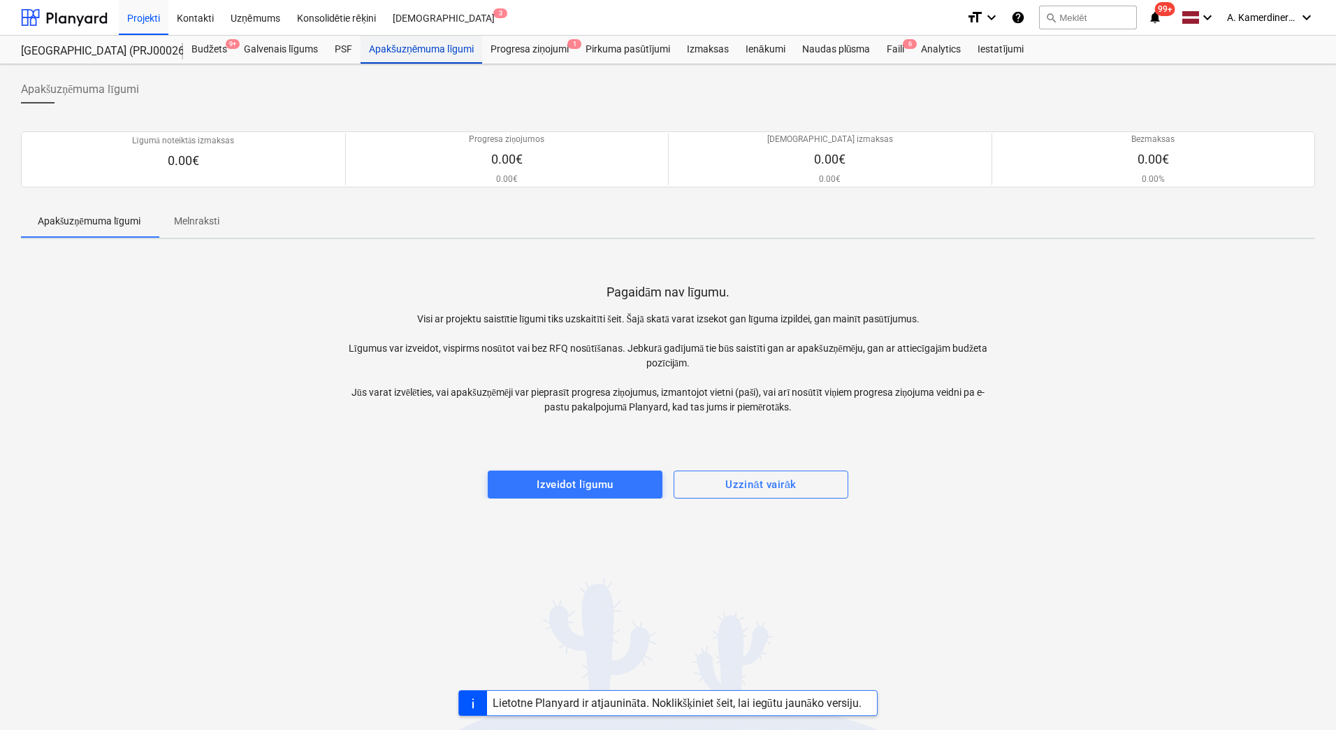
click at [442, 47] on div "Apakšuzņēmuma līgumi" at bounding box center [422, 50] width 122 height 28
click at [409, 51] on div "Apakšuzņēmuma līgumi" at bounding box center [422, 50] width 122 height 28
click at [1080, 321] on div "Pagaidām nav līgumu. Visi ar projektu saistītie līgumi tiks uzskaitīti šeit. Ša…" at bounding box center [668, 374] width 1294 height 248
click at [409, 45] on div "Apakšuzņēmuma līgumi" at bounding box center [422, 50] width 122 height 28
click at [424, 52] on div "Apakšuzņēmuma līgumi" at bounding box center [422, 50] width 122 height 28
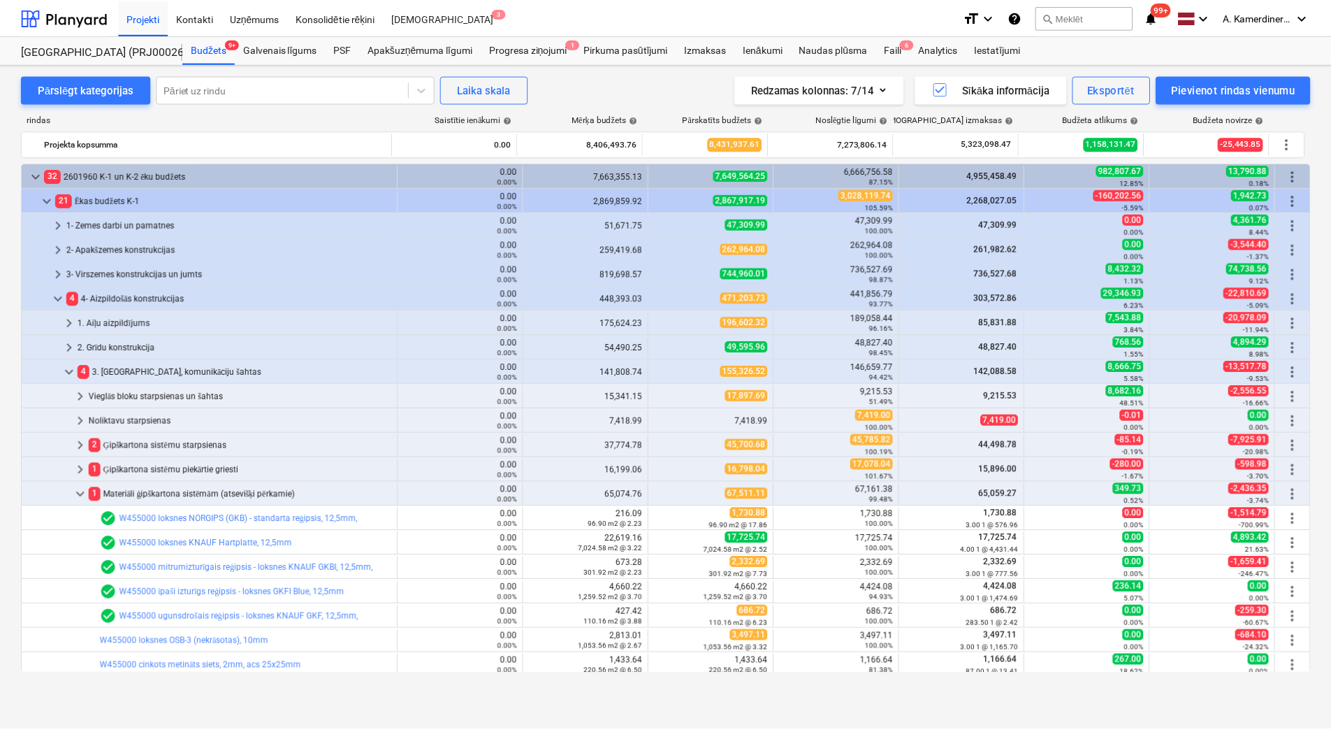
scroll to position [210, 0]
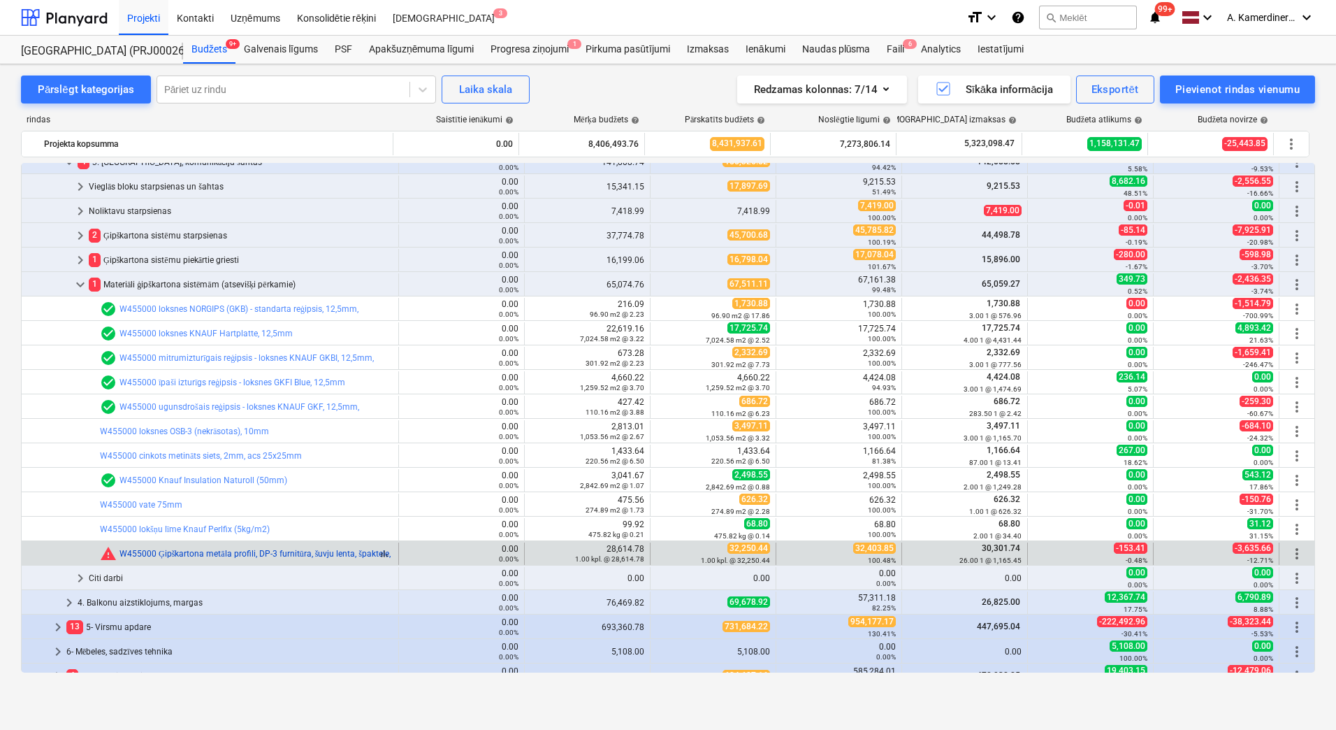
click at [352, 550] on link "W455000 Ģipškartona metāla profili, DP-3 furnitūra, šuvju lenta, špaktele, prof…" at bounding box center [403, 554] width 567 height 10
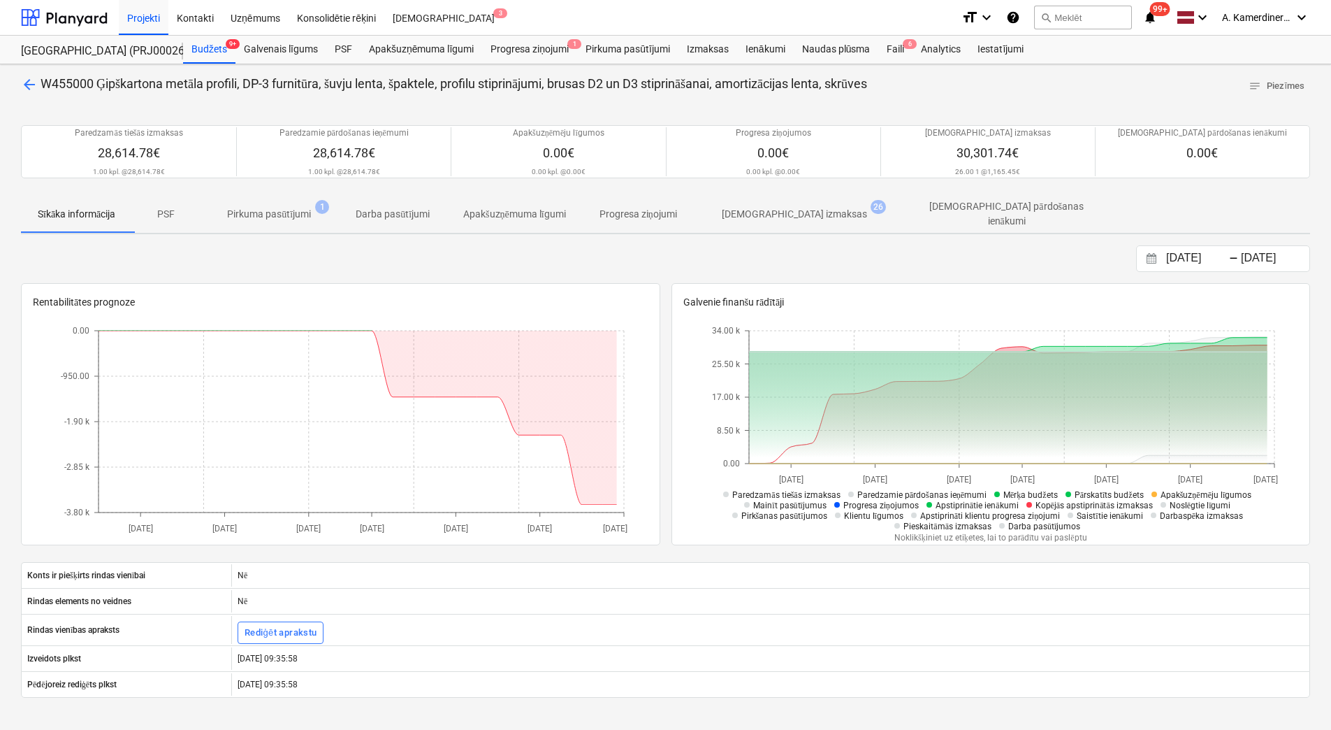
click at [241, 213] on p "Pirkuma pasūtījumi" at bounding box center [269, 214] width 84 height 15
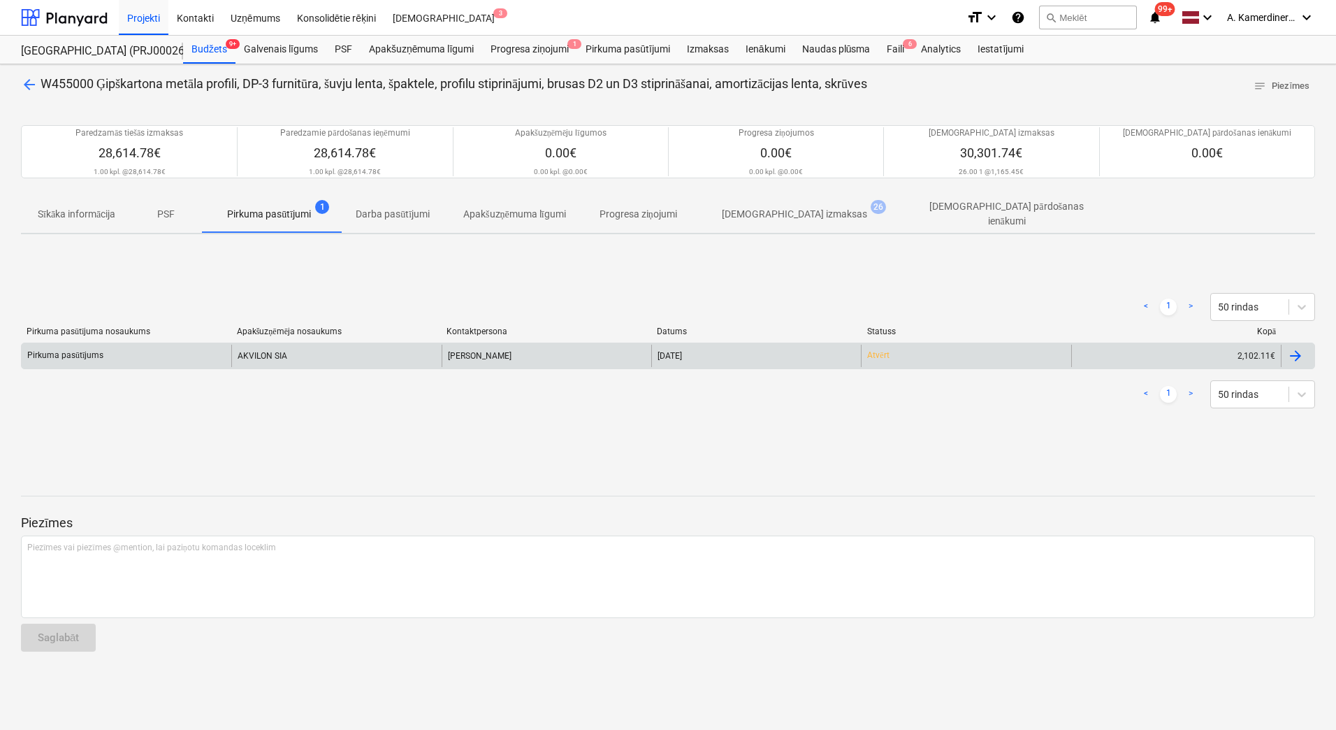
click at [287, 354] on div "AKVILON SIA" at bounding box center [336, 356] width 210 height 22
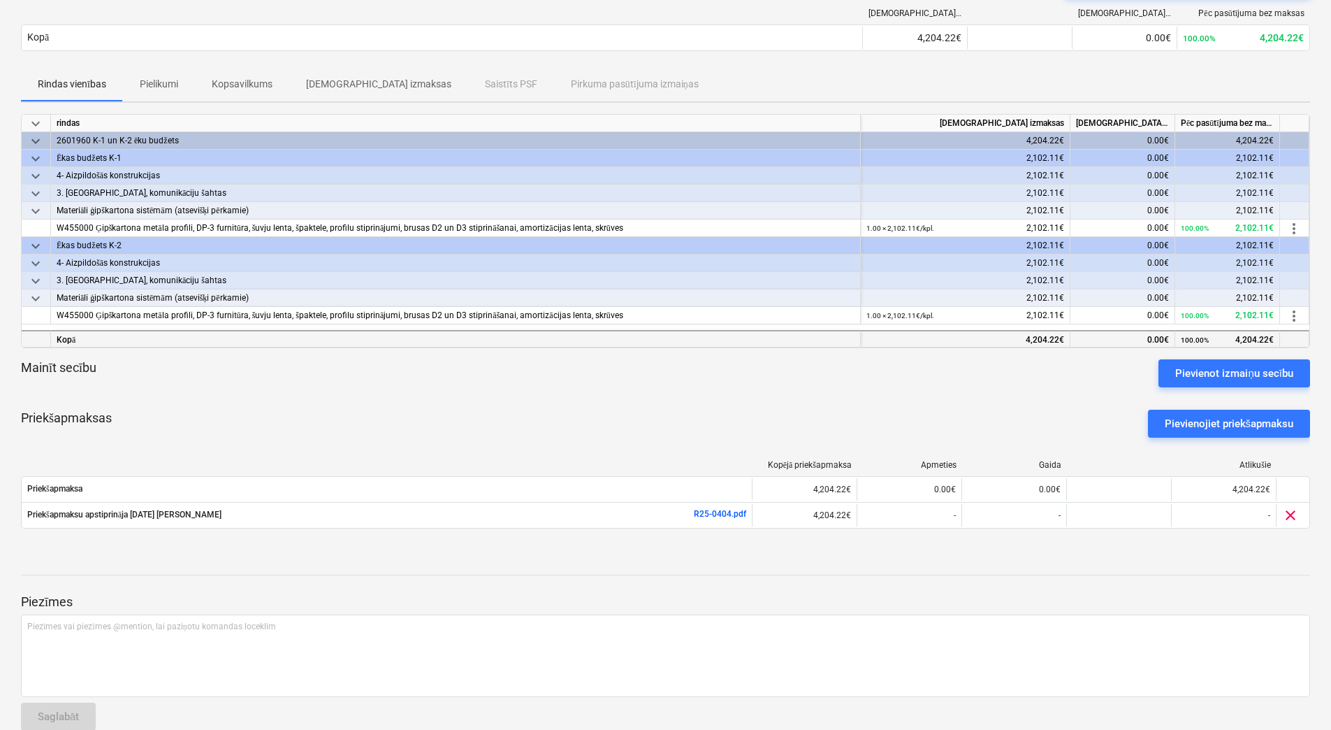
scroll to position [161, 0]
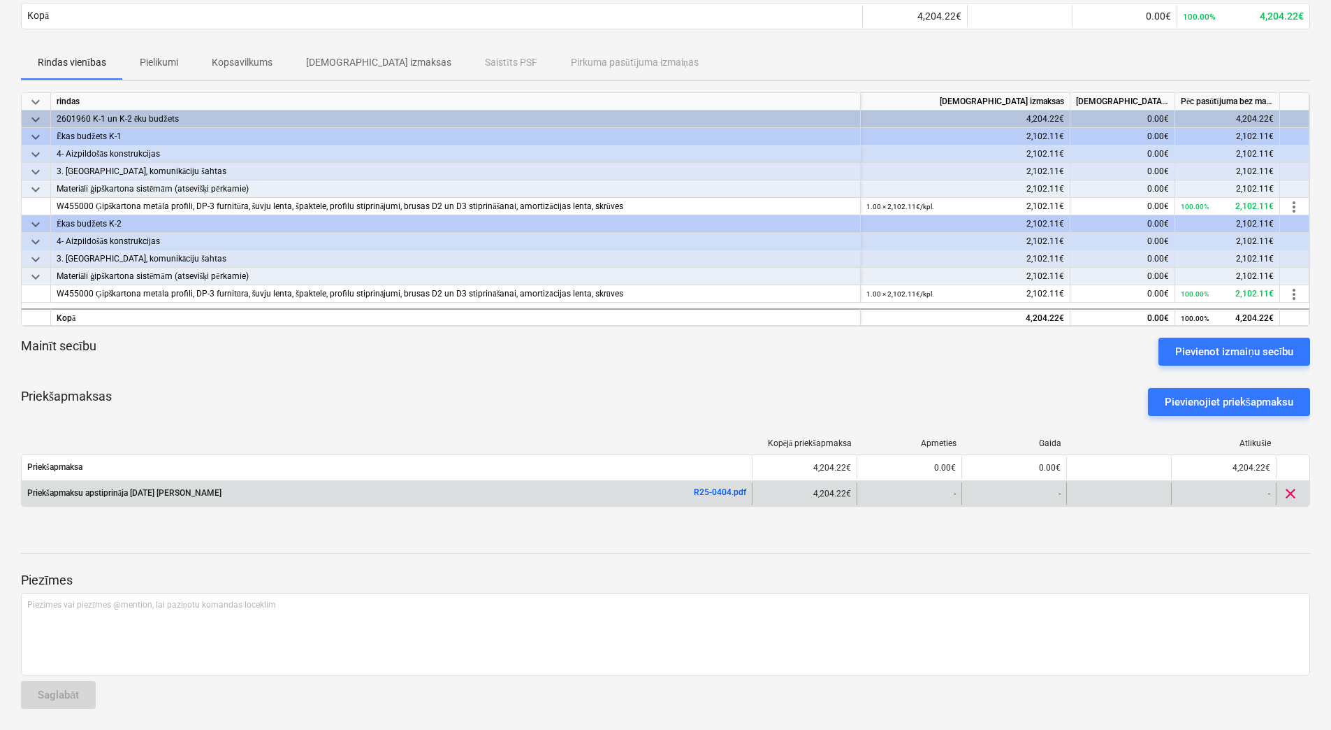
click at [705, 487] on link "R25-0404.pdf" at bounding box center [720, 492] width 52 height 10
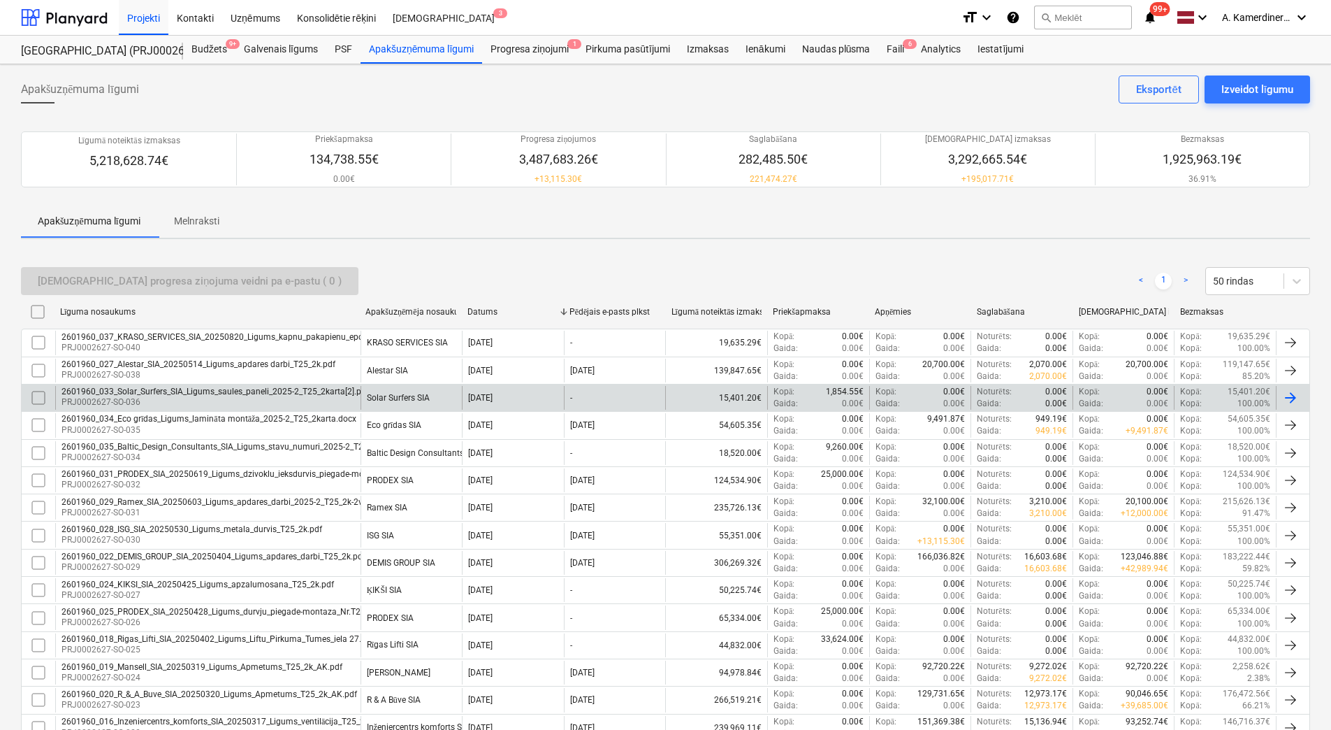
scroll to position [70, 0]
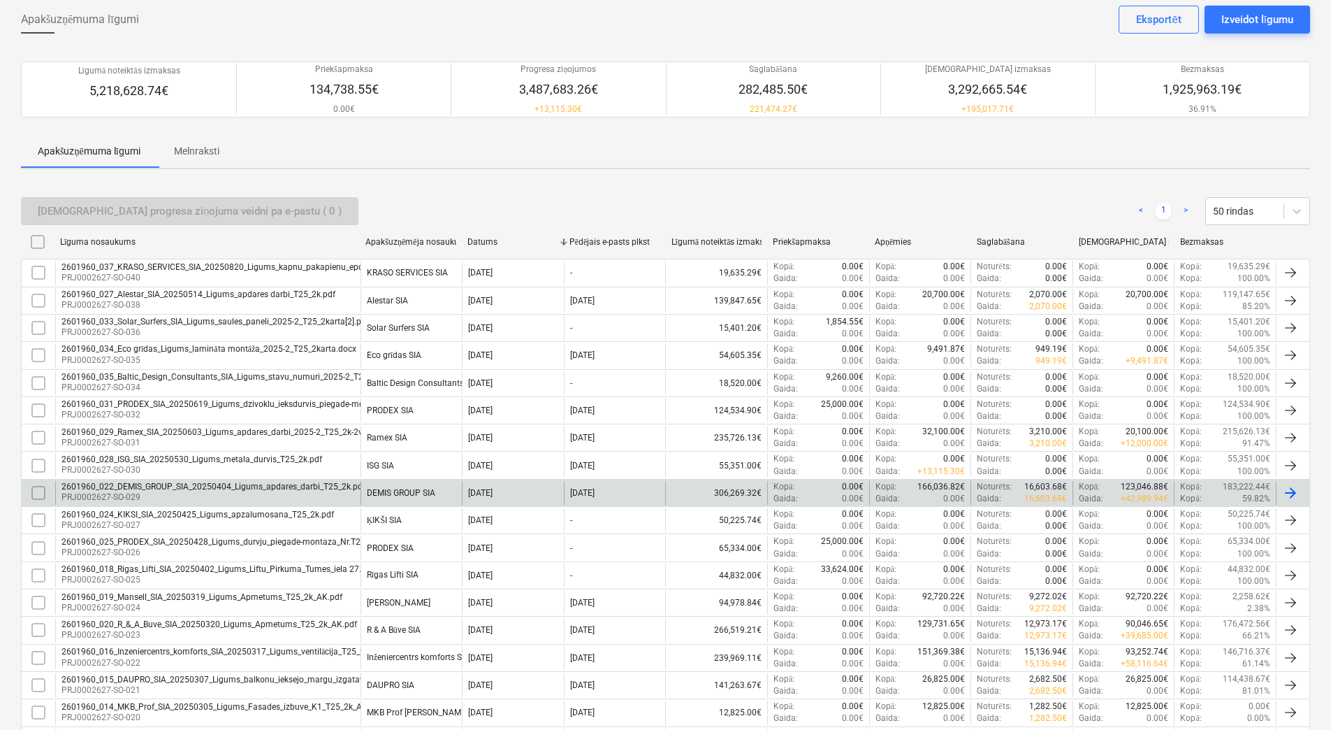
click at [320, 489] on div "2601960_022_DEMIS_GROUP_SIA_20250404_Ligums_apdares_darbi_T25_2k.pdf" at bounding box center [214, 487] width 304 height 10
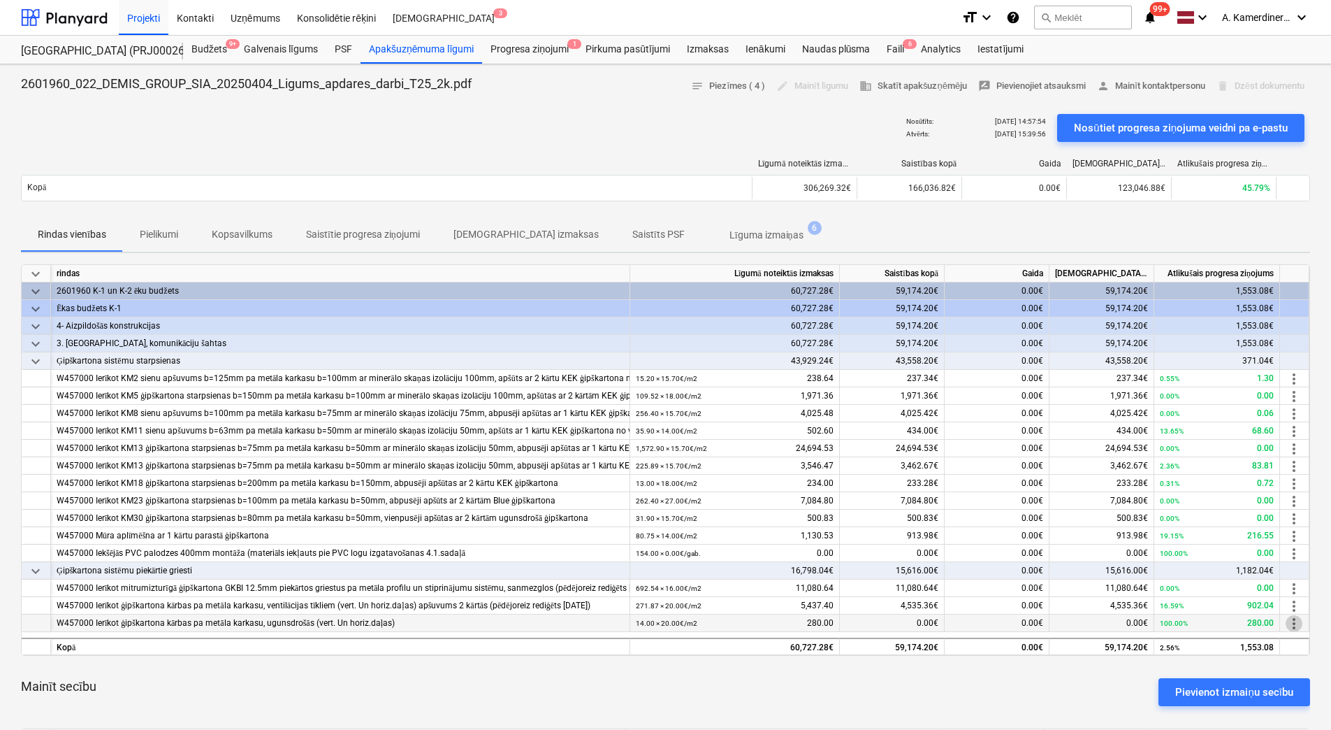
click at [1294, 621] on span "more_vert" at bounding box center [1294, 623] width 17 height 17
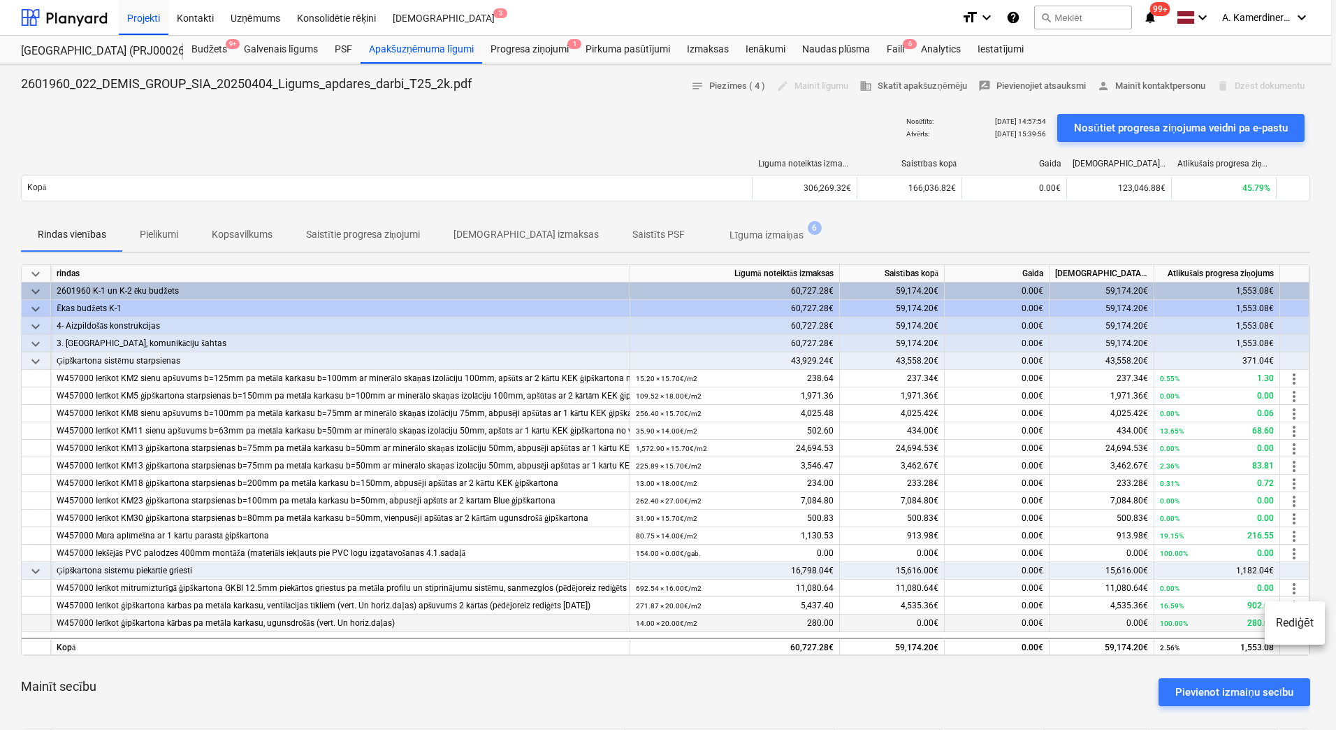
click at [1294, 621] on li "Rediģēt" at bounding box center [1295, 623] width 60 height 32
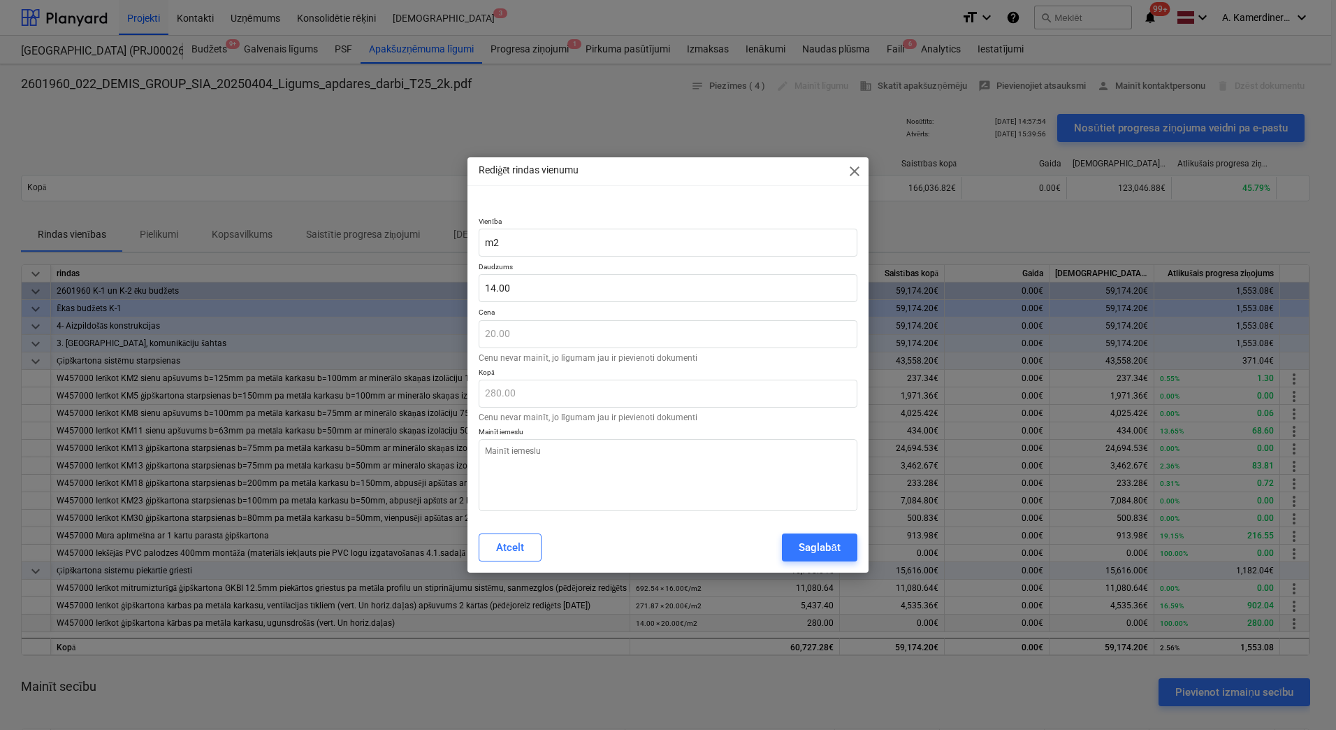
type textarea "x"
drag, startPoint x: 528, startPoint y: 286, endPoint x: 469, endPoint y: 285, distance: 59.4
click at [470, 285] on div "Vienība m2 Daudzums 14 Cena 20.00 Cenu nevar mainīt, jo līgumam jau ir pievieno…" at bounding box center [668, 361] width 401 height 322
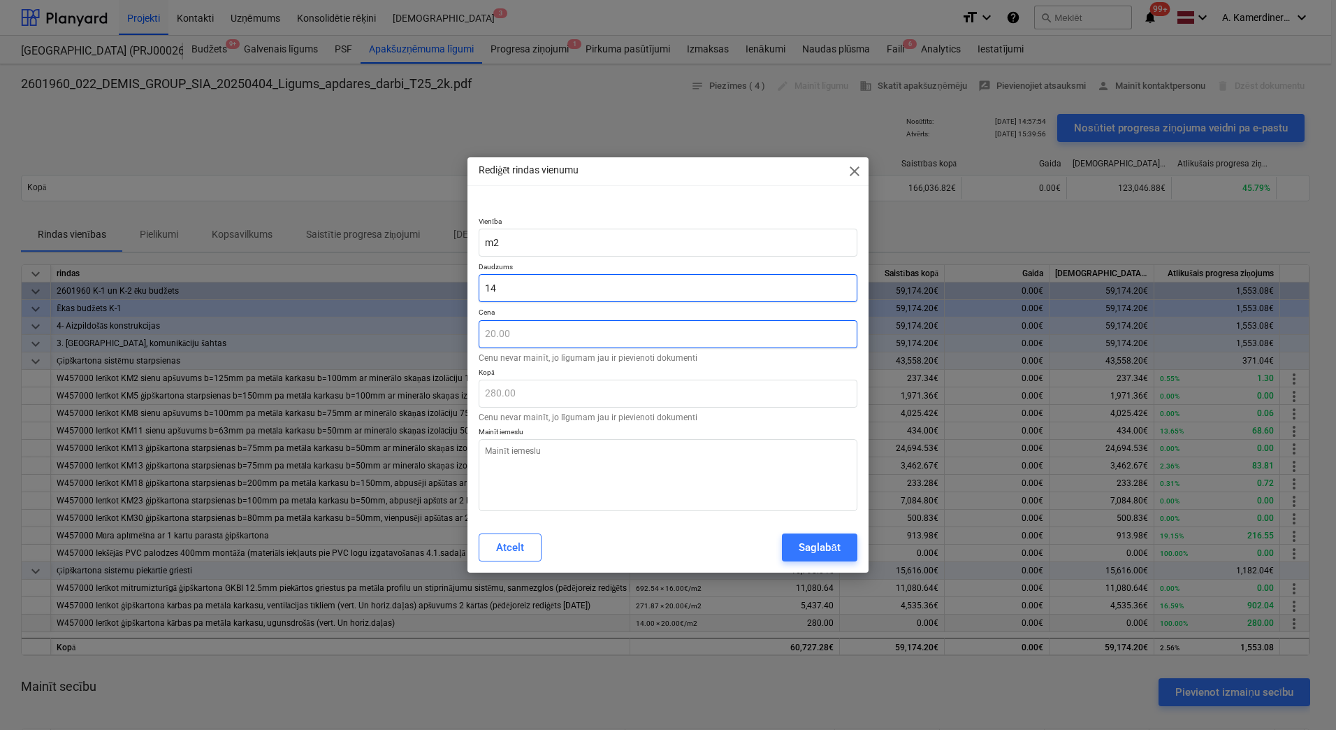
type input "0"
type textarea "x"
type input "0.00"
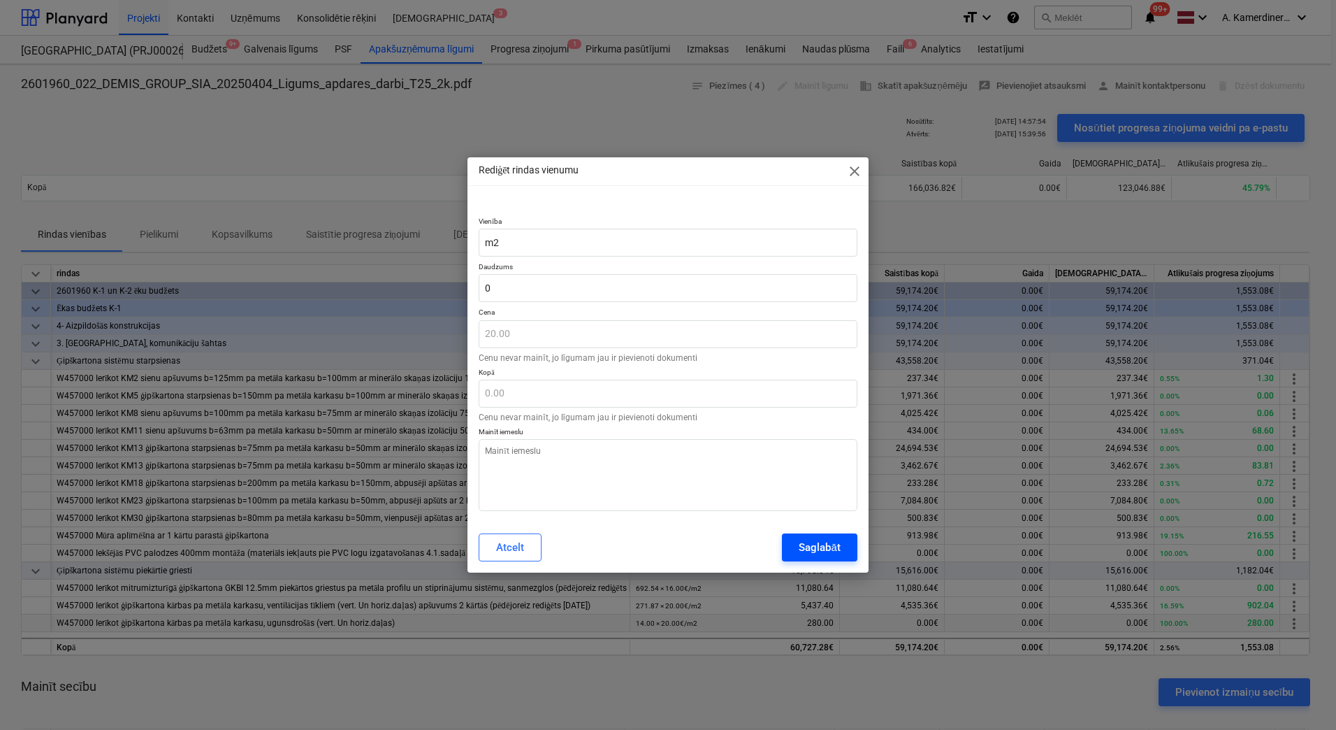
type input "0.00"
click at [825, 551] on div "Saglabāt" at bounding box center [819, 547] width 41 height 18
type textarea "x"
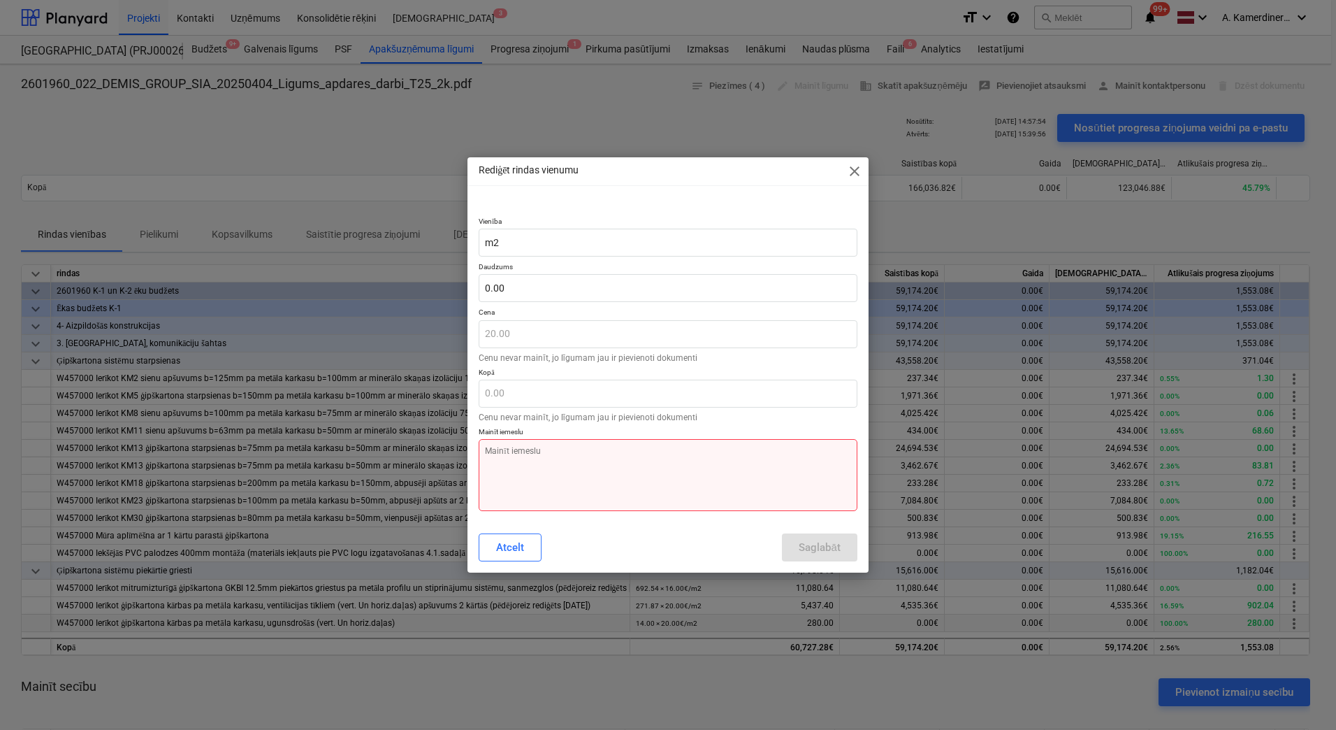
click at [720, 482] on textarea at bounding box center [668, 475] width 379 height 72
type textarea "o"
type textarea "x"
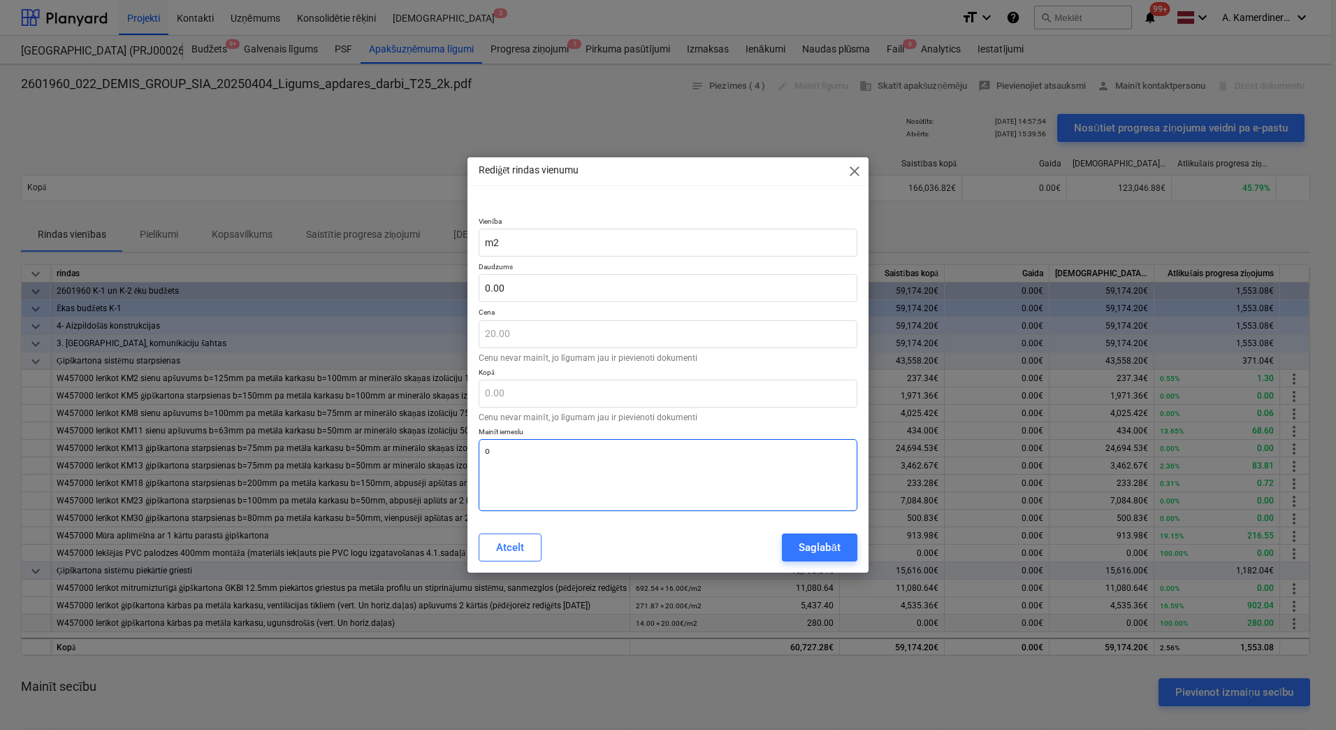
type textarea "ok"
type textarea "x"
type textarea "ok"
click at [806, 547] on div "Saglabāt" at bounding box center [819, 547] width 41 height 18
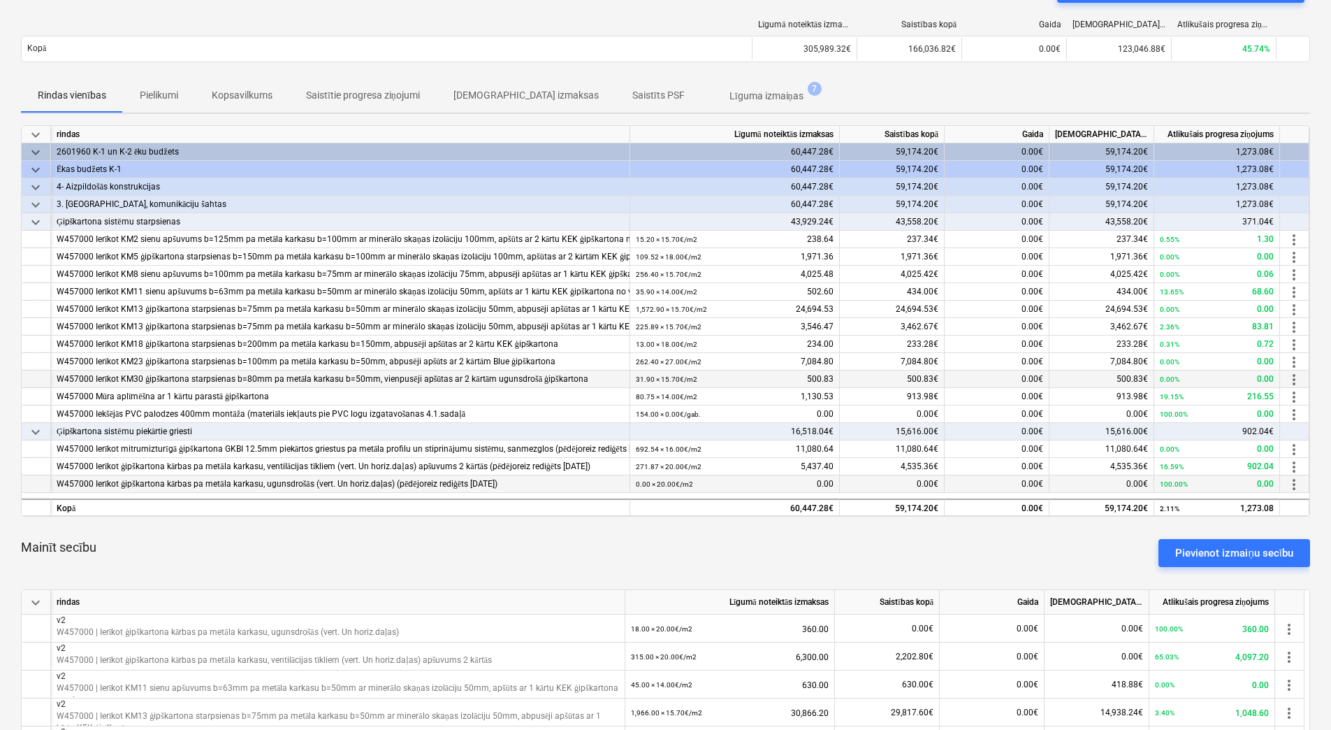
scroll to position [140, 0]
click at [1296, 391] on span "more_vert" at bounding box center [1294, 396] width 17 height 17
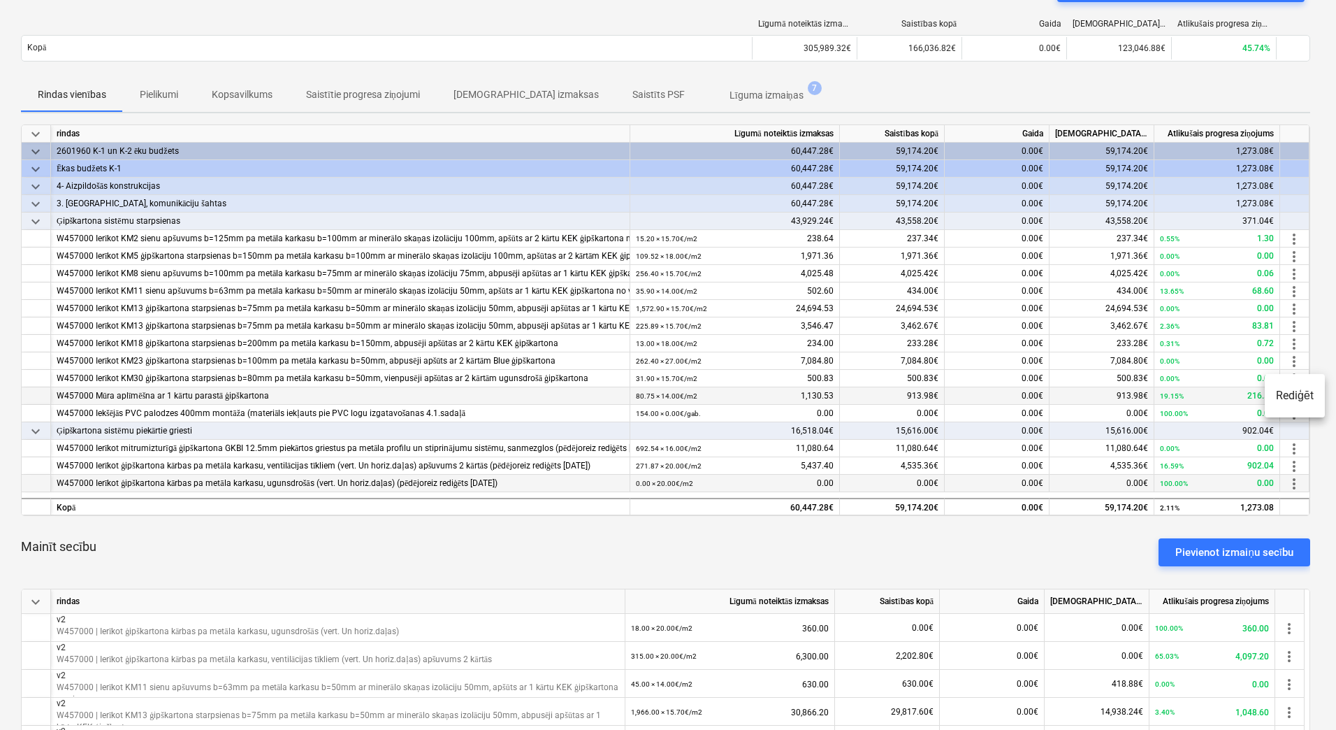
click at [1296, 391] on li "Rediģēt" at bounding box center [1295, 395] width 60 height 32
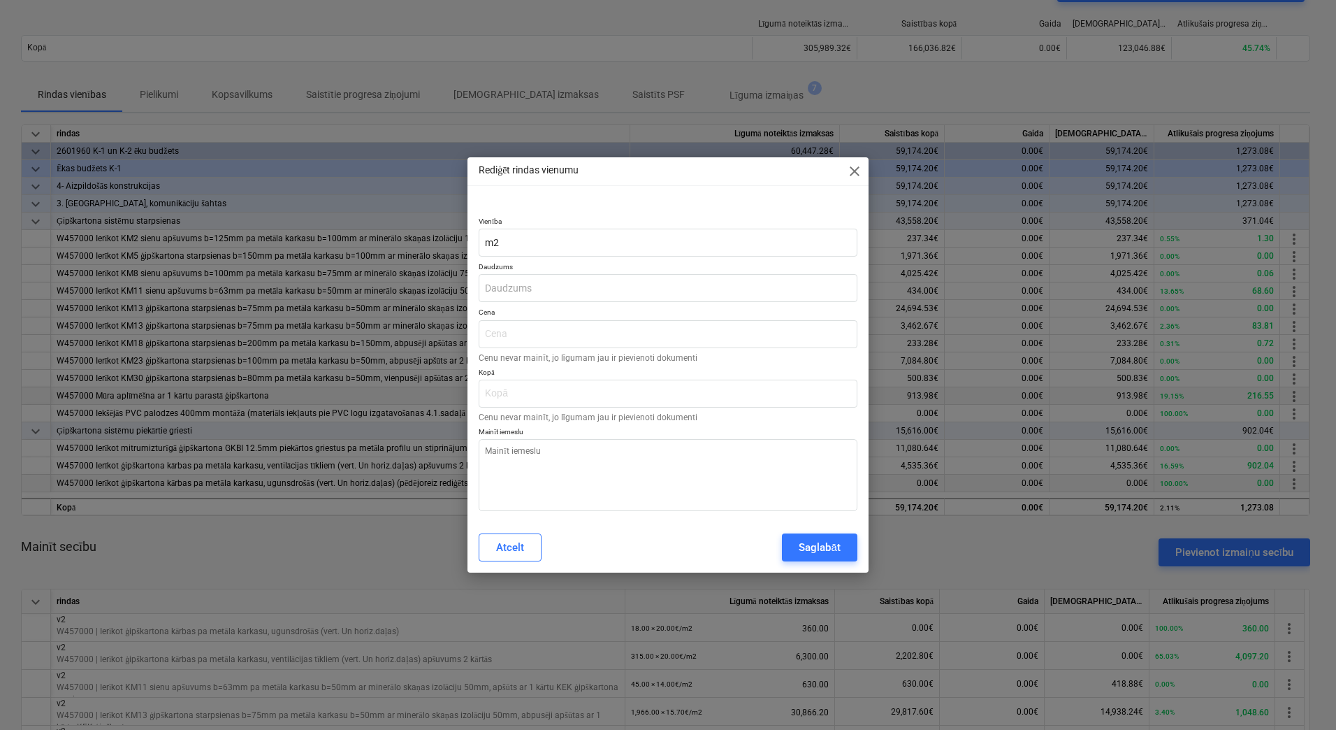
type textarea "x"
type input "80.75"
type input "14.00"
type input "1,130.53"
type textarea "x"
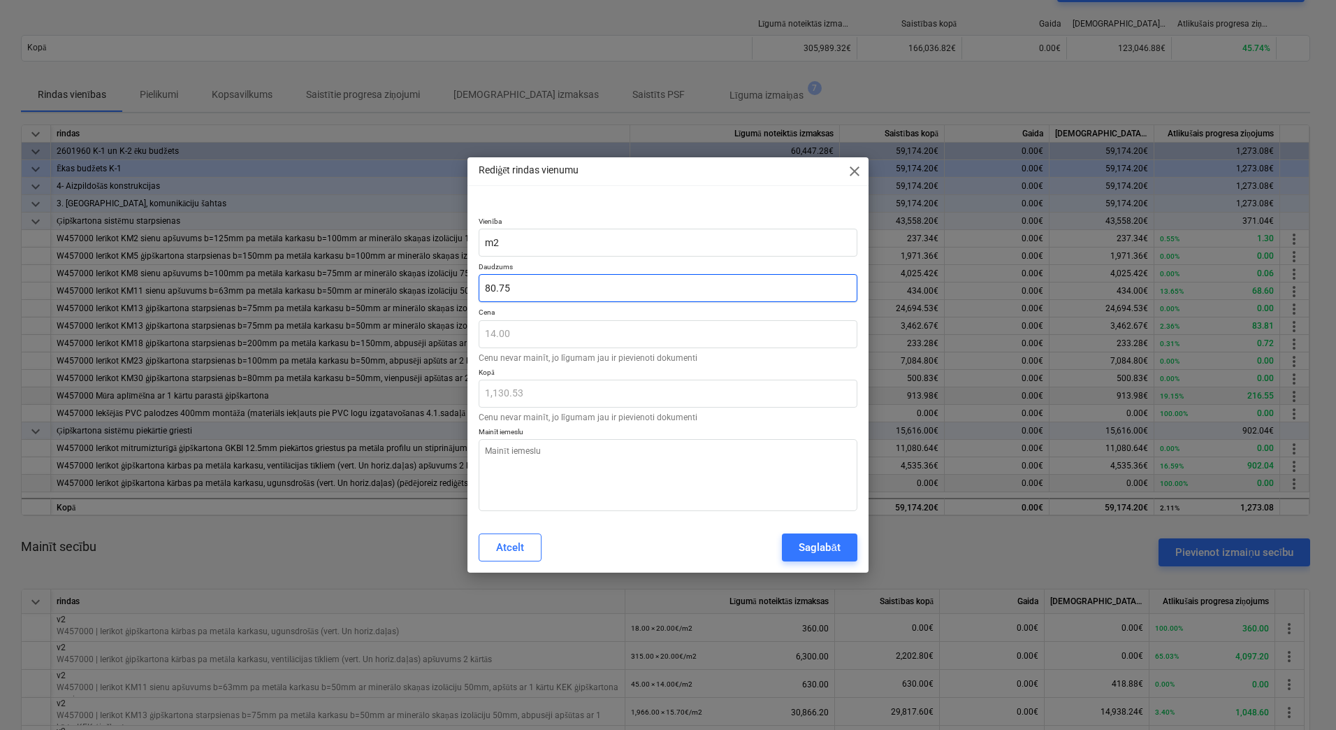
type input "80.752"
drag, startPoint x: 540, startPoint y: 288, endPoint x: 469, endPoint y: 288, distance: 71.3
click at [469, 288] on div "Vienība m2 Daudzums 80.752 Cena 14.00 Cenu nevar mainīt, jo līgumam jau ir piev…" at bounding box center [668, 361] width 401 height 322
type textarea "x"
type input "6"
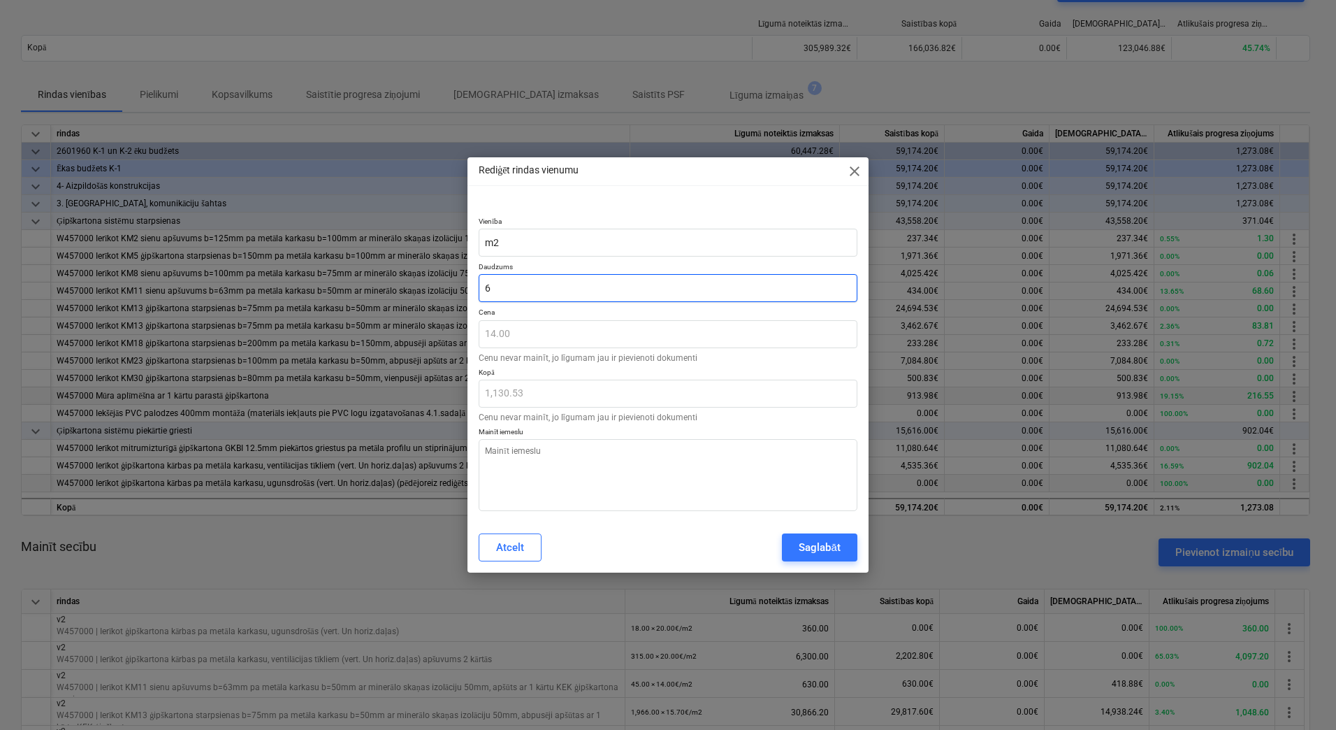
type input "84.00"
type textarea "x"
type input "65"
type input "910.00"
type textarea "x"
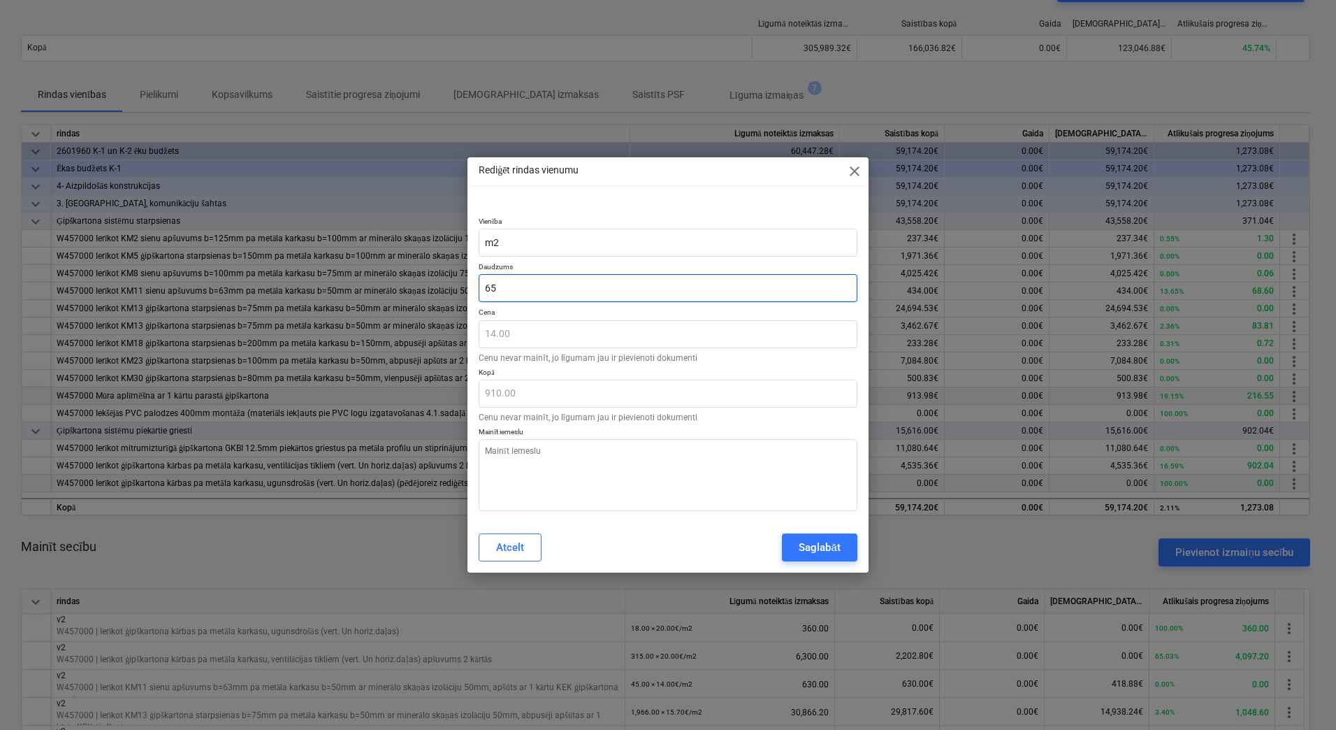
type input "65,"
type input "0.00"
type textarea "x"
type input "65"
type input "910.00"
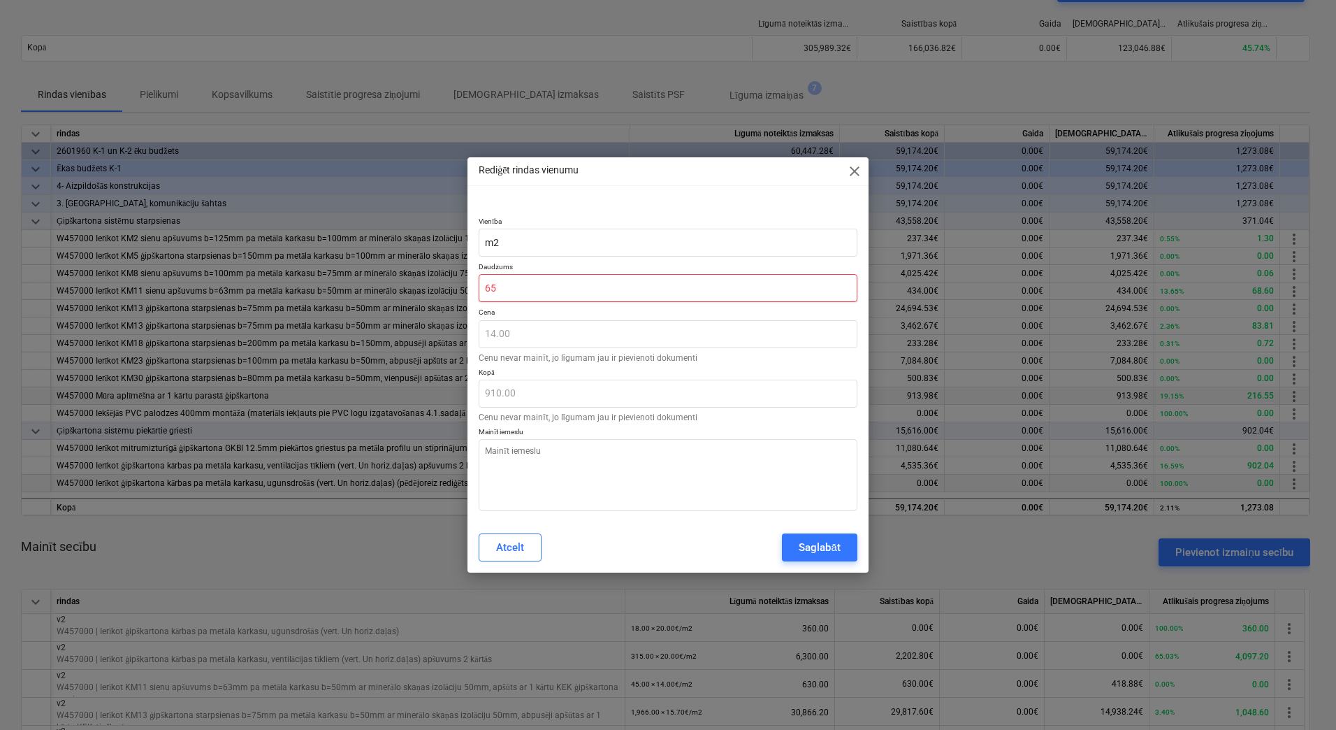
type textarea "x"
type input "65."
type textarea "x"
type input "65.2"
type input "912.80"
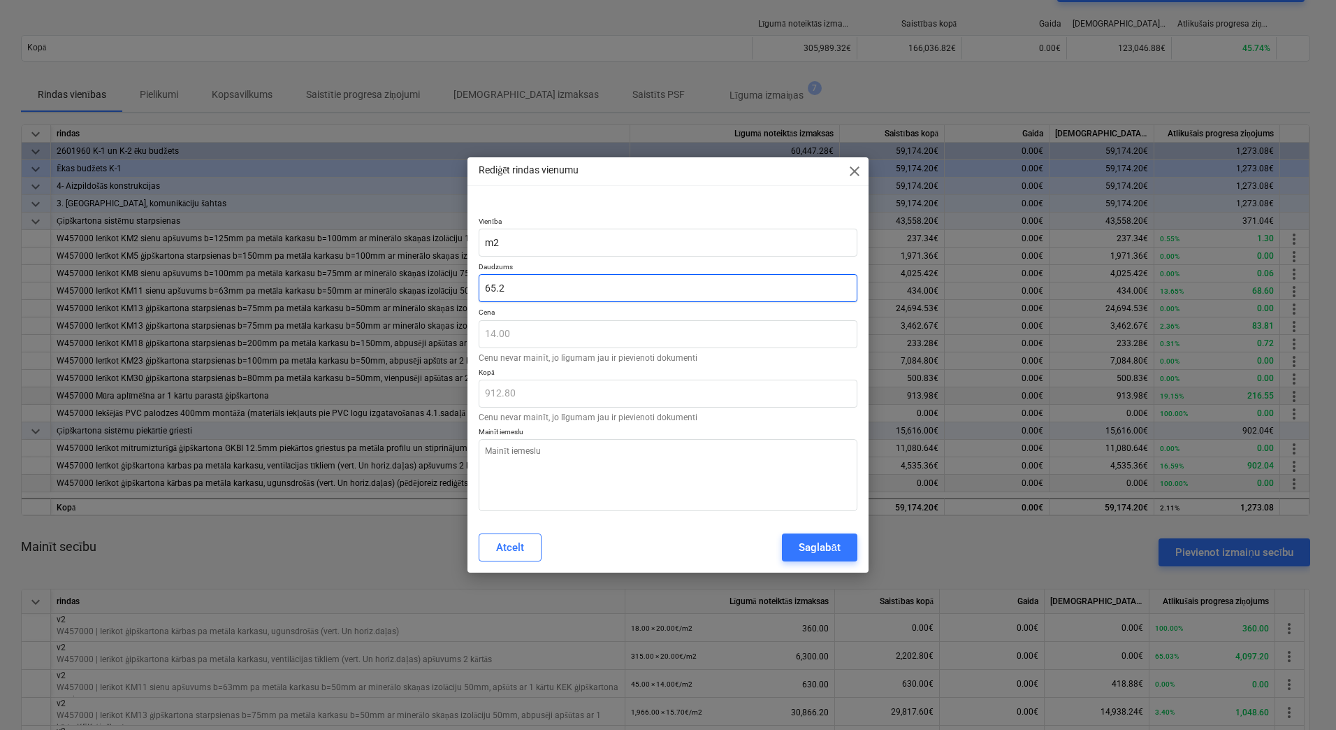
type textarea "x"
type input "65.28"
type input "913.92"
type textarea "x"
type input "65.284"
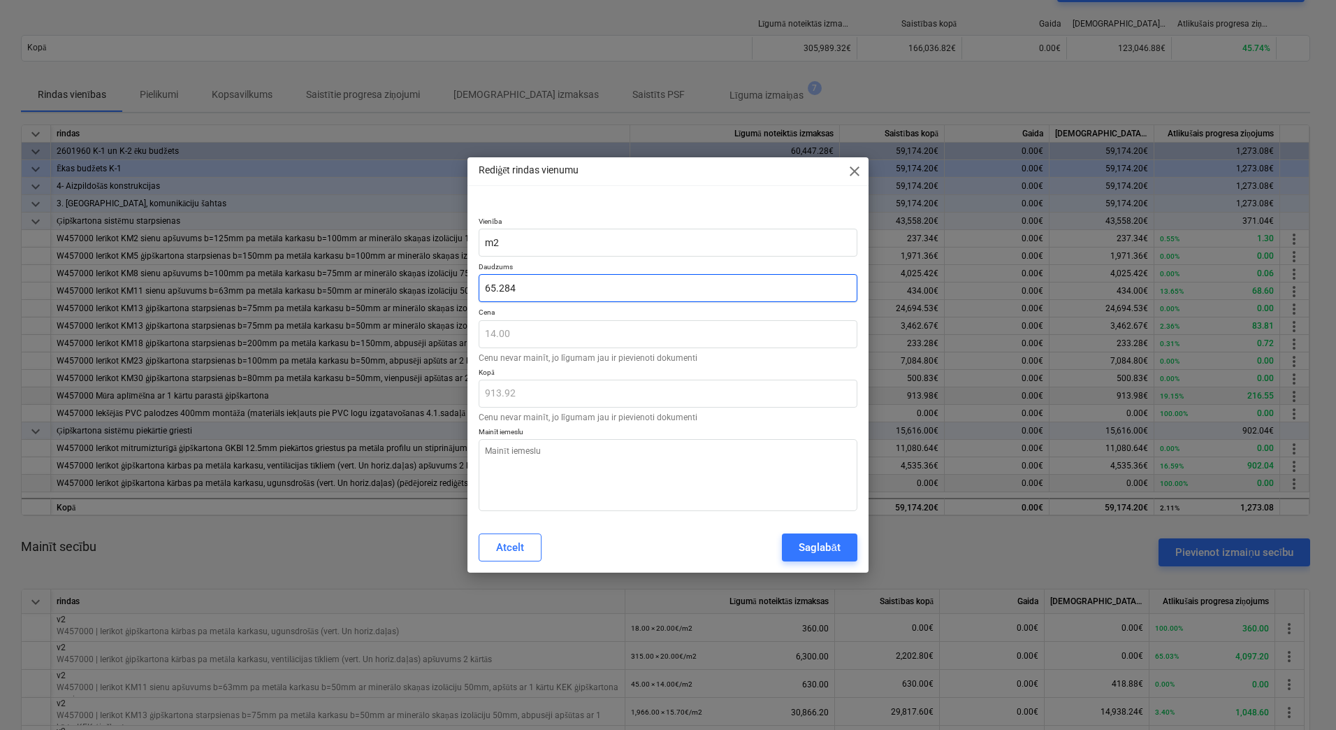
type input "913.98"
type input "65.284"
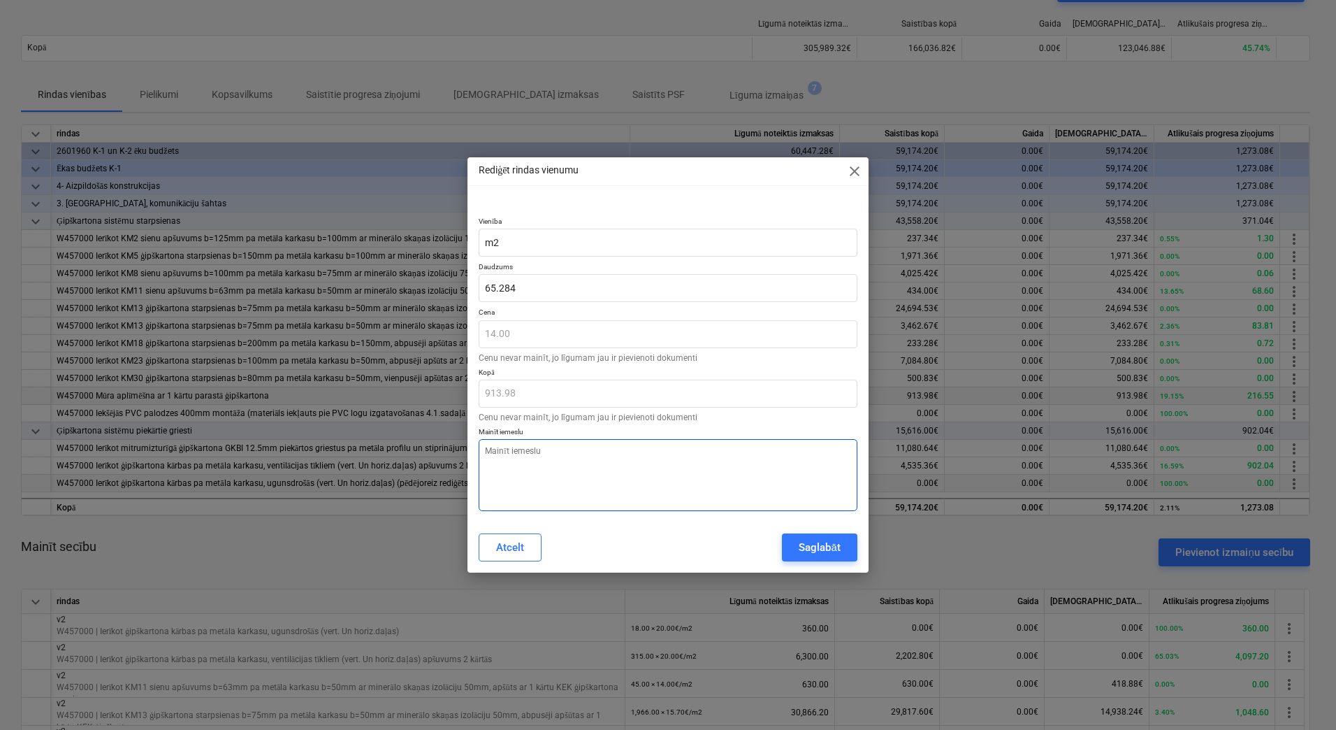
type textarea "x"
type input "65.28"
click at [737, 487] on textarea at bounding box center [668, 475] width 379 height 72
type textarea "x"
type textarea "o"
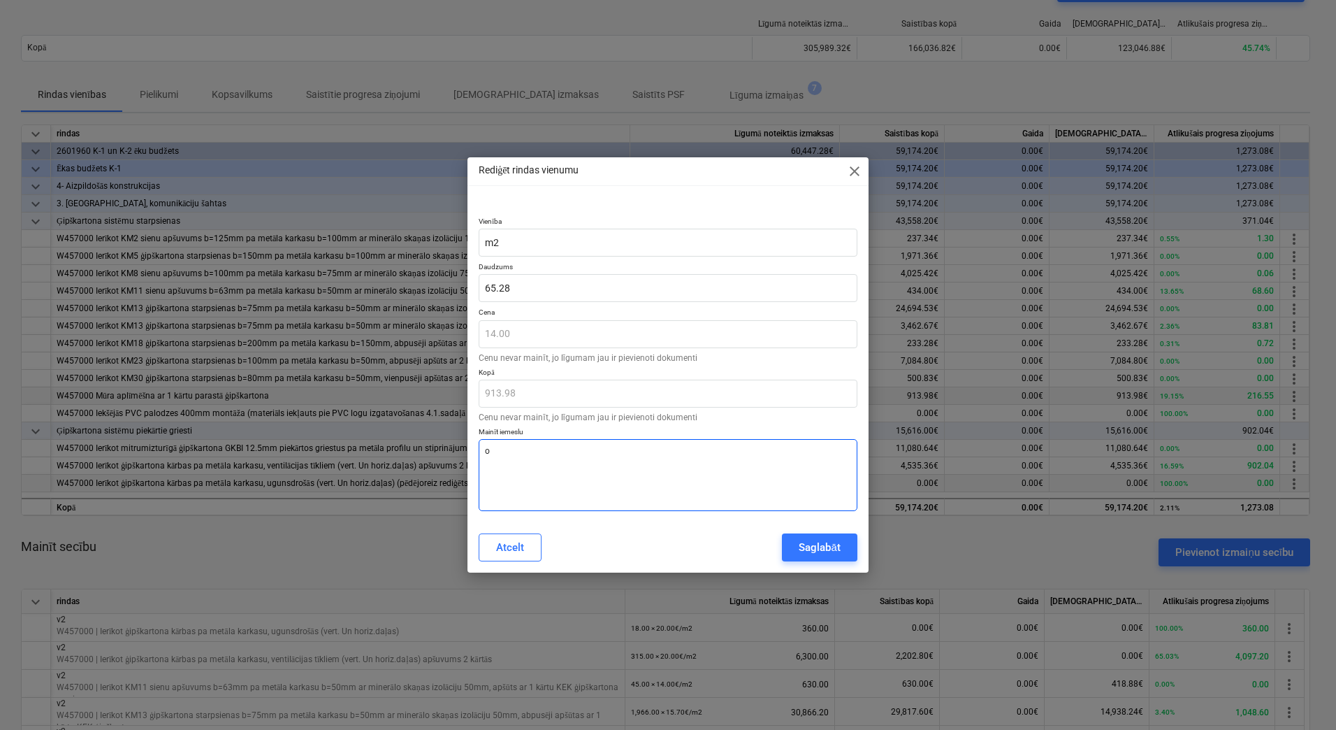
type textarea "x"
type textarea "ok"
click at [847, 542] on button "Saglabāt" at bounding box center [819, 547] width 75 height 28
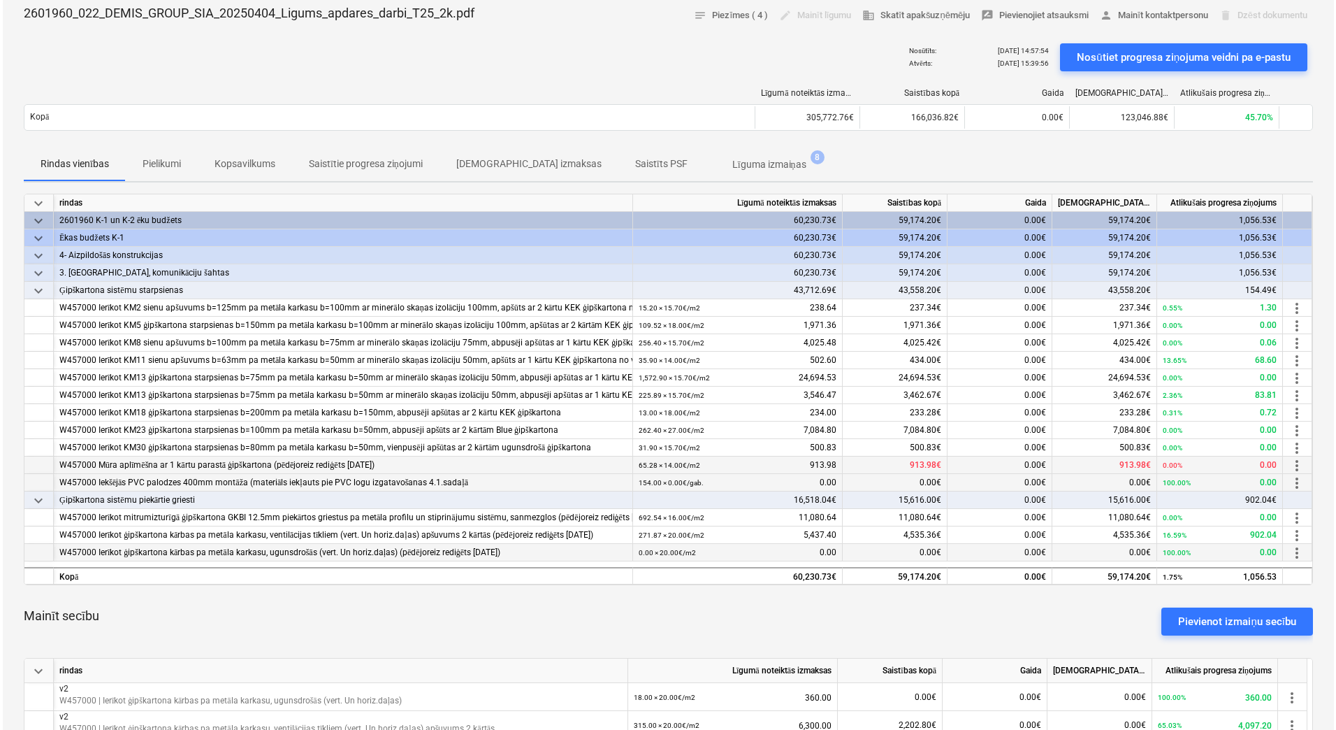
scroll to position [0, 0]
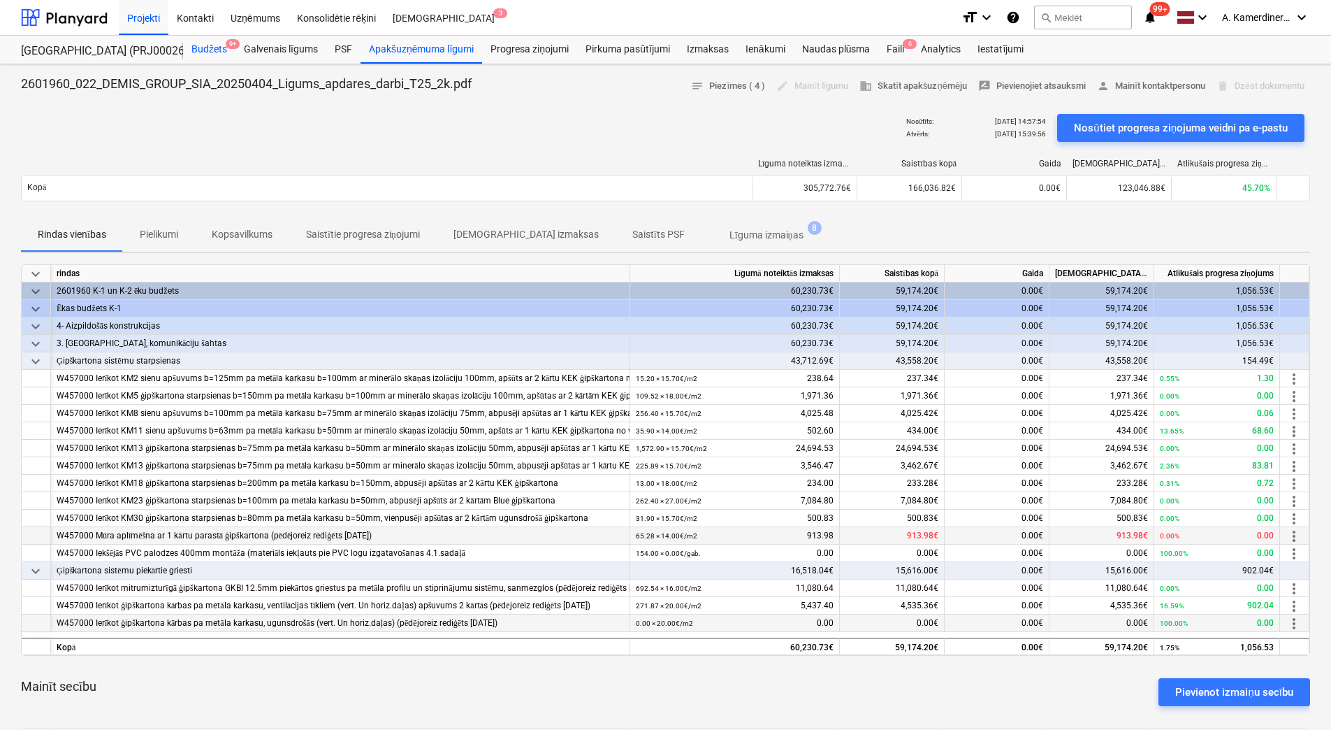
drag, startPoint x: 227, startPoint y: 43, endPoint x: 226, endPoint y: 59, distance: 16.1
click at [226, 42] on span "9+" at bounding box center [233, 44] width 14 height 10
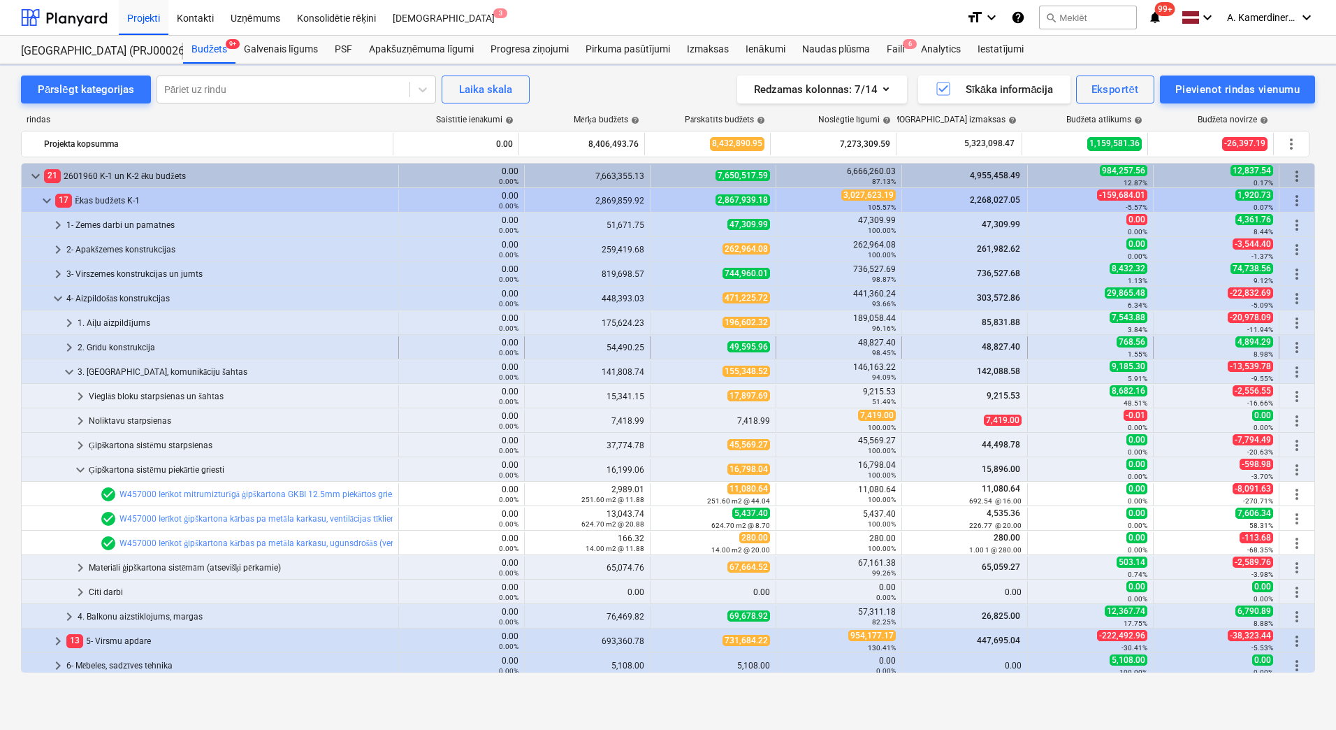
scroll to position [140, 0]
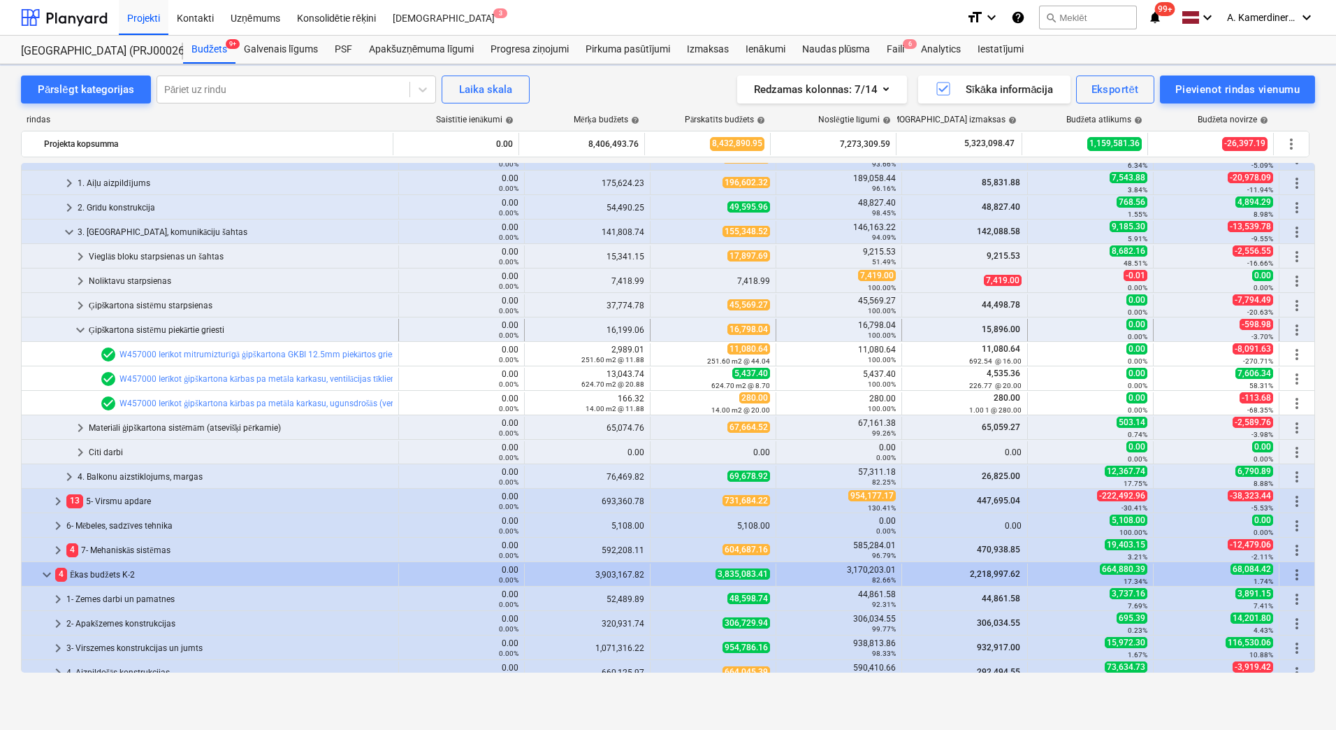
click at [110, 323] on div "Ģipškartona sistēmu piekārtie griesti" at bounding box center [241, 330] width 304 height 22
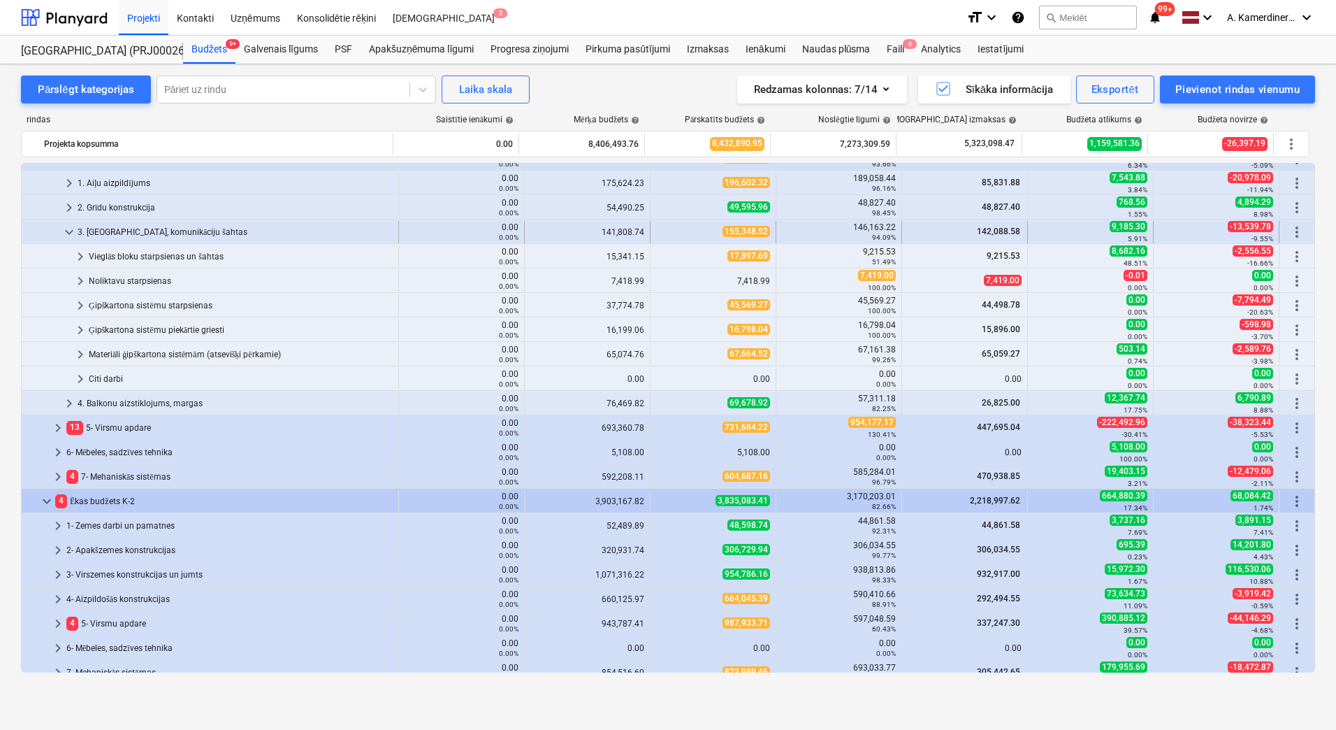
click at [123, 230] on div "3. [GEOGRAPHIC_DATA], komunikāciju šahtas" at bounding box center [235, 232] width 315 height 22
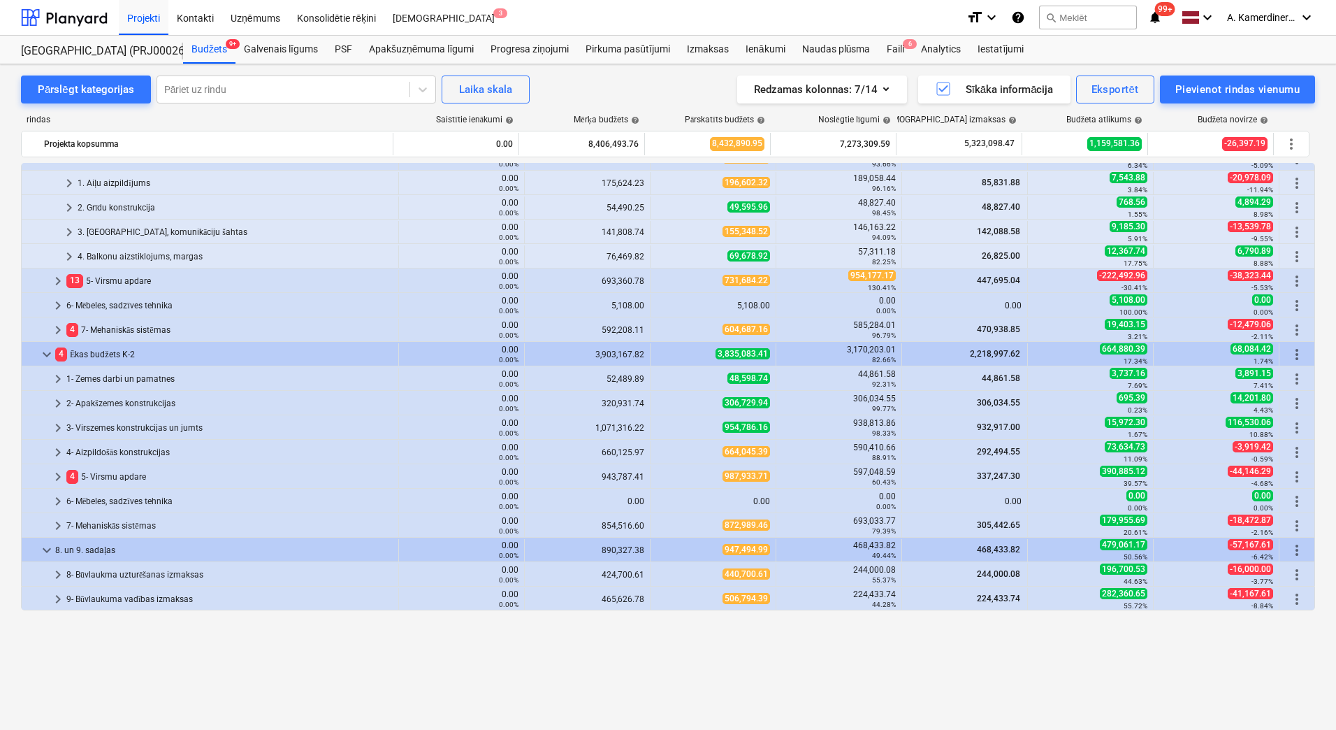
scroll to position [0, 0]
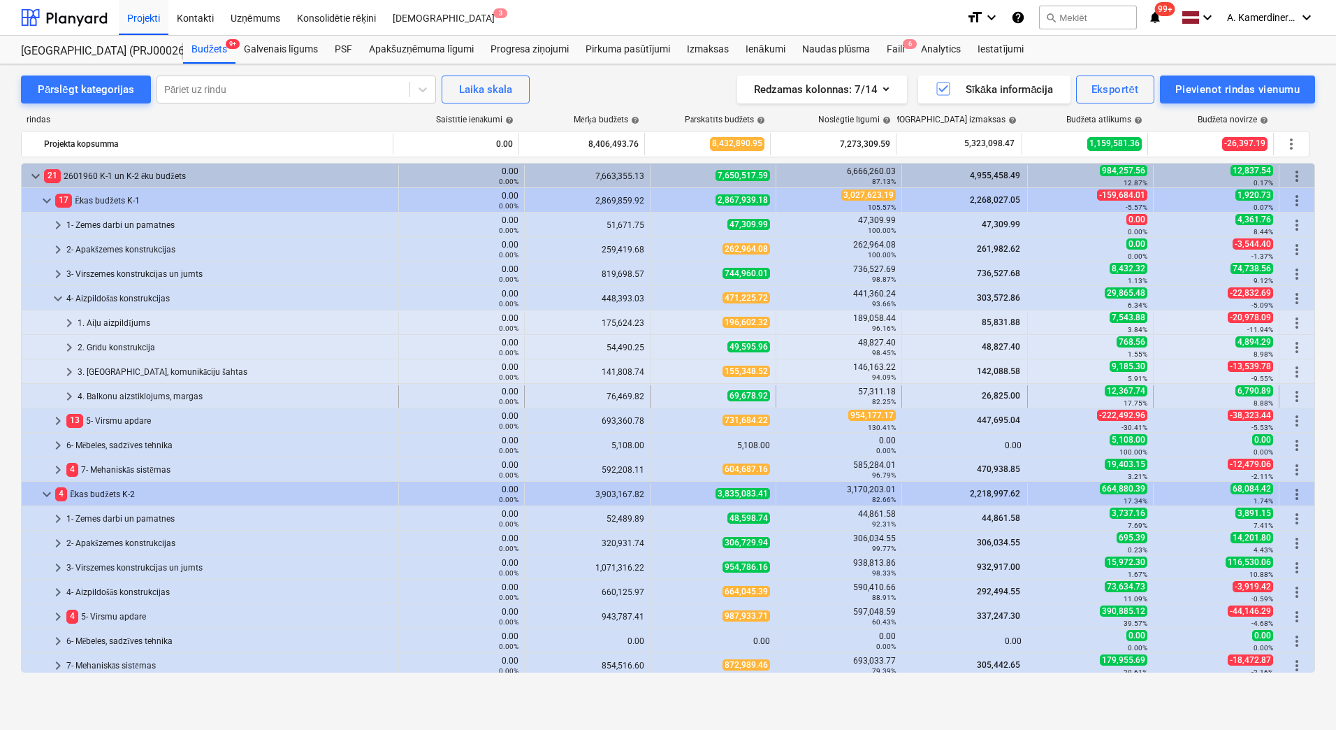
click at [129, 397] on div "4. Balkonu aizstiklojums, margas" at bounding box center [235, 396] width 315 height 22
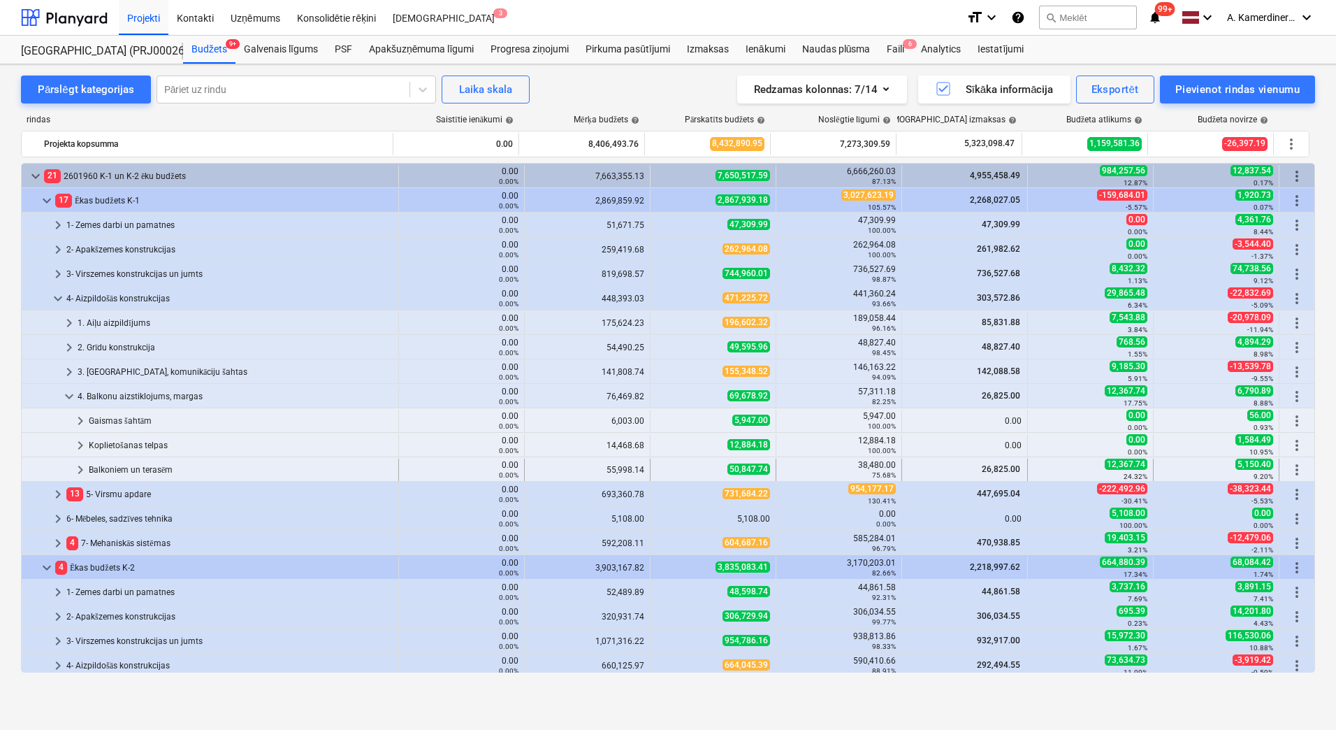
click at [129, 464] on div "Balkoniem un terasēm" at bounding box center [241, 469] width 304 height 22
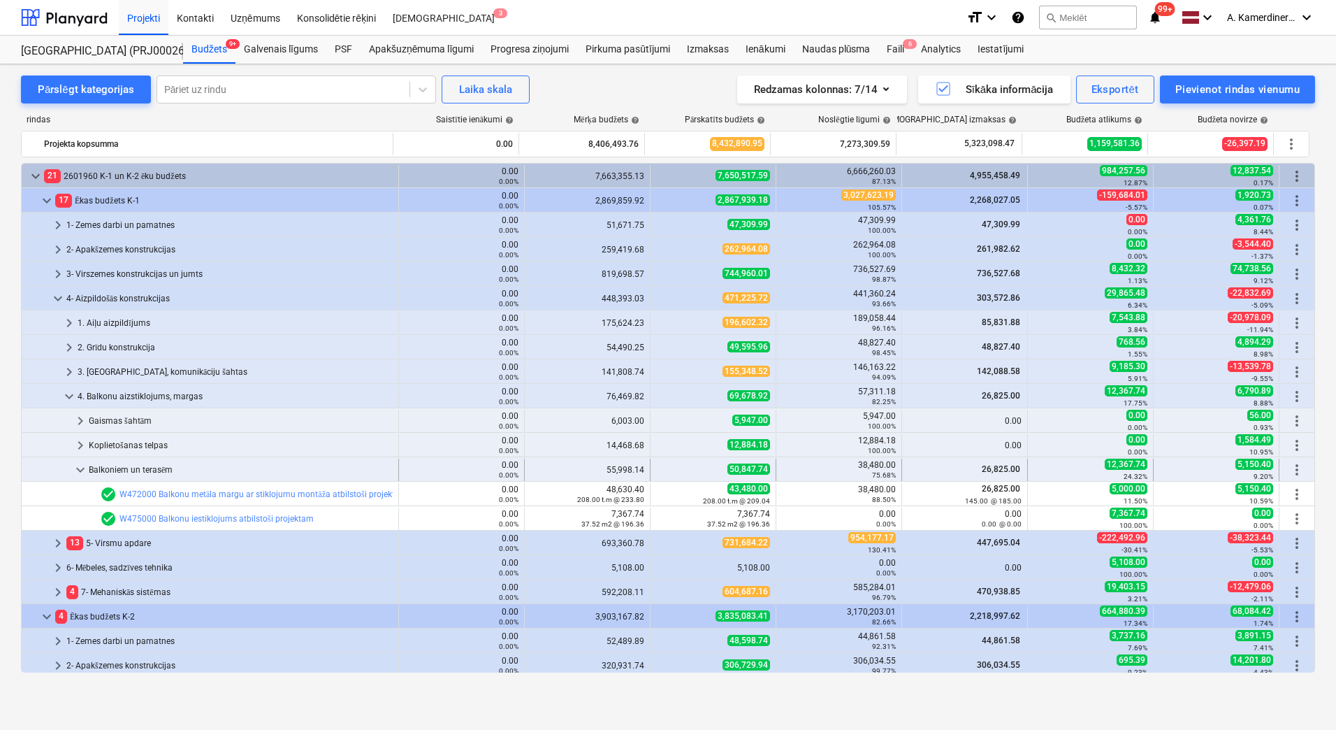
click at [130, 462] on div "Balkoniem un terasēm" at bounding box center [241, 469] width 304 height 22
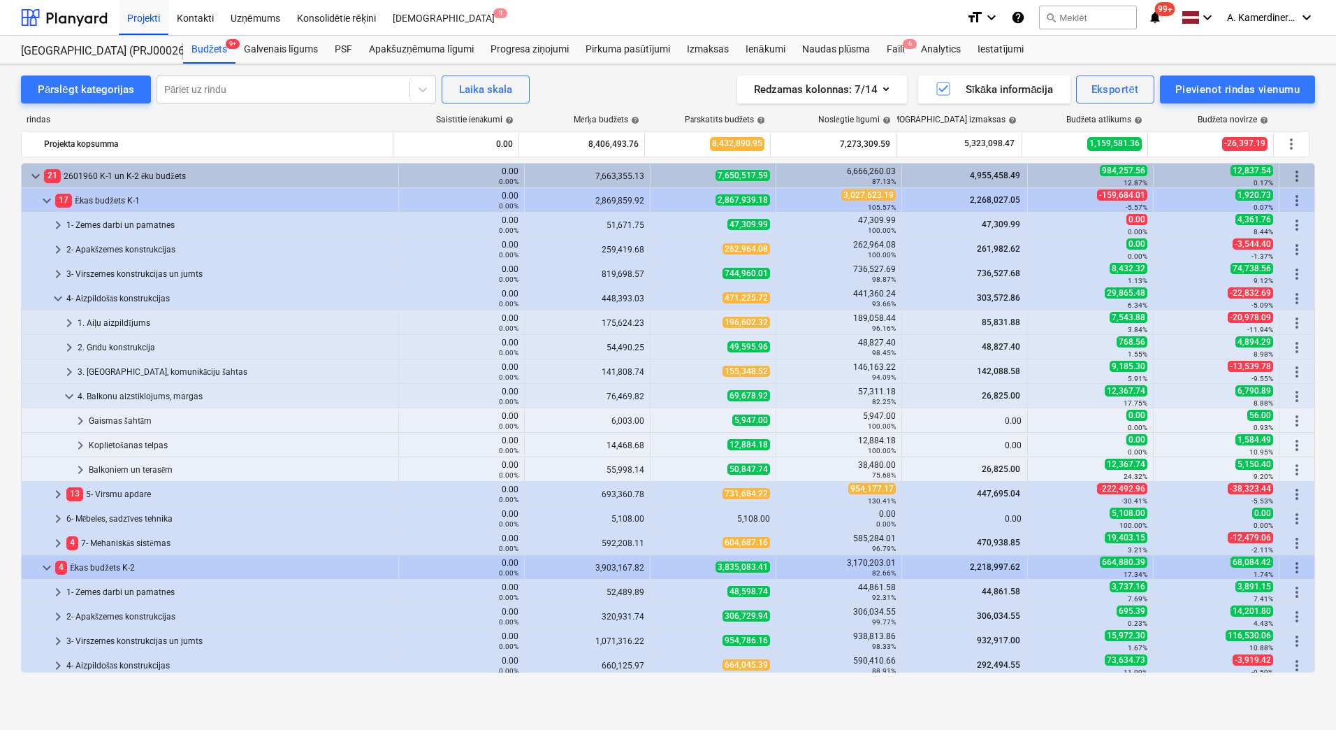
click at [117, 463] on div "Balkoniem un terasēm" at bounding box center [241, 469] width 304 height 22
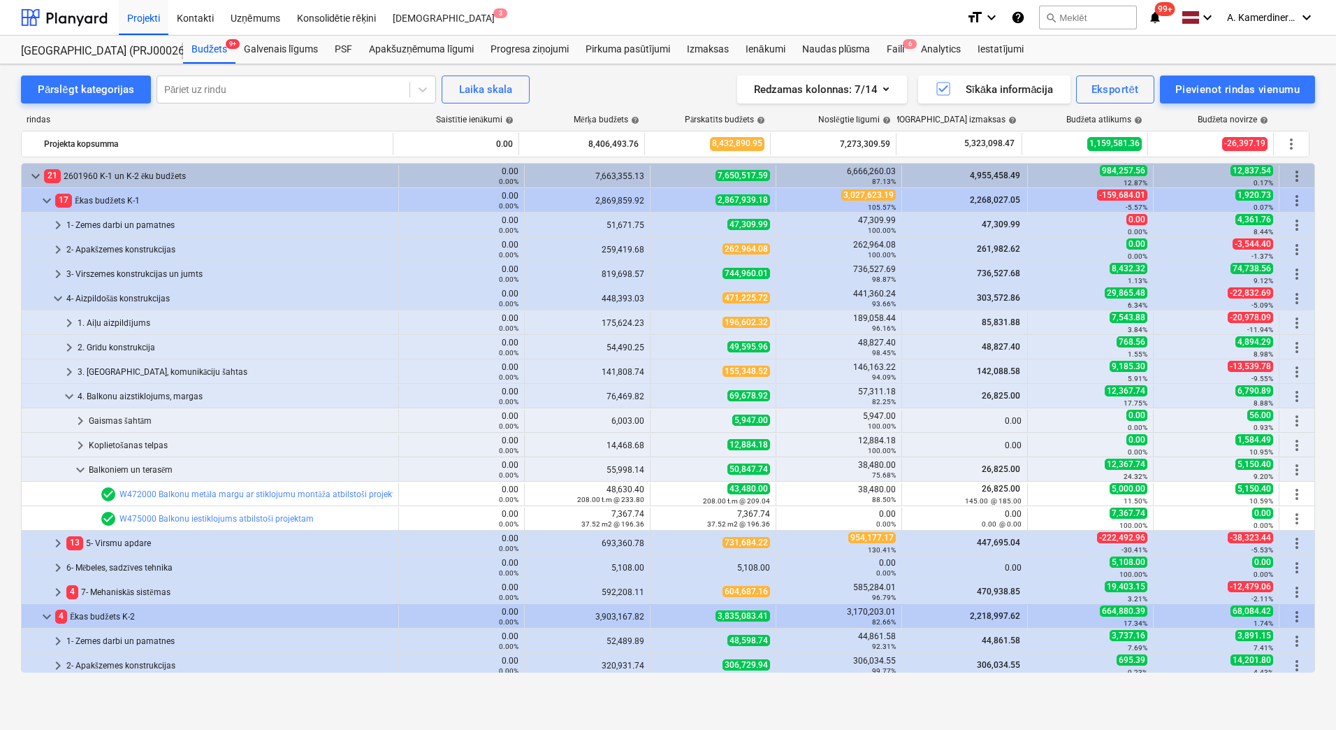
click at [136, 465] on div "Balkoniem un terasēm" at bounding box center [241, 469] width 304 height 22
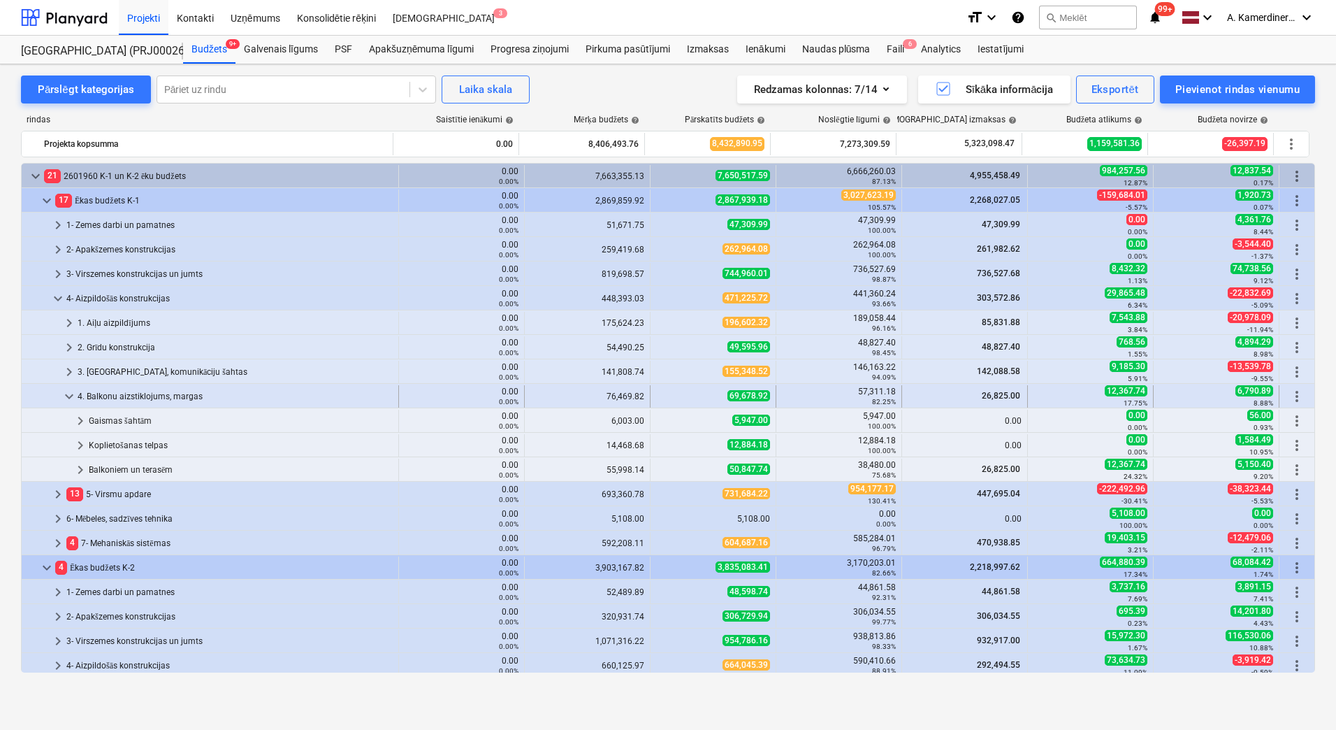
click at [111, 395] on div "4. Balkonu aizstiklojums, margas" at bounding box center [235, 396] width 315 height 22
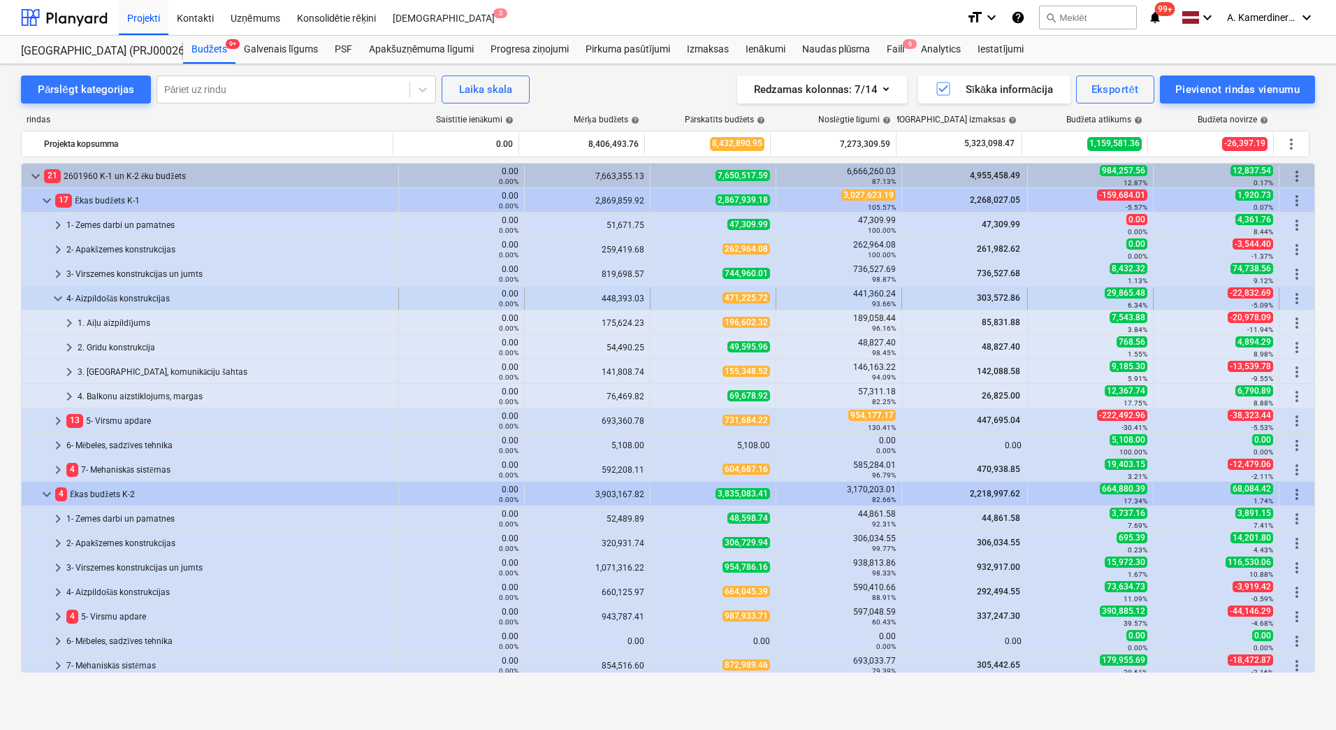
click at [99, 295] on div "4- Aizpildošās konstrukcijas" at bounding box center [229, 298] width 326 height 22
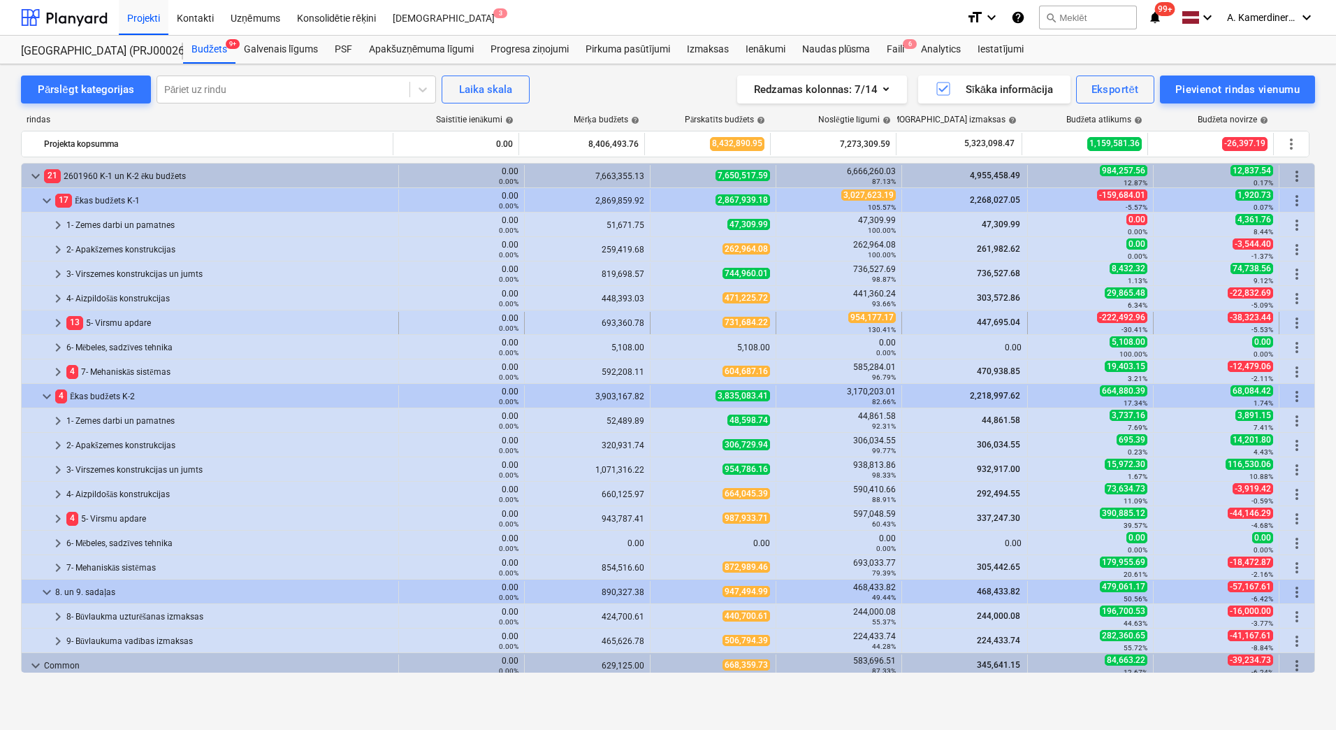
click at [115, 316] on div "13 5- Virsmu apdare" at bounding box center [229, 323] width 326 height 22
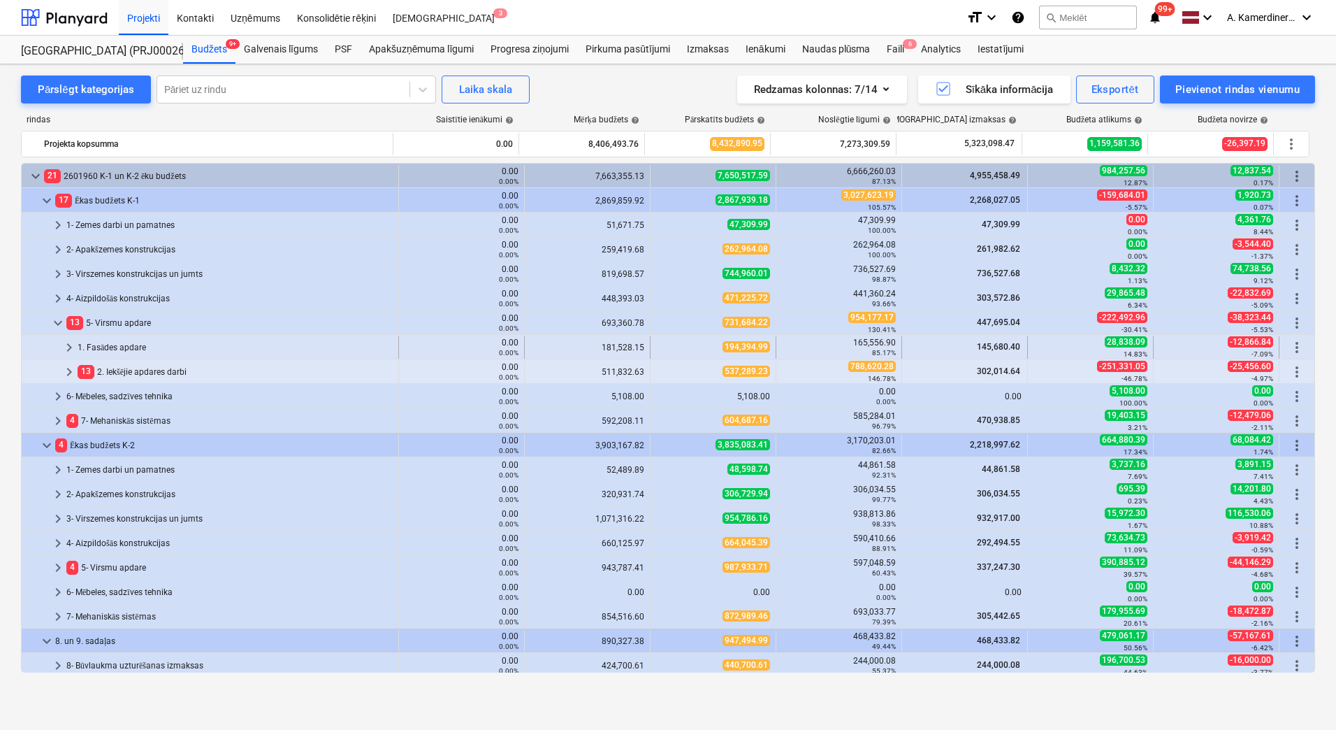
click at [122, 340] on div "1. Fasādes apdare" at bounding box center [235, 347] width 315 height 22
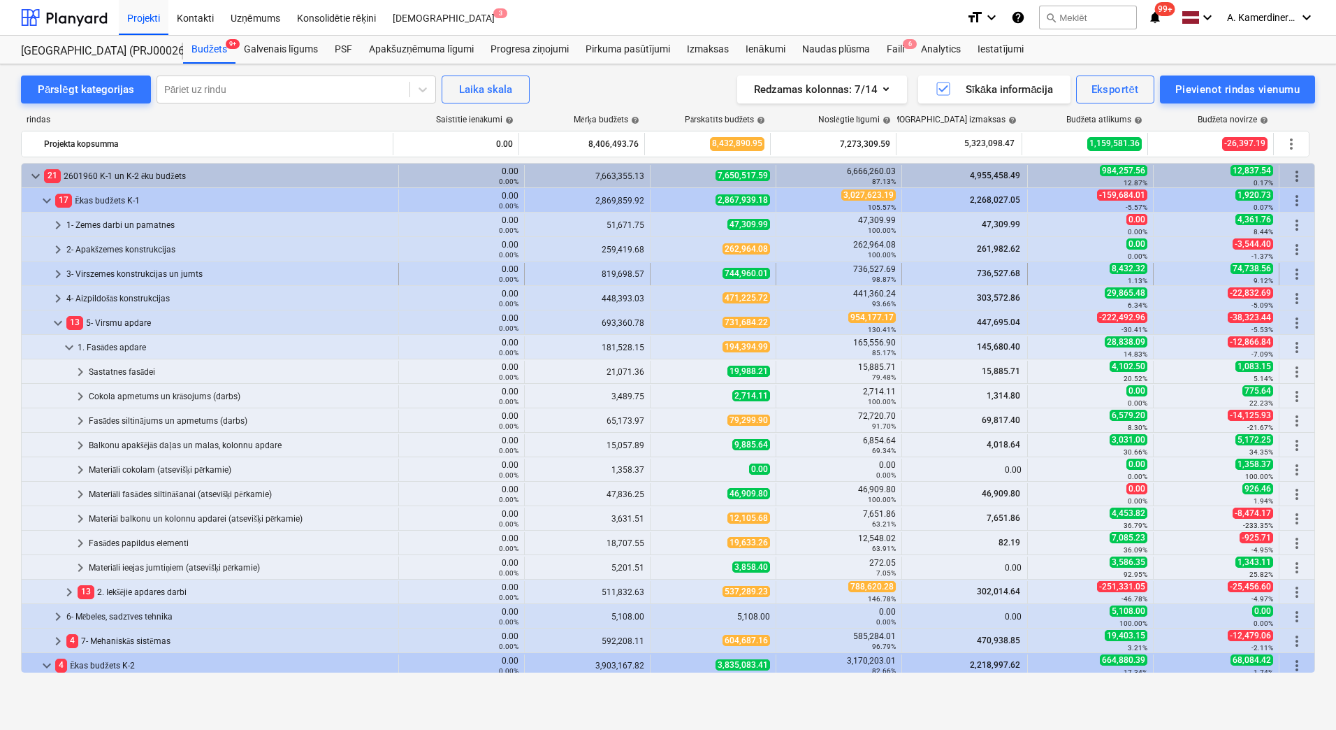
click at [127, 277] on div "3- Virszemes konstrukcijas un jumts" at bounding box center [229, 274] width 326 height 22
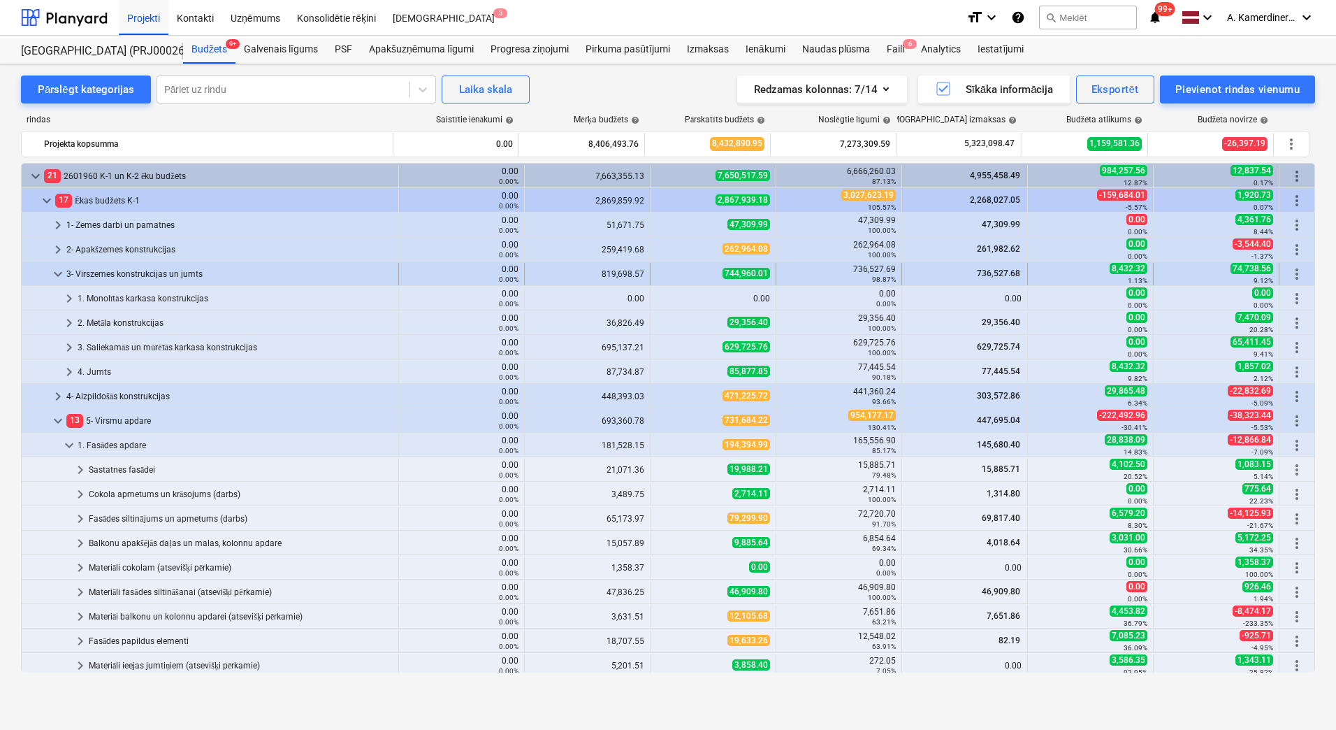
click at [108, 273] on div "3- Virszemes konstrukcijas un jumts" at bounding box center [229, 274] width 326 height 22
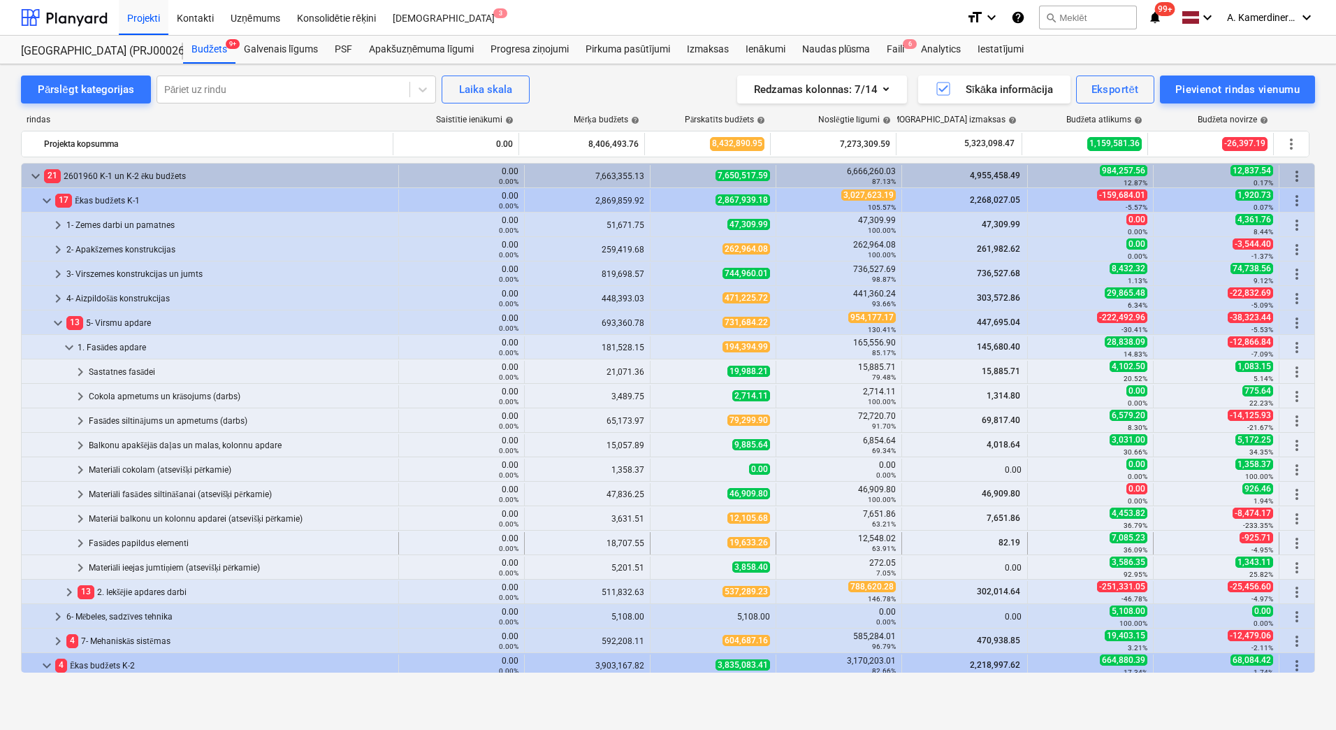
click at [121, 539] on div "Fasādes papildus elementi" at bounding box center [241, 543] width 304 height 22
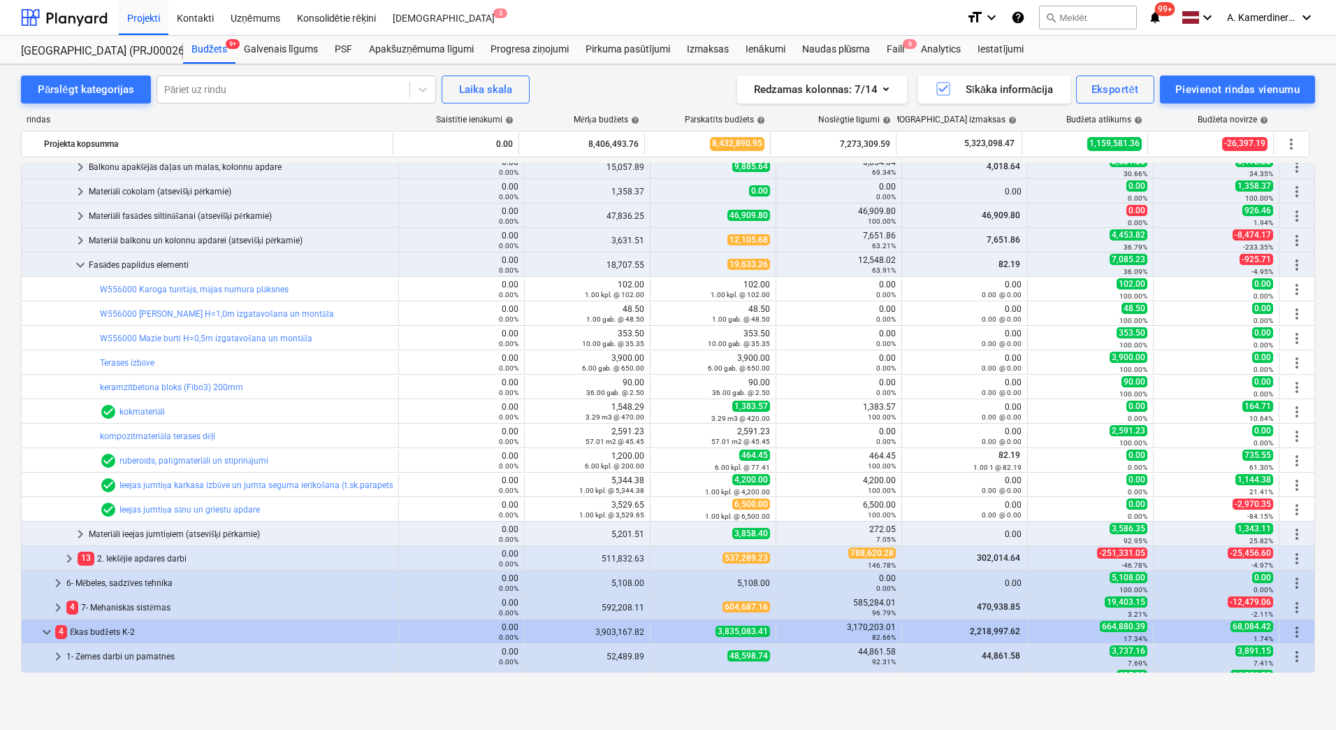
scroll to position [280, 0]
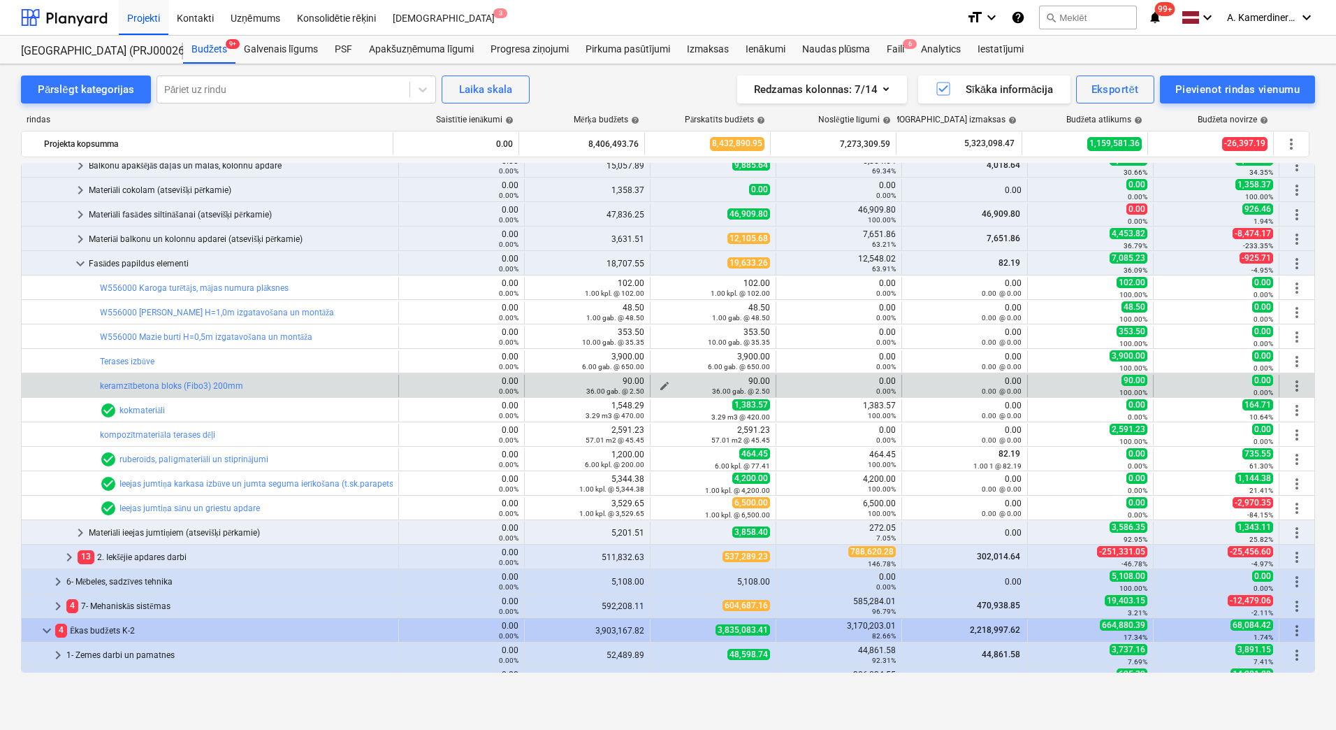
click at [659, 382] on span "edit" at bounding box center [664, 385] width 11 height 11
type textarea "x"
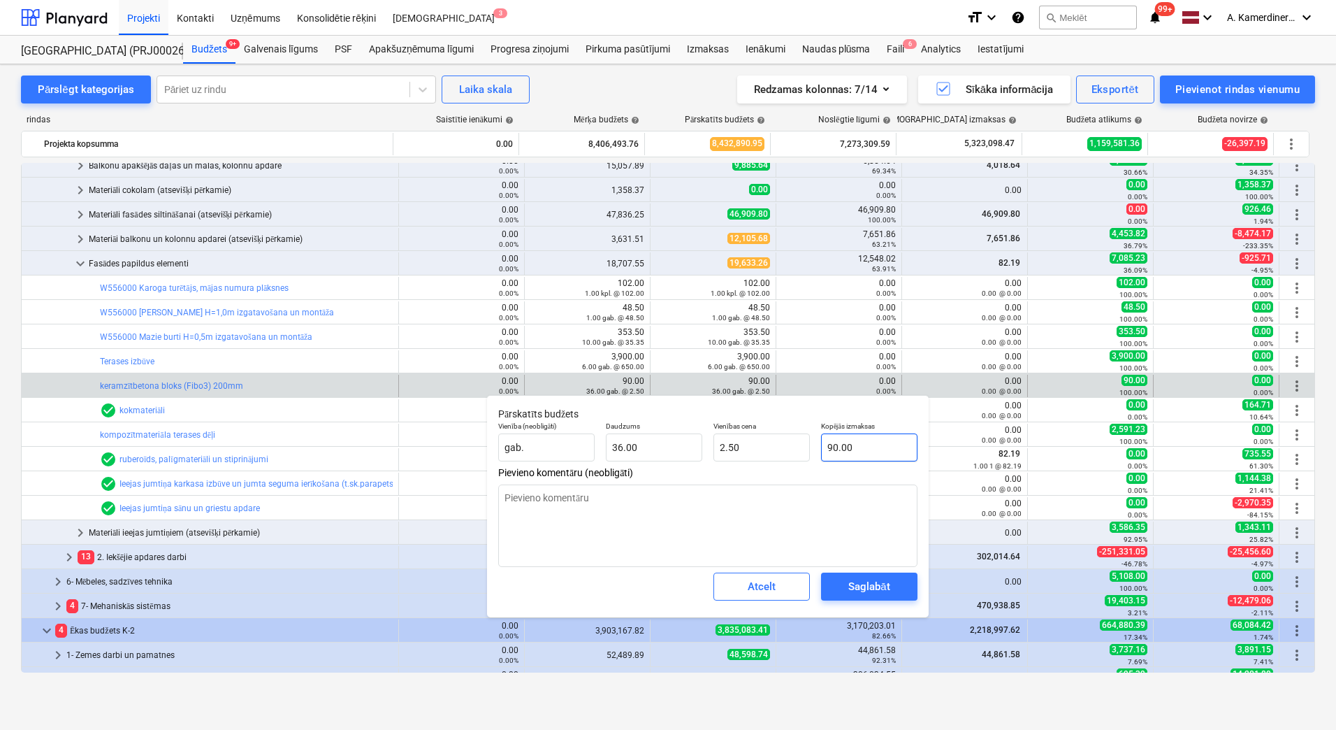
type input "90"
drag, startPoint x: 872, startPoint y: 447, endPoint x: 767, endPoint y: 447, distance: 105.5
click at [766, 442] on div "Vienība (neobligāti) gab. Daudzums 36.00 Vienības cena 2.50 Kopējās izmaksas 90" at bounding box center [708, 441] width 431 height 51
type textarea "x"
type input "0"
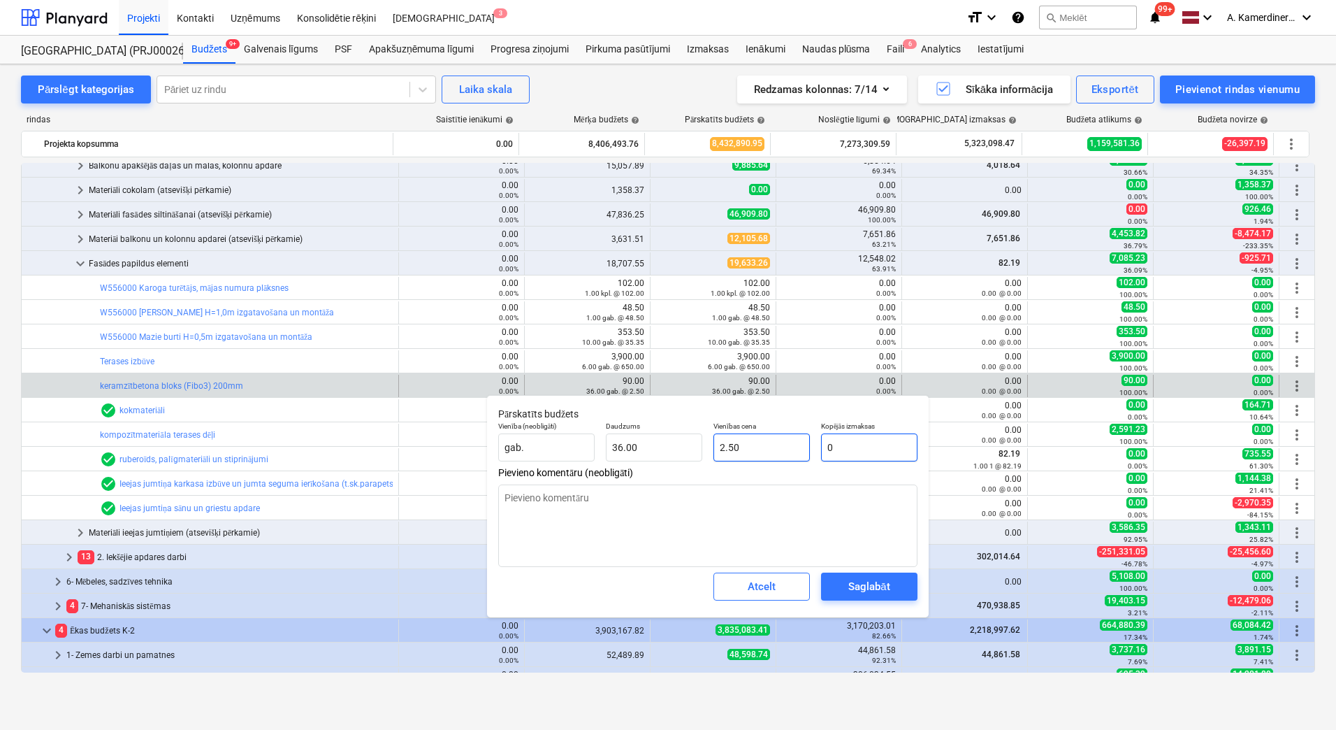
type input "0.00"
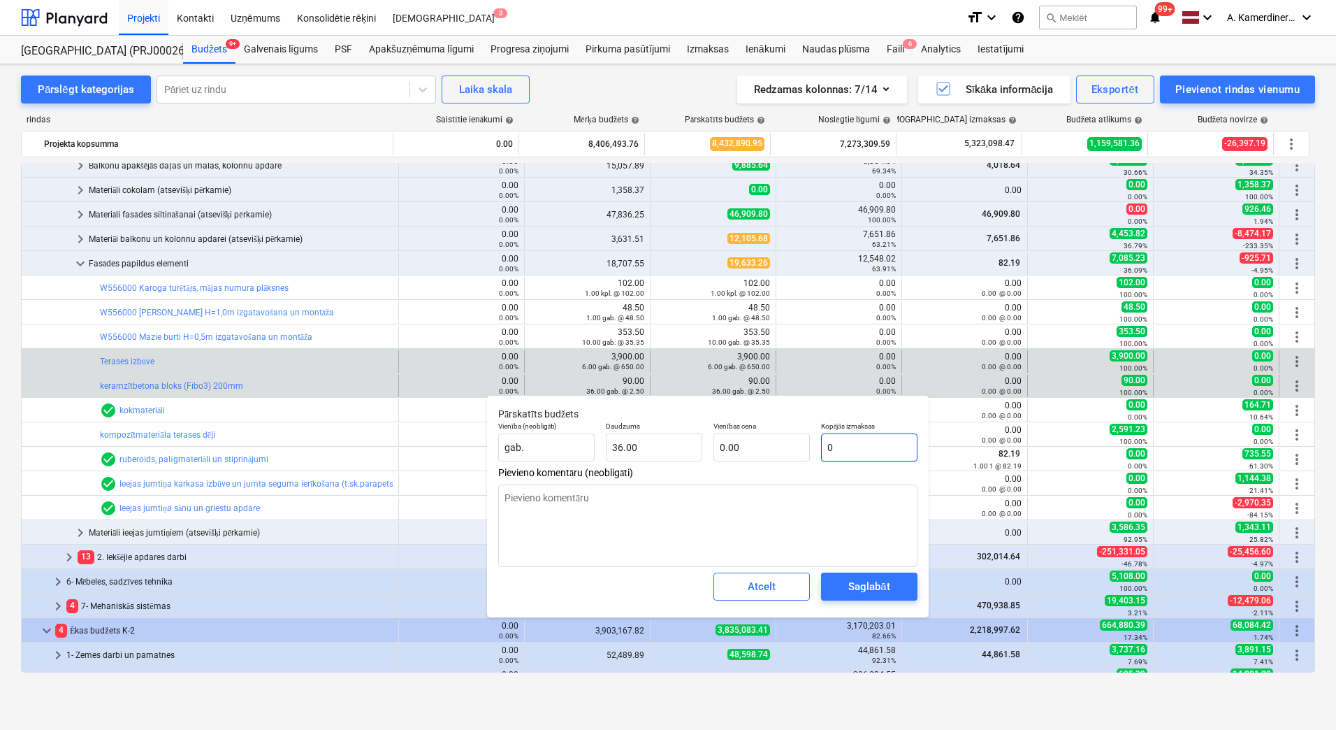
type input "0"
type textarea "x"
type input "0.00"
click at [732, 361] on div "6.00 gab. @ 650.00" at bounding box center [739, 366] width 62 height 10
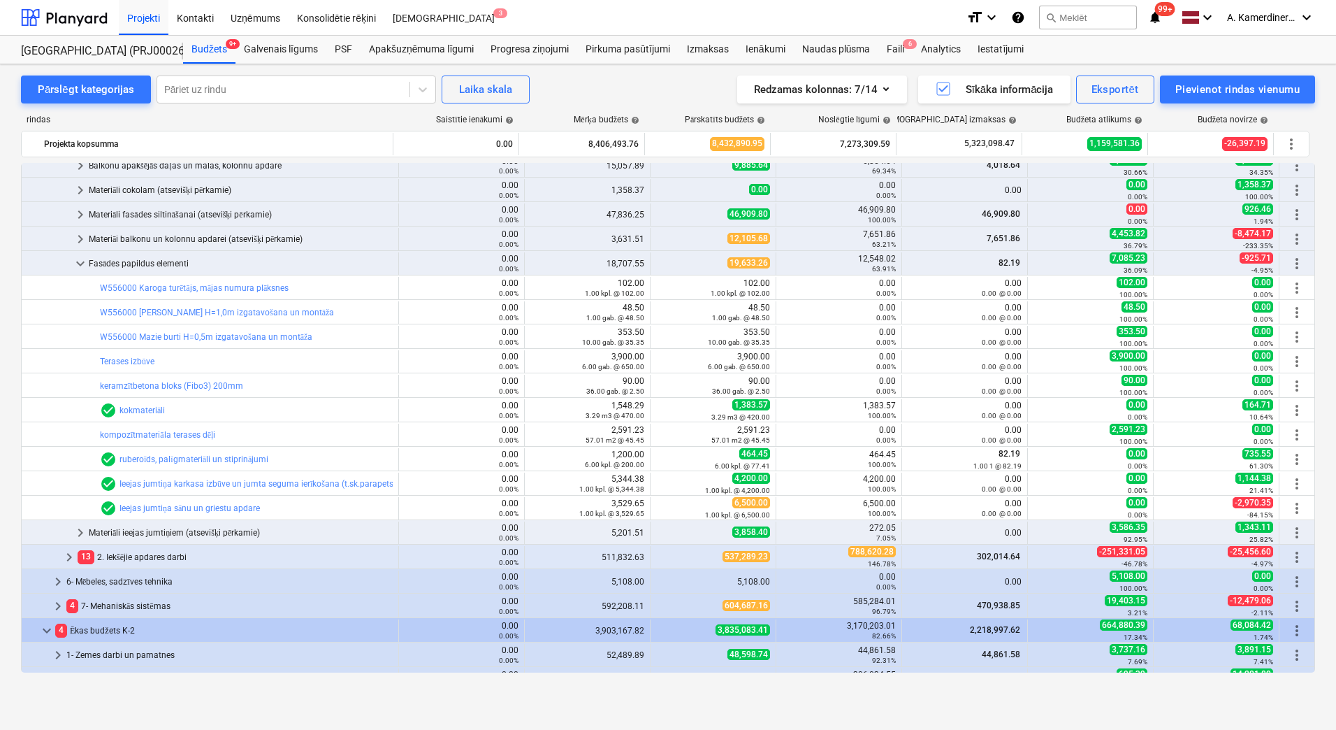
type textarea "x"
type input "36.00"
type input "0.00"
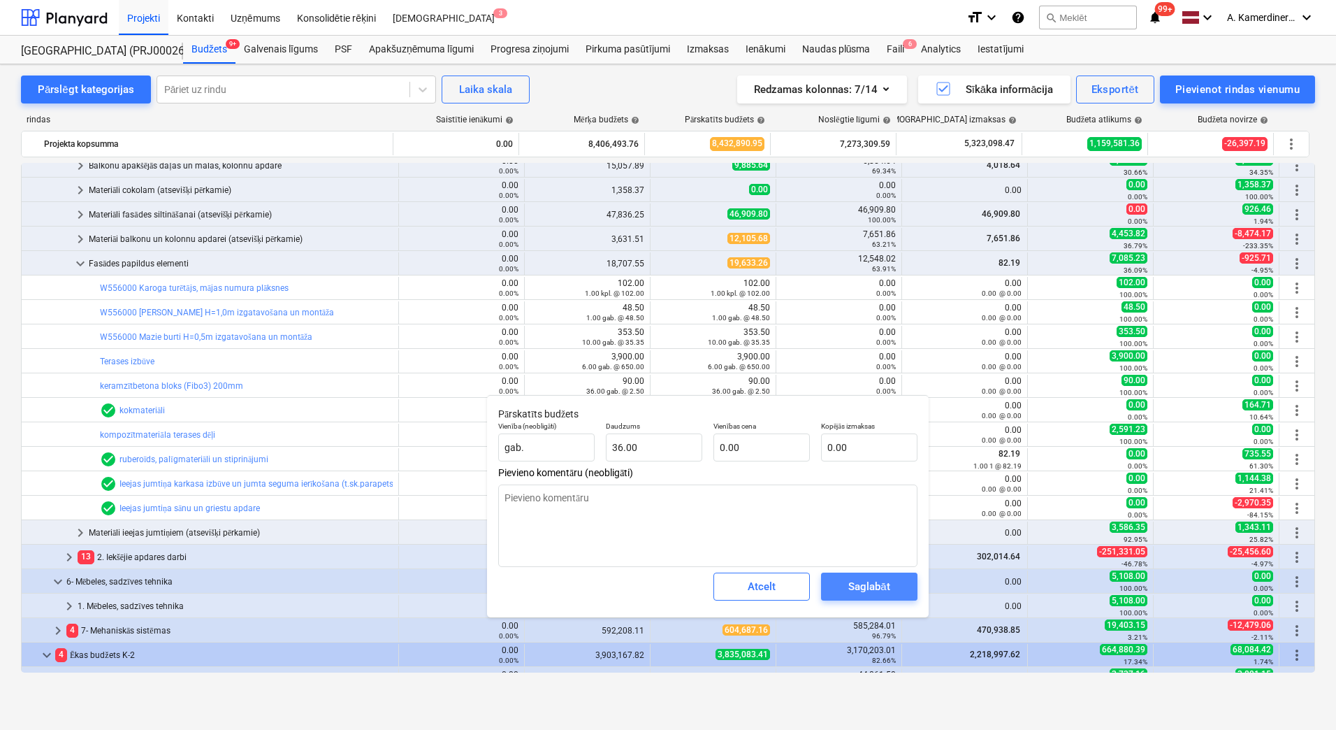
click at [892, 587] on span "Saglabāt" at bounding box center [869, 586] width 63 height 18
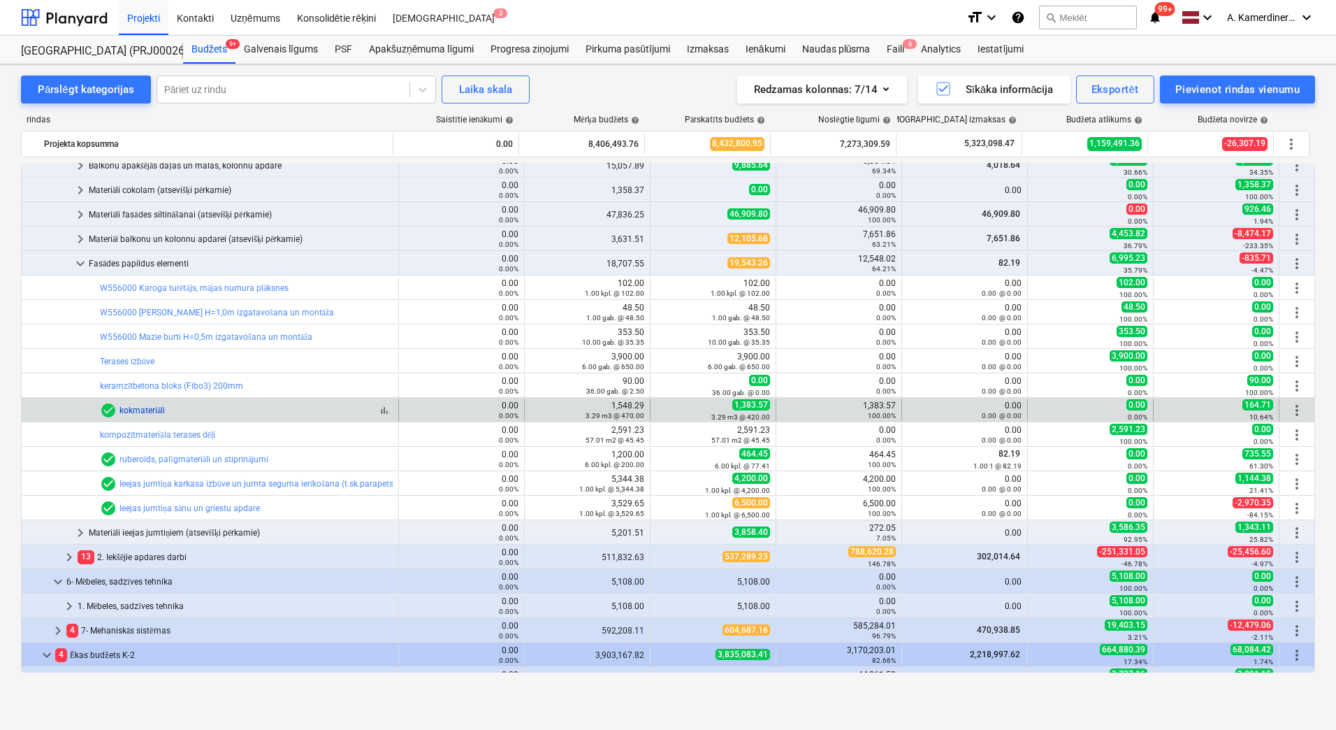
click at [137, 405] on link "kokmateriāli" at bounding box center [142, 410] width 45 height 10
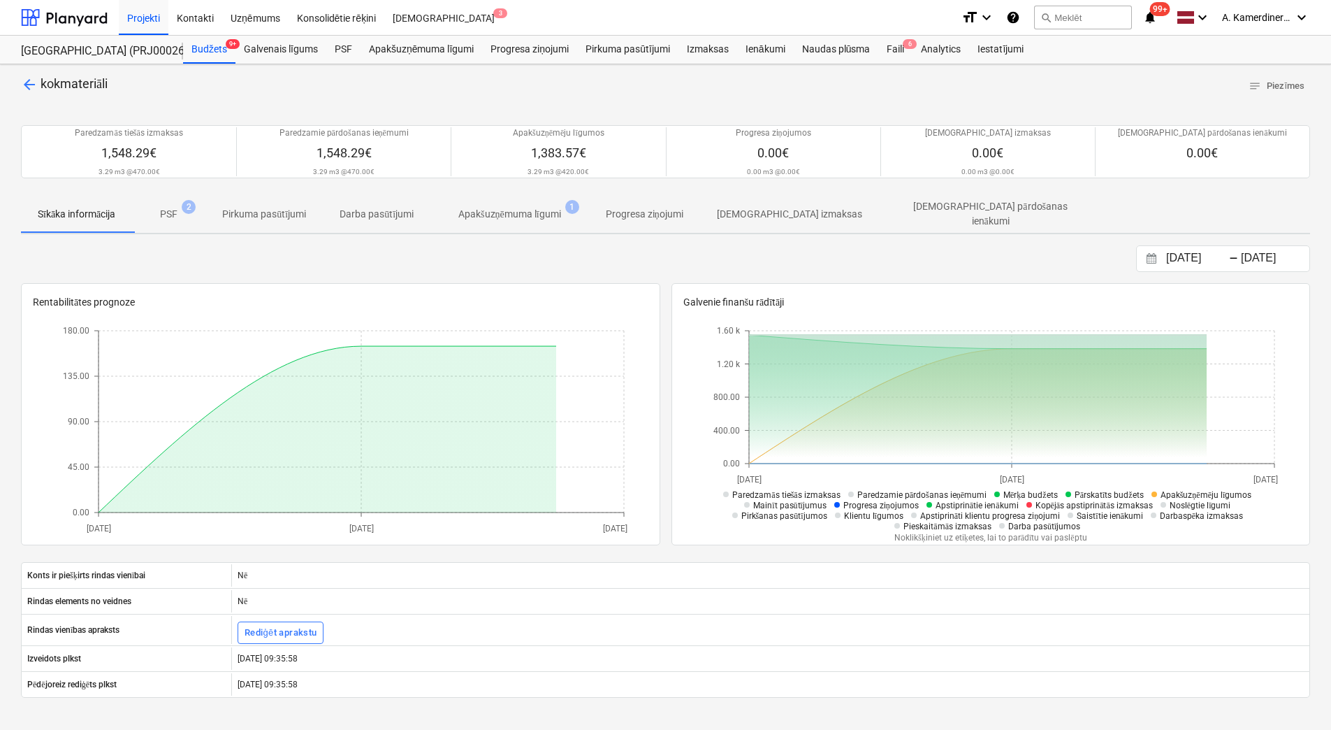
click at [503, 209] on p "Apakšuzņēmuma līgumi" at bounding box center [509, 214] width 103 height 15
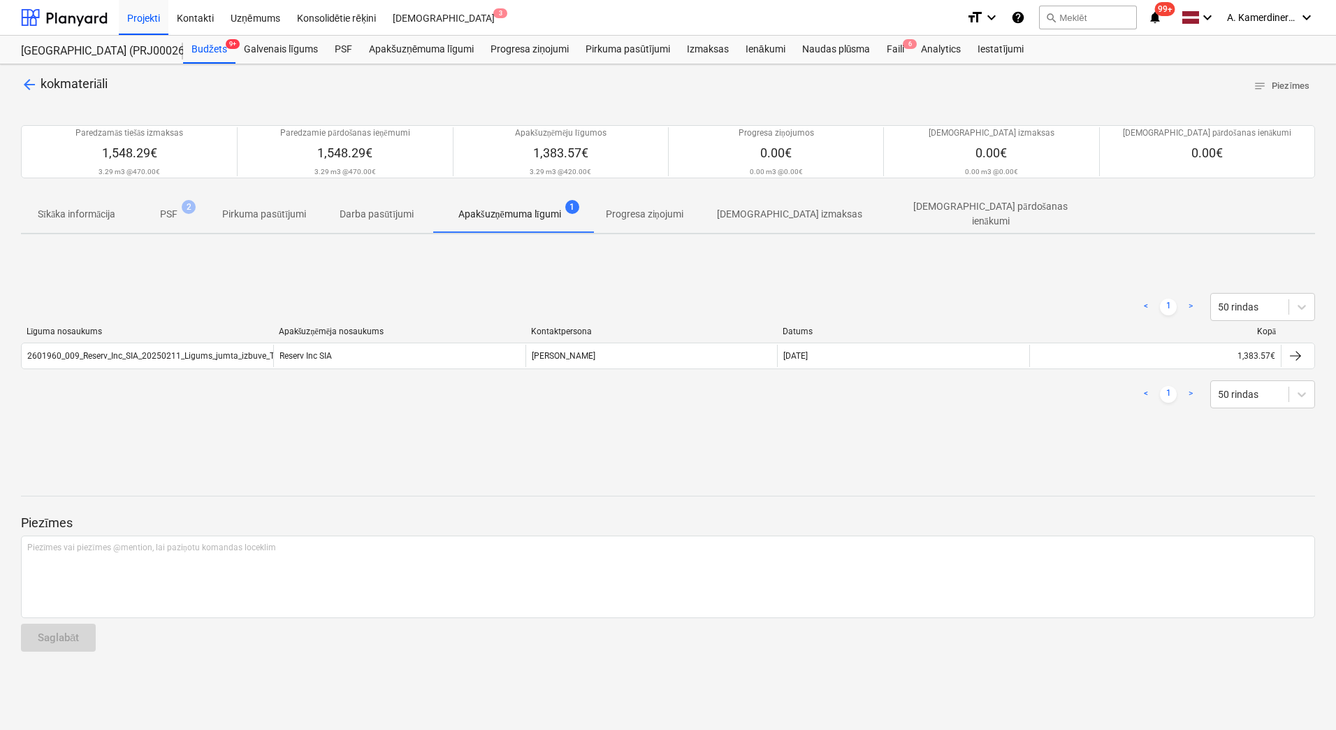
click at [30, 82] on span "arrow_back" at bounding box center [29, 84] width 17 height 17
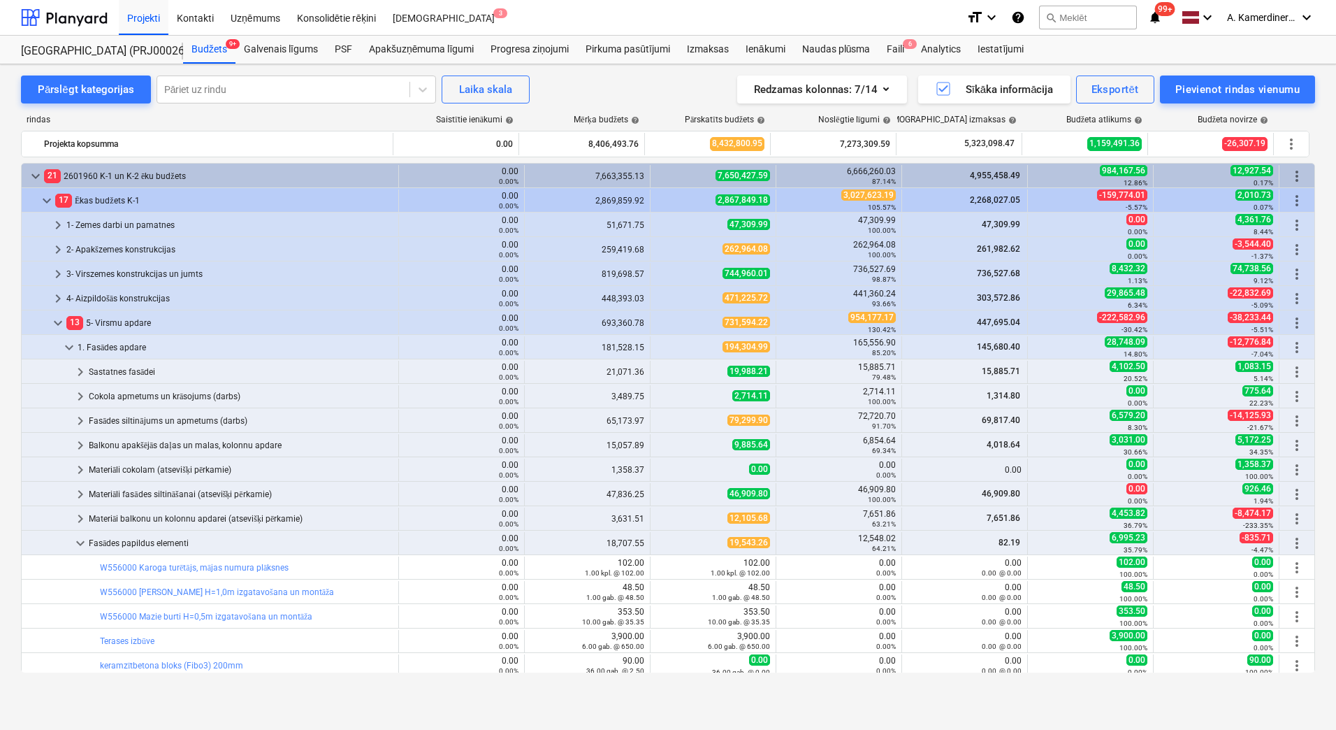
scroll to position [280, 0]
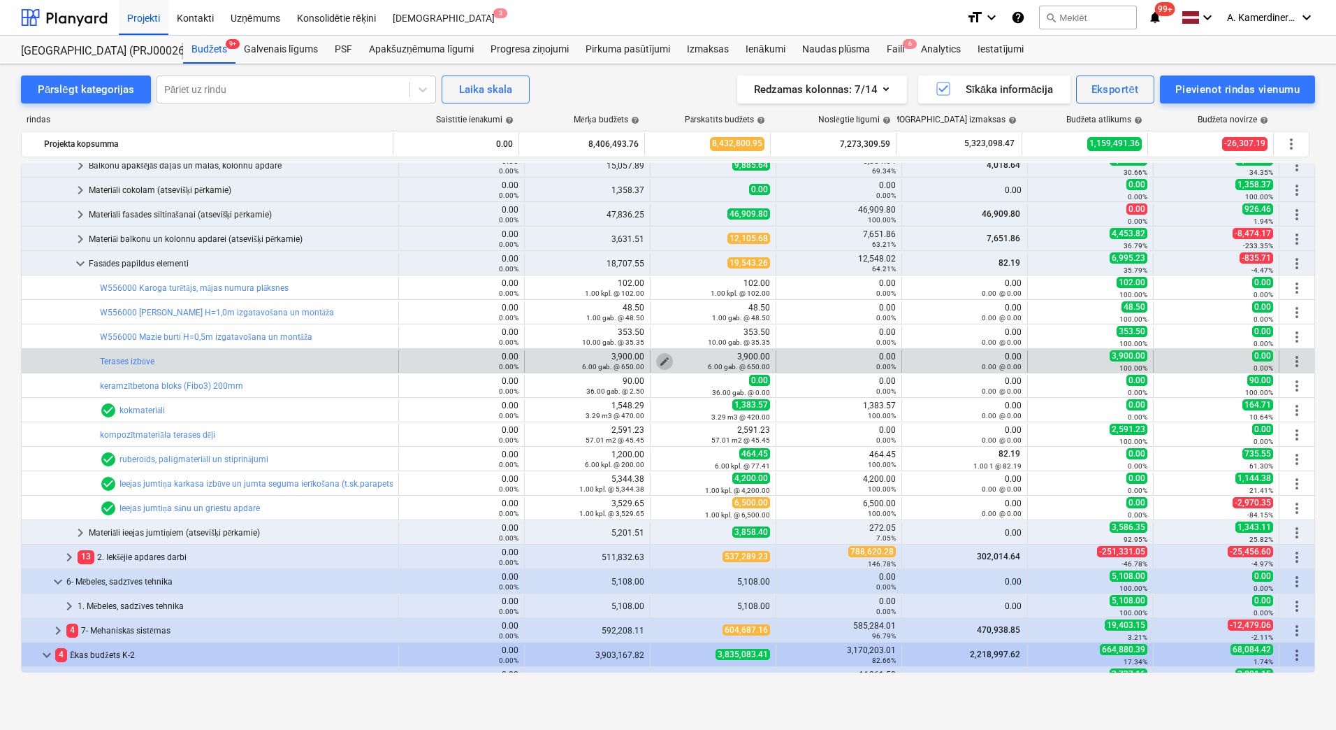
click at [660, 357] on span "edit" at bounding box center [664, 361] width 11 height 11
type textarea "x"
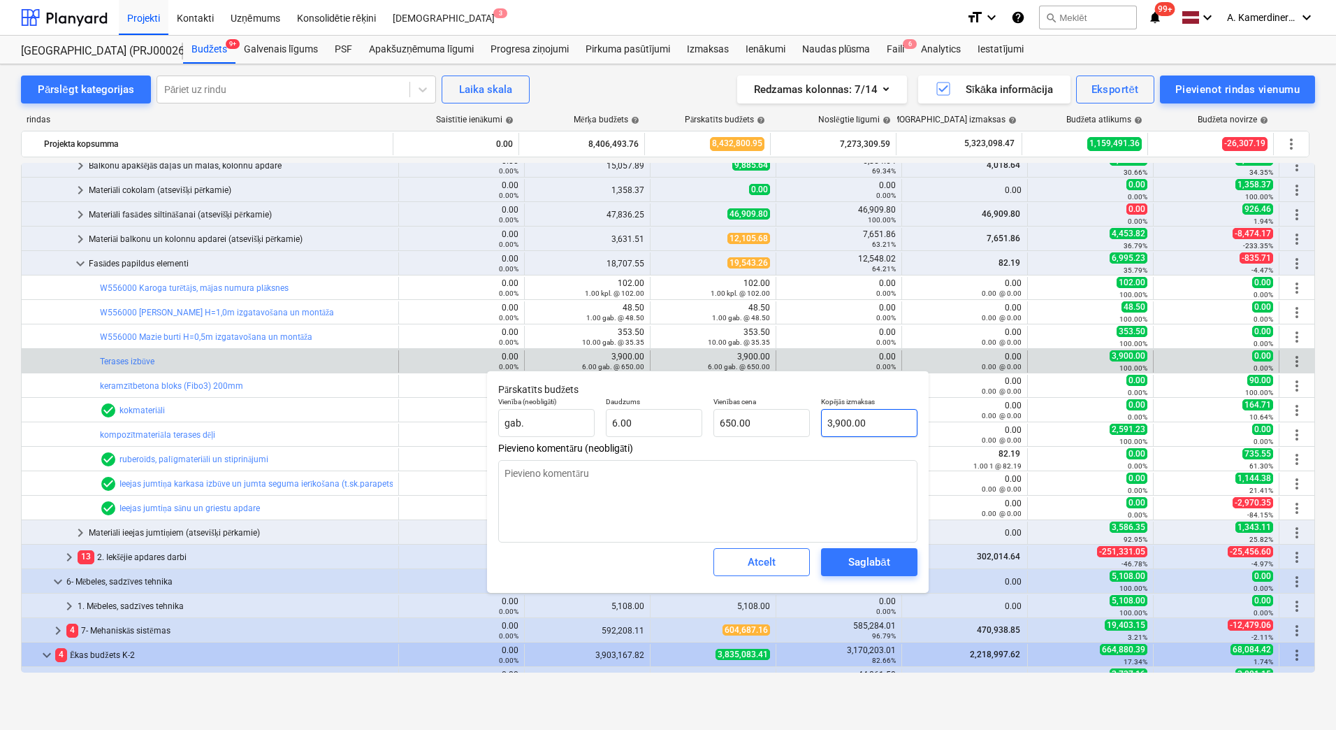
type input "3900"
drag, startPoint x: 890, startPoint y: 424, endPoint x: 815, endPoint y: 421, distance: 74.9
click at [816, 421] on div "Kopējās izmaksas 3900" at bounding box center [870, 416] width 108 height 51
type textarea "x"
type input "1"
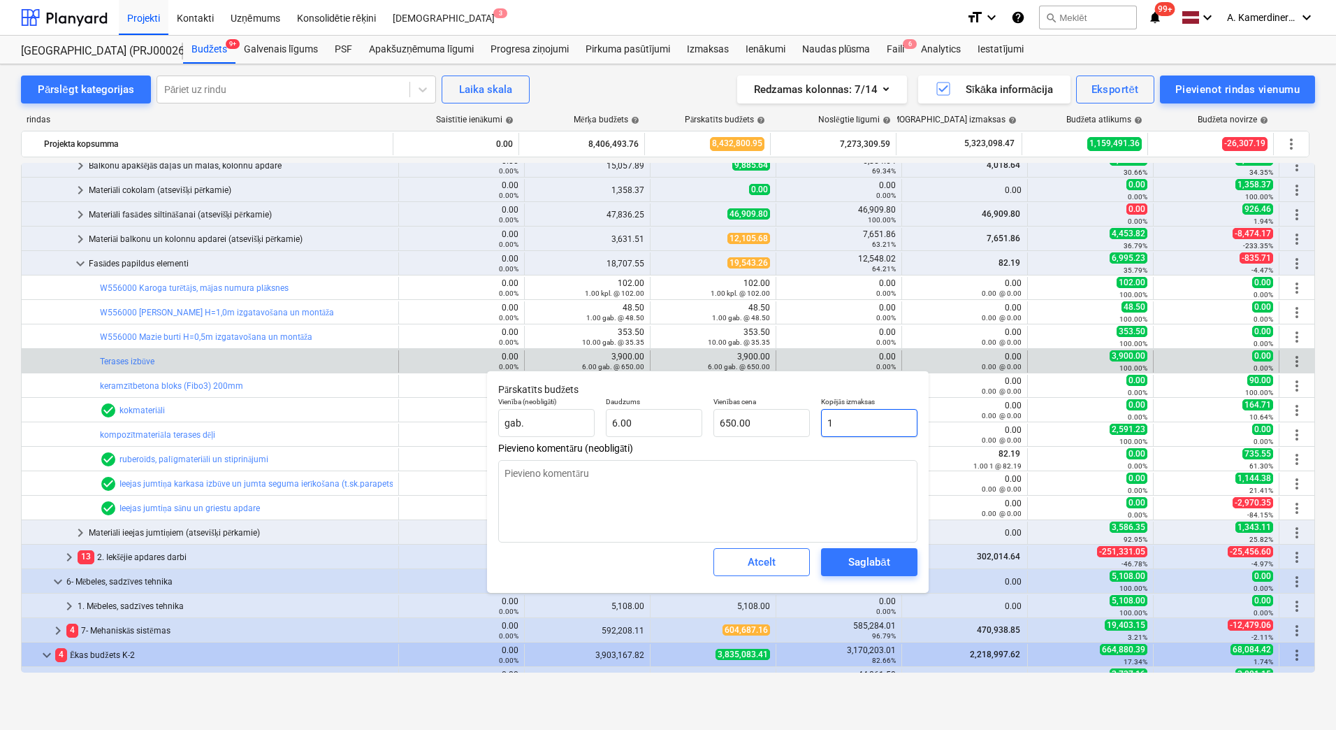
type input "0.17"
type textarea "x"
type input "11"
type input "1.83"
type textarea "x"
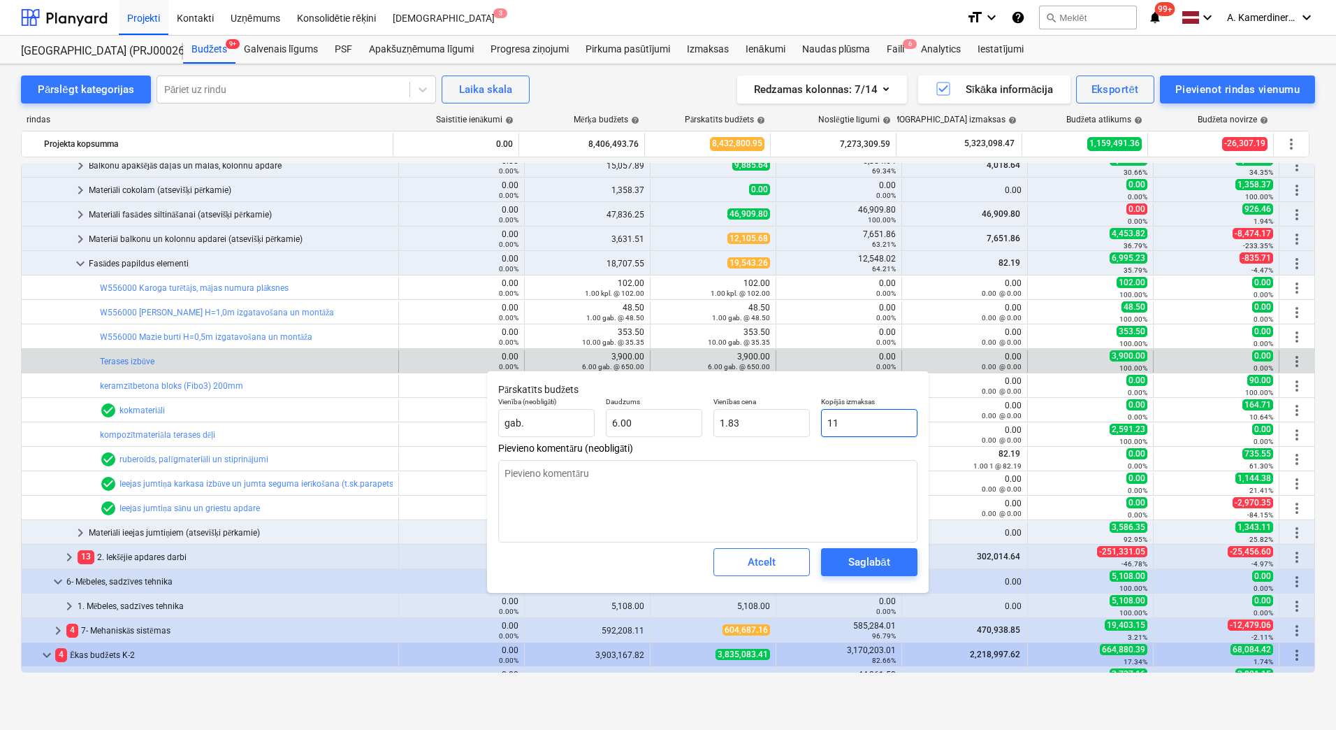
type input "110"
type input "18.33"
type textarea "x"
type input "1106"
type input "184.33"
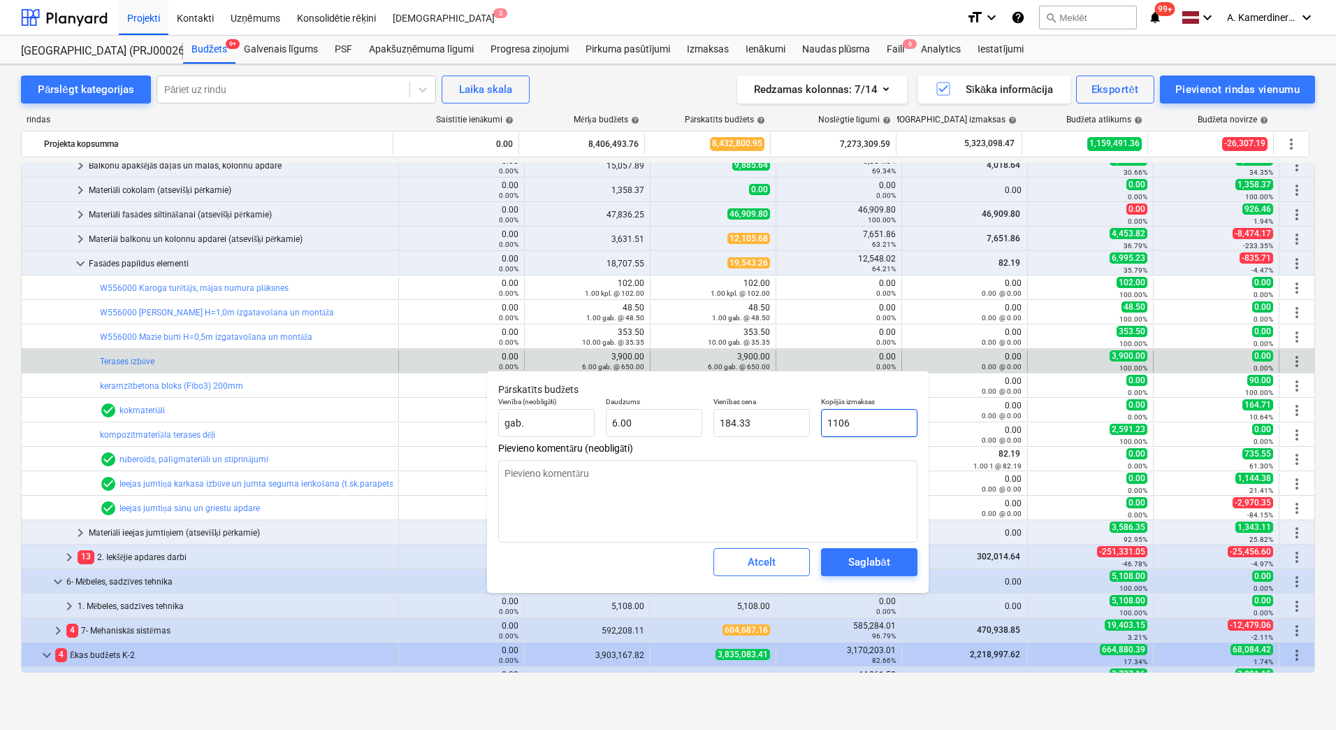
type textarea "x"
type input "11068"
type input "1,844.67"
type textarea "x"
type input "11068,"
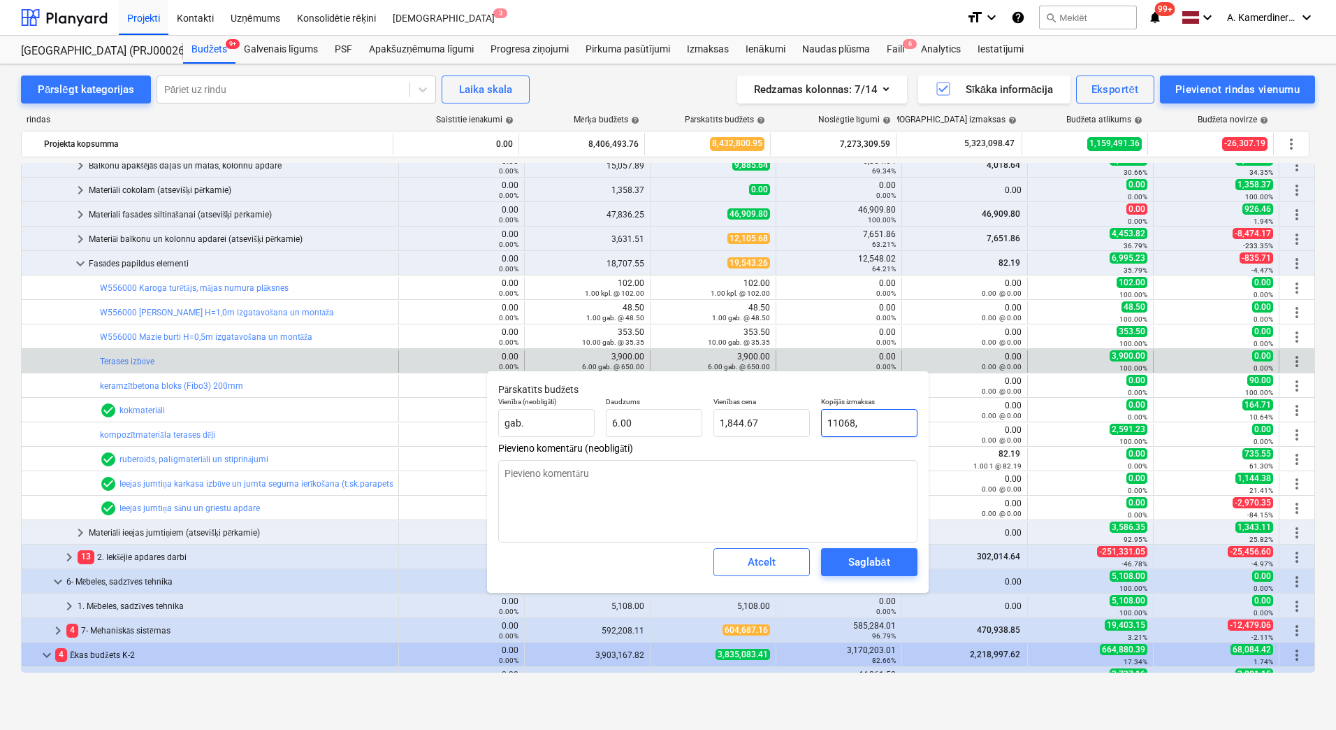
type input "0.00"
type textarea "x"
type input "11068,7"
type textarea "x"
type input "11068,72"
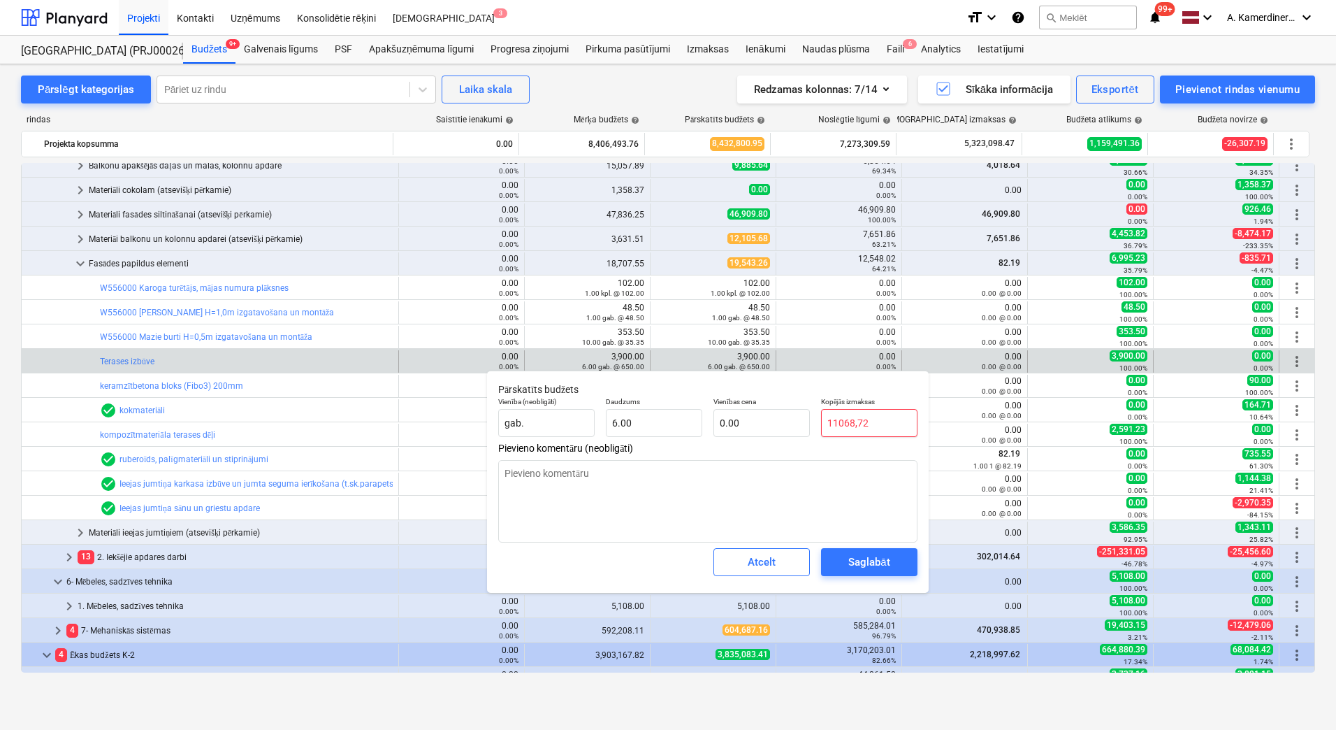
type textarea "x"
type input "11068,7"
type textarea "x"
type input "11068,"
type textarea "x"
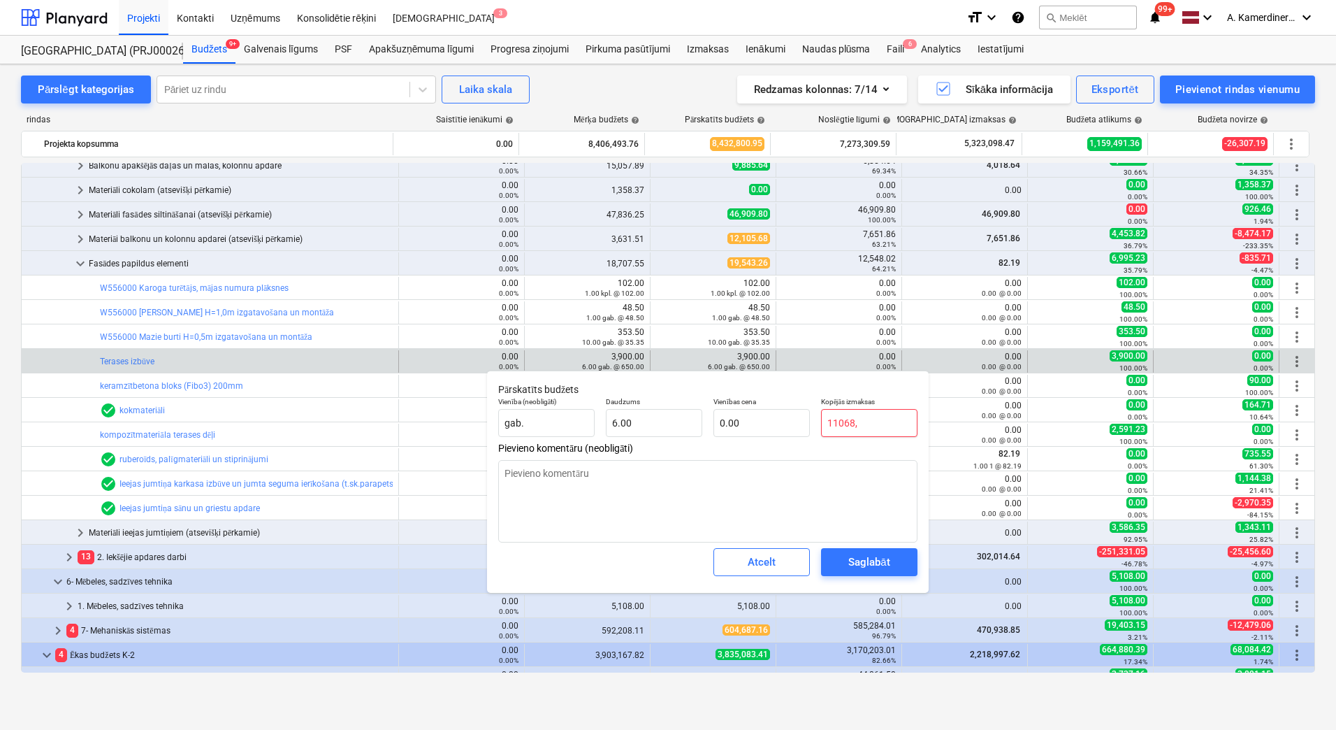
type input "11068"
type input "1,844.67"
type textarea "x"
type input "11068."
type textarea "x"
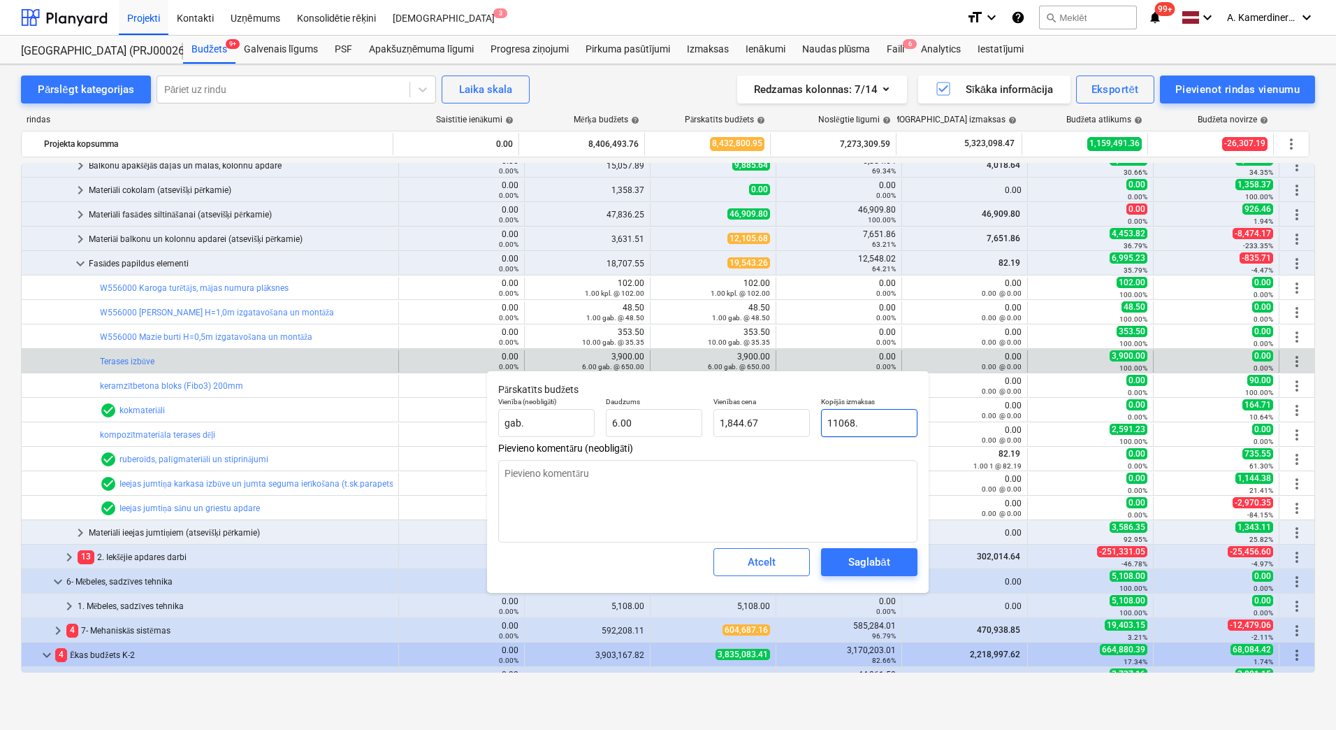
type input "11068.7"
type input "1,844.78"
type textarea "x"
type input "11068.72"
type input "1,844.79"
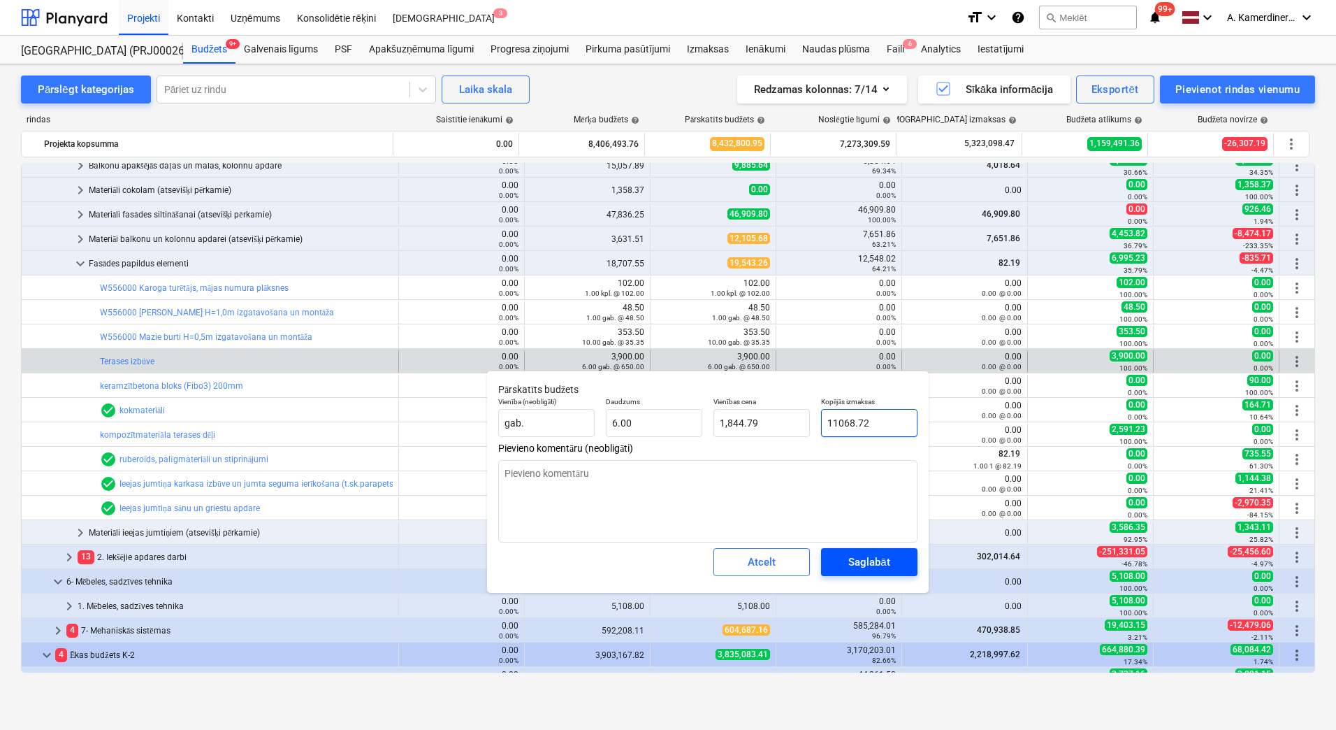
type input "11068.72"
type textarea "x"
type input "11,068.72"
click at [887, 558] on div "Saglabāt" at bounding box center [868, 562] width 41 height 18
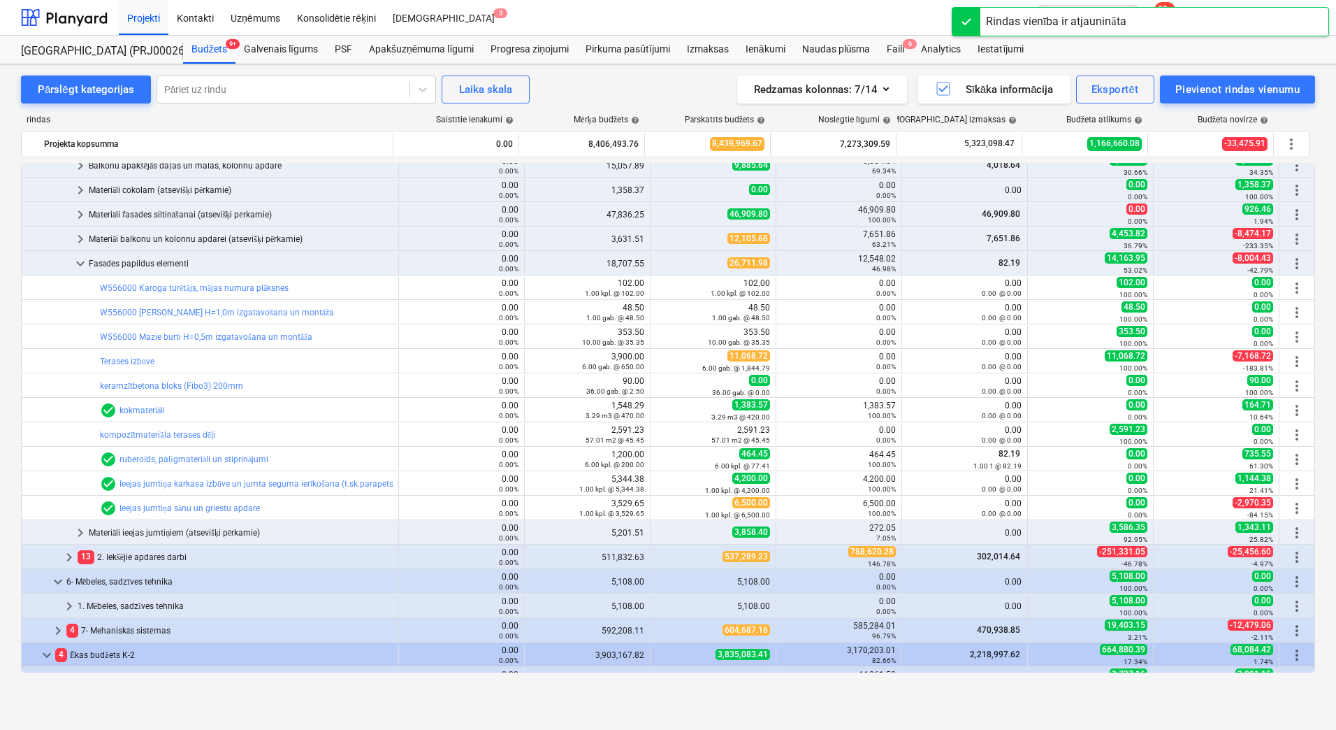
click at [659, 431] on span "edit" at bounding box center [664, 434] width 11 height 11
type textarea "x"
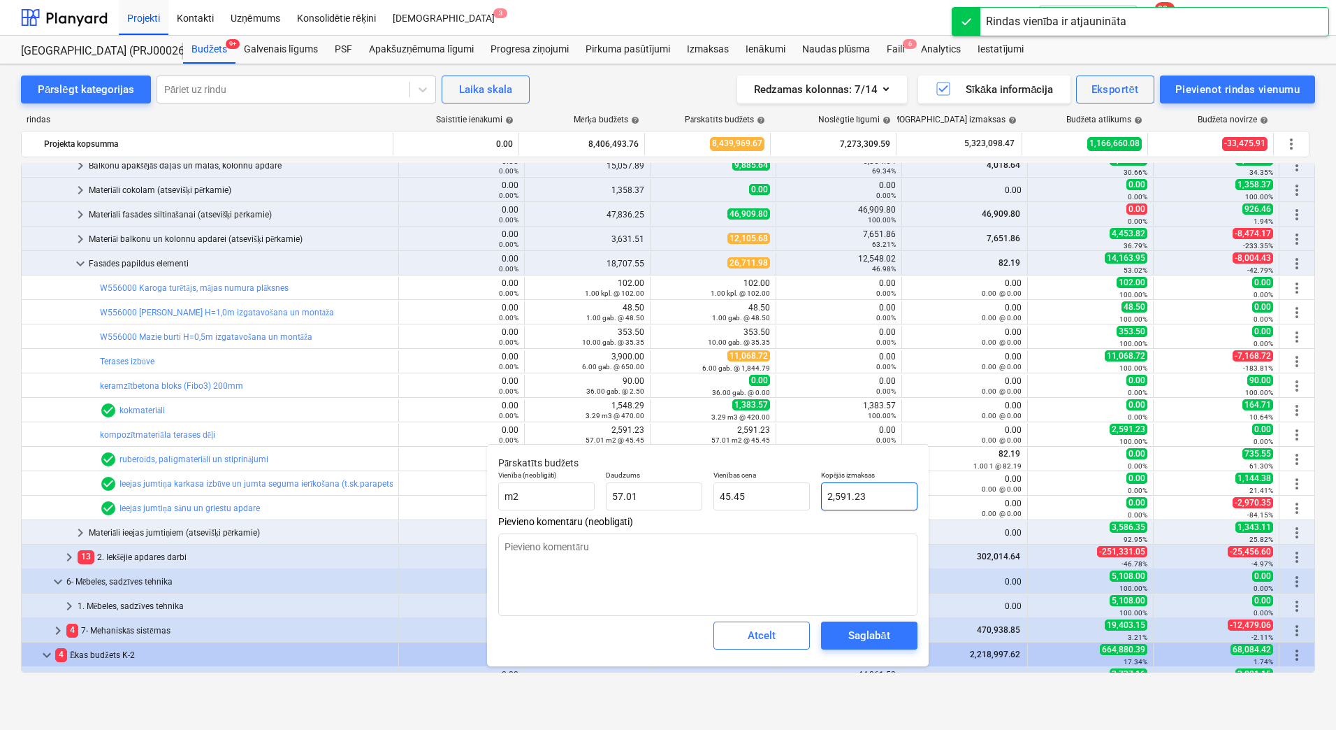
type input "2591.2309"
drag, startPoint x: 844, startPoint y: 495, endPoint x: 808, endPoint y: 491, distance: 36.6
click at [809, 491] on div "Vienība (neobligāti) m2 Daudzums 57.01 Vienības cena 45.45 Kopējās izmaksas 259…" at bounding box center [708, 490] width 431 height 51
type textarea "x"
type input "0"
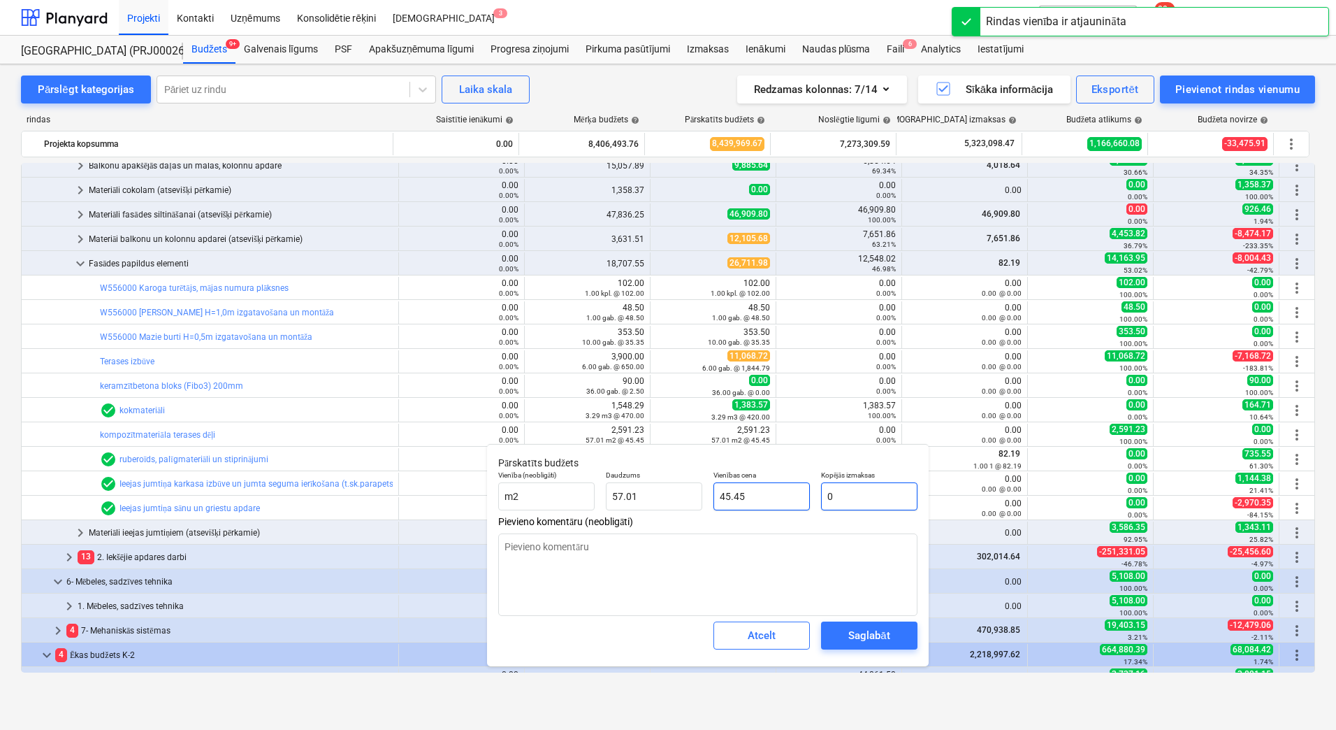
type input "0.00"
type input "0"
type textarea "x"
type input "0.00"
click at [866, 632] on div "Saglabāt" at bounding box center [868, 635] width 41 height 18
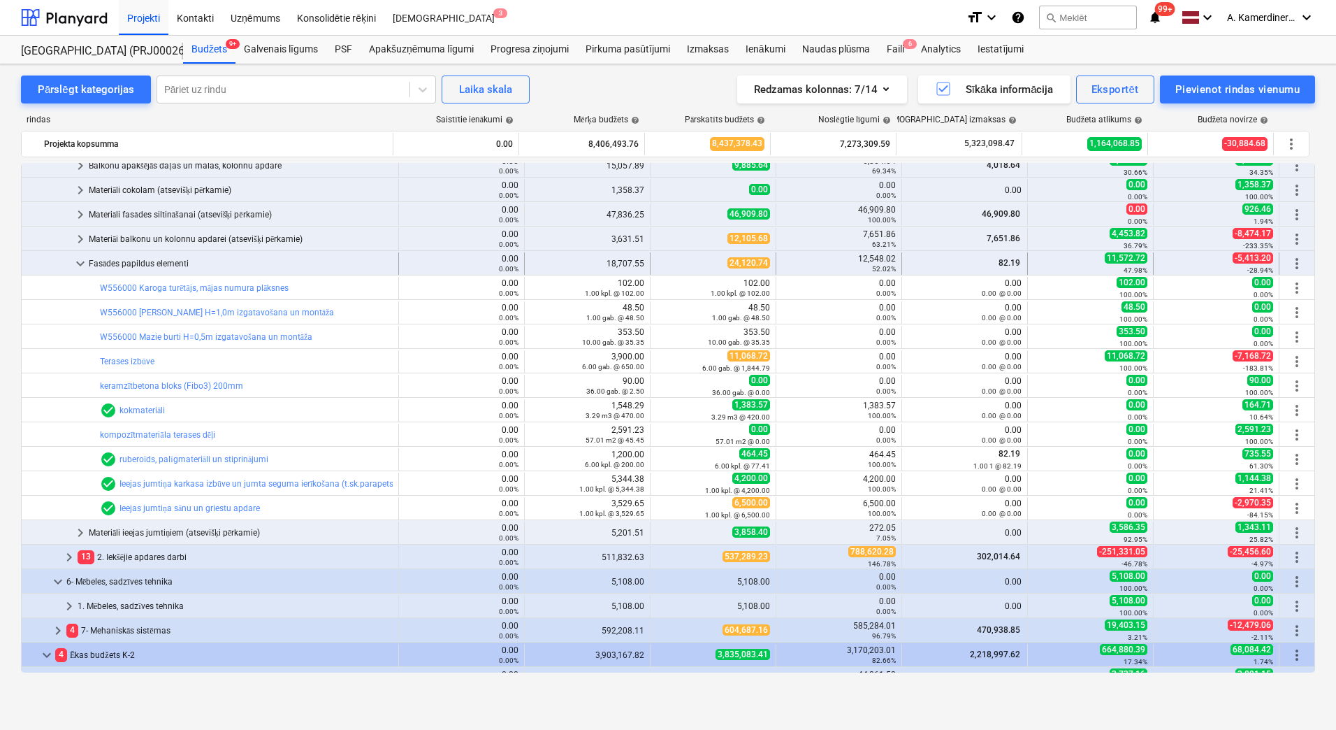
click at [115, 258] on div "Fasādes papildus elementi" at bounding box center [241, 263] width 304 height 22
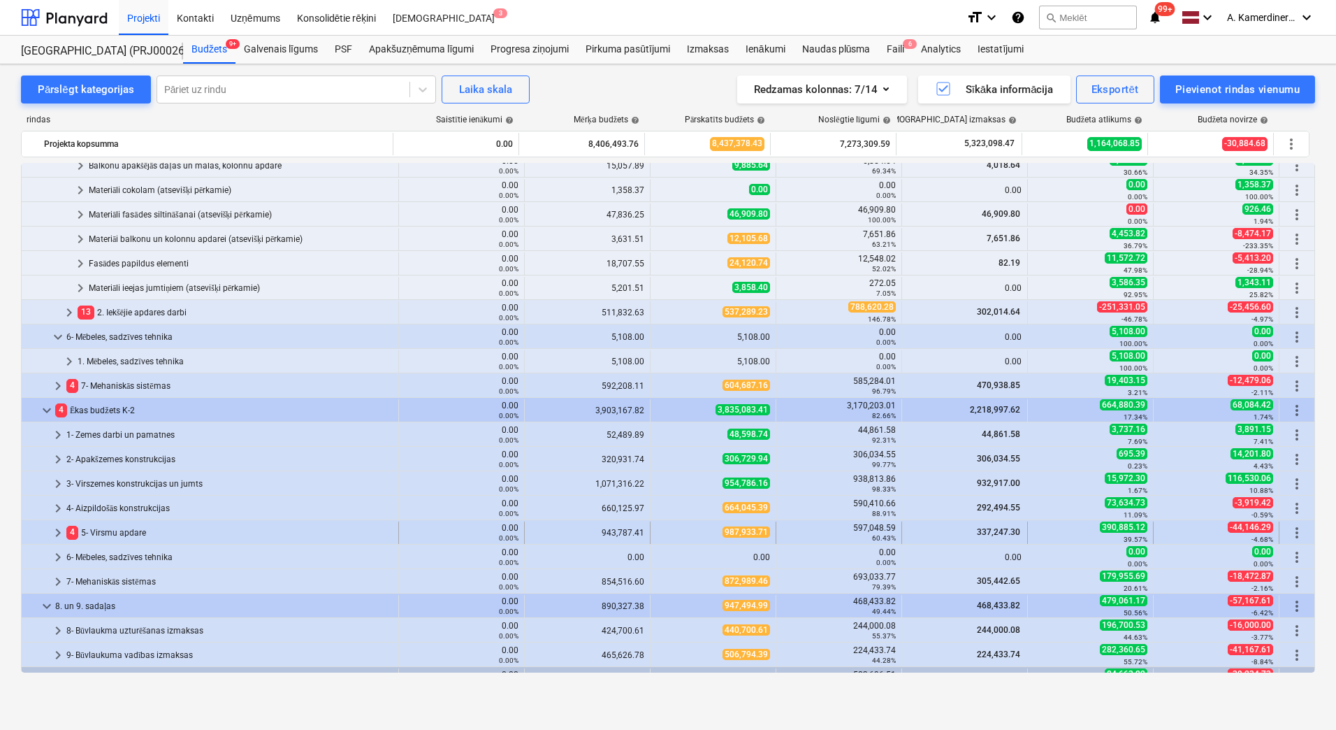
click at [106, 531] on div "4 5- Virsmu apdare" at bounding box center [229, 532] width 326 height 22
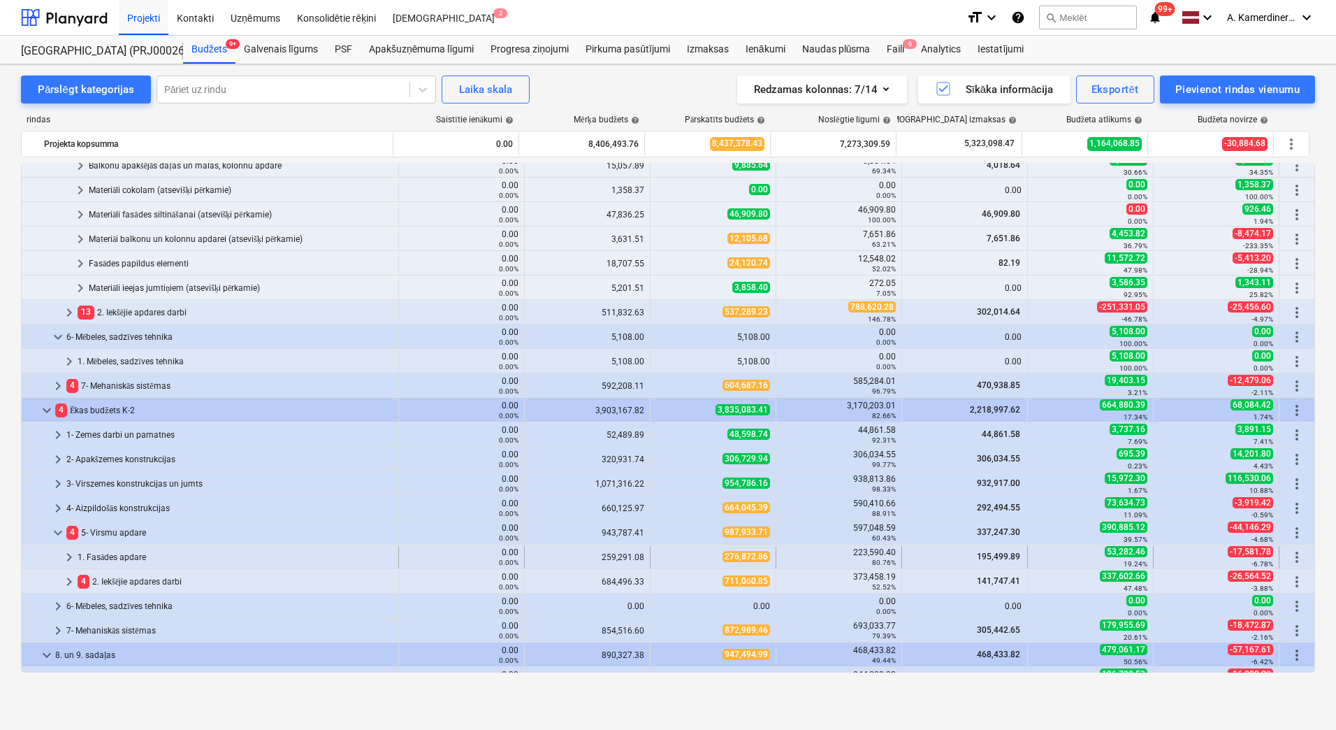
click at [104, 554] on div "1. Fasādes apdare" at bounding box center [235, 557] width 315 height 22
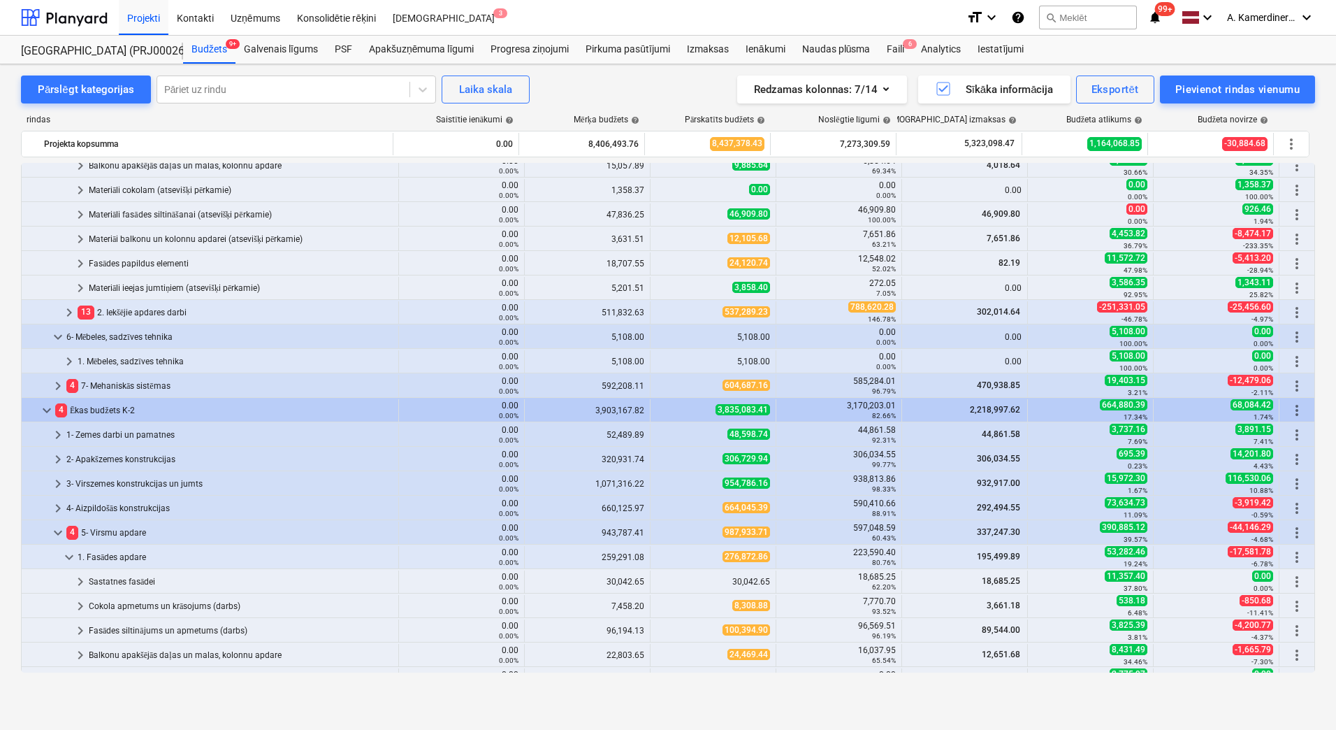
scroll to position [559, 0]
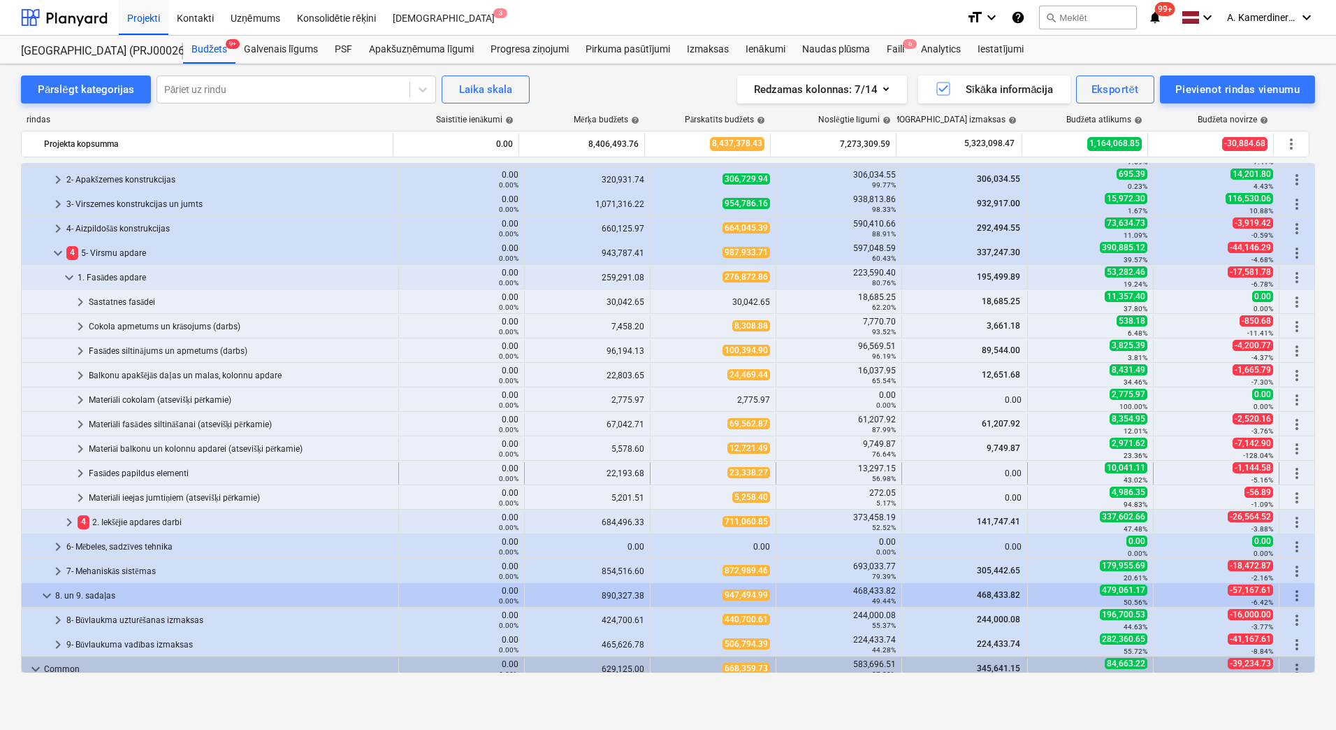
click at [145, 471] on div "Fasādes papildus elementi" at bounding box center [241, 473] width 304 height 22
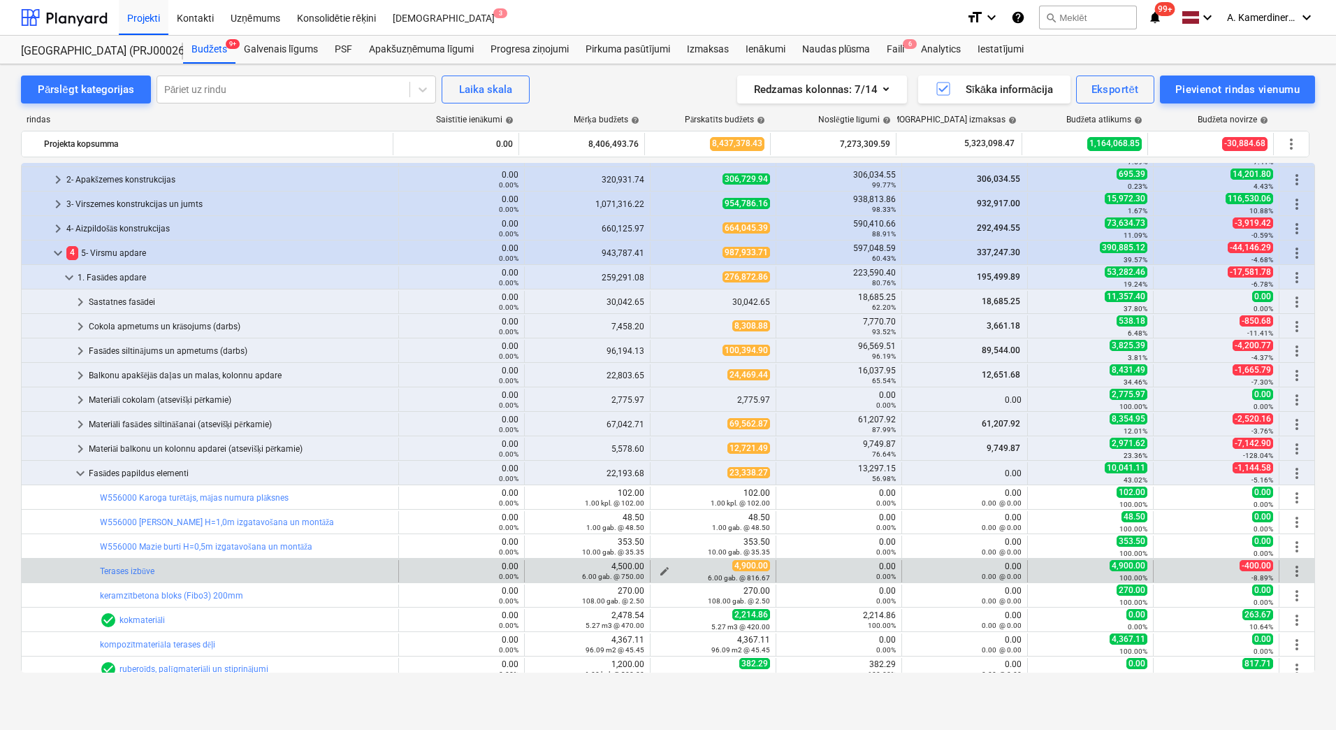
scroll to position [699, 0]
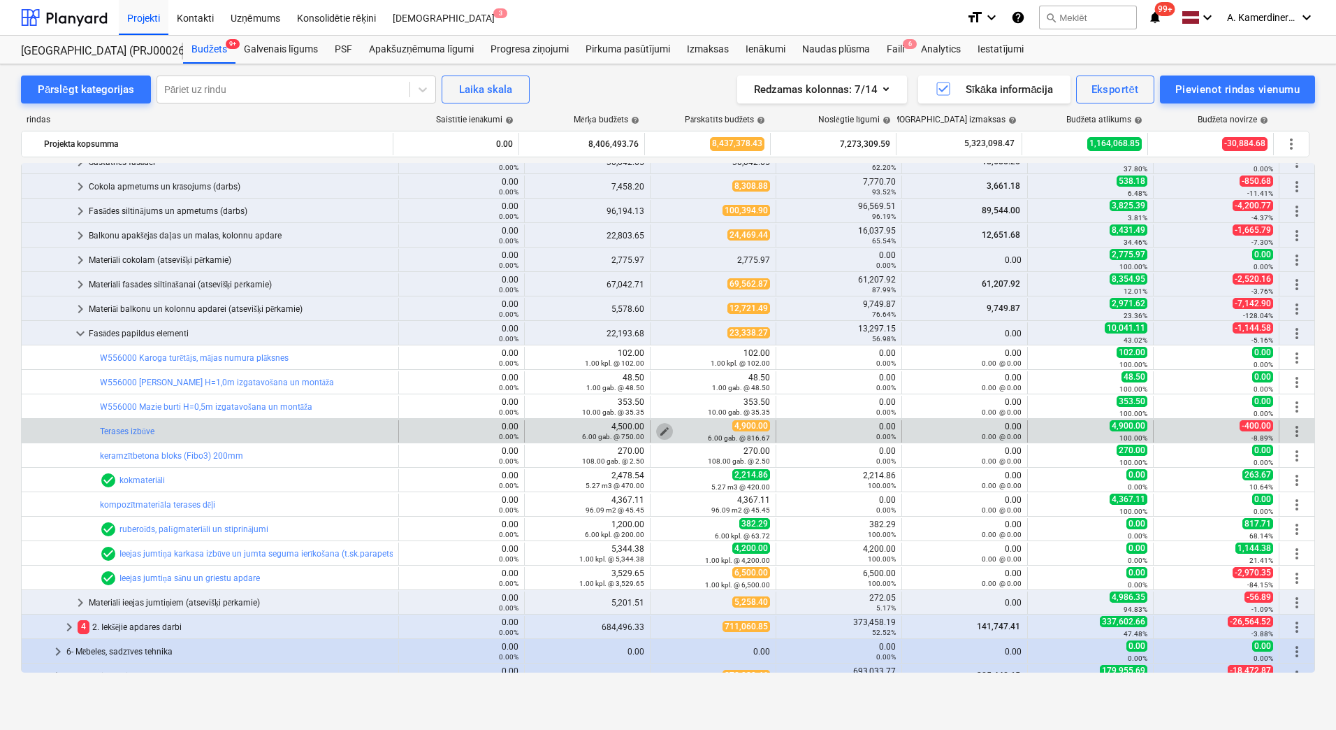
click at [660, 431] on span "edit" at bounding box center [664, 431] width 11 height 11
type textarea "x"
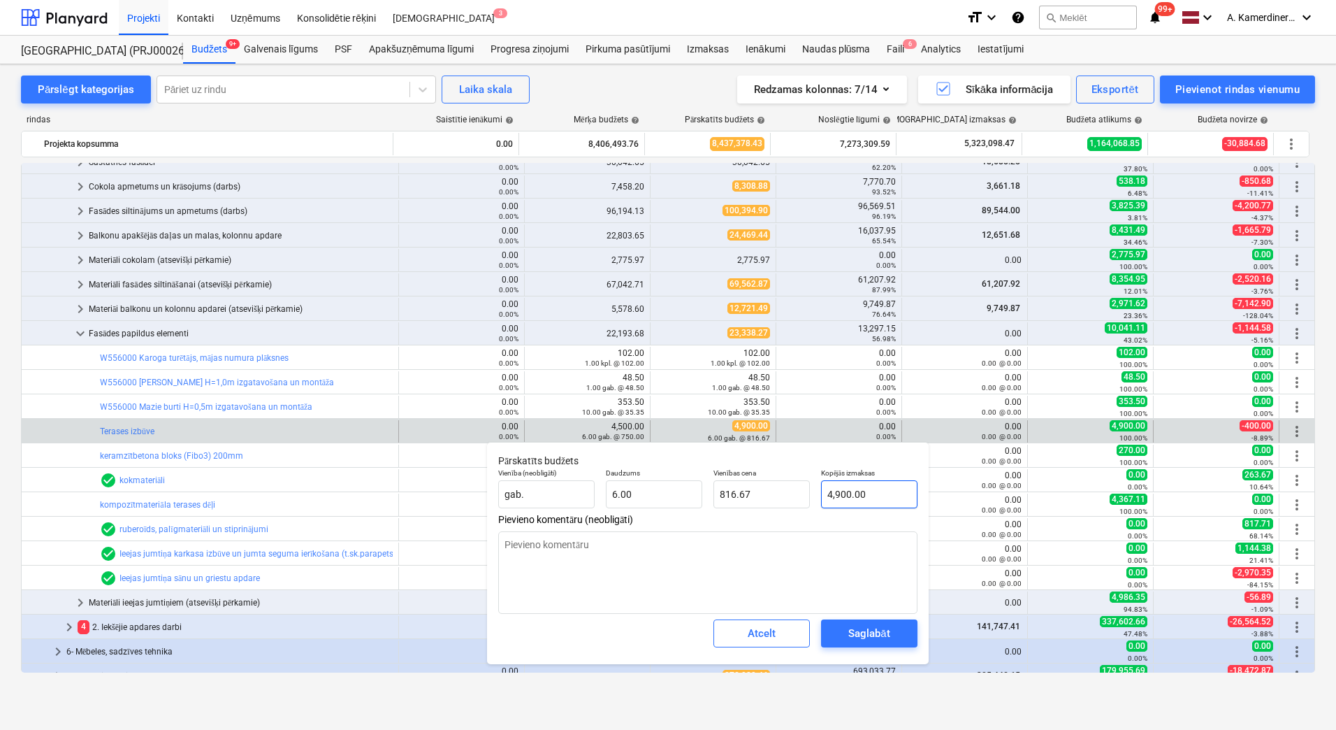
type input "4900"
drag, startPoint x: 876, startPoint y: 495, endPoint x: 809, endPoint y: 492, distance: 67.2
click at [809, 492] on div "Vienība (neobligāti) gab. Daudzums 6.00 Vienības cena 816.67 Kopējās izmaksas 4…" at bounding box center [708, 488] width 431 height 51
type textarea "x"
type input "1"
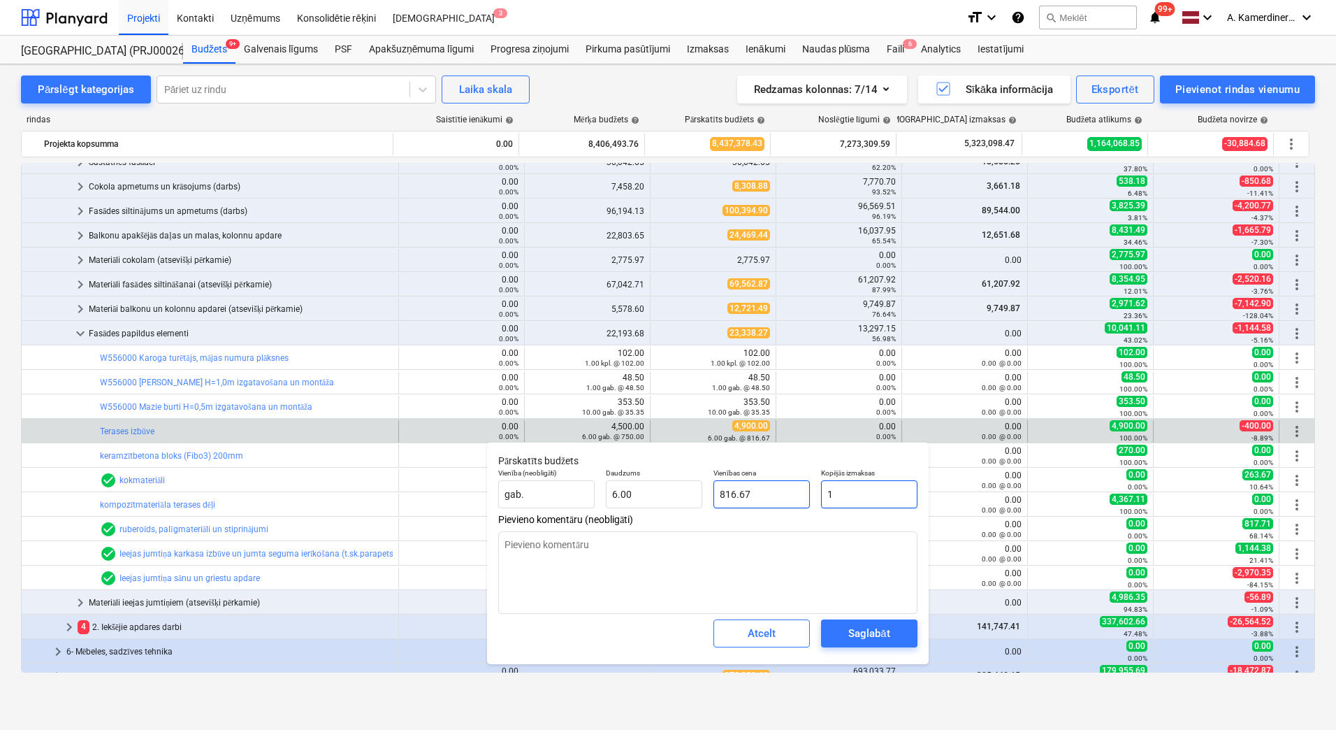
type input "0.17"
type textarea "x"
type input "13"
type input "2.17"
type textarea "x"
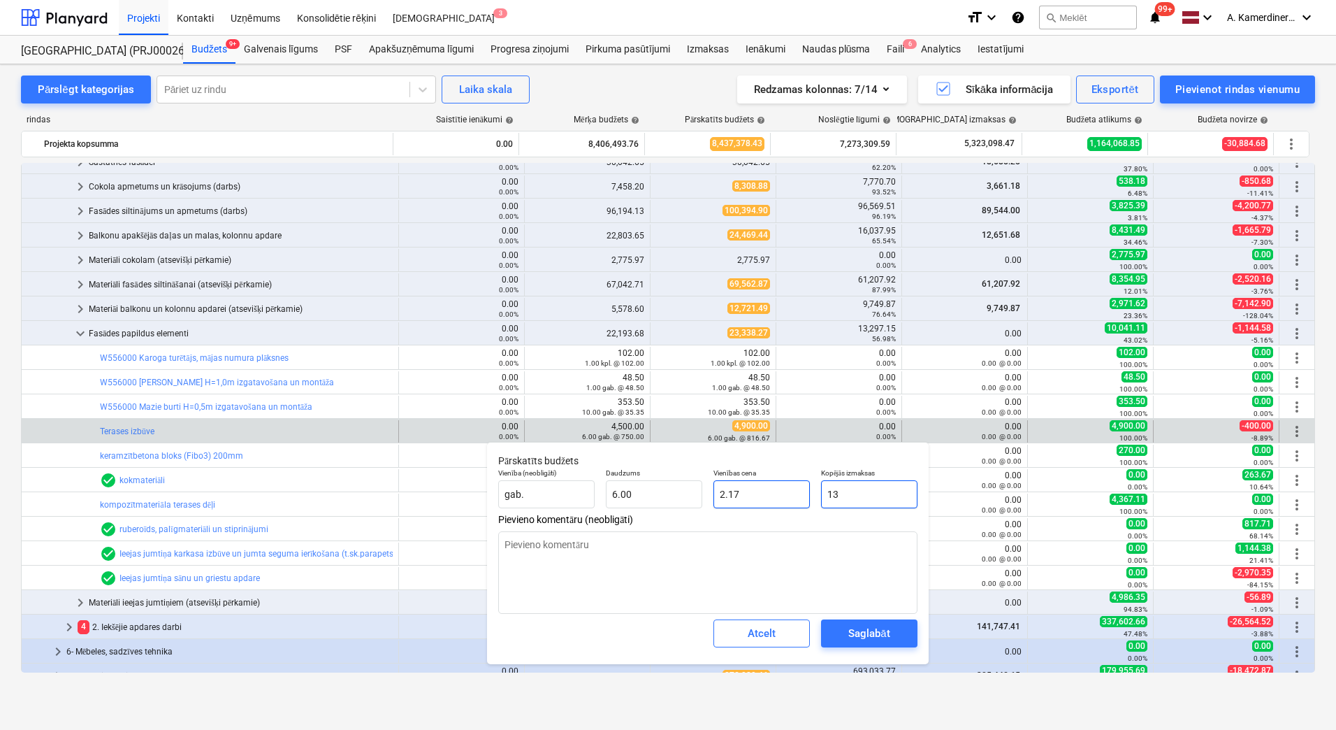
type input "137"
type input "22.83"
type textarea "x"
type input "1373"
type input "228.83"
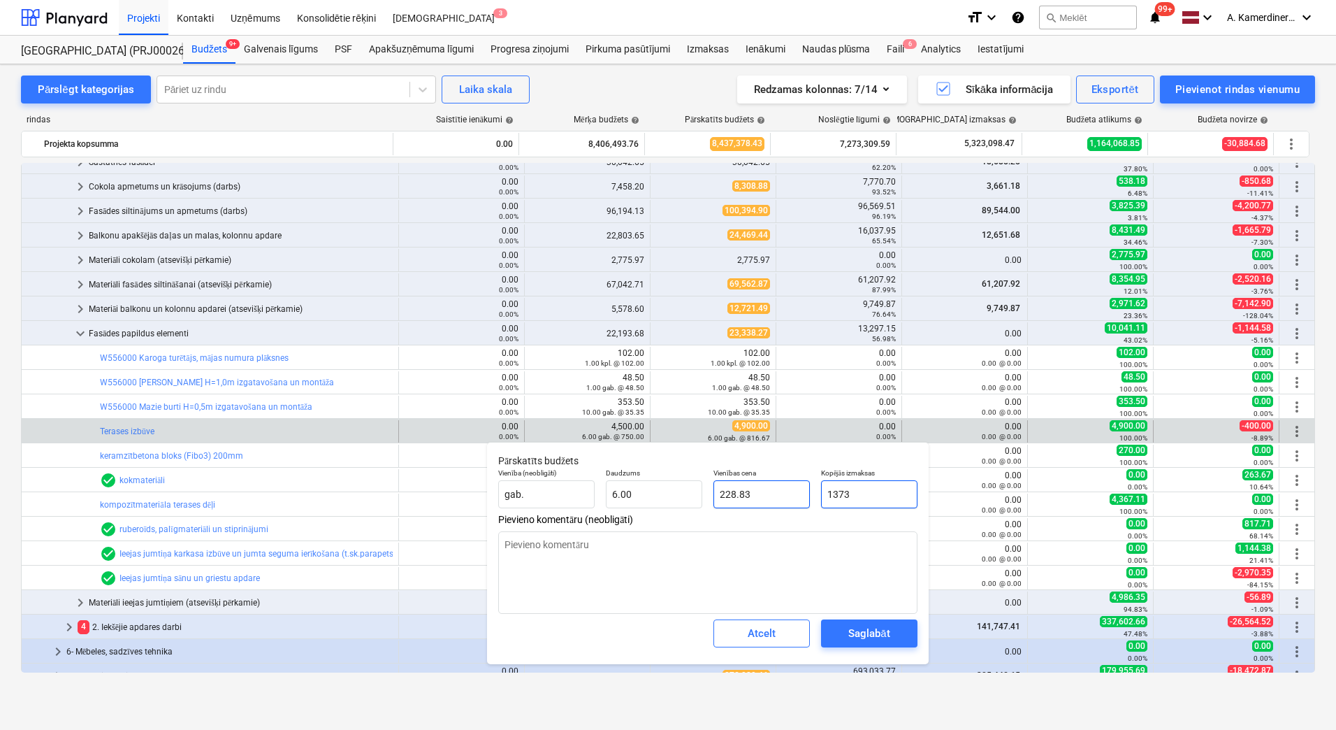
type textarea "x"
type input "13732"
type input "2,288.67"
type textarea "x"
type input "13732,"
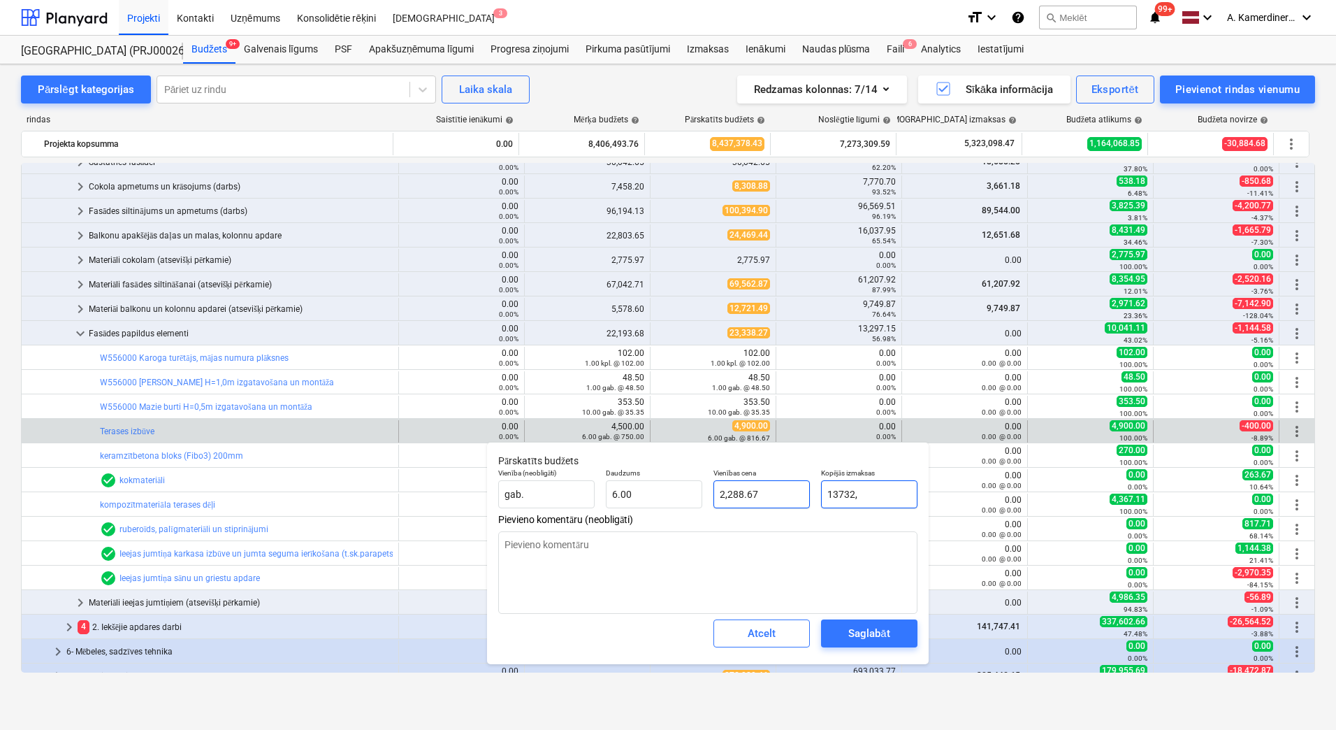
type input "0.00"
type input "13732,4"
type textarea "x"
type input "13732,"
type textarea "x"
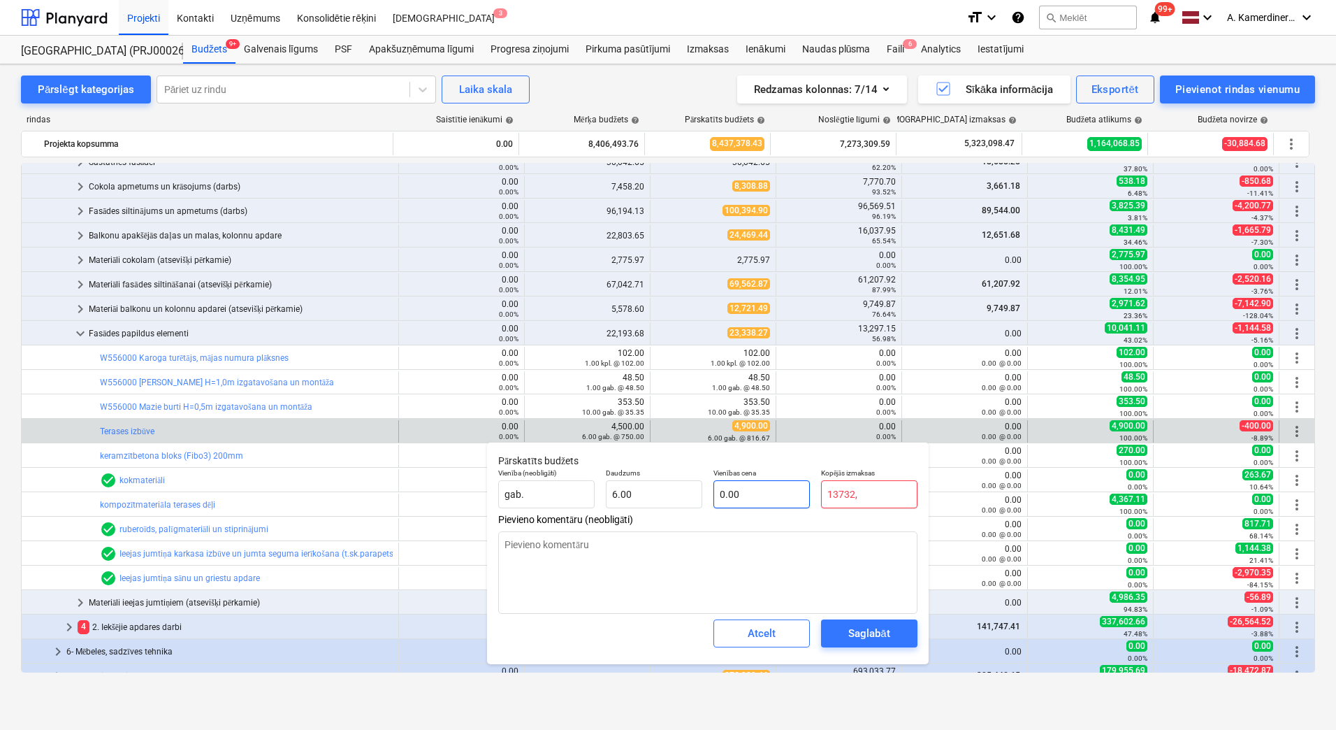
type input "13732"
type input "2,288.67"
type input "13732."
type textarea "x"
type input "13732.4"
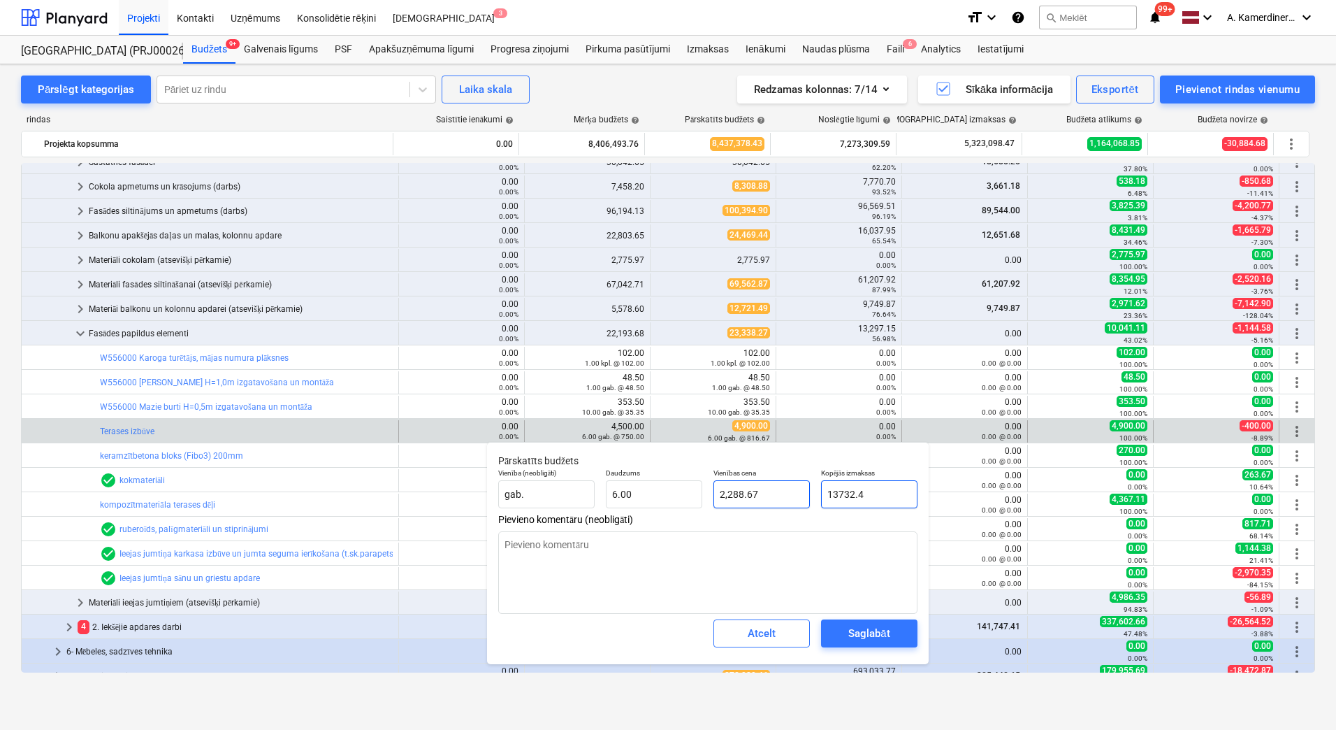
type input "2,288.73"
type input "13732.4"
type textarea "x"
type input "13,732.40"
click at [883, 633] on div "Saglabāt" at bounding box center [868, 633] width 41 height 18
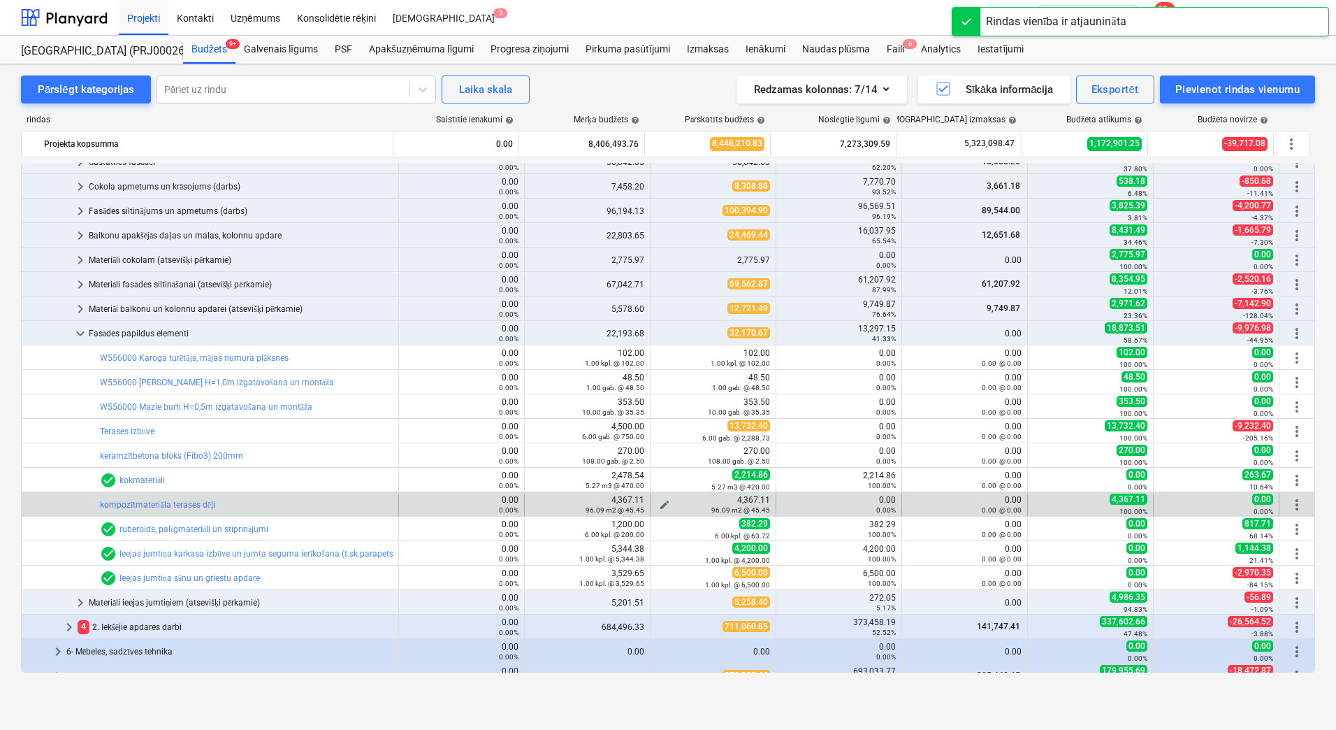
click at [660, 501] on span "edit" at bounding box center [664, 504] width 11 height 11
type textarea "x"
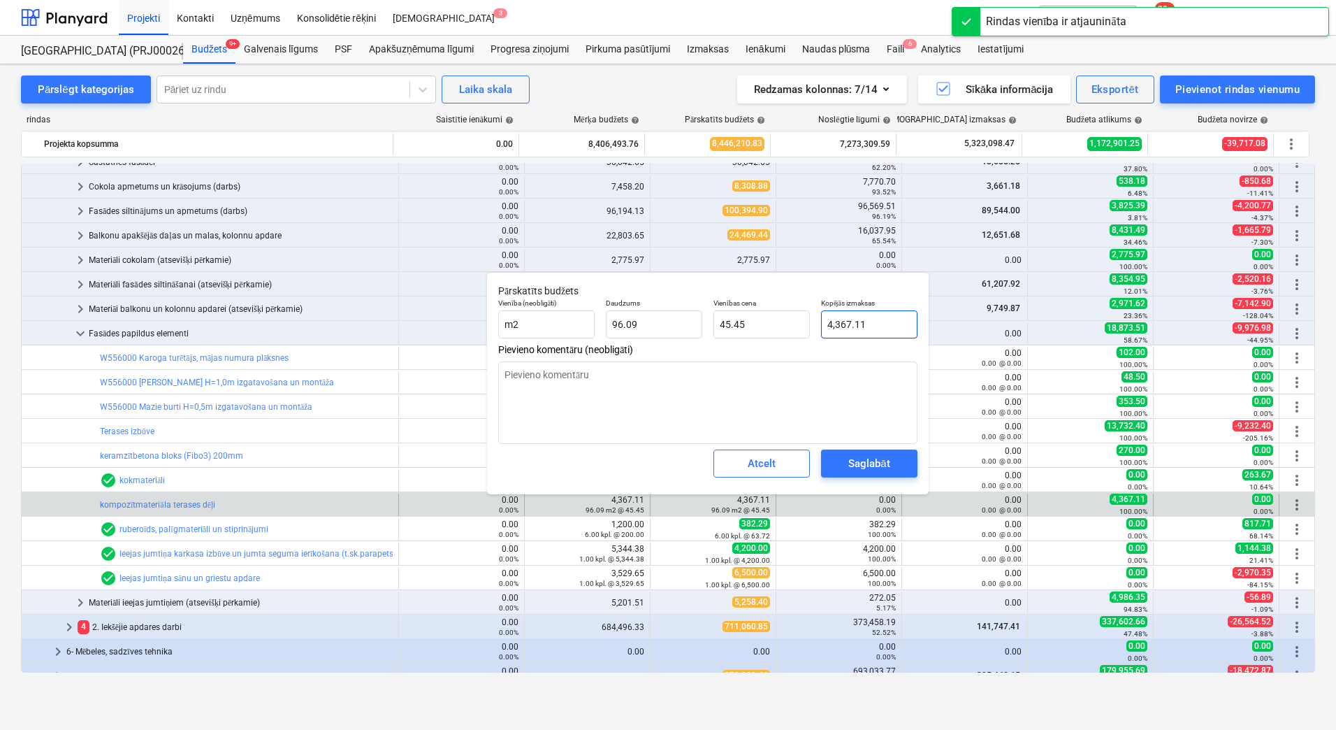
type input "4367.1132"
drag, startPoint x: 850, startPoint y: 321, endPoint x: 819, endPoint y: 319, distance: 30.9
click at [819, 319] on div "Kopējās izmaksas 4367.1132" at bounding box center [870, 318] width 108 height 51
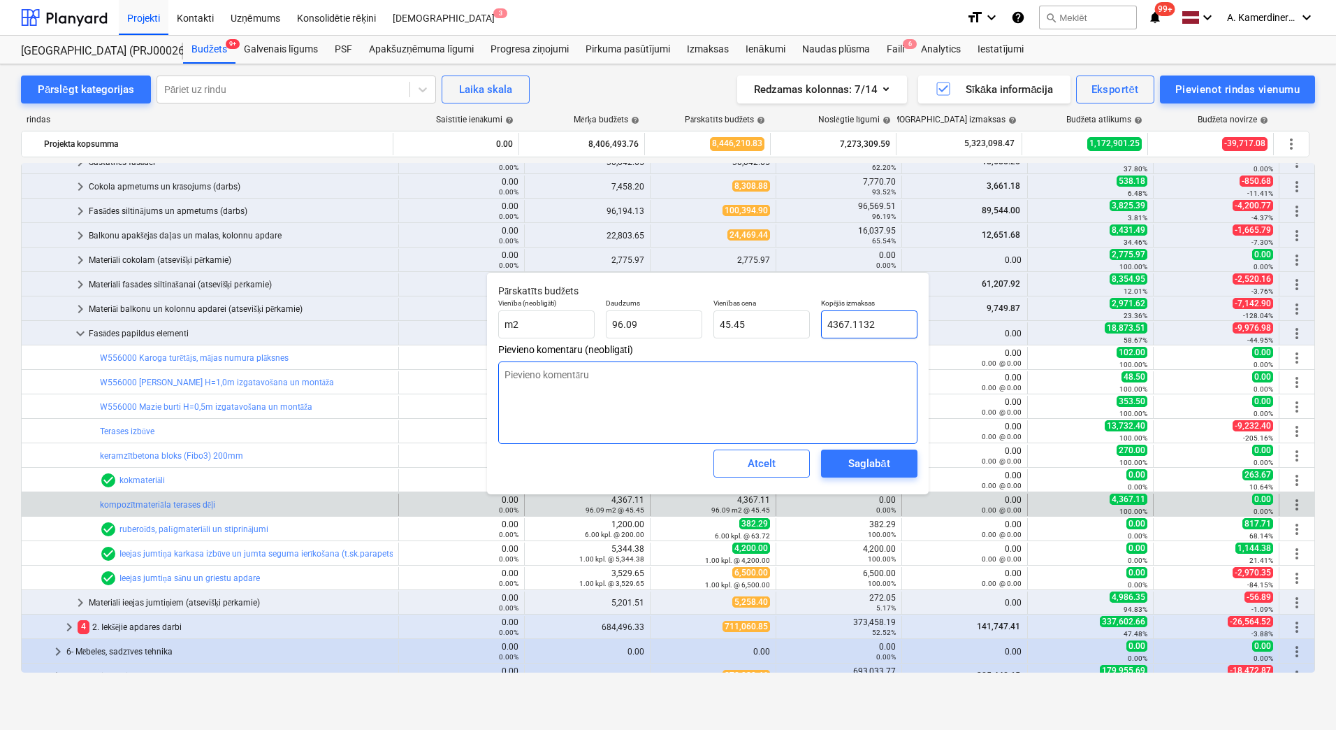
type textarea "x"
type input "0"
type input "0.00"
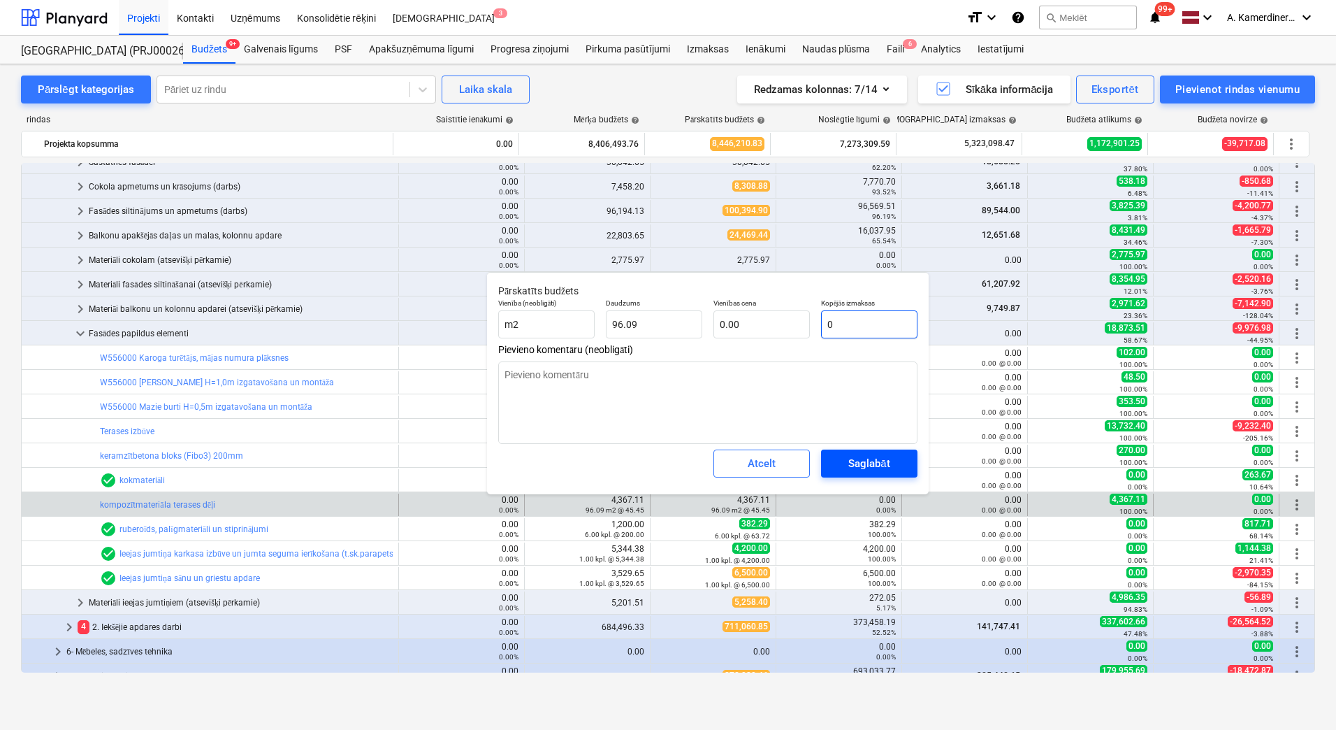
type input "0"
type textarea "x"
type input "0.00"
click at [882, 463] on div "Saglabāt" at bounding box center [868, 463] width 41 height 18
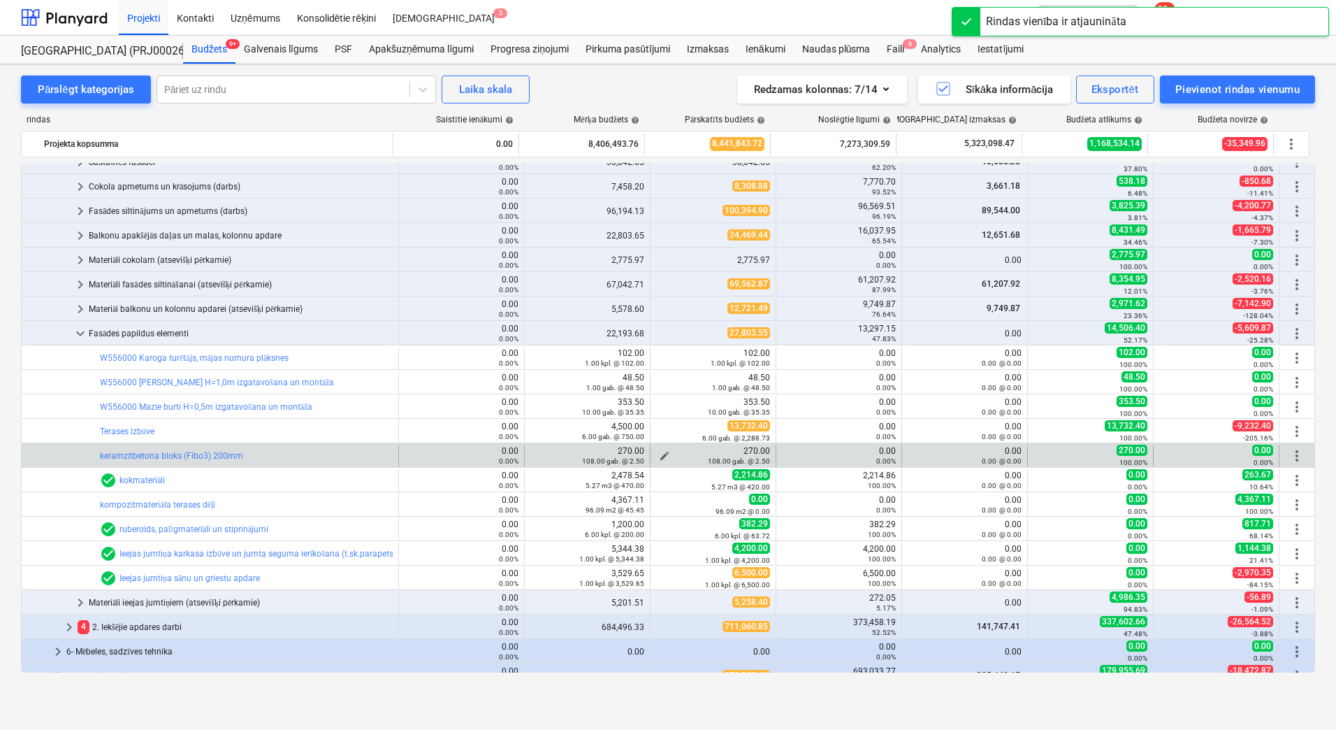
click at [659, 454] on span "edit" at bounding box center [664, 455] width 11 height 11
type textarea "x"
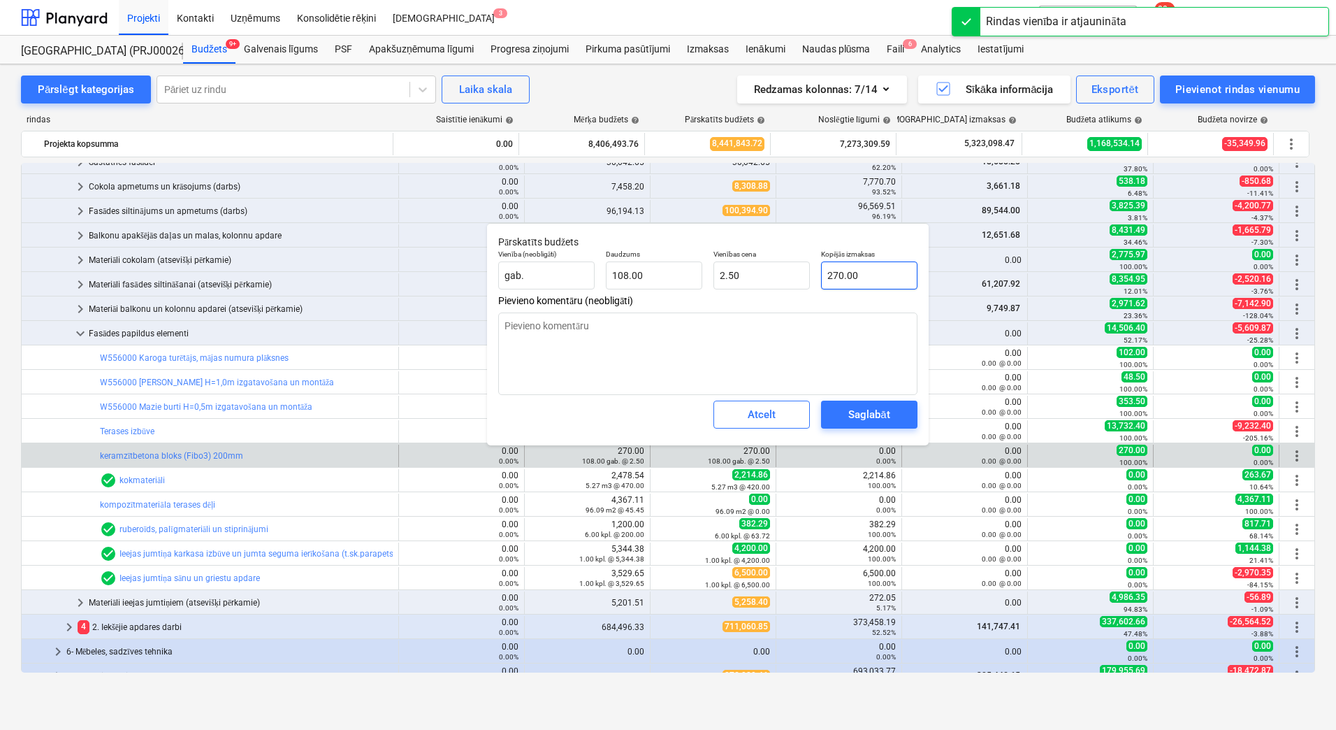
type input "270"
drag, startPoint x: 868, startPoint y: 274, endPoint x: 821, endPoint y: 268, distance: 47.2
click at [821, 268] on input "270" at bounding box center [869, 275] width 96 height 28
type textarea "x"
type input "0"
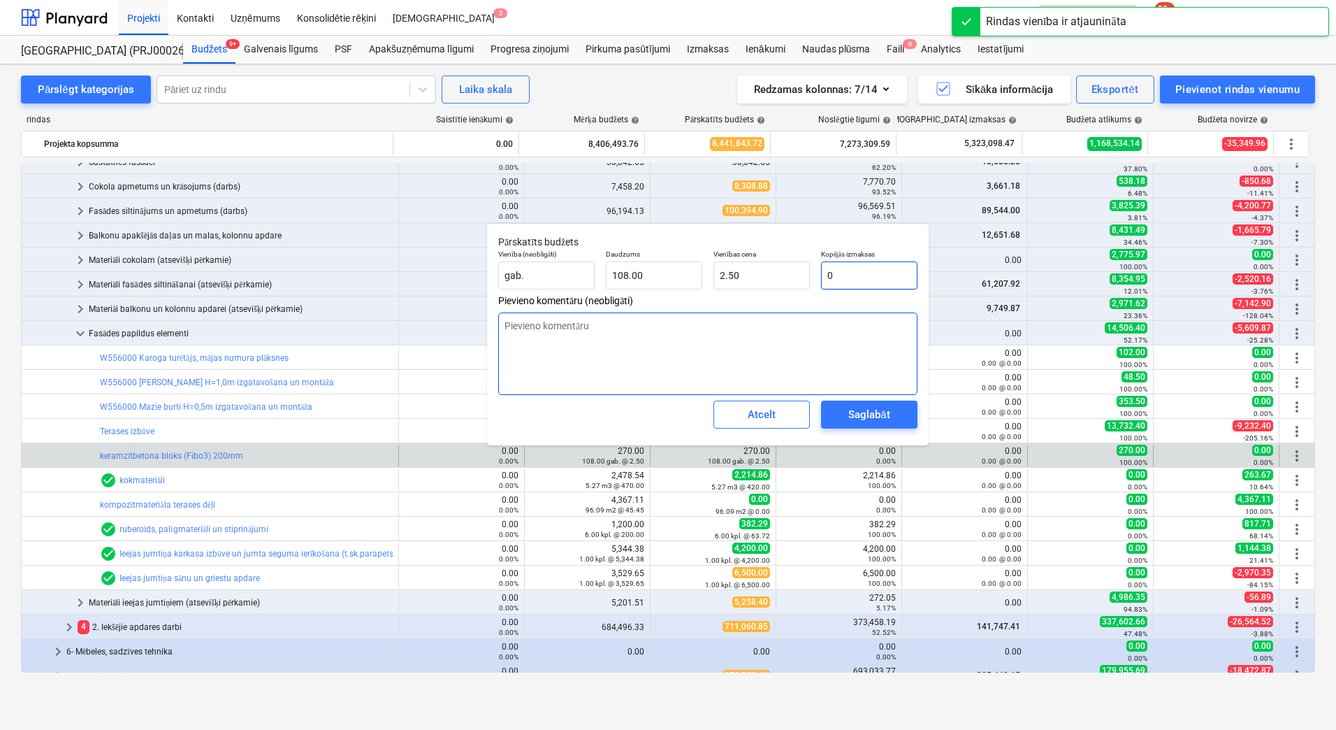
type input "0.00"
type input "0"
type textarea "x"
type input "0.00"
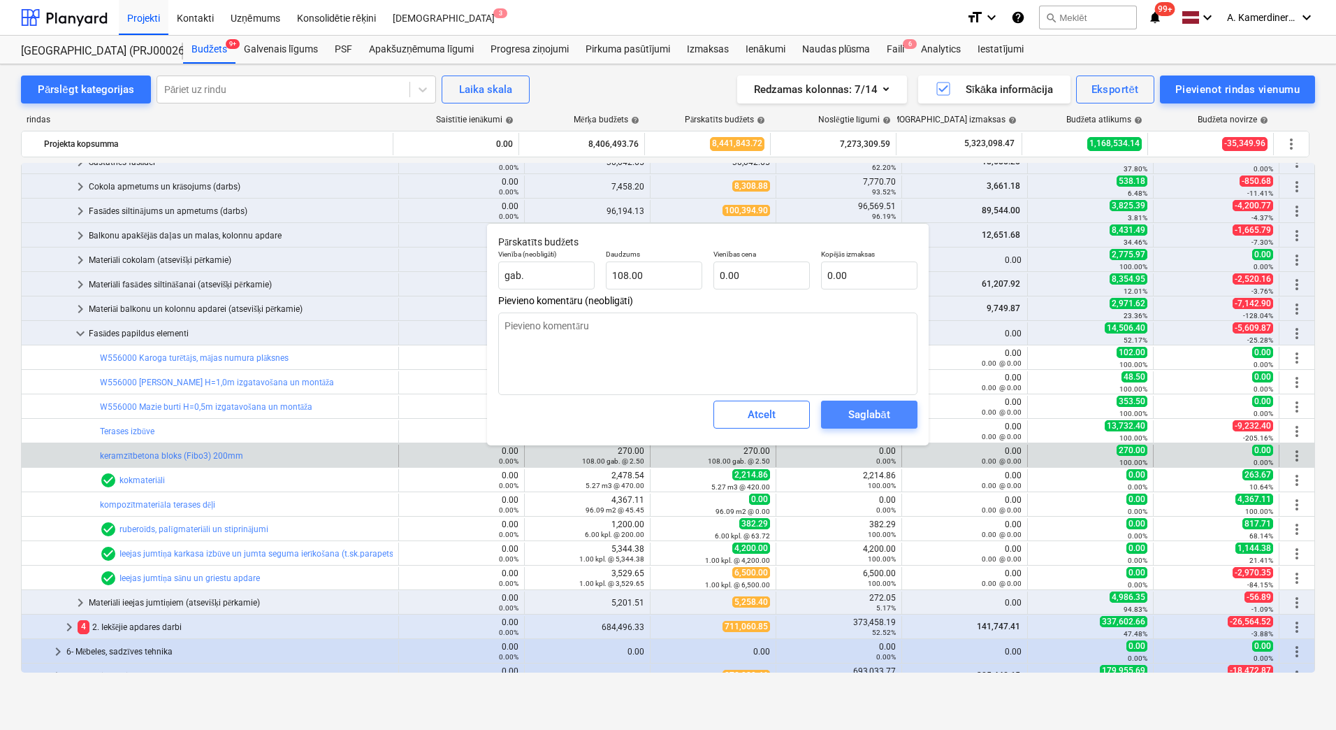
click at [881, 403] on button "Saglabāt" at bounding box center [869, 414] width 96 height 28
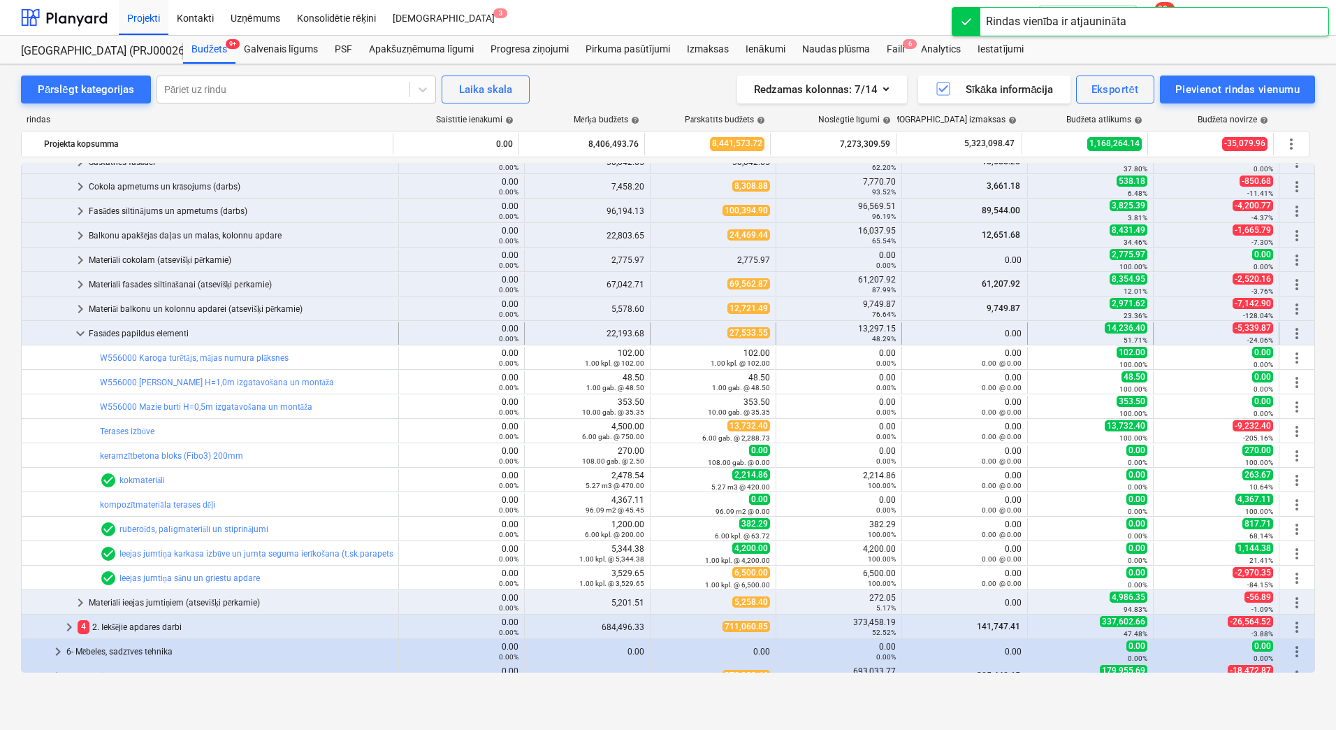
click at [152, 328] on div "Fasādes papildus elementi" at bounding box center [241, 333] width 304 height 22
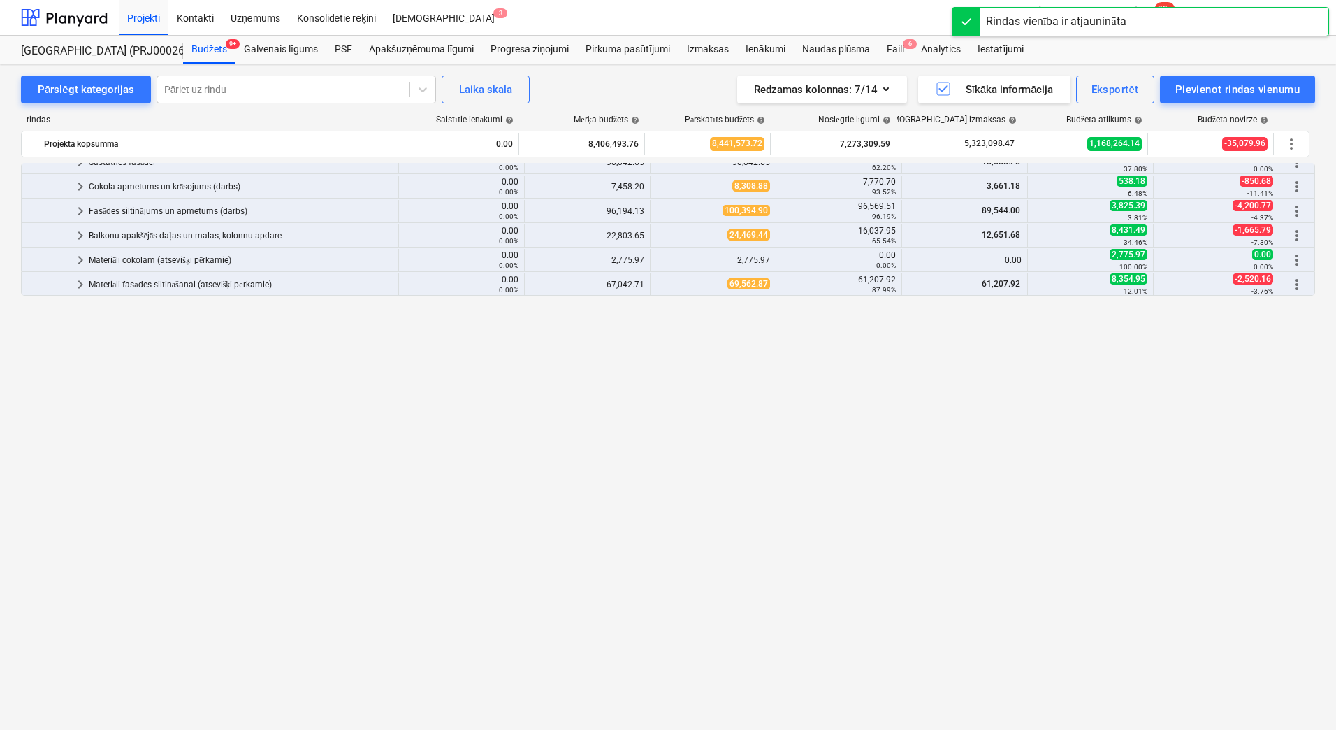
scroll to position [280, 0]
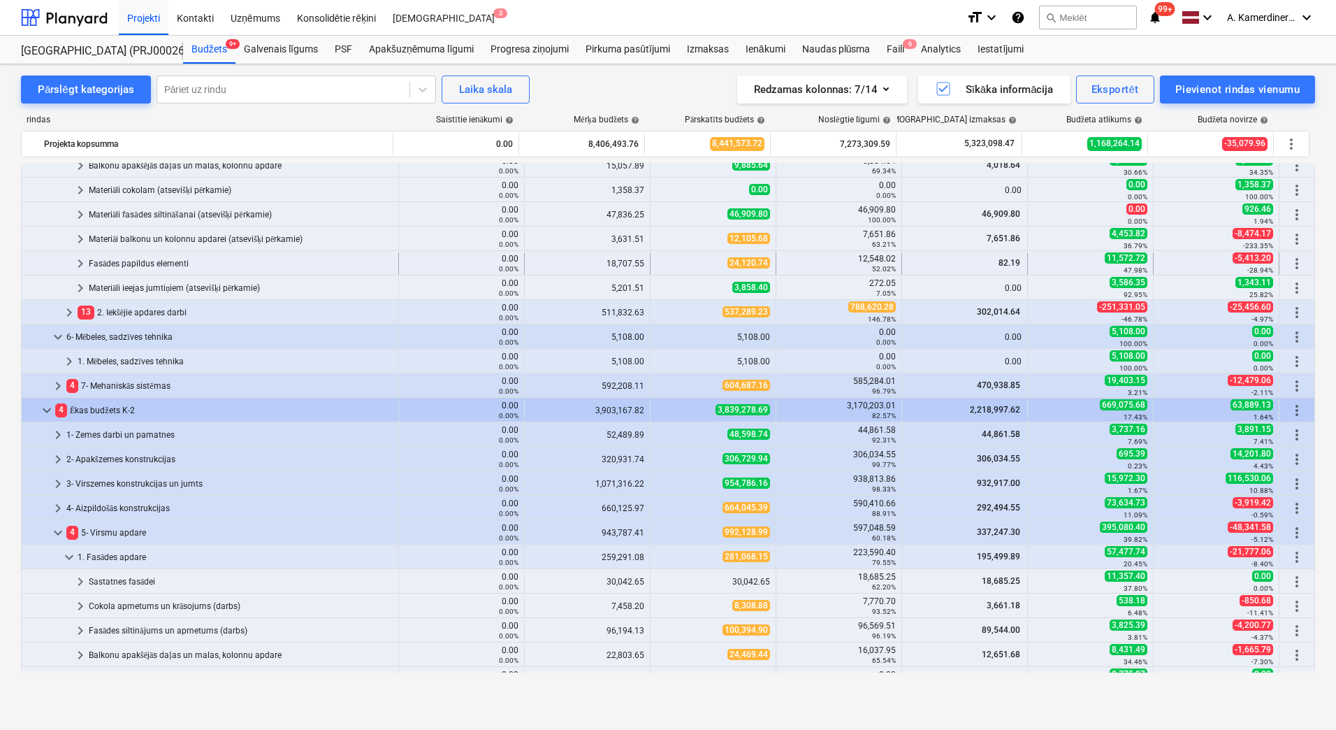
click at [158, 256] on div "Fasādes papildus elementi" at bounding box center [241, 263] width 304 height 22
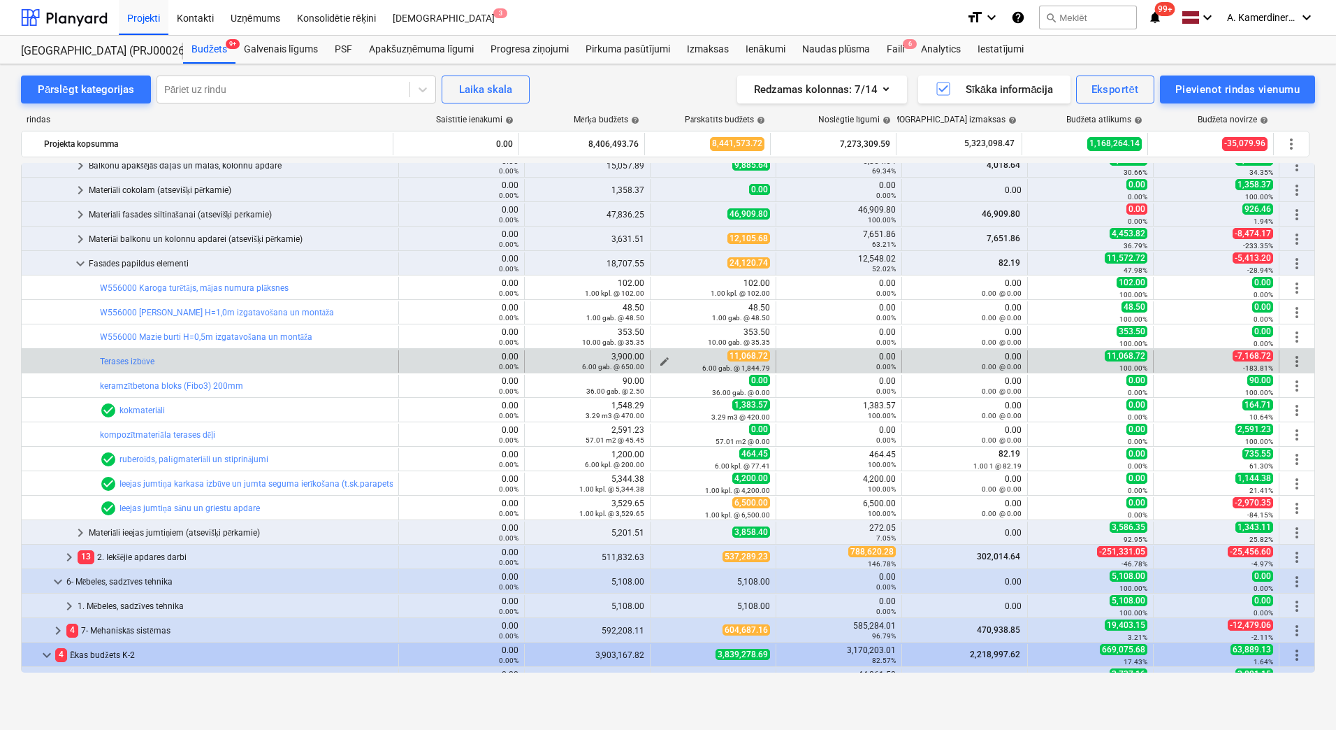
click at [659, 361] on span "edit" at bounding box center [664, 361] width 11 height 11
type textarea "x"
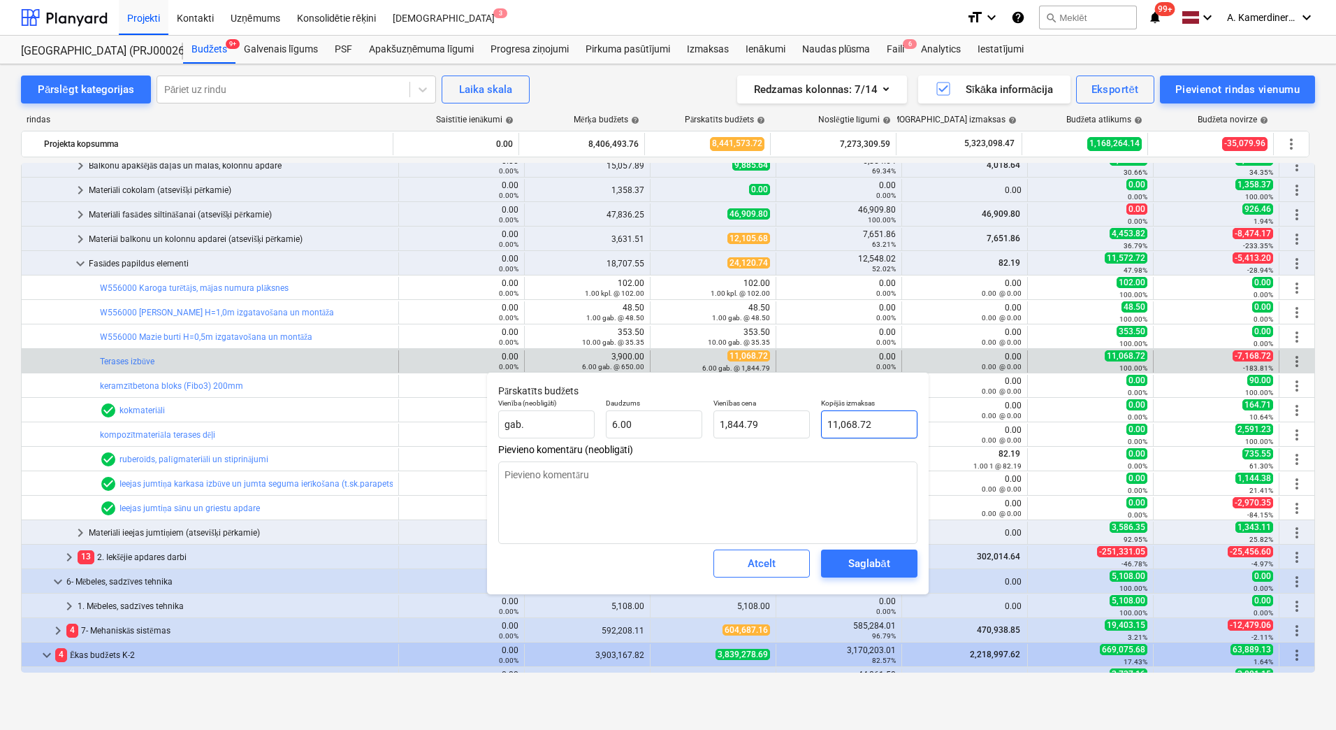
type input "11068.72"
drag, startPoint x: 877, startPoint y: 427, endPoint x: 778, endPoint y: 424, distance: 99.3
click at [778, 424] on div "Vienība (neobligāti) gab. Daudzums 6.00 Vienības cena 1,844.79 Kopējās izmaksas…" at bounding box center [708, 418] width 431 height 51
type textarea "x"
type input "9"
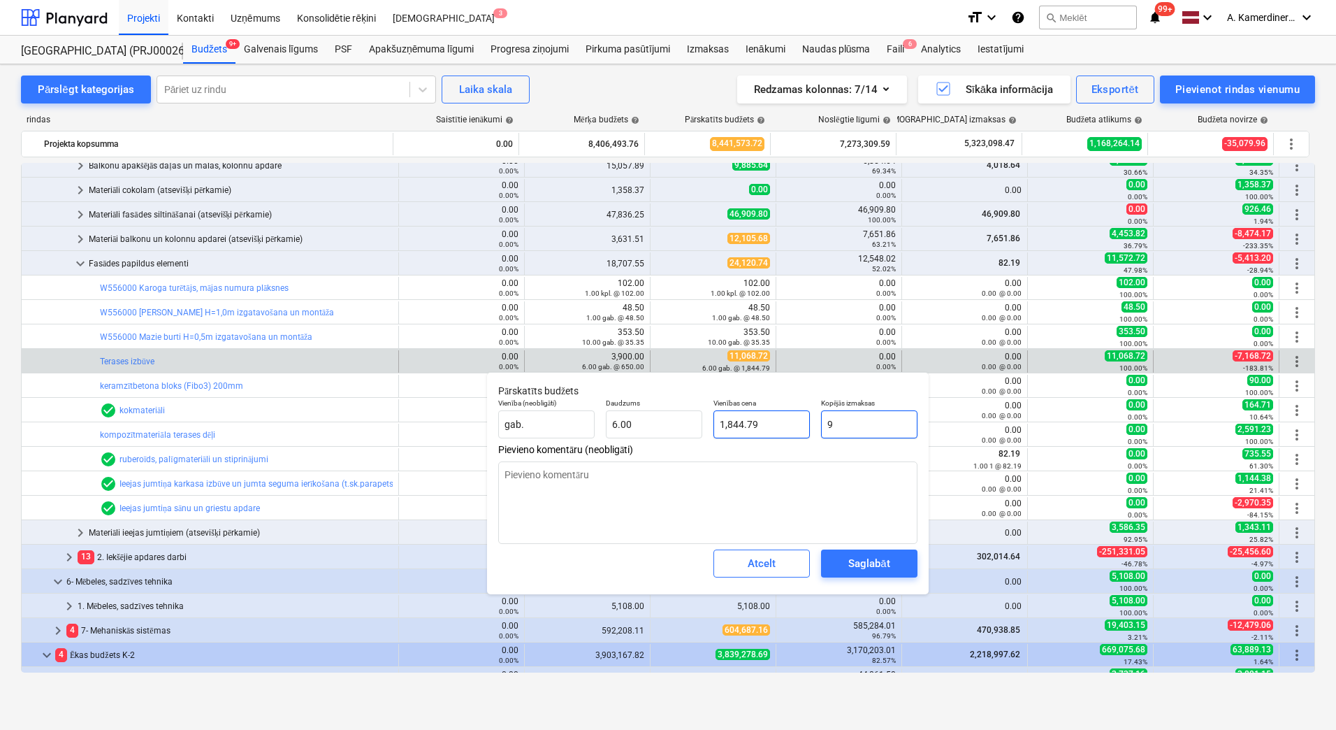
type input "1.50"
type textarea "x"
type input "91"
type input "15.17"
type textarea "x"
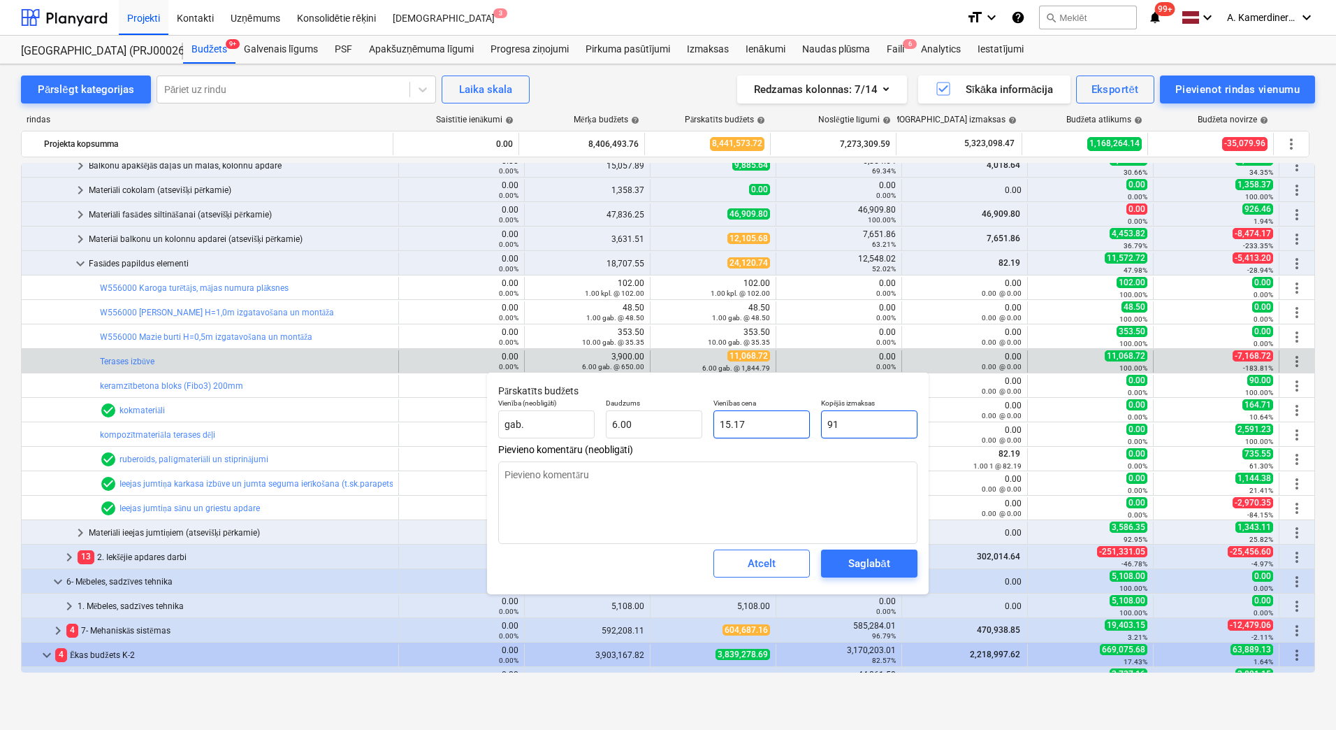
type input "914"
type input "152.33"
type textarea "x"
type input "9147"
type input "1,524.50"
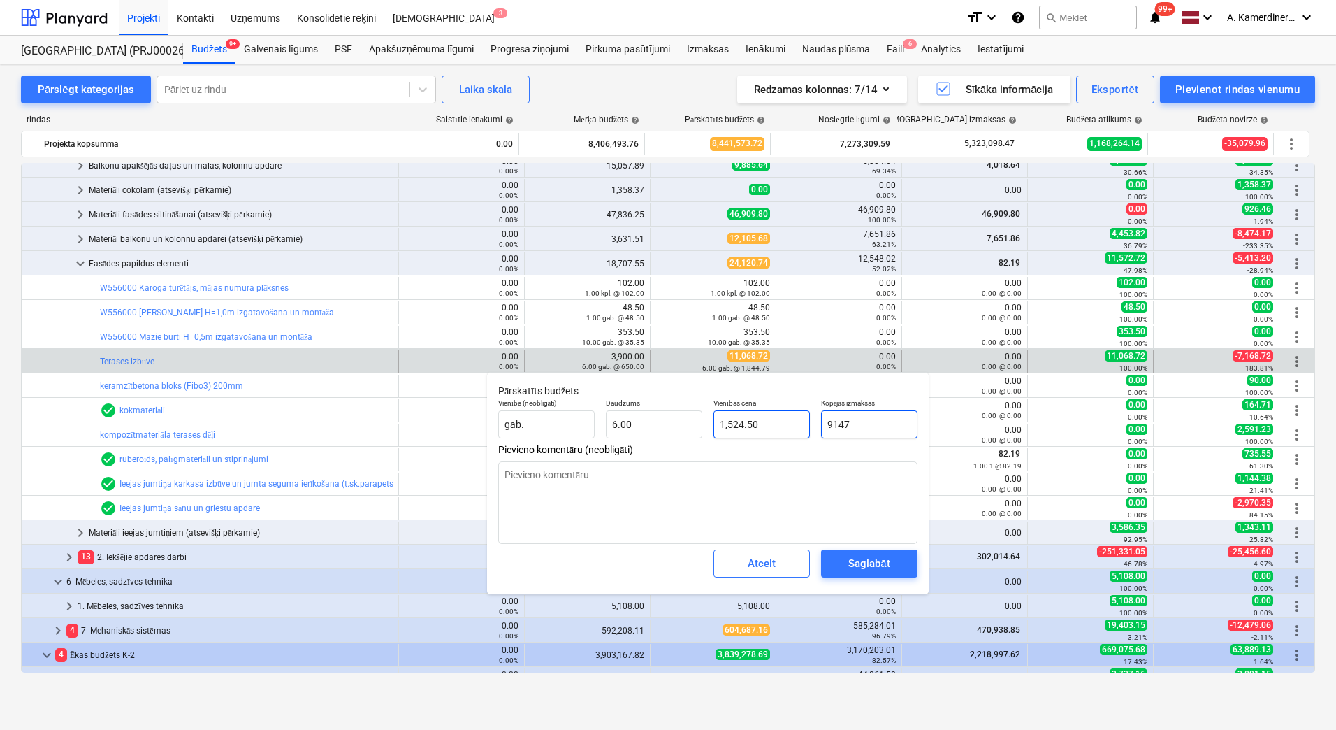
type textarea "x"
type input "9147."
type textarea "x"
type input "9147.7"
type input "1,524.62"
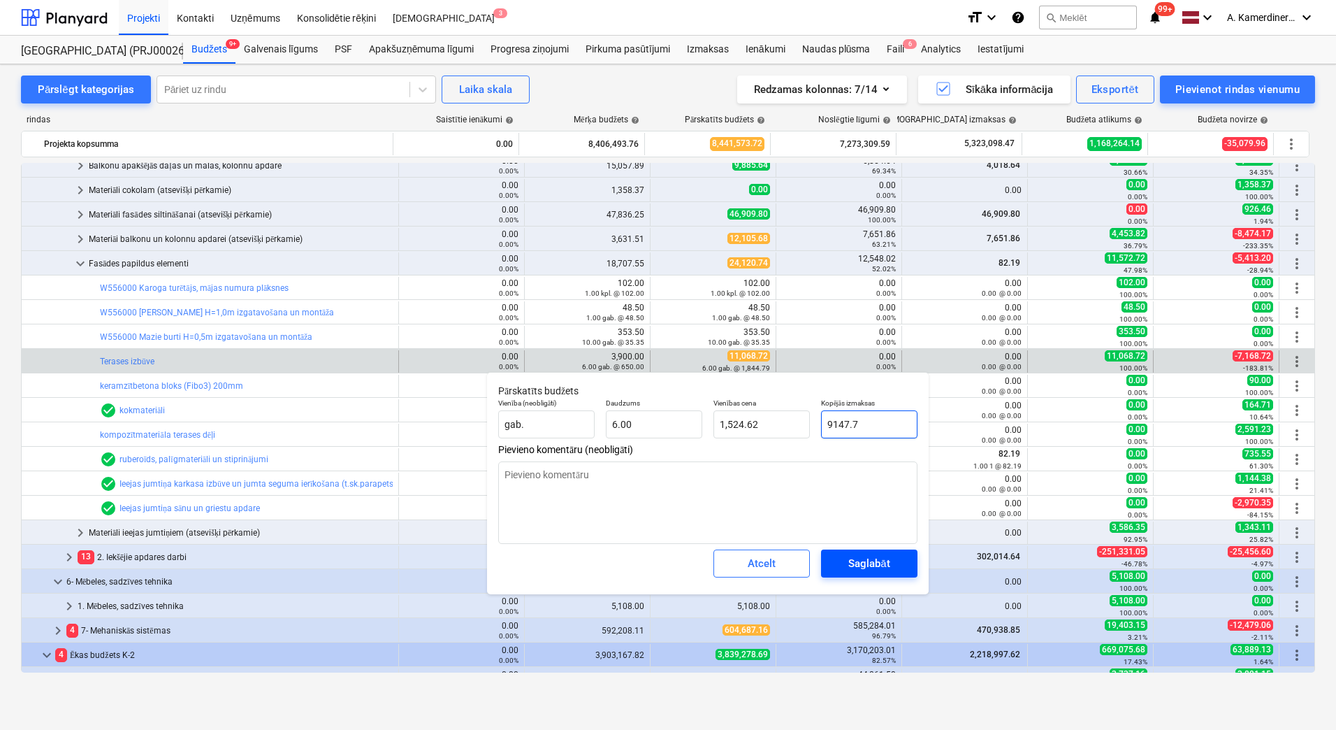
type input "9147.7"
type textarea "x"
type input "9,147.70"
click at [892, 557] on span "Saglabāt" at bounding box center [869, 563] width 63 height 18
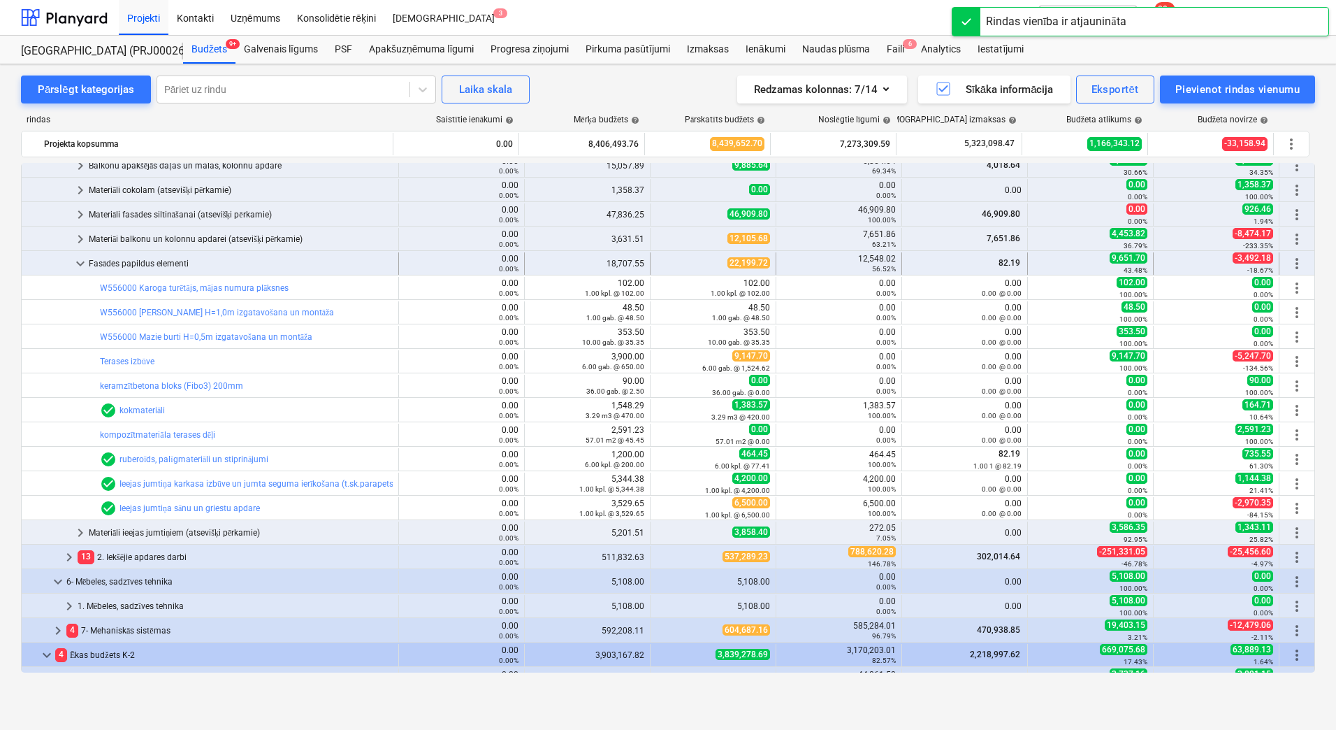
click at [168, 263] on div "Fasādes papildus elementi" at bounding box center [241, 263] width 304 height 22
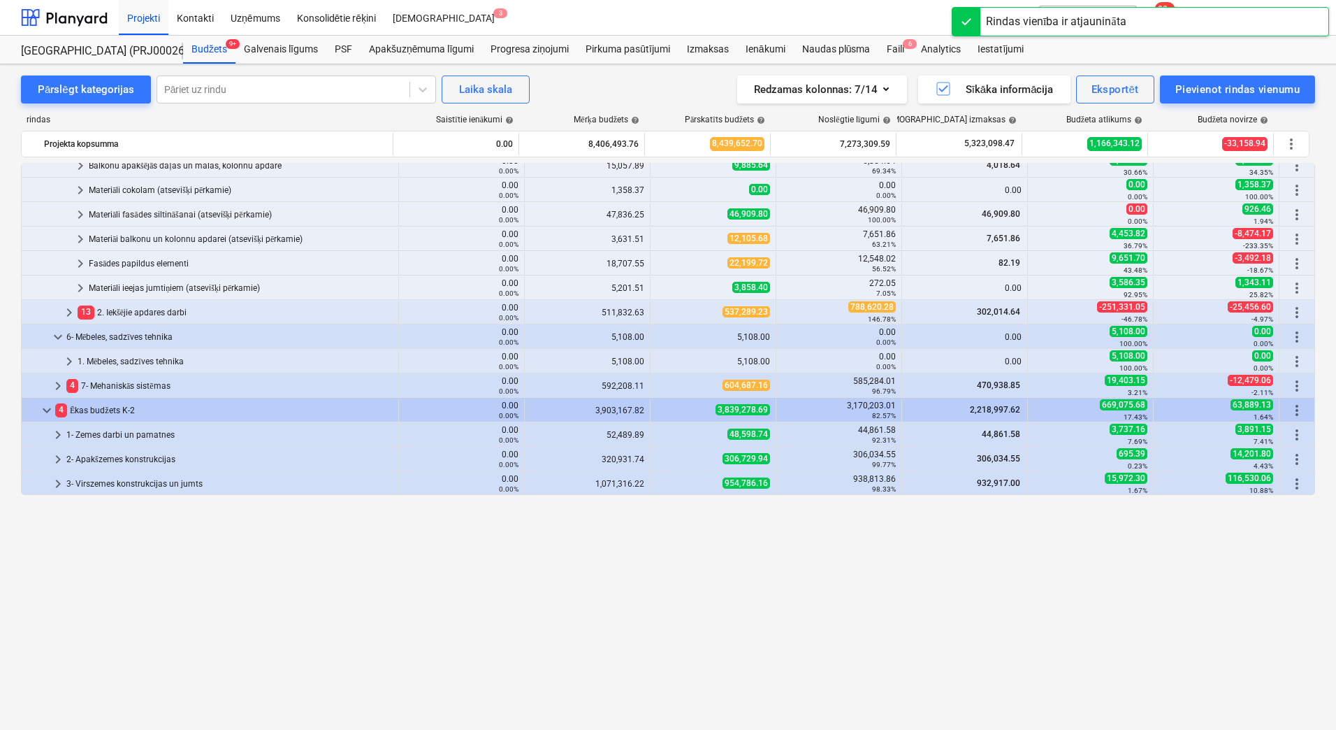
scroll to position [70, 0]
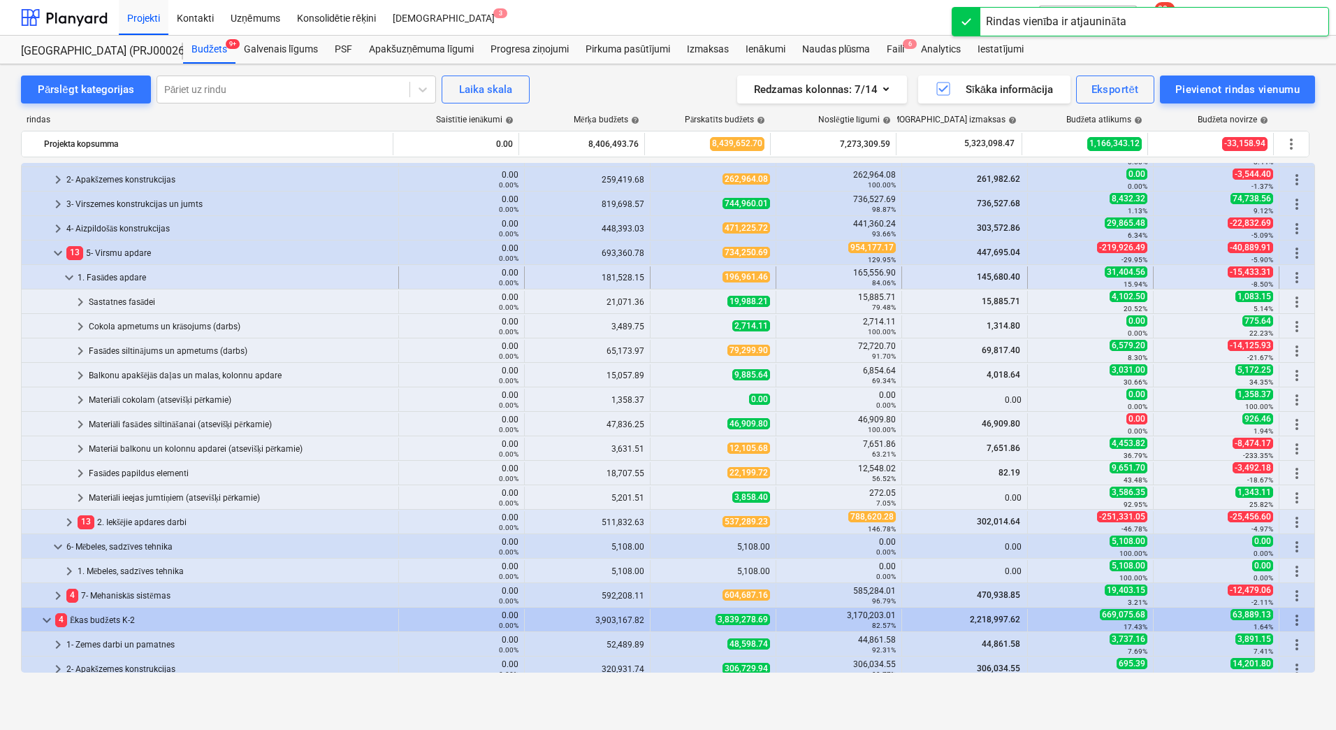
click at [109, 269] on div "1. Fasādes apdare" at bounding box center [235, 277] width 315 height 22
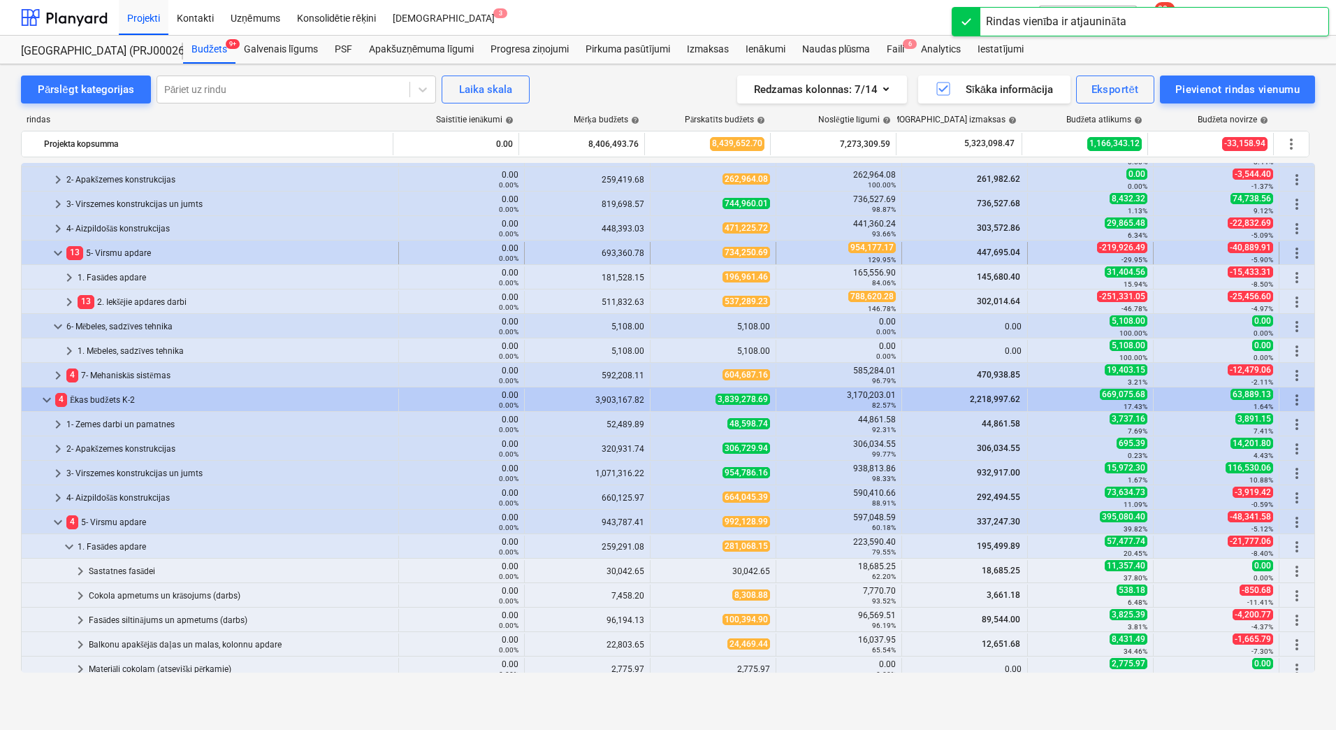
click at [115, 250] on div "13 5- Virsmu apdare" at bounding box center [229, 253] width 326 height 22
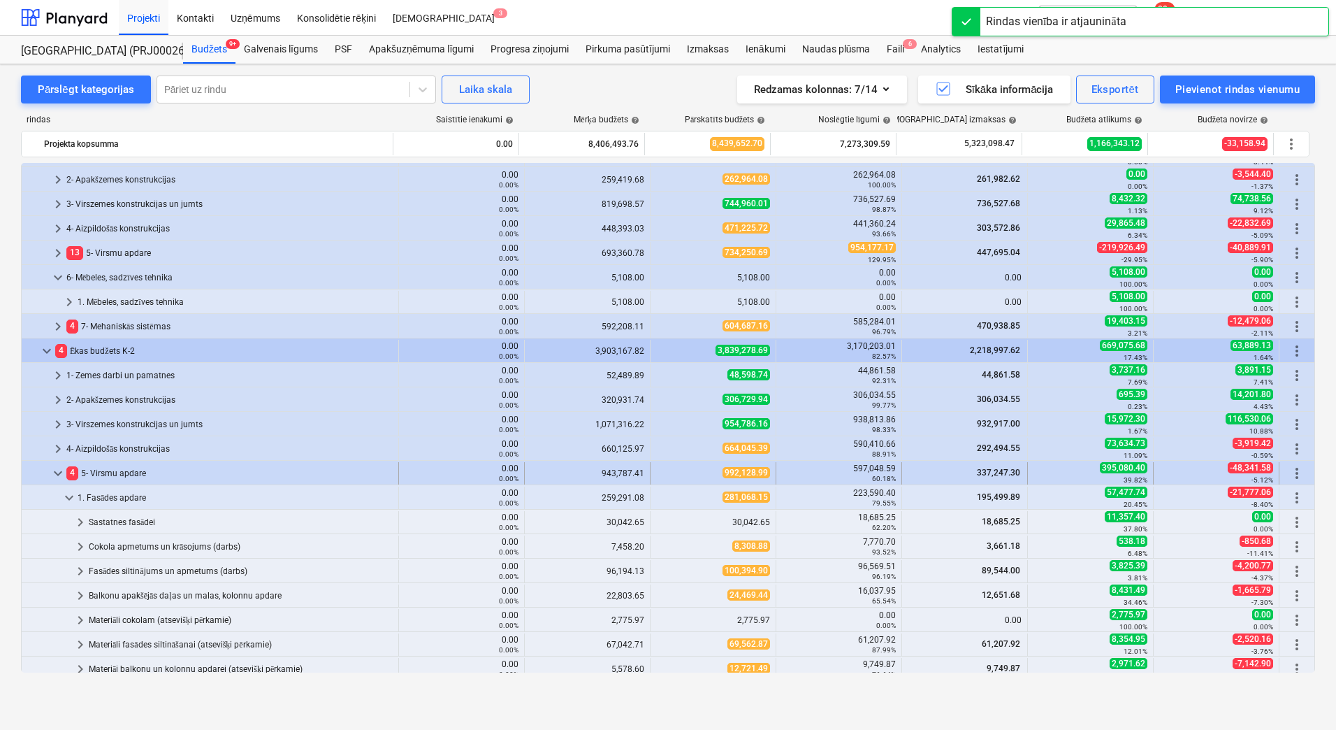
click at [96, 470] on div "4 5- Virsmu apdare" at bounding box center [229, 473] width 326 height 22
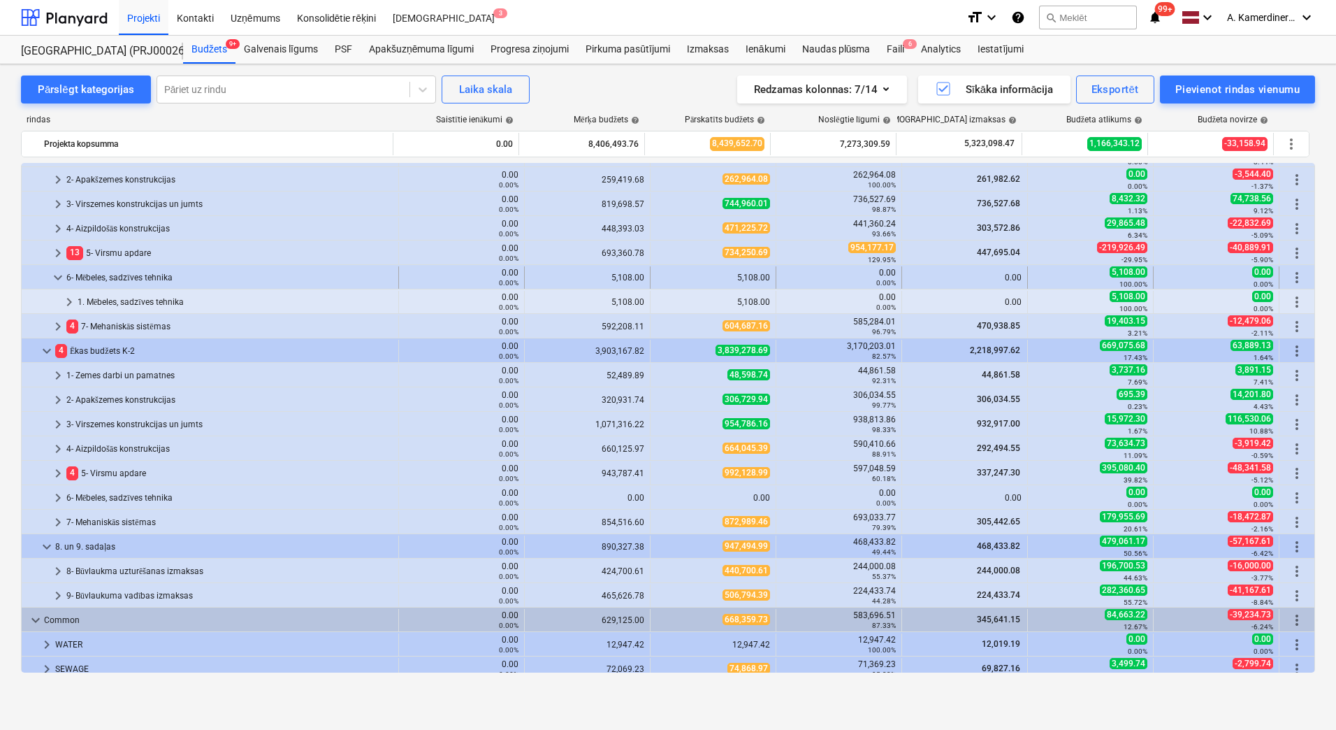
click at [126, 273] on div "6- Mēbeles, sadzīves tehnika" at bounding box center [229, 277] width 326 height 22
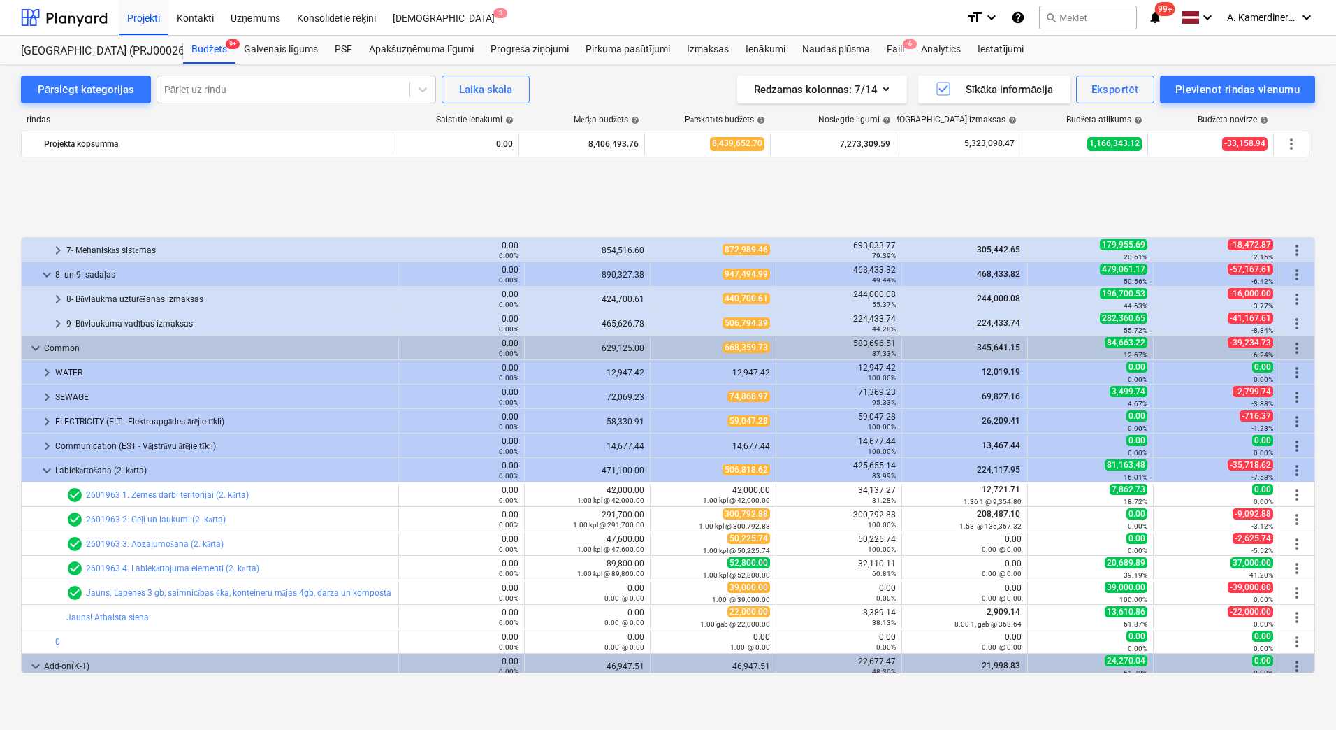
scroll to position [419, 0]
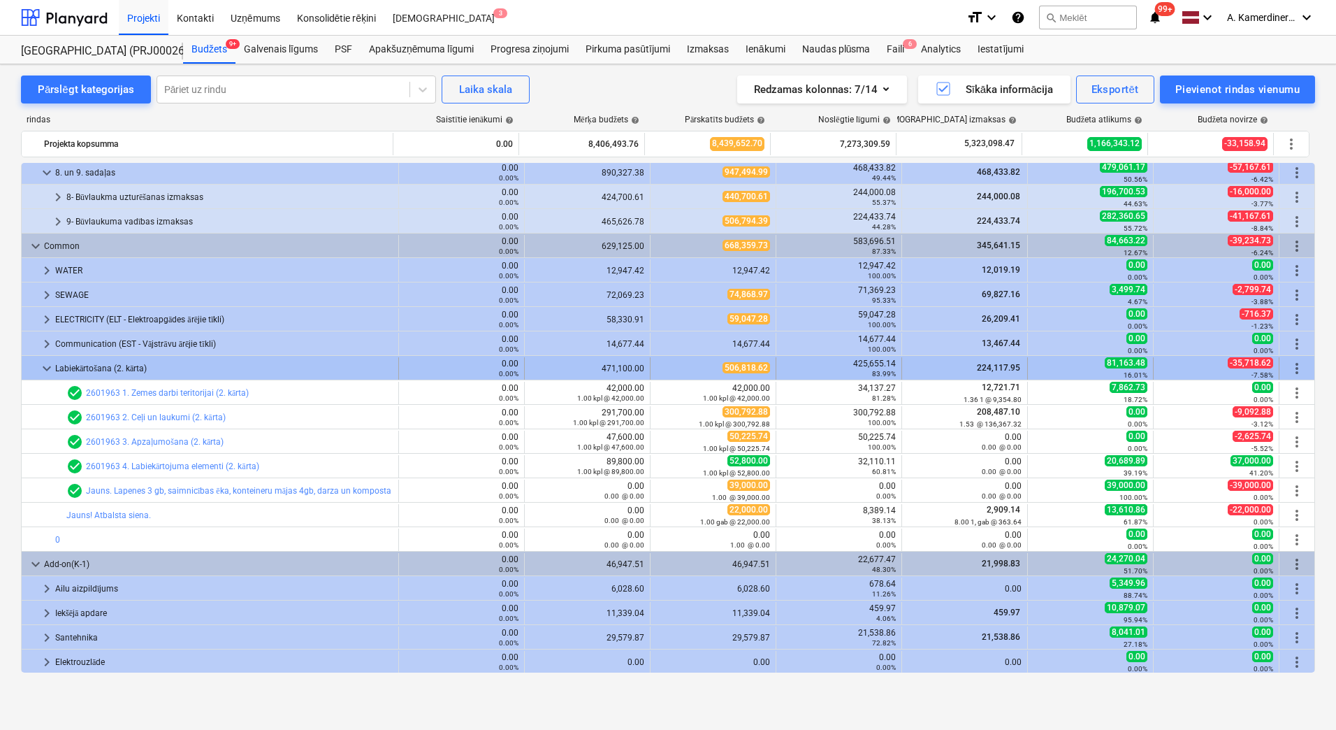
click at [106, 368] on div "Labiekārtošana (2. kārta)" at bounding box center [224, 368] width 338 height 22
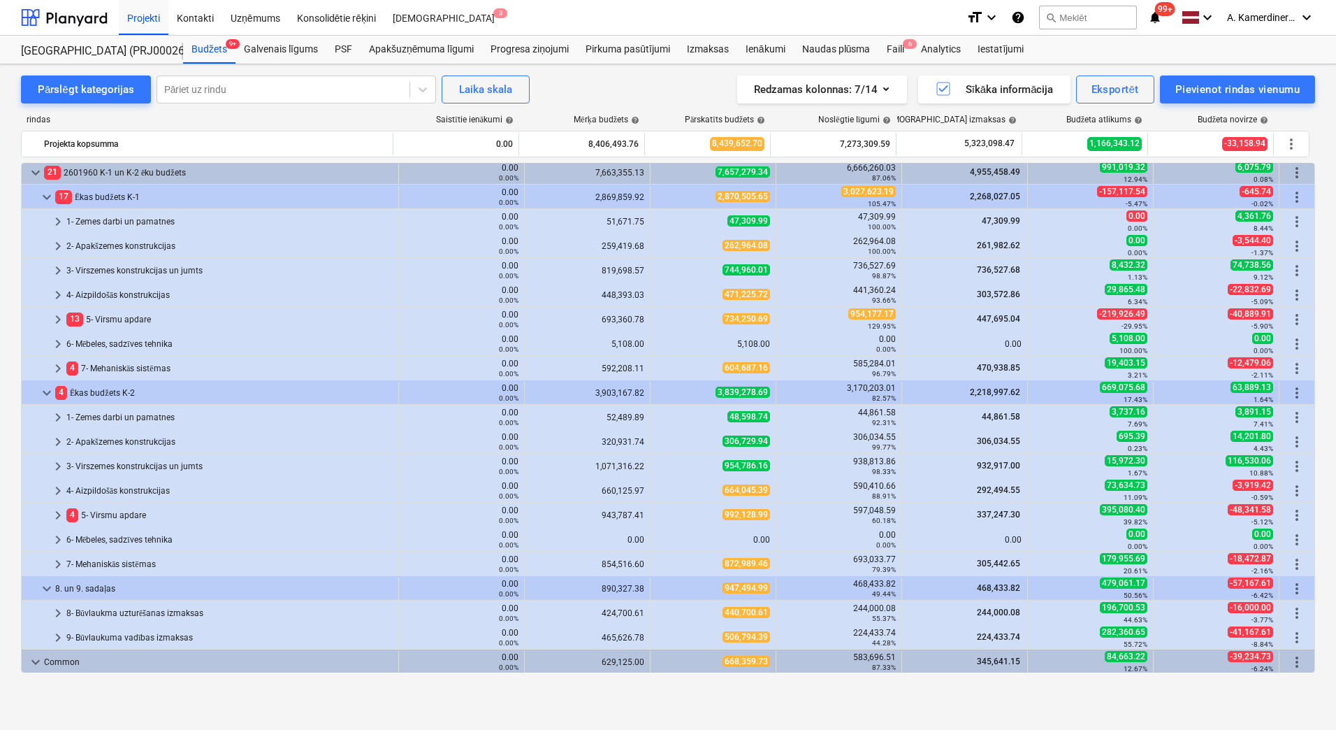
scroll to position [0, 0]
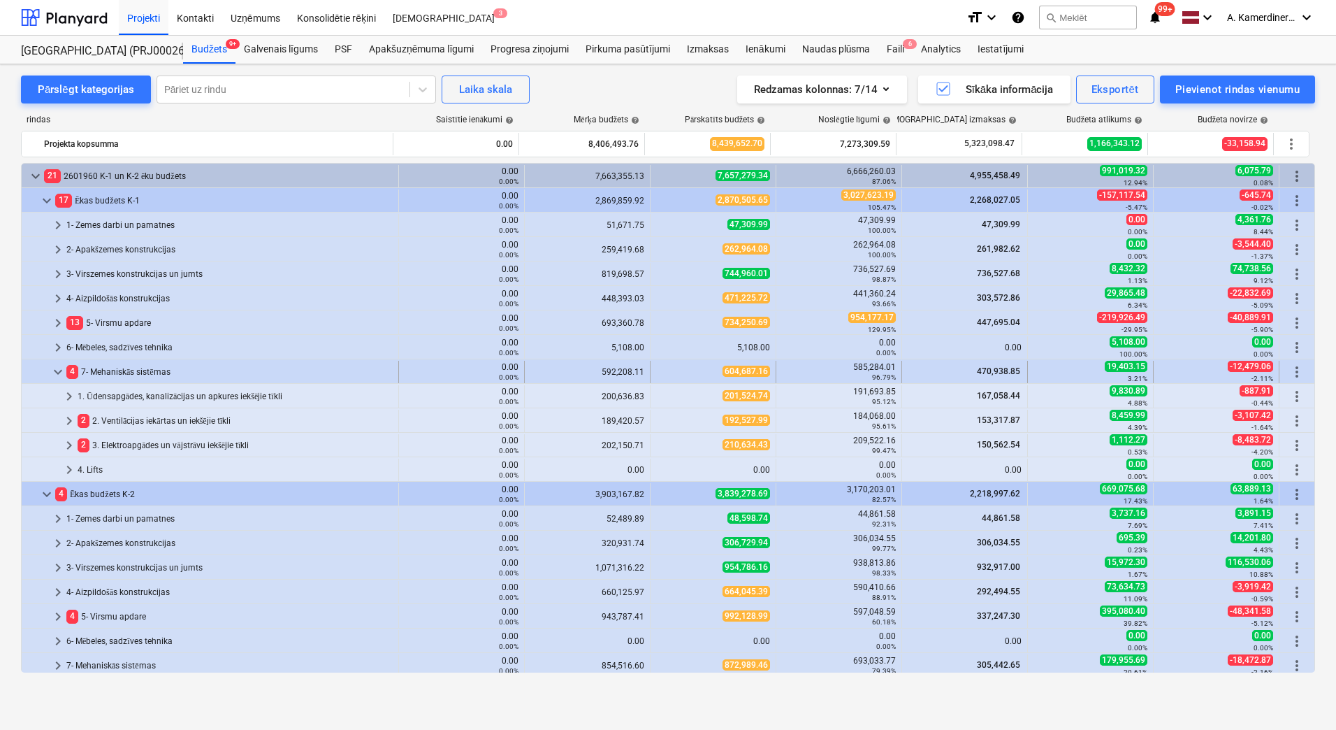
click at [149, 369] on div "4 7- Mehaniskās sistēmas" at bounding box center [229, 372] width 326 height 22
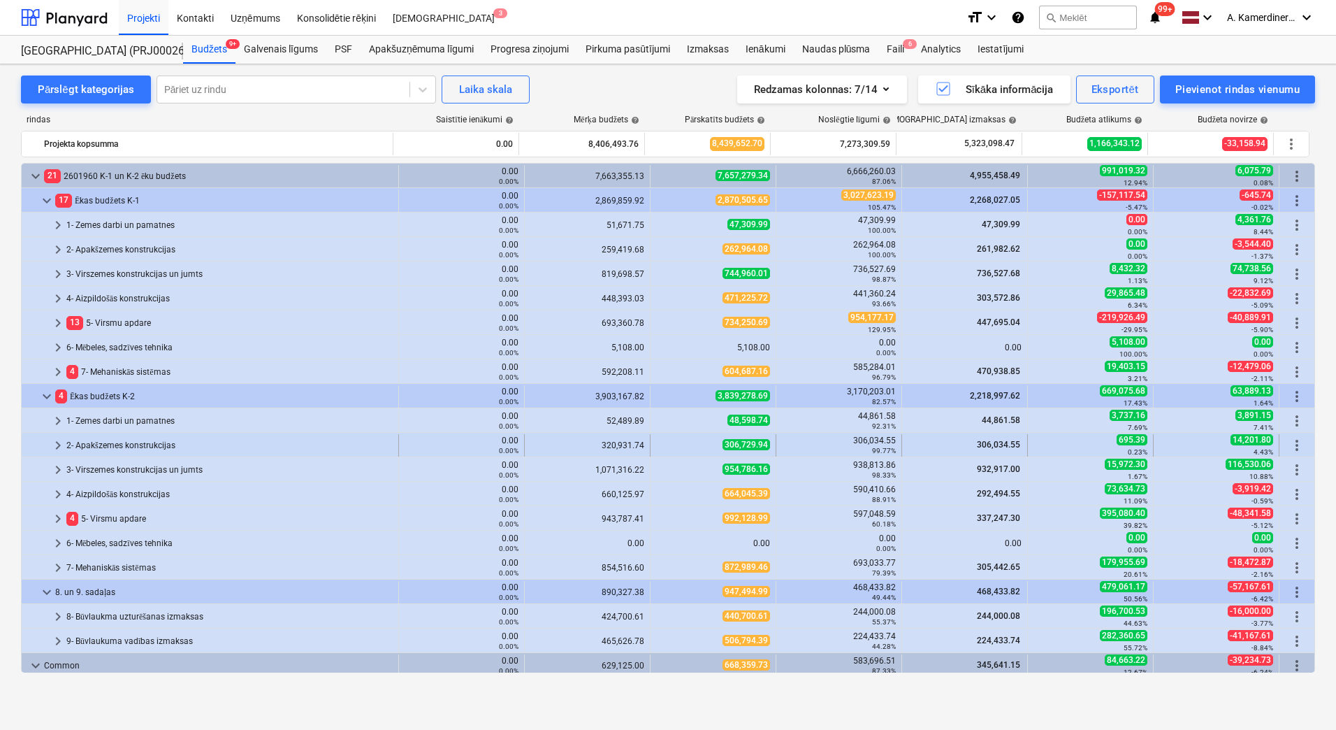
click at [171, 438] on div "2- Apakšzemes konstrukcijas" at bounding box center [229, 445] width 326 height 22
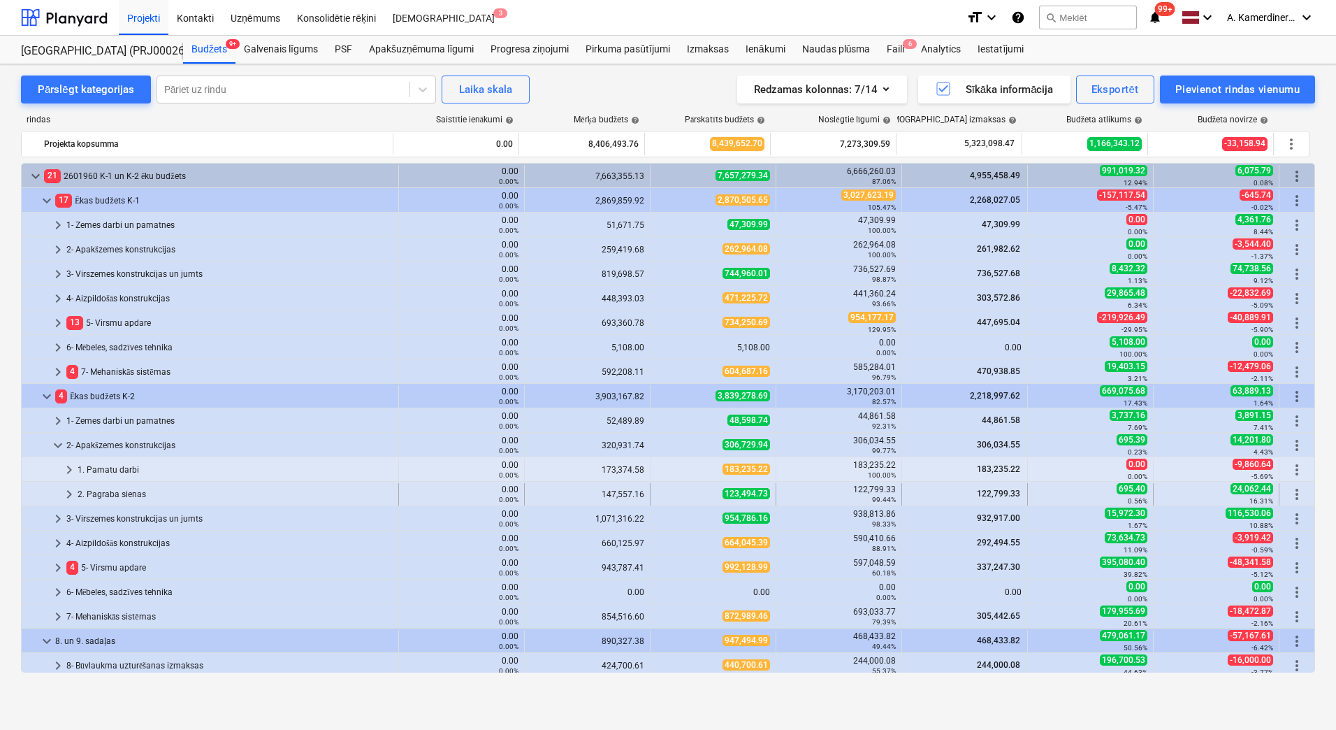
click at [127, 493] on div "2. Pagraba sienas" at bounding box center [235, 494] width 315 height 22
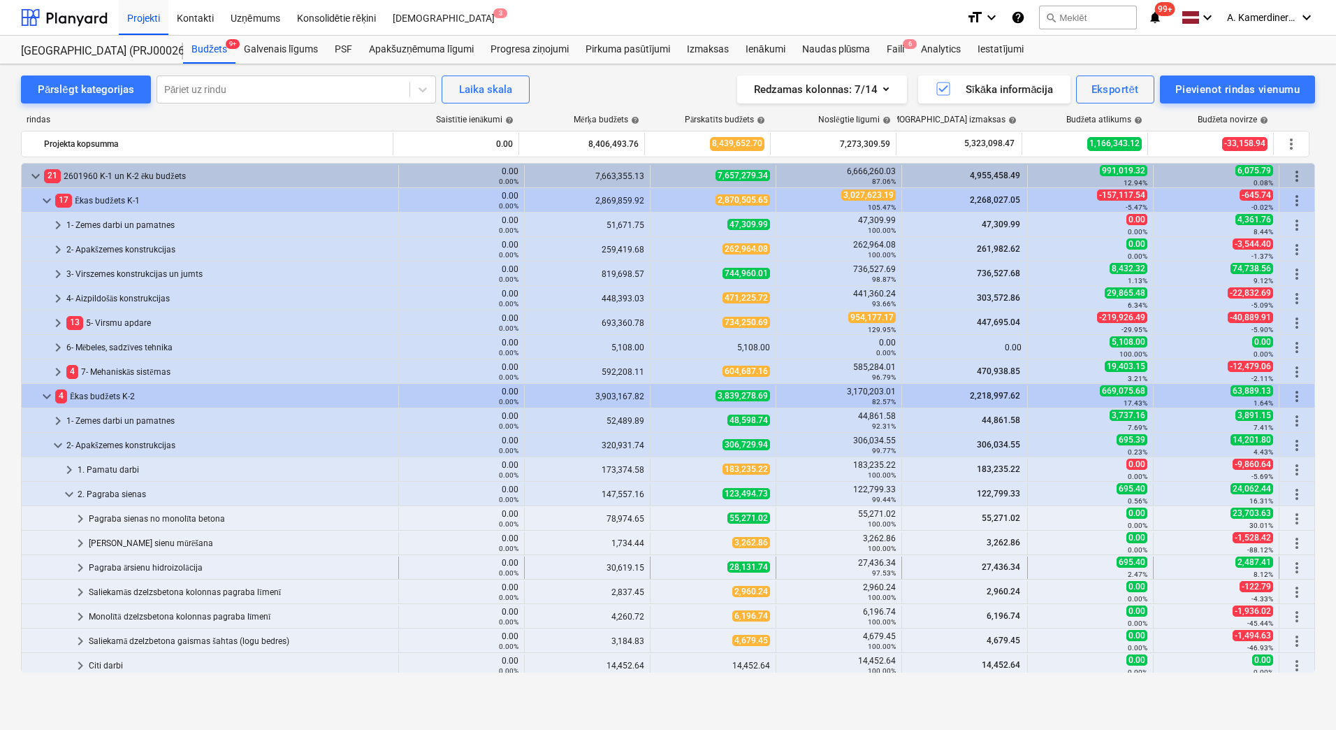
click at [183, 564] on div "Pagraba ārsienu hidroizolācija" at bounding box center [241, 567] width 304 height 22
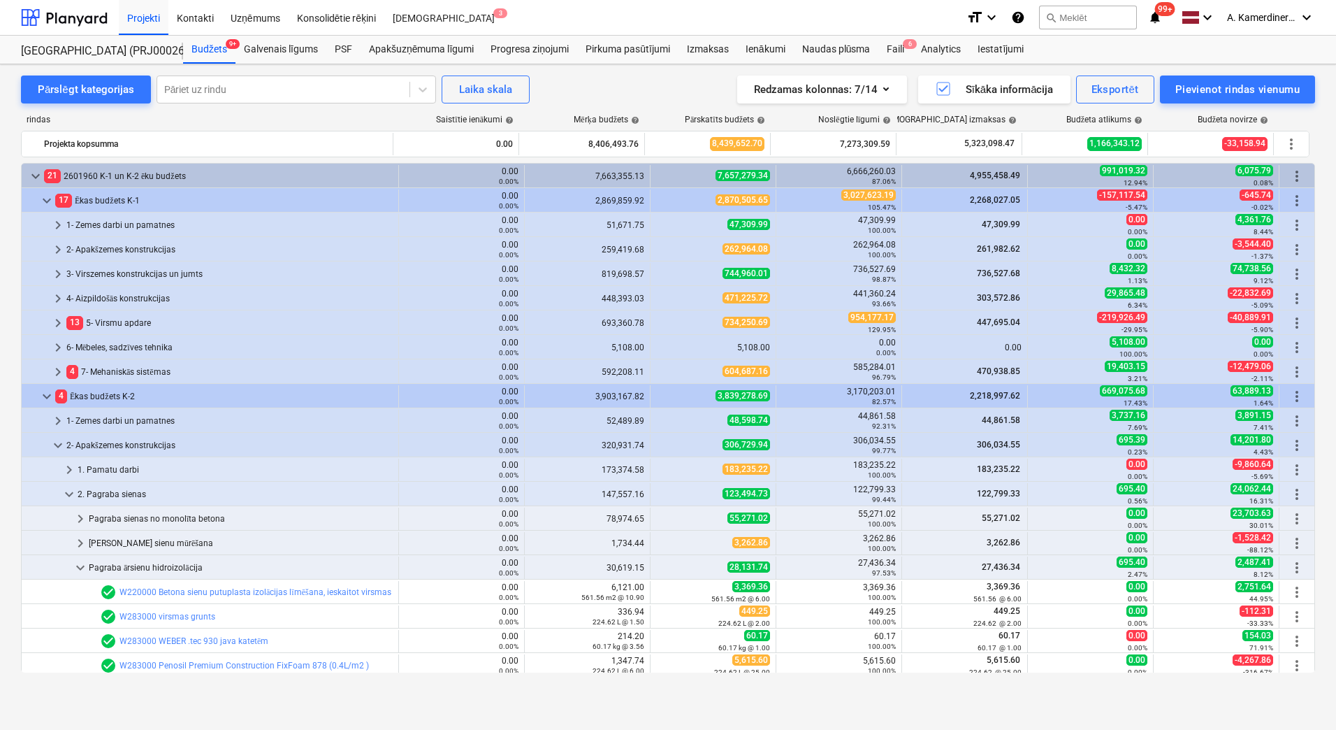
scroll to position [210, 0]
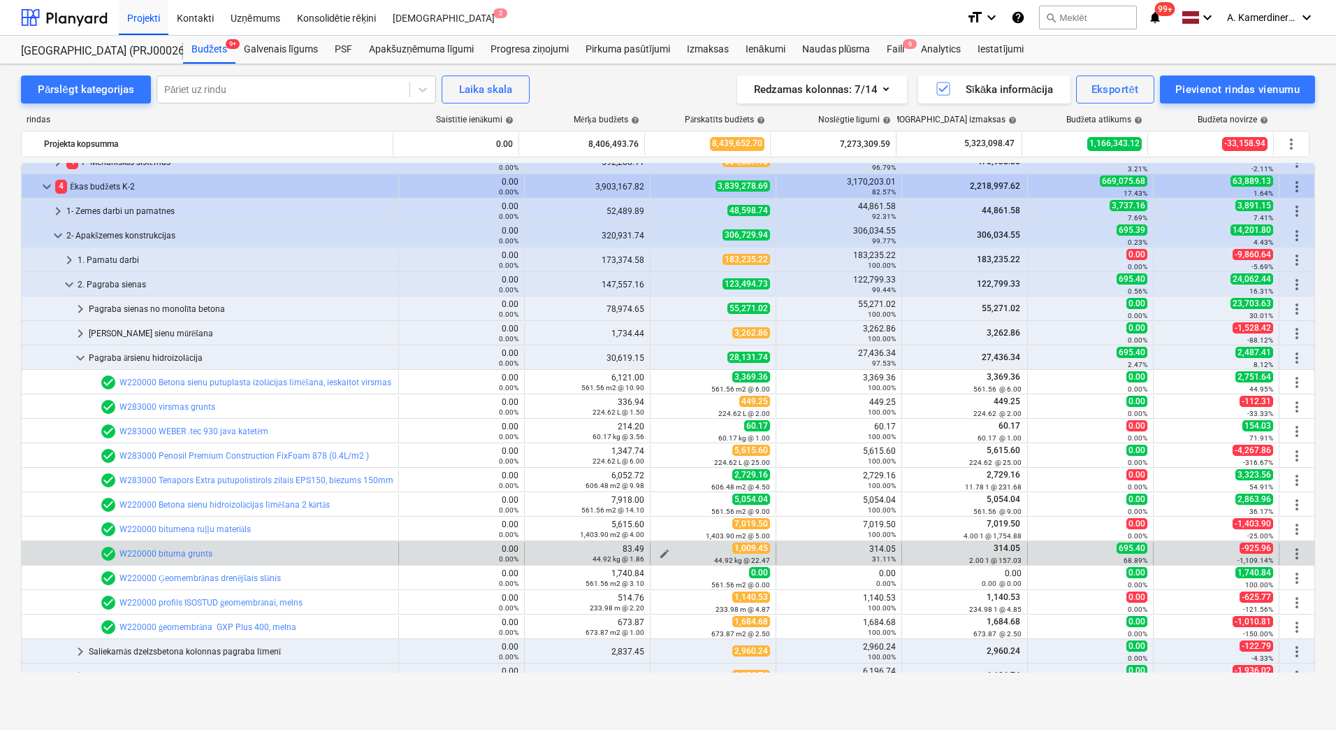
click at [659, 549] on span "edit" at bounding box center [664, 553] width 11 height 11
type textarea "x"
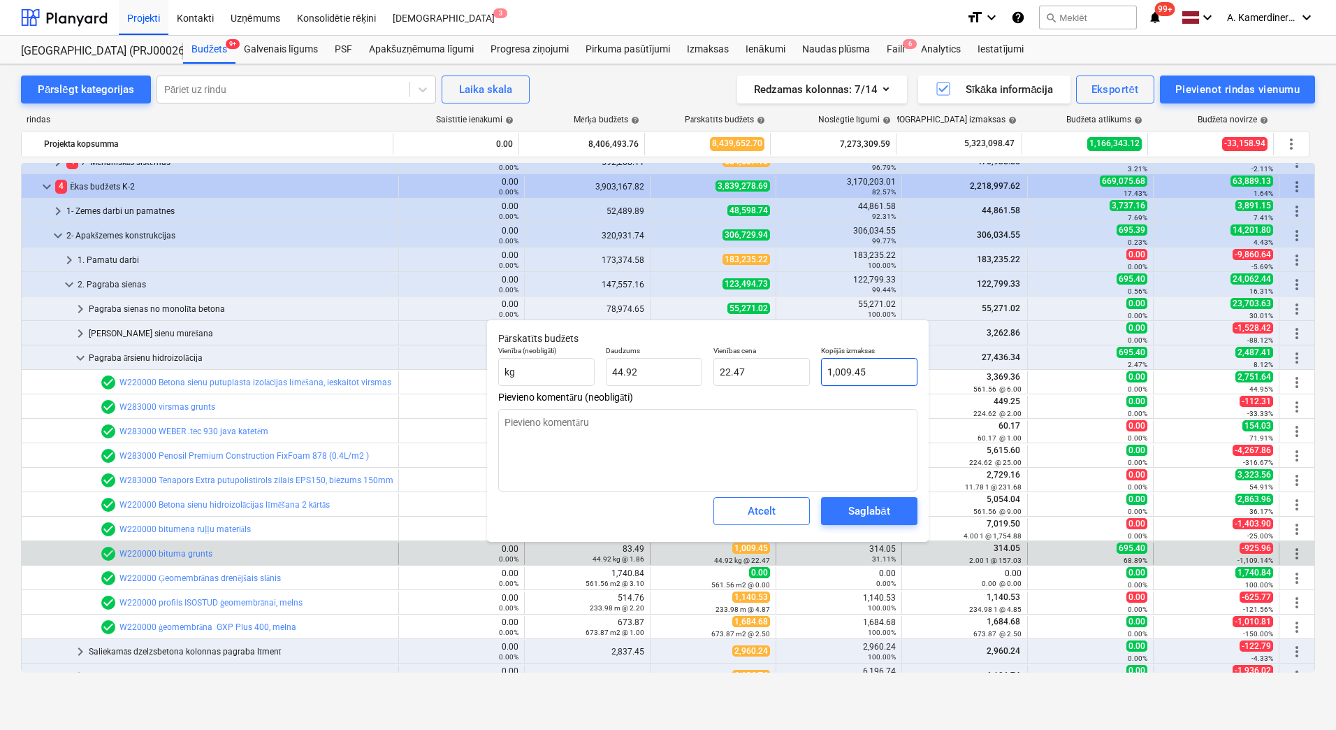
type input "1009.45"
drag, startPoint x: 840, startPoint y: 370, endPoint x: 827, endPoint y: 371, distance: 13.4
click at [825, 370] on input "1009.45" at bounding box center [869, 372] width 96 height 28
type textarea "x"
type input "809.45"
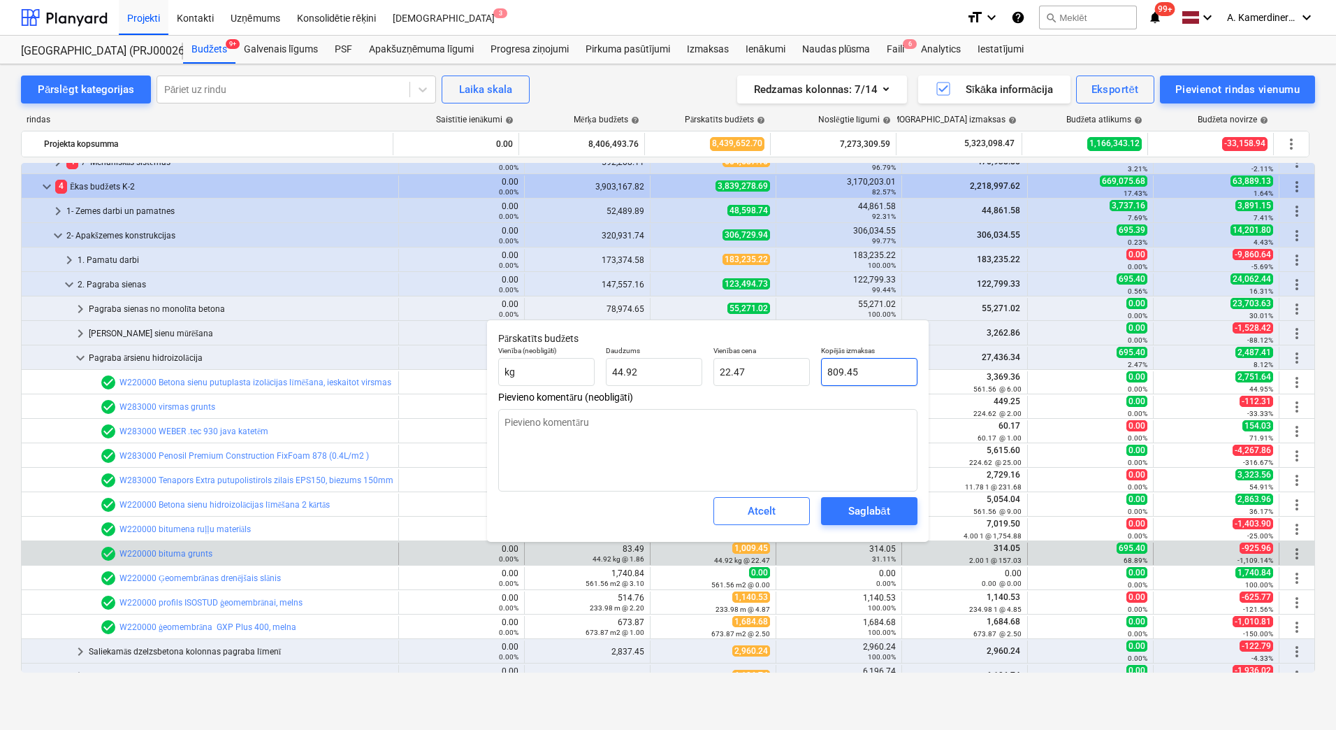
type input "18.02"
type input "809.45"
click at [896, 512] on span "Saglabāt" at bounding box center [869, 511] width 63 height 18
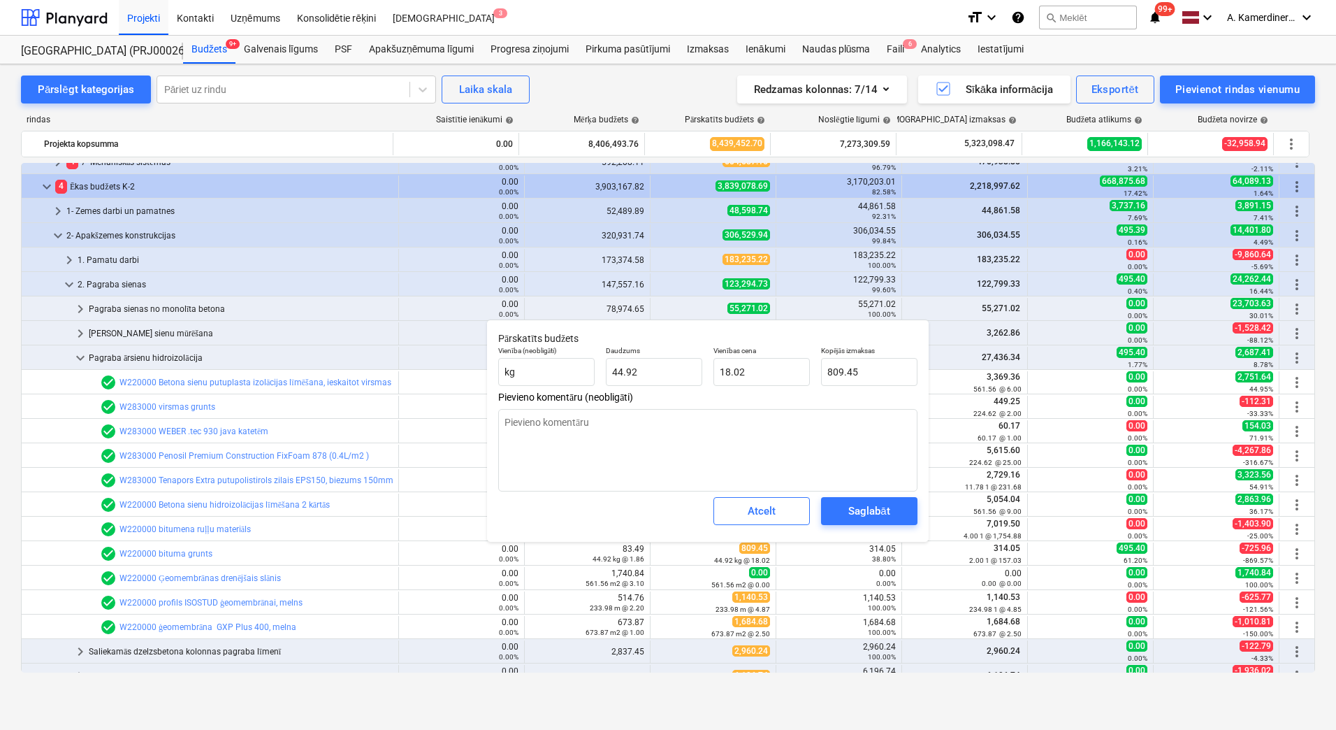
type textarea "x"
click at [81, 356] on span "keyboard_arrow_down" at bounding box center [80, 357] width 17 height 17
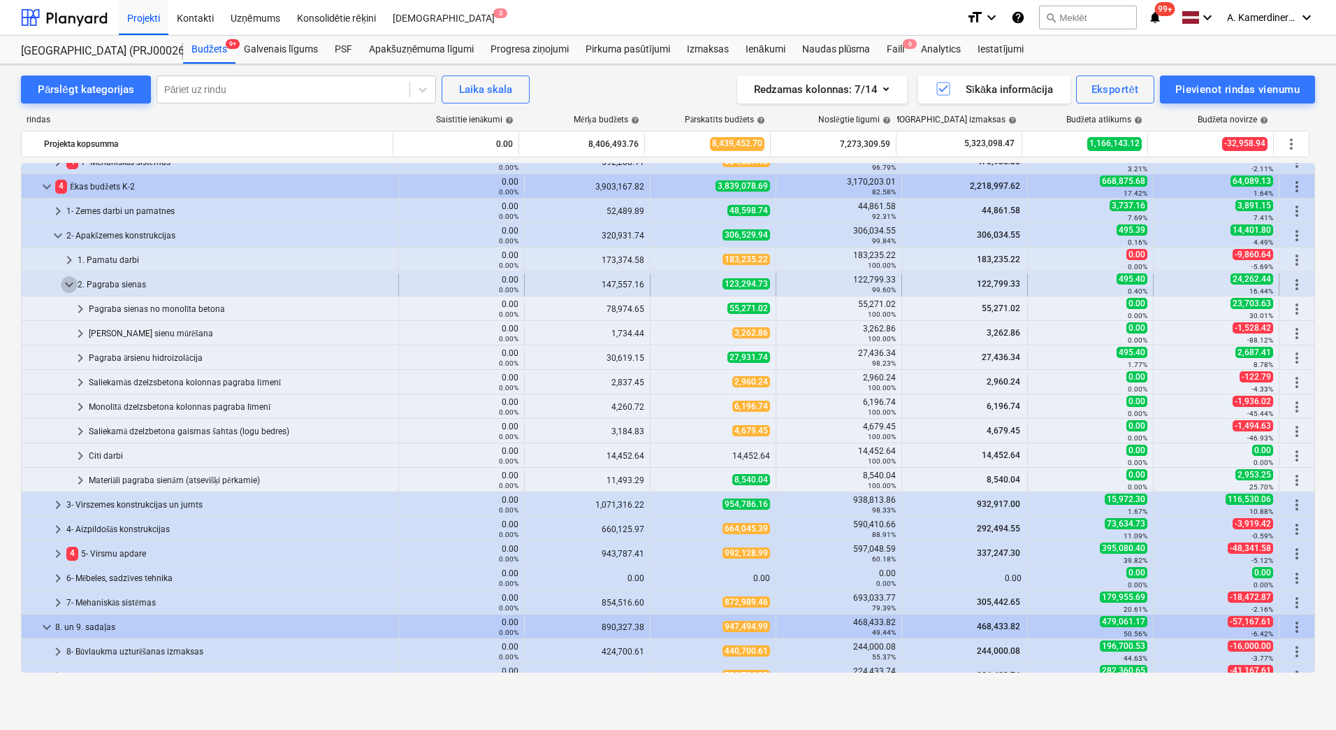
click at [74, 284] on span "keyboard_arrow_down" at bounding box center [69, 284] width 17 height 17
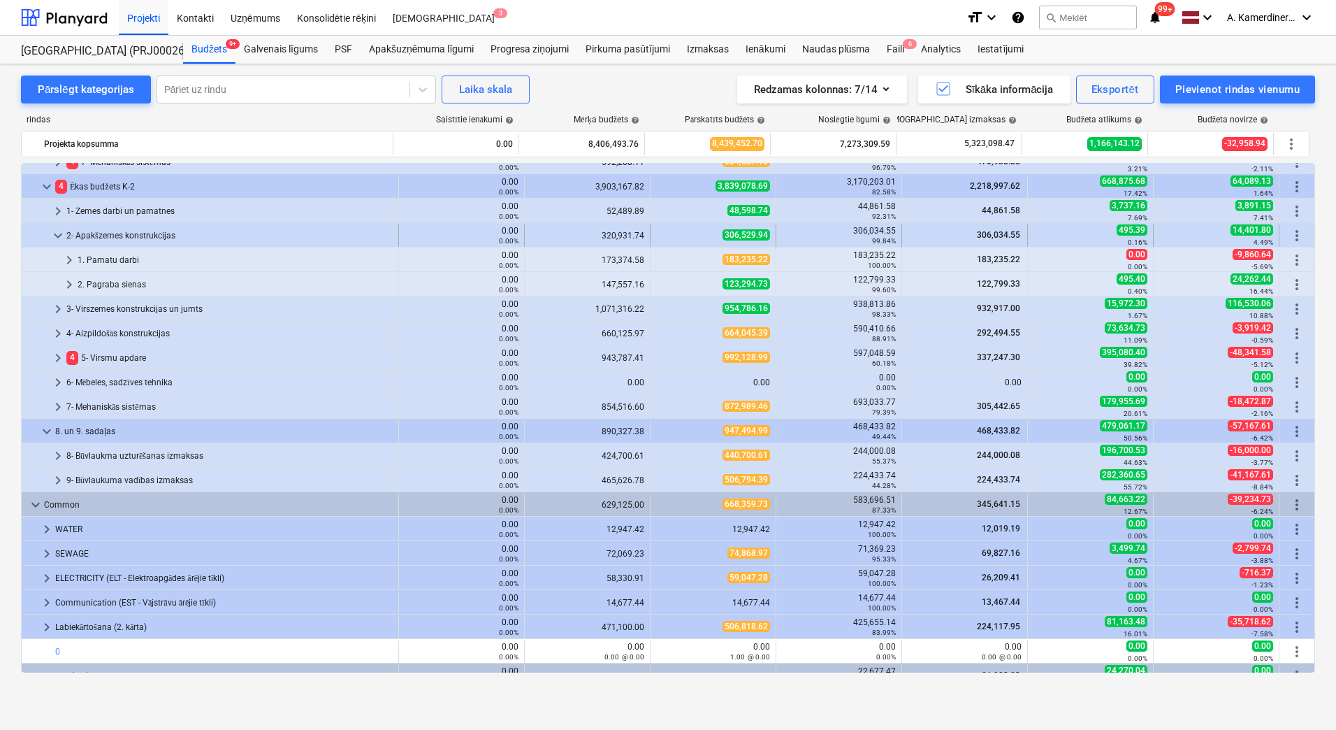
click at [64, 238] on span "keyboard_arrow_down" at bounding box center [58, 235] width 17 height 17
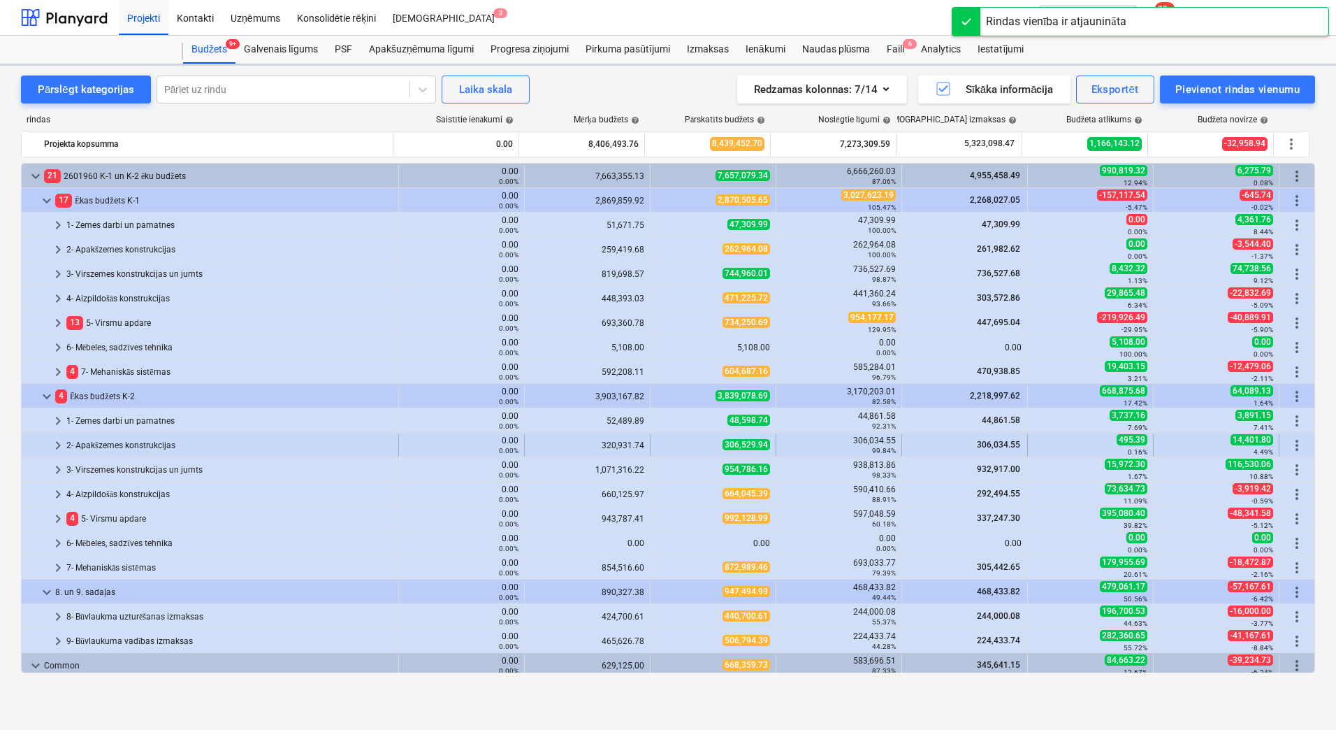
scroll to position [70, 0]
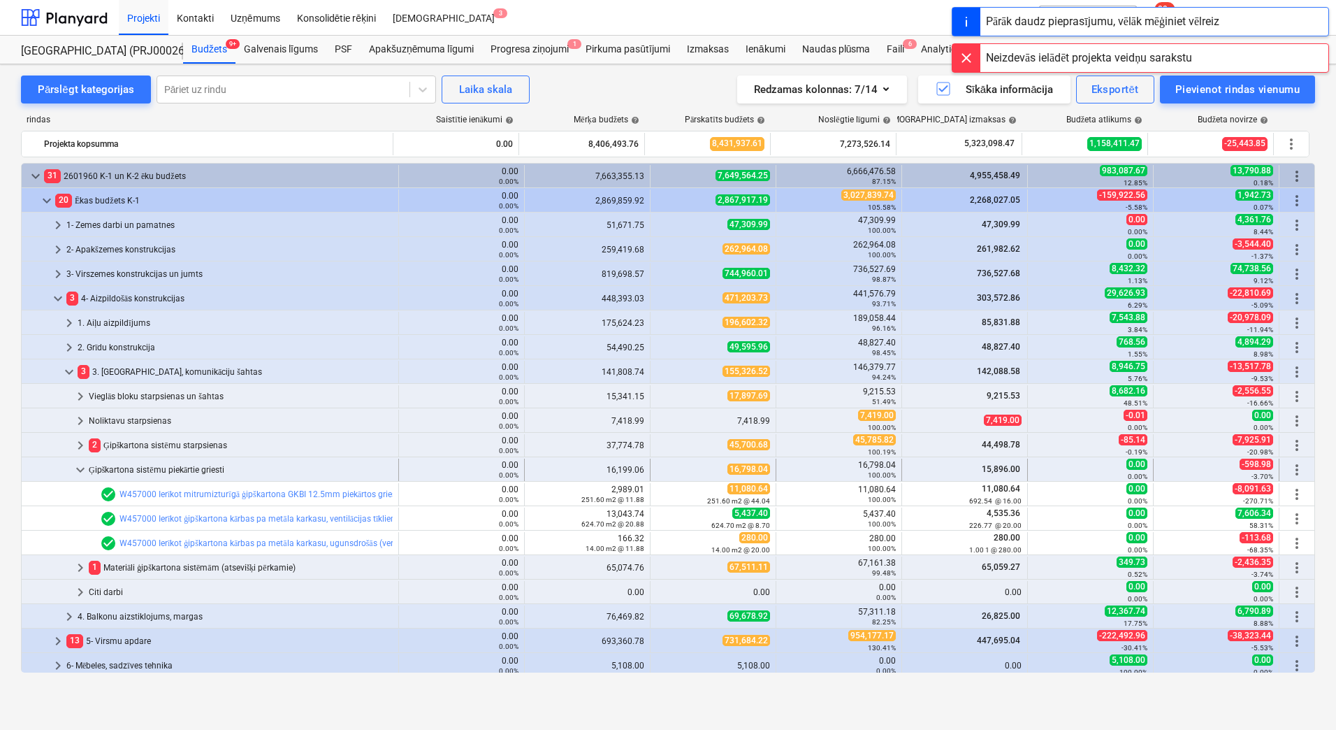
scroll to position [140, 0]
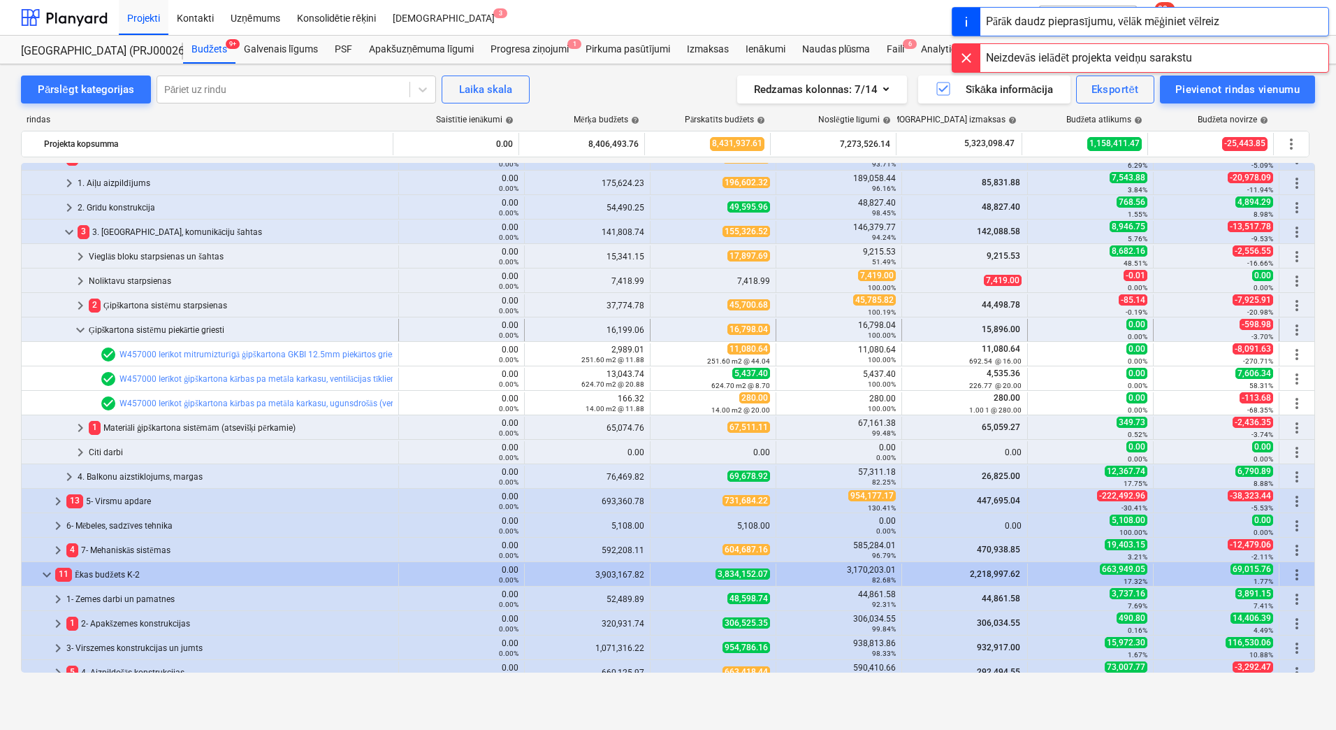
click at [102, 326] on div "Ģipškartona sistēmu piekārtie griesti" at bounding box center [241, 330] width 304 height 22
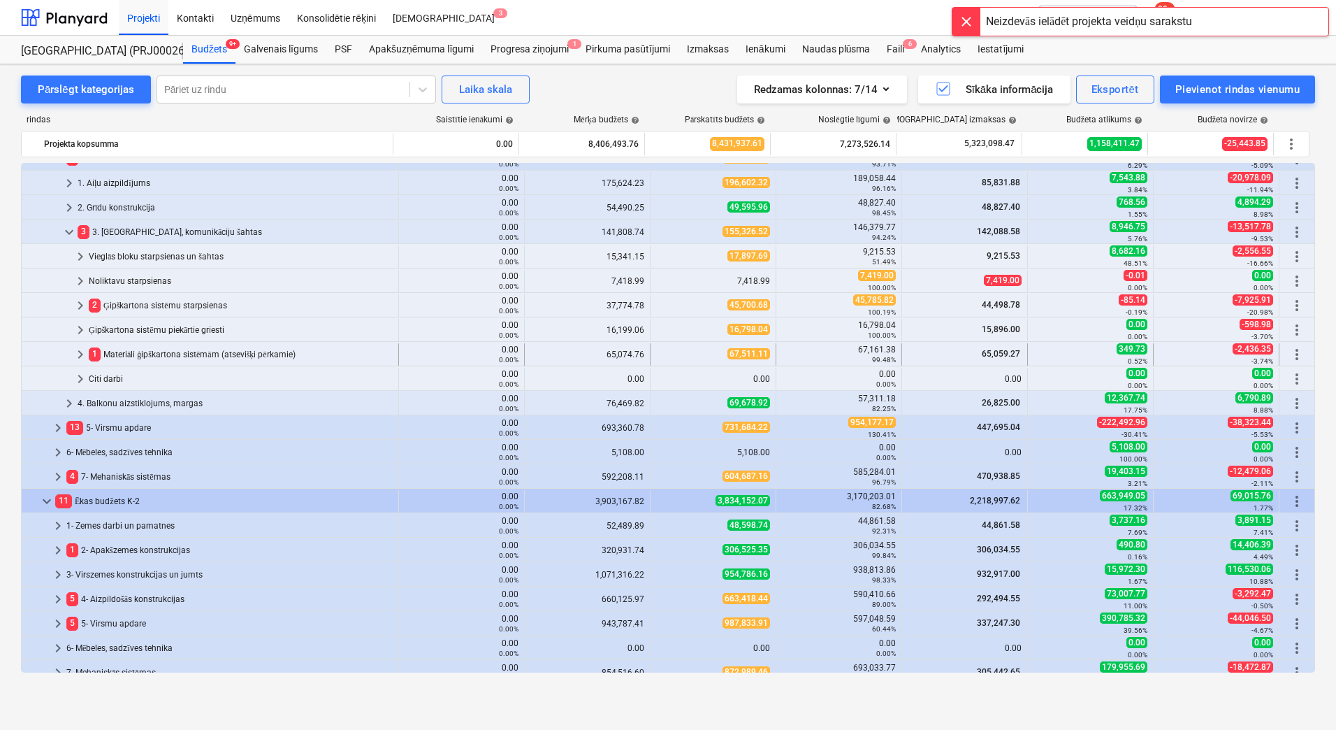
click at [130, 352] on div "1 Materiāli ģipškartona sistēmām (atsevišķi pērkamie)" at bounding box center [241, 354] width 304 height 22
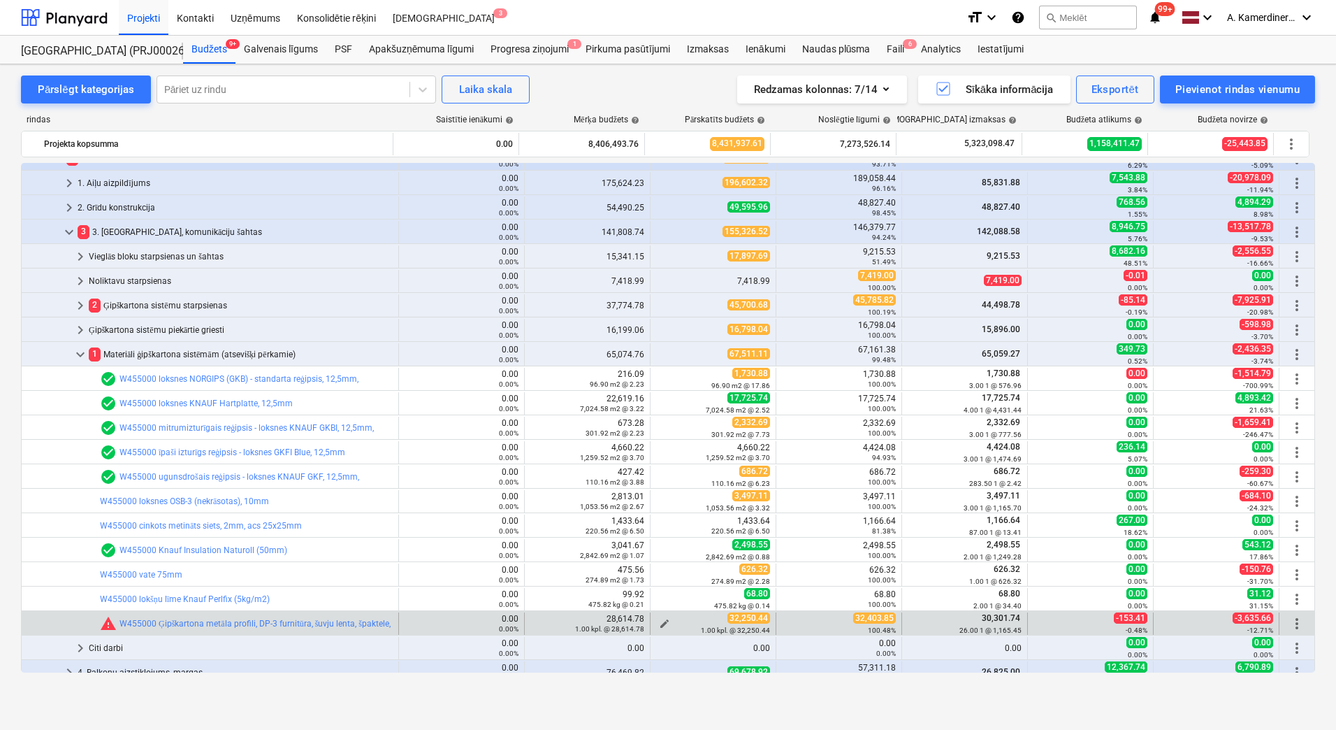
click at [663, 623] on span "edit" at bounding box center [664, 623] width 11 height 11
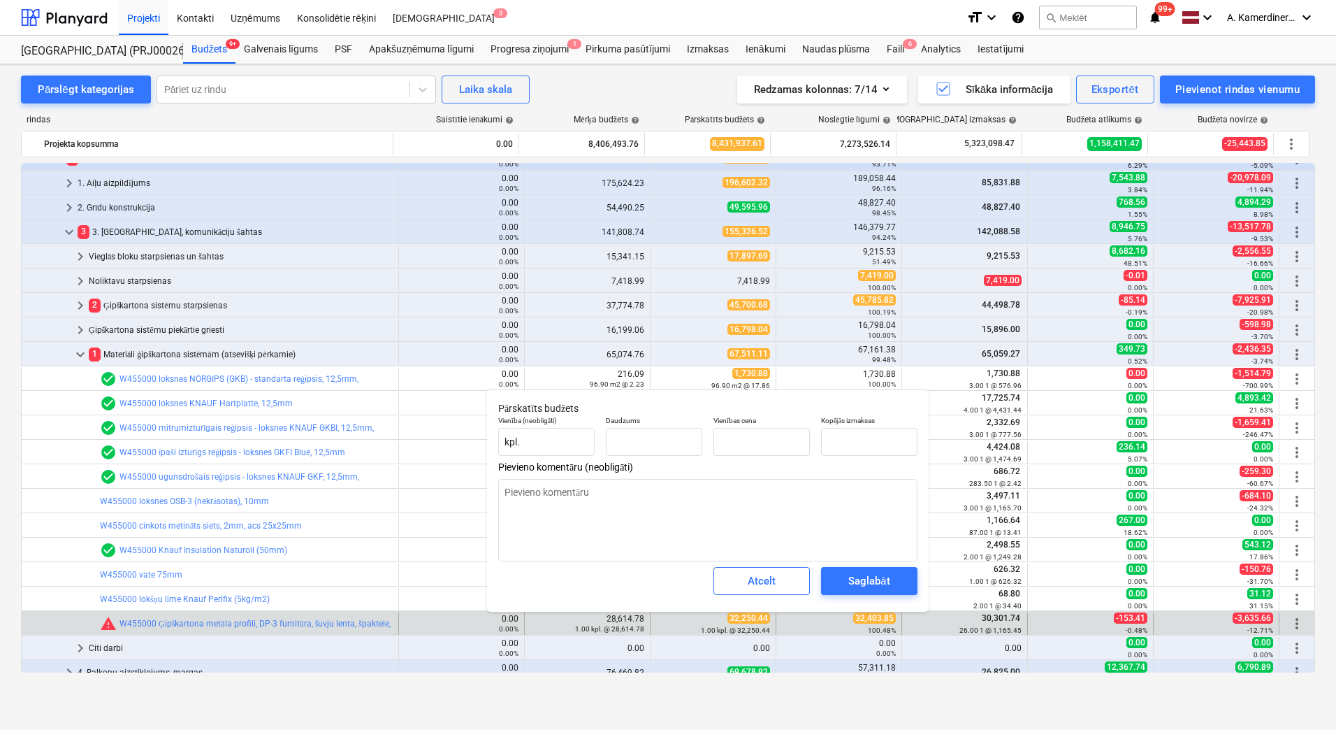
type input "1.00"
type input "32,250.44"
type textarea "x"
drag, startPoint x: 858, startPoint y: 440, endPoint x: 838, endPoint y: 441, distance: 20.3
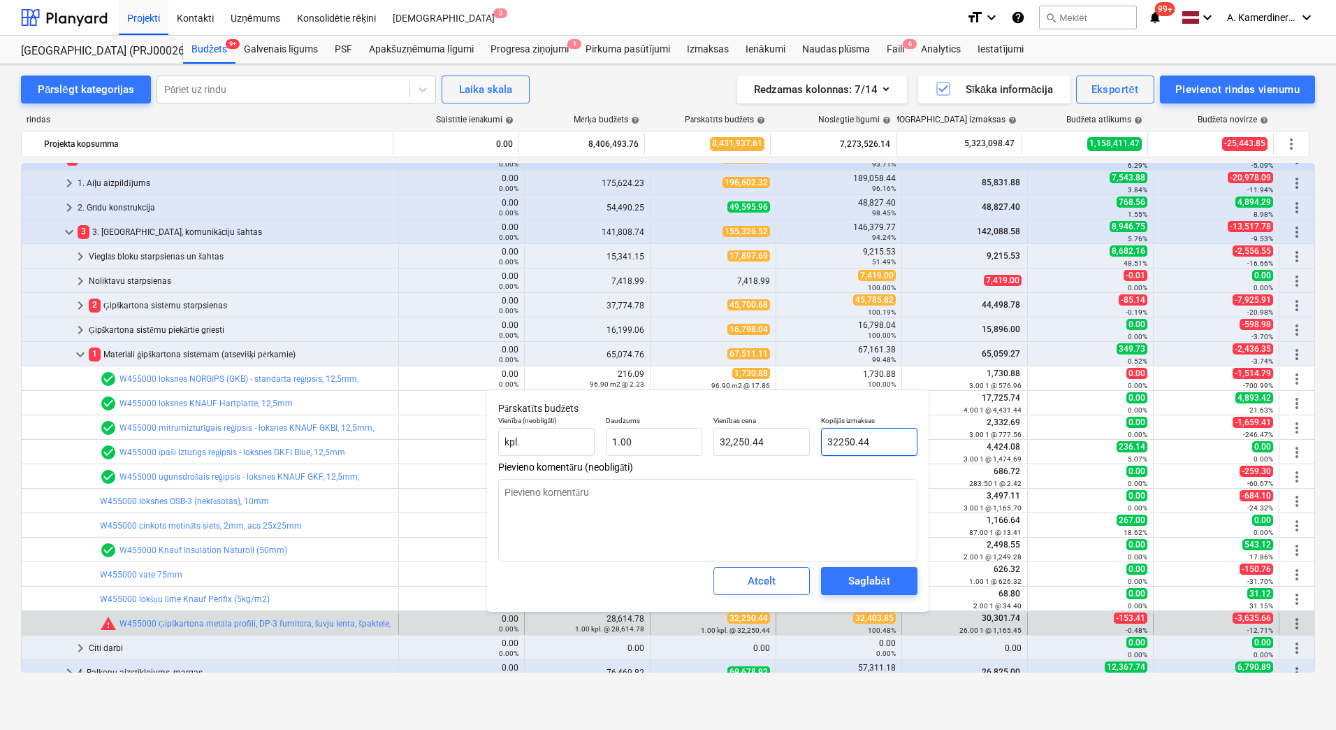
click at [838, 441] on input "32250.44" at bounding box center [869, 442] width 96 height 28
type input "324"
type textarea "x"
type input "324.00"
type input "3240"
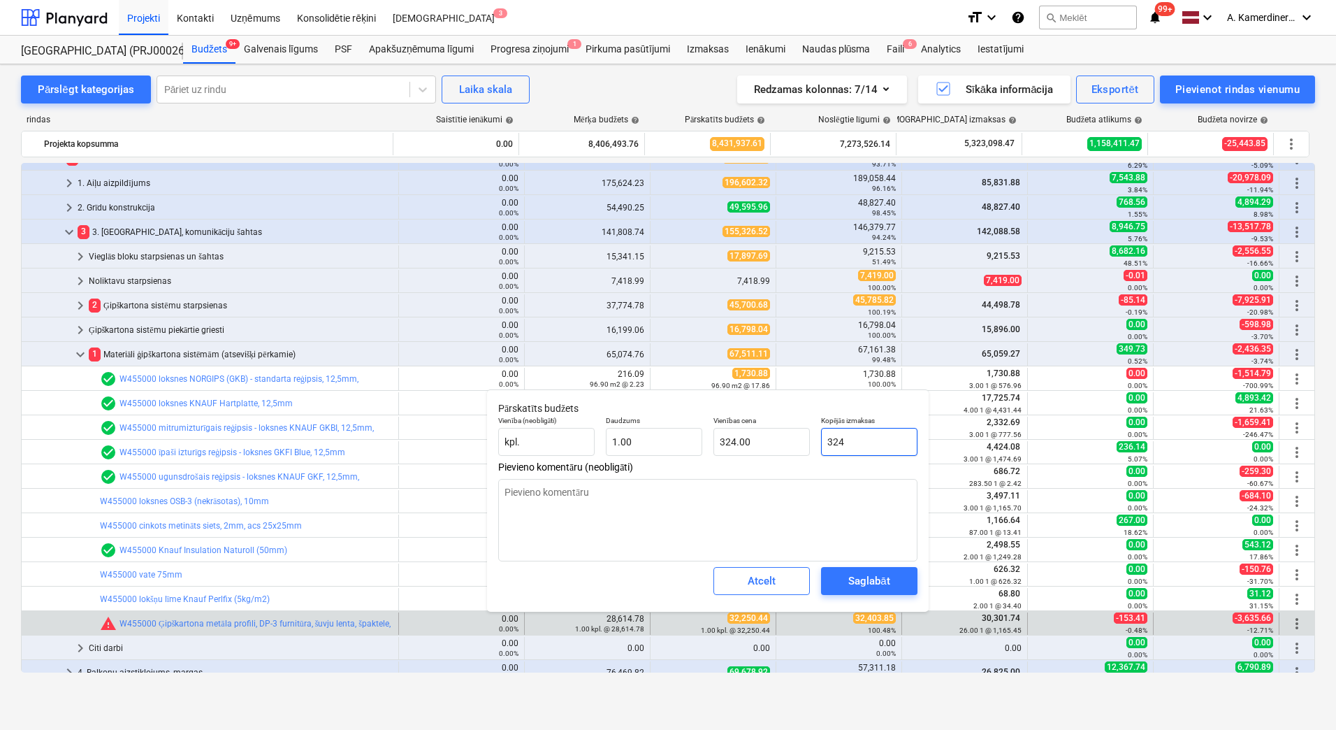
type textarea "x"
type input "3,240.00"
type input "32403"
type textarea "x"
type input "32,403.00"
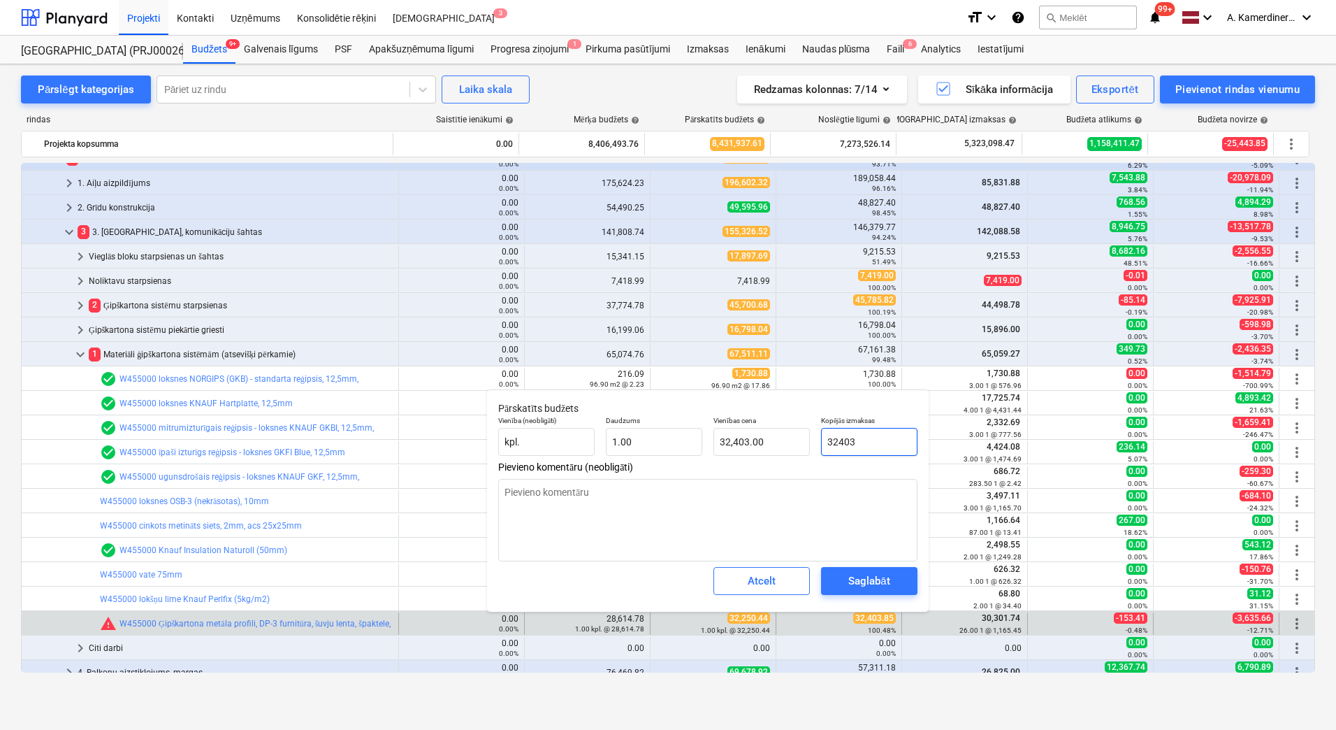
type input "32403."
type textarea "x"
type input "32403.8"
type textarea "x"
type input "32,403.80"
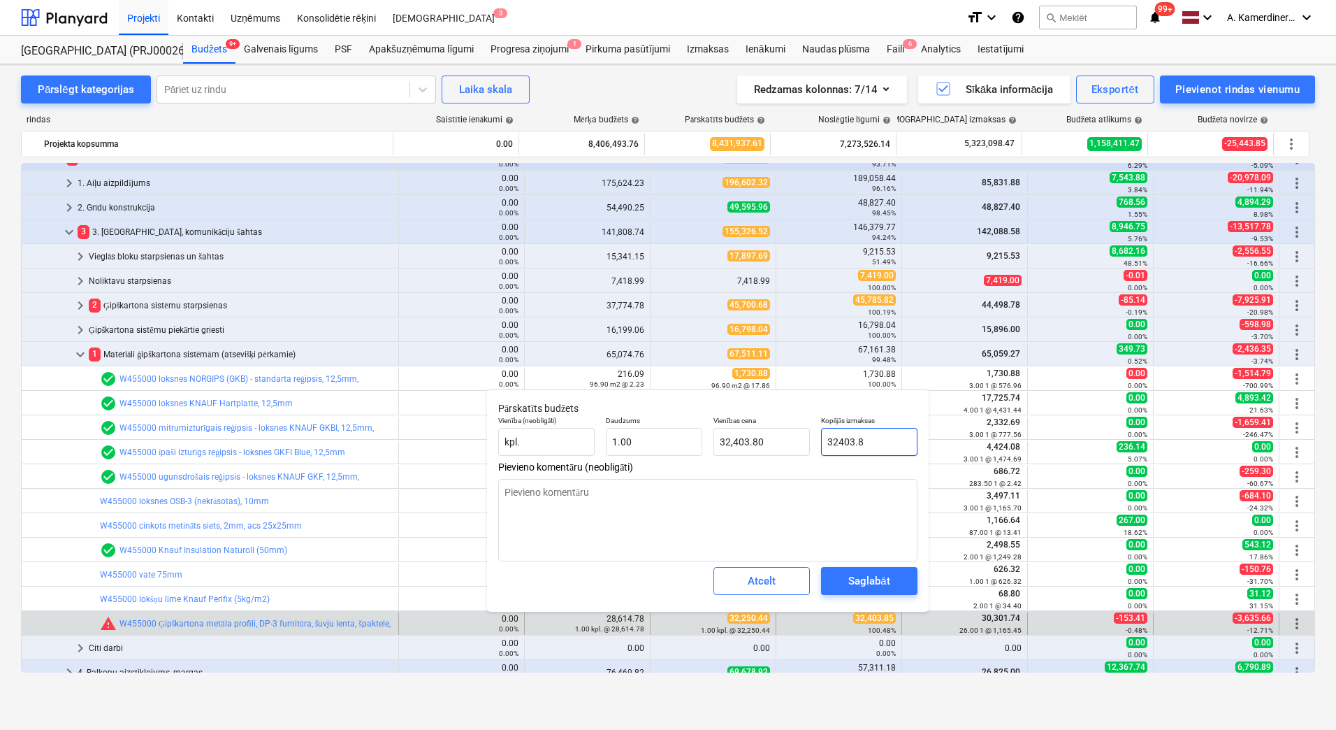
type input "32403.85"
type textarea "x"
type input "32,403.85"
click at [888, 567] on button "Saglabāt" at bounding box center [869, 581] width 96 height 28
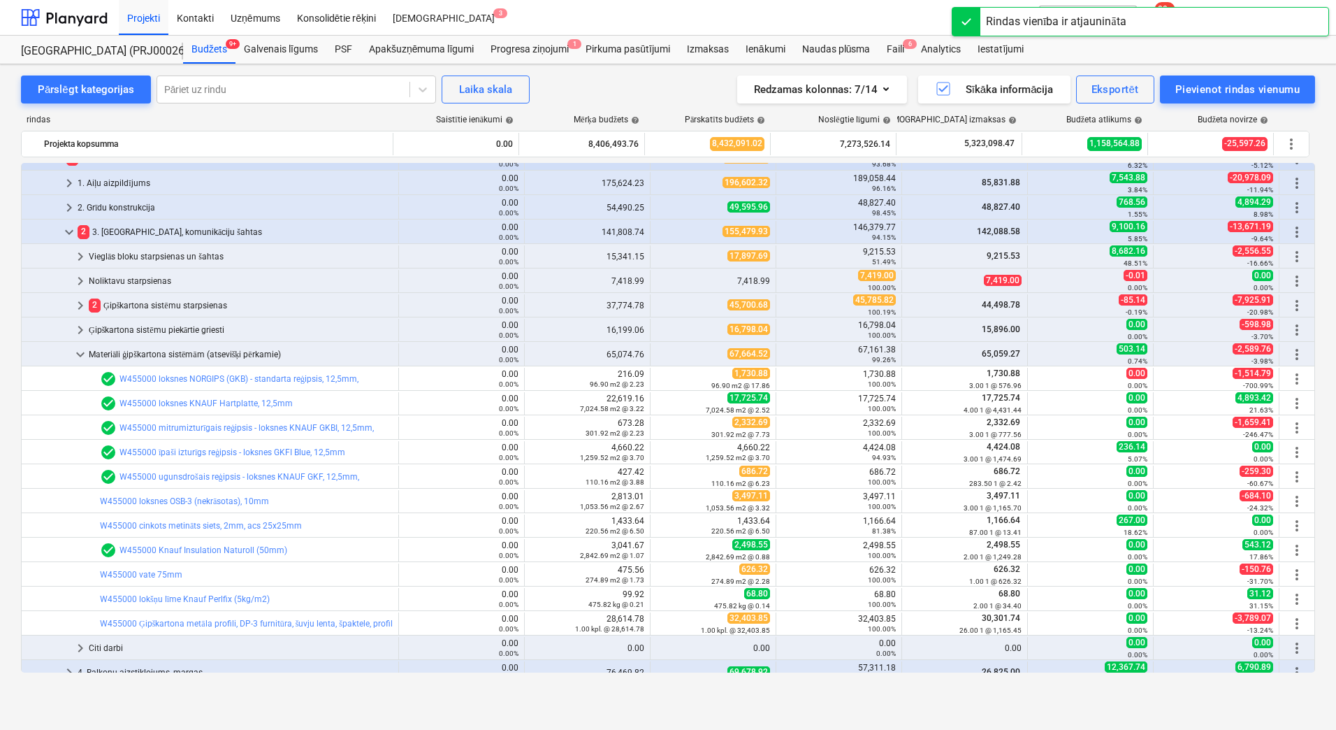
click at [239, 353] on div "Materiāli ģipškartona sistēmām (atsevišķi pērkamie)" at bounding box center [241, 354] width 304 height 22
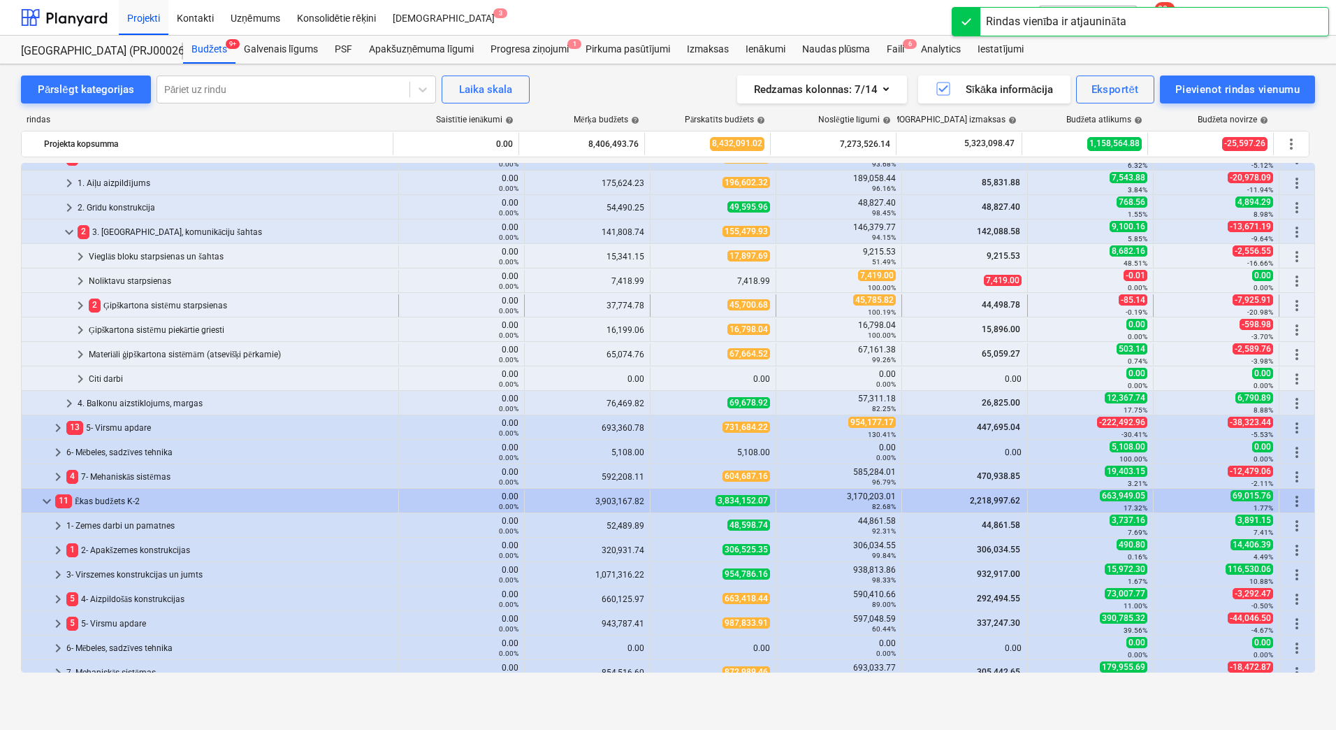
click at [180, 306] on div "2 Ģipškartona sistēmu starpsienas" at bounding box center [241, 305] width 304 height 22
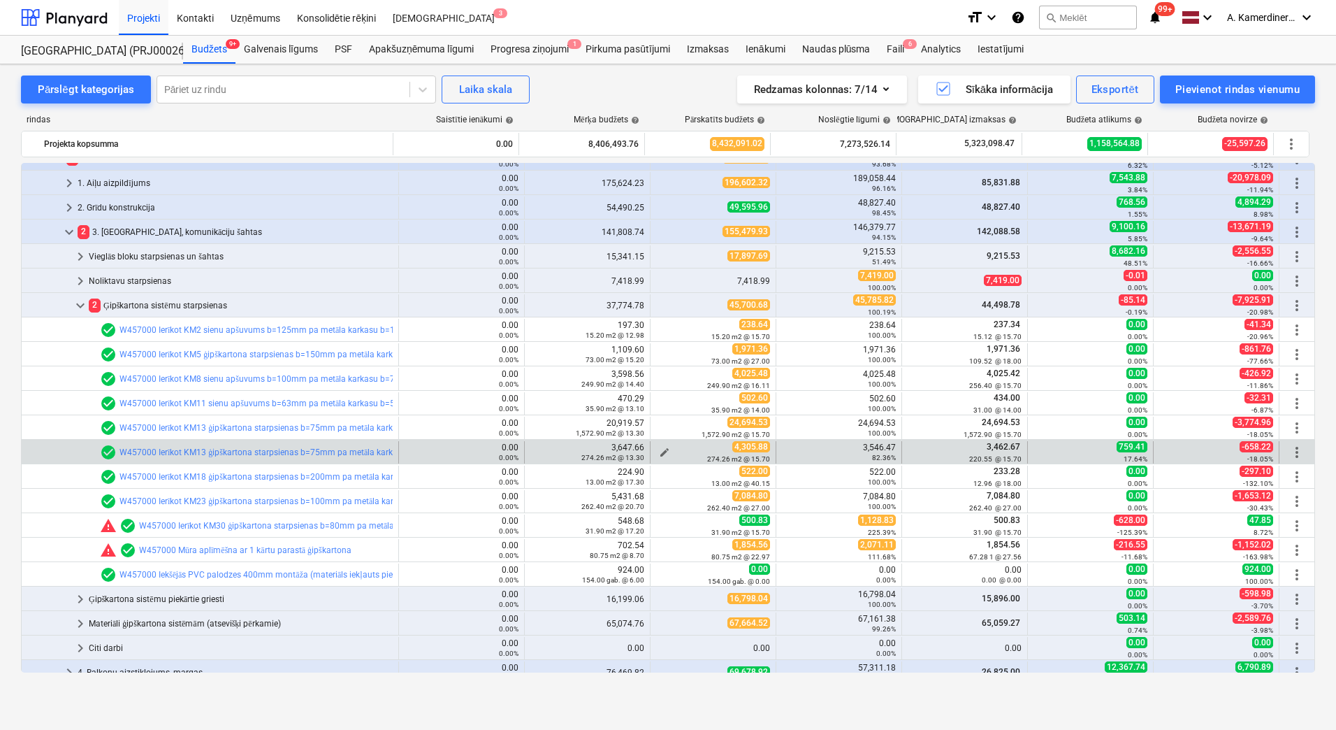
click at [659, 449] on span "edit" at bounding box center [664, 452] width 11 height 11
type textarea "x"
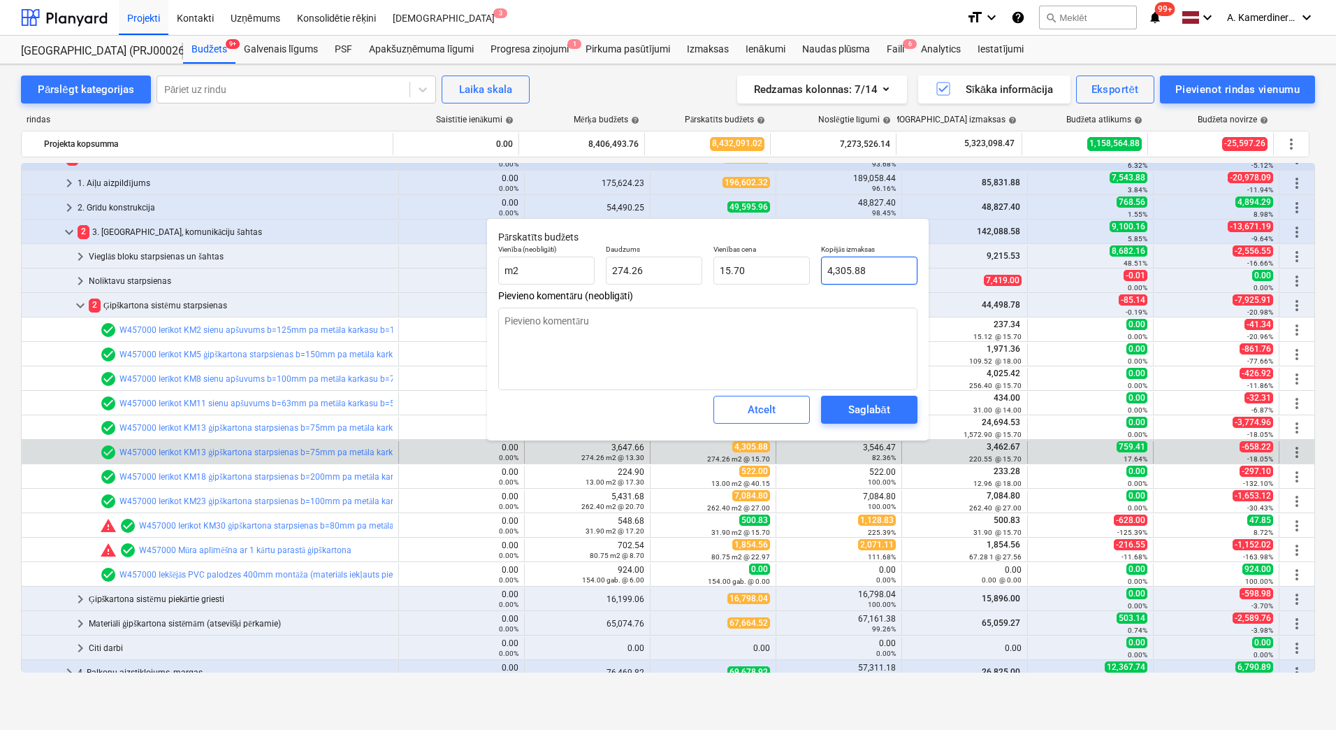
type input "4305.882"
drag, startPoint x: 876, startPoint y: 274, endPoint x: 819, endPoint y: 274, distance: 57.3
click at [819, 274] on div "Kopējās izmaksas 4305.882" at bounding box center [870, 264] width 108 height 51
type textarea "x"
type input "3"
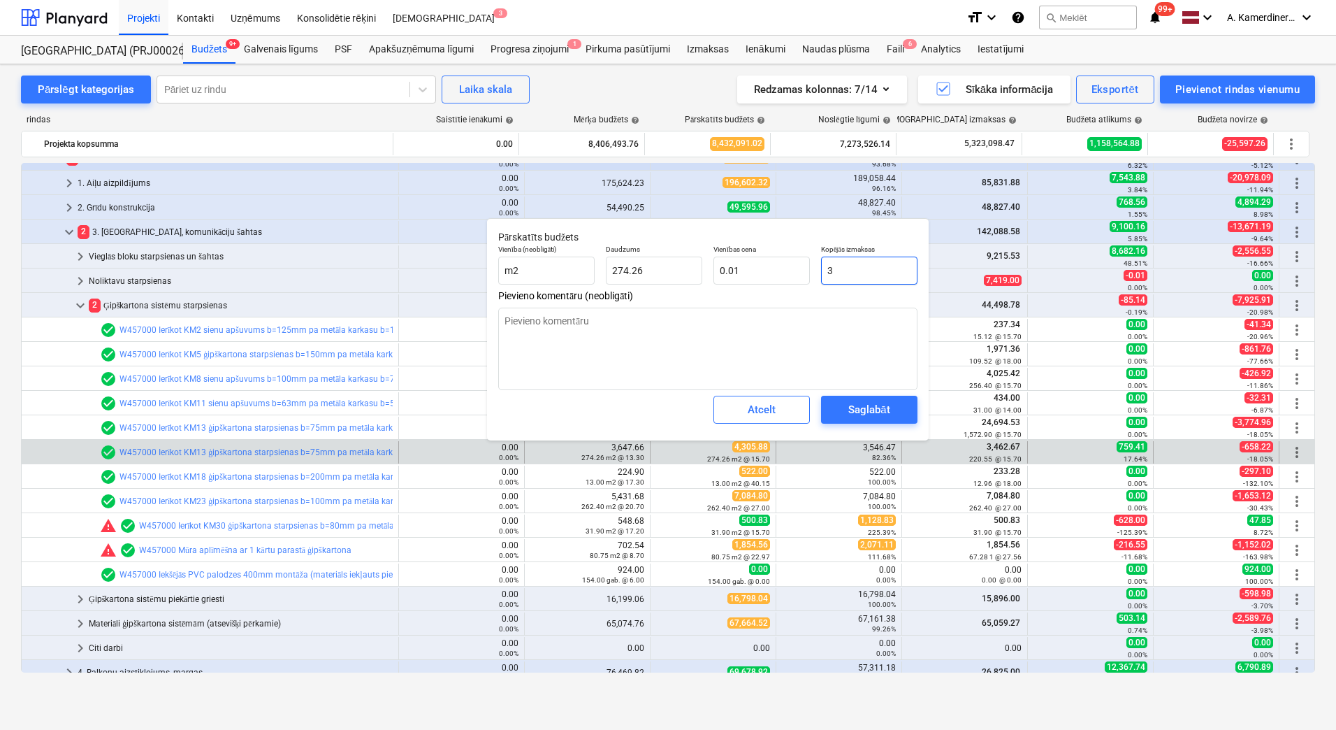
type input "0.01"
type textarea "x"
type input "35"
type input "0.13"
type textarea "x"
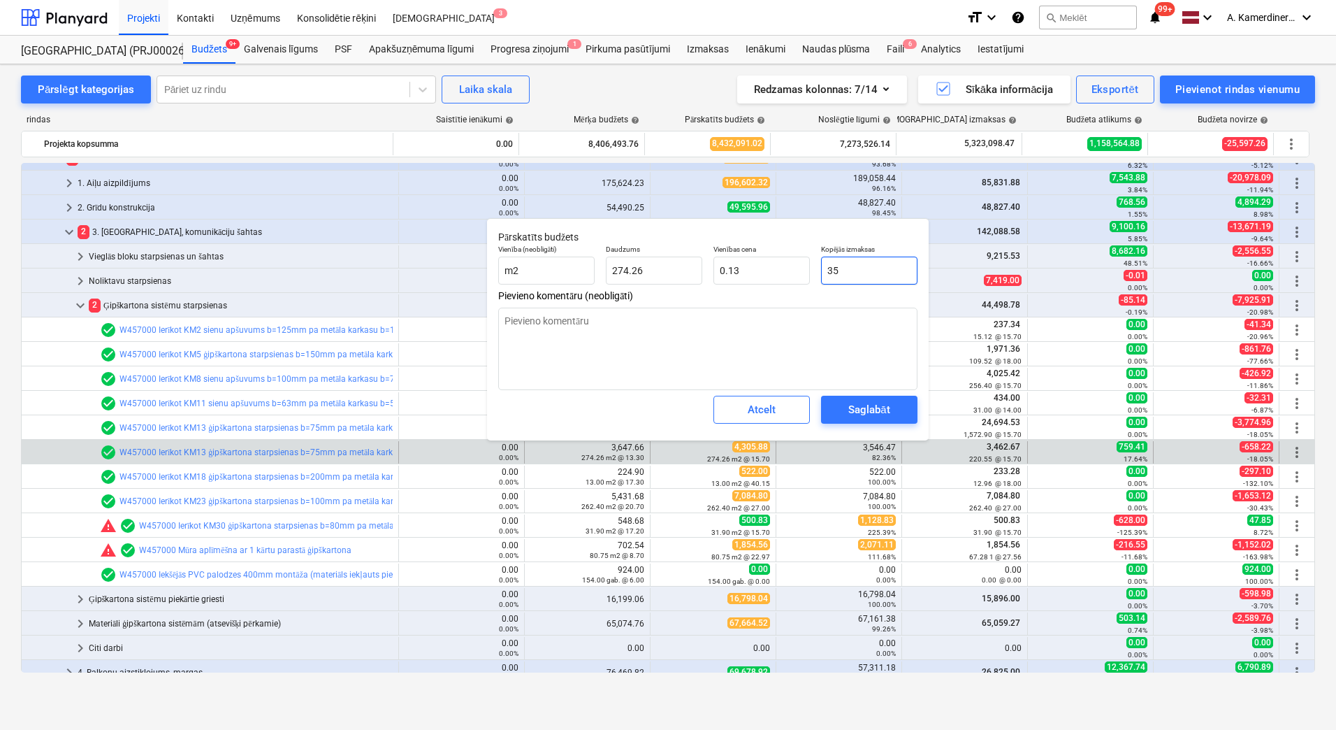
type input "354"
type input "1.29"
type textarea "x"
type input "3546"
type input "12.93"
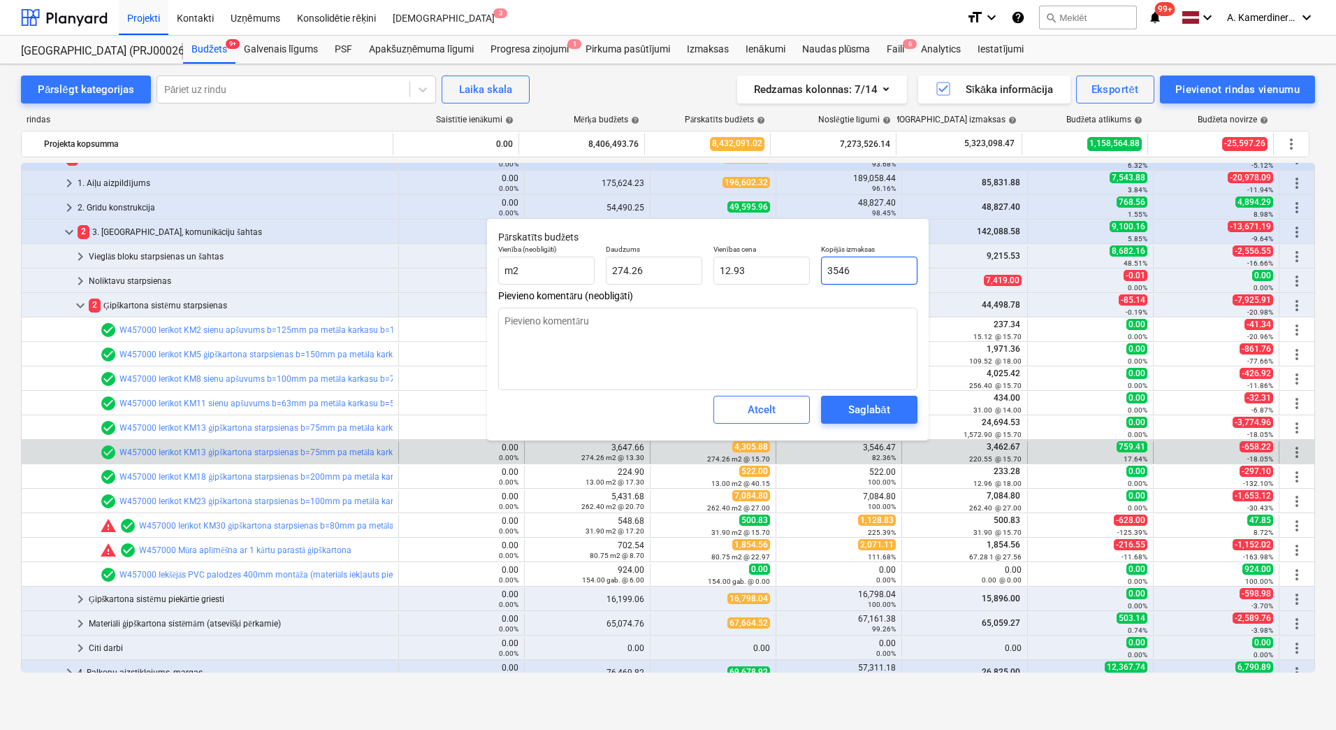
type textarea "x"
type input "3546."
type textarea "x"
type input "3546.4"
type textarea "x"
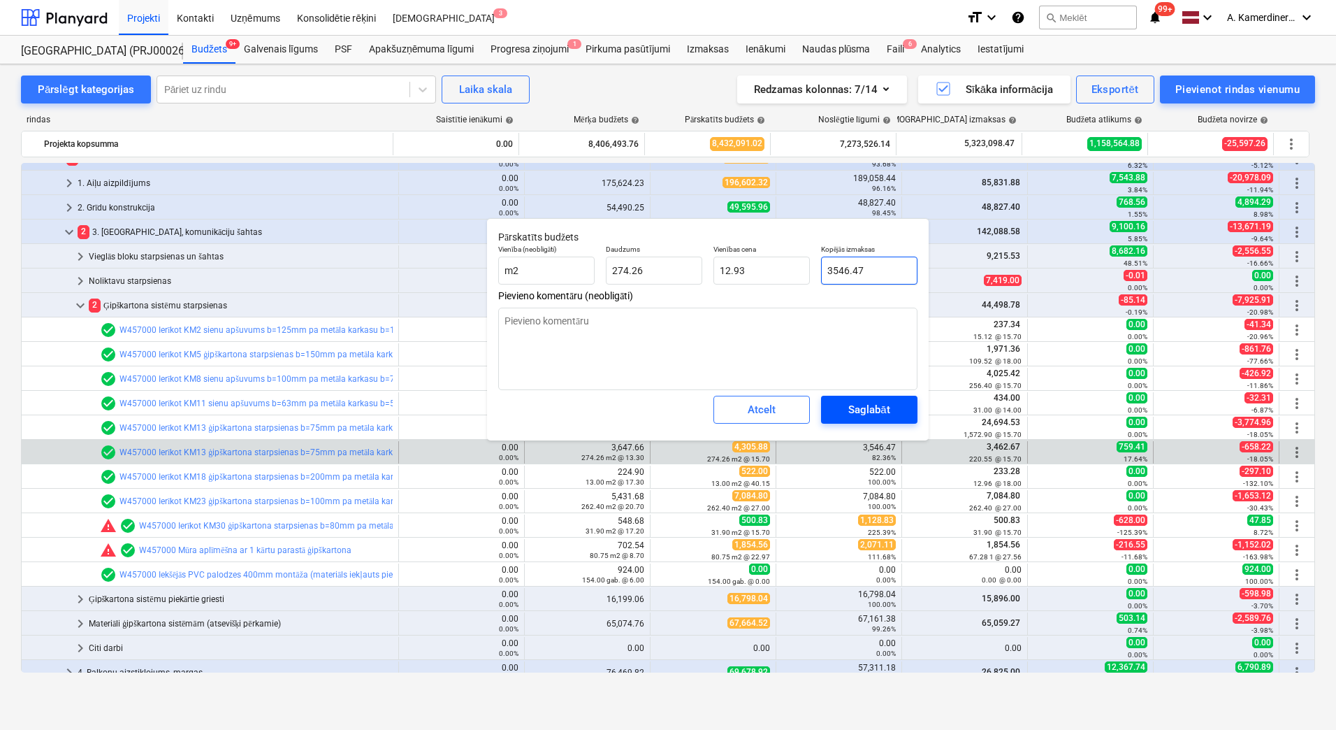
type input "3546.47"
type textarea "x"
type input "3,546.47"
click at [867, 410] on div "Saglabāt" at bounding box center [868, 409] width 41 height 18
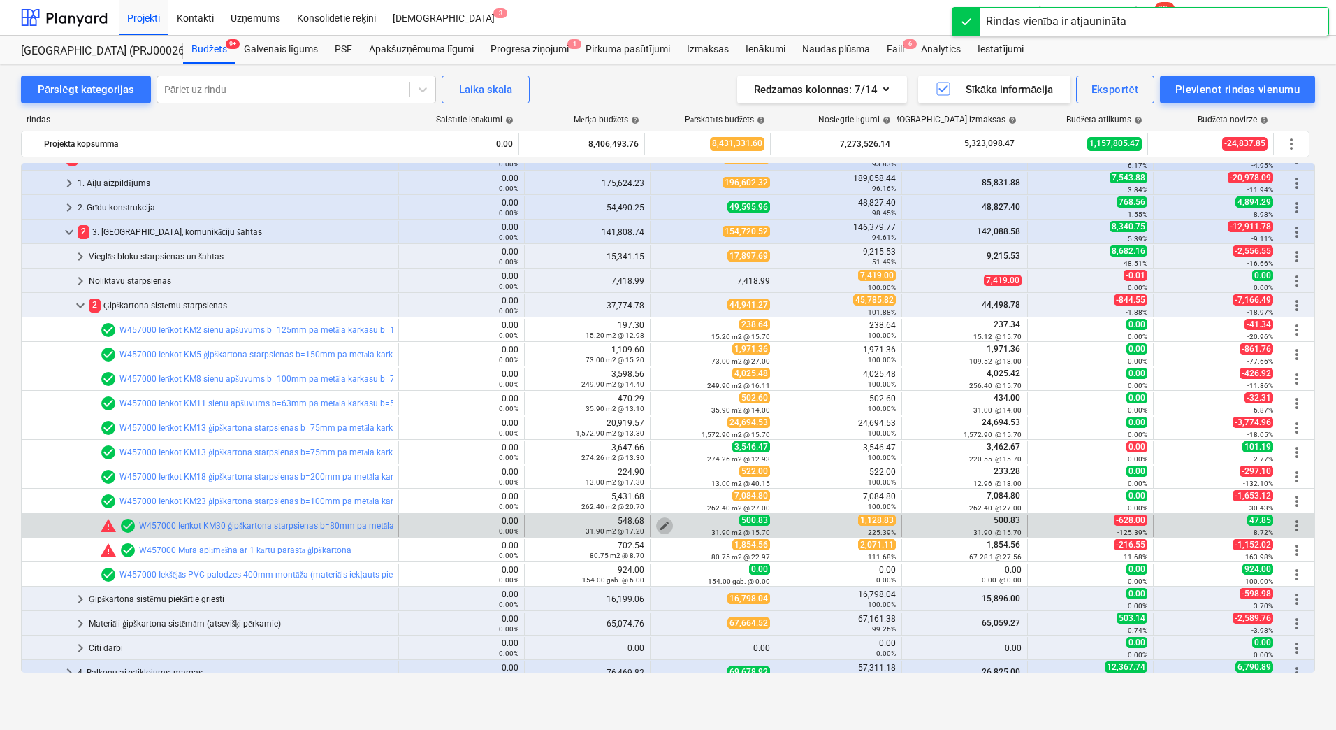
click at [660, 523] on span "edit" at bounding box center [664, 525] width 11 height 11
type textarea "x"
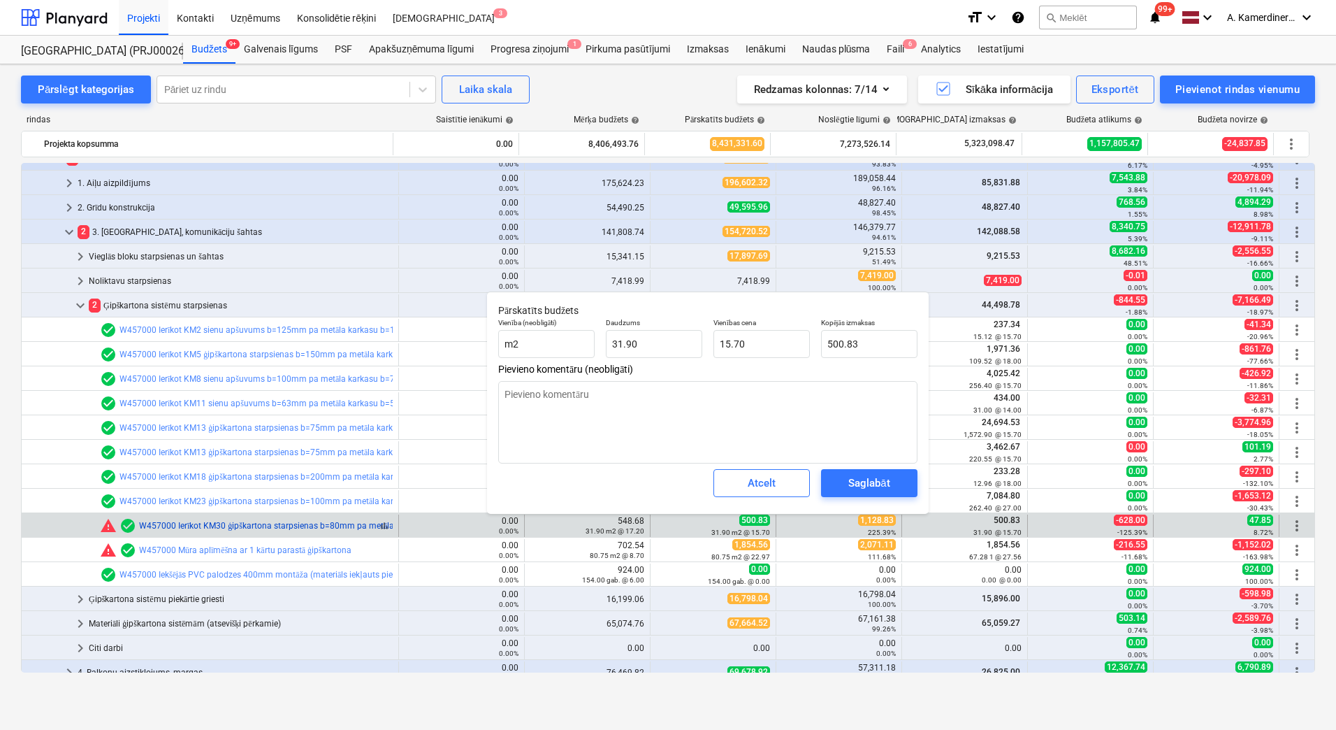
click at [267, 522] on link "W457000 Ierīkot KM30 ģipškartona starpsienas b=80mm pa metāla karkasu b=50mm, v…" at bounding box center [405, 526] width 532 height 10
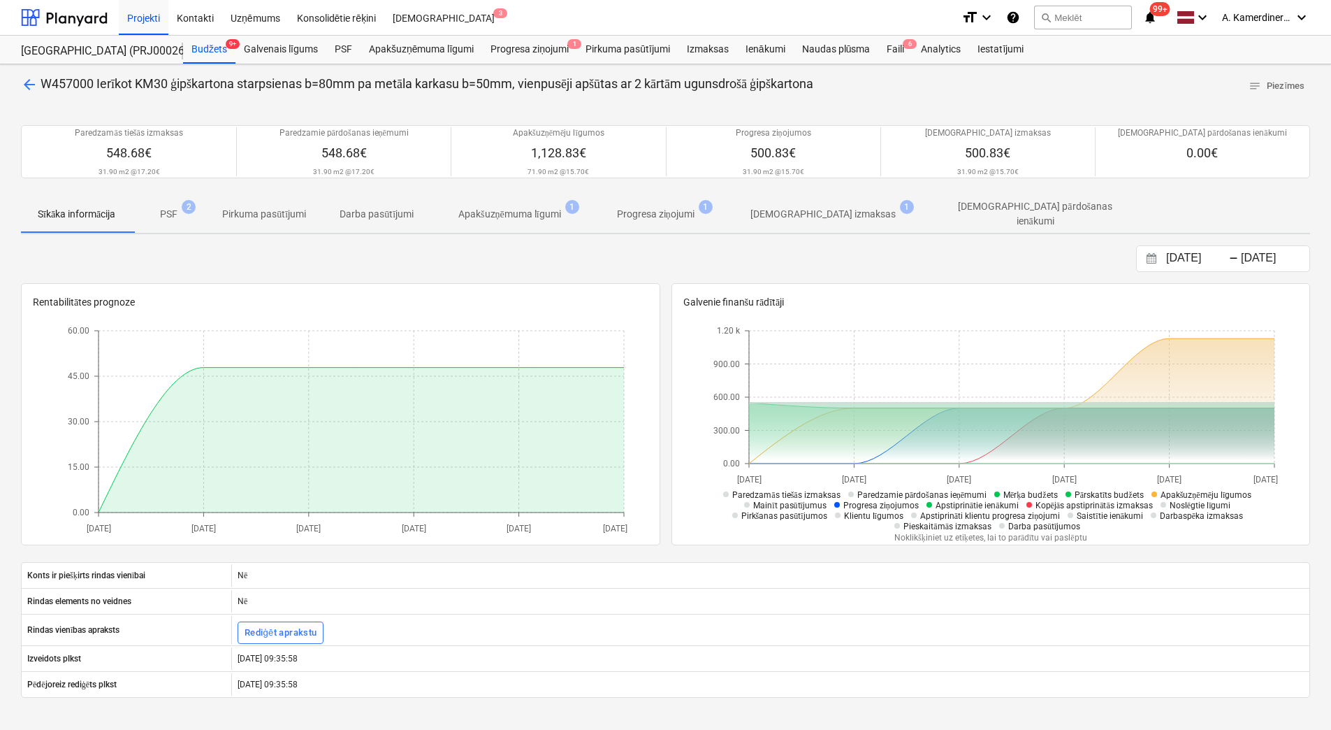
click at [516, 212] on p "Apakšuzņēmuma līgumi" at bounding box center [509, 214] width 103 height 15
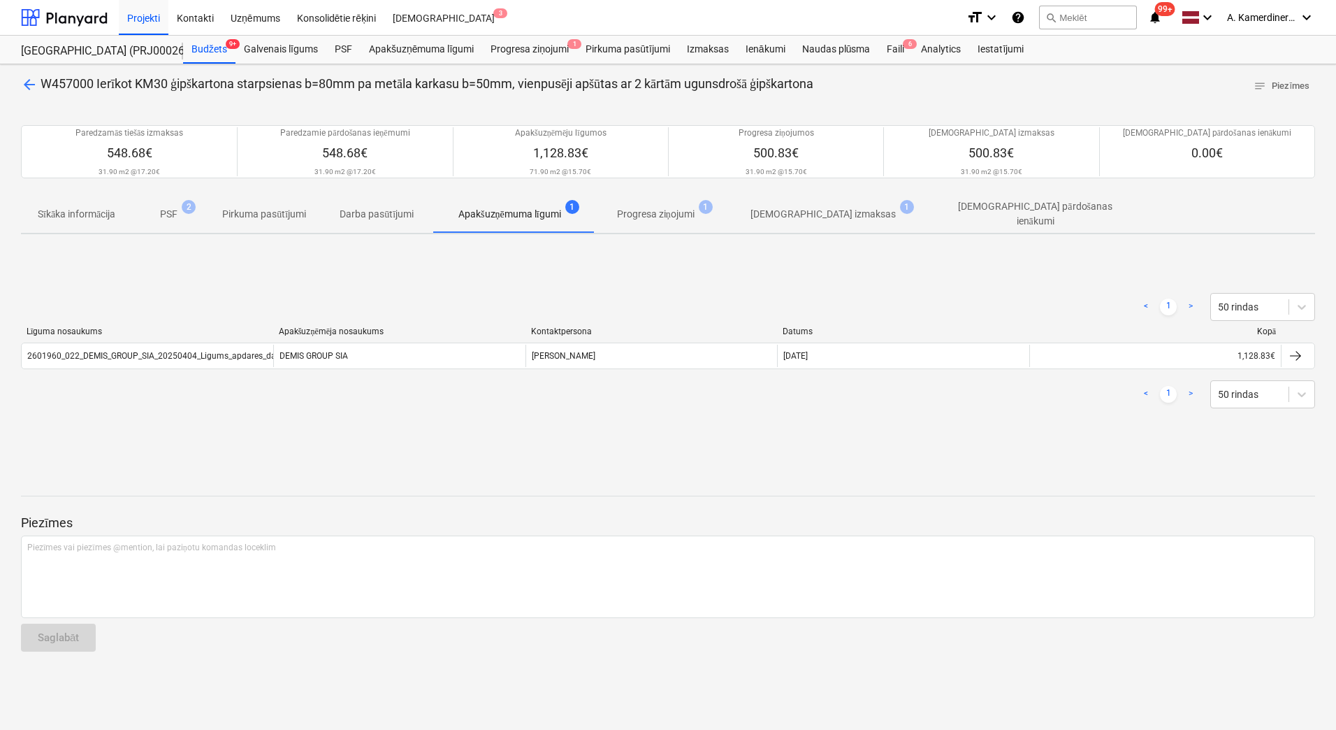
click at [625, 209] on p "Progresa ziņojumi" at bounding box center [656, 214] width 78 height 15
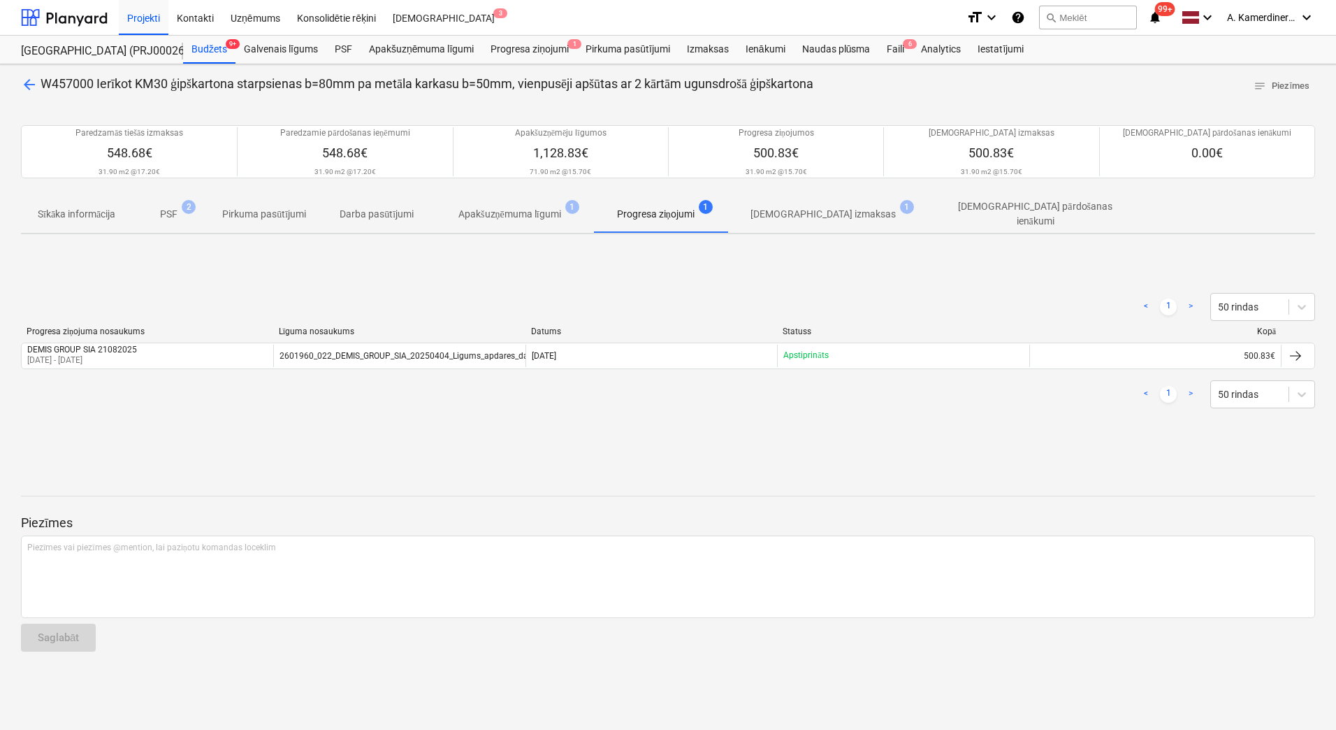
click at [811, 210] on p "[DEMOGRAPHIC_DATA] izmaksas" at bounding box center [823, 214] width 145 height 15
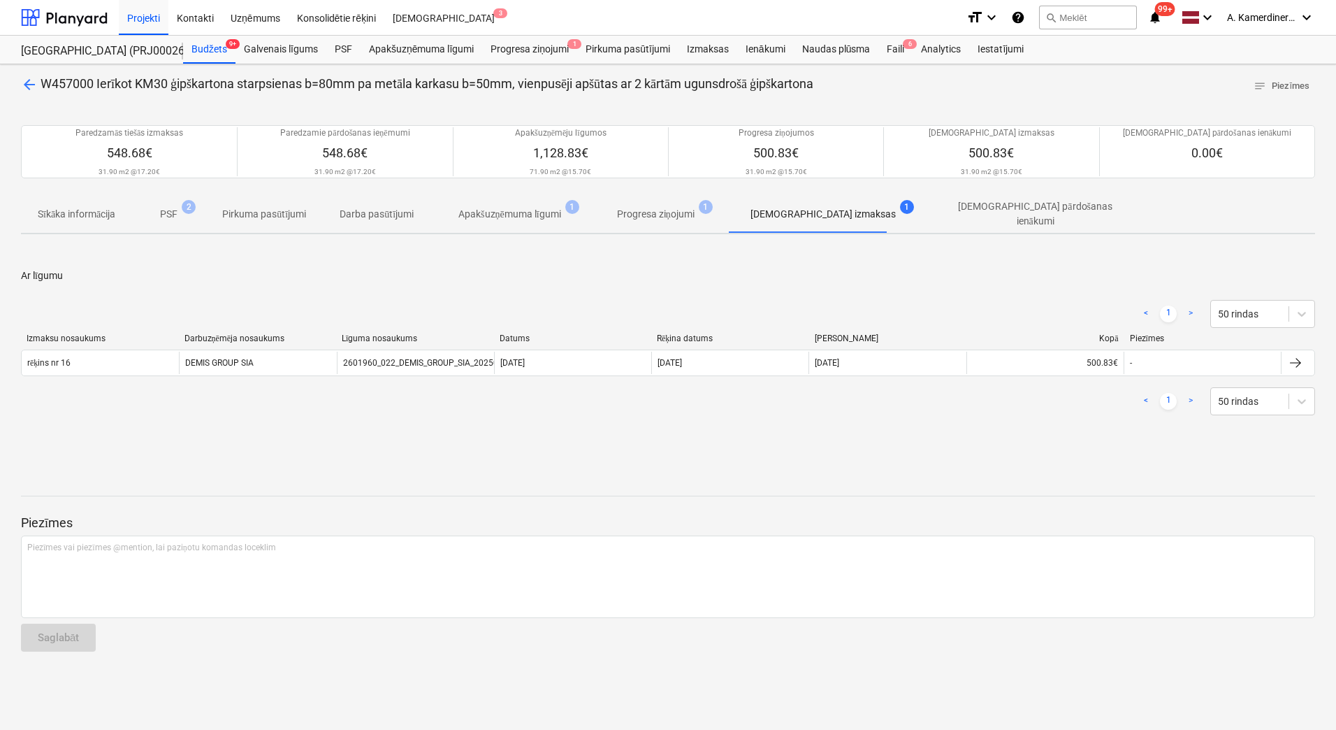
click at [529, 217] on p "Apakšuzņēmuma līgumi" at bounding box center [509, 214] width 103 height 15
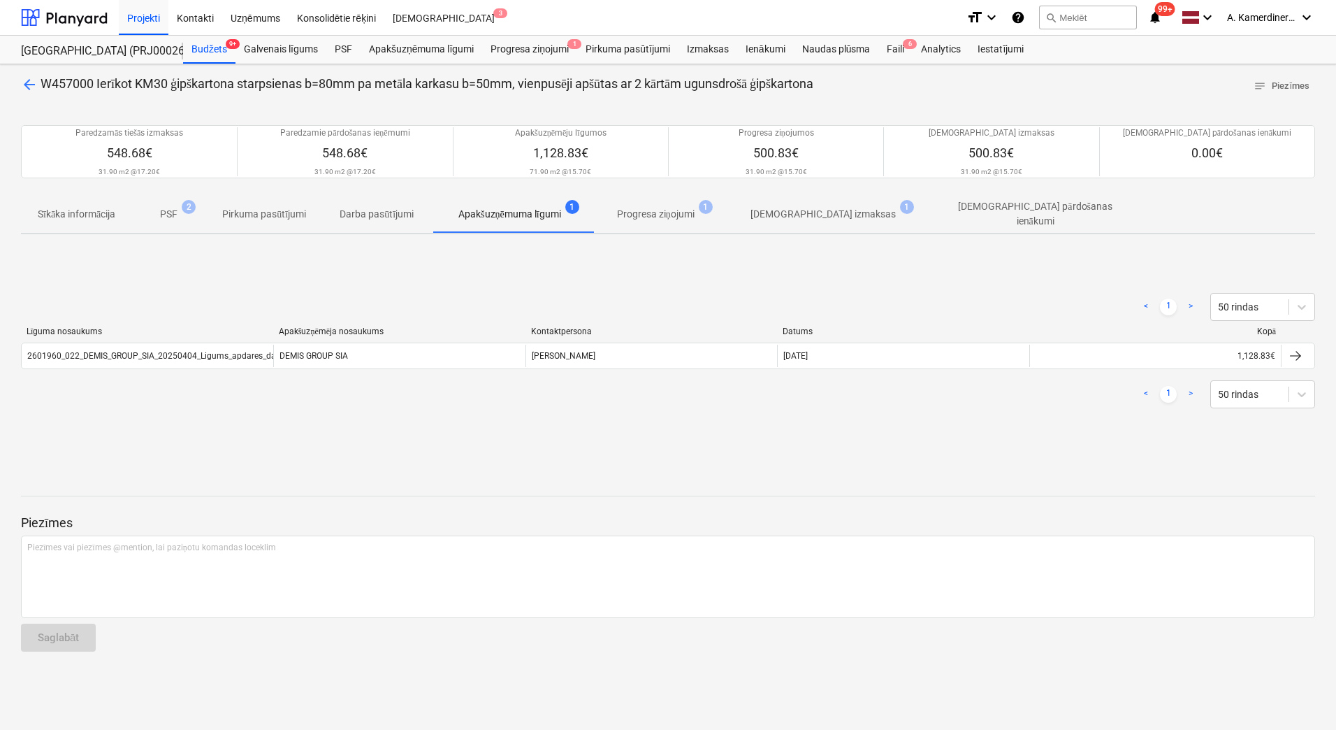
click at [22, 89] on span "arrow_back" at bounding box center [29, 84] width 17 height 17
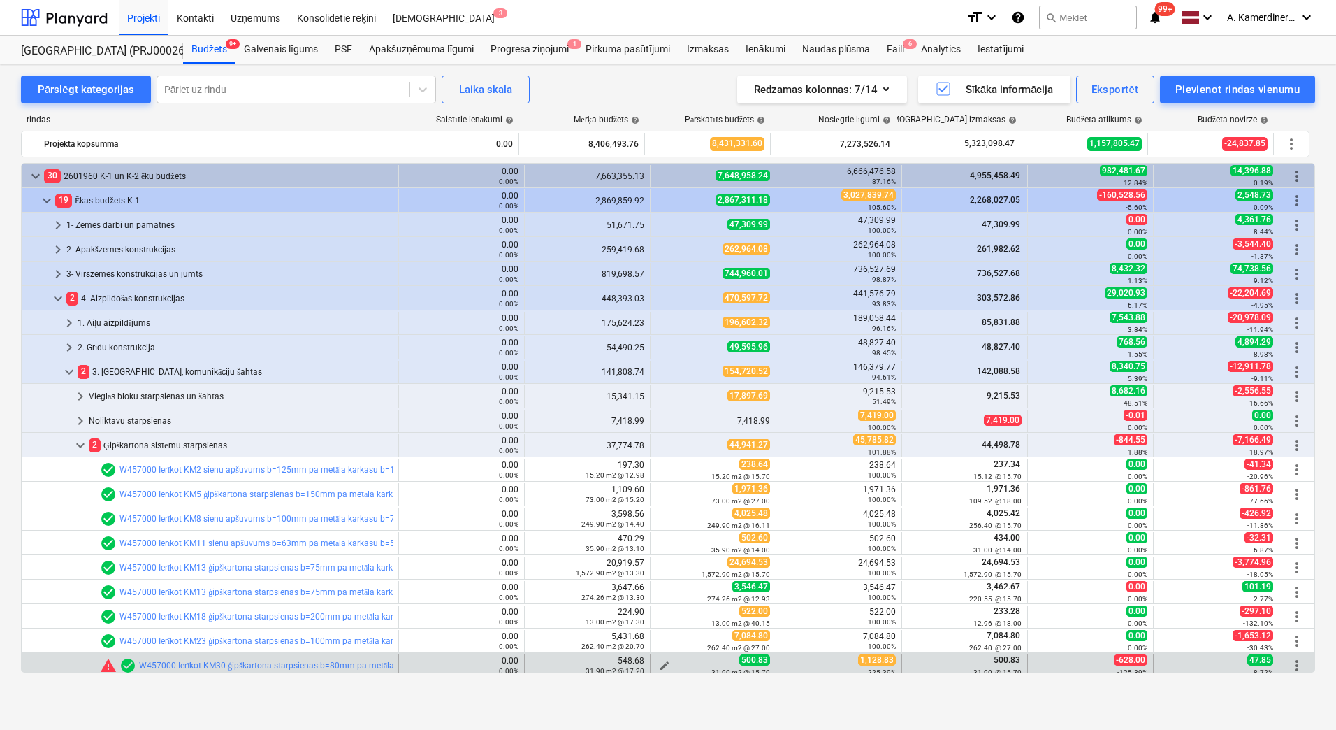
scroll to position [140, 0]
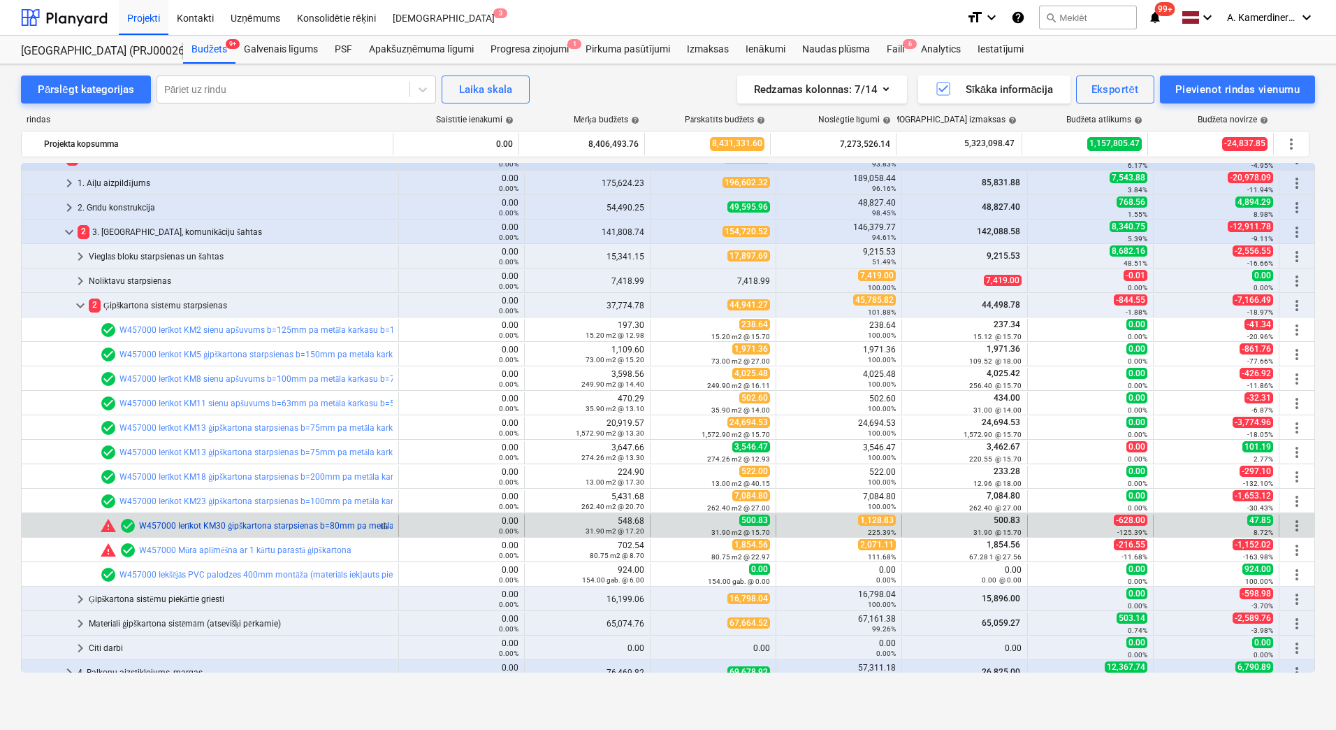
click at [354, 528] on link "W457000 Ierīkot KM30 ģipškartona starpsienas b=80mm pa metāla karkasu b=50mm, v…" at bounding box center [405, 526] width 532 height 10
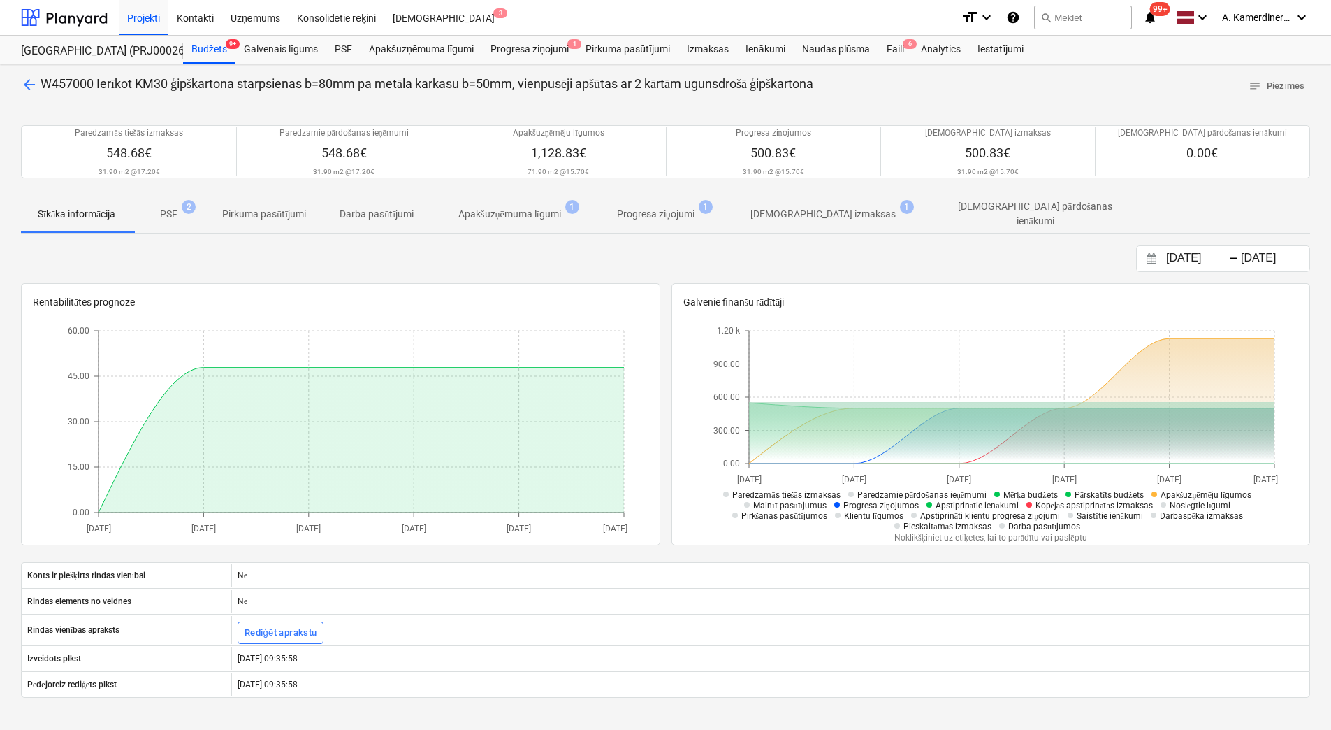
click at [174, 208] on p "PSF" at bounding box center [168, 214] width 17 height 15
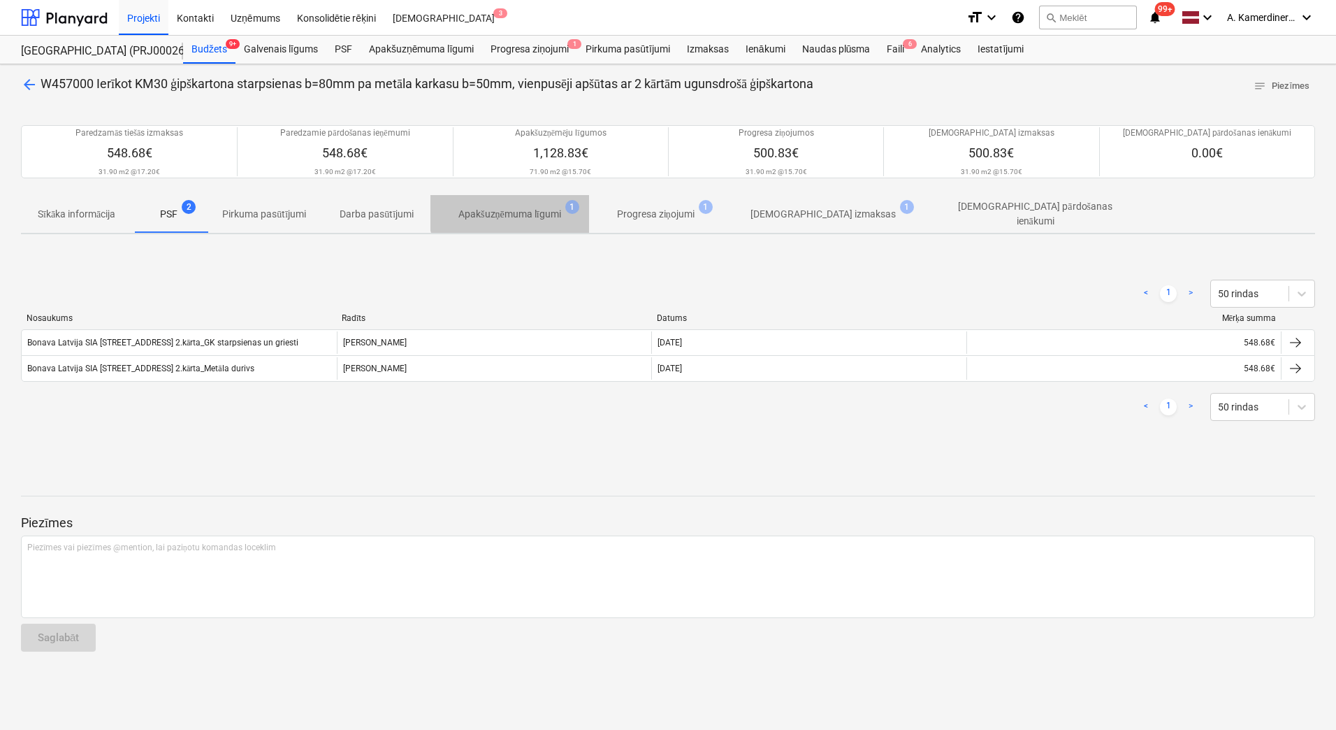
click at [519, 207] on p "Apakšuzņēmuma līgumi" at bounding box center [509, 214] width 103 height 15
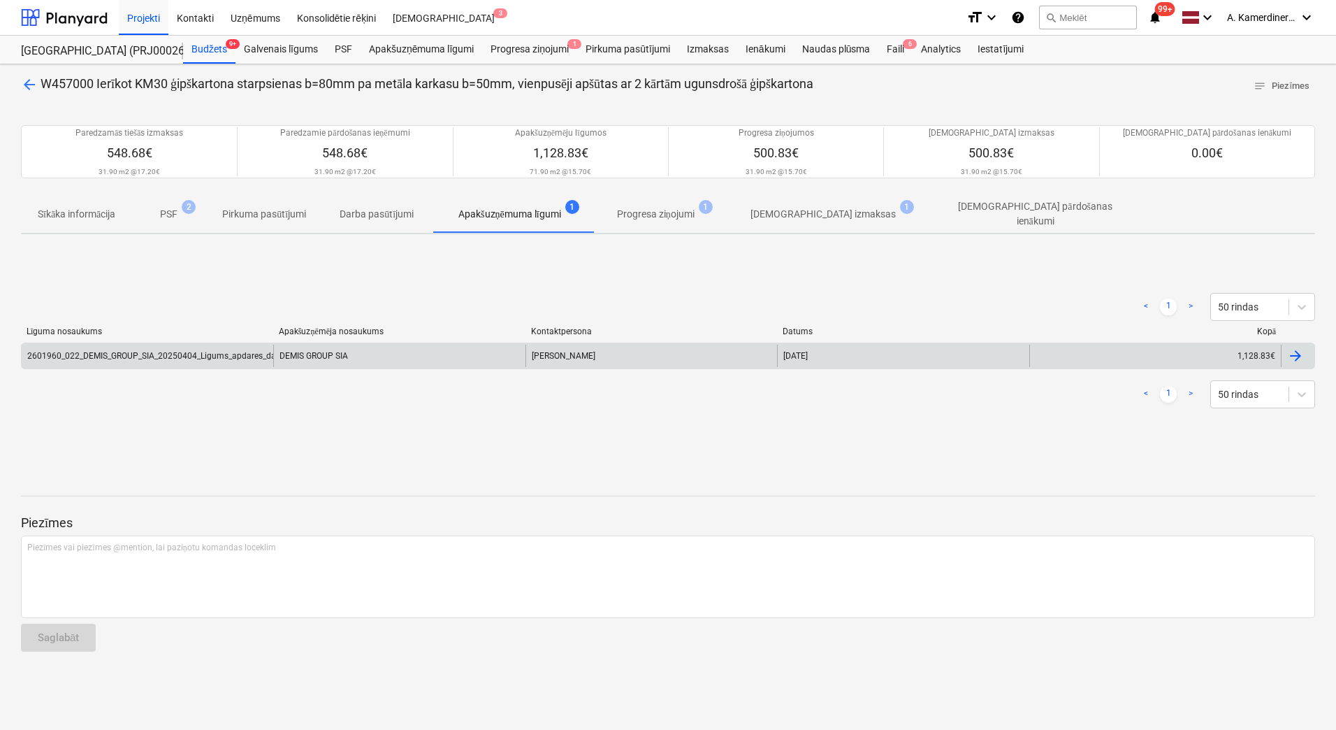
click at [1216, 349] on div "1,128.83€" at bounding box center [1155, 356] width 252 height 22
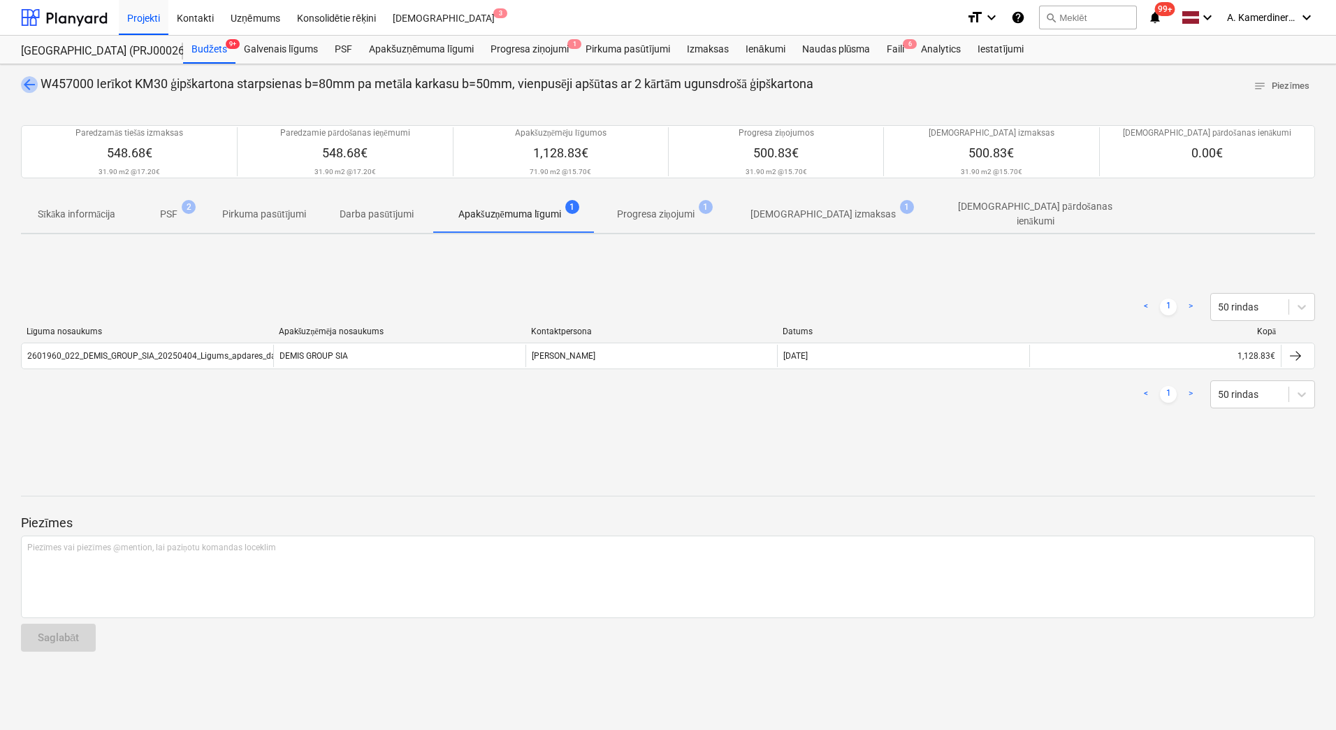
click at [30, 85] on span "arrow_back" at bounding box center [29, 84] width 17 height 17
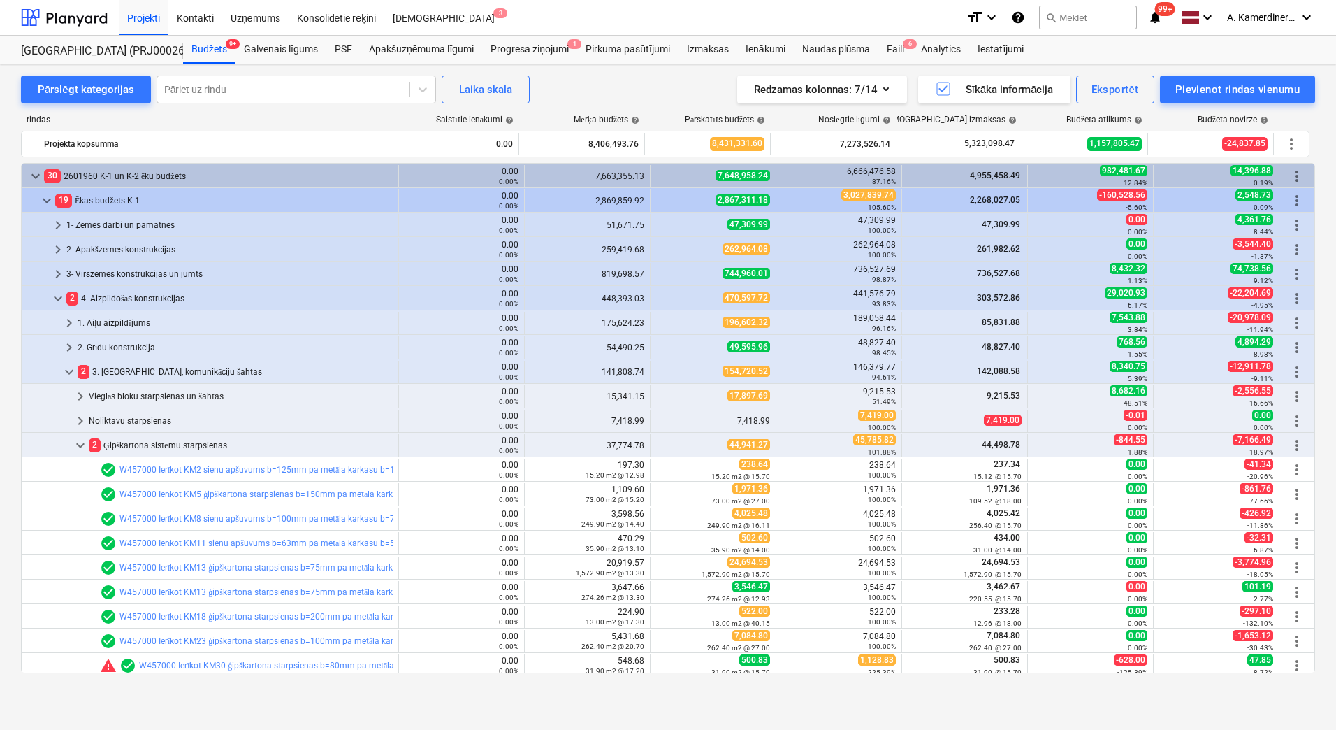
scroll to position [140, 0]
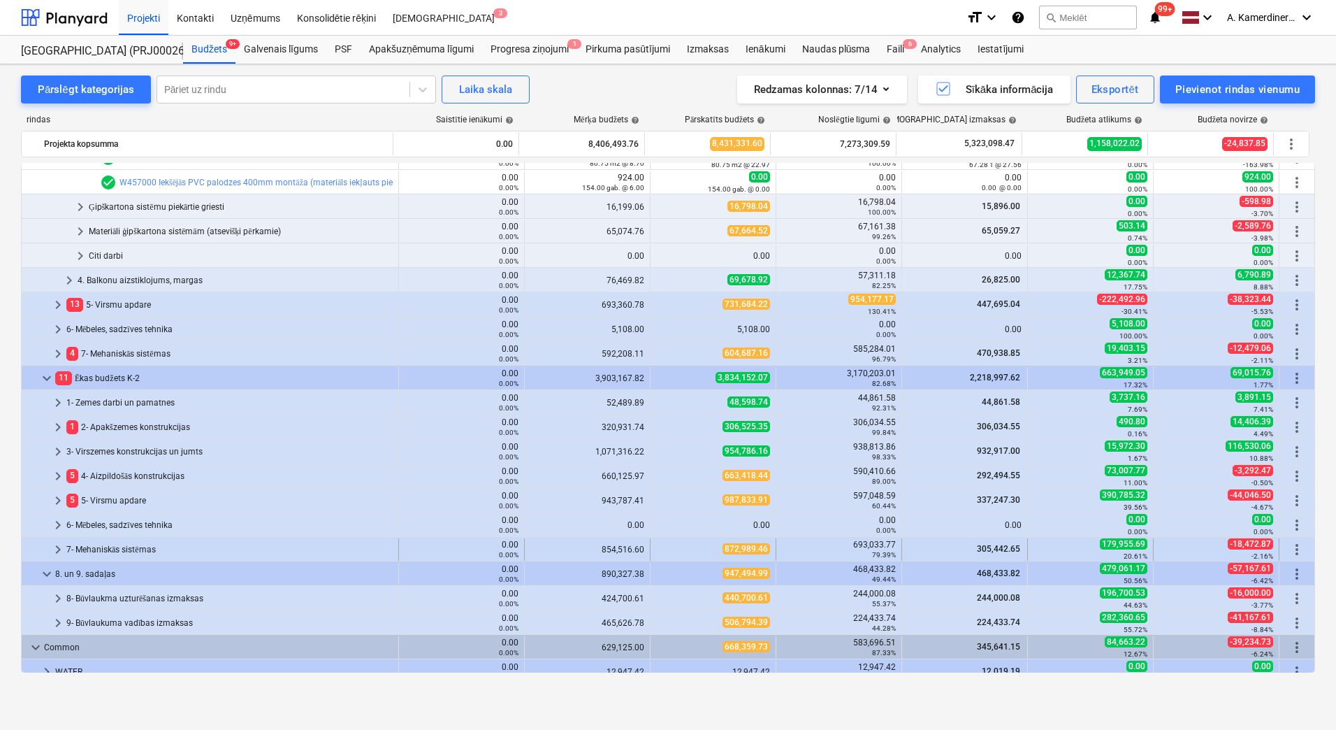
scroll to position [559, 0]
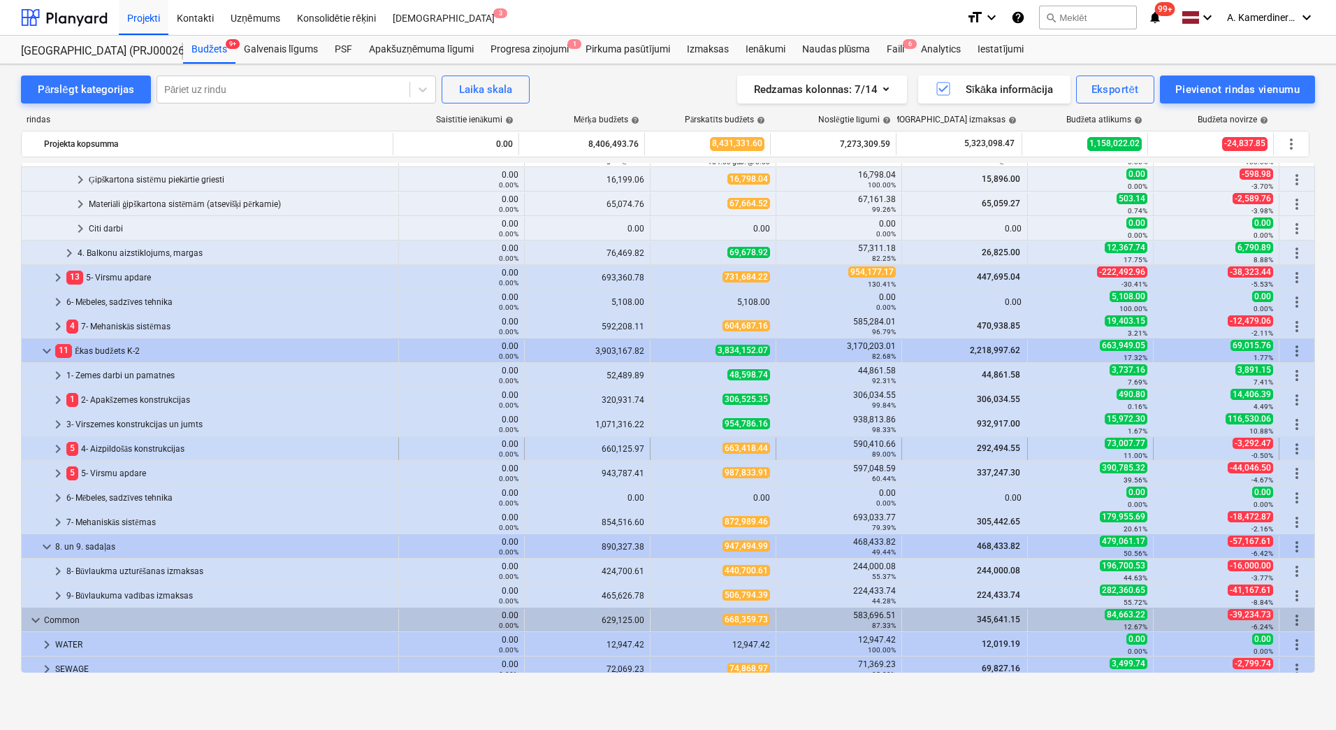
click at [128, 448] on div "5 4- Aizpildošās konstrukcijas" at bounding box center [229, 449] width 326 height 22
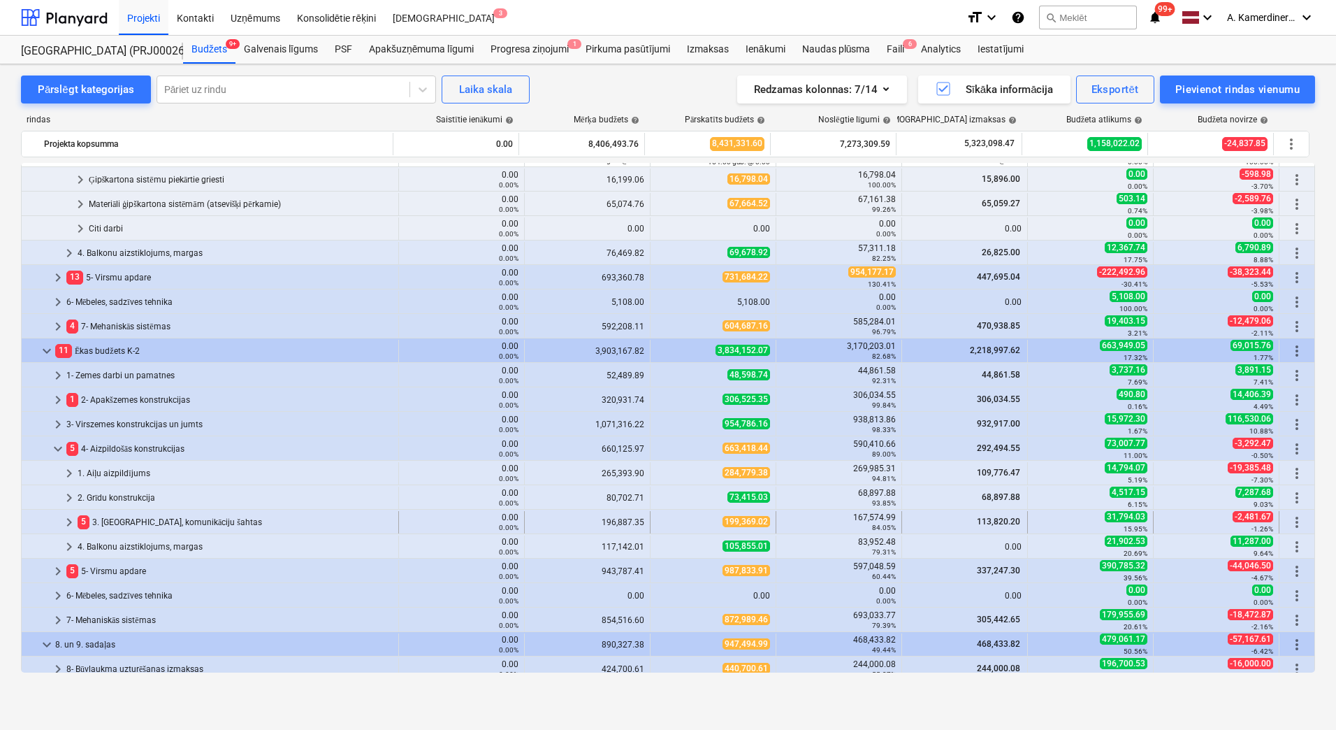
click at [128, 514] on div "5 3. [GEOGRAPHIC_DATA], komunikāciju šahtas" at bounding box center [235, 522] width 315 height 22
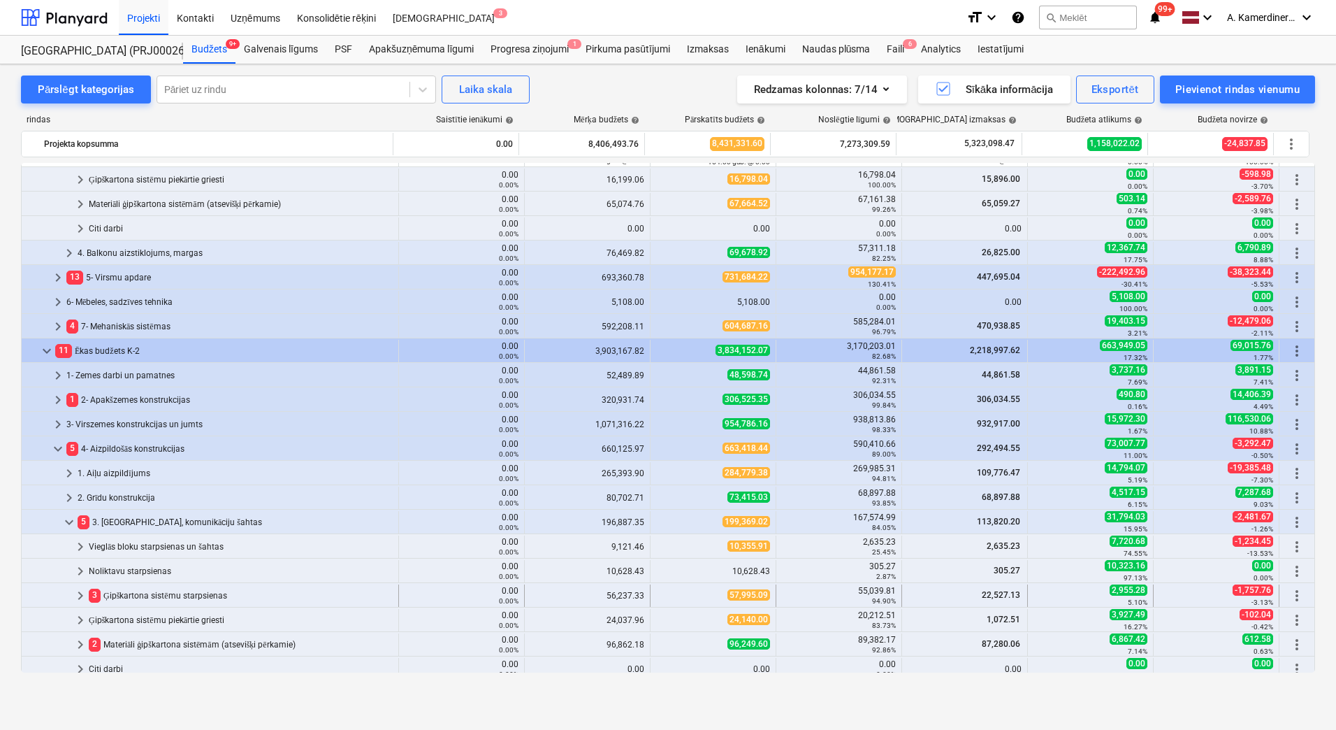
scroll to position [699, 0]
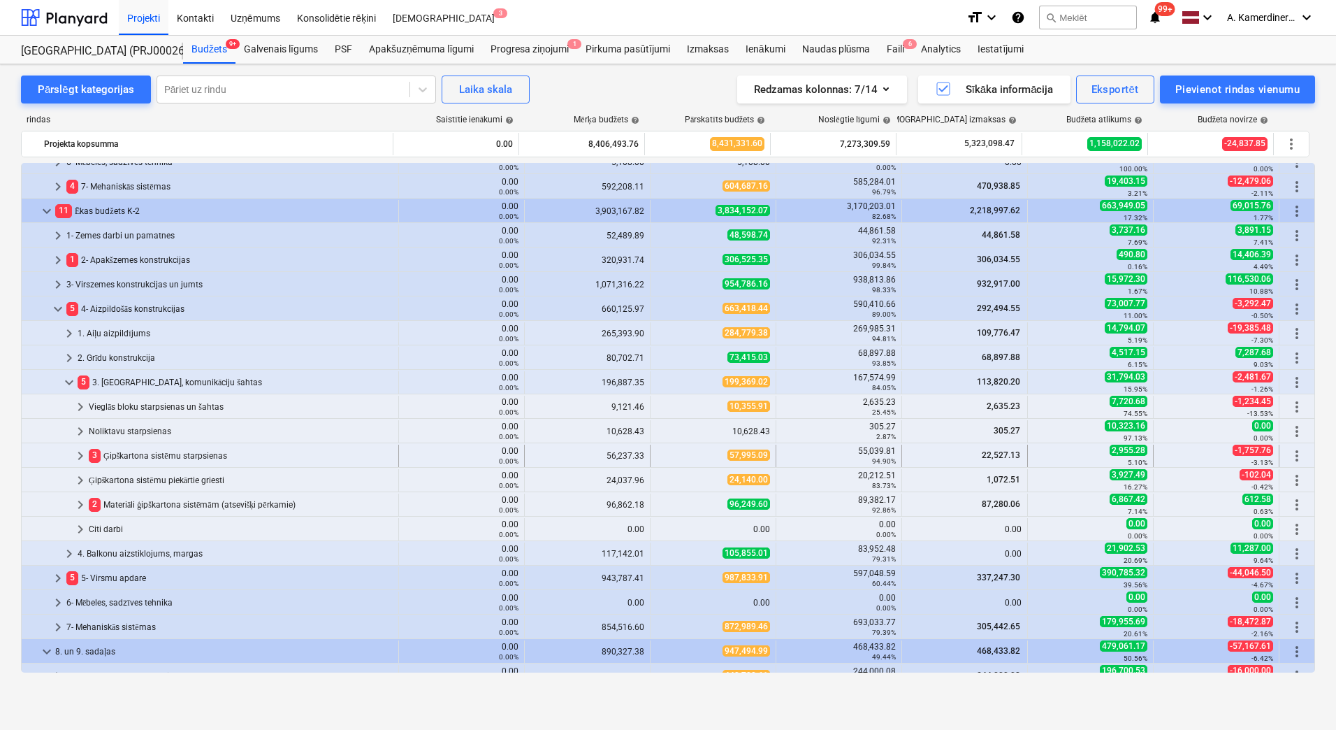
click at [168, 456] on div "3 Ģipškartona sistēmu starpsienas" at bounding box center [241, 455] width 304 height 22
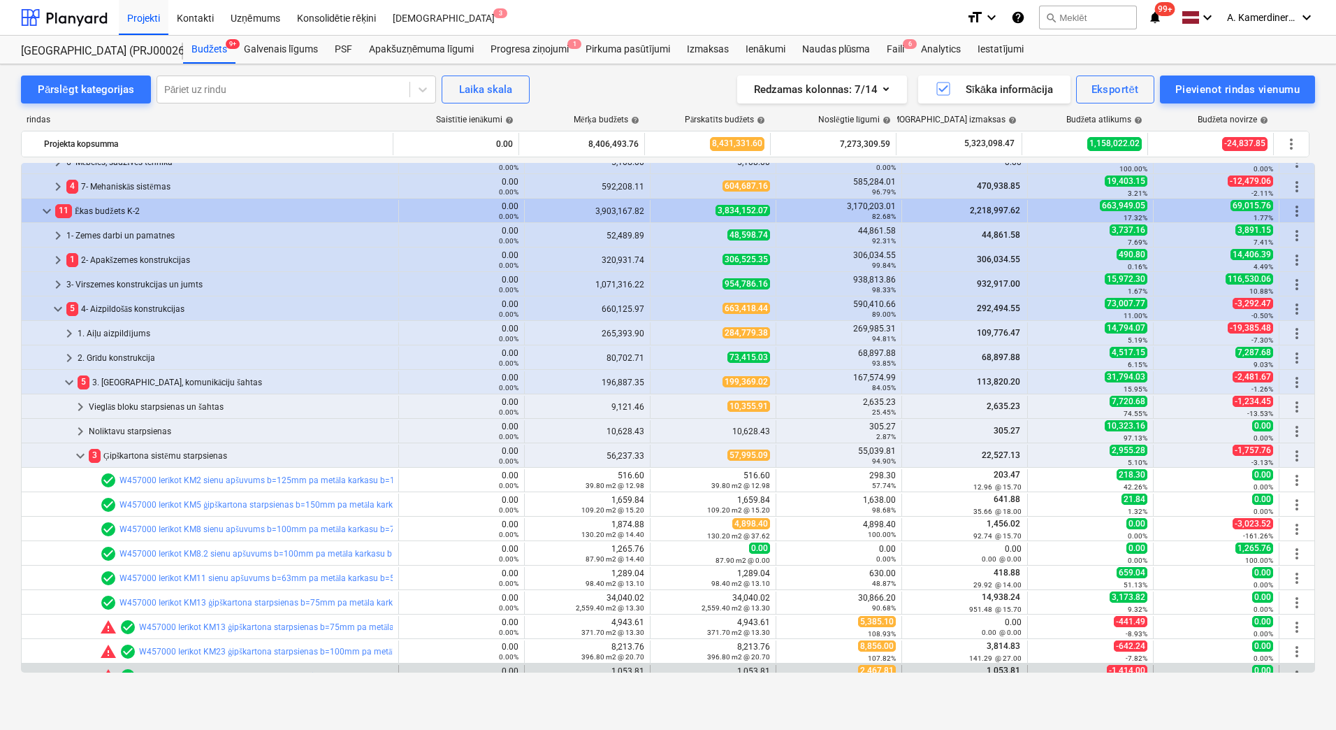
scroll to position [909, 0]
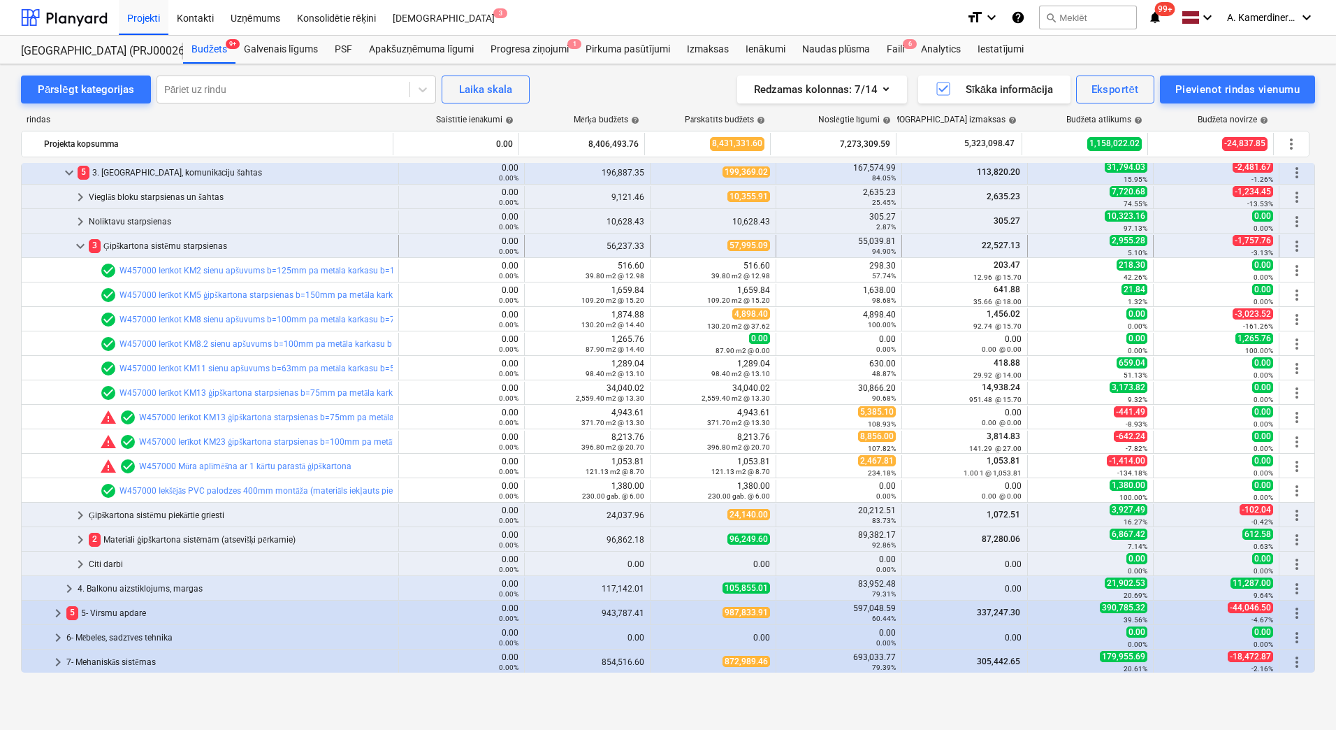
click at [182, 243] on div "3 Ģipškartona sistēmu starpsienas" at bounding box center [241, 246] width 304 height 22
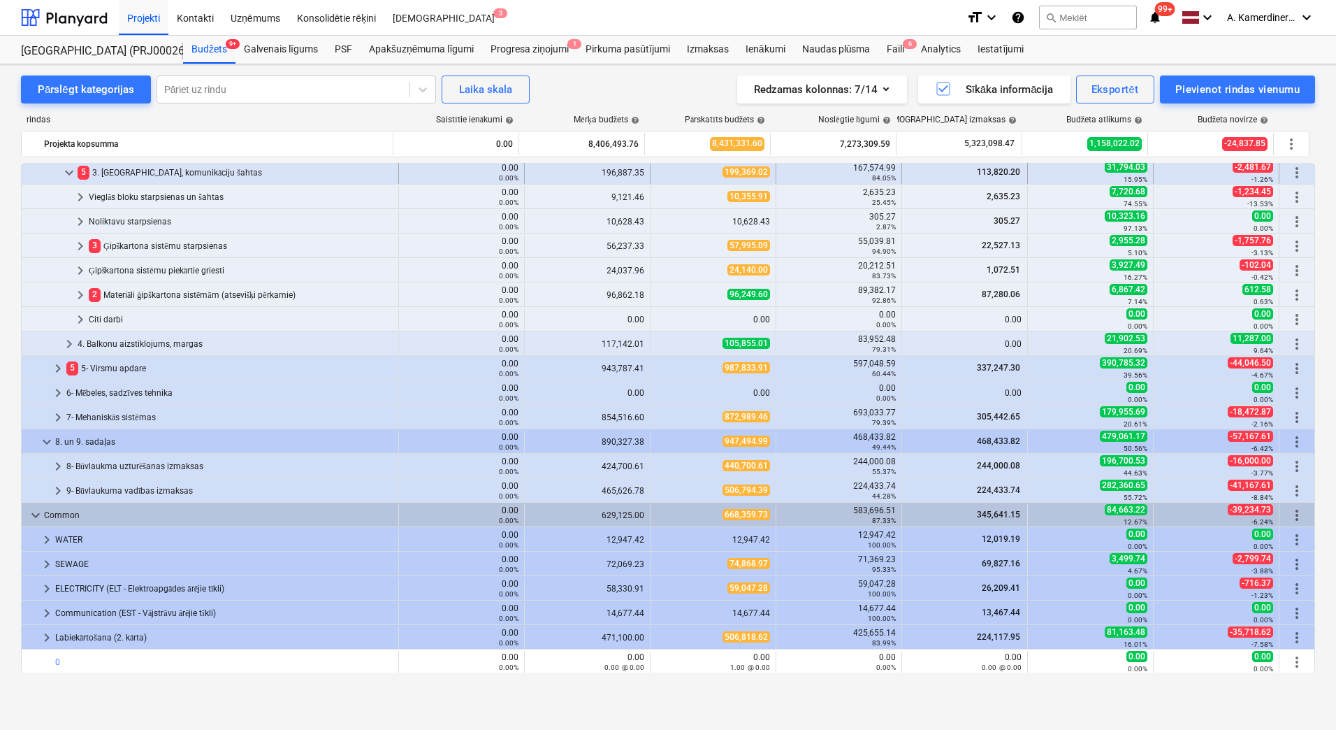
scroll to position [769, 0]
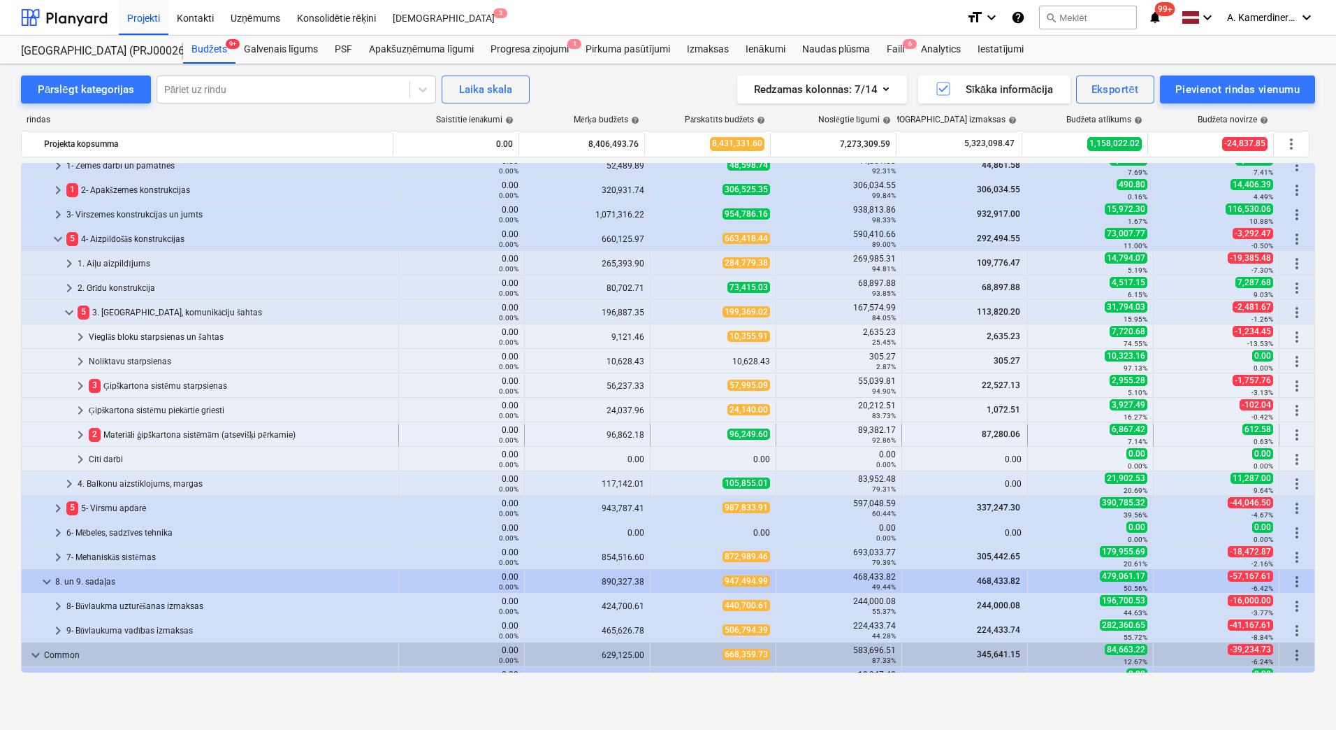
click at [158, 434] on div "2 Materiāli ģipškartona sistēmām (atsevišķi pērkamie)" at bounding box center [241, 435] width 304 height 22
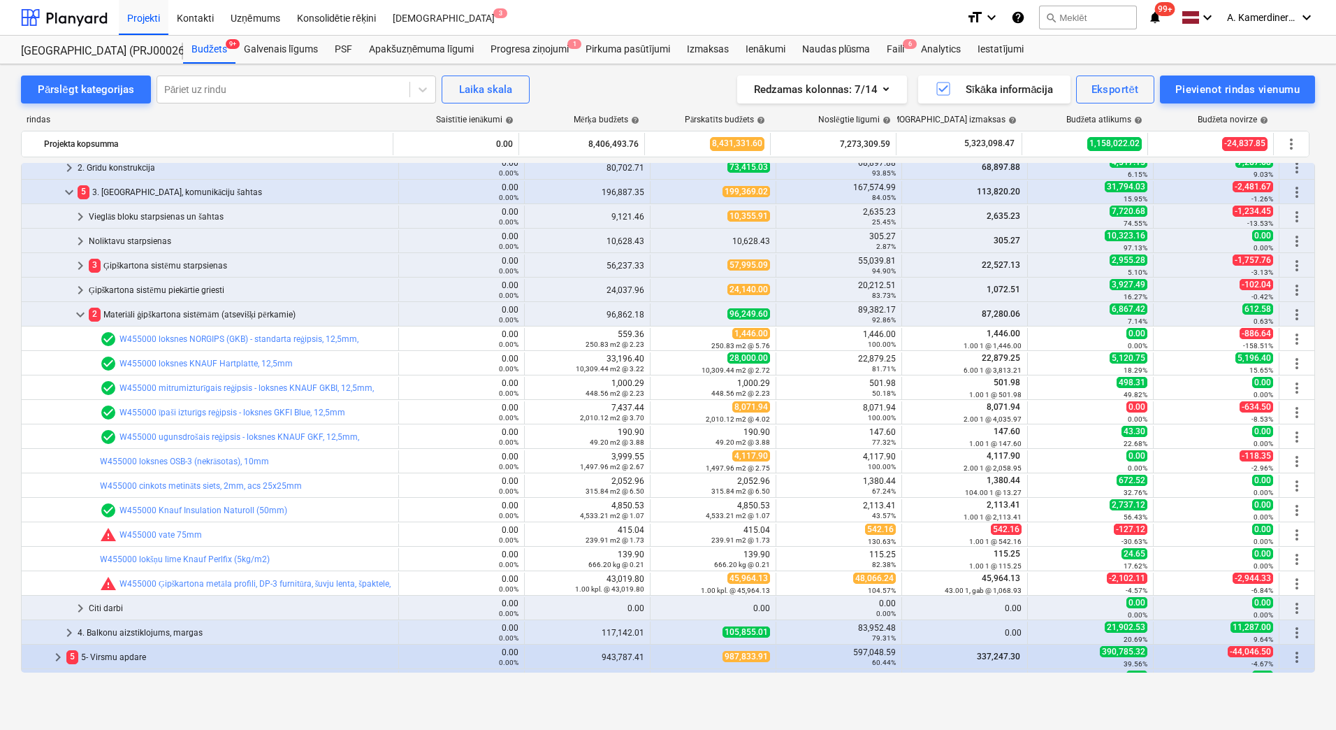
scroll to position [909, 0]
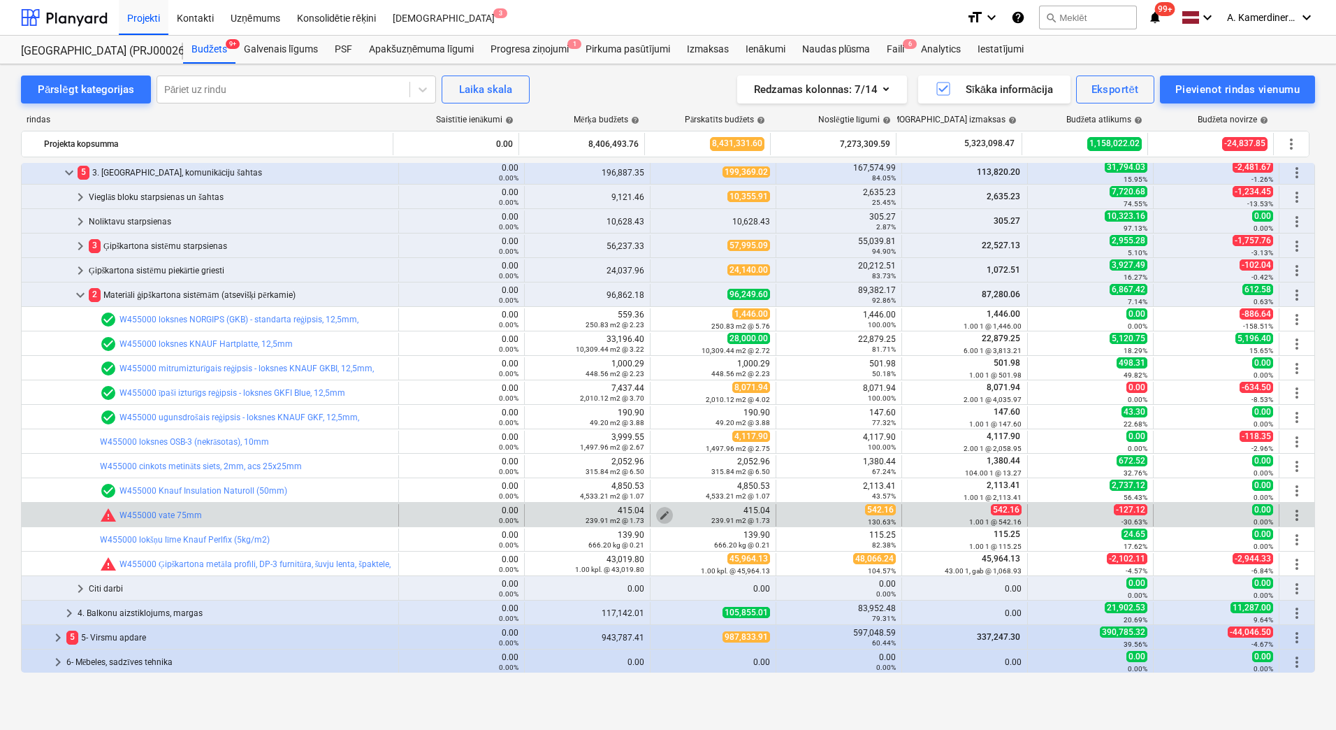
click at [659, 512] on span "edit" at bounding box center [664, 514] width 11 height 11
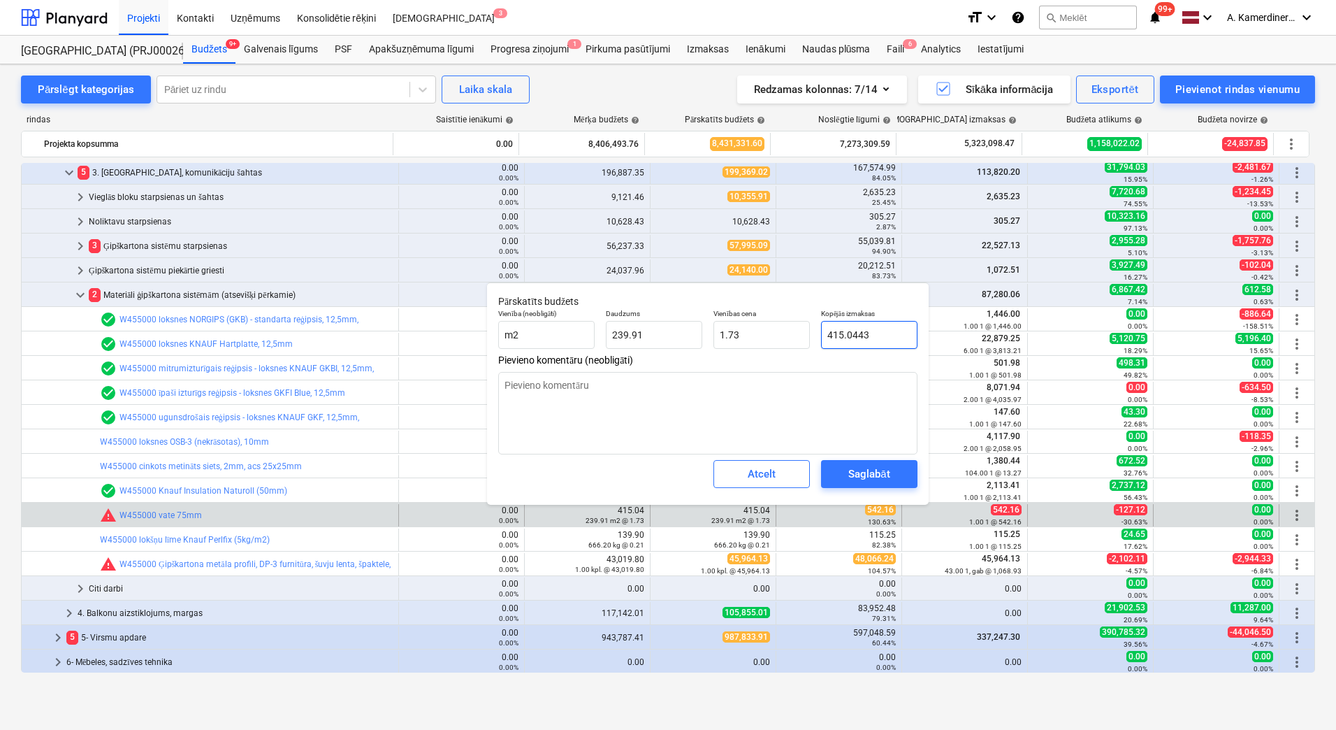
drag, startPoint x: 865, startPoint y: 334, endPoint x: 816, endPoint y: 332, distance: 49.7
click at [816, 332] on div "Kopējās izmaksas 415.0443" at bounding box center [870, 328] width 108 height 51
drag, startPoint x: 882, startPoint y: 333, endPoint x: 825, endPoint y: 333, distance: 57.3
click at [825, 333] on input "415.0443" at bounding box center [869, 335] width 96 height 28
type input "5"
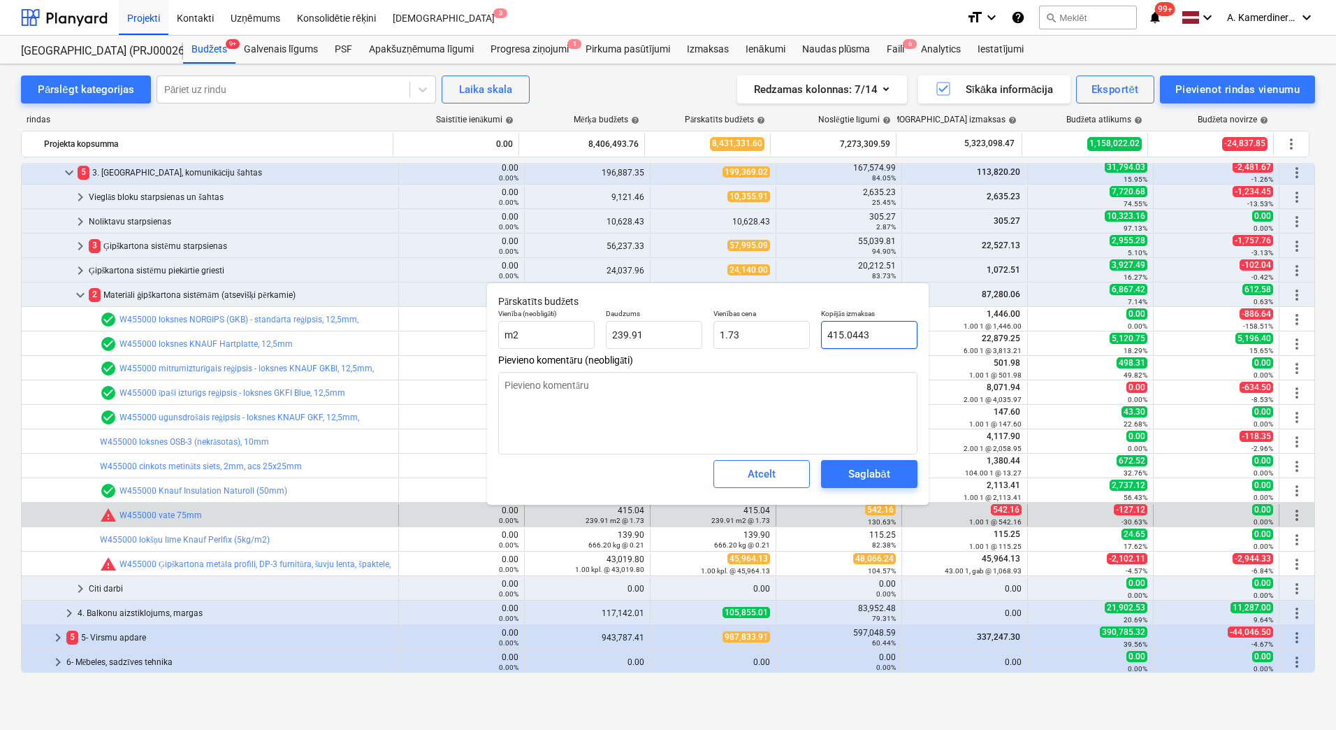
type textarea "x"
type input "0.02"
type input "54"
type textarea "x"
type input "0.23"
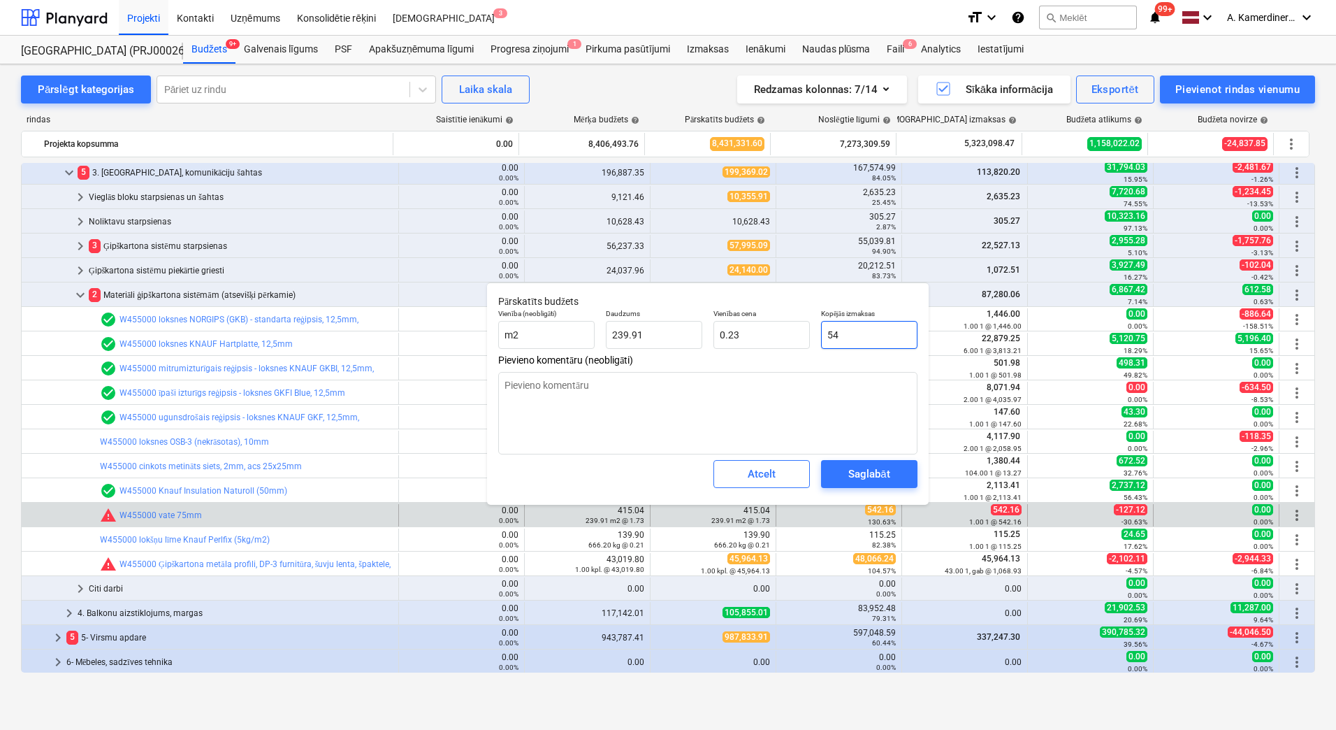
type input "542"
type textarea "x"
type input "2.26"
type input "542."
type textarea "x"
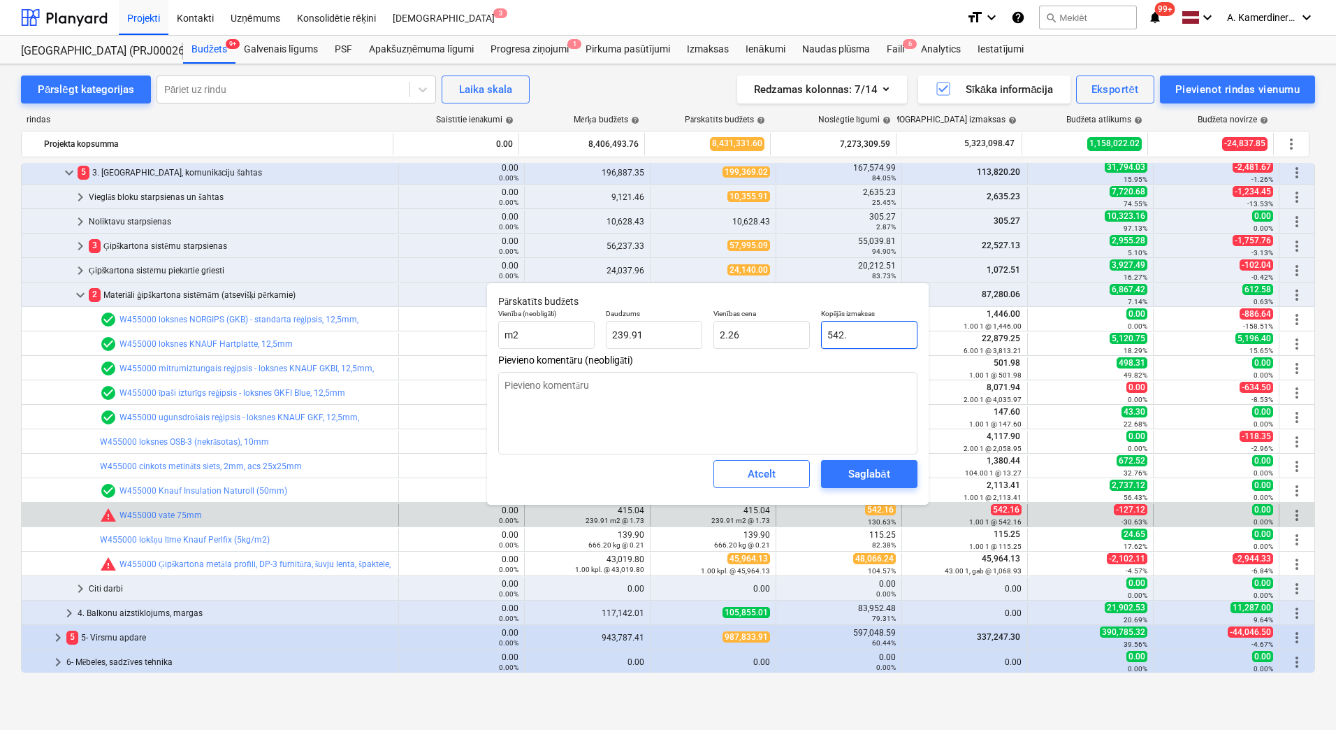
type input "542.1"
type textarea "x"
type input "542.16"
type textarea "x"
type input "542.16"
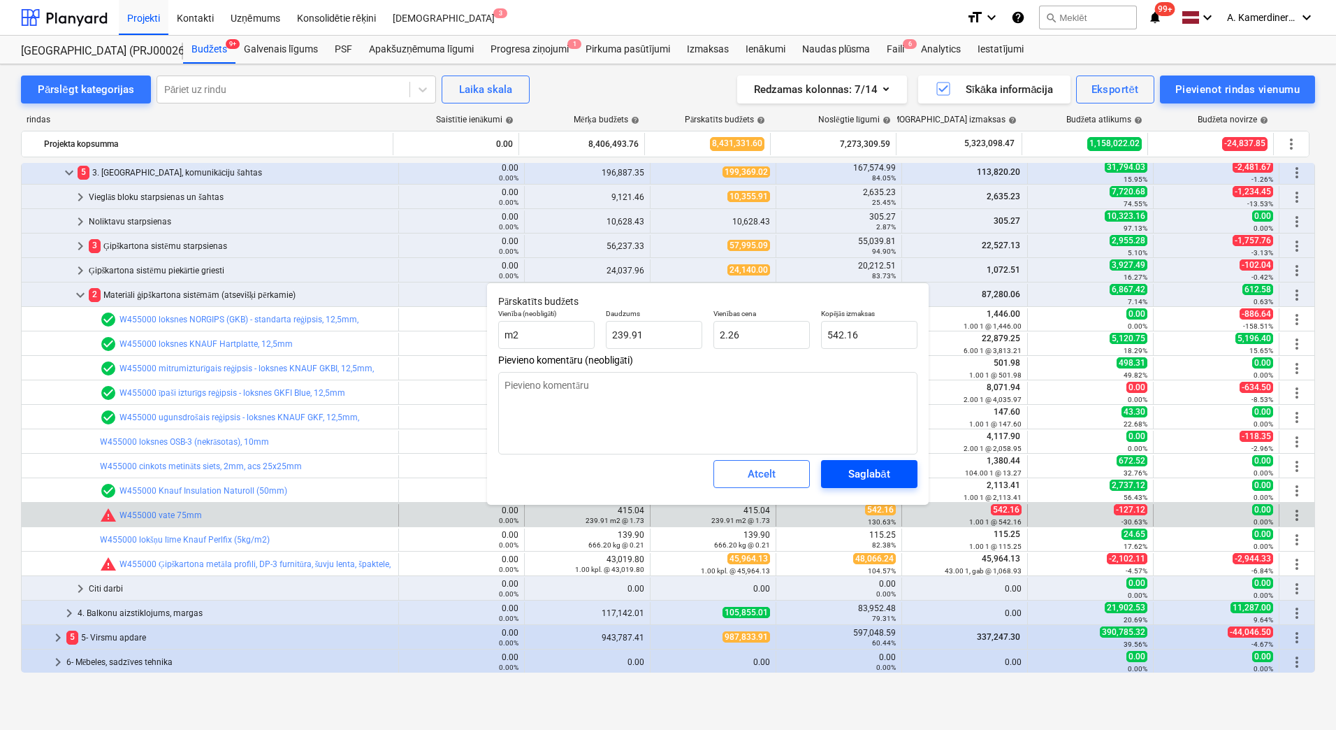
click at [872, 477] on div "Saglabāt" at bounding box center [868, 474] width 41 height 18
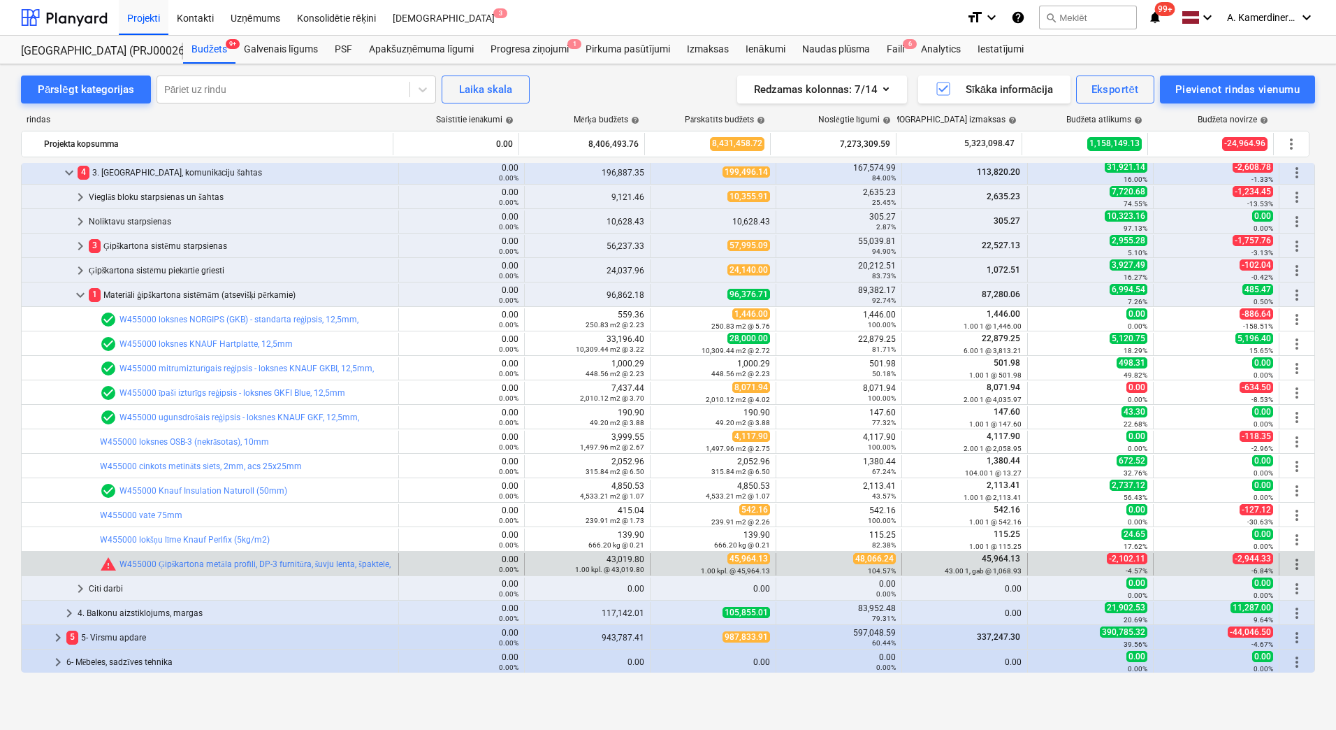
scroll to position [978, 0]
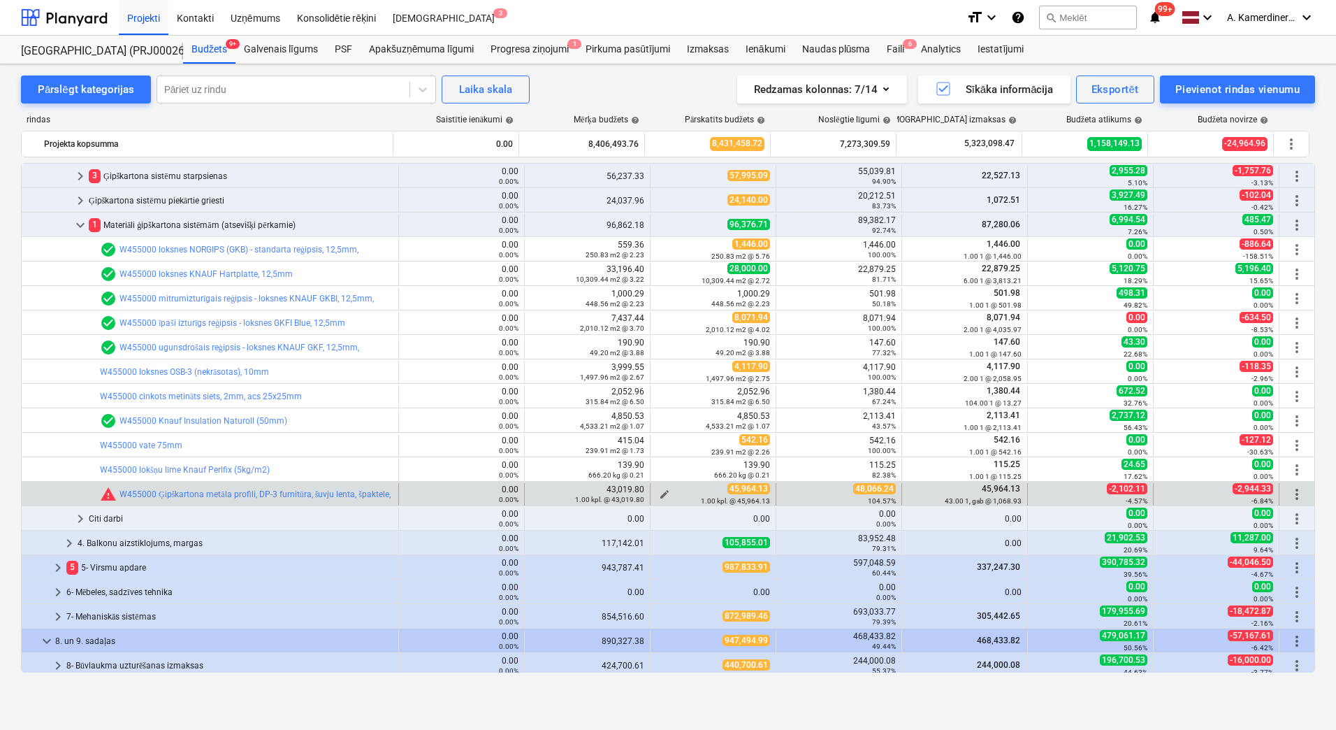
click at [662, 492] on span "edit" at bounding box center [664, 494] width 11 height 11
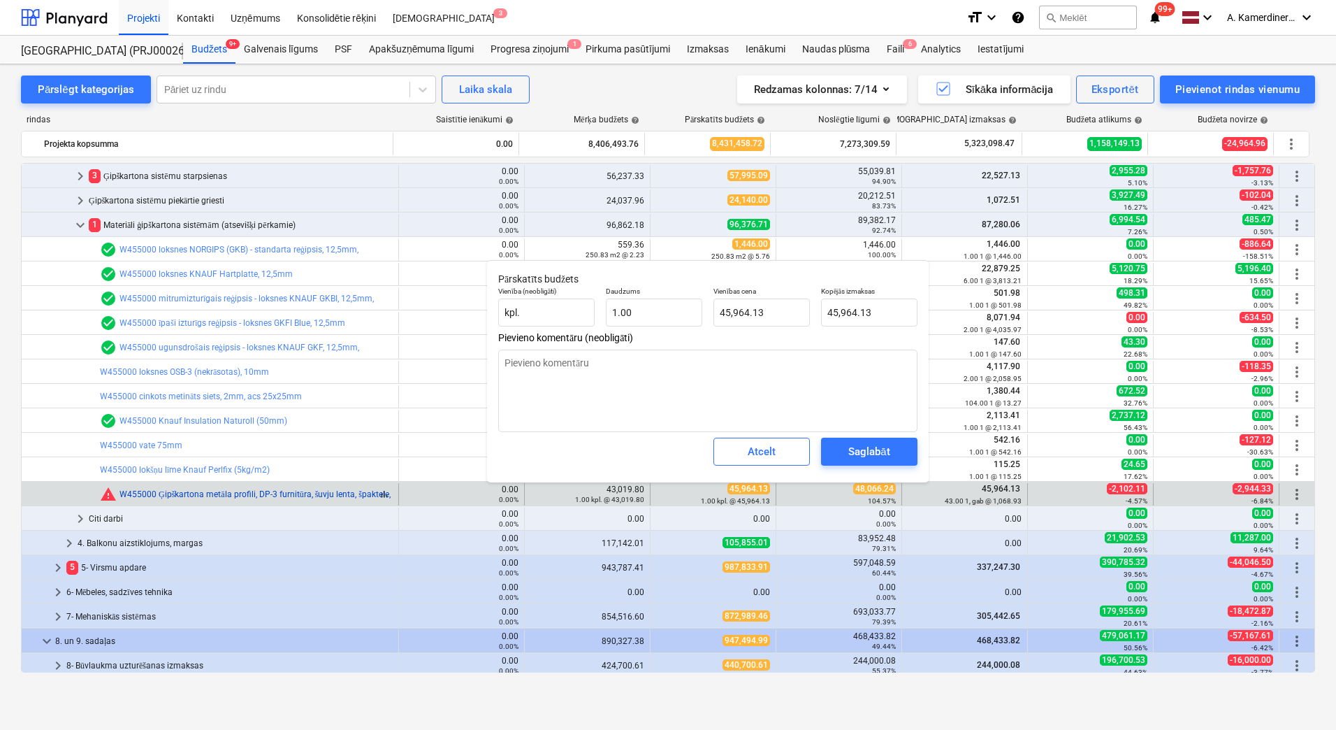
click at [282, 496] on link "W455000 Ģipškartona metāla profili, DP-3 furnitūra, šuvju lenta, špaktele, prof…" at bounding box center [403, 494] width 567 height 10
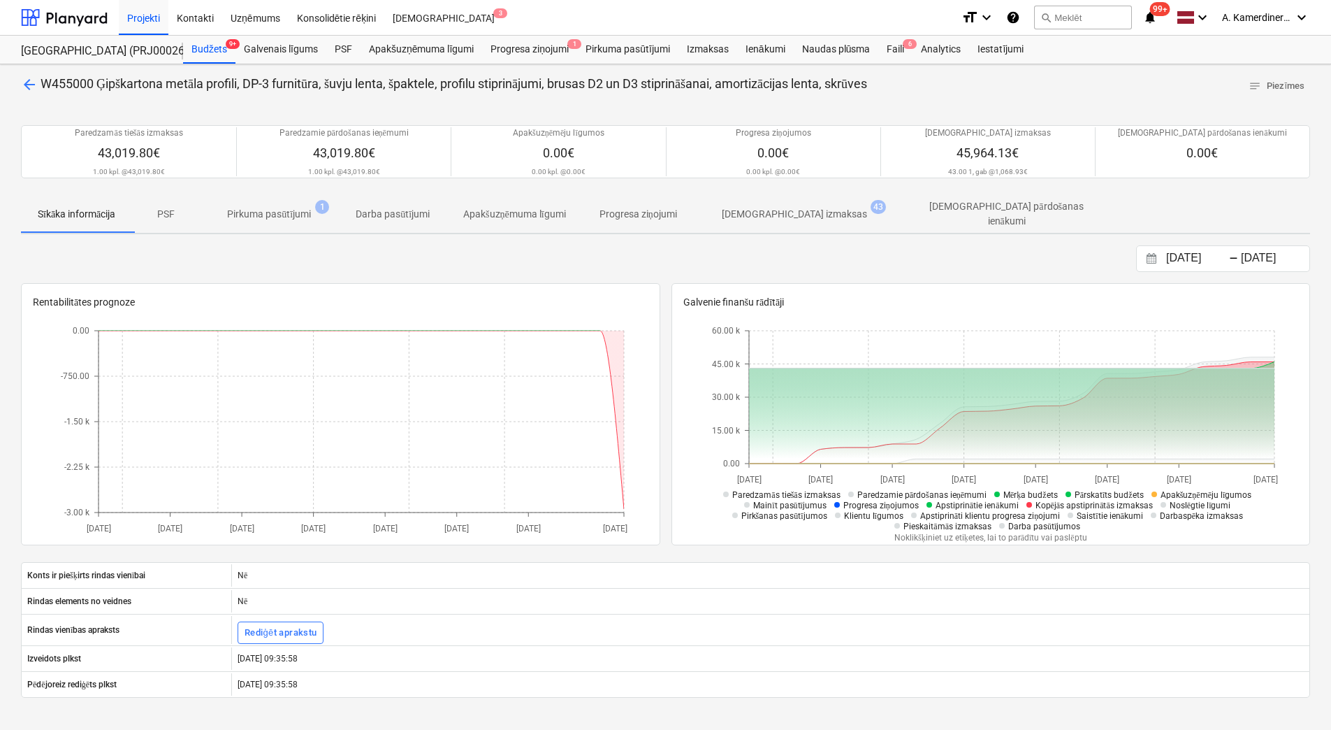
click at [23, 87] on span "arrow_back" at bounding box center [29, 84] width 17 height 17
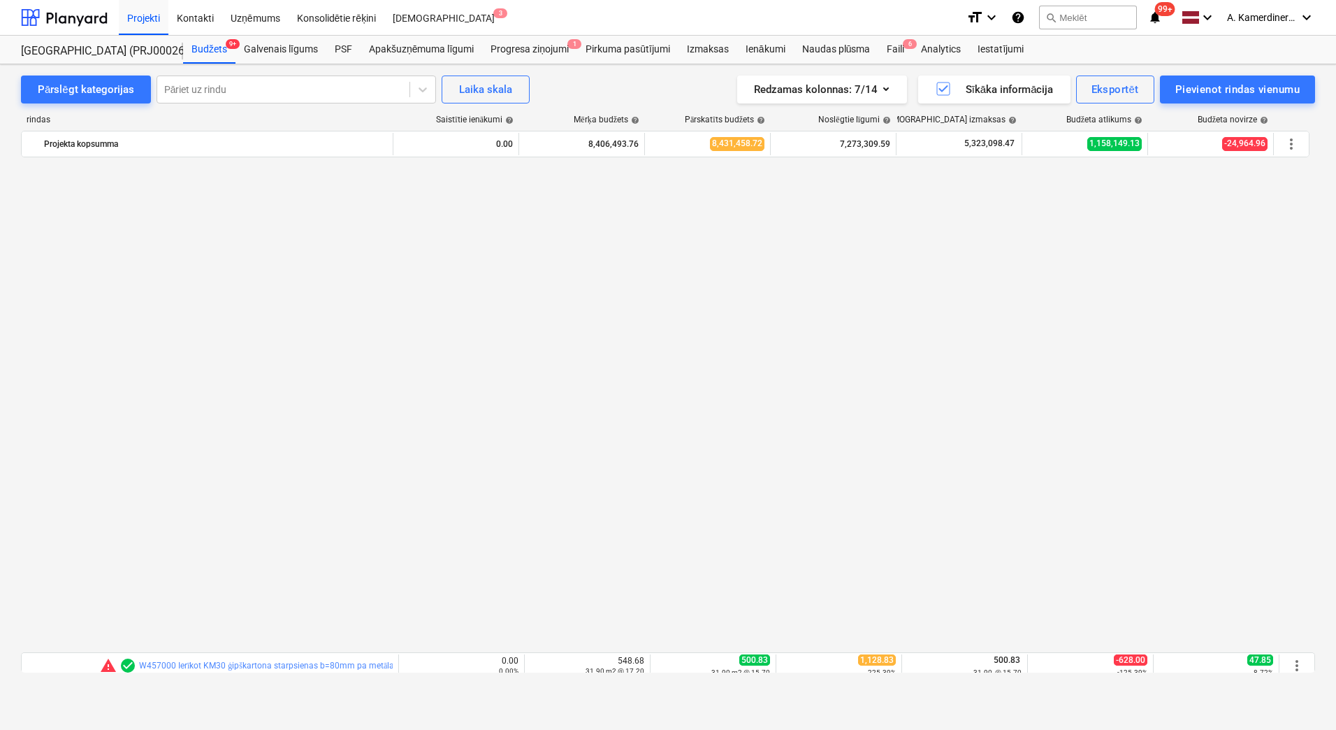
scroll to position [978, 0]
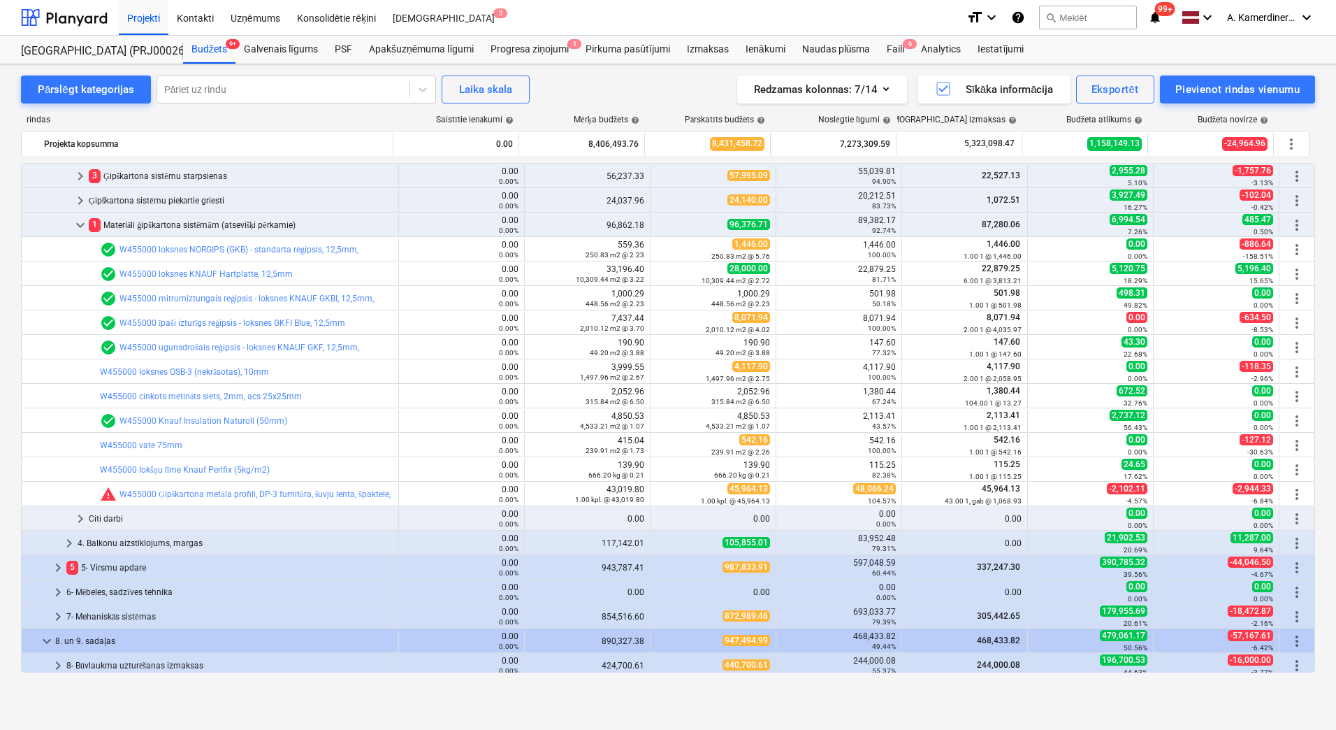
click at [659, 493] on span "edit" at bounding box center [664, 494] width 11 height 11
type textarea "x"
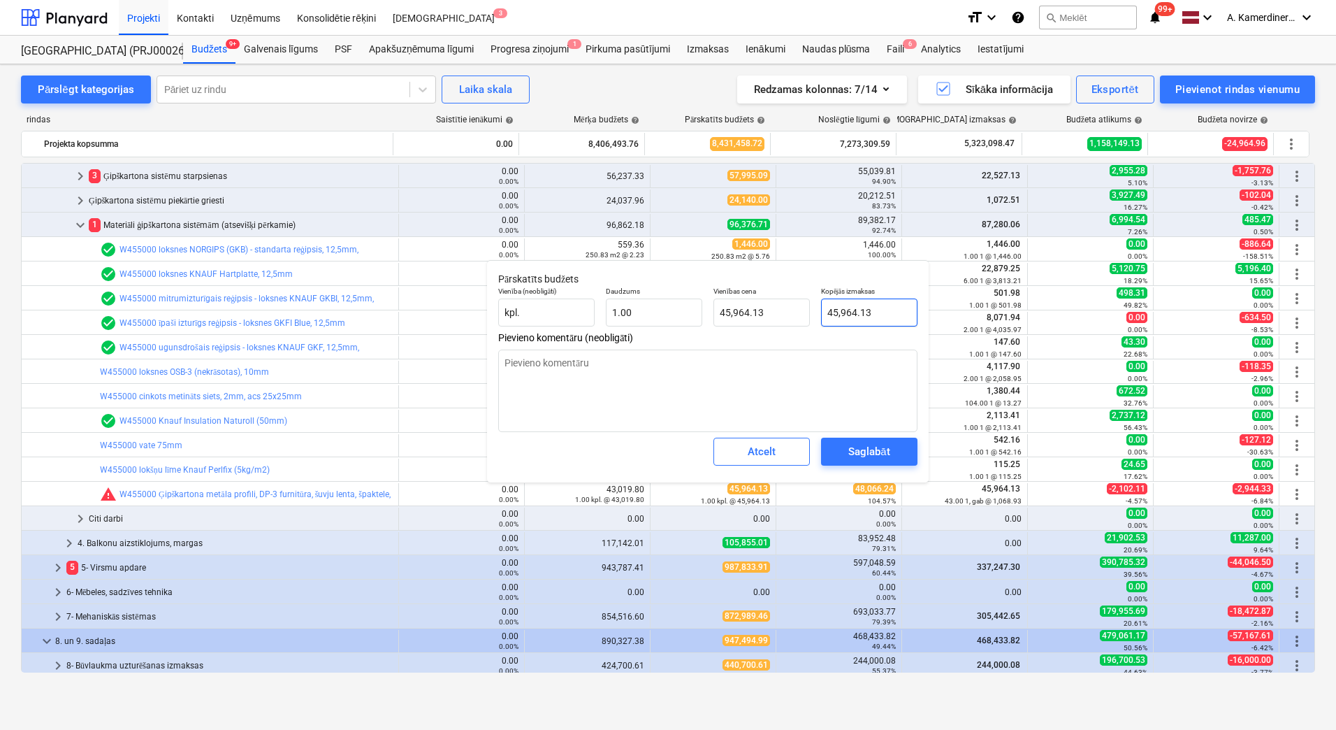
type input "45964.13"
drag, startPoint x: 869, startPoint y: 309, endPoint x: 823, endPoint y: 310, distance: 46.1
click at [823, 310] on input "45964.13" at bounding box center [869, 312] width 96 height 28
type textarea "x"
type input "4"
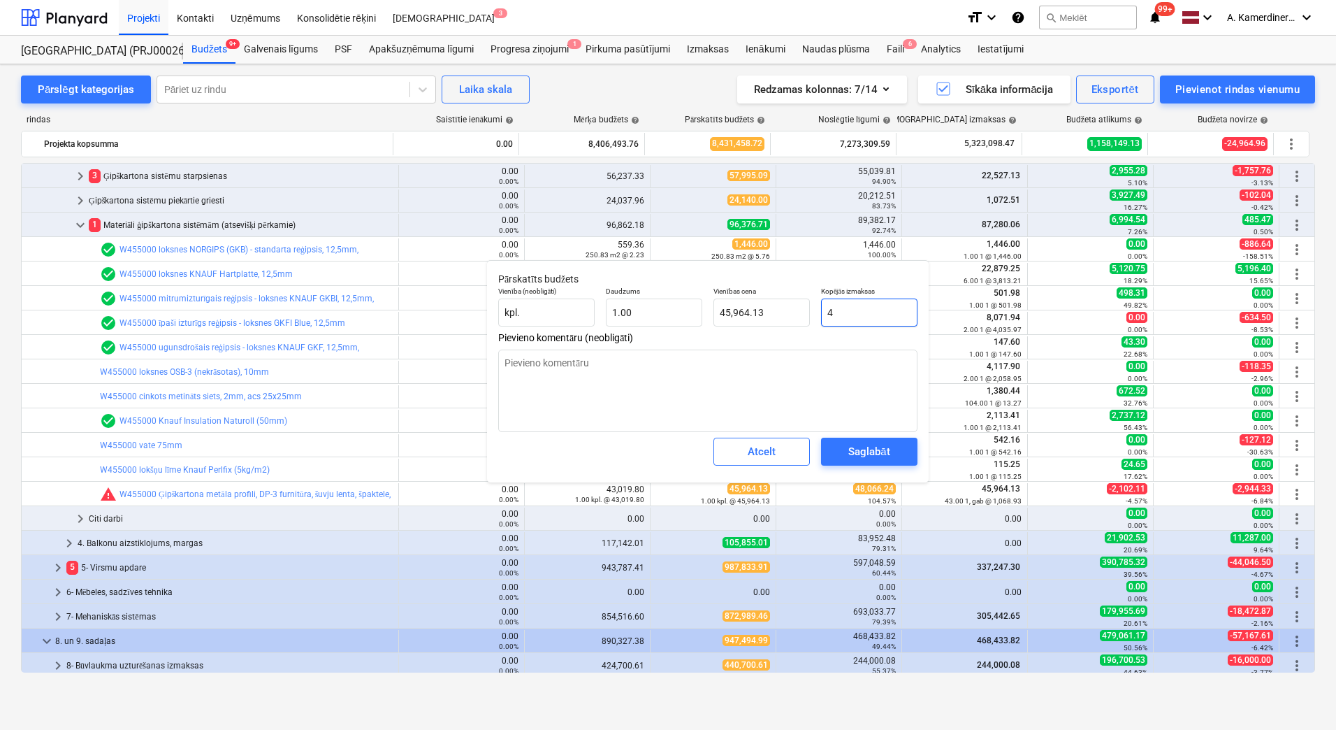
type input "4.00"
type textarea "x"
type input "48"
type input "48.00"
type textarea "x"
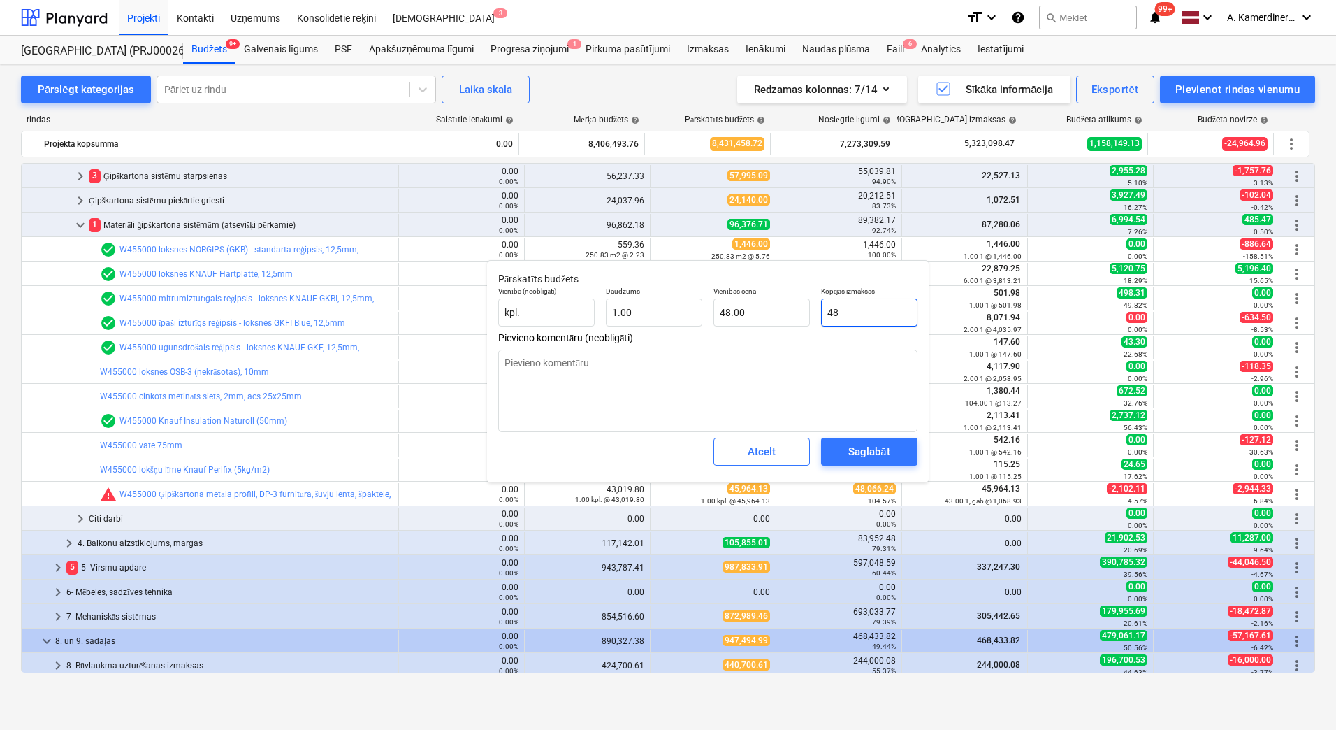
type input "480"
type input "480.00"
type textarea "x"
type input "4806"
type input "4,806.00"
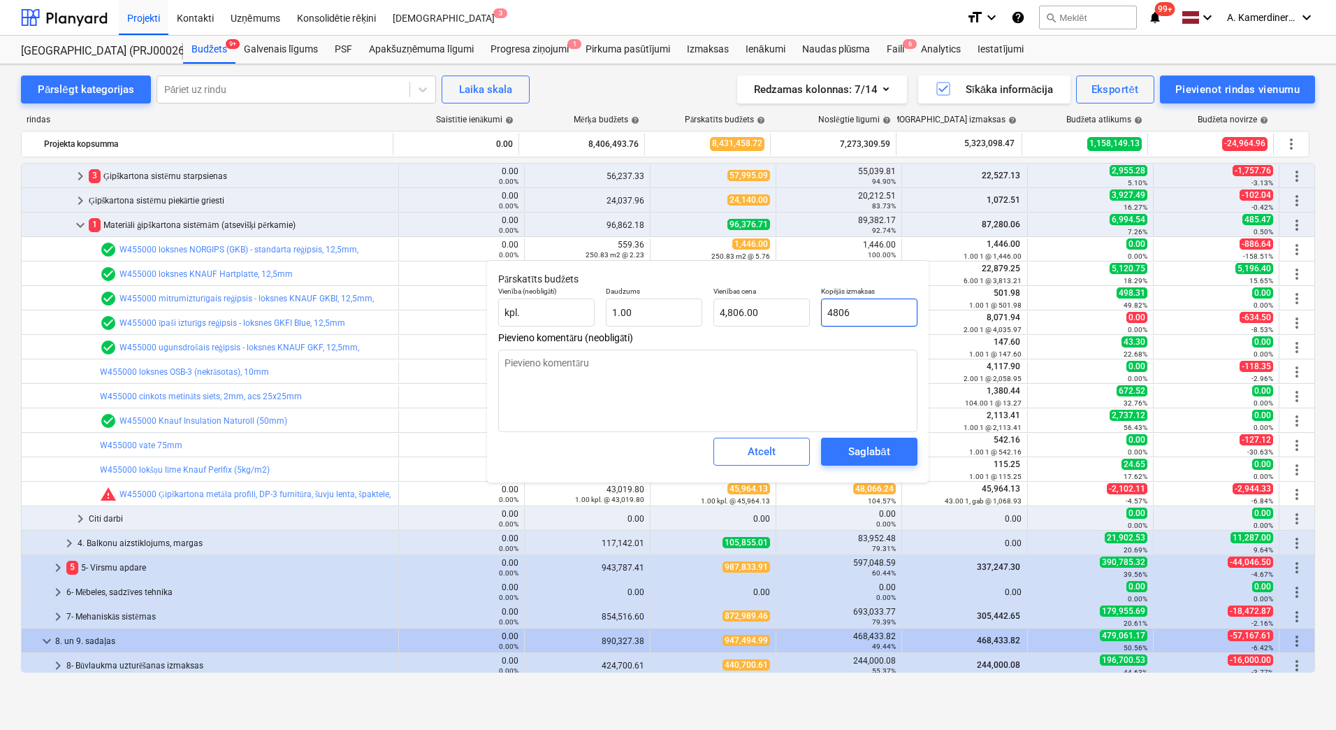
type textarea "x"
type input "48066"
type input "48,066.00"
type textarea "x"
type input "48066.2"
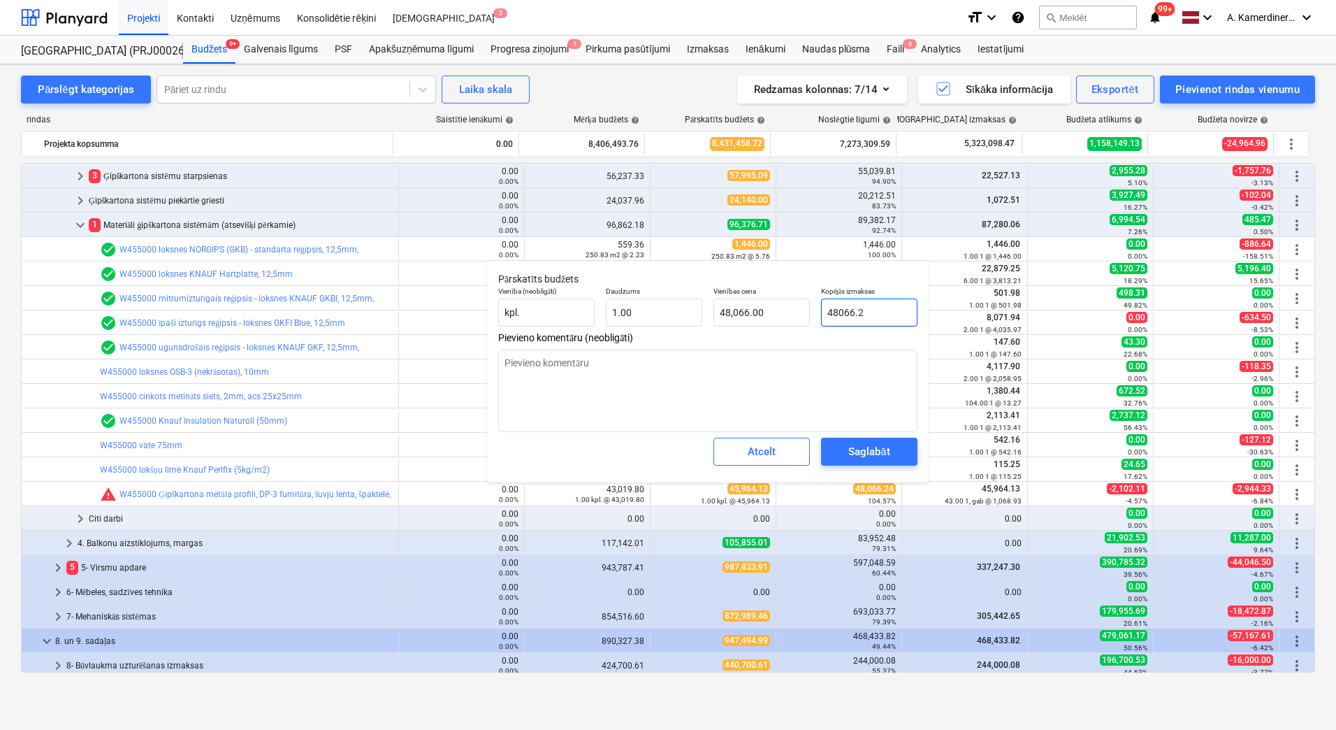
type textarea "x"
type input "48,066.20"
type textarea "x"
type input "48066.24"
type input "48,066.24"
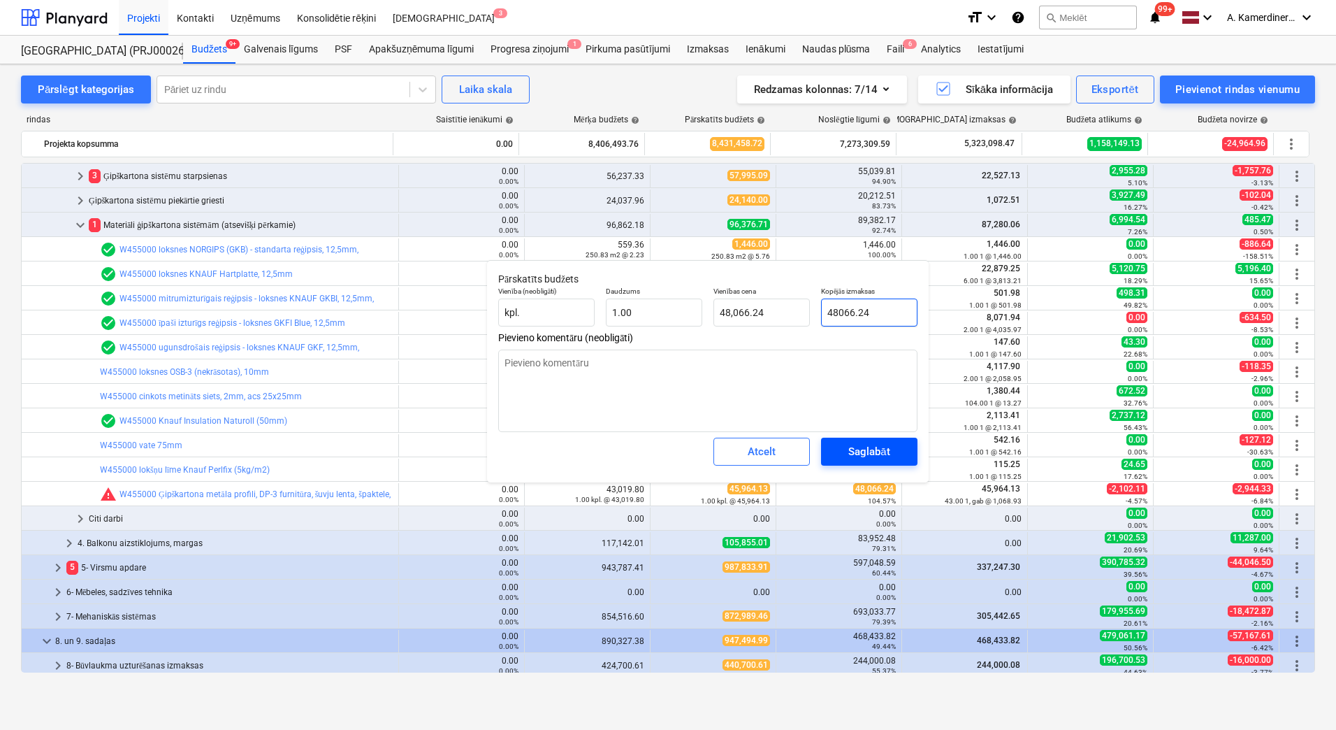
type input "48066.24"
type textarea "x"
type input "48,066.24"
click at [881, 451] on div "Saglabāt" at bounding box center [868, 451] width 41 height 18
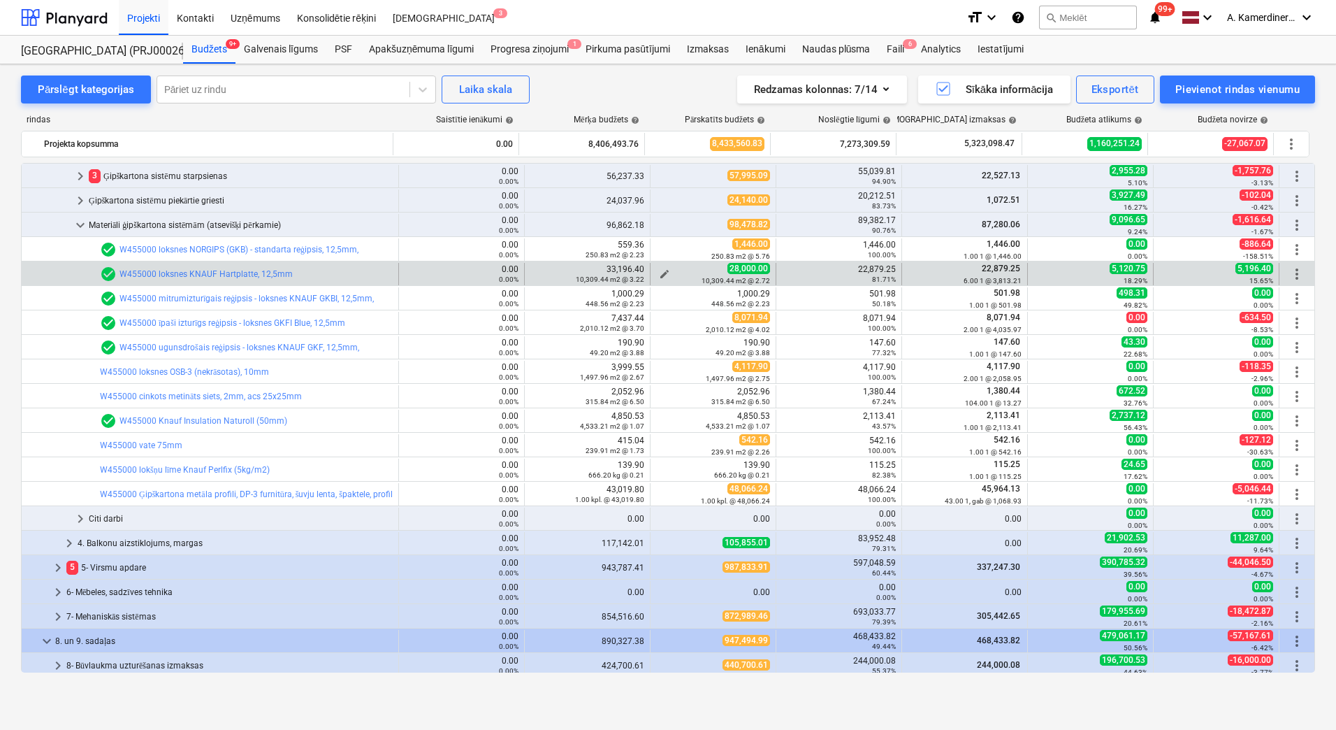
click at [659, 270] on span "edit" at bounding box center [664, 273] width 11 height 11
type textarea "x"
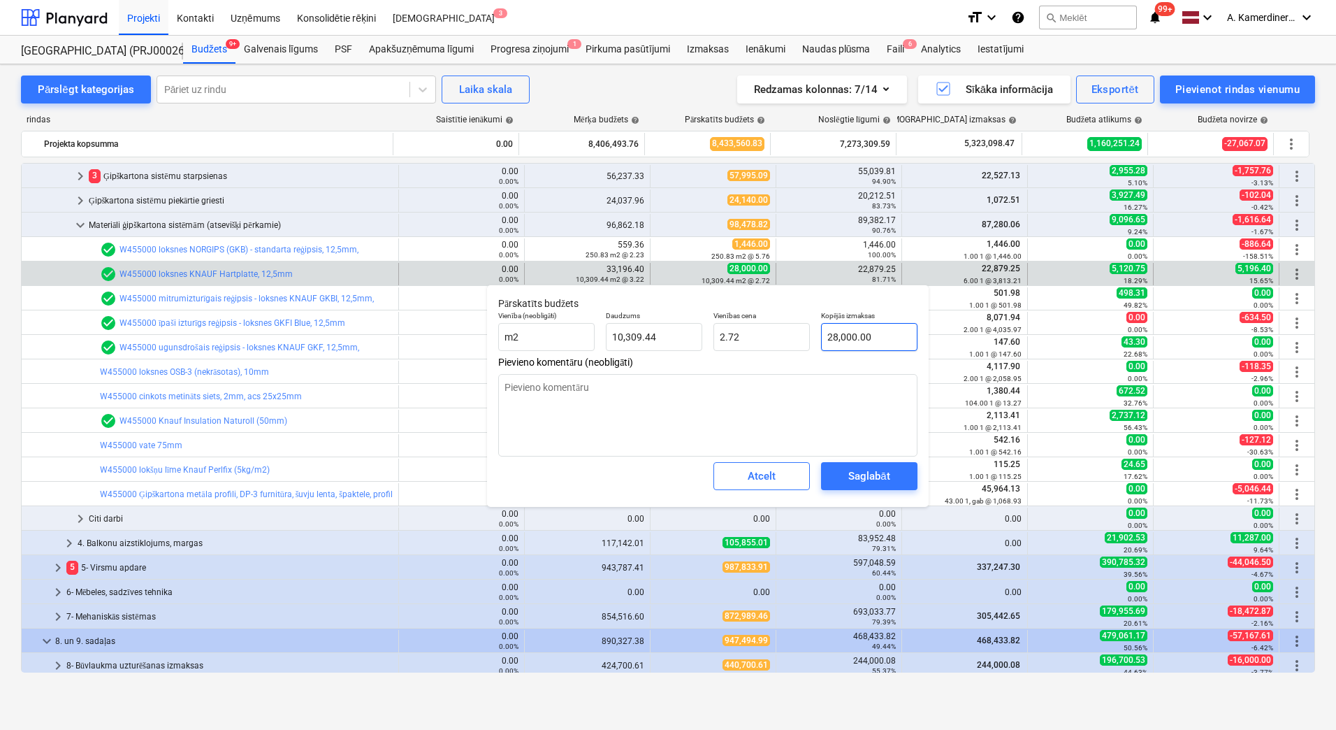
type input "28000"
drag, startPoint x: 887, startPoint y: 338, endPoint x: 794, endPoint y: 335, distance: 93.0
click at [794, 335] on div "Vienība (neobligāti) m2 Daudzums 10,309.44 Vienības cena 2.72 Kopējās izmaksas …" at bounding box center [708, 330] width 431 height 51
type textarea "x"
type input "2"
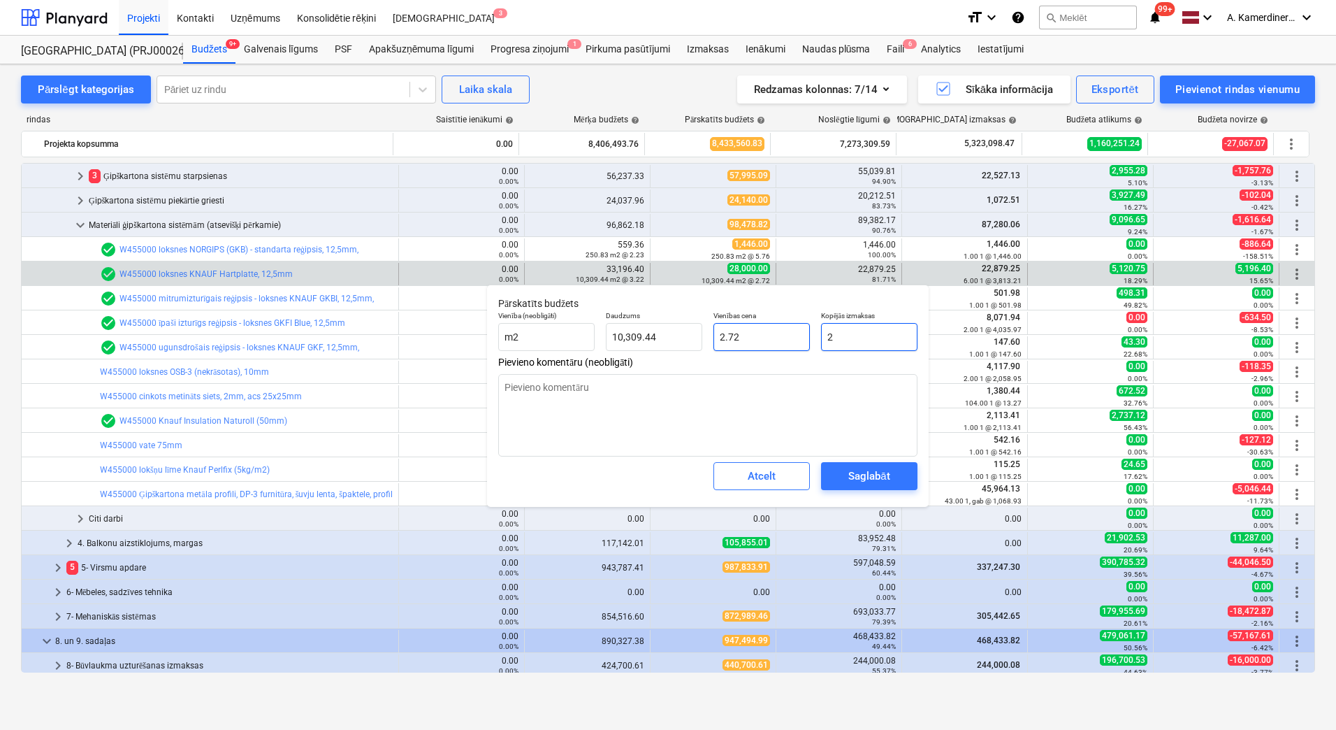
type input "0.00"
type textarea "x"
type input "24"
type textarea "x"
type input "240"
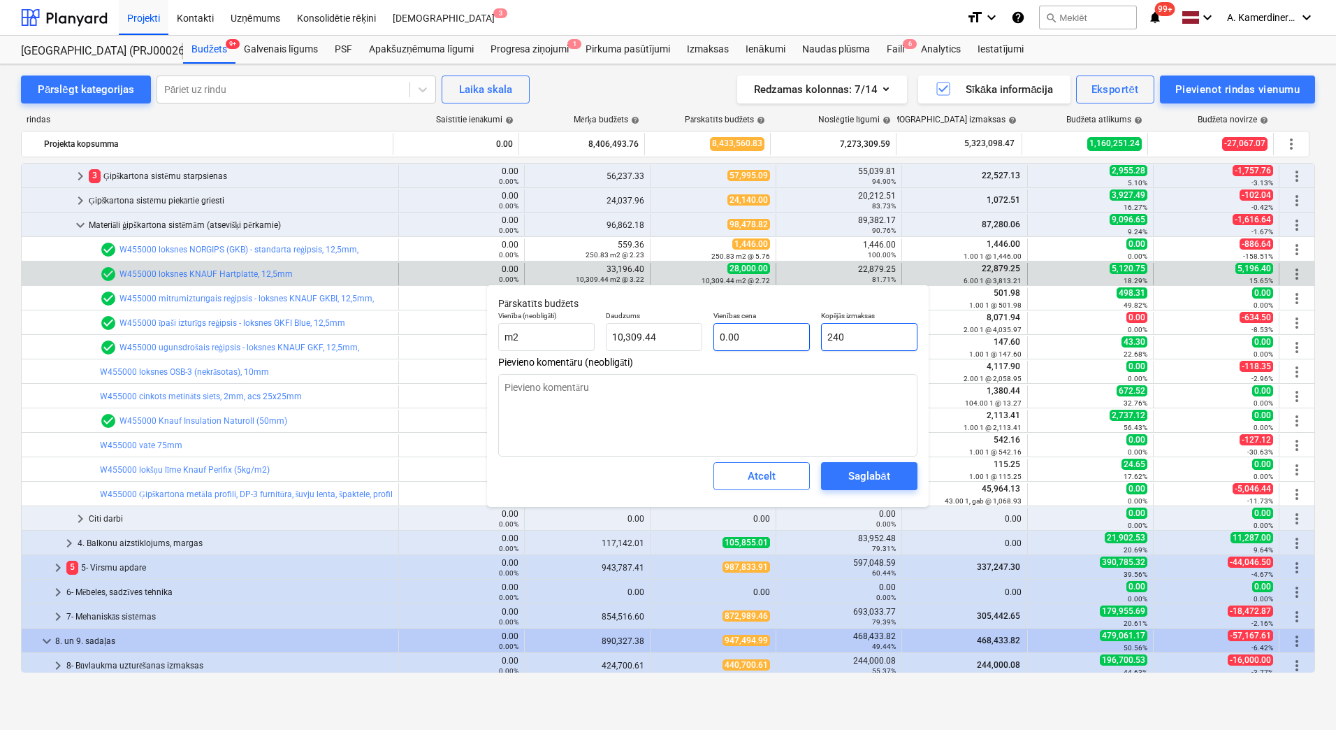
type input "0.02"
type textarea "x"
type input "2400"
type input "0.23"
type textarea "x"
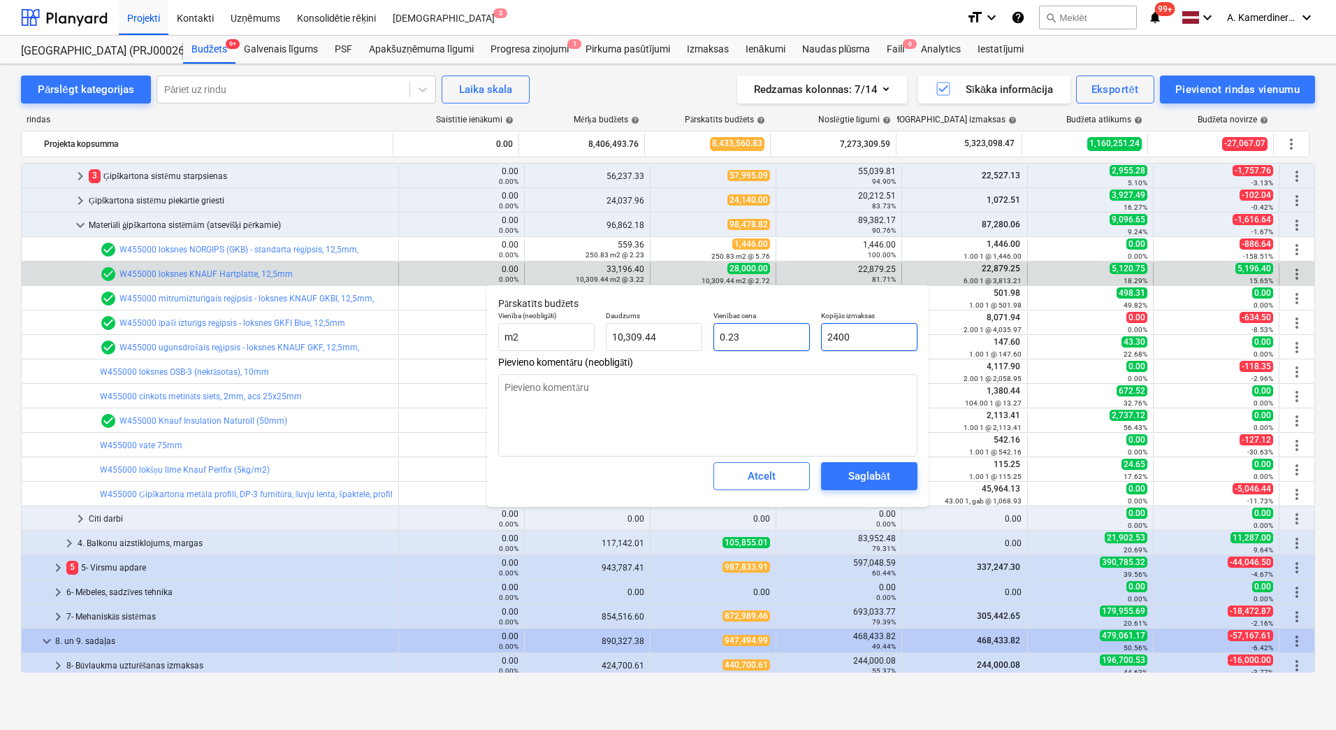
type input "24000"
type input "2.33"
type input "24000"
type textarea "x"
type input "24,000.00"
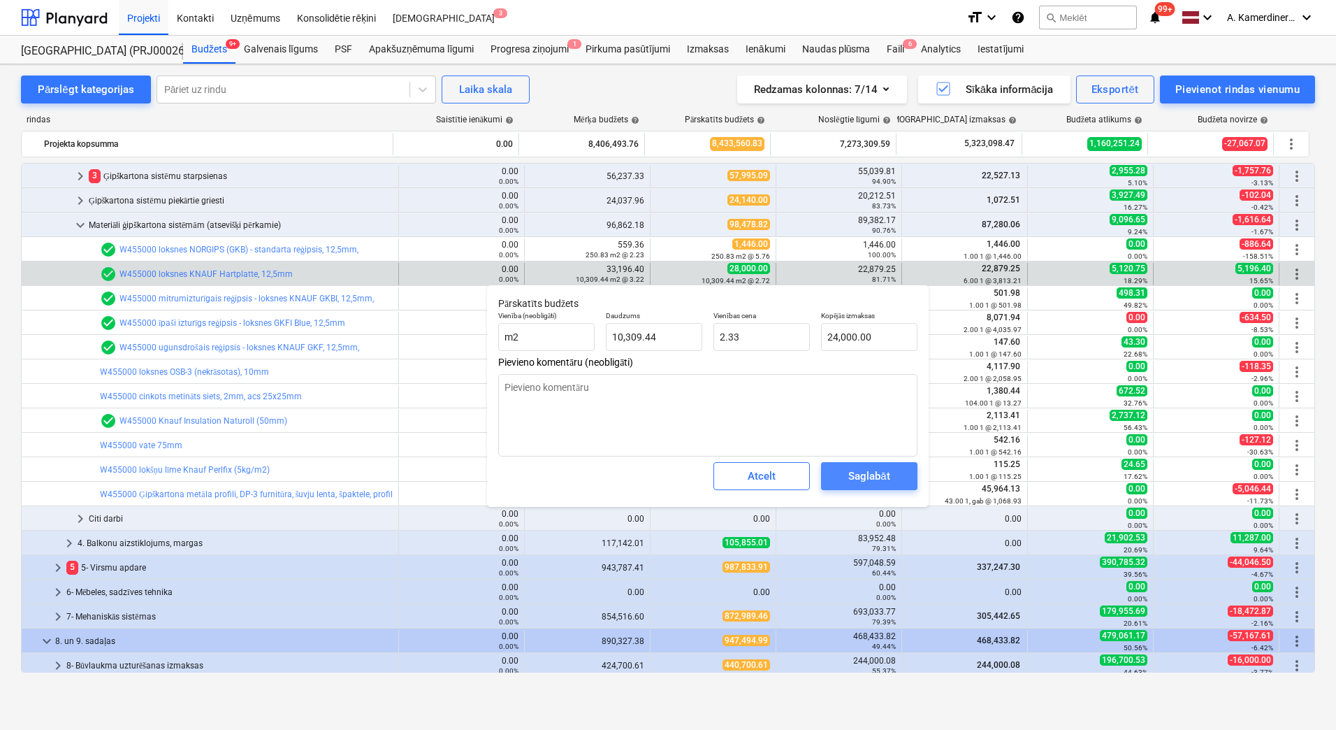
click at [882, 470] on div "Saglabāt" at bounding box center [868, 476] width 41 height 18
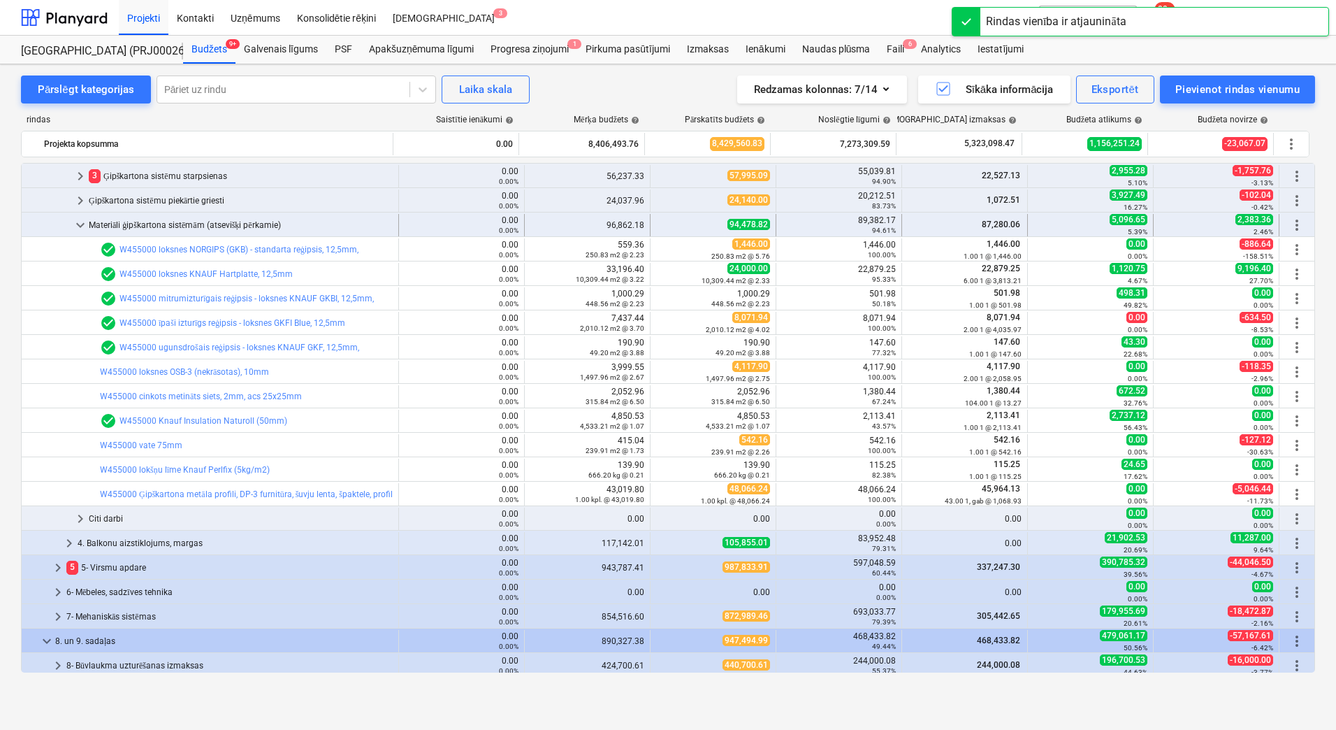
click at [131, 220] on div "Materiāli ģipškartona sistēmām (atsevišķi pērkamie)" at bounding box center [241, 225] width 304 height 22
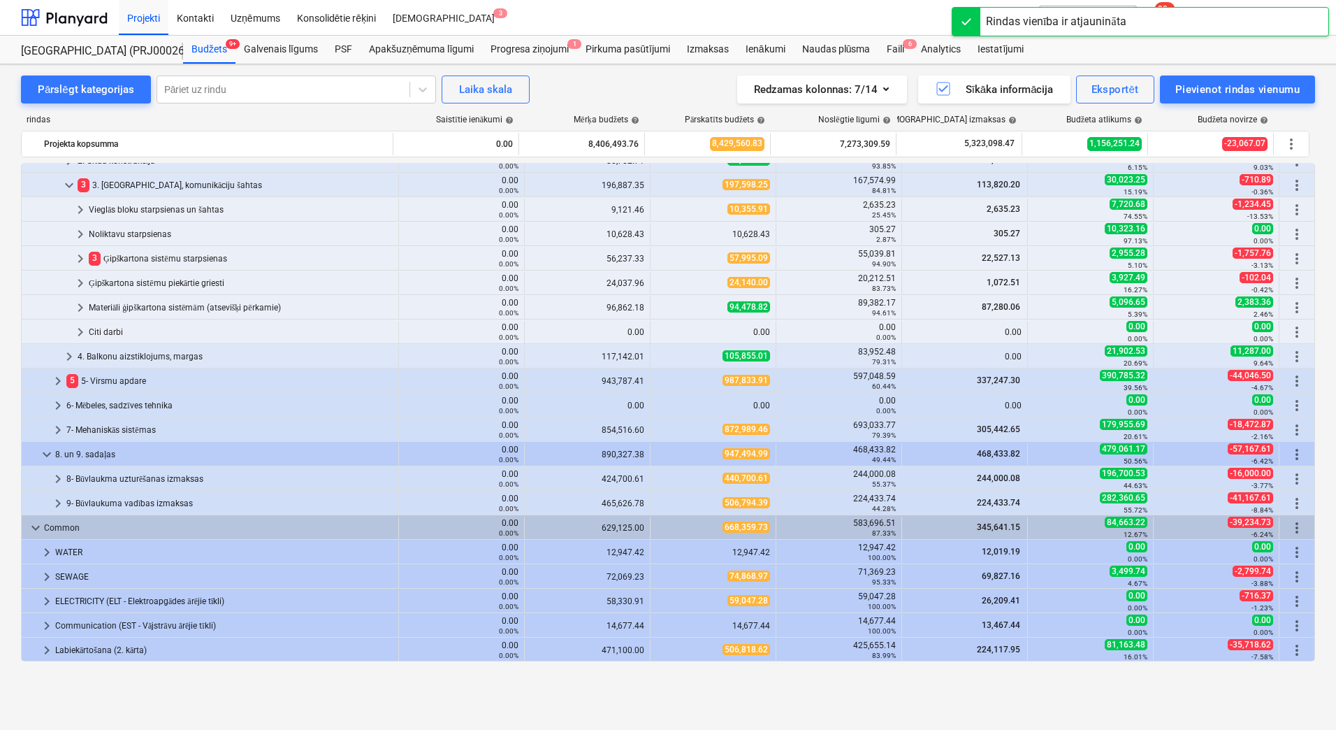
scroll to position [839, 0]
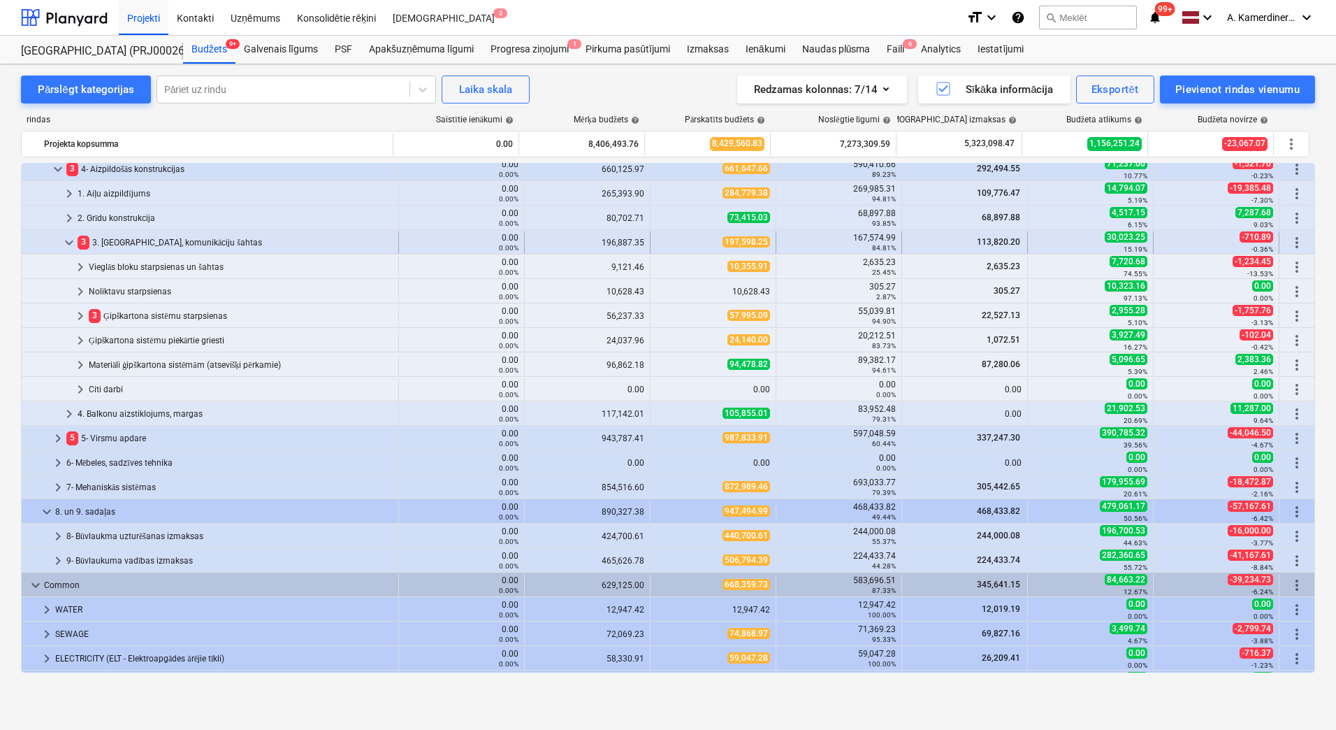
click at [180, 240] on div "3 3. [GEOGRAPHIC_DATA], komunikāciju šahtas" at bounding box center [235, 242] width 315 height 22
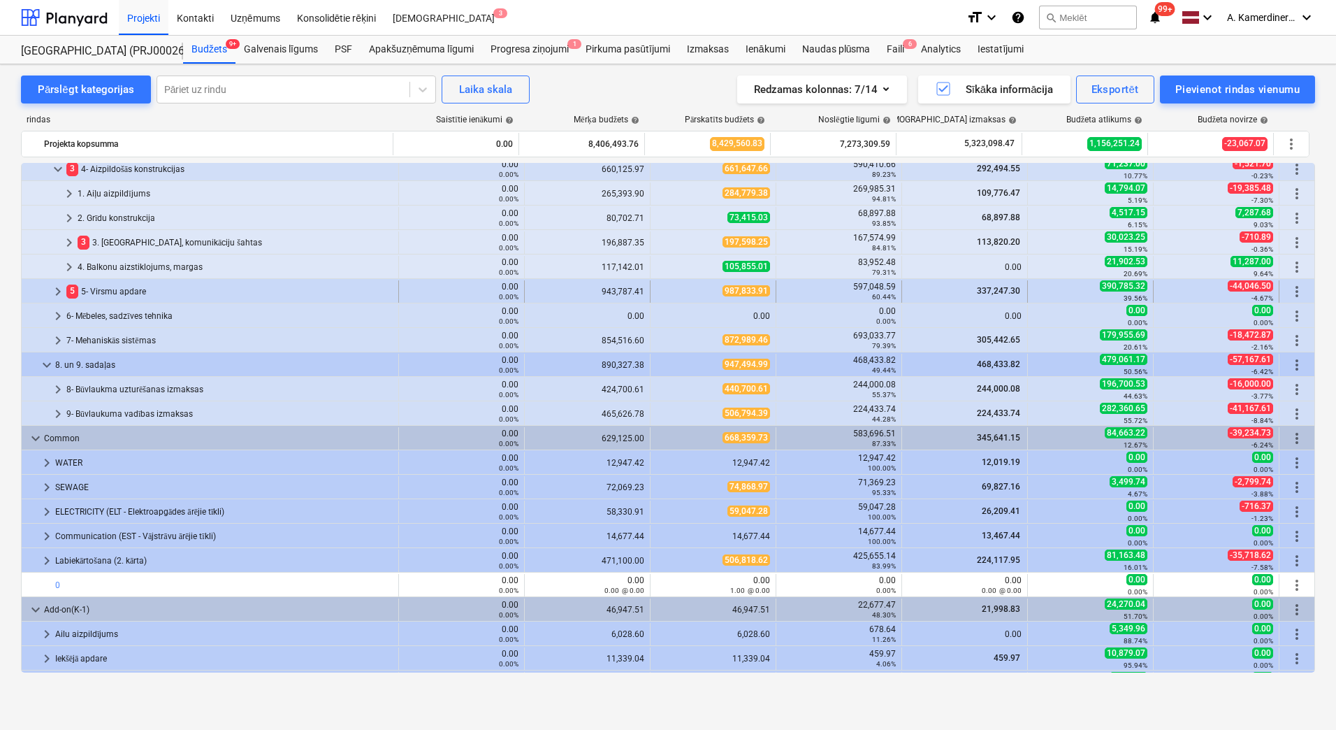
click at [123, 293] on div "5 5- Virsmu apdare" at bounding box center [229, 291] width 326 height 22
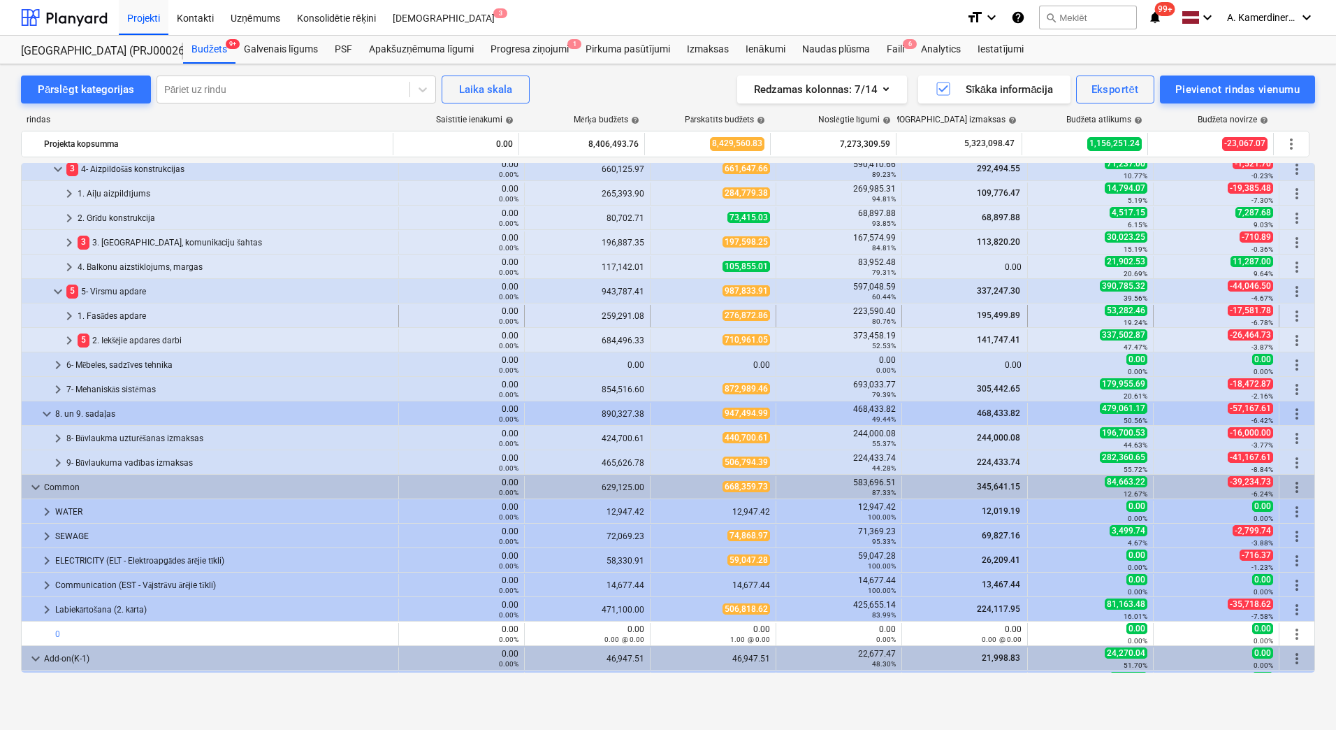
click at [122, 325] on div "1. Fasādes apdare" at bounding box center [235, 316] width 315 height 22
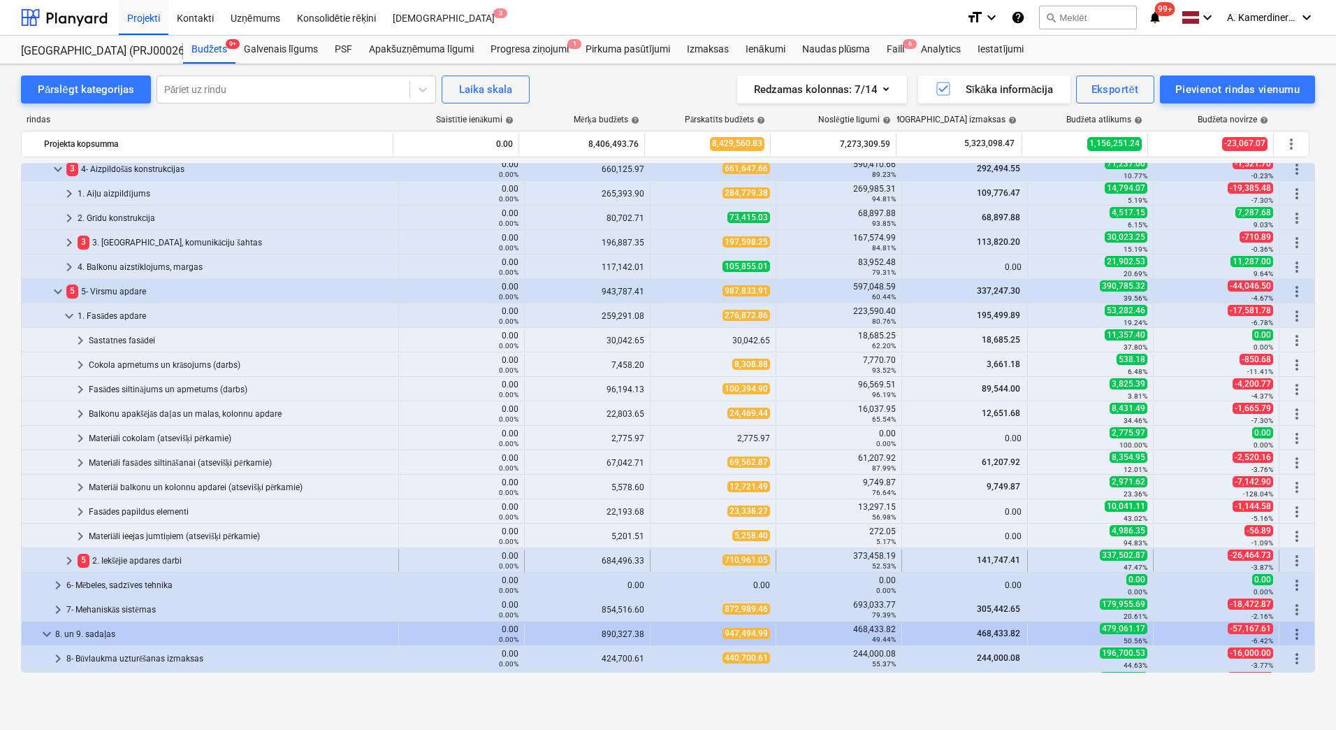
click at [147, 564] on div "5 2. Iekšējie apdares darbi" at bounding box center [235, 560] width 315 height 22
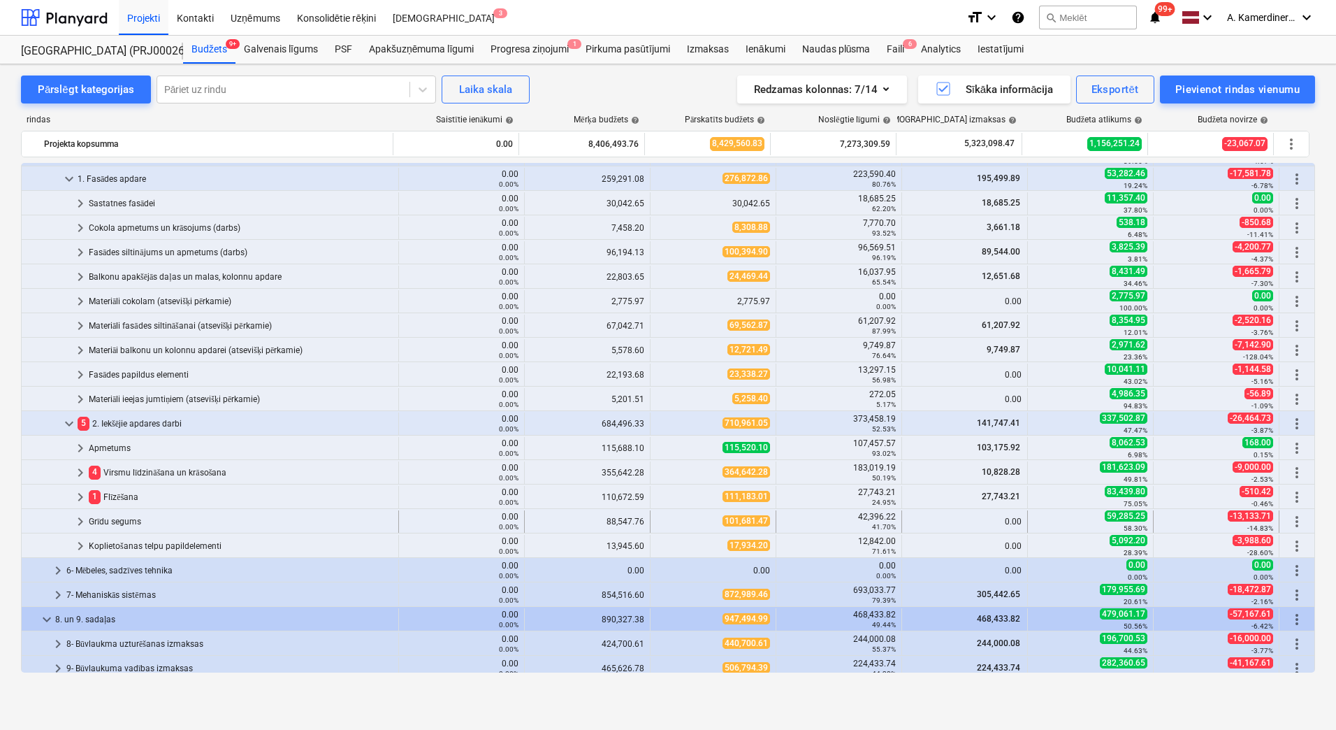
scroll to position [1048, 0]
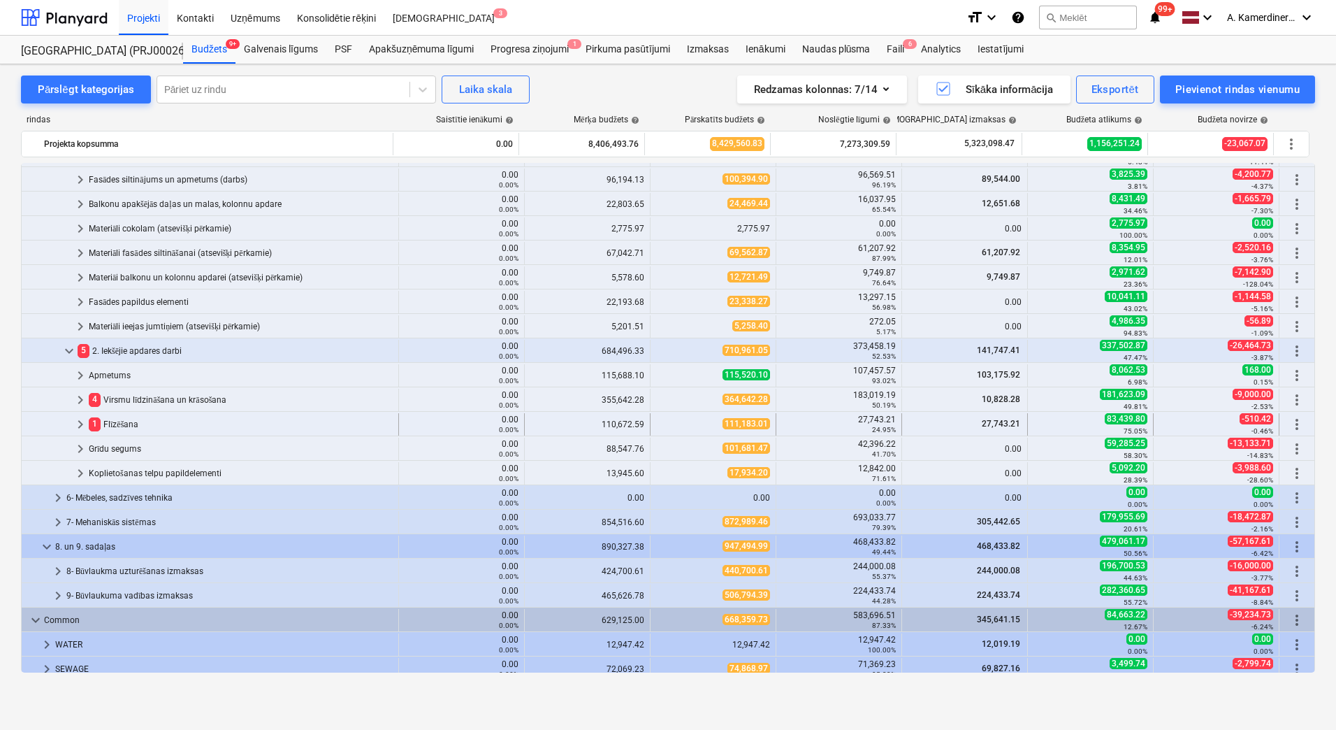
click at [125, 422] on div "1 Flīzēšana" at bounding box center [241, 424] width 304 height 22
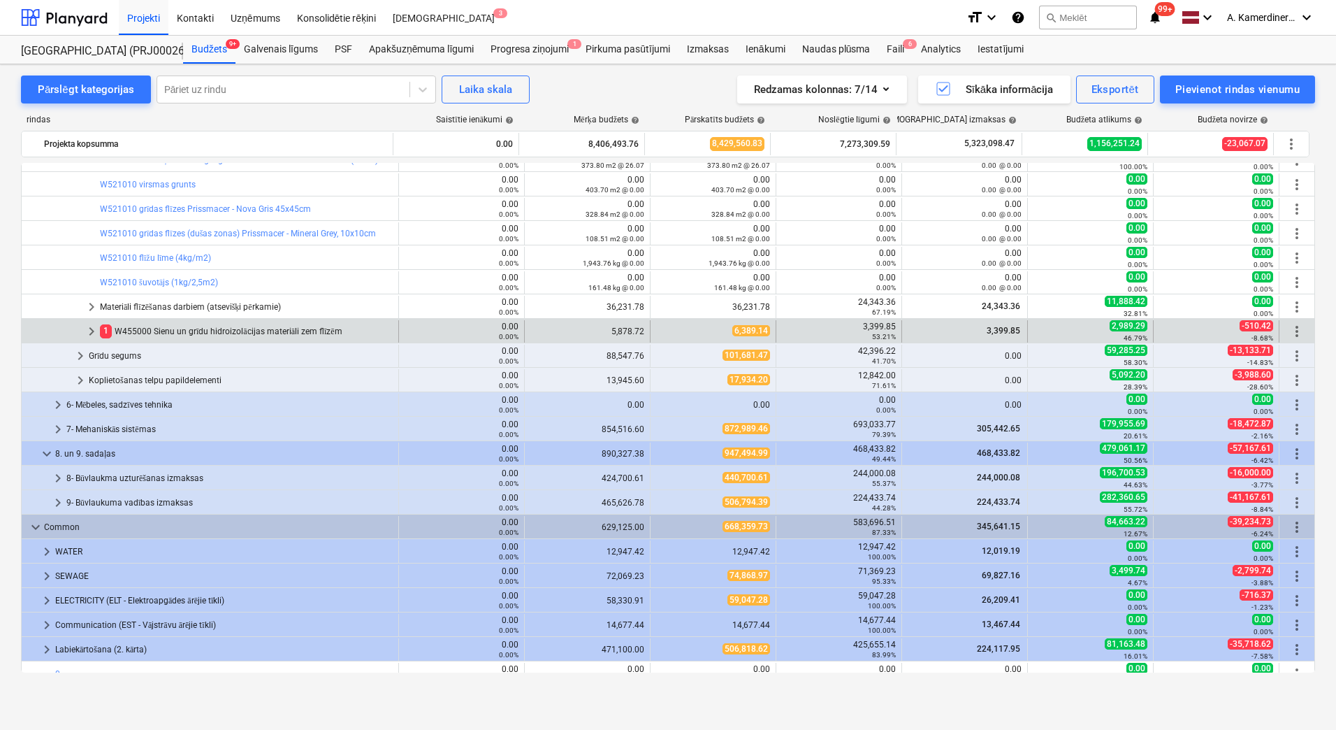
scroll to position [2097, 0]
click at [182, 326] on div "1 W455000 Sienu un grīdu hidroizolācijas materiāli zem flīzēm" at bounding box center [246, 330] width 293 height 22
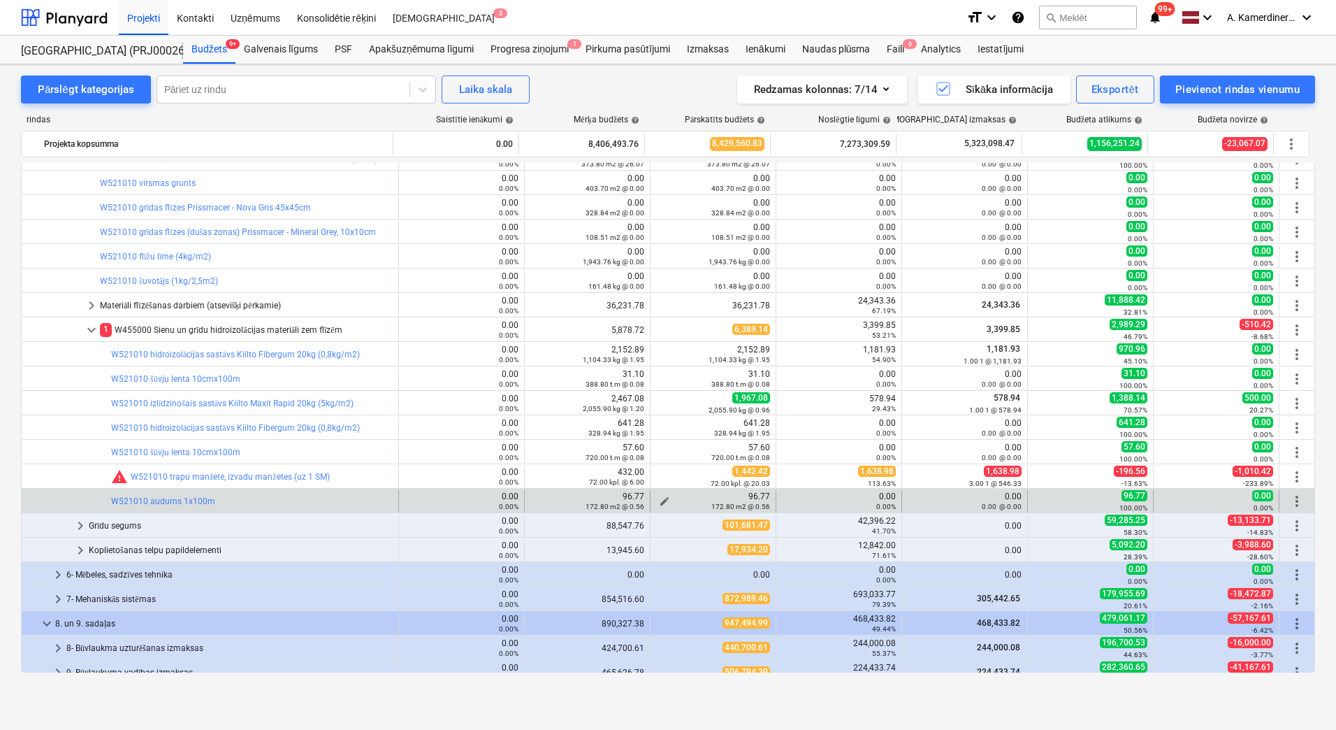
click at [662, 497] on span "edit" at bounding box center [664, 501] width 11 height 11
type textarea "x"
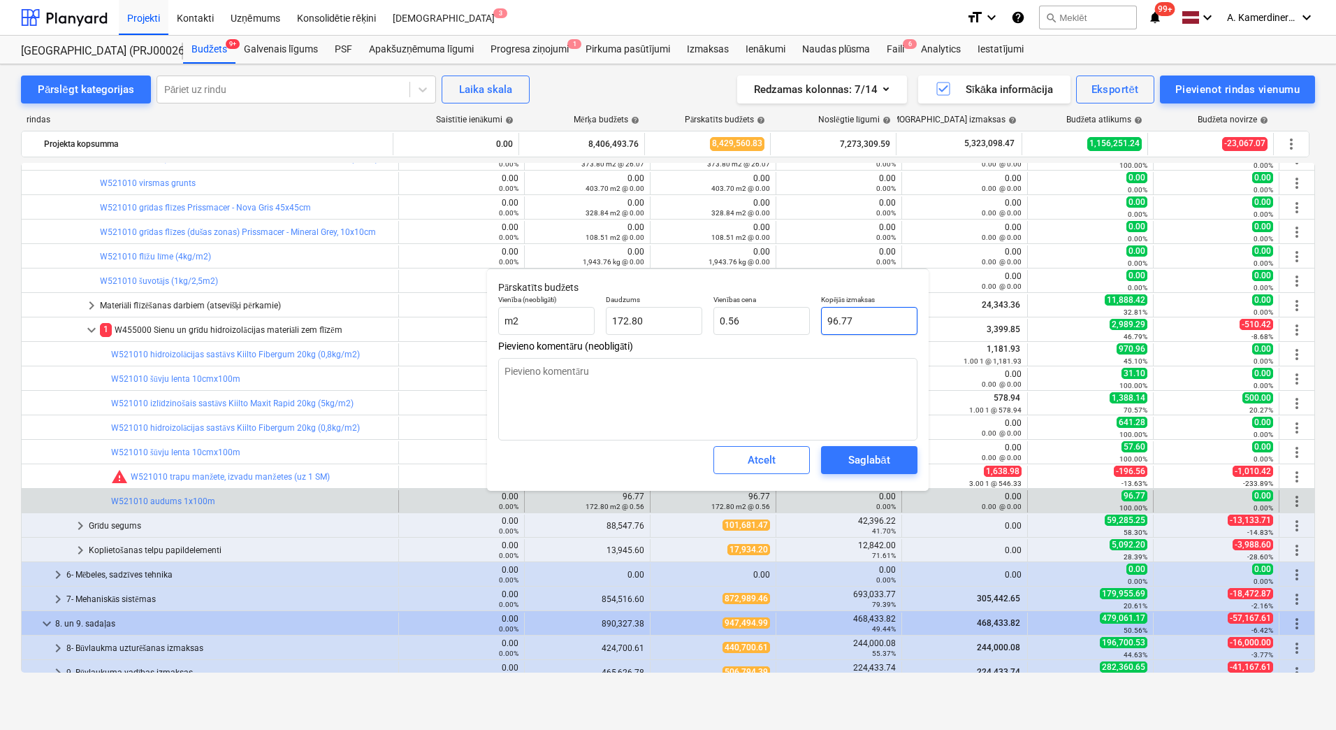
type input "96.768"
drag, startPoint x: 860, startPoint y: 320, endPoint x: 822, endPoint y: 314, distance: 39.0
click at [822, 314] on input "96.768" at bounding box center [869, 321] width 96 height 28
type textarea "x"
type input "0"
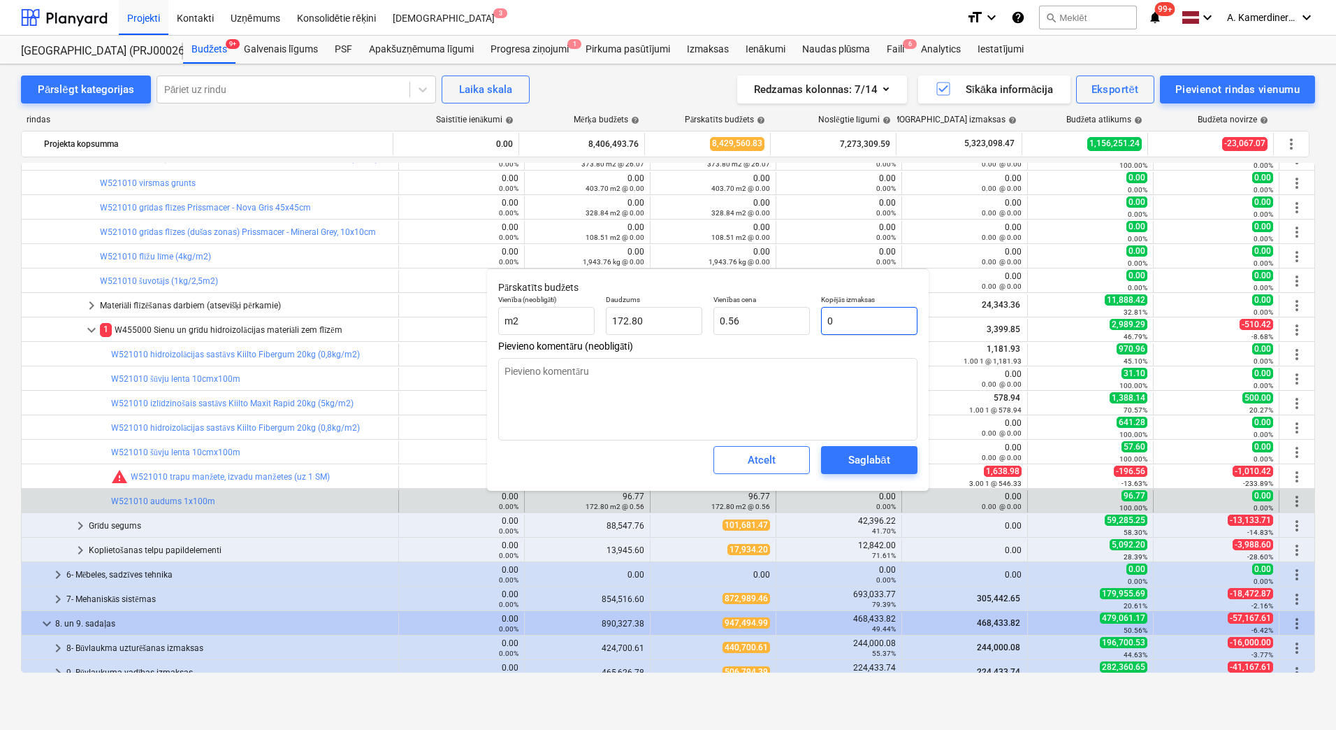
type input "0.00"
type input "0"
type textarea "x"
type input "0.00"
click at [882, 461] on div "Saglabāt" at bounding box center [868, 460] width 41 height 18
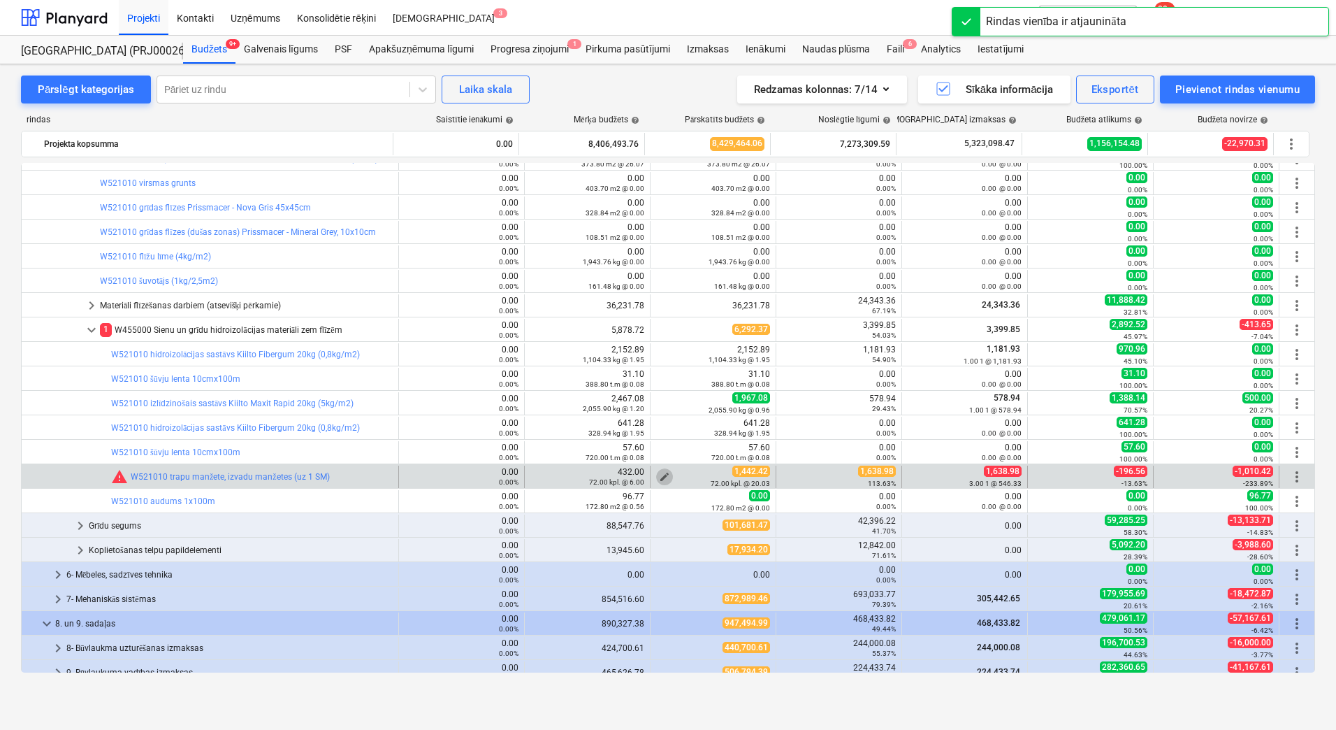
click at [659, 475] on span "edit" at bounding box center [664, 476] width 11 height 11
type textarea "x"
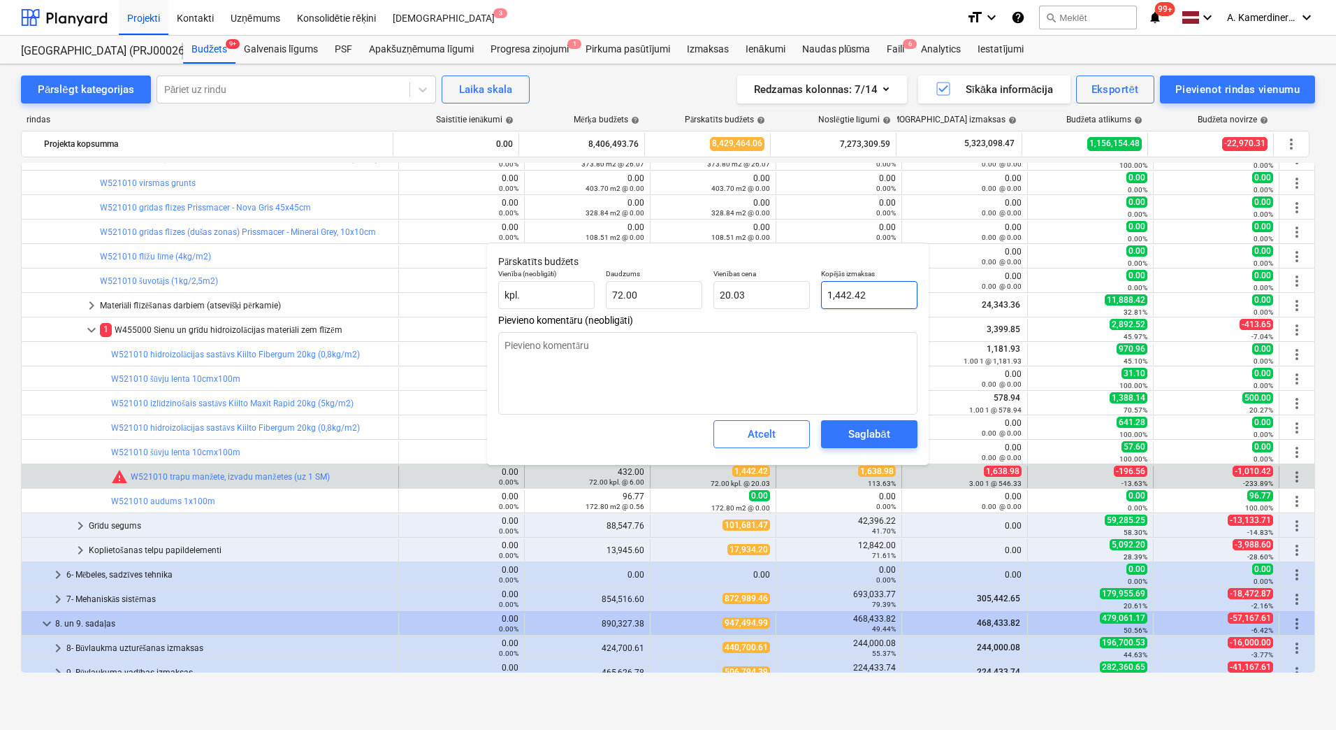
type input "1442.42"
drag, startPoint x: 883, startPoint y: 294, endPoint x: 827, endPoint y: 289, distance: 55.4
click at [828, 289] on input "1442.42" at bounding box center [869, 295] width 96 height 28
type textarea "x"
type input "1"
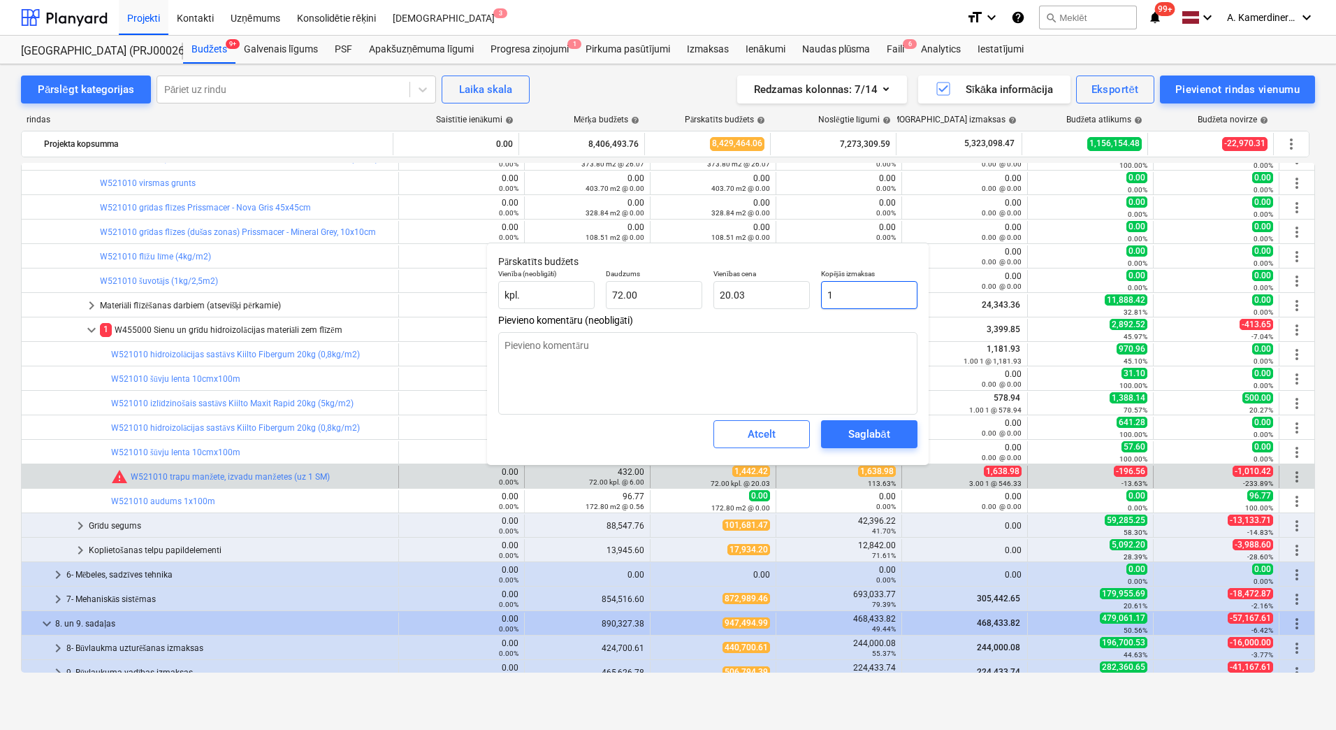
type input "0.01"
type textarea "x"
type input "16"
type input "0.22"
type textarea "x"
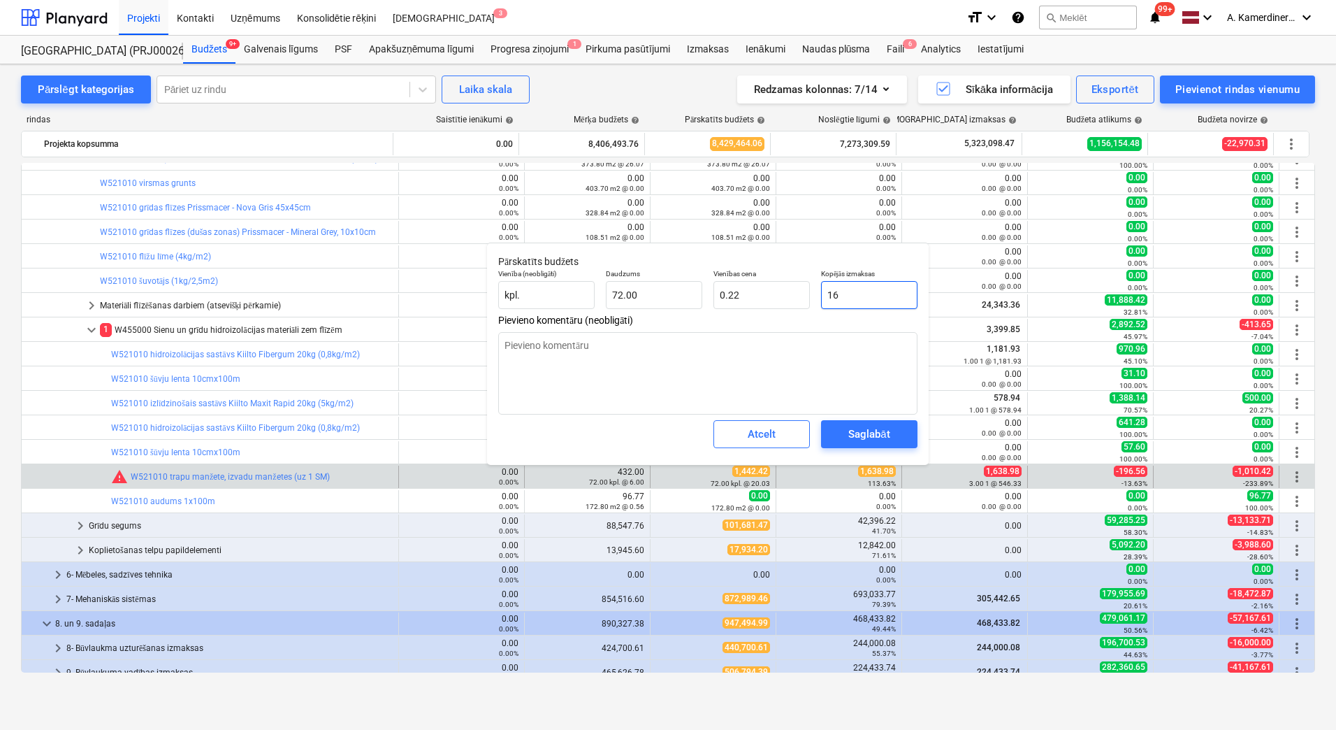
type input "163"
type input "2.26"
type textarea "x"
type input "1638"
type input "22.75"
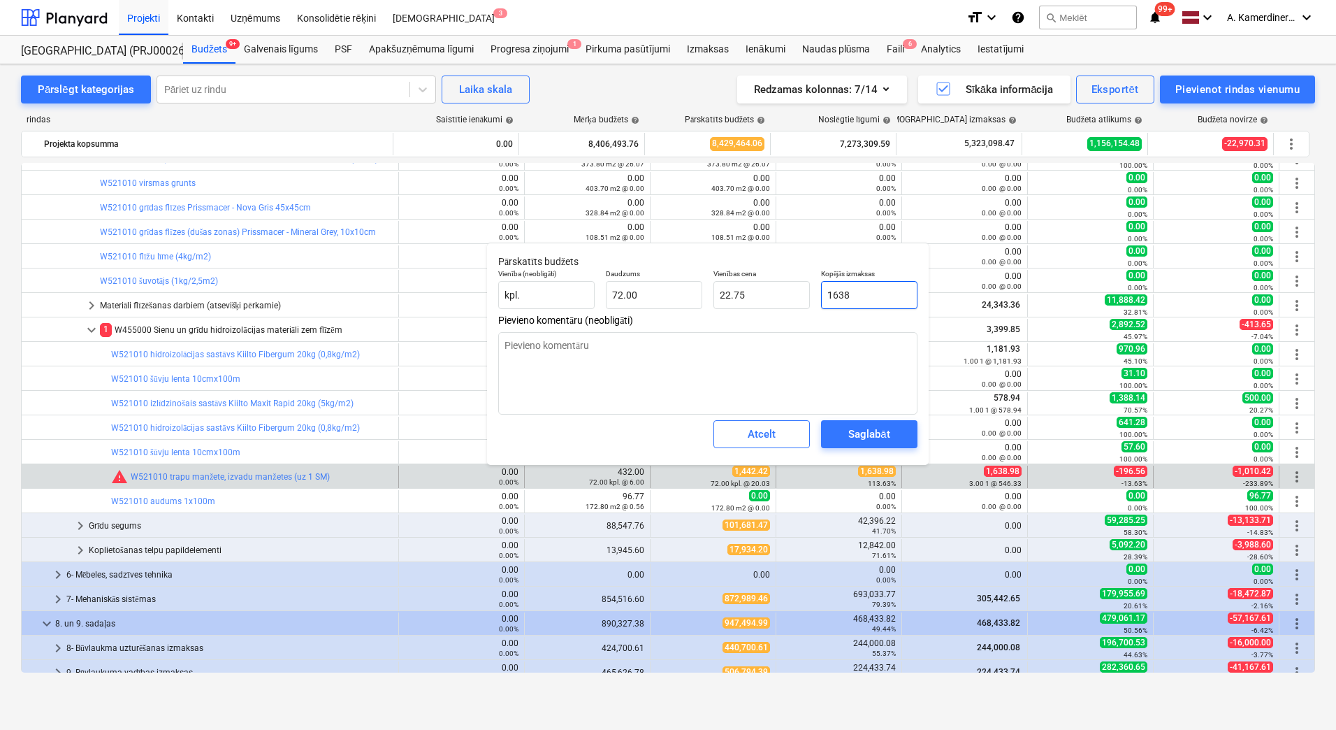
type textarea "x"
type input "1638,"
type input "0.00"
type textarea "x"
type input "1638,9"
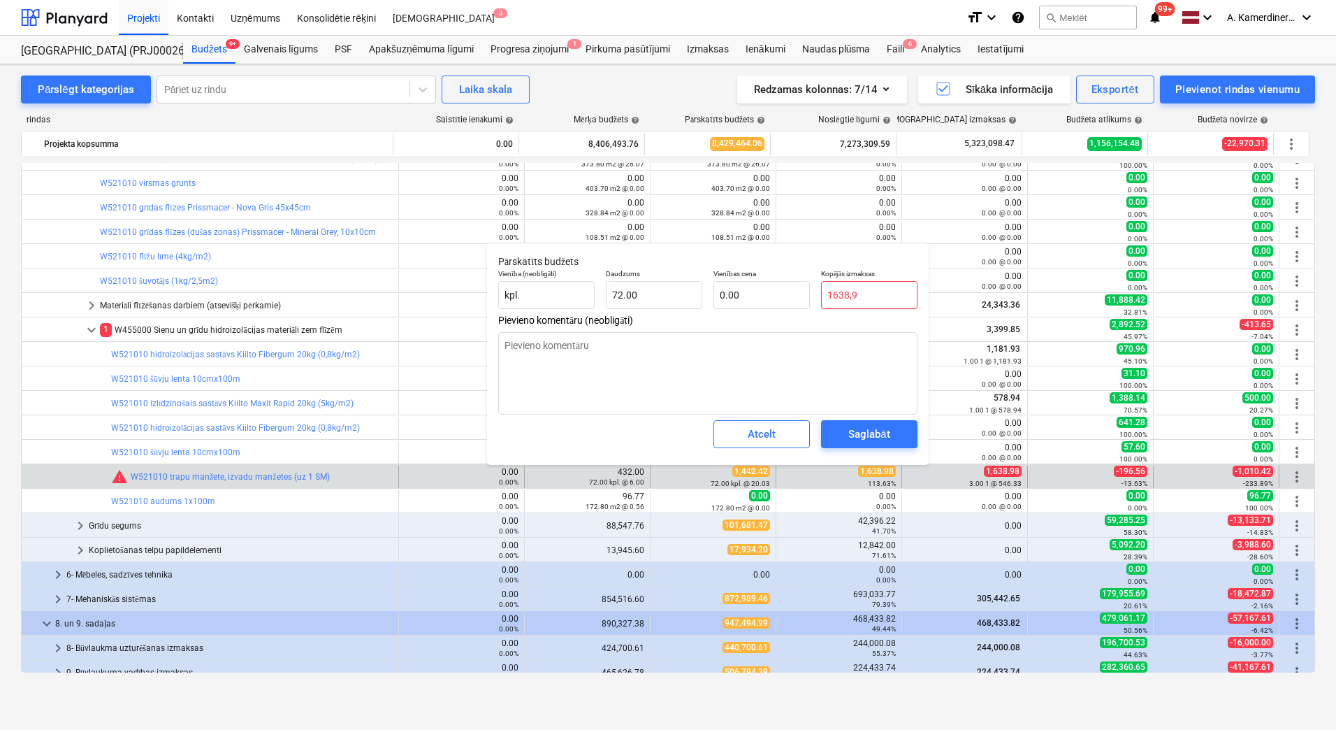
type textarea "x"
type input "1638,9"
type textarea "x"
type input "1638,"
type textarea "x"
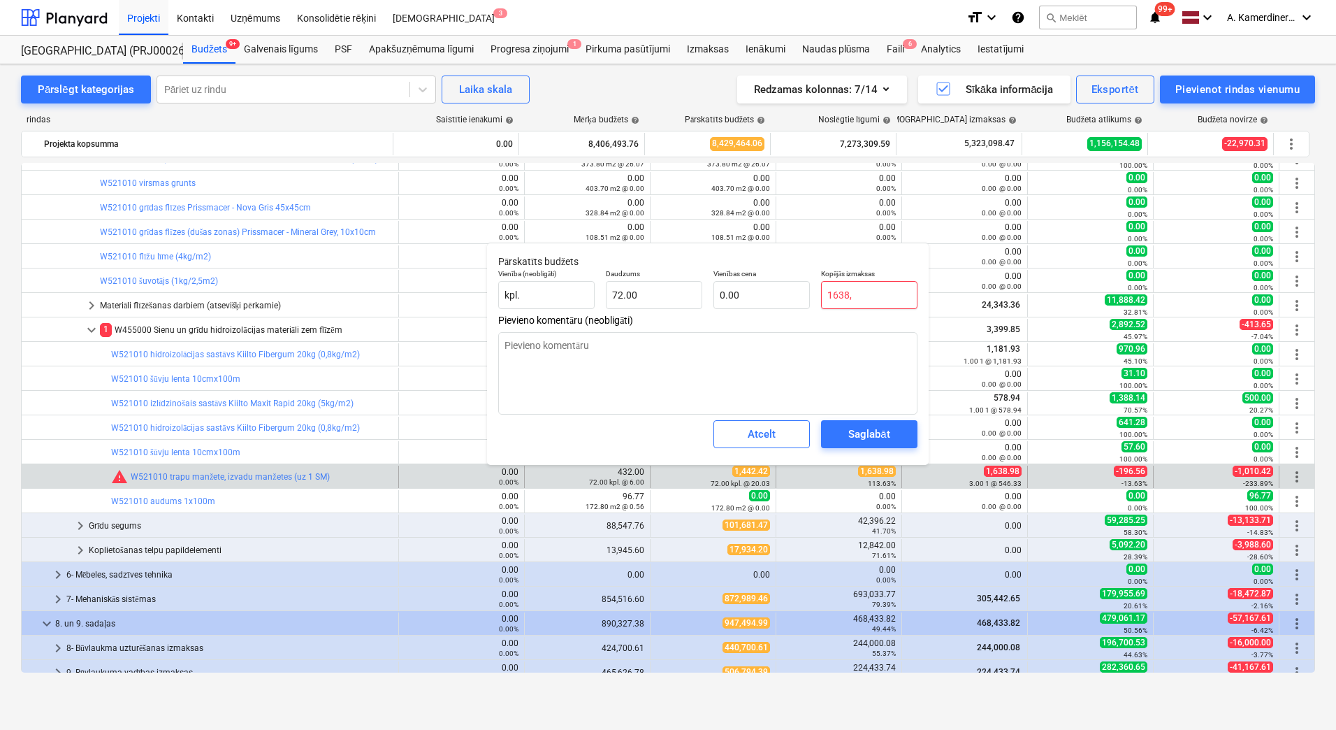
type input "1638"
type input "22.75"
type textarea "x"
type input "1638."
type textarea "x"
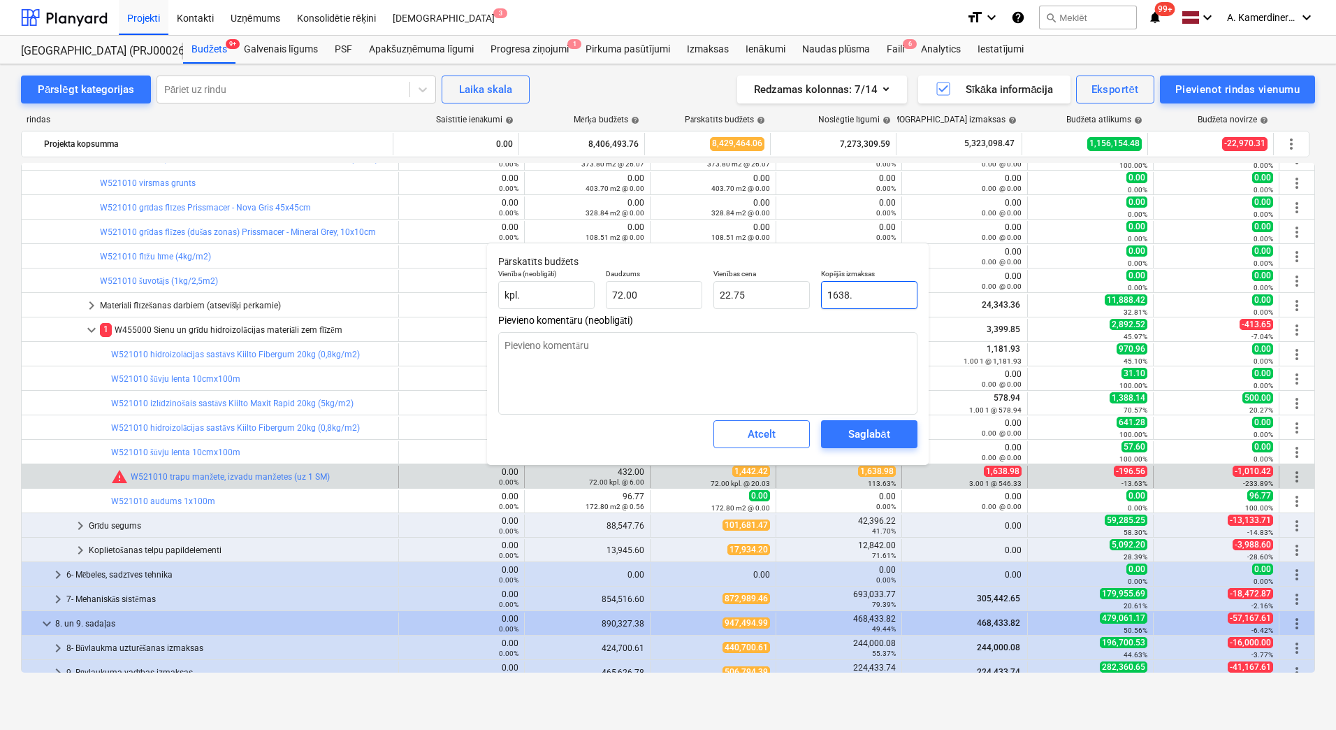
type input "1638.9"
type input "22.76"
type textarea "x"
type input "1638.98"
click at [894, 431] on span "Saglabāt" at bounding box center [869, 434] width 63 height 18
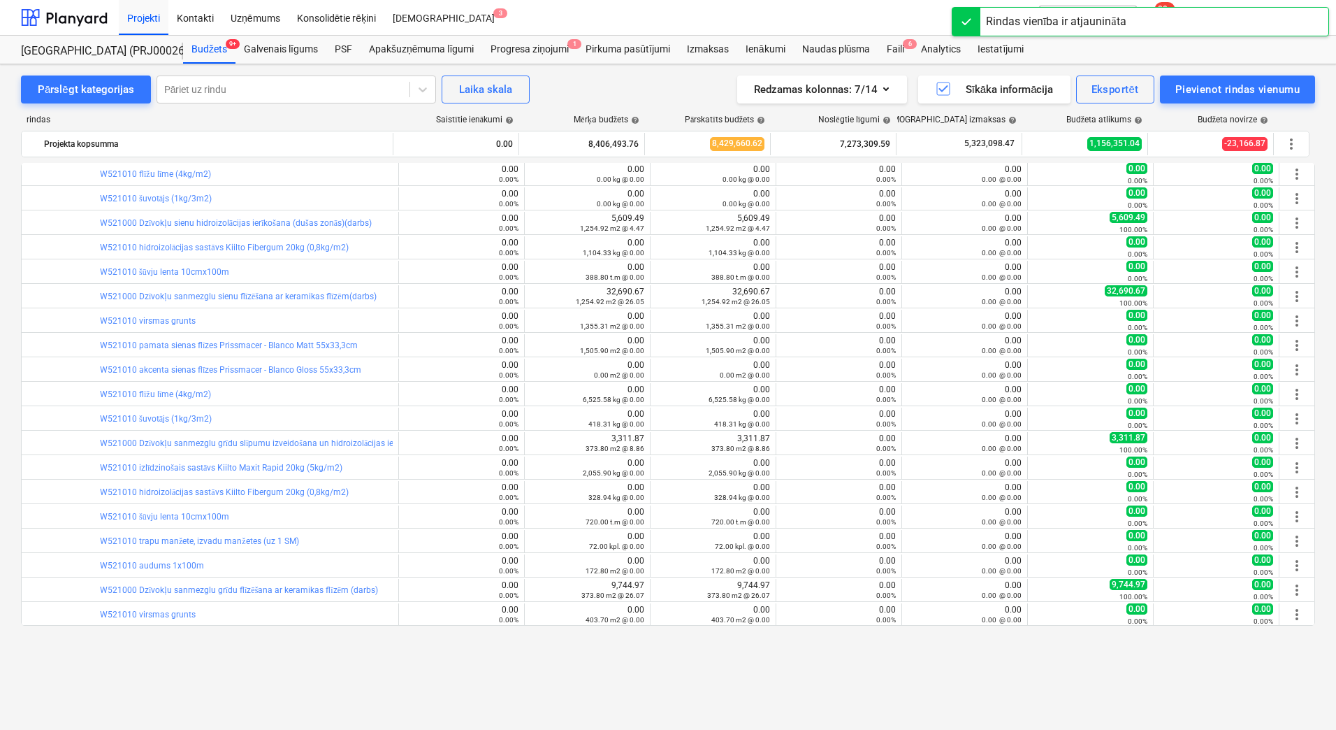
scroll to position [1118, 0]
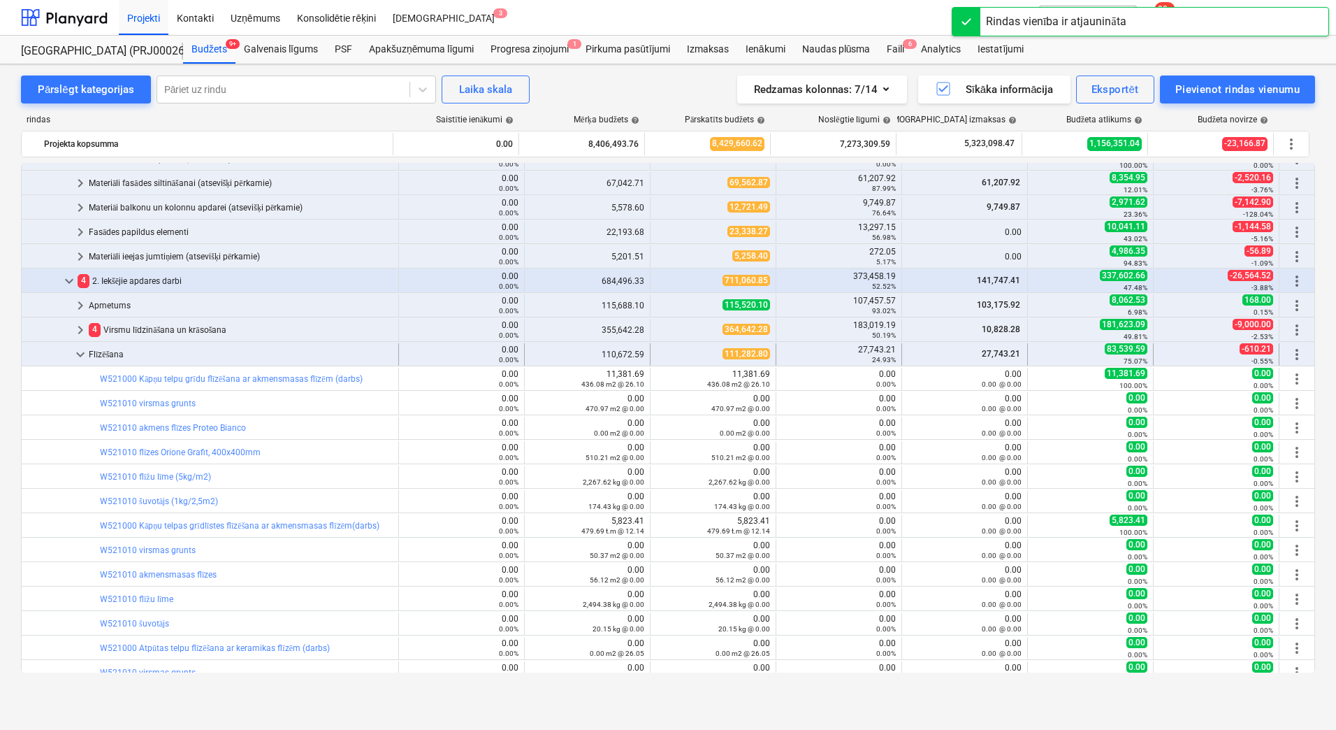
click at [120, 354] on div "Flīzēšana" at bounding box center [241, 354] width 304 height 22
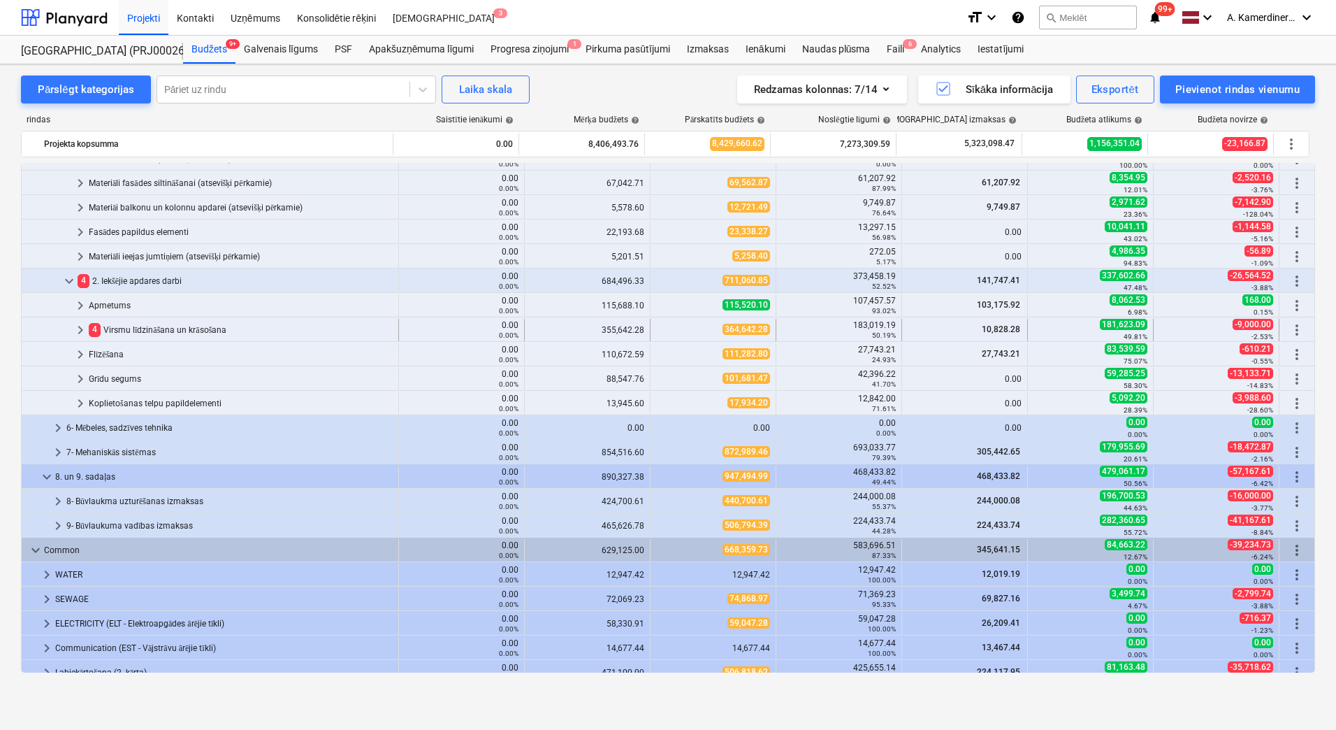
click at [138, 326] on div "4 Virsmu līdzināšana un krāsošana" at bounding box center [241, 330] width 304 height 22
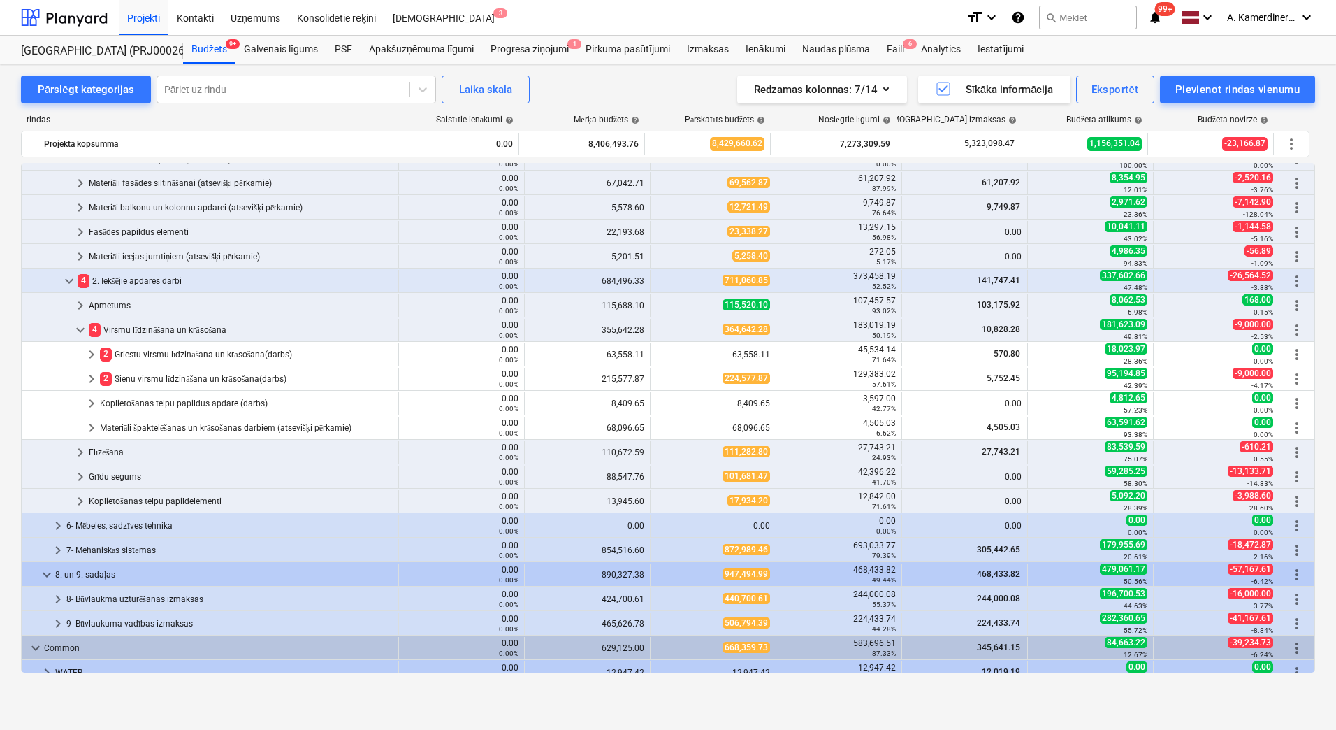
click at [138, 326] on div "4 Virsmu līdzināšana un krāsošana" at bounding box center [241, 330] width 304 height 22
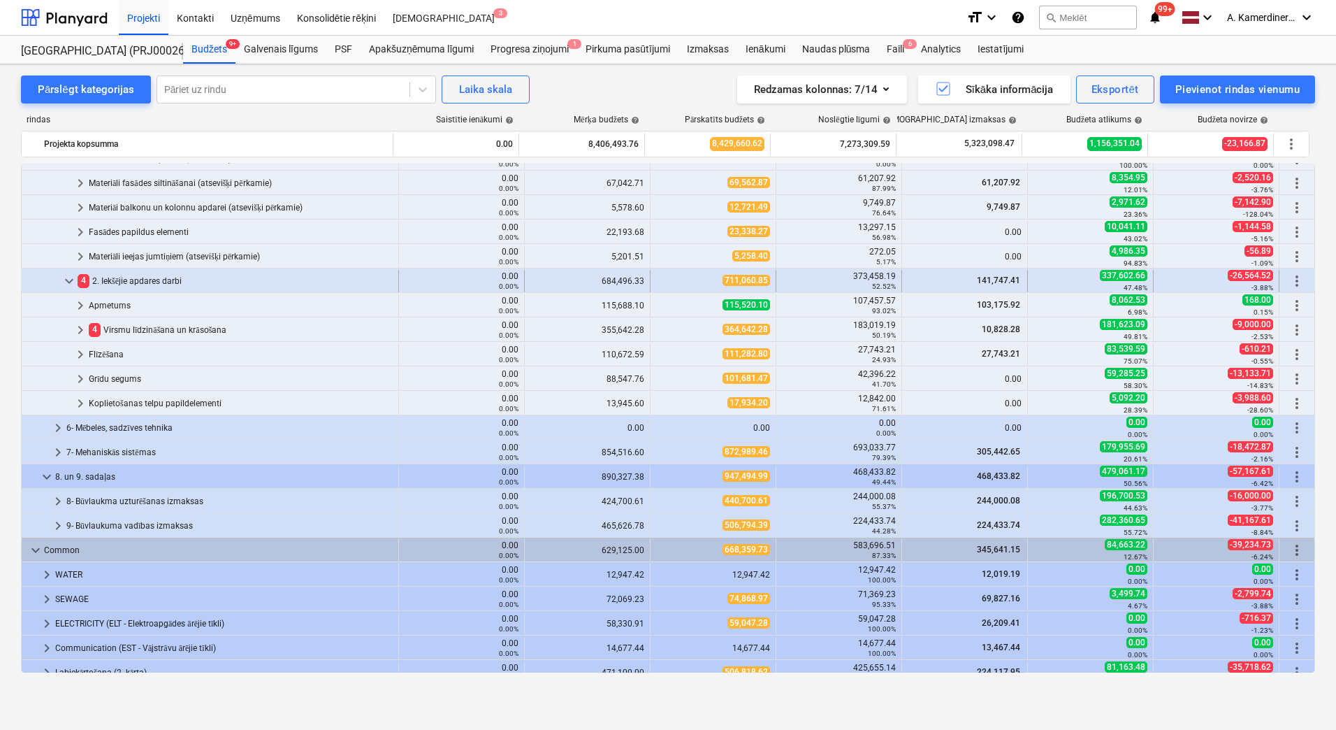
click at [140, 284] on div "4 2. Iekšējie apdares darbi" at bounding box center [235, 281] width 315 height 22
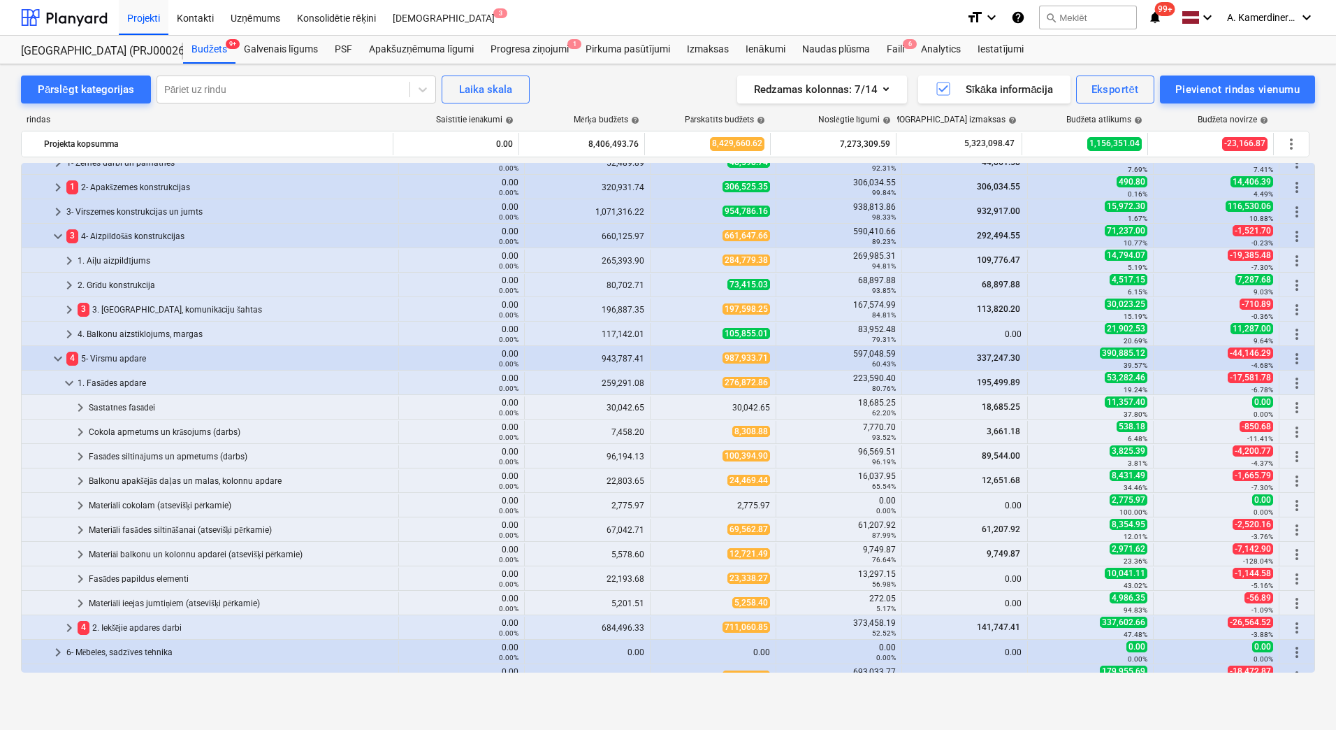
scroll to position [839, 0]
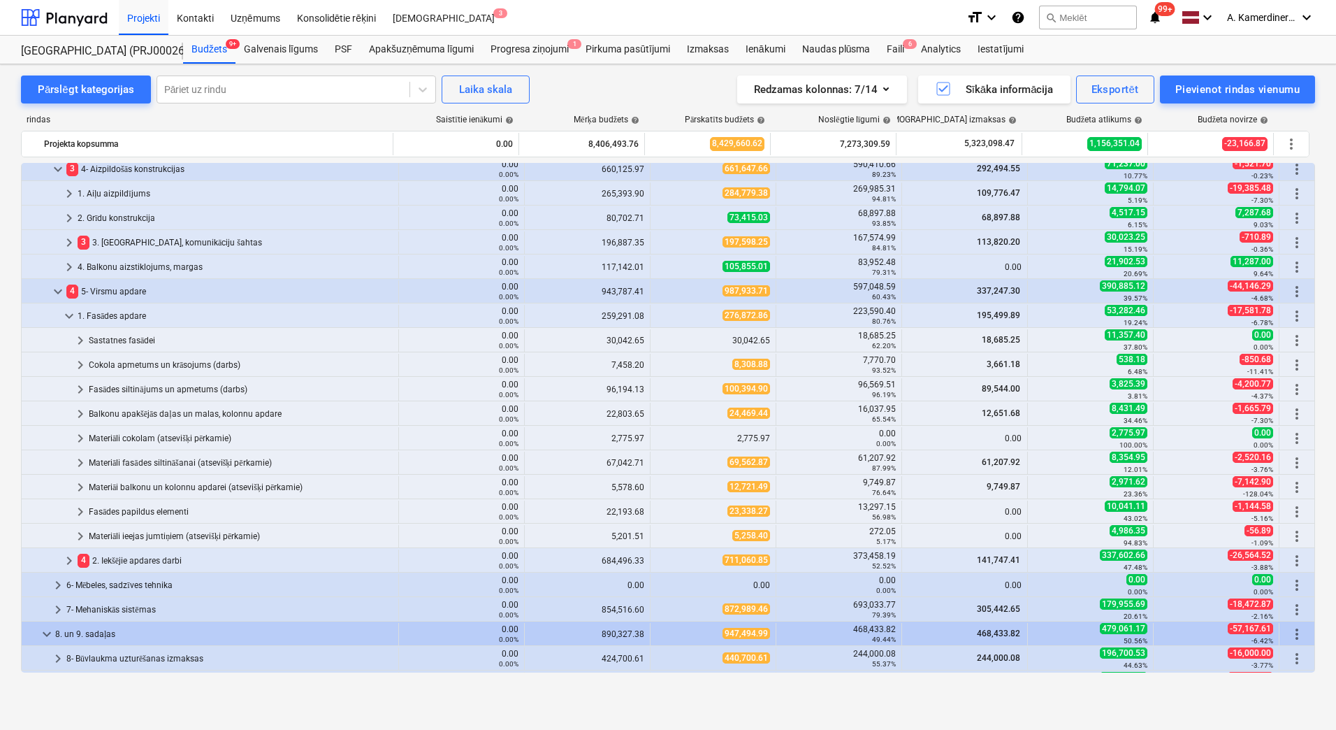
click at [122, 313] on div "1. Fasādes apdare" at bounding box center [235, 316] width 315 height 22
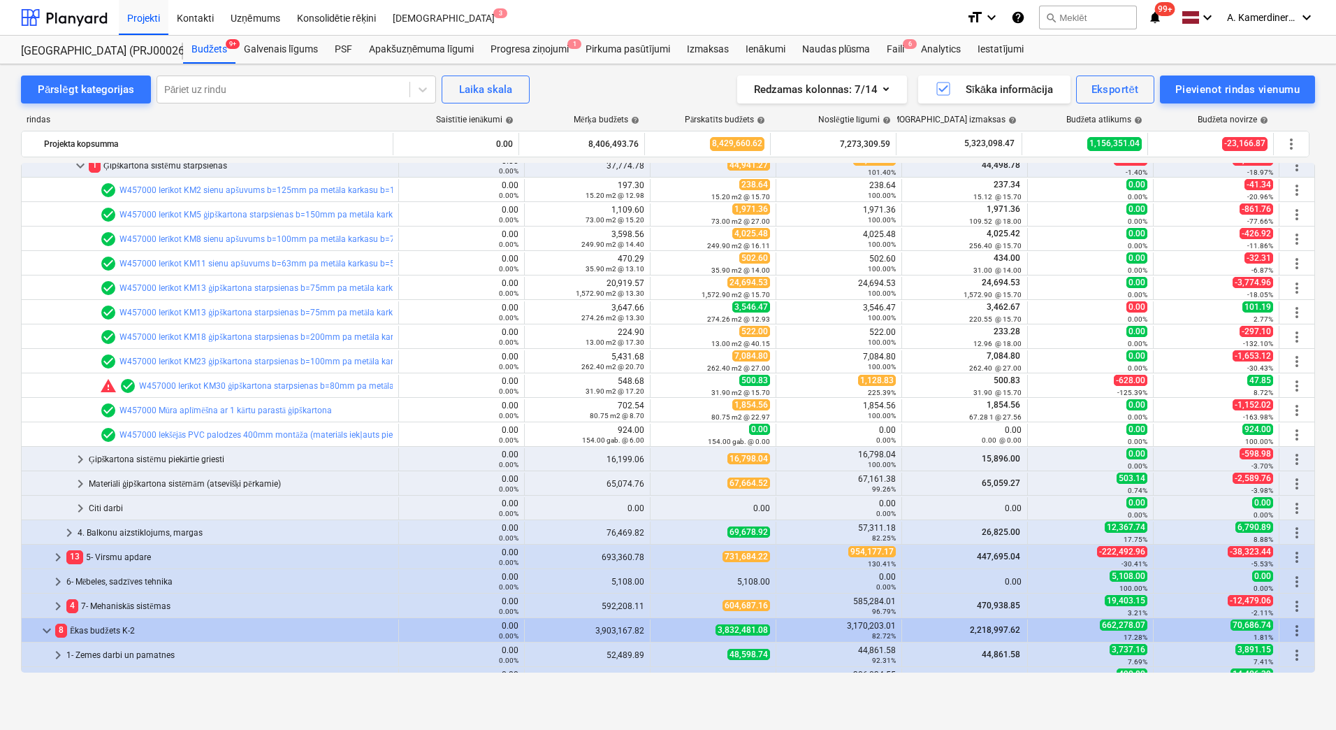
scroll to position [489, 0]
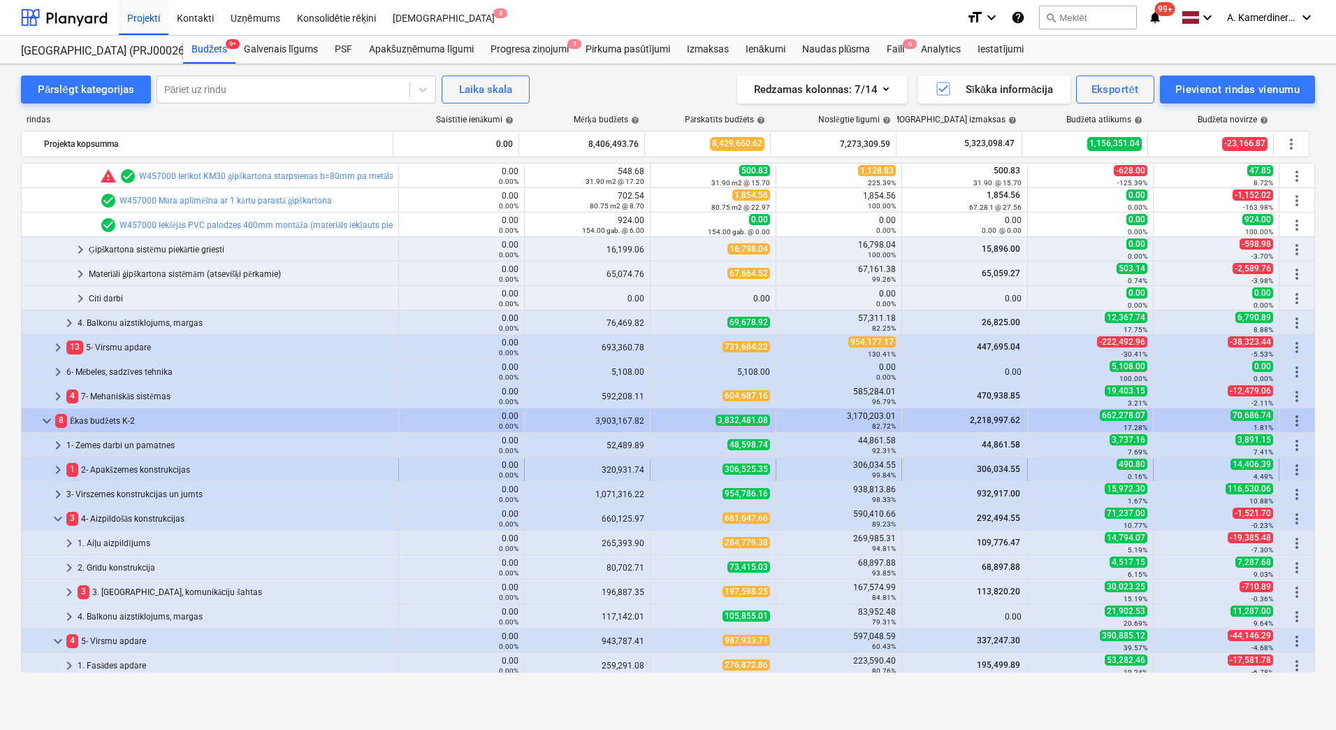
click at [138, 469] on div "1 2- Apakšzemes konstrukcijas" at bounding box center [229, 469] width 326 height 22
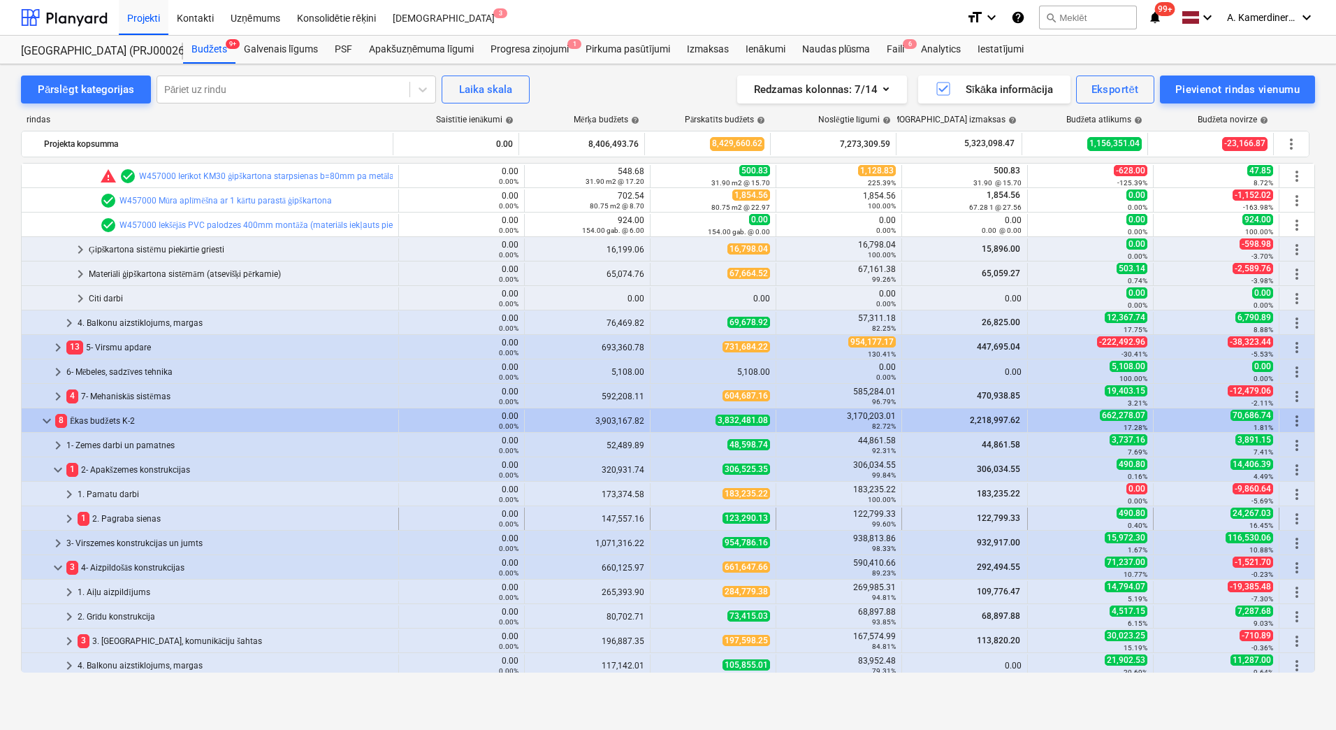
click at [131, 512] on div "1 2. Pagraba sienas" at bounding box center [235, 518] width 315 height 22
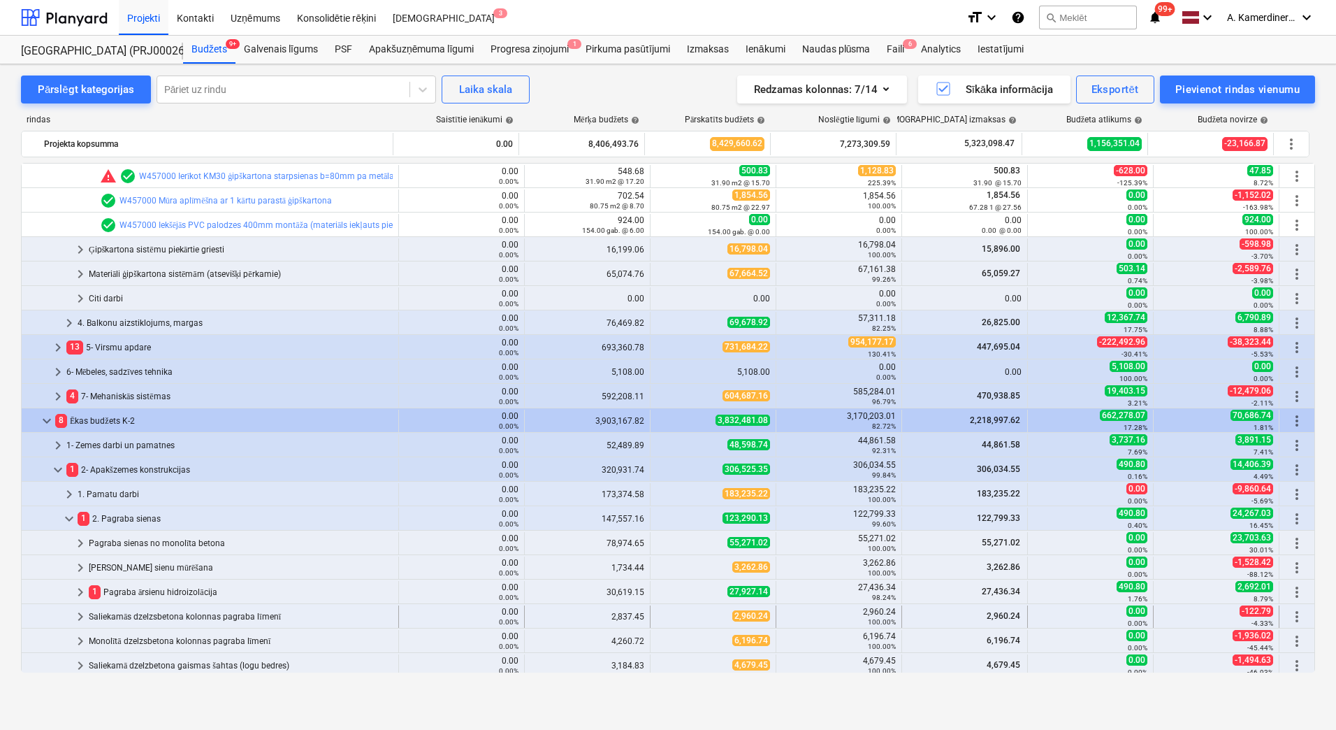
scroll to position [769, 0]
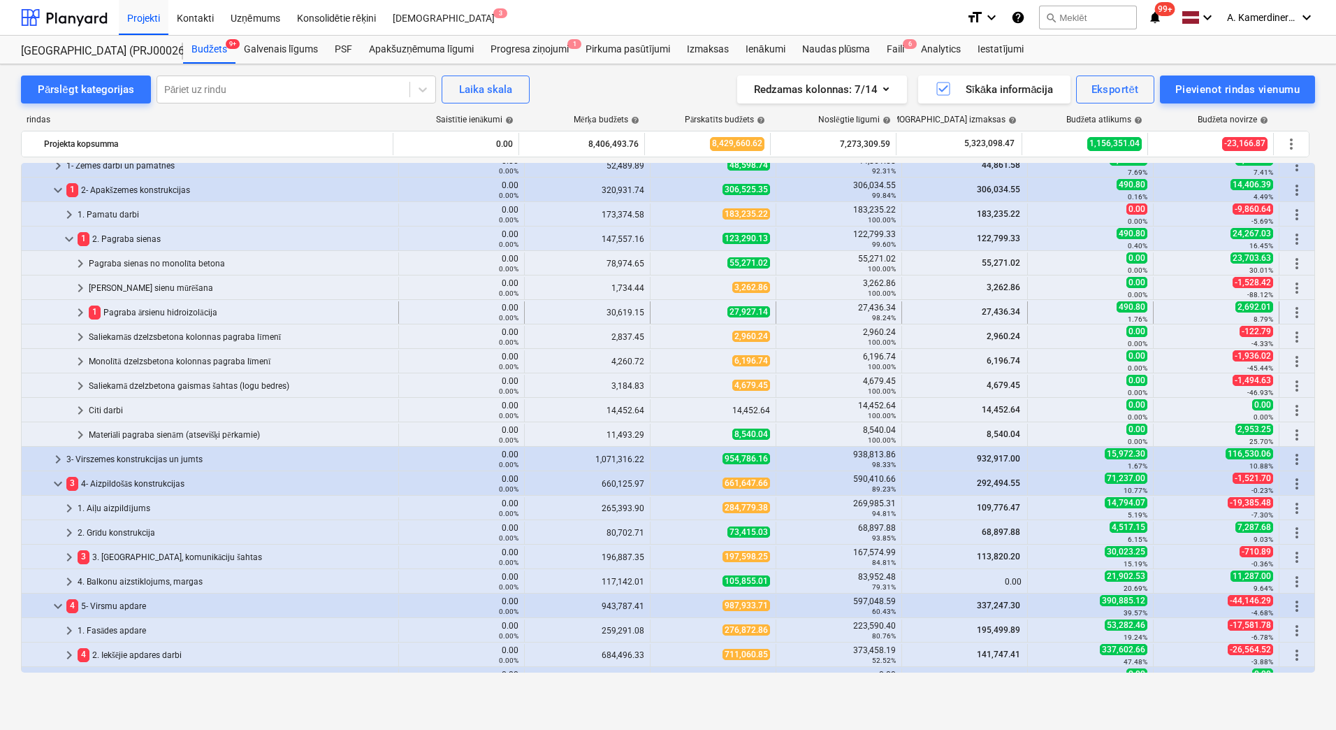
click at [175, 312] on div "1 Pagraba ārsienu hidroizolācija" at bounding box center [241, 312] width 304 height 22
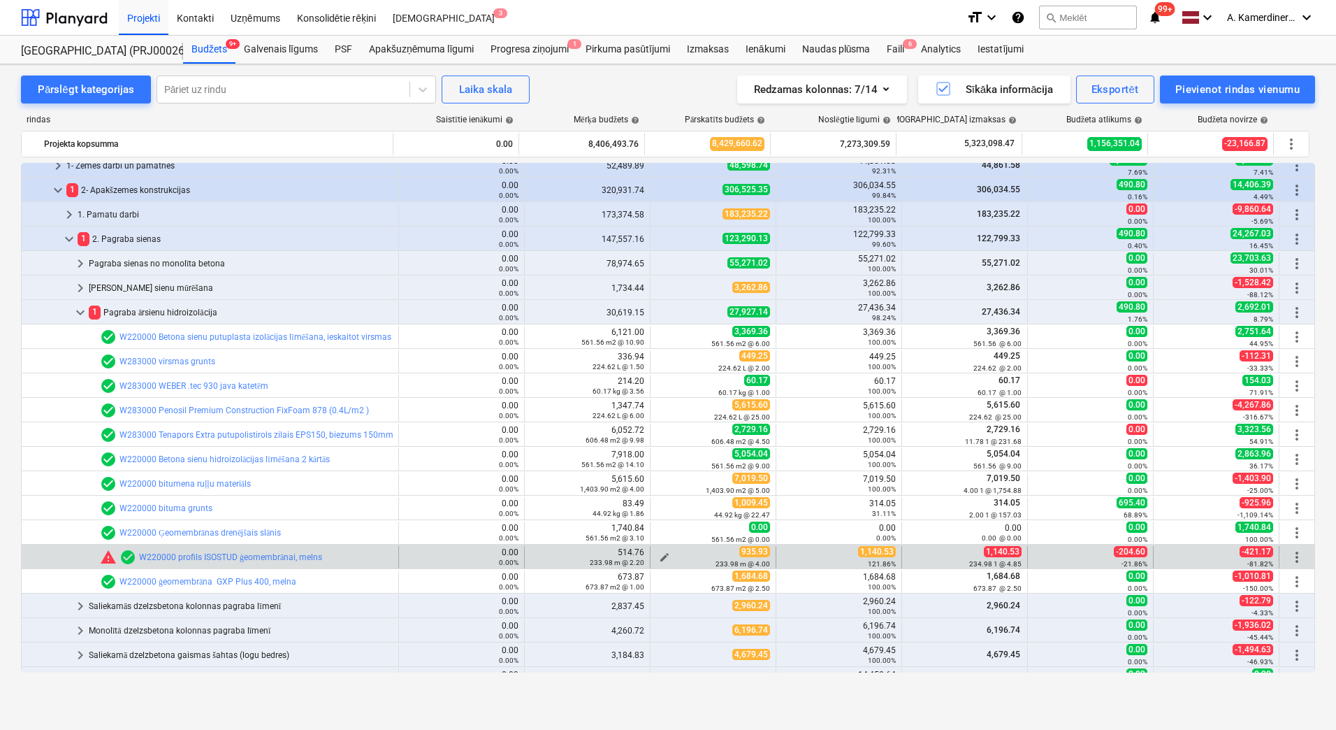
click at [658, 558] on div "233.98 m @ 4.00" at bounding box center [713, 563] width 114 height 10
click at [659, 552] on span "edit" at bounding box center [664, 556] width 11 height 11
type textarea "x"
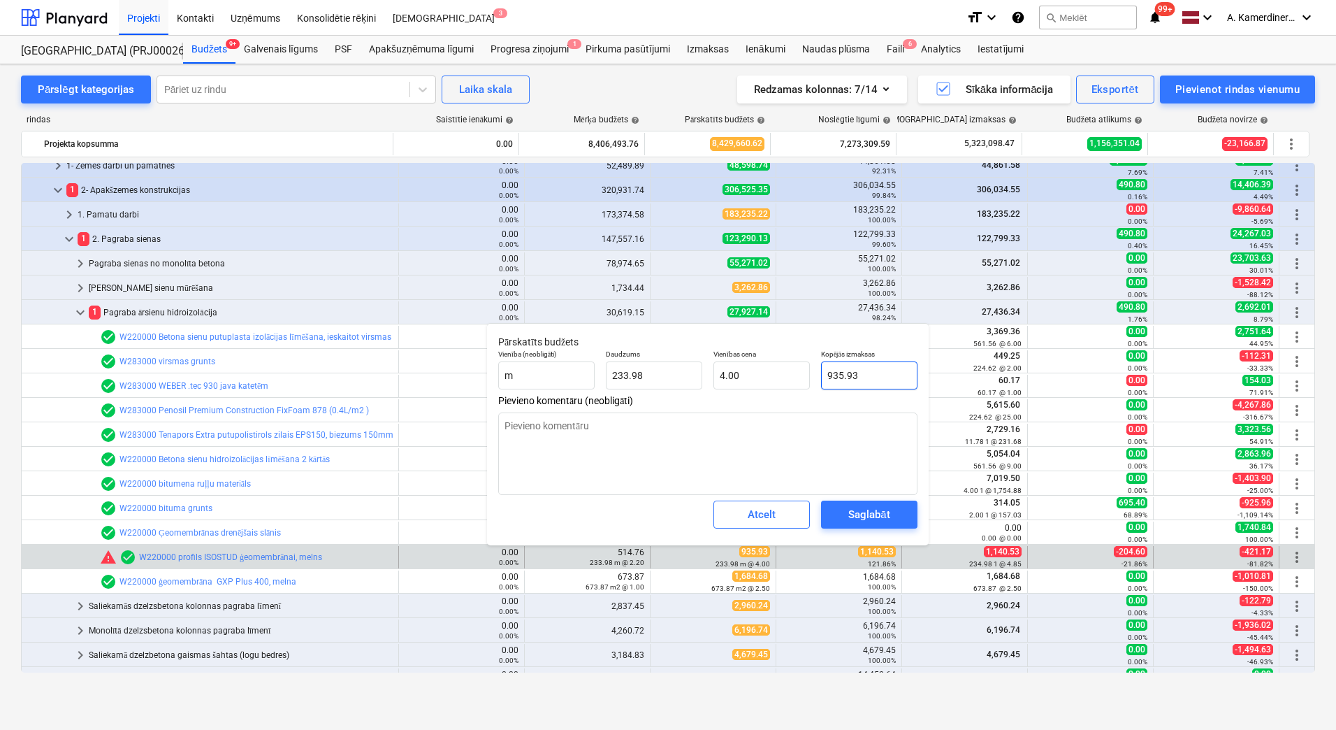
type input "935.9333"
drag, startPoint x: 872, startPoint y: 378, endPoint x: 805, endPoint y: 380, distance: 66.4
click at [805, 380] on div "Vienība (neobligāti) m Daudzums 233.98 Vienības cena 4.00 Kopējās izmaksas 935.…" at bounding box center [708, 369] width 431 height 51
type textarea "x"
type input "1"
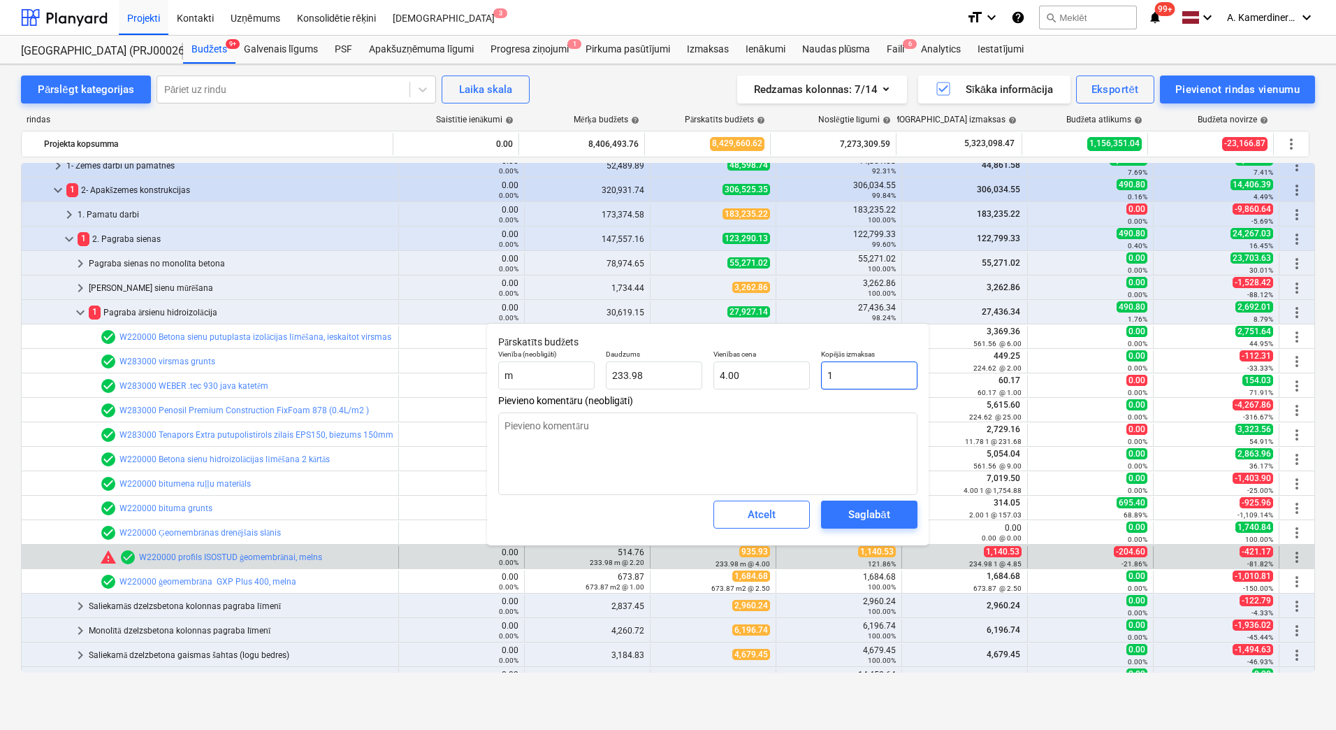
type input "0.00"
type input "11"
type textarea "x"
type input "0.05"
type textarea "x"
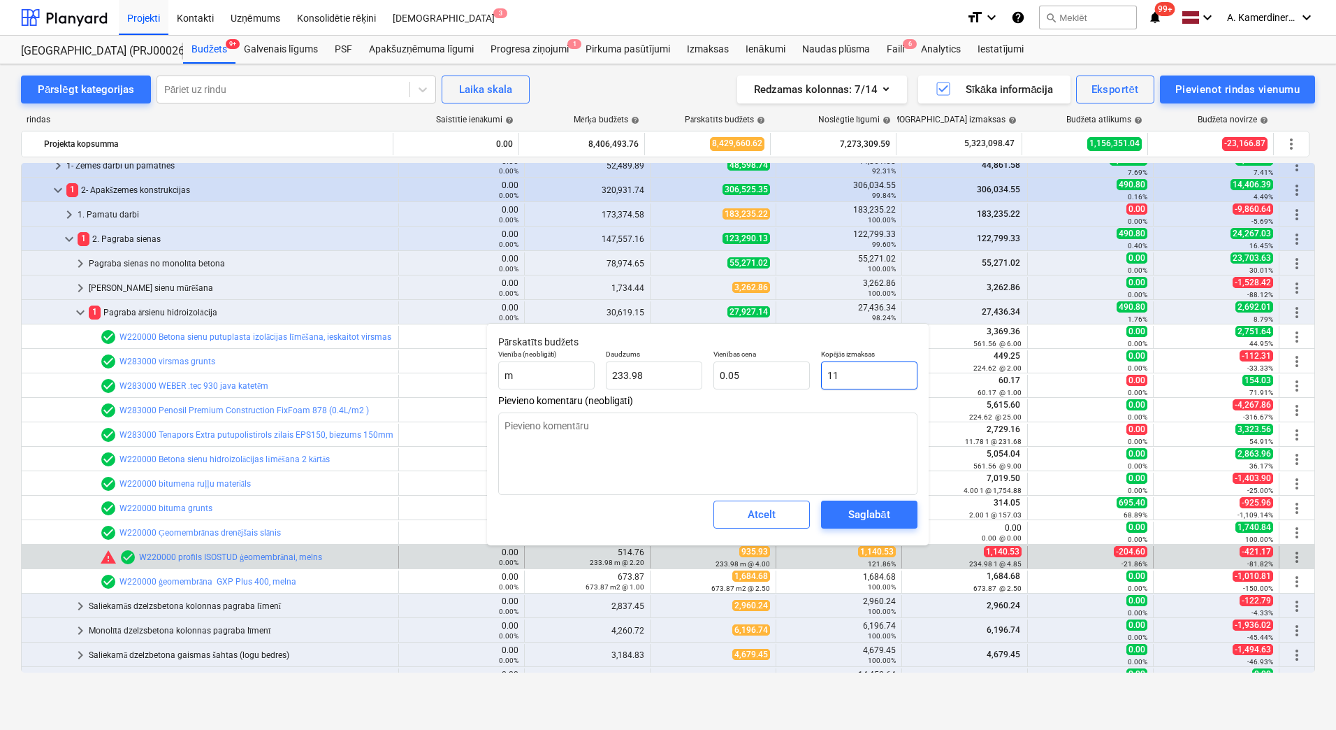
type input "114"
type input "0.49"
type textarea "x"
type input "1140"
type input "4.87"
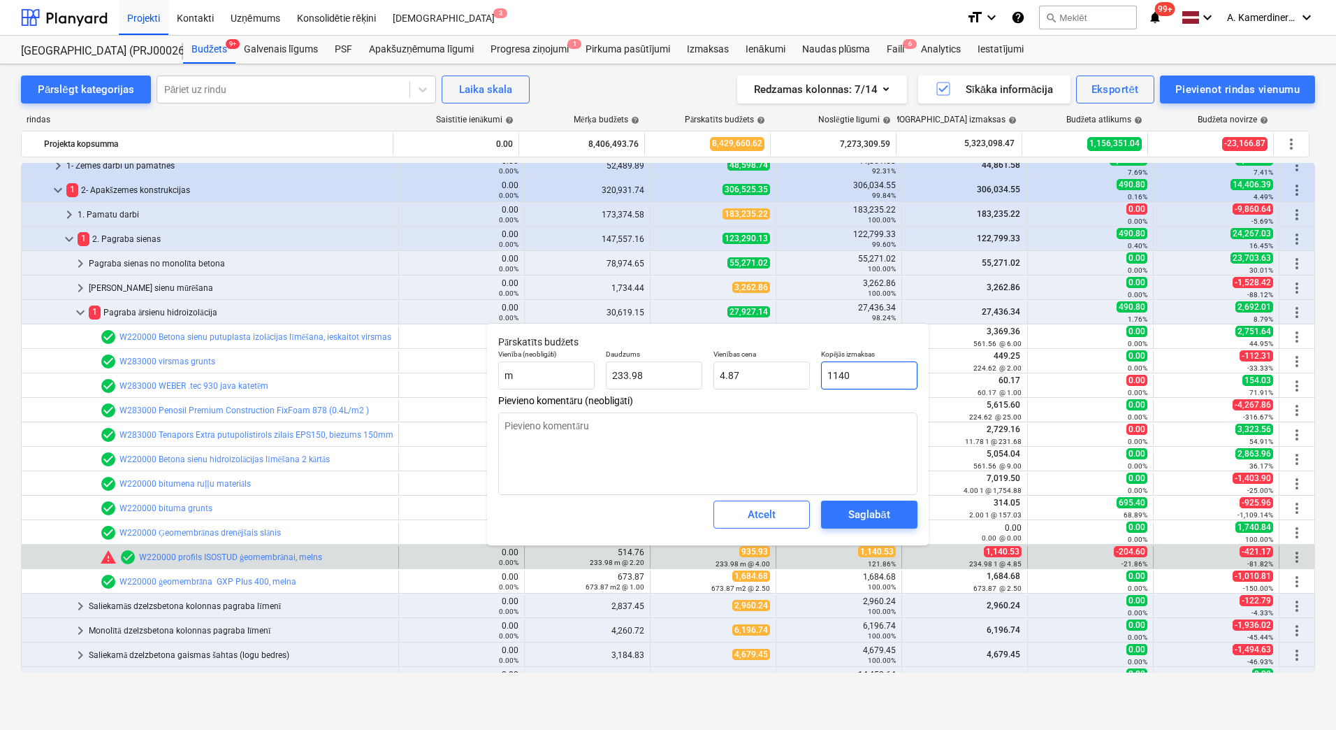
type textarea "x"
type input "1140."
type textarea "x"
type input "1140.5"
type textarea "x"
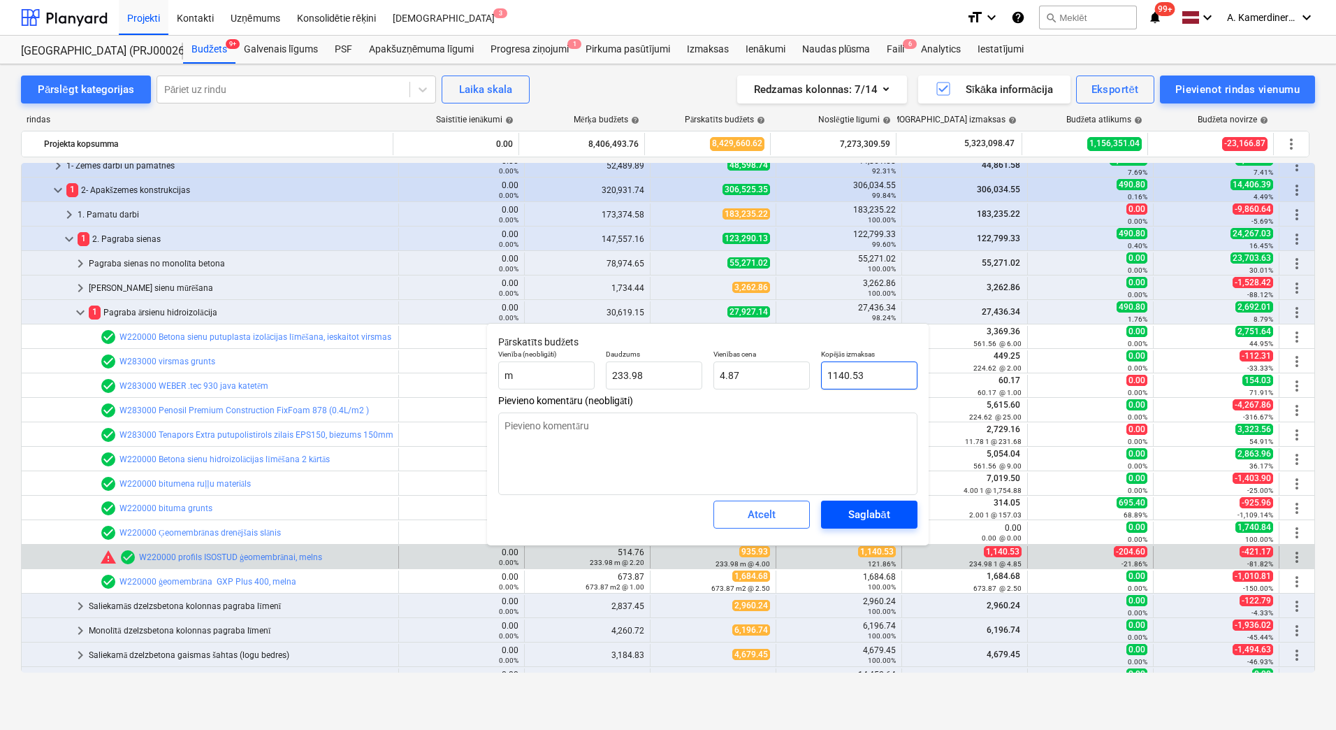
type input "1140.53"
type textarea "x"
type input "1,140.53"
click at [879, 507] on div "Saglabāt" at bounding box center [868, 514] width 41 height 18
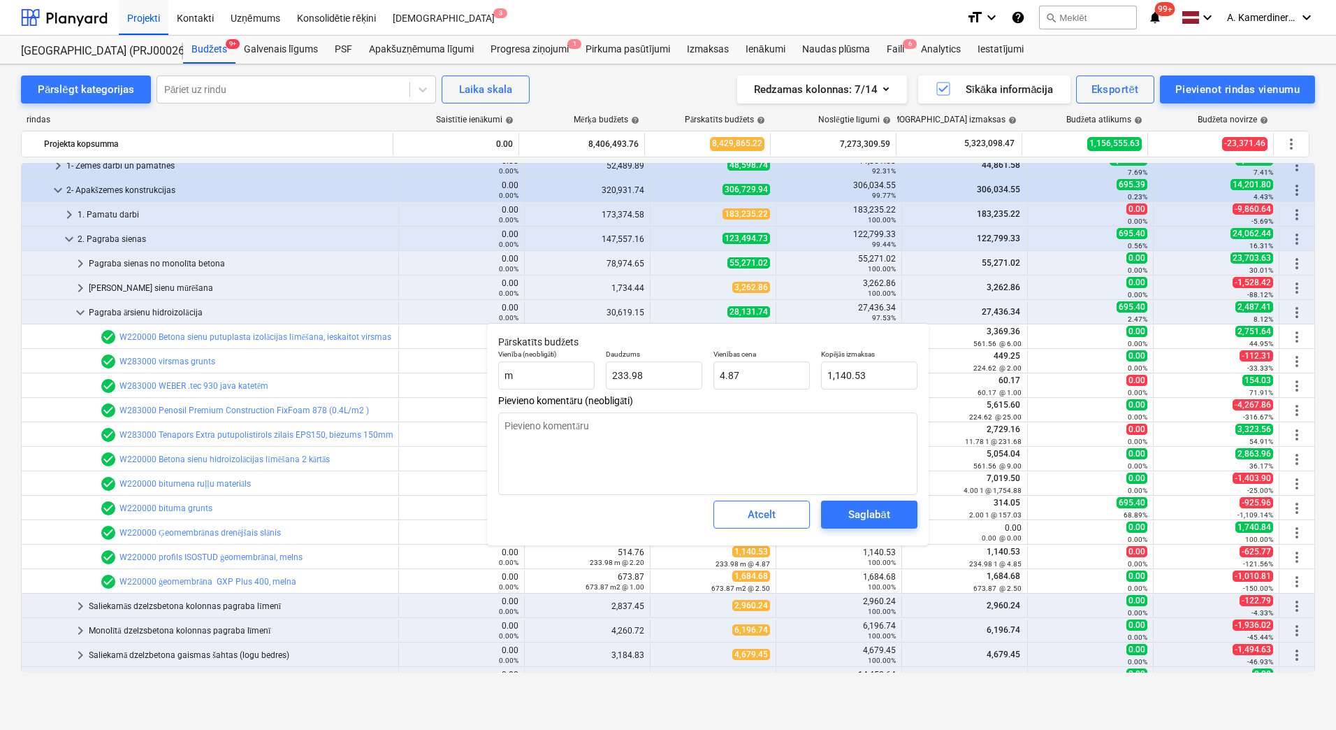
type textarea "x"
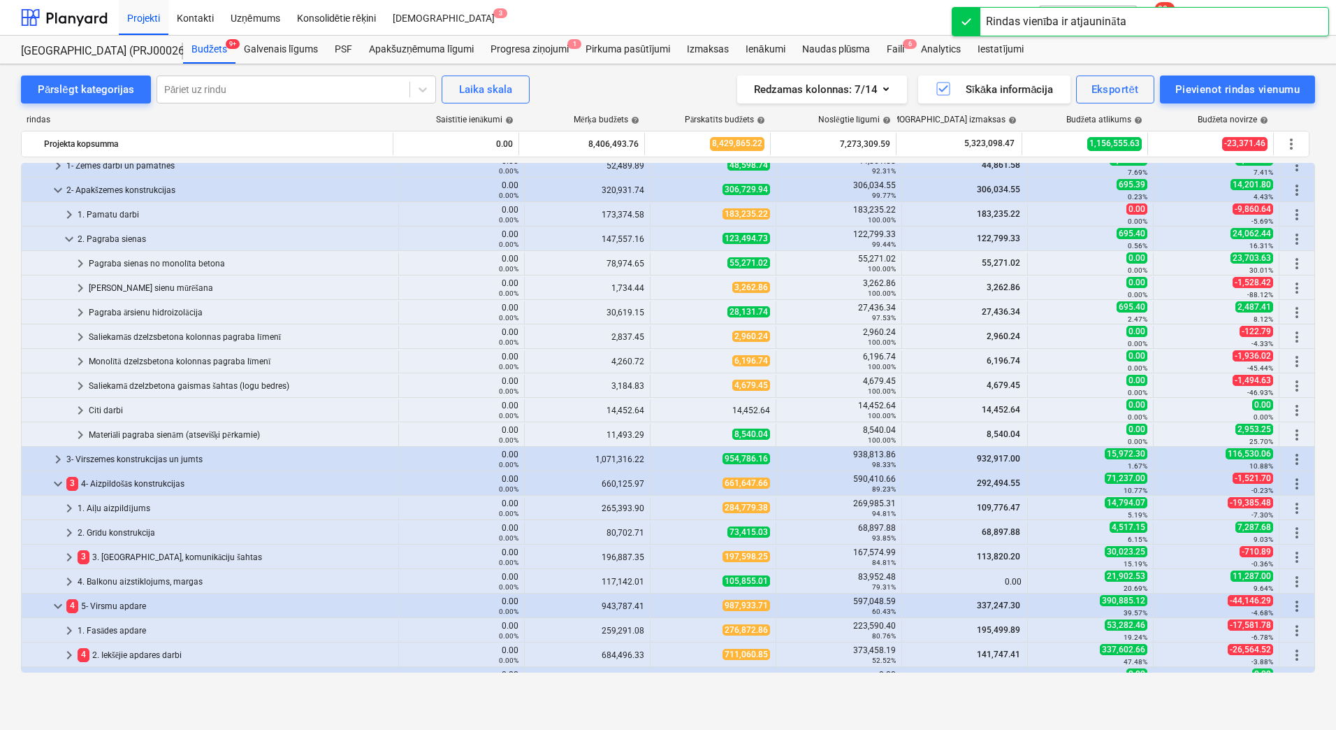
scroll to position [629, 0]
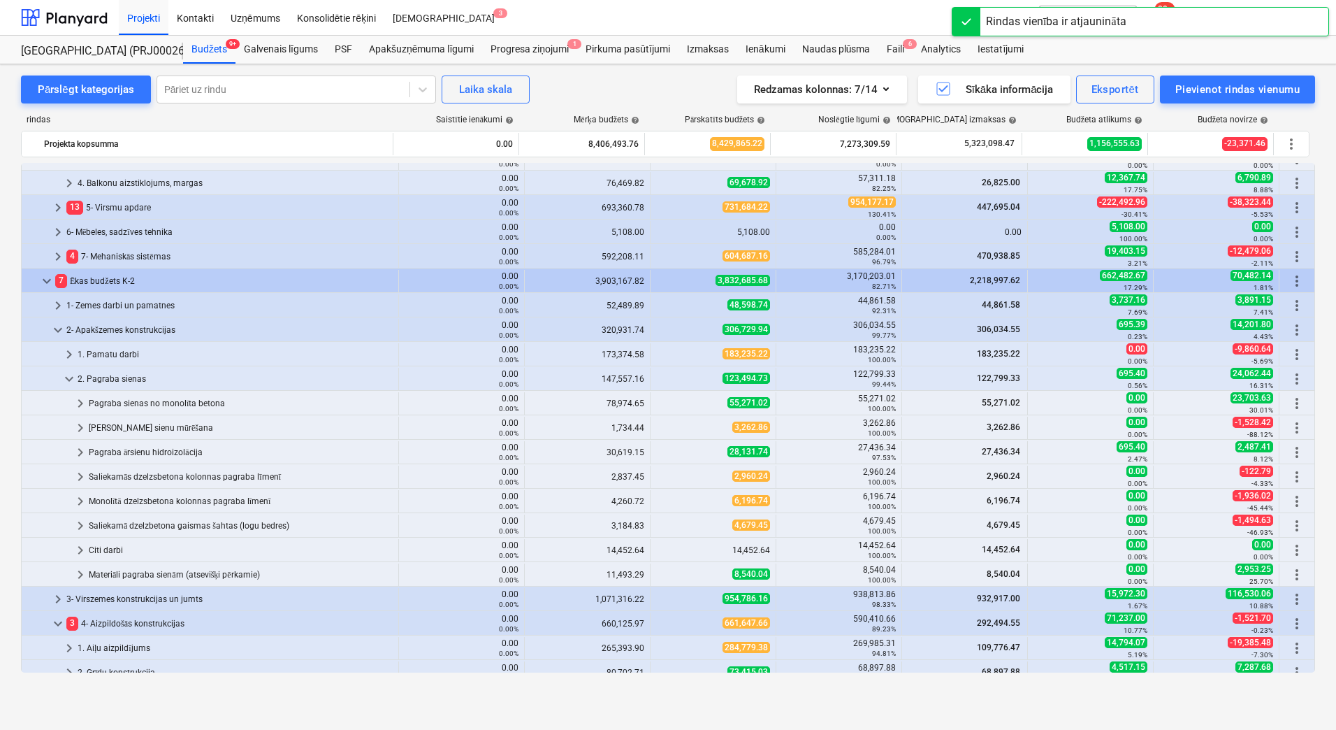
click at [99, 381] on div "2. Pagraba sienas" at bounding box center [235, 379] width 315 height 22
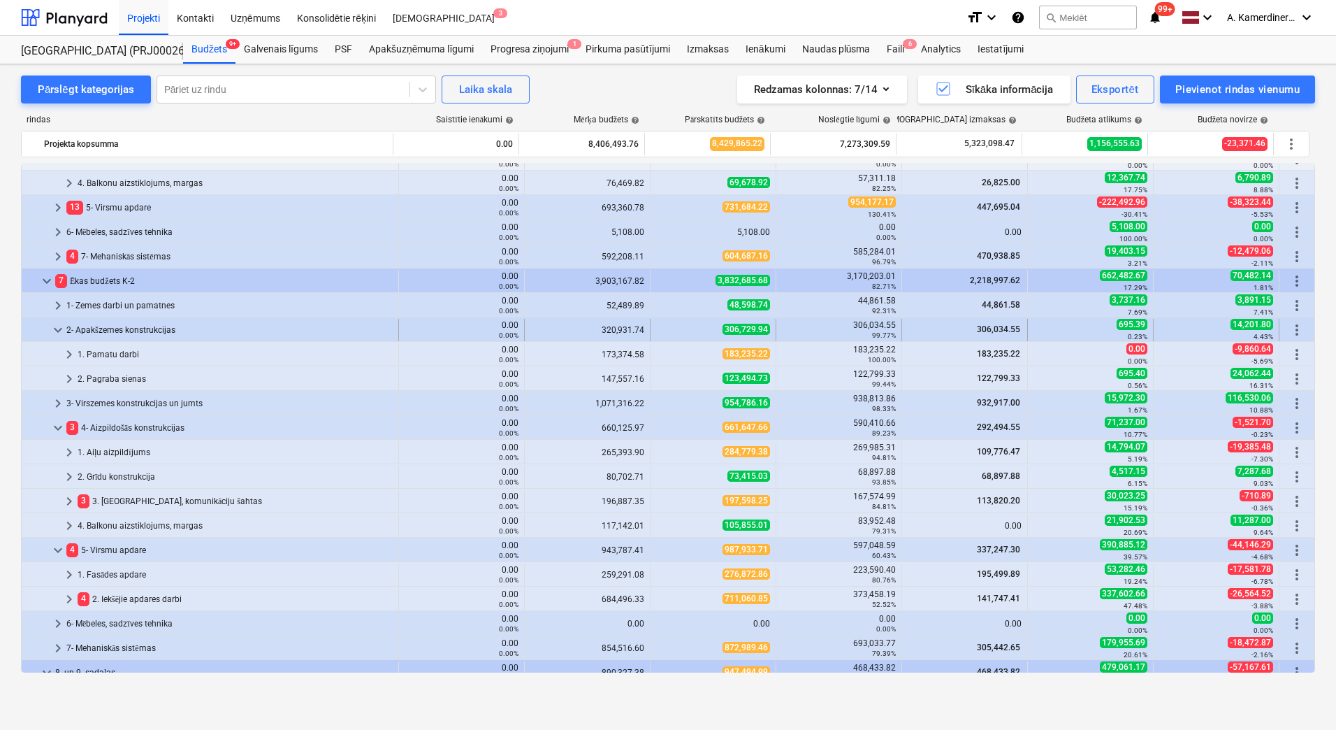
click at [92, 333] on div "2- Apakšzemes konstrukcijas" at bounding box center [229, 330] width 326 height 22
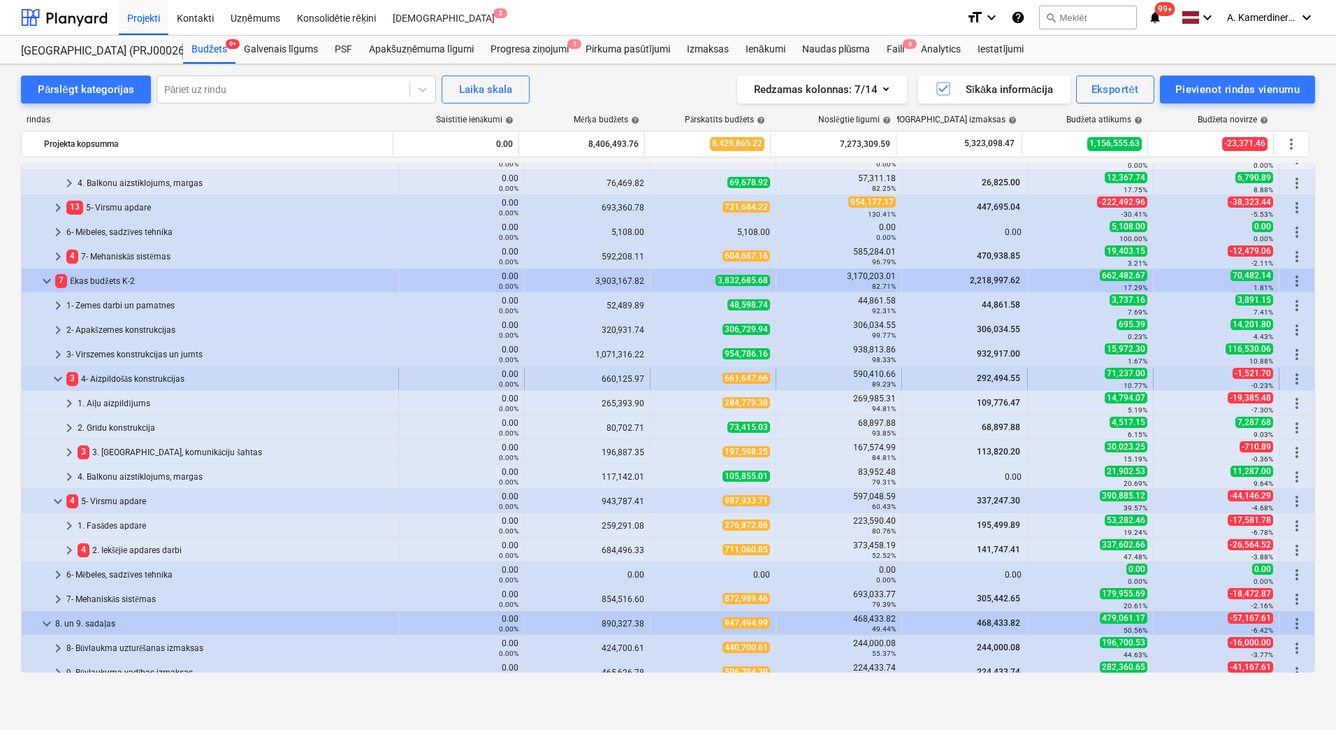
click at [92, 374] on div "3 4- Aizpildošās konstrukcijas" at bounding box center [229, 379] width 326 height 22
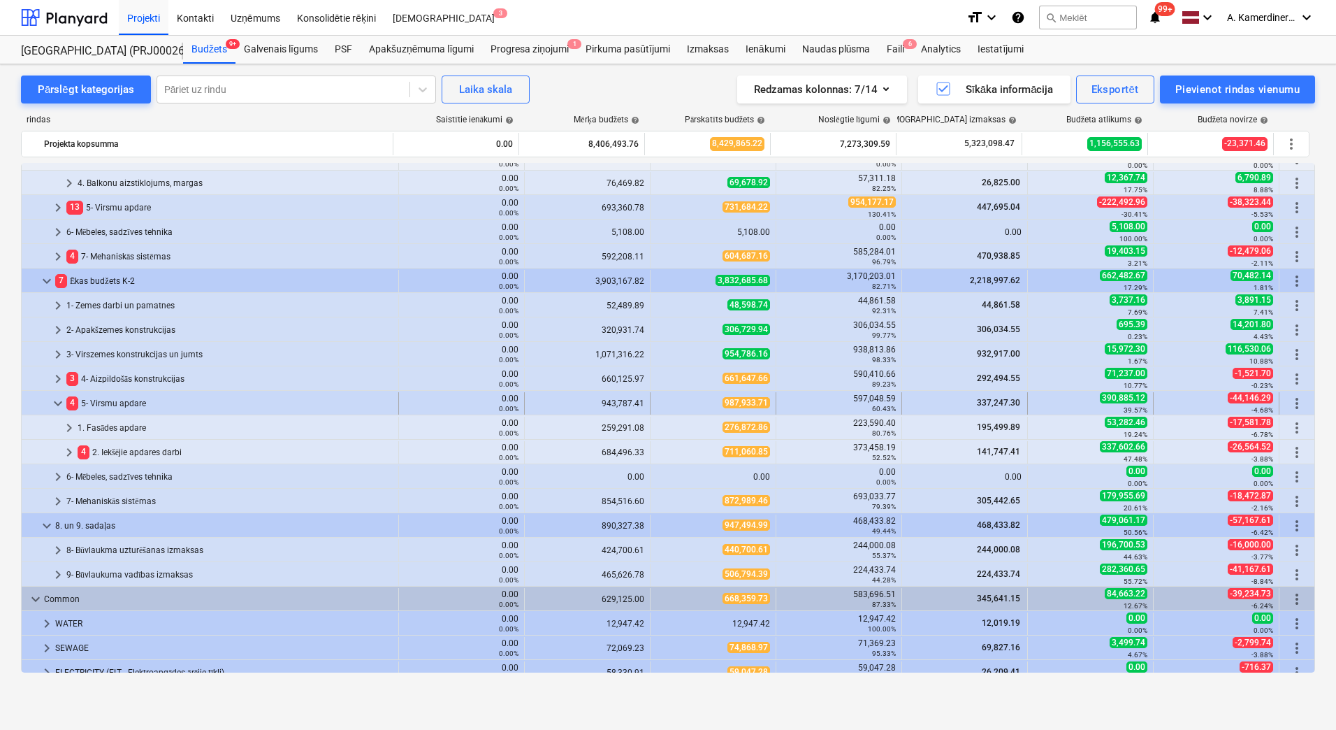
click at [94, 399] on div "4 5- Virsmu apdare" at bounding box center [229, 403] width 326 height 22
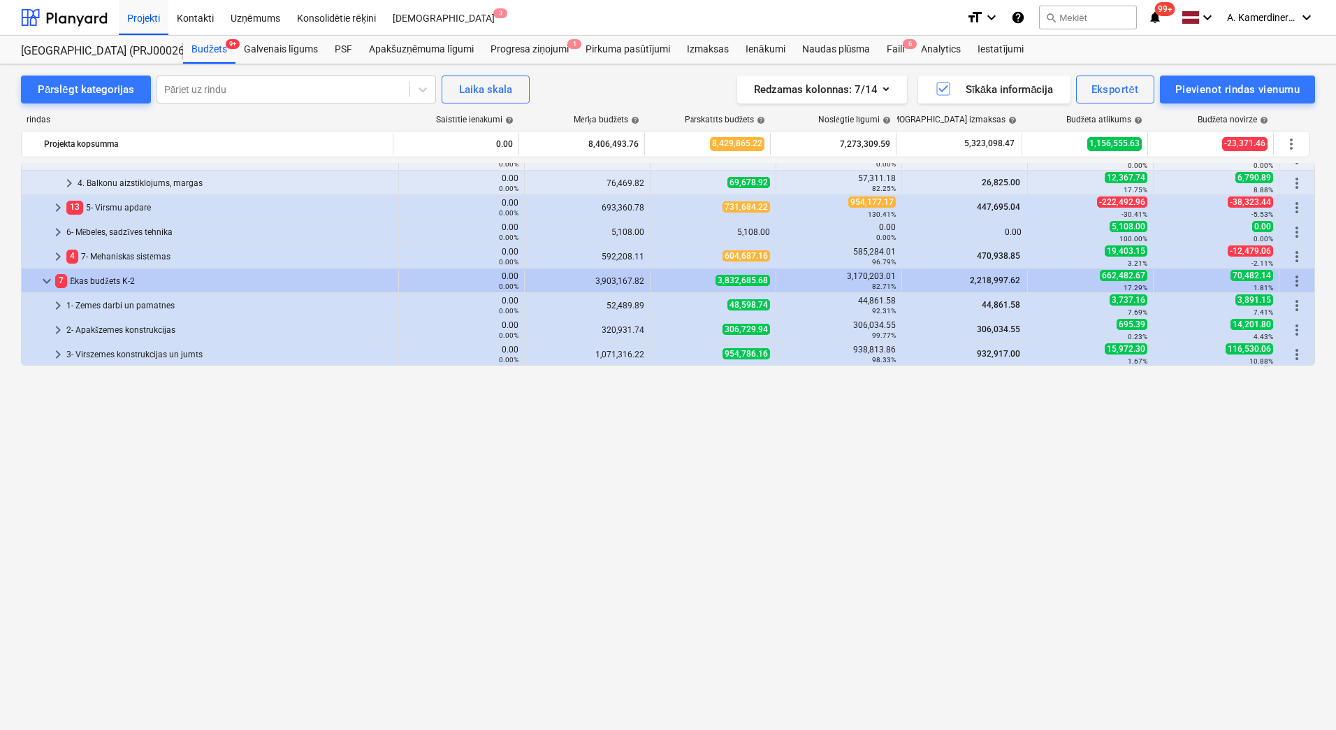
scroll to position [280, 0]
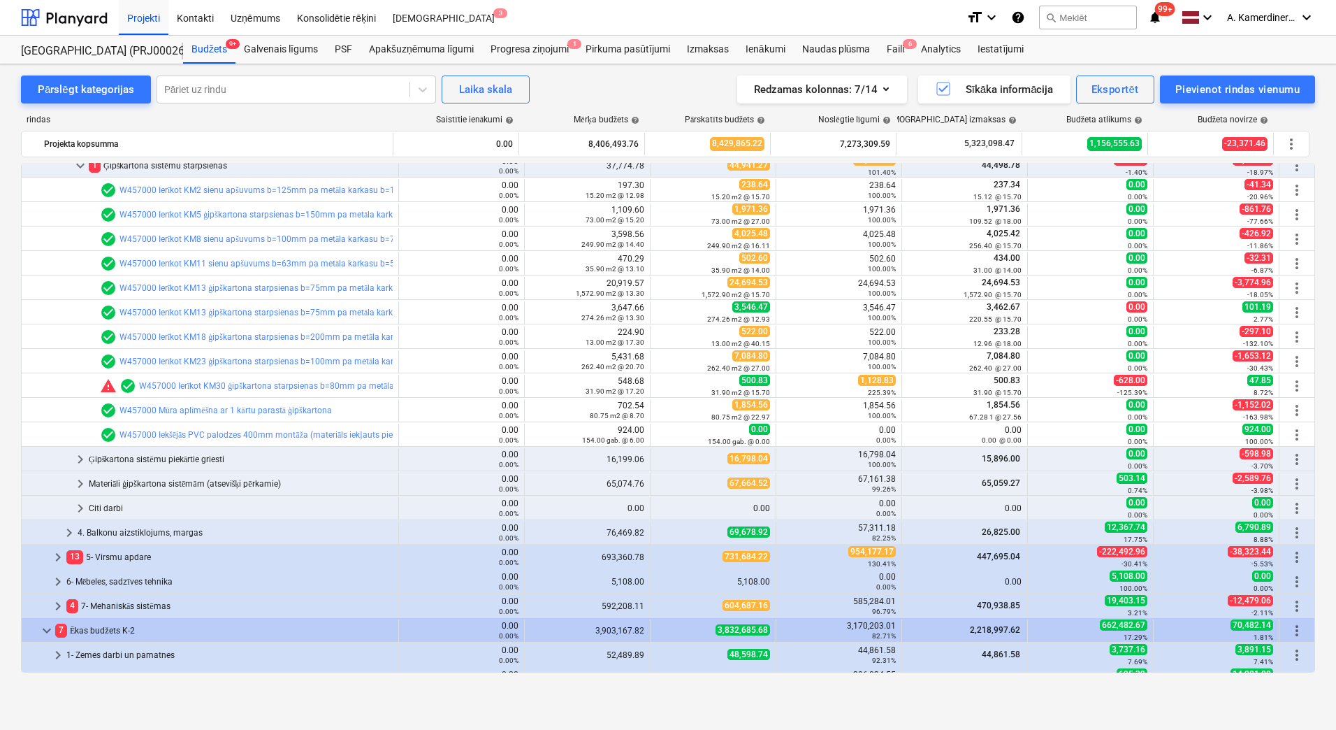
click at [174, 298] on div "keyboard_arrow_down 25 2601960 K-1 un K-2 ēku budžets 0.00 0.00% 7,663,355.13 7…" at bounding box center [668, 417] width 1294 height 509
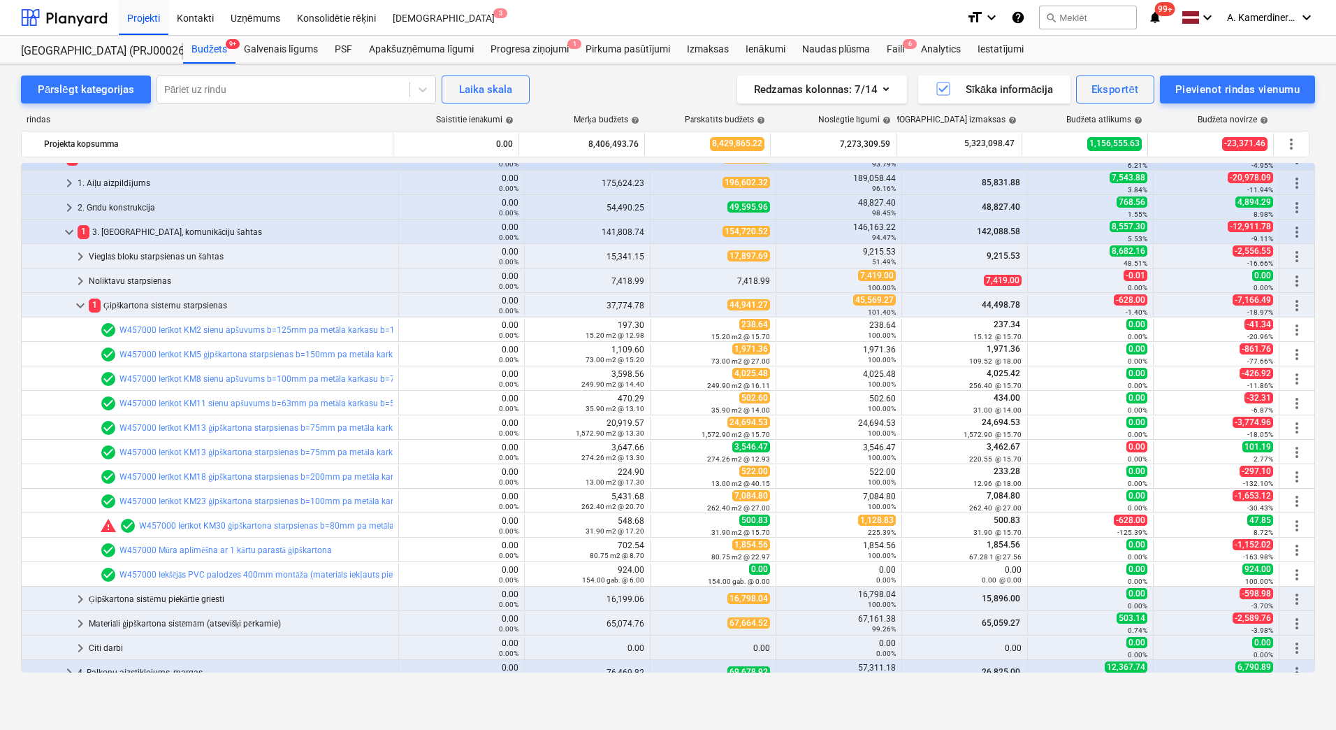
click at [174, 298] on div "1 Ģipškartona sistēmu starpsienas" at bounding box center [241, 305] width 304 height 22
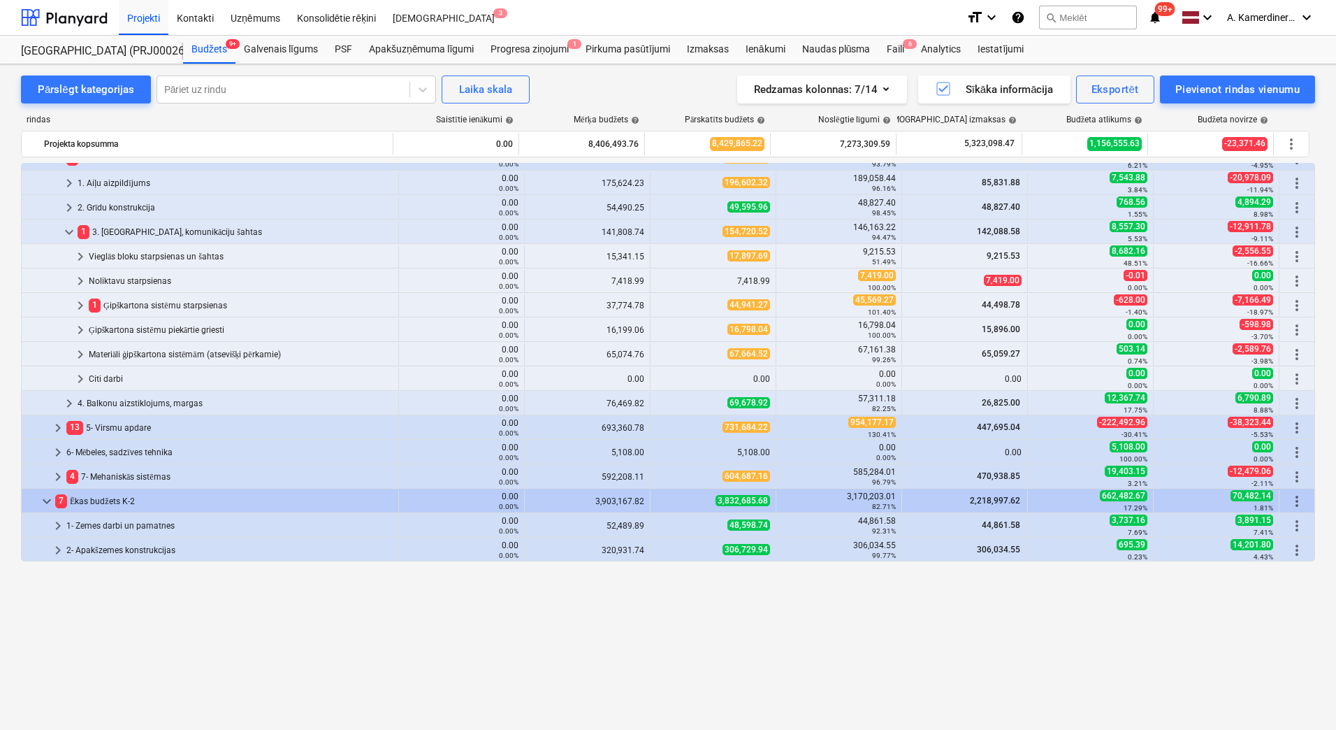
scroll to position [0, 0]
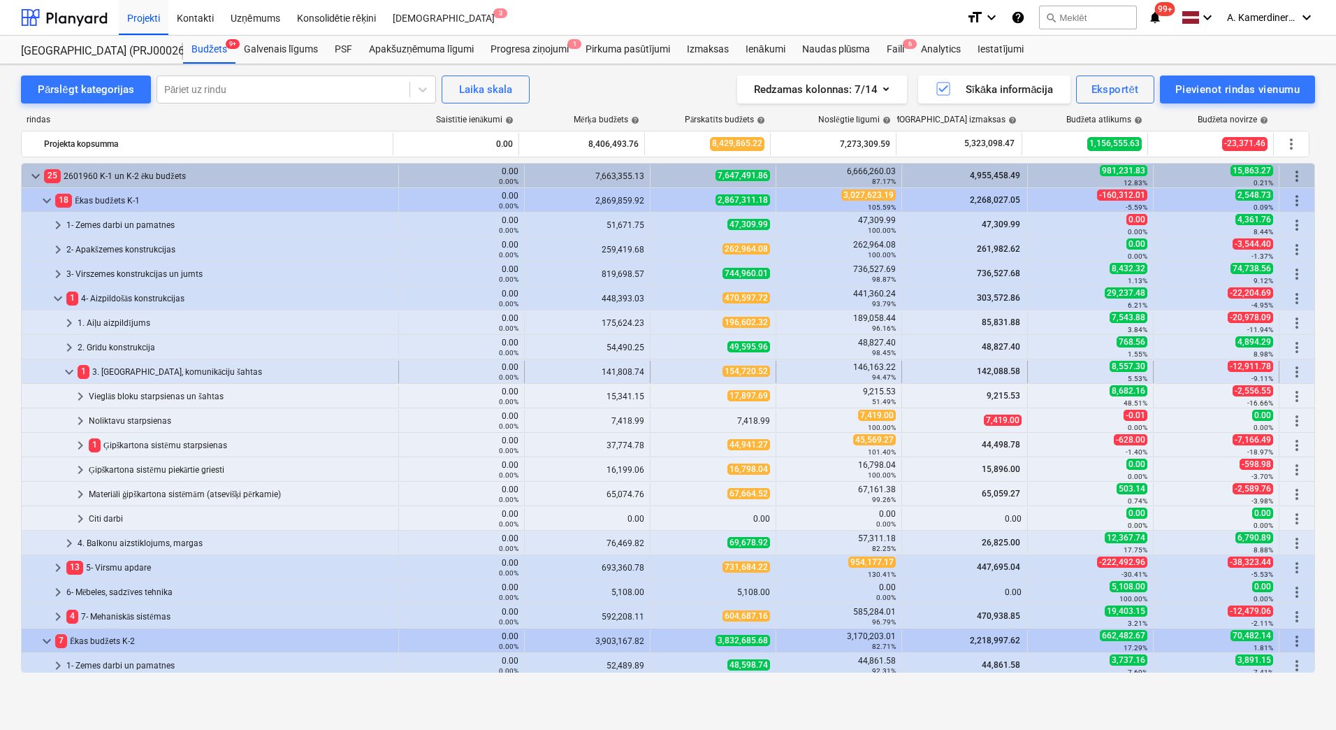
click at [161, 373] on div "1 3. Starpsienas, komunikāciju šahtas" at bounding box center [235, 372] width 315 height 22
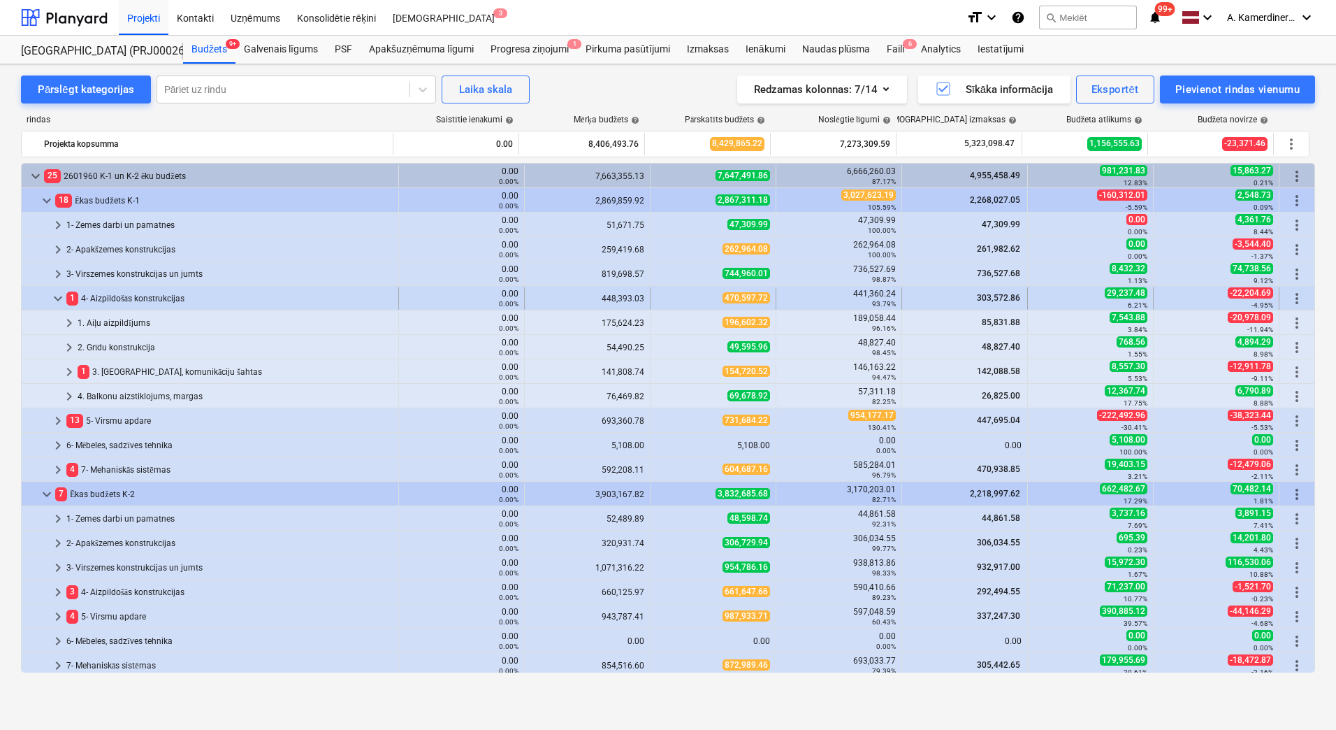
click at [146, 299] on div "1 4- Aizpildošās konstrukcijas" at bounding box center [229, 298] width 326 height 22
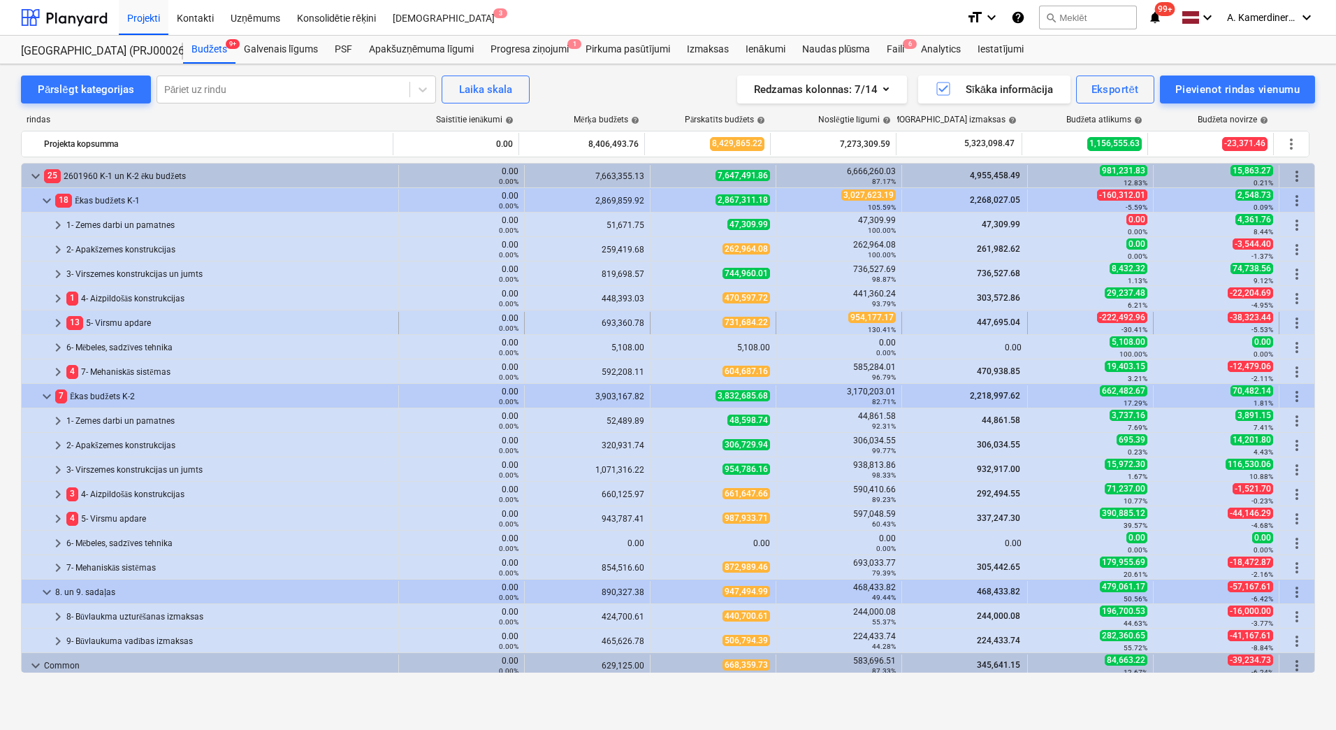
click at [129, 322] on div "13 5- Virsmu apdare" at bounding box center [229, 323] width 326 height 22
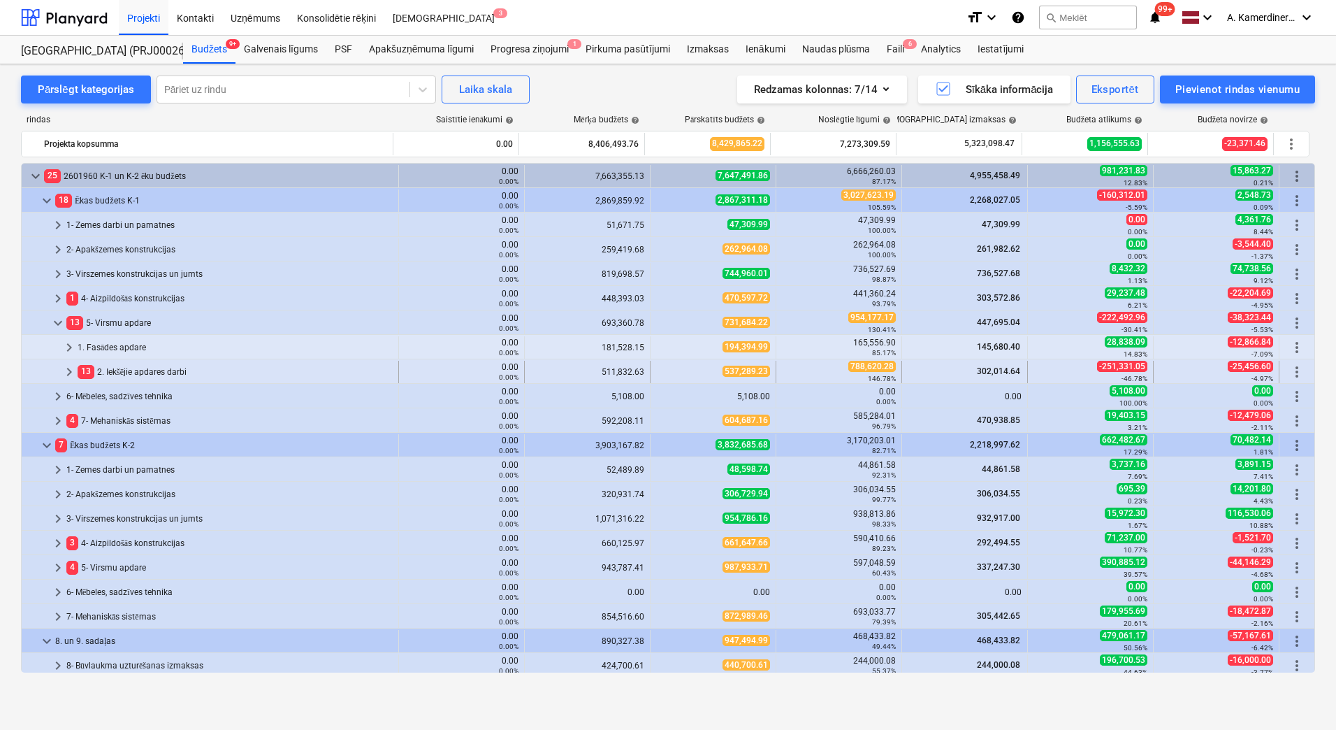
click at [135, 370] on div "13 2. Iekšējie apdares darbi" at bounding box center [235, 372] width 315 height 22
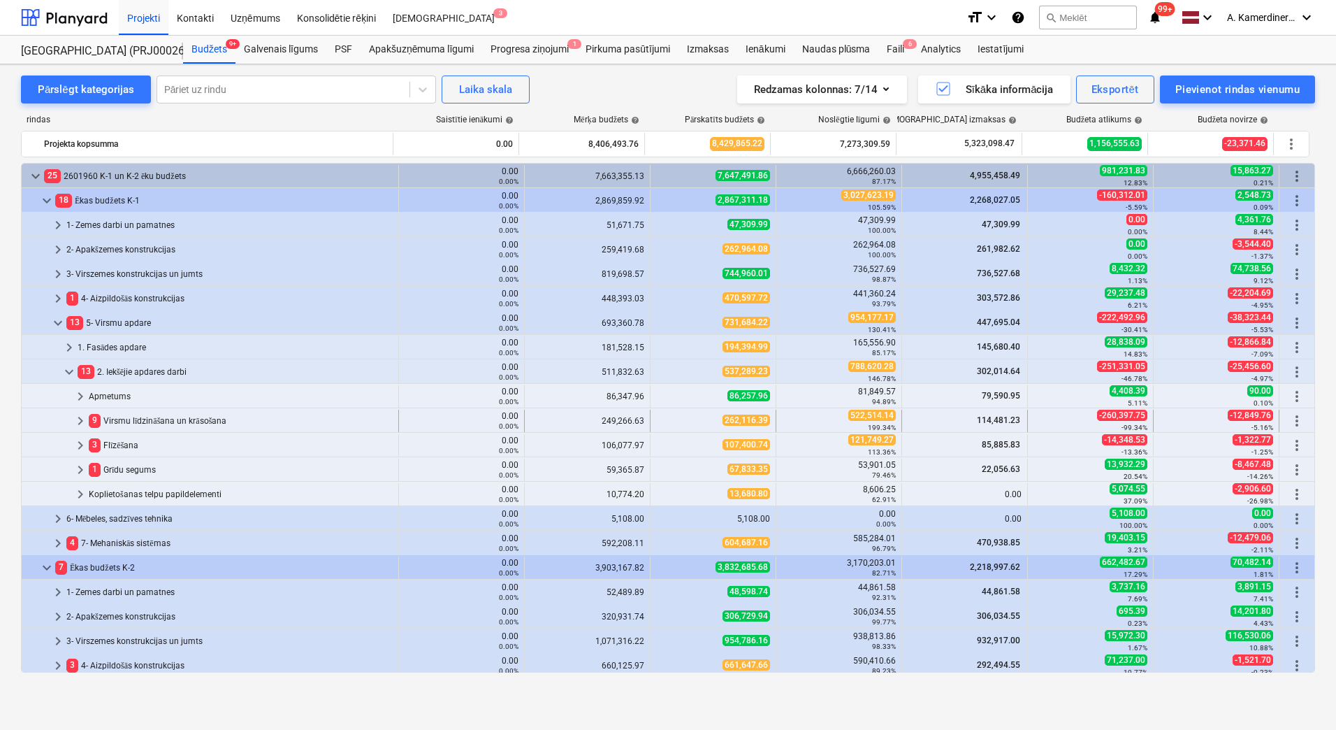
click at [134, 421] on div "9 Virsmu līdzināšana un krāsošana" at bounding box center [241, 421] width 304 height 22
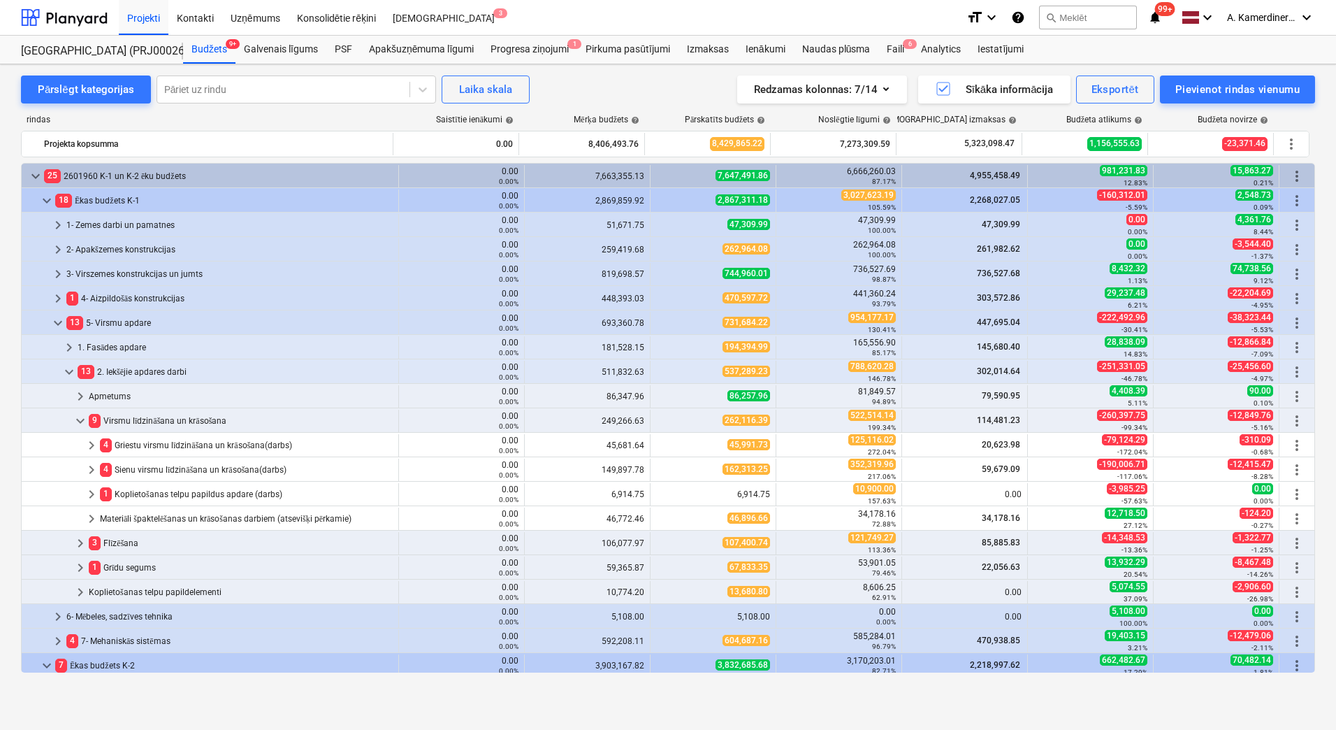
click at [134, 421] on div "9 Virsmu līdzināšana un krāsošana" at bounding box center [241, 421] width 304 height 22
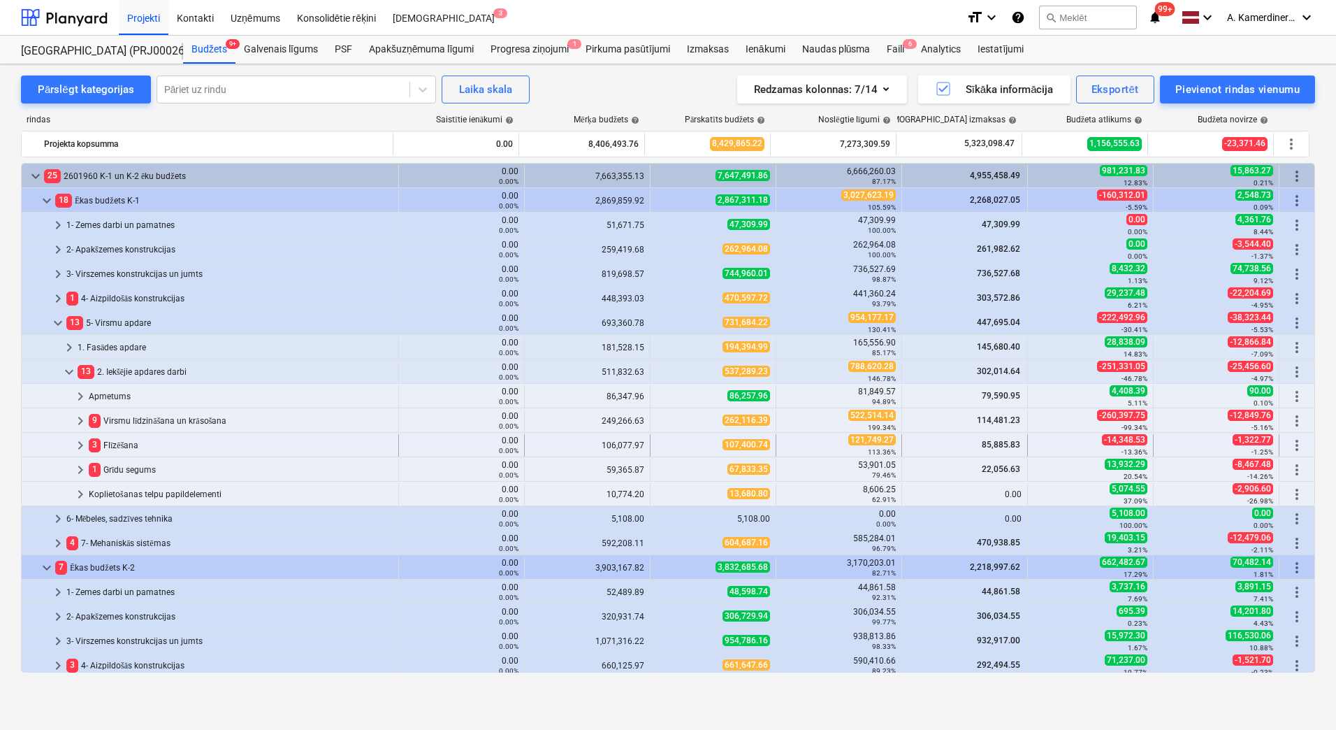
click at [122, 447] on div "3 Flīzēšana" at bounding box center [241, 445] width 304 height 22
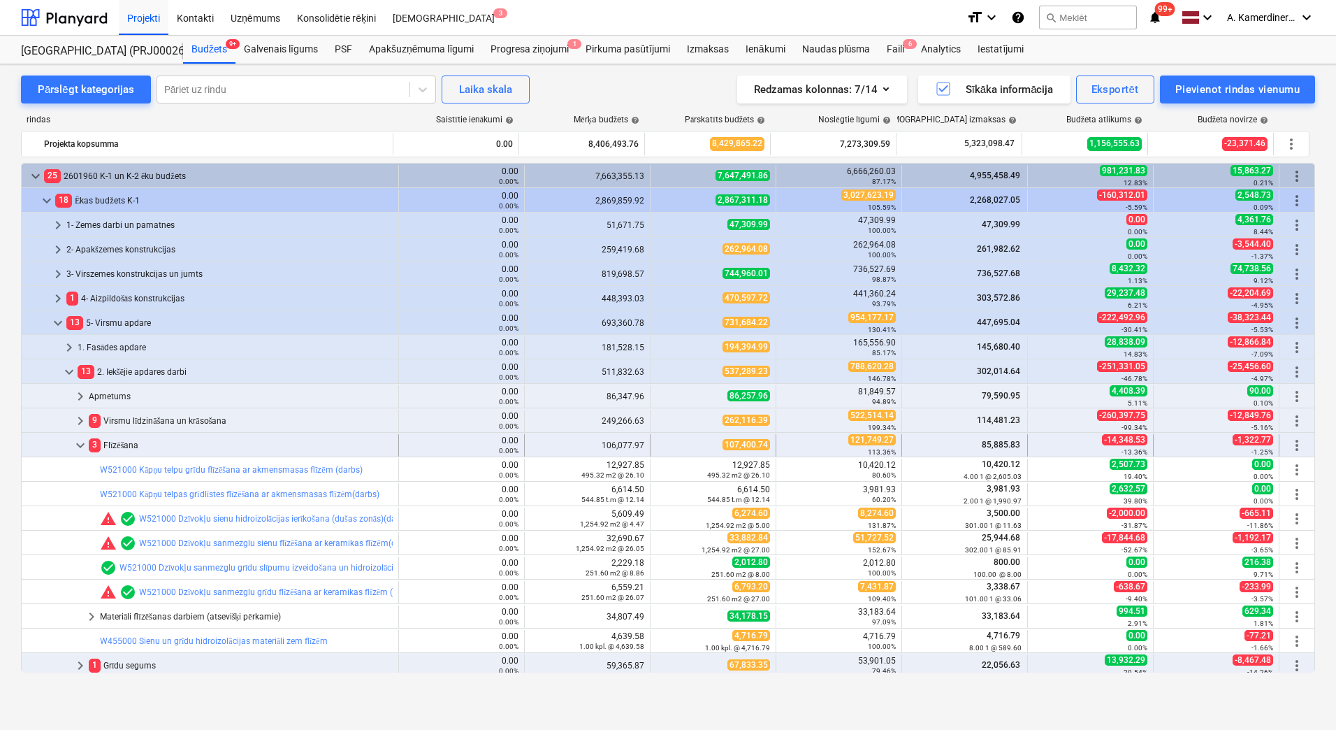
click at [122, 446] on div "3 Flīzēšana" at bounding box center [241, 445] width 304 height 22
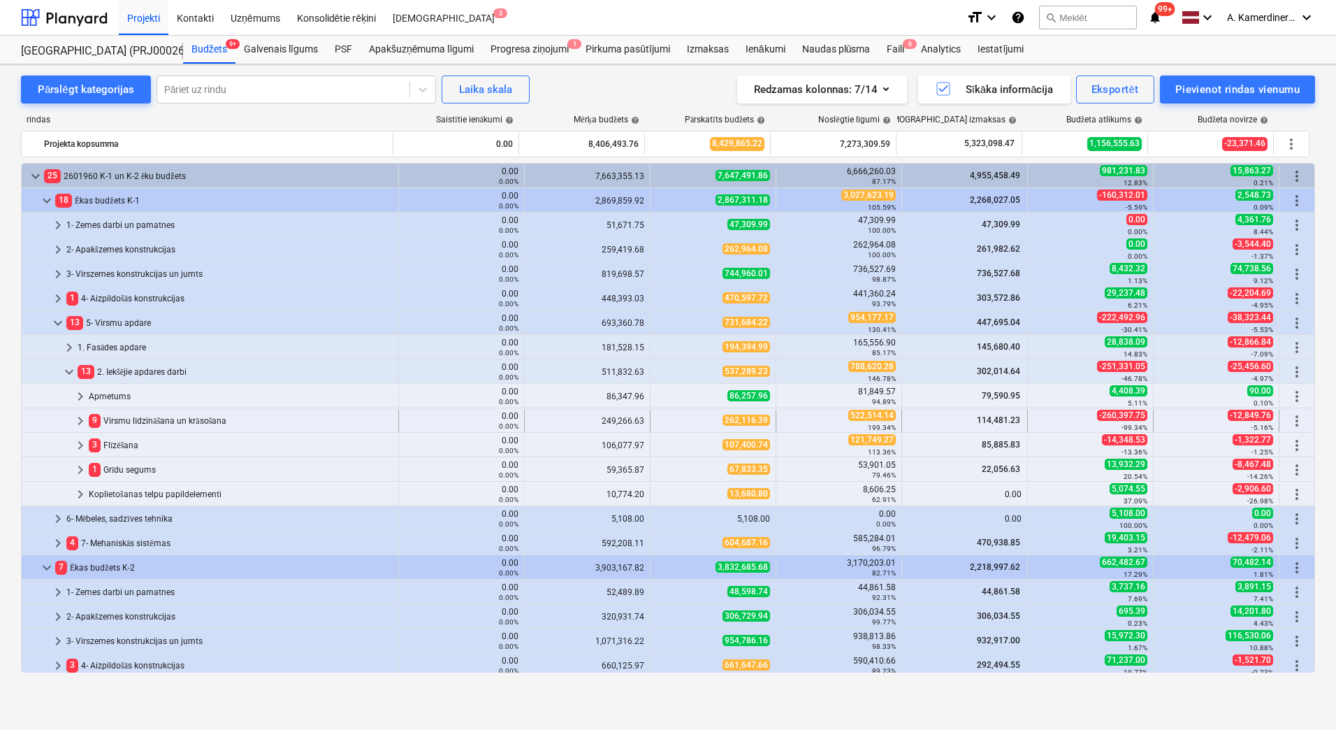
click at [121, 419] on div "9 Virsmu līdzināšana un krāsošana" at bounding box center [241, 421] width 304 height 22
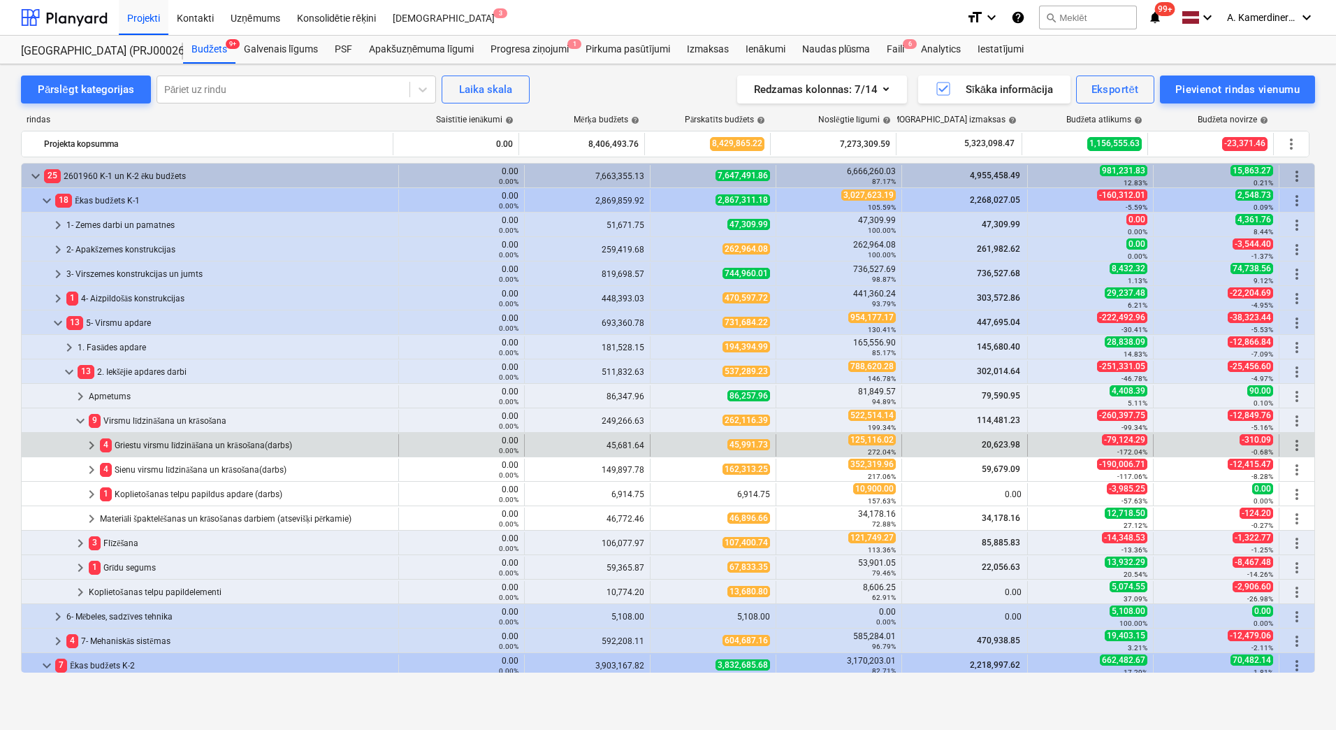
click at [149, 441] on div "4 Griestu virsmu līdzināšana un krāsošana(darbs)" at bounding box center [246, 445] width 293 height 22
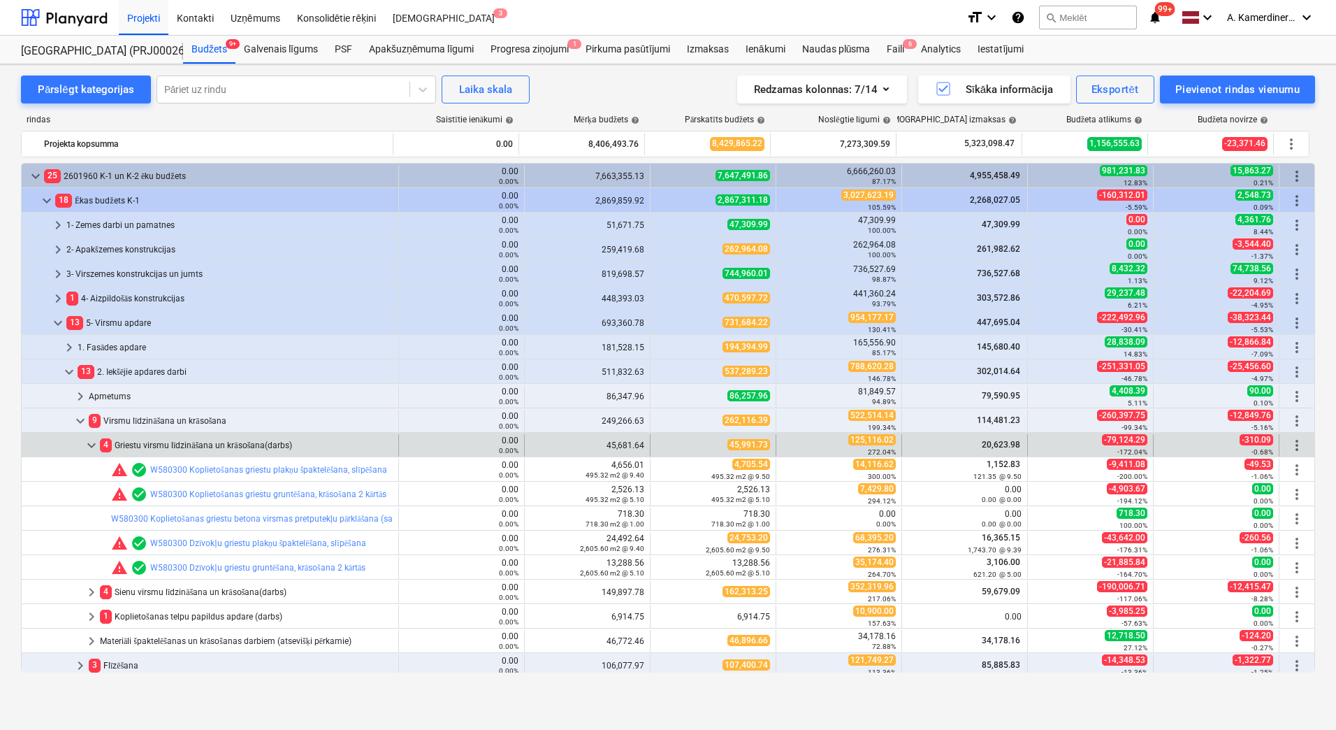
click at [178, 445] on div "4 Griestu virsmu līdzināšana un krāsošana(darbs)" at bounding box center [246, 445] width 293 height 22
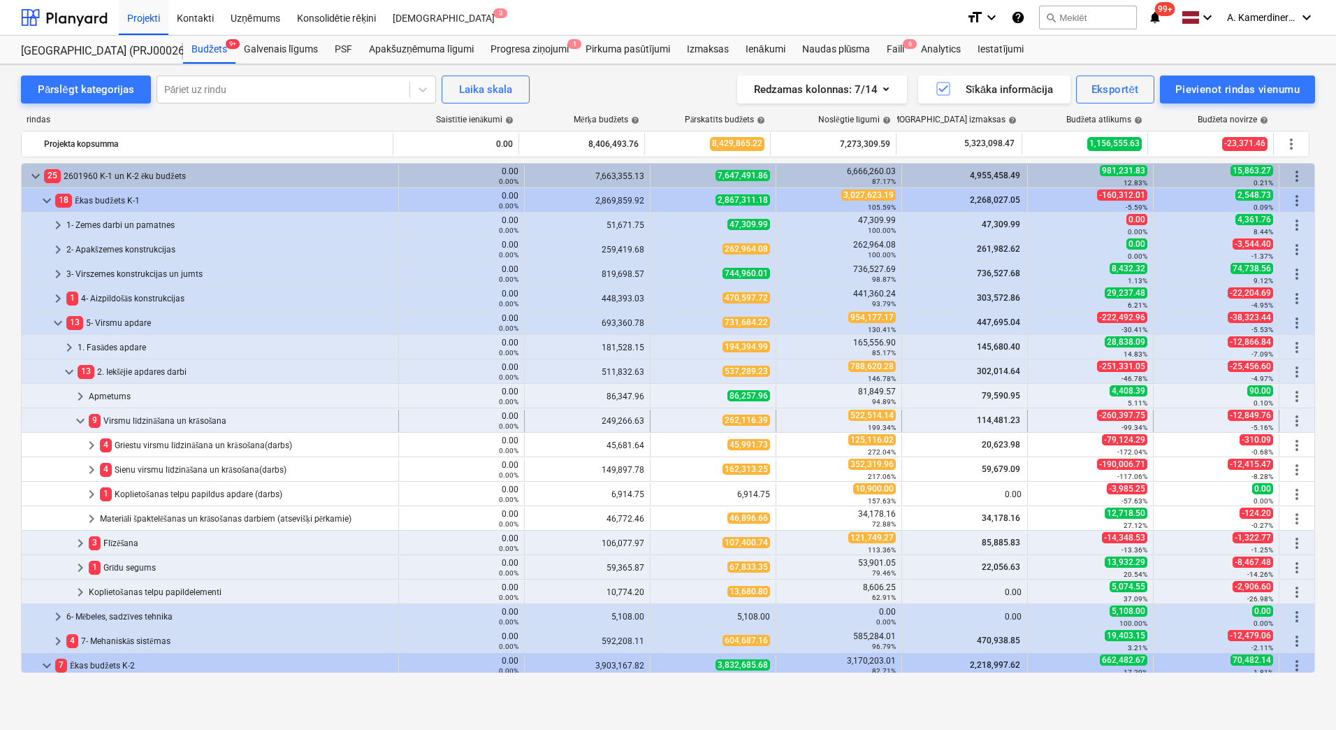
click at [117, 419] on div "9 Virsmu līdzināšana un krāsošana" at bounding box center [241, 421] width 304 height 22
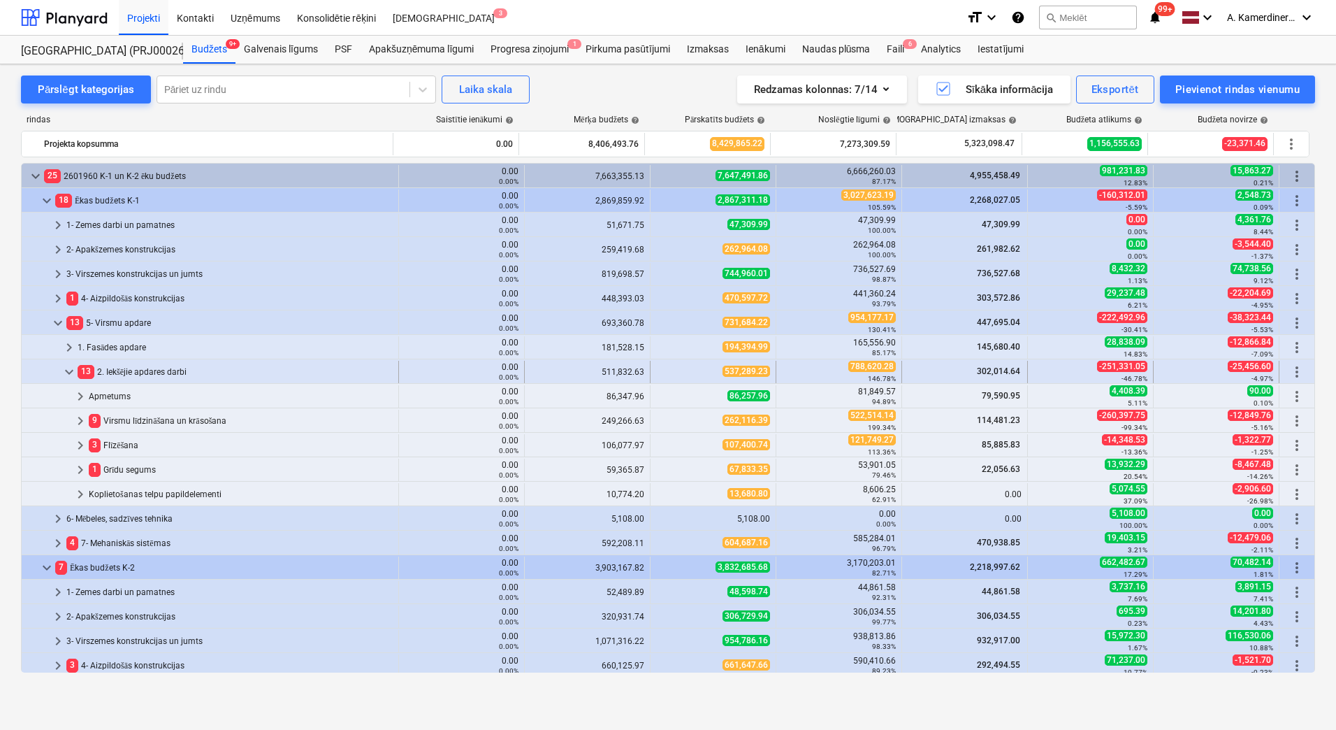
click at [113, 368] on div "13 2. Iekšējie apdares darbi" at bounding box center [235, 372] width 315 height 22
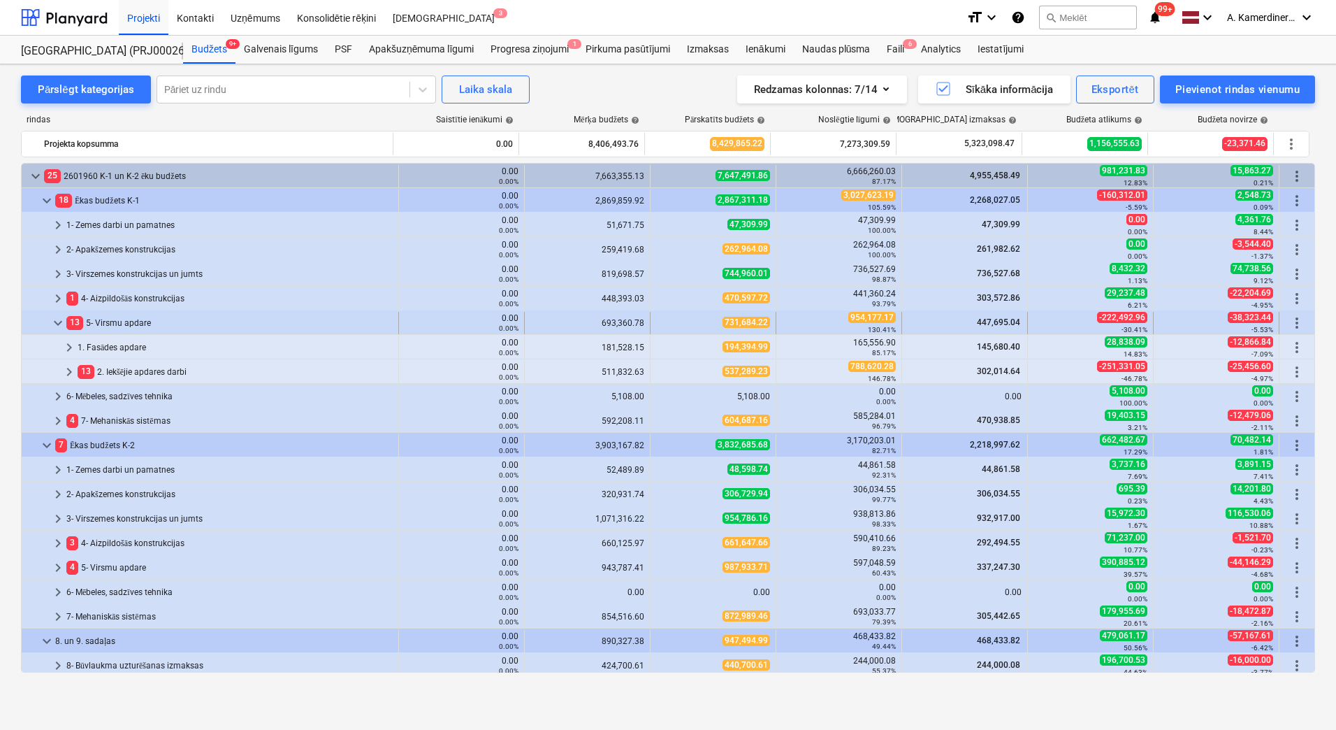
click at [108, 322] on div "13 5- Virsmu apdare" at bounding box center [229, 323] width 326 height 22
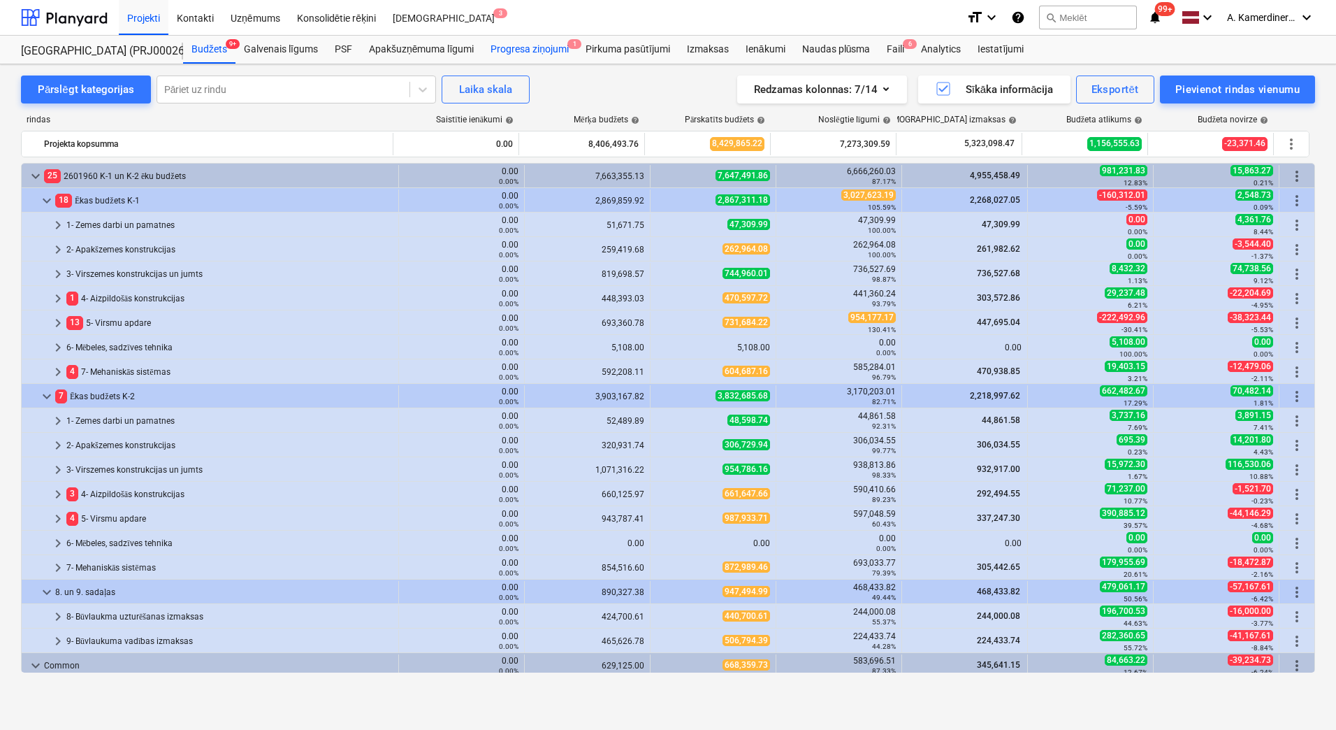
click at [543, 46] on div "Progresa ziņojumi 1" at bounding box center [529, 50] width 95 height 28
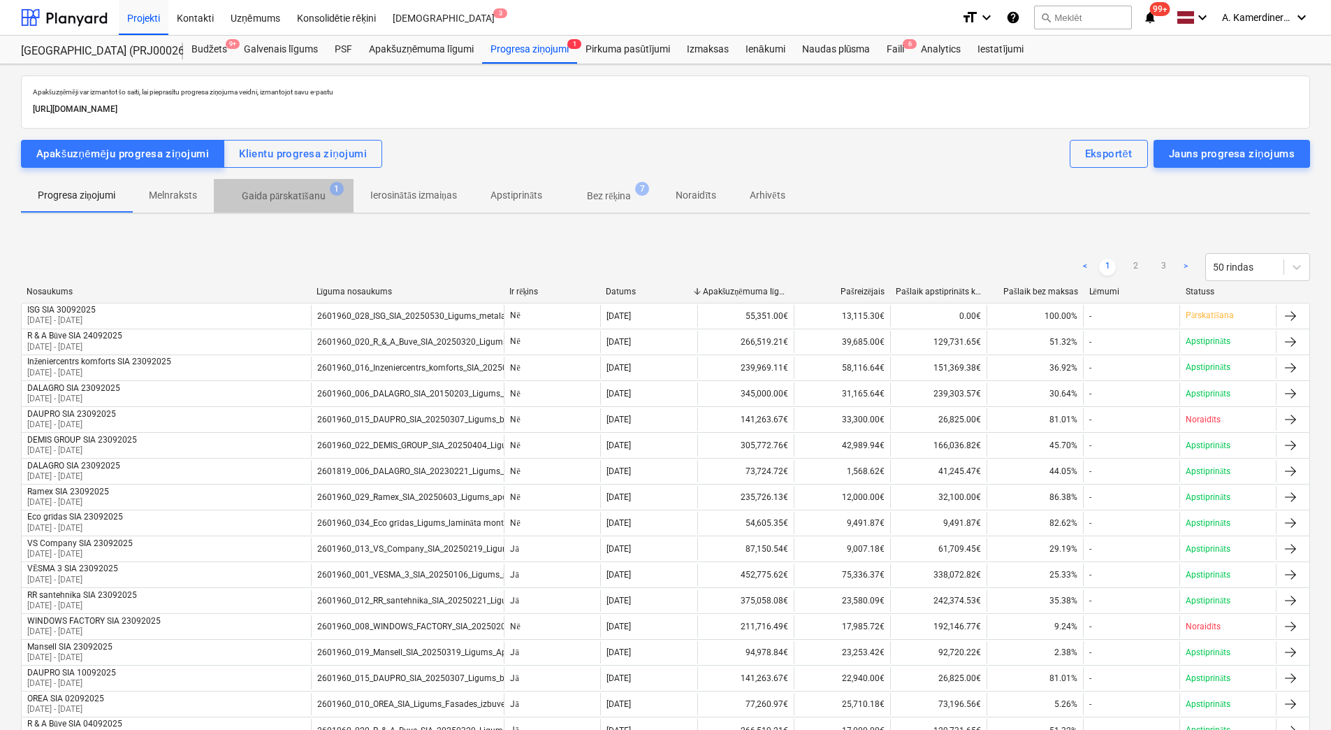
click at [295, 190] on p "Gaida pārskatīšanu" at bounding box center [284, 196] width 84 height 15
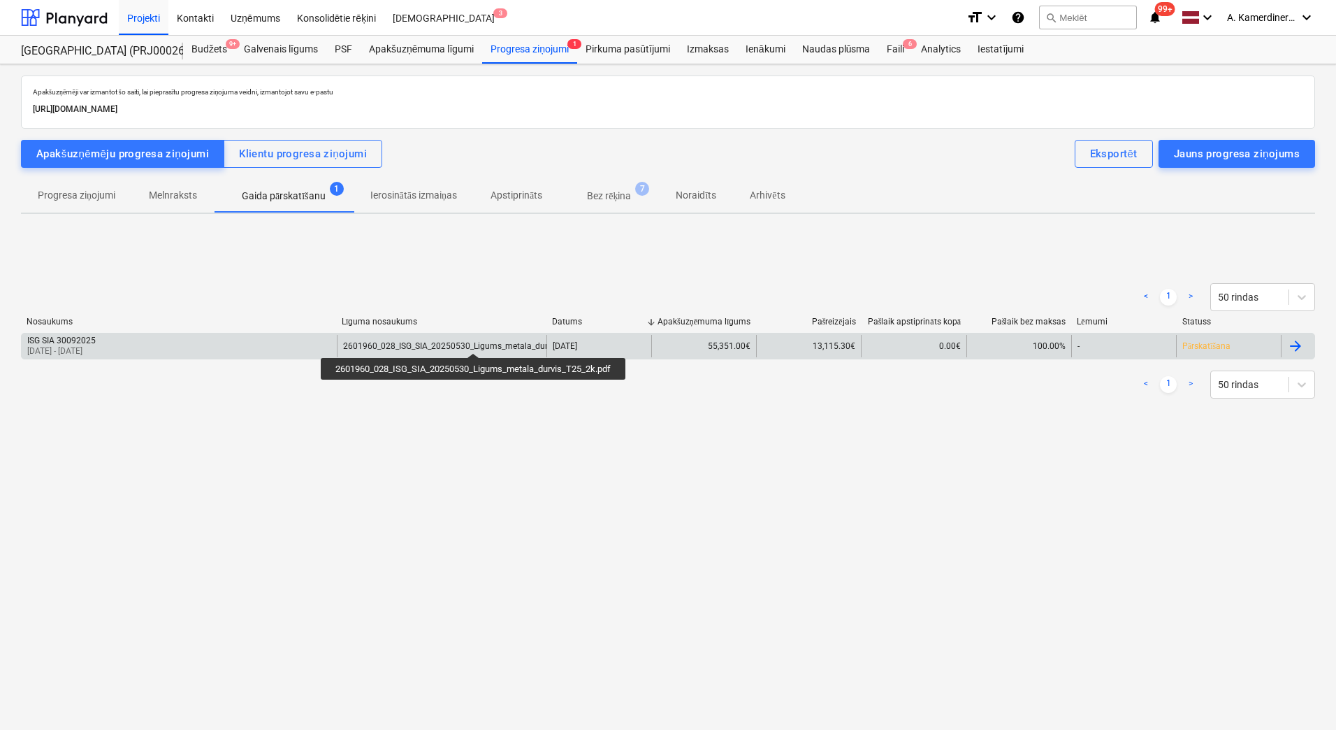
click at [475, 341] on div "2601960_028_ISG_SIA_20250530_Ligums_metala_durvis_T25_2k.pdf" at bounding box center [473, 346] width 261 height 10
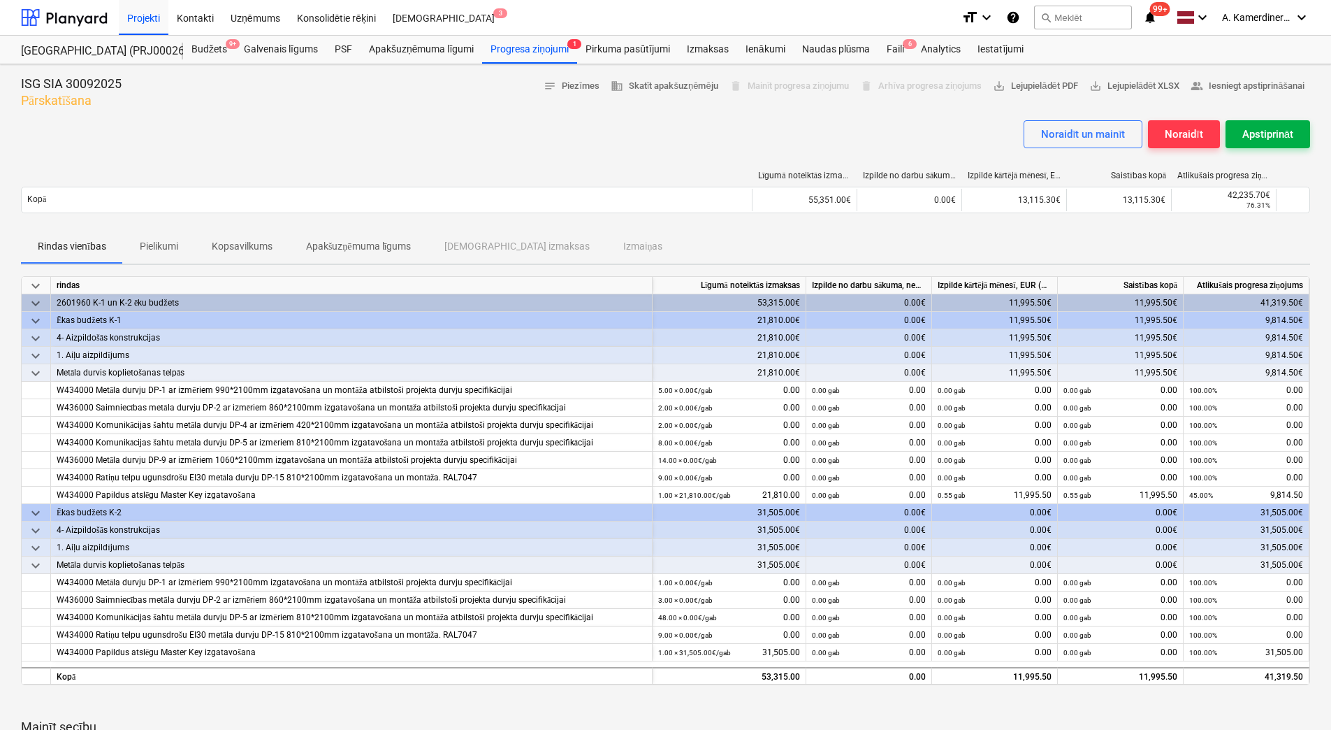
click at [1271, 136] on div "Apstiprināt" at bounding box center [1268, 134] width 51 height 18
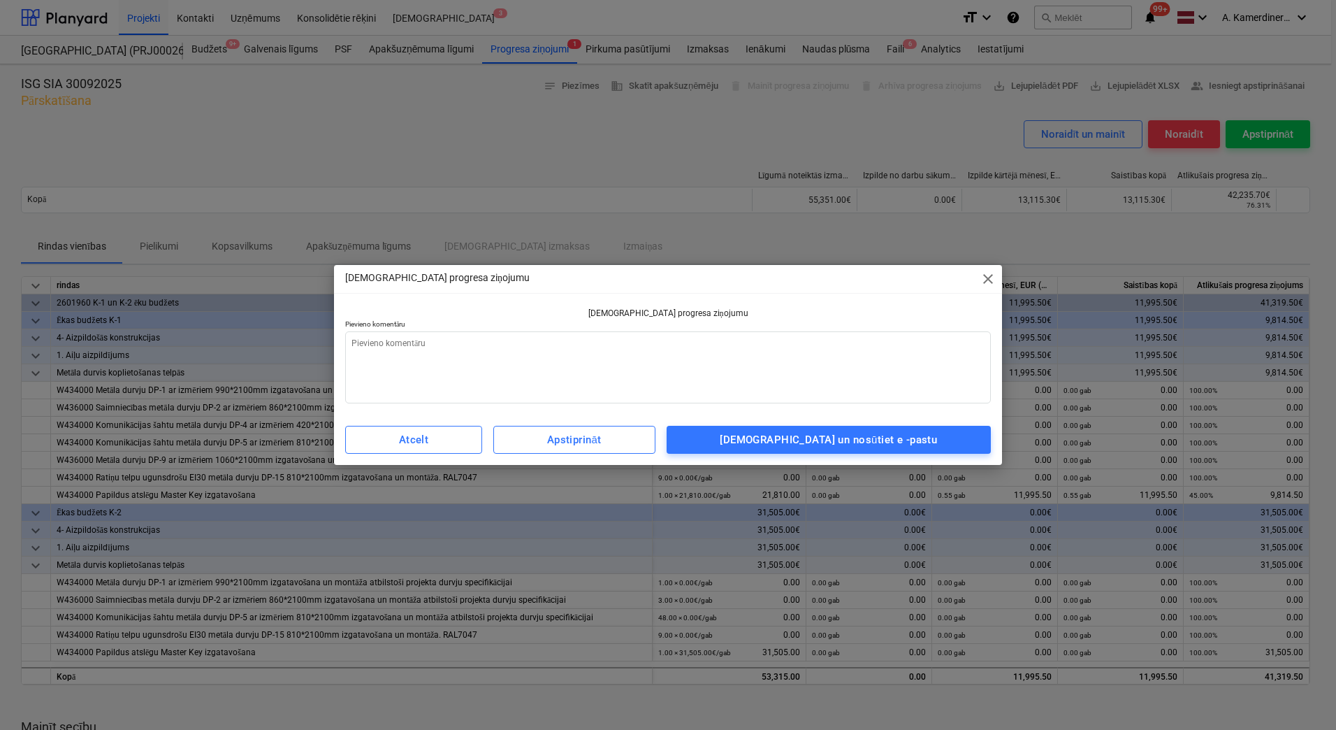
type textarea "x"
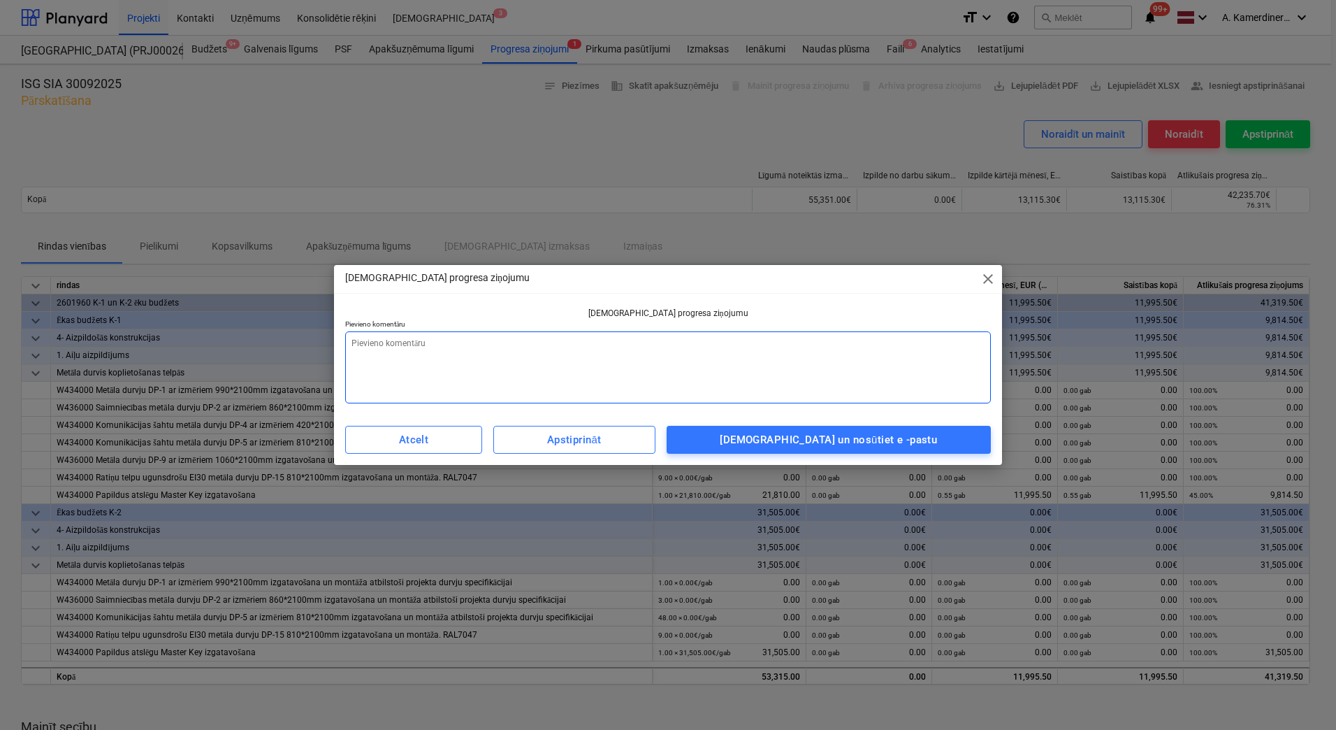
click at [834, 355] on textarea at bounding box center [668, 367] width 646 height 72
type textarea "o"
type textarea "x"
type textarea "ok"
type textarea "x"
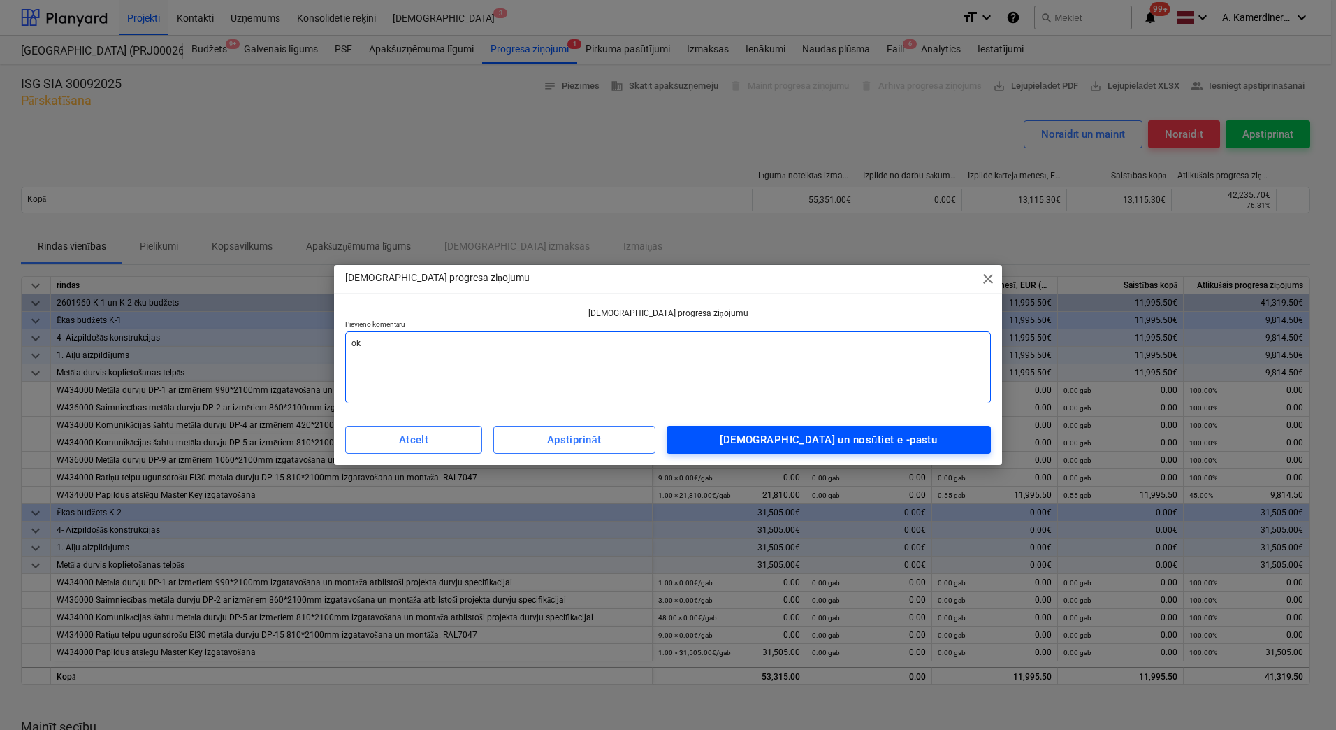
type textarea "ok"
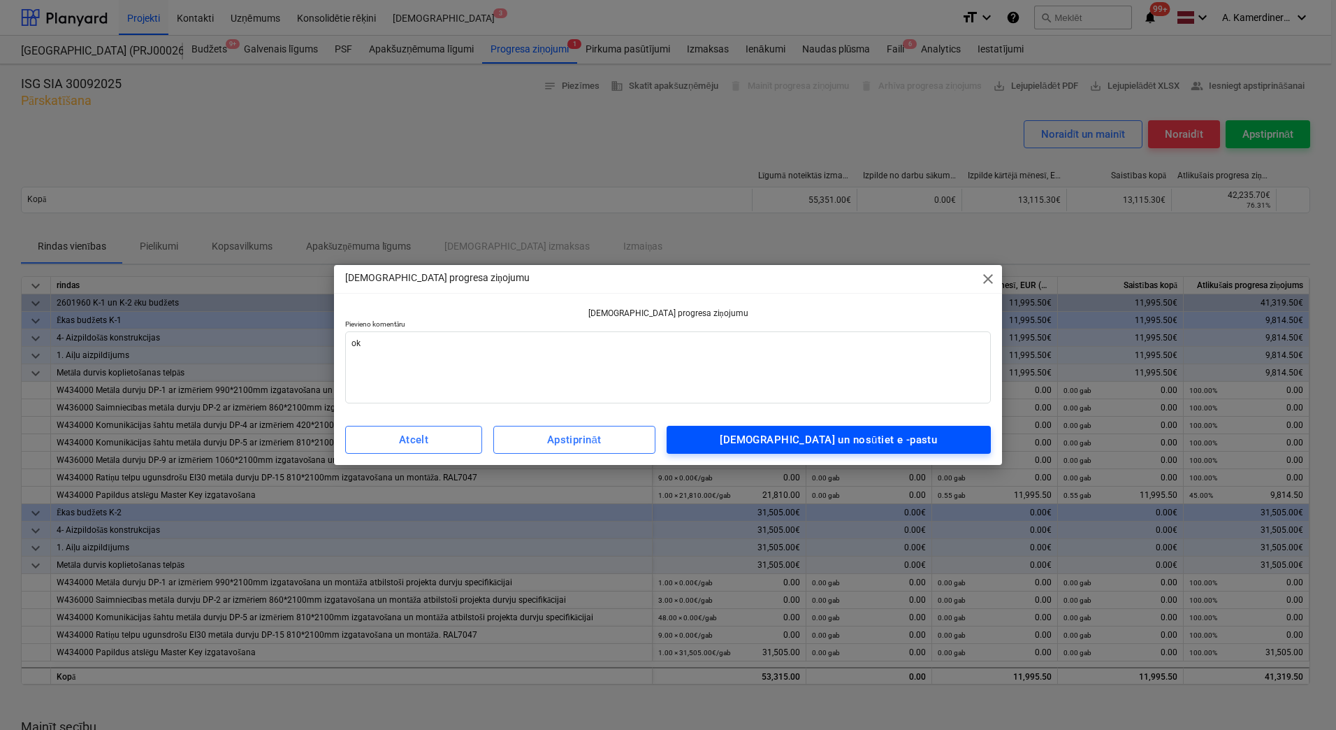
click at [968, 437] on span "[DEMOGRAPHIC_DATA] un nosūtiet e -pastu" at bounding box center [829, 440] width 294 height 18
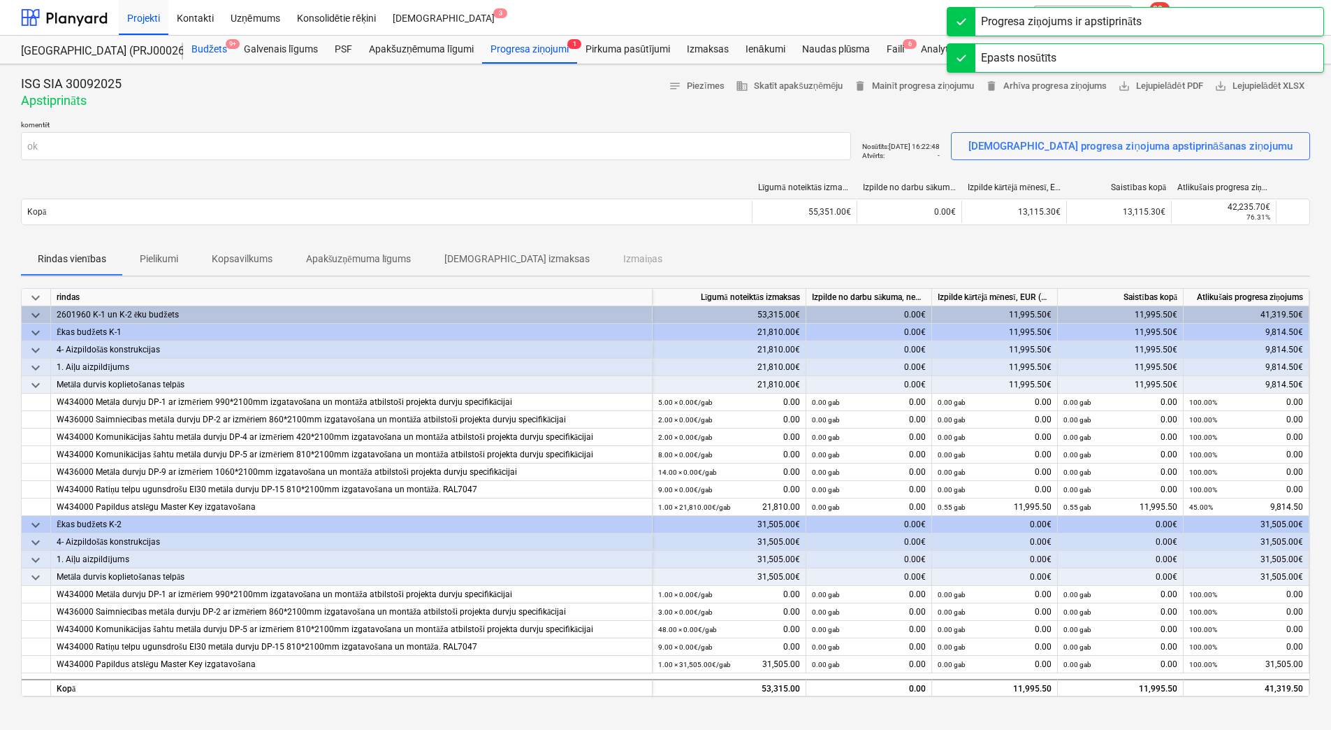
click at [194, 51] on div "Budžets 9+" at bounding box center [209, 50] width 52 height 28
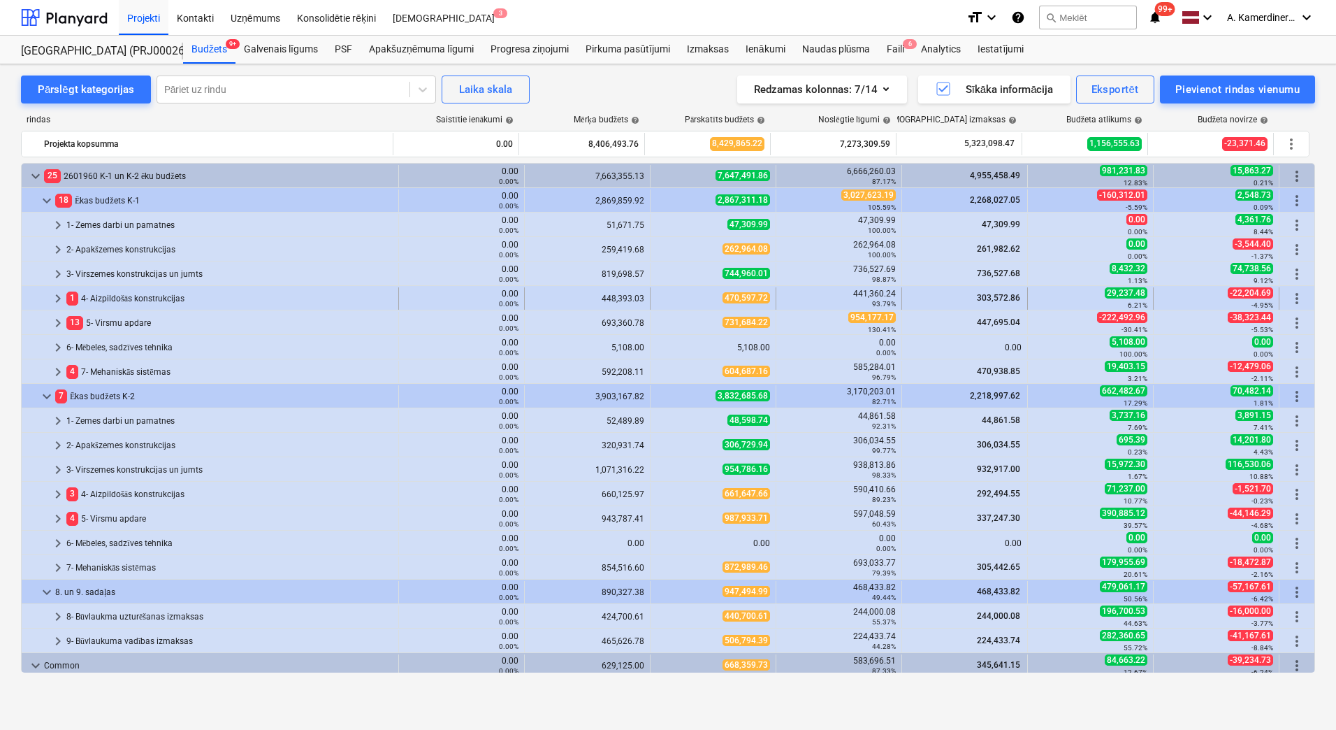
click at [169, 297] on div "1 4- Aizpildošās konstrukcijas" at bounding box center [229, 298] width 326 height 22
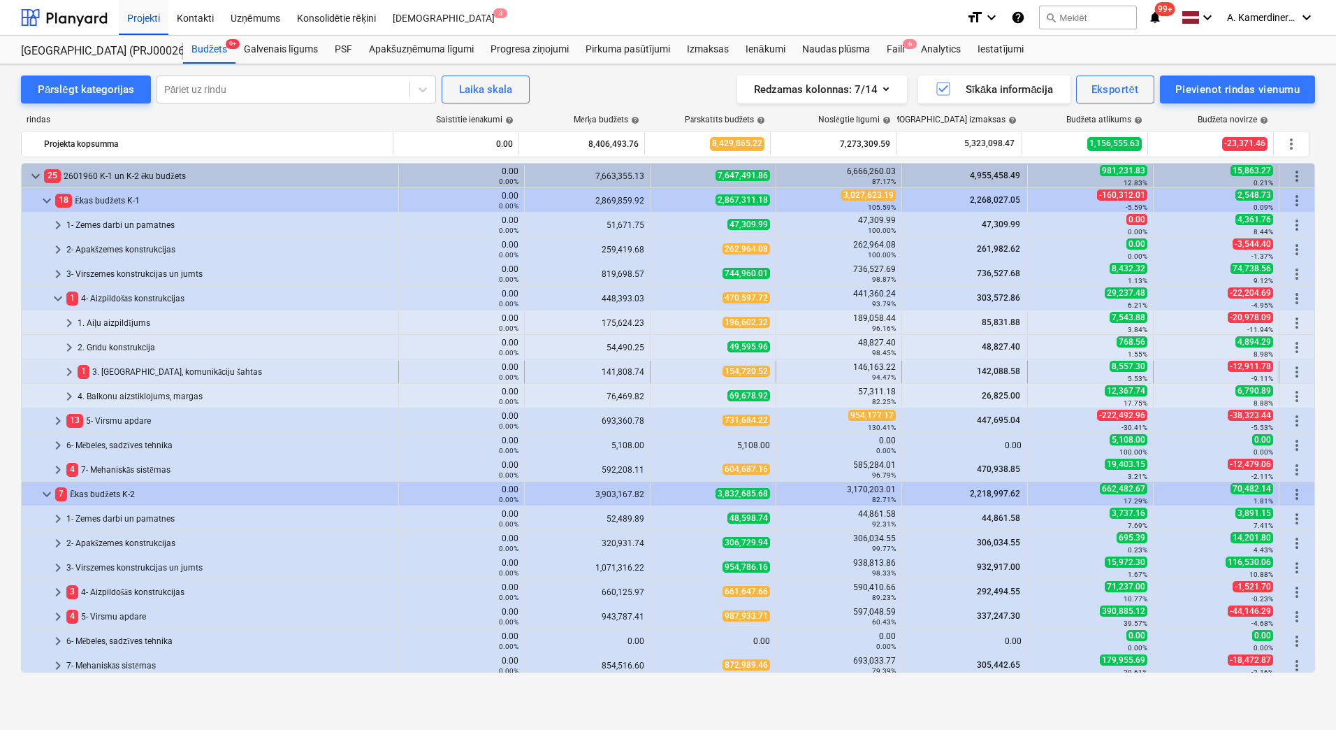
click at [139, 367] on div "1 3. [GEOGRAPHIC_DATA], komunikāciju šahtas" at bounding box center [235, 372] width 315 height 22
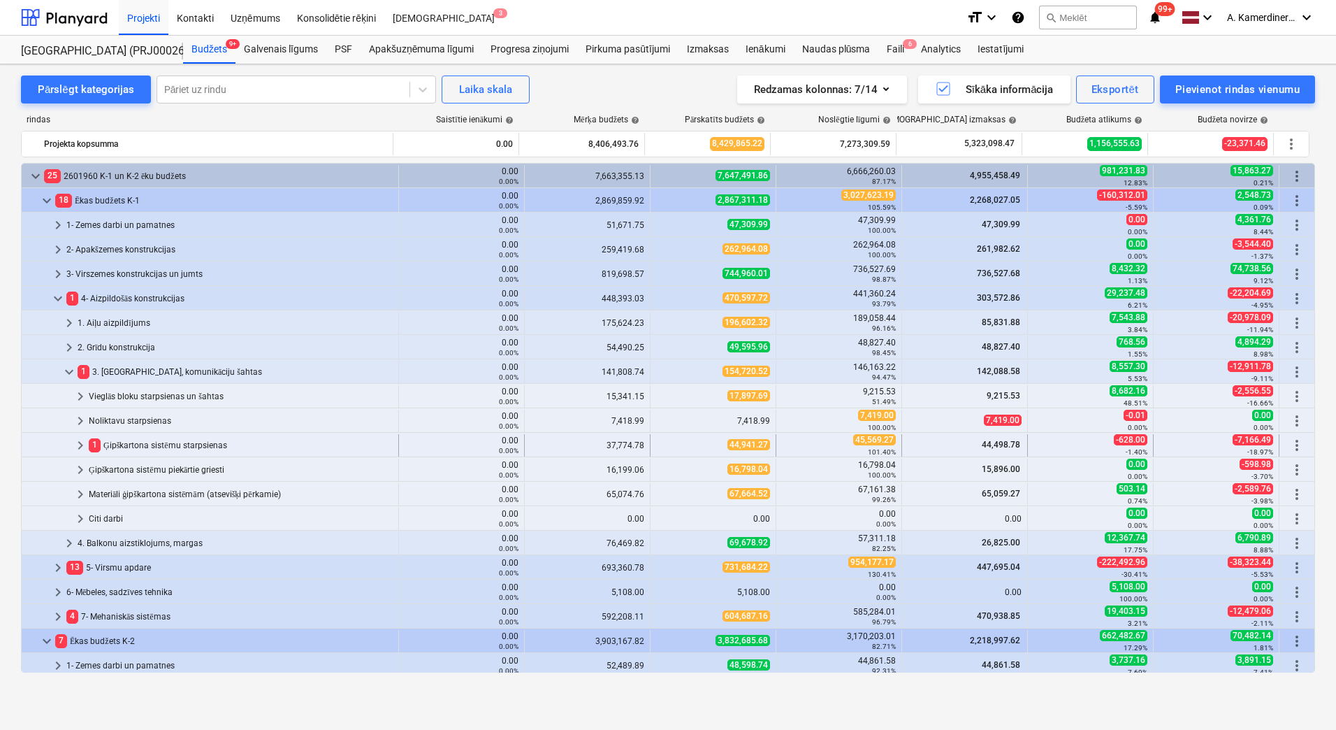
click at [155, 440] on div "1 Ģipškartona sistēmu starpsienas" at bounding box center [241, 445] width 304 height 22
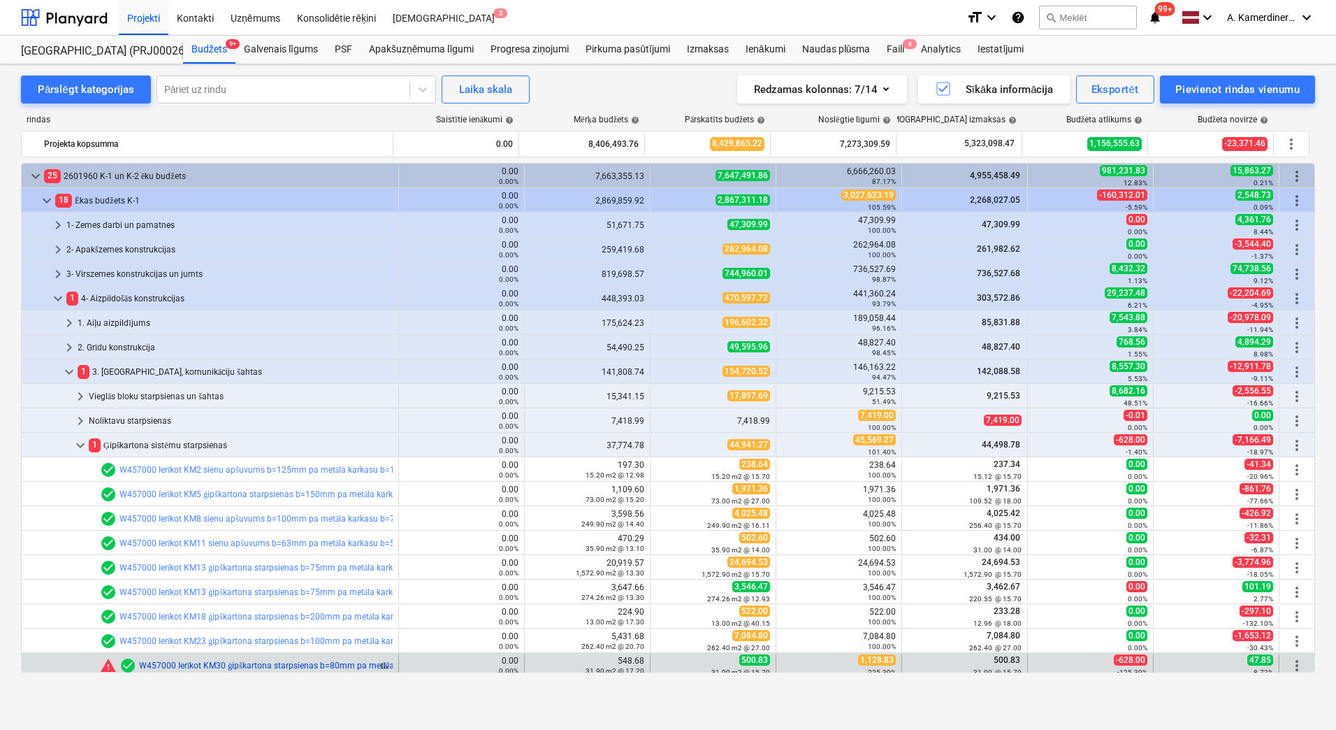
scroll to position [140, 0]
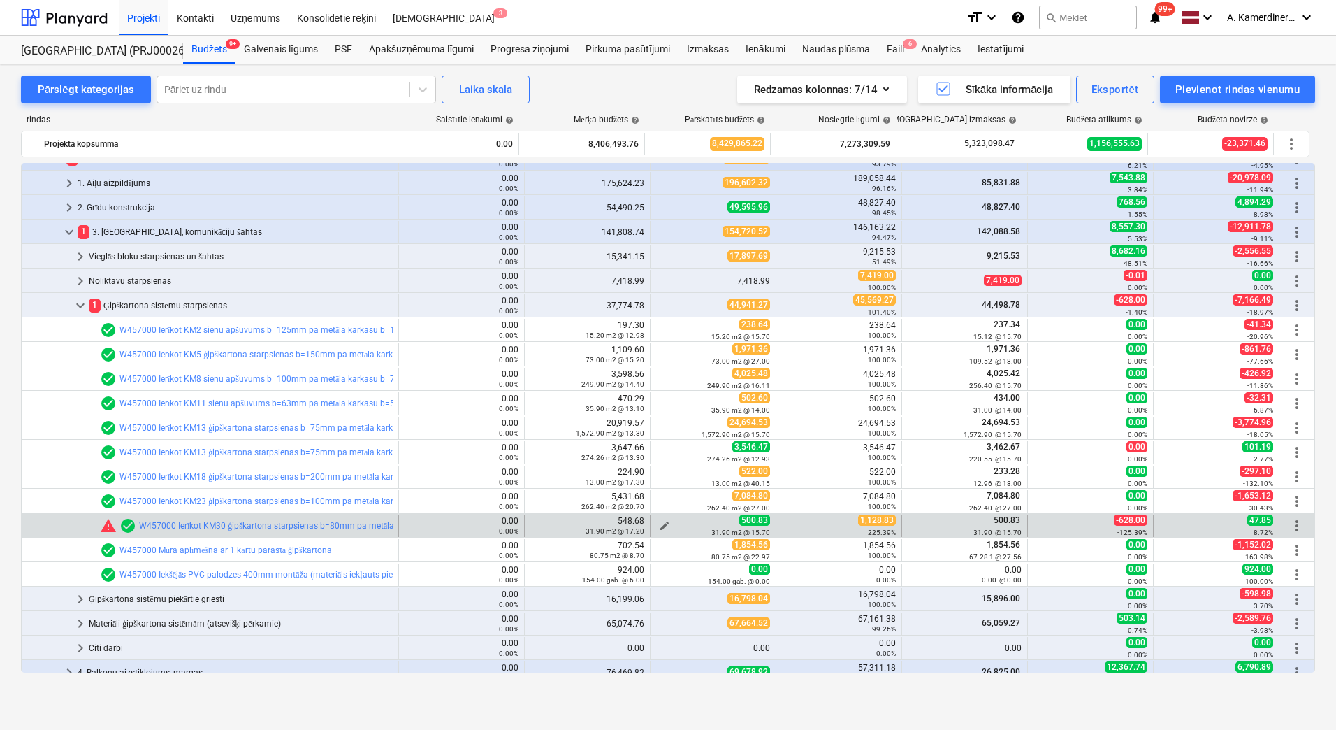
click at [663, 522] on span "edit" at bounding box center [664, 525] width 11 height 11
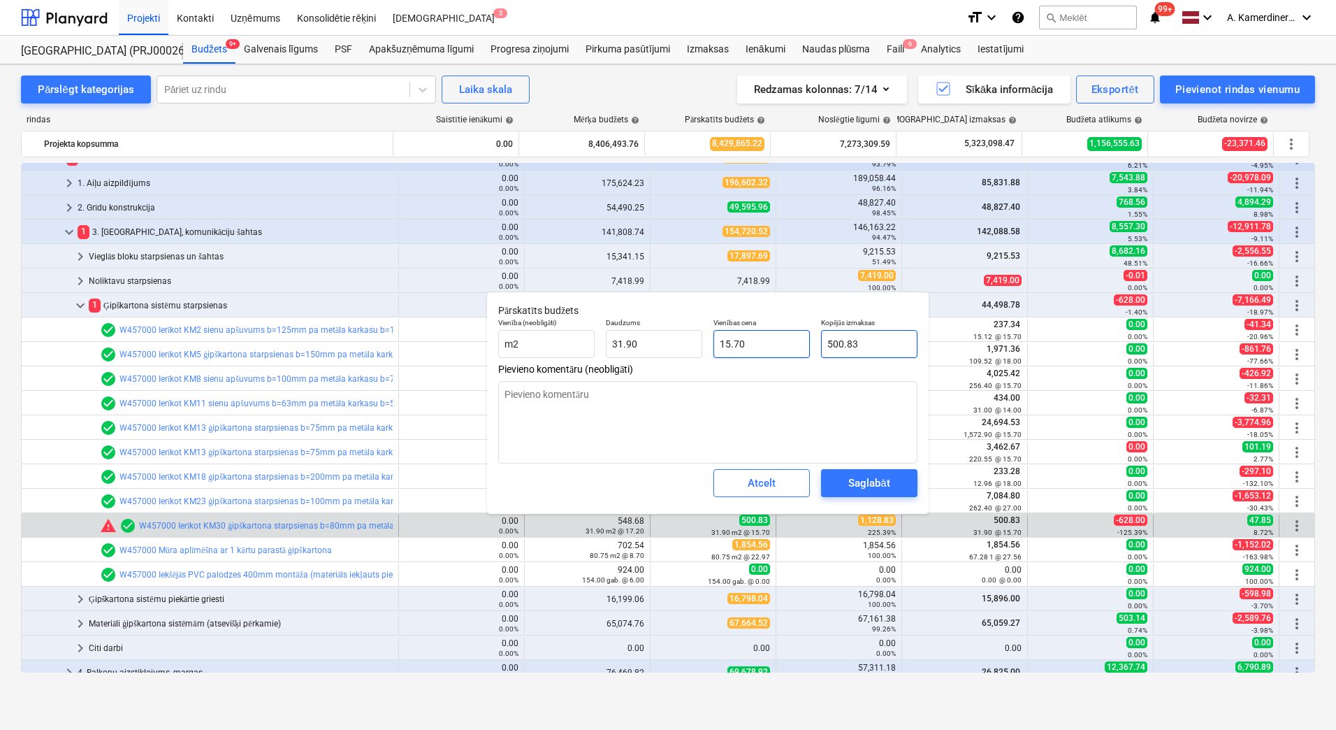
drag, startPoint x: 885, startPoint y: 345, endPoint x: 802, endPoint y: 335, distance: 83.0
click at [803, 335] on div "Vienība (neobligāti) m2 Daudzums 31.90 Vienības cena 15.70 Kopējās izmaksas 500…" at bounding box center [708, 337] width 431 height 51
type textarea "x"
type input "1"
type input "0.03"
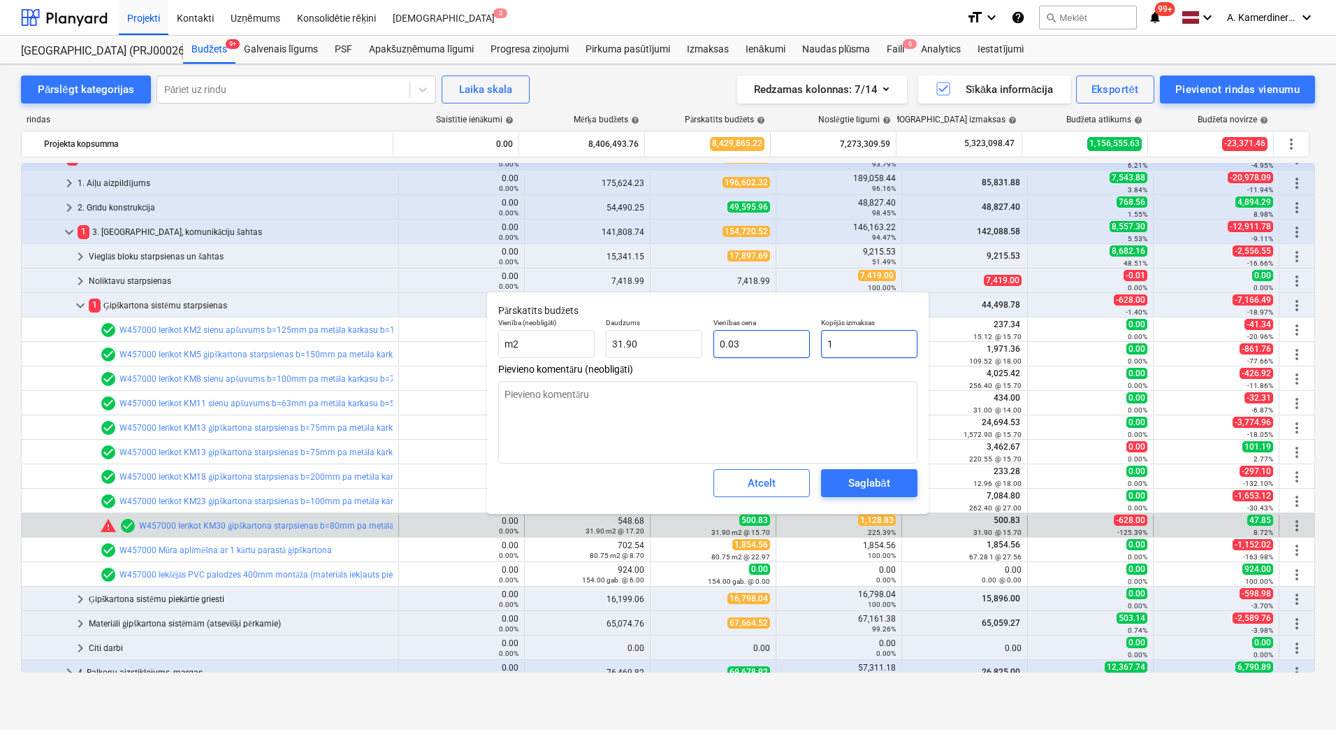
type textarea "x"
type input "11"
type input "0.34"
type textarea "x"
type input "112"
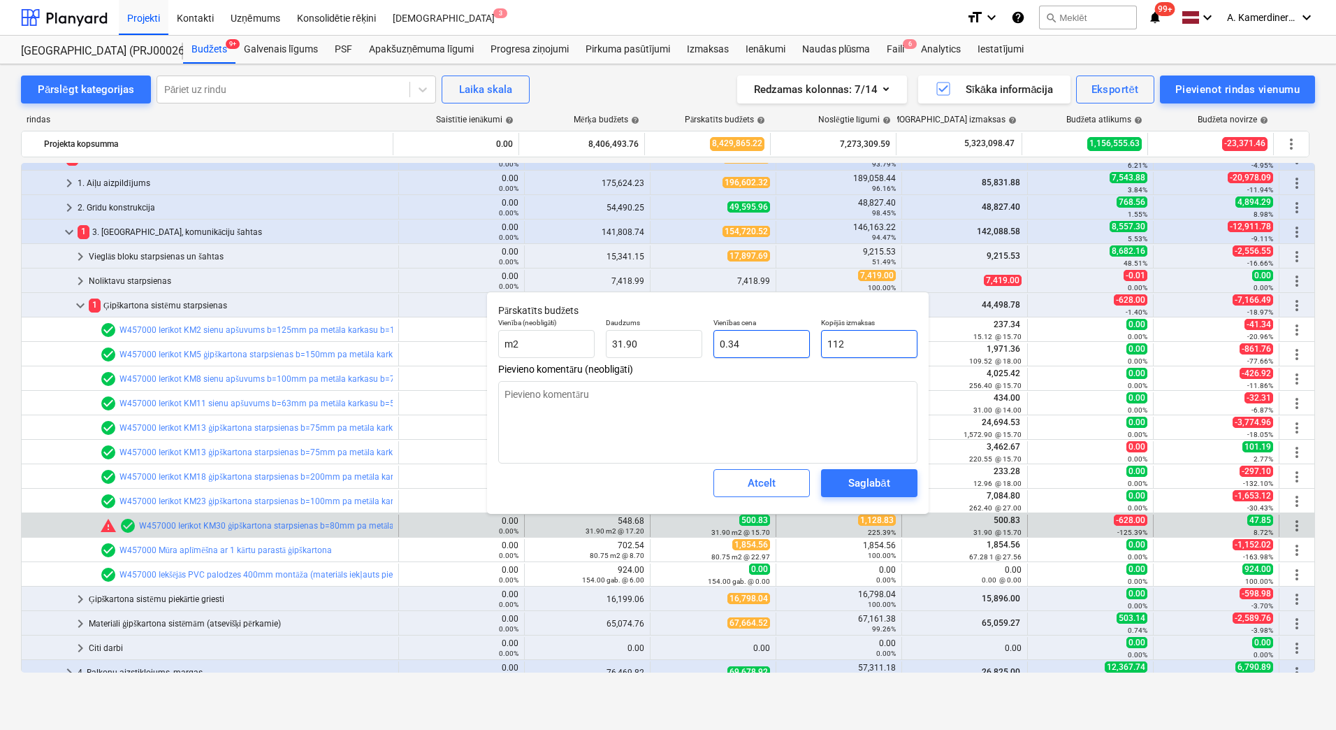
type input "3.51"
type textarea "x"
type input "1128"
type input "35.36"
type textarea "x"
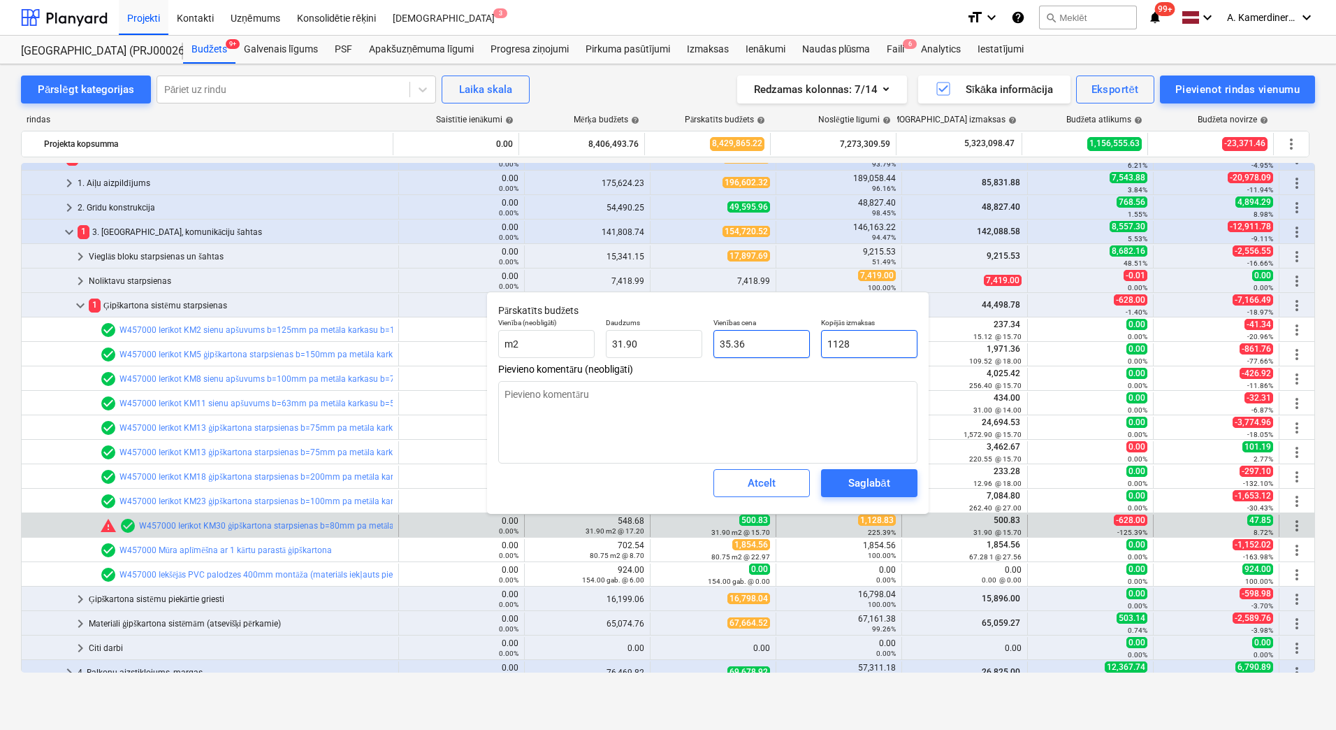
type input "1128."
type textarea "x"
type input "1128.8"
type input "35.39"
type textarea "x"
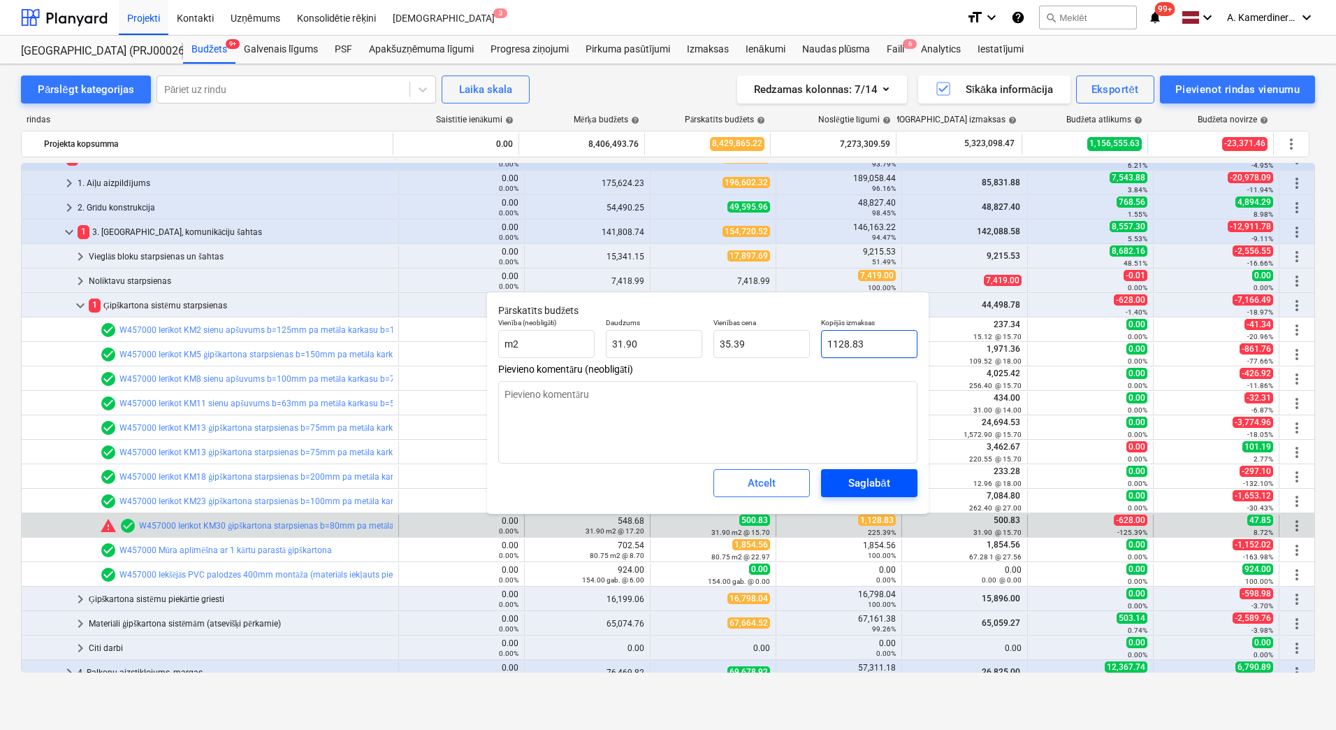
type input "1128.83"
type textarea "x"
type input "1,128.83"
click at [871, 490] on div "Saglabāt" at bounding box center [868, 483] width 41 height 18
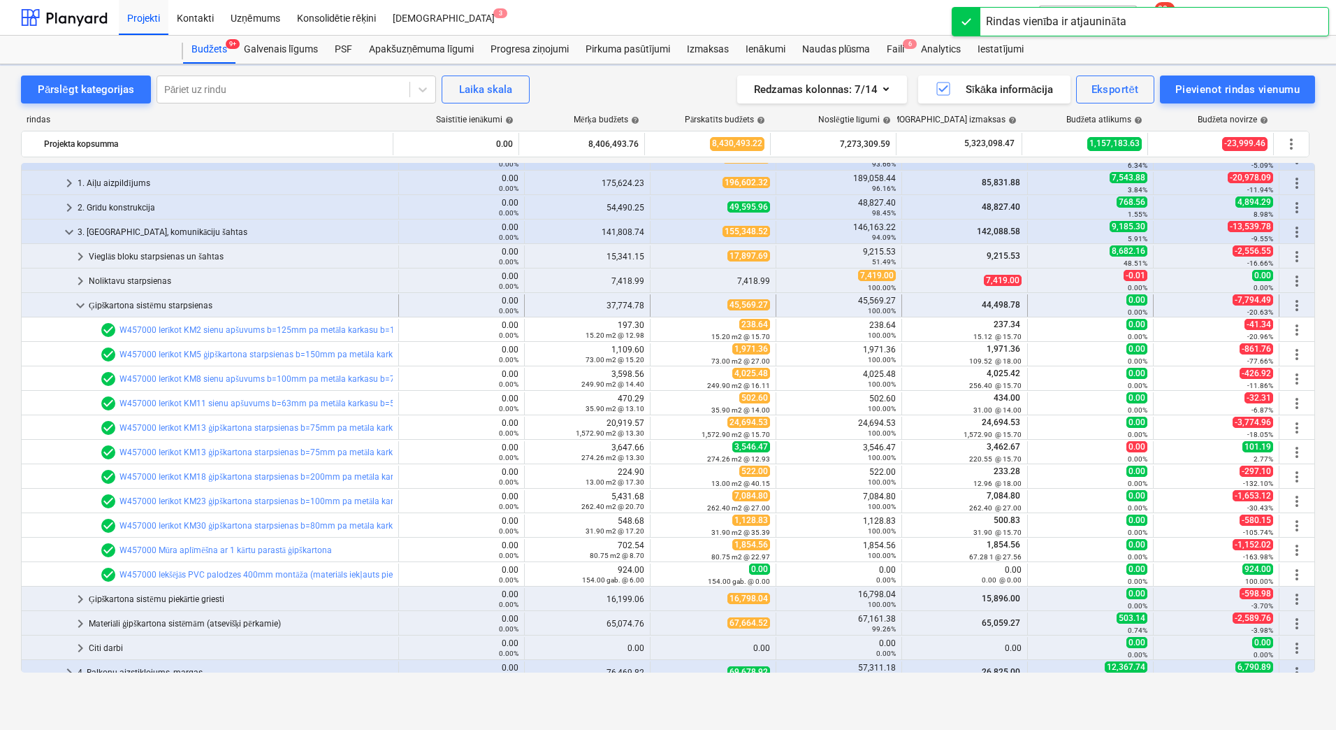
click at [187, 311] on div "Ģipškartona sistēmu starpsienas" at bounding box center [241, 305] width 304 height 22
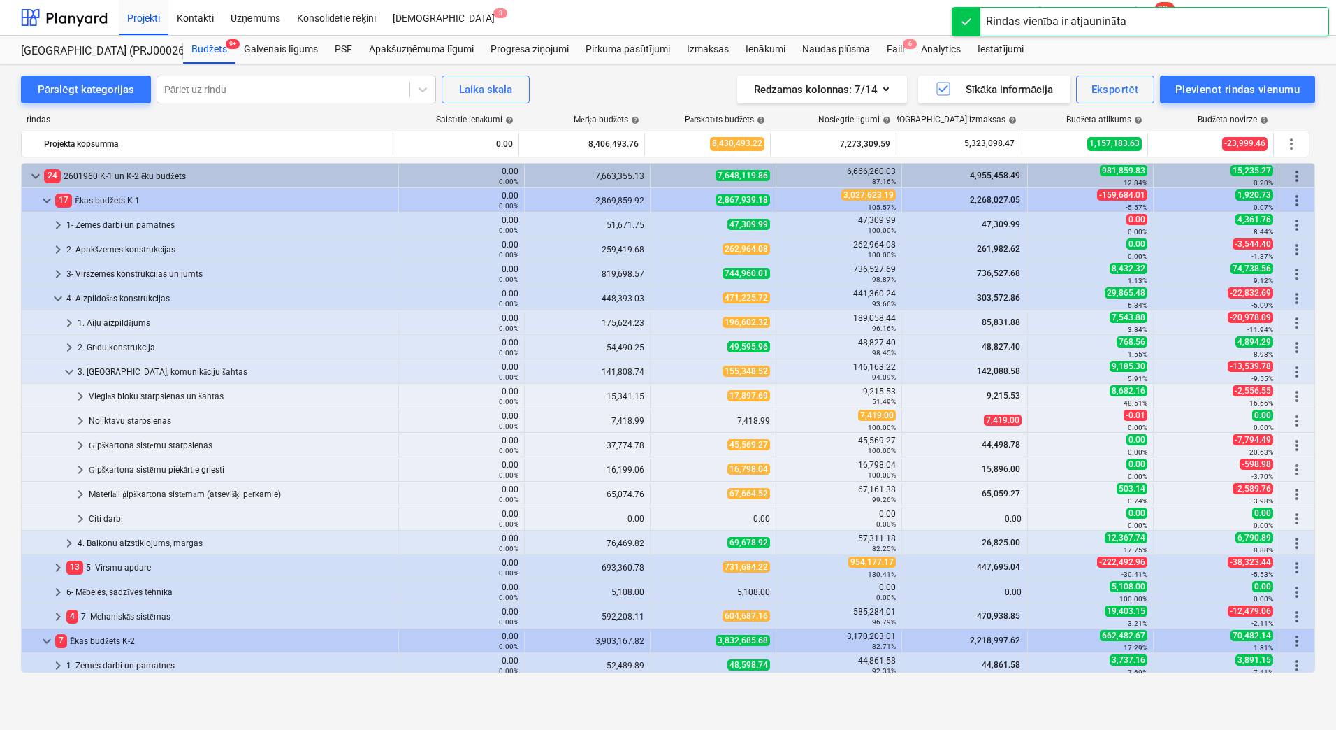
click at [140, 361] on div "3. [GEOGRAPHIC_DATA], komunikāciju šahtas" at bounding box center [235, 372] width 315 height 22
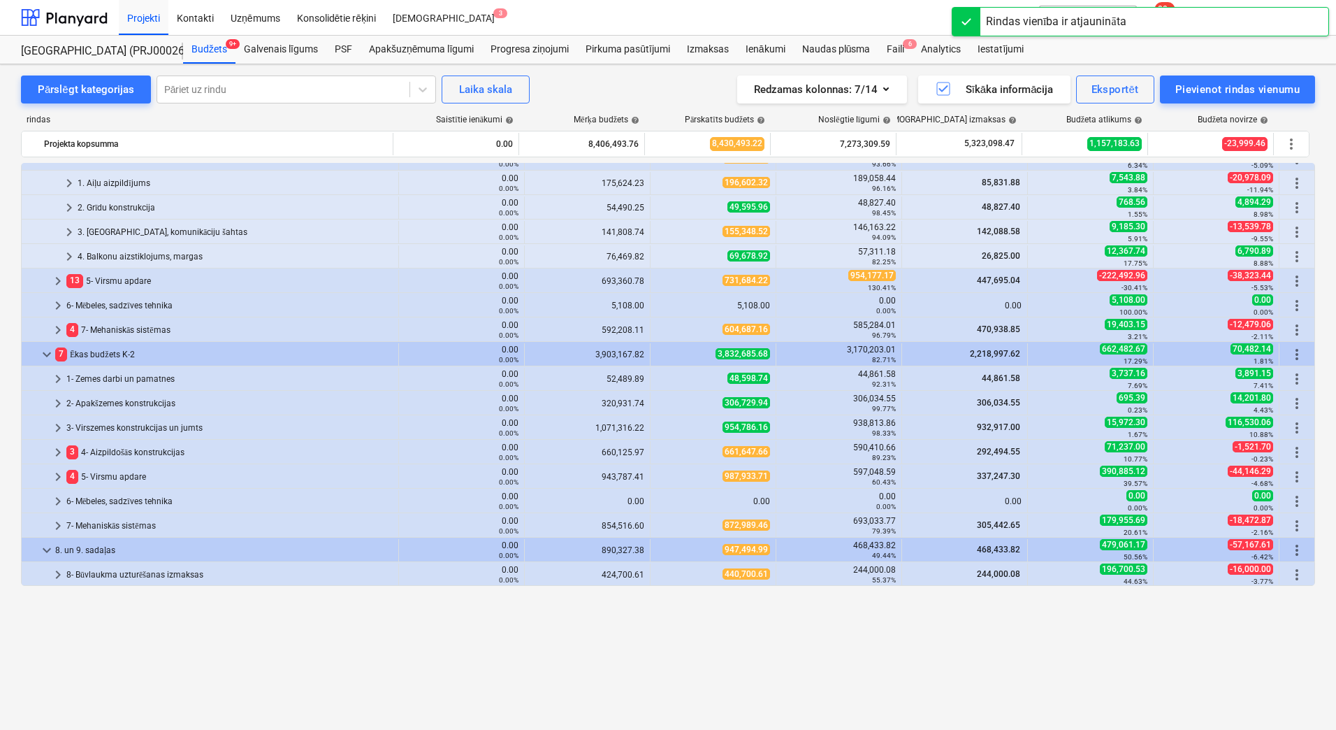
scroll to position [0, 0]
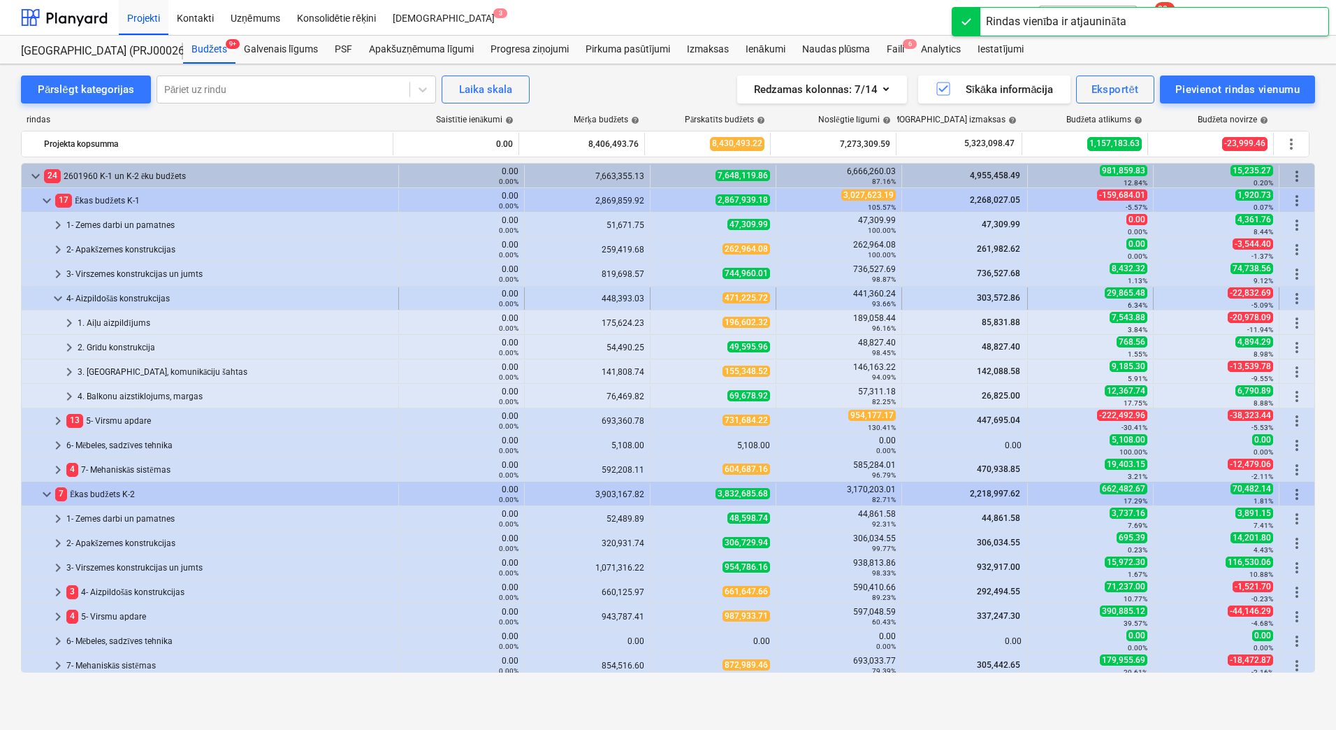
click at [143, 297] on div "4- Aizpildošās konstrukcijas" at bounding box center [229, 298] width 326 height 22
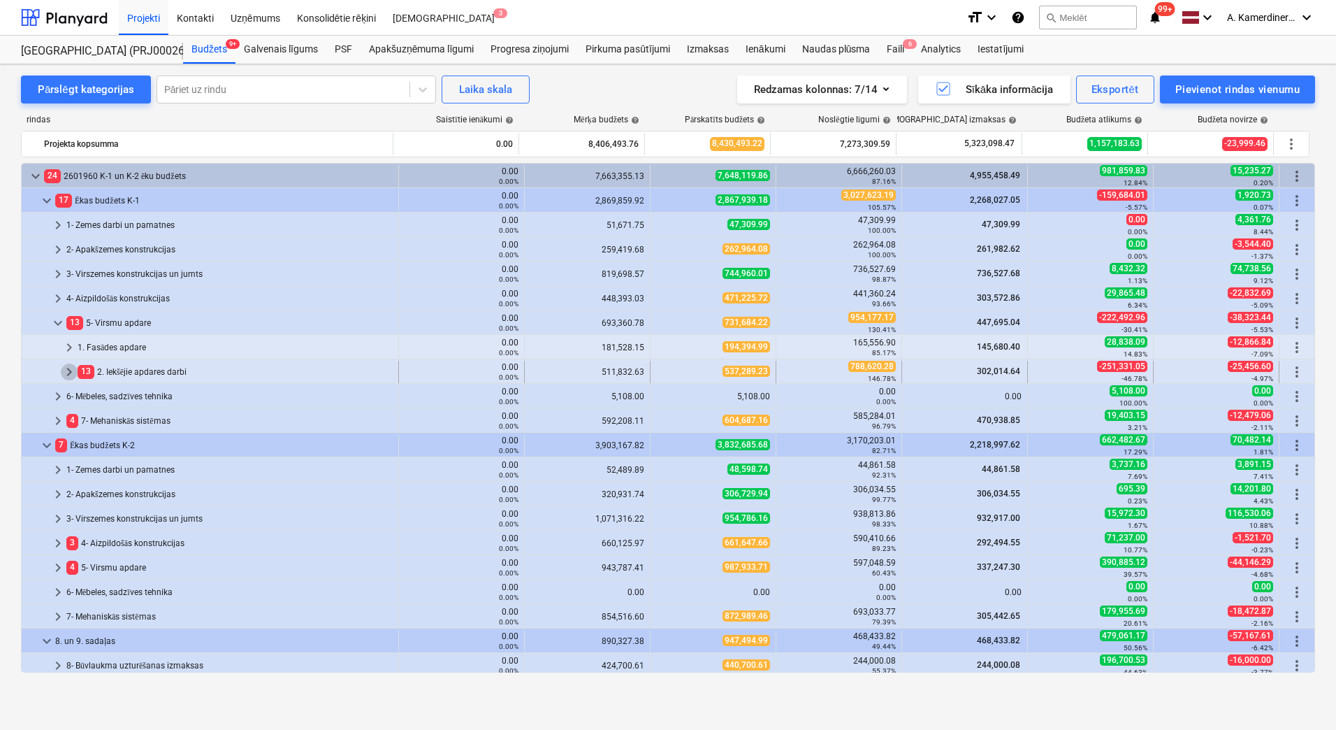
click at [66, 371] on span "keyboard_arrow_right" at bounding box center [69, 371] width 17 height 17
click at [117, 323] on div "13 5- Virsmu apdare" at bounding box center [229, 323] width 326 height 22
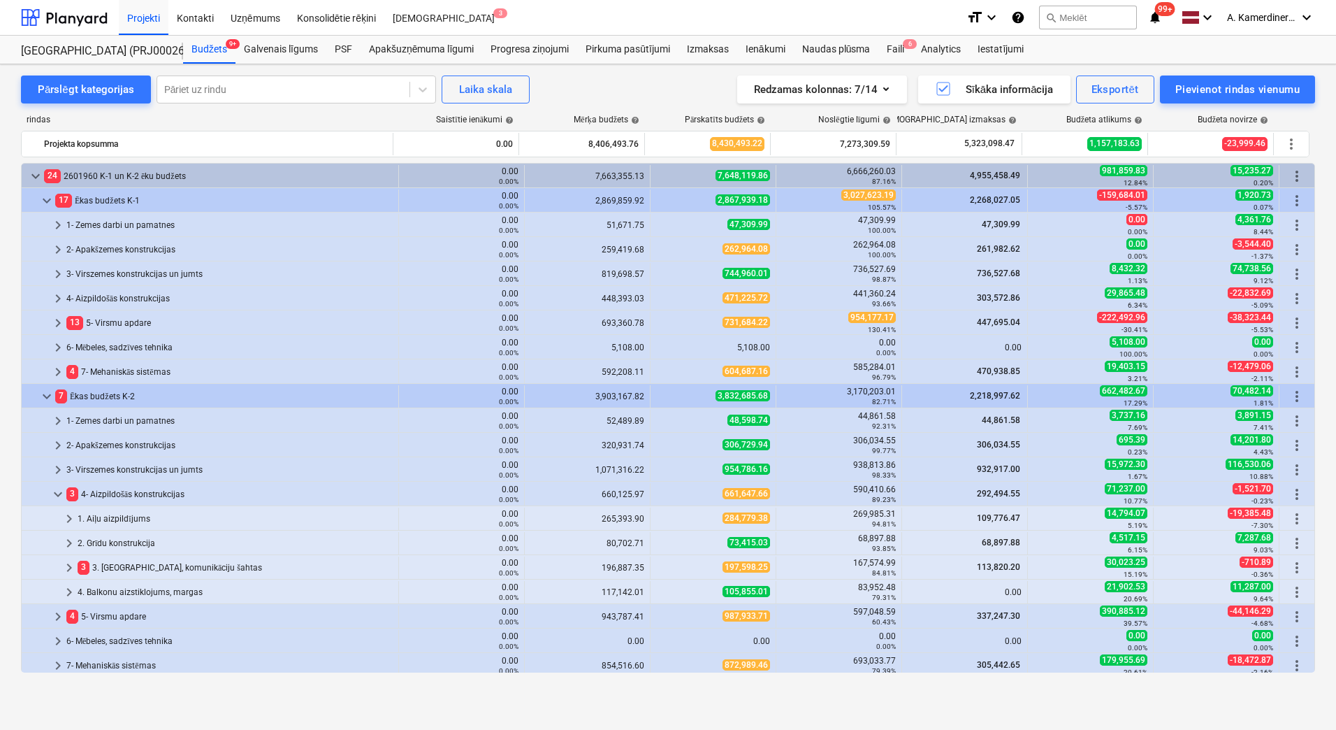
click at [144, 561] on div "3 3. [GEOGRAPHIC_DATA], komunikāciju šahtas" at bounding box center [235, 567] width 315 height 22
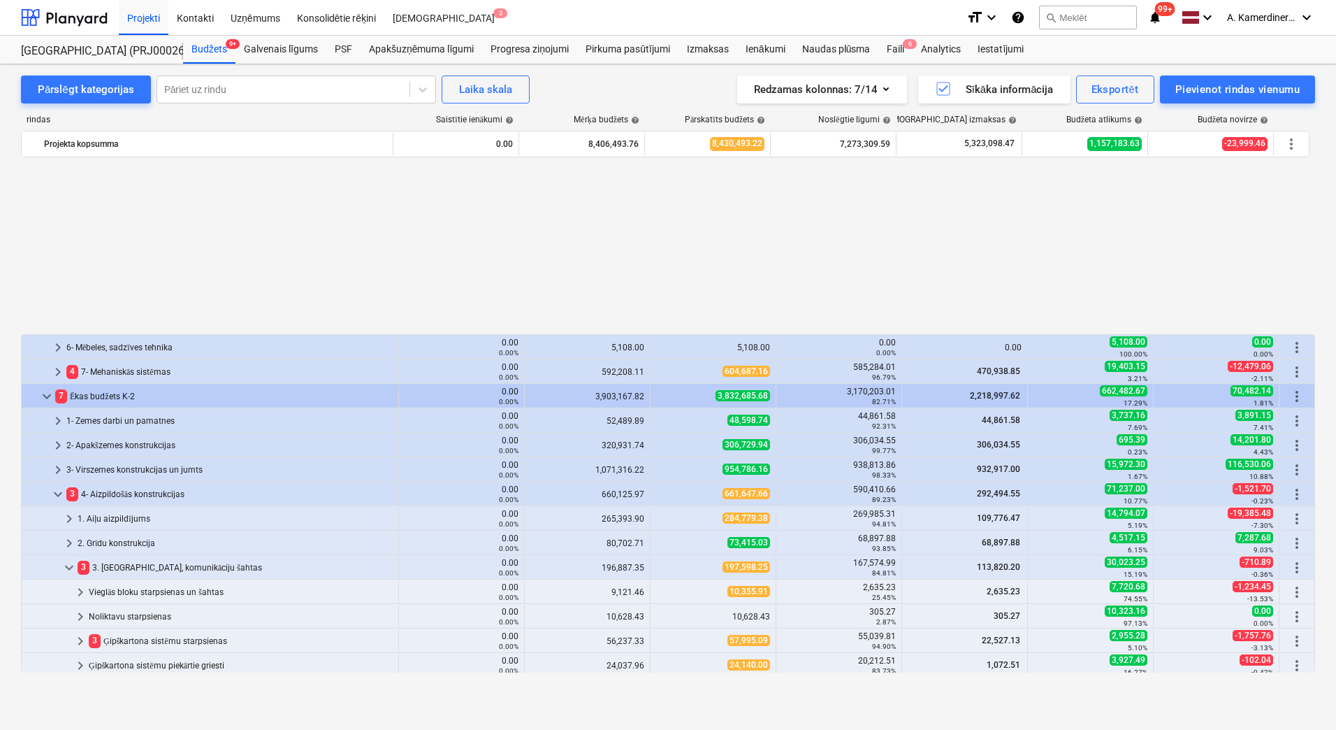
scroll to position [210, 0]
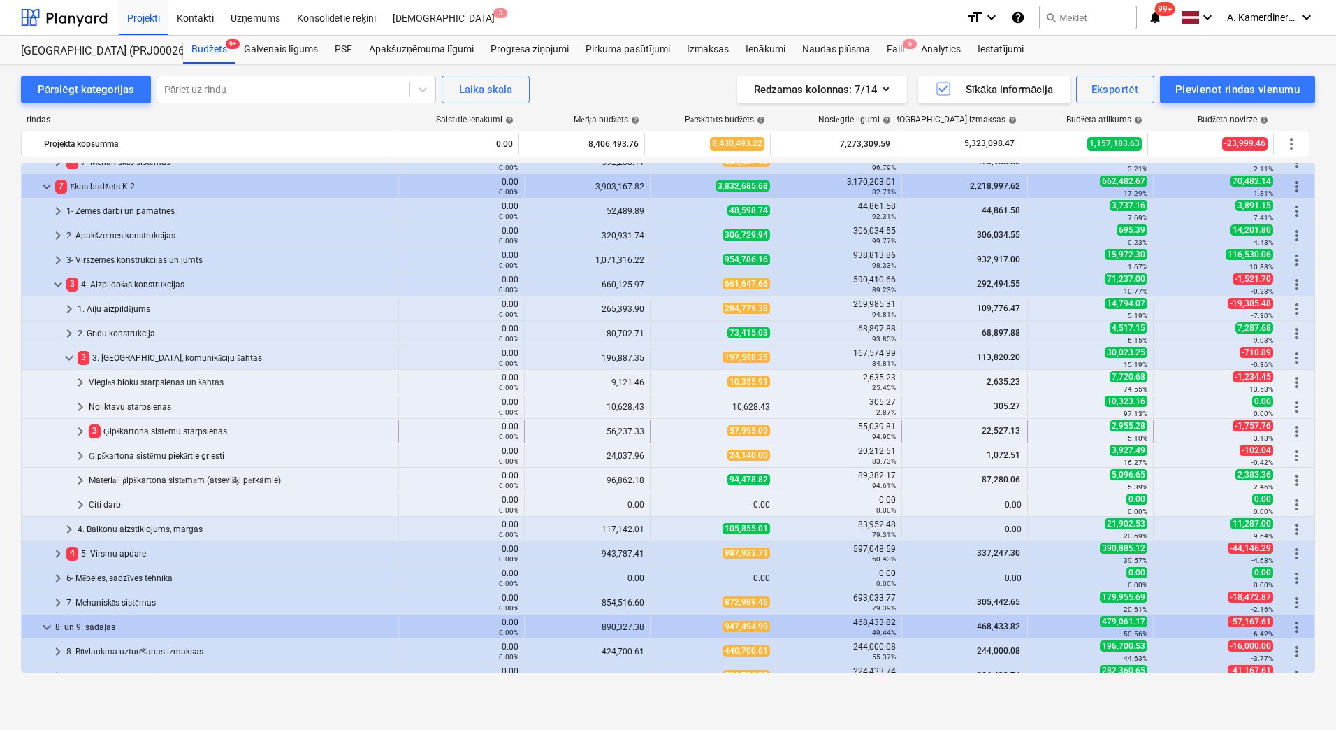
click at [151, 431] on div "3 Ģipškartona sistēmu starpsienas" at bounding box center [241, 431] width 304 height 22
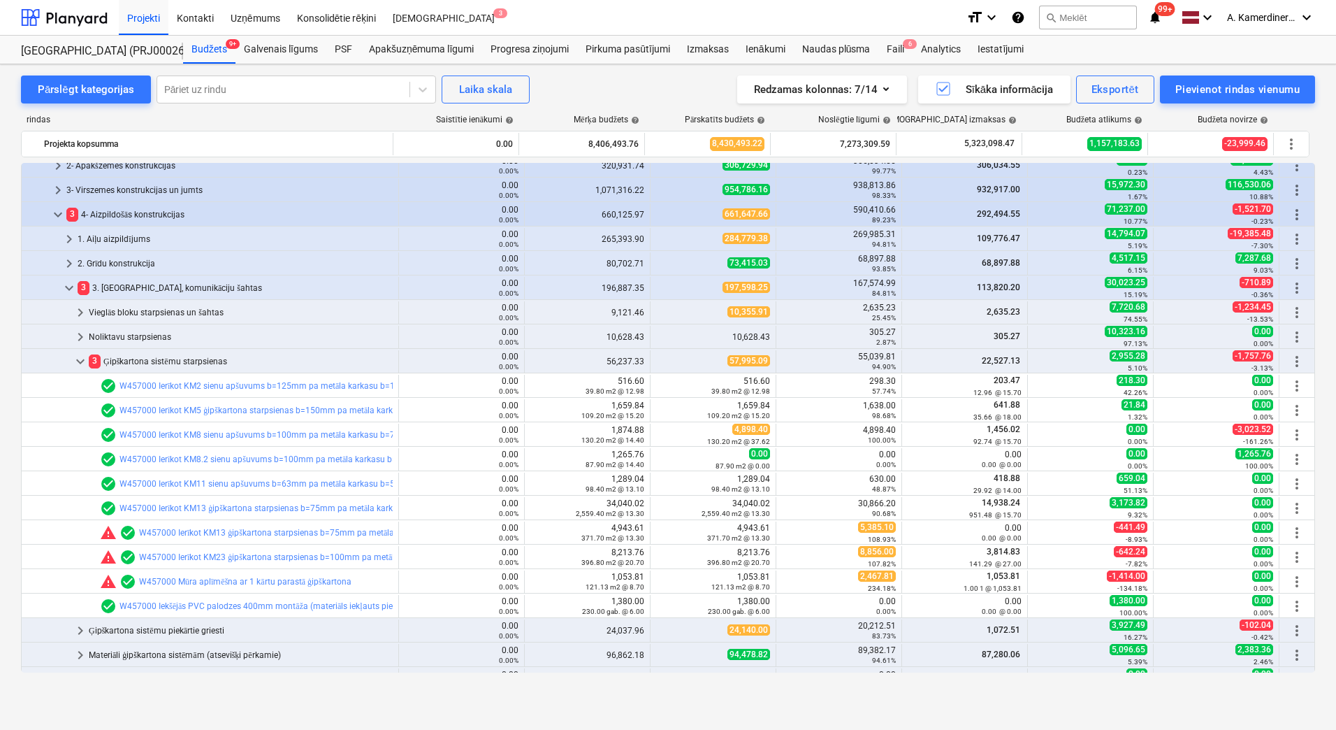
scroll to position [349, 0]
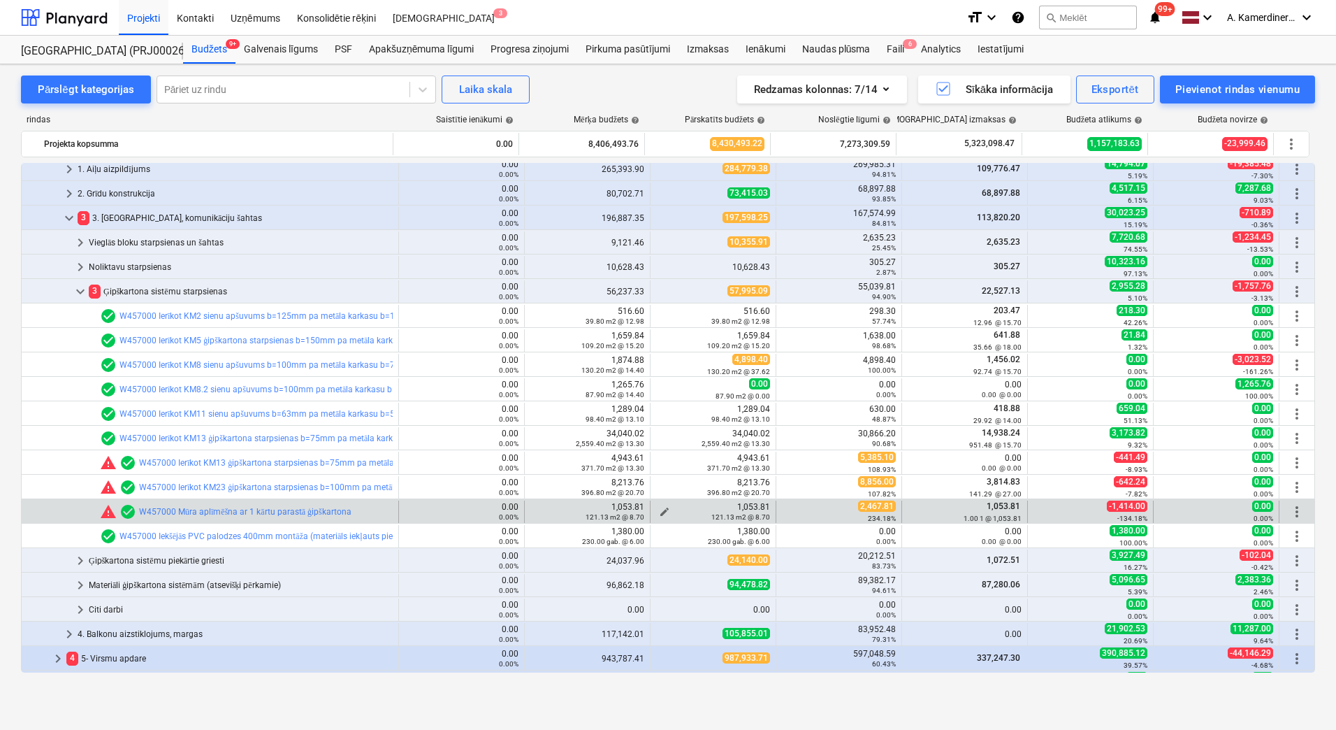
click at [659, 509] on span "edit" at bounding box center [664, 511] width 11 height 11
type textarea "x"
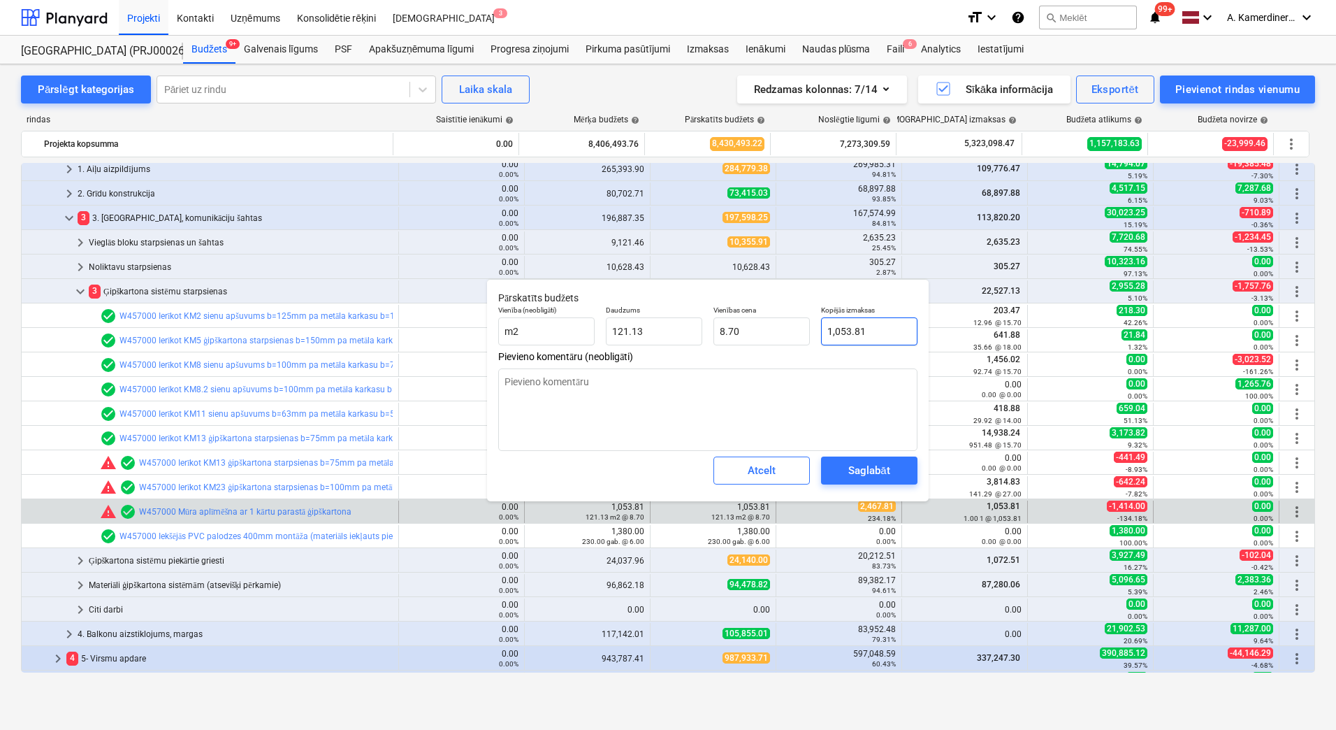
type input "1053.8136"
drag, startPoint x: 858, startPoint y: 326, endPoint x: 815, endPoint y: 327, distance: 43.3
click at [815, 327] on div "Vienība (neobligāti) m2 Daudzums 121.13 Vienības cena 8.70 Kopējās izmaksas 105…" at bounding box center [708, 325] width 431 height 51
type textarea "x"
type input "26"
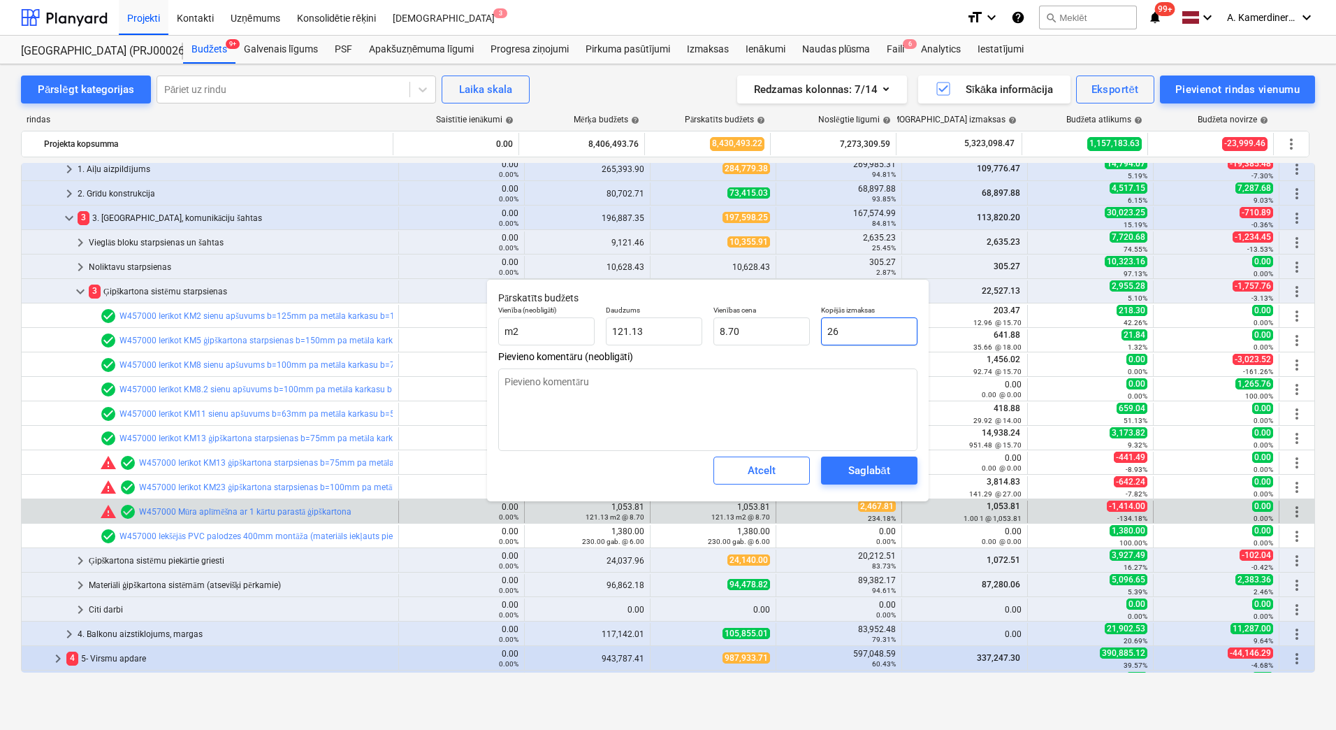
type input "0.21"
type textarea "x"
type input "246"
type input "2.03"
type textarea "x"
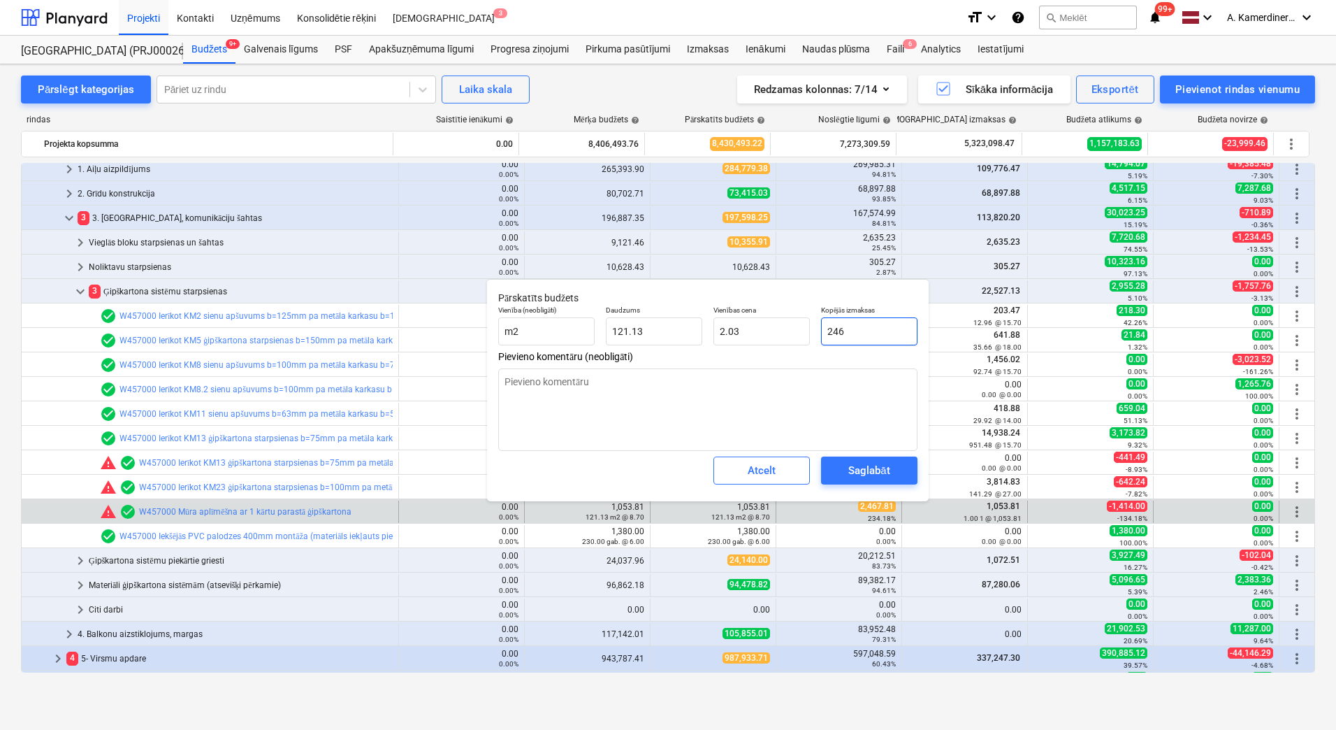
type input "2466"
type input "20.36"
type textarea "x"
type input "24676"
type input "203.72"
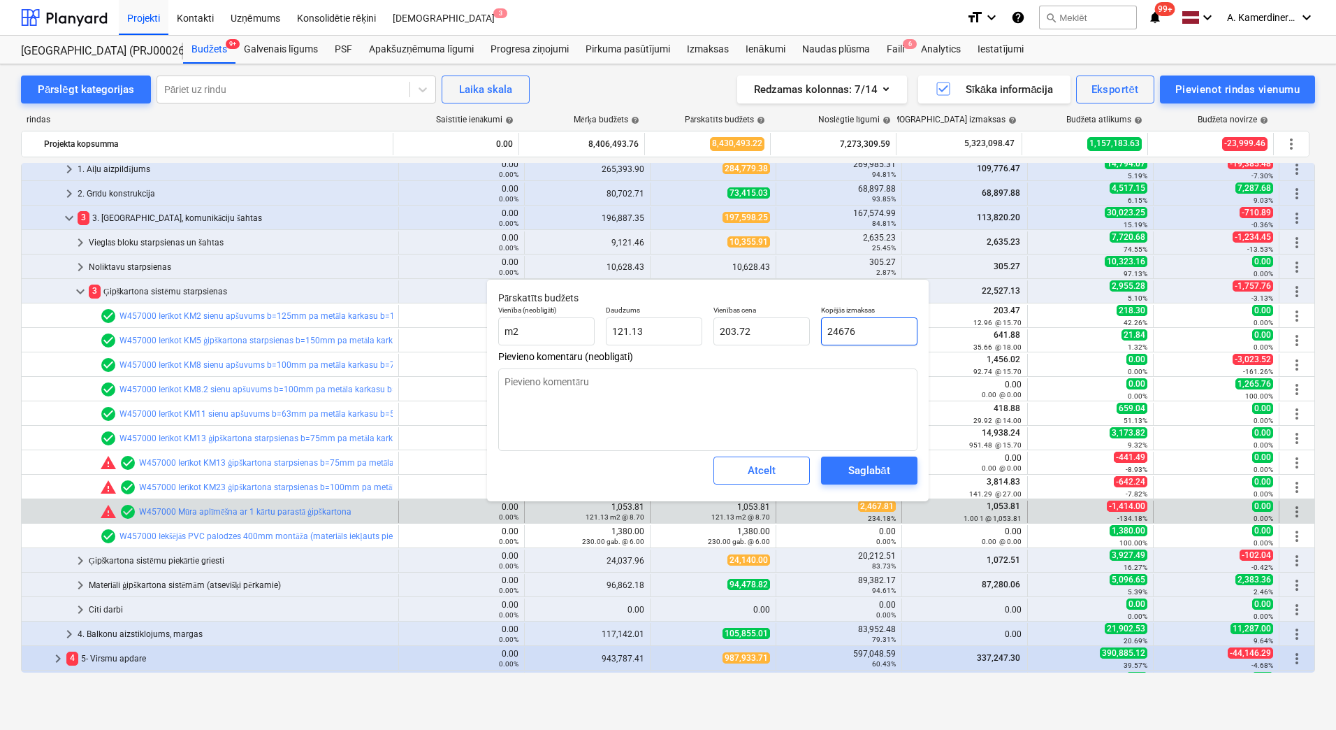
type textarea "x"
type input "2467,6"
type input "0.00"
type textarea "x"
type input "2467,86"
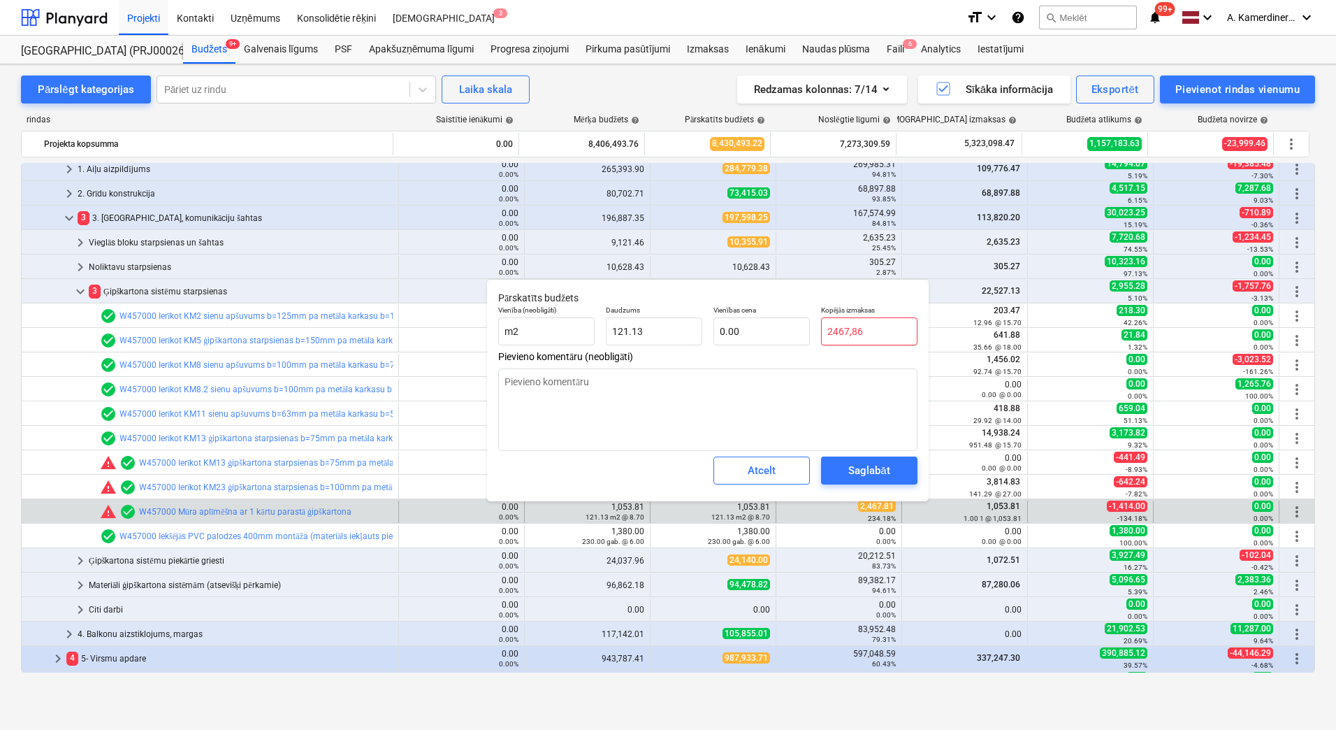
type textarea "x"
type input "2467,816"
type textarea "x"
type input "2467,81"
type textarea "x"
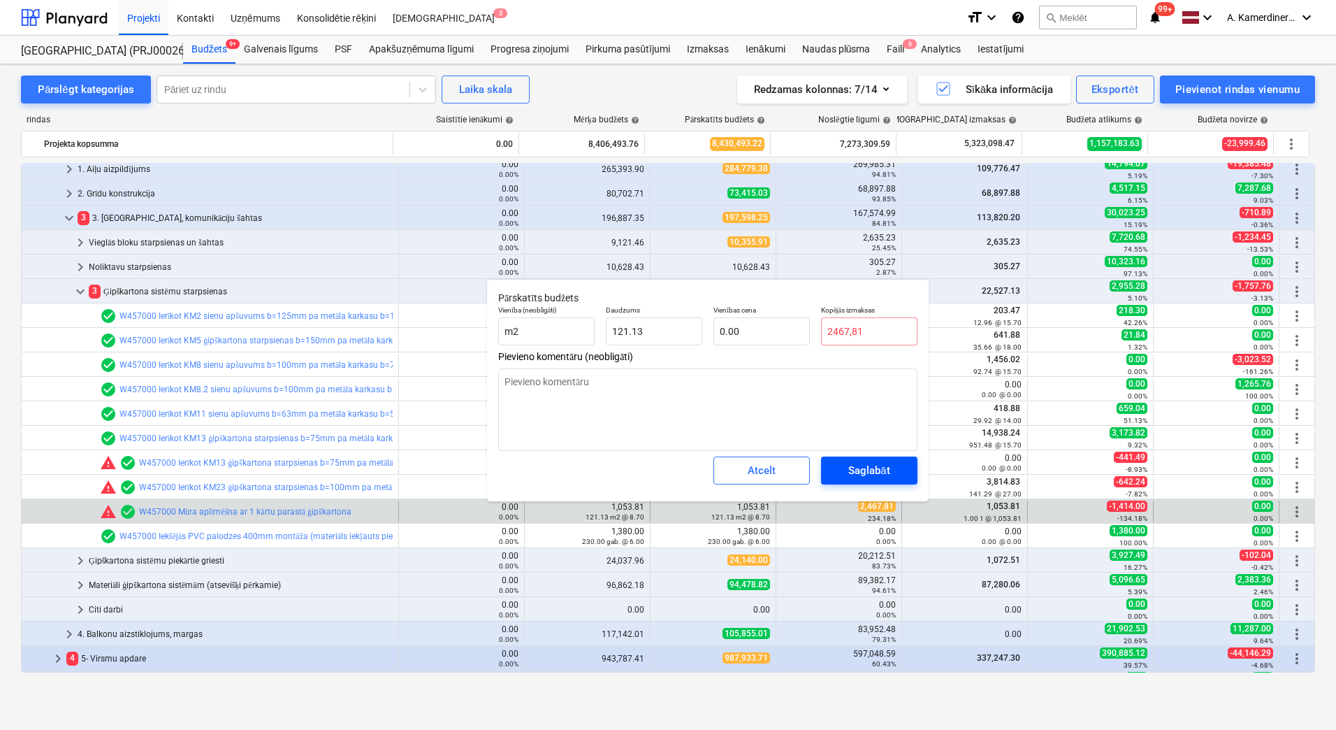
type input "0.00"
click at [872, 465] on div "Saglabāt" at bounding box center [868, 470] width 41 height 18
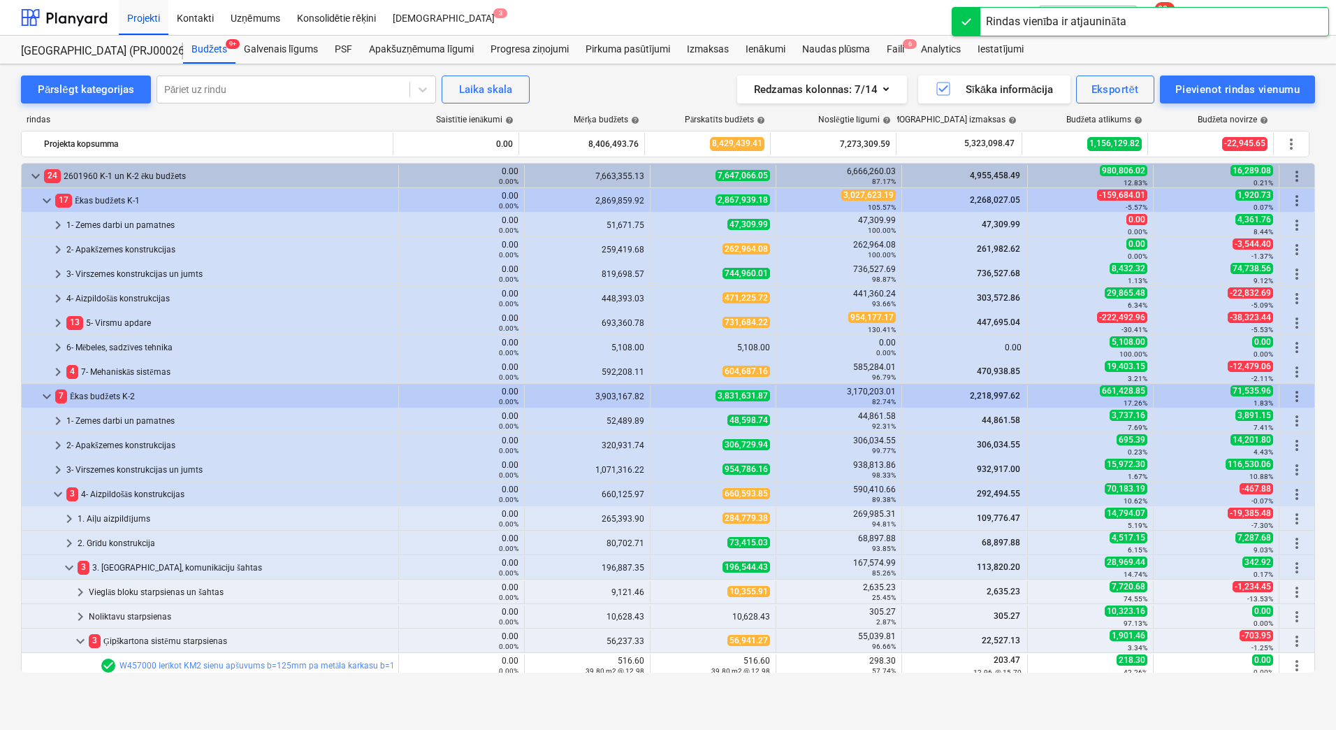
scroll to position [280, 0]
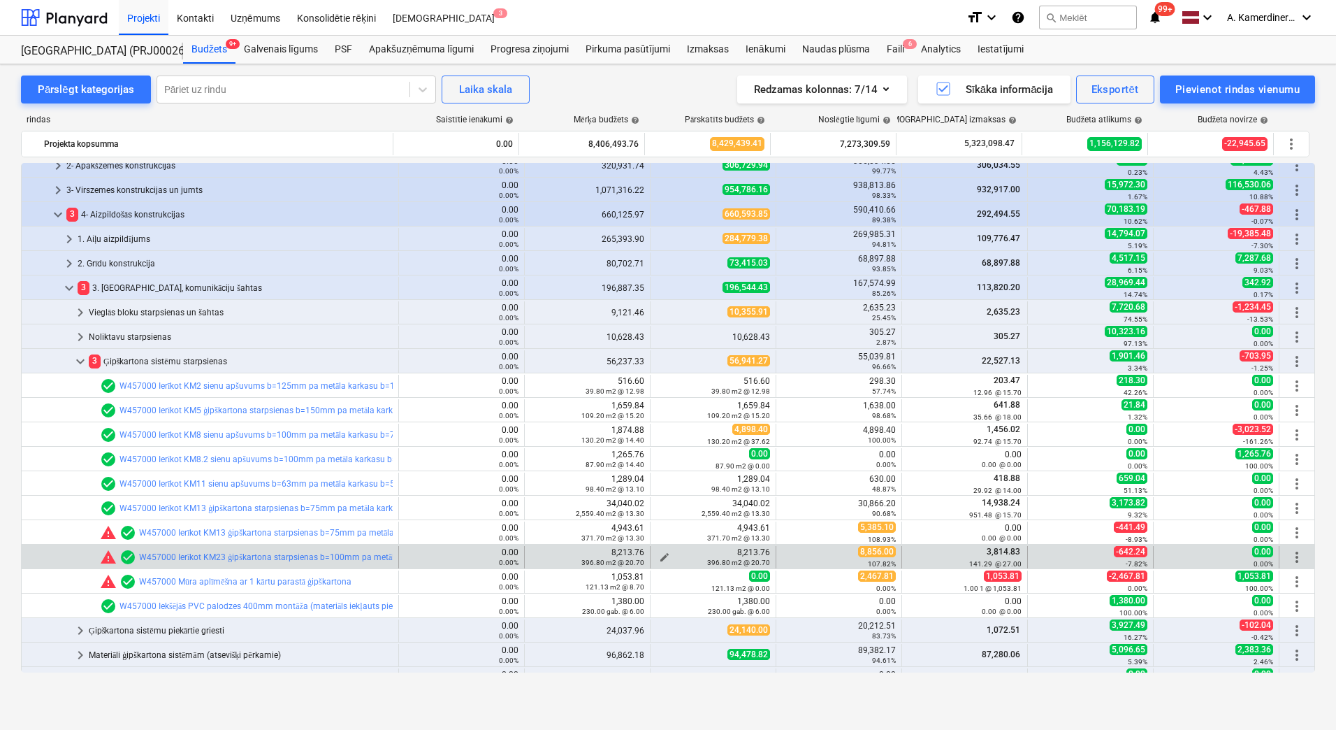
click at [659, 556] on span "edit" at bounding box center [664, 556] width 11 height 11
type textarea "x"
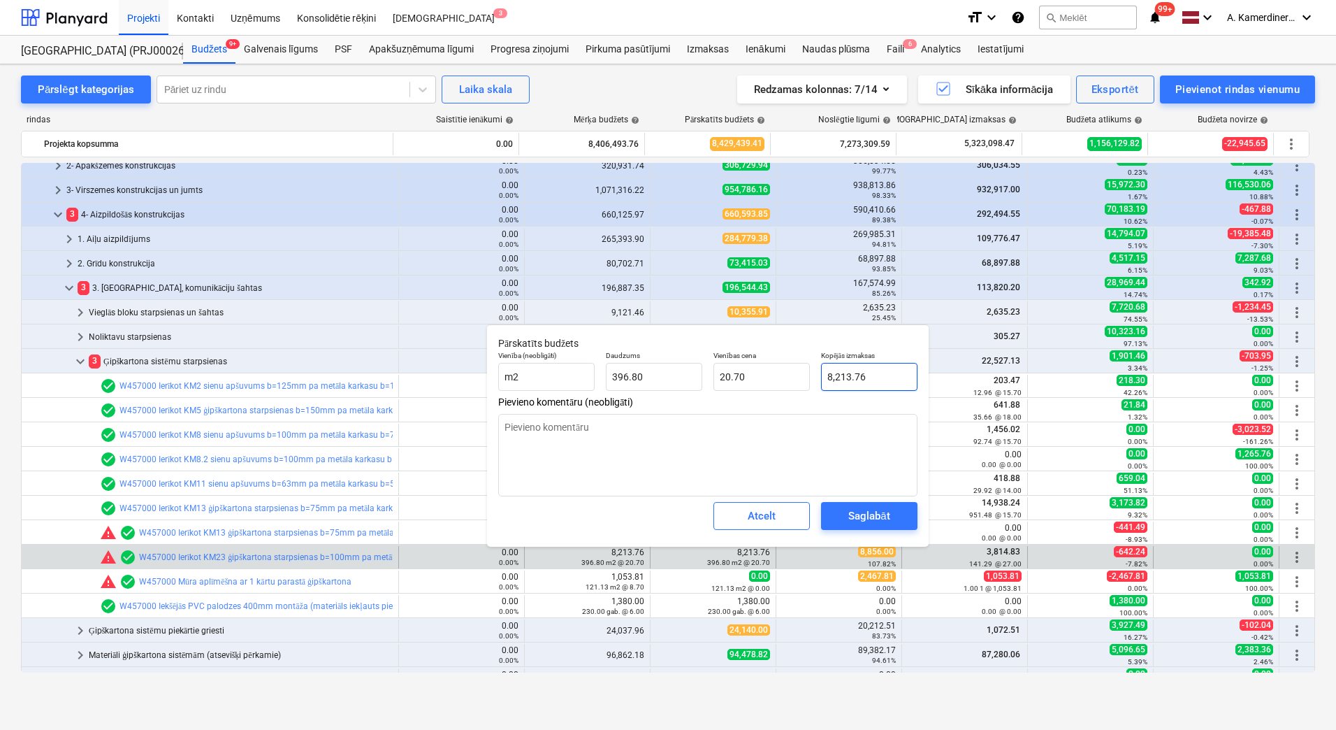
type input "8213.76"
drag, startPoint x: 881, startPoint y: 375, endPoint x: 812, endPoint y: 369, distance: 68.7
click at [812, 369] on div "Vienība (neobligāti) m2 Daudzums 396.80 Vienības cena 20.70 Kopējās izmaksas 82…" at bounding box center [708, 370] width 431 height 51
type textarea "x"
type input "8"
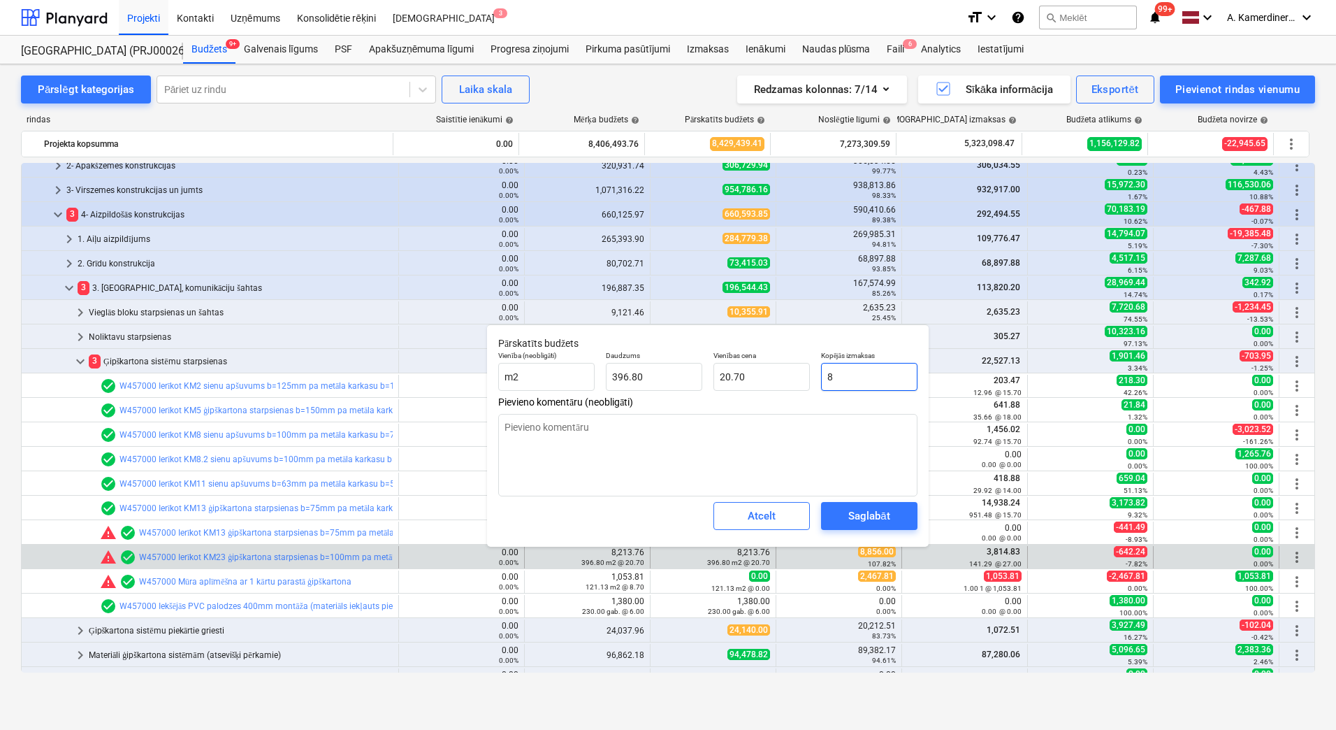
type input "0.02"
type textarea "x"
type input "88"
type input "0.22"
type textarea "x"
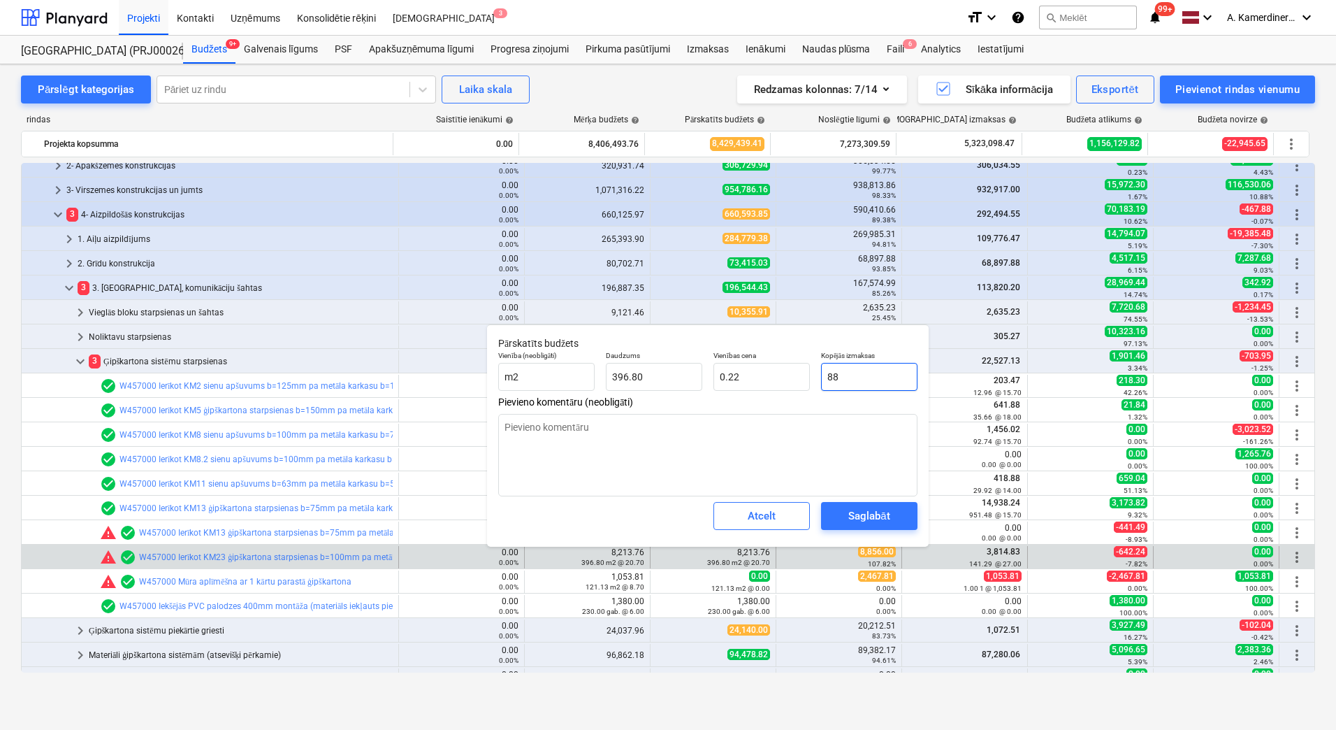
type input "885"
type input "2.23"
type textarea "x"
type input "8856"
type input "22.32"
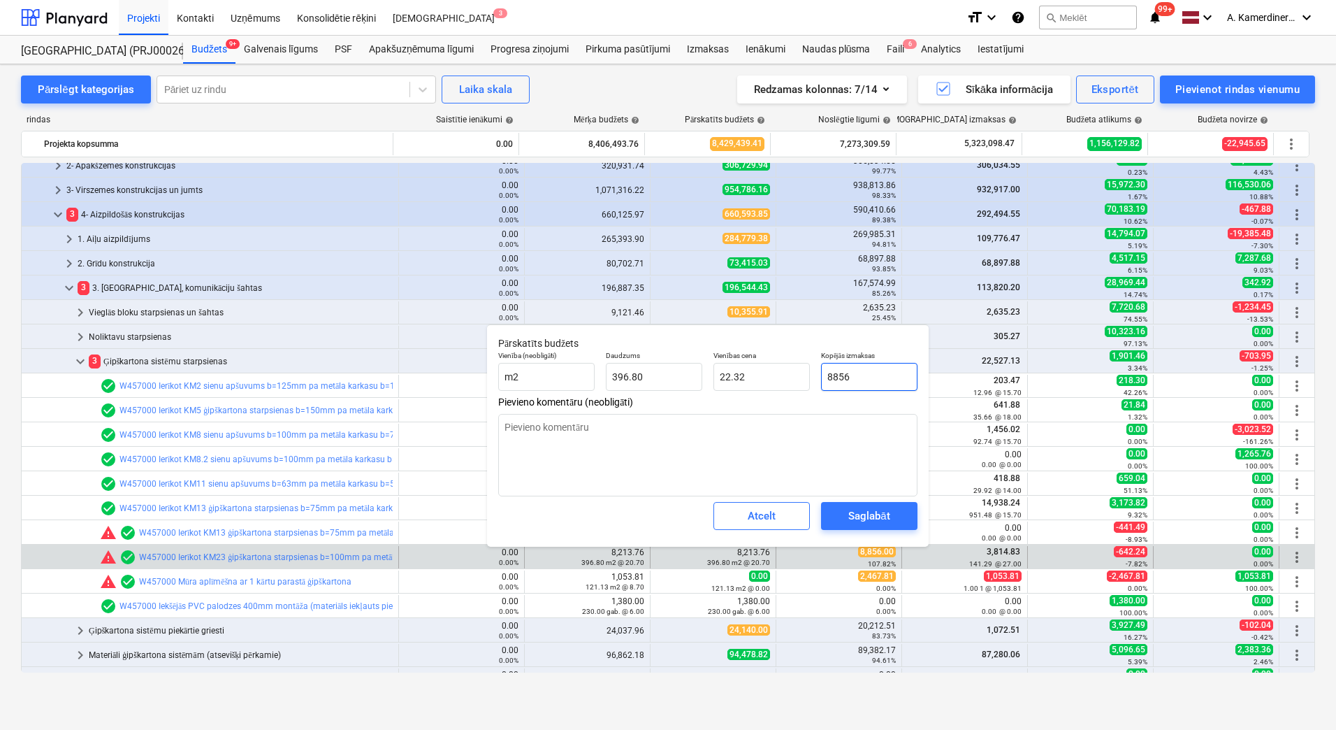
type textarea "x"
type input "8856,"
type input "0.00"
type textarea "x"
type input "8856"
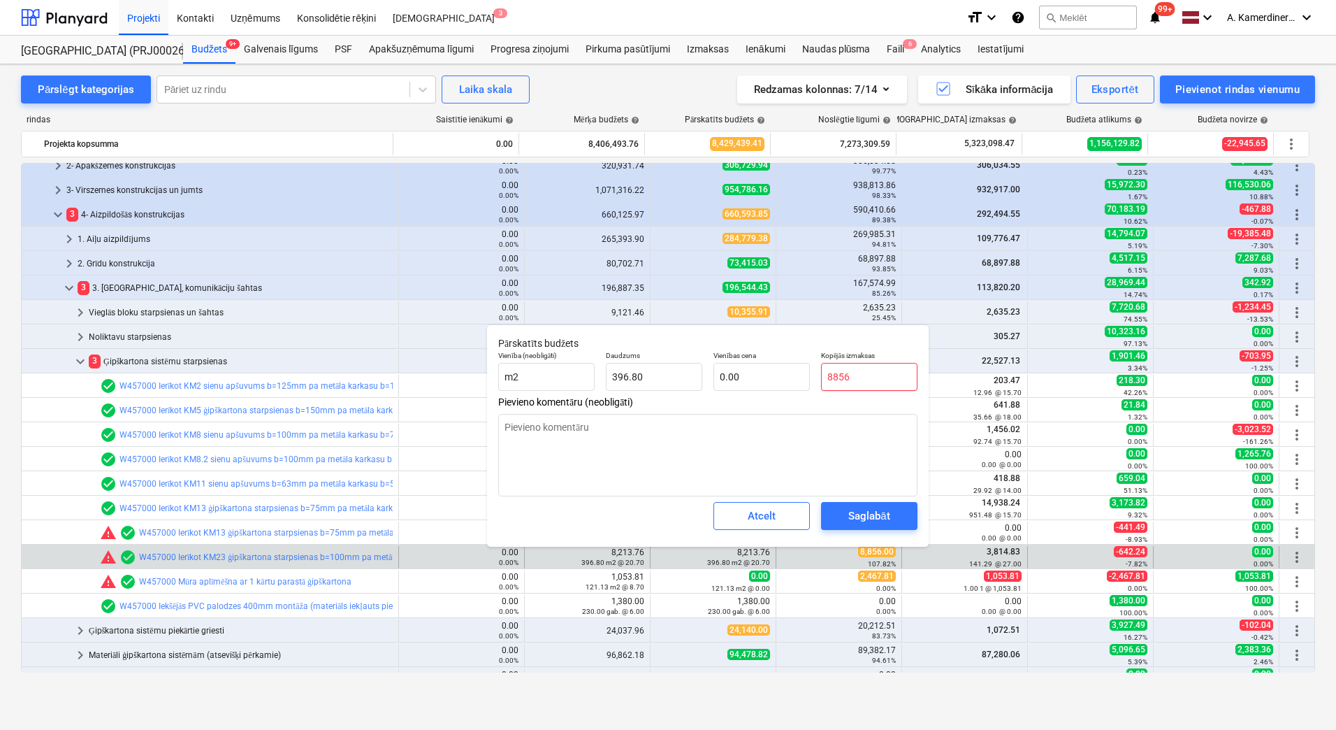
type input "22.32"
type input "8856"
type textarea "x"
type input "8,856.00"
click at [883, 516] on div "Saglabāt" at bounding box center [868, 516] width 41 height 18
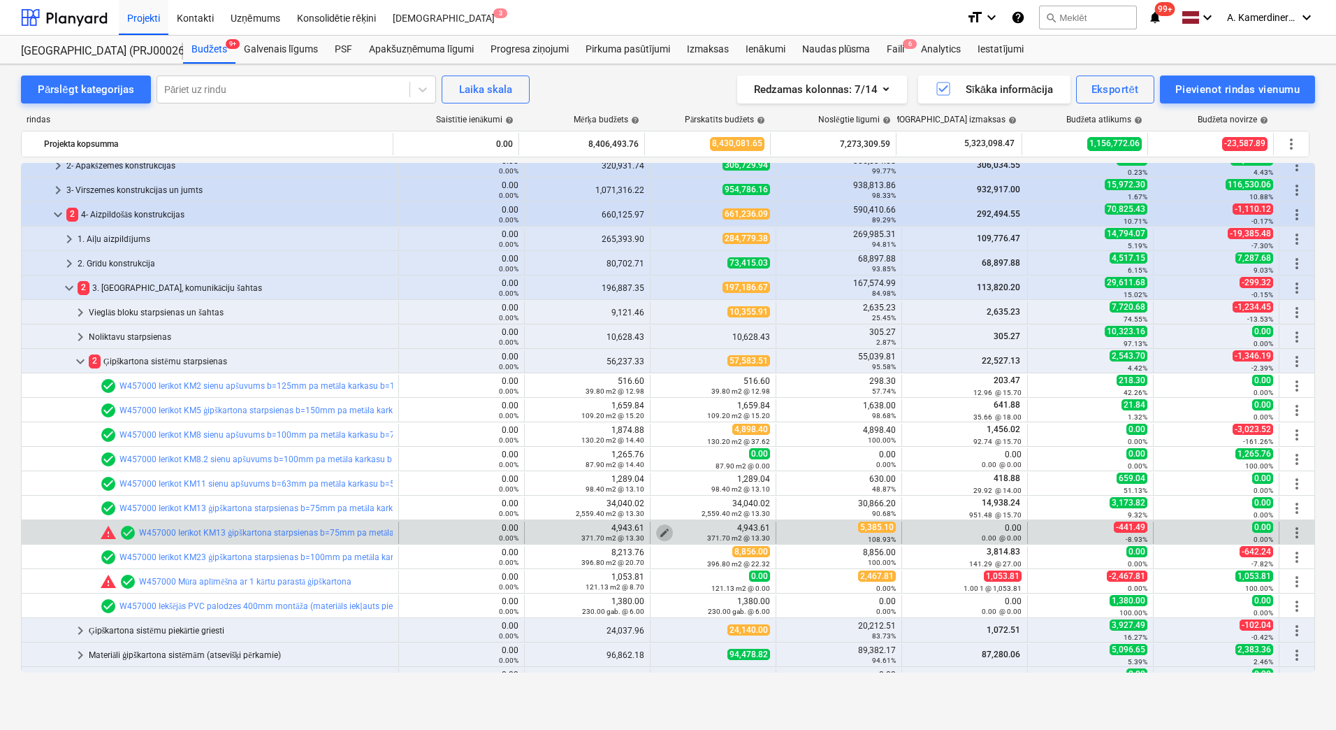
click at [659, 530] on span "edit" at bounding box center [664, 532] width 11 height 11
type textarea "x"
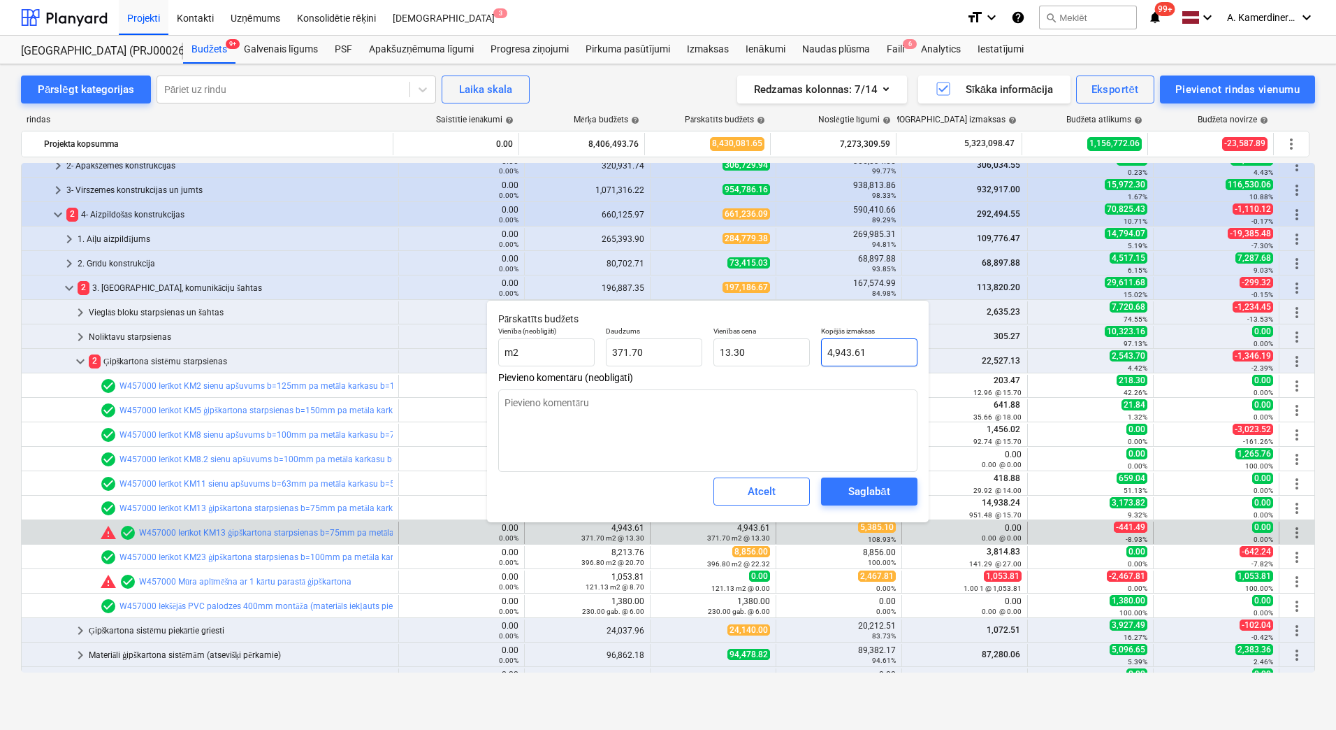
type input "4943.61"
drag, startPoint x: 882, startPoint y: 355, endPoint x: 819, endPoint y: 352, distance: 63.0
click at [819, 352] on div "Kopējās izmaksas 4943.61" at bounding box center [870, 346] width 108 height 51
type textarea "x"
type input "5"
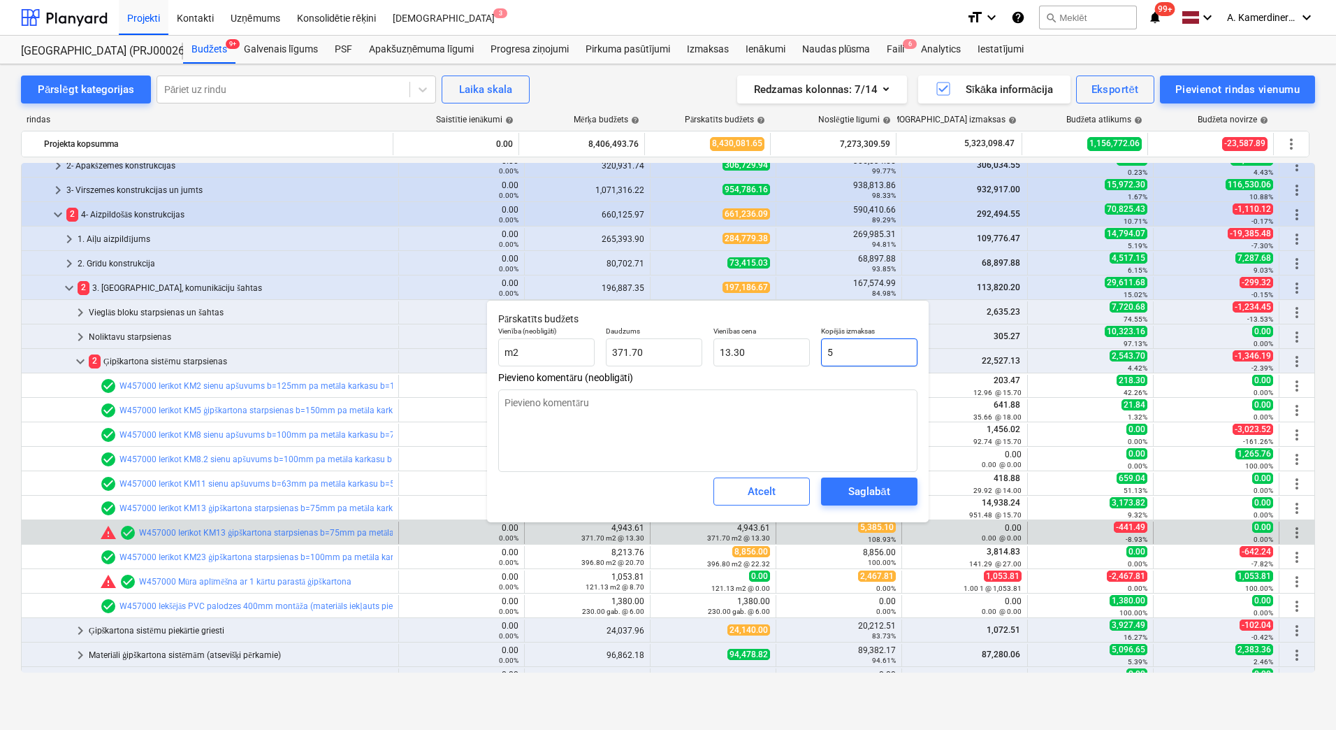
type input "0.01"
type textarea "x"
type input "53"
type input "0.14"
type textarea "x"
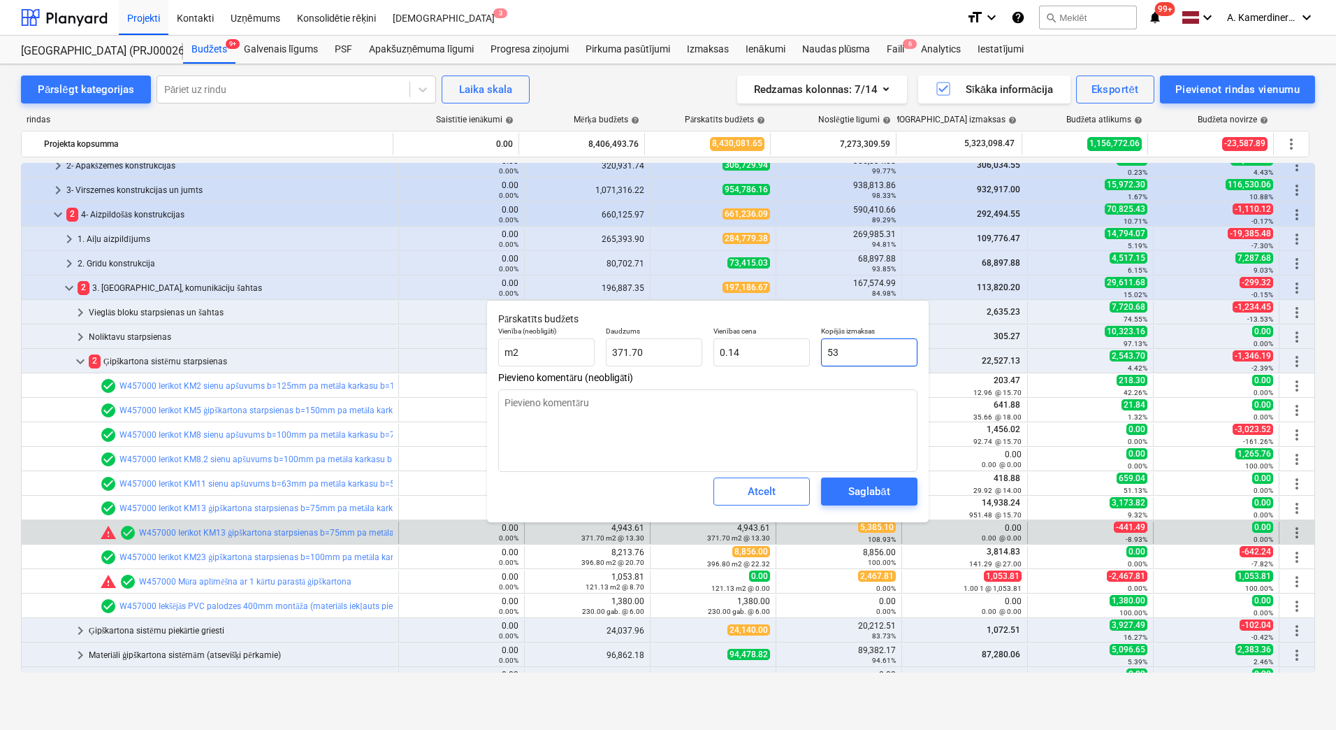
type input "538"
type input "1.45"
type textarea "x"
type input "5385"
type input "14.49"
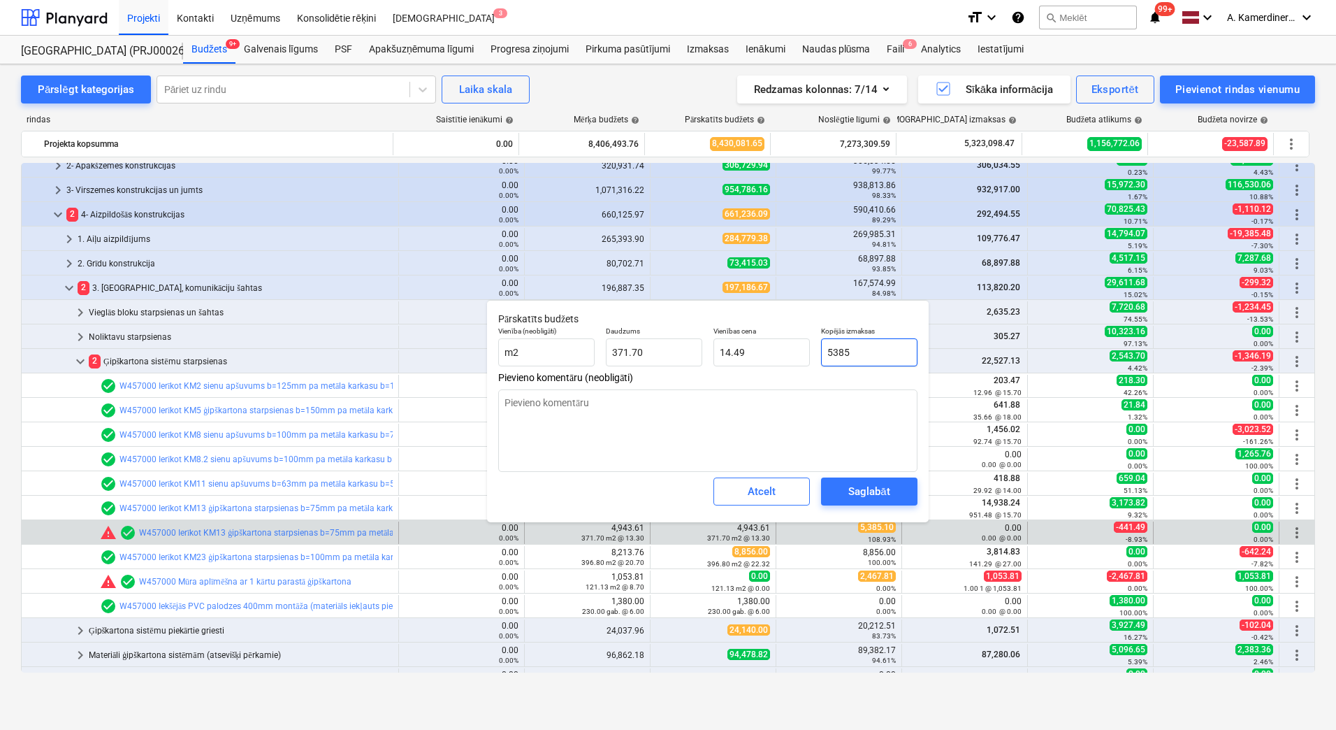
type textarea "x"
type input "5385."
type textarea "x"
type input "5385.1"
type textarea "x"
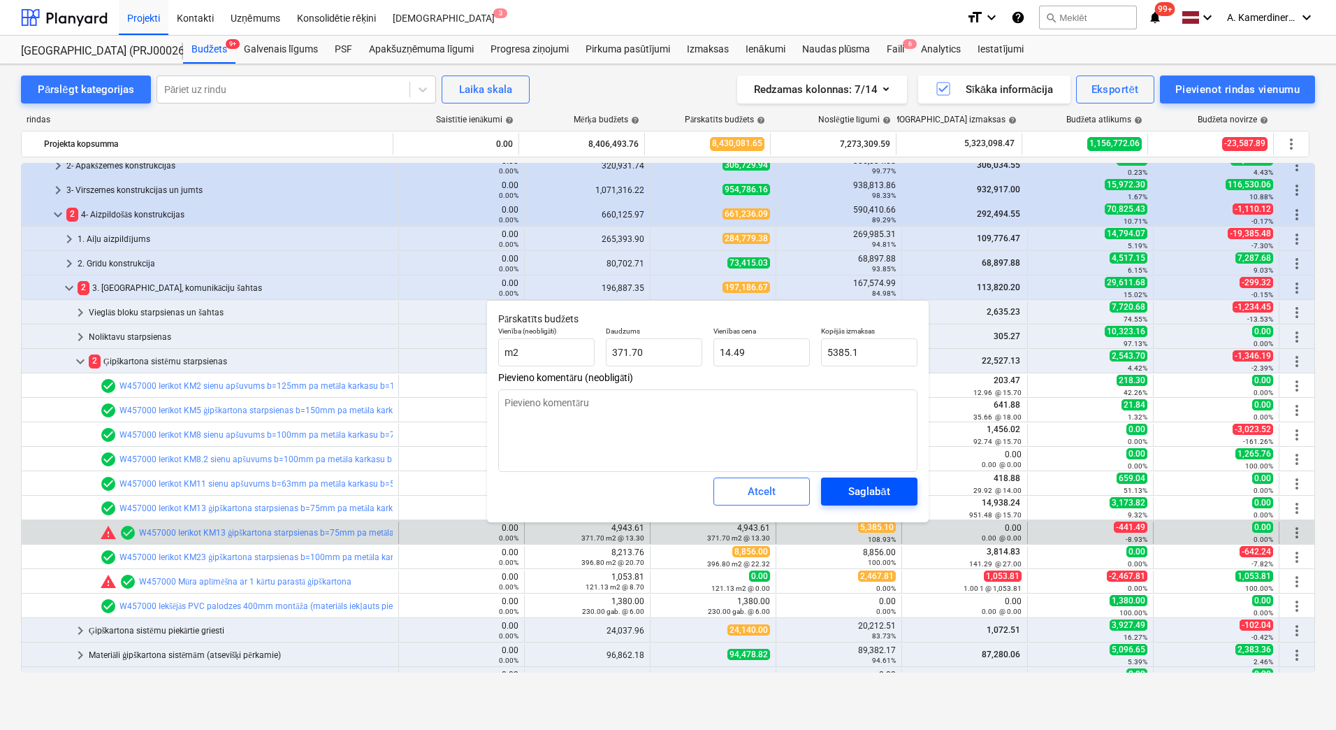
type input "5,385.10"
click at [874, 489] on div "Saglabāt" at bounding box center [868, 491] width 41 height 18
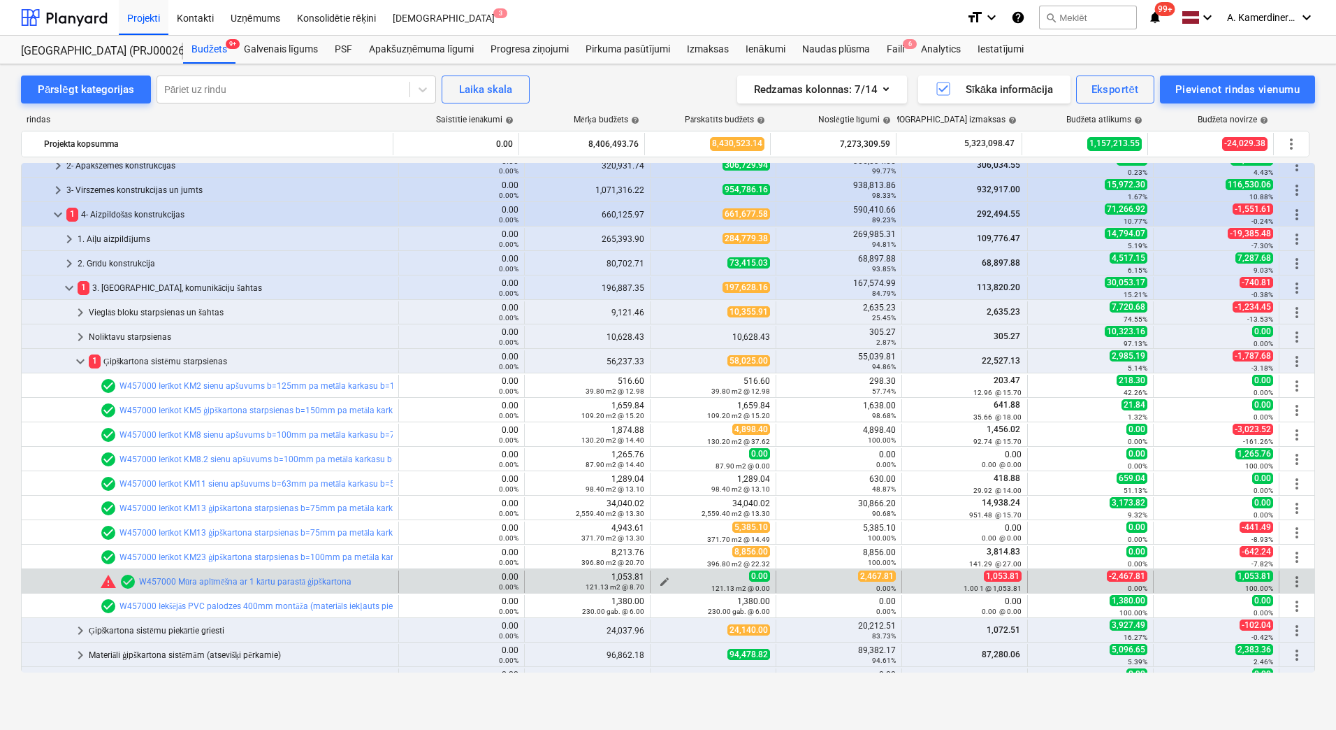
click at [662, 580] on span "edit" at bounding box center [664, 581] width 11 height 11
type textarea "x"
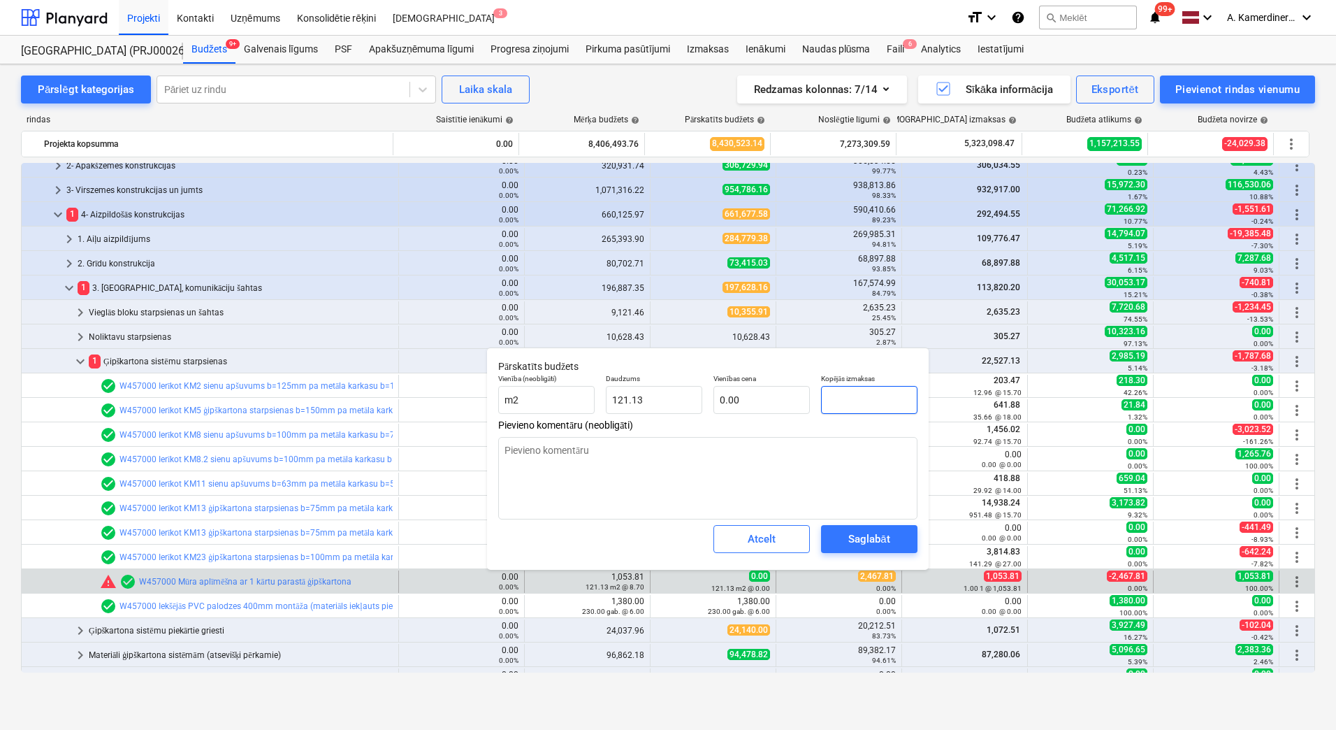
click at [865, 400] on input "text" at bounding box center [869, 400] width 96 height 28
type textarea "x"
type input "2"
type input "0.02"
type textarea "x"
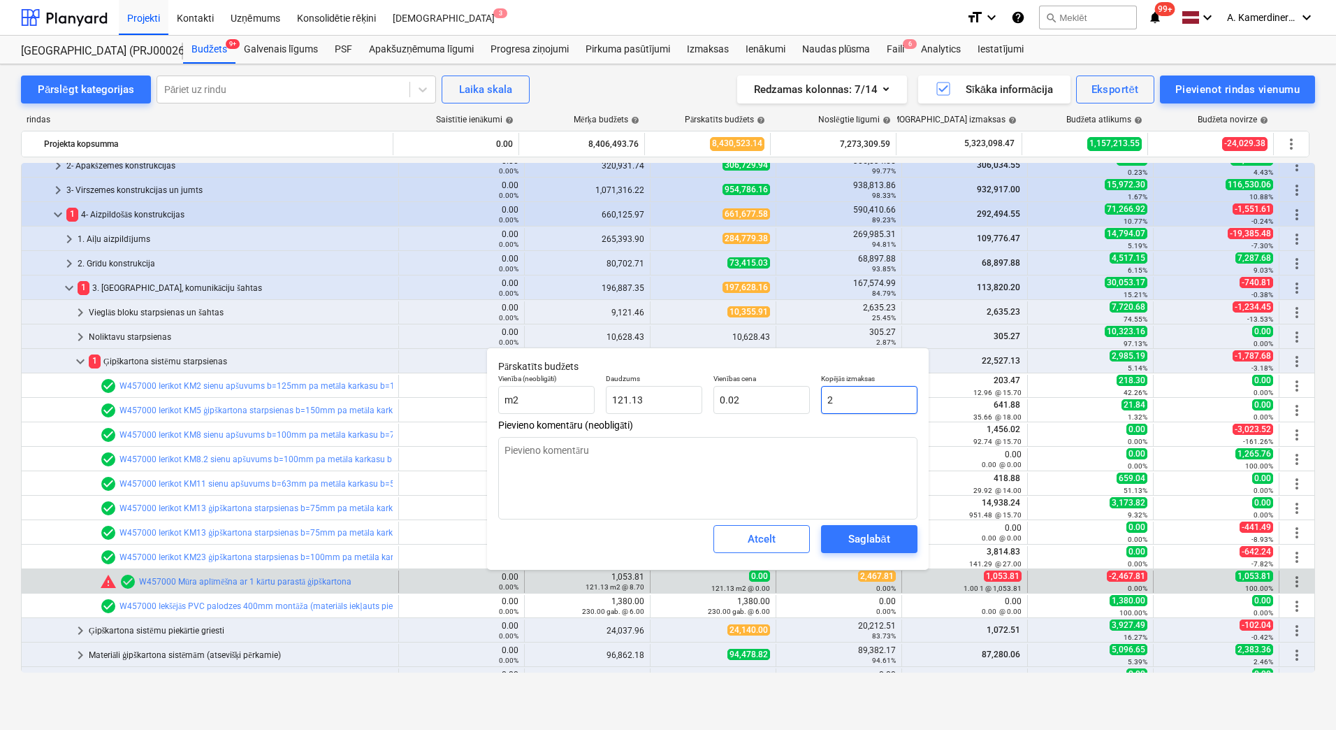
type input "24"
type input "0.20"
type textarea "x"
type input "246"
type input "2.03"
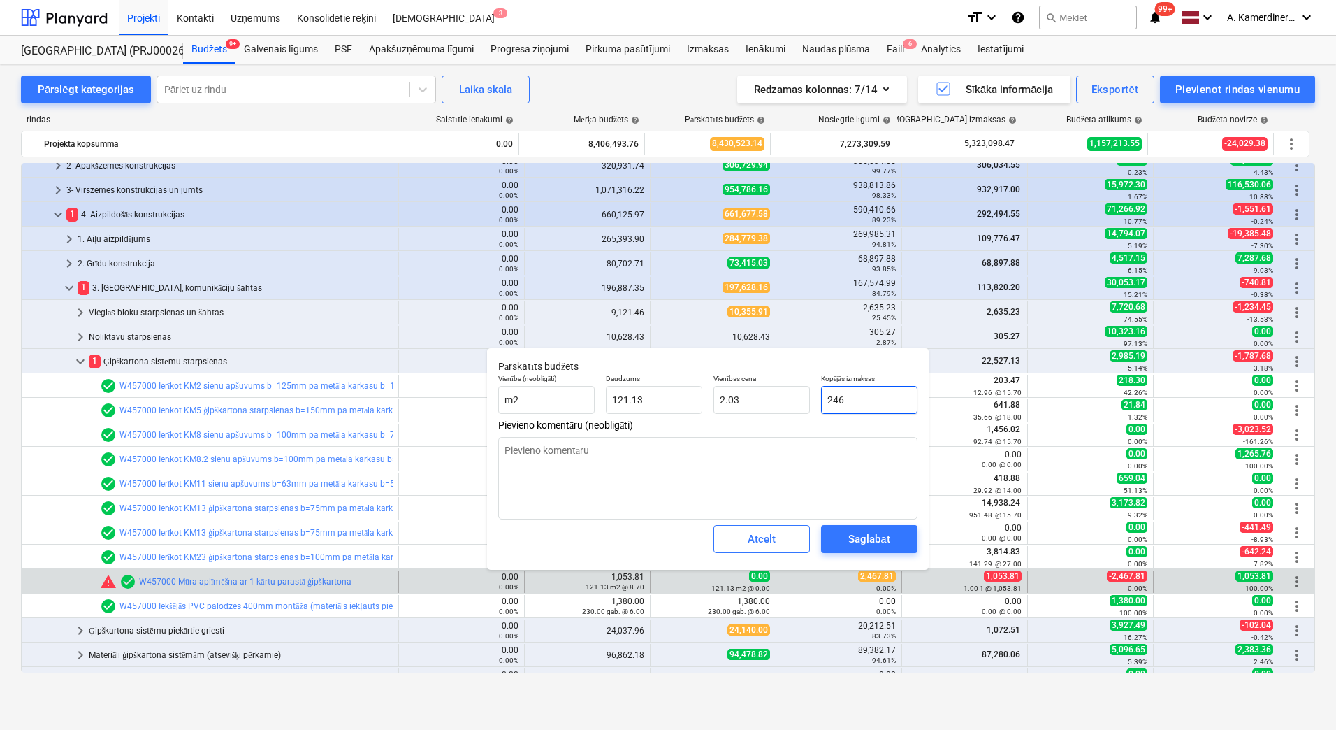
type textarea "x"
type input "2467"
type input "20.37"
type textarea "x"
type input "2467."
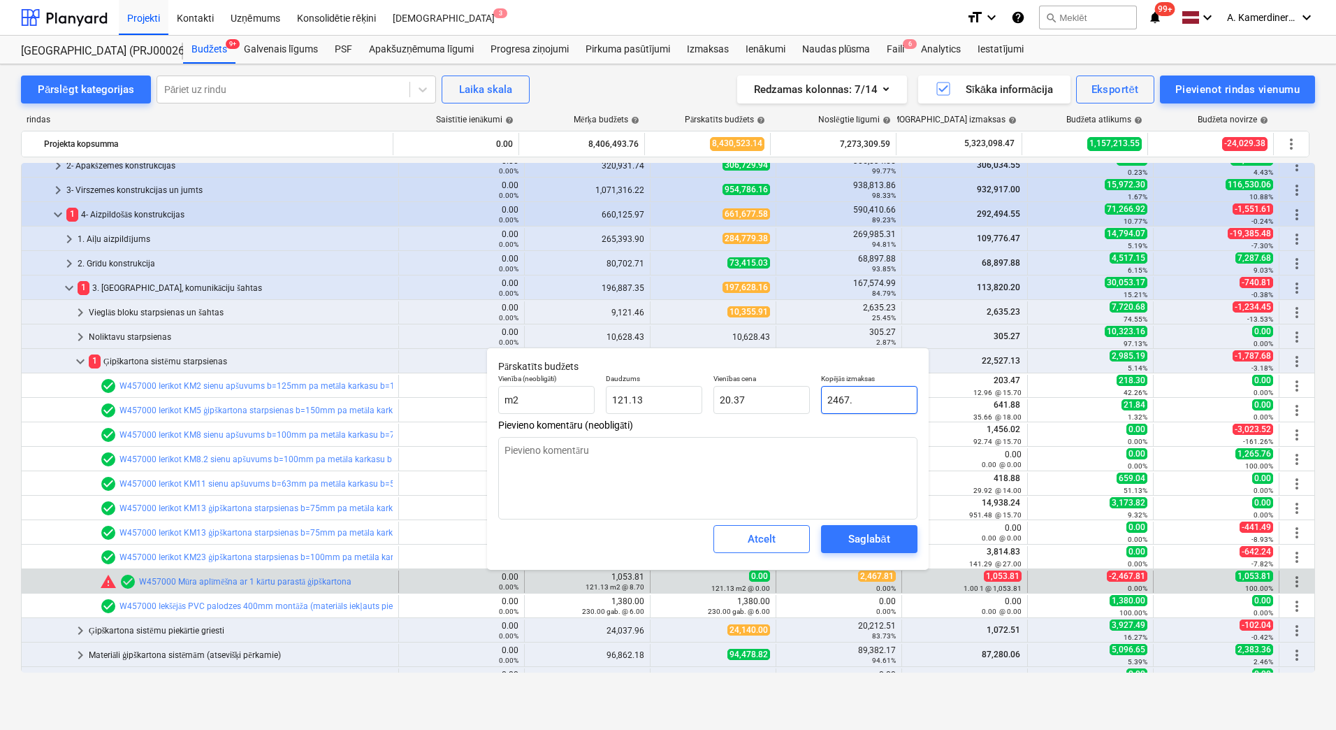
type textarea "x"
type input "2467.8"
type textarea "x"
type input "2467.81"
type textarea "x"
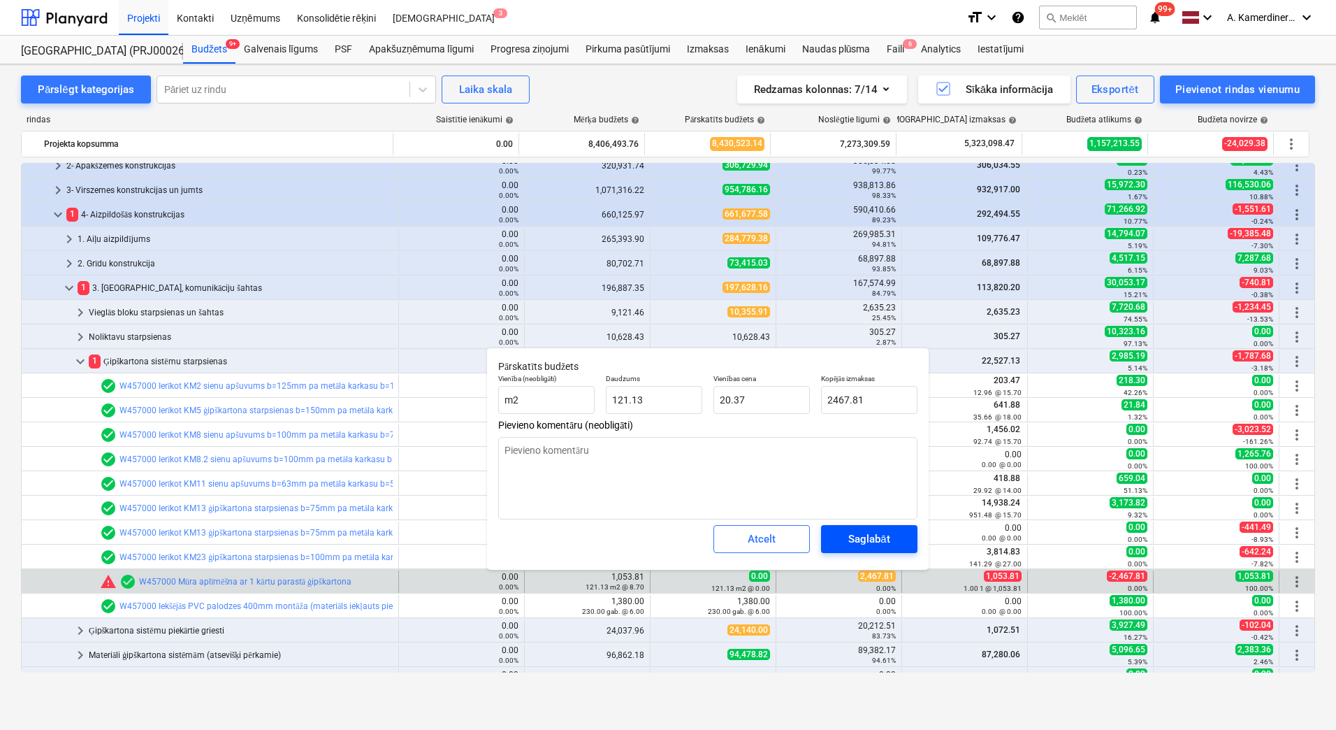
type input "2,467.81"
click at [886, 536] on div "Saglabāt" at bounding box center [868, 539] width 41 height 18
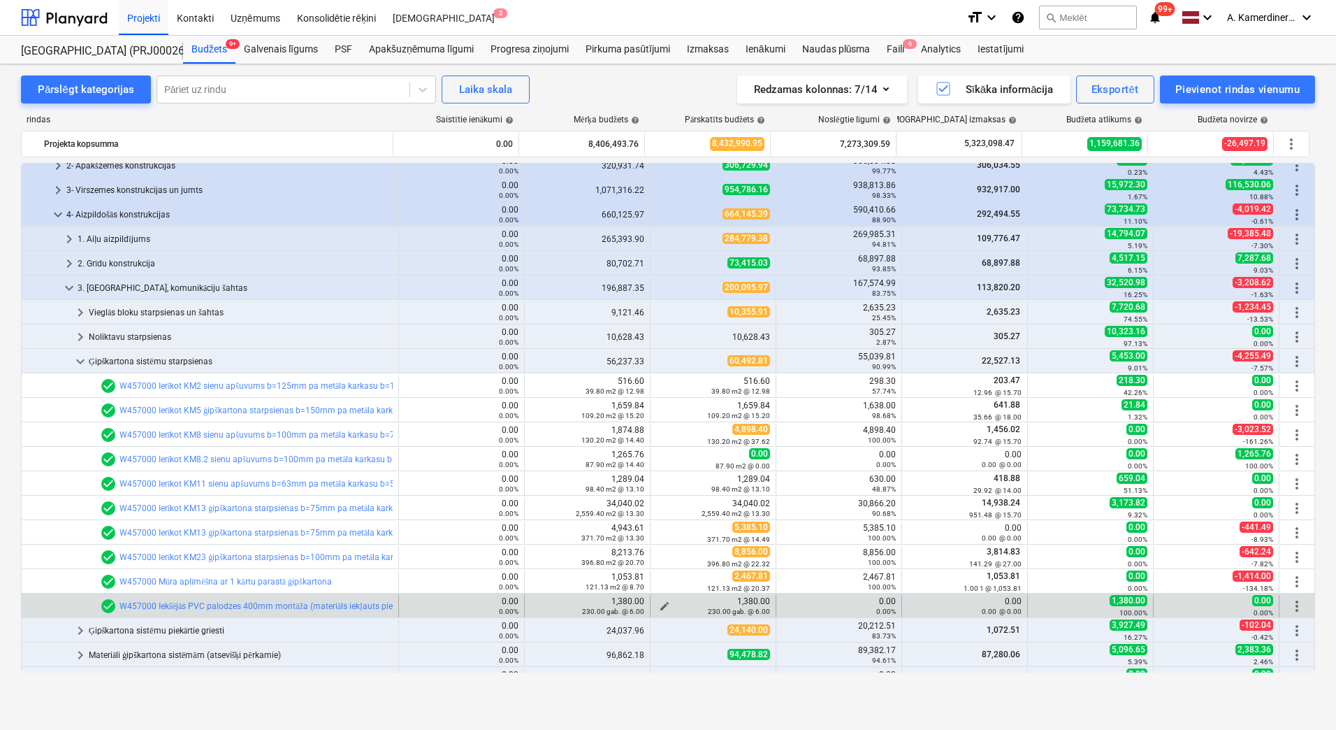
click at [660, 605] on span "edit" at bounding box center [664, 605] width 11 height 11
type textarea "x"
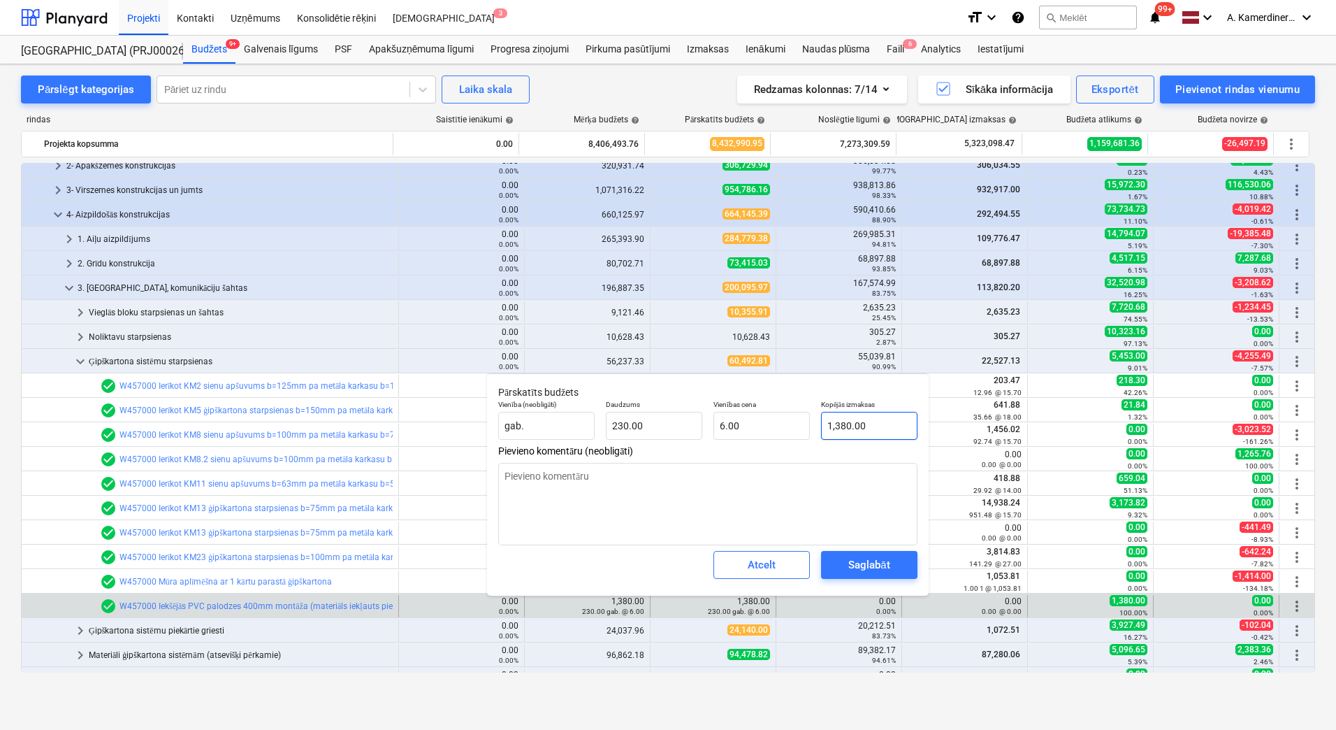
type input "1380"
drag, startPoint x: 884, startPoint y: 424, endPoint x: 819, endPoint y: 421, distance: 65.1
click at [819, 420] on div "Kopējās izmaksas 1380" at bounding box center [870, 419] width 108 height 51
type textarea "x"
type input "5"
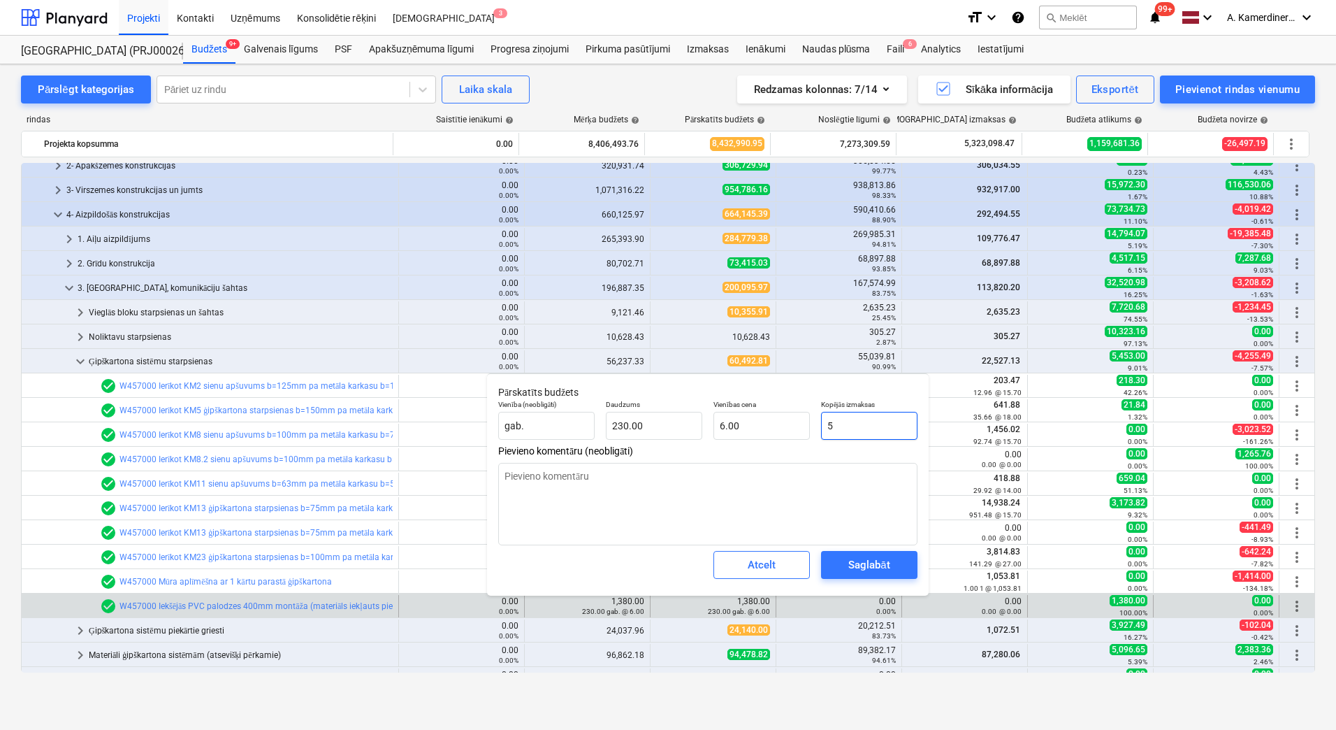
type input "0.02"
type textarea "x"
type input "50"
type input "0.22"
type textarea "x"
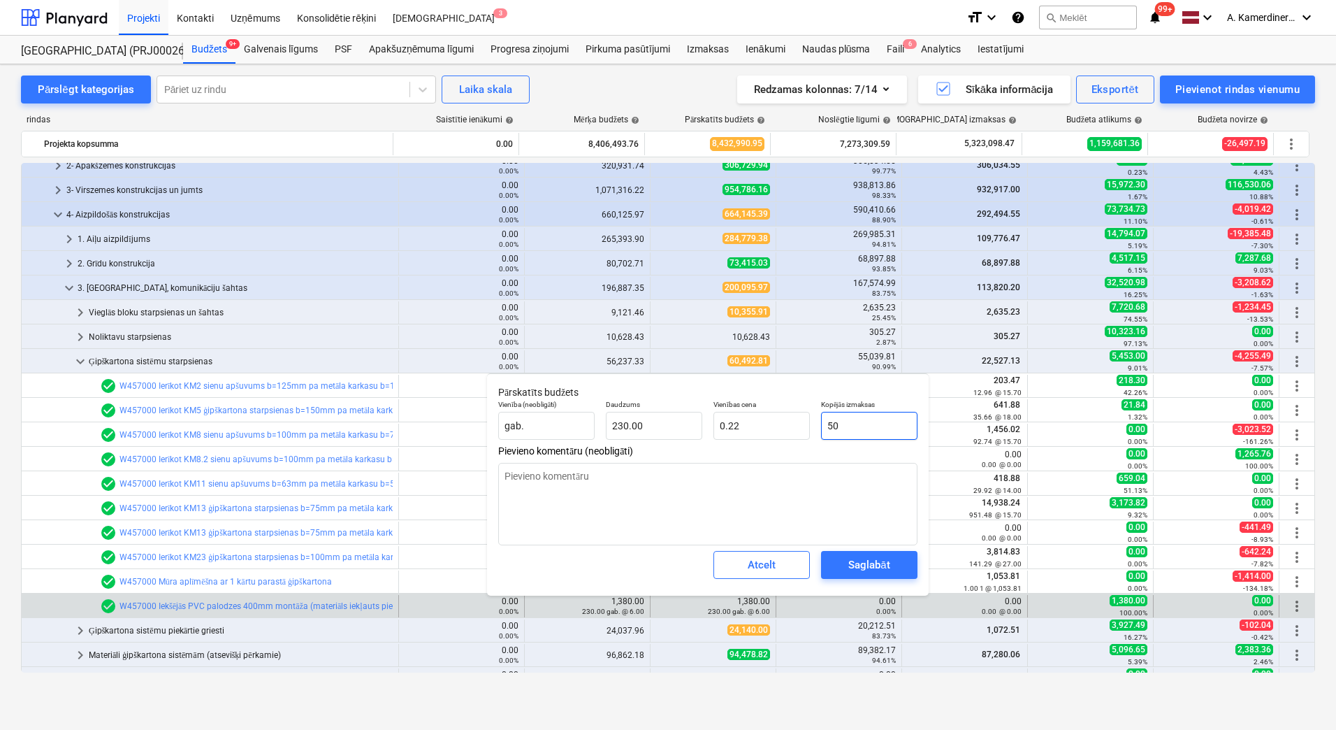
type input "500"
type input "2.17"
type input "500"
type textarea "x"
type input "500.00"
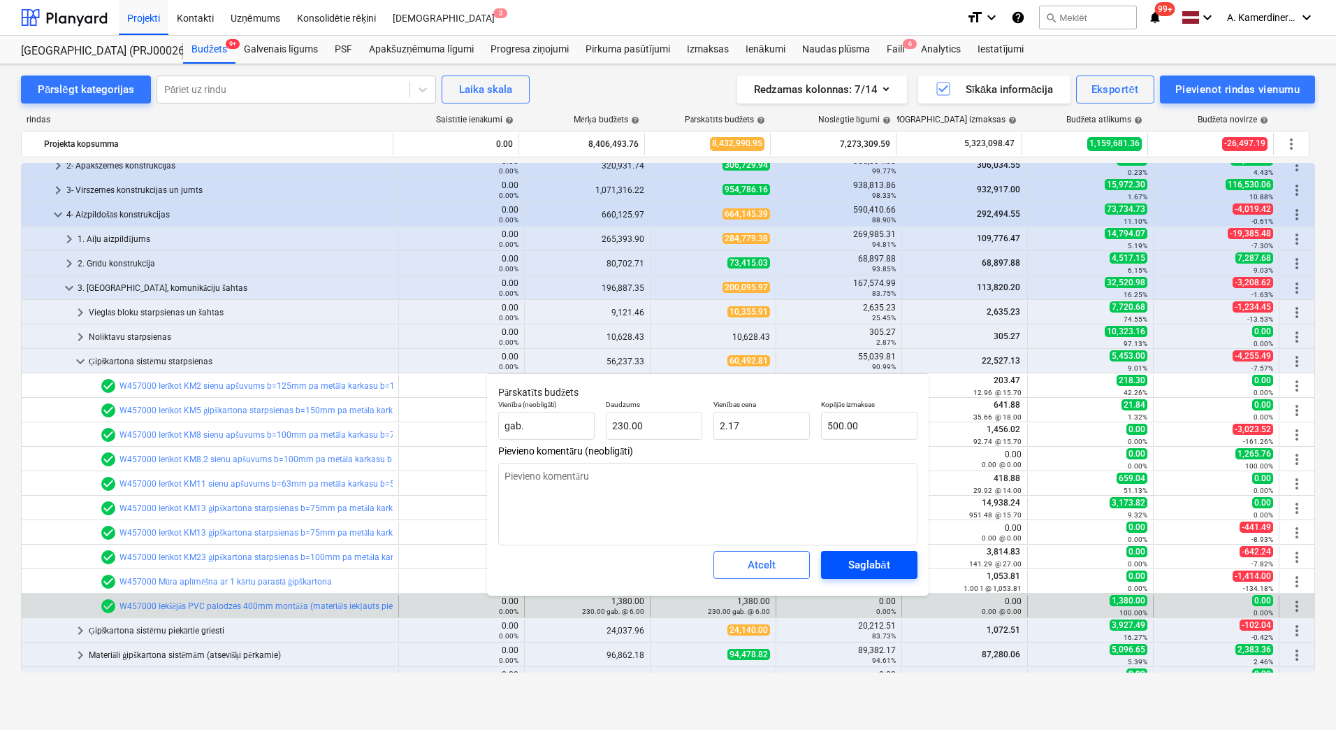
click at [871, 561] on div "Saglabāt" at bounding box center [868, 565] width 41 height 18
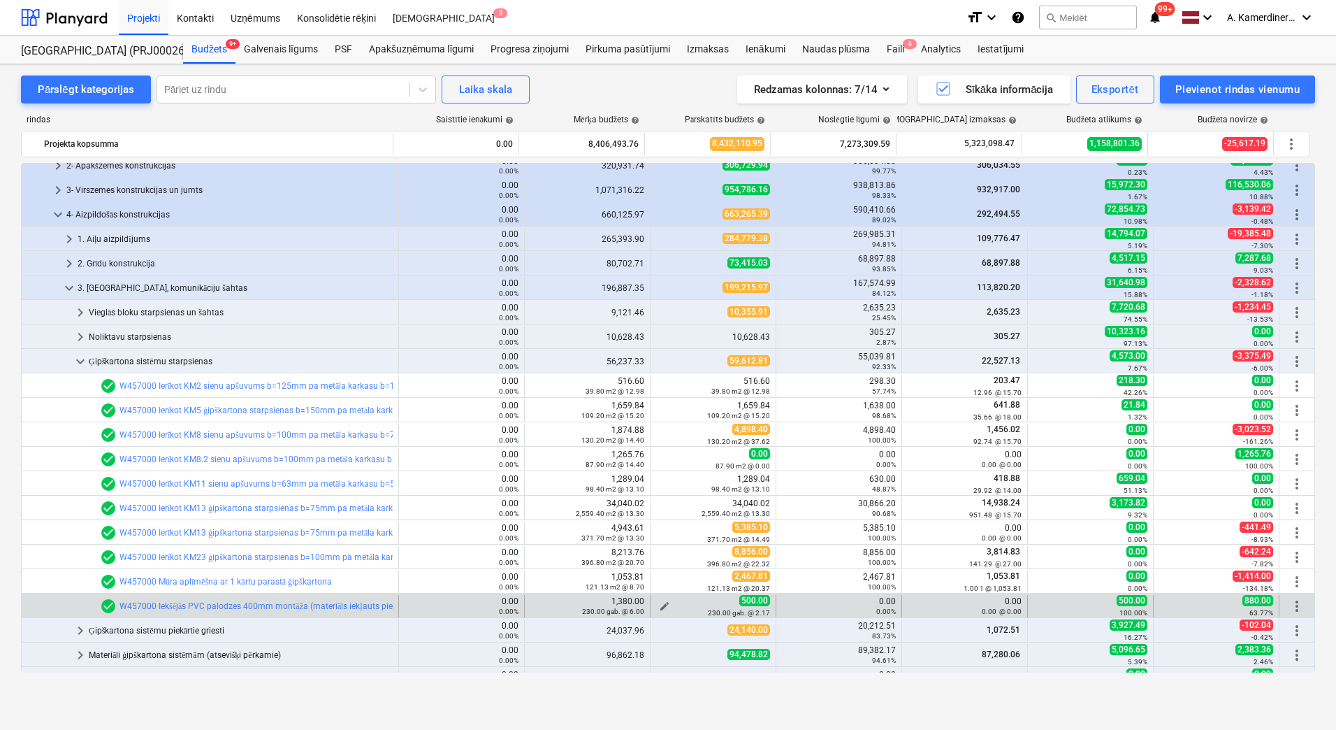
click at [660, 604] on span "edit" at bounding box center [664, 605] width 11 height 11
type textarea "x"
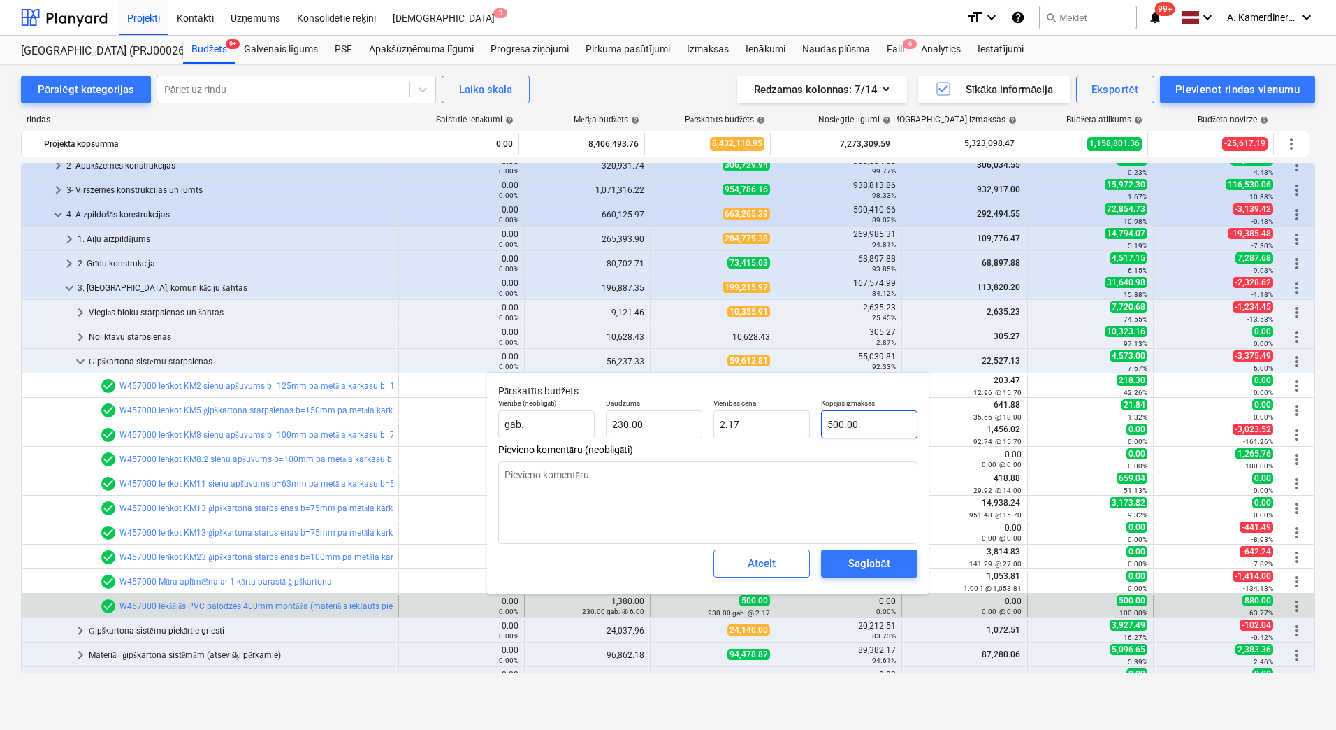
type input "500"
drag, startPoint x: 874, startPoint y: 424, endPoint x: 822, endPoint y: 421, distance: 51.8
click at [823, 421] on input "500" at bounding box center [869, 424] width 96 height 28
type textarea "x"
type input "9"
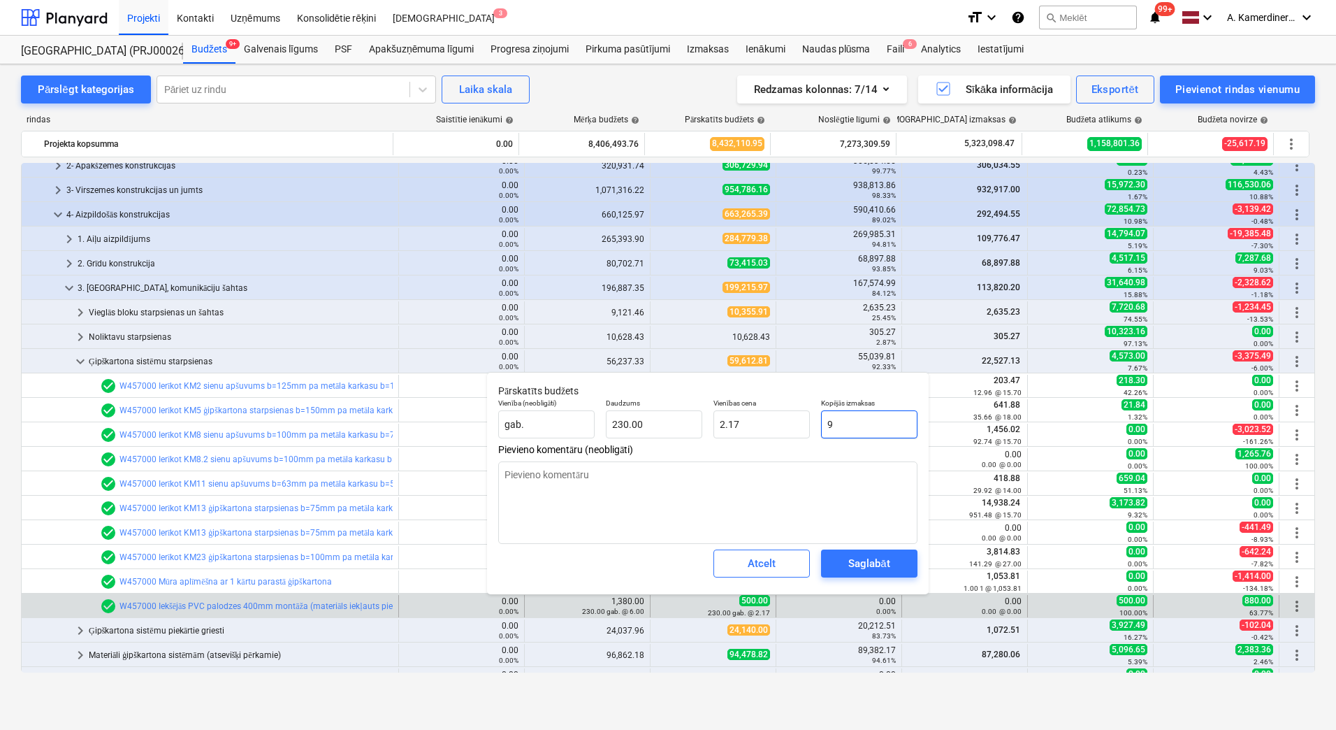
type input "0.04"
type textarea "x"
type input "90"
type input "0.39"
type textarea "x"
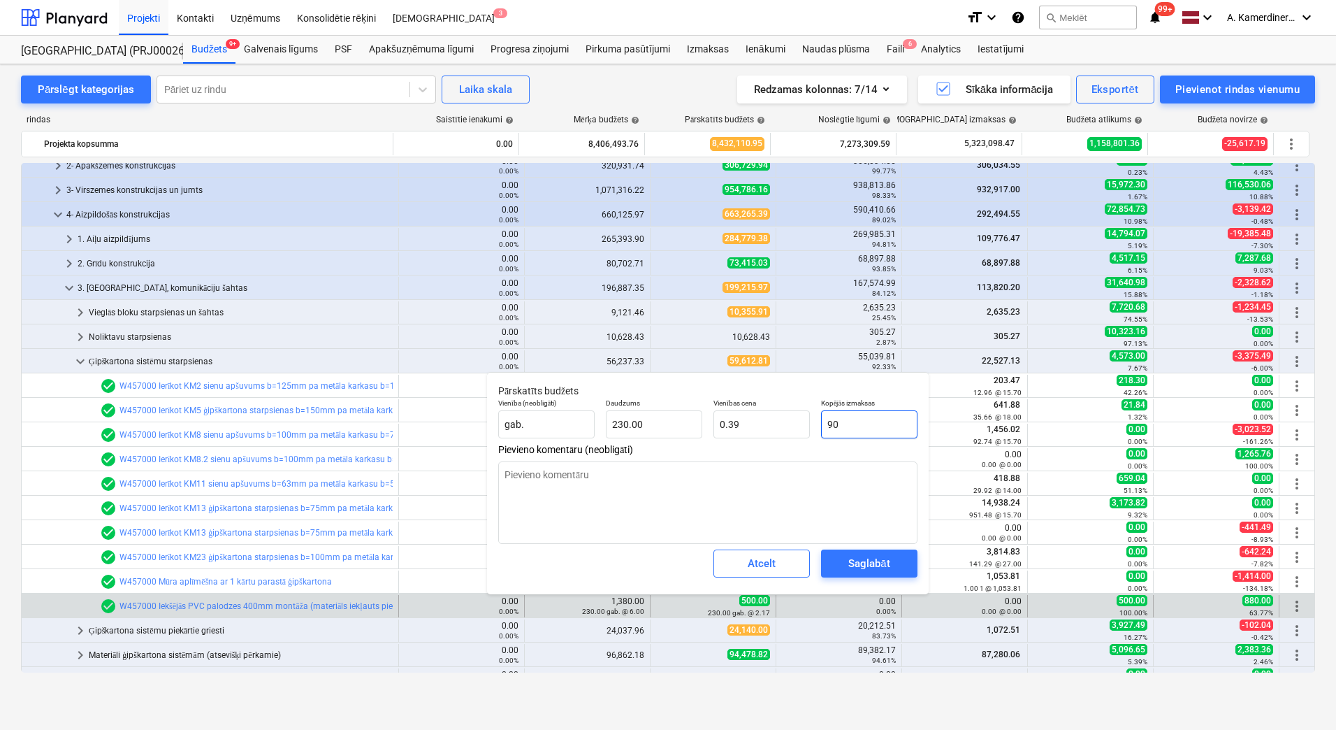
type input "900"
type input "3.91"
type input "900"
type textarea "x"
type input "900.00"
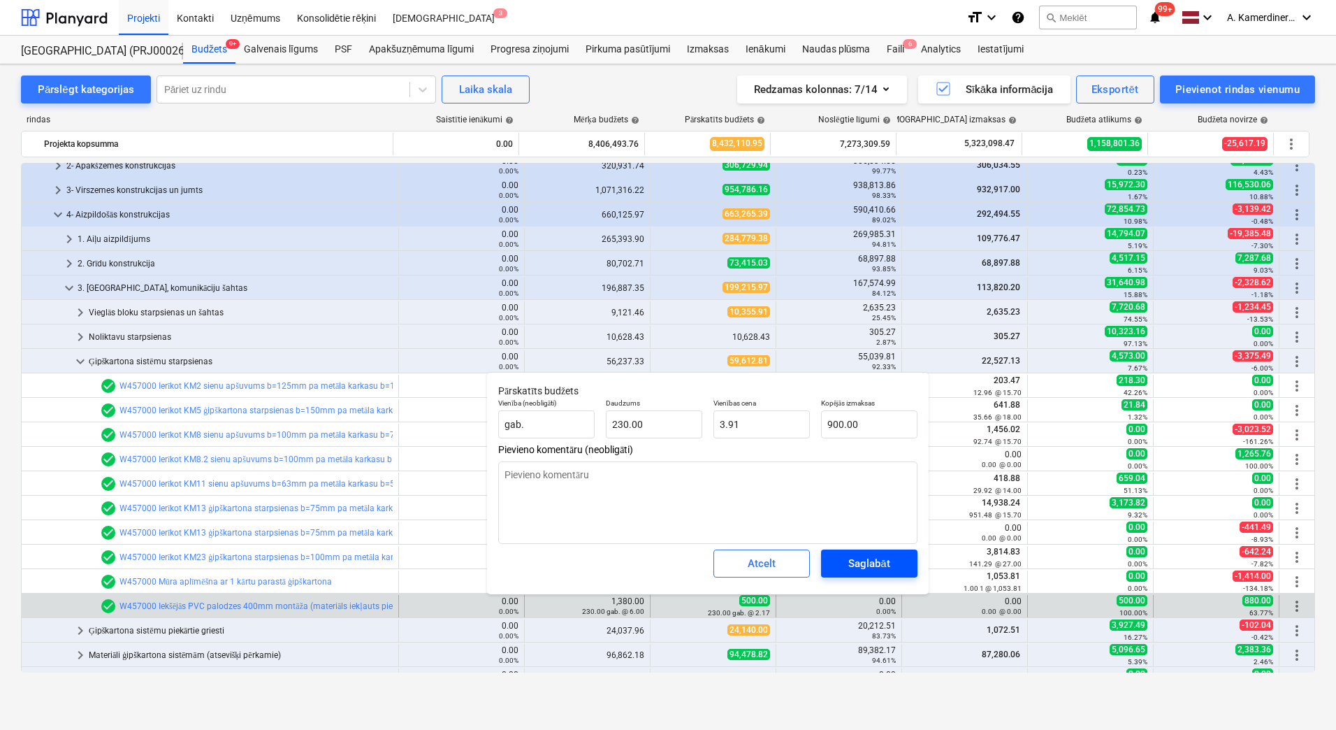
click at [897, 562] on span "Saglabāt" at bounding box center [869, 563] width 63 height 18
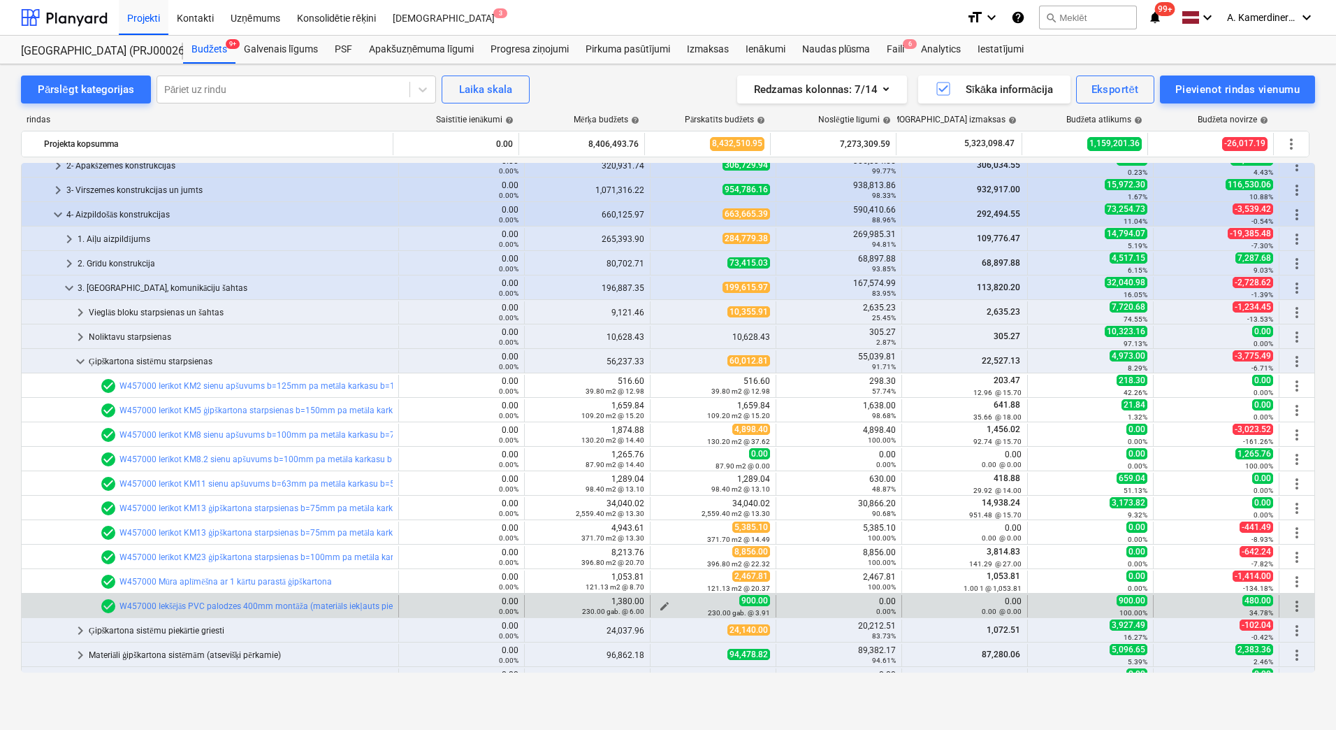
click at [660, 605] on span "edit" at bounding box center [664, 605] width 11 height 11
type textarea "x"
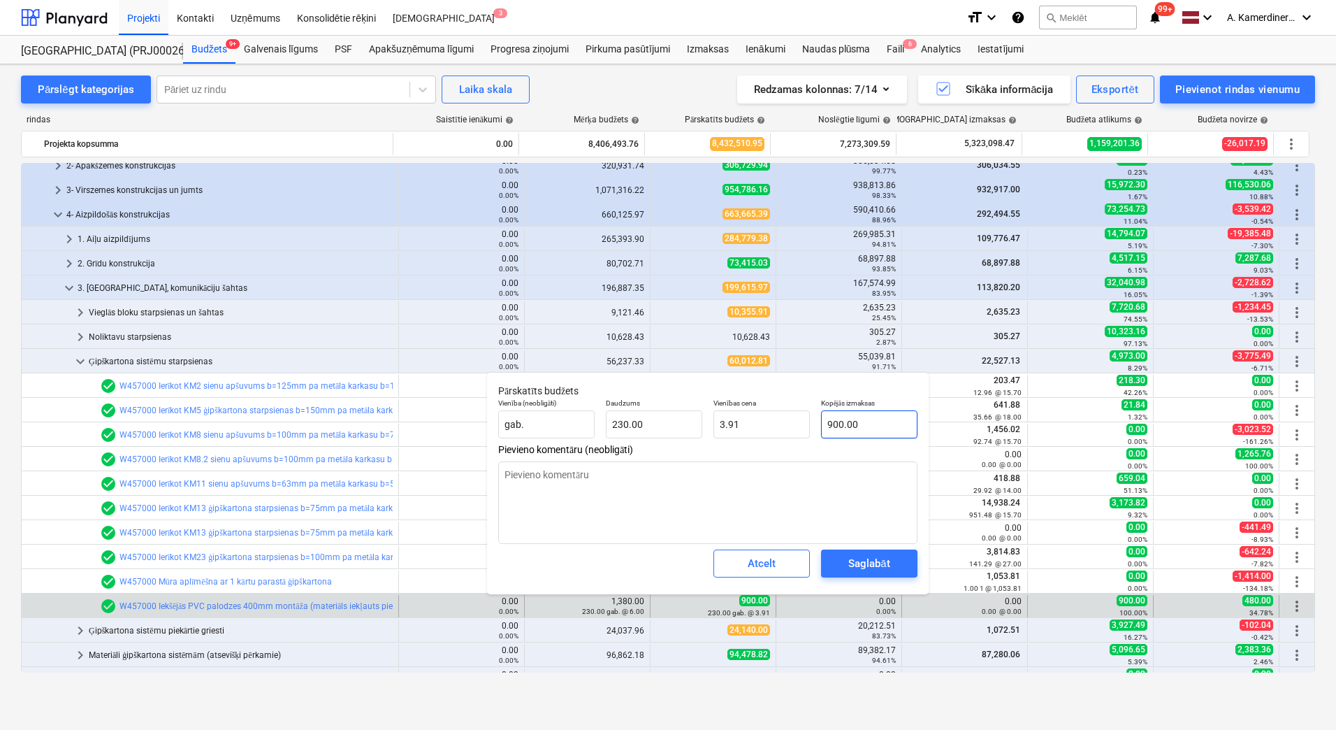
type input "900"
drag, startPoint x: 887, startPoint y: 426, endPoint x: 805, endPoint y: 422, distance: 81.8
click at [807, 424] on div "Vienība (neobligāti) gab. Daudzums 230.00 Vienības cena 3.91 Kopējās izmaksas 9…" at bounding box center [708, 418] width 431 height 51
type textarea "x"
type input "7"
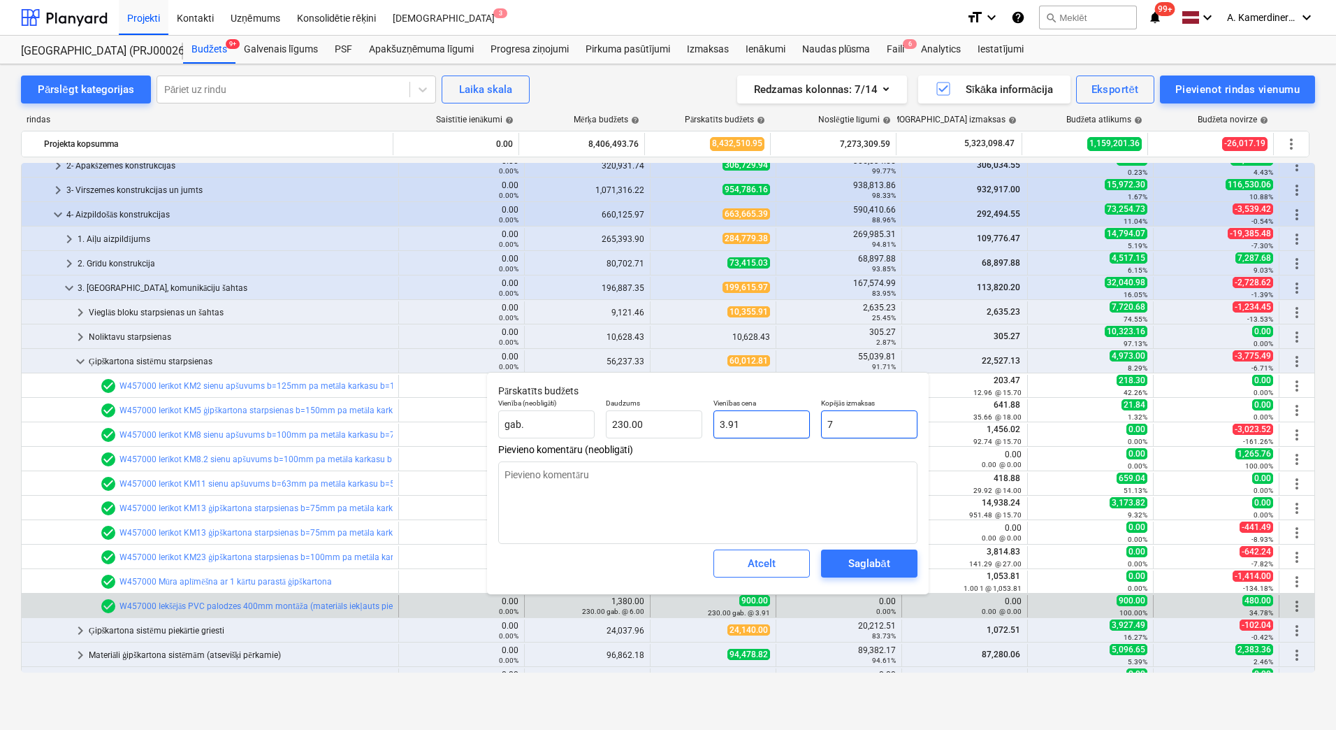
type input "0.03"
type textarea "x"
type input "70"
type input "0.30"
type textarea "x"
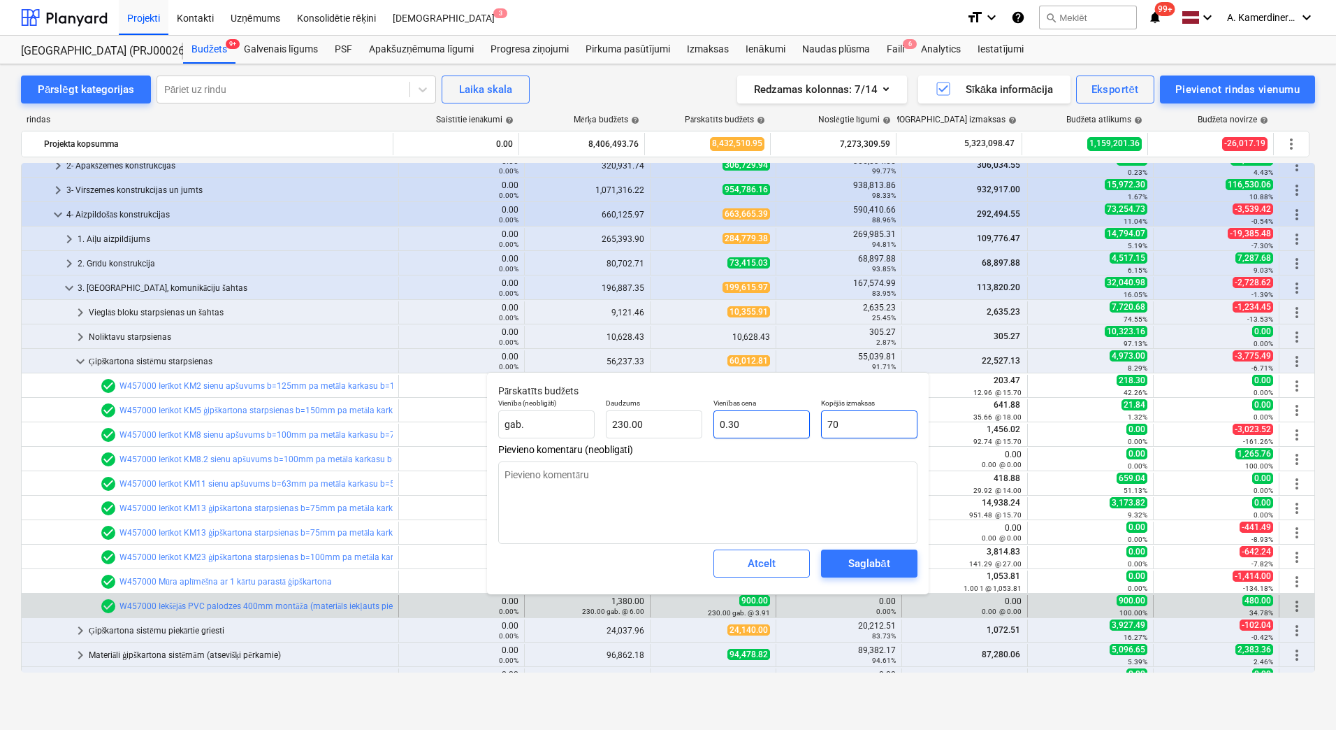
type input "700"
type input "3.04"
type input "700"
type textarea "x"
type input "700.00"
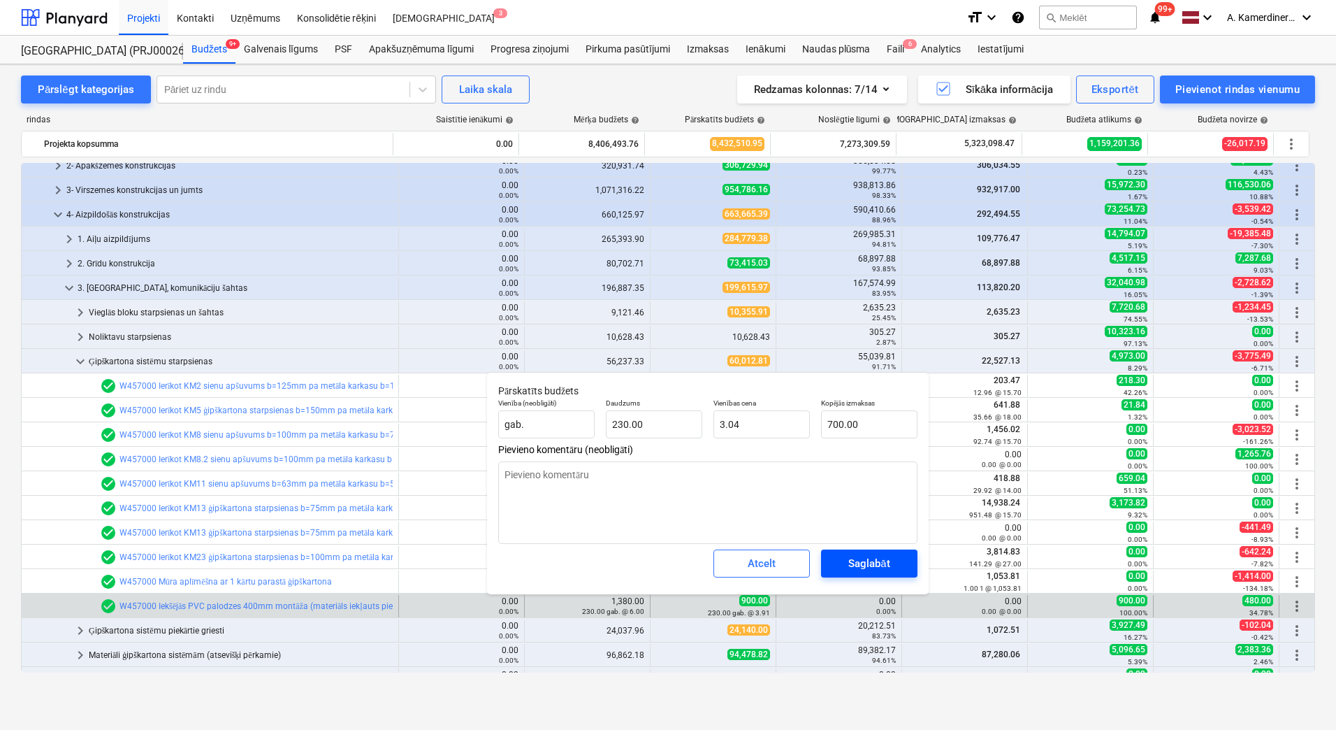
click at [873, 559] on div "Saglabāt" at bounding box center [868, 563] width 41 height 18
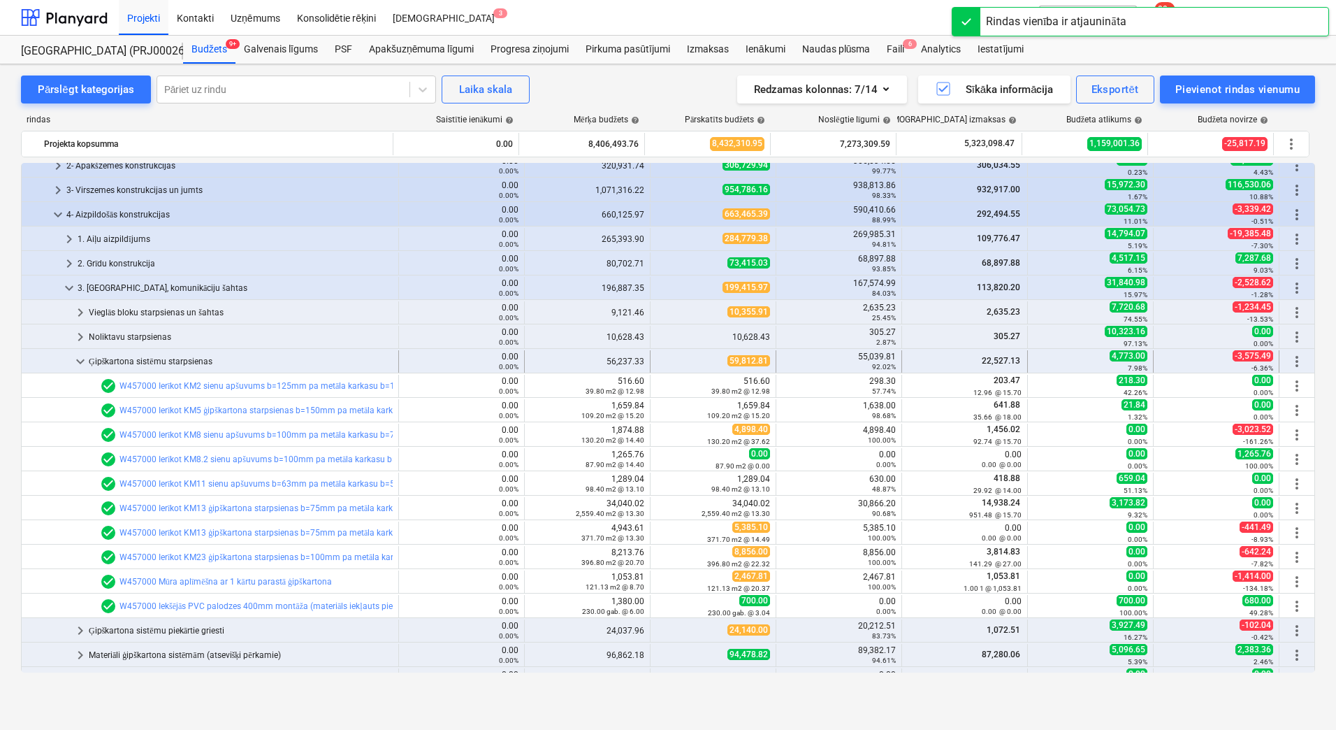
click at [160, 356] on div "Ģipškartona sistēmu starpsienas" at bounding box center [241, 361] width 304 height 22
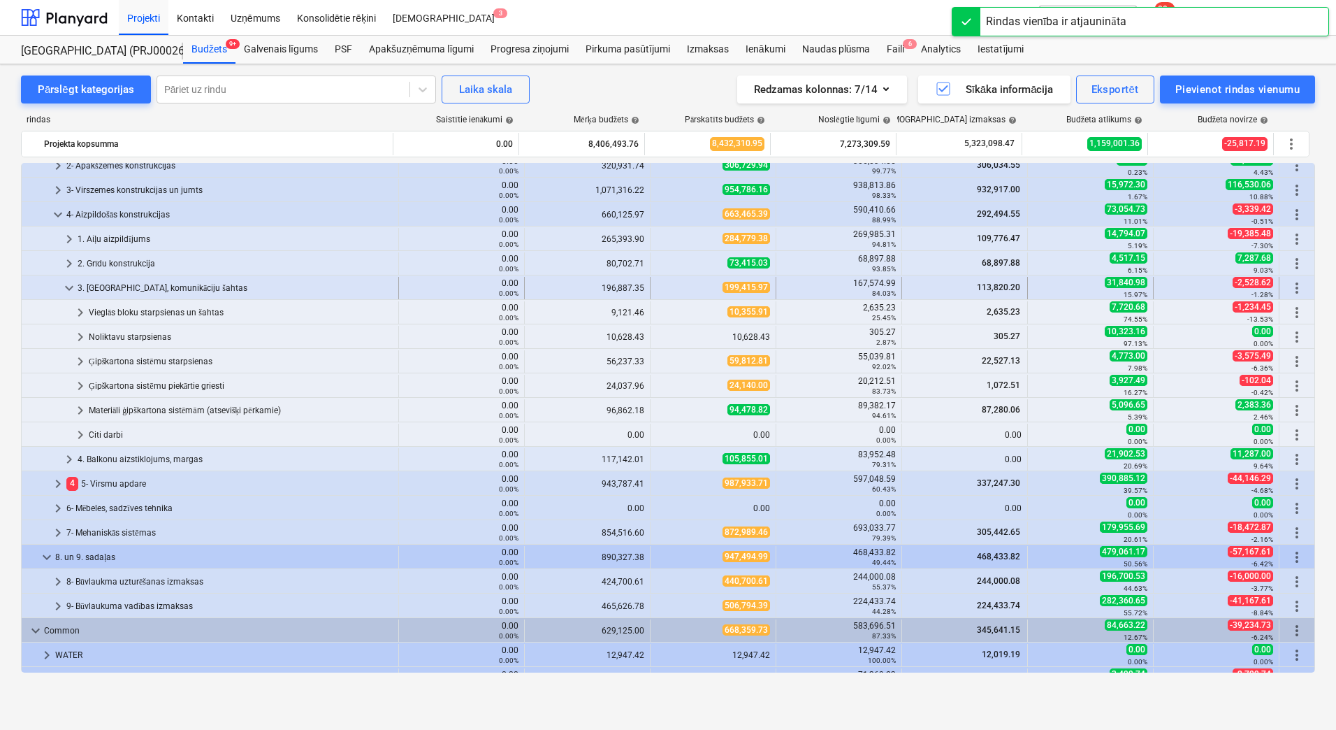
click at [160, 282] on div "3. Starpsienas, komunikāciju šahtas" at bounding box center [235, 288] width 315 height 22
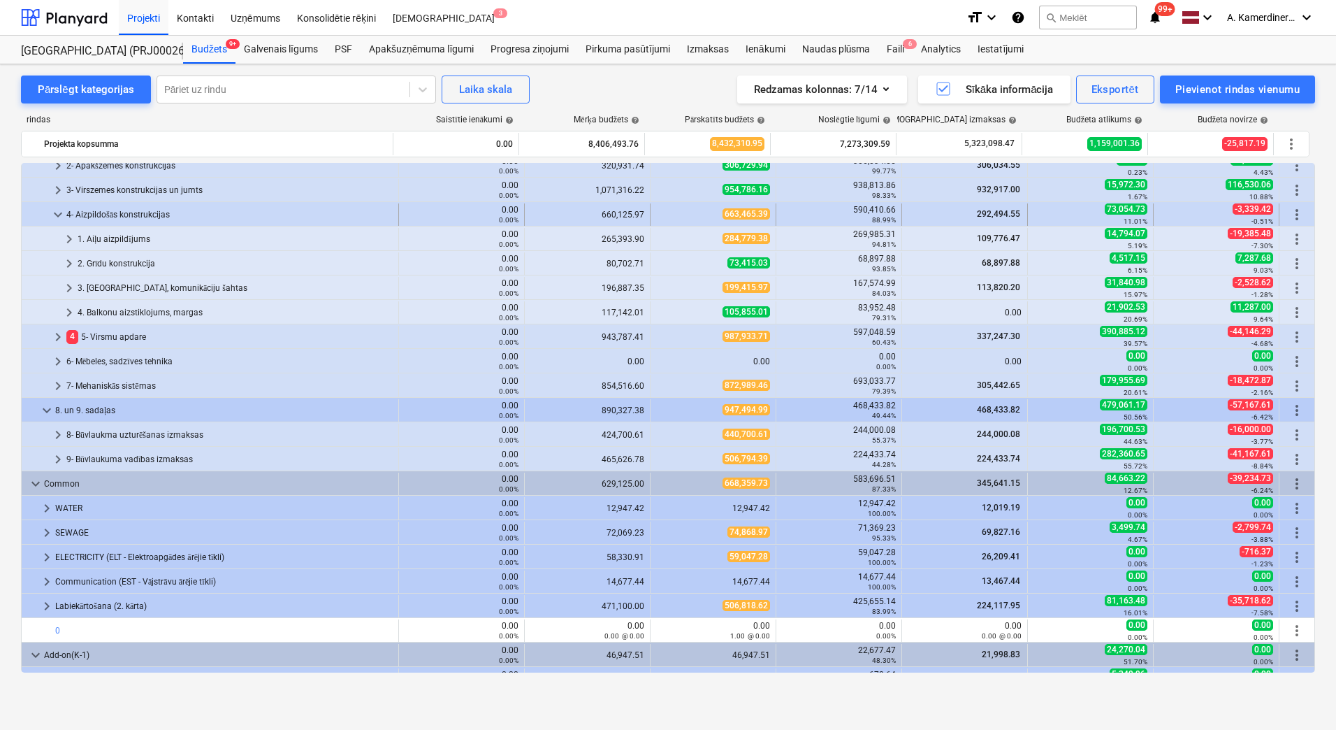
click at [273, 209] on div "4- Aizpildošās konstrukcijas" at bounding box center [229, 214] width 326 height 22
click at [116, 281] on div "3. Starpsienas, komunikāciju šahtas" at bounding box center [235, 288] width 315 height 22
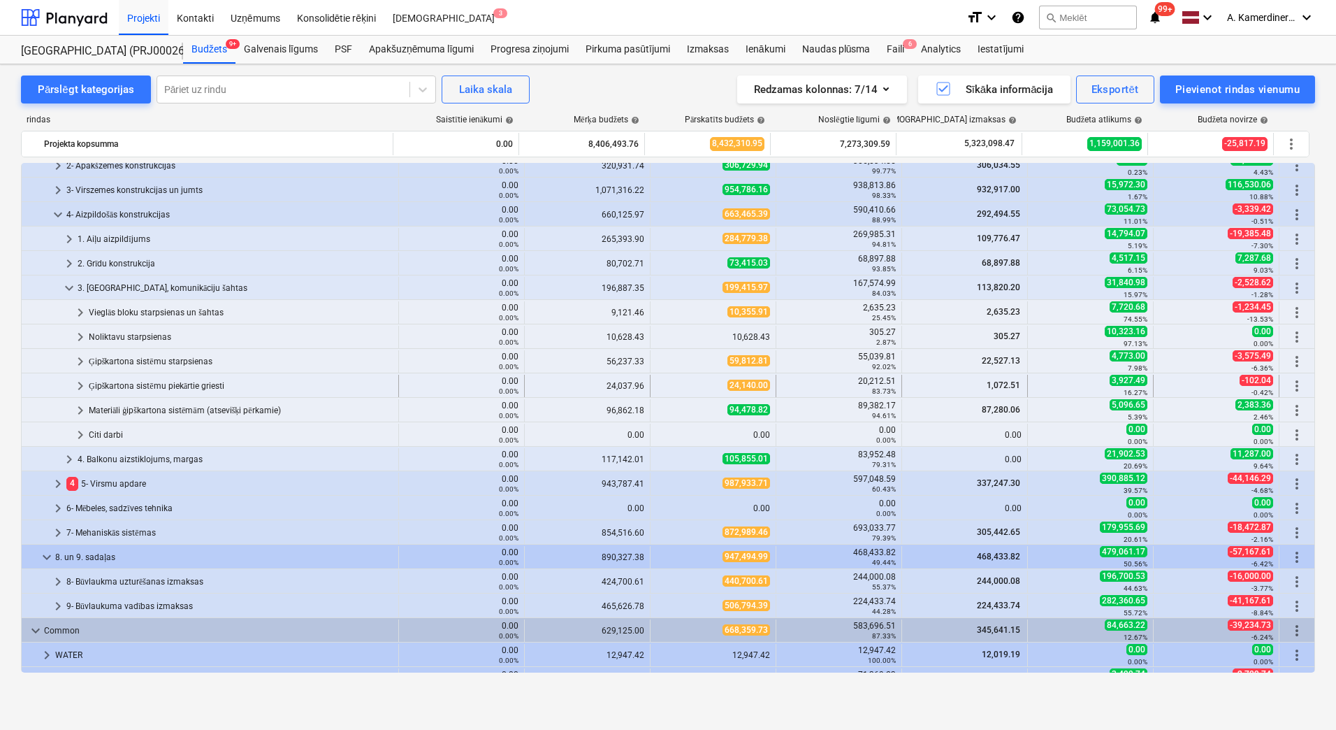
click at [138, 381] on div "Ģipškartona sistēmu piekārtie griesti" at bounding box center [241, 386] width 304 height 22
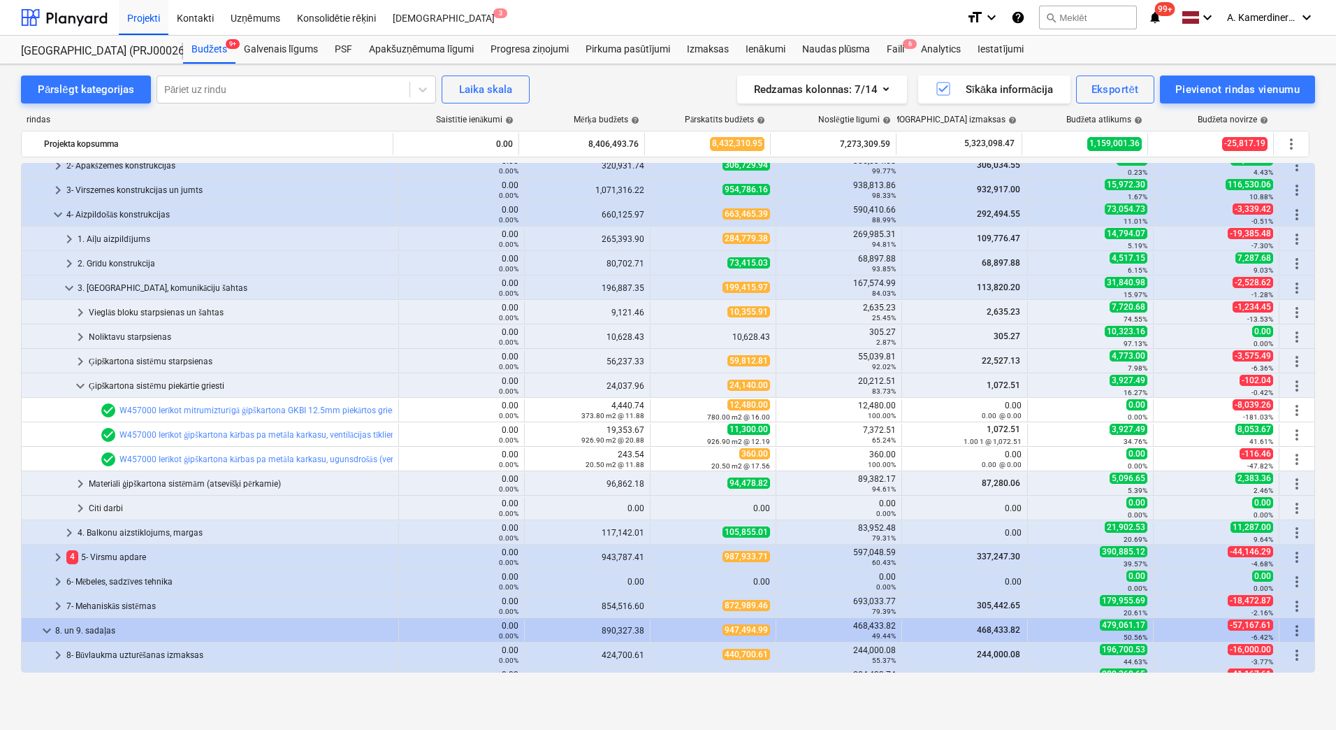
click at [138, 381] on div "Ģipškartona sistēmu piekārtie griesti" at bounding box center [241, 386] width 304 height 22
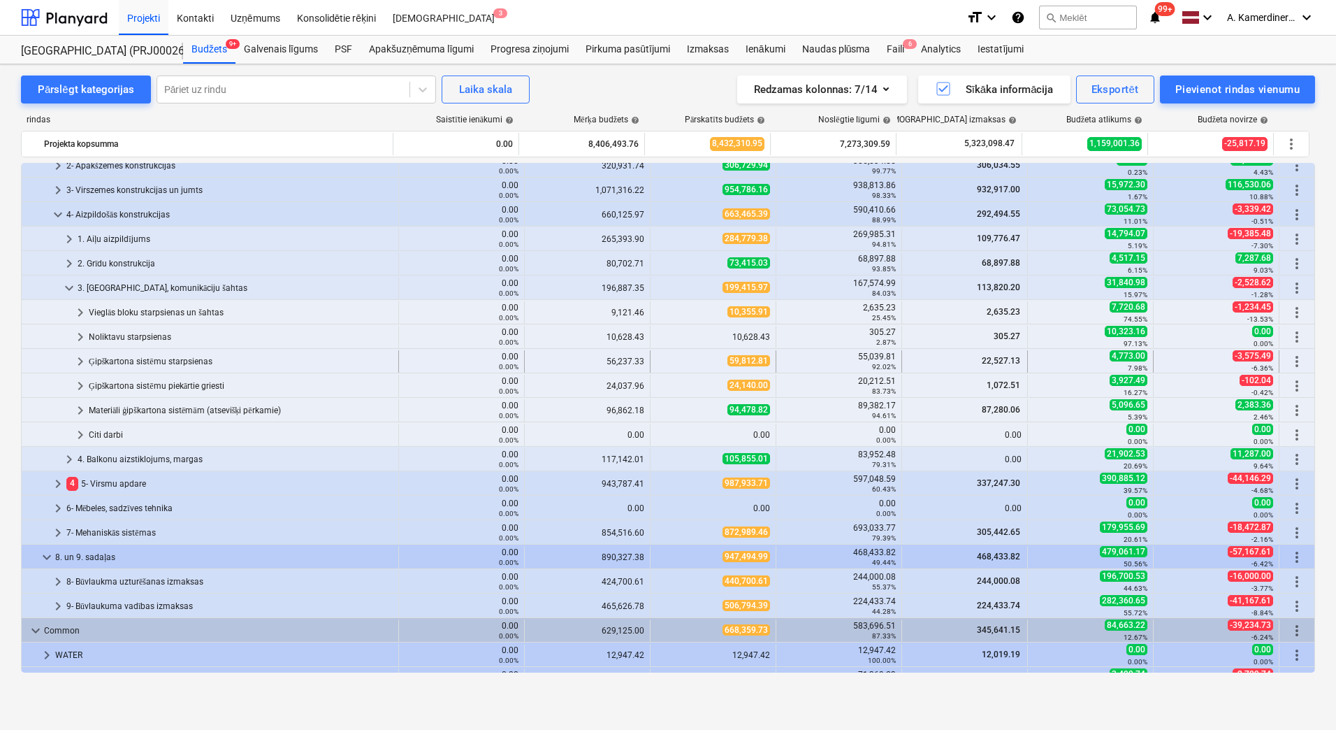
click at [141, 368] on div "Ģipškartona sistēmu starpsienas" at bounding box center [241, 361] width 304 height 22
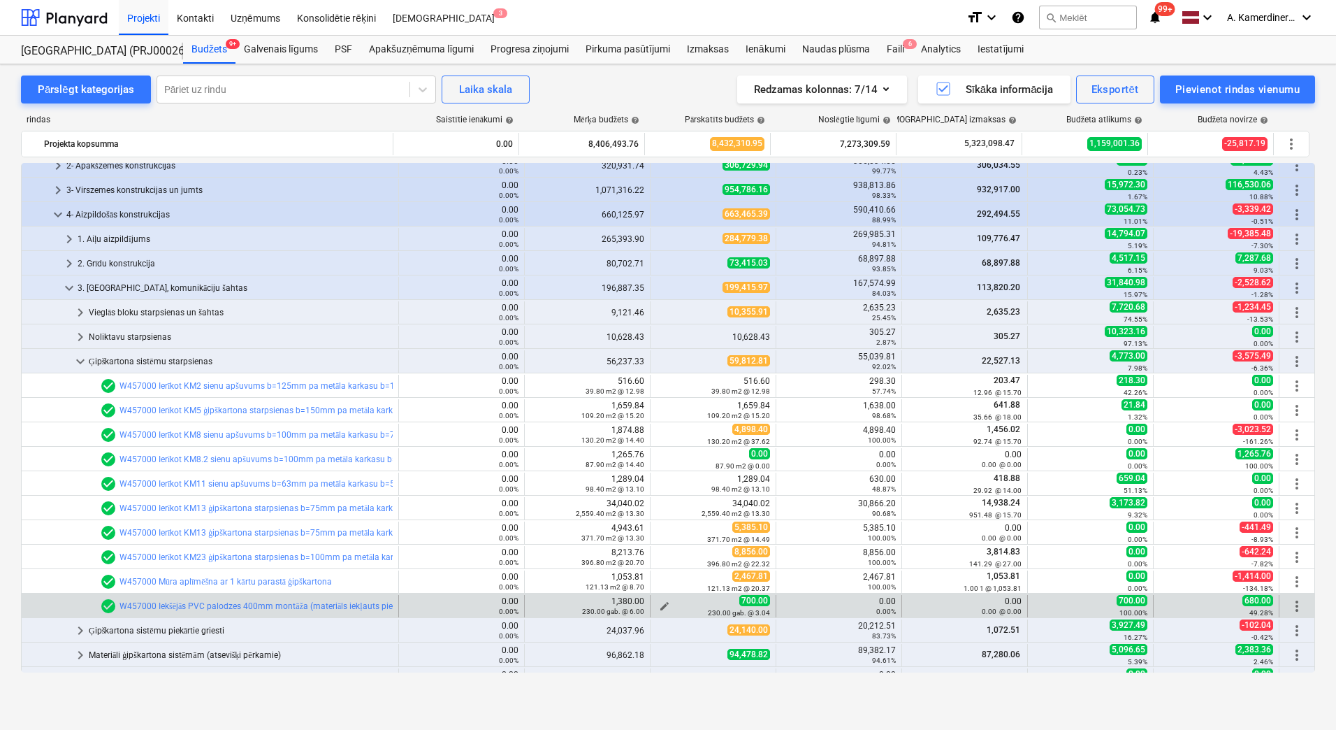
click at [659, 605] on span "edit" at bounding box center [664, 605] width 11 height 11
type textarea "x"
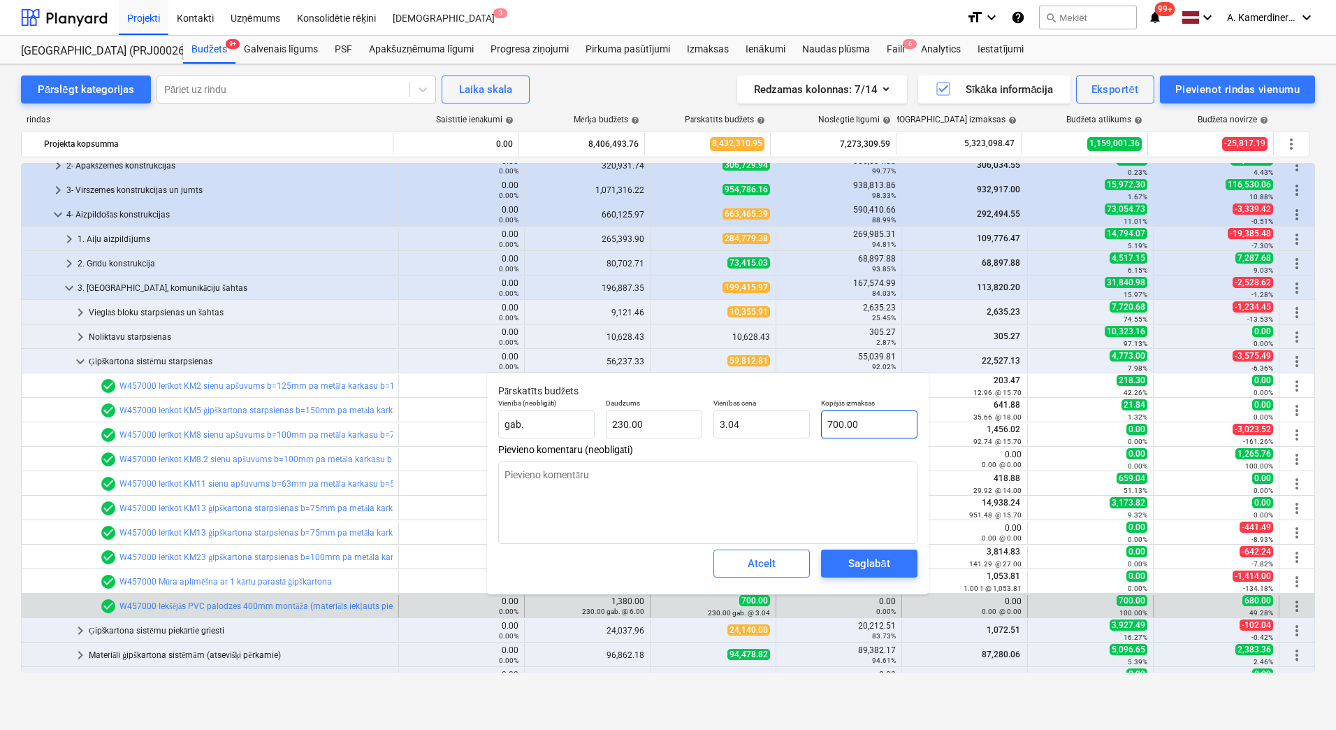
type input "700"
drag, startPoint x: 872, startPoint y: 433, endPoint x: 820, endPoint y: 414, distance: 55.7
click at [820, 414] on div "Kopējās izmaksas 700" at bounding box center [870, 418] width 108 height 51
type textarea "x"
type input "2"
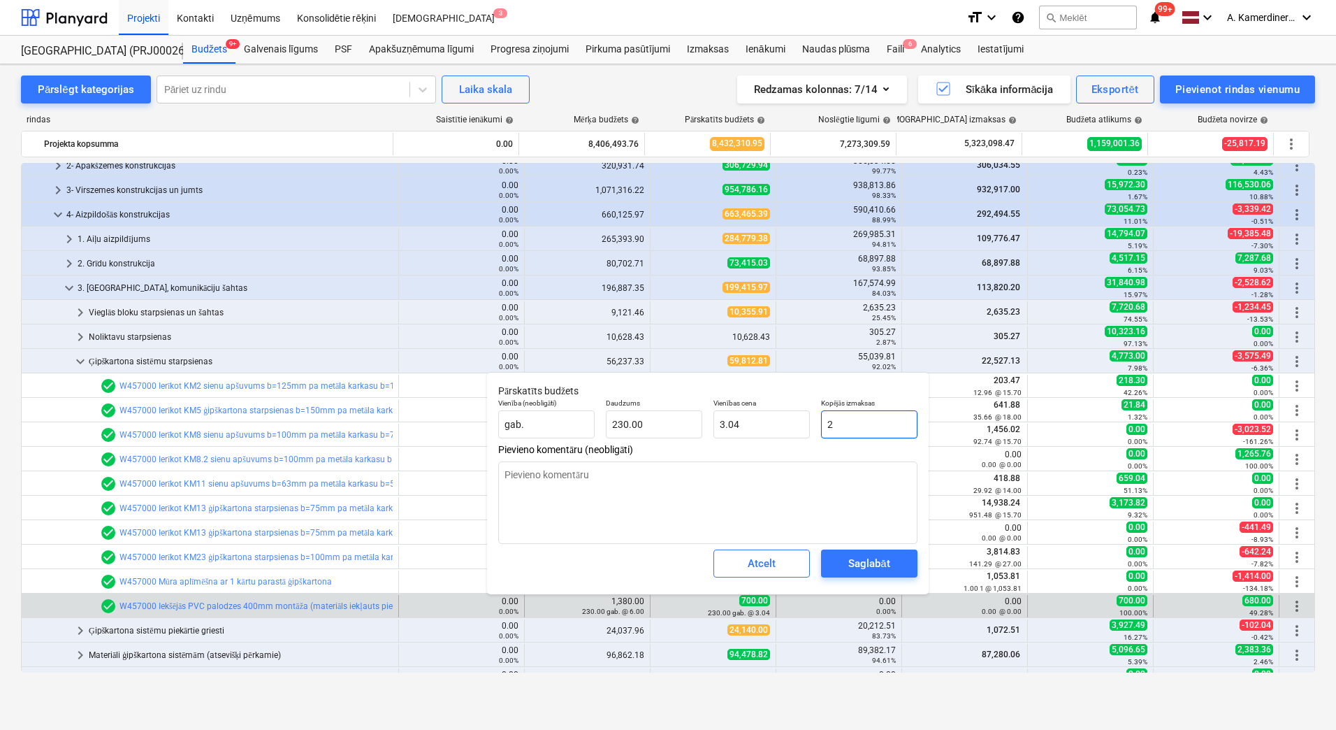
type input "0.01"
type textarea "x"
type input "20"
type input "0.09"
type textarea "x"
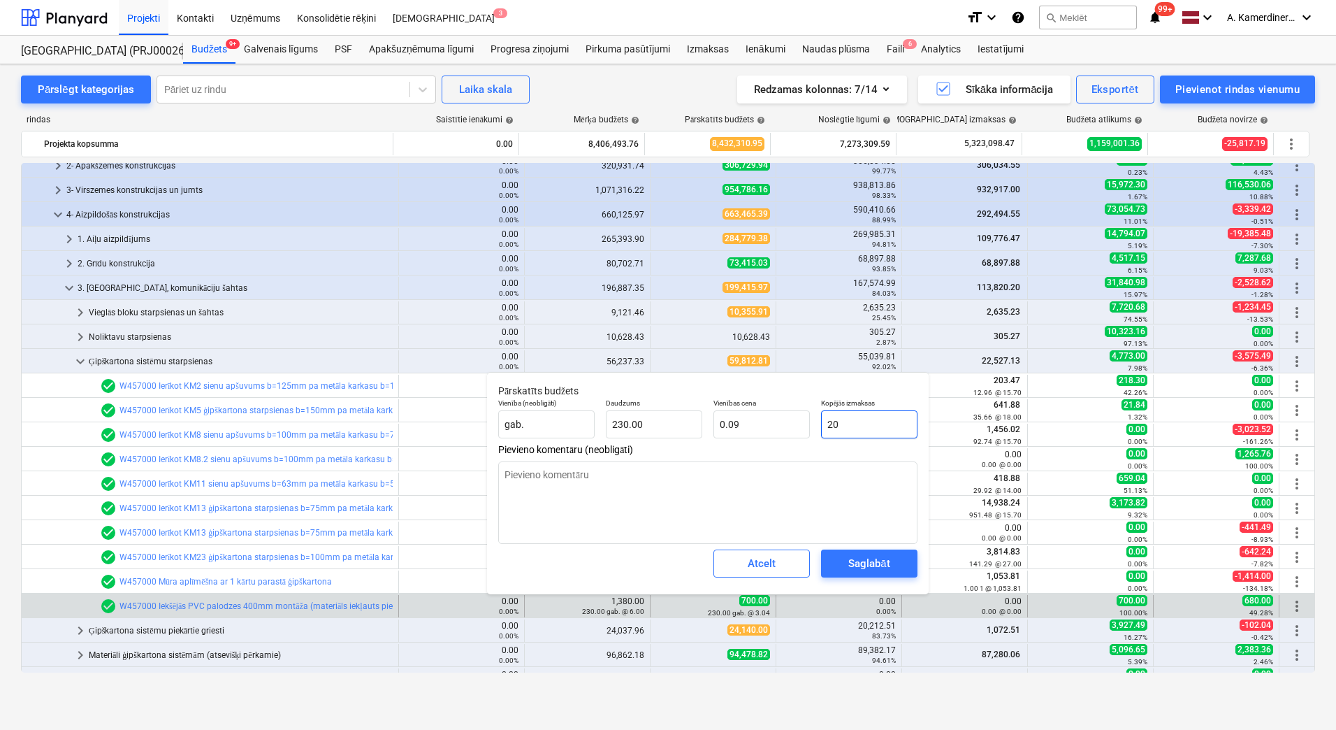
type input "200"
type input "0.87"
type input "200"
type textarea "x"
type input "200.00"
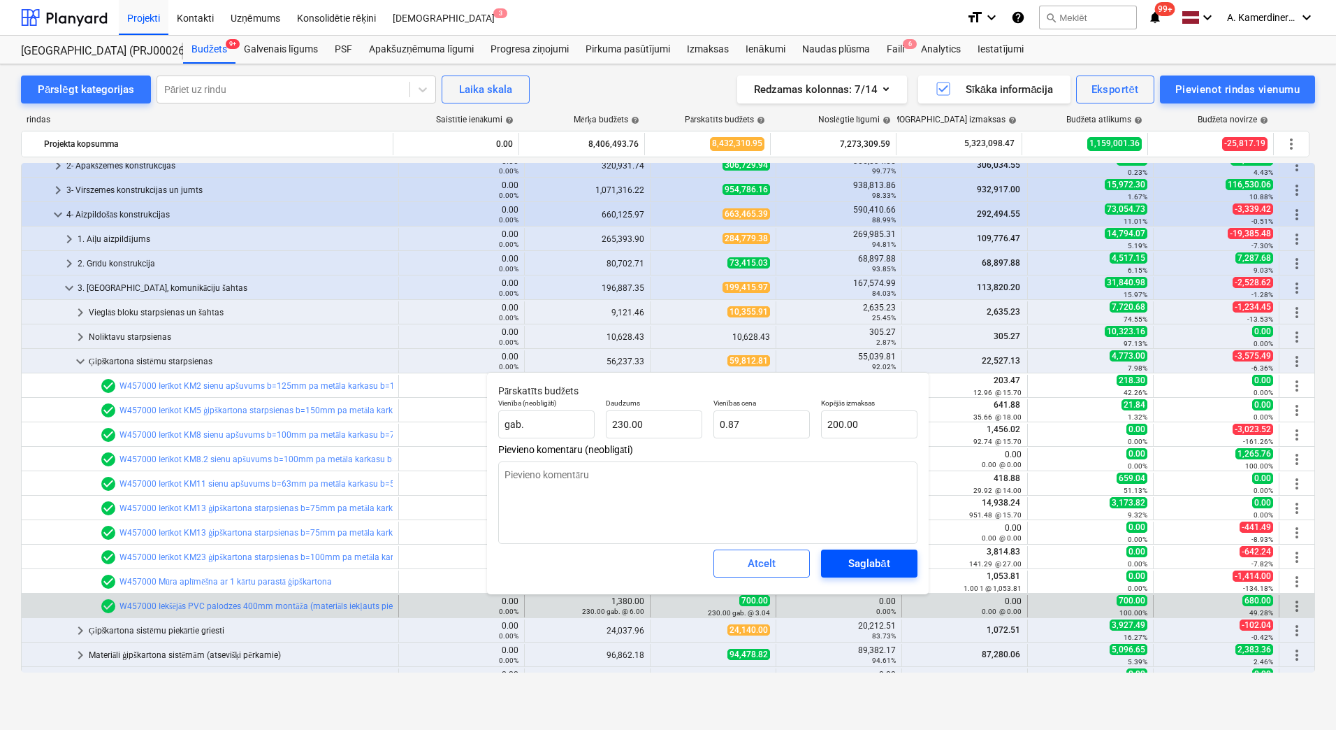
click at [872, 562] on div "Saglabāt" at bounding box center [868, 563] width 41 height 18
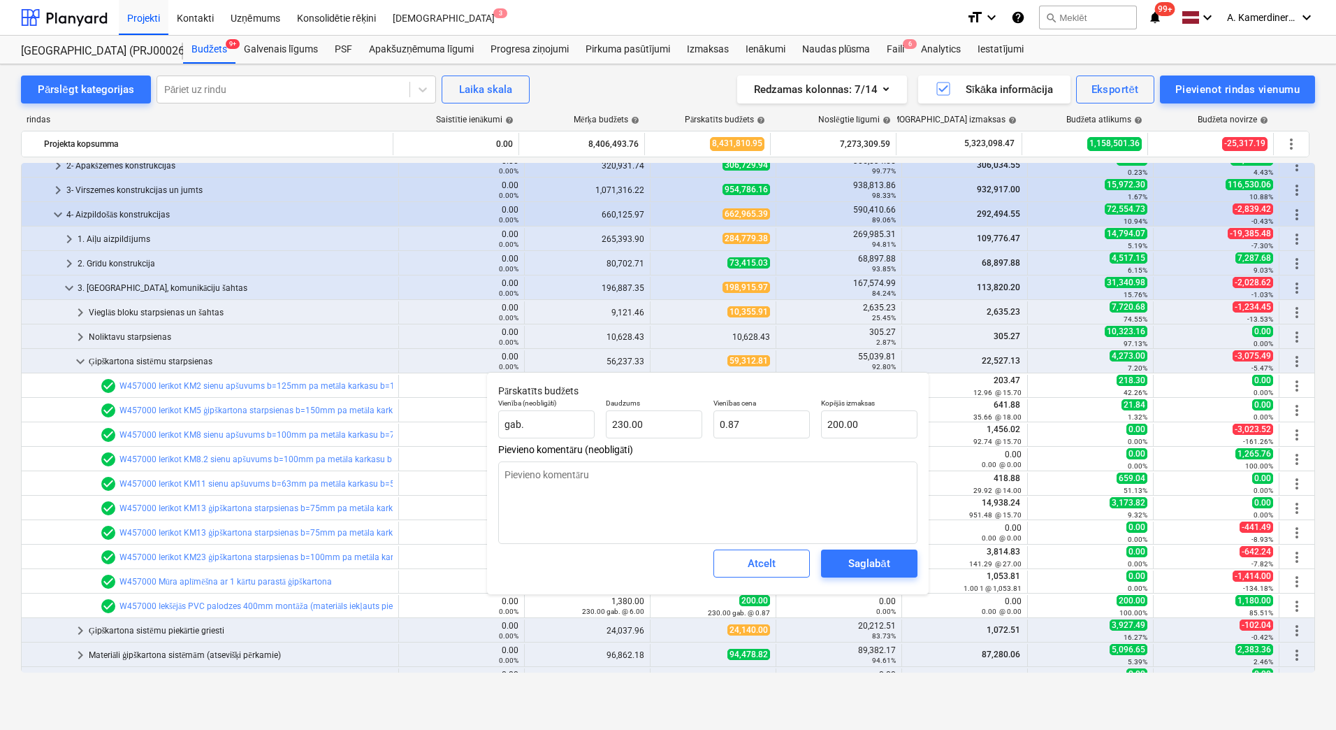
type textarea "x"
type input "200"
drag, startPoint x: 874, startPoint y: 425, endPoint x: 799, endPoint y: 429, distance: 74.9
click at [800, 426] on div "Vienība (neobligāti) gab. Daudzums 230.00 Vienības cena 0.87 Kopējās izmaksas 2…" at bounding box center [708, 418] width 431 height 51
type textarea "x"
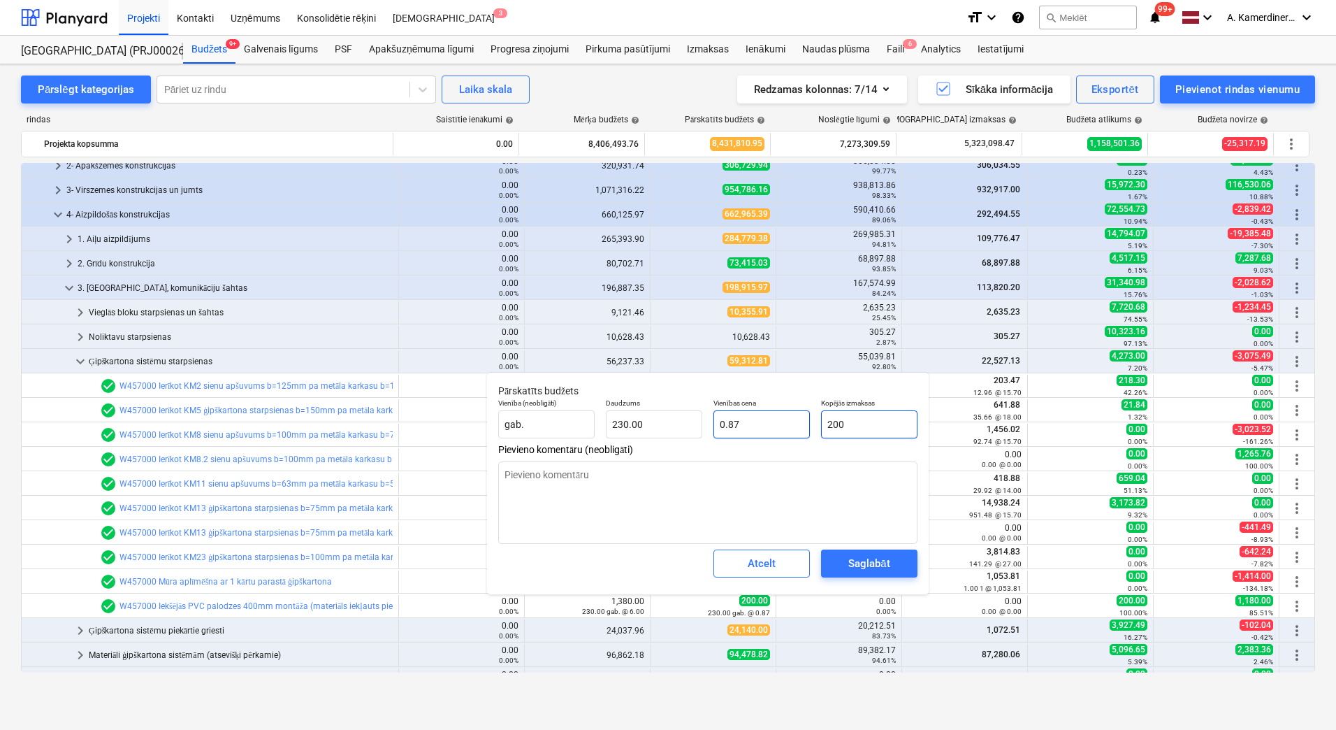
type input "1"
type input "0.00"
type textarea "x"
type input "12"
type input "0.05"
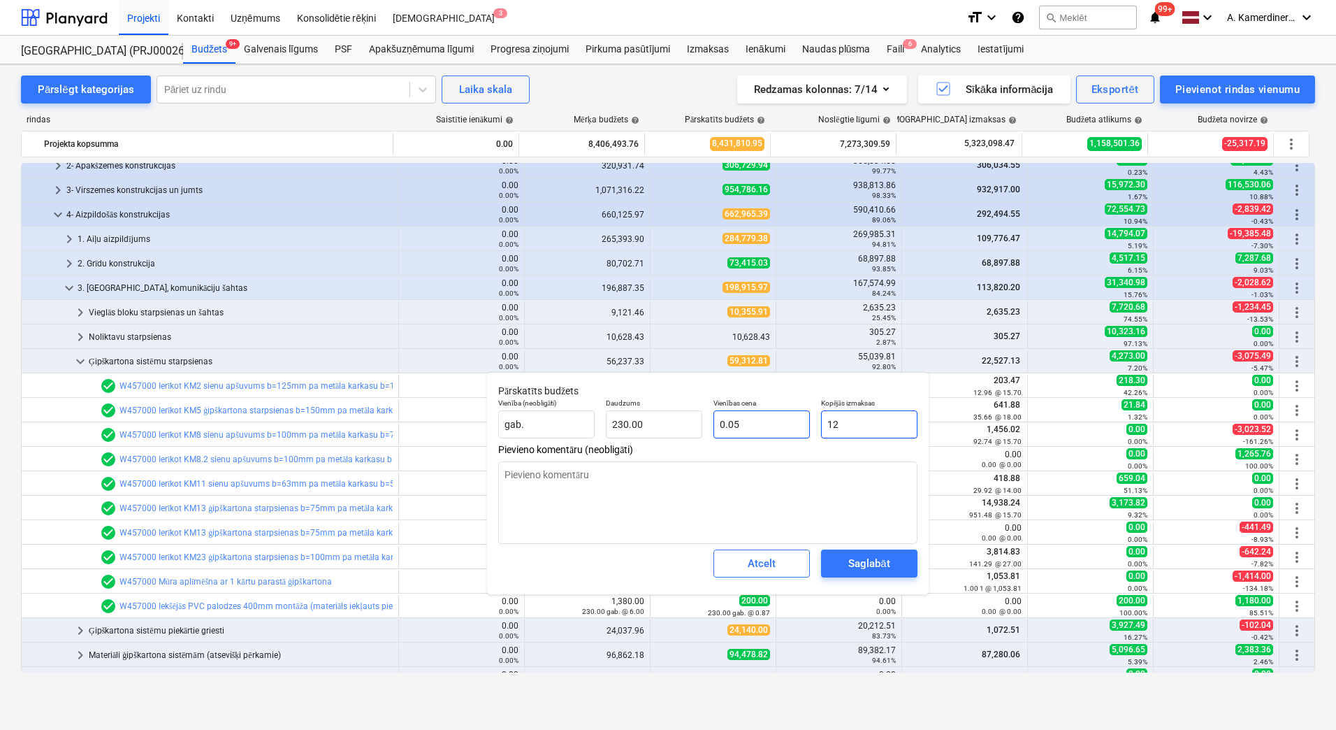
type textarea "x"
type input "120"
type input "0.52"
type textarea "x"
type input "1200"
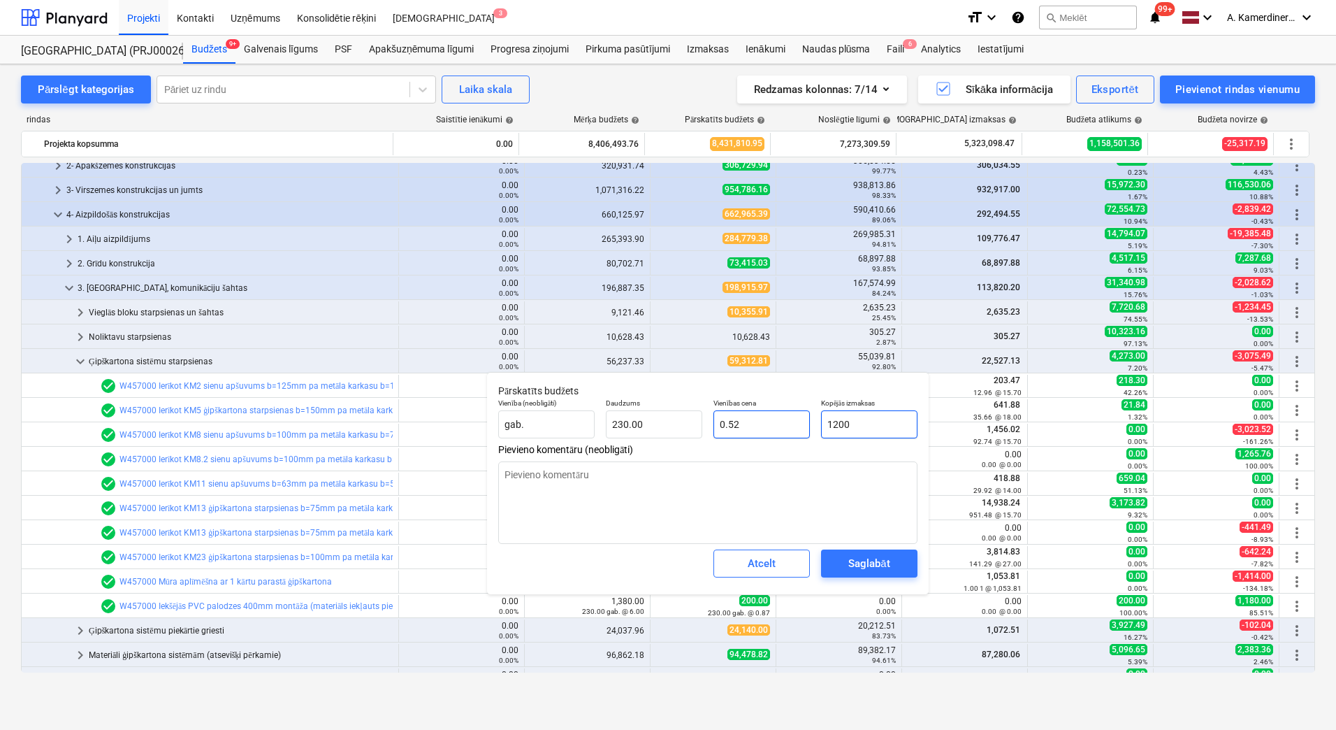
type input "5.22"
click at [894, 566] on span "Saglabāt" at bounding box center [869, 563] width 63 height 18
type textarea "x"
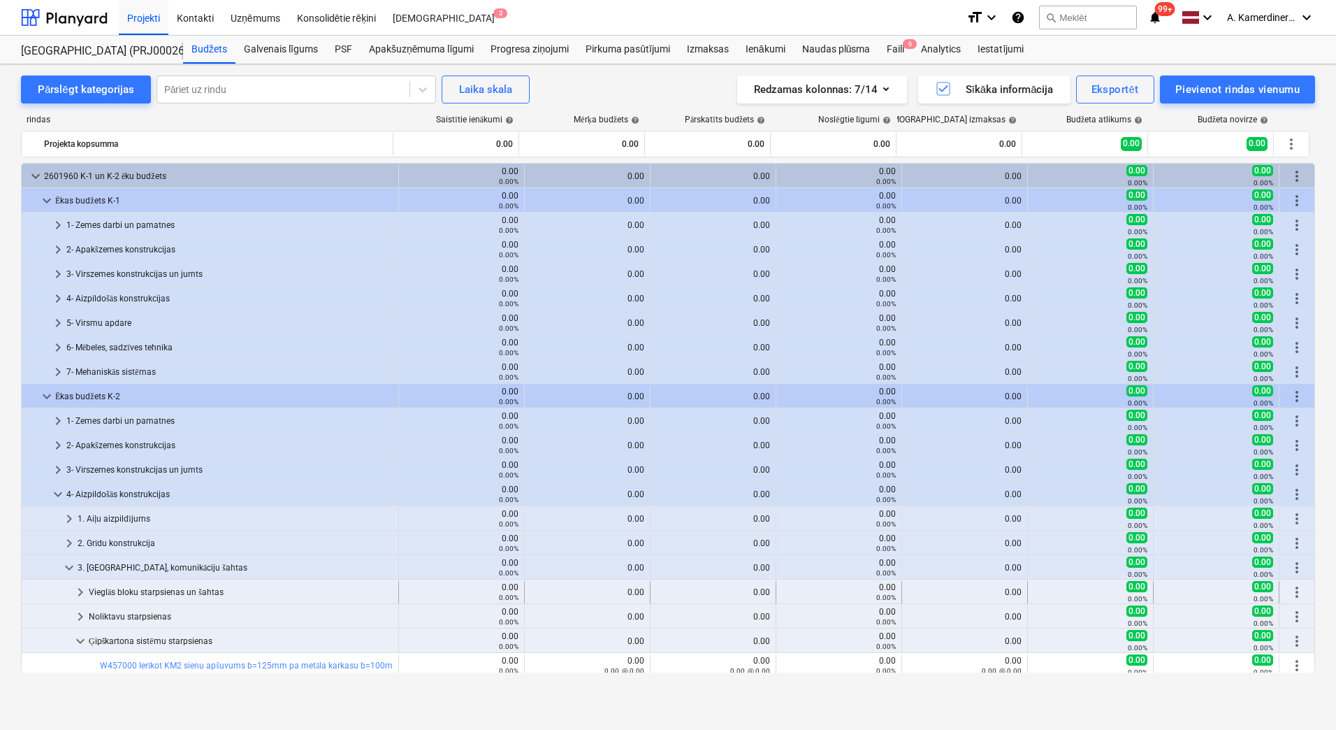
scroll to position [280, 0]
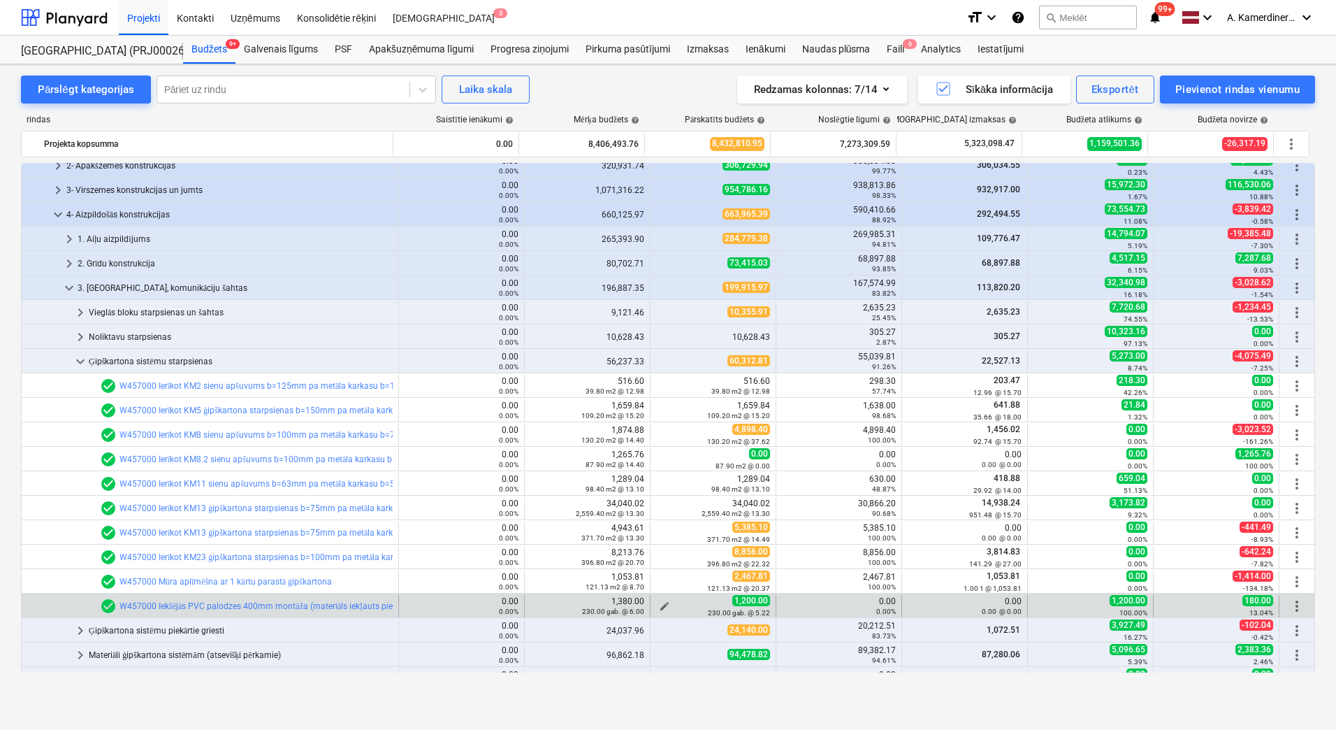
click at [659, 604] on span "edit" at bounding box center [664, 605] width 11 height 11
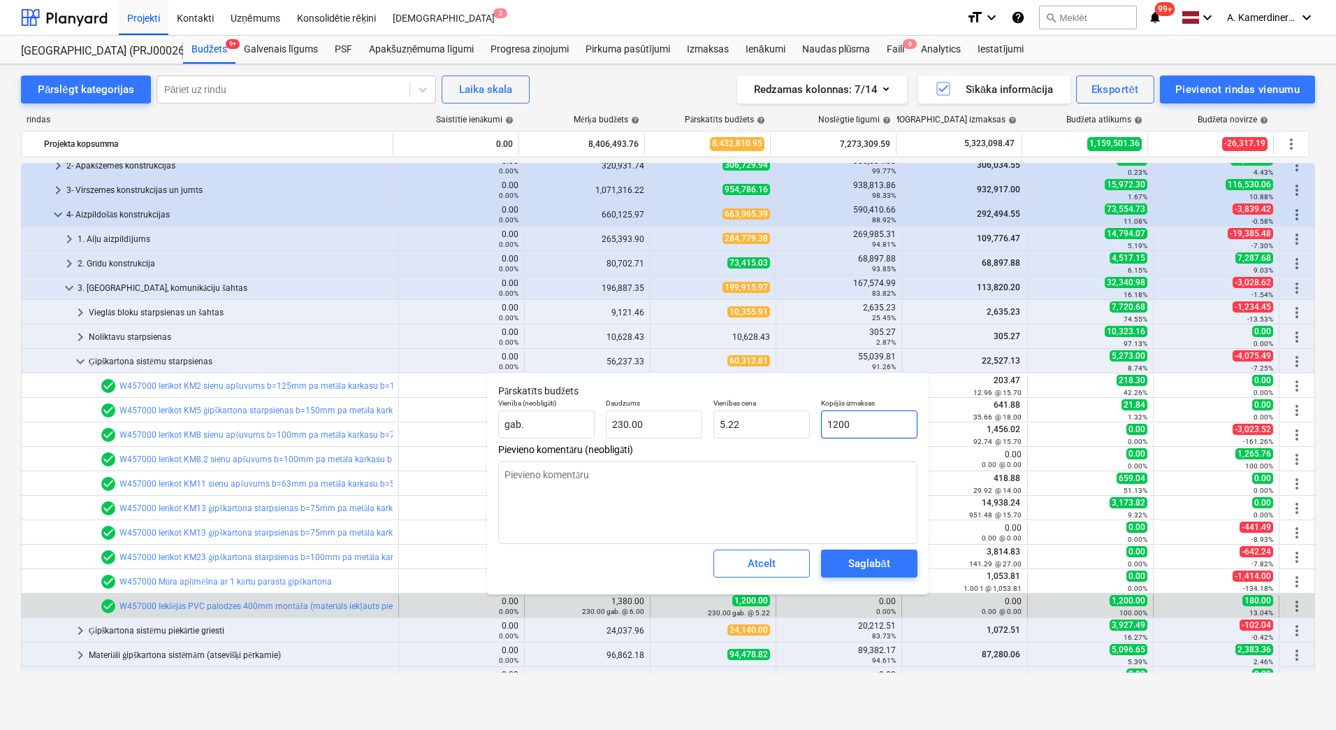
click at [843, 422] on input "1200" at bounding box center [869, 424] width 96 height 28
drag, startPoint x: 855, startPoint y: 425, endPoint x: 837, endPoint y: 424, distance: 18.2
click at [837, 424] on input "1200" at bounding box center [869, 424] width 96 height 28
type input "128"
type textarea "x"
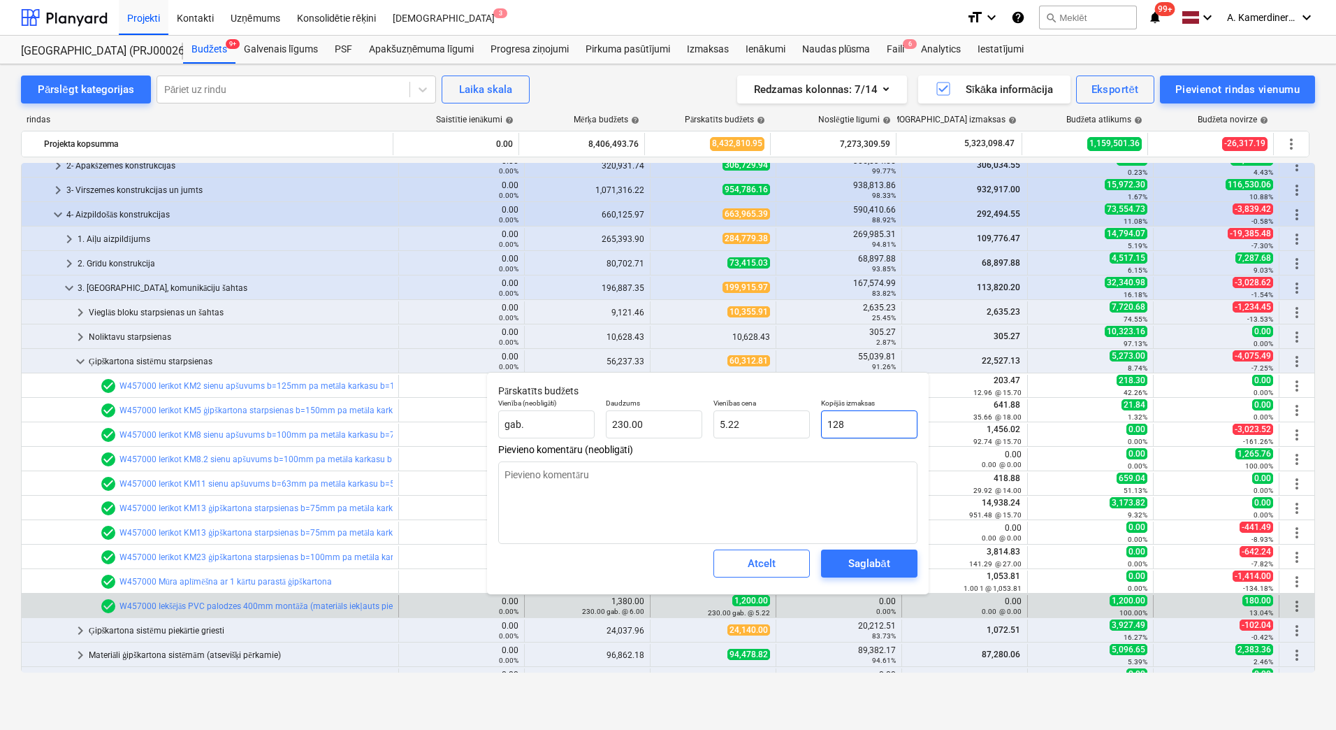
type input "0.56"
type input "1280"
type textarea "x"
type input "5.57"
type input "1,280.00"
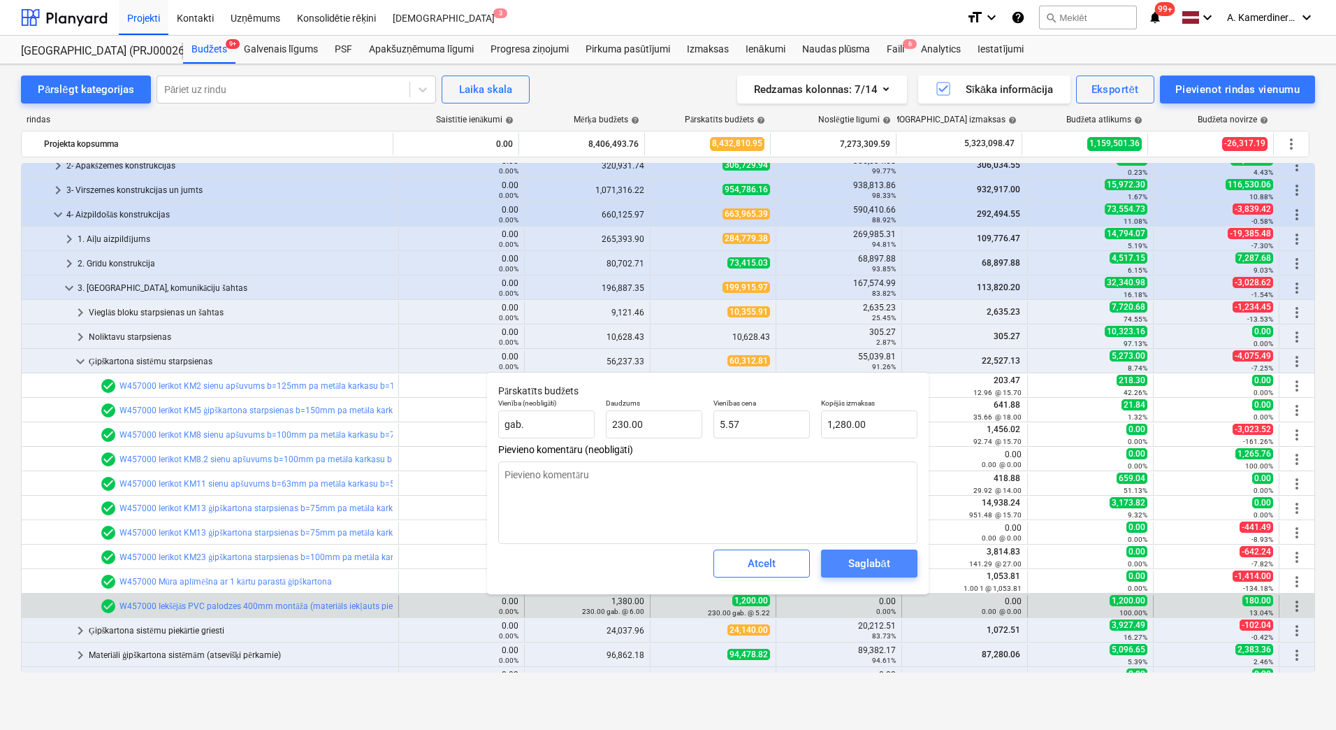
click at [891, 565] on span "Saglabāt" at bounding box center [869, 563] width 63 height 18
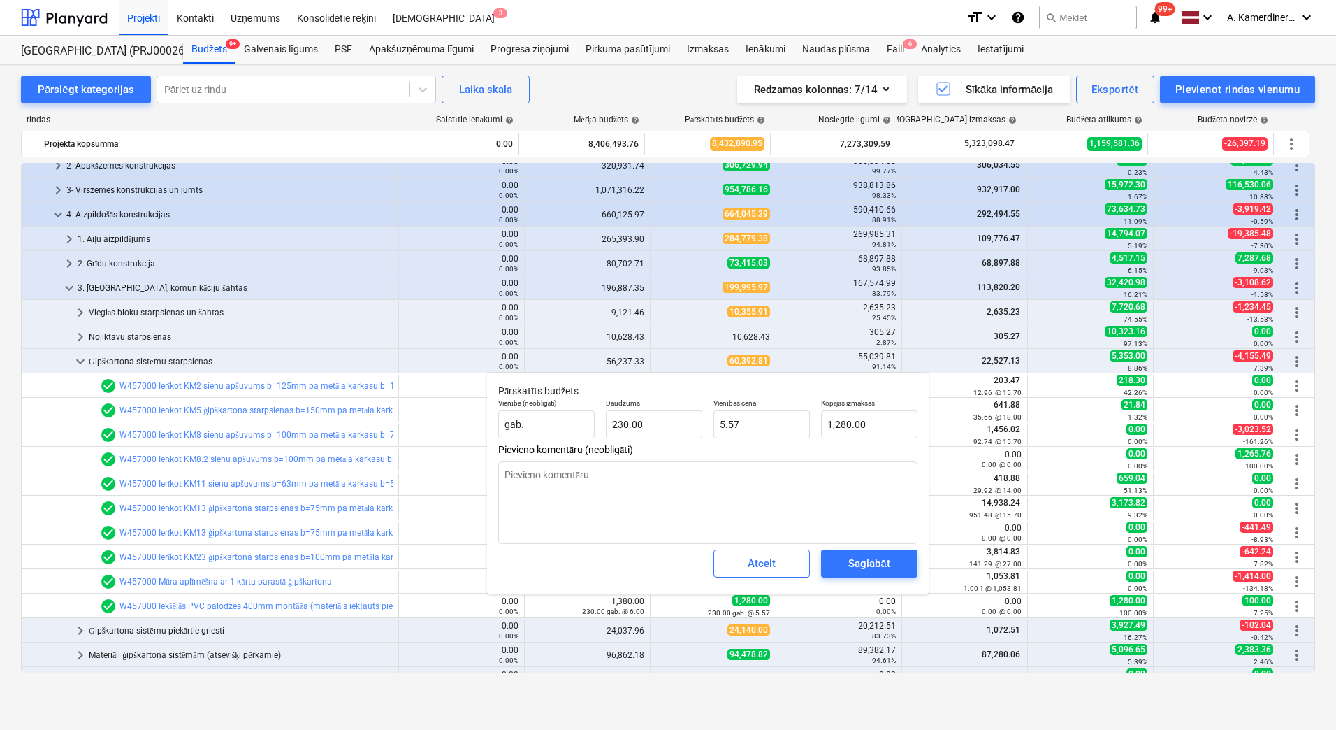
type textarea "x"
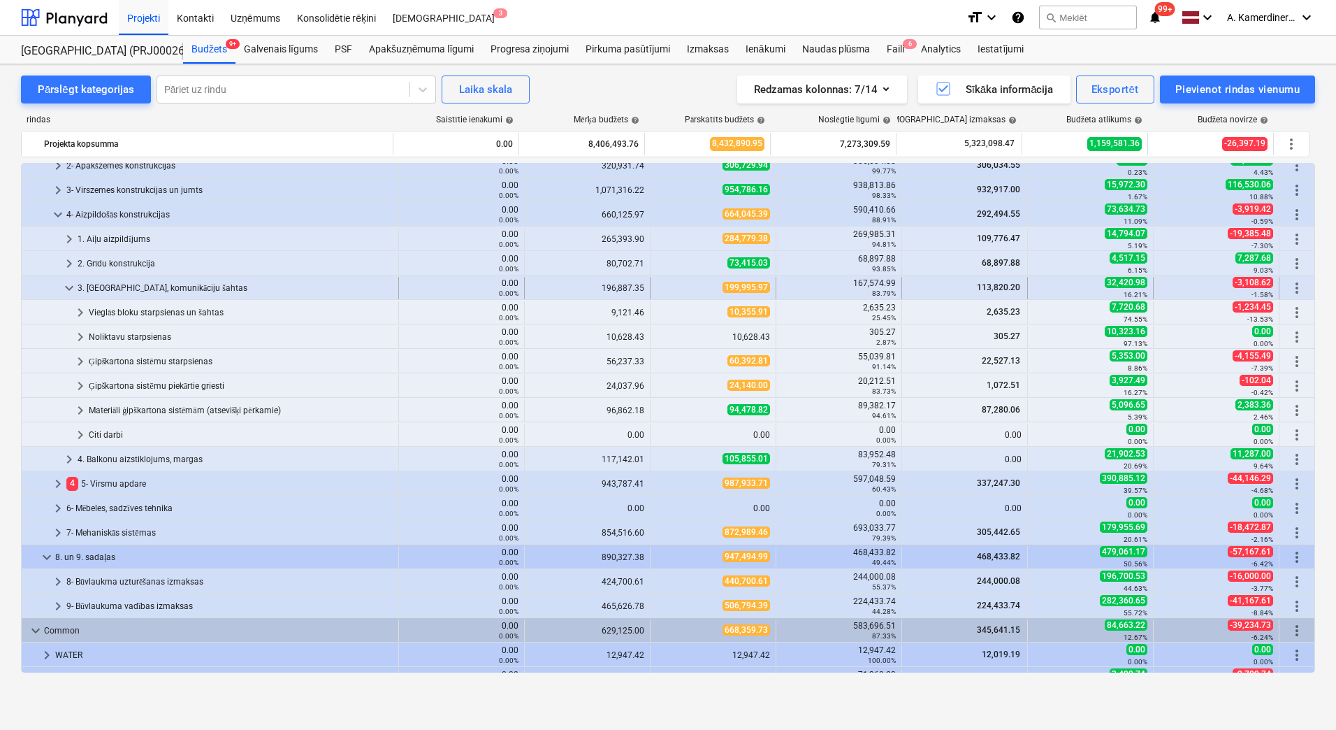
click at [132, 284] on div "3. [GEOGRAPHIC_DATA], komunikāciju šahtas" at bounding box center [235, 288] width 315 height 22
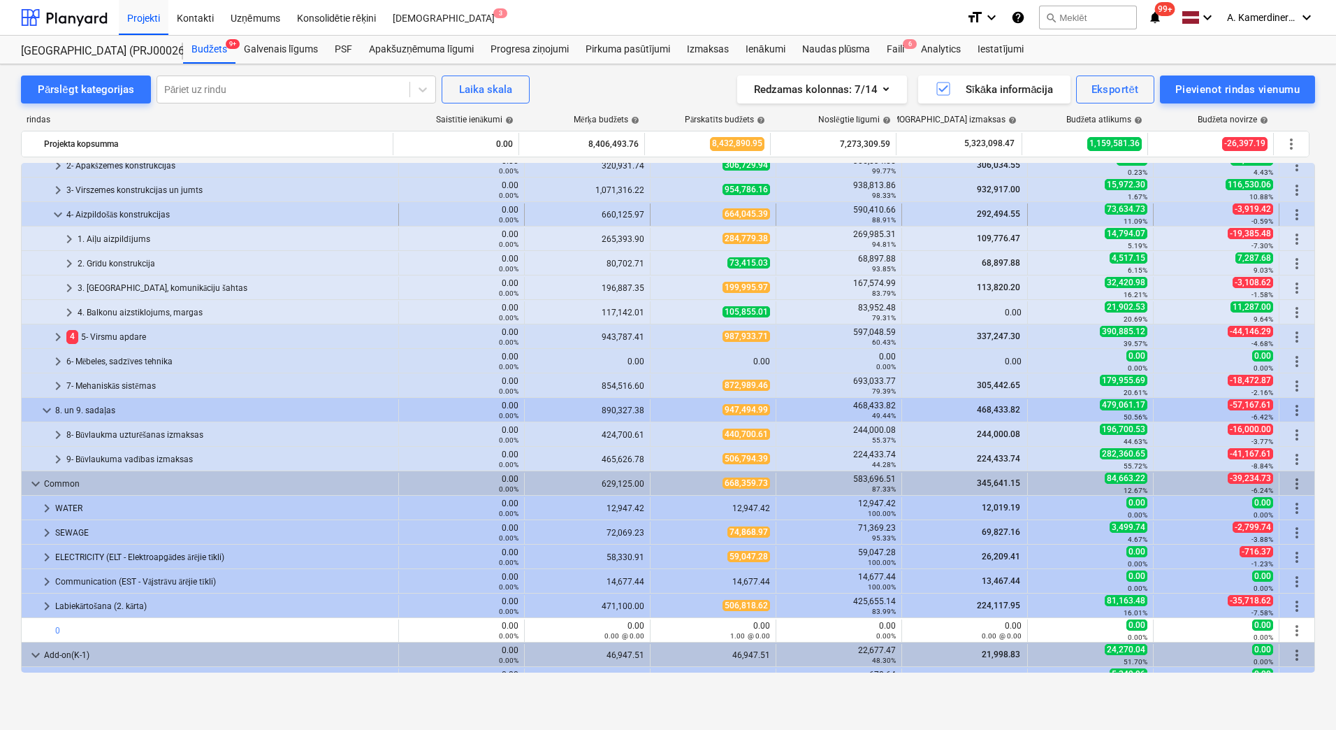
click at [124, 211] on div "4- Aizpildošās konstrukcijas" at bounding box center [229, 214] width 326 height 22
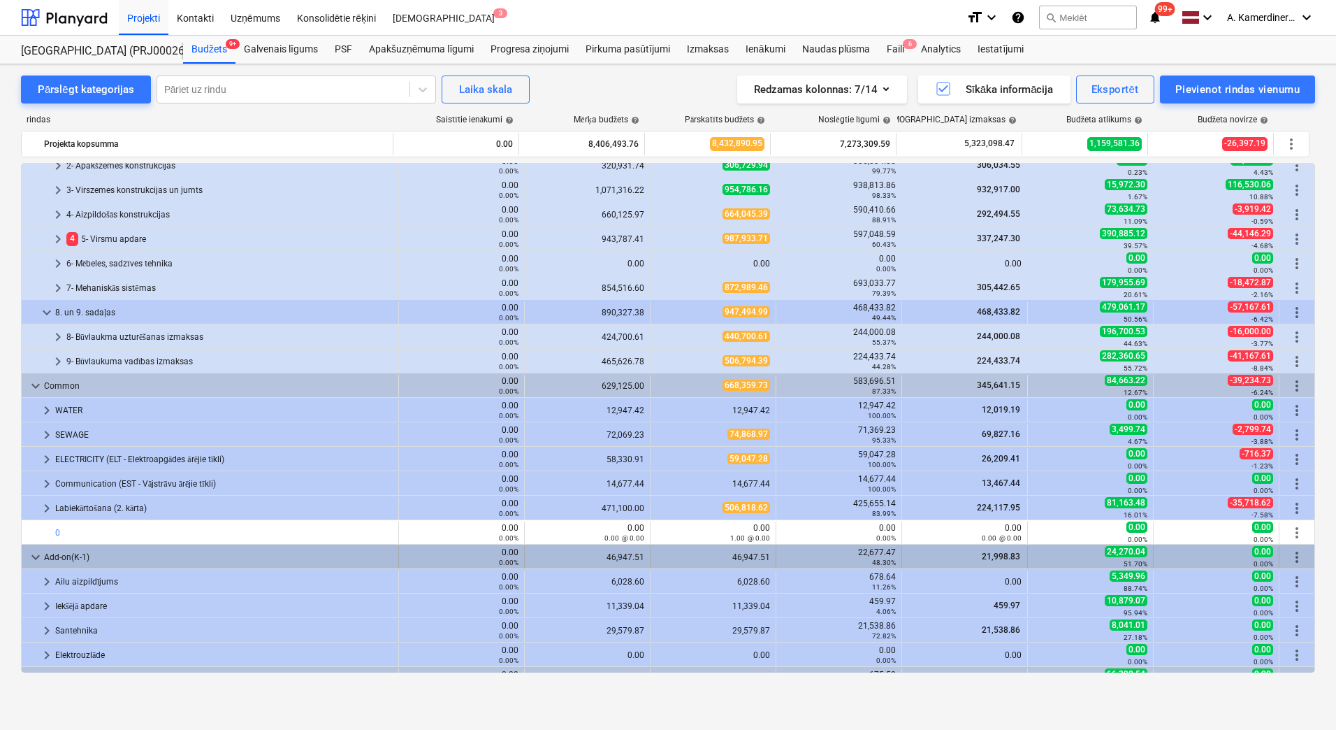
click at [113, 550] on div "Add-on(K-1)" at bounding box center [218, 557] width 349 height 22
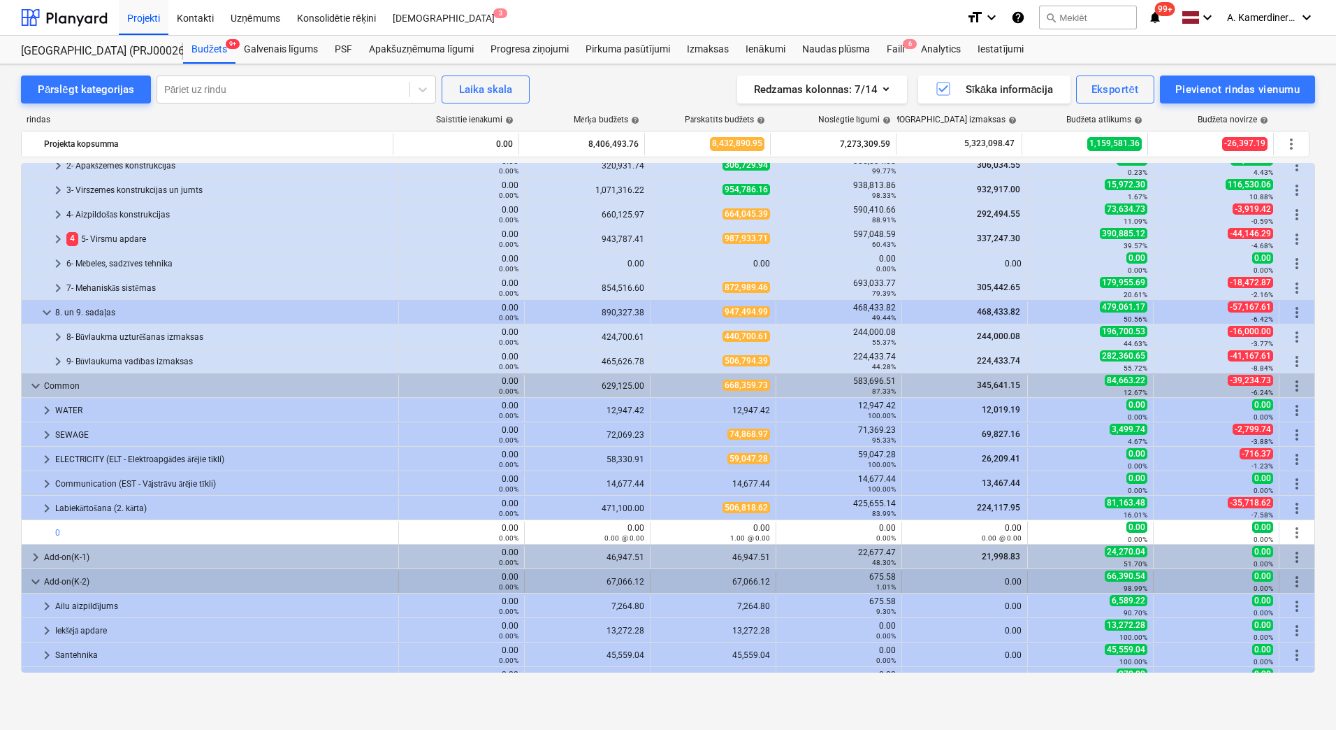
click at [85, 577] on div "Add-on(K-2)" at bounding box center [218, 581] width 349 height 22
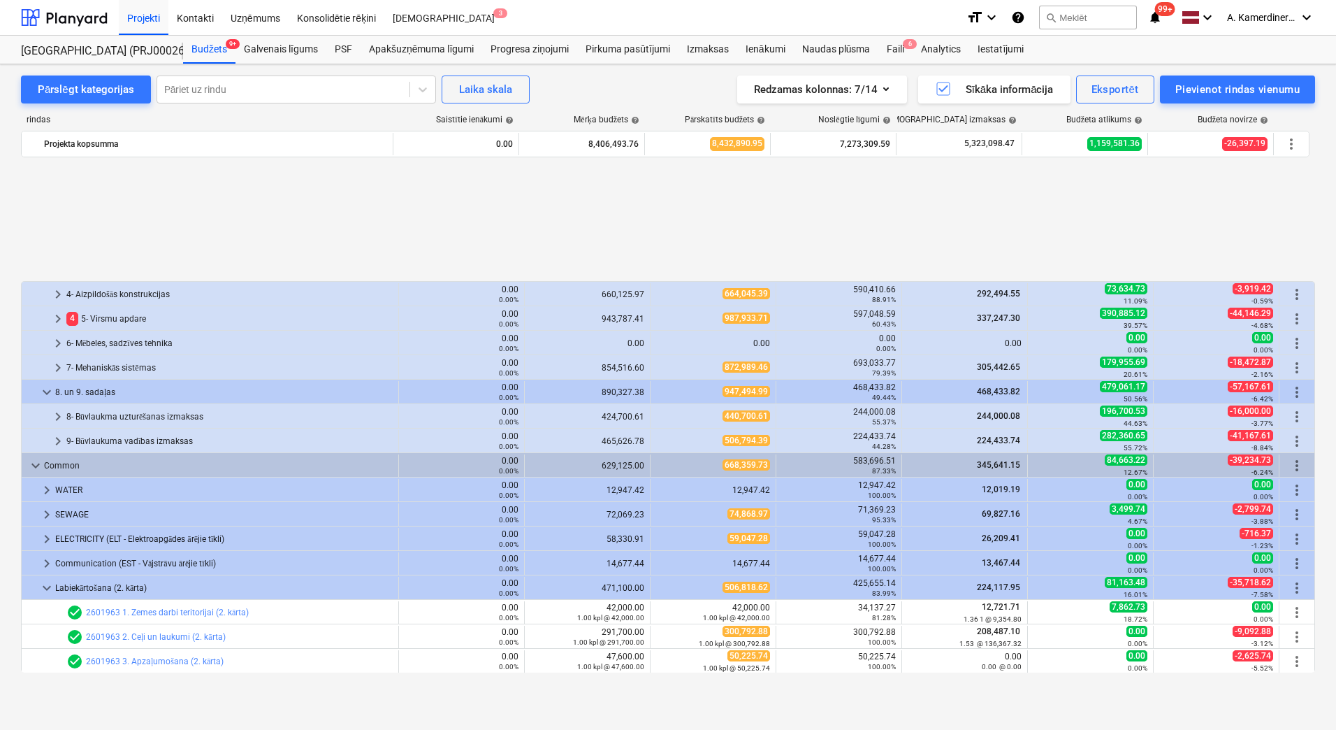
scroll to position [347, 0]
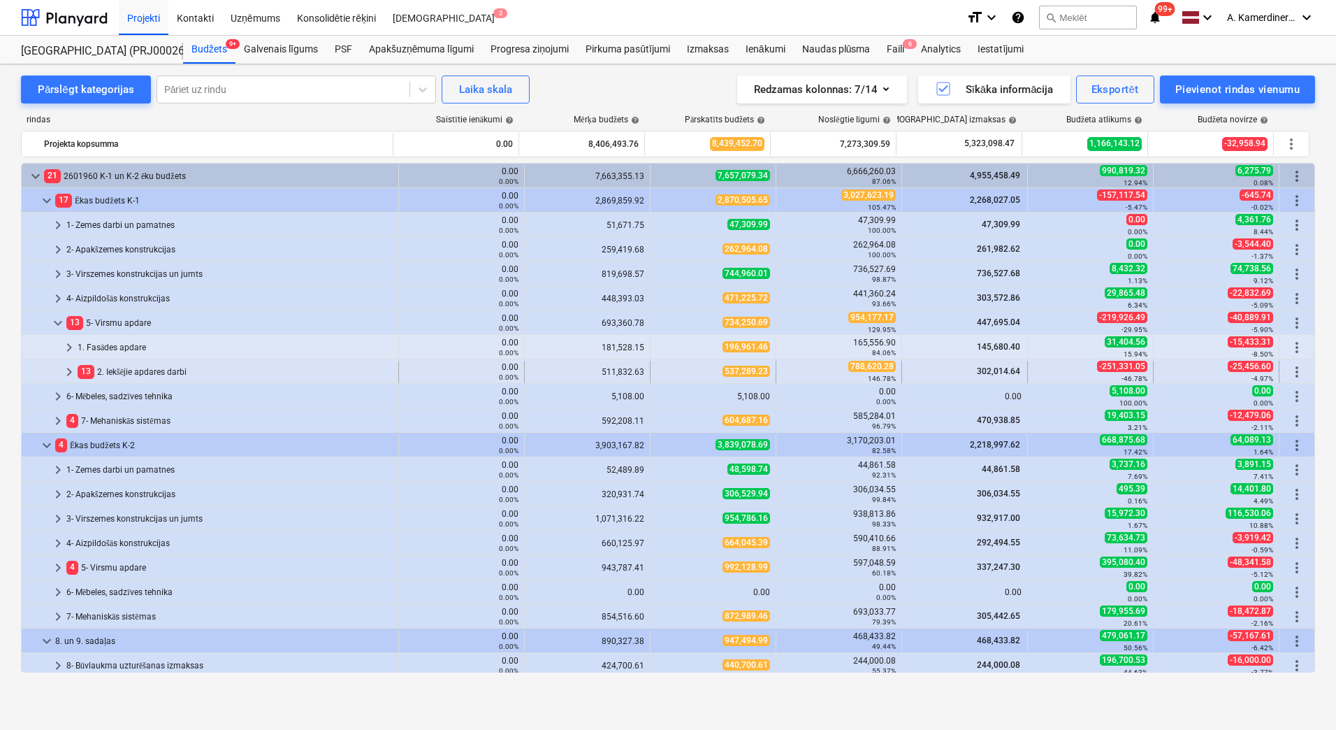
click at [142, 366] on div "13 2. Iekšējie apdares darbi" at bounding box center [235, 372] width 315 height 22
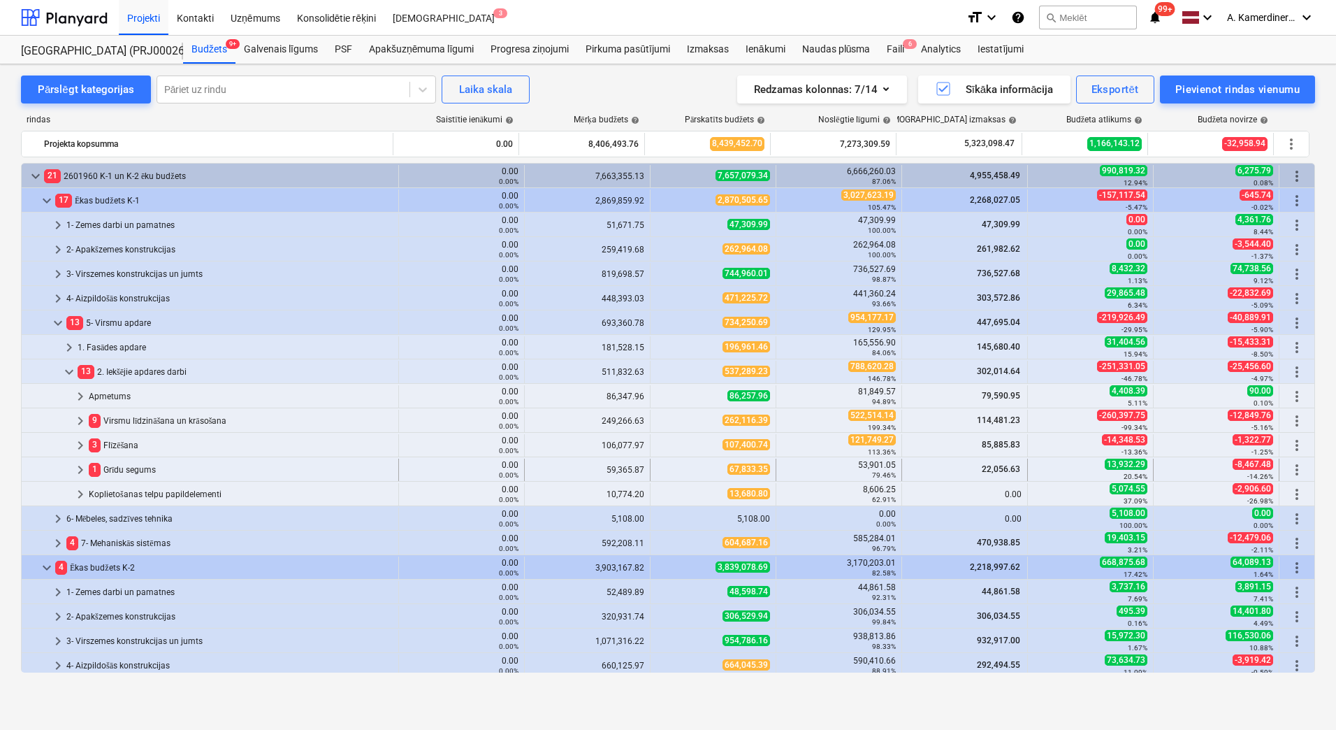
click at [139, 470] on div "1 Grīdu segums" at bounding box center [241, 469] width 304 height 22
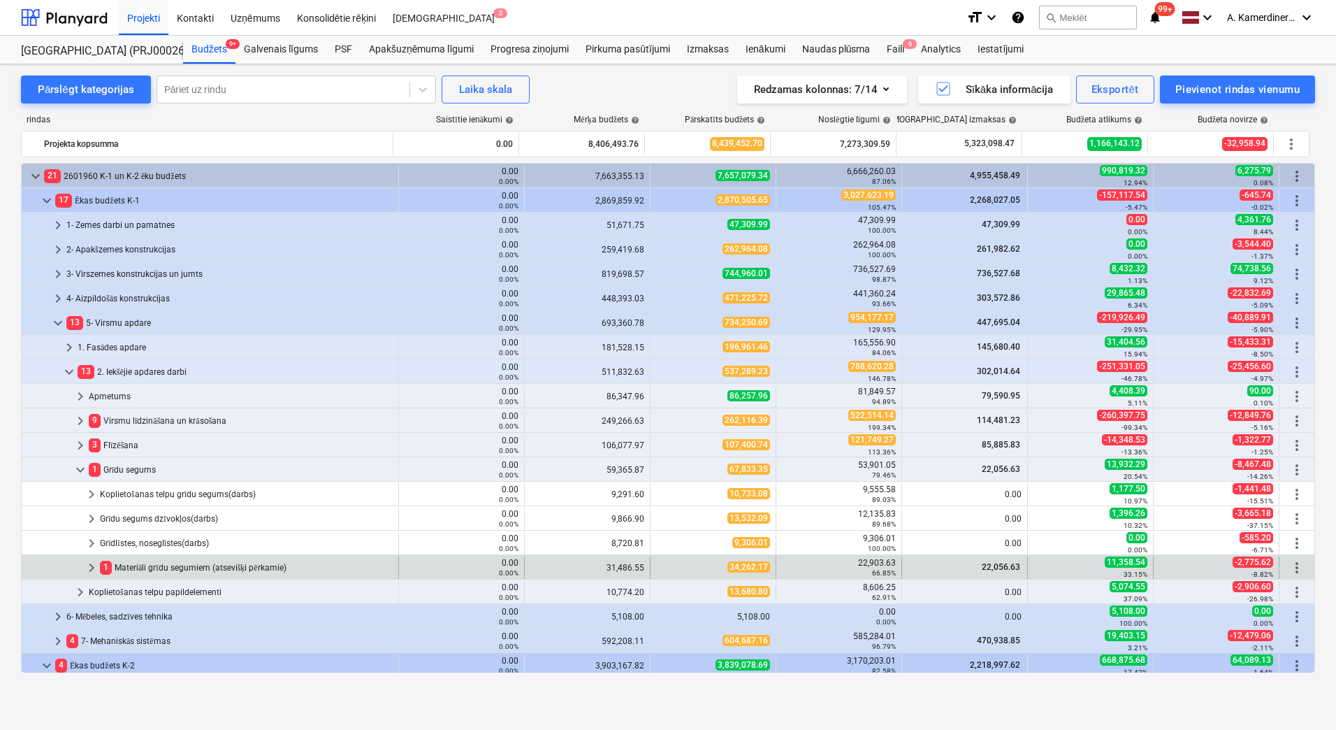
click at [163, 561] on div "1 Materiāli grīdu segumiem (atsevišķi pērkamie)" at bounding box center [246, 567] width 293 height 22
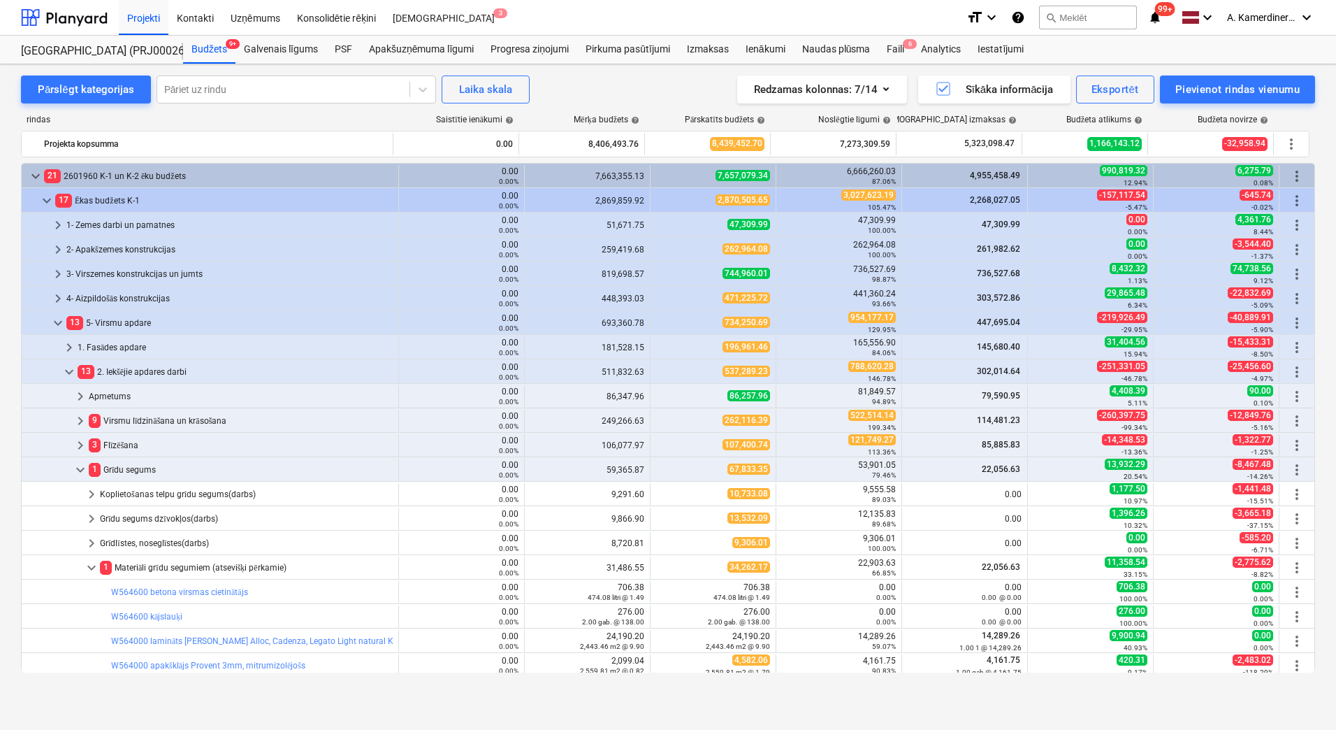
scroll to position [280, 0]
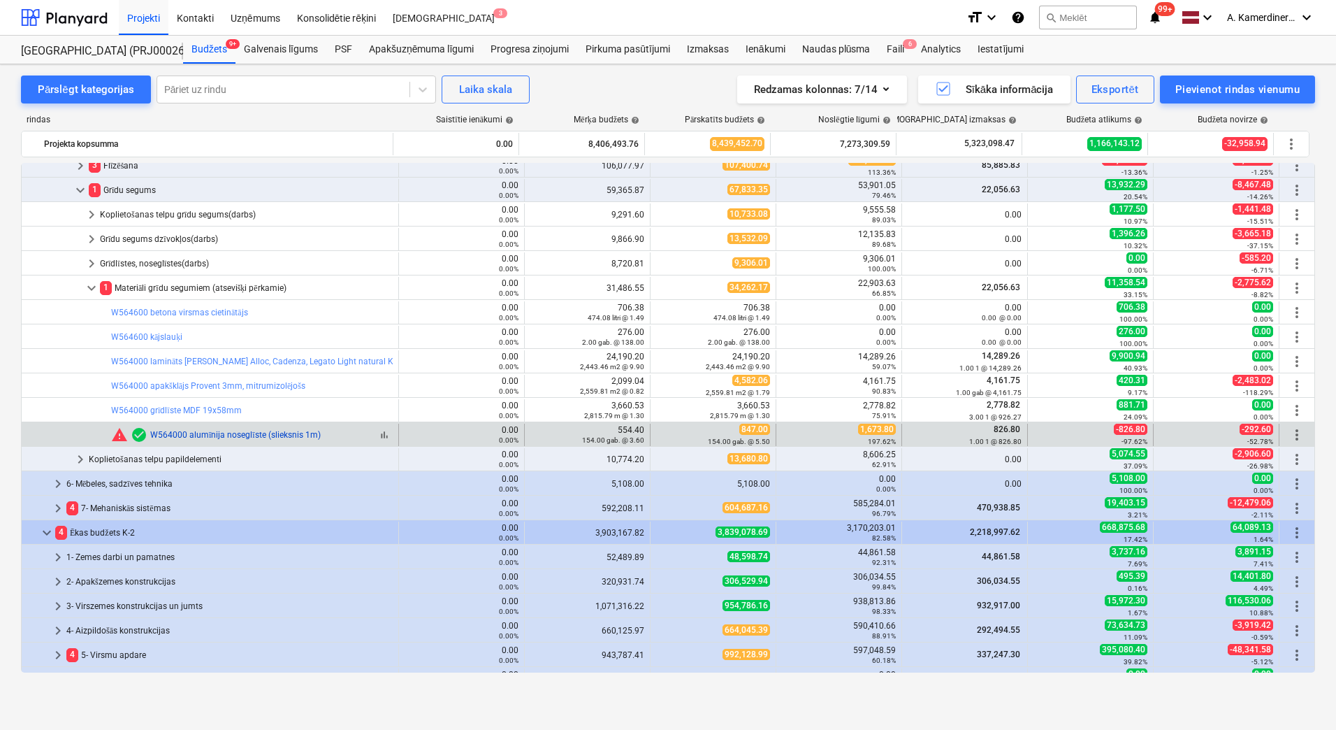
click at [256, 434] on link "W564000 alumīnija noseglīste (slieksnis 1m)" at bounding box center [235, 435] width 171 height 10
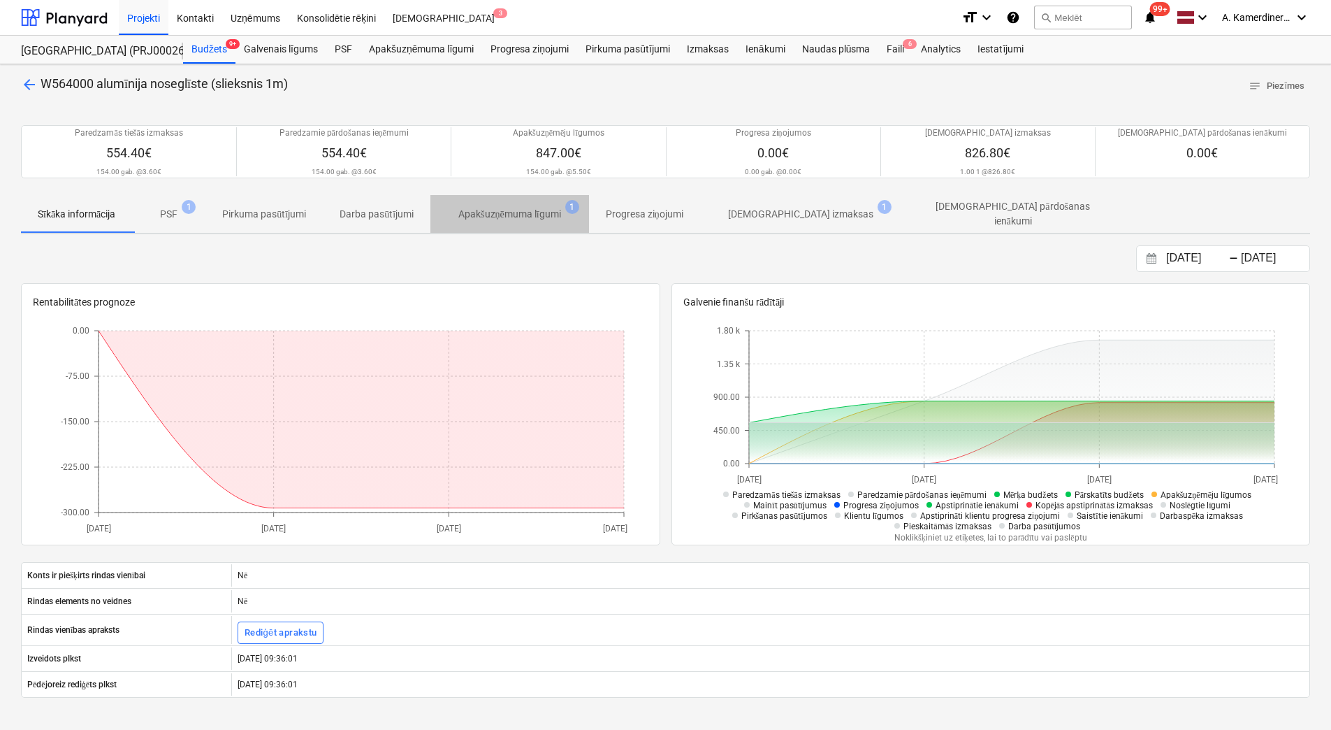
click at [509, 210] on p "Apakšuzņēmuma līgumi" at bounding box center [509, 214] width 103 height 15
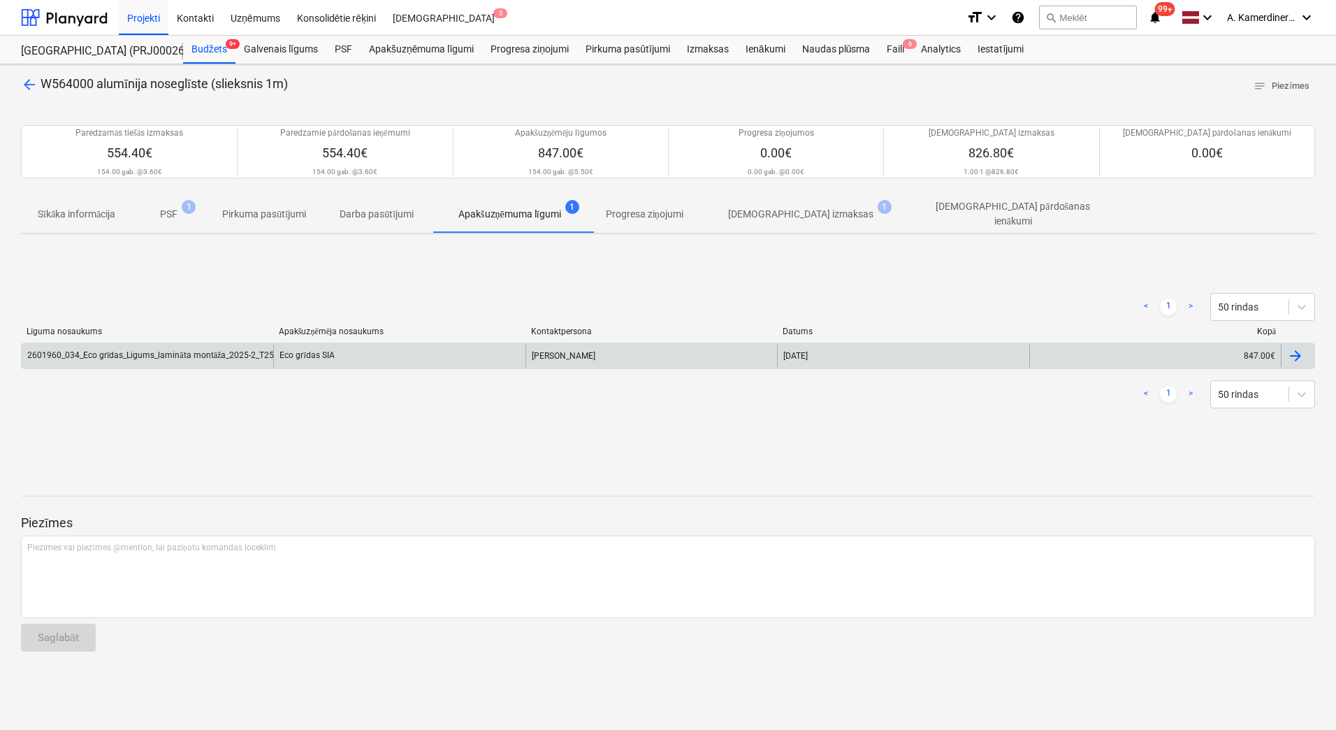
click at [415, 356] on div "Eco grīdas SIA" at bounding box center [399, 356] width 252 height 22
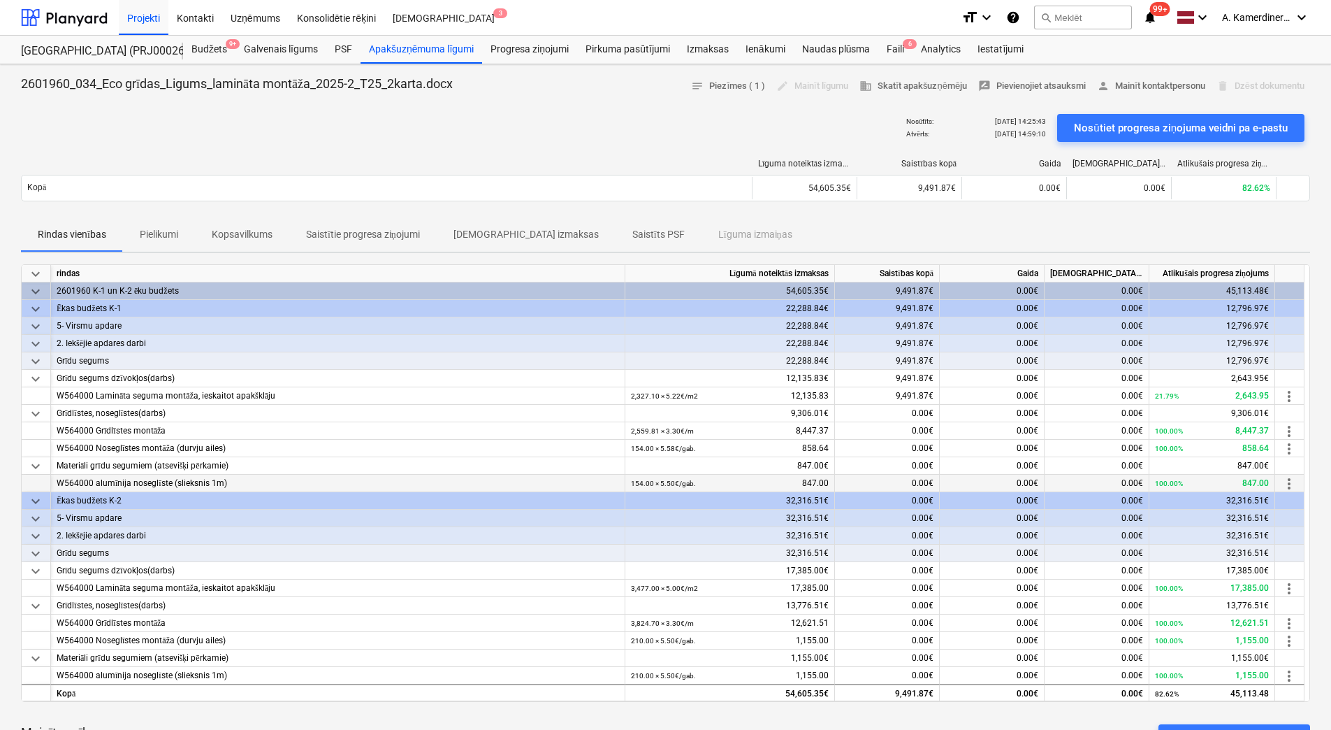
click at [1286, 478] on span "more_vert" at bounding box center [1289, 483] width 17 height 17
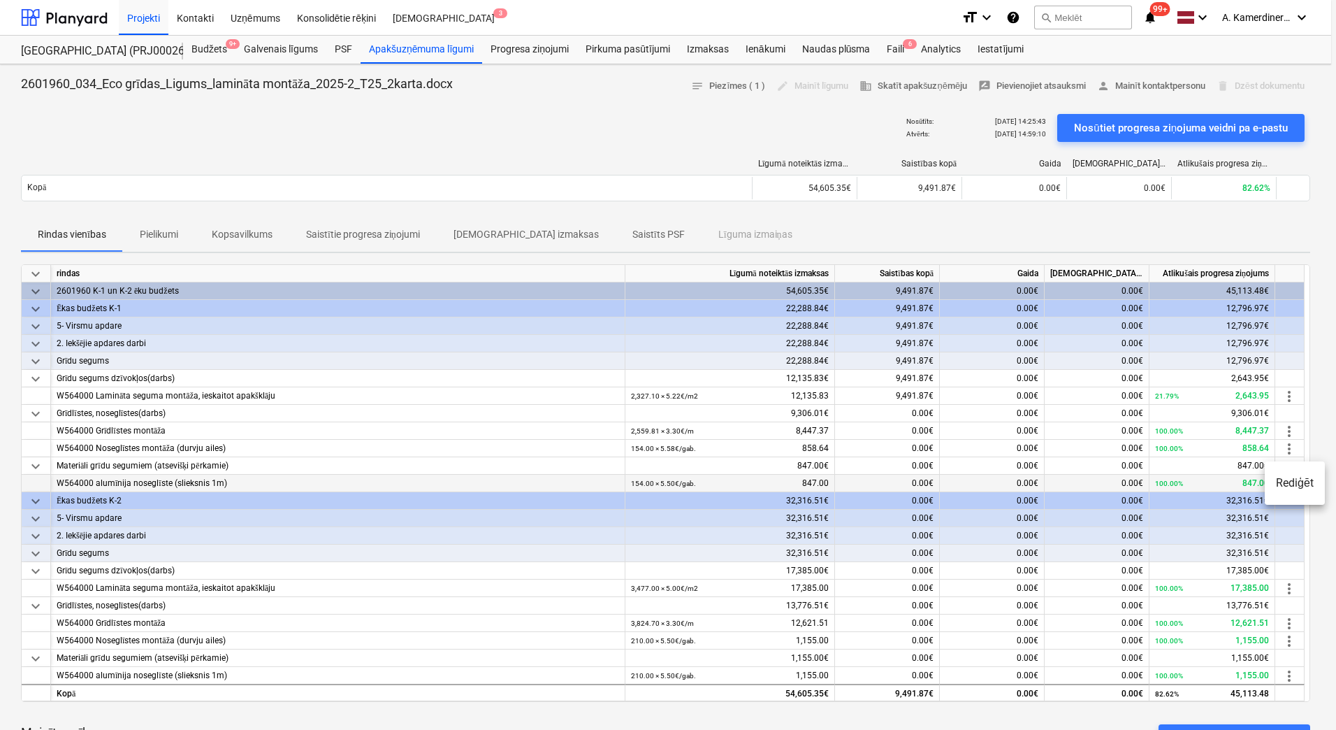
click at [1286, 478] on li "Rediģēt" at bounding box center [1295, 483] width 60 height 32
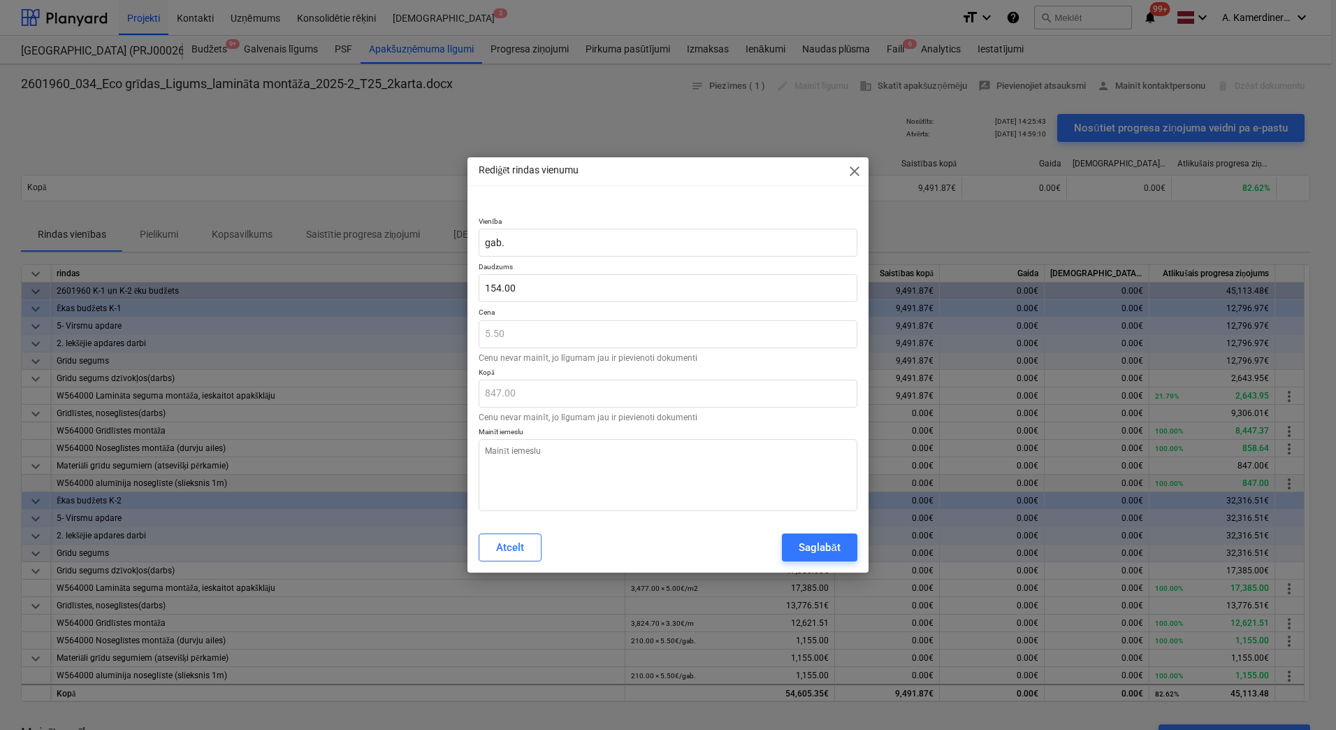
type textarea "x"
type input "154"
drag, startPoint x: 533, startPoint y: 284, endPoint x: 470, endPoint y: 276, distance: 64.1
click at [470, 276] on div "Vienība gab. Daudzums 154 Cena 5.50 Cenu nevar [PERSON_NAME] līgumam jau ir pie…" at bounding box center [668, 361] width 401 height 322
type textarea "x"
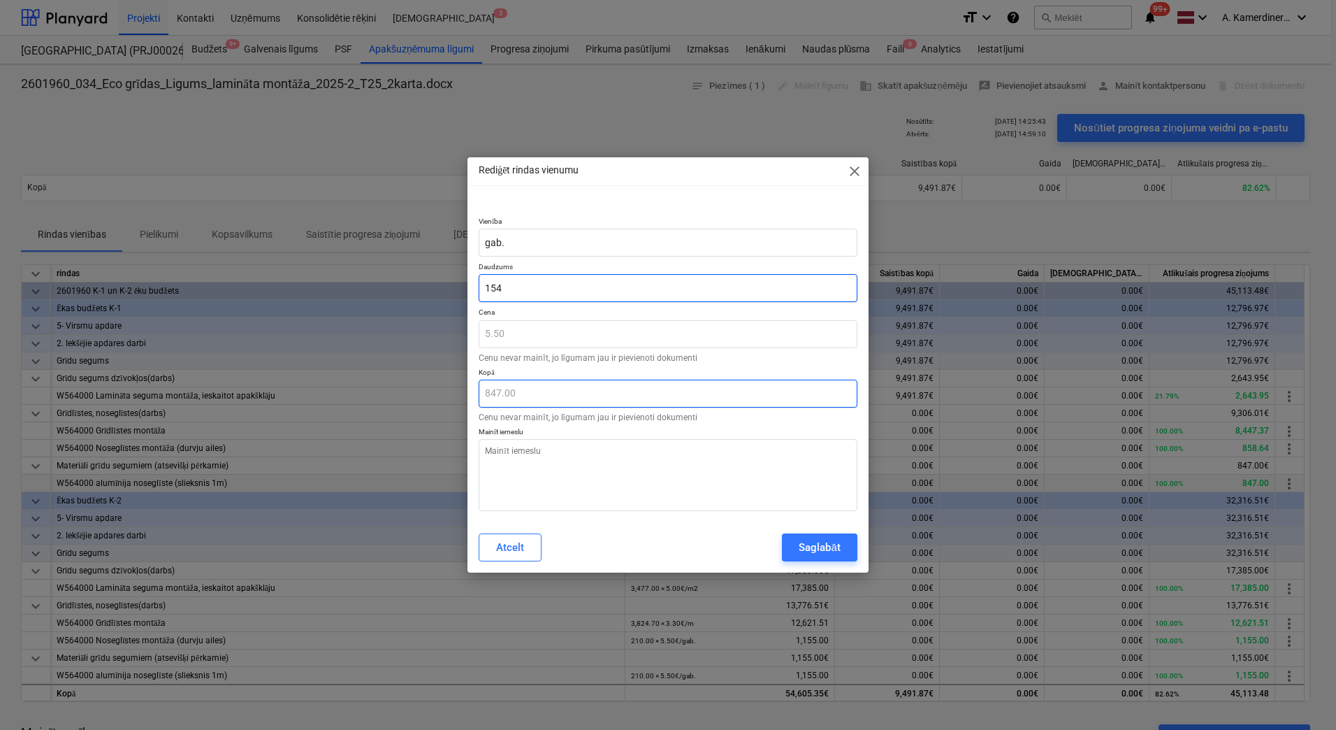
type input "0"
type input "0.00"
type input "0"
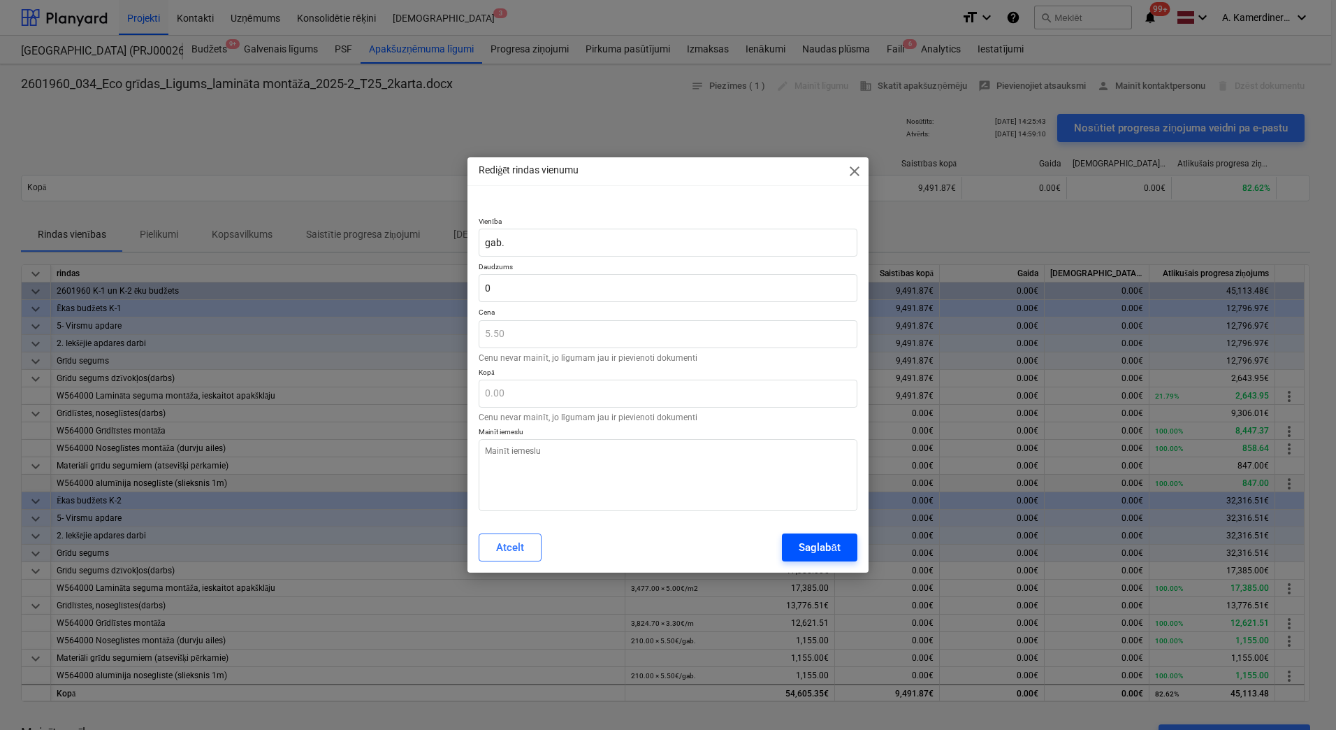
type textarea "x"
type input "0.00"
click at [818, 547] on div "Saglabāt" at bounding box center [819, 547] width 41 height 18
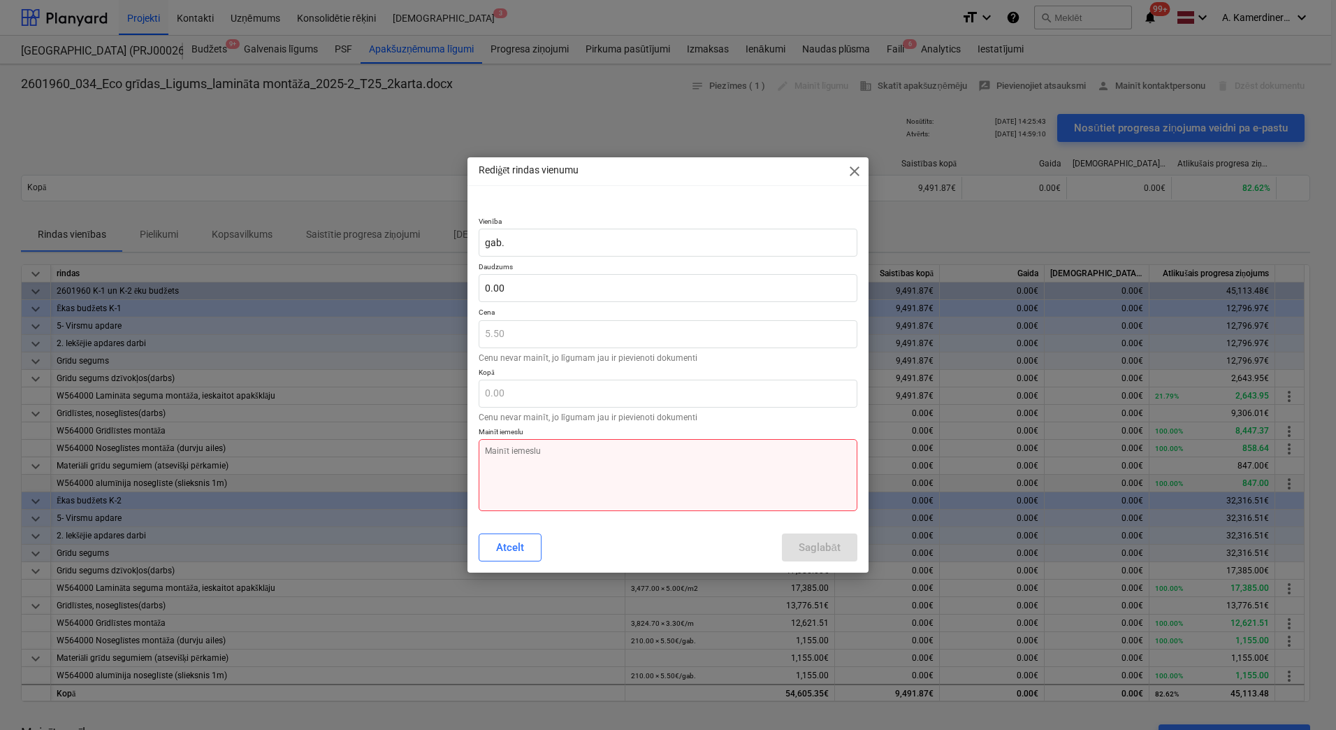
click at [739, 473] on textarea at bounding box center [668, 475] width 379 height 72
type textarea "x"
type textarea "o"
type textarea "x"
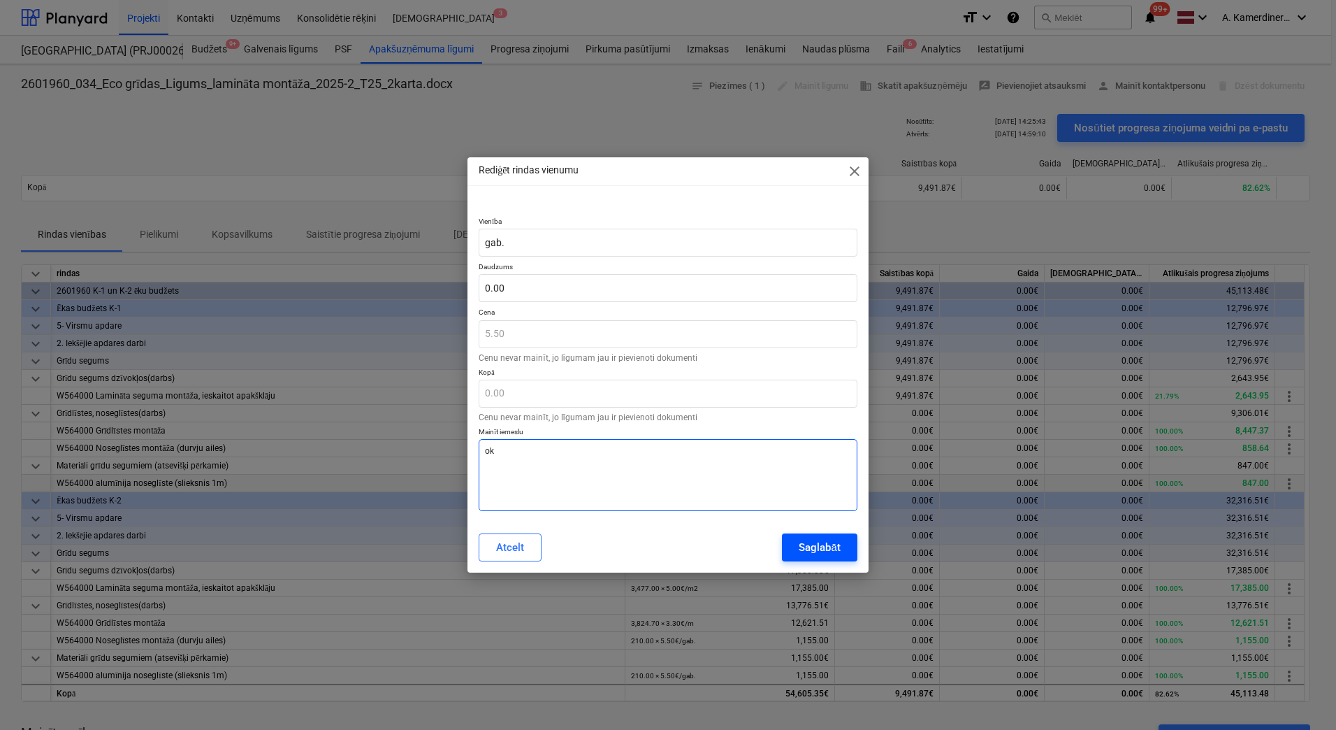
type textarea "ok"
click at [814, 543] on div "Saglabāt" at bounding box center [819, 547] width 41 height 18
type textarea "x"
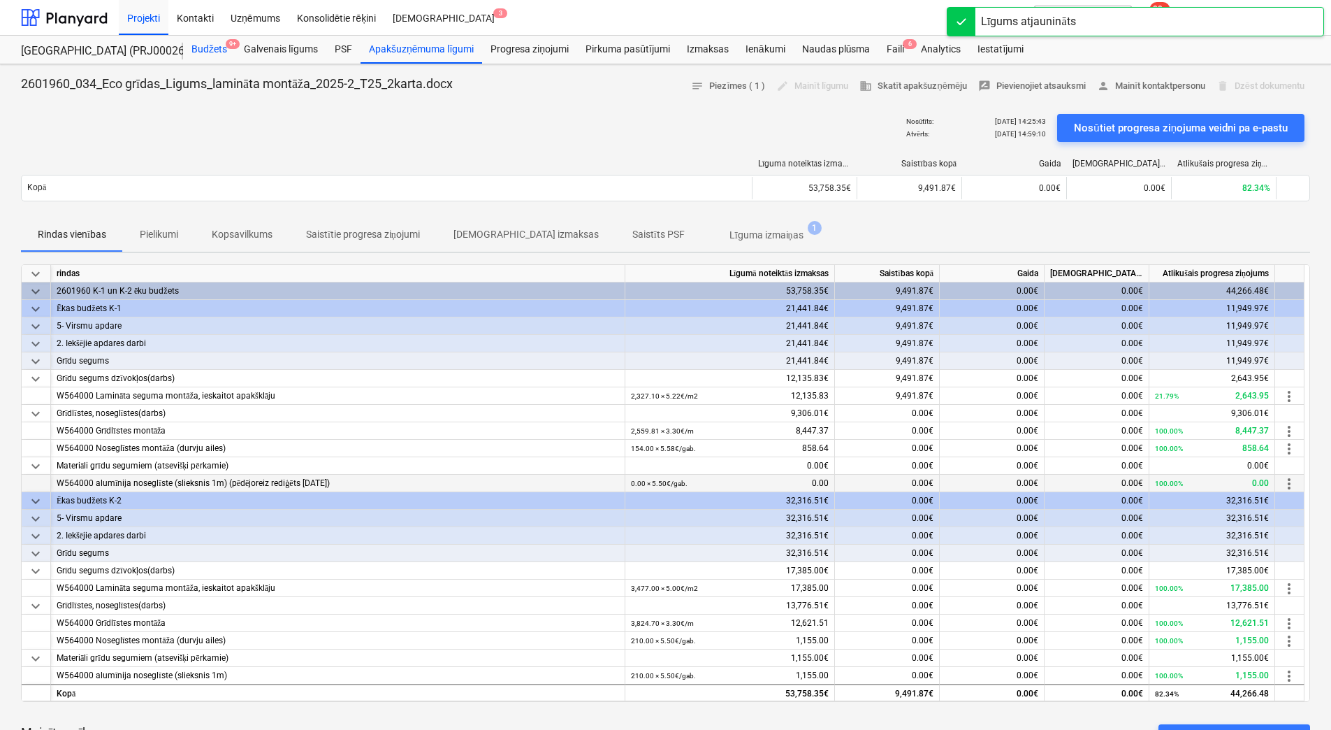
click at [215, 51] on div "Budžets 9+" at bounding box center [209, 50] width 52 height 28
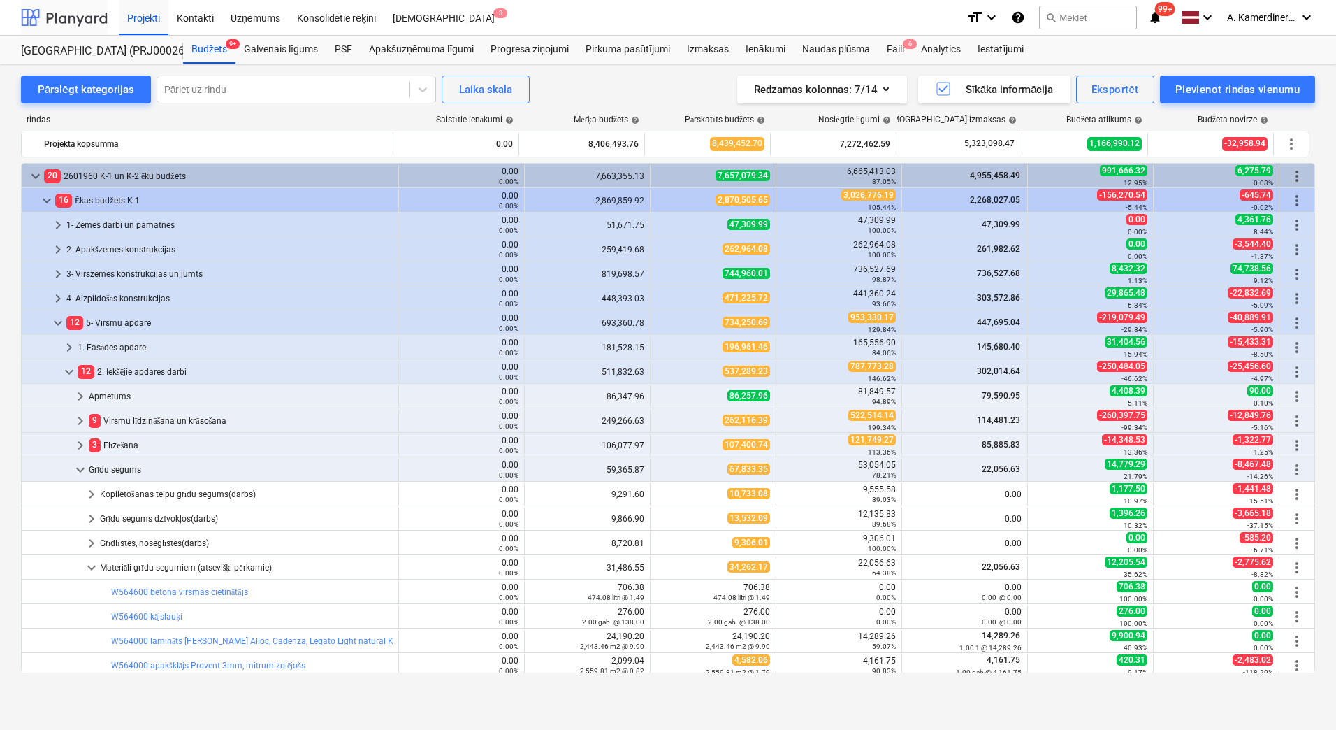
scroll to position [280, 0]
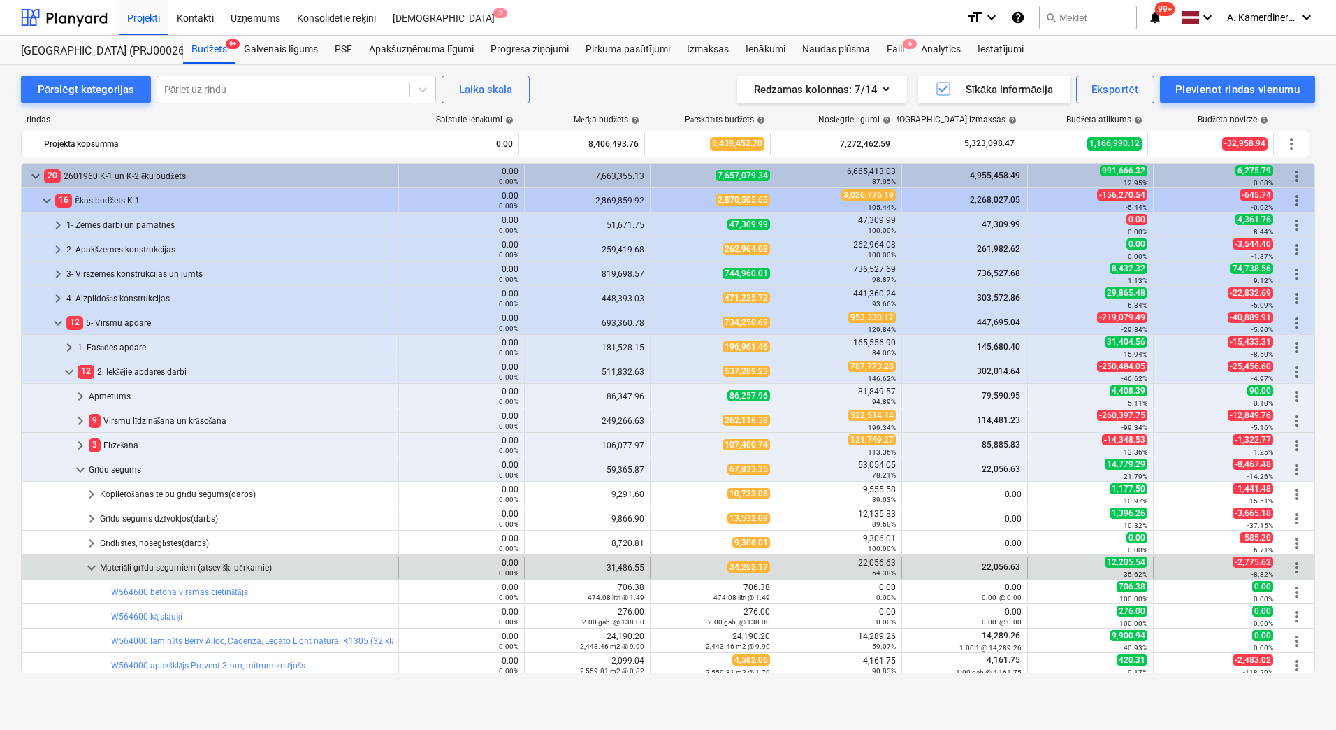
scroll to position [280, 0]
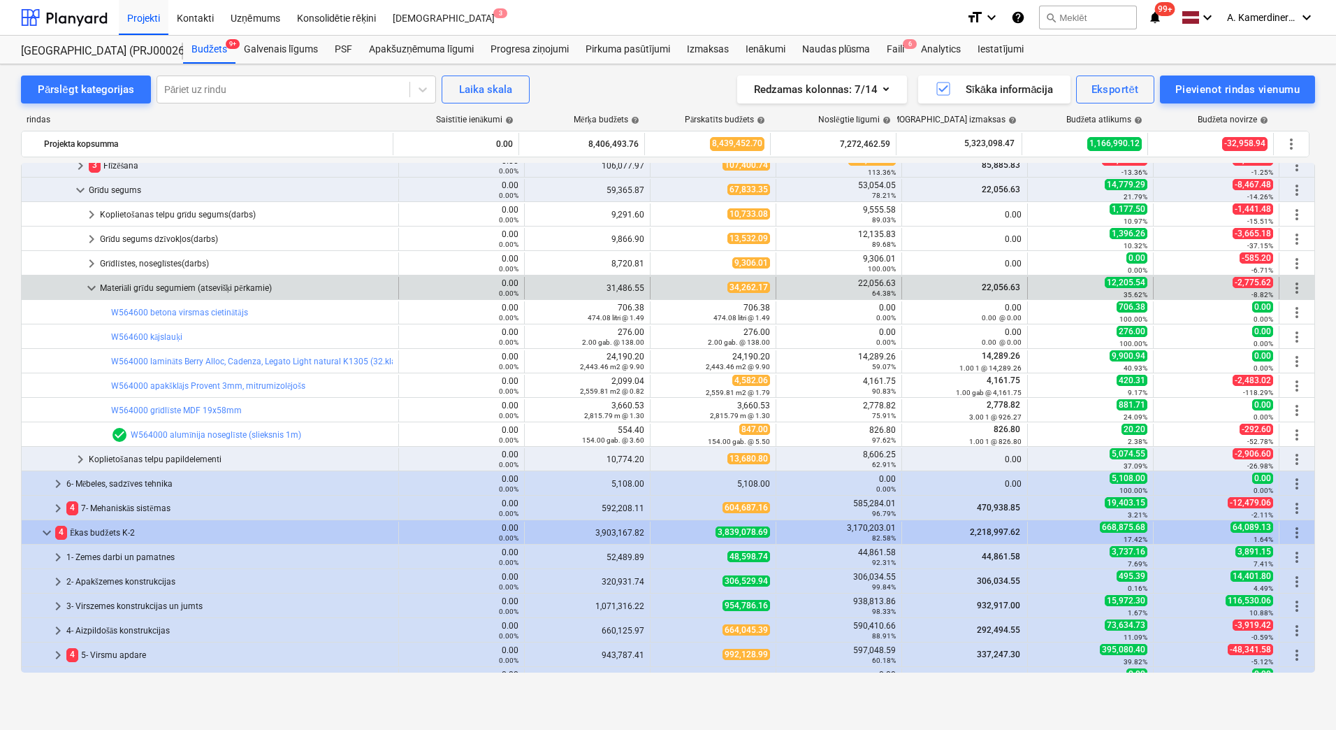
click at [126, 289] on div "Materiāli grīdu segumiem (atsevišķi pērkamie)" at bounding box center [246, 288] width 293 height 22
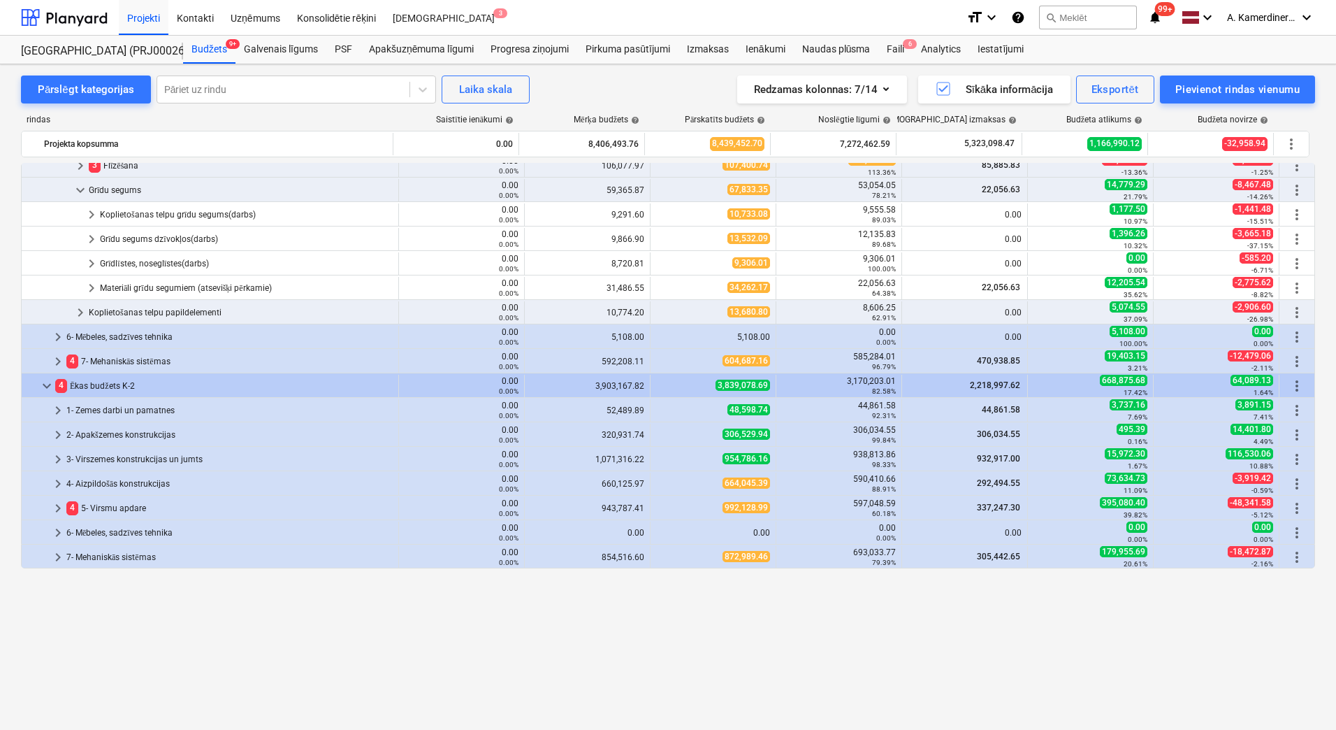
scroll to position [70, 0]
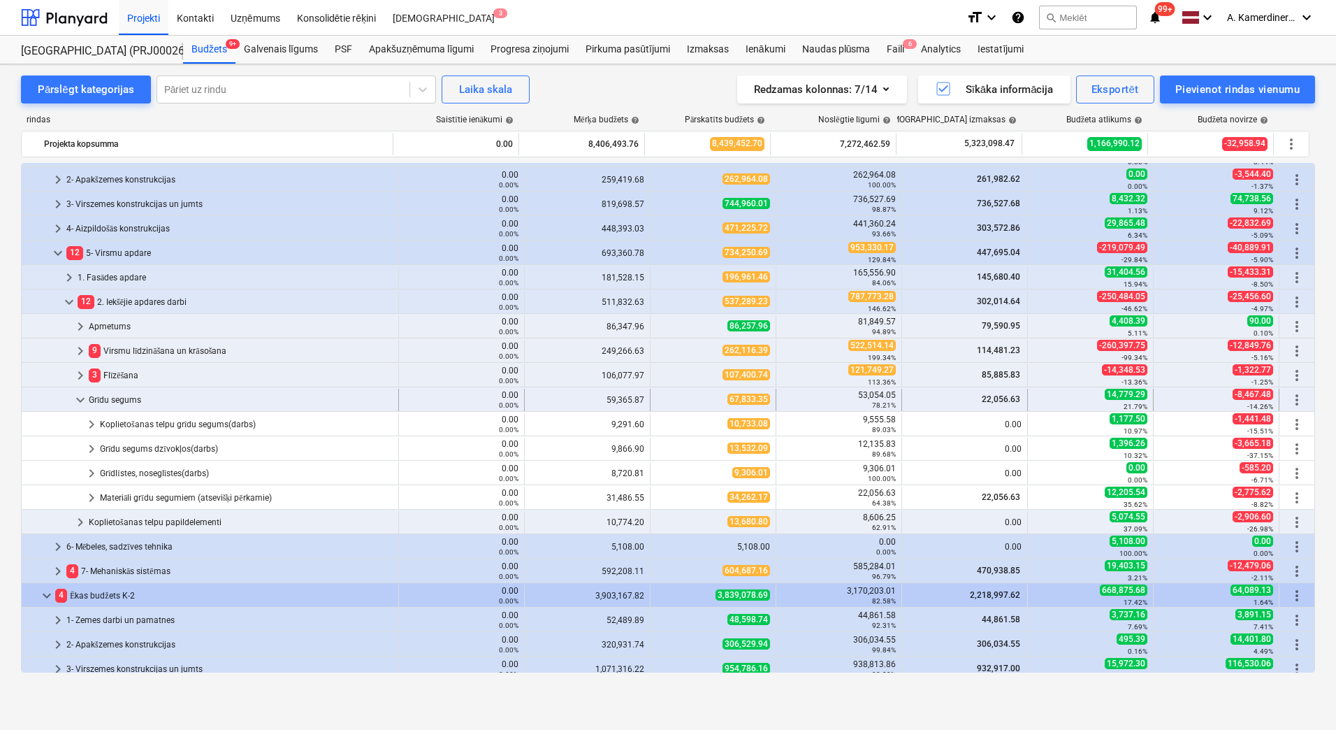
click at [124, 394] on div "Grīdu segums" at bounding box center [241, 400] width 304 height 22
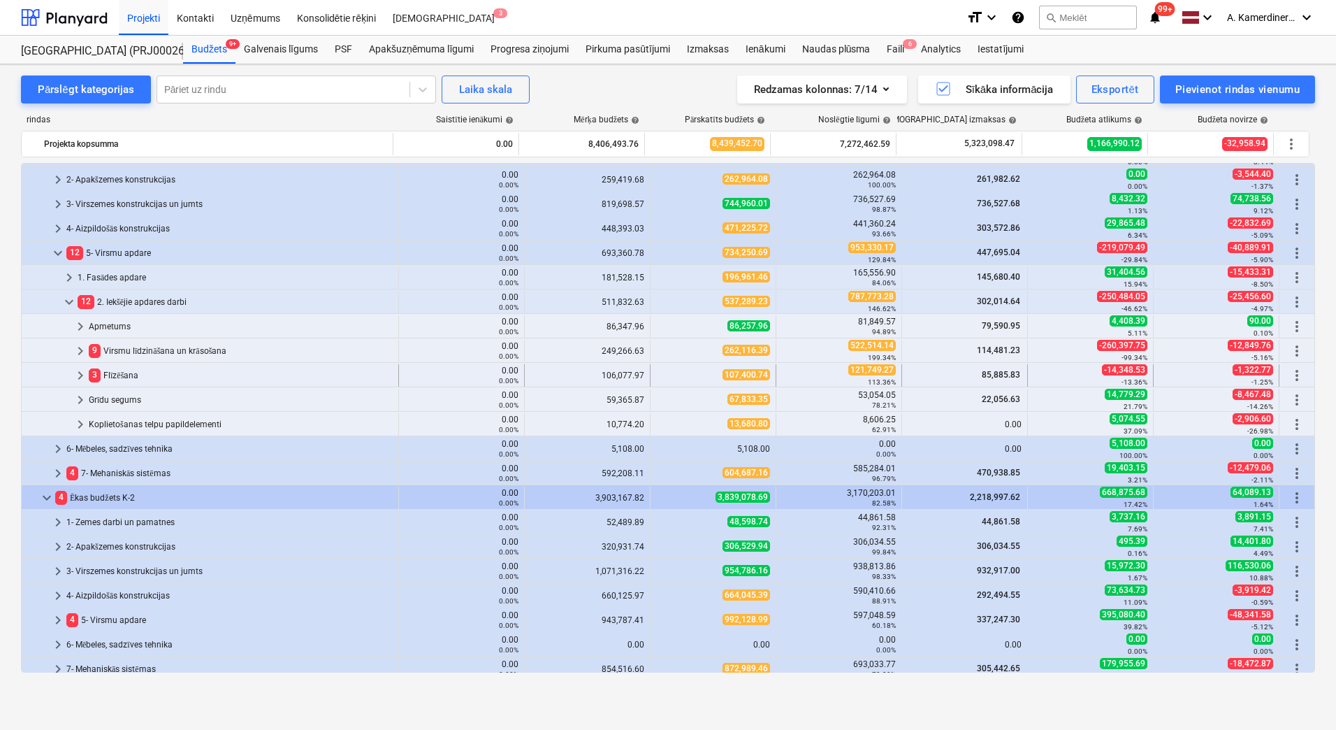
click at [124, 382] on div "3 Flīzēšana" at bounding box center [241, 375] width 304 height 22
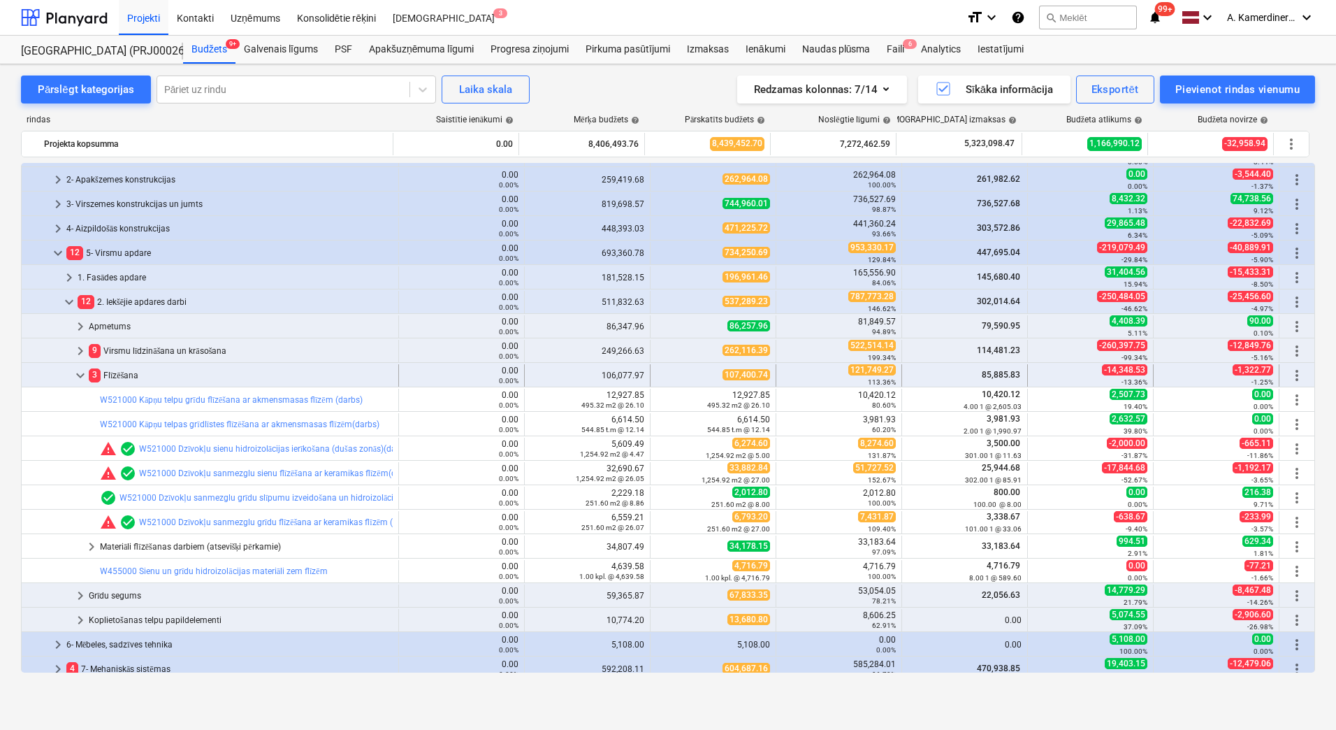
click at [129, 373] on div "3 Flīzēšana" at bounding box center [241, 375] width 304 height 22
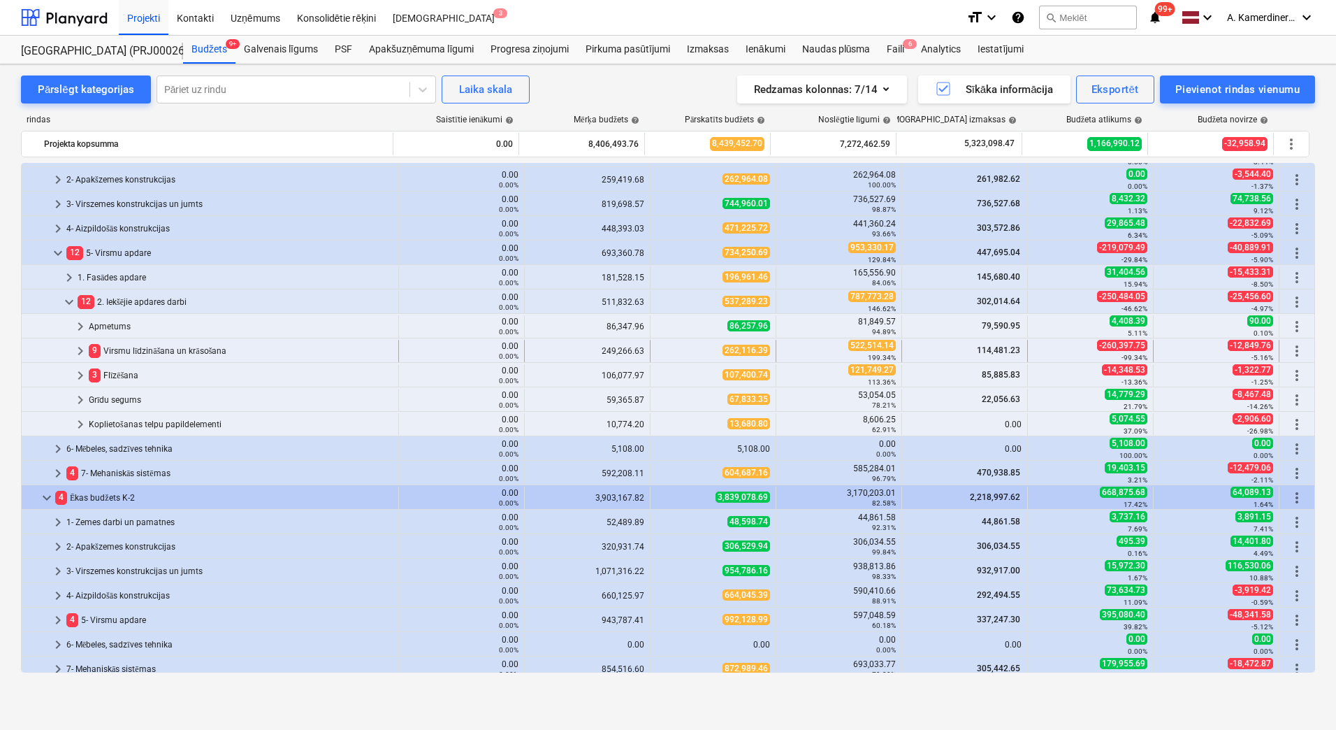
click at [129, 345] on div "9 Virsmu līdzināšana un krāsošana" at bounding box center [241, 351] width 304 height 22
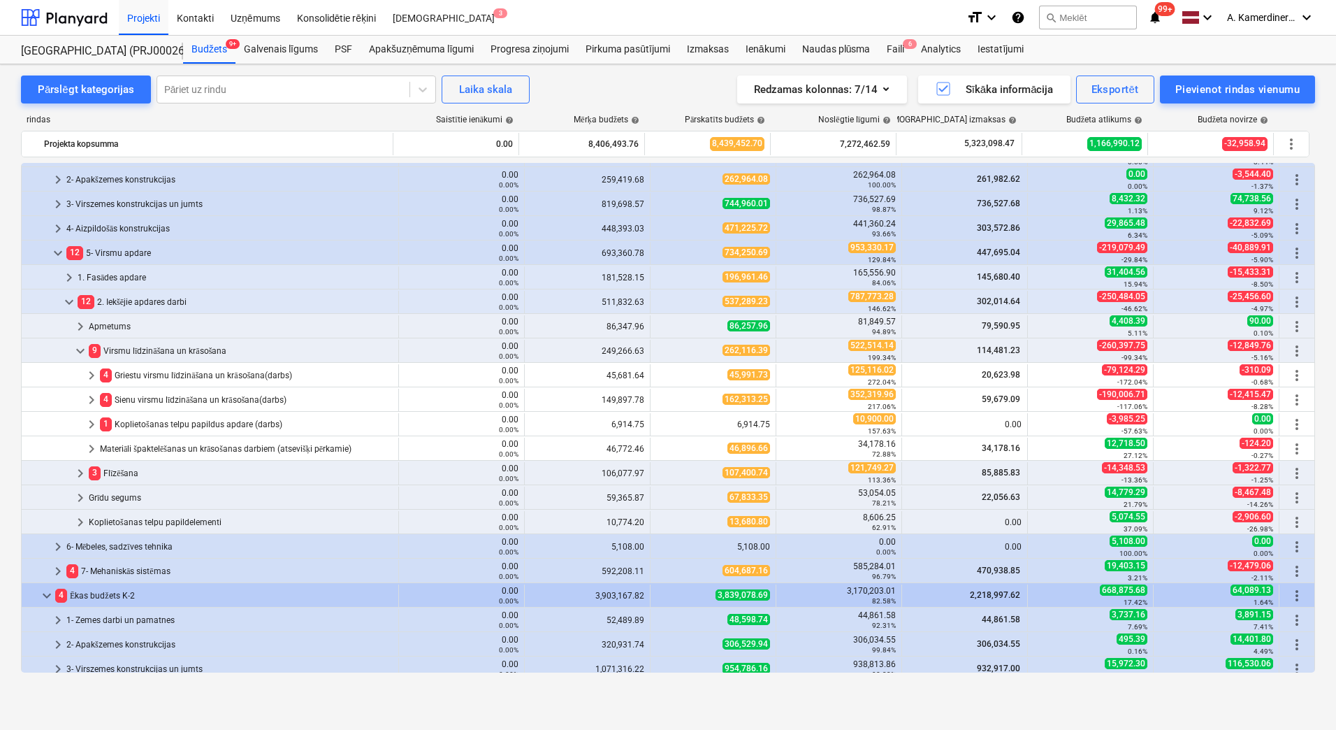
click at [129, 345] on div "9 Virsmu līdzināšana un krāsošana" at bounding box center [241, 351] width 304 height 22
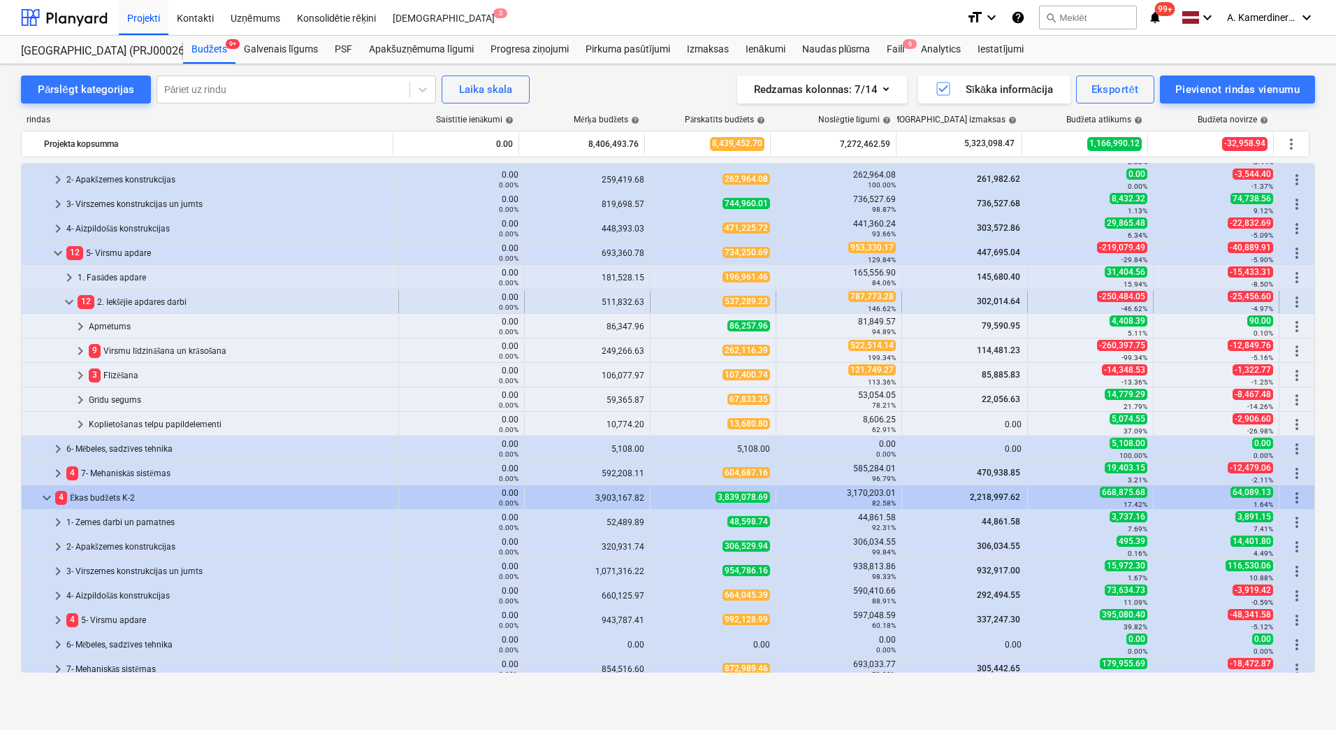
click at [117, 305] on div "12 2. Iekšējie apdares darbi" at bounding box center [235, 302] width 315 height 22
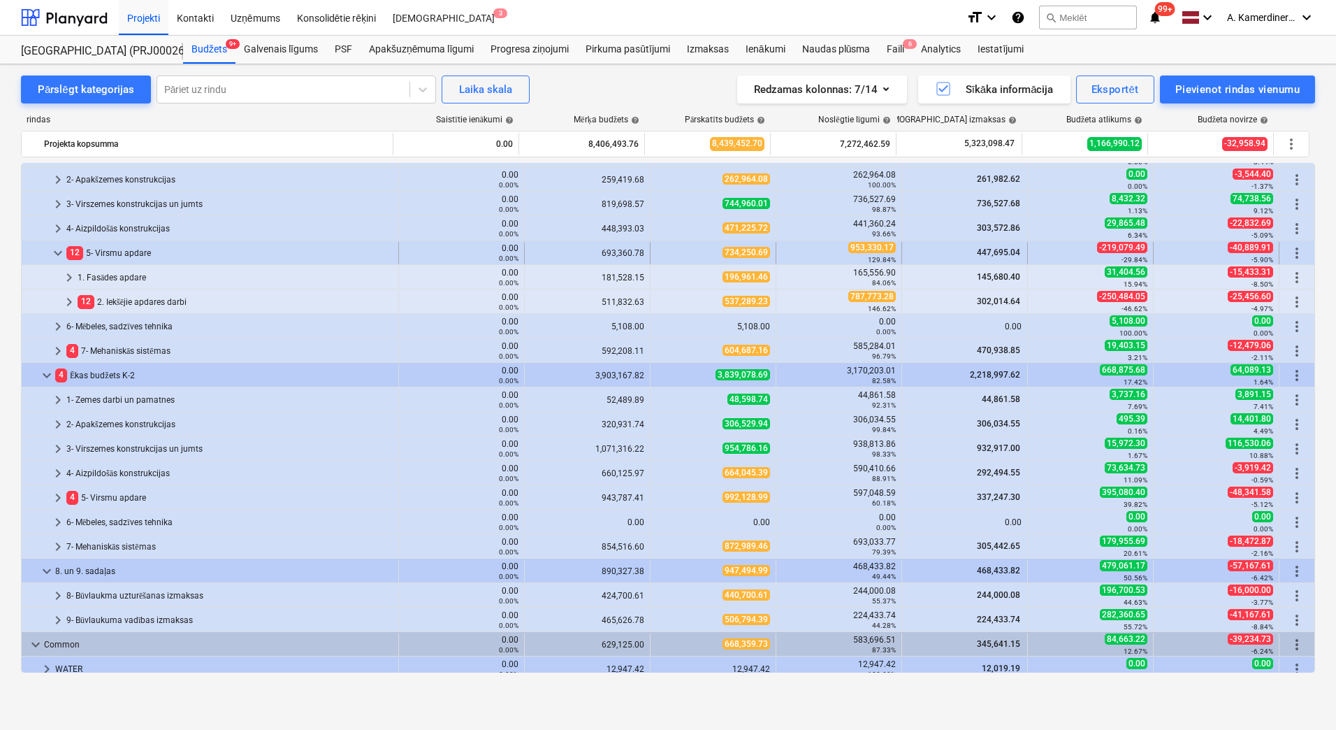
click at [116, 250] on div "12 5- Virsmu apdare" at bounding box center [229, 253] width 326 height 22
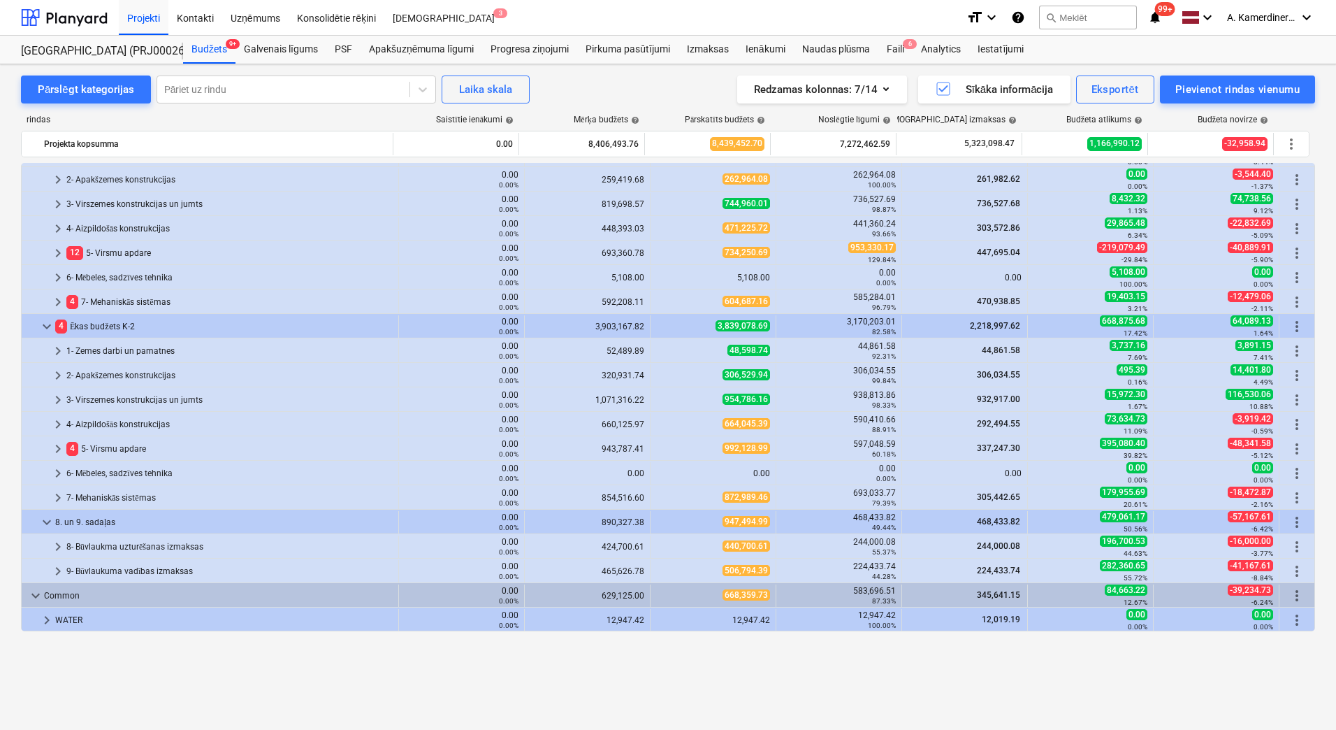
scroll to position [0, 0]
